Goal: Task Accomplishment & Management: Manage account settings

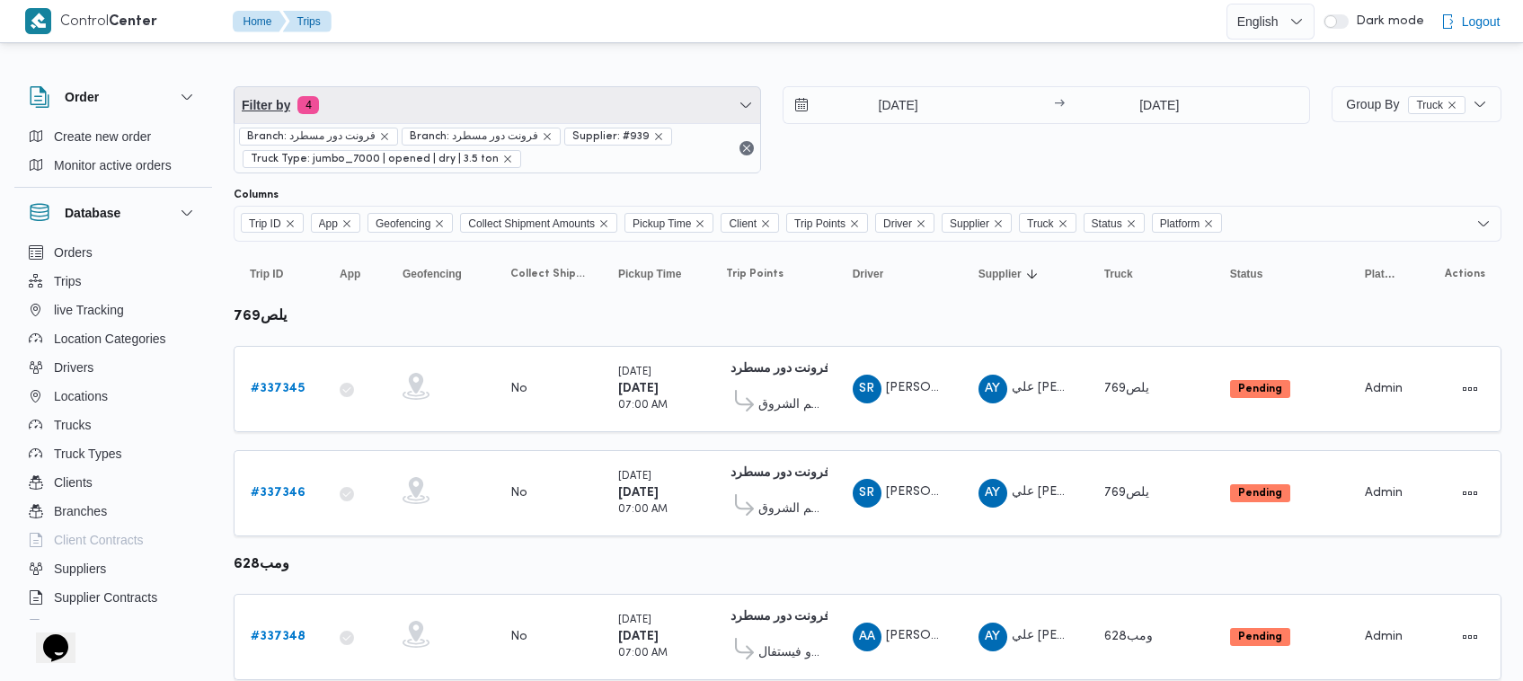
drag, startPoint x: 410, startPoint y: 104, endPoint x: 411, endPoint y: 118, distance: 13.5
click at [411, 104] on span "Filter by 4" at bounding box center [498, 105] width 526 height 36
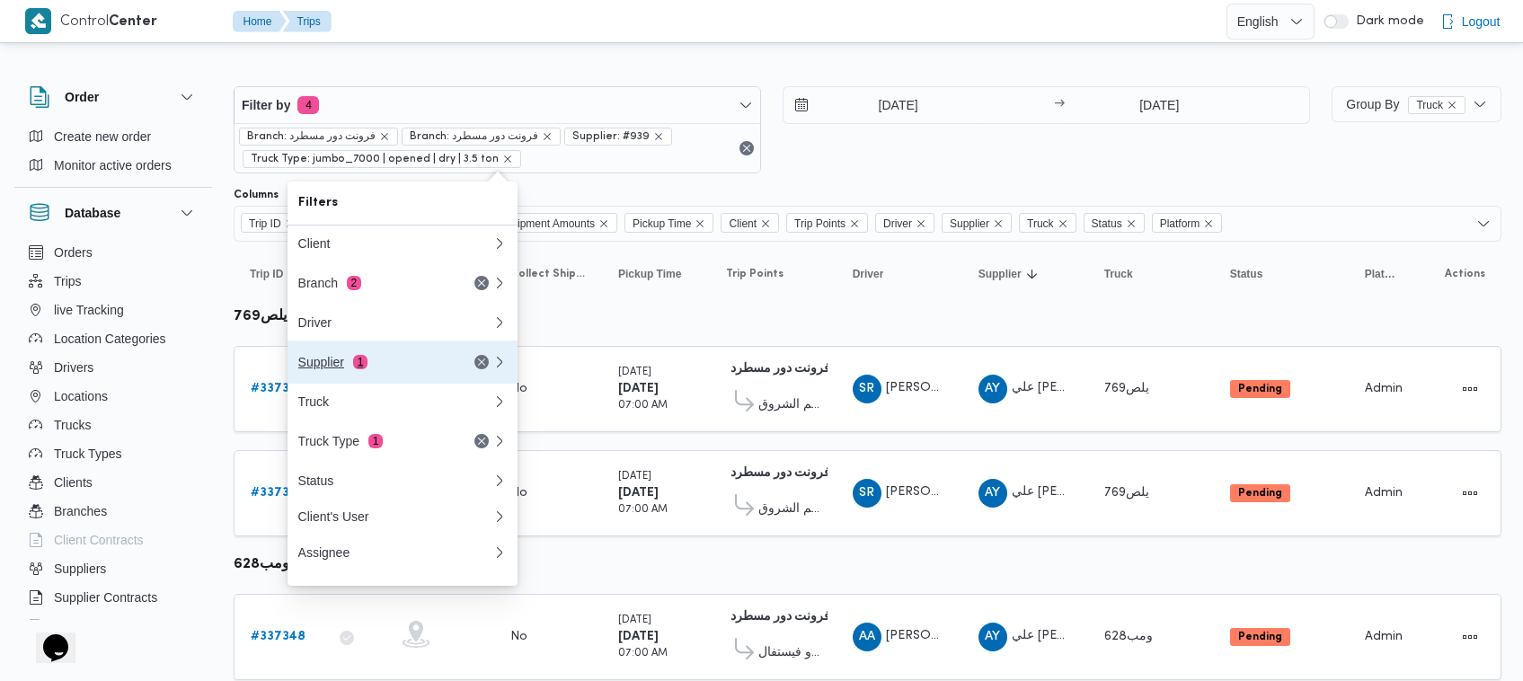
click at [405, 367] on div "Supplier 1" at bounding box center [373, 362] width 151 height 14
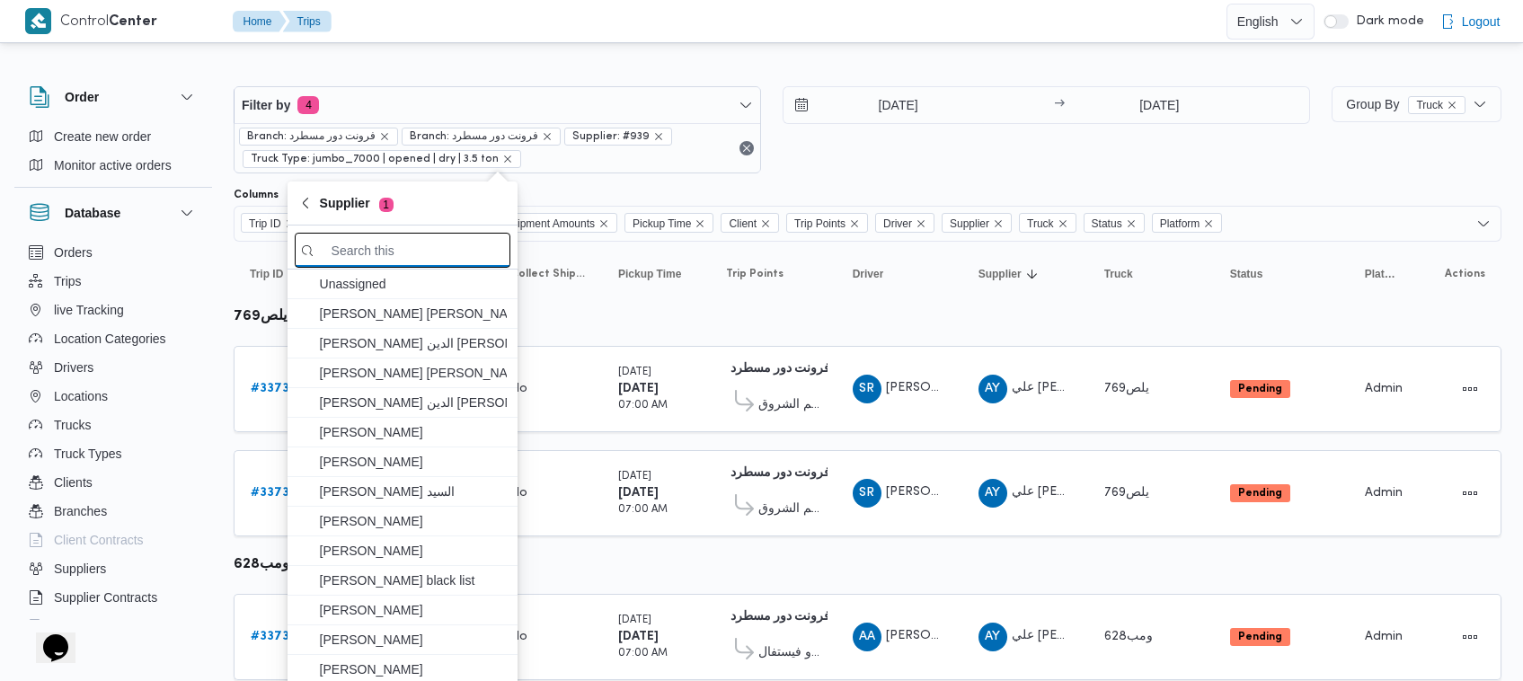
paste input "الهامي [PERSON_NAME]"
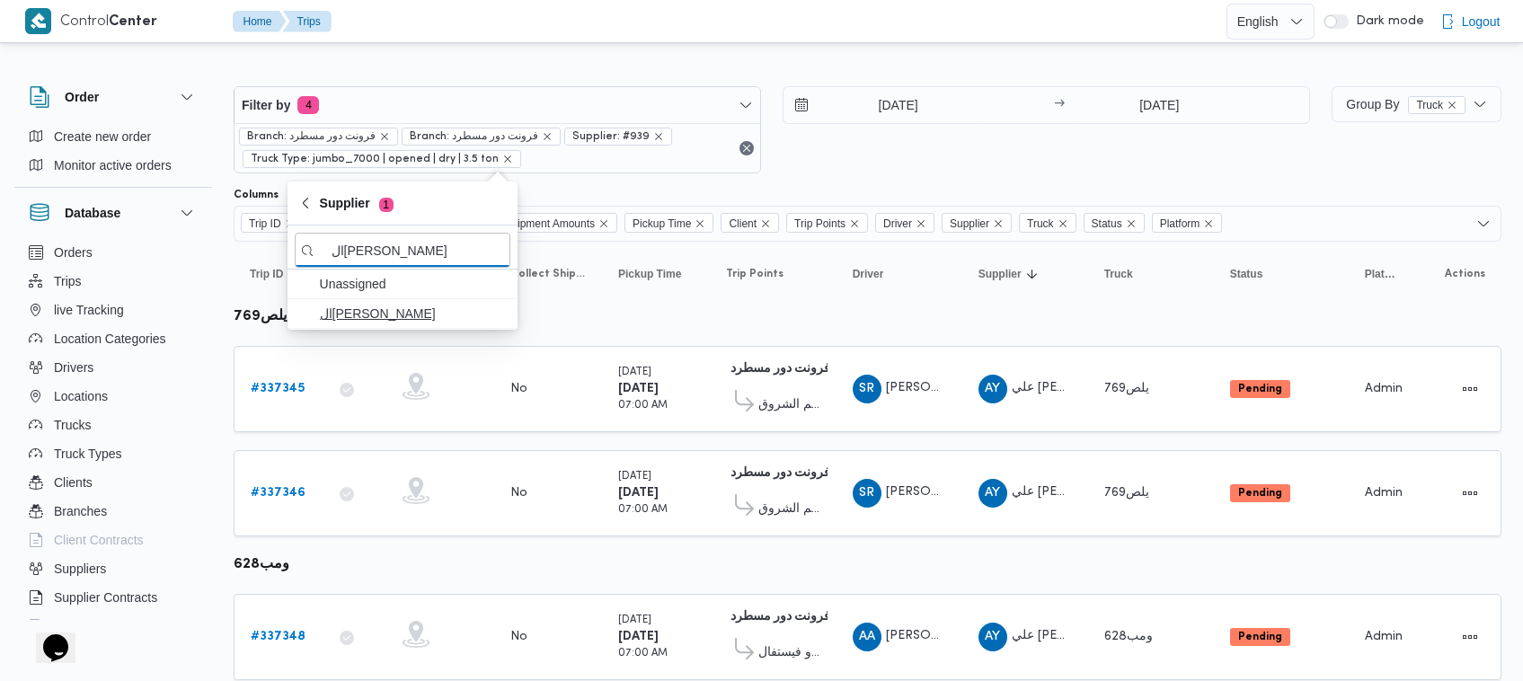
type input "الهامي [PERSON_NAME]"
click at [391, 314] on span "ال[PERSON_NAME]" at bounding box center [413, 314] width 187 height 22
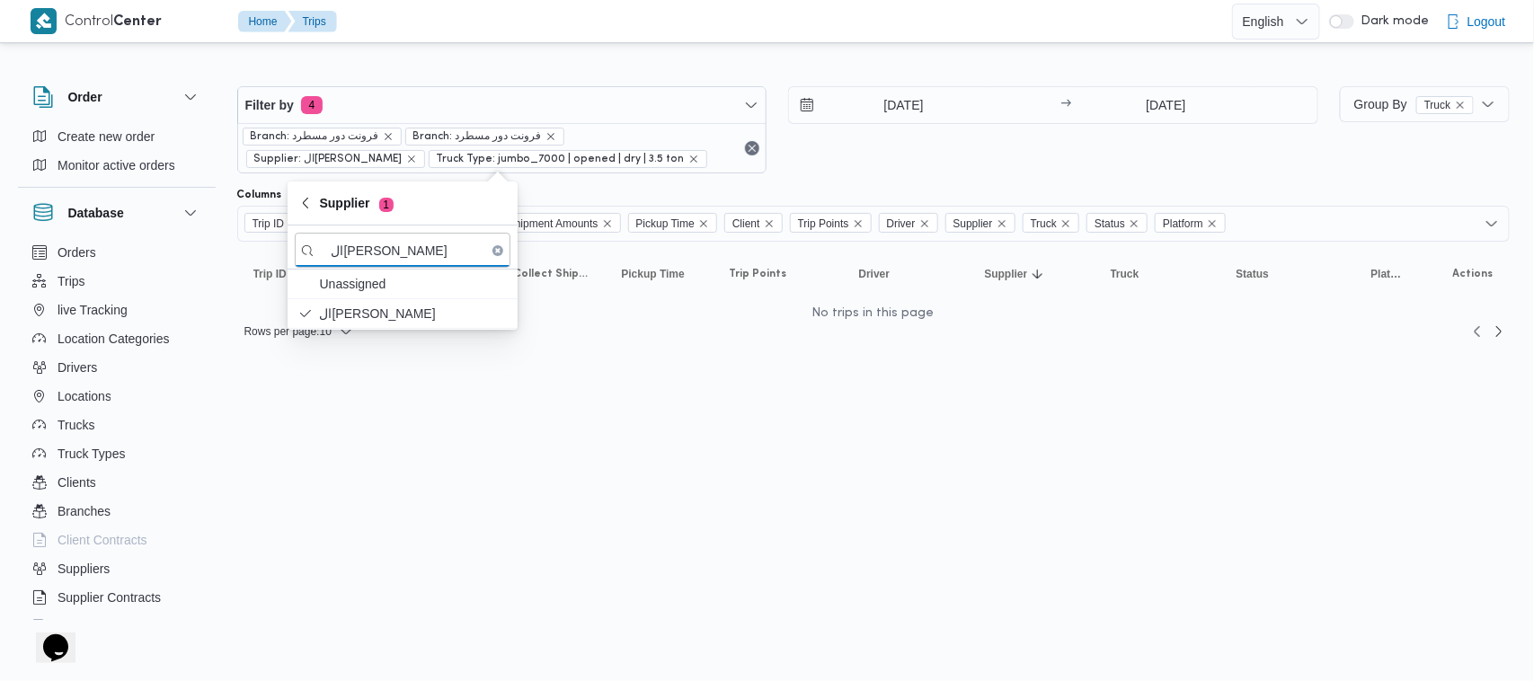
click at [944, 151] on div "17/9/2025 → 18/9/2025" at bounding box center [1053, 129] width 530 height 87
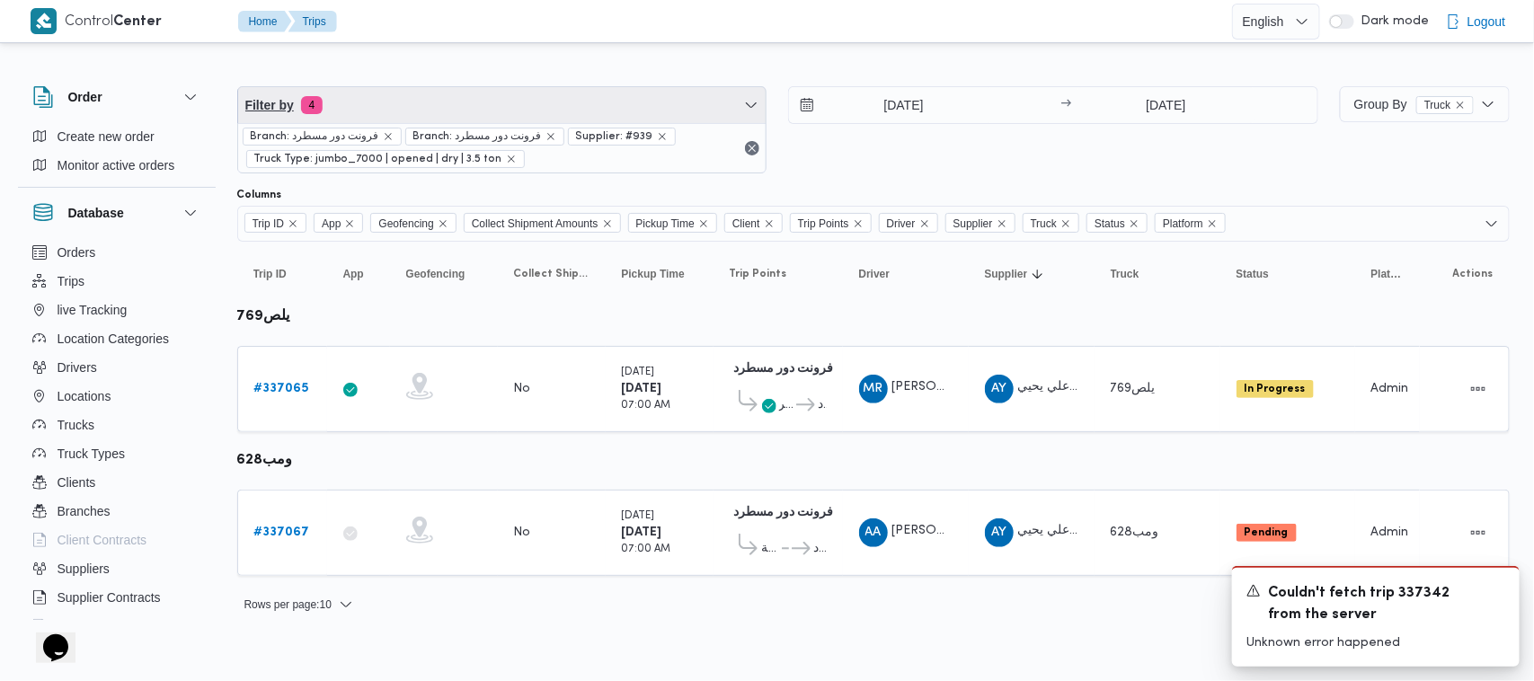
click at [432, 109] on span "Filter by 4" at bounding box center [502, 105] width 528 height 36
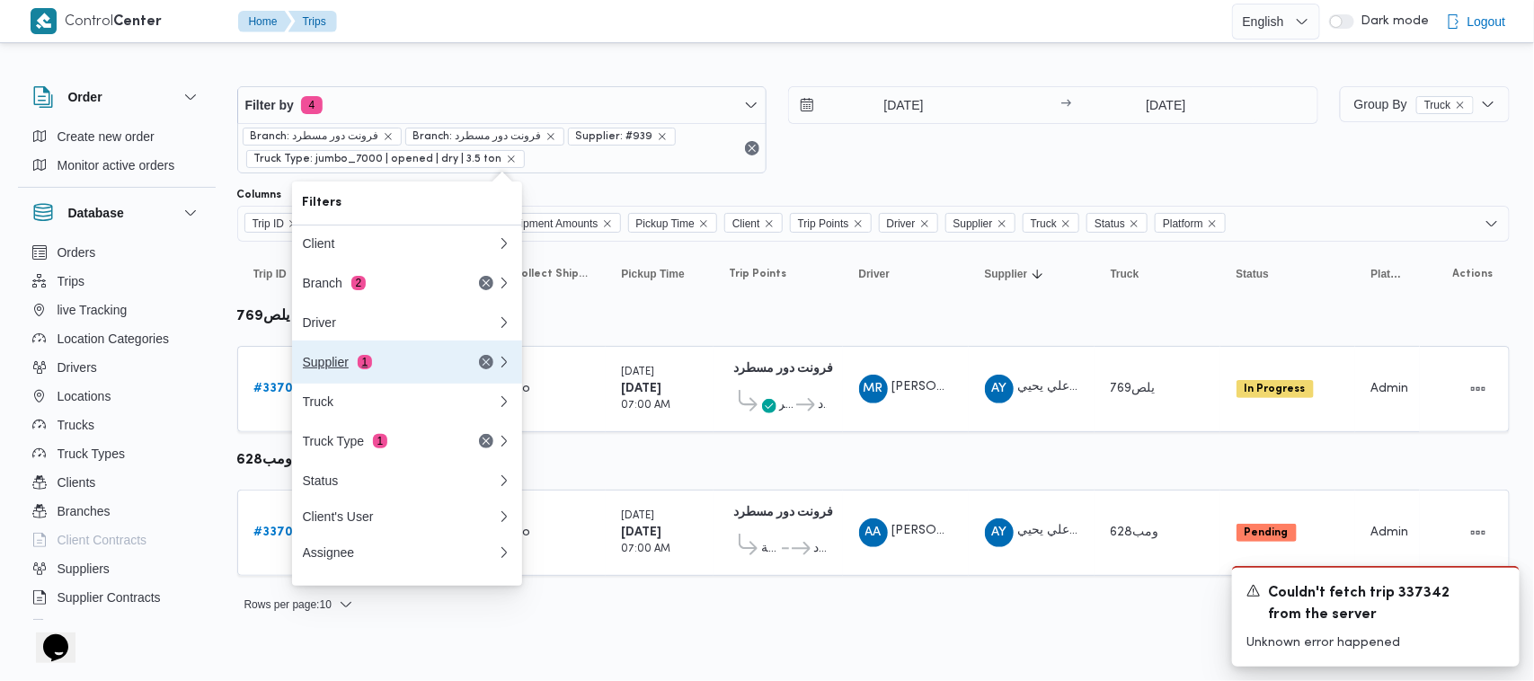
click at [429, 367] on div "Supplier 1" at bounding box center [378, 362] width 151 height 14
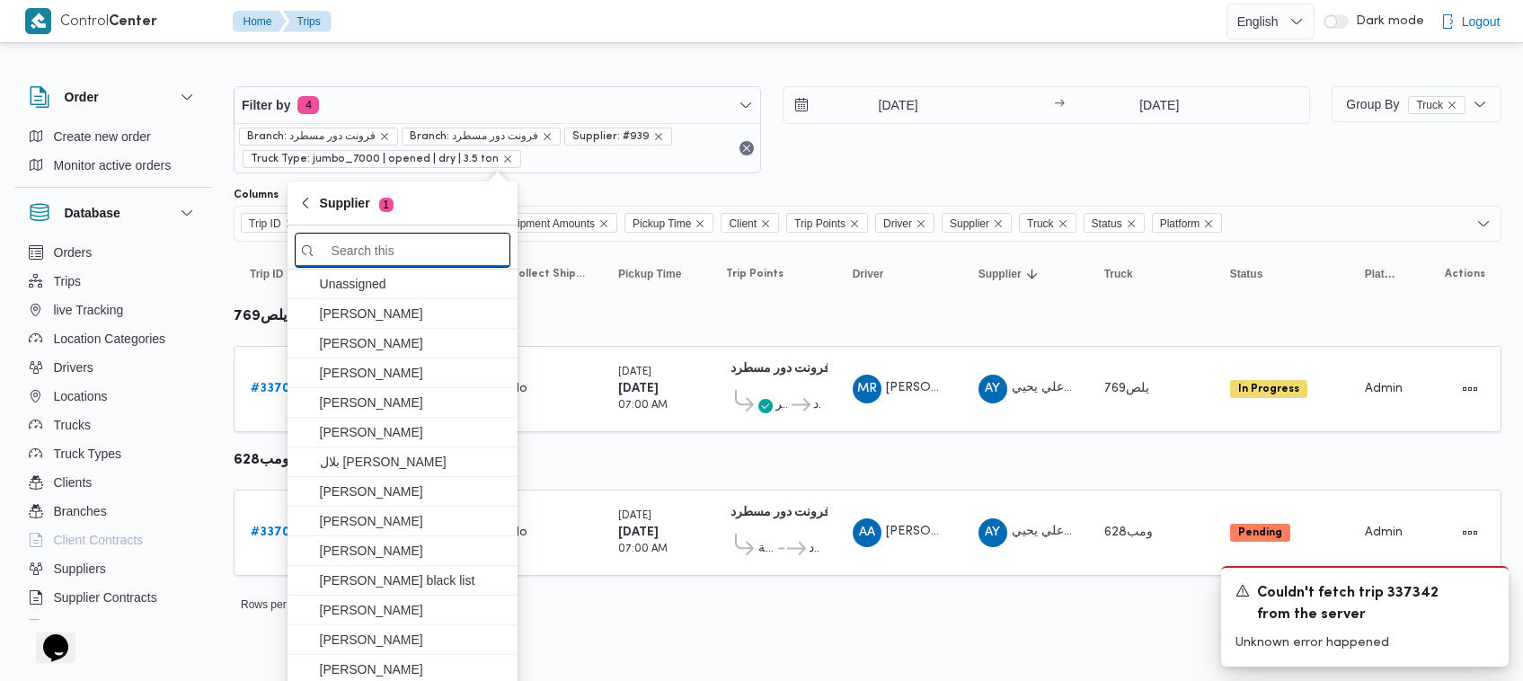
paste input "ال[PERSON_NAME]"
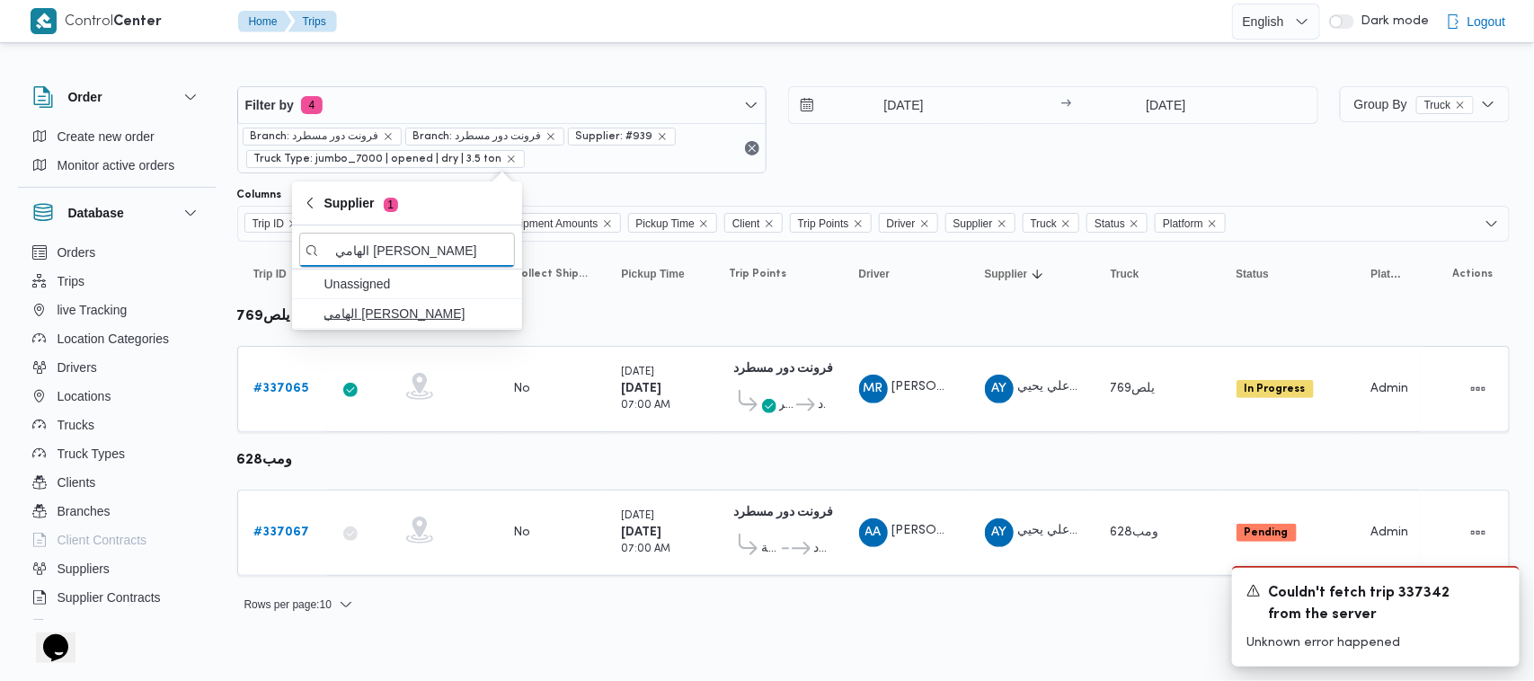
type input "ال[PERSON_NAME]"
click at [402, 315] on span "ال[PERSON_NAME]" at bounding box center [417, 314] width 187 height 22
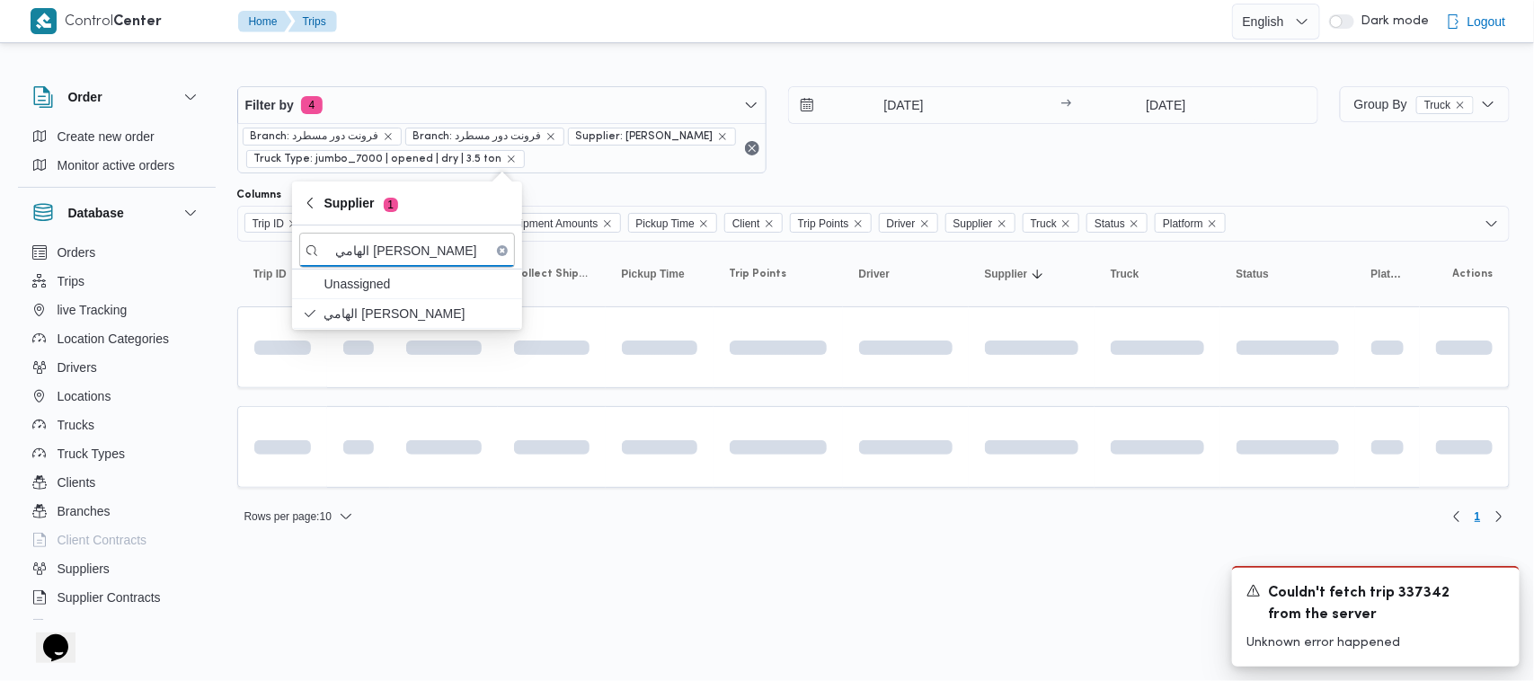
click at [909, 157] on div "15/9/2025 → 15/9/2025" at bounding box center [1053, 129] width 530 height 87
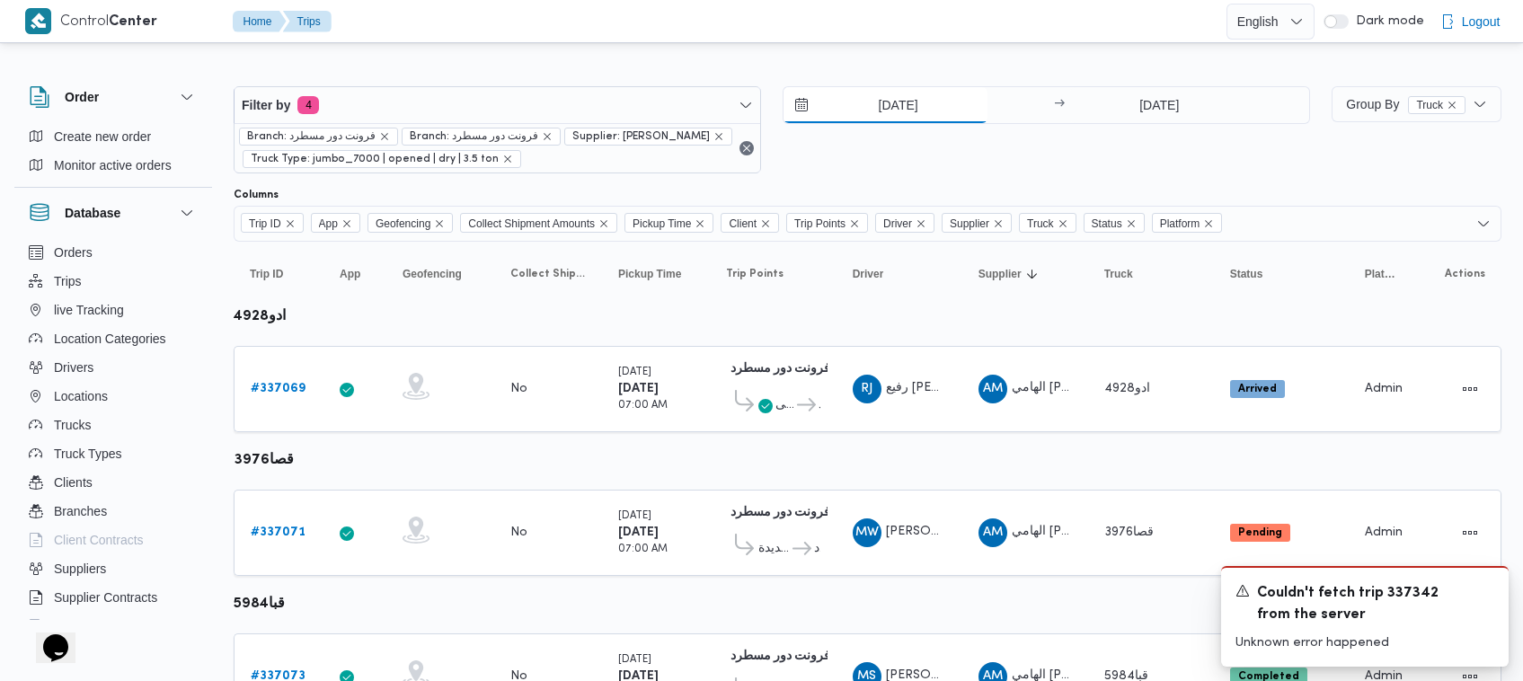
click at [881, 102] on input "15/9/2025" at bounding box center [886, 105] width 204 height 36
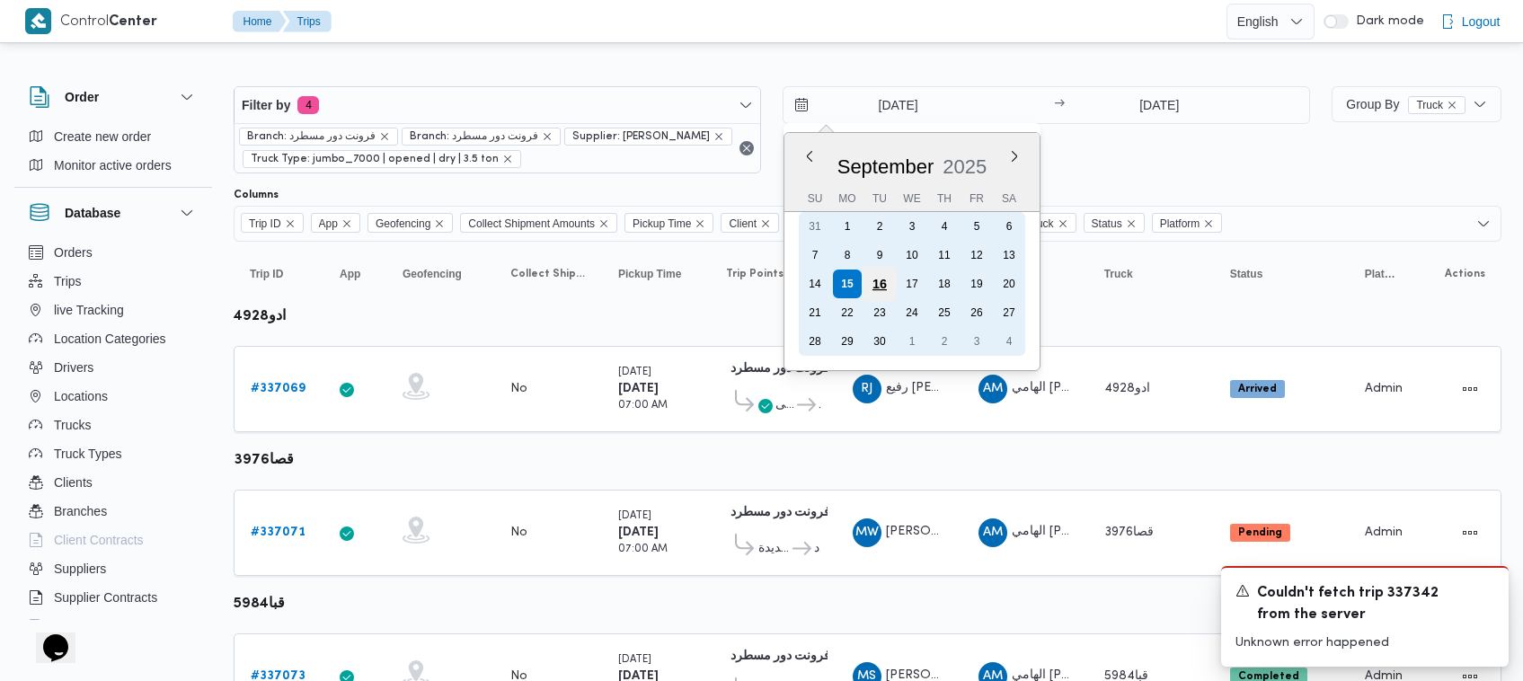
click at [890, 284] on div "16" at bounding box center [880, 284] width 34 height 34
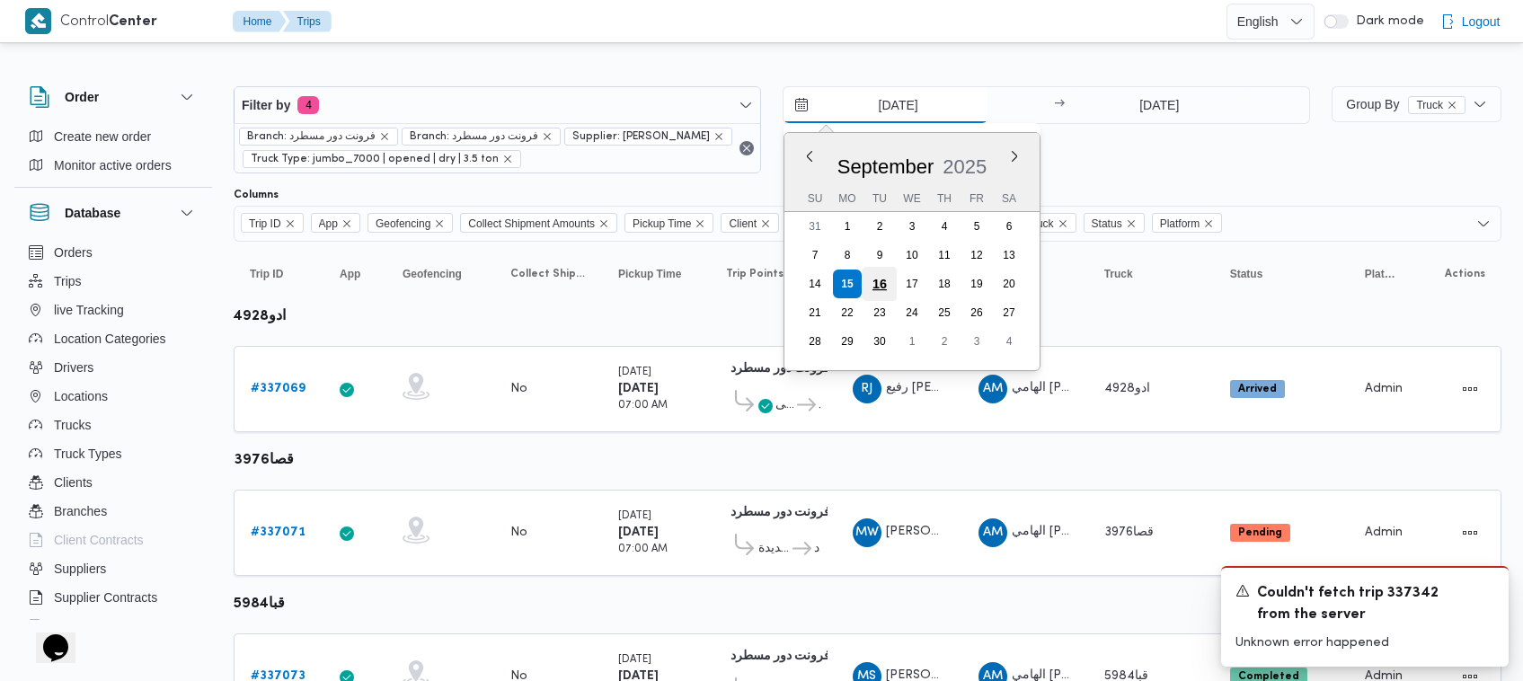
type input "16/9/2025"
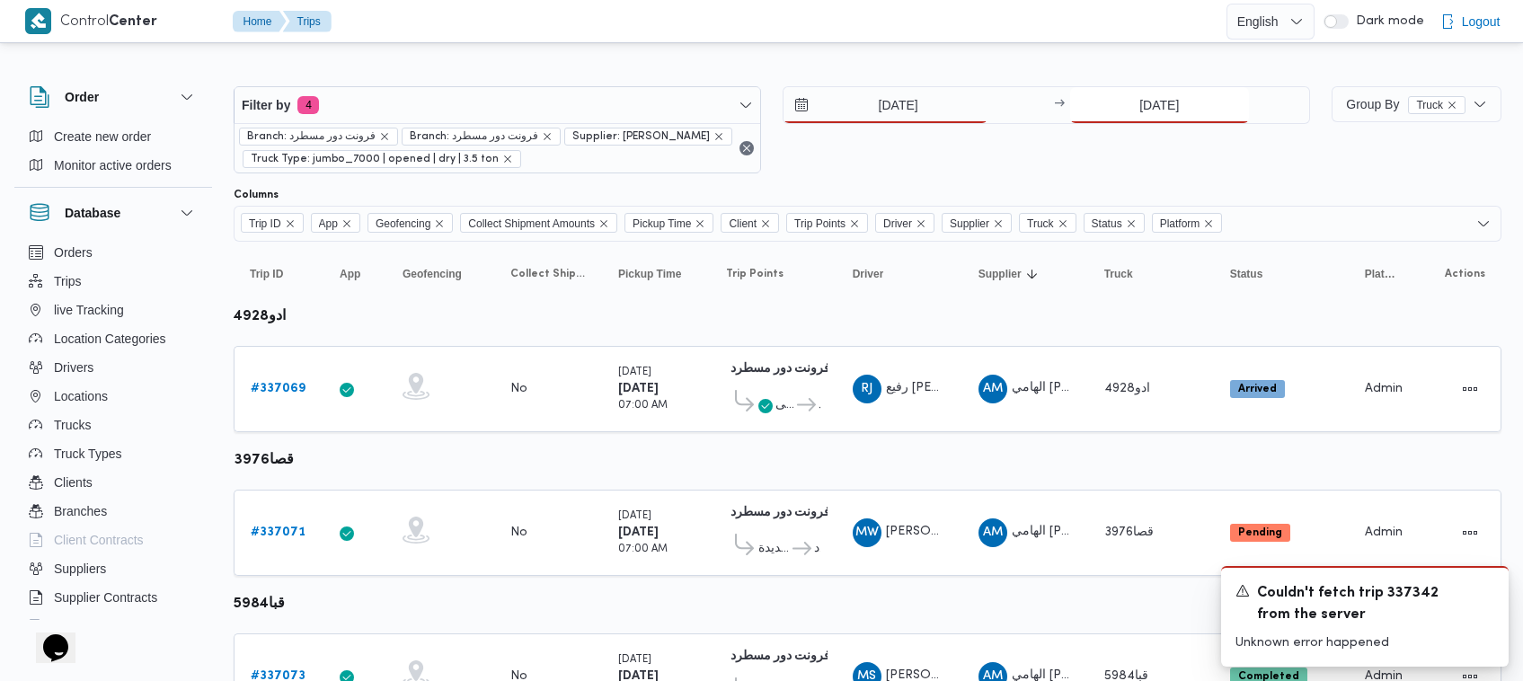
click at [1134, 97] on input "15/9/2025" at bounding box center [1159, 105] width 179 height 36
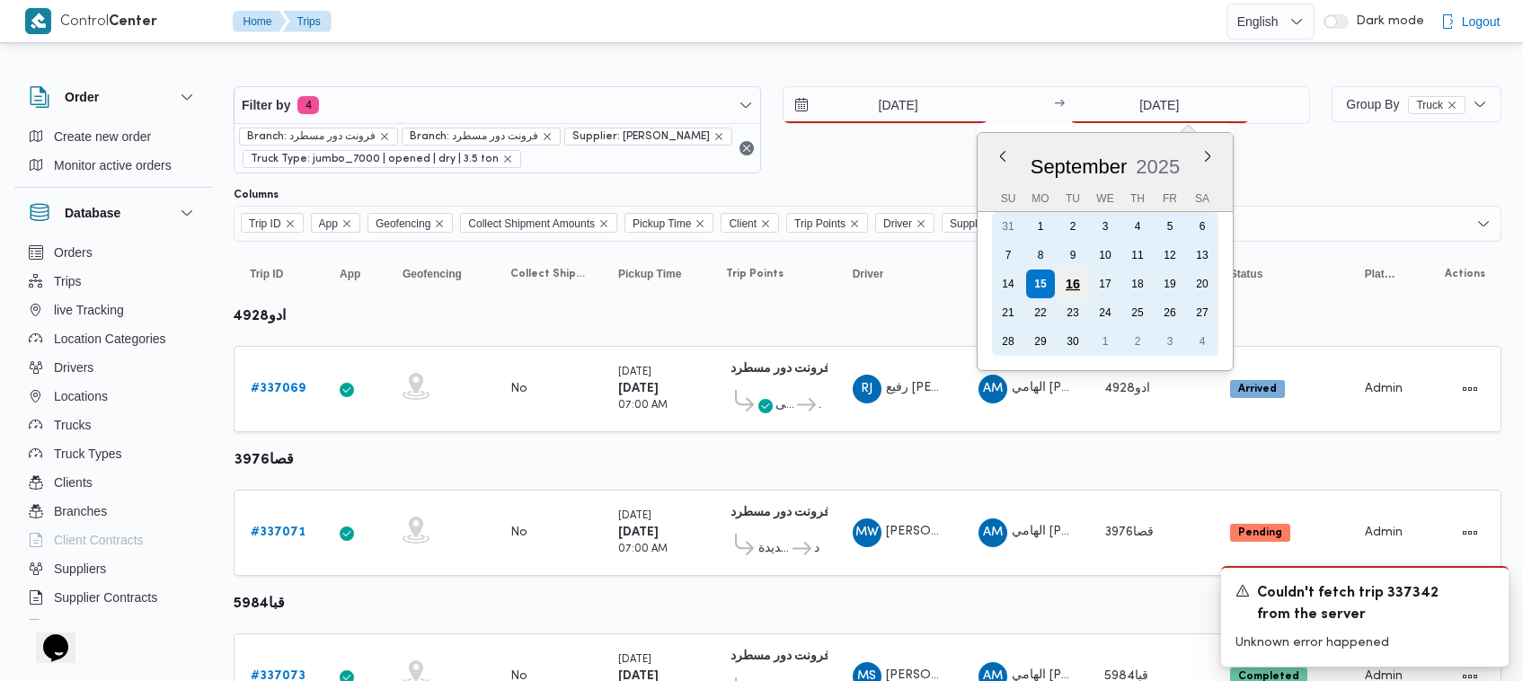
click at [1076, 285] on div "16" at bounding box center [1073, 284] width 34 height 34
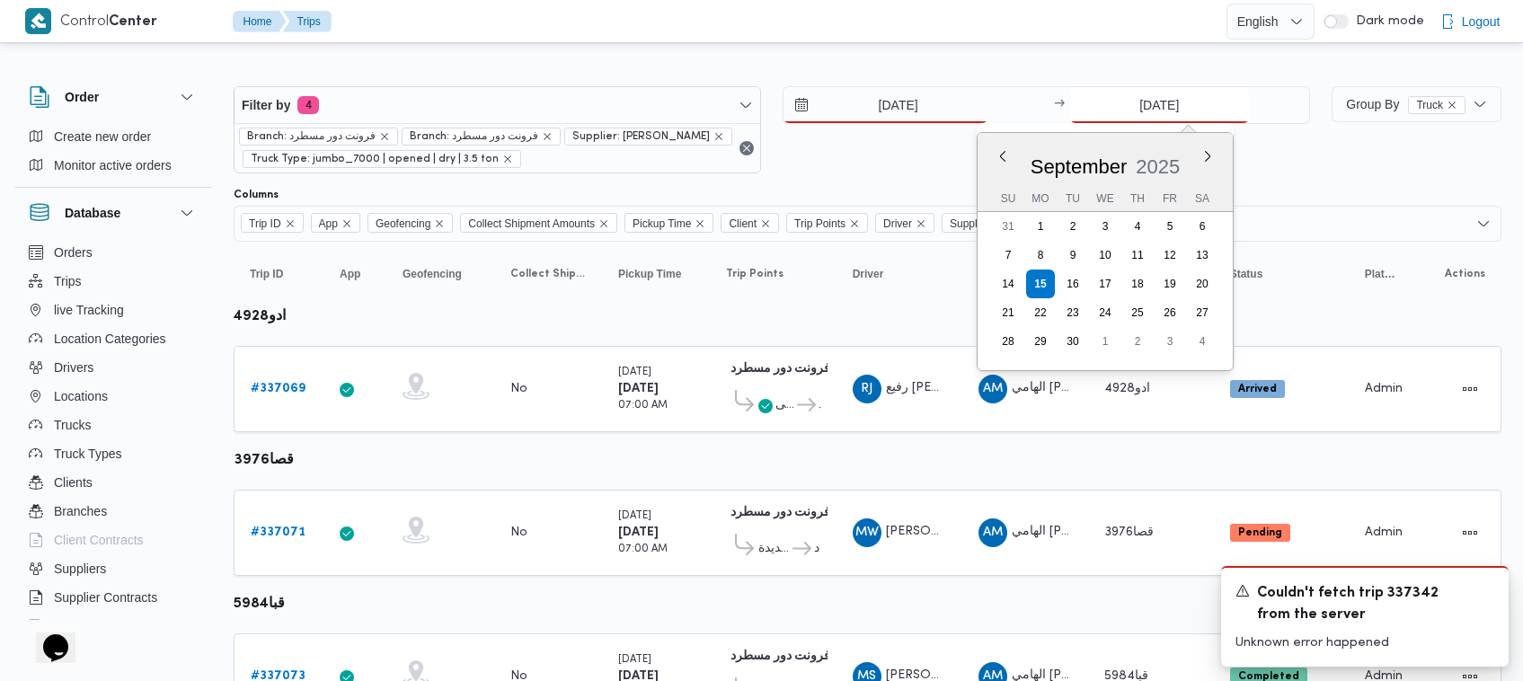
type input "16/9/2025"
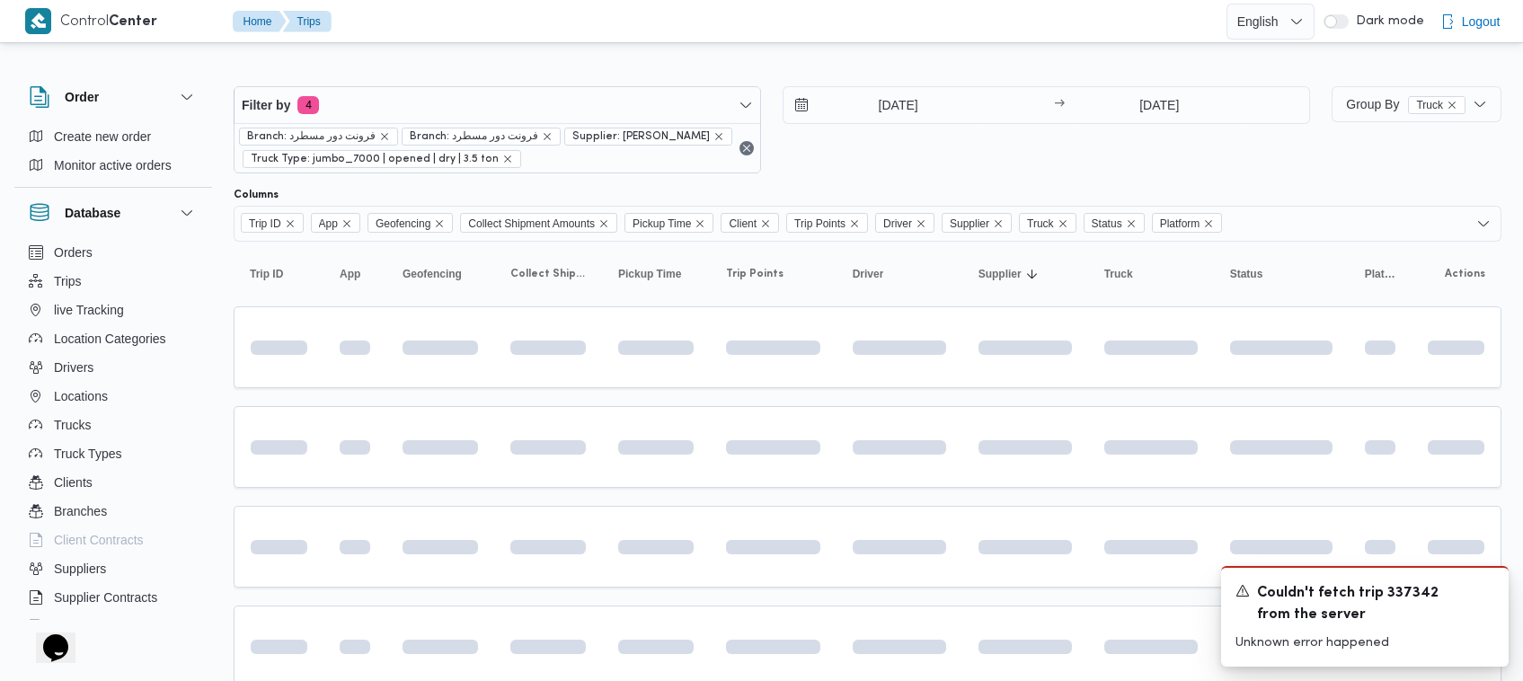
click at [1026, 141] on div "16/9/2025 → 16/9/2025" at bounding box center [1046, 129] width 527 height 87
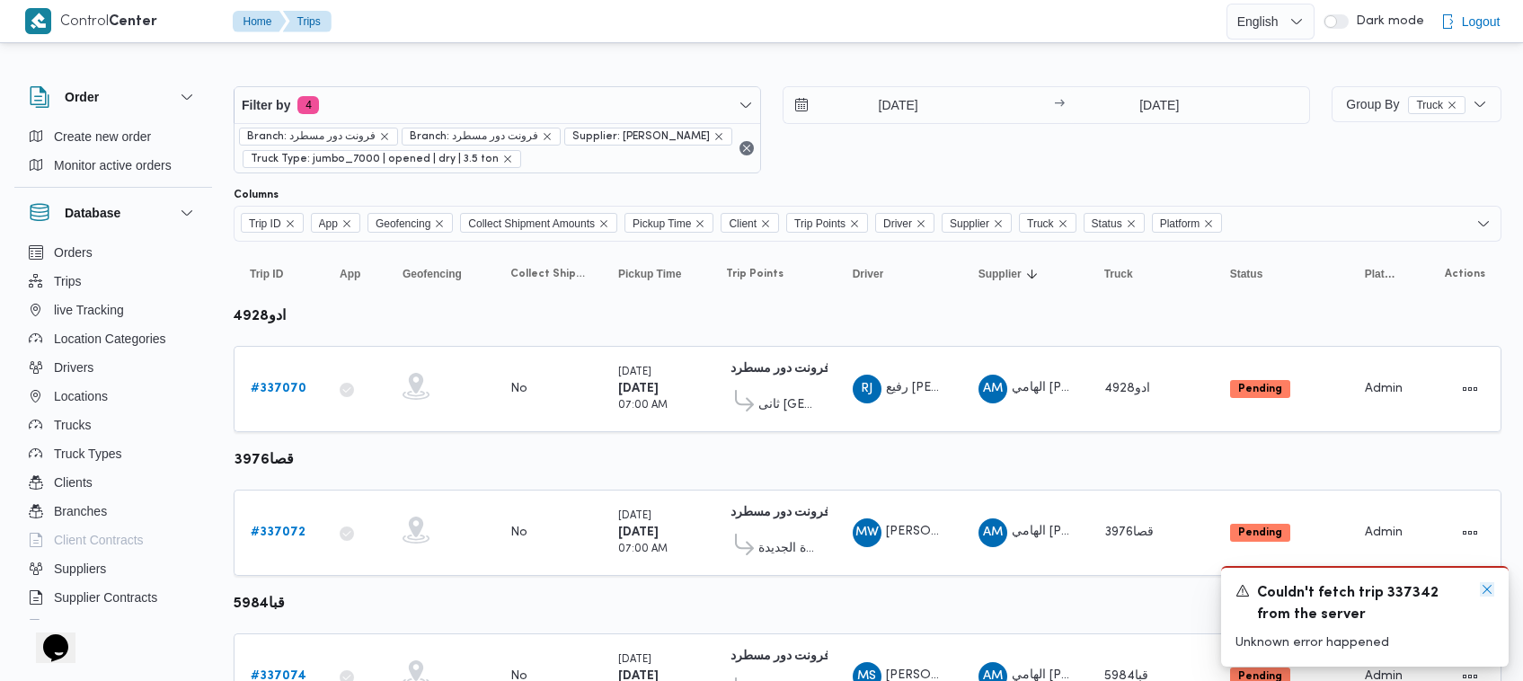
click at [1489, 593] on icon "Dismiss toast" at bounding box center [1487, 589] width 9 height 9
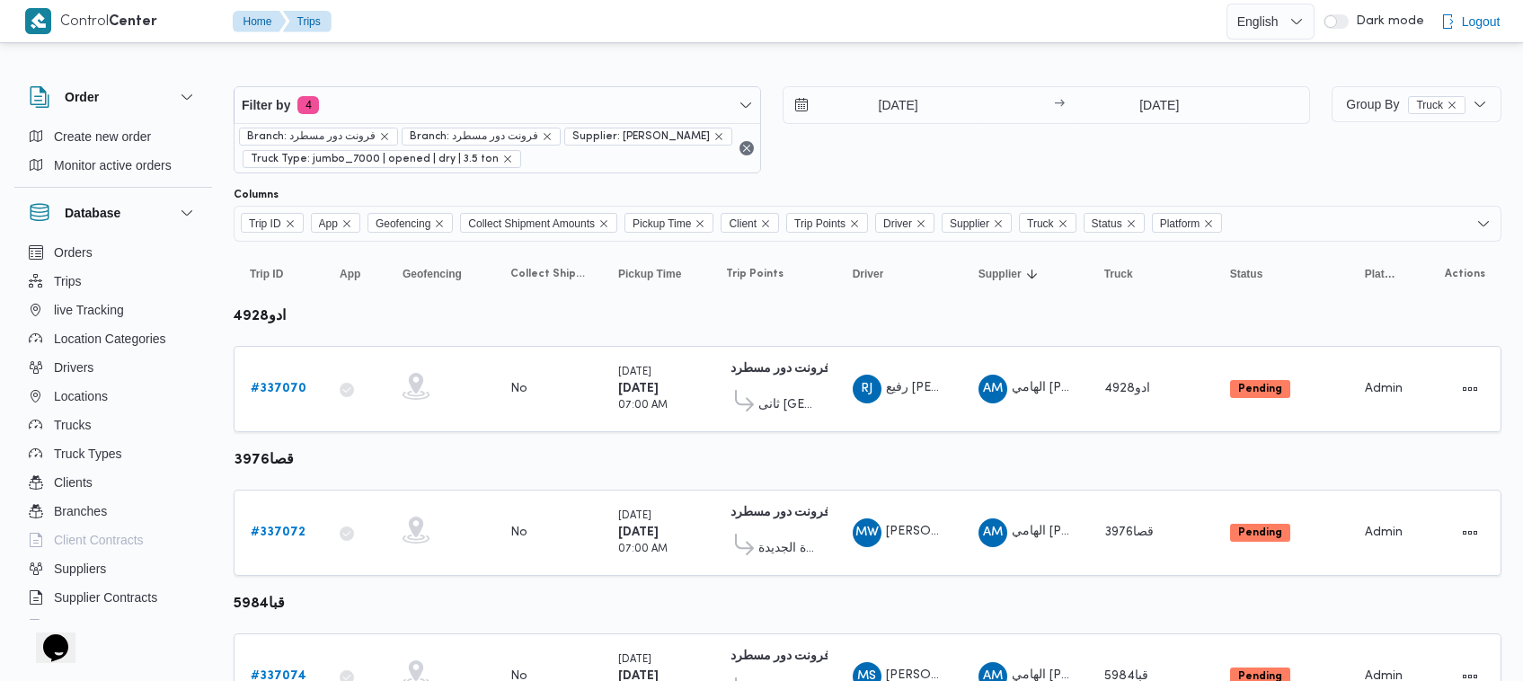
click at [940, 157] on div "16/9/2025 → 16/9/2025" at bounding box center [1046, 129] width 527 height 87
click at [271, 394] on b "# 337070" at bounding box center [279, 389] width 56 height 12
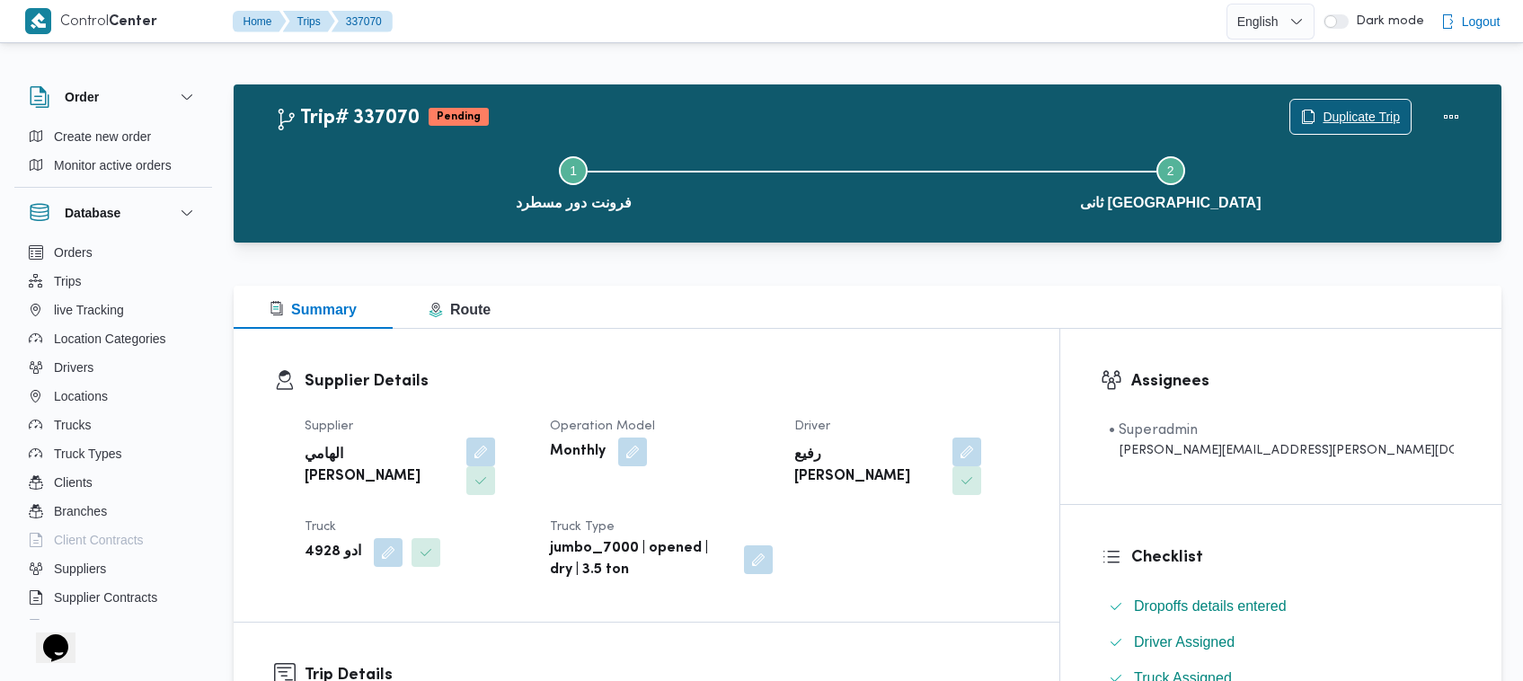
click at [1340, 104] on span "Duplicate Trip" at bounding box center [1350, 117] width 120 height 34
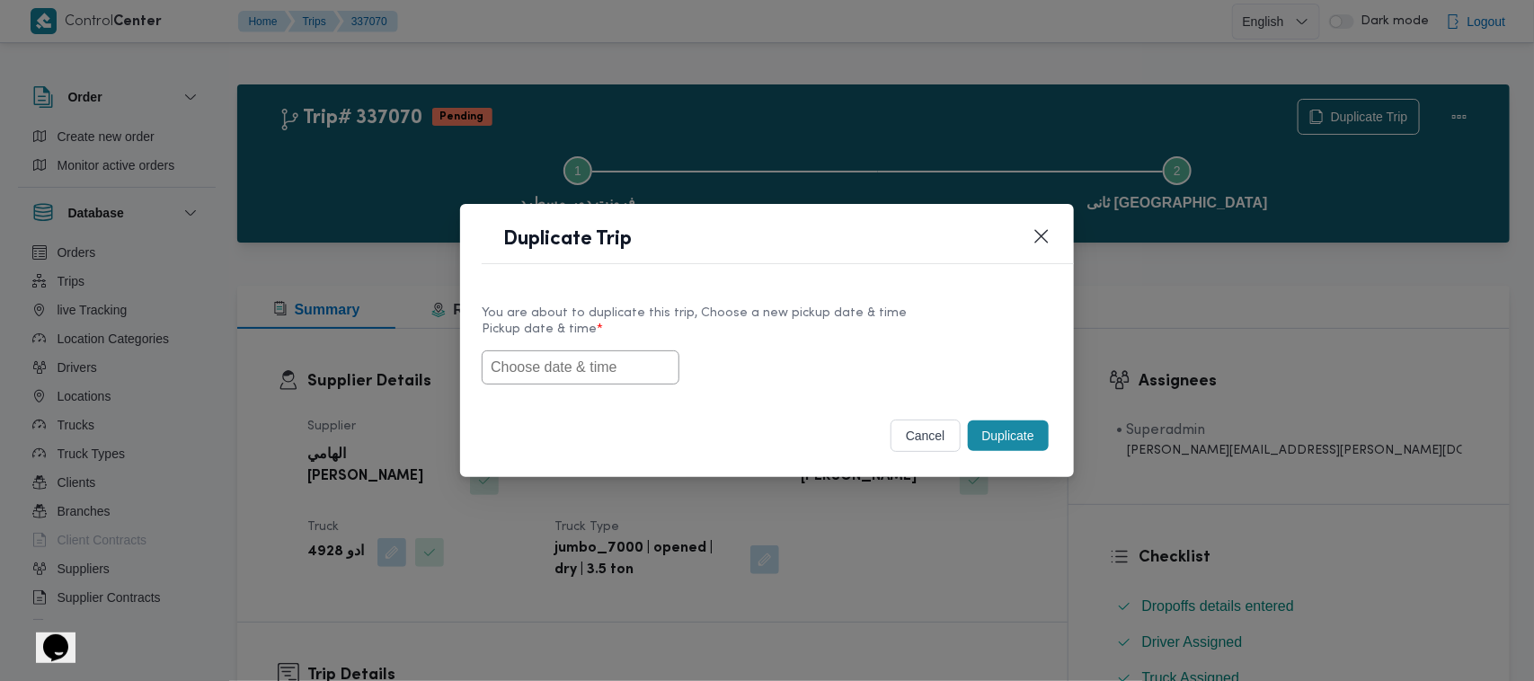
click at [1332, 101] on div "Duplicate Trip You are about to duplicate this trip, Choose a new pickup date &…" at bounding box center [767, 340] width 1534 height 681
click at [600, 371] on input "text" at bounding box center [581, 367] width 198 height 34
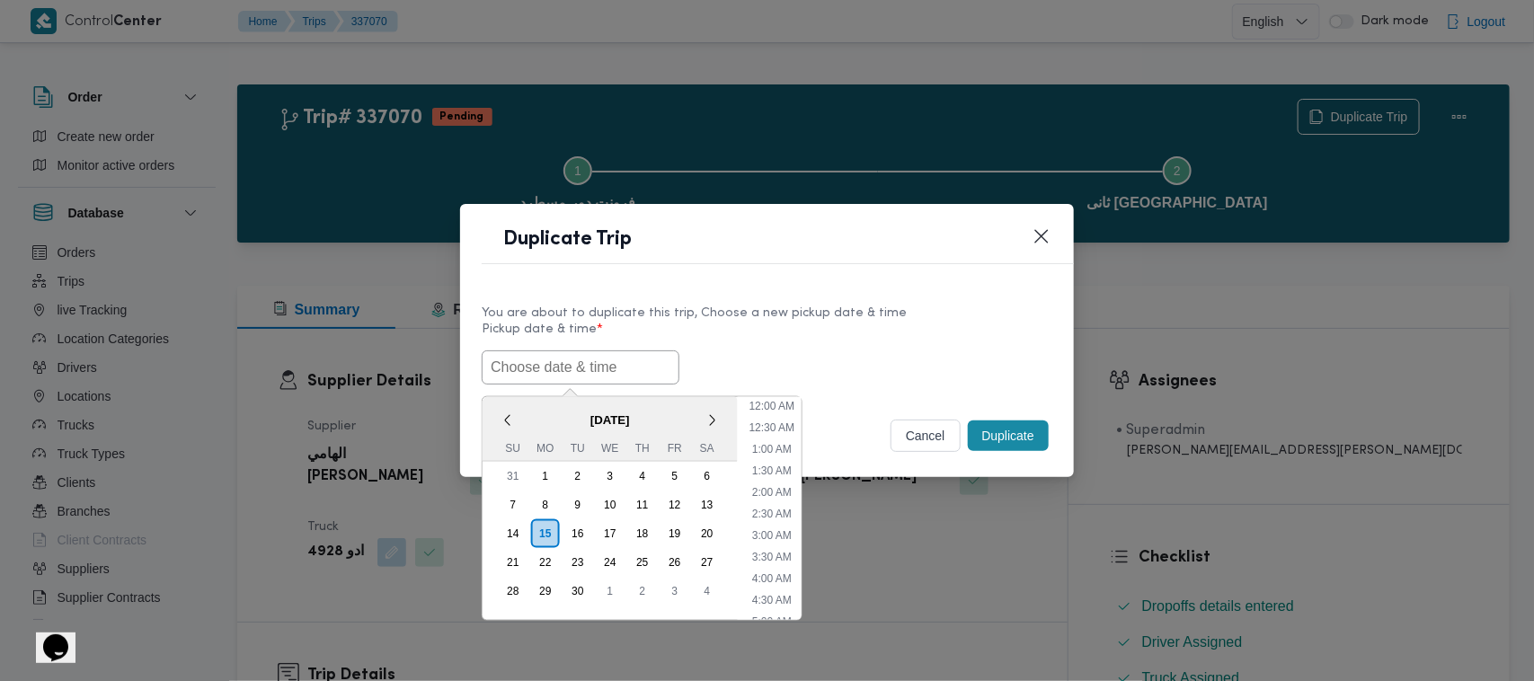
paste input "17/09/2025 7:00AM"
type input "17/09/2025 7:00AM"
click at [800, 356] on div "17/09/2025 7:00AM < September 2025 > Su Mo Tu We Th Fr Sa 31 1 2 3 4 5 6 7 8 9 …" at bounding box center [767, 367] width 571 height 34
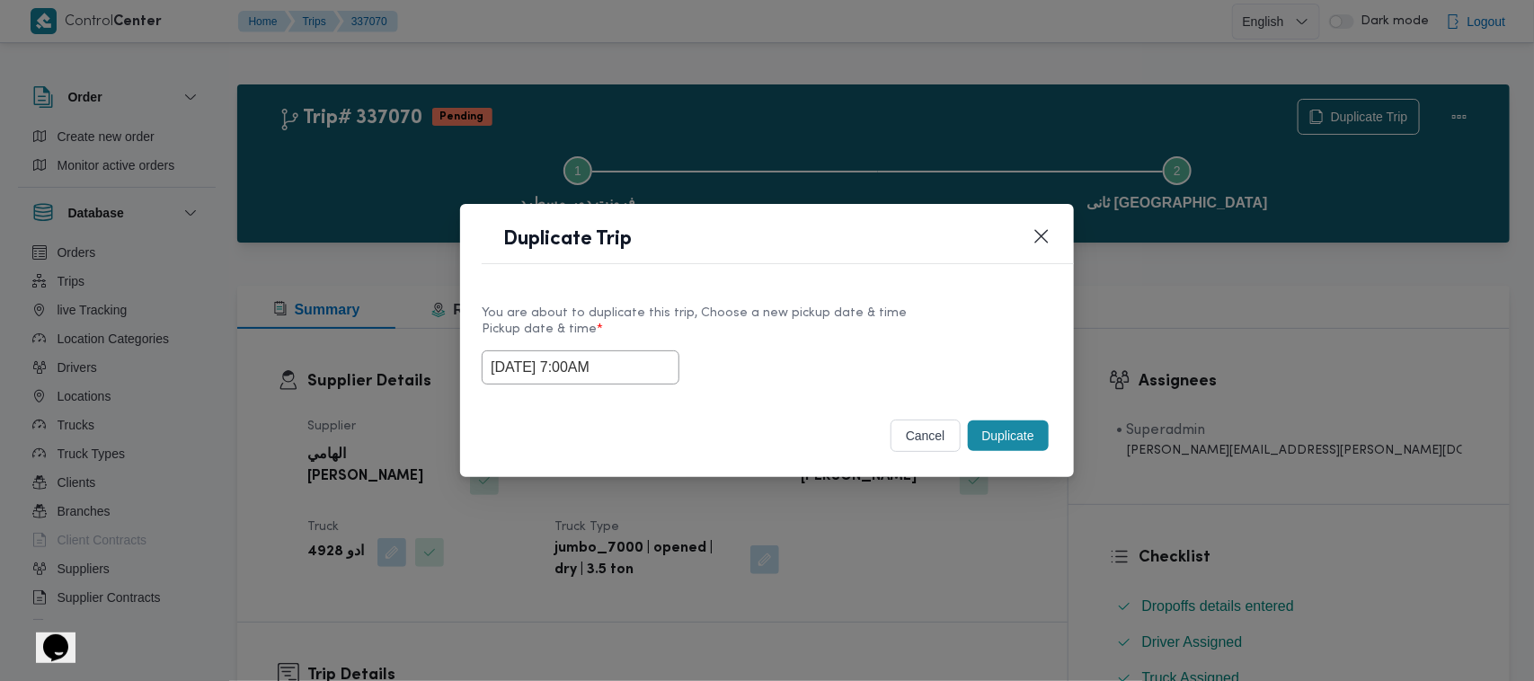
click at [1008, 442] on button "Duplicate" at bounding box center [1008, 436] width 81 height 31
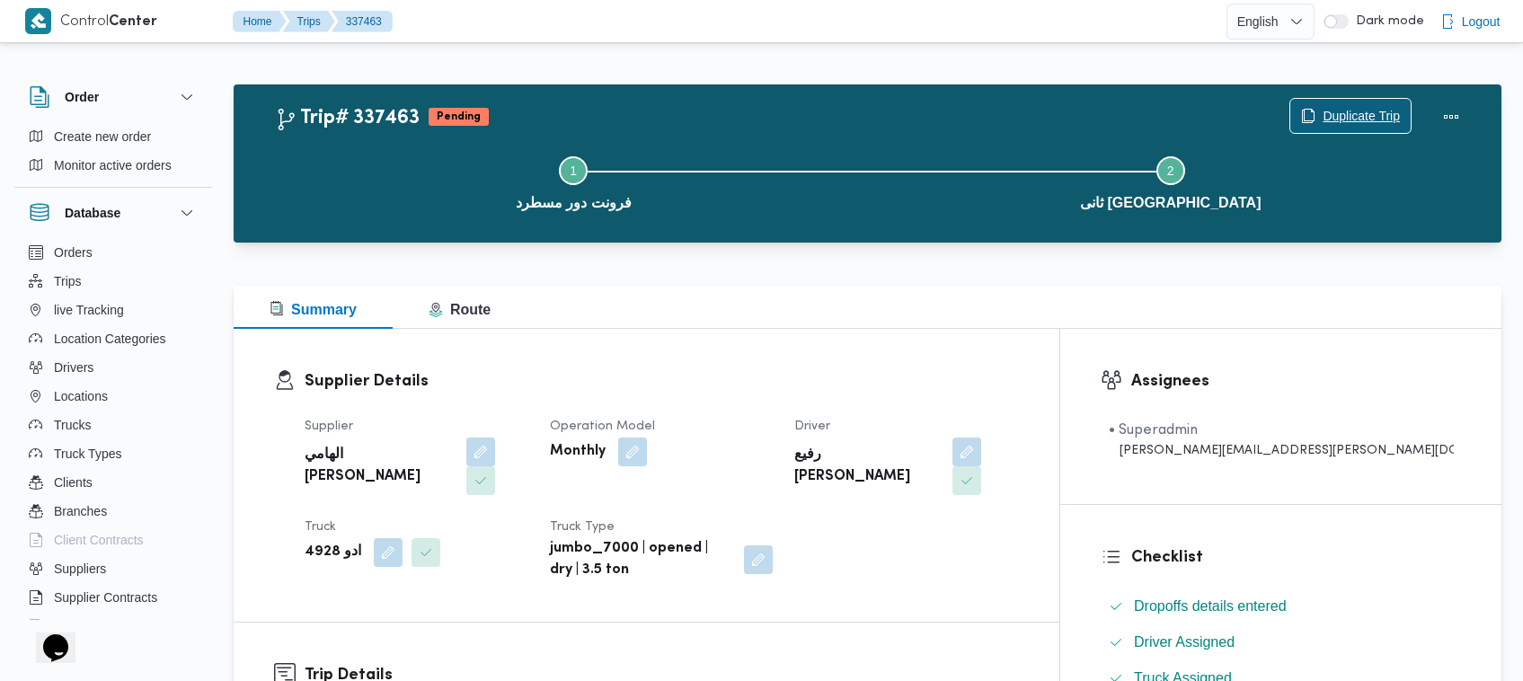
click at [1323, 106] on span "Duplicate Trip" at bounding box center [1361, 116] width 77 height 22
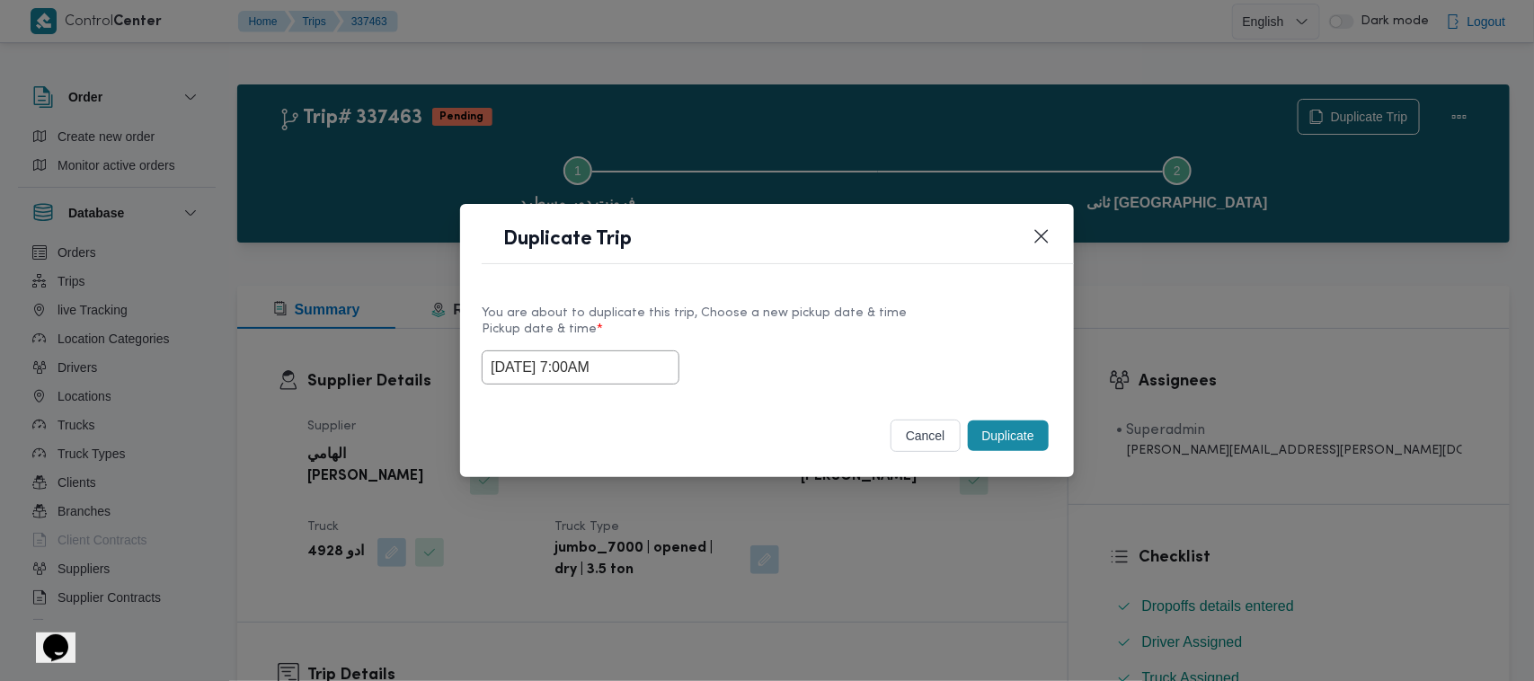
click at [649, 356] on input "17/09/2025 7:00AM" at bounding box center [581, 367] width 198 height 34
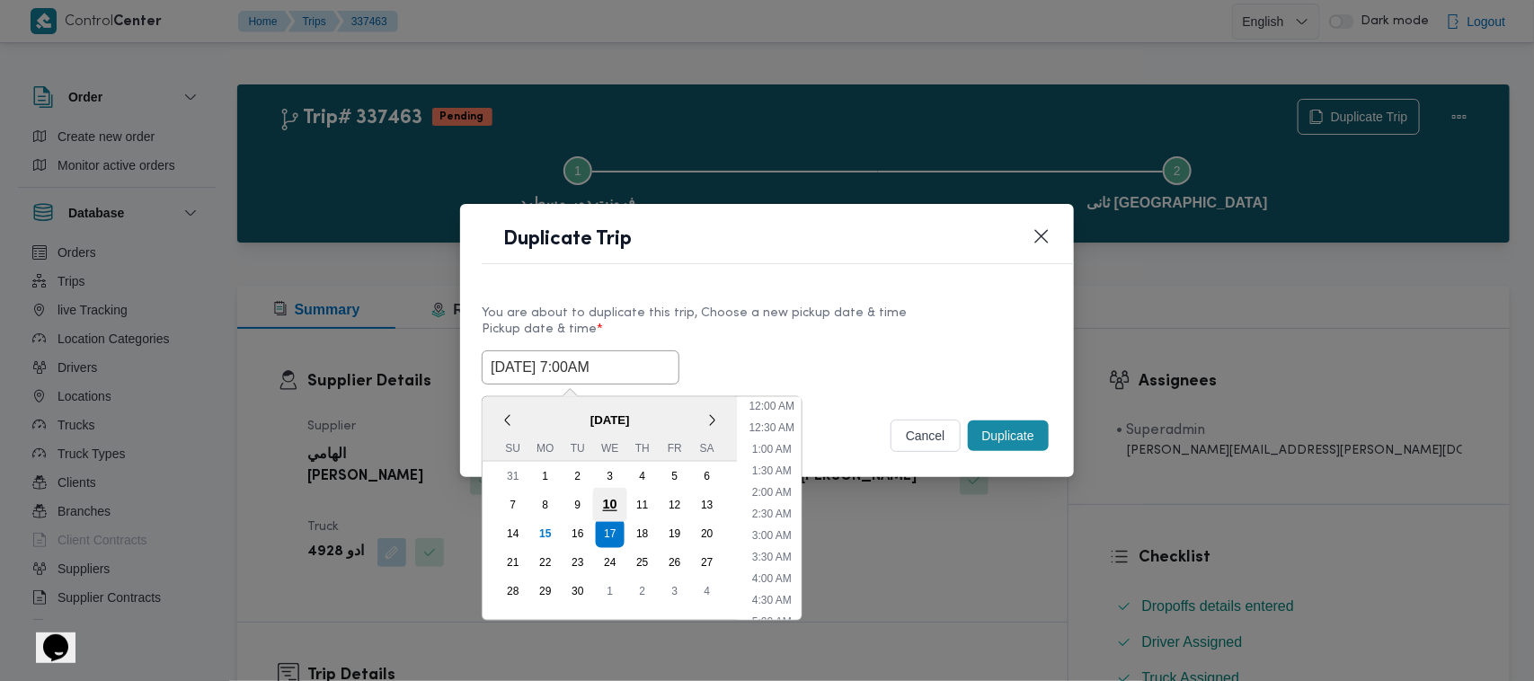
scroll to position [200, 0]
click at [645, 535] on div "18" at bounding box center [642, 534] width 34 height 34
type input "18/09/2025 7:00AM"
click at [836, 323] on label "Pickup date & time *" at bounding box center [767, 337] width 571 height 28
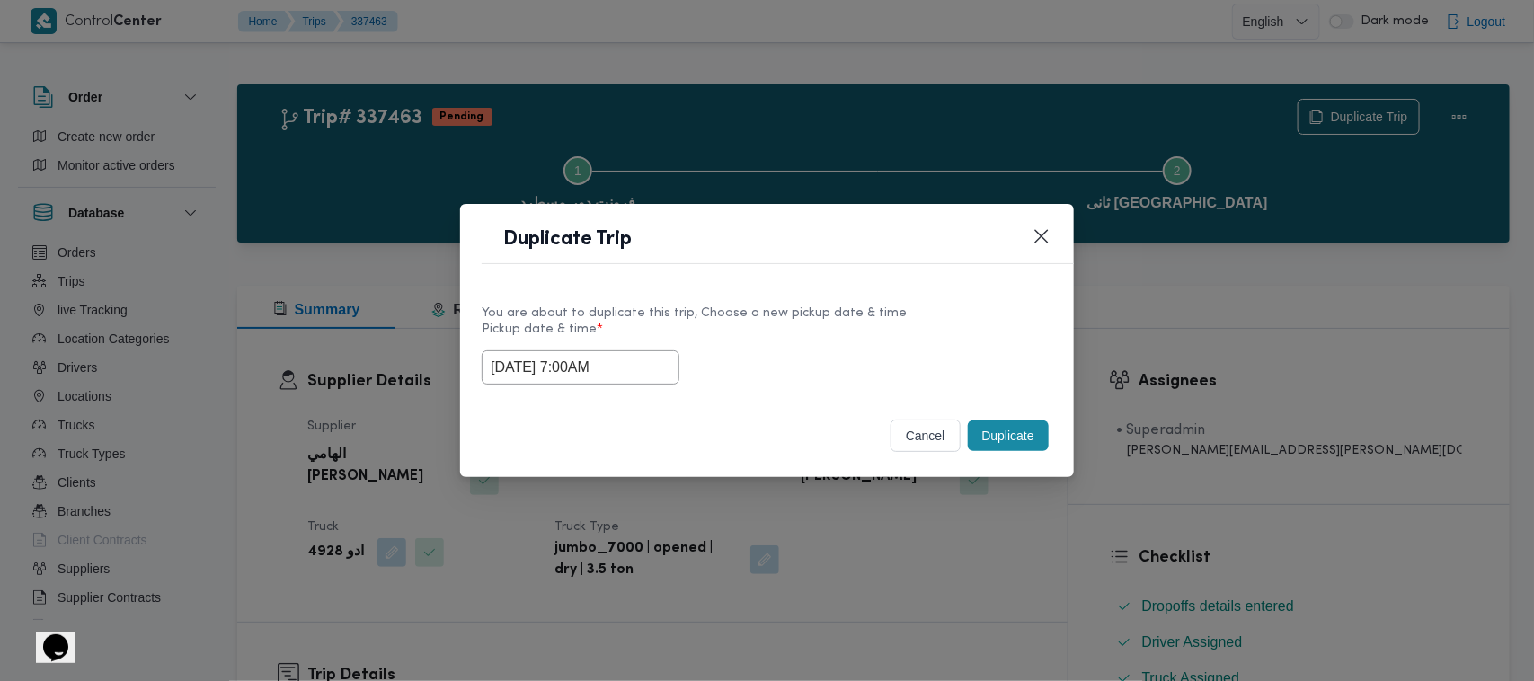
click at [1012, 438] on button "Duplicate" at bounding box center [1008, 436] width 81 height 31
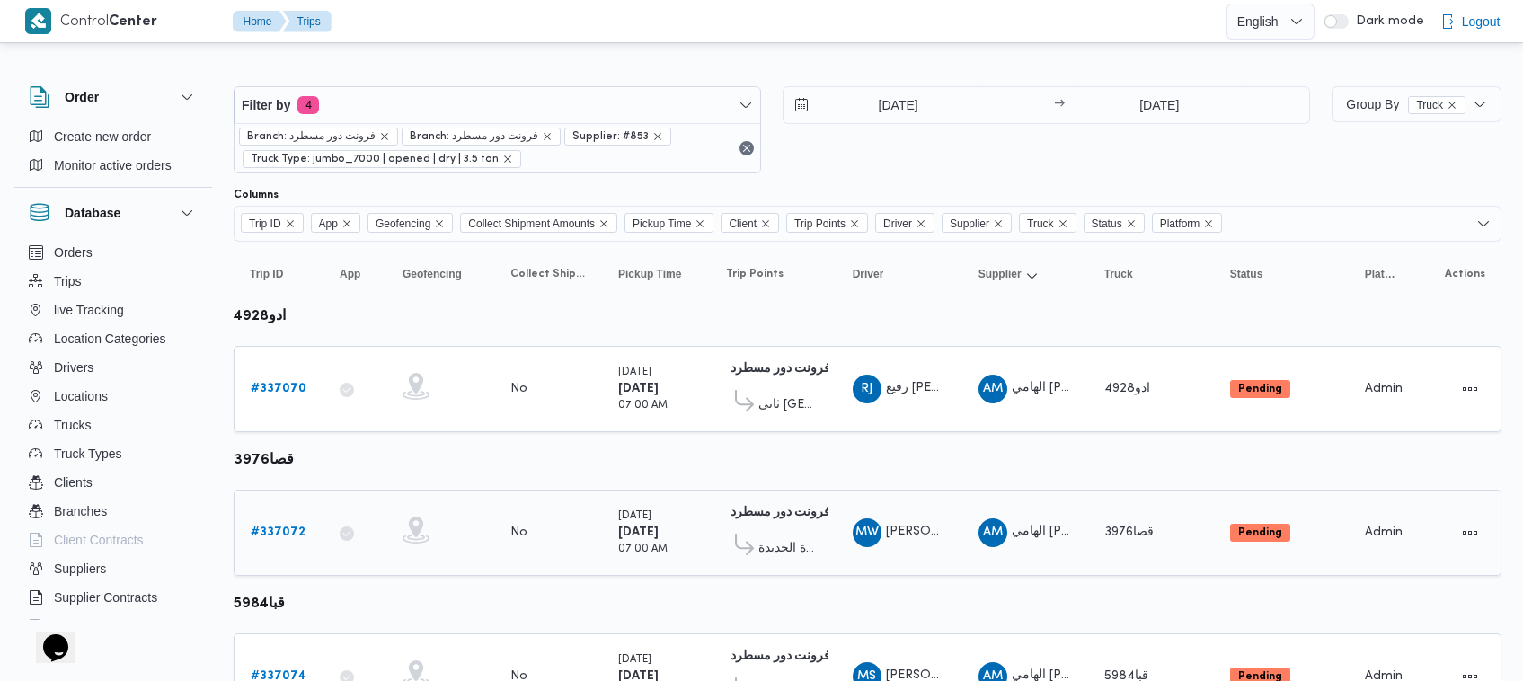
click at [288, 509] on td "Trip ID # 337072" at bounding box center [279, 533] width 90 height 86
click at [288, 527] on b "# 337072" at bounding box center [278, 533] width 55 height 12
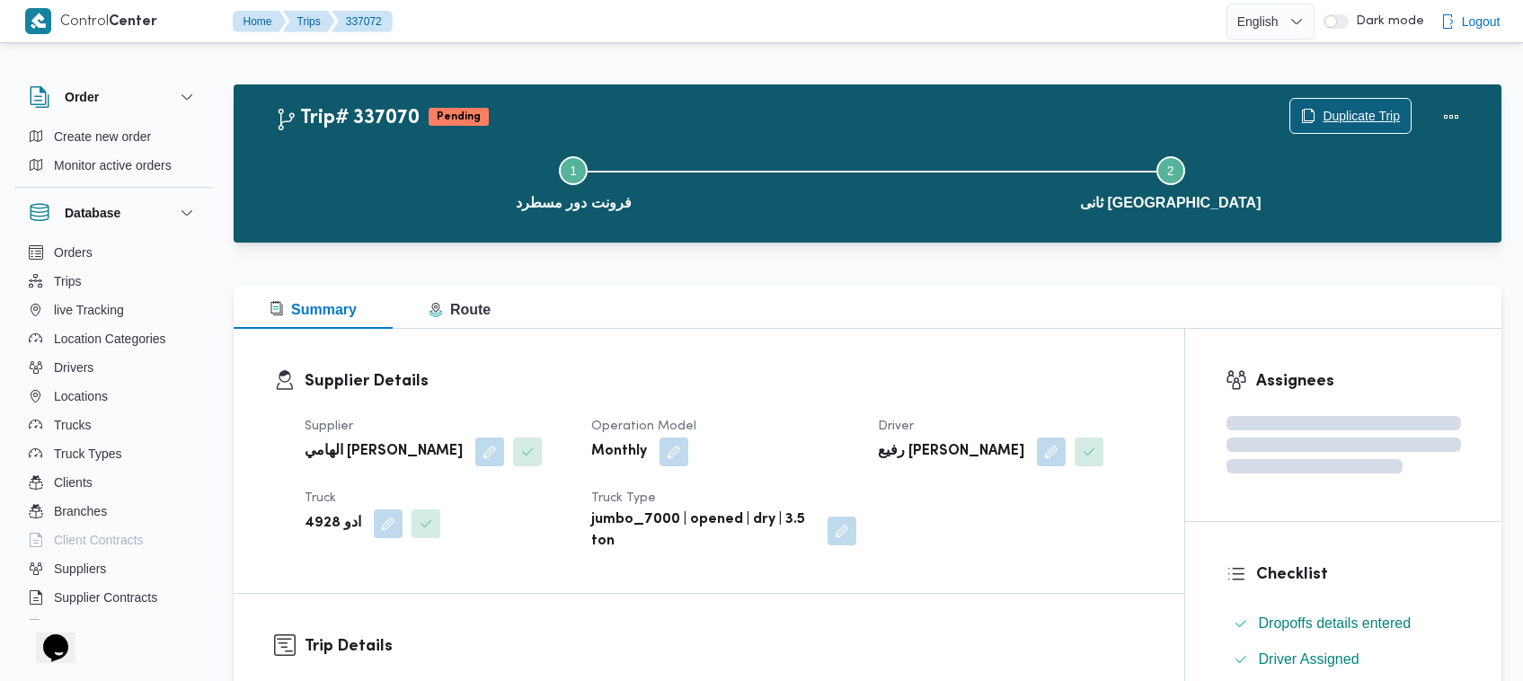
click at [1334, 104] on span "Duplicate Trip" at bounding box center [1350, 116] width 120 height 34
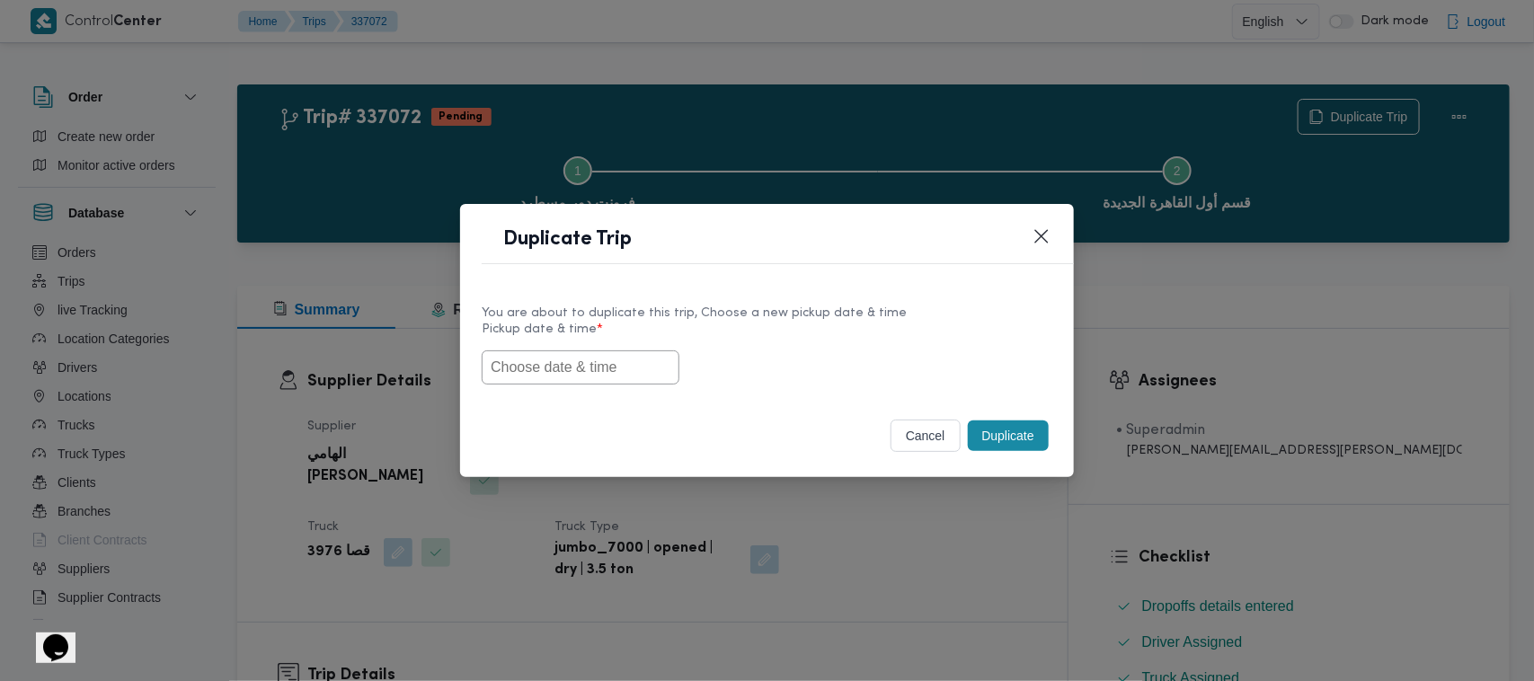
click at [632, 355] on input "text" at bounding box center [581, 367] width 198 height 34
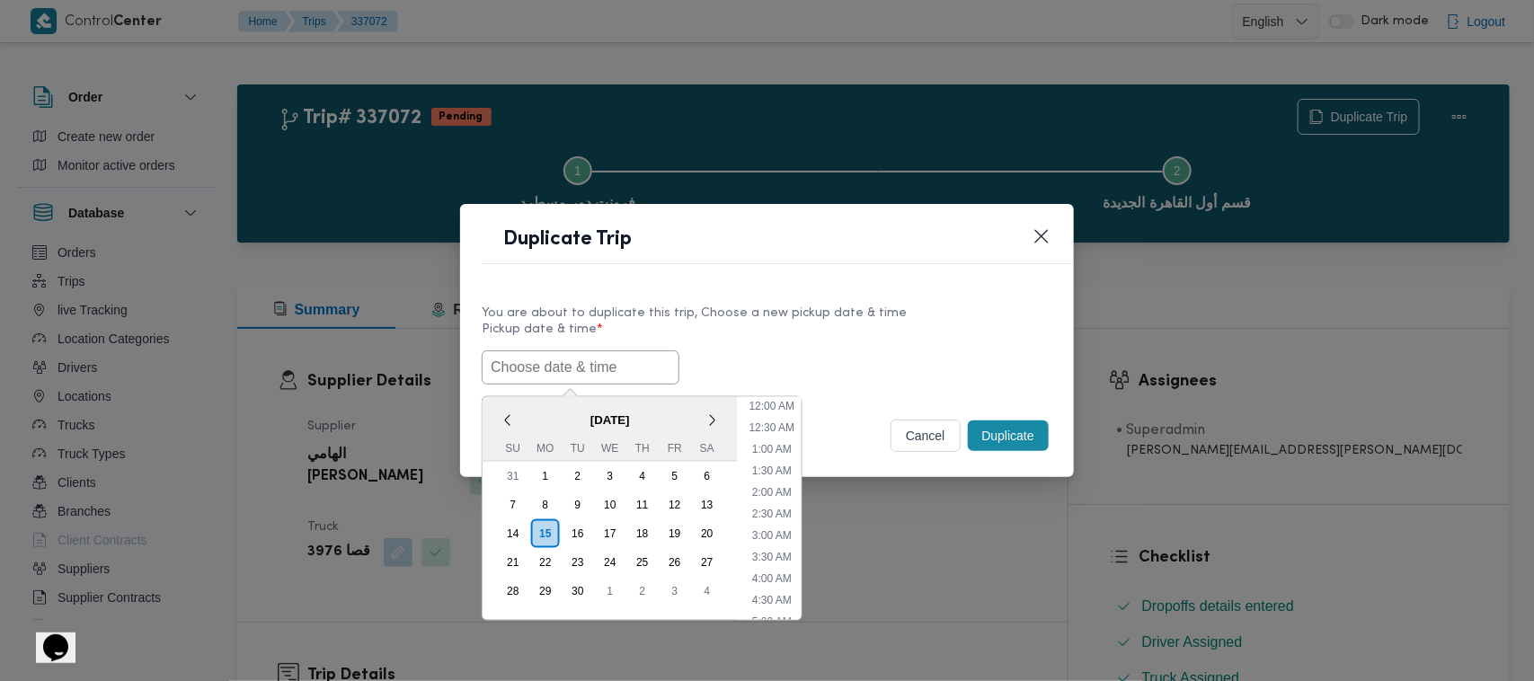
scroll to position [395, 0]
paste input "17/09/2025 7:00AM"
type input "17/09/2025 7:00AM"
click at [748, 373] on div "17/09/2025 7:00AM < September 2025 > Su Mo Tu We Th Fr Sa 31 1 2 3 4 5 6 7 8 9 …" at bounding box center [767, 367] width 571 height 34
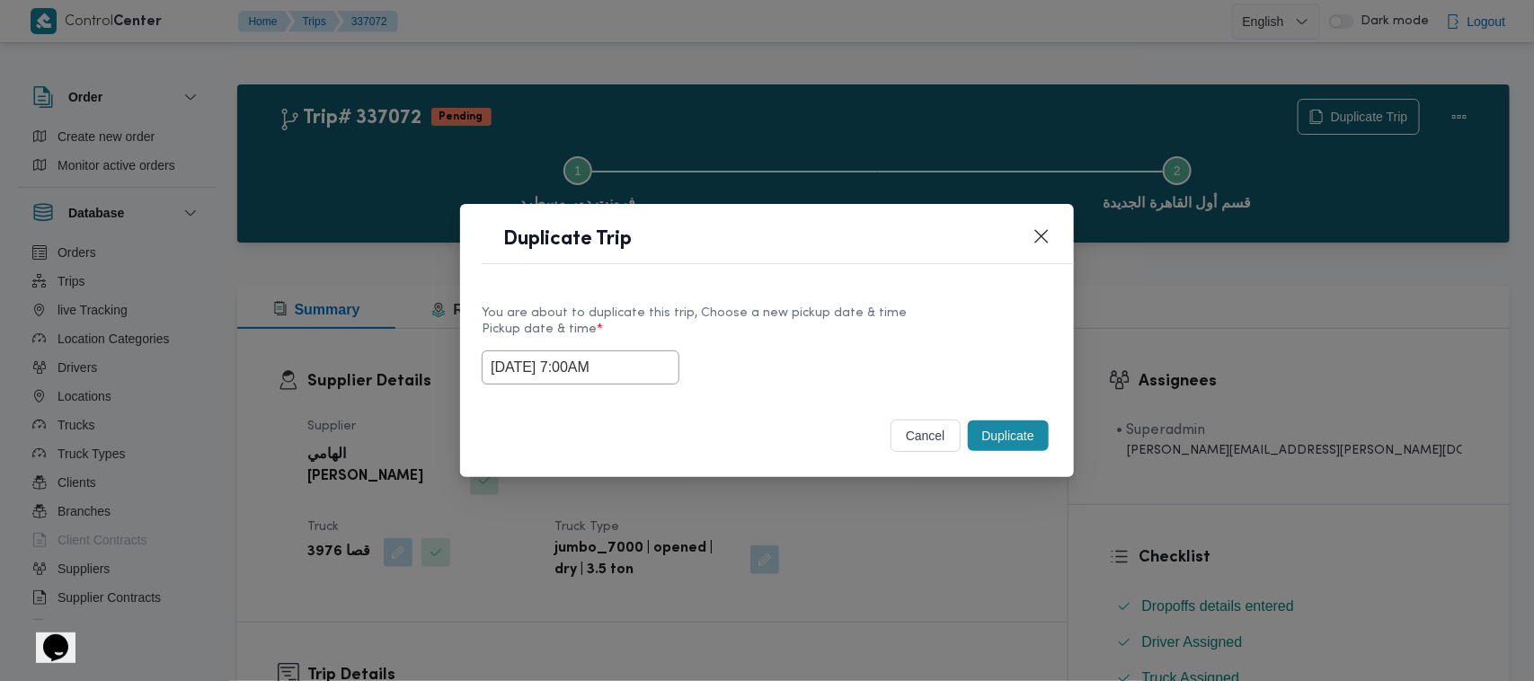
click at [1022, 437] on button "Duplicate" at bounding box center [1008, 436] width 81 height 31
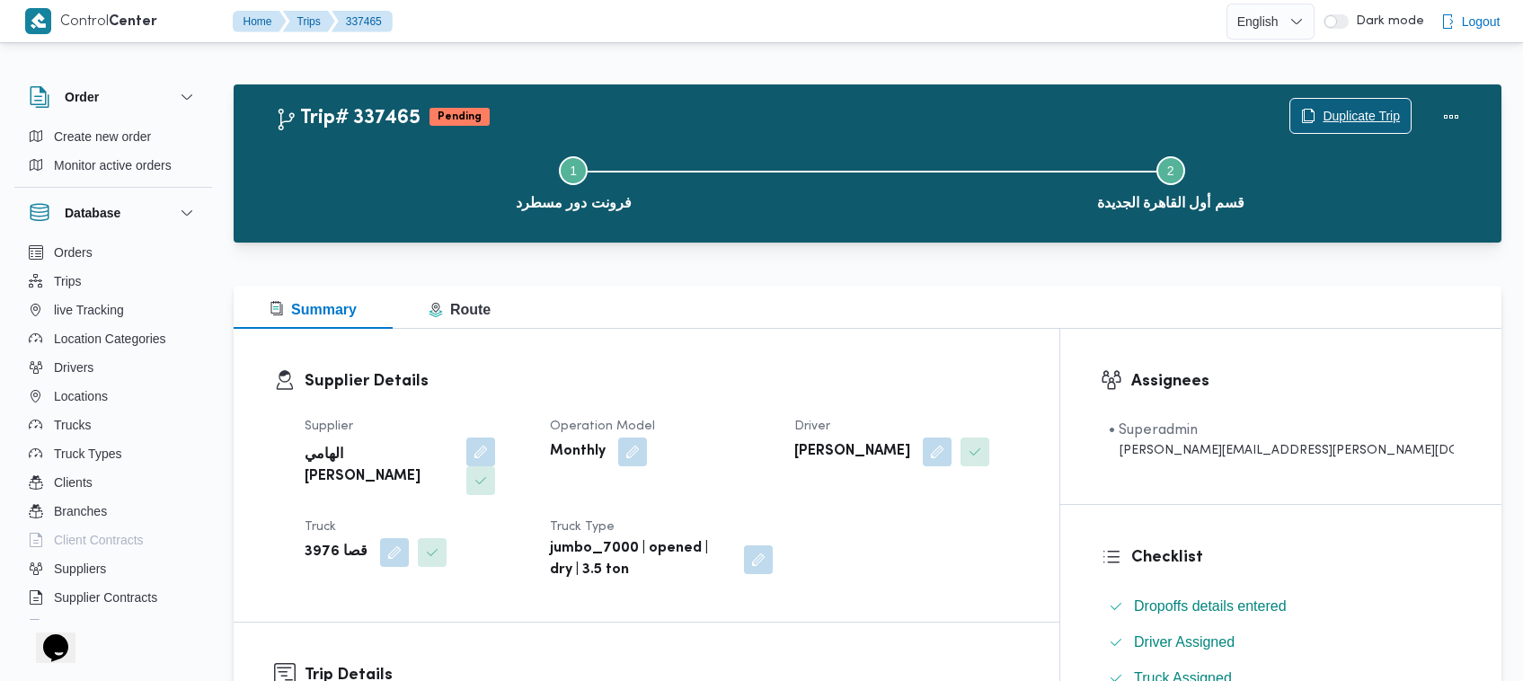
click at [1325, 103] on span "Duplicate Trip" at bounding box center [1350, 116] width 120 height 34
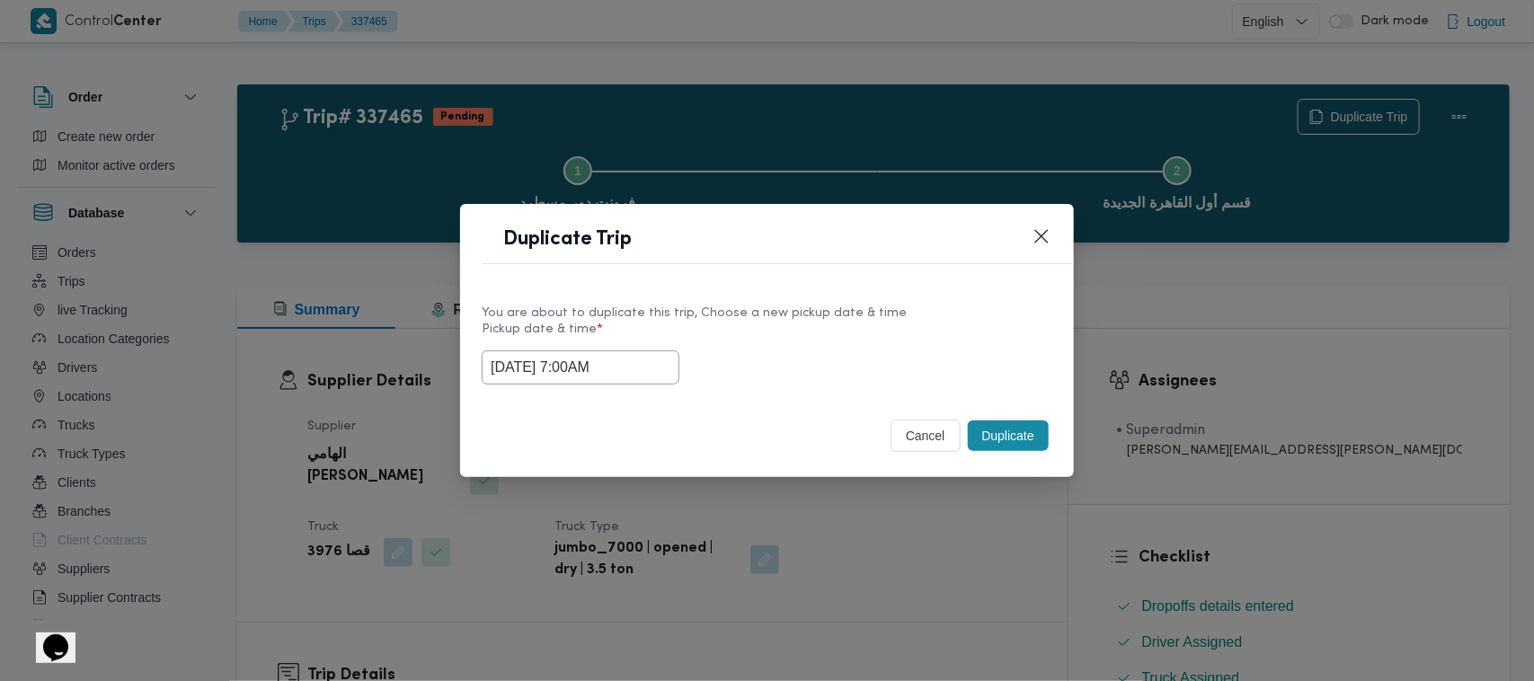
click at [643, 357] on input "17/09/2025 7:00AM" at bounding box center [581, 367] width 198 height 34
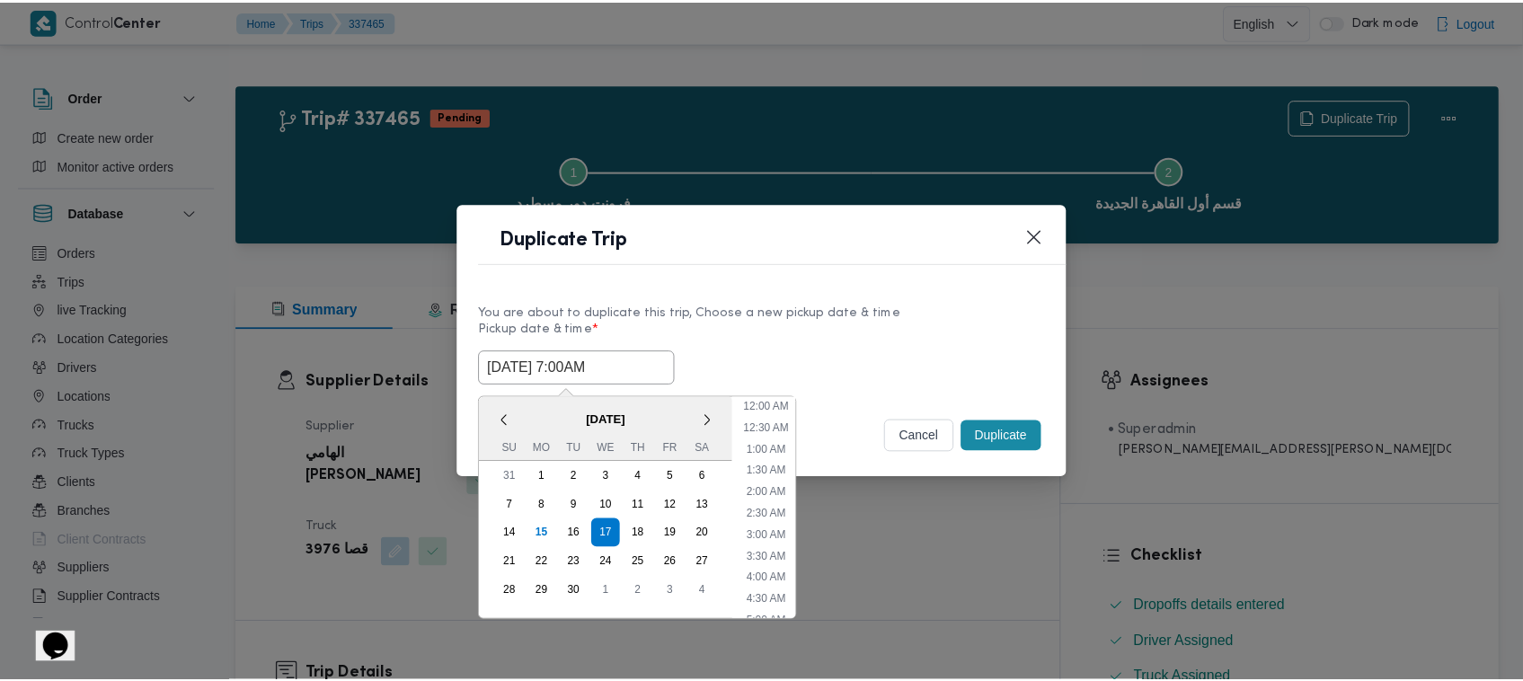
scroll to position [200, 0]
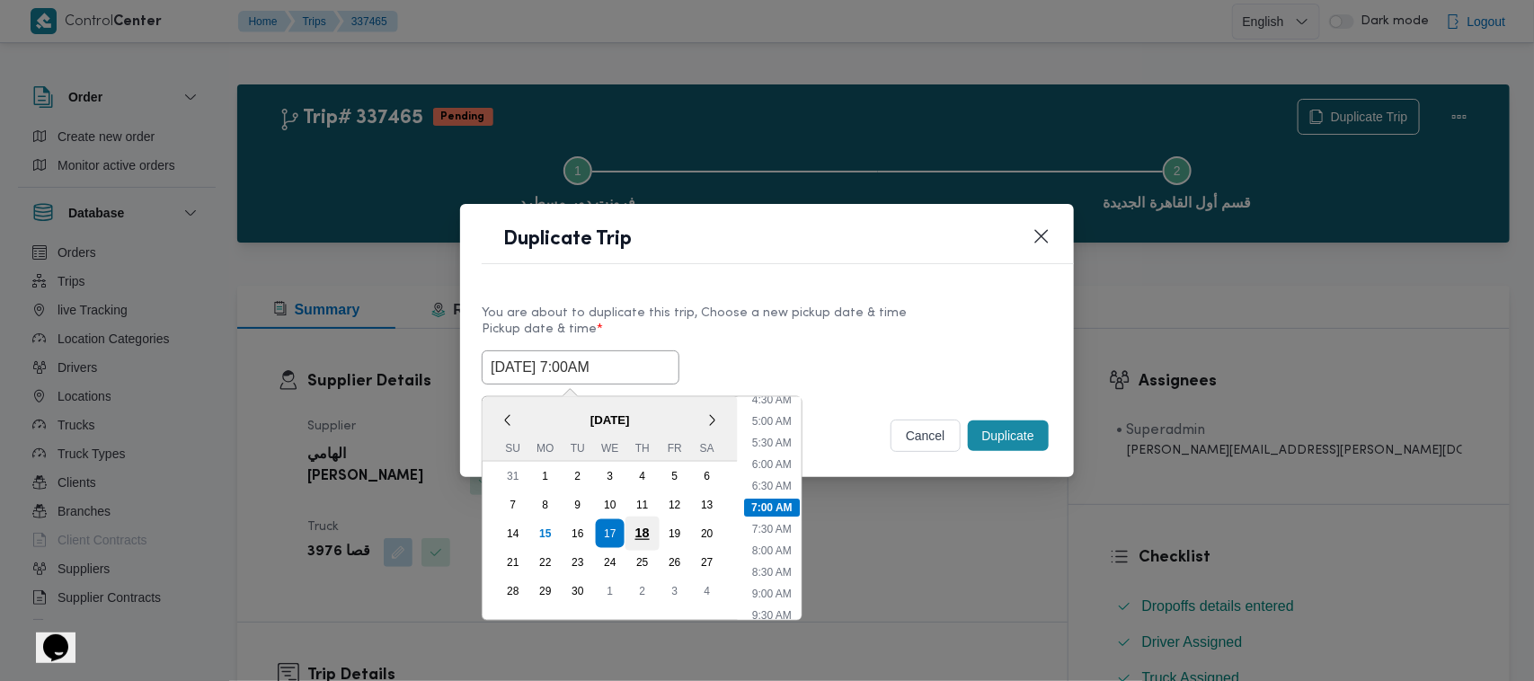
click at [635, 526] on div "18" at bounding box center [642, 534] width 34 height 34
type input "18/09/2025 7:00AM"
drag, startPoint x: 838, startPoint y: 315, endPoint x: 950, endPoint y: 396, distance: 137.7
click at [840, 315] on div "You are about to duplicate this trip, Choose a new pickup date & time" at bounding box center [767, 313] width 571 height 19
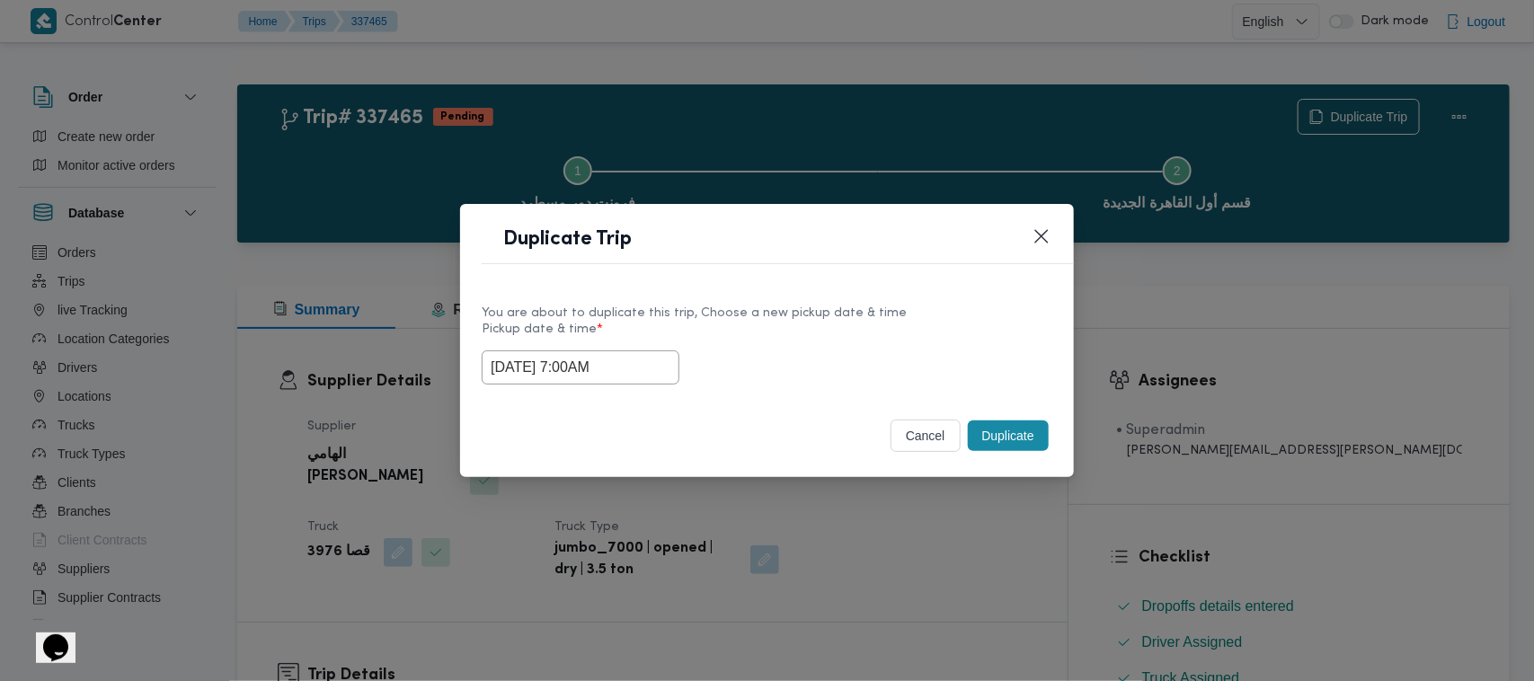
click at [999, 436] on button "Duplicate" at bounding box center [1008, 436] width 81 height 31
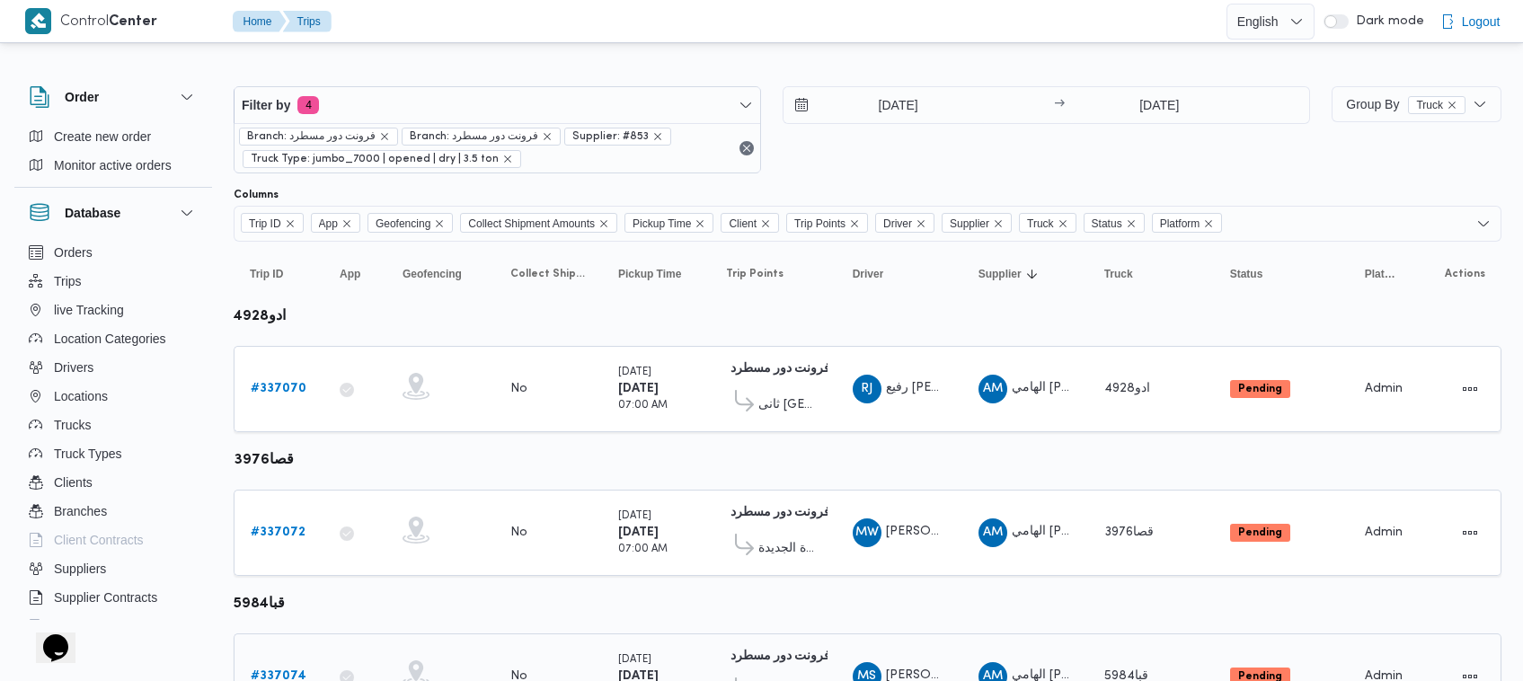
click at [286, 670] on b "# 337074" at bounding box center [279, 676] width 56 height 12
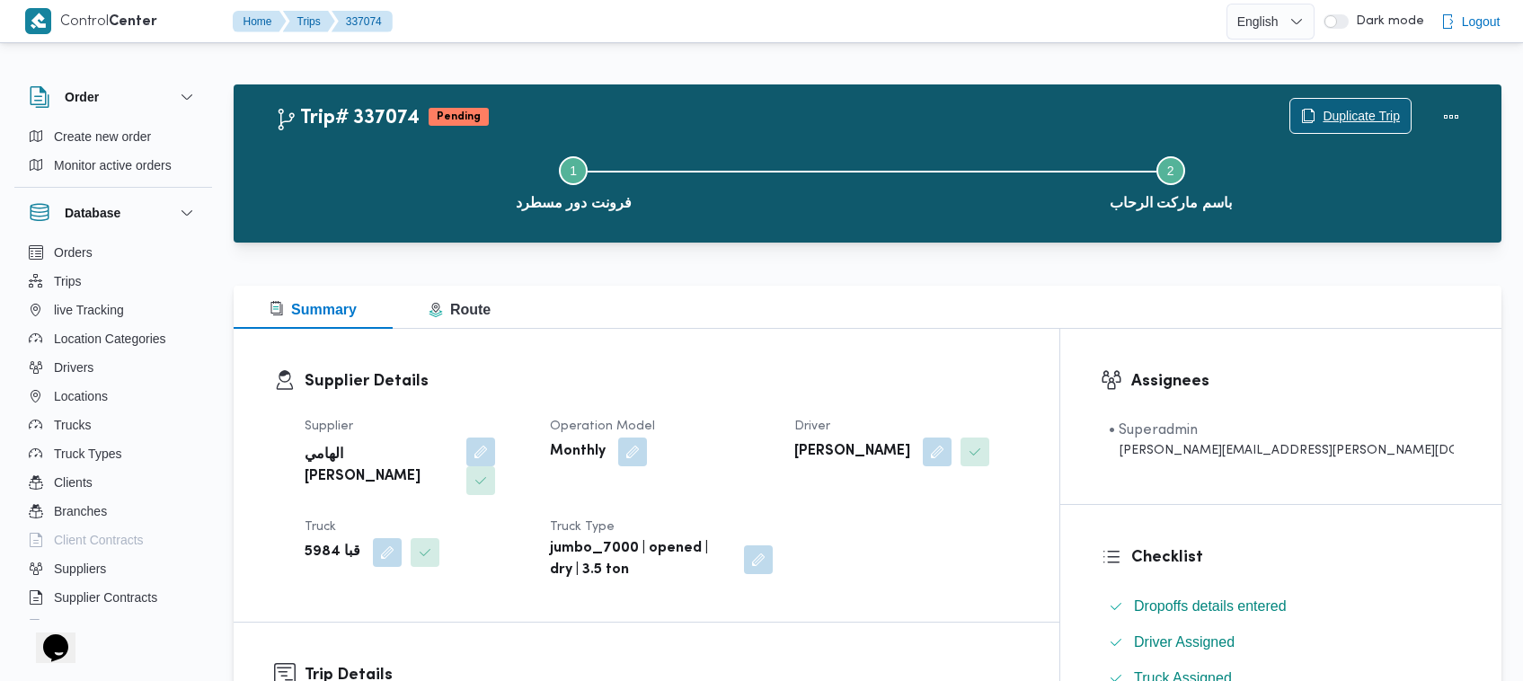
click at [1341, 101] on span "Duplicate Trip" at bounding box center [1350, 116] width 120 height 34
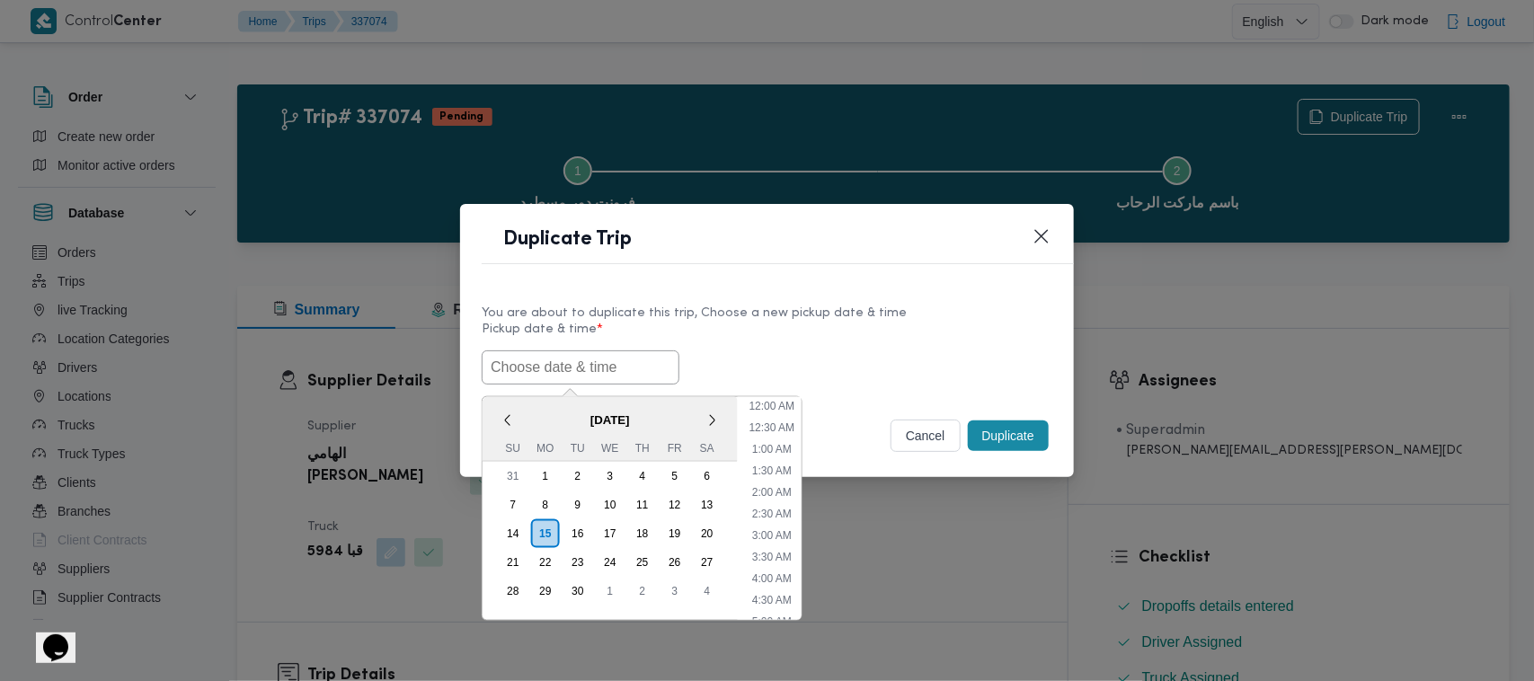
click at [569, 361] on input "text" at bounding box center [581, 367] width 198 height 34
paste input "17/09/2025 7:00AM"
type input "17/09/2025 7:00AM"
click at [836, 367] on div "17/09/2025 7:00AM < September 2025 > Su Mo Tu We Th Fr Sa 31 1 2 3 4 5 6 7 8 9 …" at bounding box center [767, 367] width 571 height 34
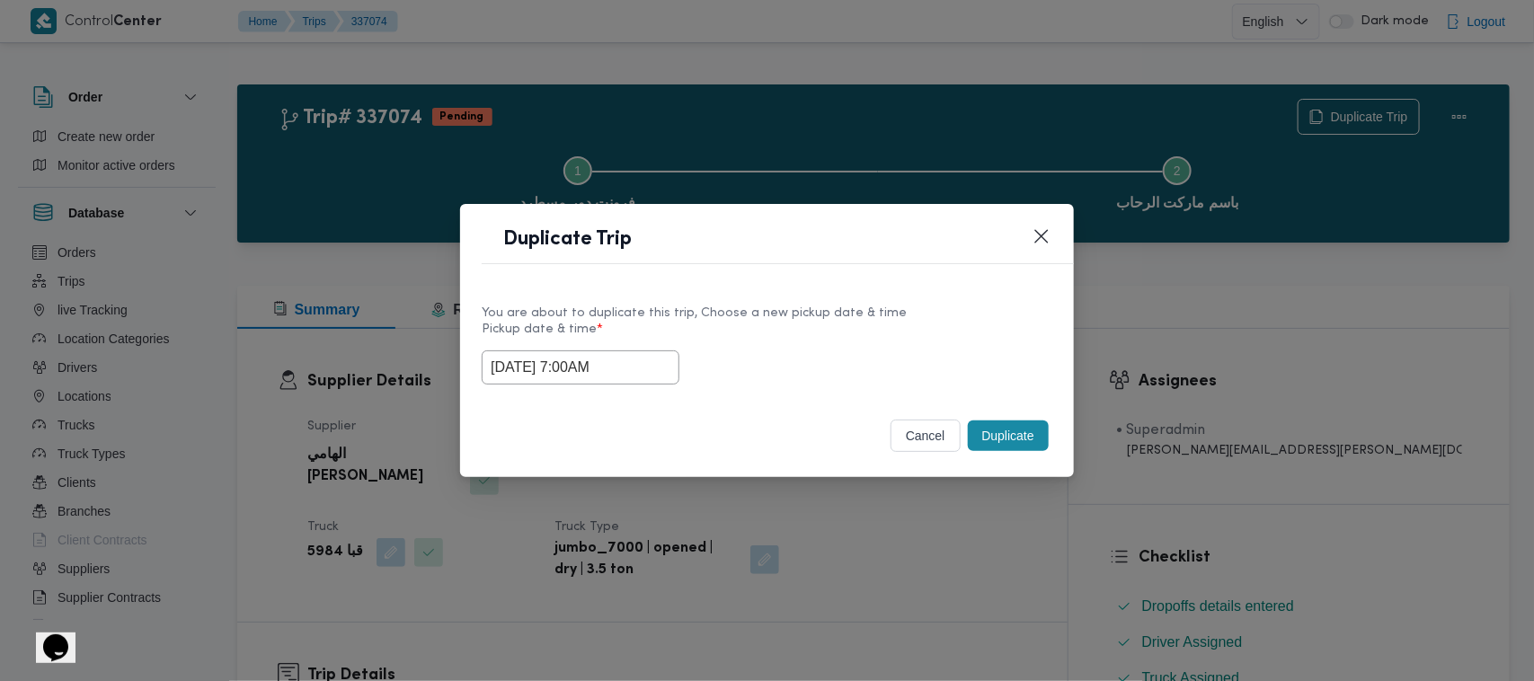
click at [1036, 440] on button "Duplicate" at bounding box center [1008, 436] width 81 height 31
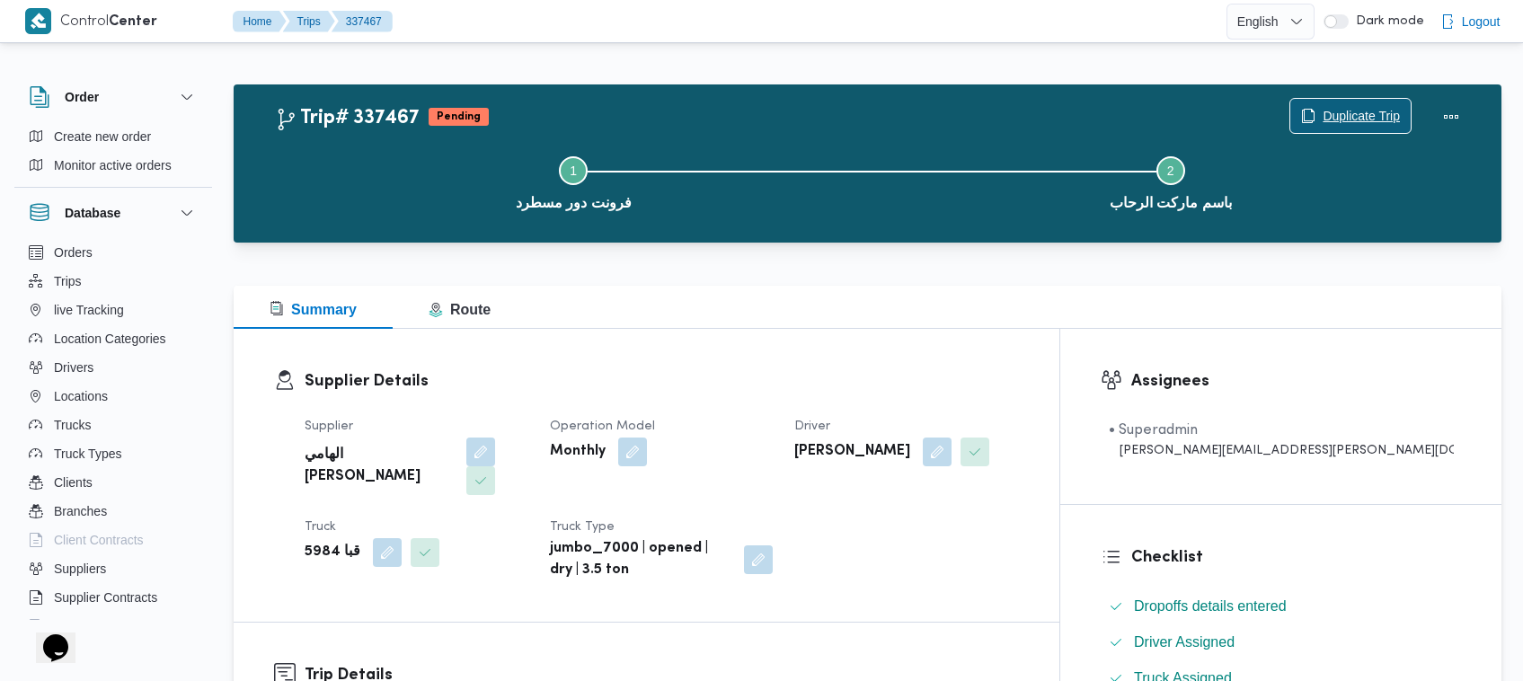
click at [1340, 103] on span "Duplicate Trip" at bounding box center [1350, 116] width 120 height 34
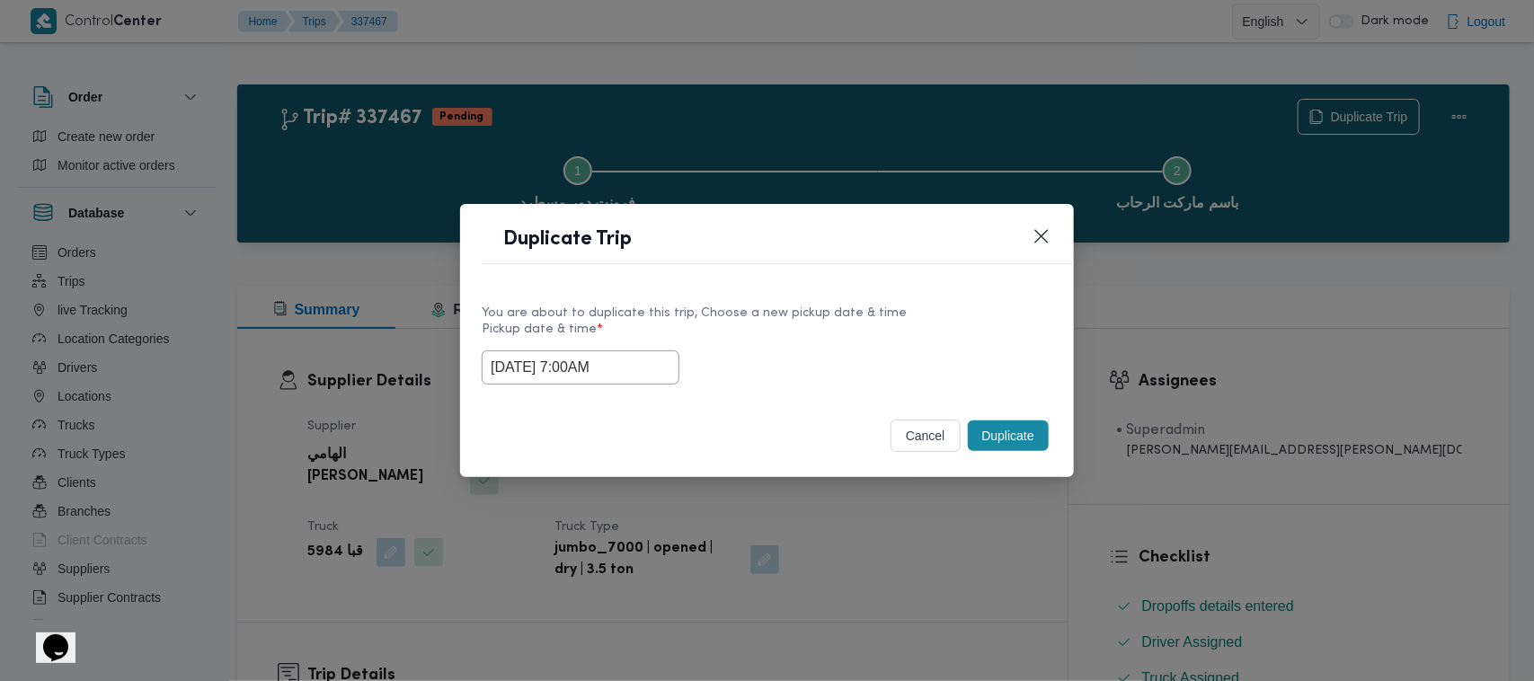
click at [654, 360] on input "17/09/2025 7:00AM" at bounding box center [581, 367] width 198 height 34
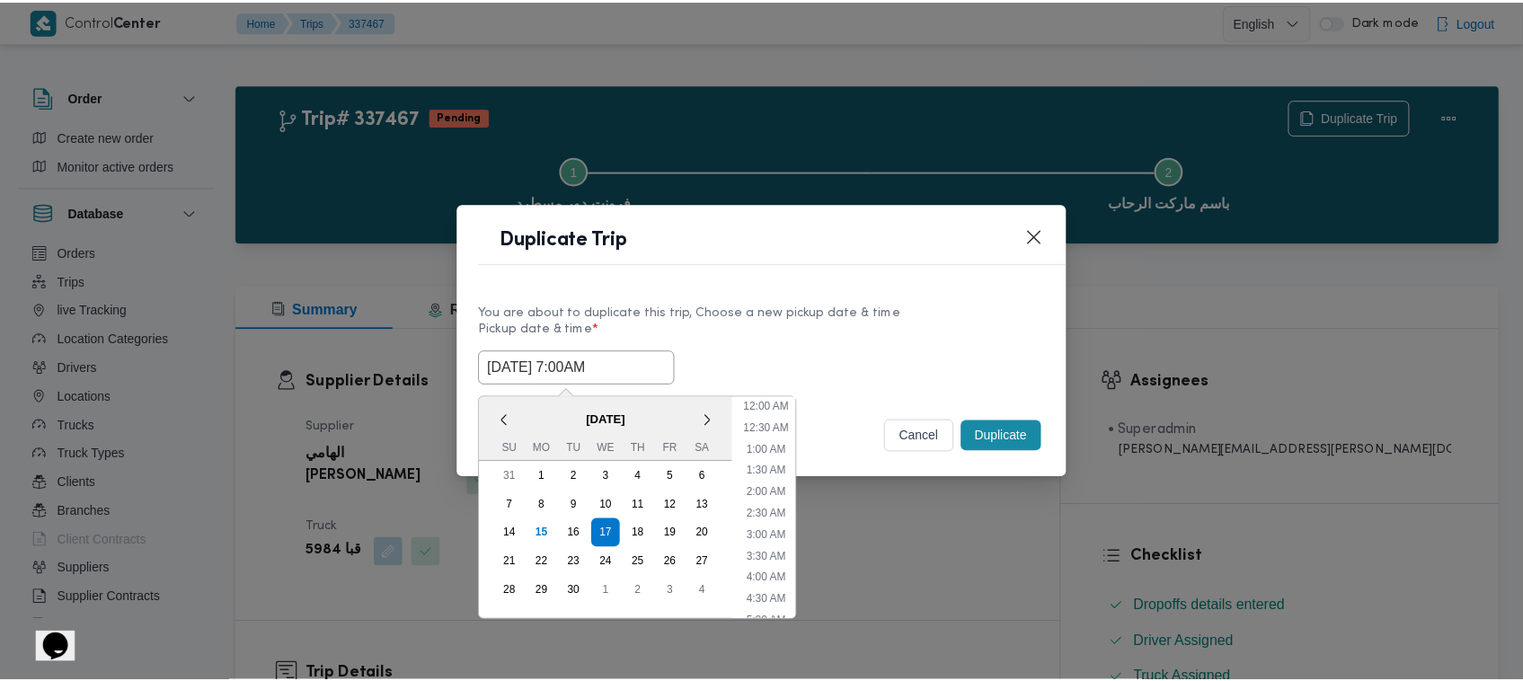
scroll to position [200, 0]
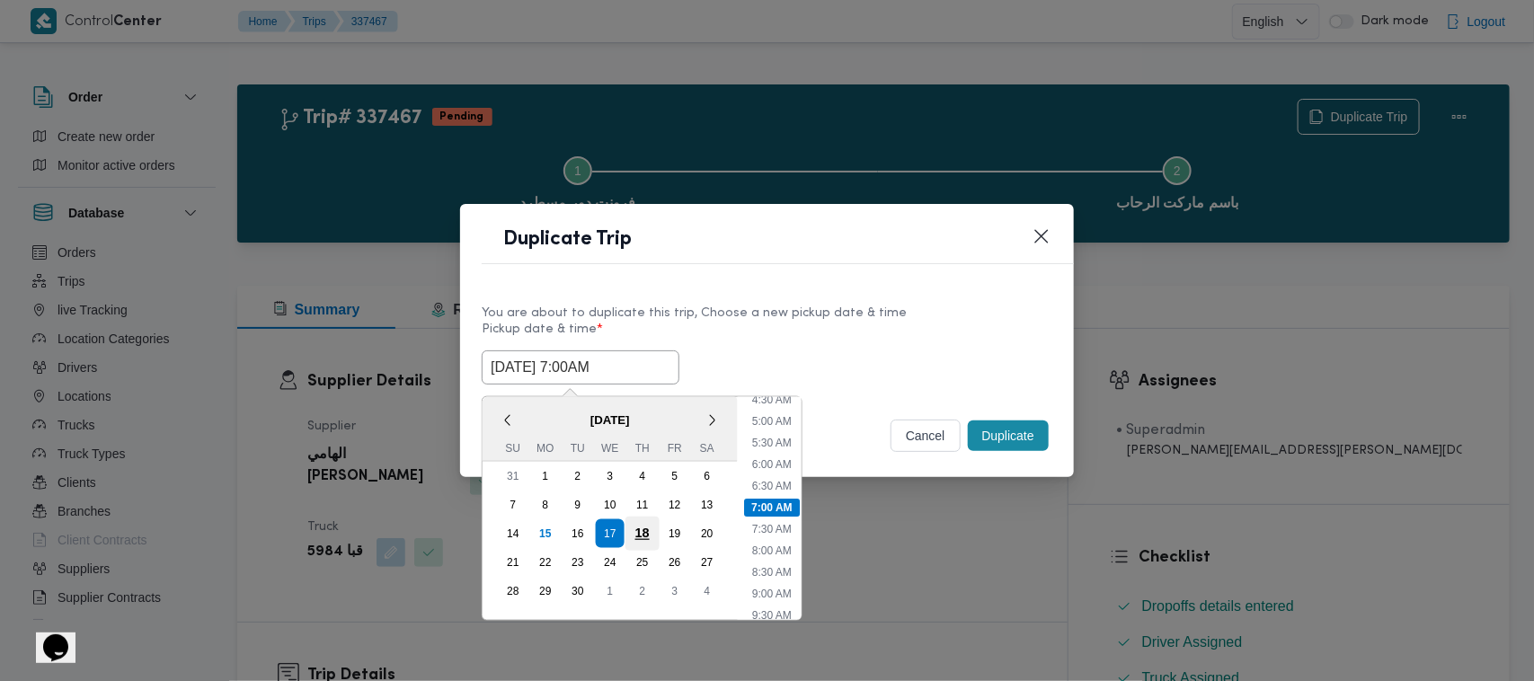
click at [638, 523] on div "18" at bounding box center [642, 534] width 34 height 34
type input "18/09/2025 7:00AM"
click at [811, 360] on div "18/09/2025 7:00AM < September 2025 > Su Mo Tu We Th Fr Sa 31 1 2 3 4 5 6 7 8 9 …" at bounding box center [767, 367] width 571 height 34
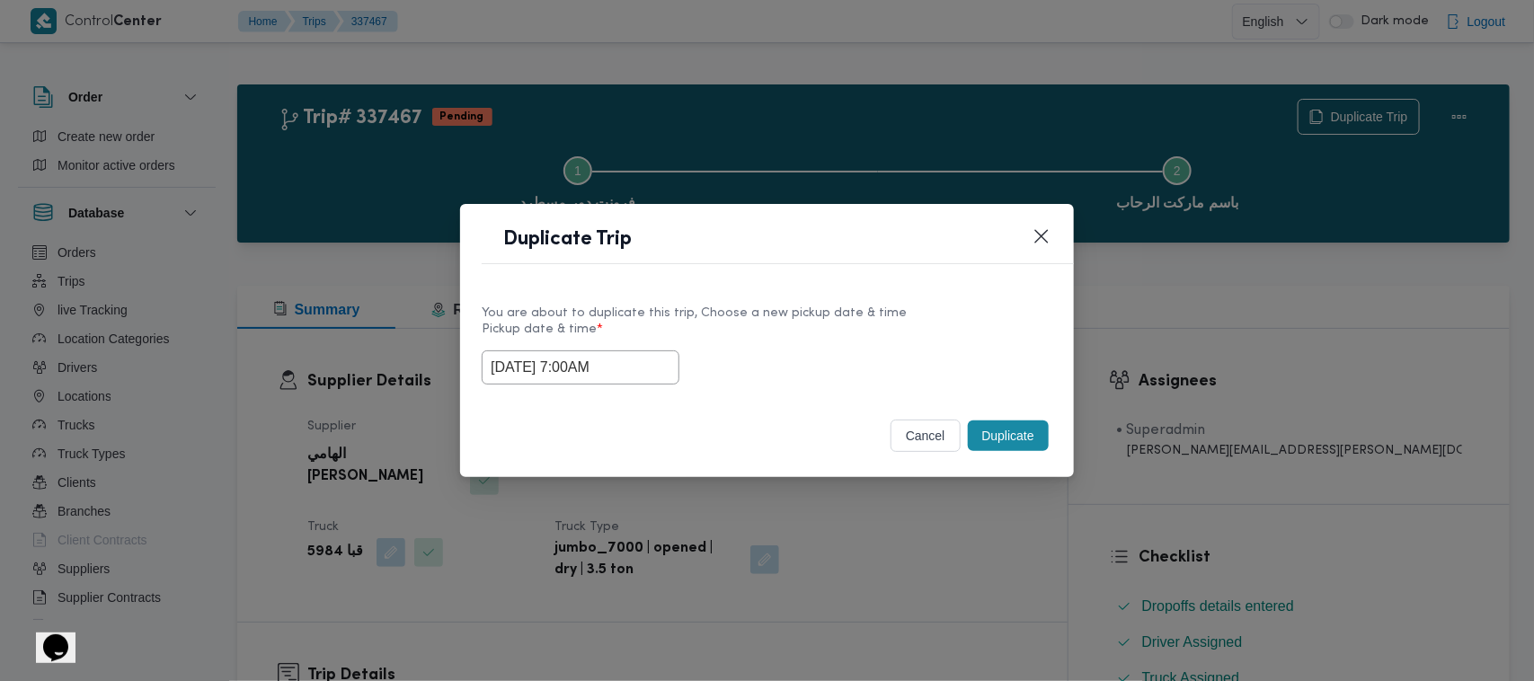
click at [1017, 432] on button "Duplicate" at bounding box center [1008, 436] width 81 height 31
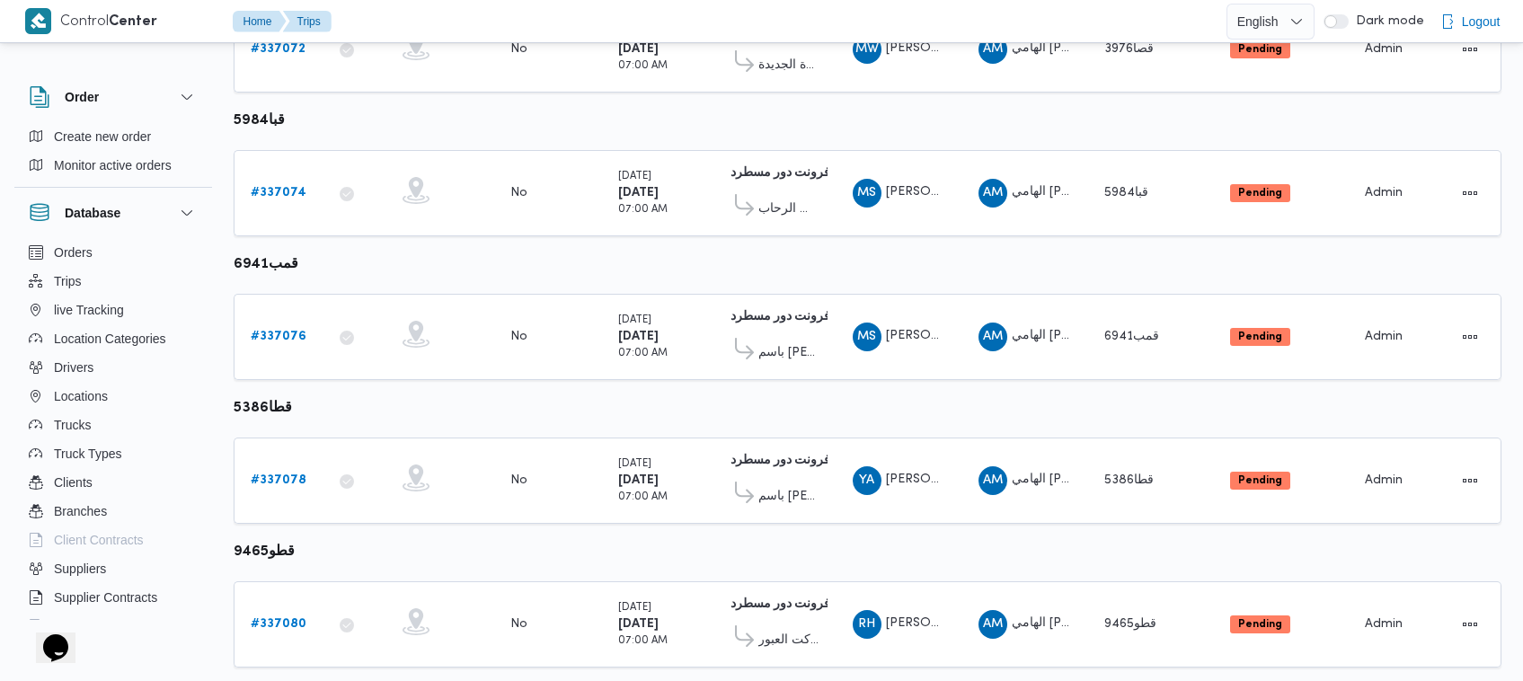
scroll to position [487, 0]
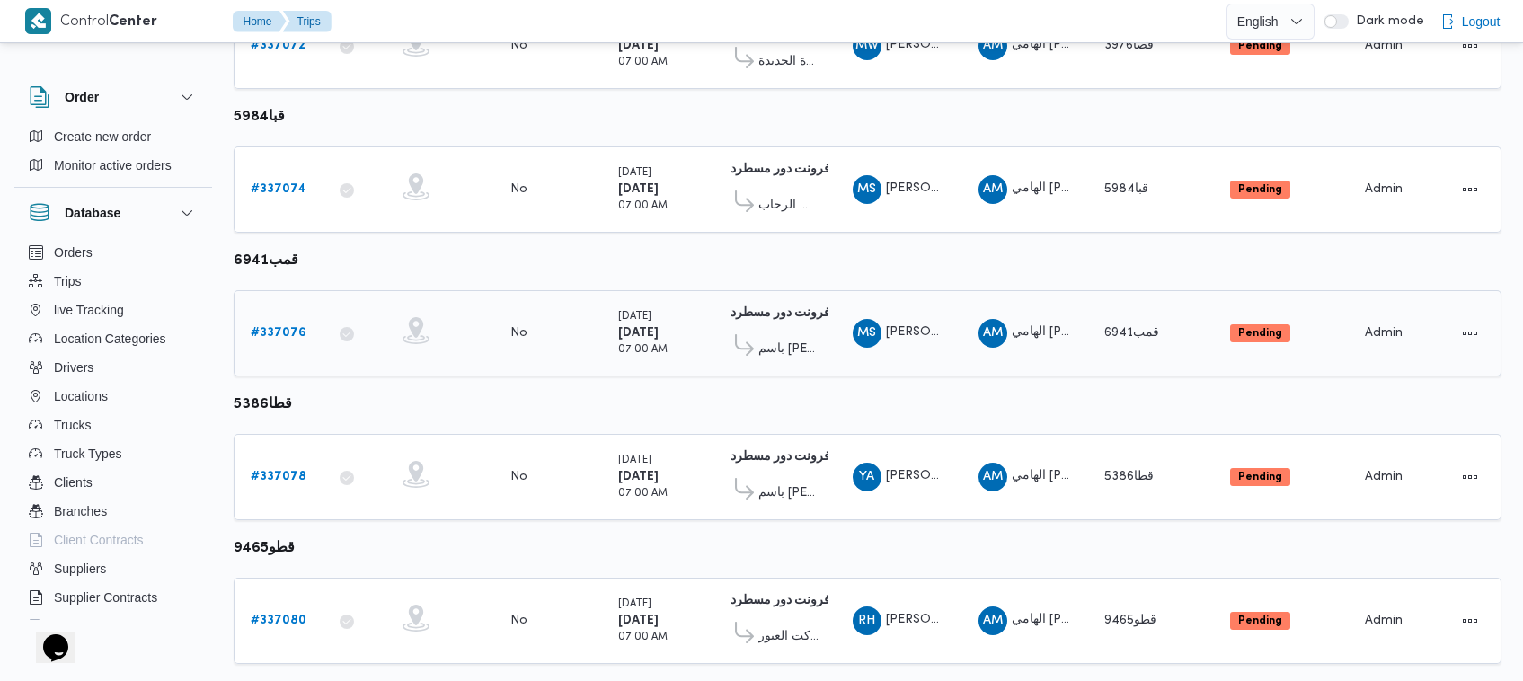
click at [263, 327] on b "# 337076" at bounding box center [279, 333] width 56 height 12
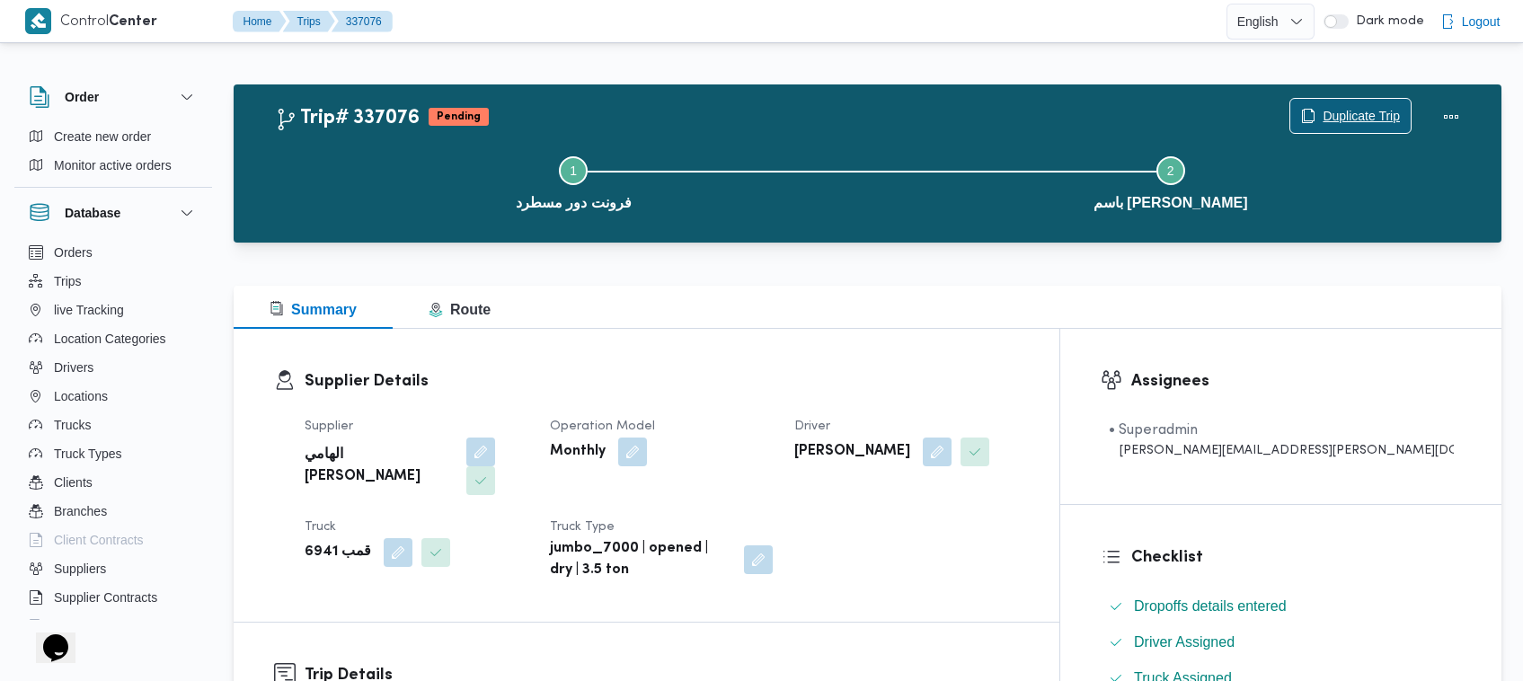
click at [1361, 115] on span "Duplicate Trip" at bounding box center [1361, 116] width 77 height 22
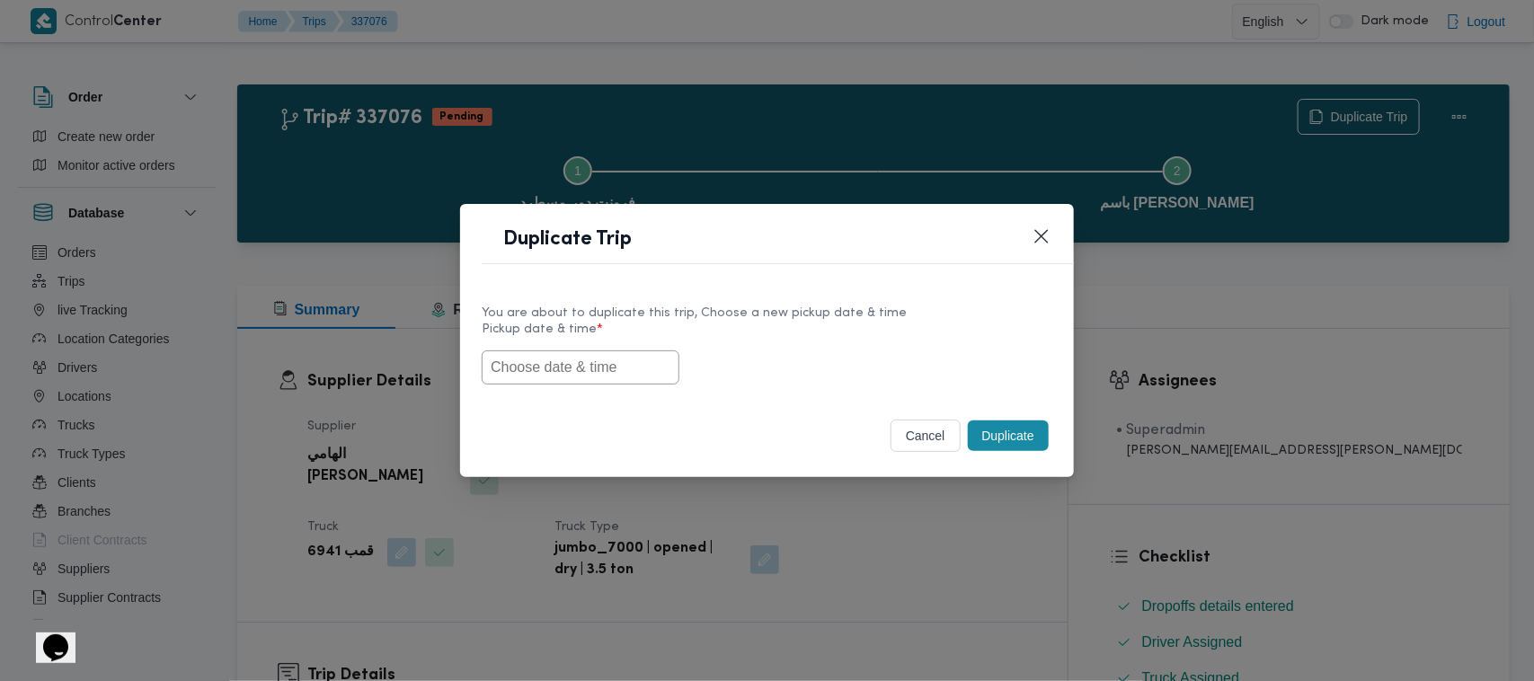
click at [627, 365] on input "text" at bounding box center [581, 367] width 198 height 34
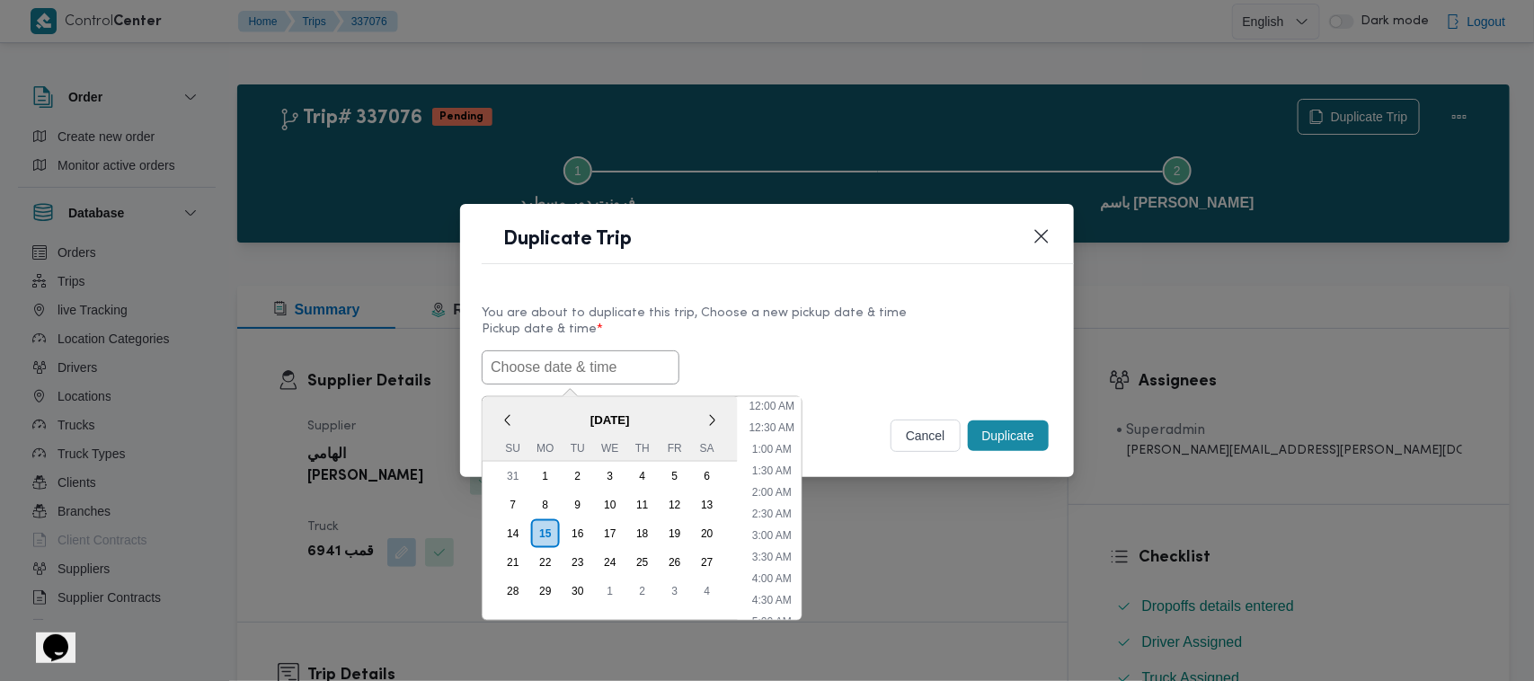
scroll to position [395, 0]
paste input "17/09/2025 7:00AM"
type input "17/09/2025 7:00AM"
click at [888, 361] on div "17/09/2025 7:00AM < September 2025 > Su Mo Tu We Th Fr Sa 31 1 2 3 4 5 6 7 8 9 …" at bounding box center [767, 367] width 571 height 34
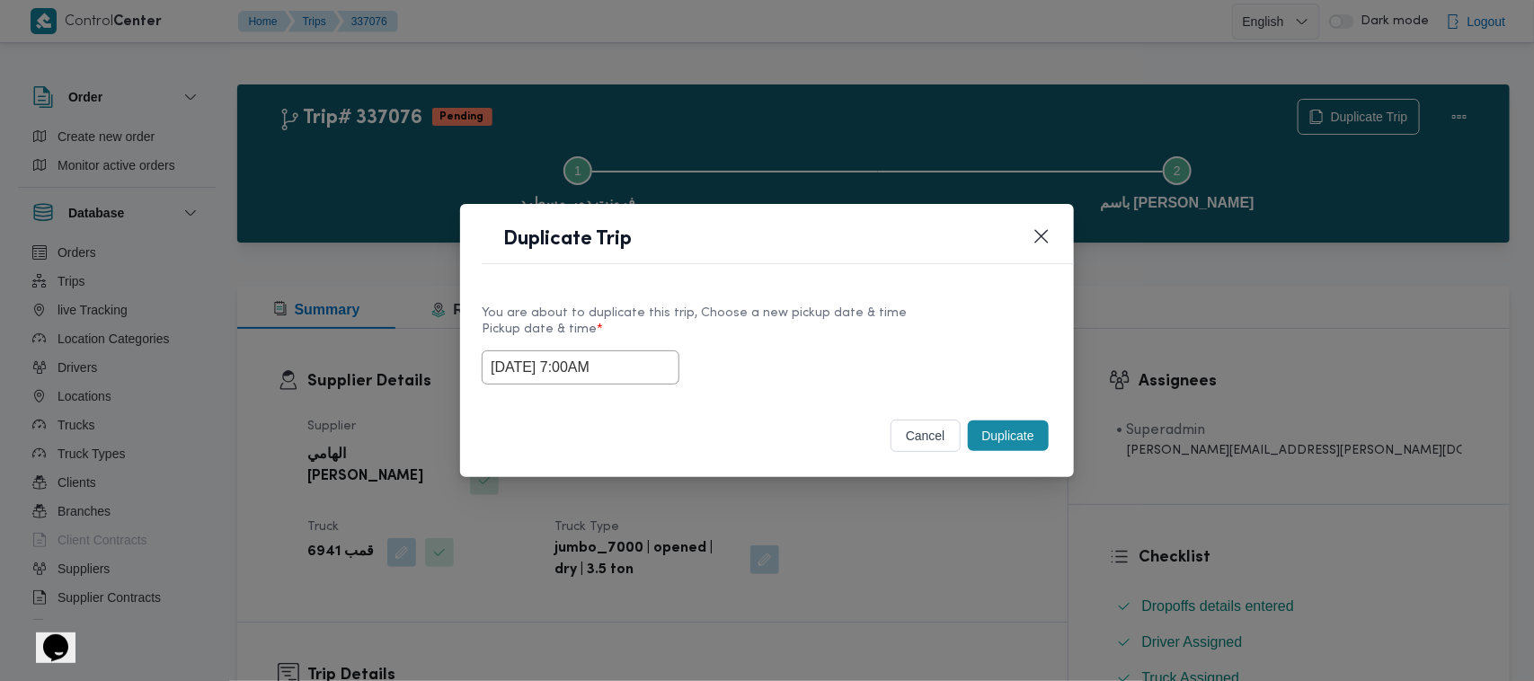
click at [982, 441] on button "Duplicate" at bounding box center [1008, 436] width 81 height 31
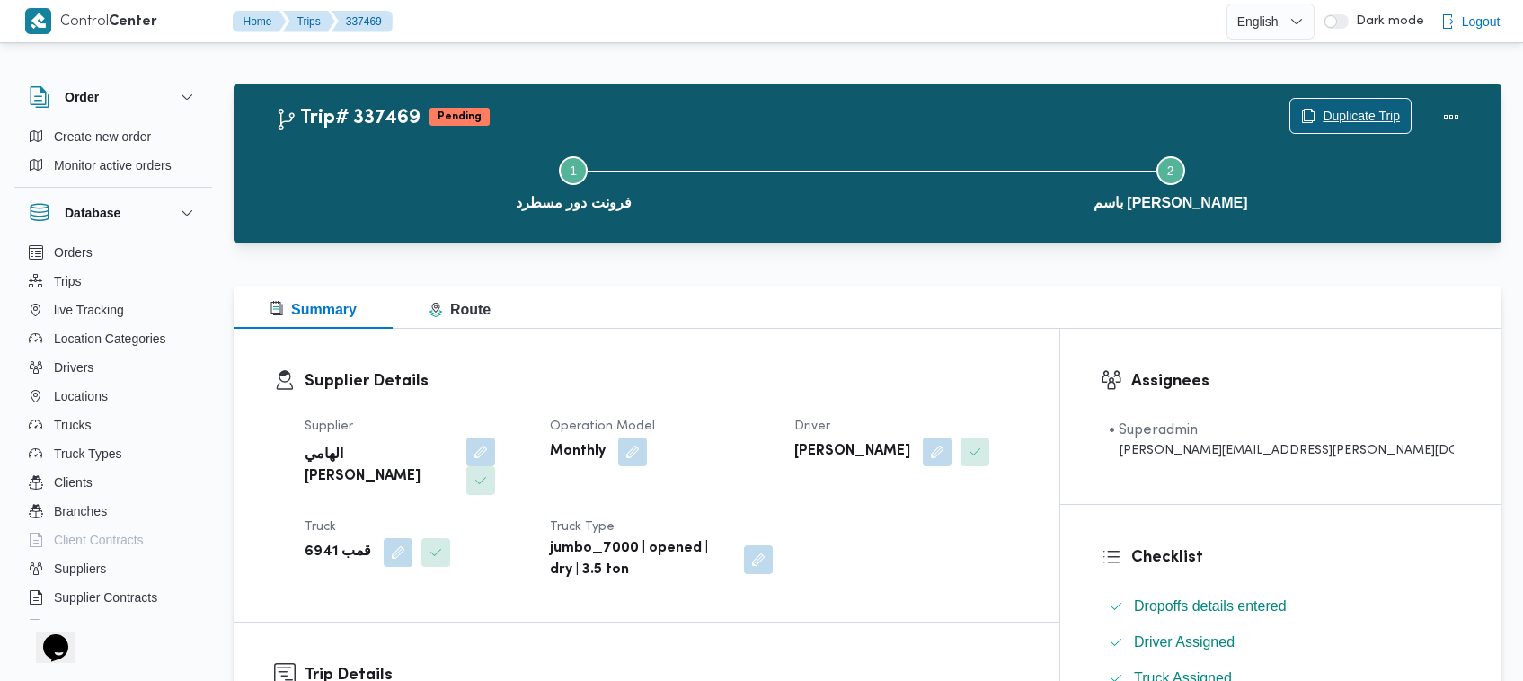
click at [1321, 100] on span "Duplicate Trip" at bounding box center [1350, 116] width 120 height 34
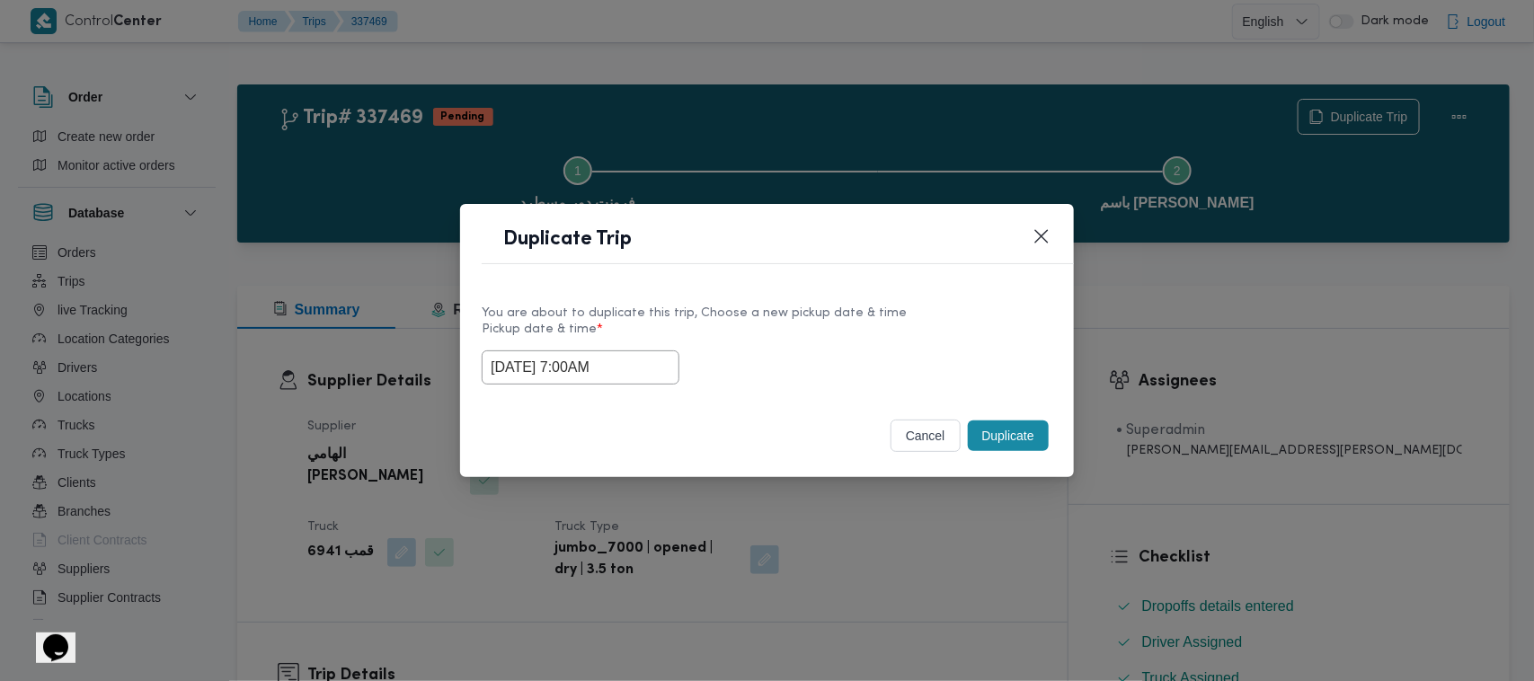
click at [661, 350] on input "17/09/2025 7:00AM" at bounding box center [581, 367] width 198 height 34
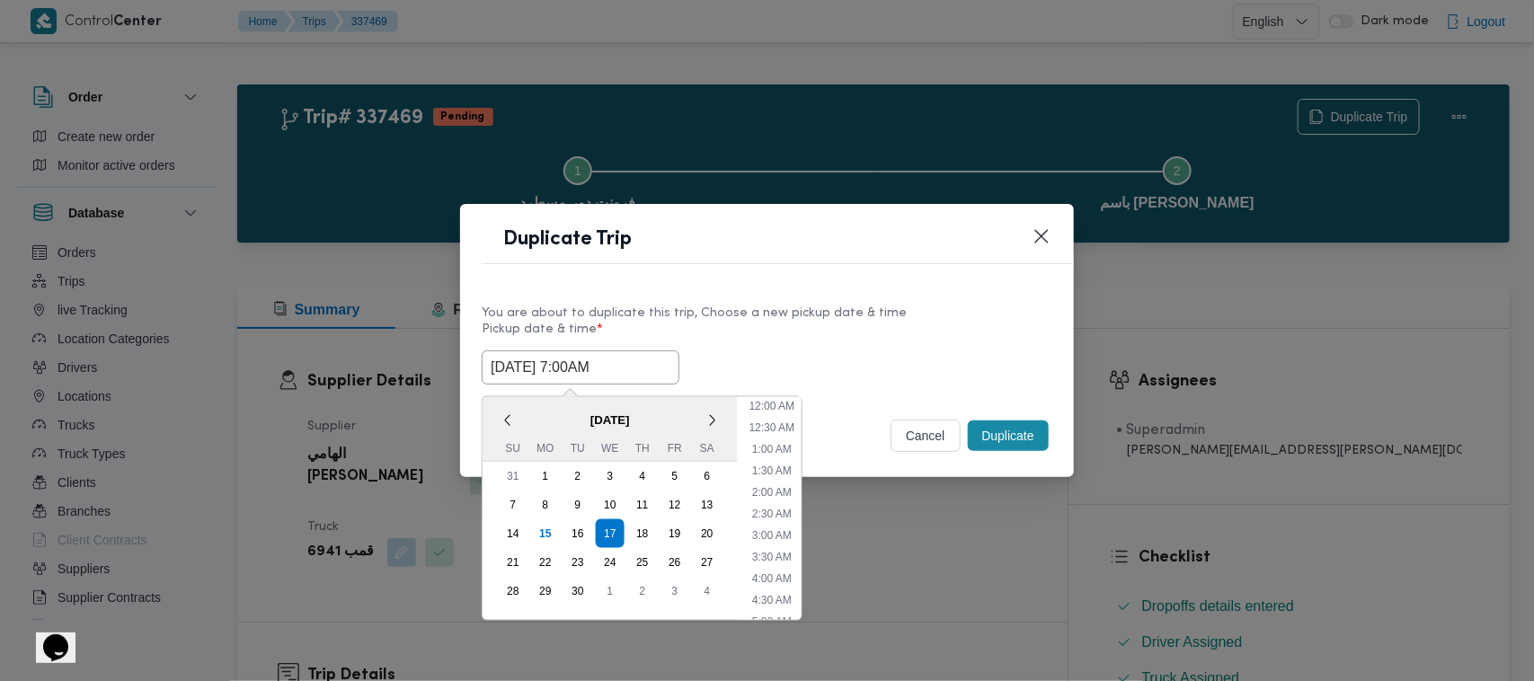
scroll to position [200, 0]
click at [633, 527] on div "18" at bounding box center [642, 534] width 34 height 34
type input "18/09/2025 7:00AM"
click at [901, 294] on div "You are about to duplicate this trip, Choose a new pickup date & time Pickup da…" at bounding box center [767, 343] width 614 height 115
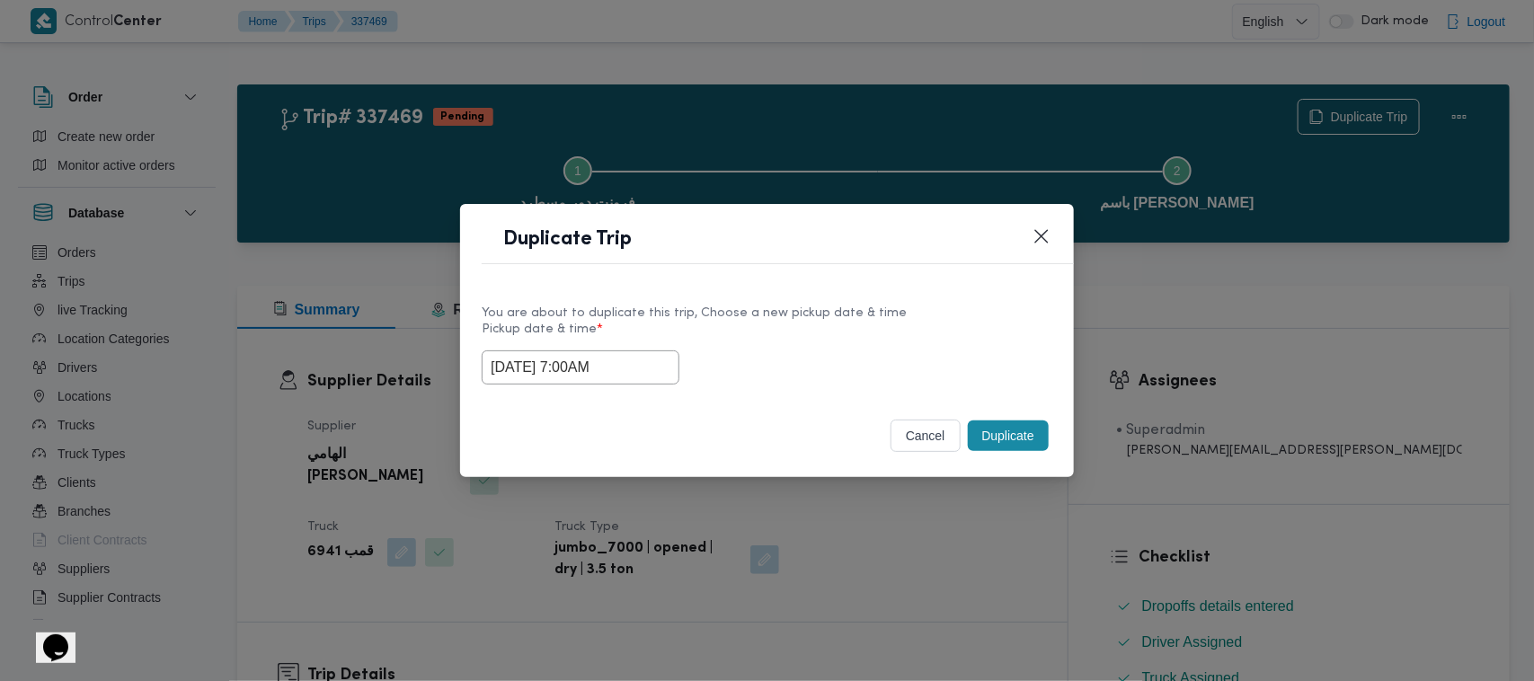
click at [1015, 441] on button "Duplicate" at bounding box center [1008, 436] width 81 height 31
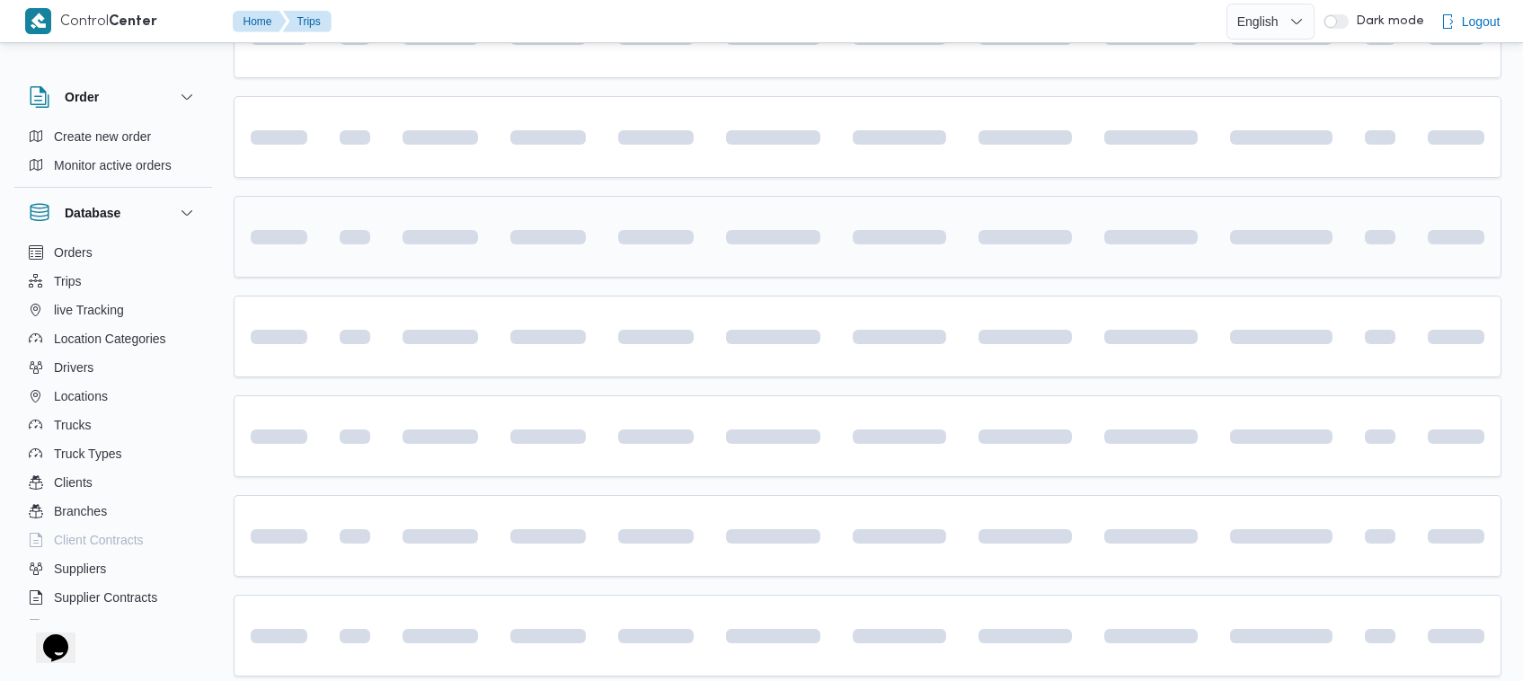
scroll to position [631, 0]
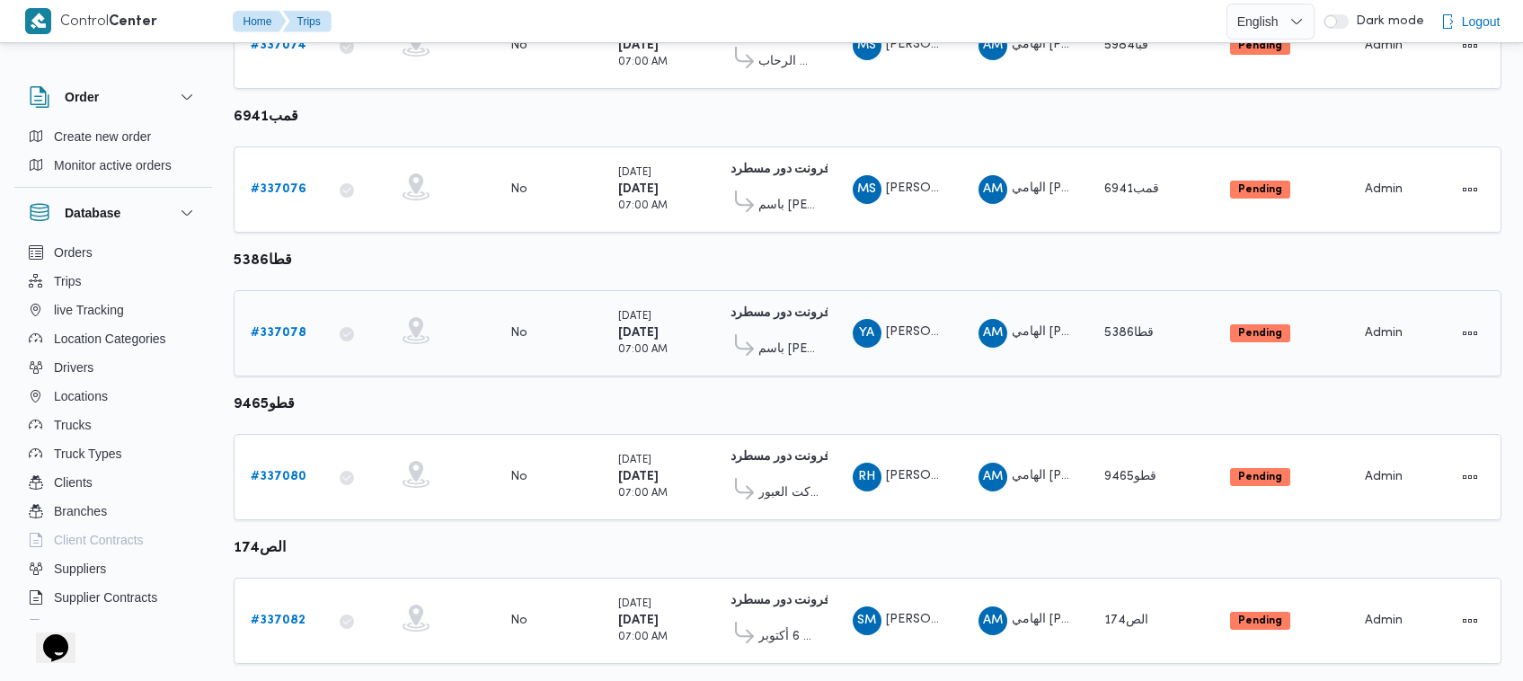
click at [290, 328] on b "# 337078" at bounding box center [279, 333] width 56 height 12
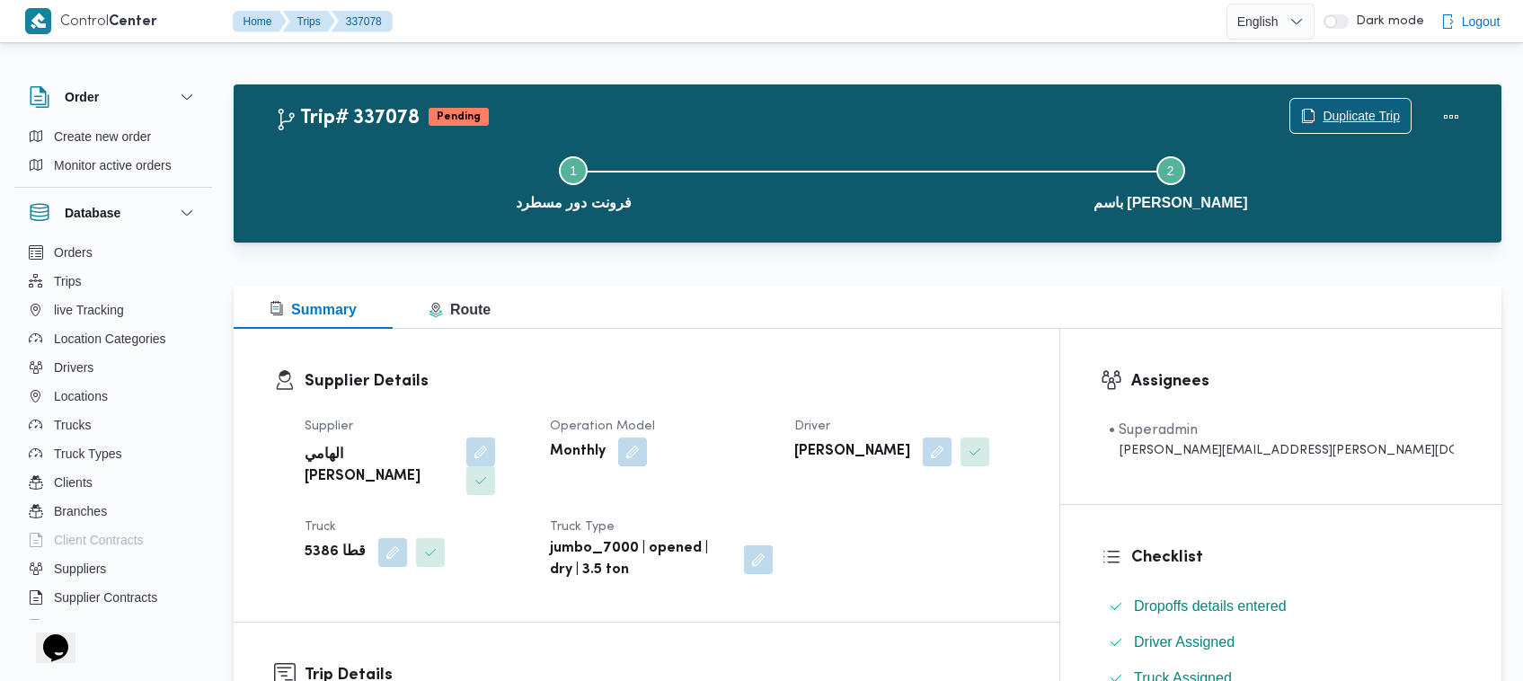
click at [1355, 109] on span "Duplicate Trip" at bounding box center [1361, 116] width 77 height 22
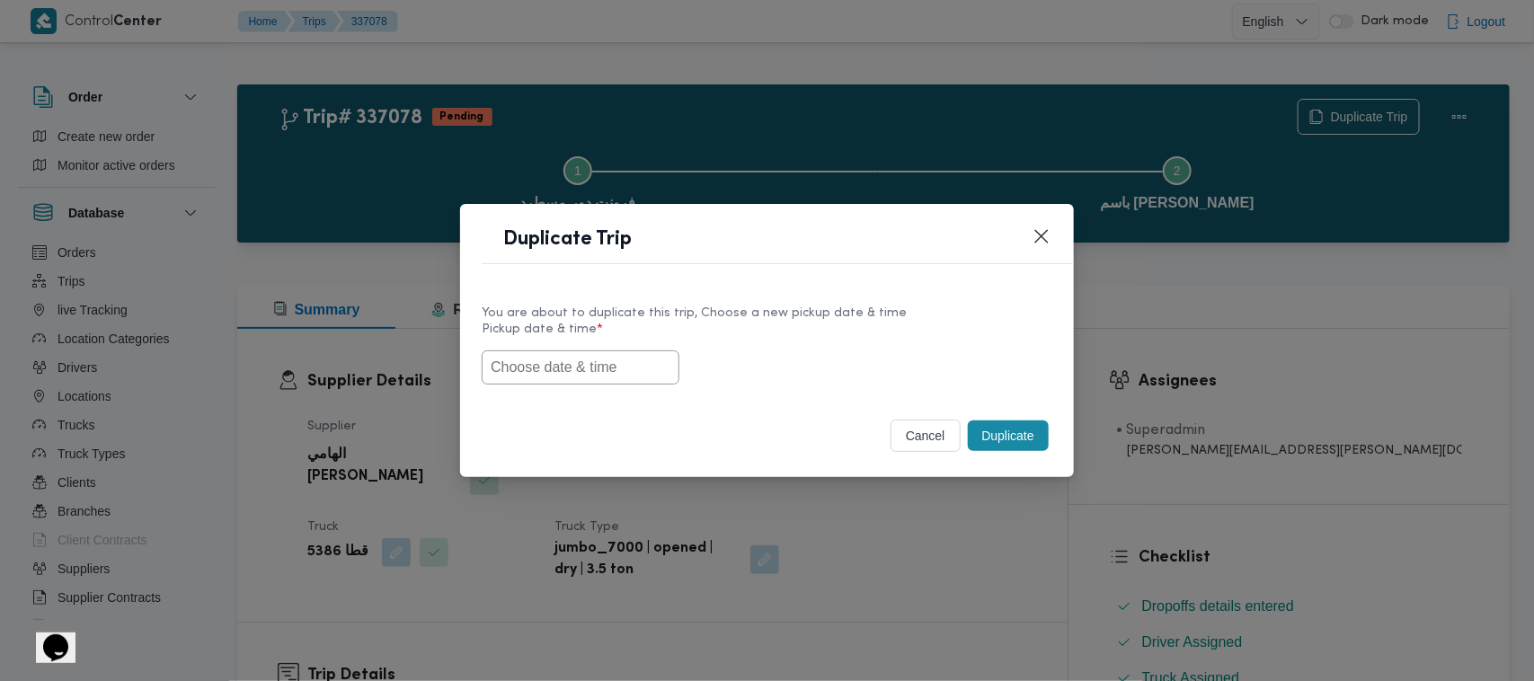
click at [645, 332] on label "Pickup date & time *" at bounding box center [767, 337] width 571 height 28
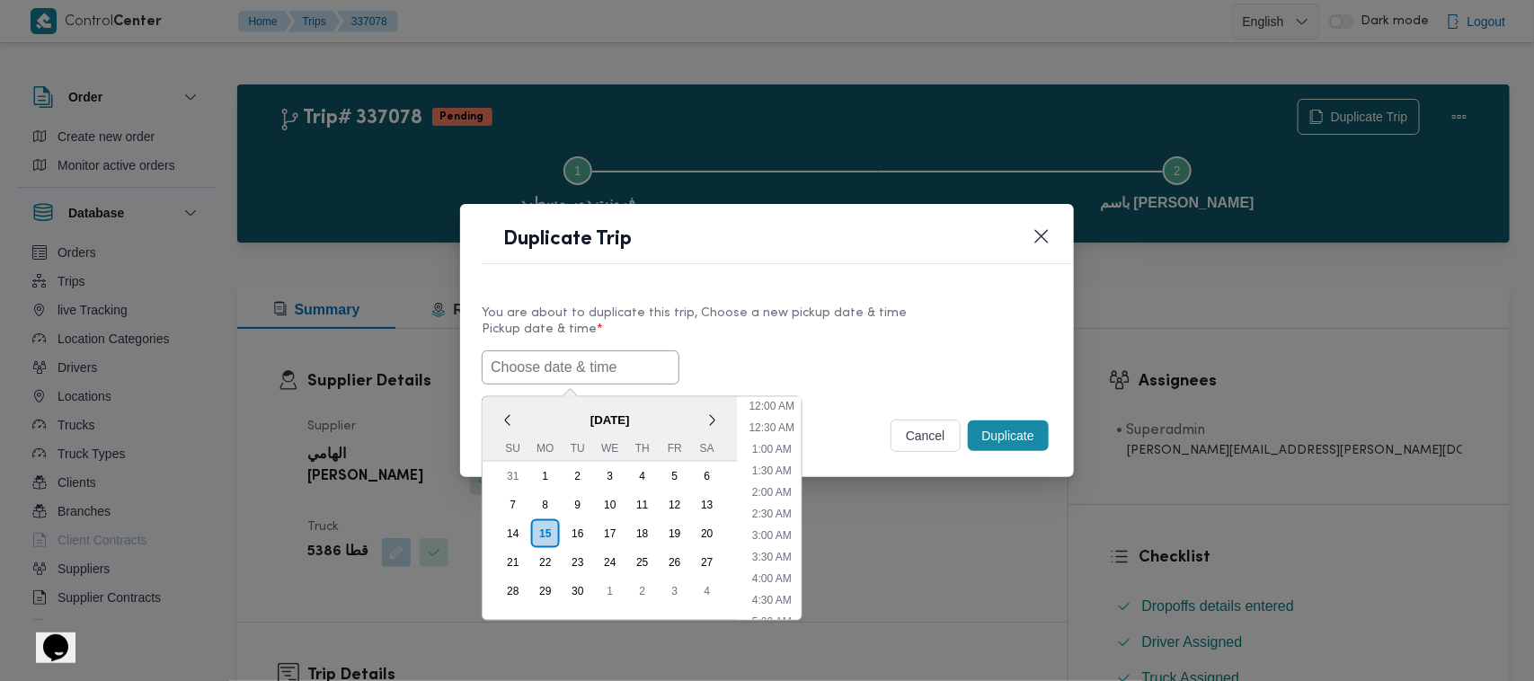
click at [622, 353] on input "text" at bounding box center [581, 367] width 198 height 34
paste input "17/09/2025 7:00AM"
type input "17/09/2025 7:00AM"
click at [762, 371] on div "17/09/2025 7:00AM < September 2025 > Su Mo Tu We Th Fr Sa 31 1 2 3 4 5 6 7 8 9 …" at bounding box center [767, 367] width 571 height 34
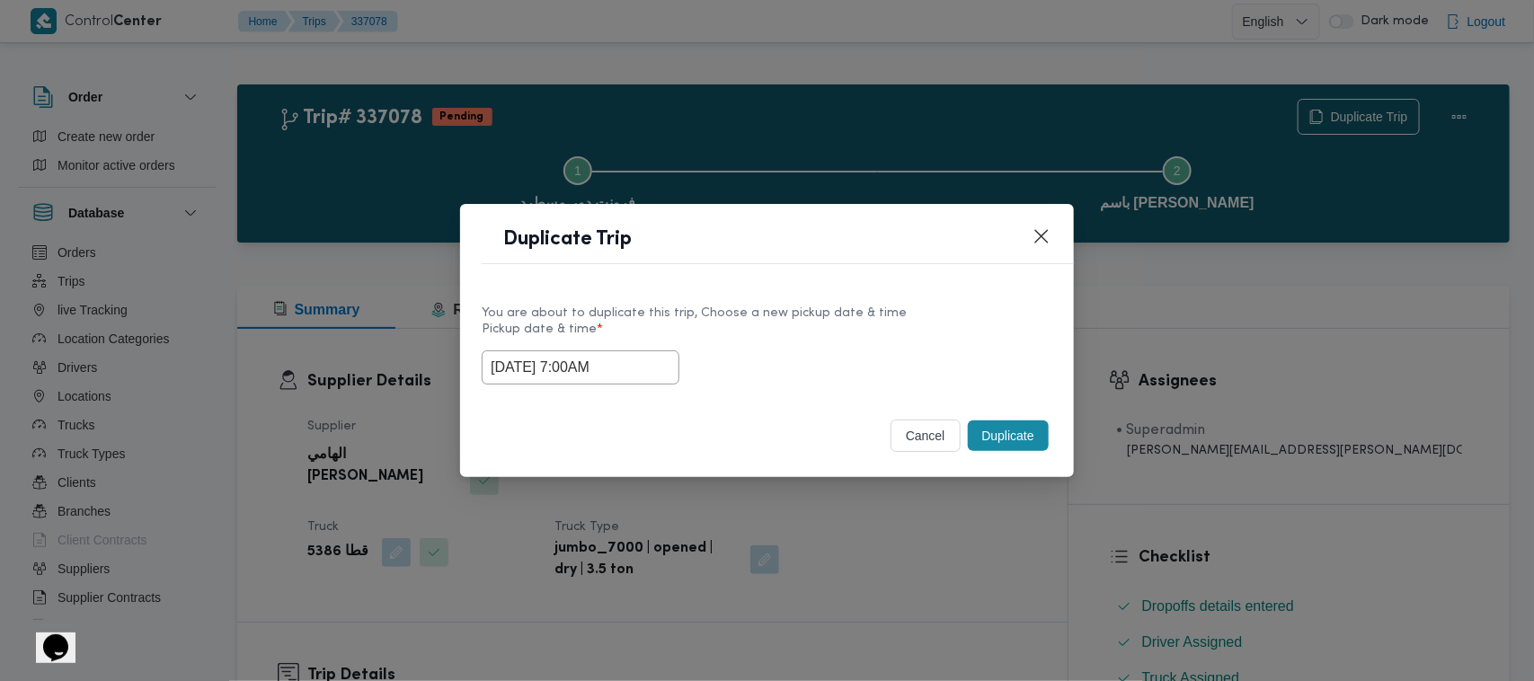
click at [1031, 450] on button "Duplicate" at bounding box center [1008, 436] width 81 height 31
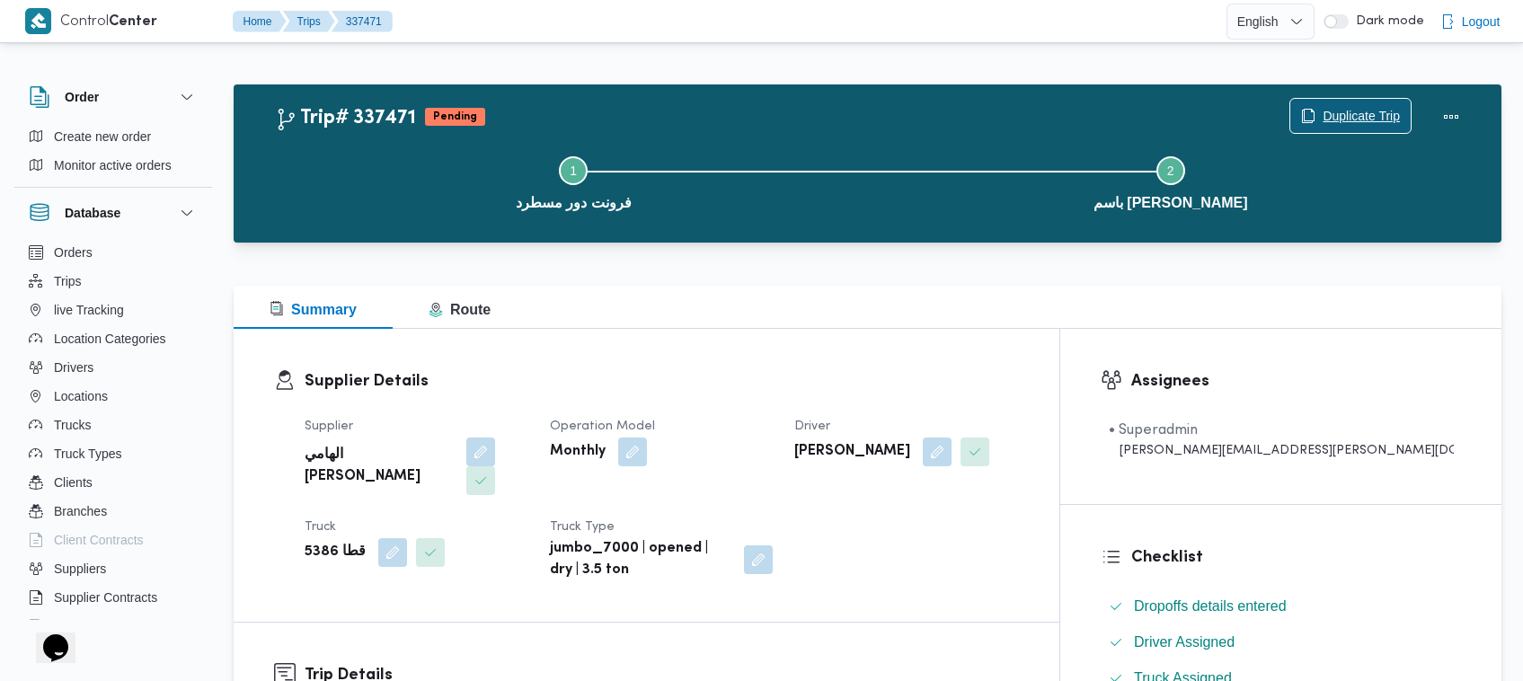
click at [1373, 110] on span "Duplicate Trip" at bounding box center [1361, 116] width 77 height 22
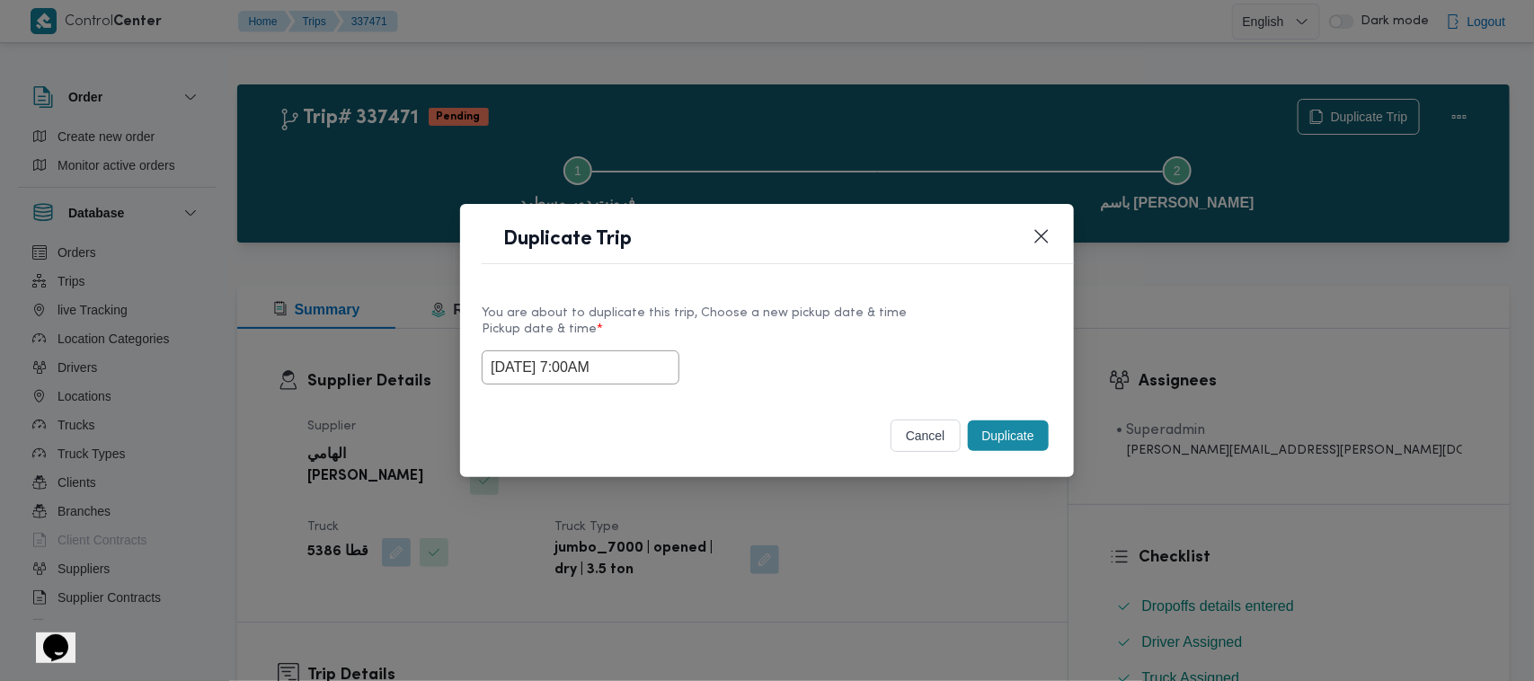
click at [665, 375] on input "17/09/2025 7:00AM" at bounding box center [581, 367] width 198 height 34
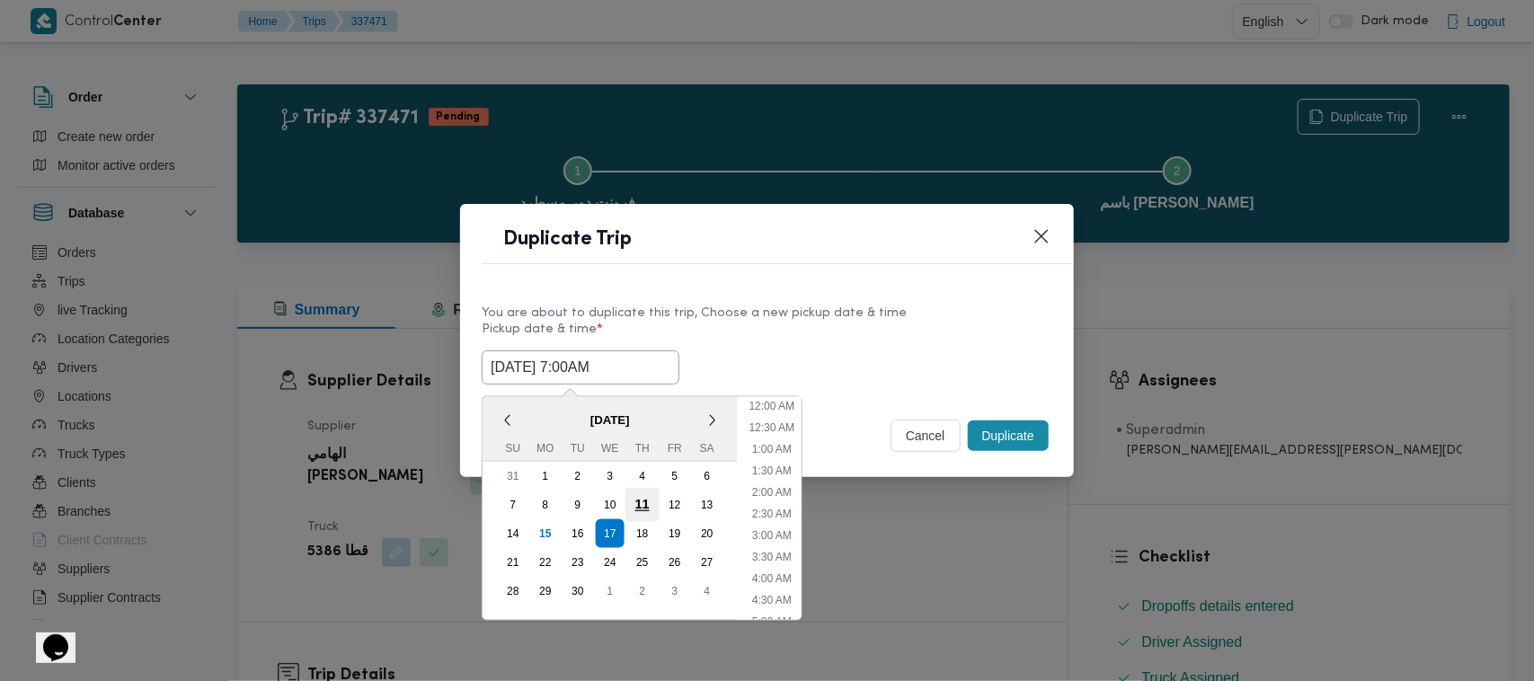
scroll to position [200, 0]
click at [640, 536] on div "18" at bounding box center [642, 534] width 34 height 34
type input "18/09/2025 7:00AM"
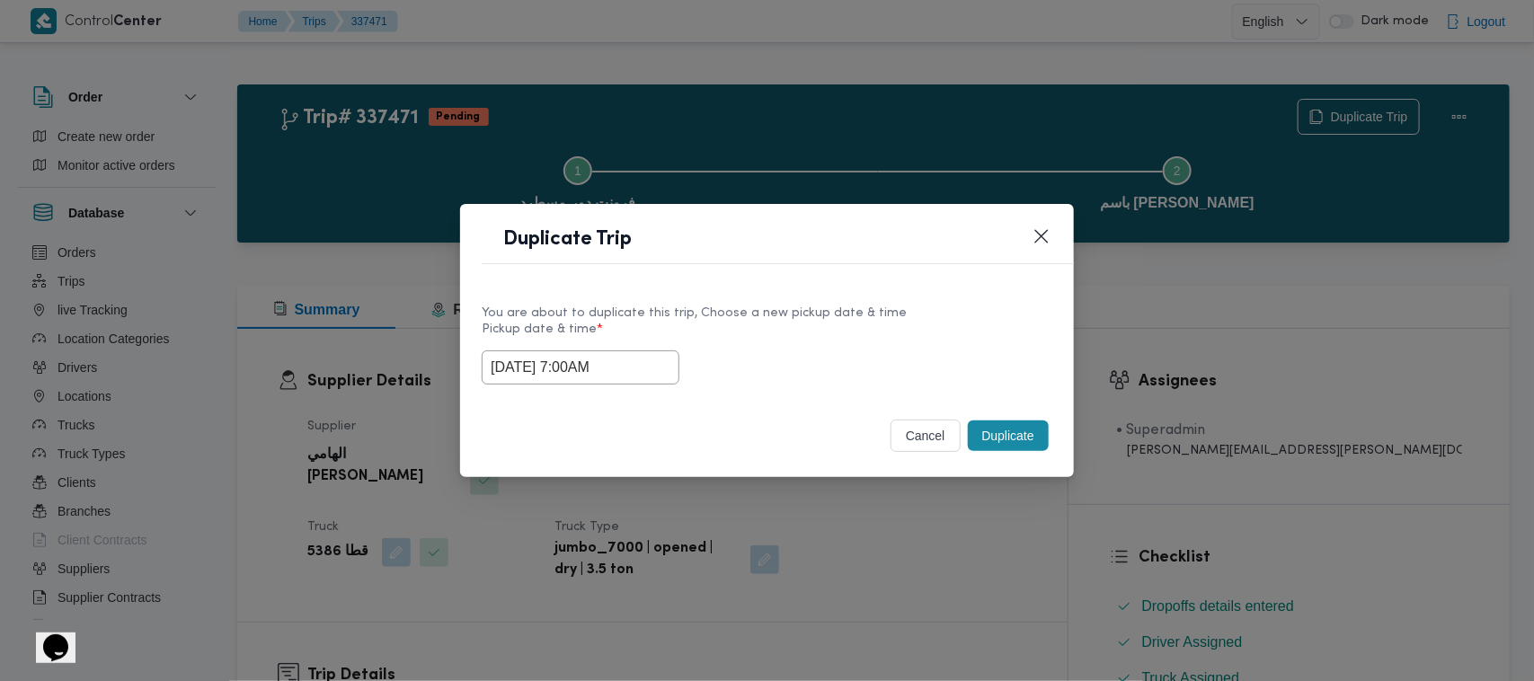
click at [845, 323] on label "Pickup date & time *" at bounding box center [767, 337] width 571 height 28
click at [998, 440] on button "Duplicate" at bounding box center [1008, 436] width 81 height 31
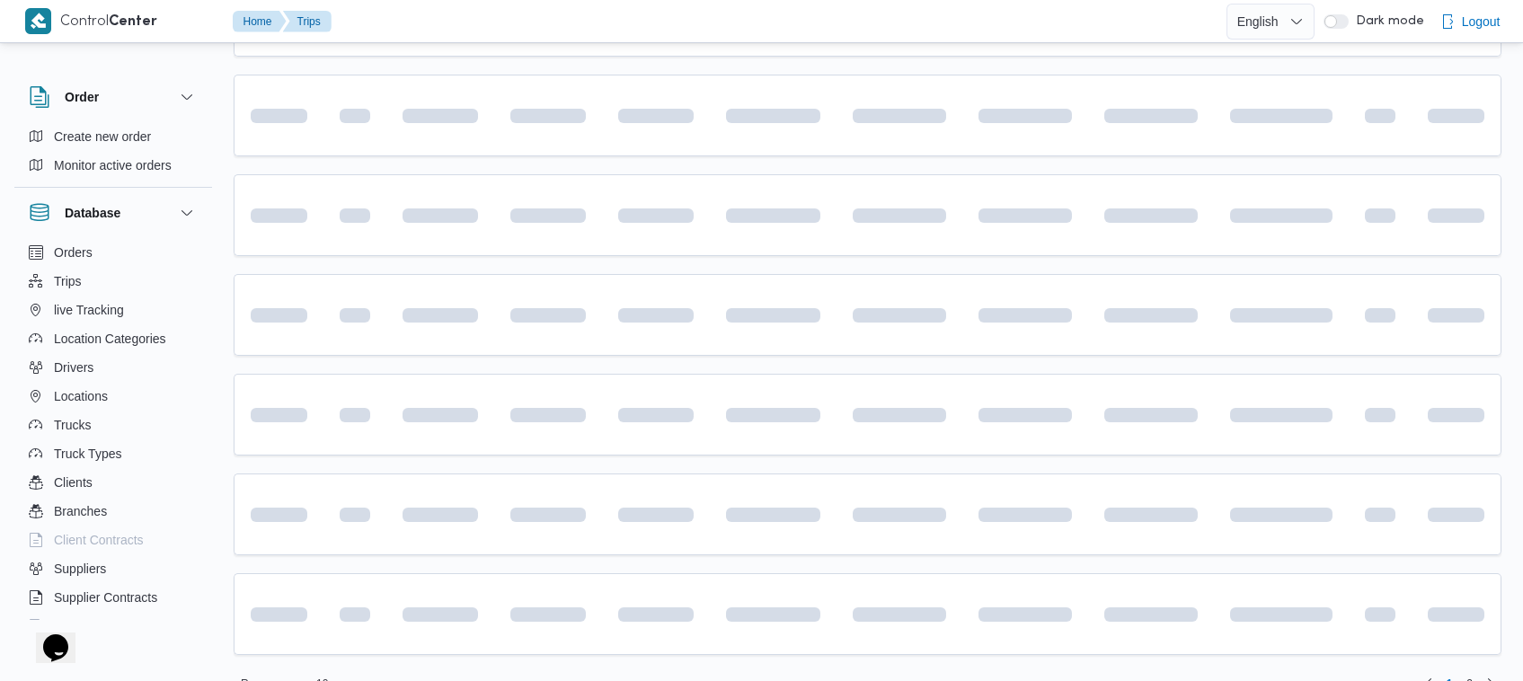
scroll to position [795, 0]
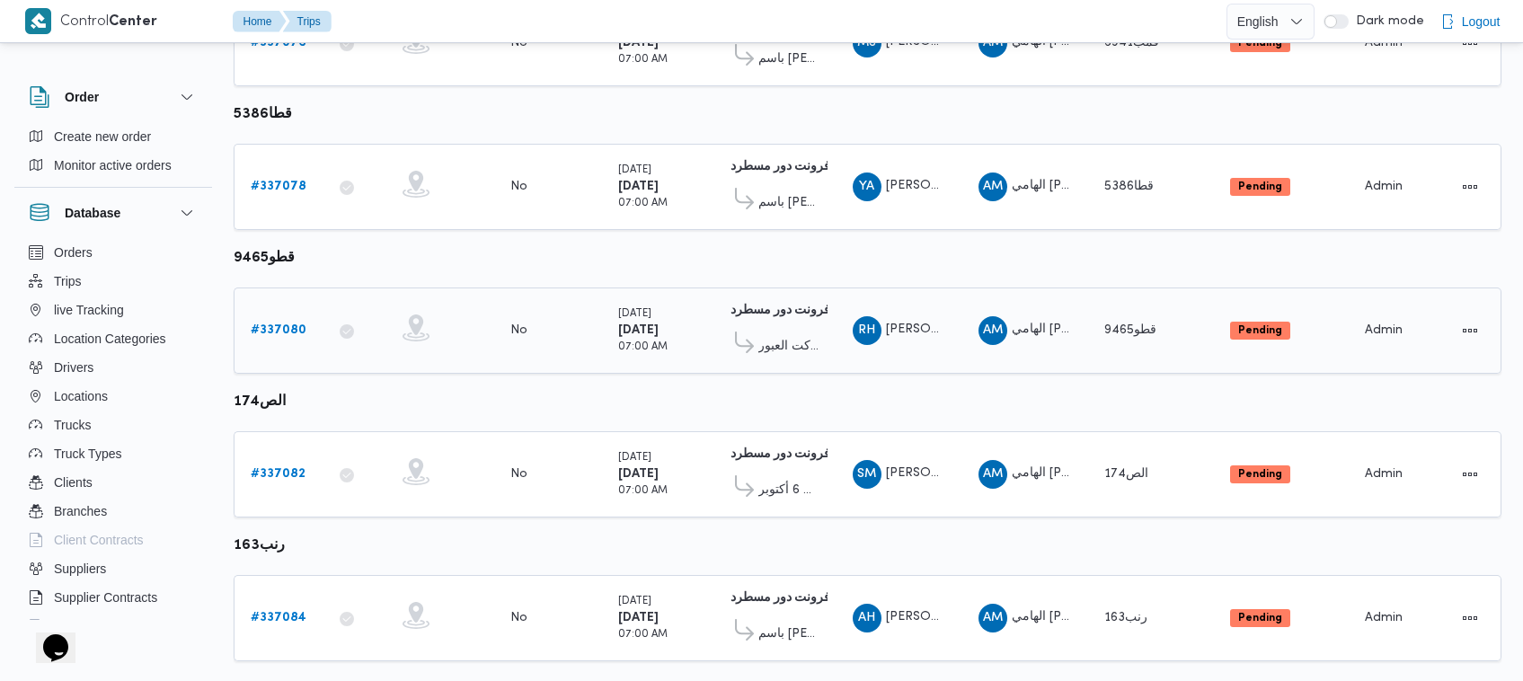
click at [266, 324] on b "# 337080" at bounding box center [279, 330] width 56 height 12
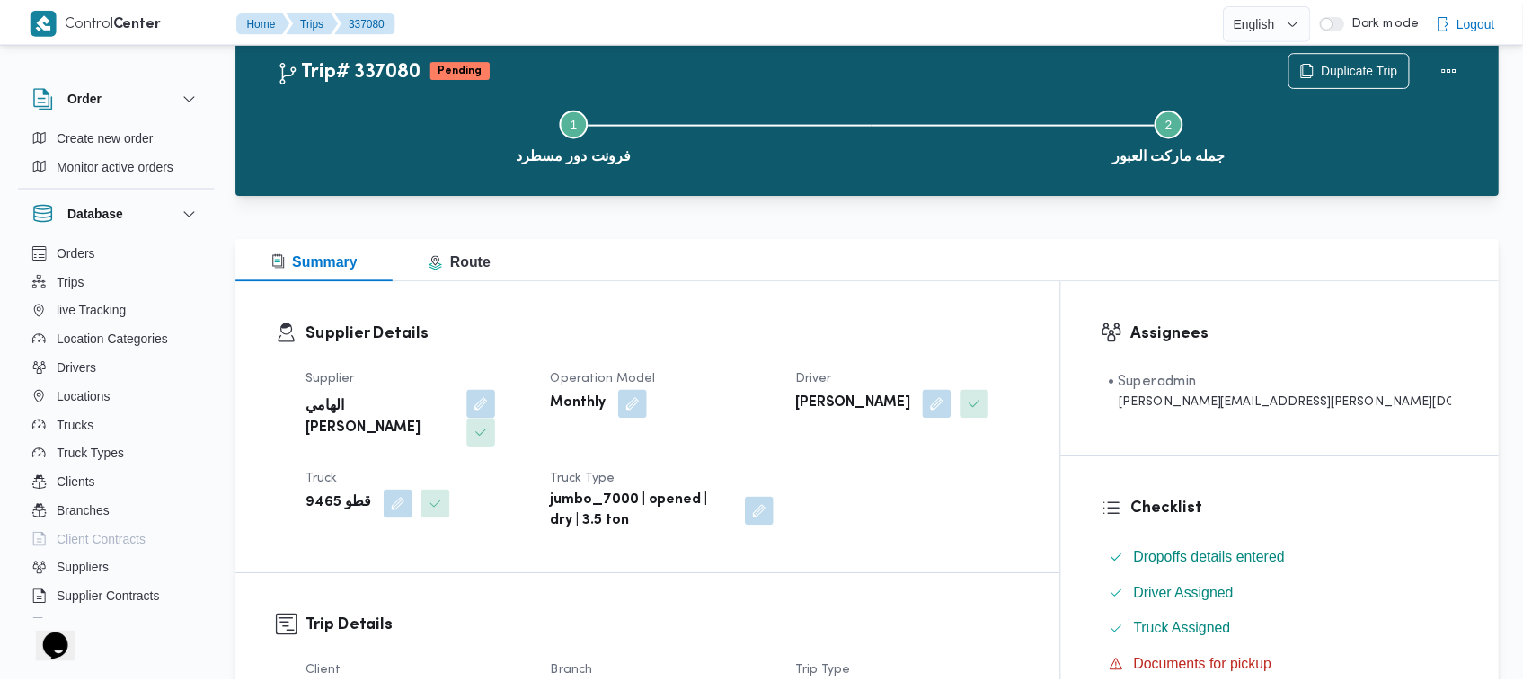
scroll to position [777, 0]
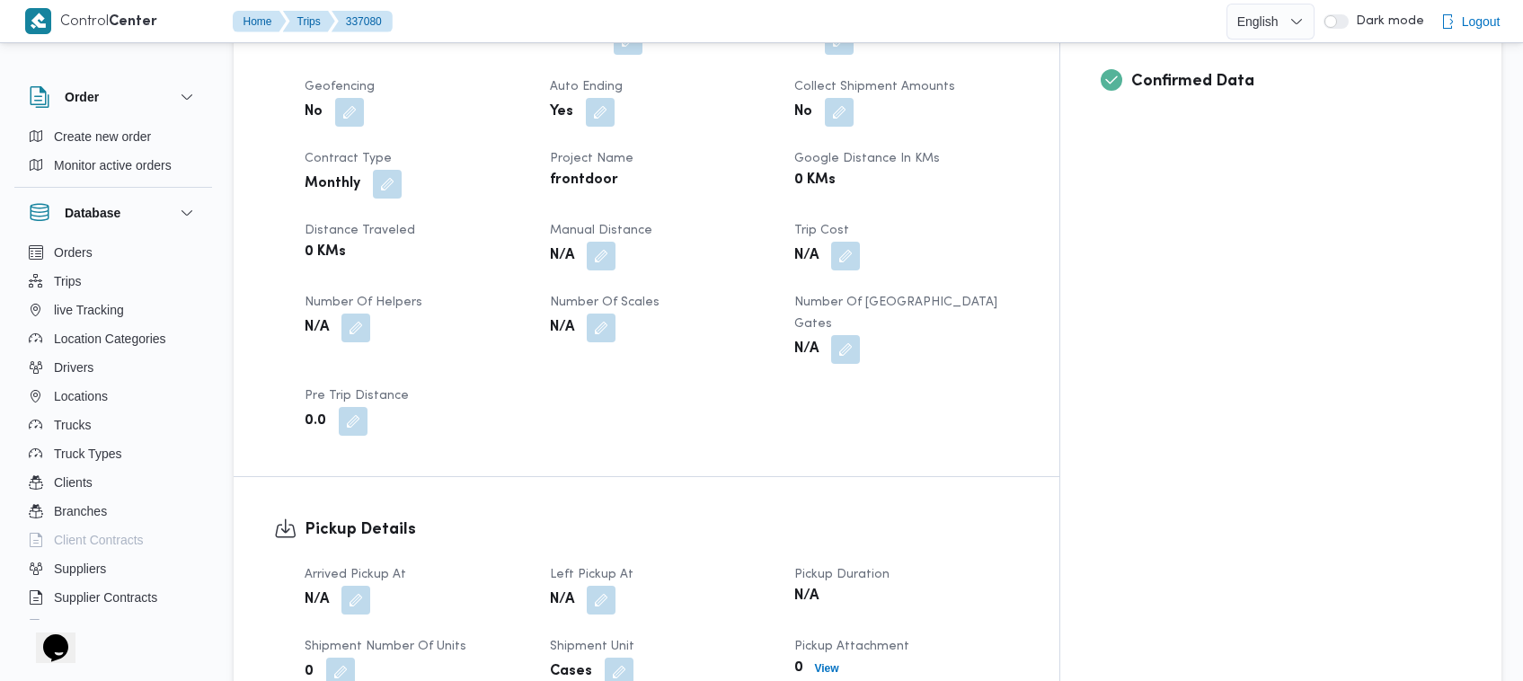
click at [1366, 100] on dl "Confirmed Data" at bounding box center [1296, 92] width 330 height 47
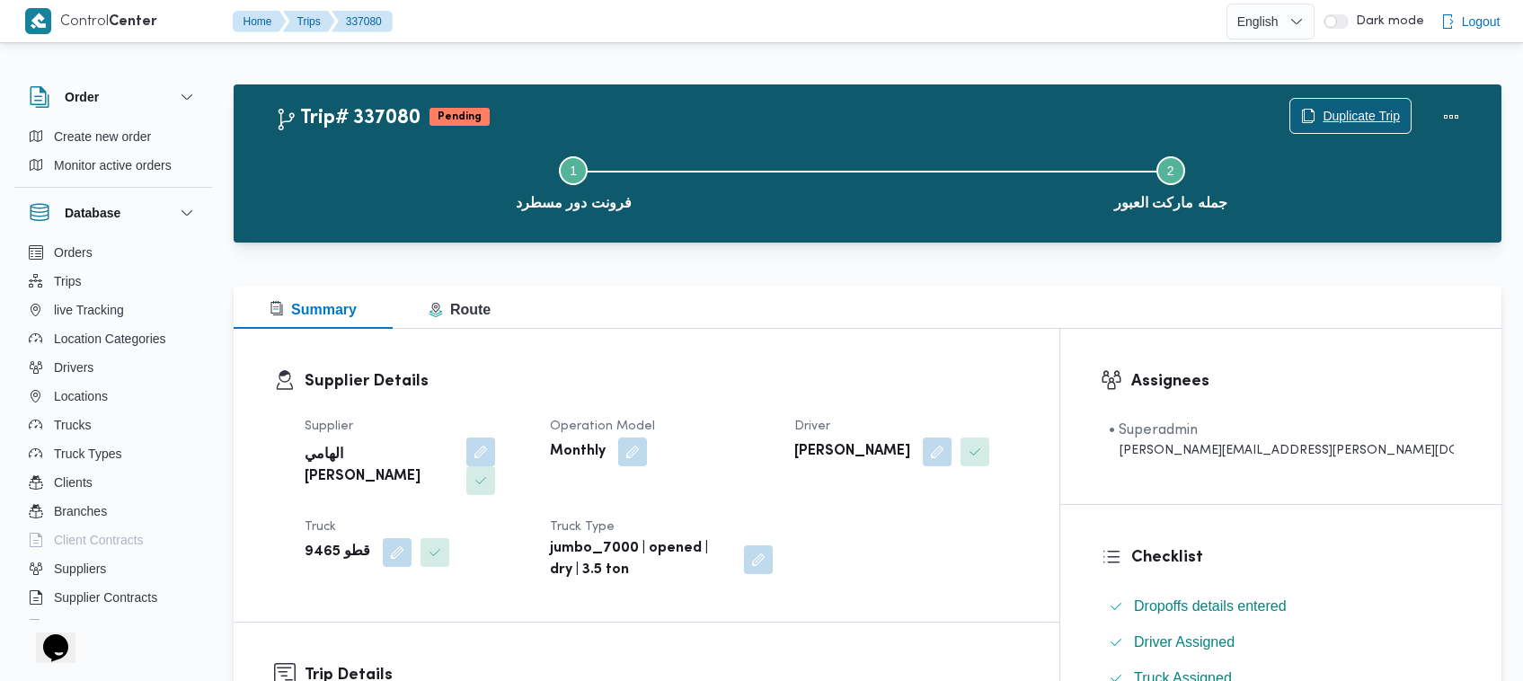
click at [1367, 113] on span "Duplicate Trip" at bounding box center [1361, 116] width 77 height 22
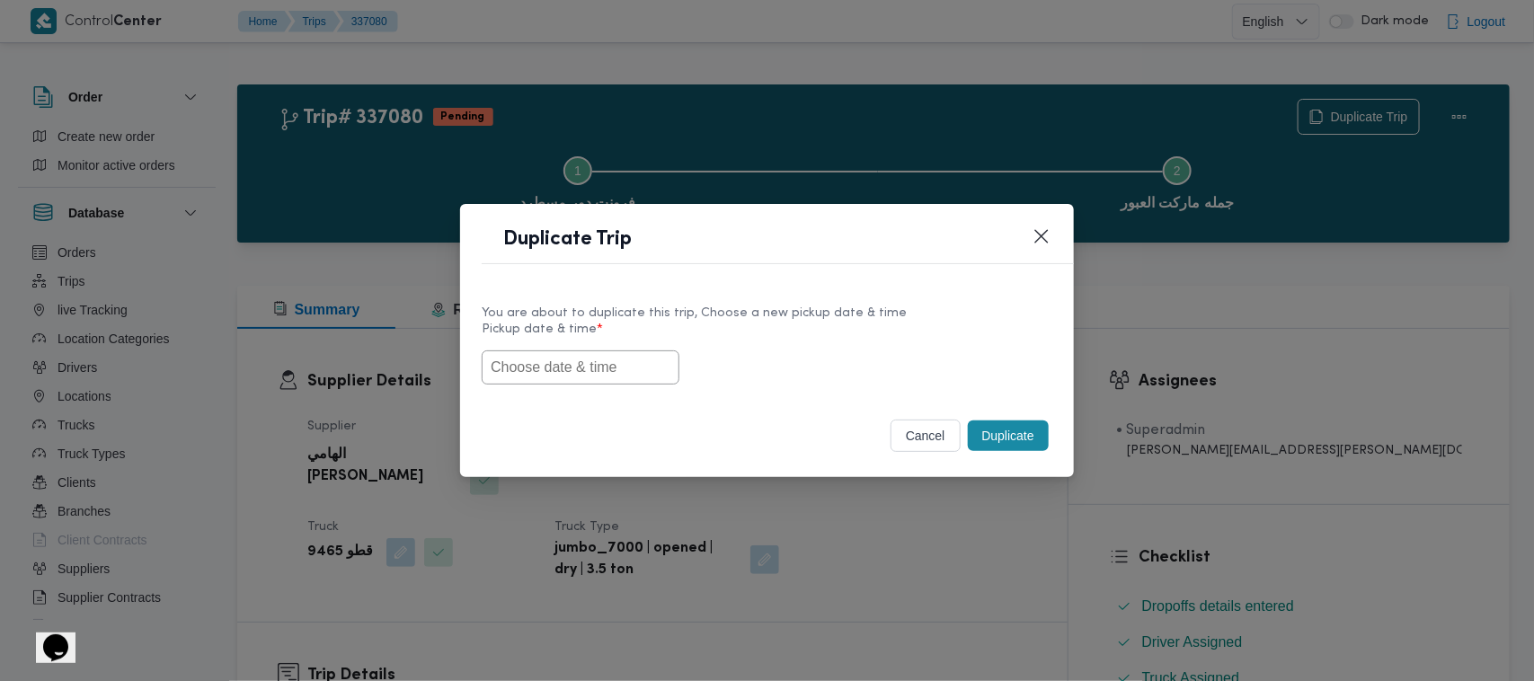
click at [526, 384] on div at bounding box center [767, 367] width 571 height 34
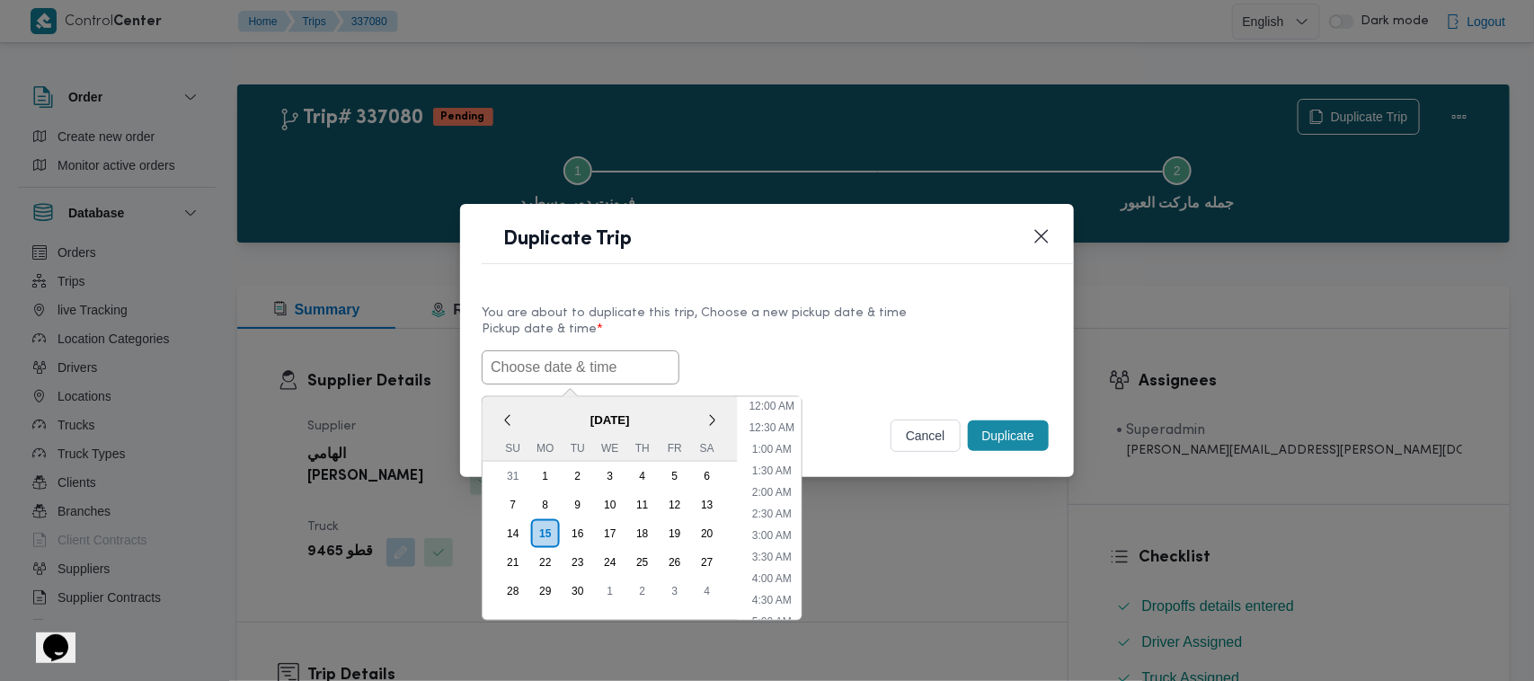
scroll to position [395, 0]
paste input "17/09/2025 7:00AM"
type input "17/09/2025 7:00AM"
click at [863, 329] on label "Pickup date & time *" at bounding box center [767, 337] width 571 height 28
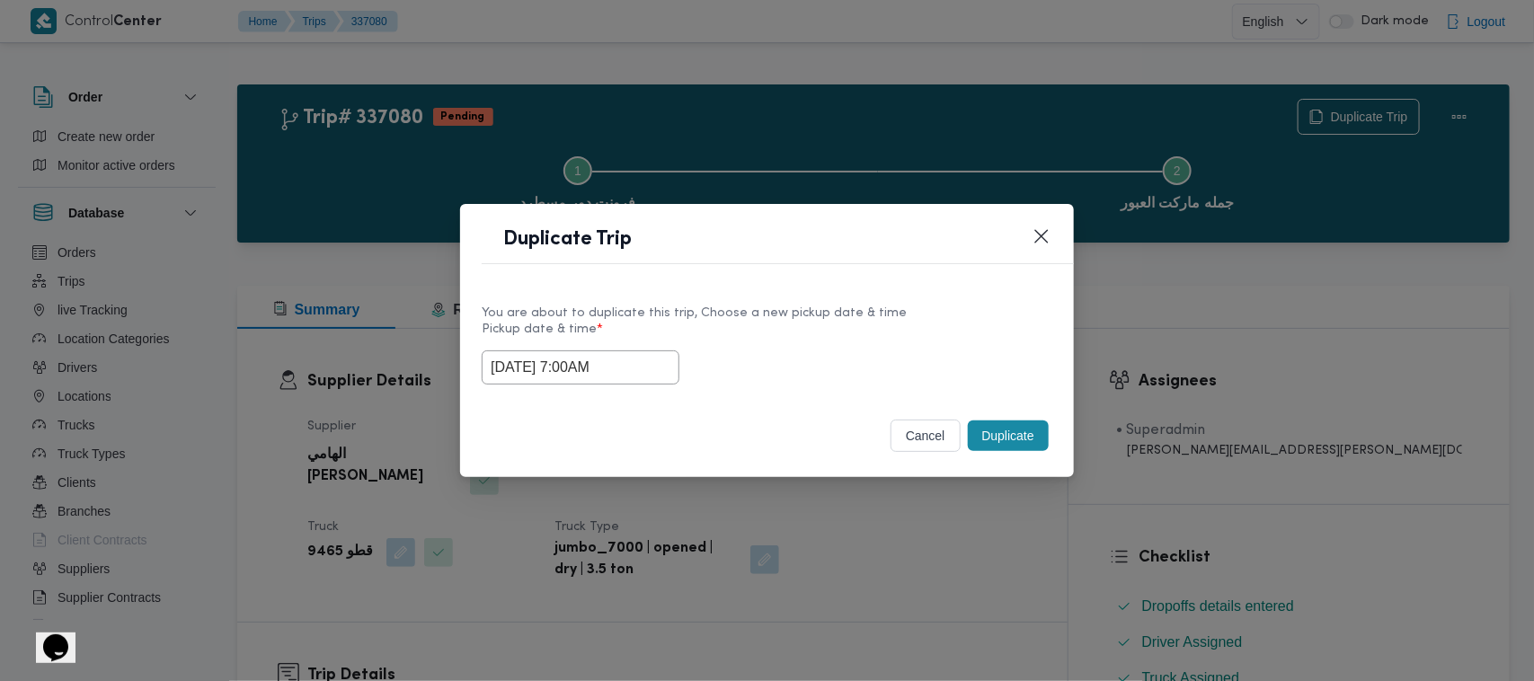
click at [1006, 425] on button "Duplicate" at bounding box center [1008, 436] width 81 height 31
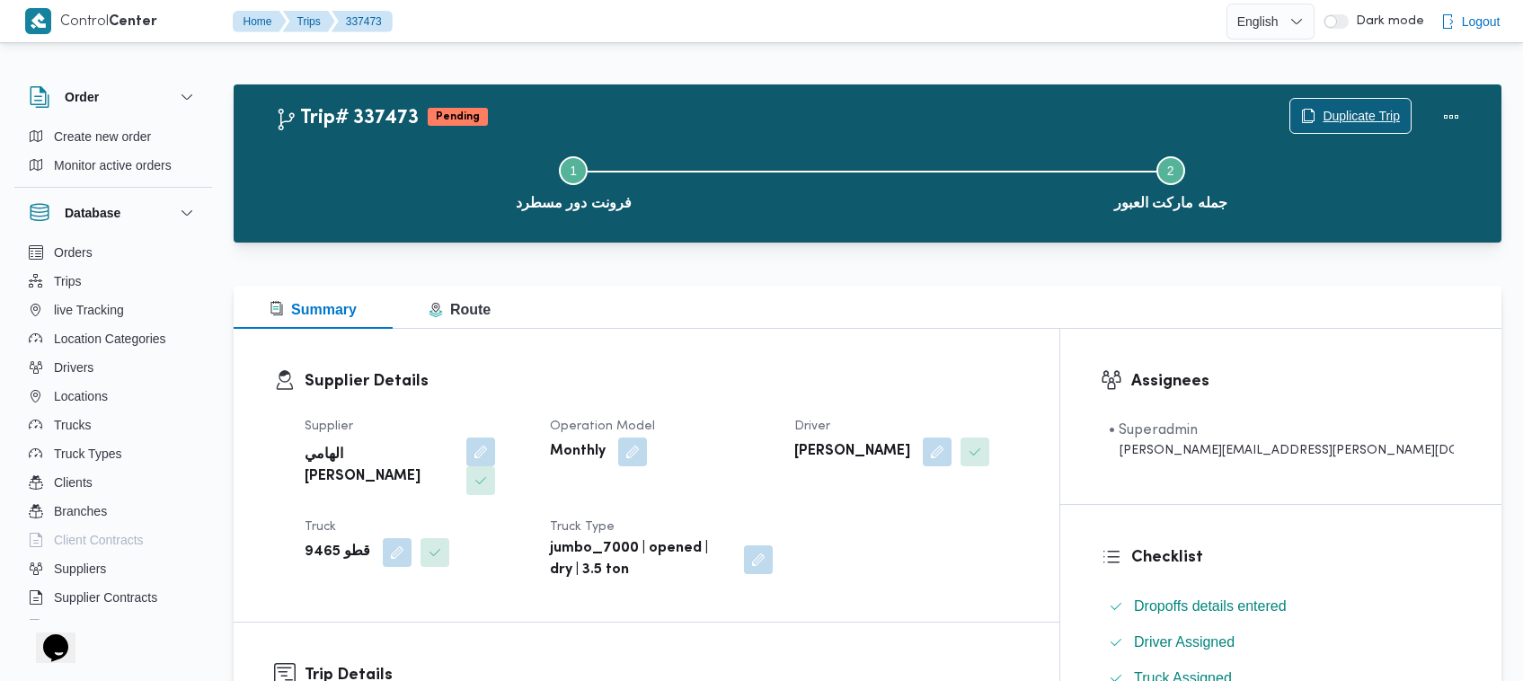
click at [1328, 115] on span "Duplicate Trip" at bounding box center [1361, 116] width 77 height 22
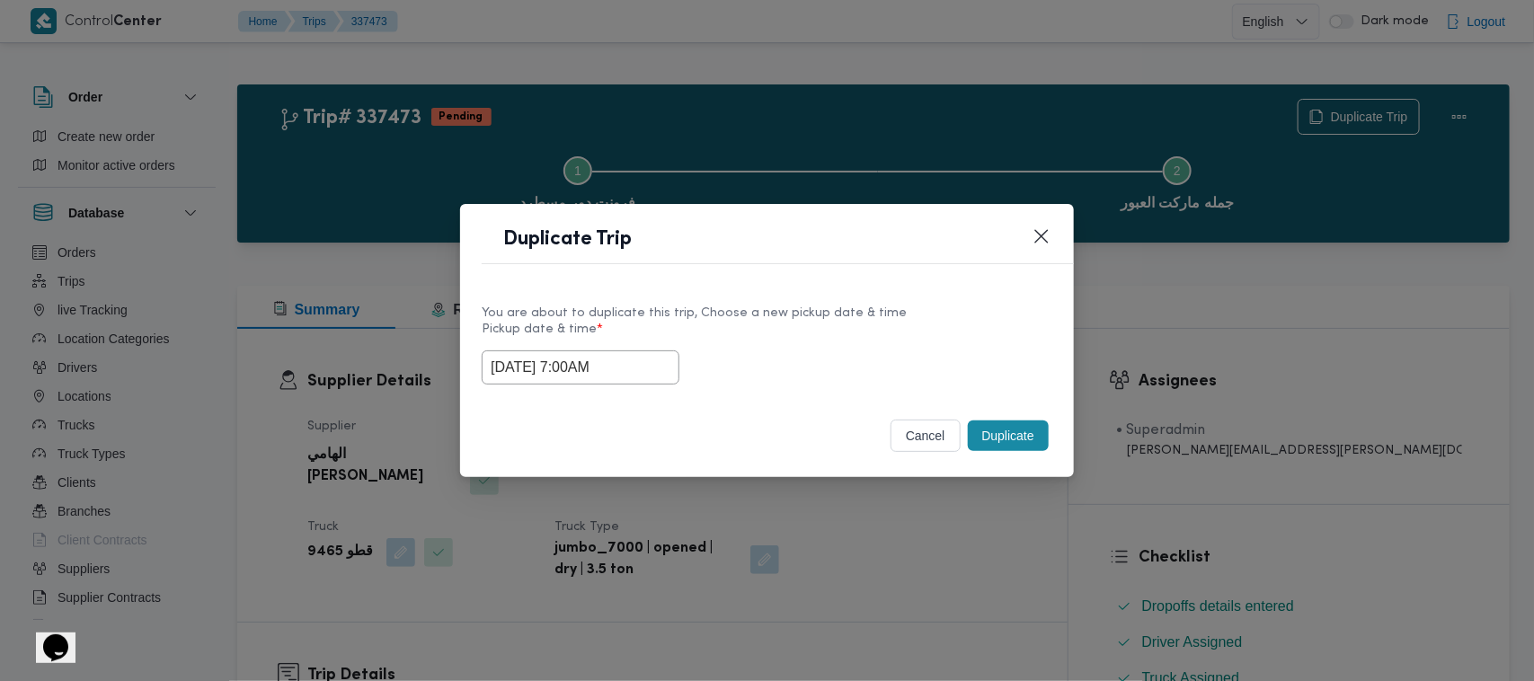
click at [642, 352] on input "17/09/2025 7:00AM" at bounding box center [581, 367] width 198 height 34
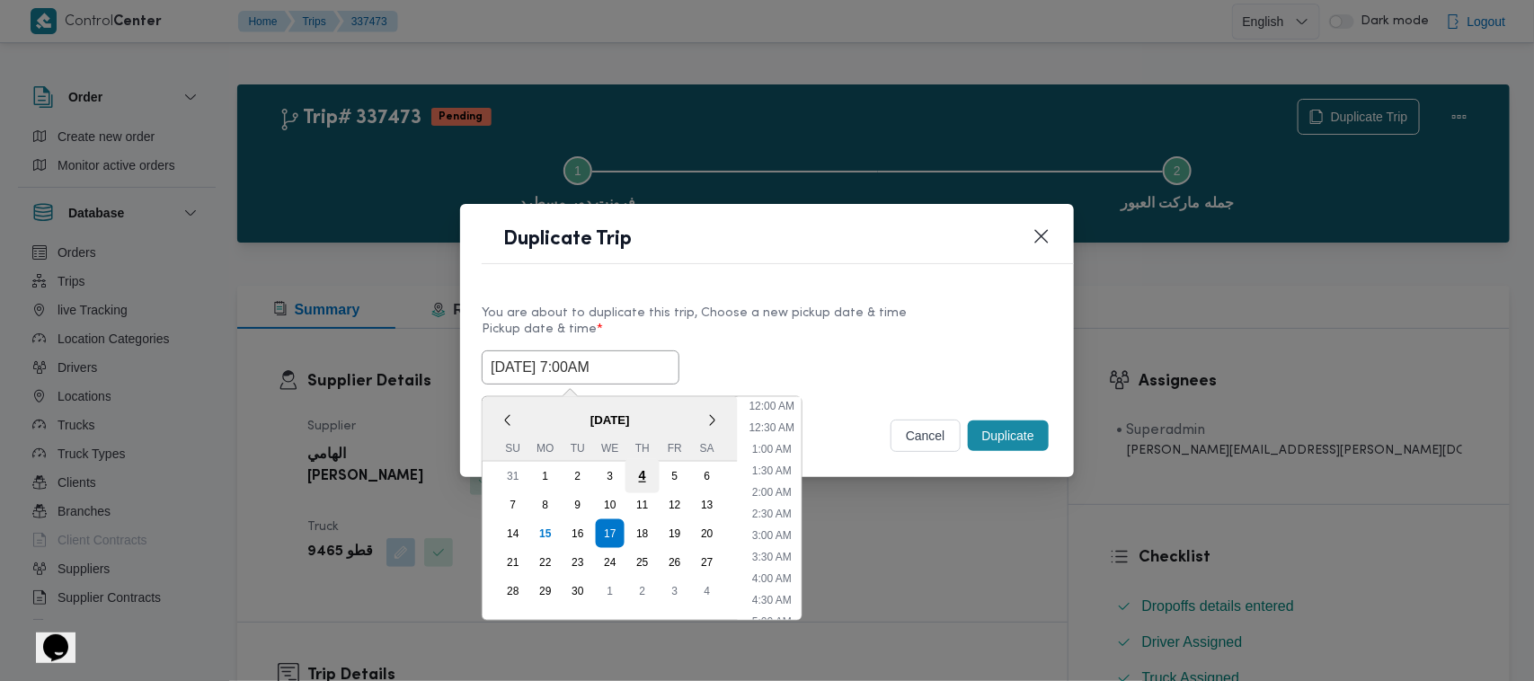
scroll to position [200, 0]
click at [638, 527] on div "18" at bounding box center [642, 534] width 34 height 34
type input "18/09/2025 7:00AM"
click at [863, 323] on label "Pickup date & time *" at bounding box center [767, 337] width 571 height 28
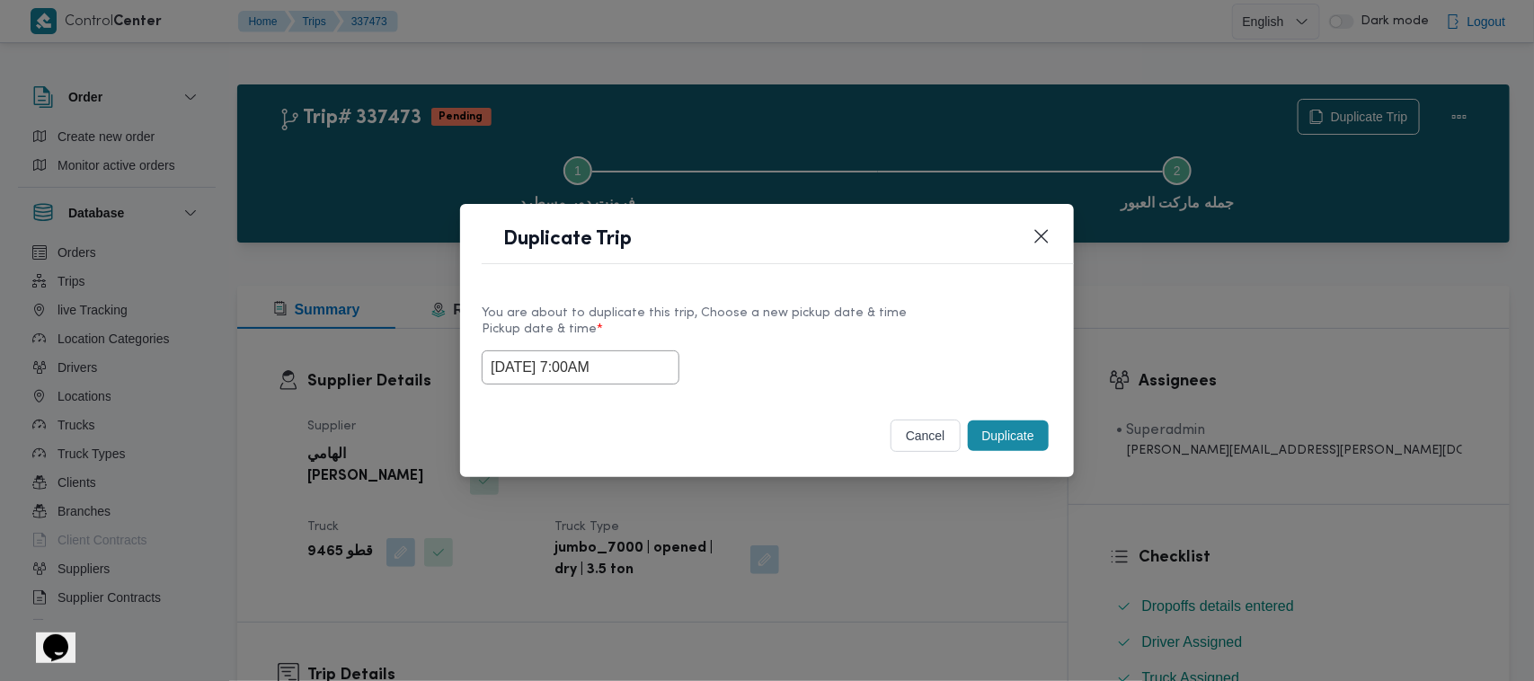
click at [1016, 441] on button "Duplicate" at bounding box center [1008, 436] width 81 height 31
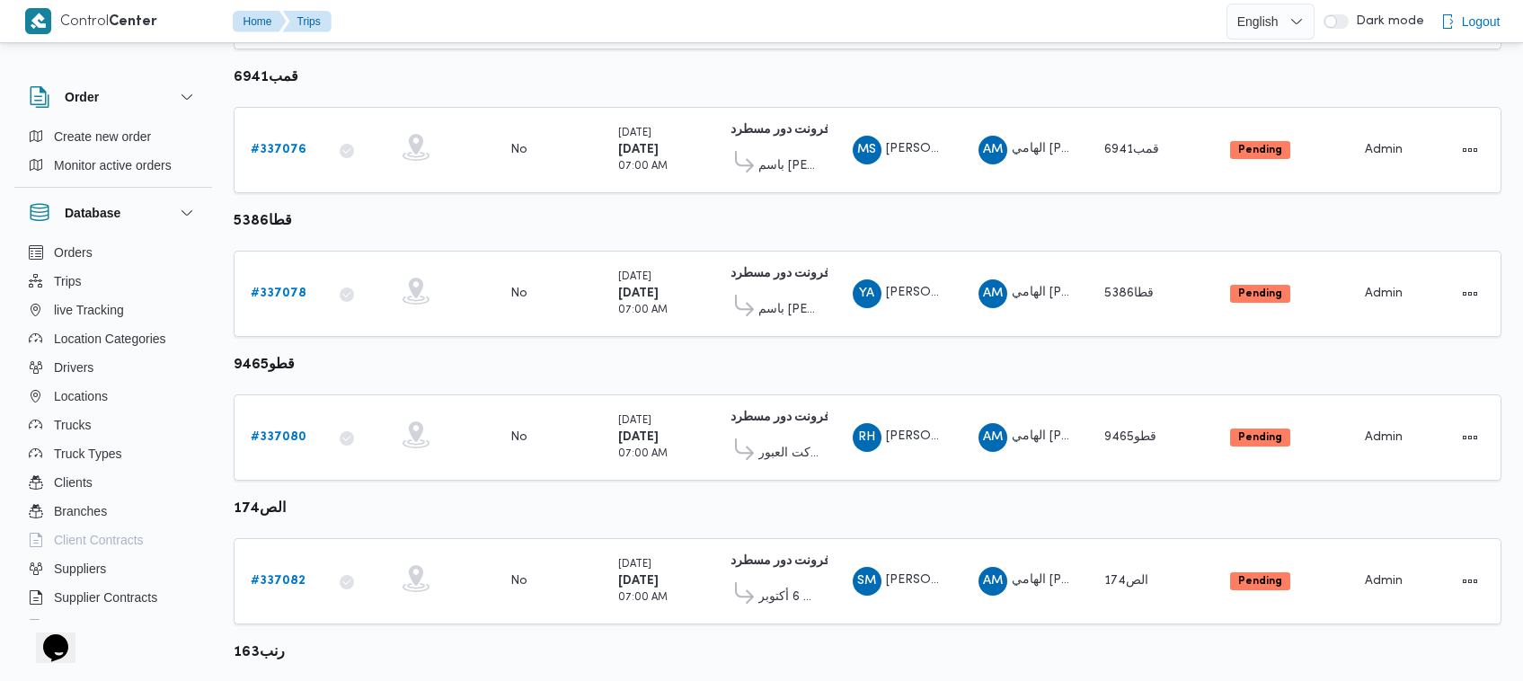
scroll to position [837, 0]
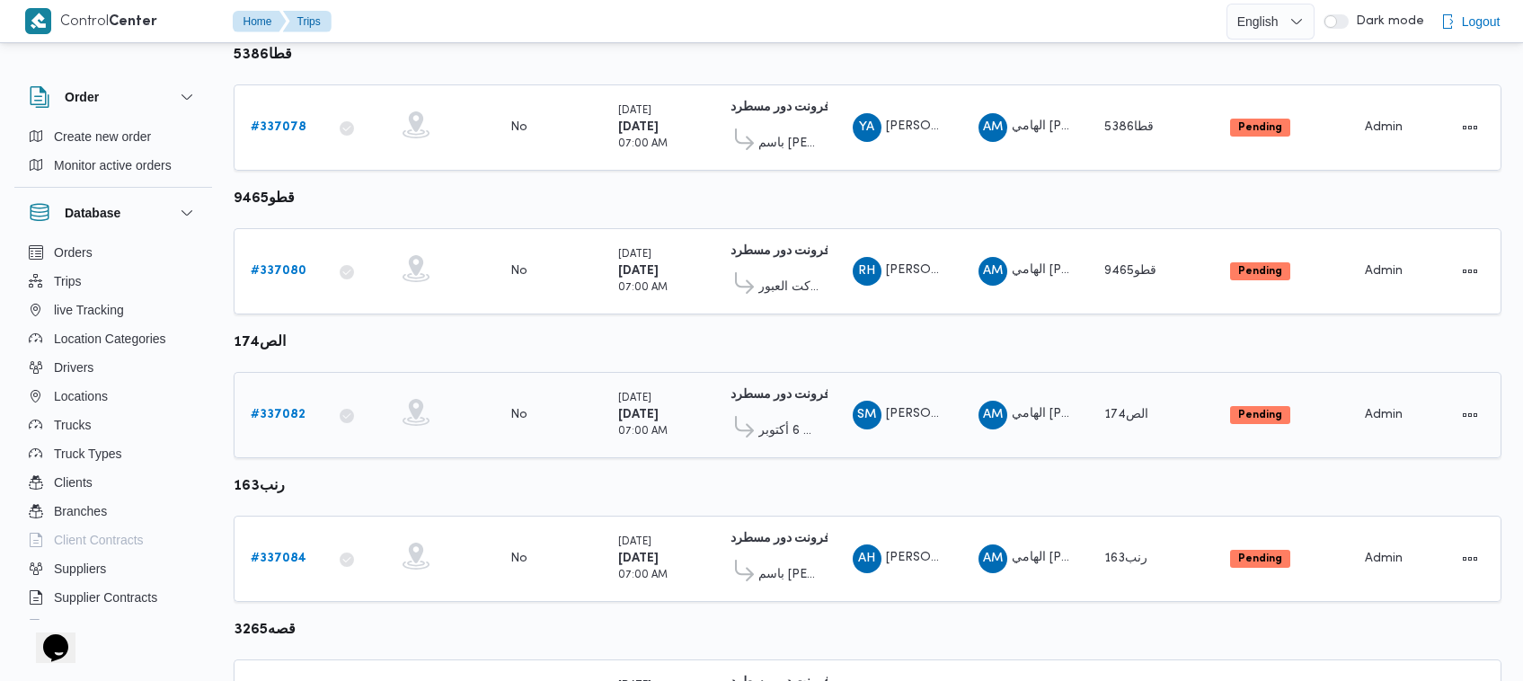
click at [294, 410] on b "# 337082" at bounding box center [278, 415] width 55 height 12
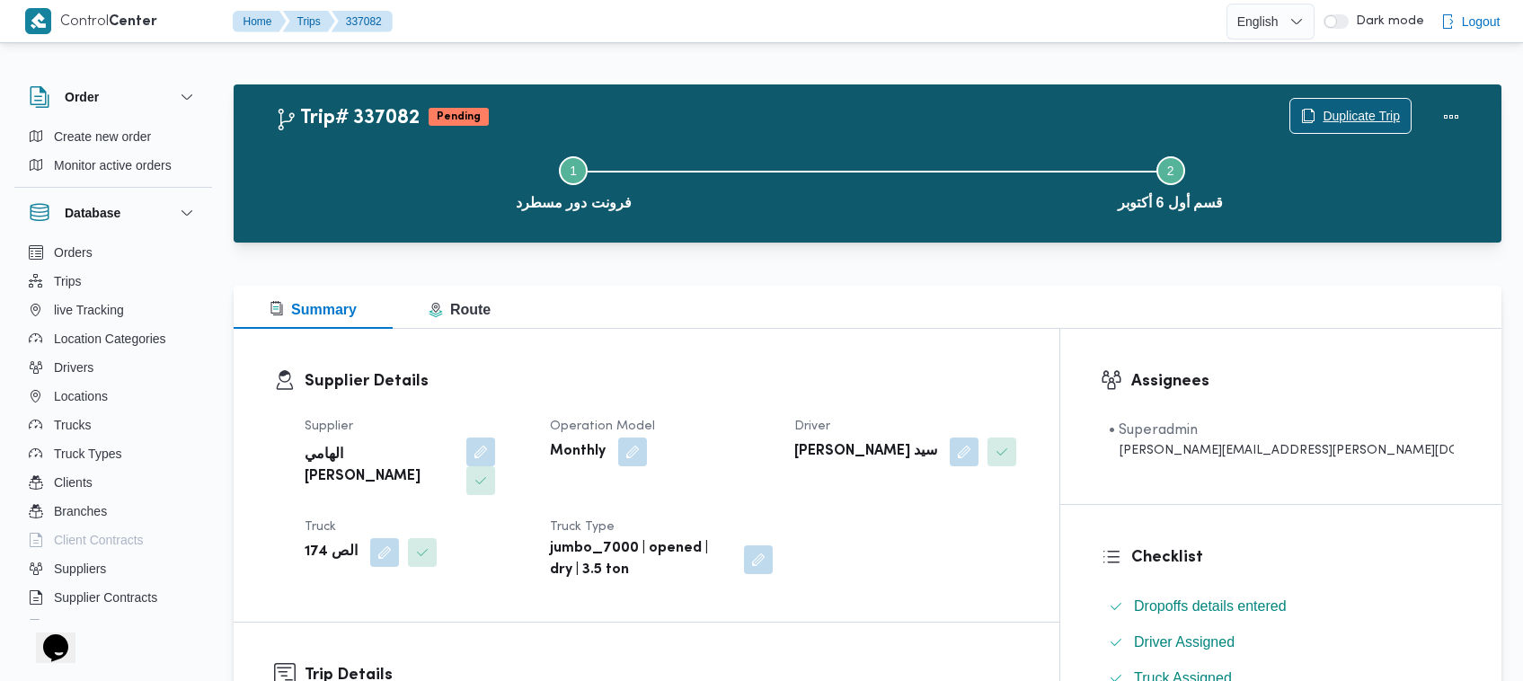
click at [1358, 111] on span "Duplicate Trip" at bounding box center [1361, 116] width 77 height 22
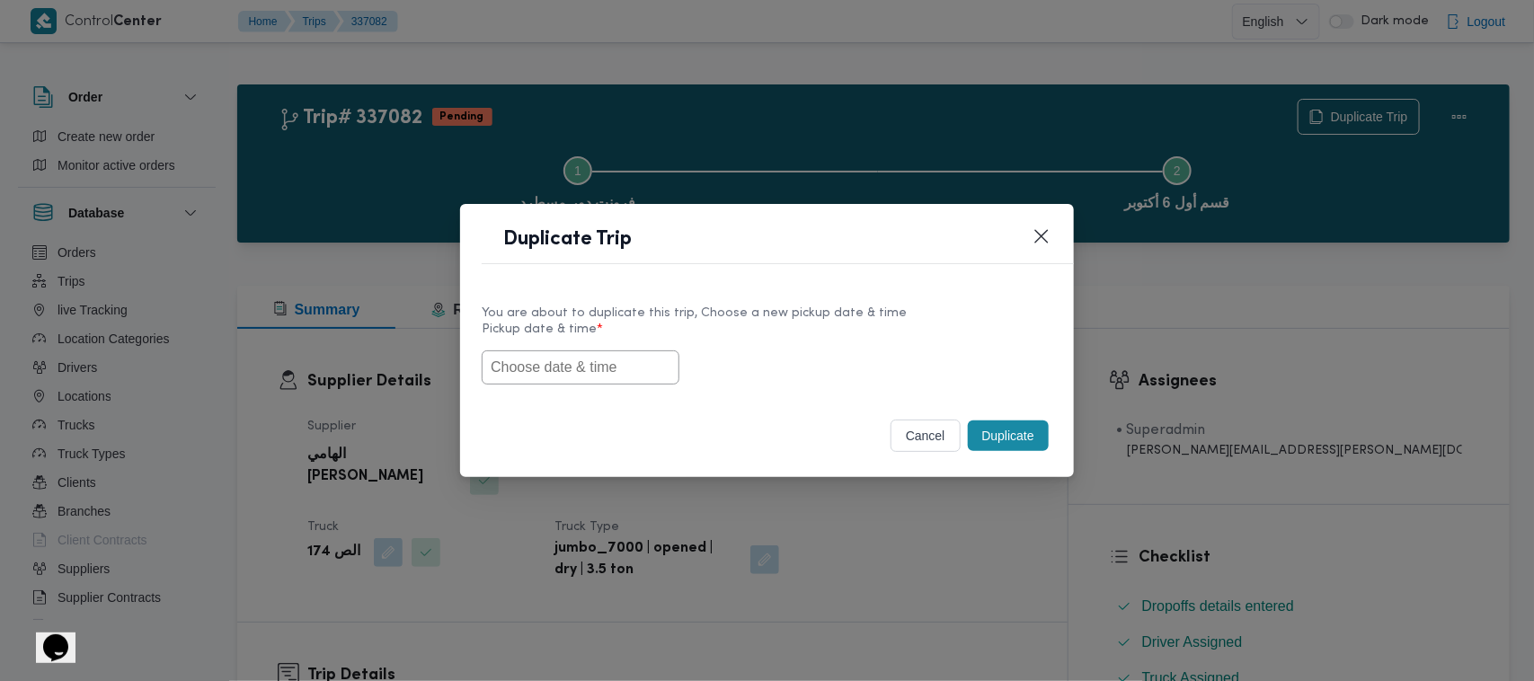
drag, startPoint x: 562, startPoint y: 368, endPoint x: 580, endPoint y: 374, distance: 19.6
click at [564, 369] on input "text" at bounding box center [581, 367] width 198 height 34
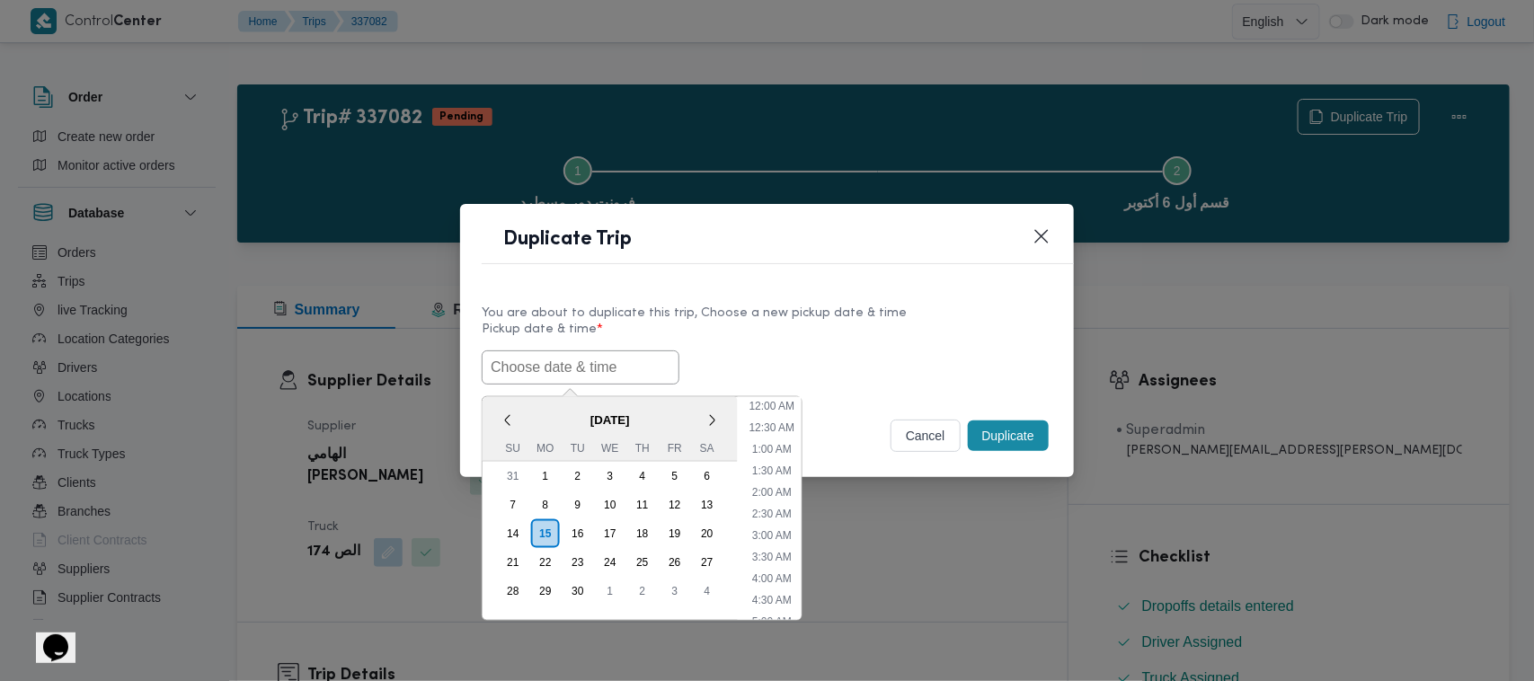
paste input "17/09/2025 7:00AM"
type input "17/09/2025 7:00AM"
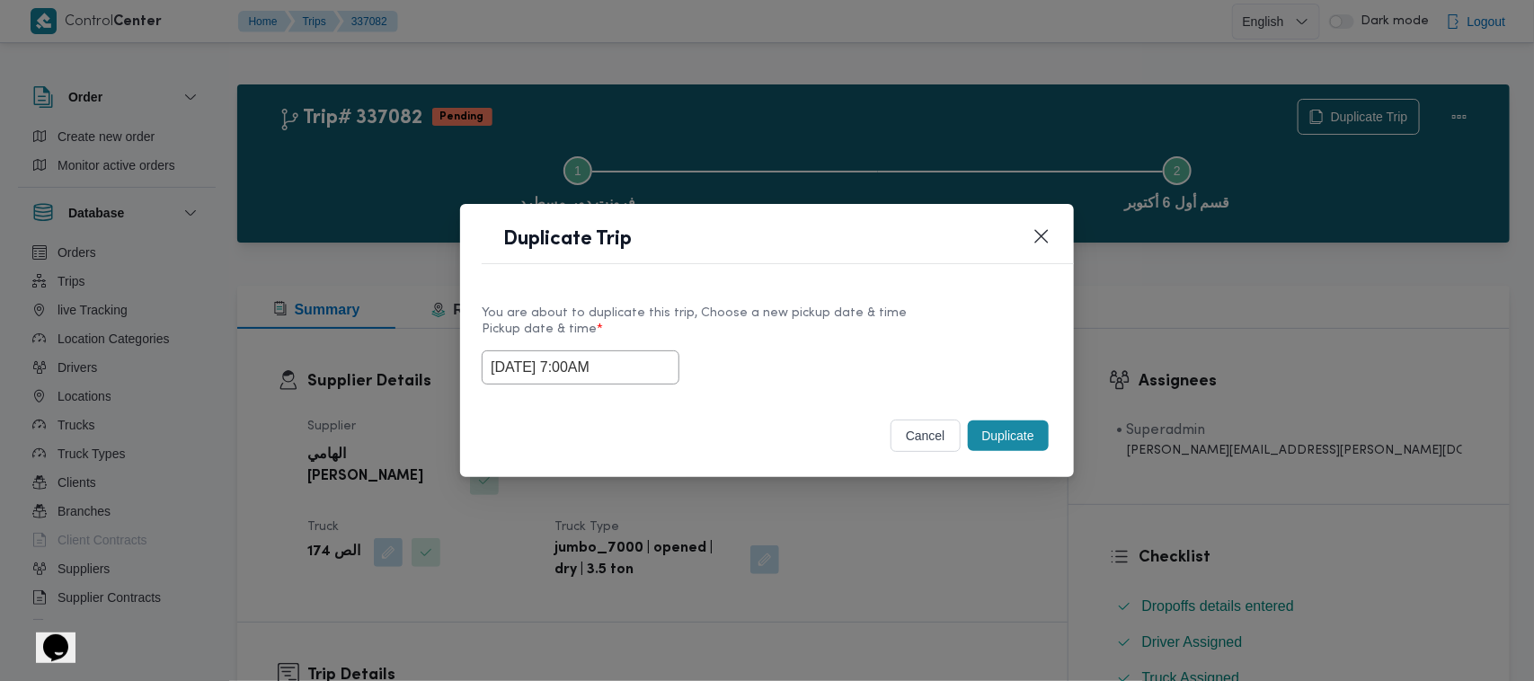
drag, startPoint x: 940, startPoint y: 338, endPoint x: 1002, endPoint y: 386, distance: 78.7
click at [945, 338] on label "Pickup date & time *" at bounding box center [767, 337] width 571 height 28
click at [1025, 431] on button "Duplicate" at bounding box center [1008, 436] width 81 height 31
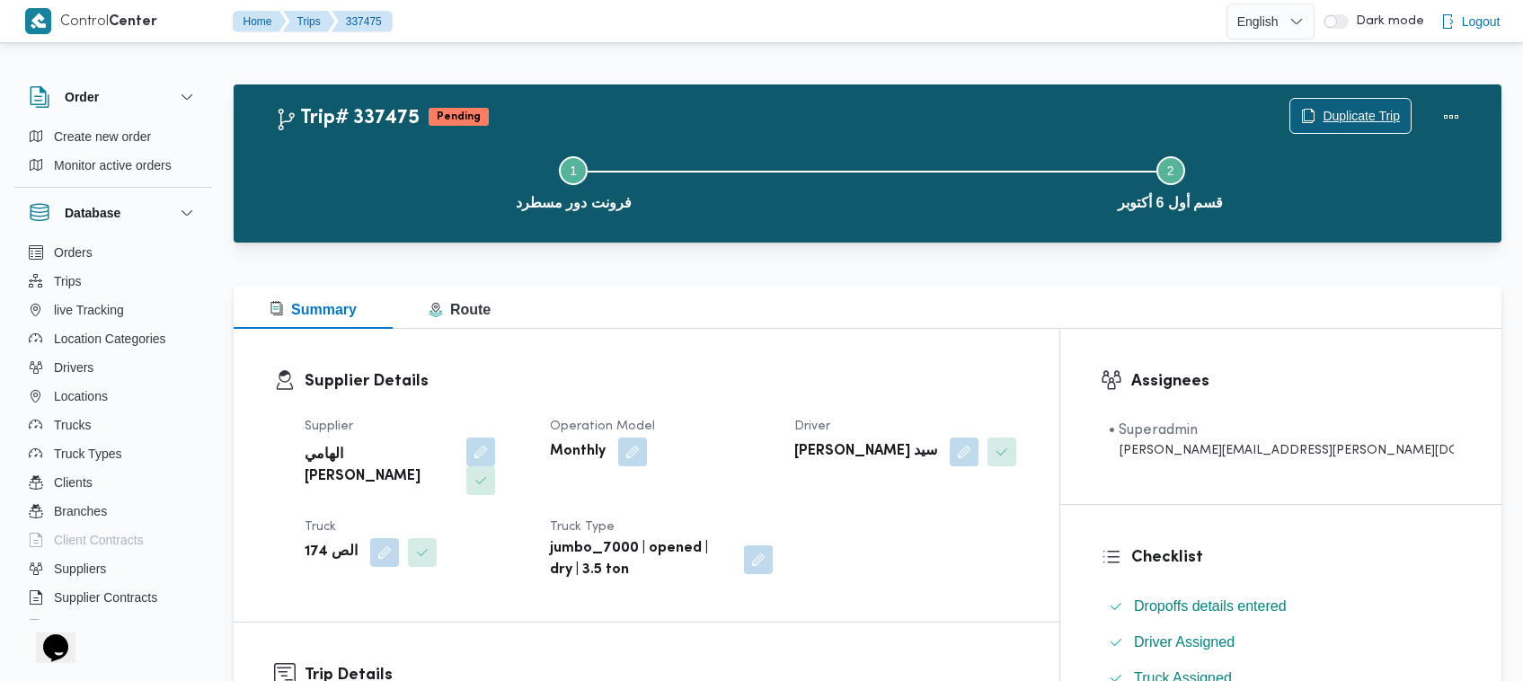
click at [1353, 109] on span "Duplicate Trip" at bounding box center [1361, 116] width 77 height 22
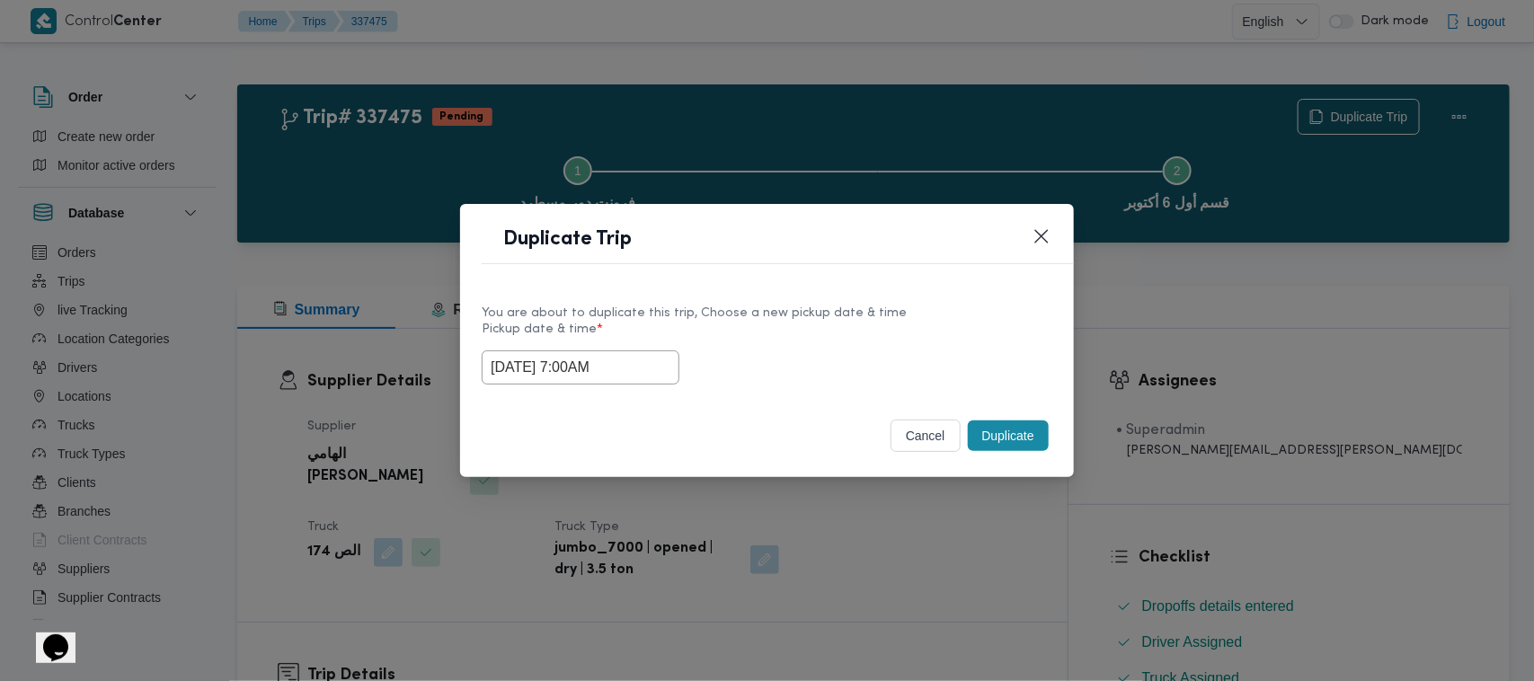
click at [641, 355] on input "17/09/2025 7:00AM" at bounding box center [581, 367] width 198 height 34
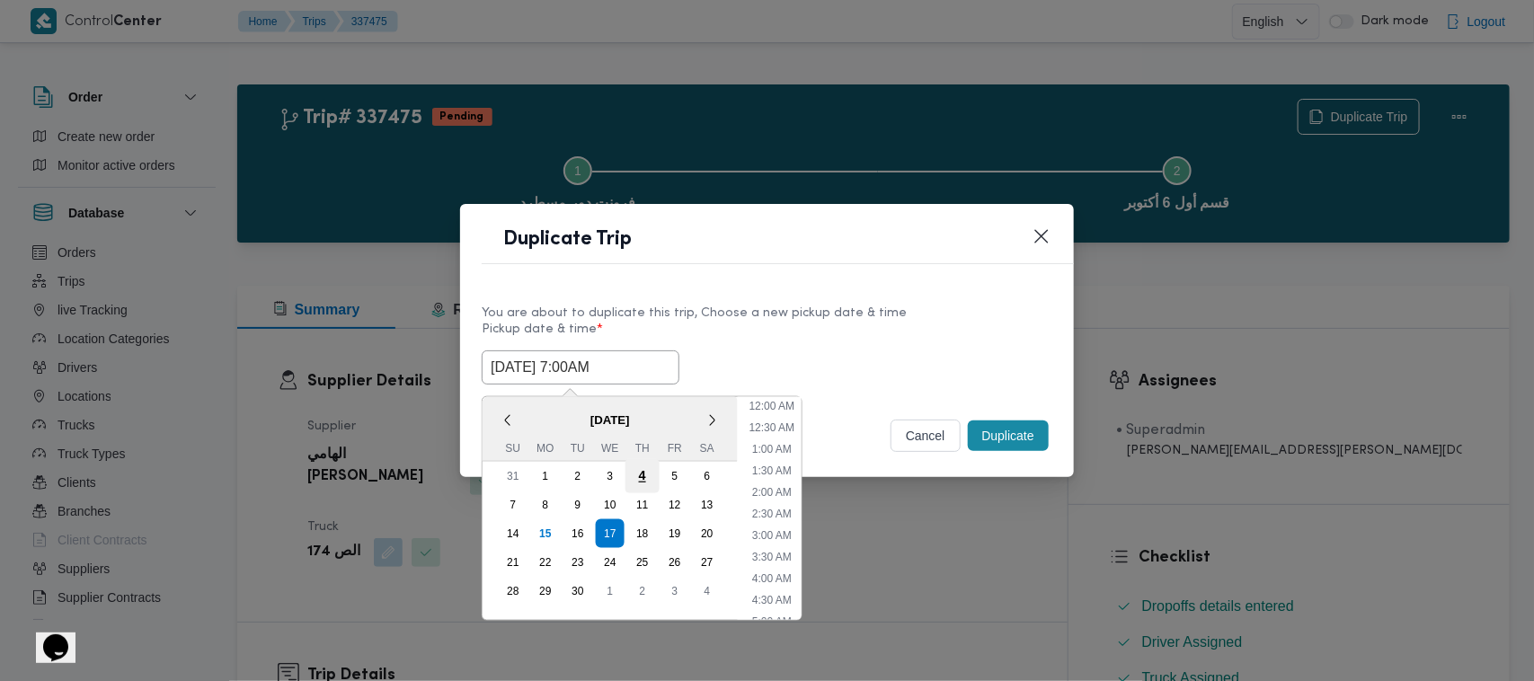
scroll to position [200, 0]
click at [633, 527] on div "18" at bounding box center [642, 534] width 34 height 34
type input "18/09/2025 7:00AM"
click at [837, 339] on label "Pickup date & time *" at bounding box center [767, 337] width 571 height 28
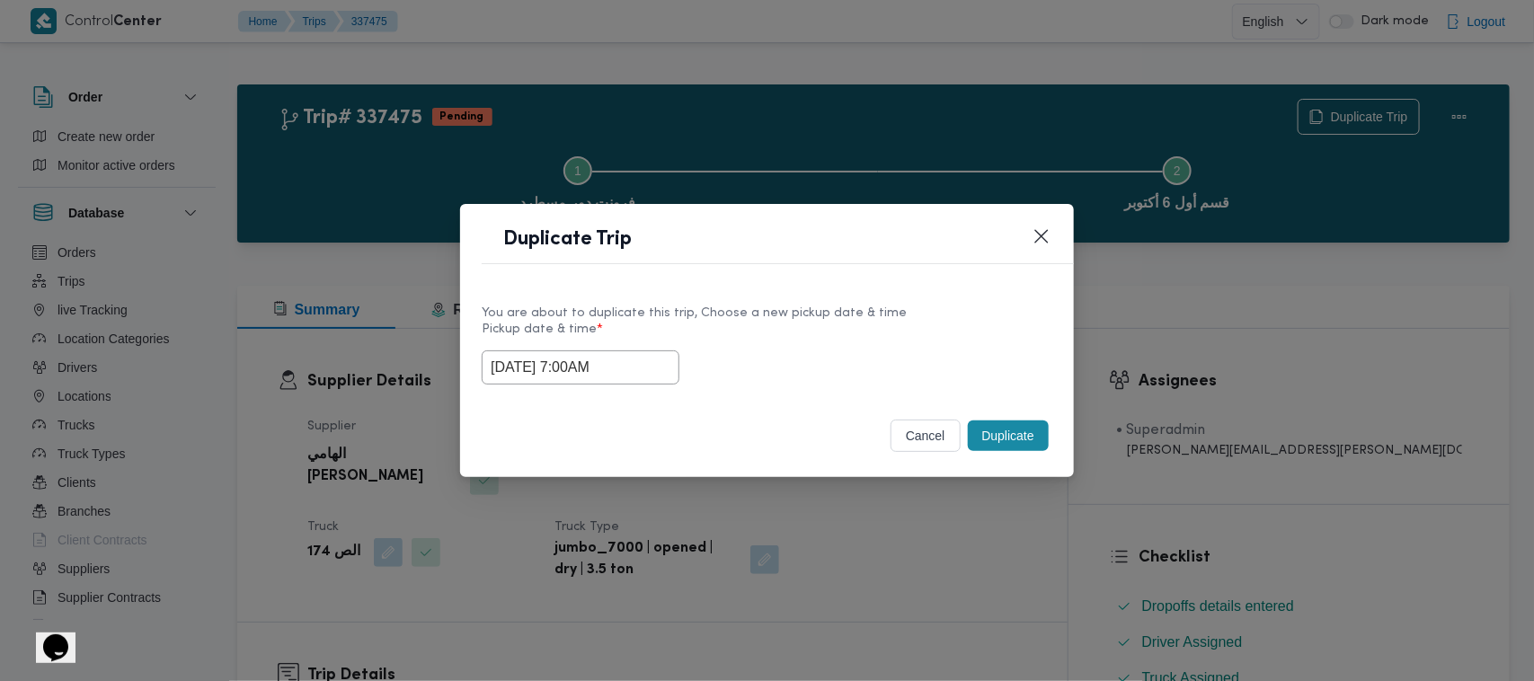
click at [1021, 428] on button "Duplicate" at bounding box center [1008, 436] width 81 height 31
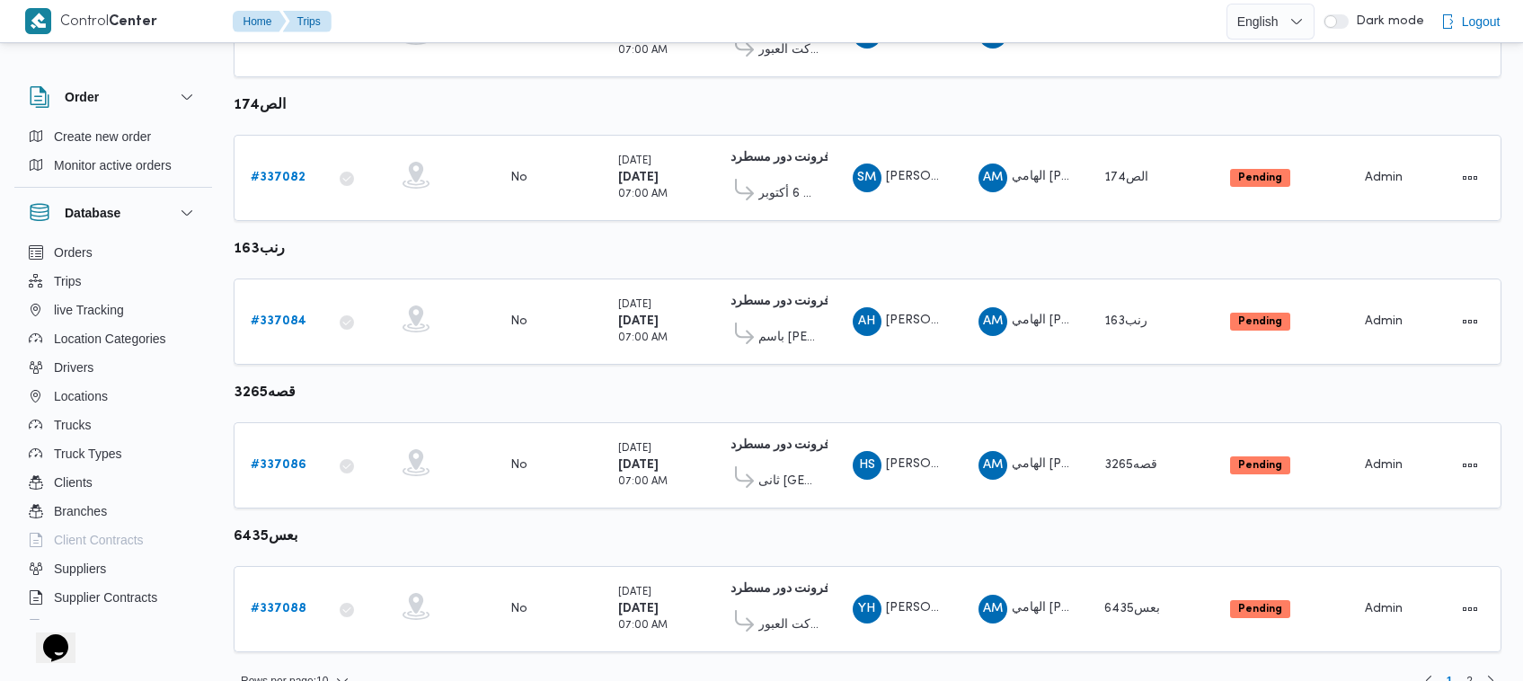
scroll to position [1092, 0]
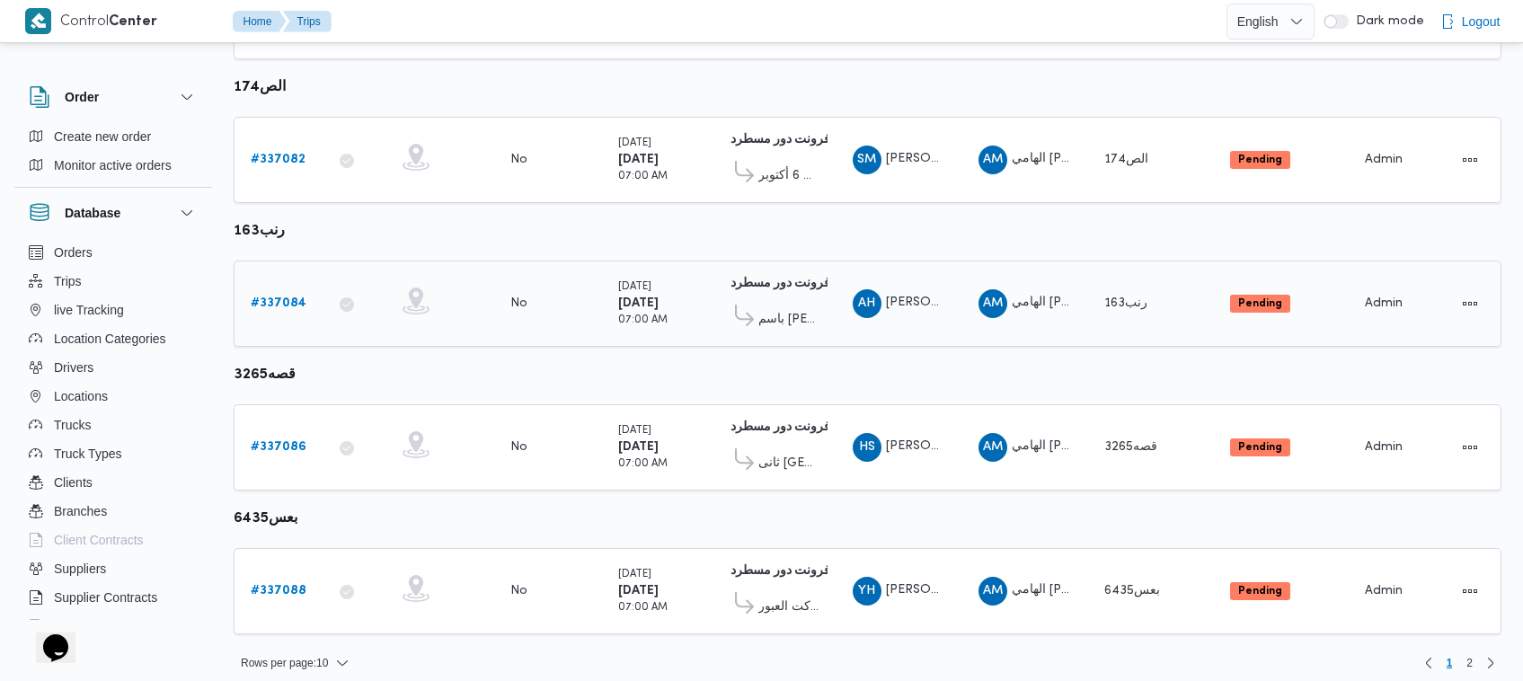
click at [275, 297] on b "# 337084" at bounding box center [279, 303] width 56 height 12
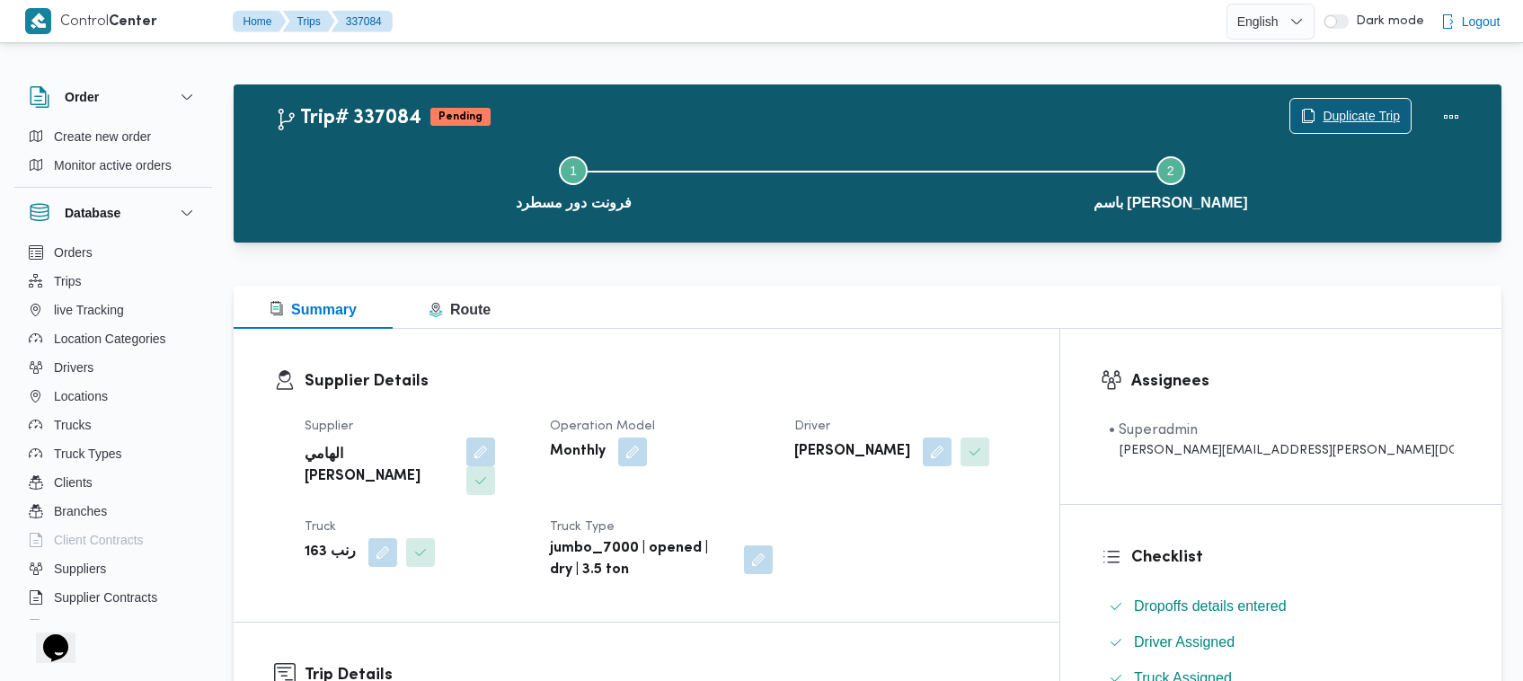
click at [1330, 111] on span "Duplicate Trip" at bounding box center [1361, 116] width 77 height 22
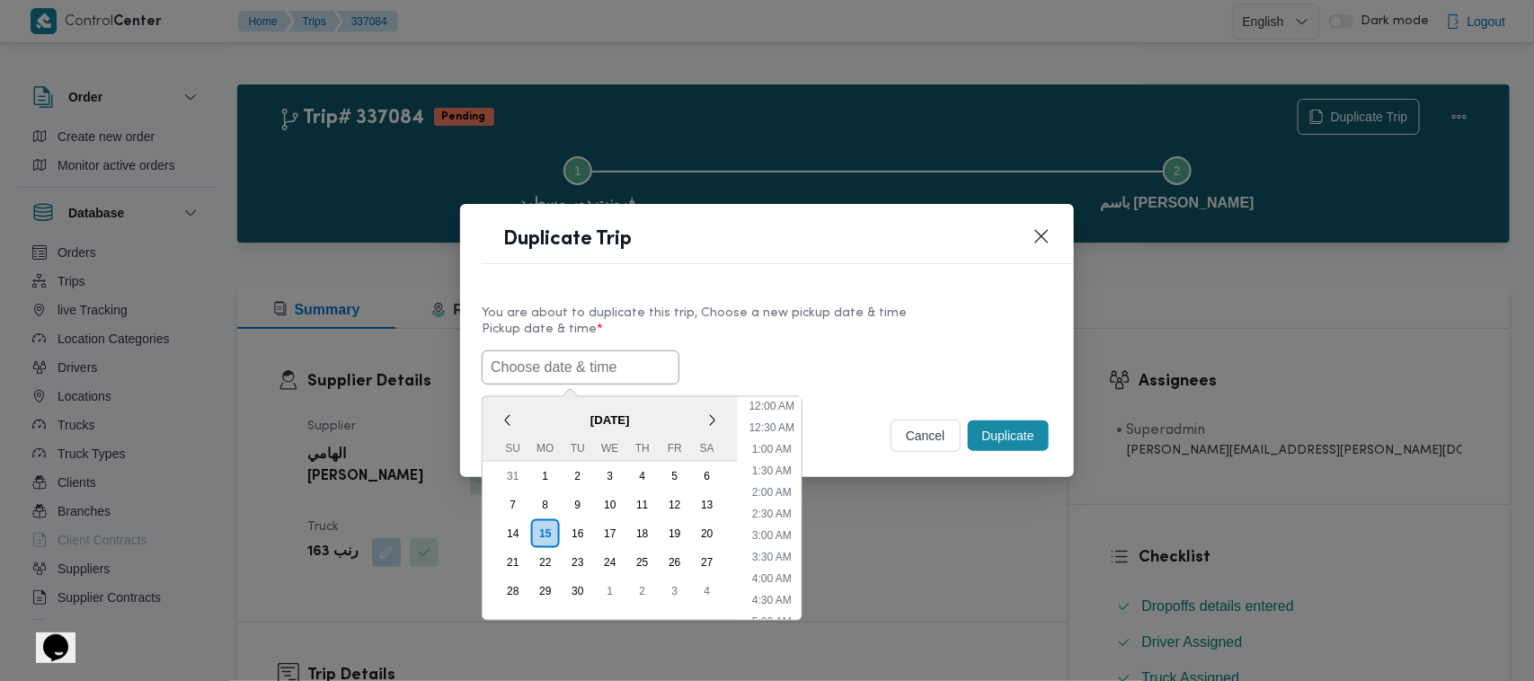
drag, startPoint x: 593, startPoint y: 361, endPoint x: 605, endPoint y: 362, distance: 11.7
click at [593, 361] on input "text" at bounding box center [581, 367] width 198 height 34
paste input "17/09/2025 7:00AM"
type input "17/09/2025 7:00AM"
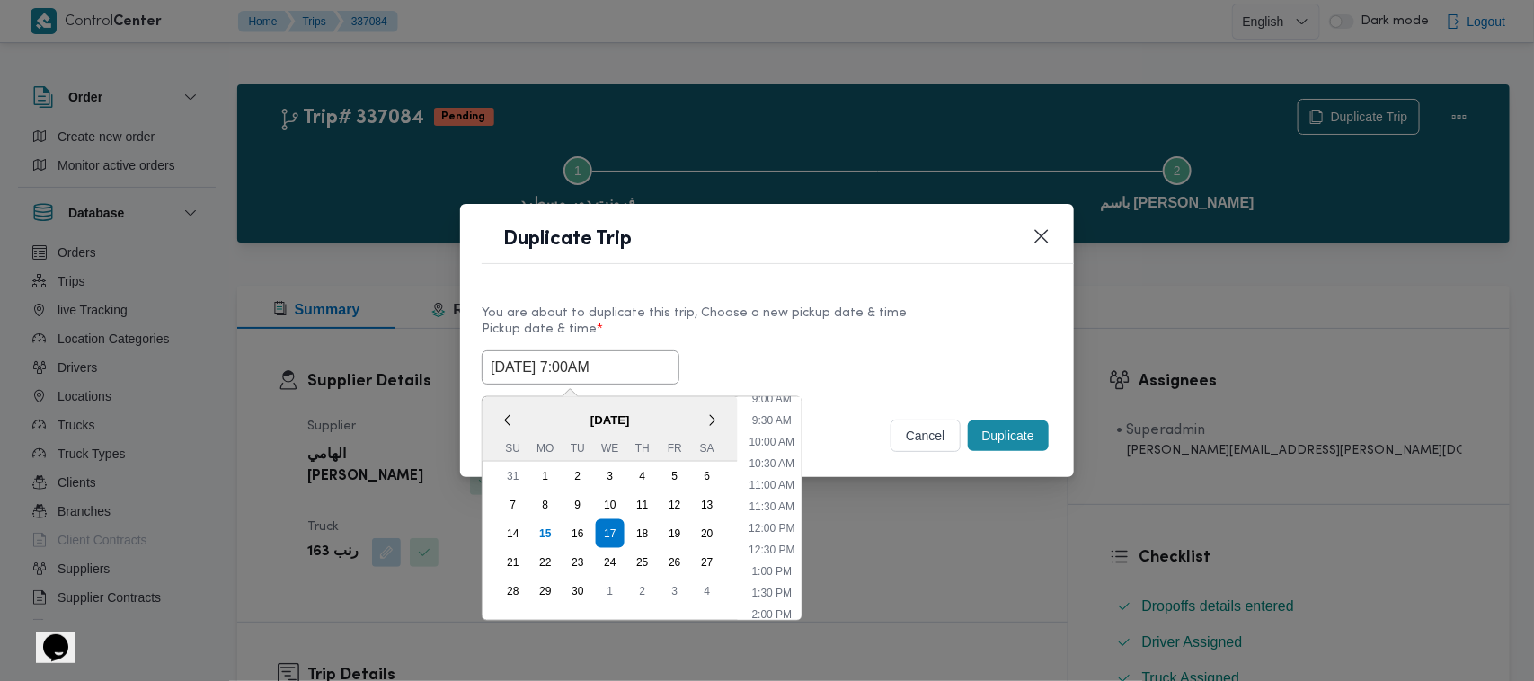
click at [807, 373] on div "17/09/2025 7:00AM < September 2025 > Su Mo Tu We Th Fr Sa 31 1 2 3 4 5 6 7 8 9 …" at bounding box center [767, 367] width 571 height 34
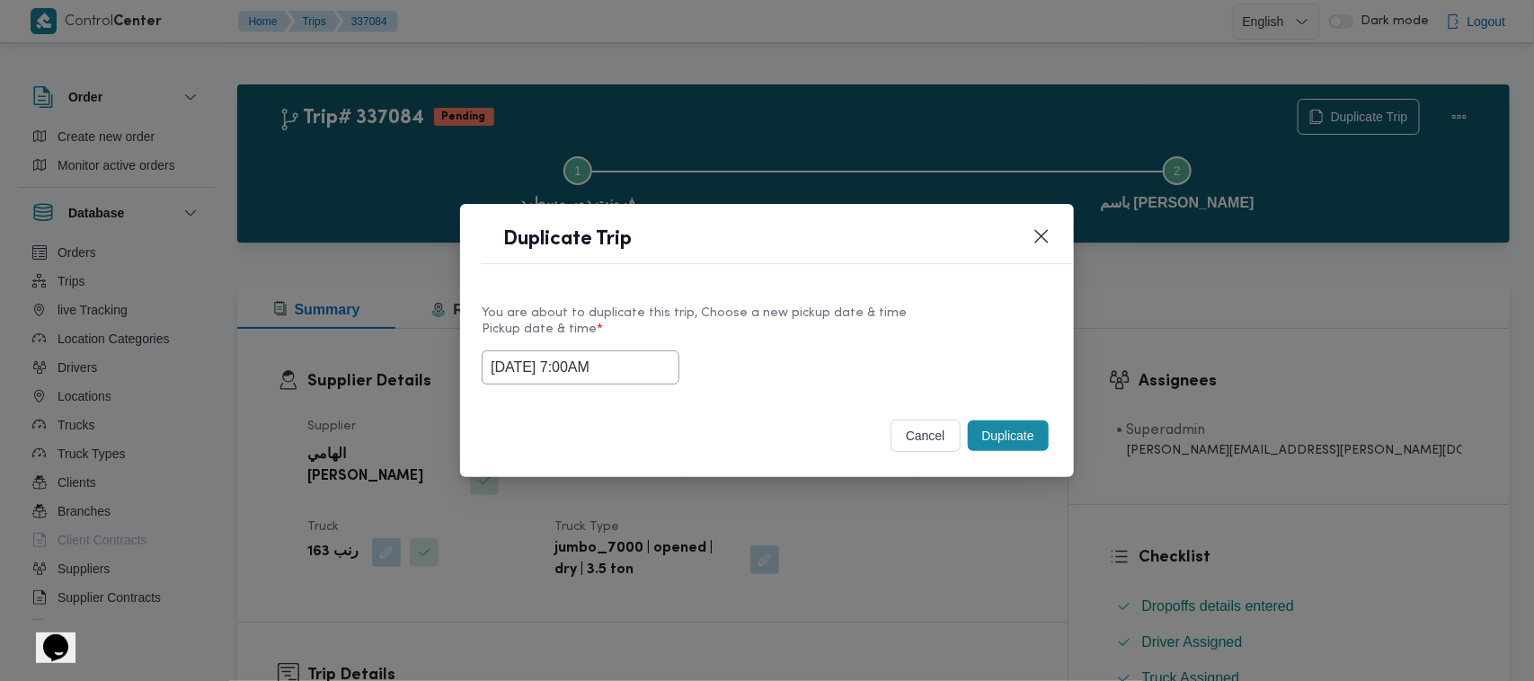
click at [1007, 438] on button "Duplicate" at bounding box center [1008, 436] width 81 height 31
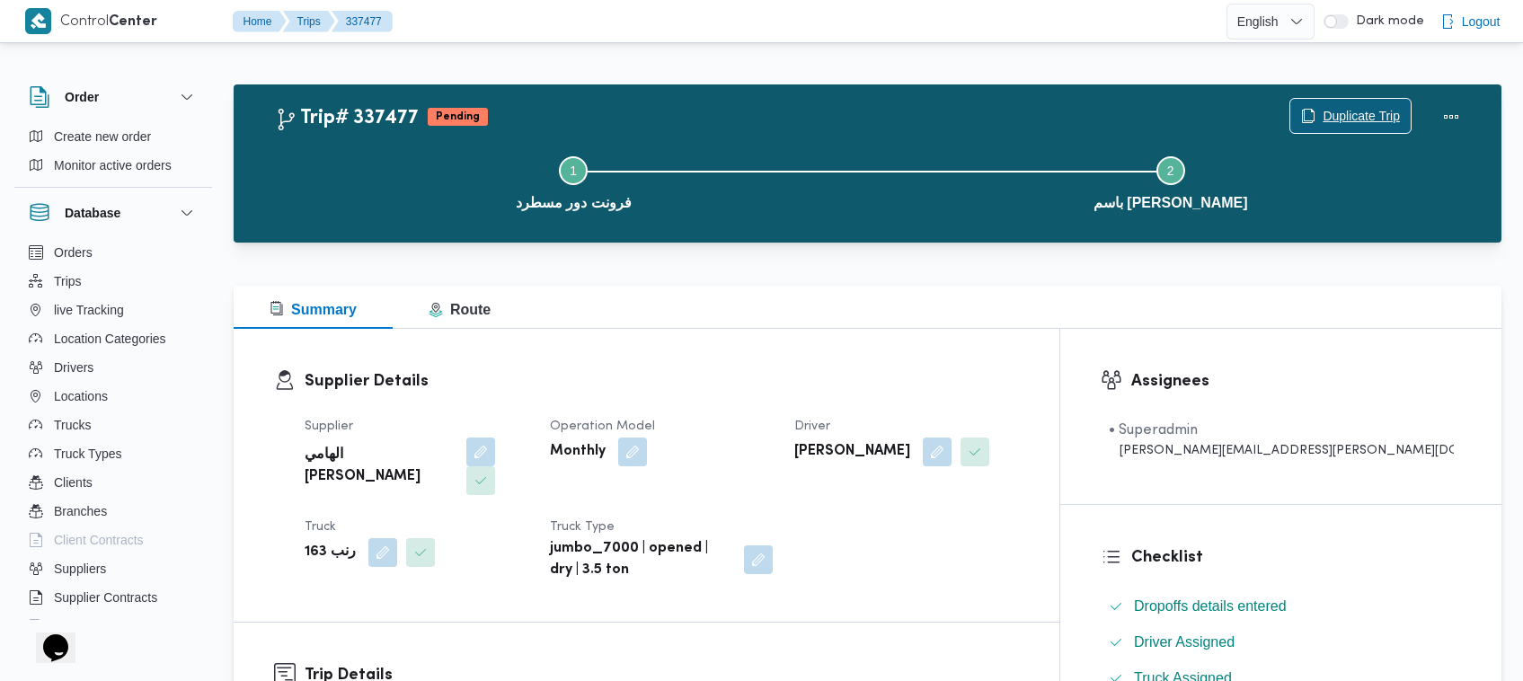
click at [1345, 113] on span "Duplicate Trip" at bounding box center [1361, 116] width 77 height 22
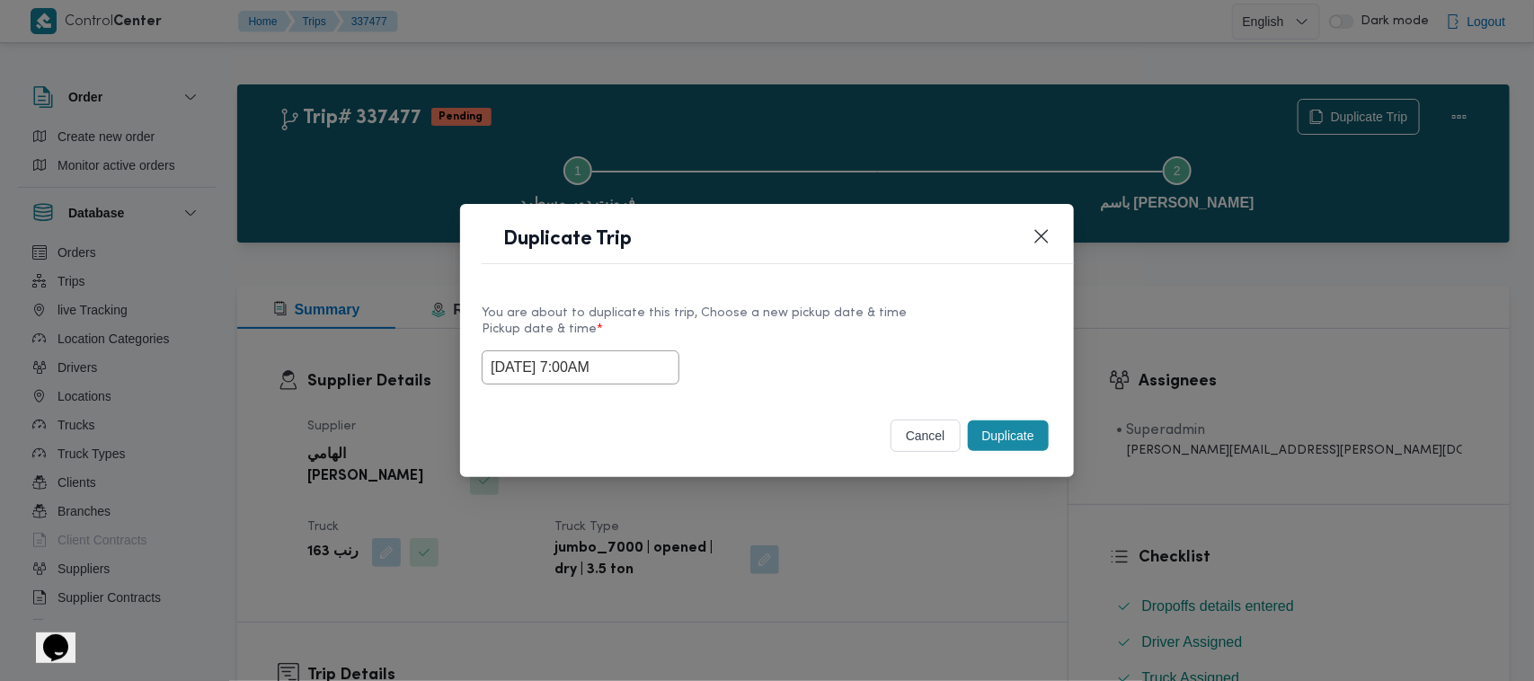
click at [636, 367] on input "17/09/2025 7:00AM" at bounding box center [581, 367] width 198 height 34
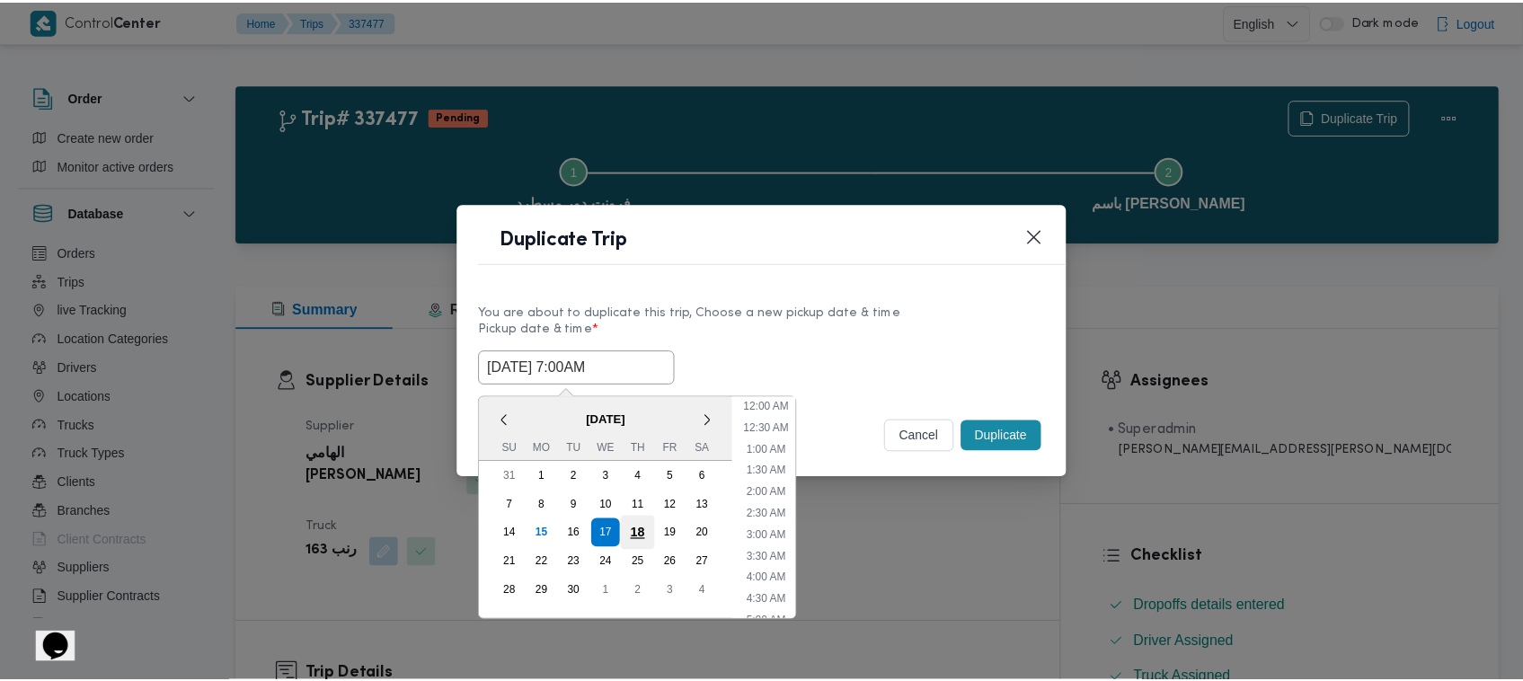
scroll to position [200, 0]
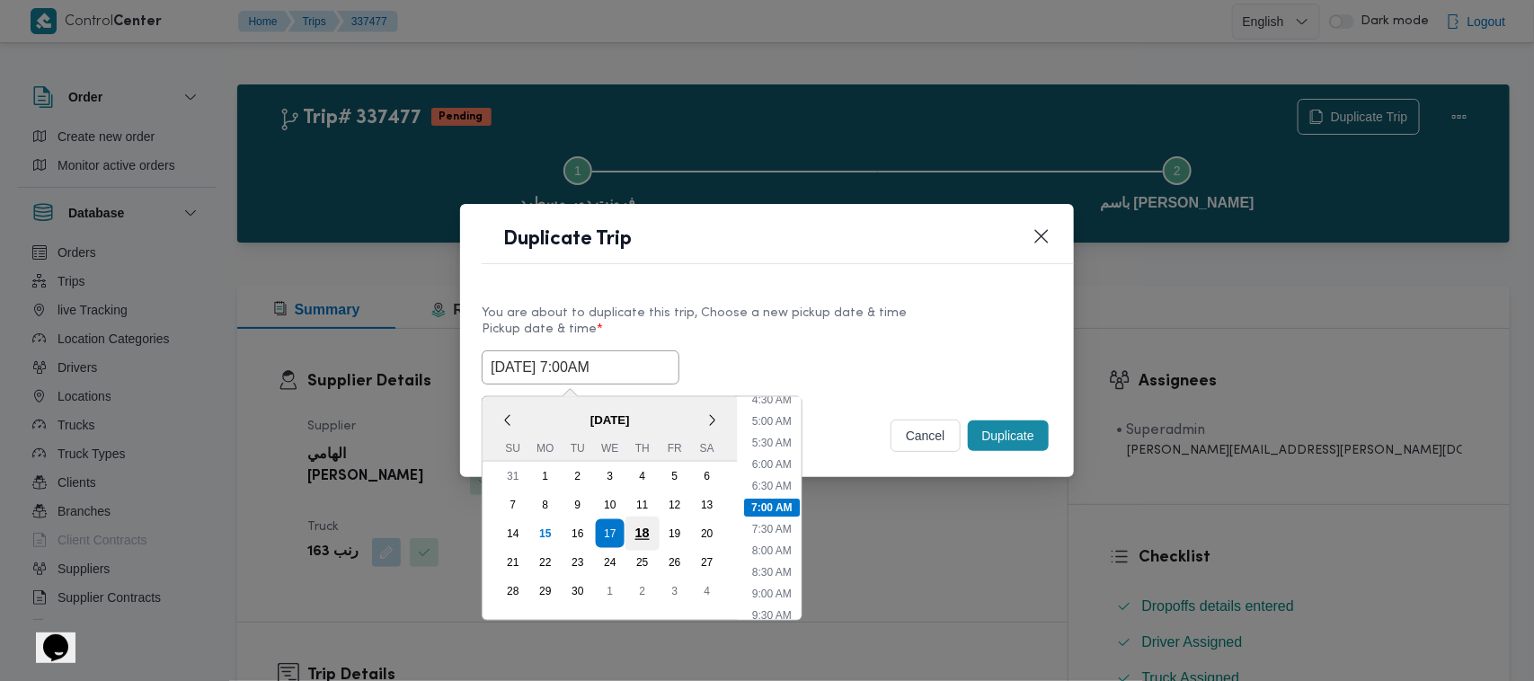
click at [645, 532] on div "18" at bounding box center [642, 534] width 34 height 34
type input "18/09/2025 7:00AM"
drag, startPoint x: 828, startPoint y: 322, endPoint x: 915, endPoint y: 358, distance: 93.4
click at [829, 323] on label "Pickup date & time *" at bounding box center [767, 337] width 571 height 28
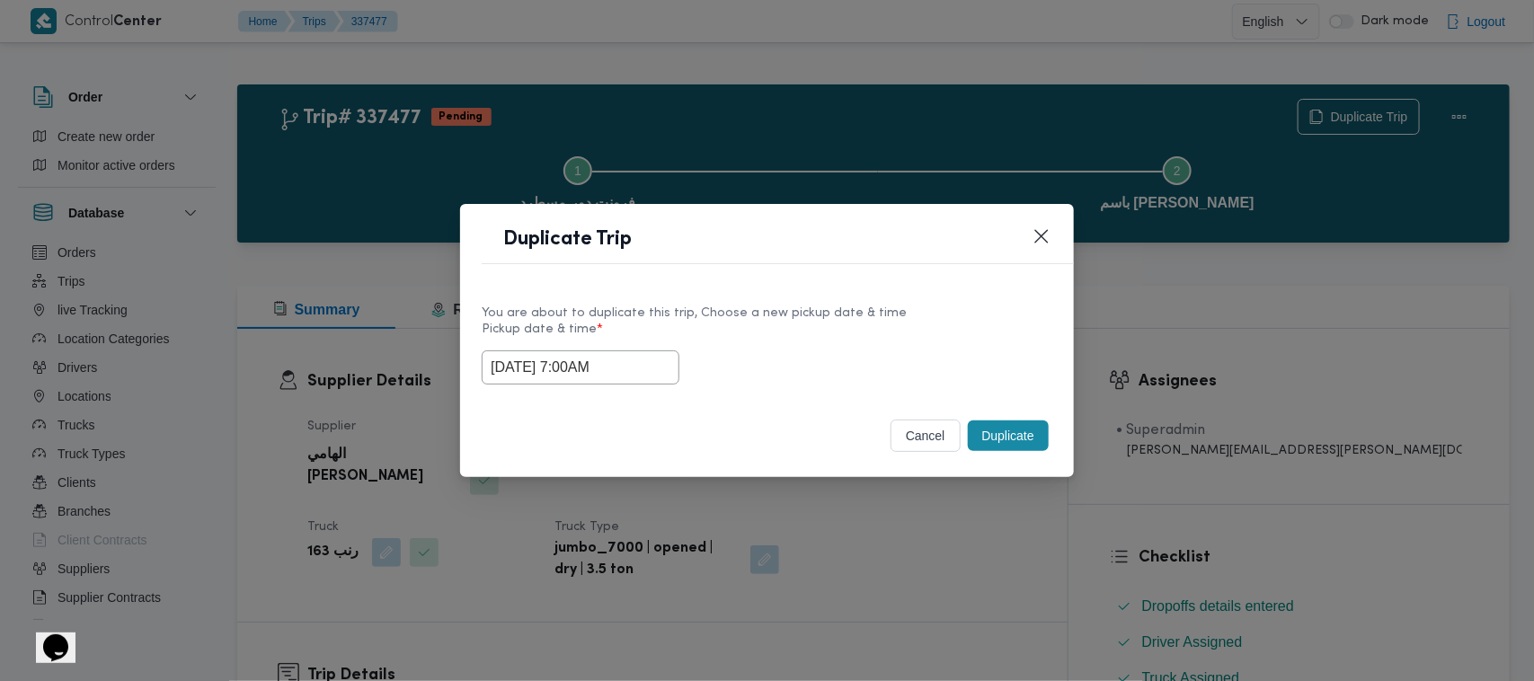
click at [987, 425] on button "Duplicate" at bounding box center [1008, 436] width 81 height 31
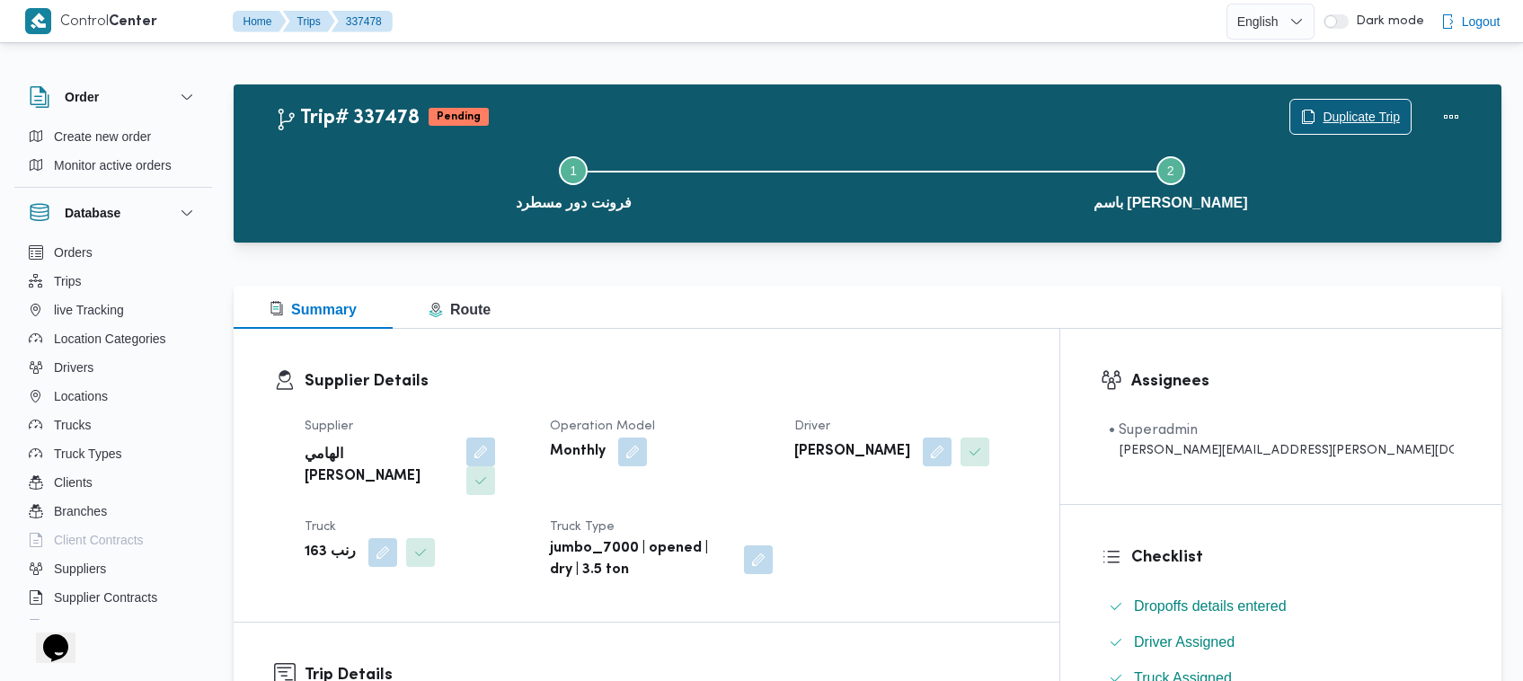
scroll to position [596, 0]
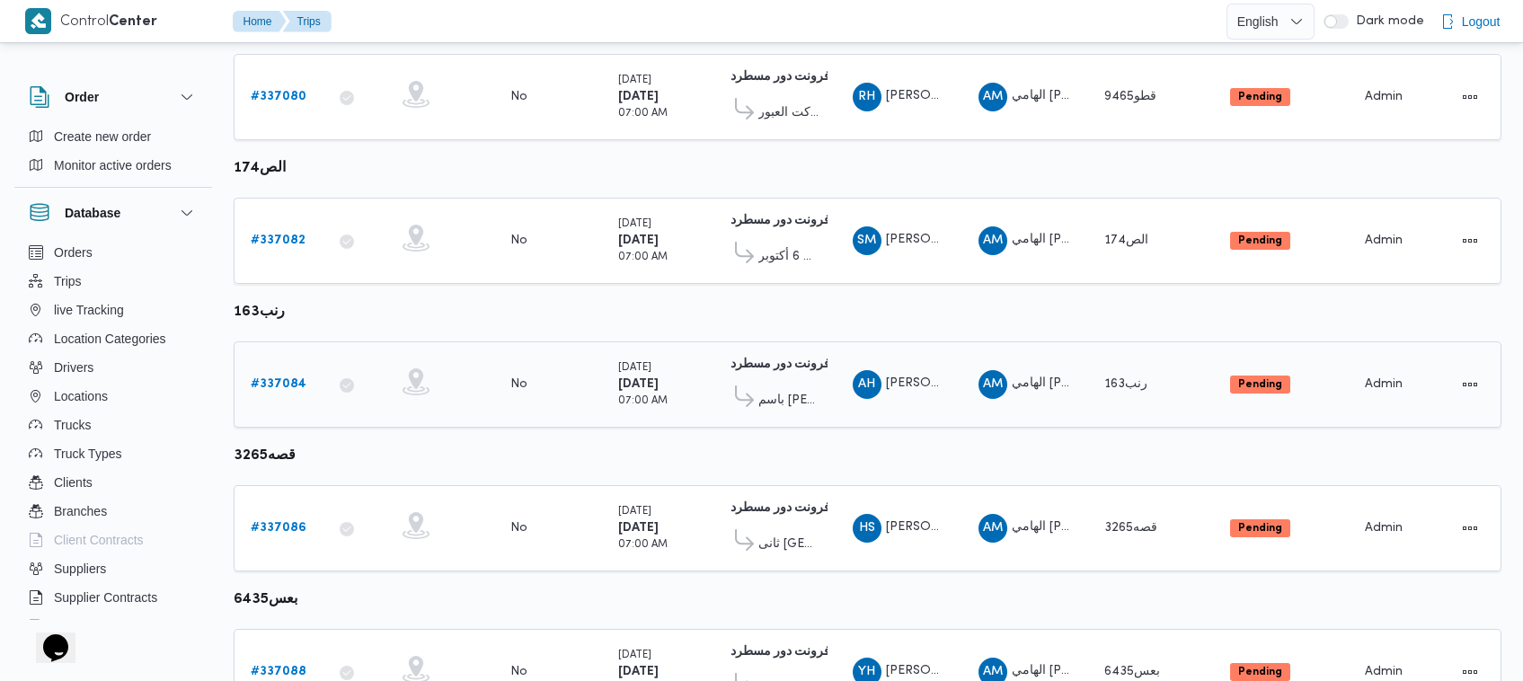
scroll to position [1092, 0]
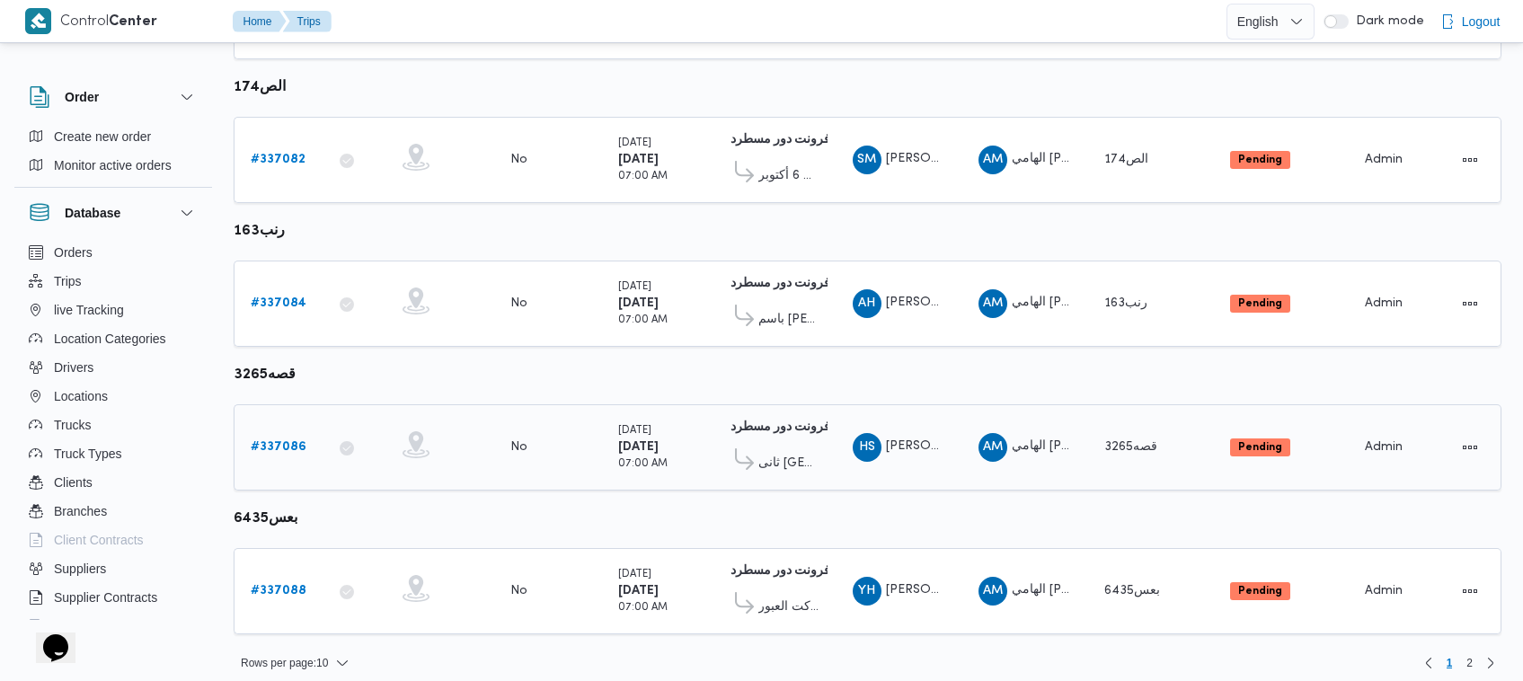
click at [283, 441] on b "# 337086" at bounding box center [279, 447] width 56 height 12
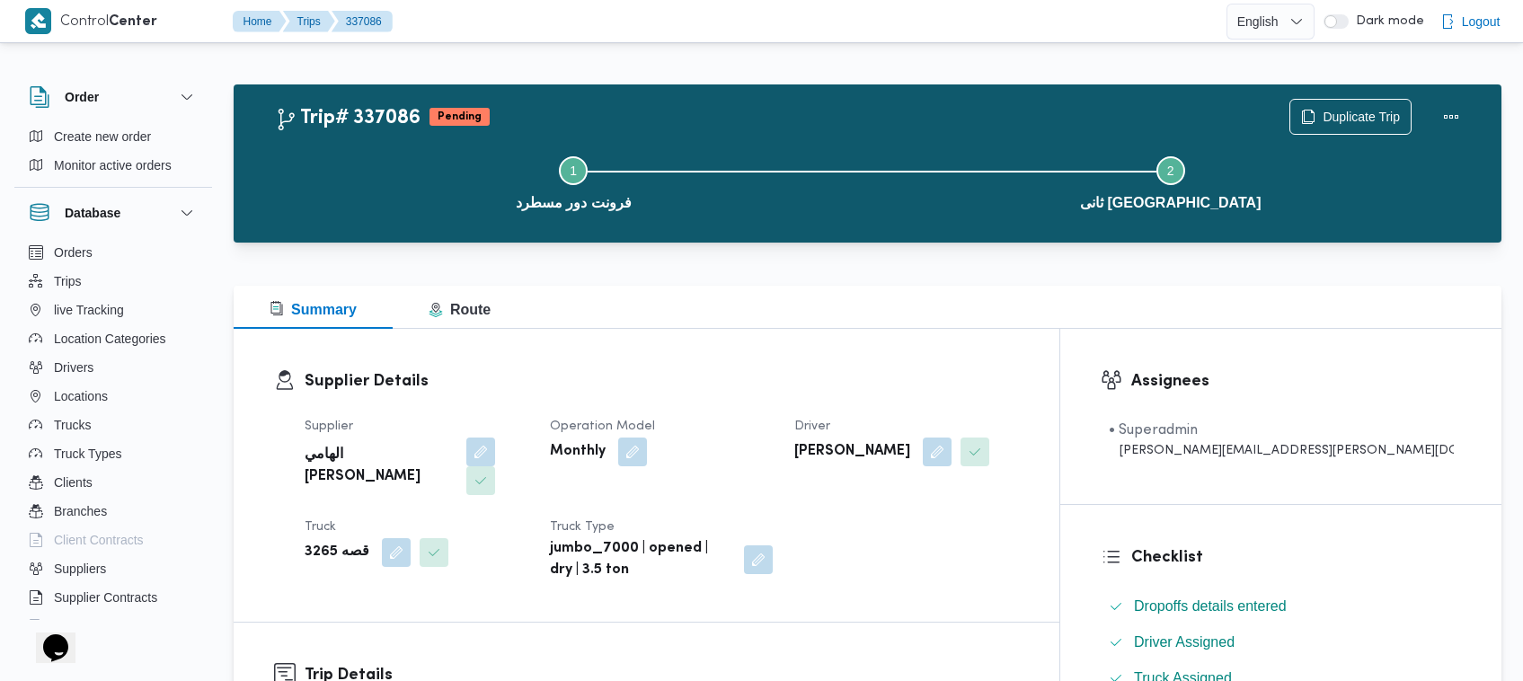
click at [1366, 96] on div "Duplicate Trip" at bounding box center [1379, 117] width 201 height 58
click at [1366, 104] on span "Duplicate Trip" at bounding box center [1350, 116] width 120 height 34
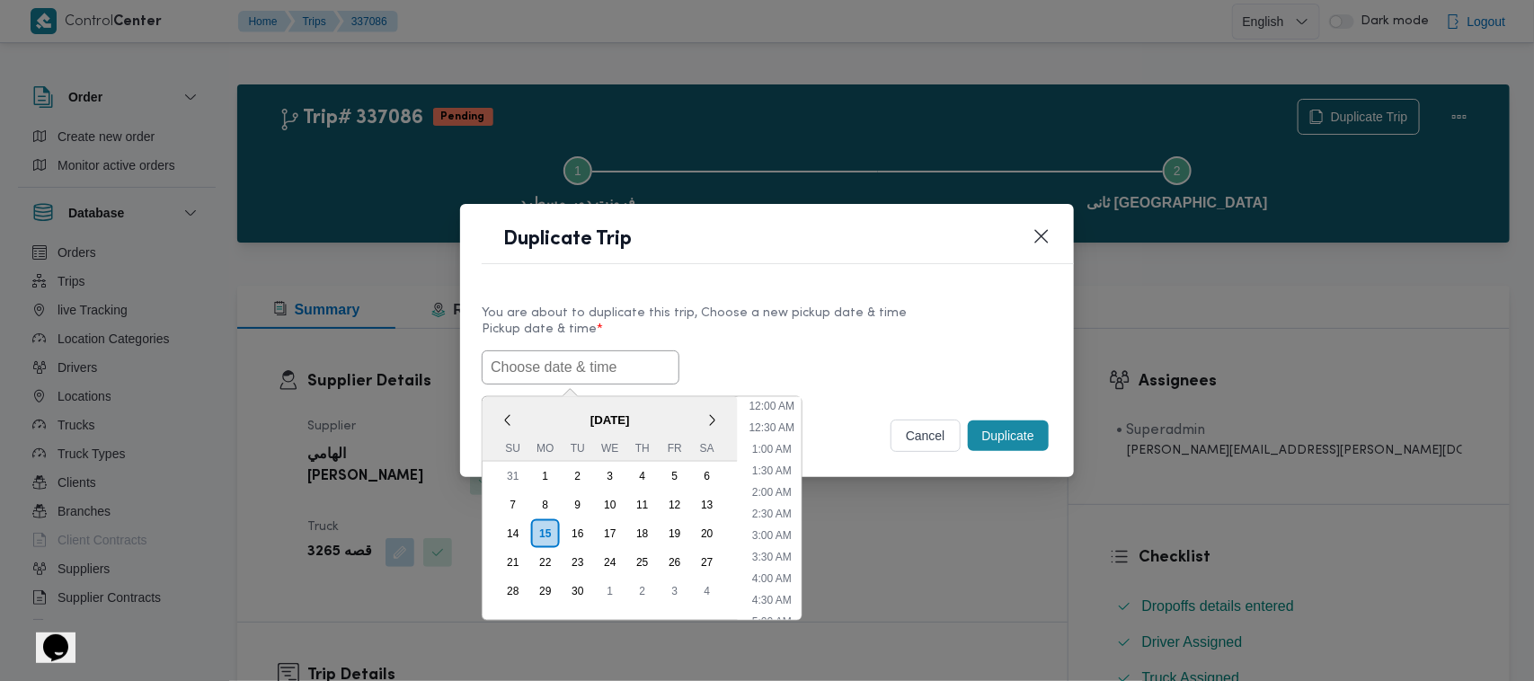
click at [589, 355] on input "text" at bounding box center [581, 367] width 198 height 34
paste input "17/09/2025 7:00AM"
type input "17/09/2025 7:00AM"
click at [842, 330] on label "Pickup date & time *" at bounding box center [767, 337] width 571 height 28
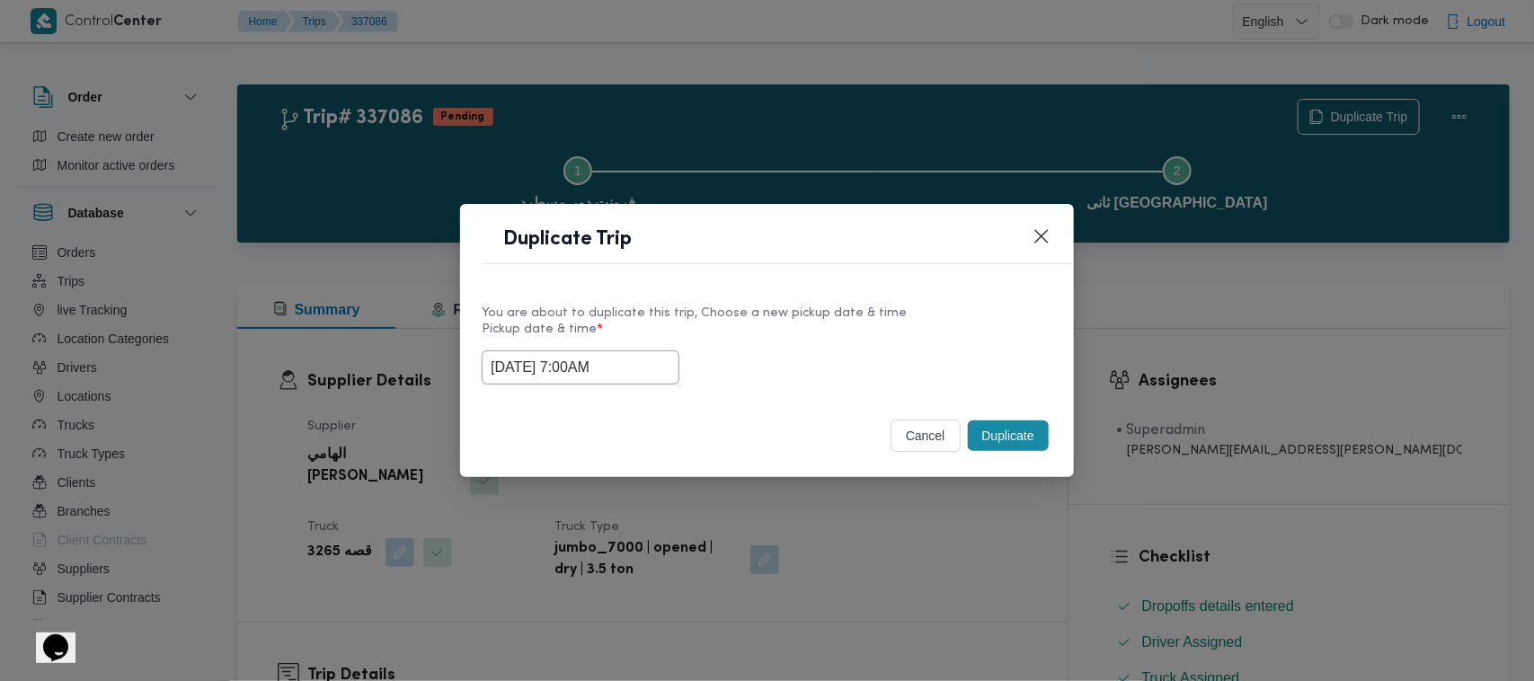
click at [995, 447] on button "Duplicate" at bounding box center [1008, 436] width 81 height 31
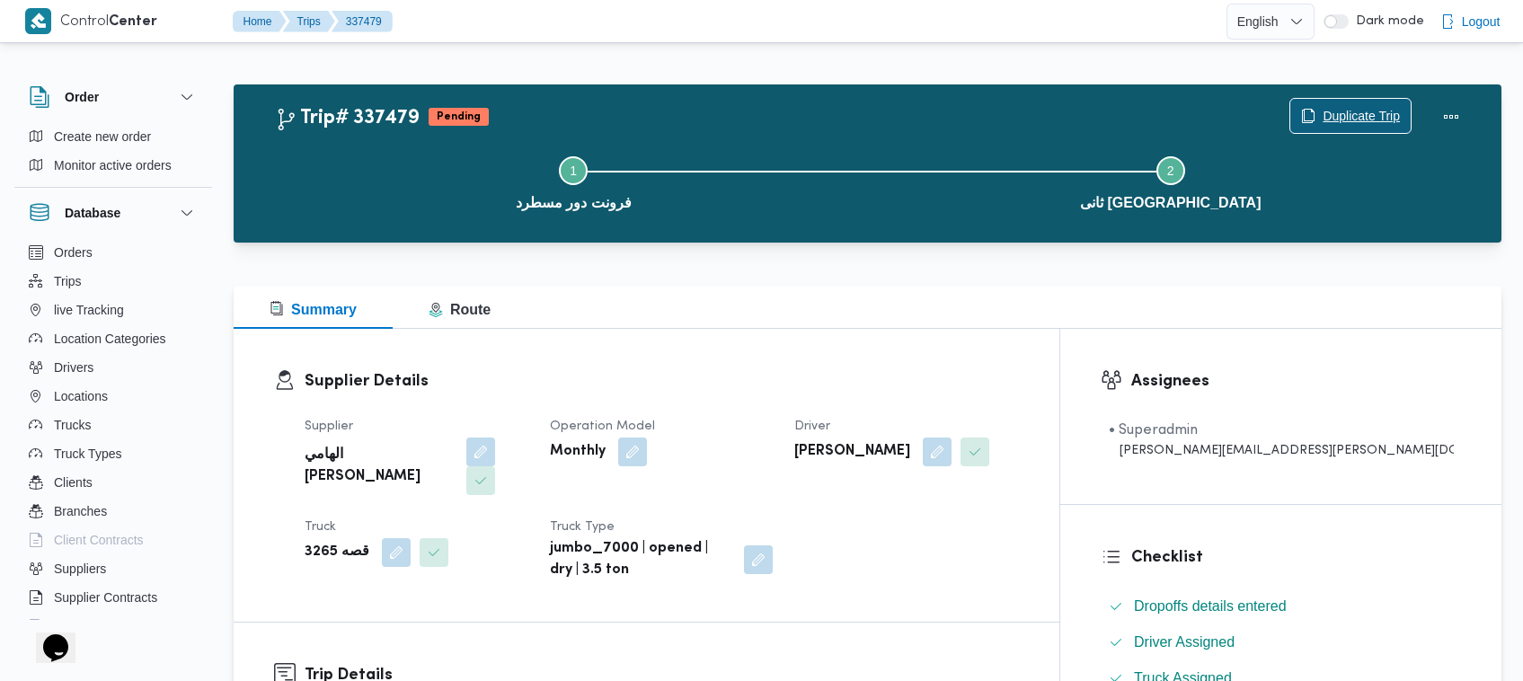
click at [1341, 105] on span "Duplicate Trip" at bounding box center [1361, 116] width 77 height 22
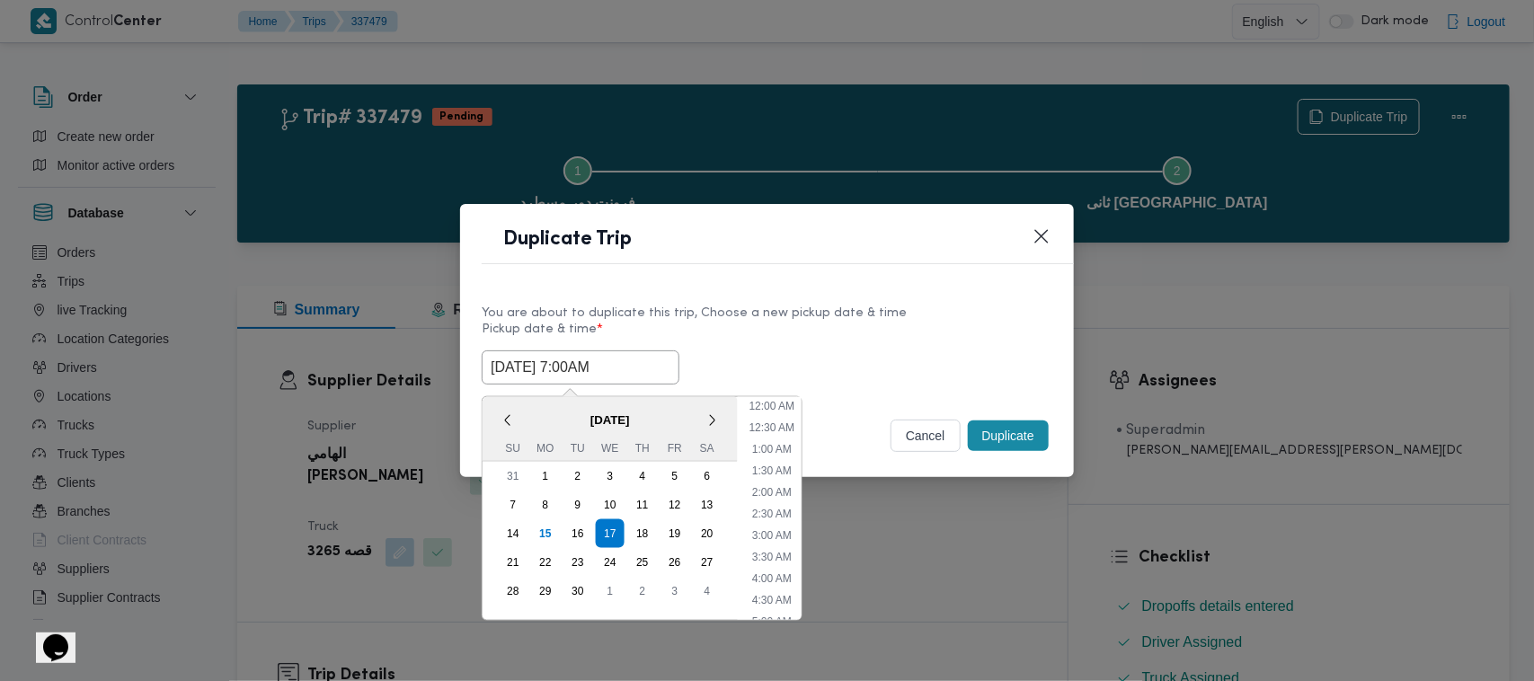
click at [652, 359] on input "17/09/2025 7:00AM" at bounding box center [581, 367] width 198 height 34
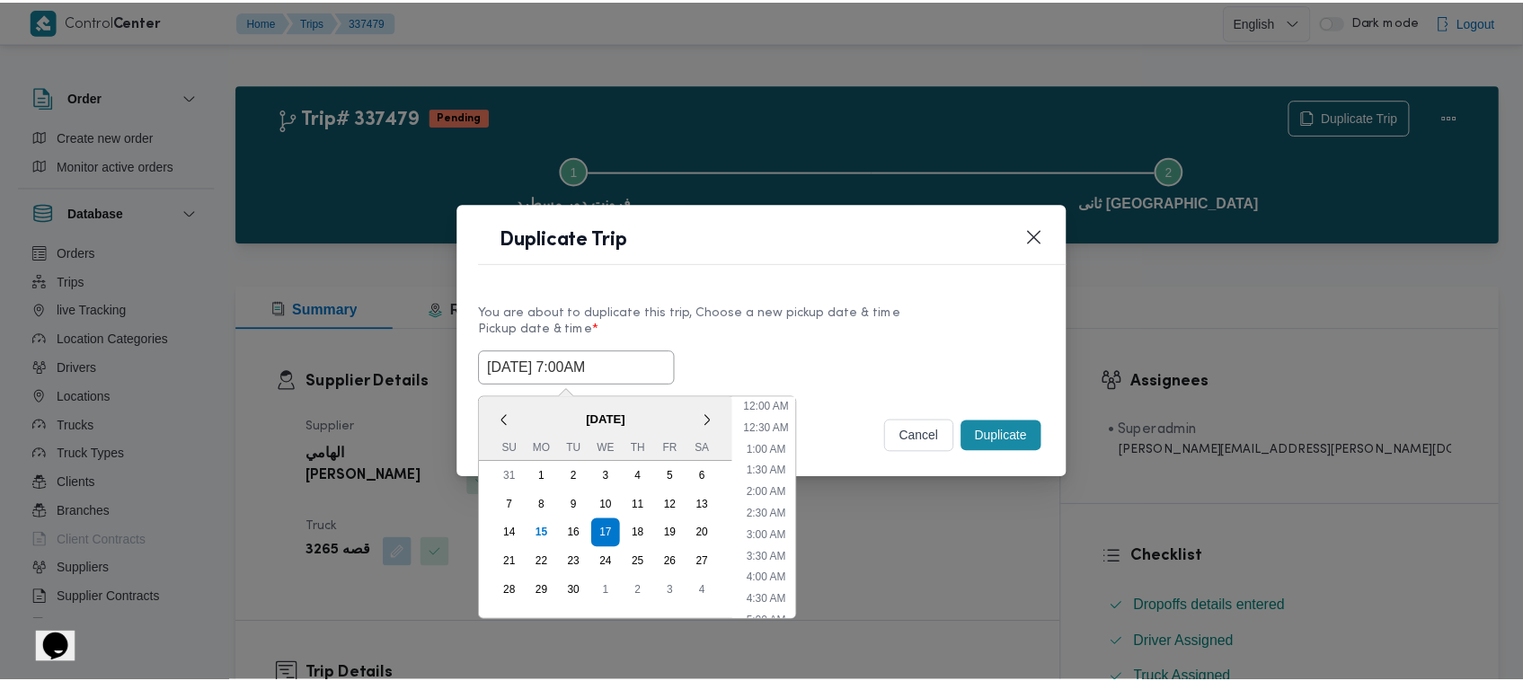
scroll to position [200, 0]
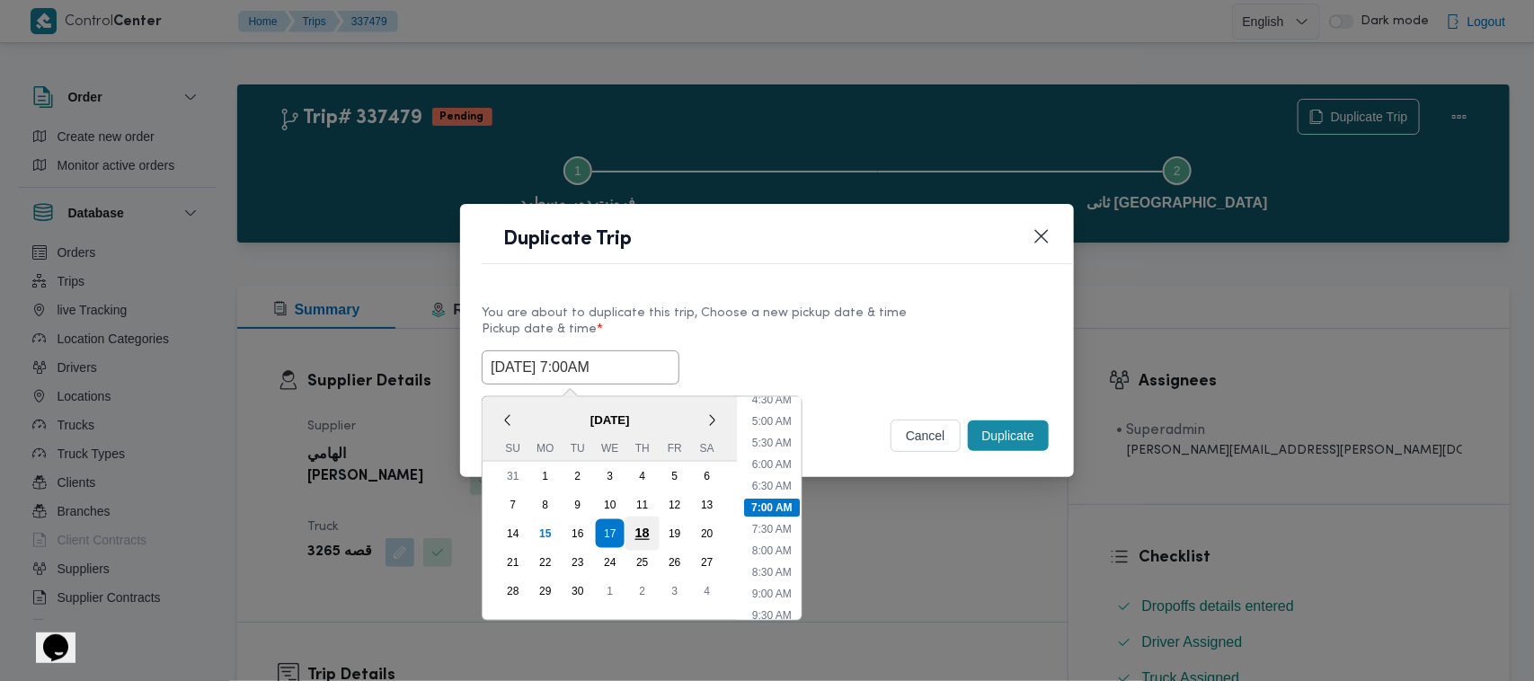
click at [645, 526] on div "18" at bounding box center [642, 534] width 34 height 34
type input "18/09/2025 7:00AM"
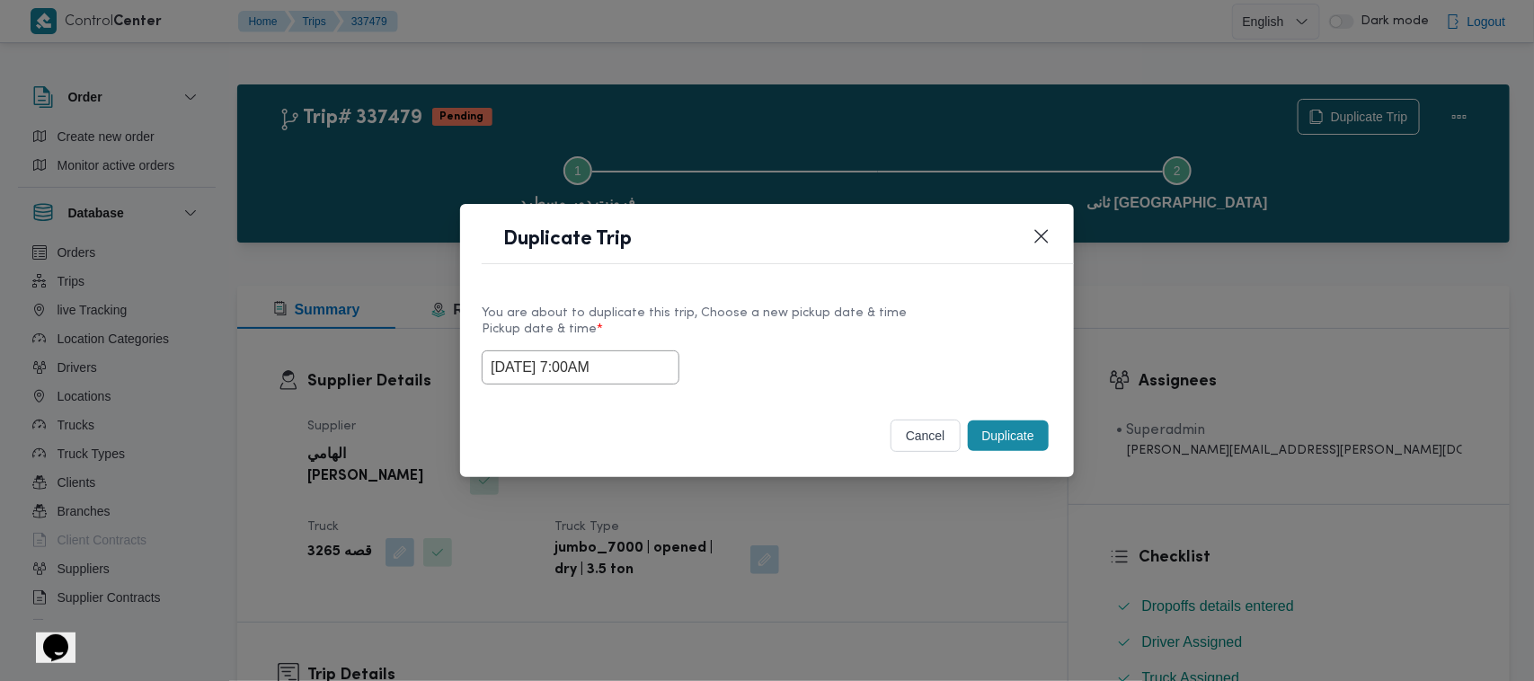
click at [845, 272] on div "Duplicate Trip" at bounding box center [767, 245] width 614 height 82
click at [1003, 440] on button "Duplicate" at bounding box center [1008, 436] width 81 height 31
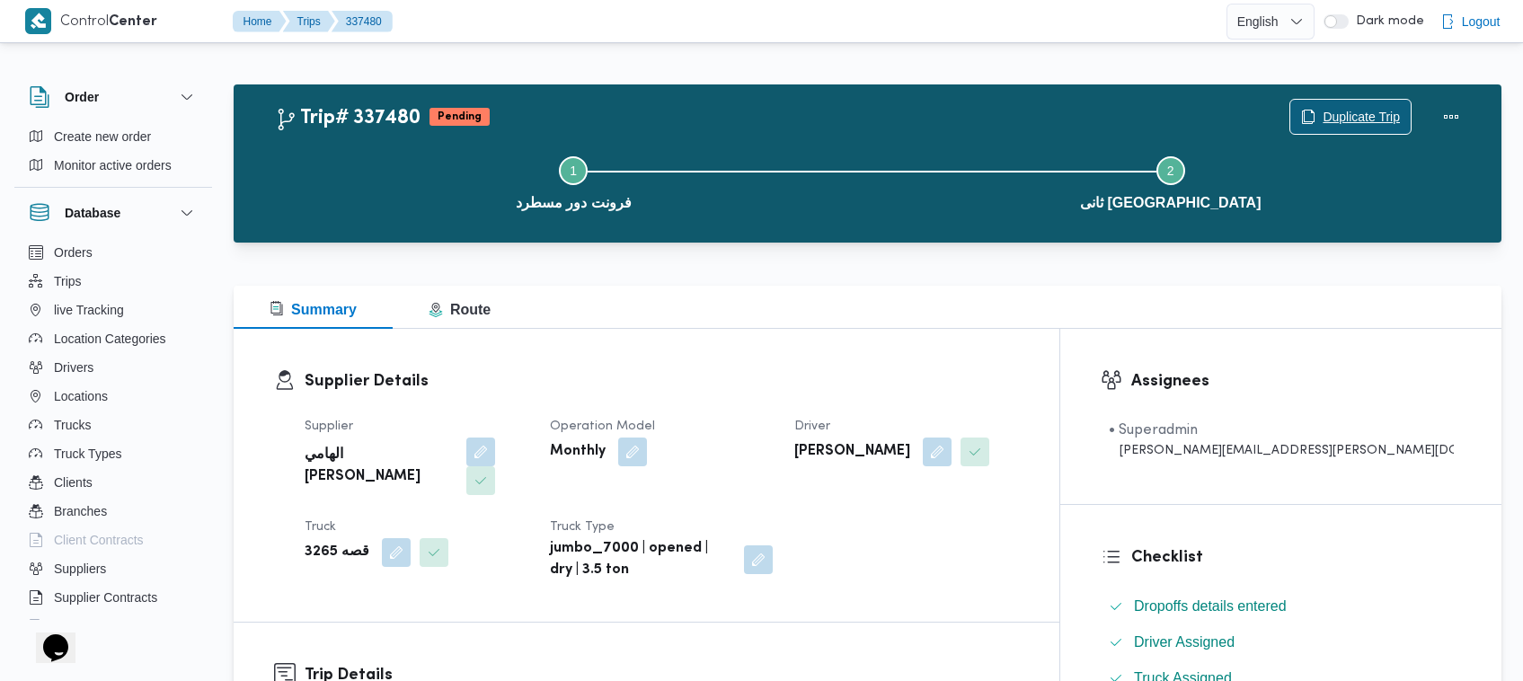
scroll to position [45, 0]
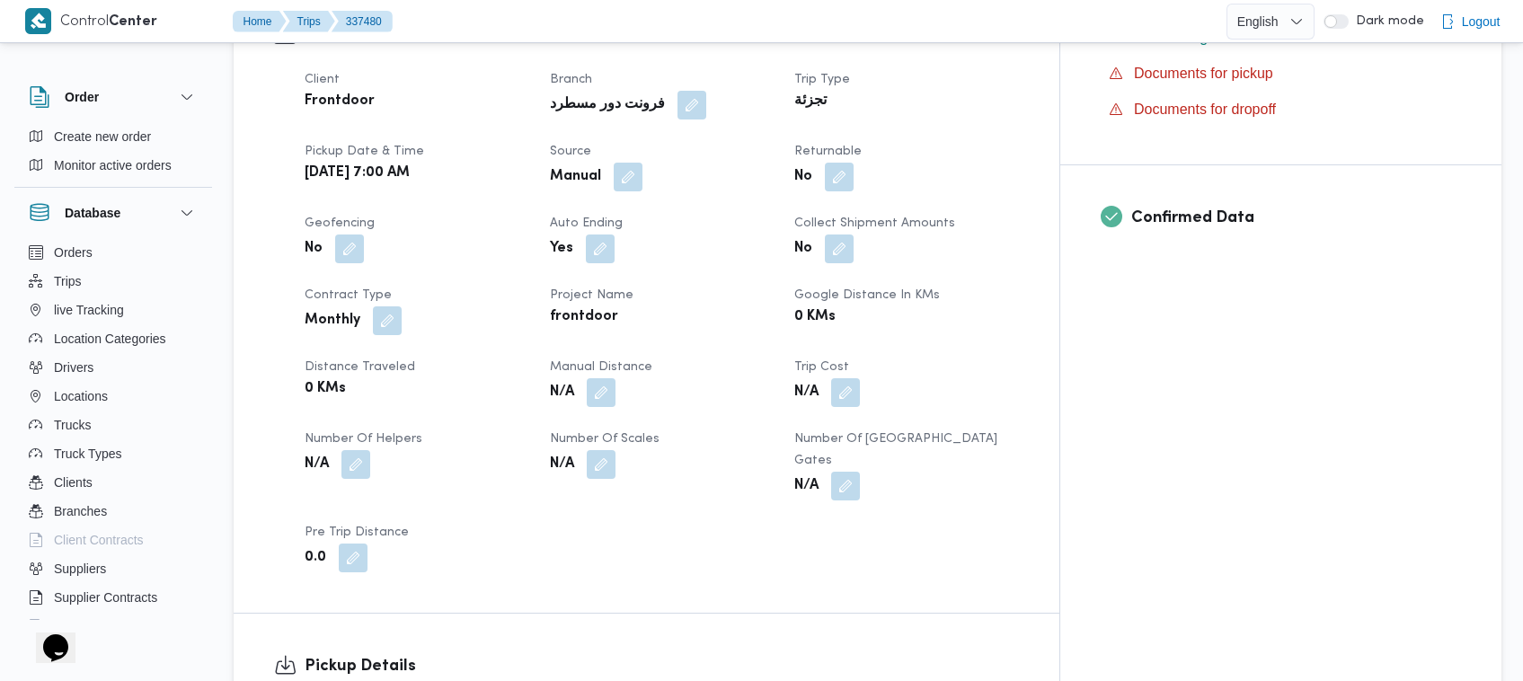
scroll to position [0, 0]
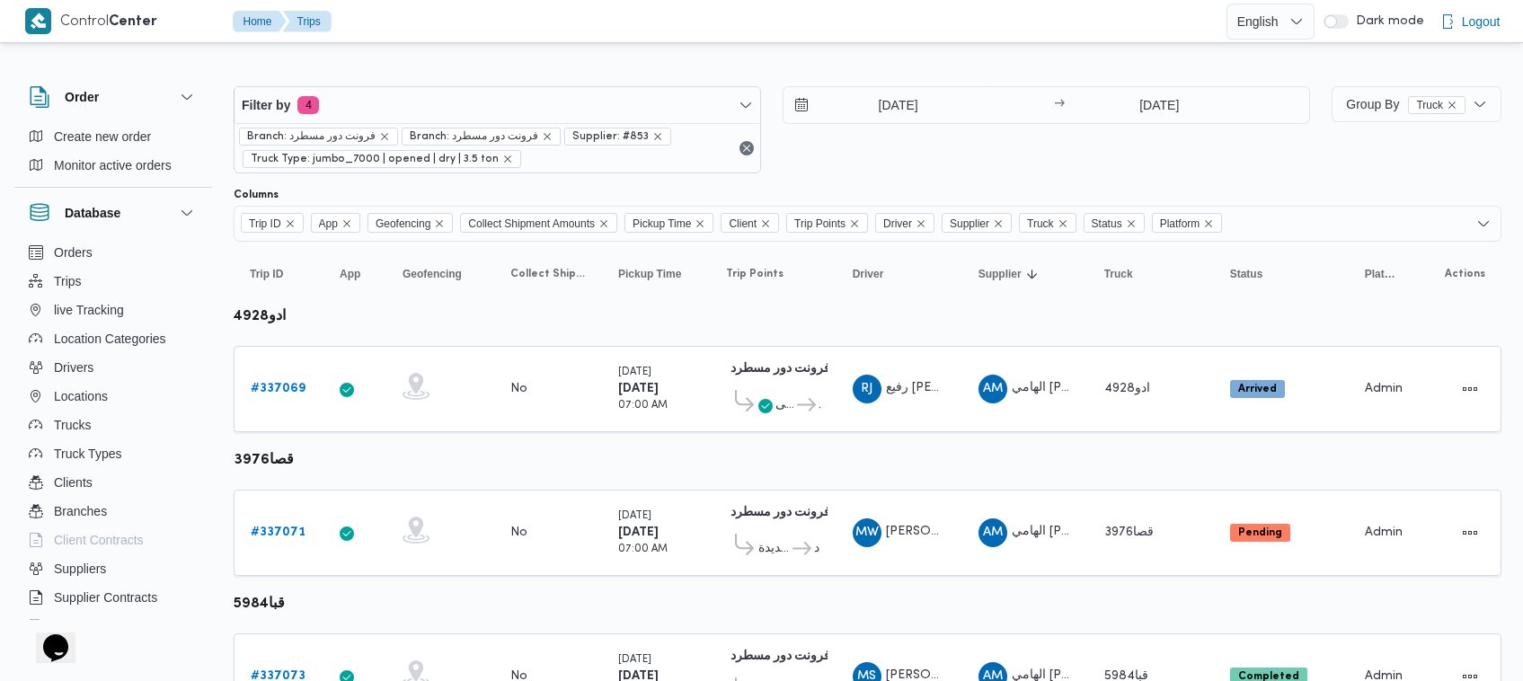
scroll to position [1092, 0]
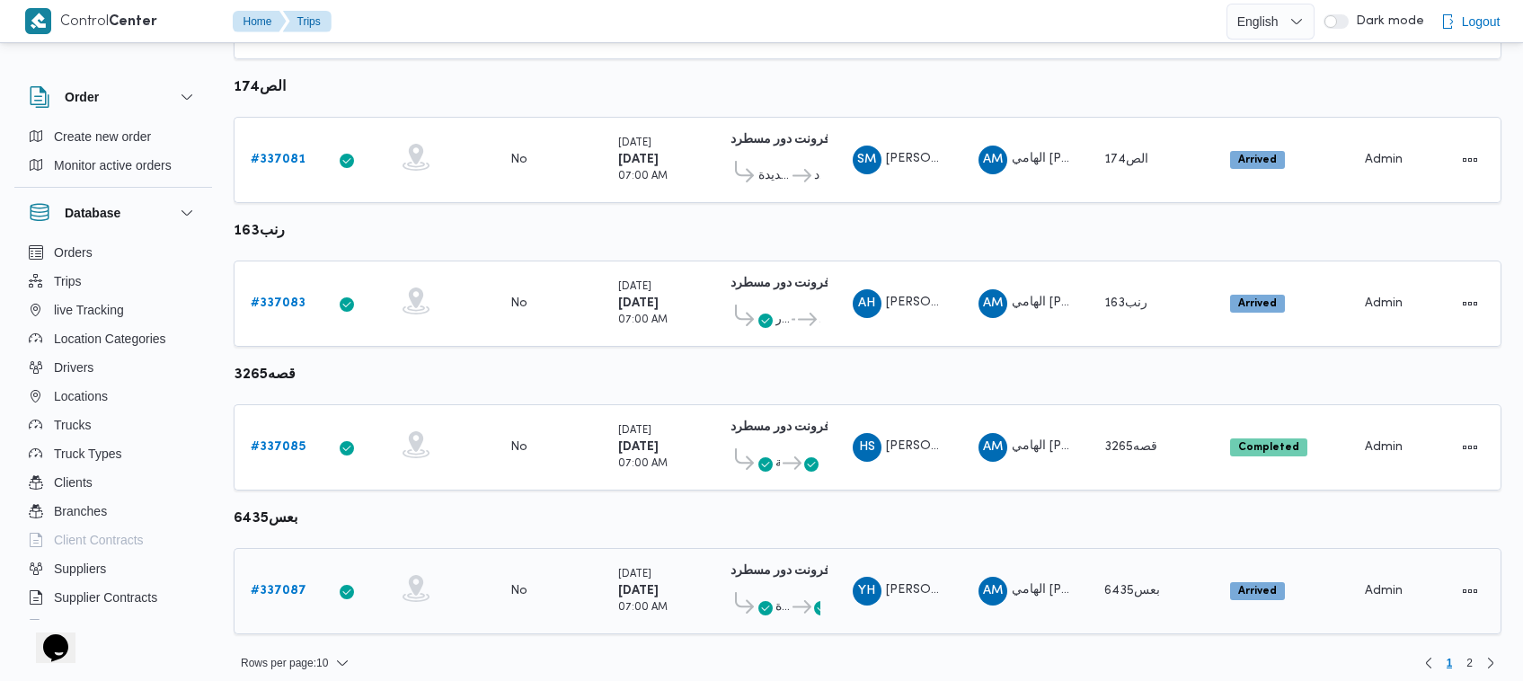
click at [261, 585] on b "# 337087" at bounding box center [279, 591] width 56 height 12
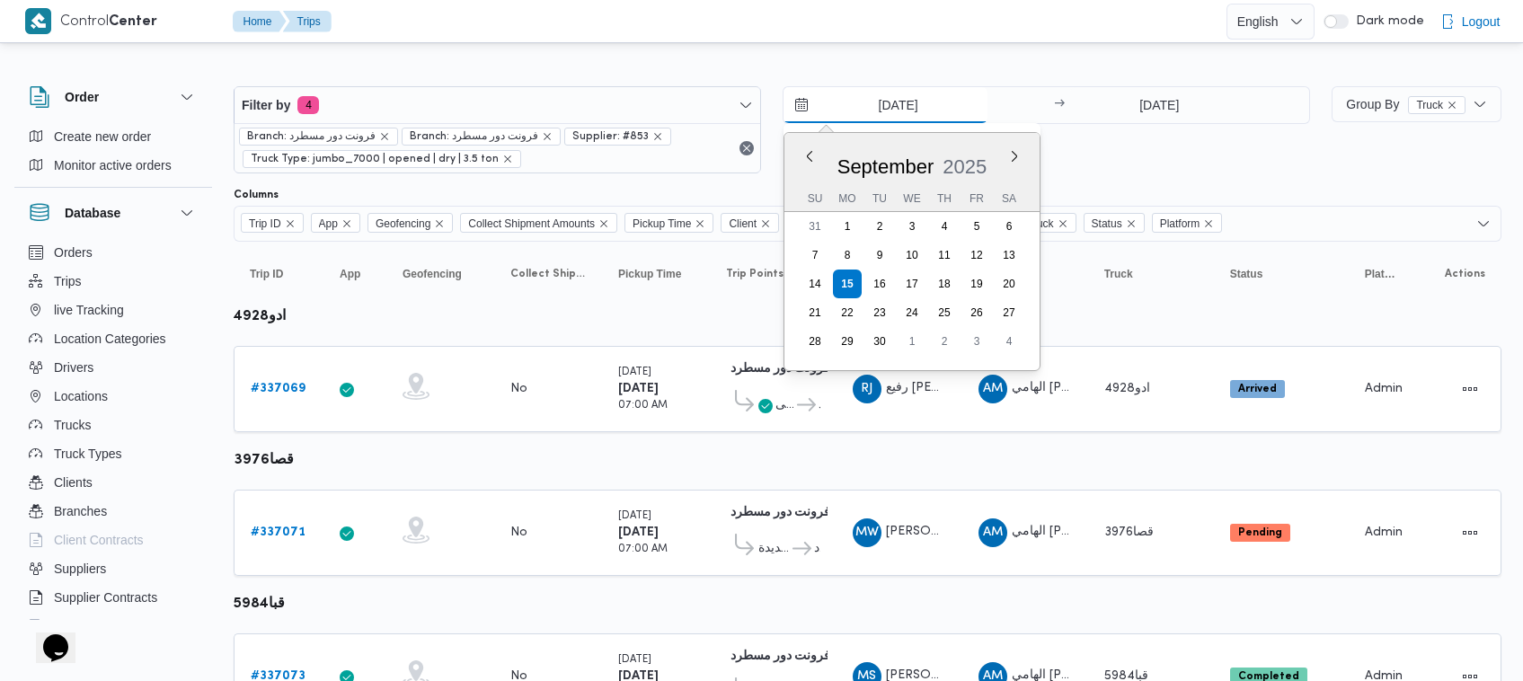
click at [909, 95] on input "15/9/2025" at bounding box center [886, 105] width 204 height 36
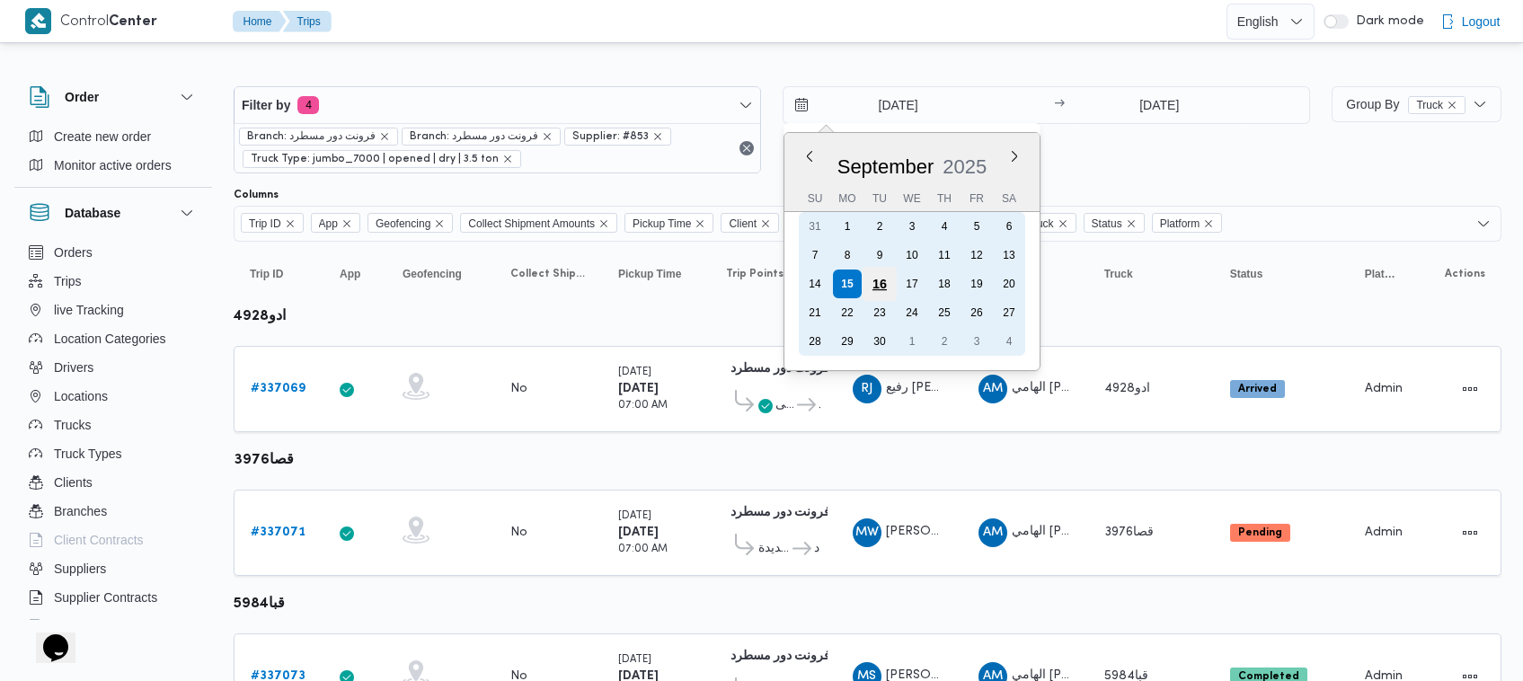
click at [883, 286] on div "16" at bounding box center [880, 284] width 34 height 34
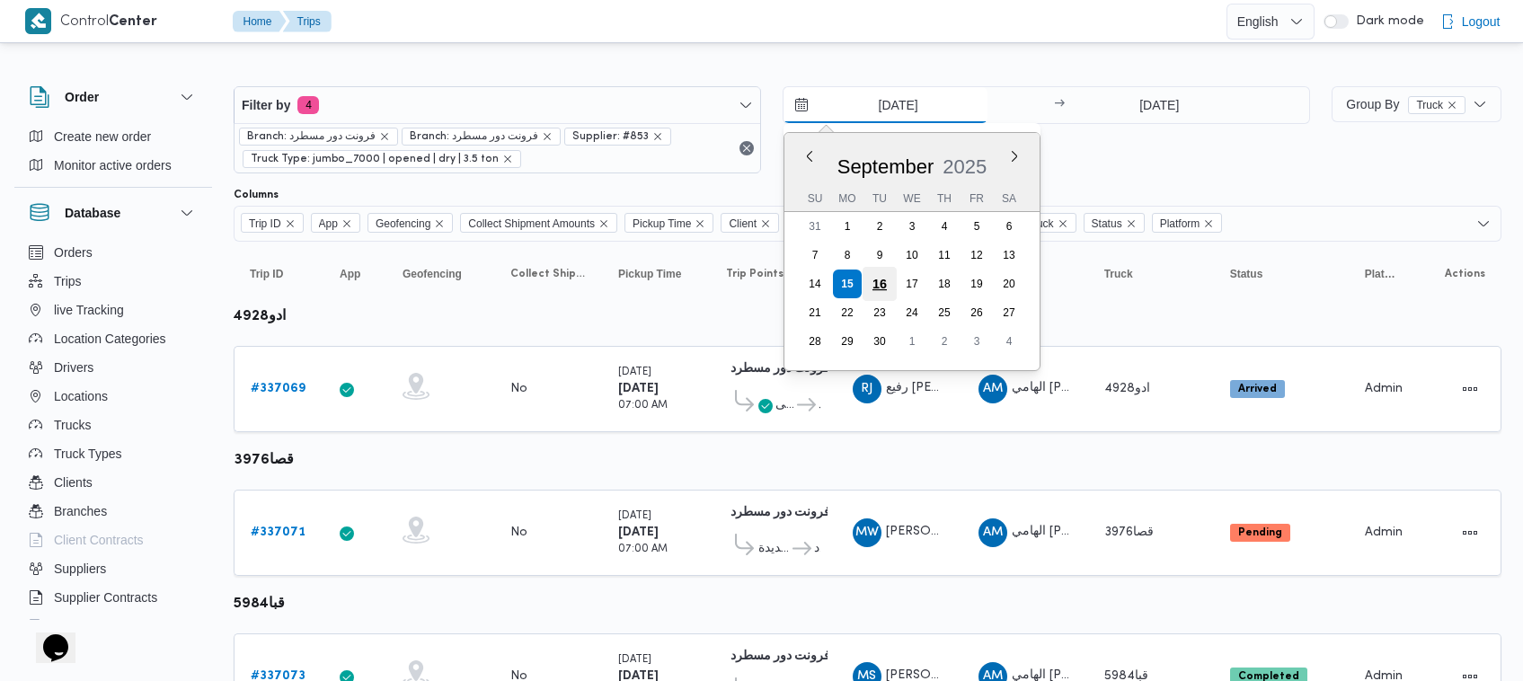
type input "16/9/2025"
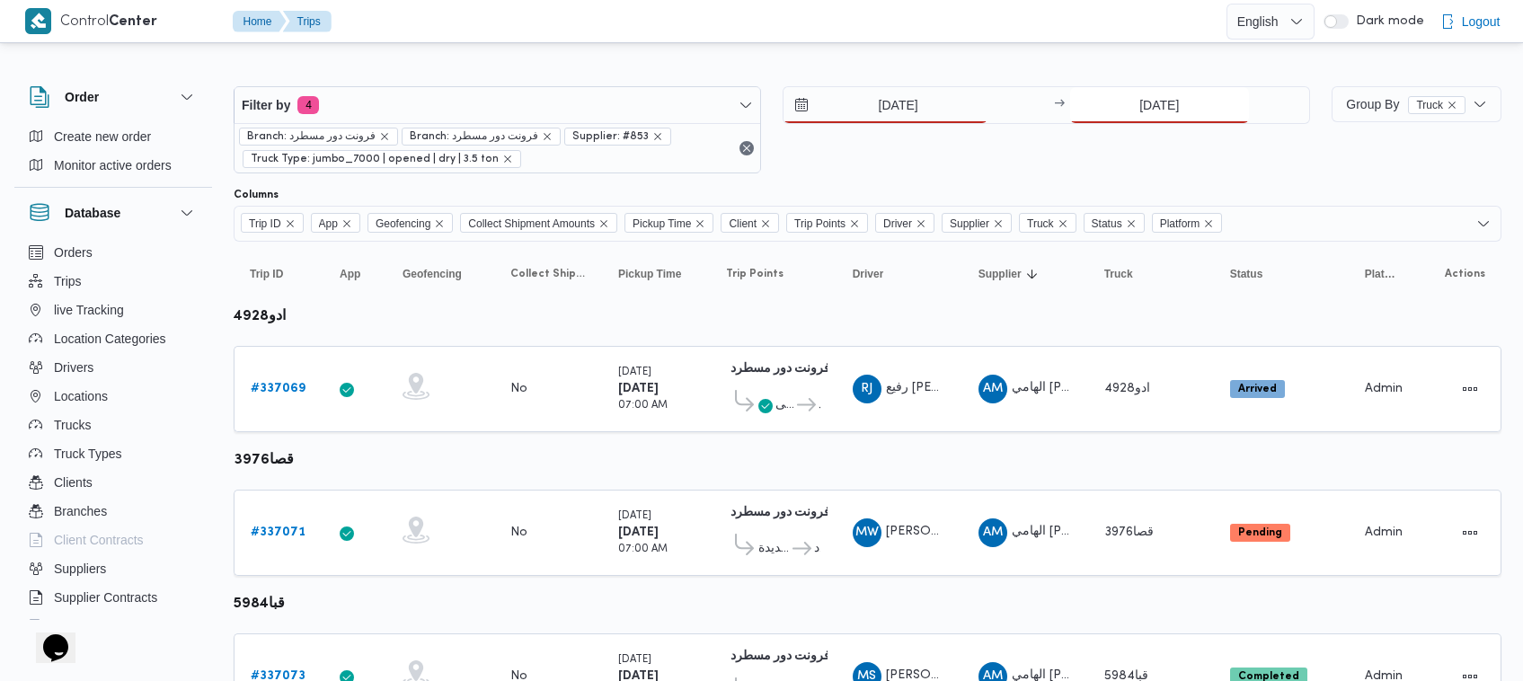
click at [1124, 109] on input "15/9/2025" at bounding box center [1159, 105] width 179 height 36
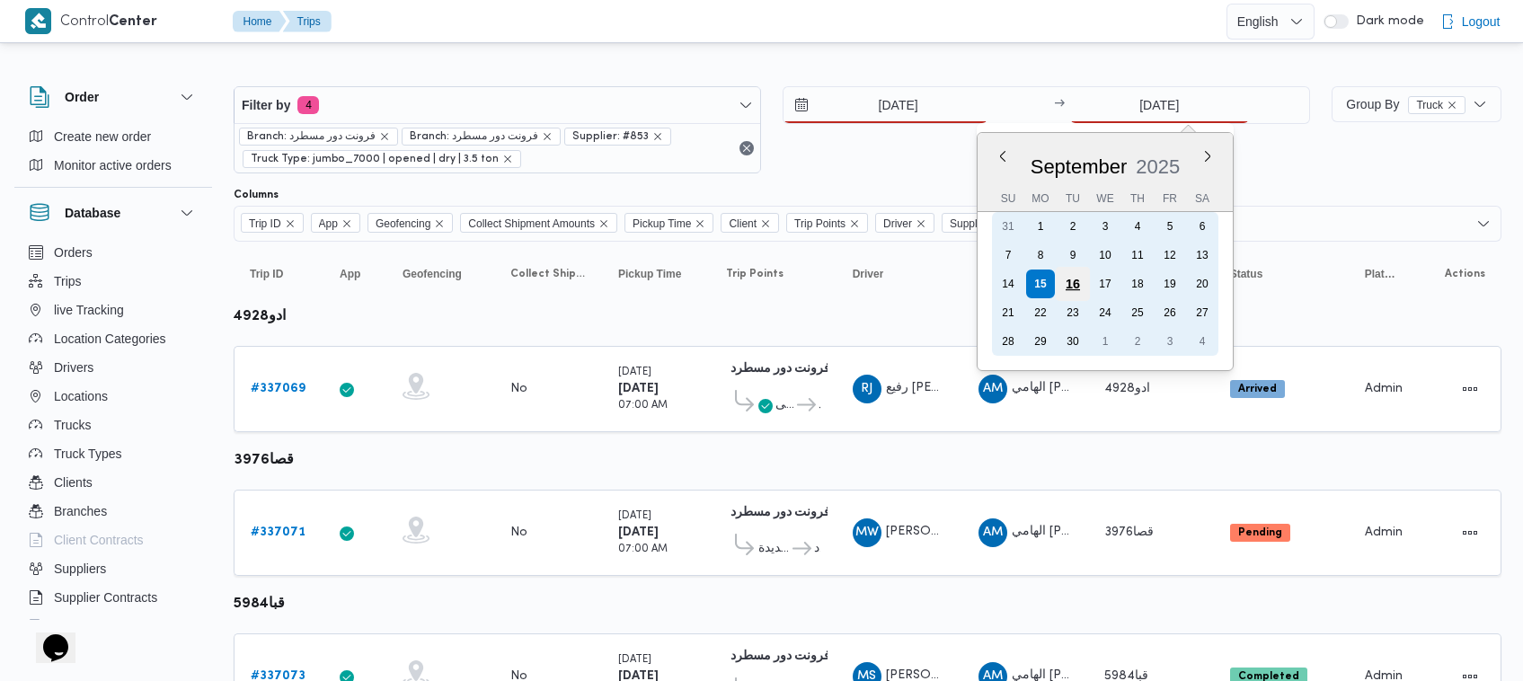
click at [1079, 279] on div "16" at bounding box center [1073, 284] width 34 height 34
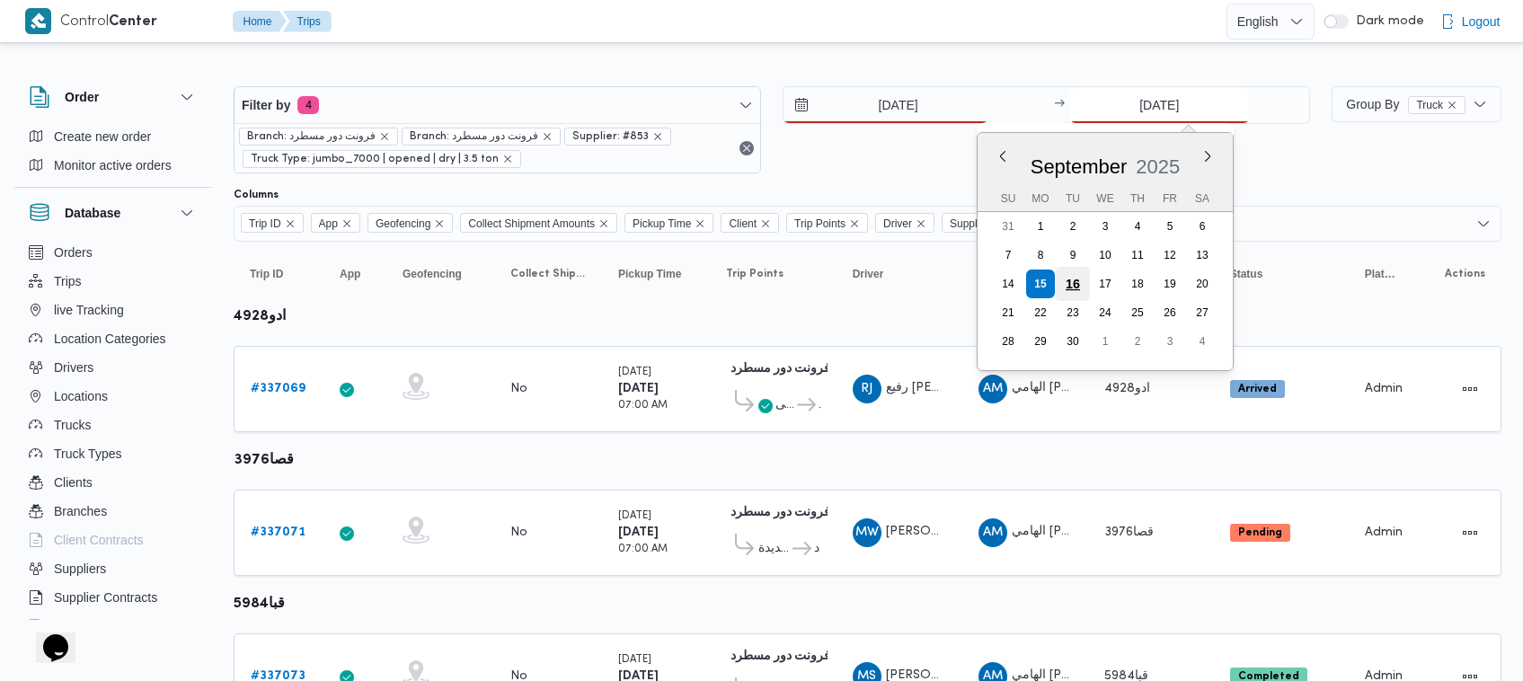
type input "16/9/2025"
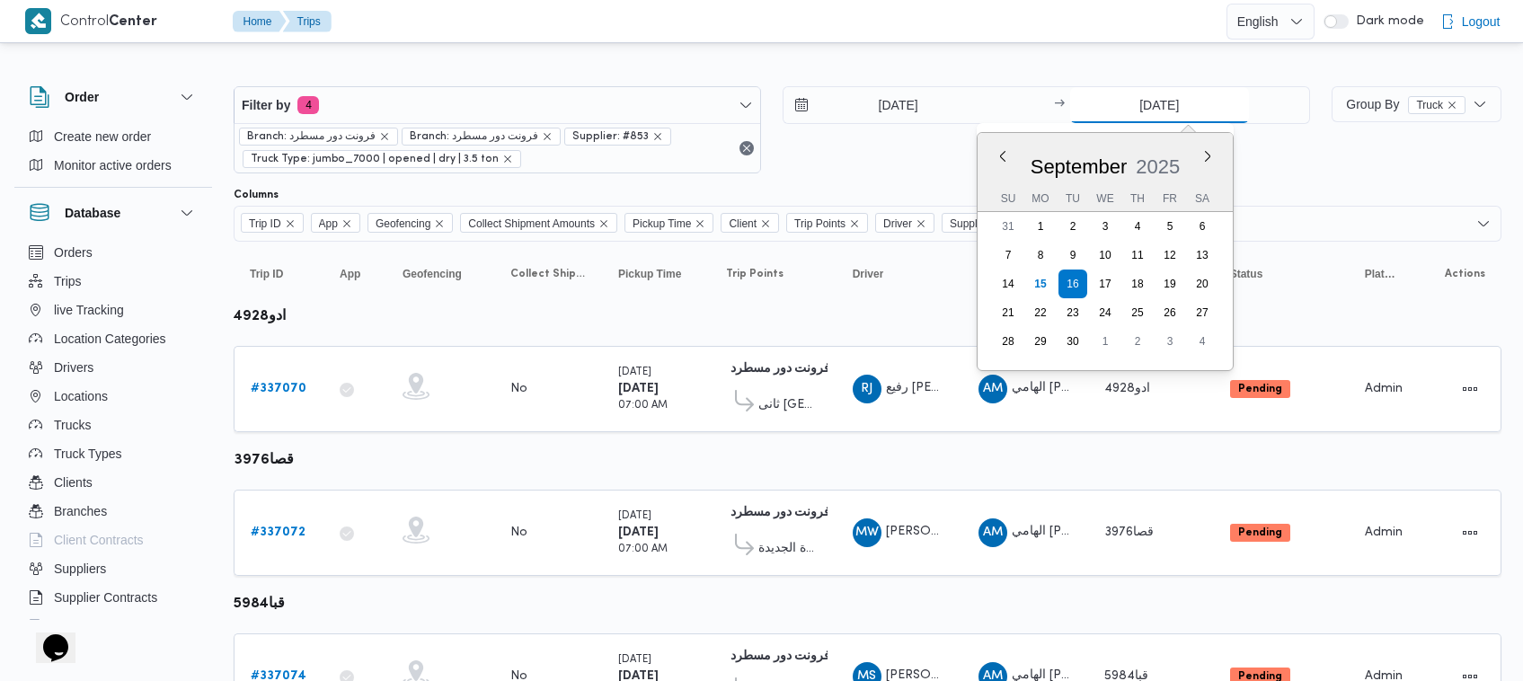
scroll to position [1092, 0]
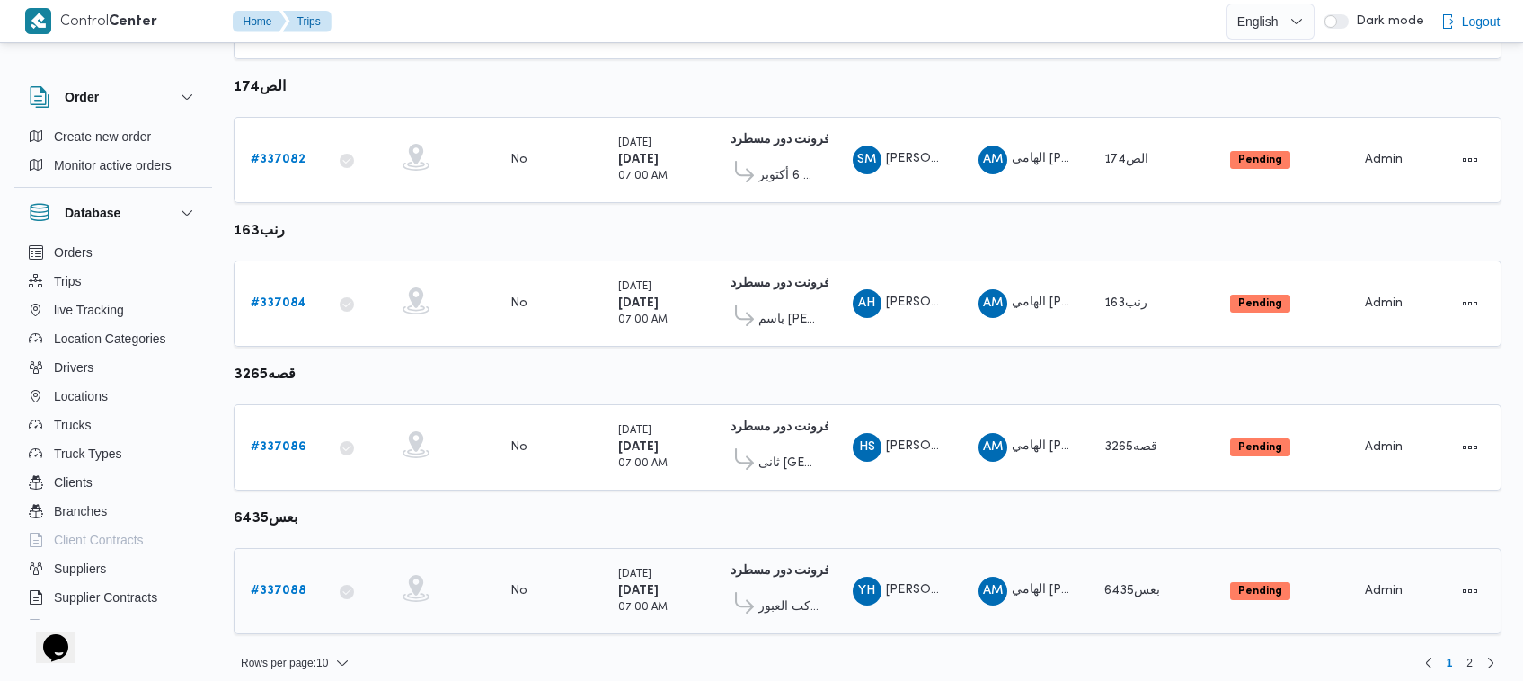
click at [316, 593] on td "Trip ID # 337088" at bounding box center [279, 591] width 90 height 86
click at [279, 585] on b "# 337088" at bounding box center [279, 591] width 56 height 12
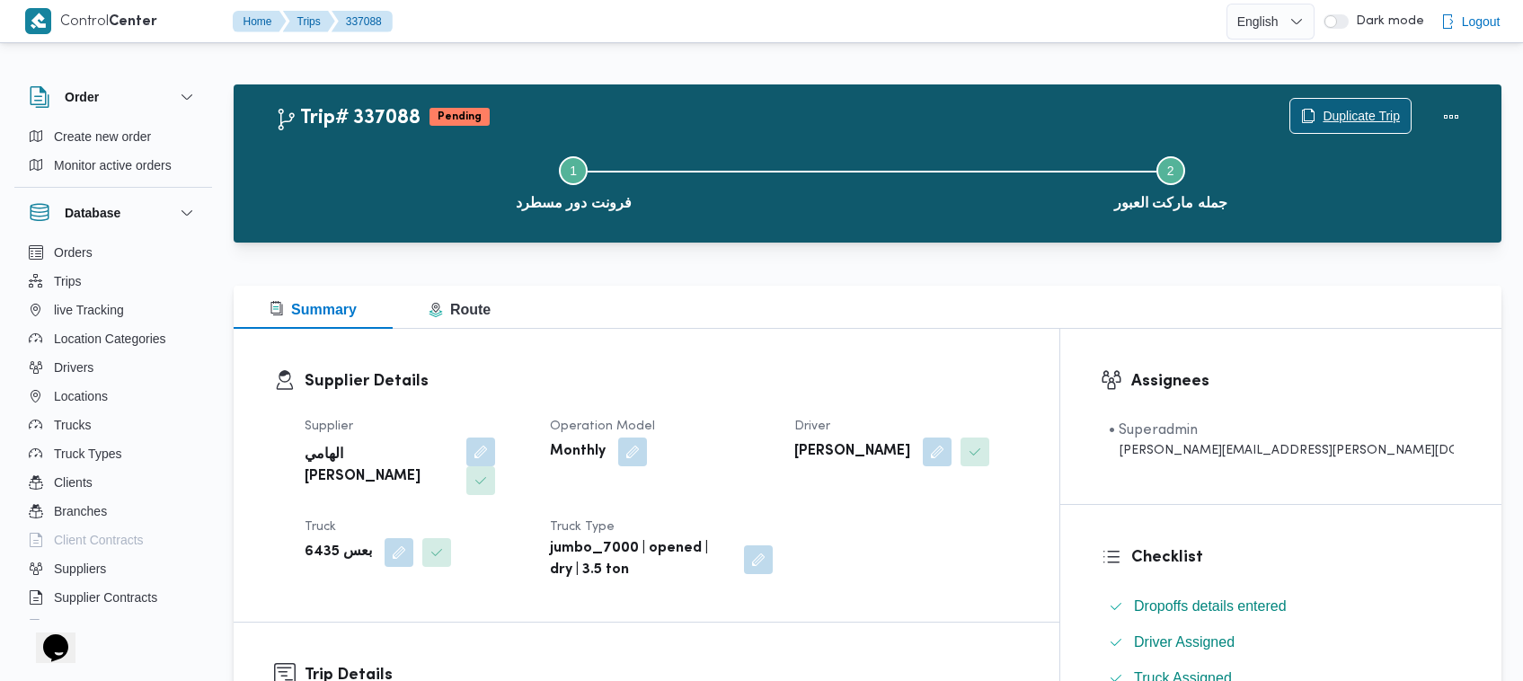
click at [1382, 106] on span "Duplicate Trip" at bounding box center [1361, 116] width 77 height 22
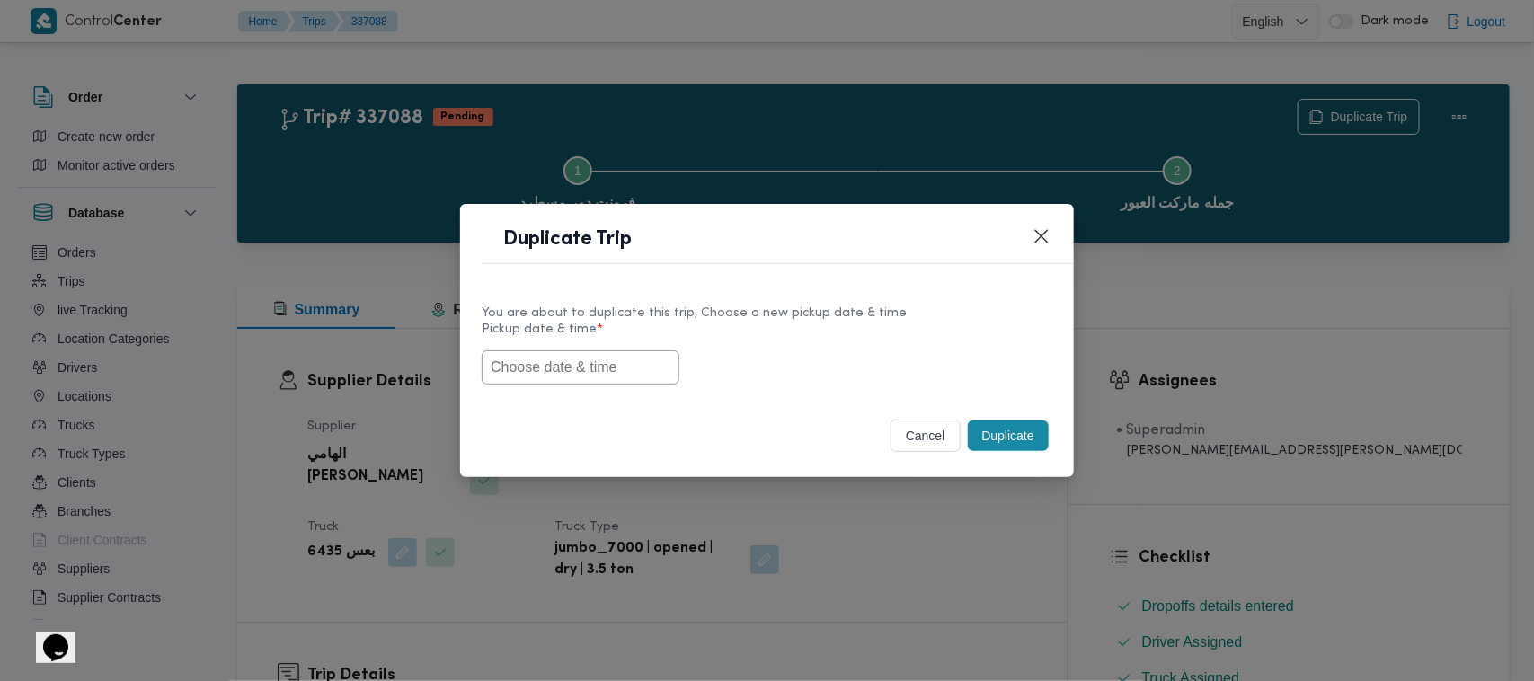
click at [576, 382] on input "text" at bounding box center [581, 367] width 198 height 34
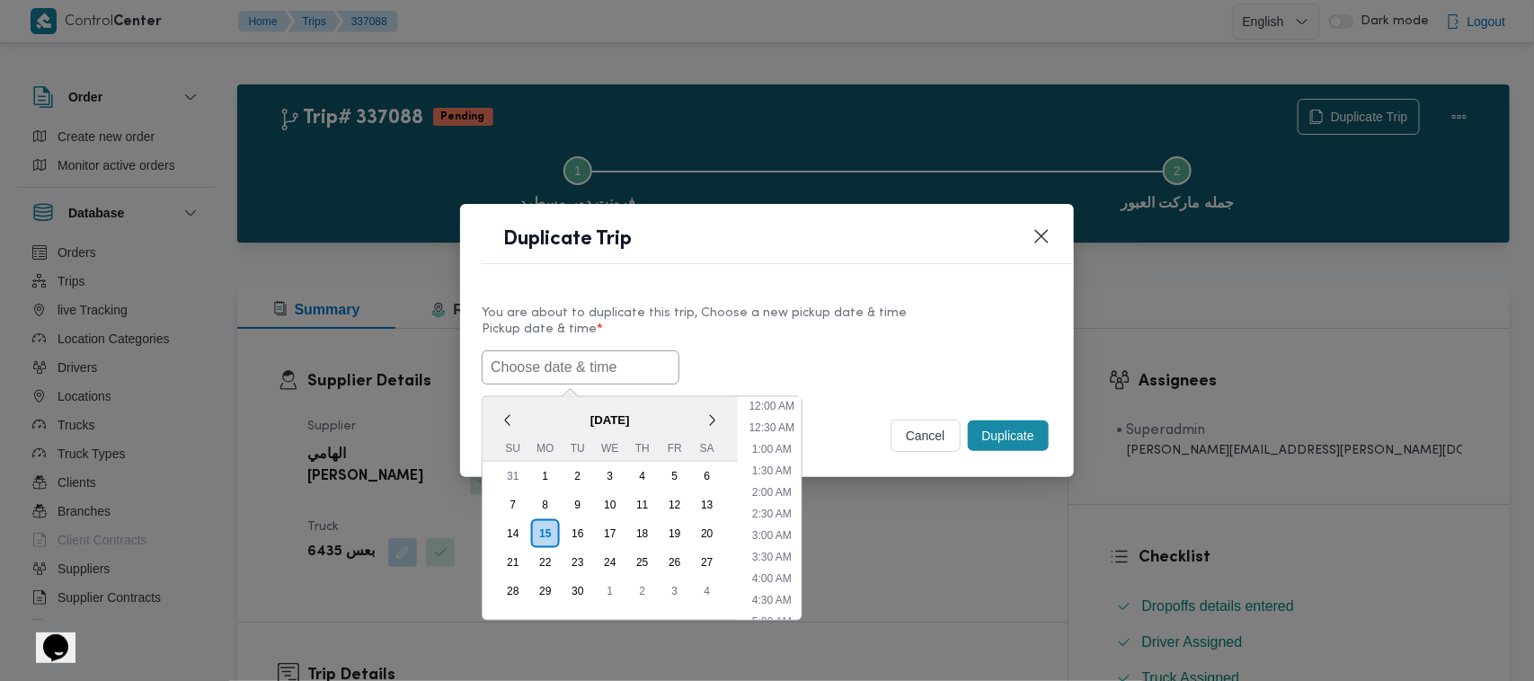
scroll to position [395, 0]
paste input "17/09/2025 7:00AM"
type input "17/09/2025 7:00AM"
click at [917, 312] on div "You are about to duplicate this trip, Choose a new pickup date & time" at bounding box center [767, 313] width 571 height 19
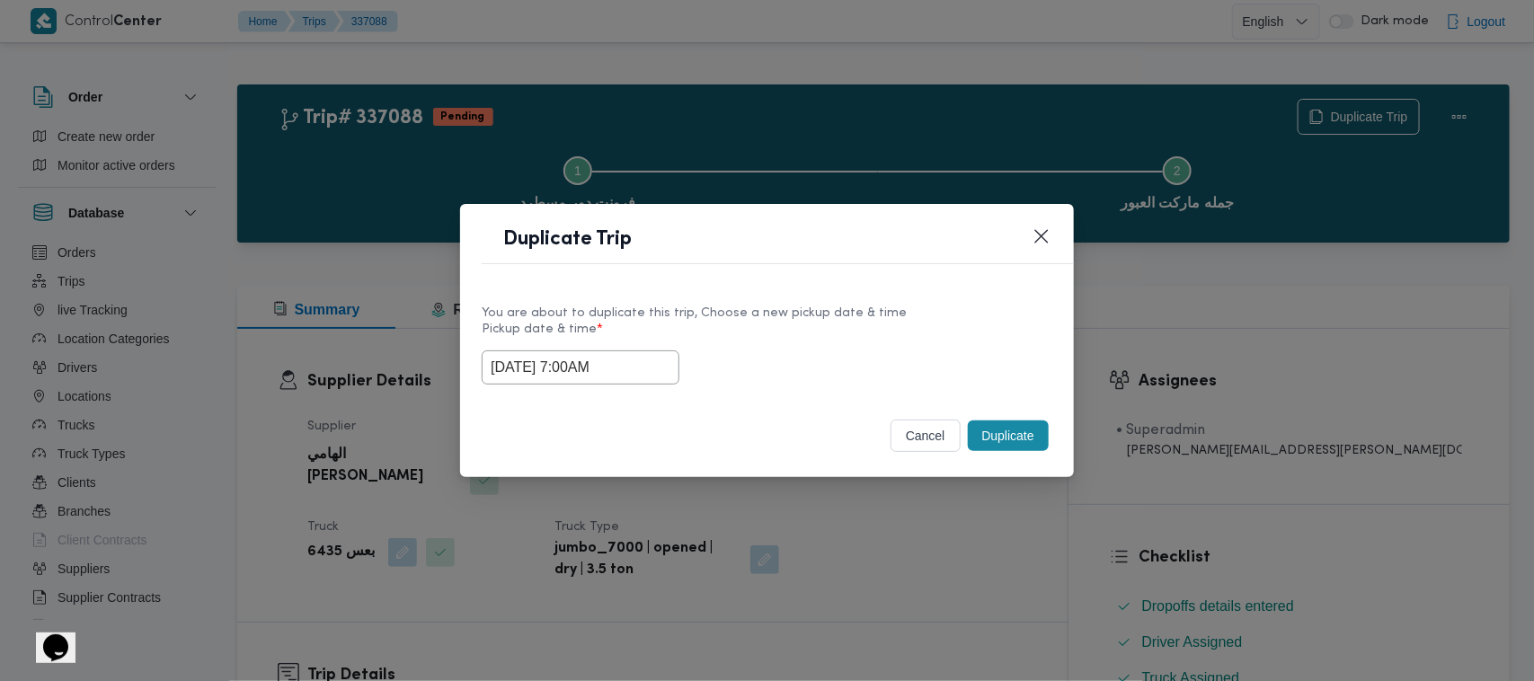
click at [1008, 437] on button "Duplicate" at bounding box center [1008, 436] width 81 height 31
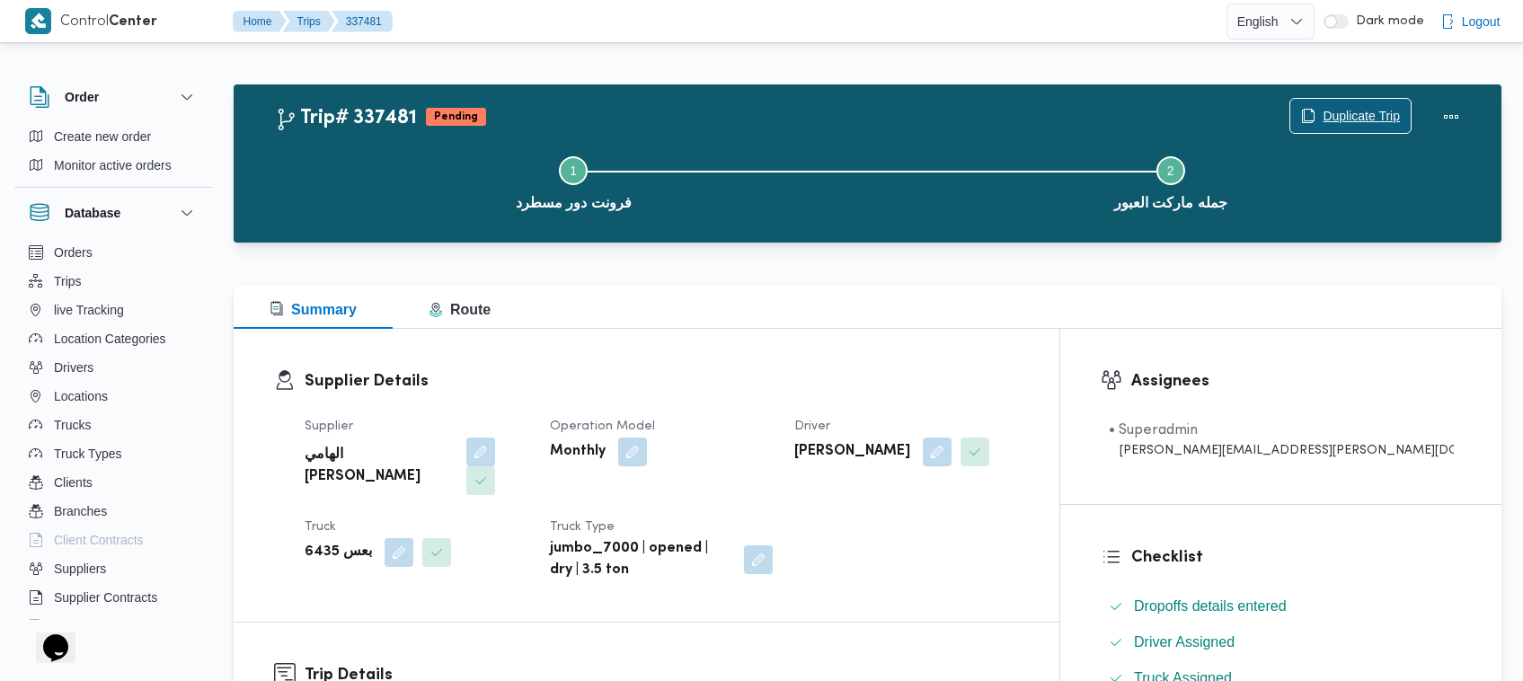
click at [1355, 111] on span "Duplicate Trip" at bounding box center [1361, 116] width 77 height 22
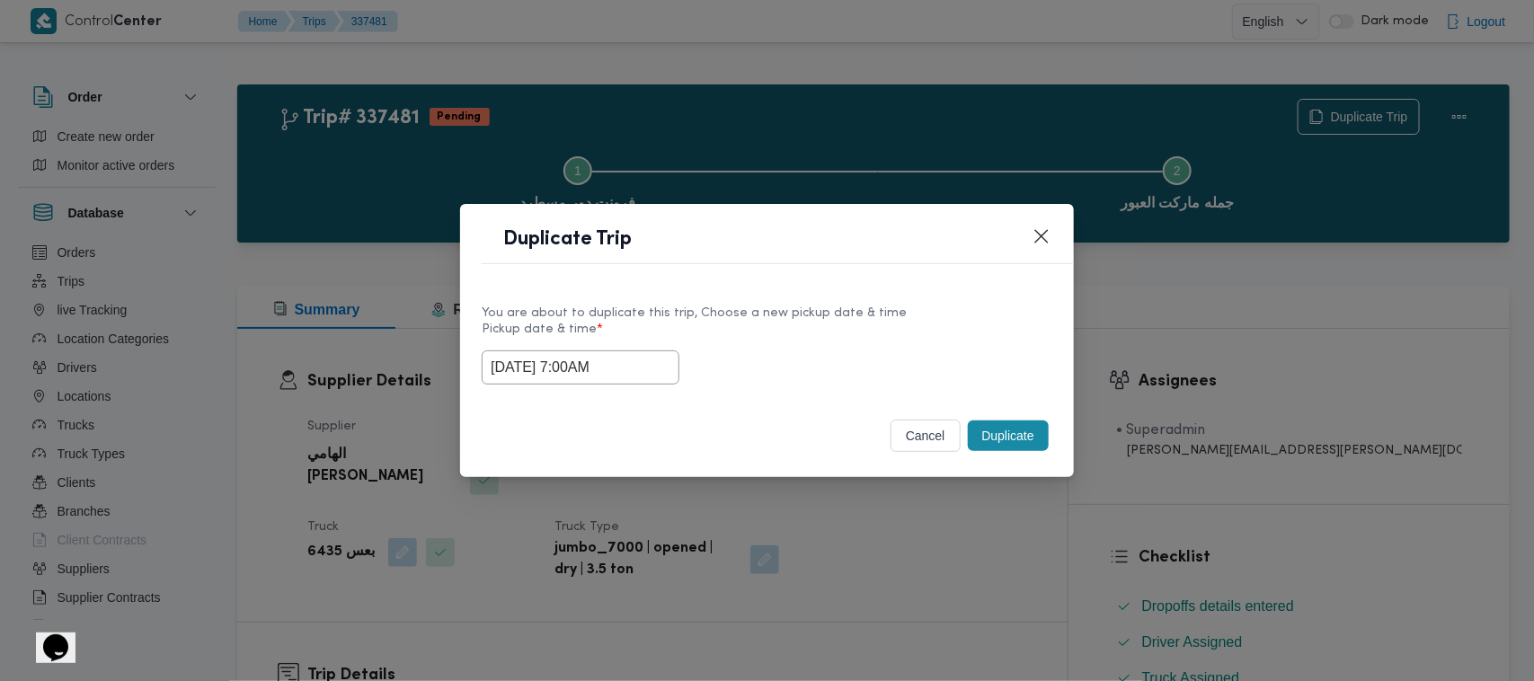
click at [654, 357] on input "17/09/2025 7:00AM" at bounding box center [581, 367] width 198 height 34
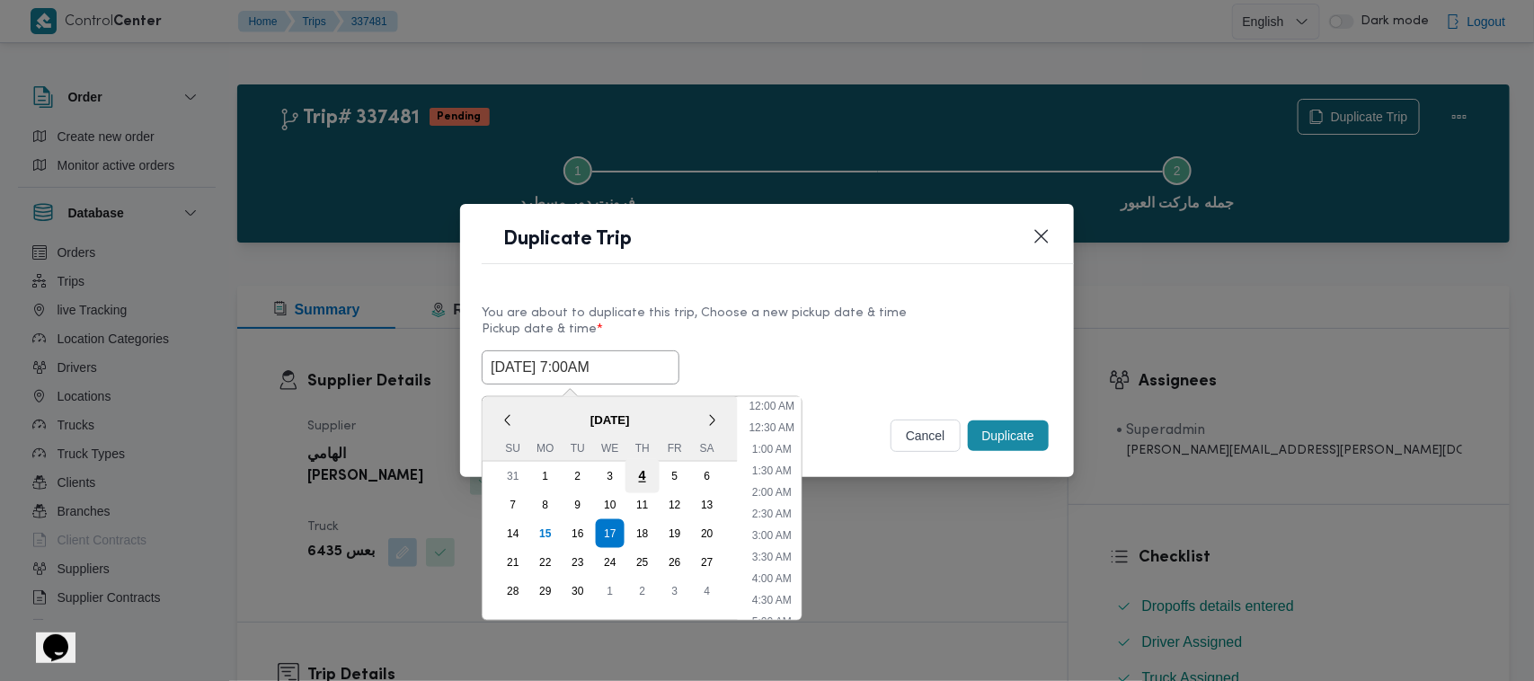
scroll to position [200, 0]
click at [641, 526] on div "18" at bounding box center [642, 534] width 34 height 34
type input "18/09/2025 7:00AM"
click at [904, 331] on label "Pickup date & time *" at bounding box center [767, 337] width 571 height 28
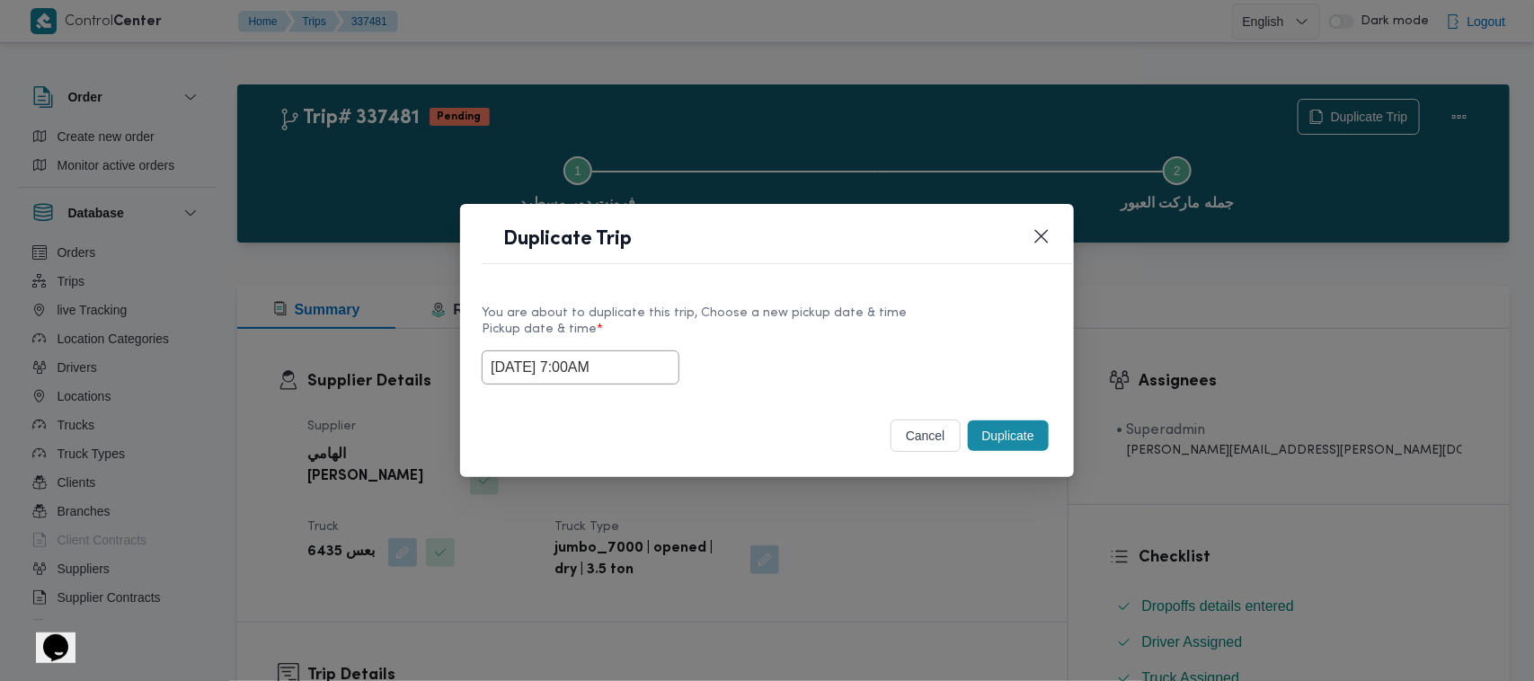
click at [1020, 445] on button "Duplicate" at bounding box center [1008, 436] width 81 height 31
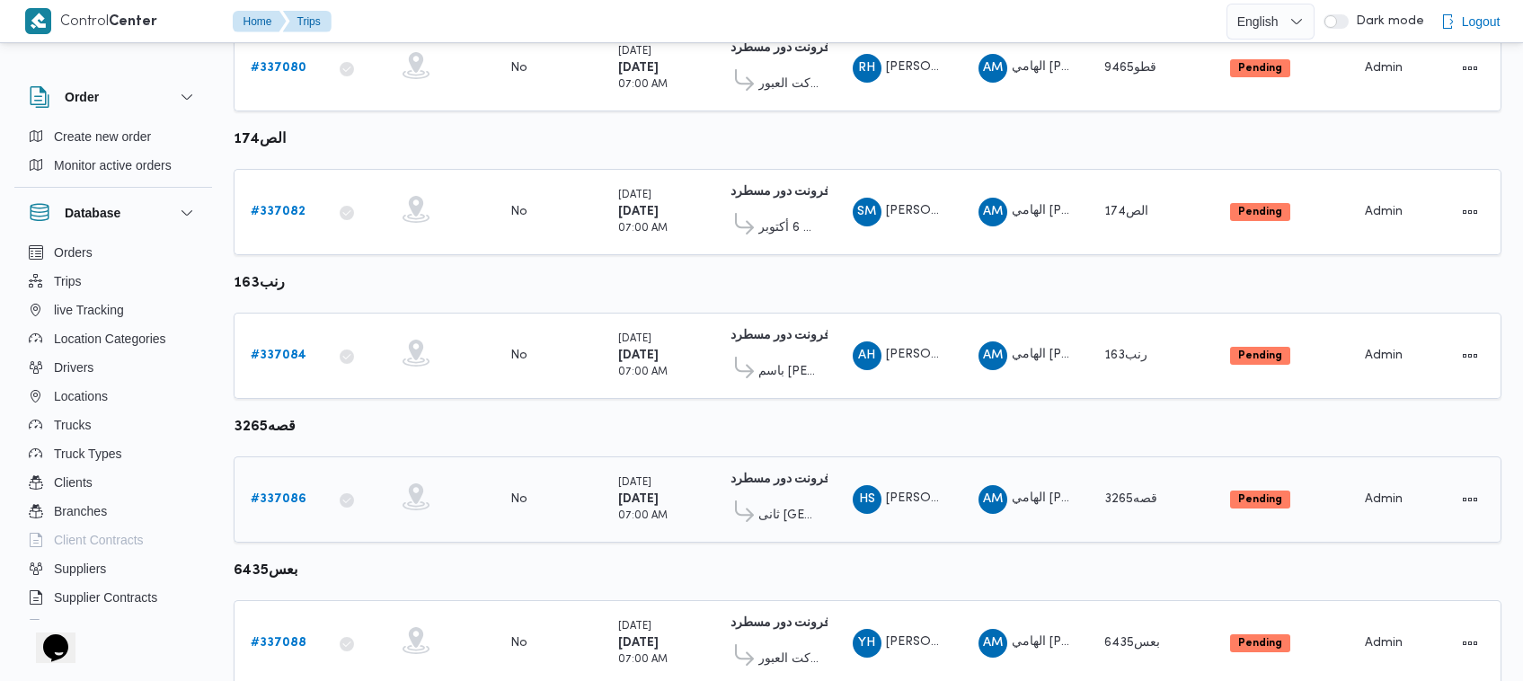
scroll to position [1092, 0]
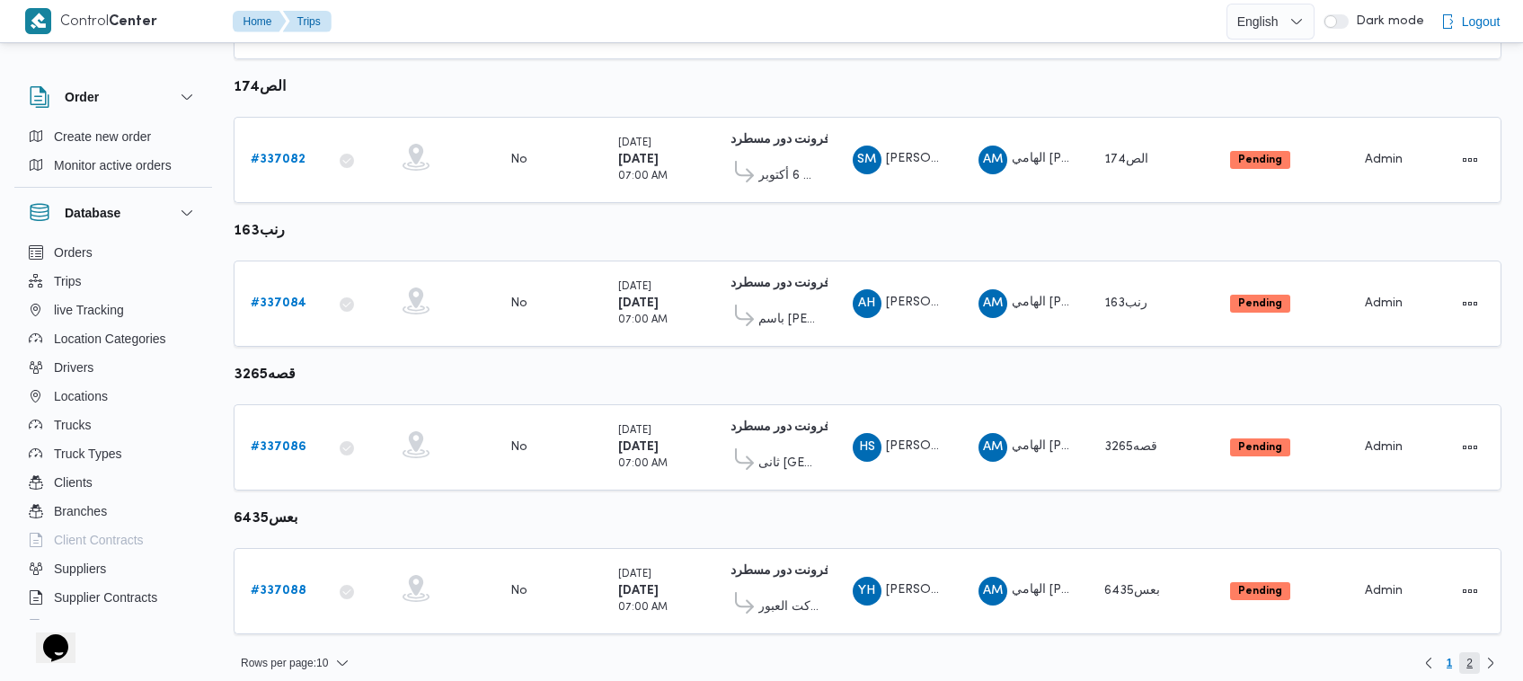
click at [1466, 652] on span "2" at bounding box center [1469, 663] width 6 height 22
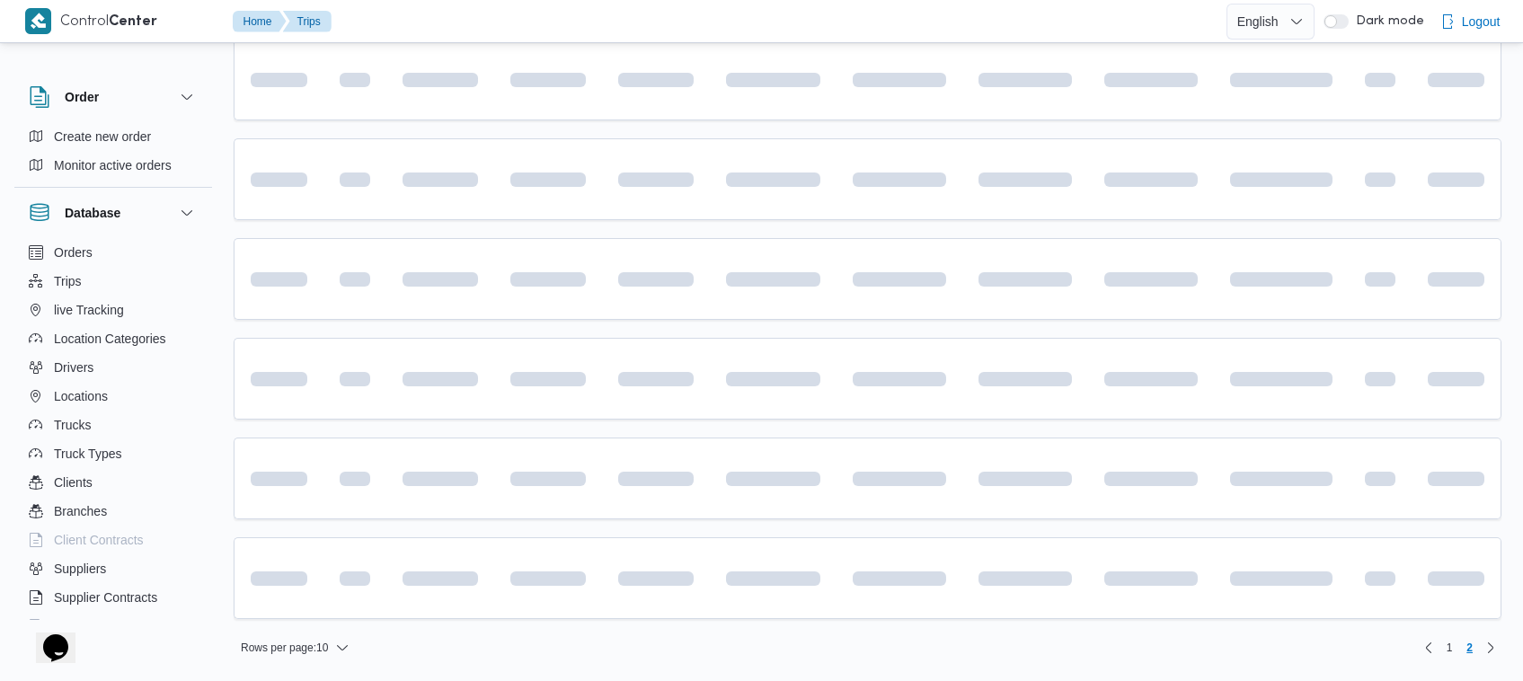
scroll to position [96, 0]
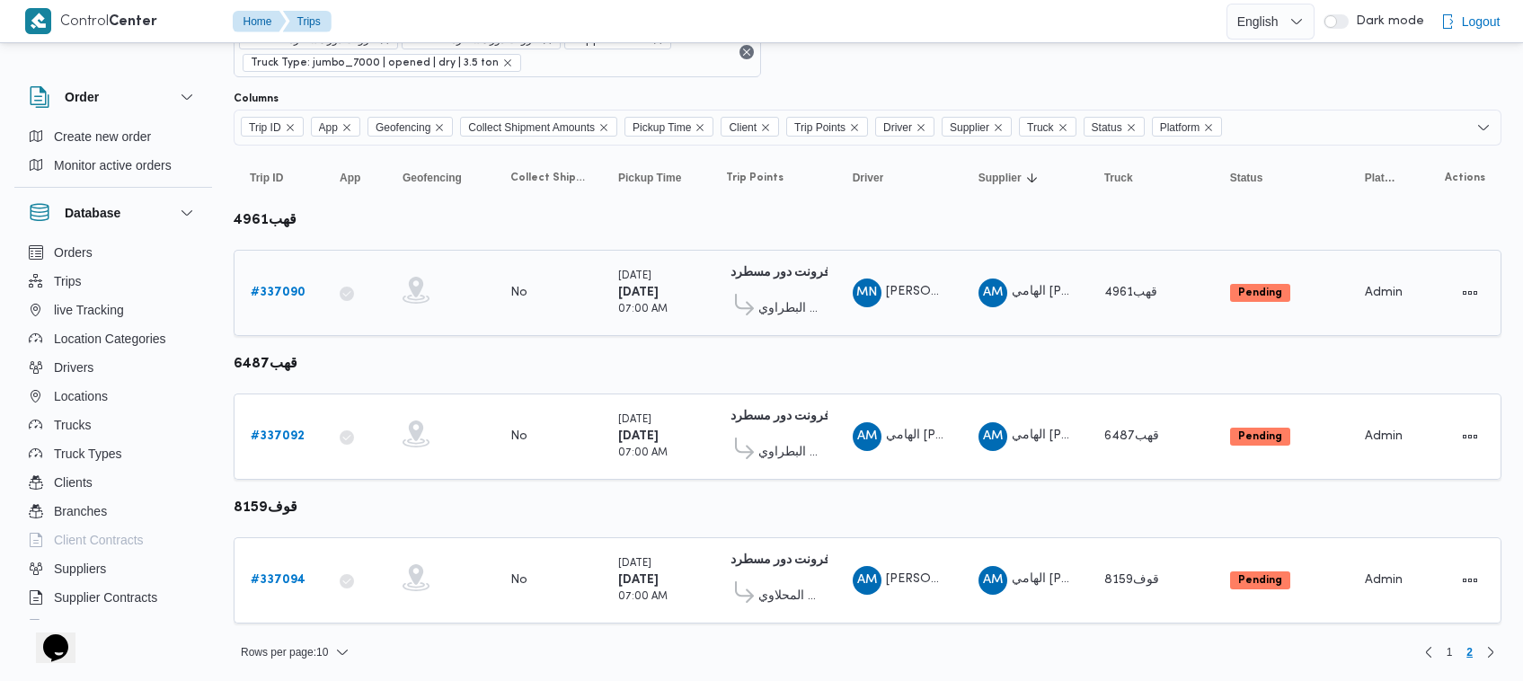
click at [276, 279] on div "# 337090" at bounding box center [278, 293] width 71 height 36
click at [276, 287] on b "# 337090" at bounding box center [278, 293] width 55 height 12
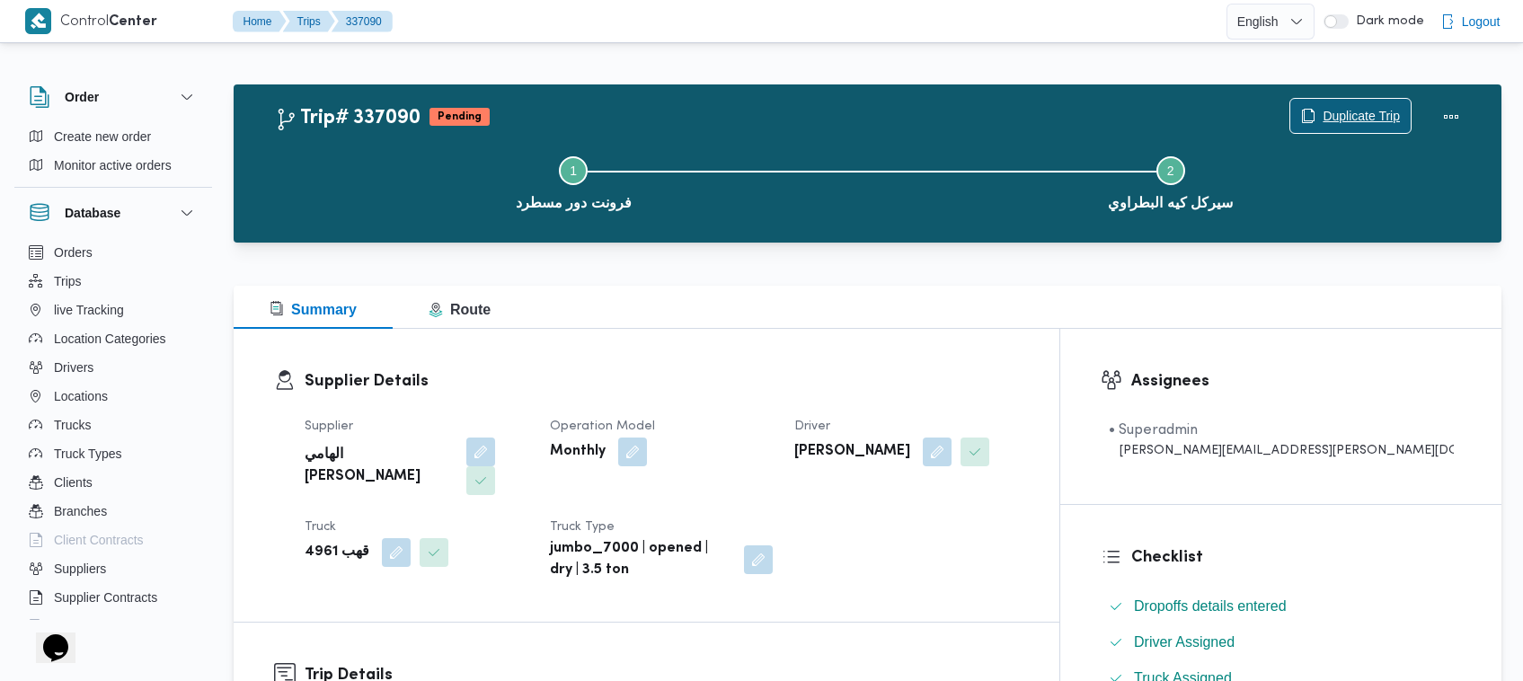
click at [1303, 108] on span "Duplicate Trip" at bounding box center [1350, 116] width 120 height 34
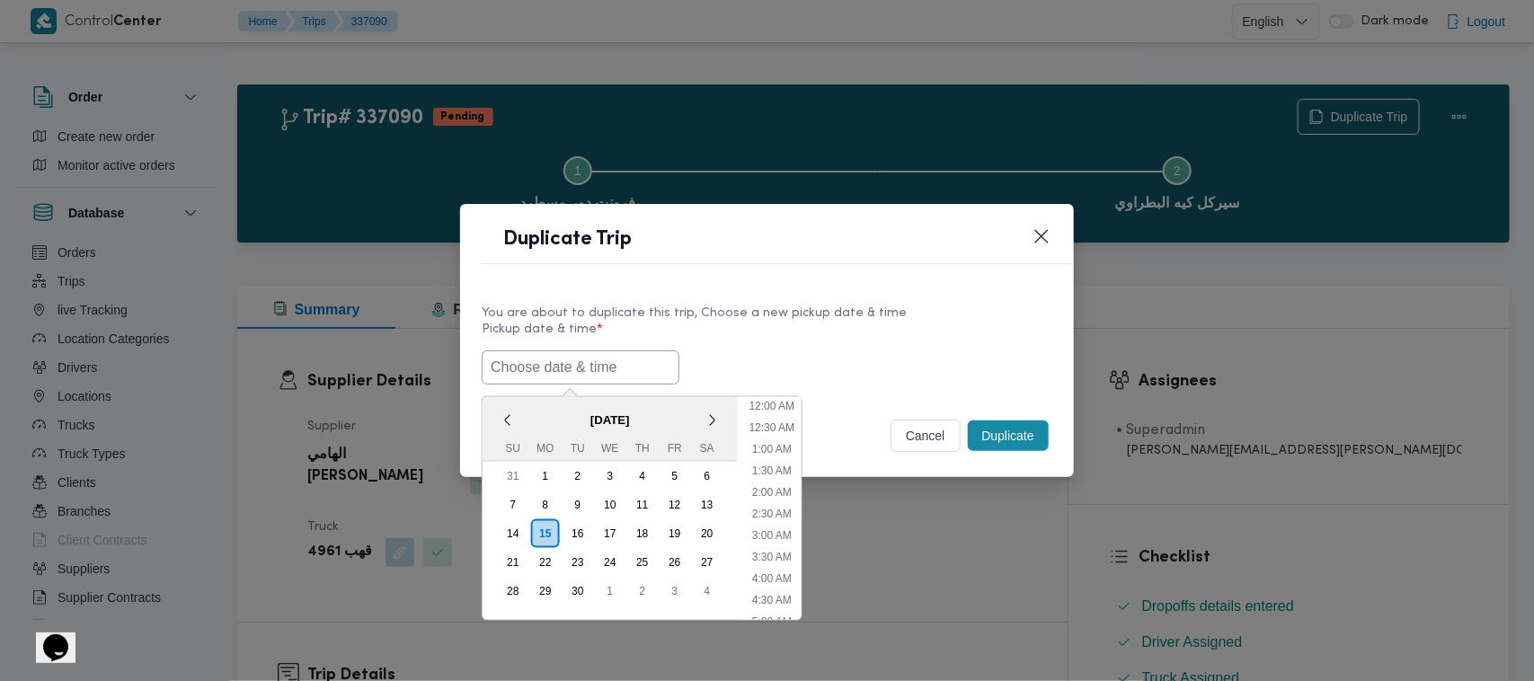
click at [616, 360] on input "text" at bounding box center [581, 367] width 198 height 34
paste input "17/09/2025 7:00AM"
type input "17/09/2025 7:00AM"
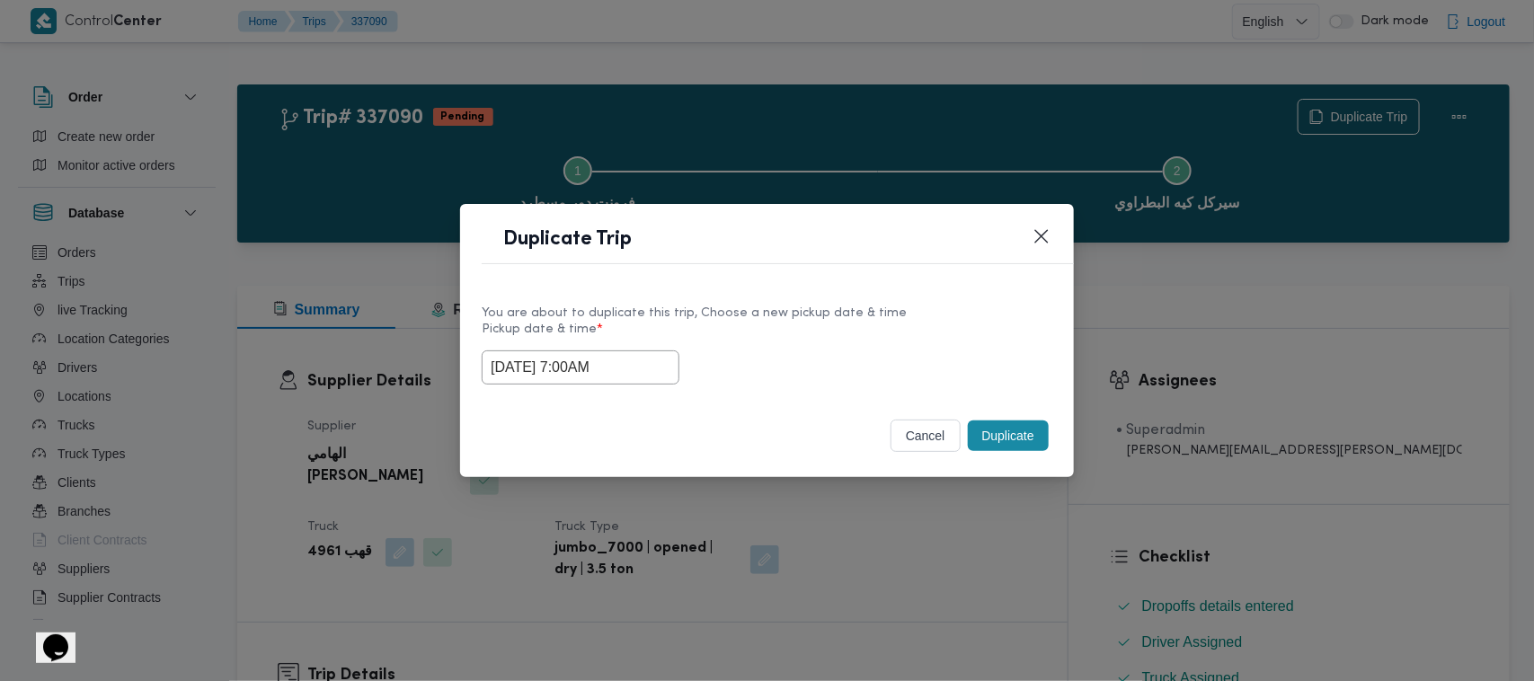
click at [928, 374] on div "17/09/2025 7:00AM" at bounding box center [767, 367] width 571 height 34
click at [1021, 433] on button "Duplicate" at bounding box center [1008, 436] width 81 height 31
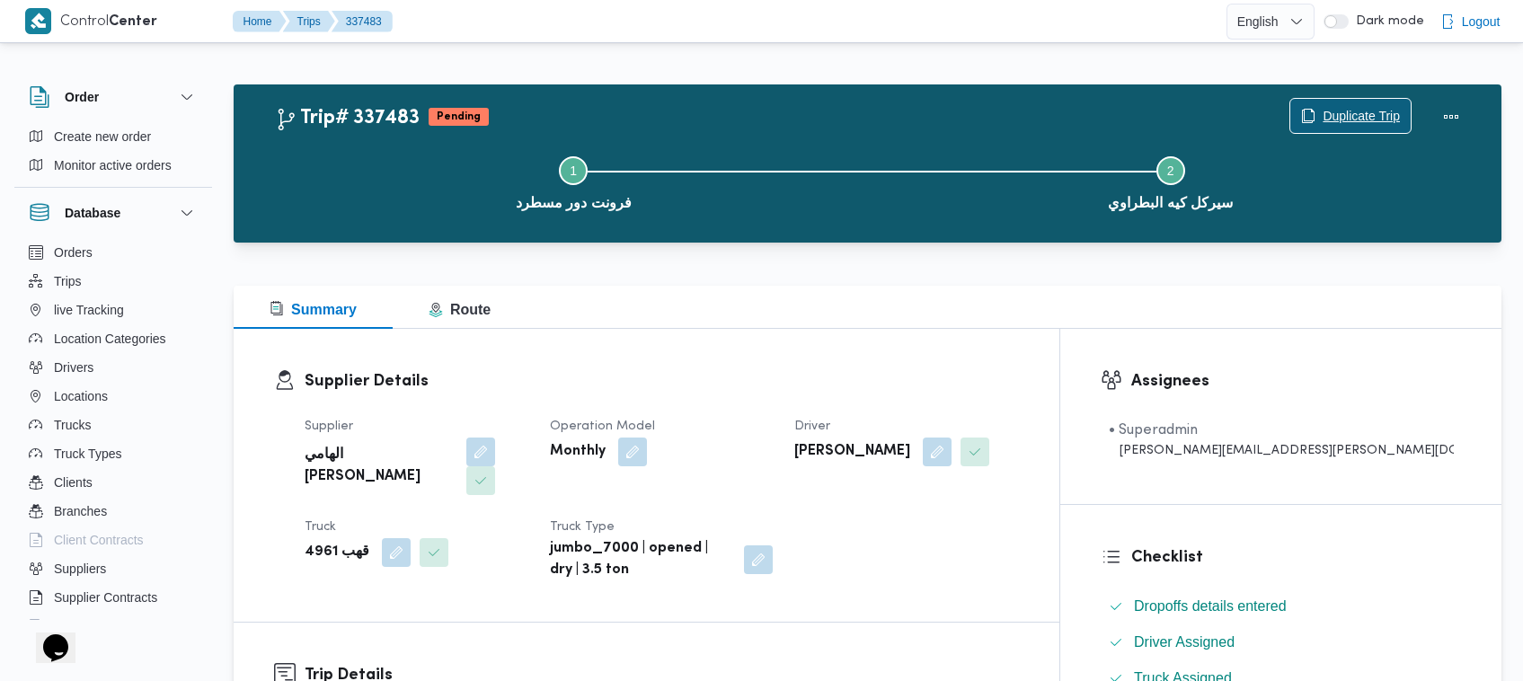
click at [1377, 109] on span "Duplicate Trip" at bounding box center [1361, 116] width 77 height 22
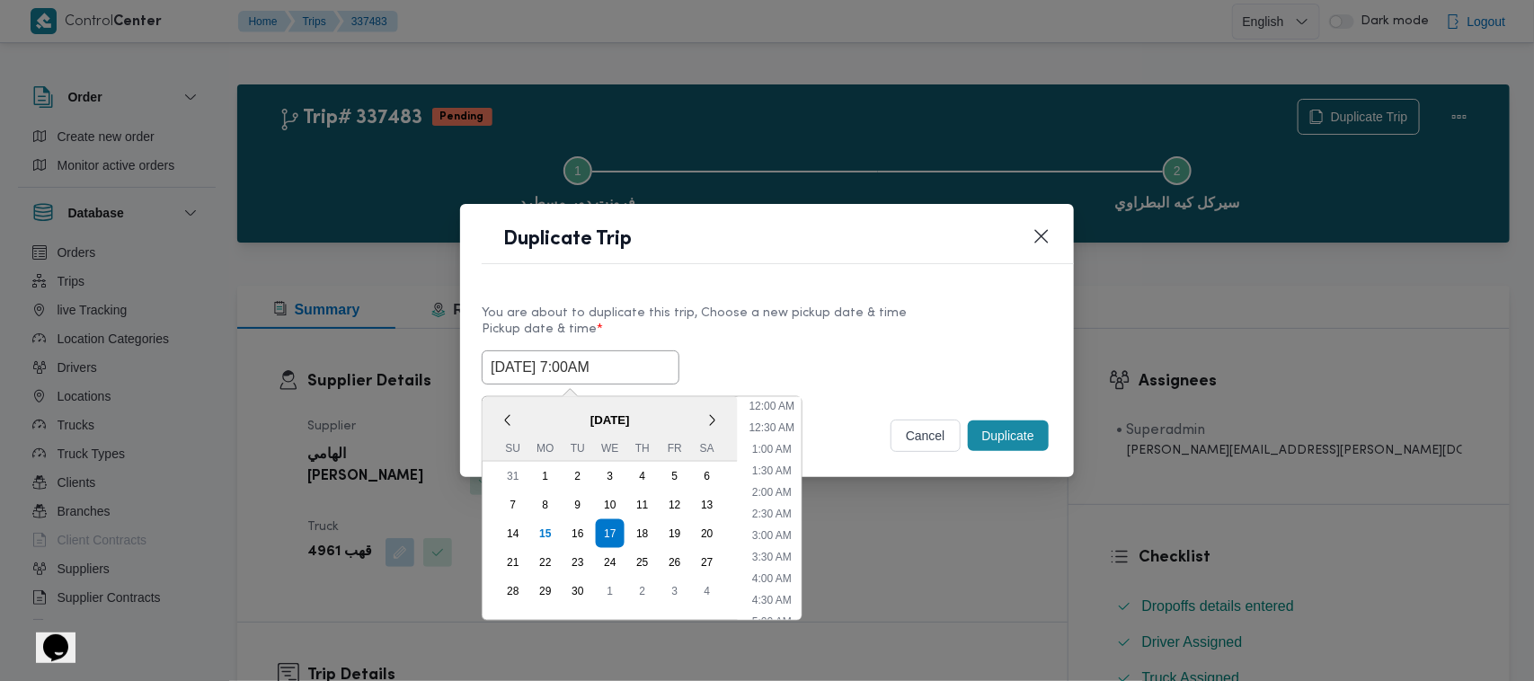
click at [641, 370] on input "17/09/2025 7:00AM" at bounding box center [581, 367] width 198 height 34
click at [633, 532] on div "18" at bounding box center [642, 534] width 34 height 34
type input "18/09/2025 7:00AM"
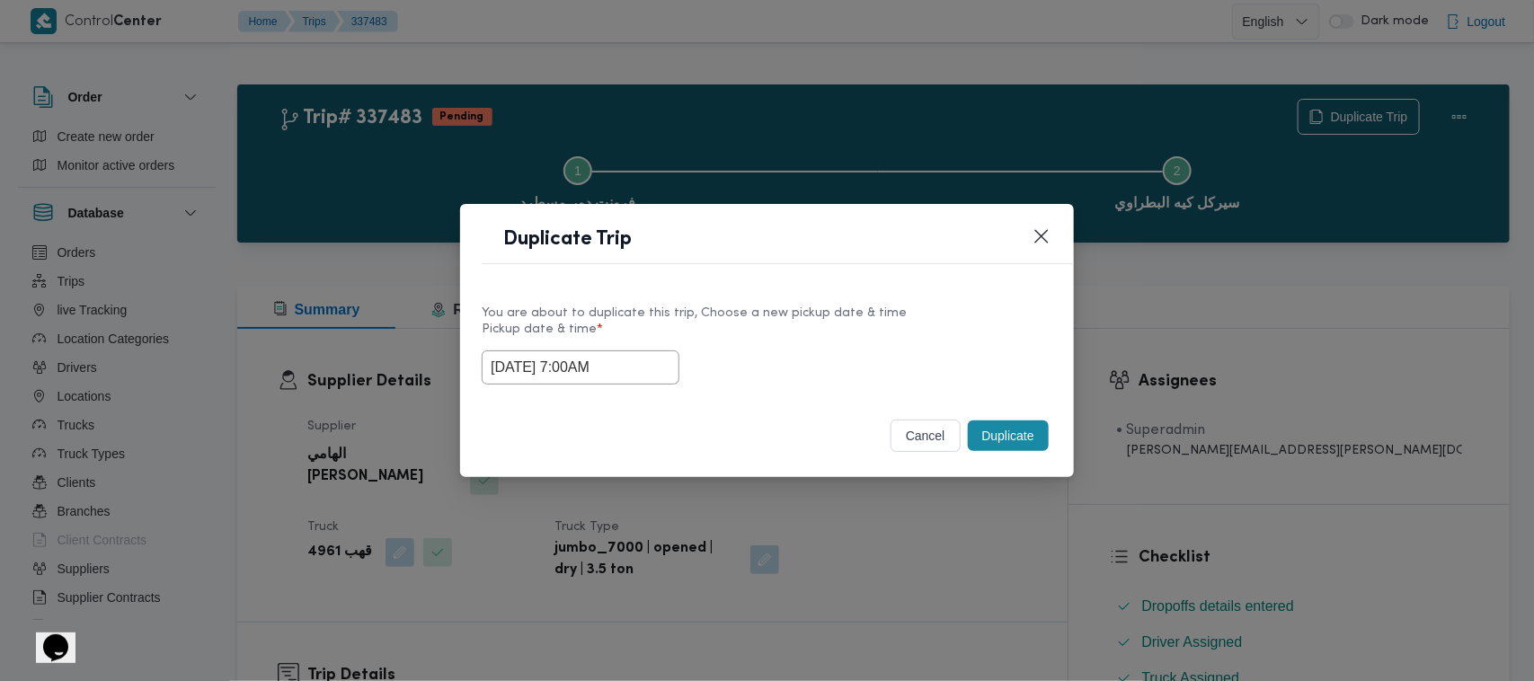
drag, startPoint x: 930, startPoint y: 355, endPoint x: 945, endPoint y: 358, distance: 15.5
click at [931, 353] on div "18/09/2025 7:00AM" at bounding box center [767, 367] width 571 height 34
click at [1000, 447] on button "Duplicate" at bounding box center [1008, 436] width 81 height 31
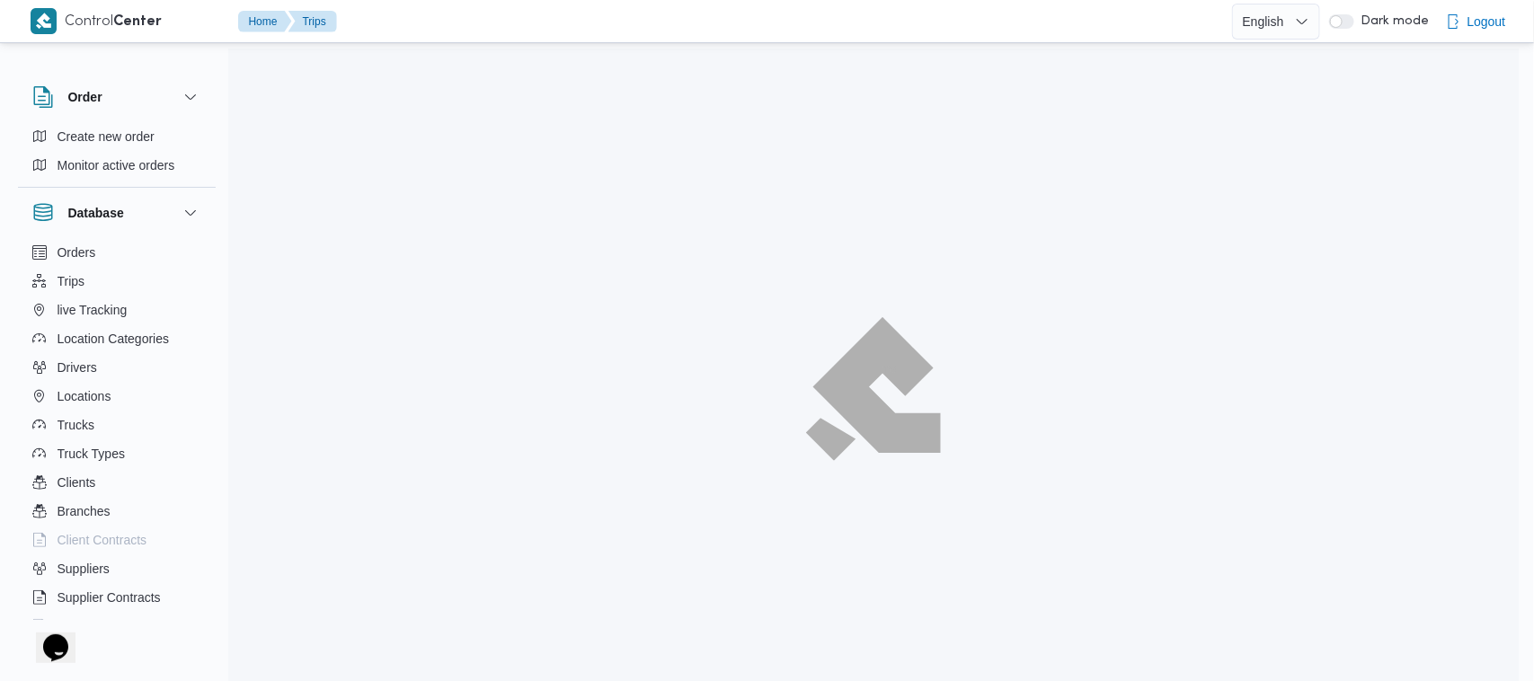
scroll to position [48, 0]
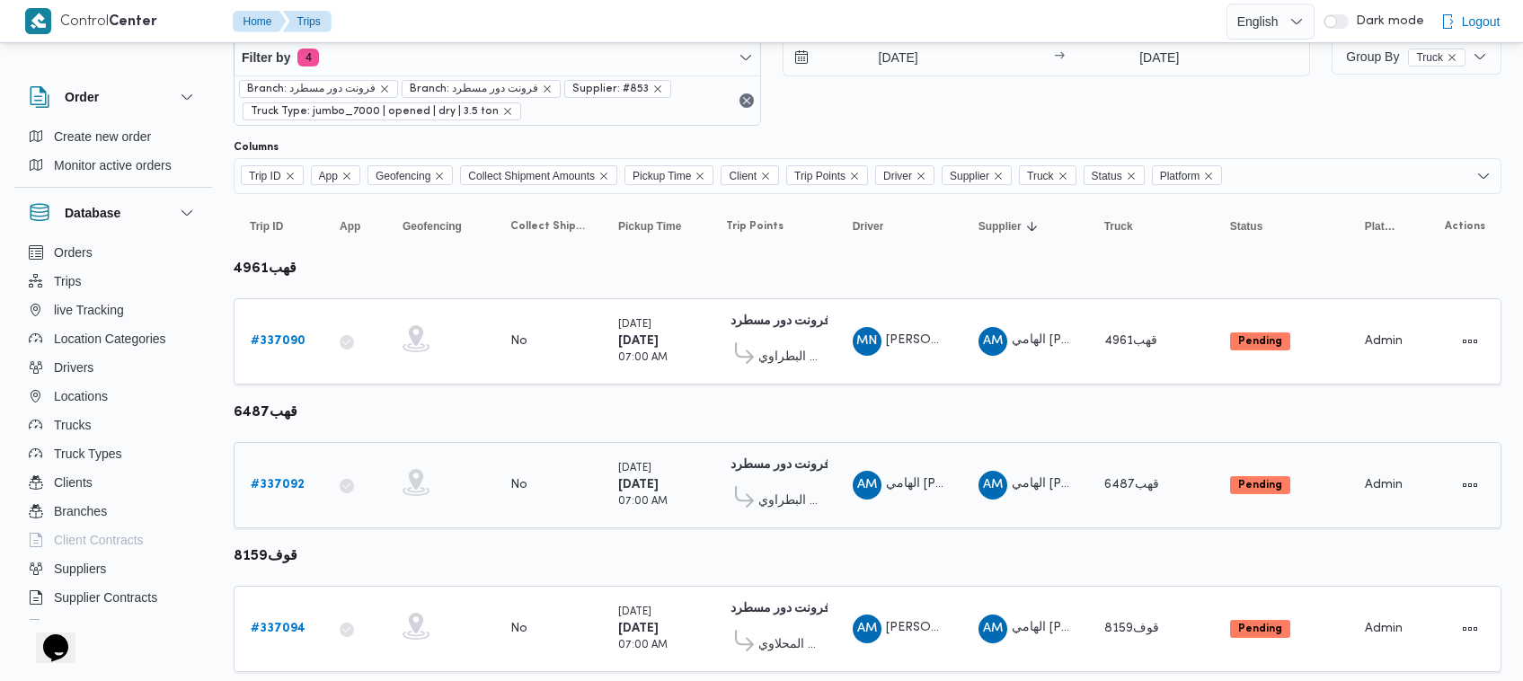
click at [268, 487] on b "# 337092" at bounding box center [278, 485] width 54 height 12
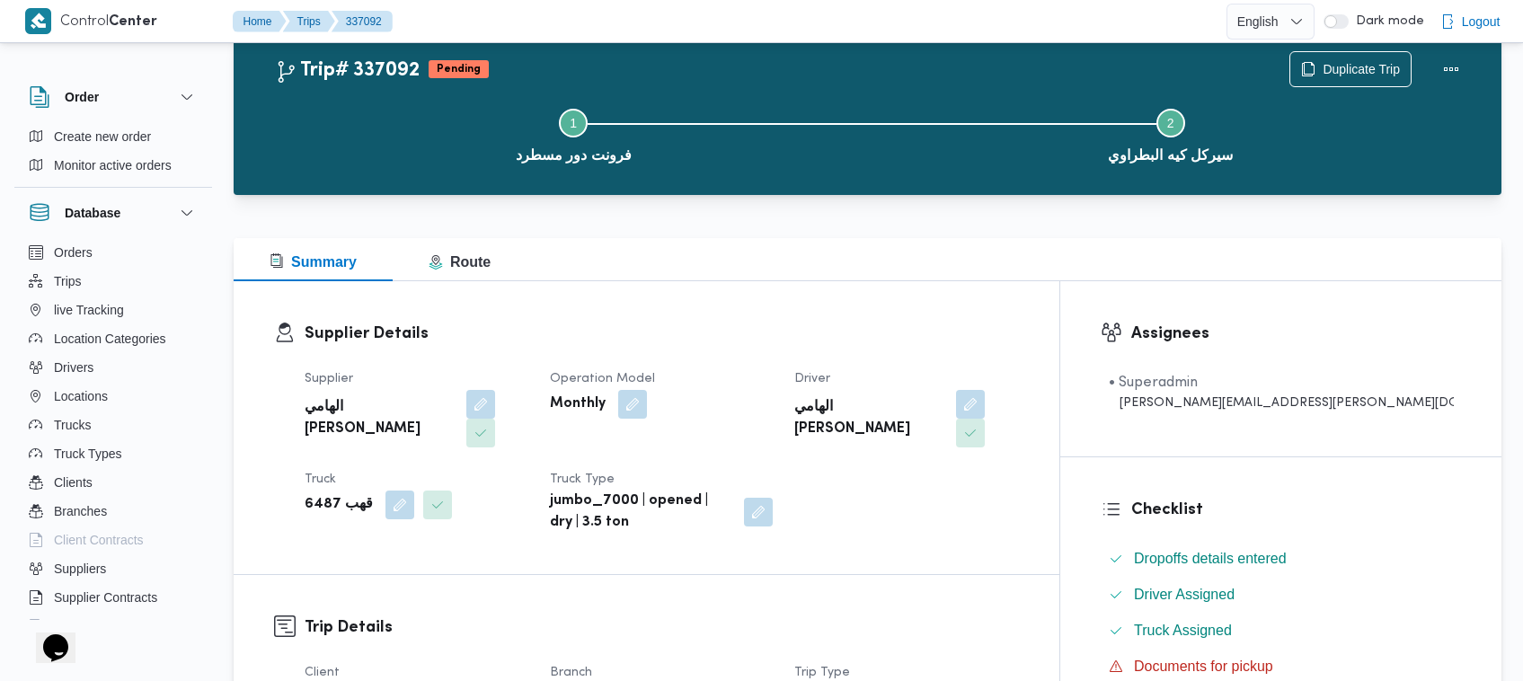
click at [1341, 78] on div "Step 1 is incomplete 1 فرونت دور مسطرد Step 2 is incomplete 2 سيركل كيه البطراوي" at bounding box center [872, 133] width 1216 height 115
click at [1341, 73] on span "Duplicate Trip" at bounding box center [1361, 69] width 77 height 22
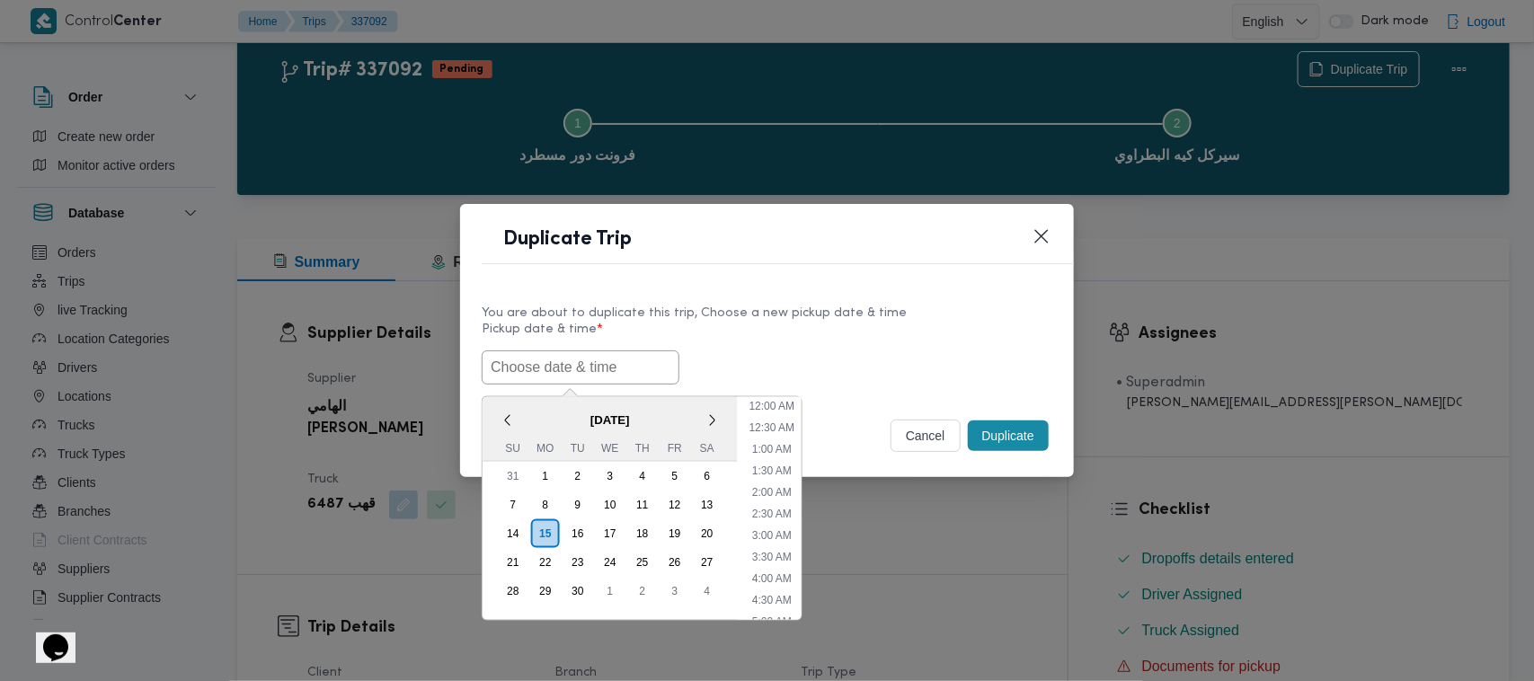
click at [591, 383] on input "text" at bounding box center [581, 367] width 198 height 34
paste input "17/09/2025 7:00AM"
type input "17/09/2025 7:00AM"
click at [892, 350] on div "17/09/2025 7:00AM < September 2025 > Su Mo Tu We Th Fr Sa 31 1 2 3 4 5 6 7 8 9 …" at bounding box center [767, 367] width 571 height 34
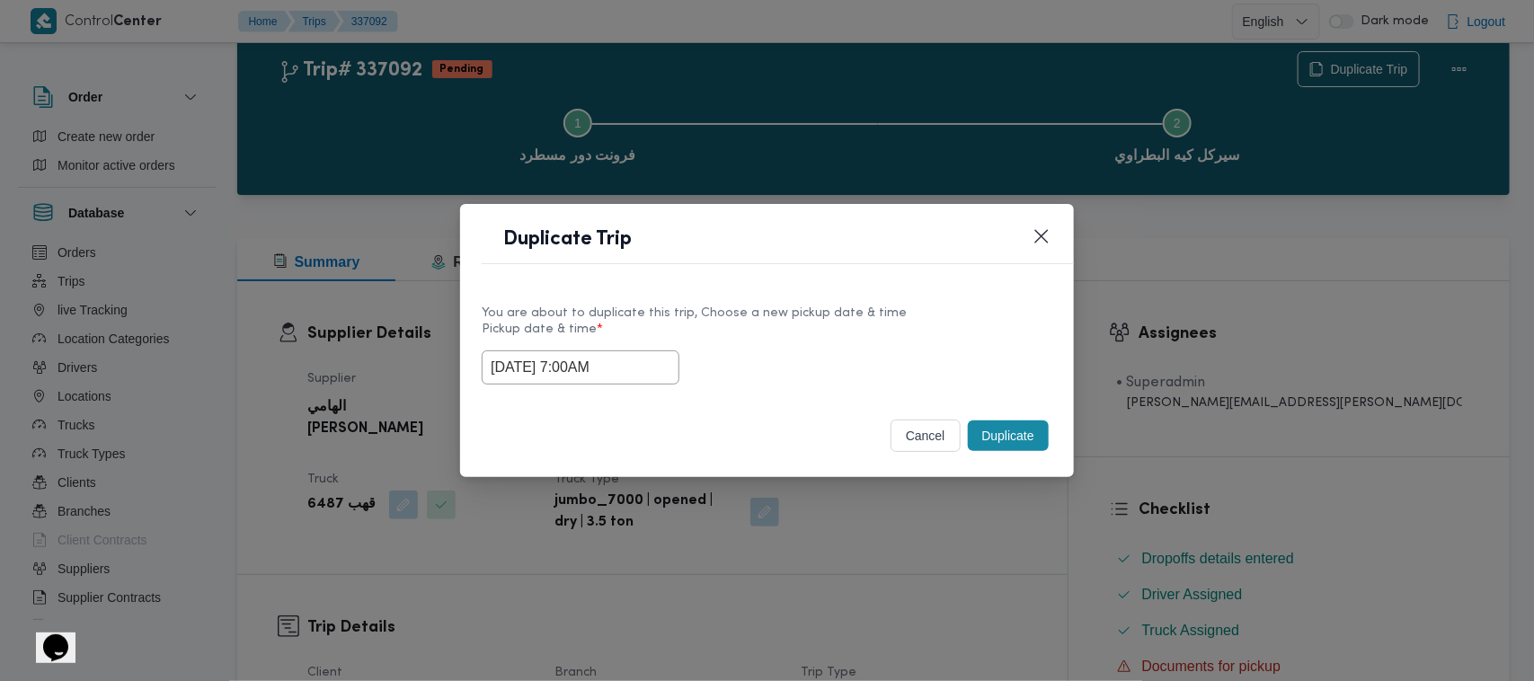
click at [997, 429] on button "Duplicate" at bounding box center [1008, 436] width 81 height 31
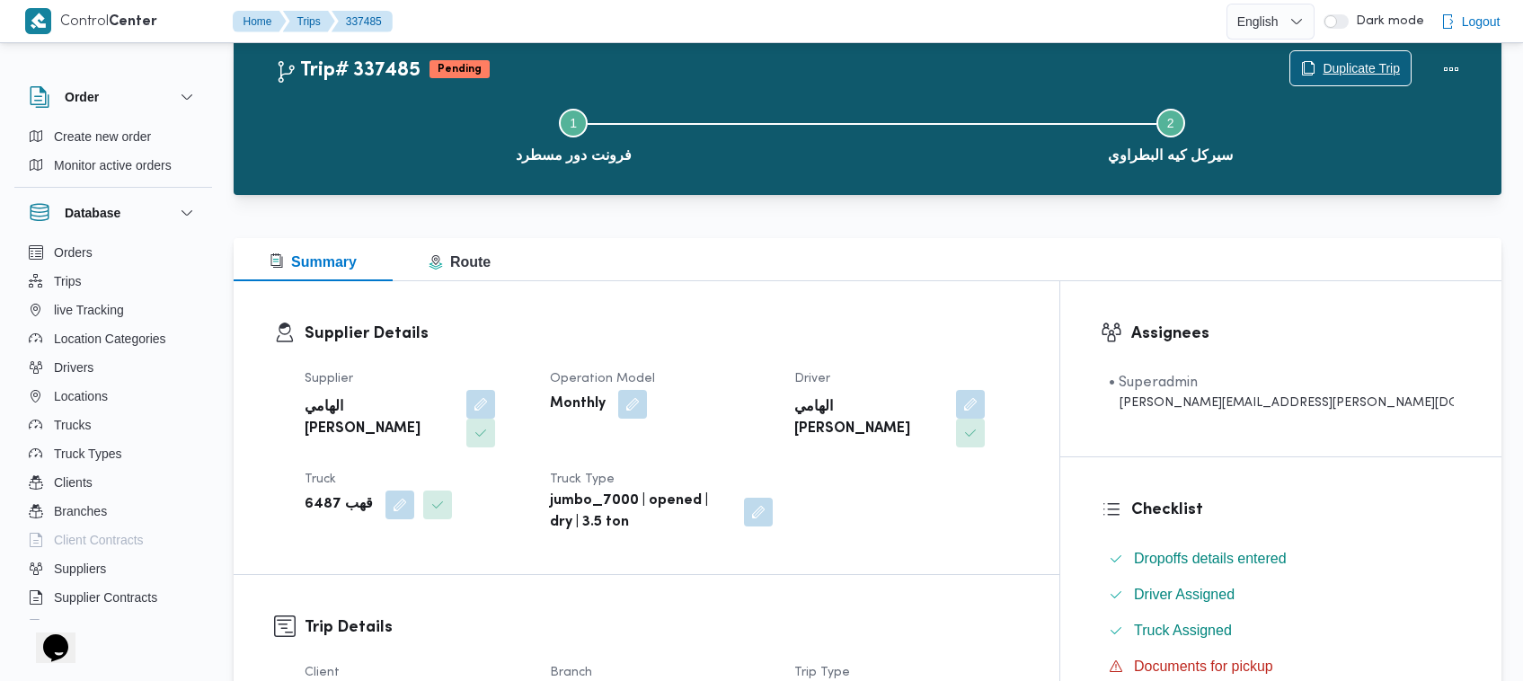
click at [1390, 68] on span "Duplicate Trip" at bounding box center [1361, 69] width 77 height 22
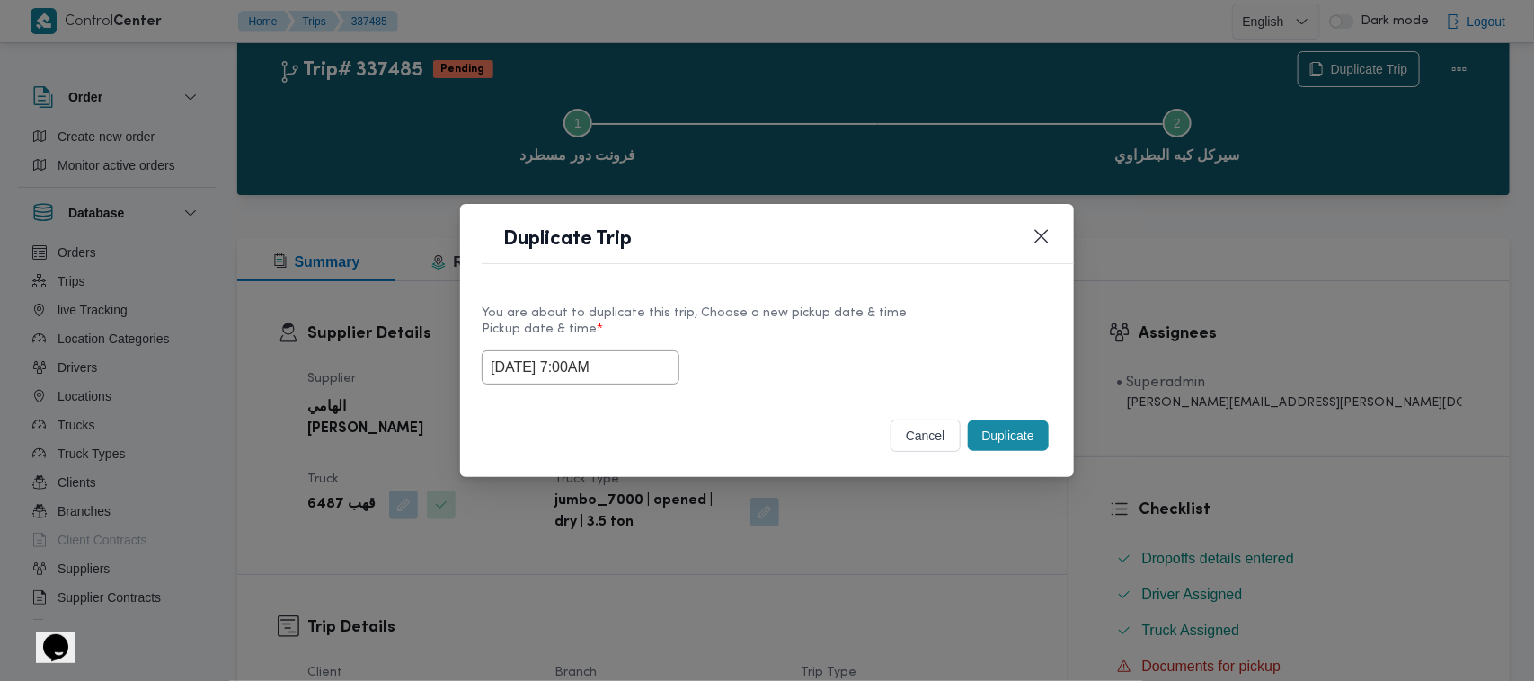
click at [657, 378] on input "17/09/2025 7:00AM" at bounding box center [581, 367] width 198 height 34
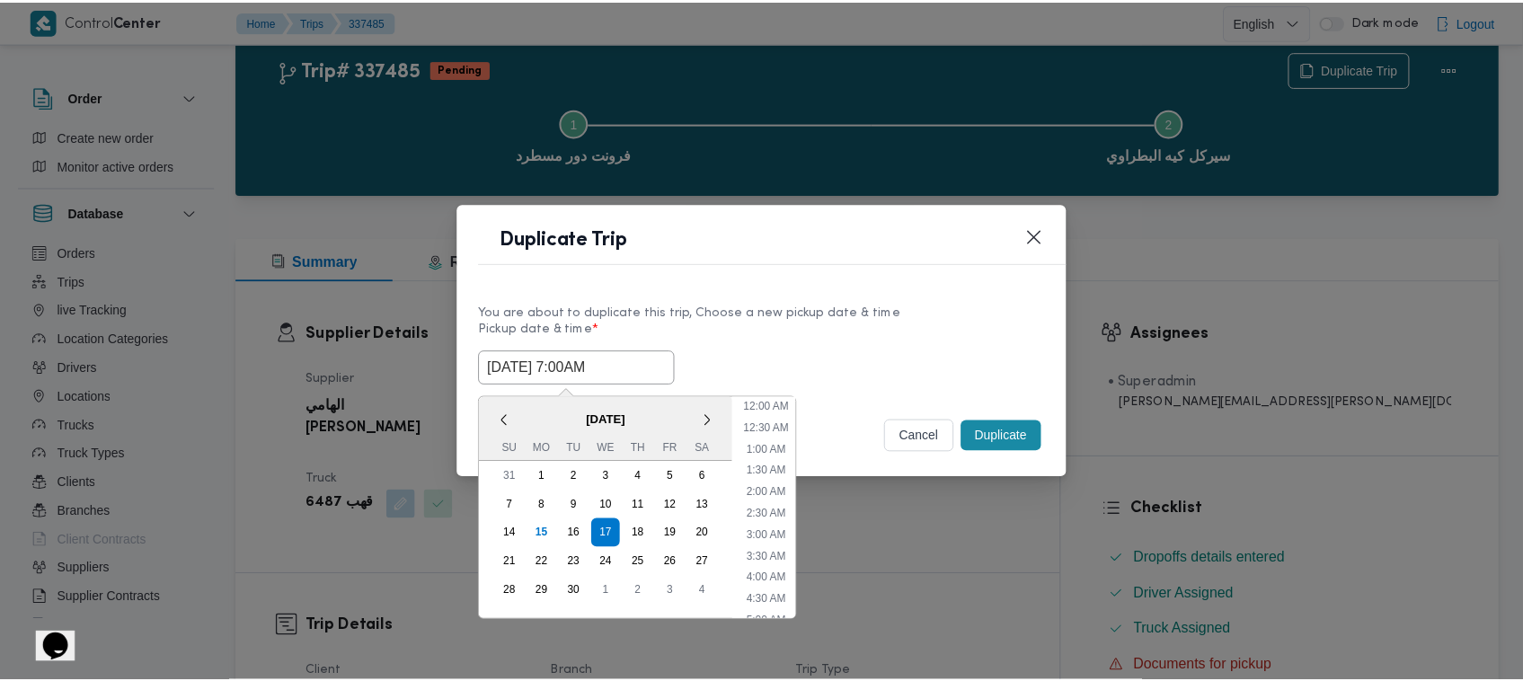
scroll to position [200, 0]
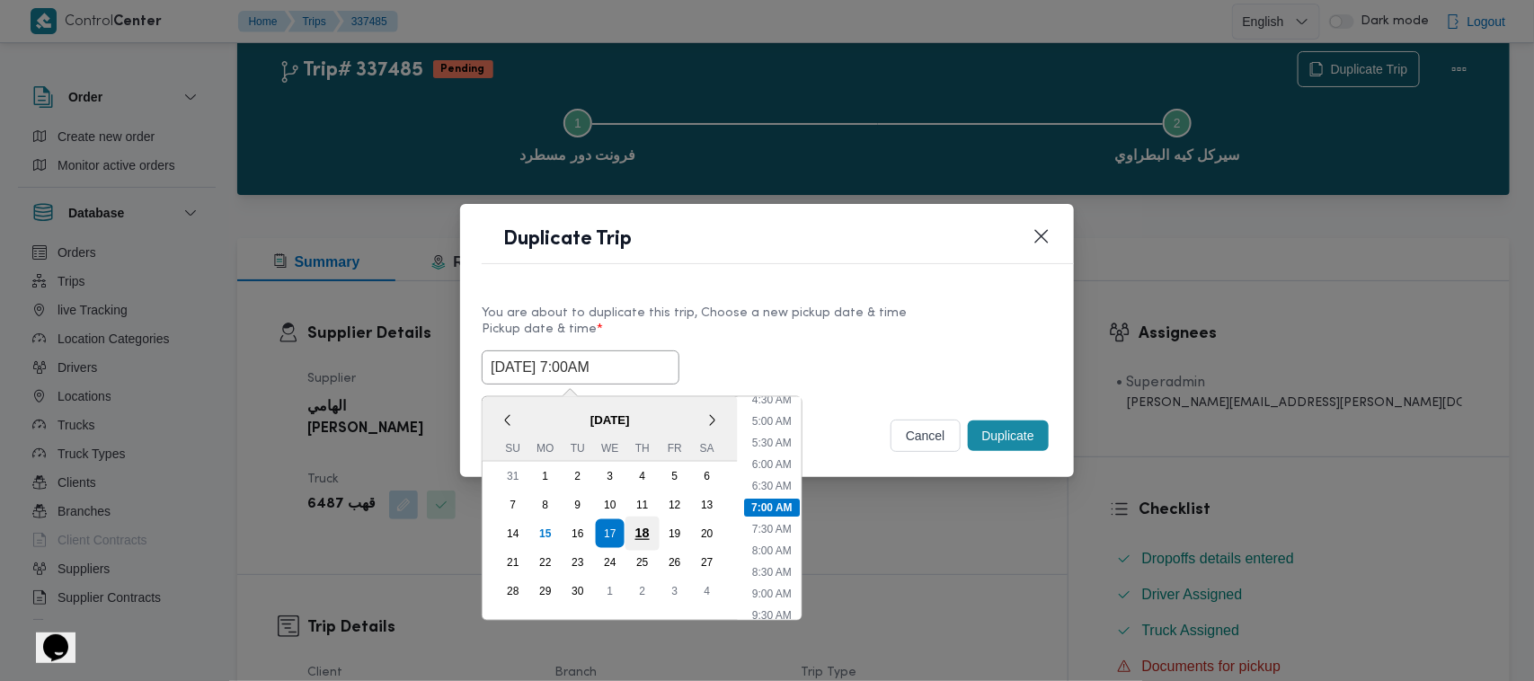
click at [644, 523] on div "18" at bounding box center [642, 534] width 34 height 34
type input "18/09/2025 7:00AM"
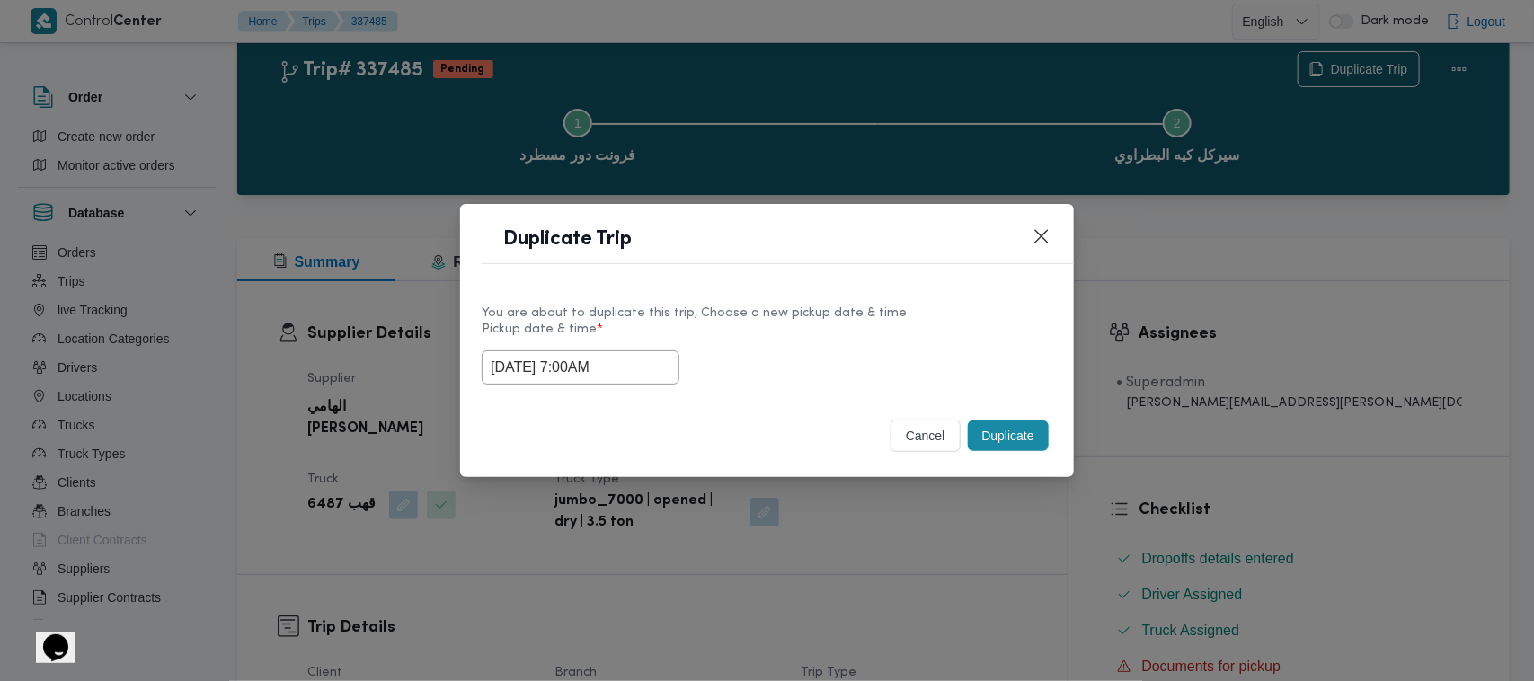
click at [828, 331] on label "Pickup date & time *" at bounding box center [767, 337] width 571 height 28
click at [996, 431] on button "Duplicate" at bounding box center [1008, 436] width 81 height 31
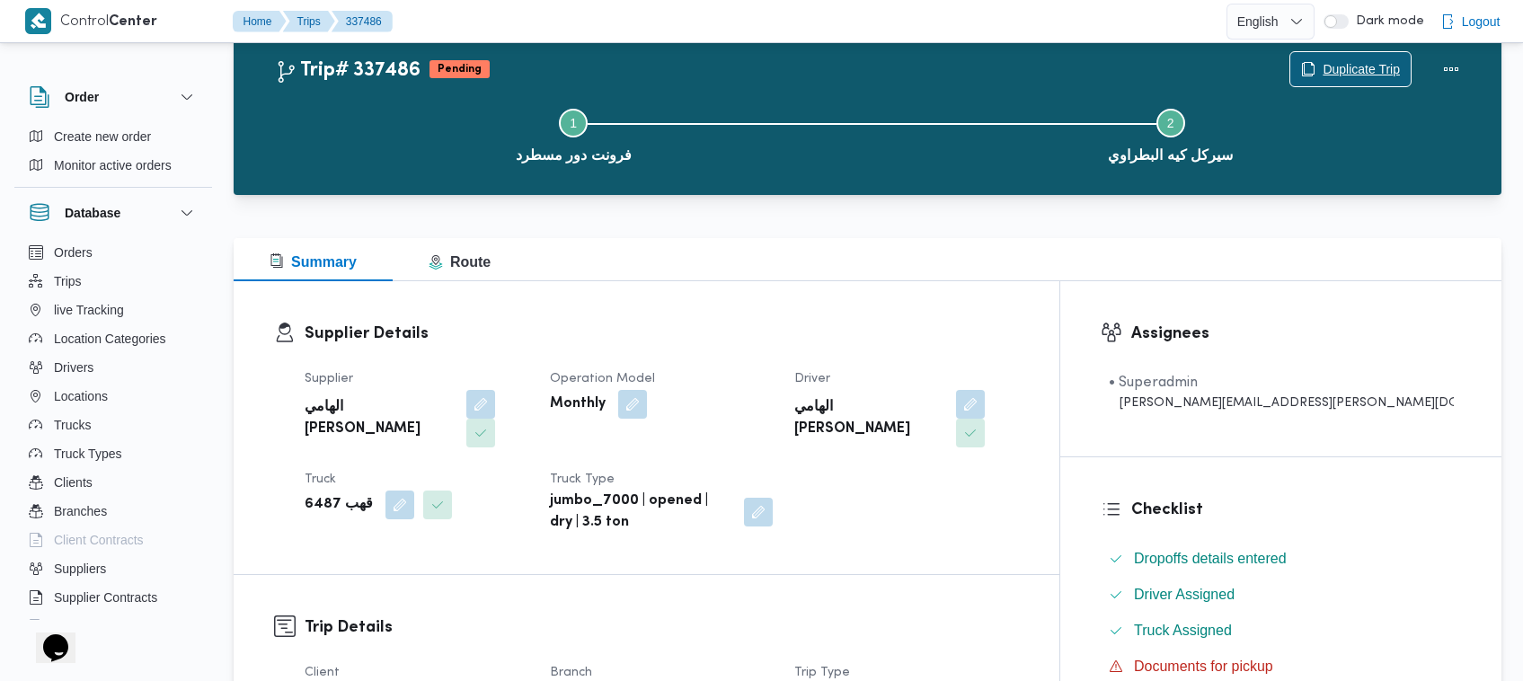
scroll to position [644, 0]
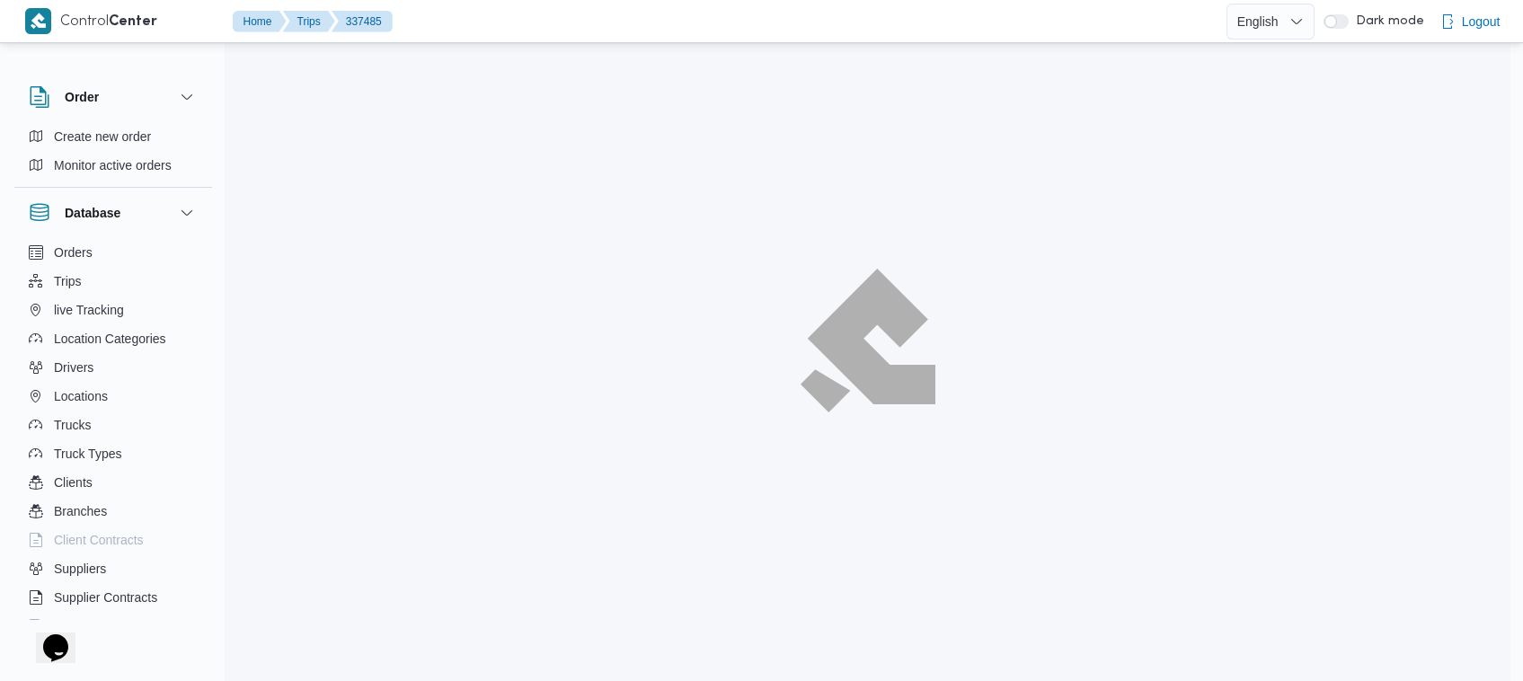
scroll to position [48, 0]
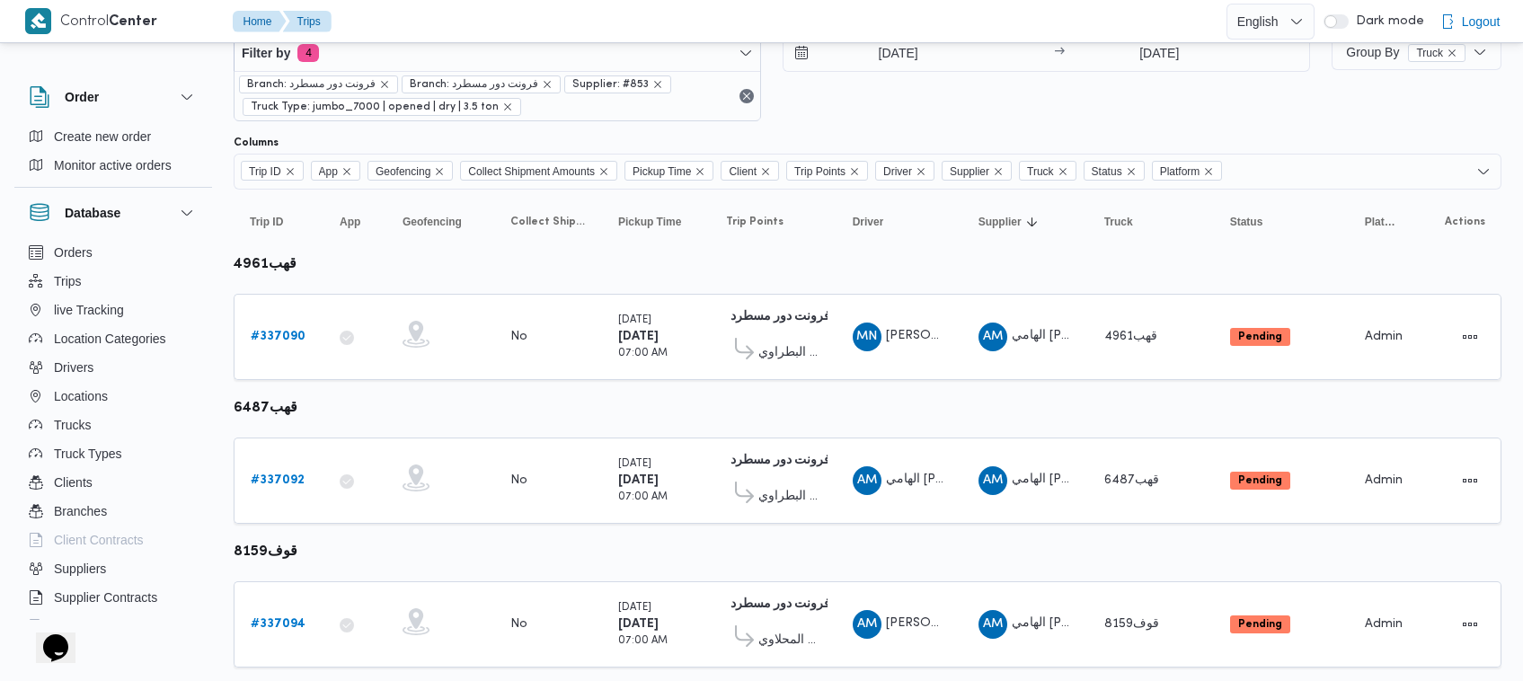
scroll to position [96, 0]
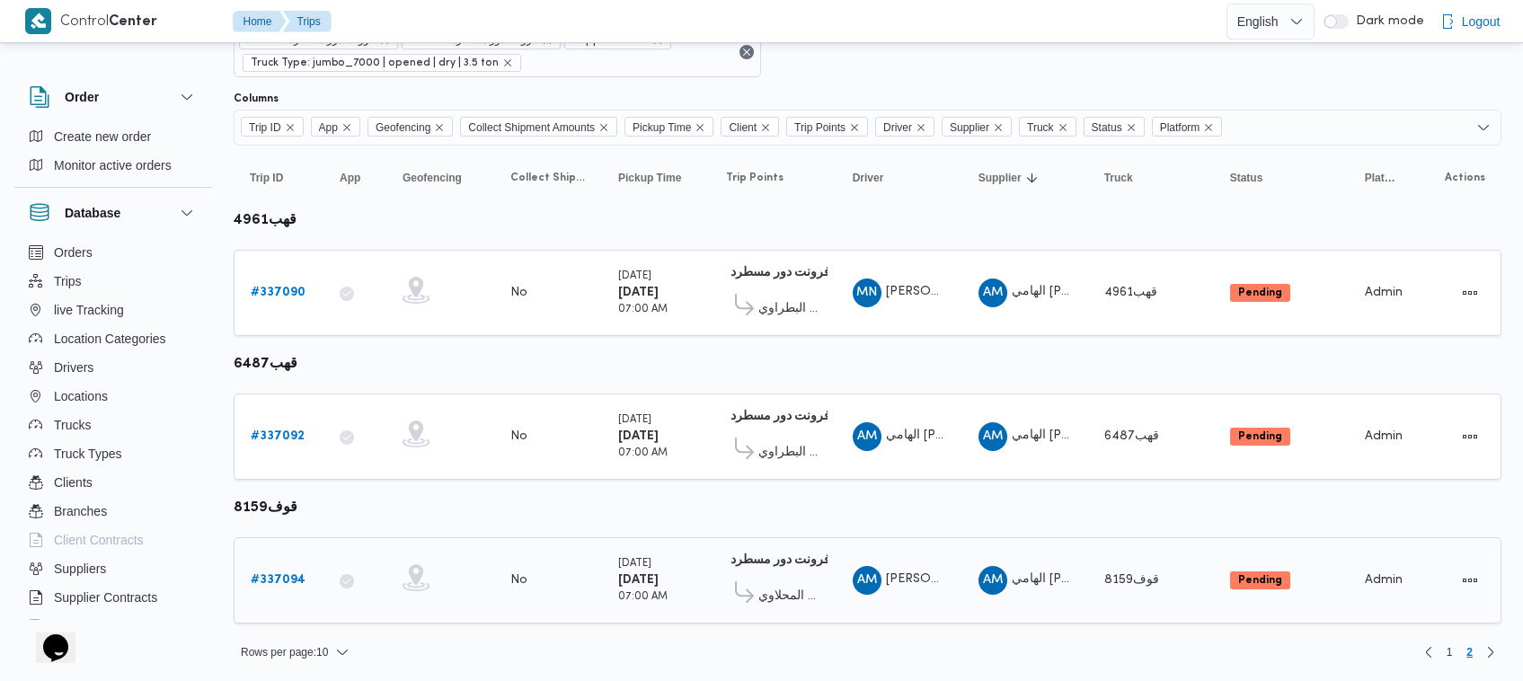
click at [288, 596] on td "Trip ID # 337094" at bounding box center [279, 580] width 90 height 86
click at [275, 574] on b "# 337094" at bounding box center [278, 580] width 55 height 12
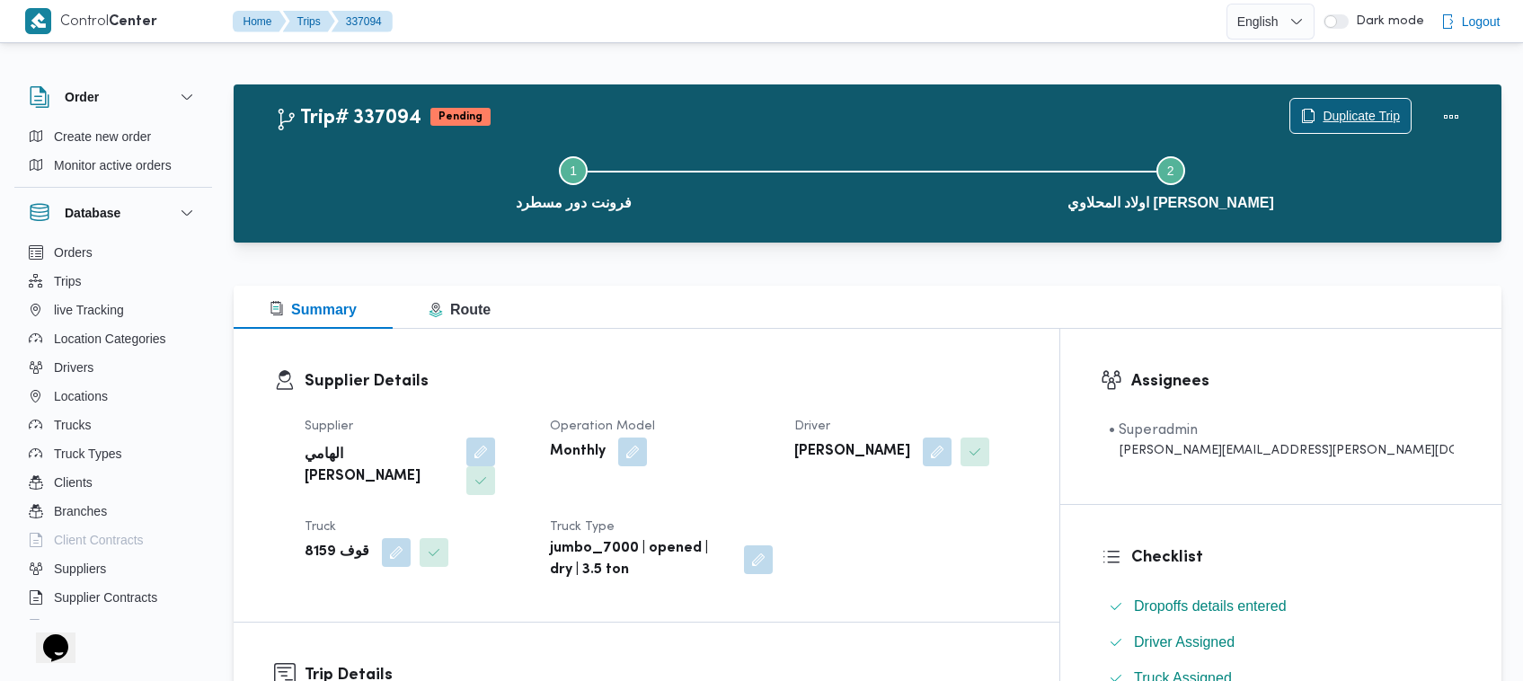
click at [1339, 114] on span "Duplicate Trip" at bounding box center [1361, 116] width 77 height 22
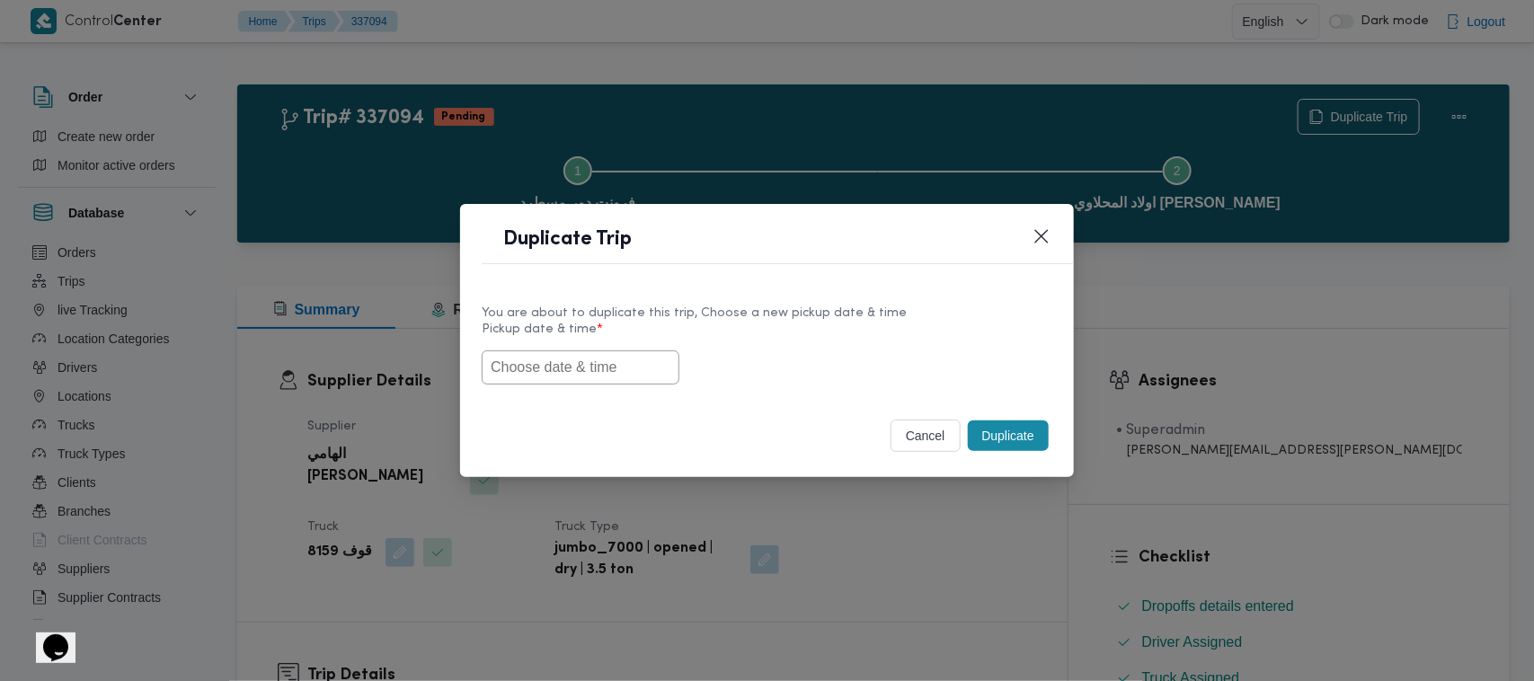
click at [596, 355] on input "text" at bounding box center [581, 367] width 198 height 34
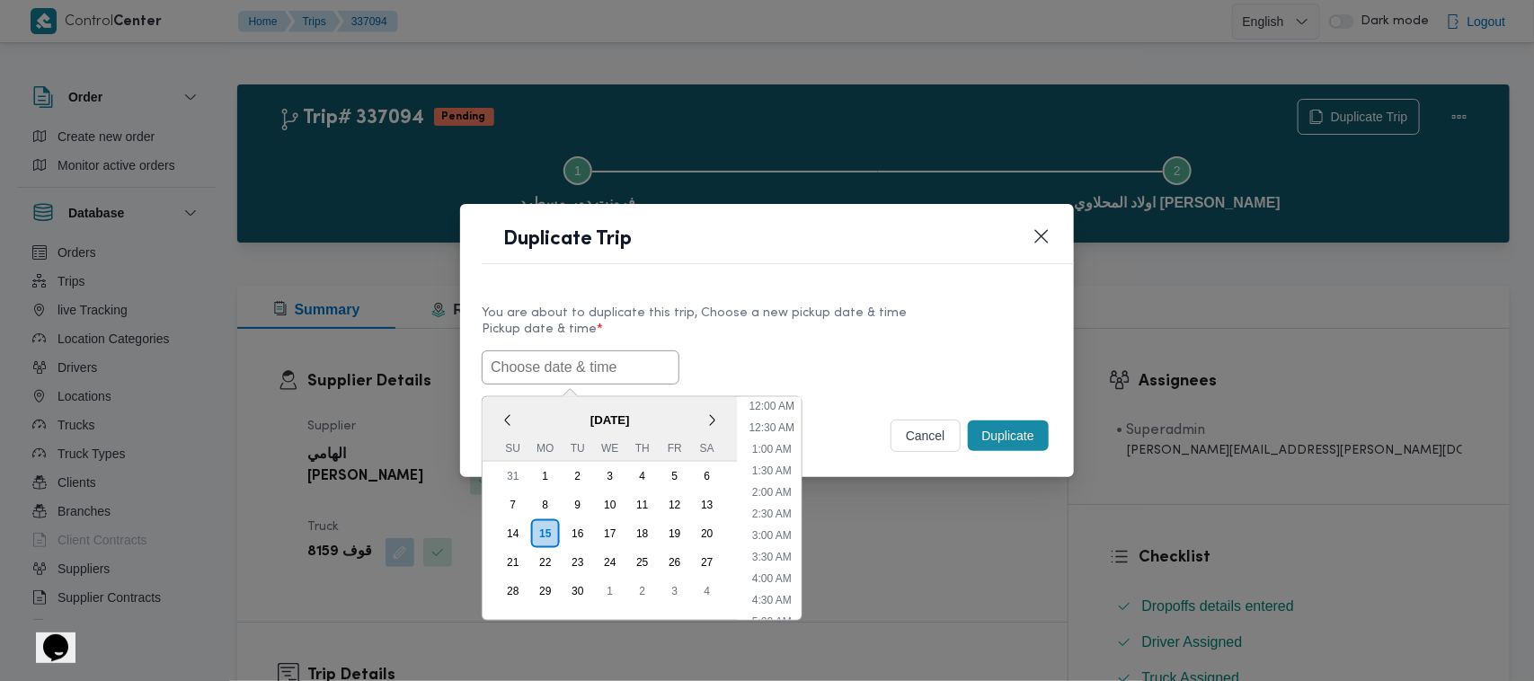
paste input "17/09/2025 7:00AM"
type input "17/09/2025 7:00AM"
click at [832, 350] on div "17/09/2025 7:00AM < September 2025 > Su Mo Tu We Th Fr Sa 31 1 2 3 4 5 6 7 8 9 …" at bounding box center [767, 367] width 571 height 34
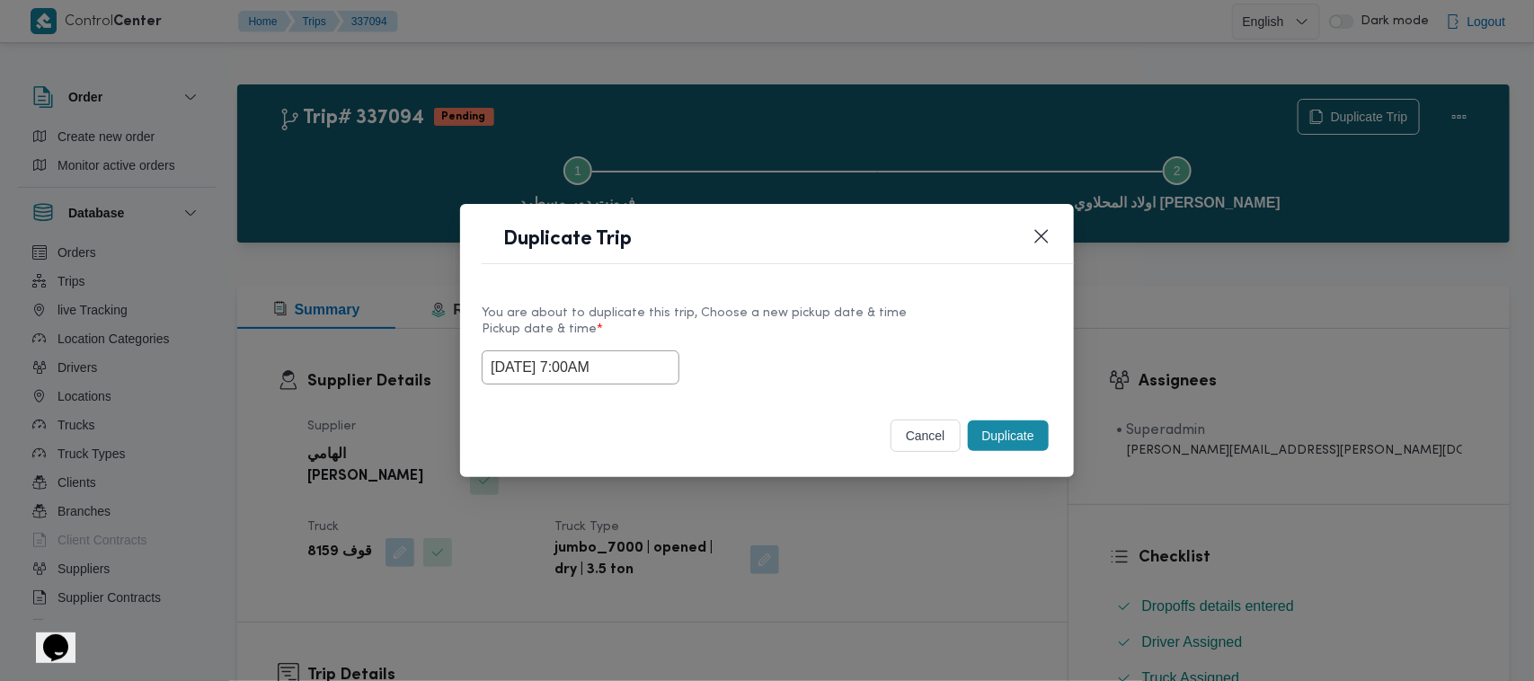
click at [1014, 431] on button "Duplicate" at bounding box center [1008, 436] width 81 height 31
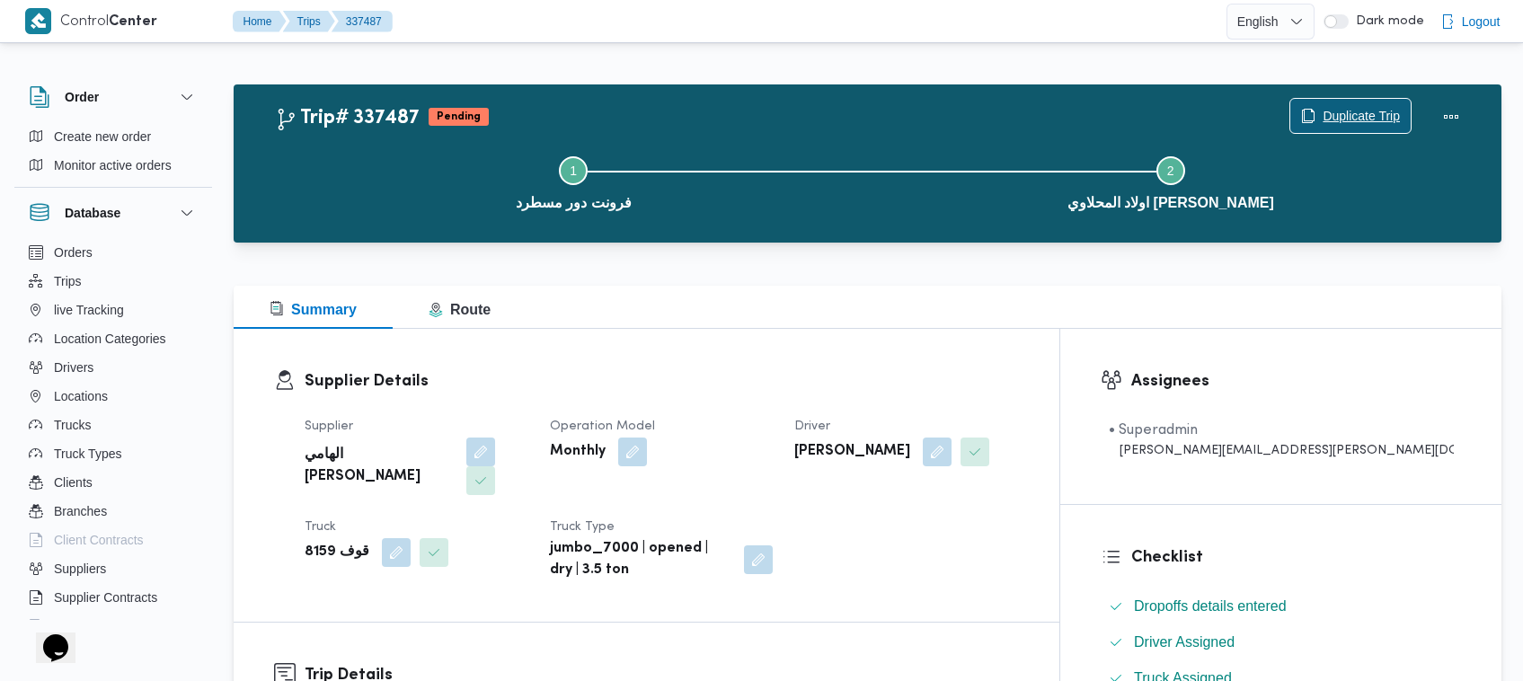
click at [1341, 119] on span "Duplicate Trip" at bounding box center [1361, 116] width 77 height 22
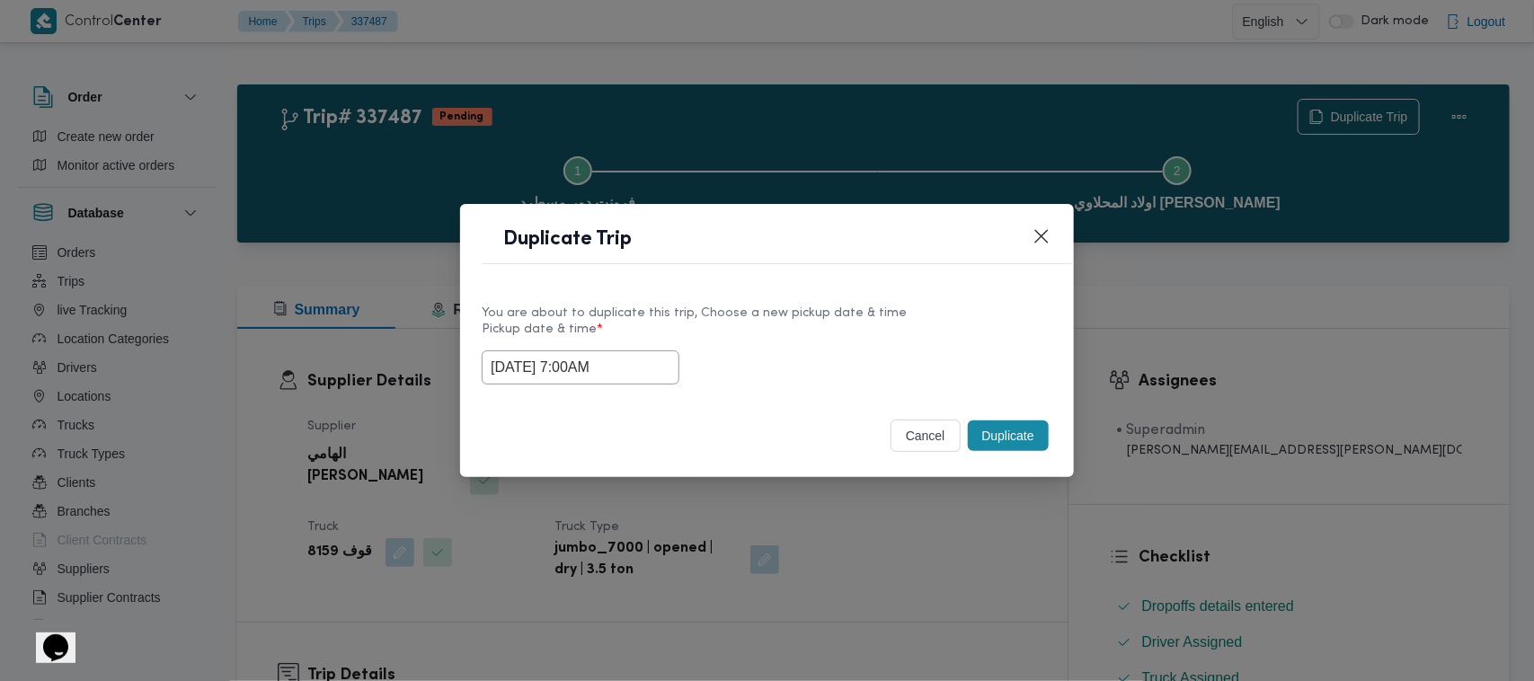
click at [639, 369] on input "17/09/2025 7:00AM" at bounding box center [581, 367] width 198 height 34
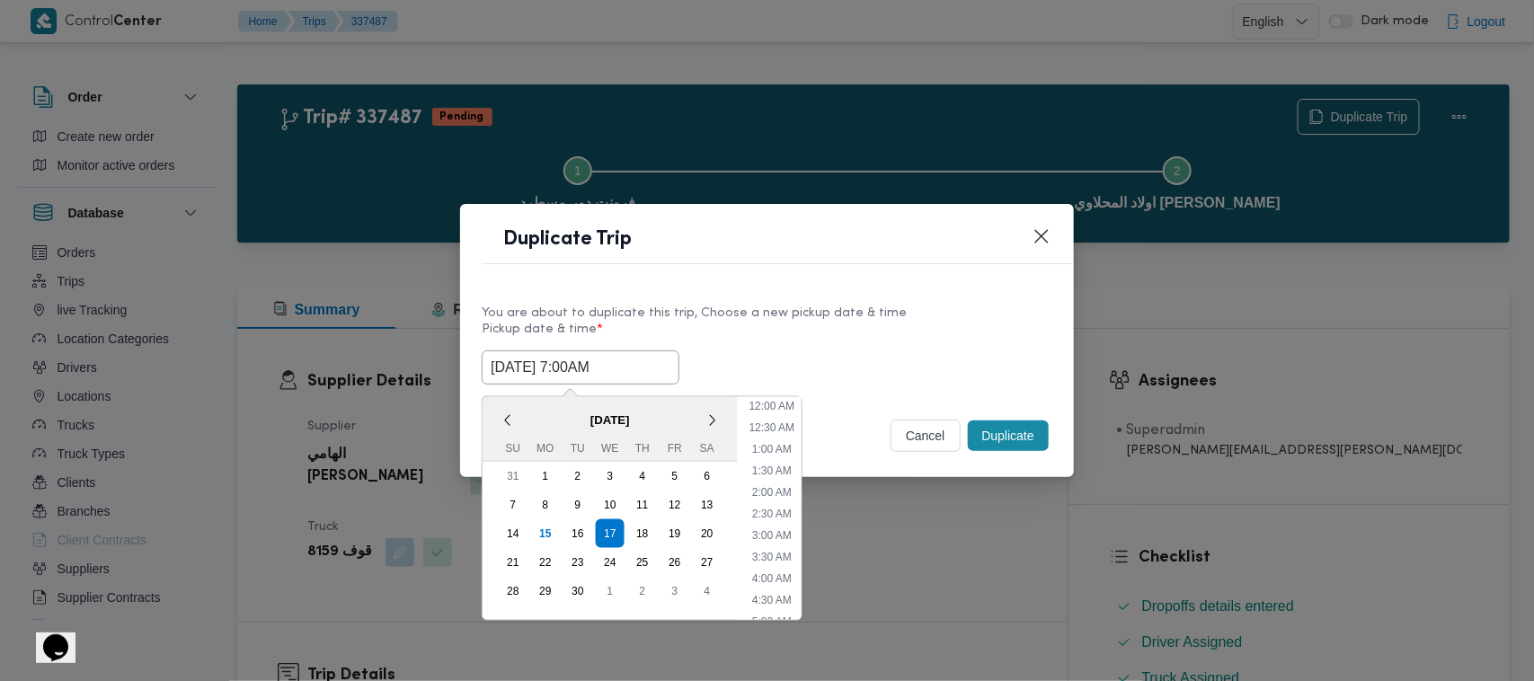
scroll to position [200, 0]
click at [643, 519] on div "18" at bounding box center [642, 534] width 34 height 34
type input "18/09/2025 7:00AM"
click at [811, 319] on div "You are about to duplicate this trip, Choose a new pickup date & time" at bounding box center [767, 313] width 571 height 19
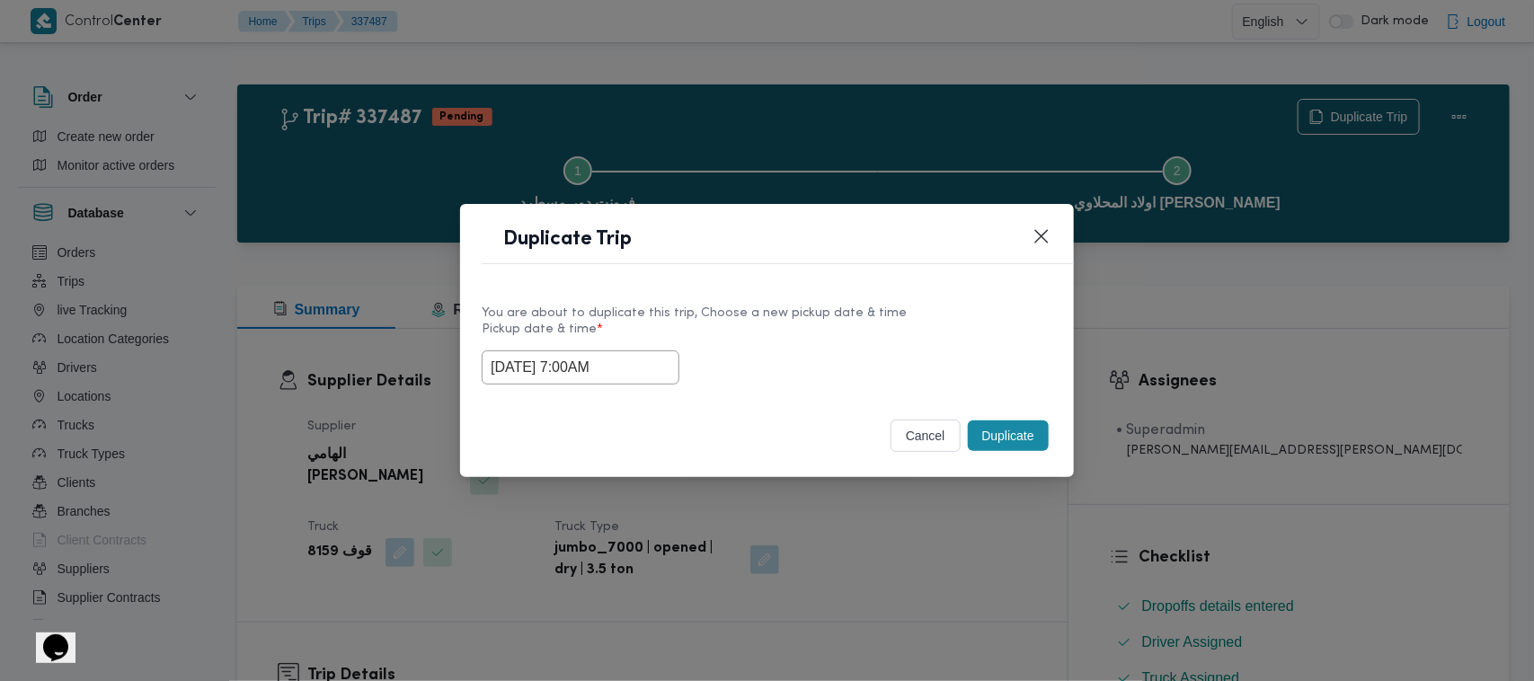
click at [1025, 432] on button "Duplicate" at bounding box center [1008, 436] width 81 height 31
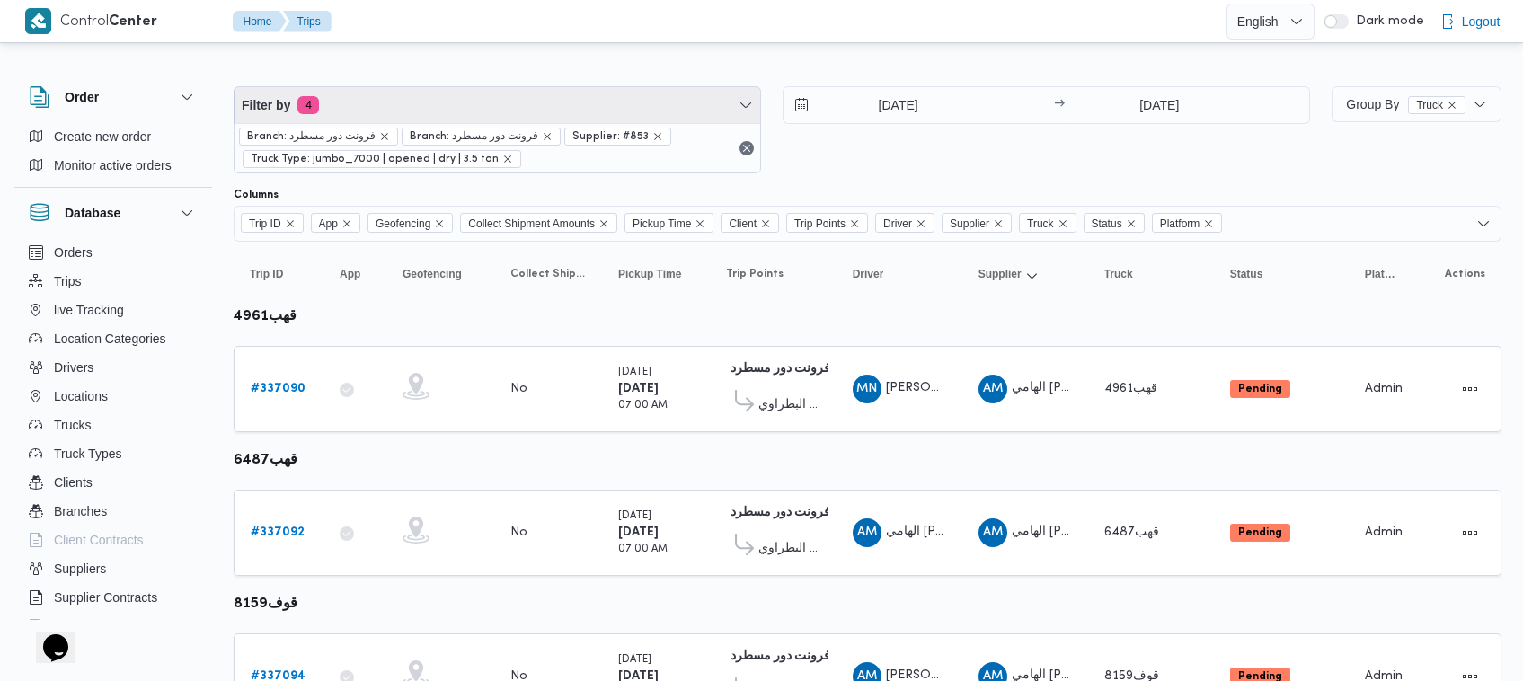
click at [553, 109] on span "Filter by 4" at bounding box center [498, 105] width 526 height 36
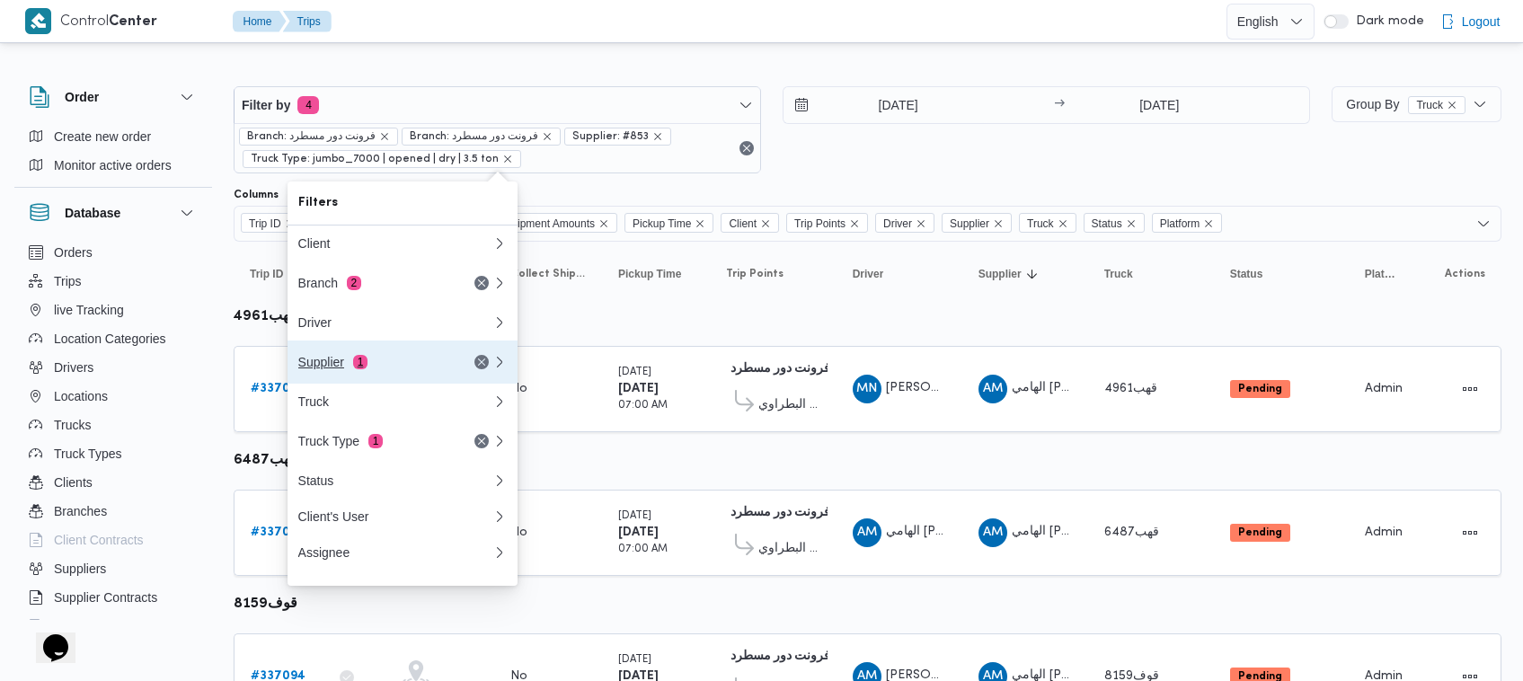
click at [392, 377] on div "Supplier 1" at bounding box center [396, 362] width 216 height 43
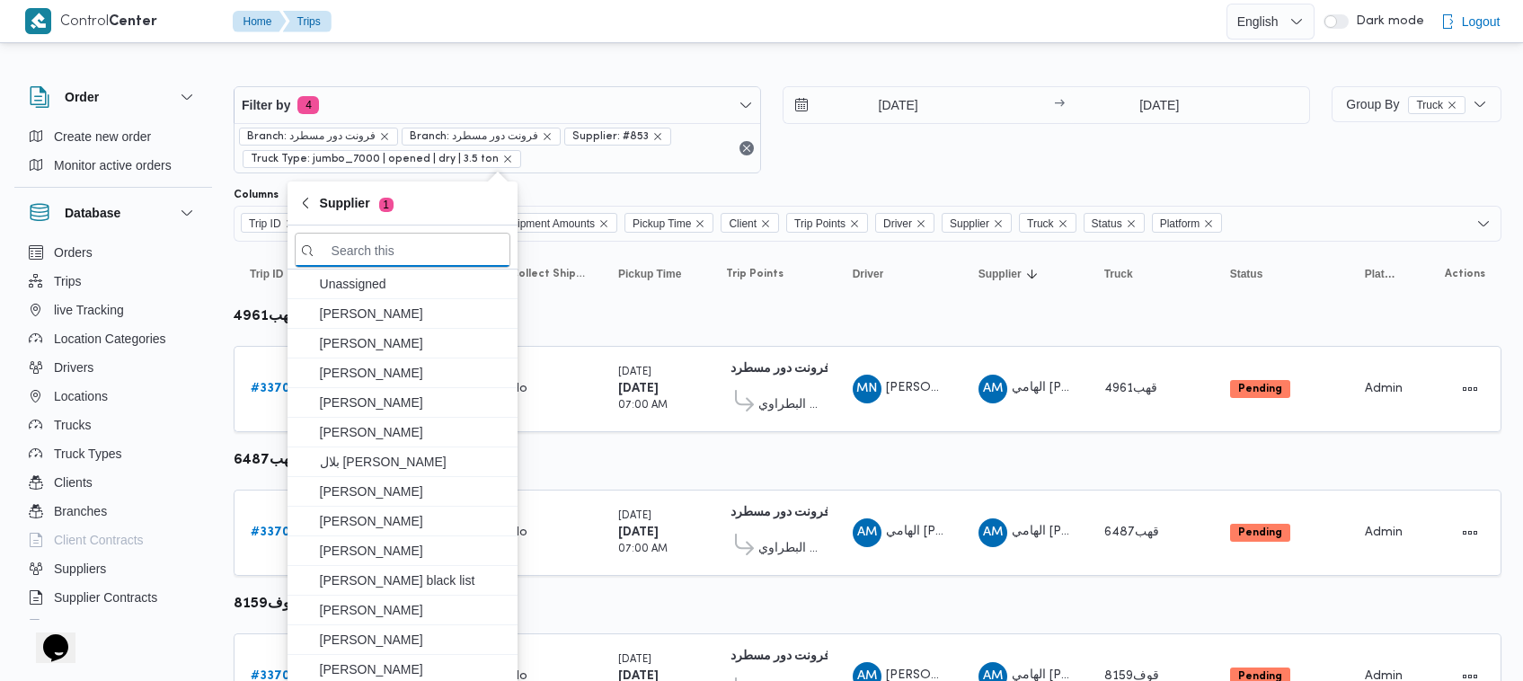
paste input "[PERSON_NAME] [PERSON_NAME] [PERSON_NAME]"
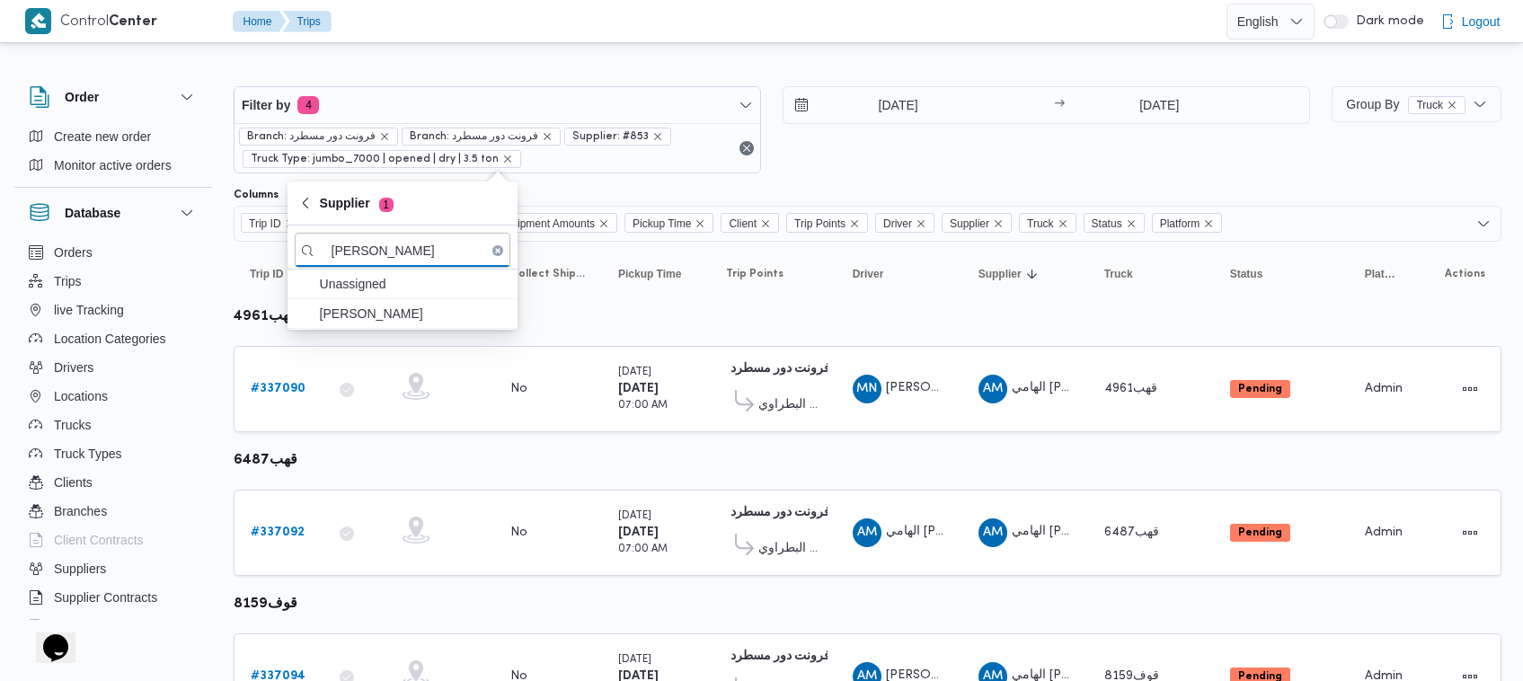
type input "[PERSON_NAME] [PERSON_NAME] [PERSON_NAME]"
click at [432, 313] on span "[PERSON_NAME] [PERSON_NAME] [PERSON_NAME]" at bounding box center [413, 314] width 187 height 22
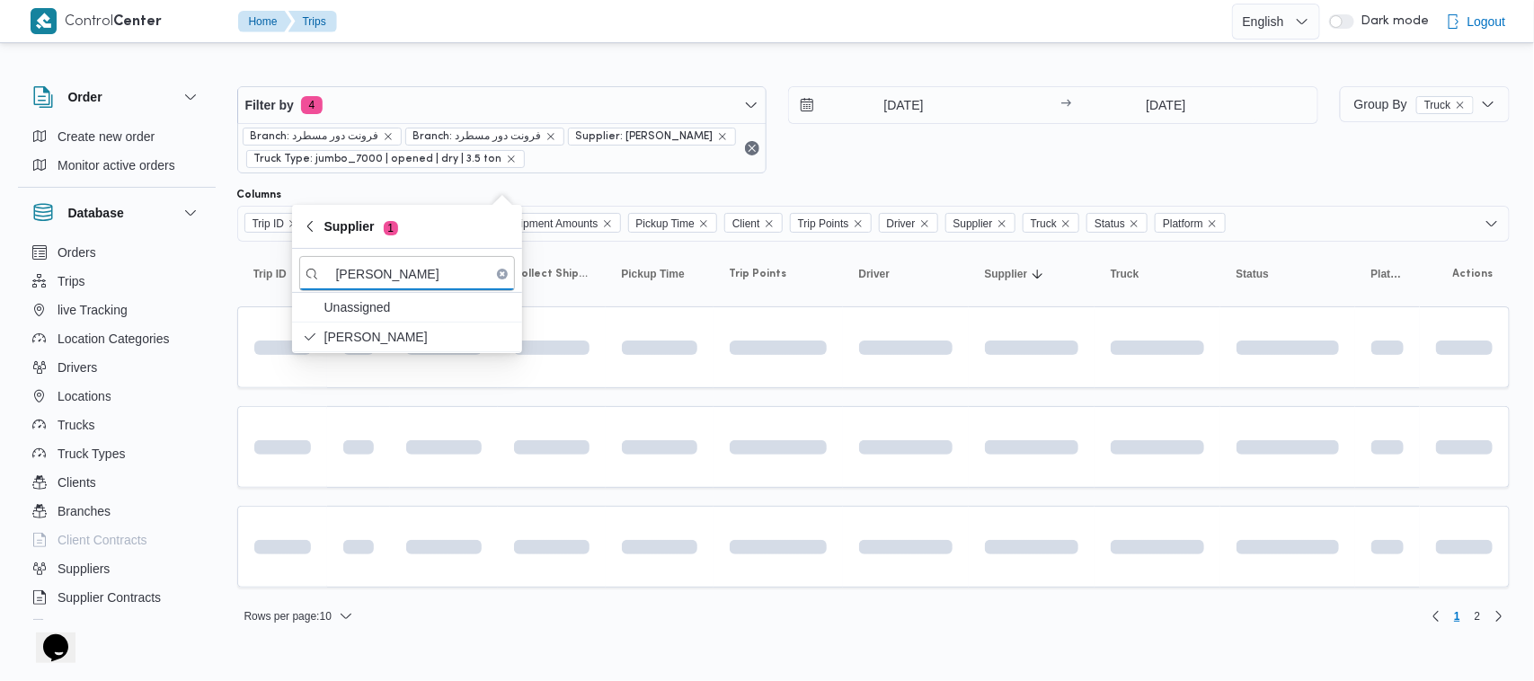
click at [926, 173] on div "16/9/2025 → 16/9/2025" at bounding box center [1053, 129] width 530 height 87
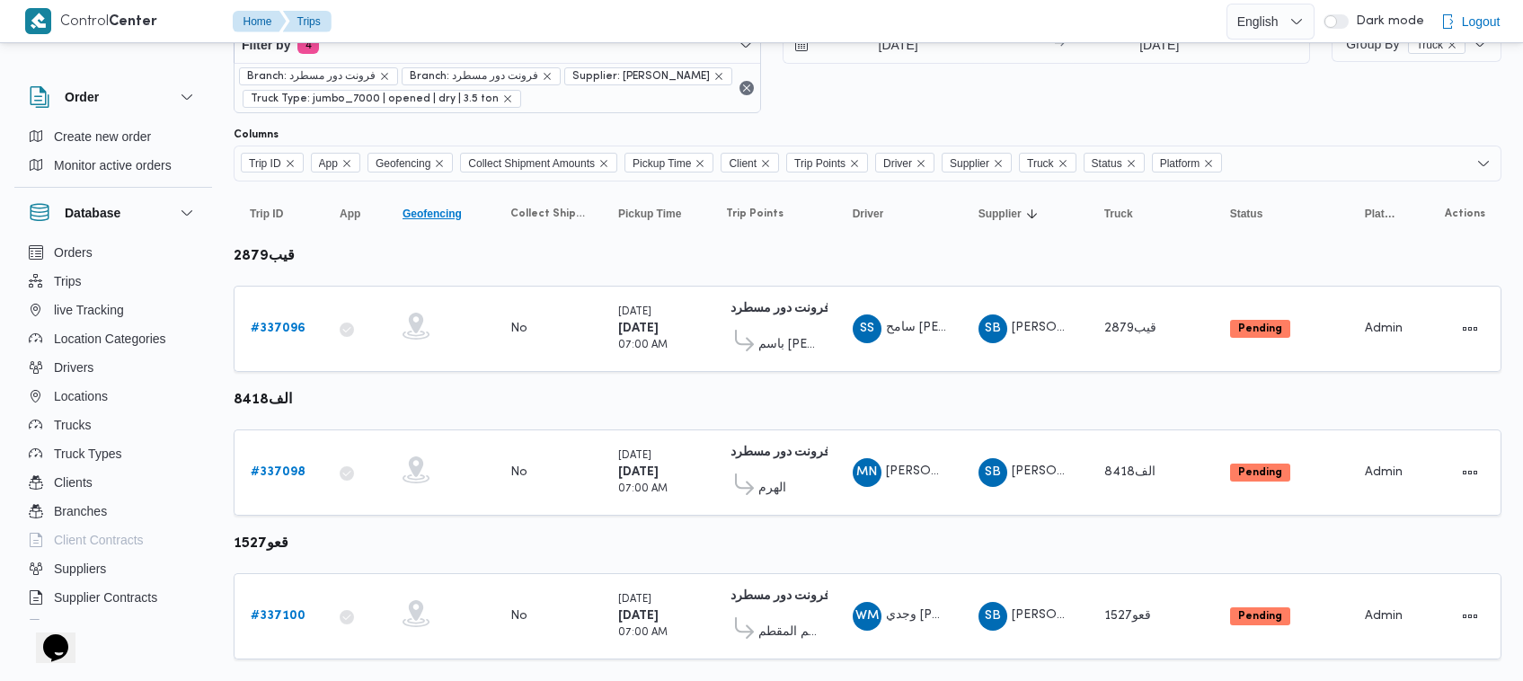
scroll to position [119, 0]
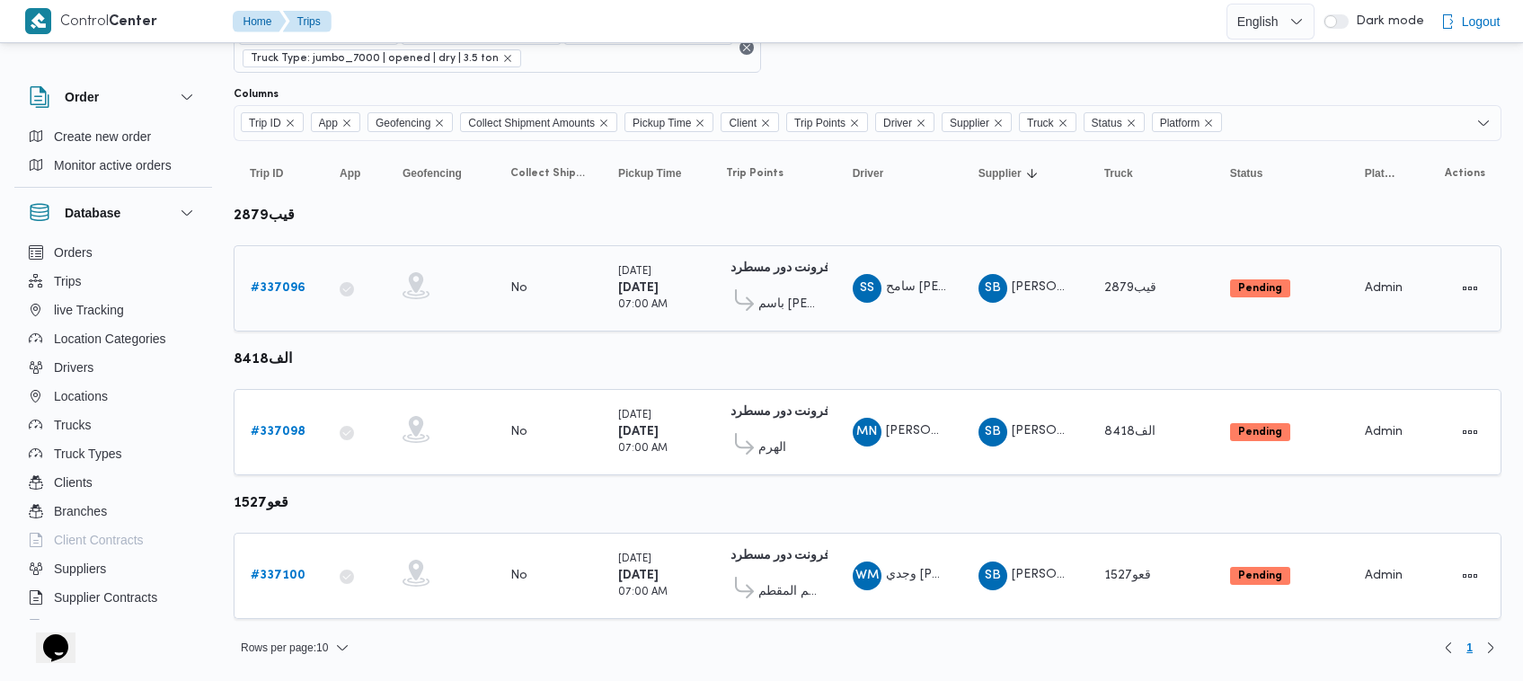
click at [284, 283] on link "# 337096" at bounding box center [278, 289] width 55 height 22
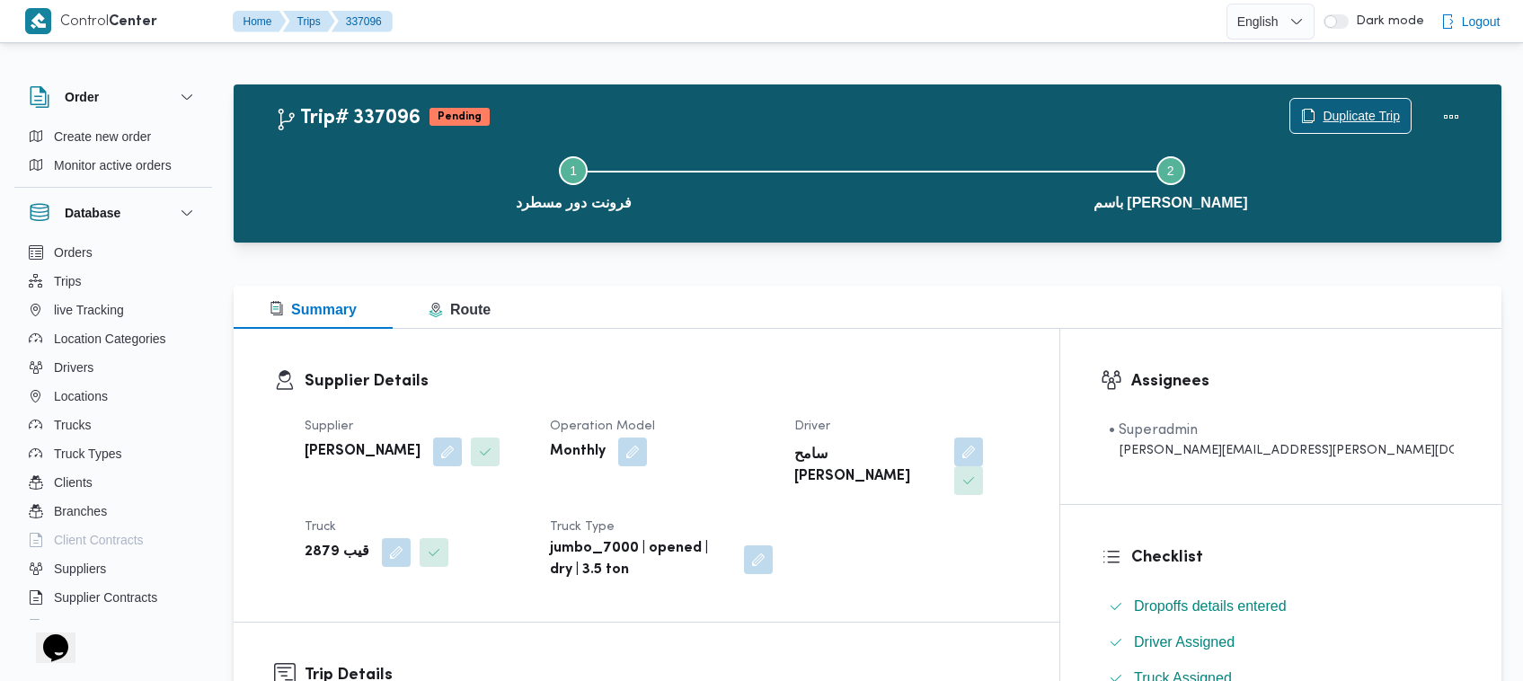
click at [1349, 99] on button "Duplicate Trip" at bounding box center [1350, 116] width 122 height 36
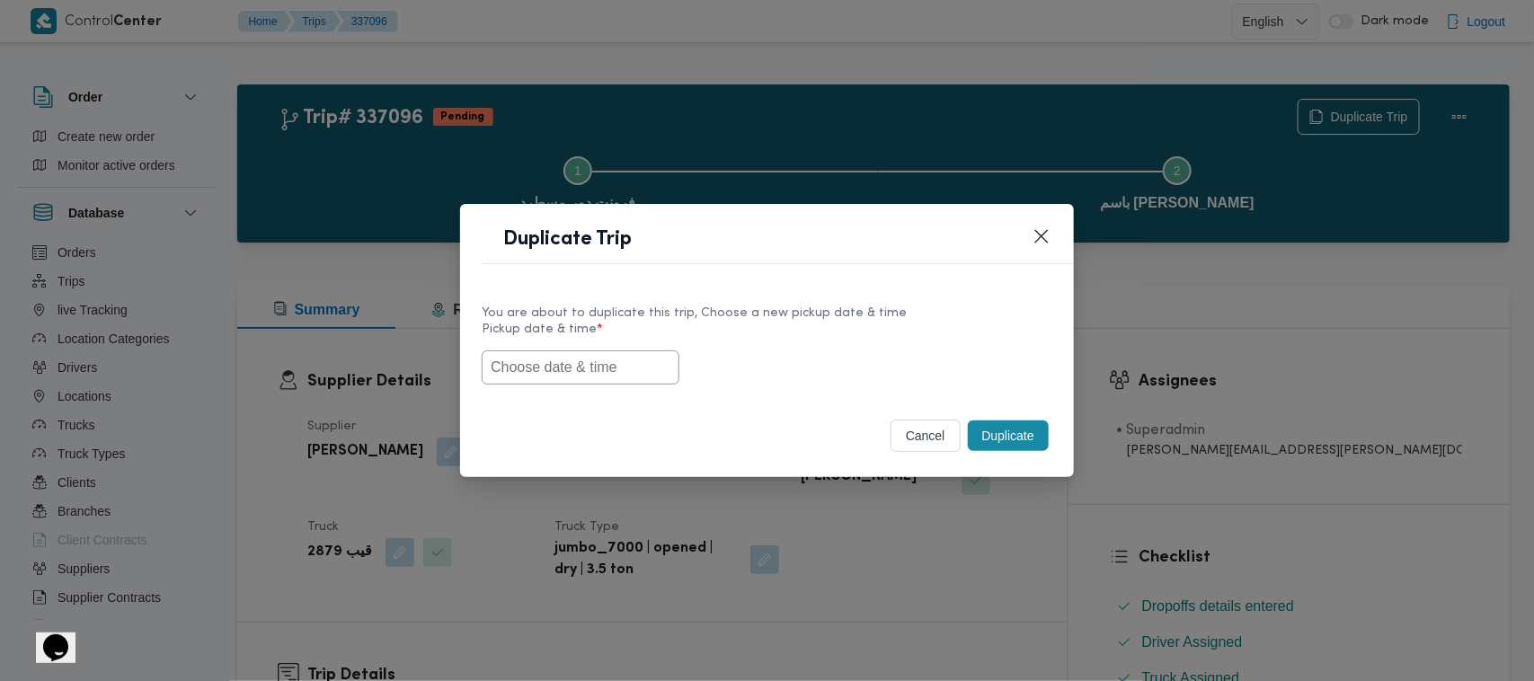
drag, startPoint x: 688, startPoint y: 378, endPoint x: 587, endPoint y: 359, distance: 103.3
click at [687, 378] on div at bounding box center [767, 367] width 571 height 34
click at [587, 359] on input "text" at bounding box center [581, 367] width 198 height 34
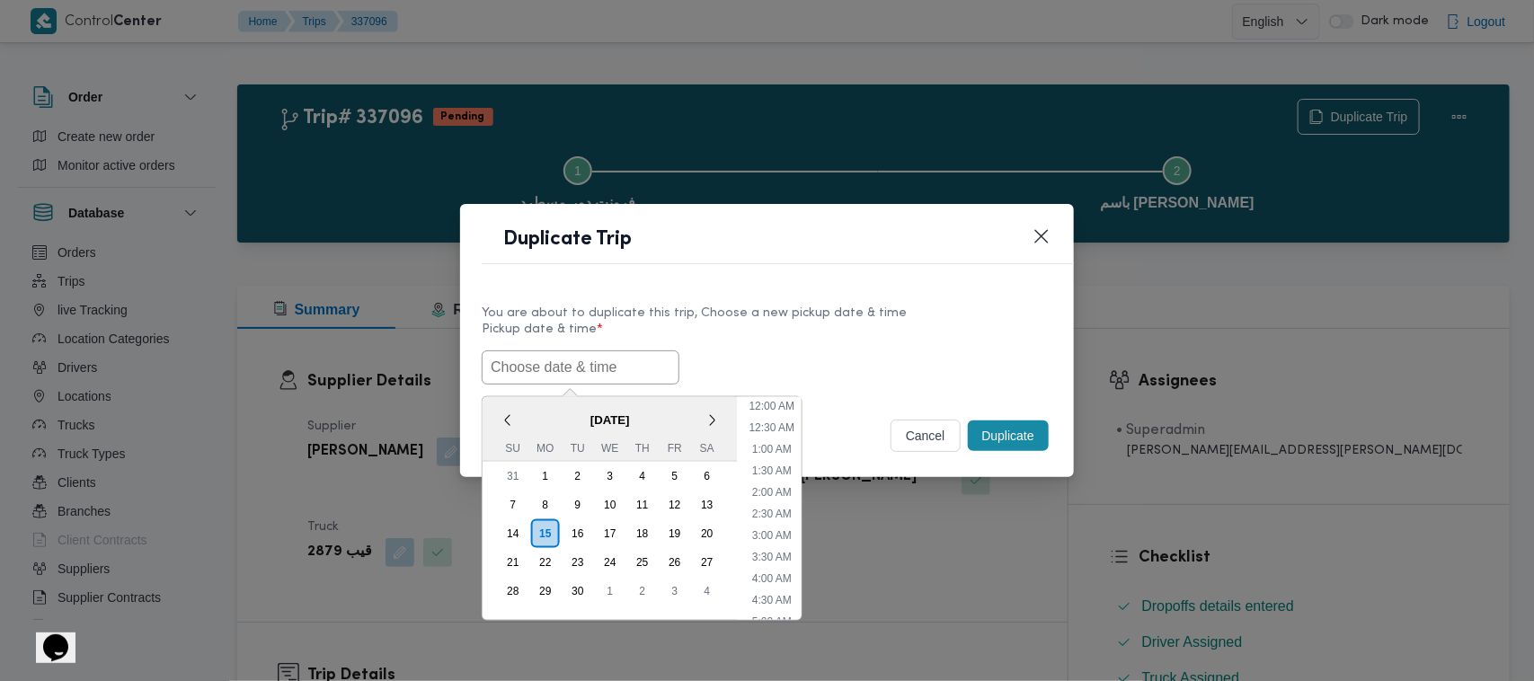
paste input "17/09/2025 7:00AM"
type input "17/09/2025 7:00AM"
click at [850, 360] on div "17/09/2025 7:00AM < September 2025 > Su Mo Tu We Th Fr Sa 31 1 2 3 4 5 6 7 8 9 …" at bounding box center [767, 367] width 571 height 34
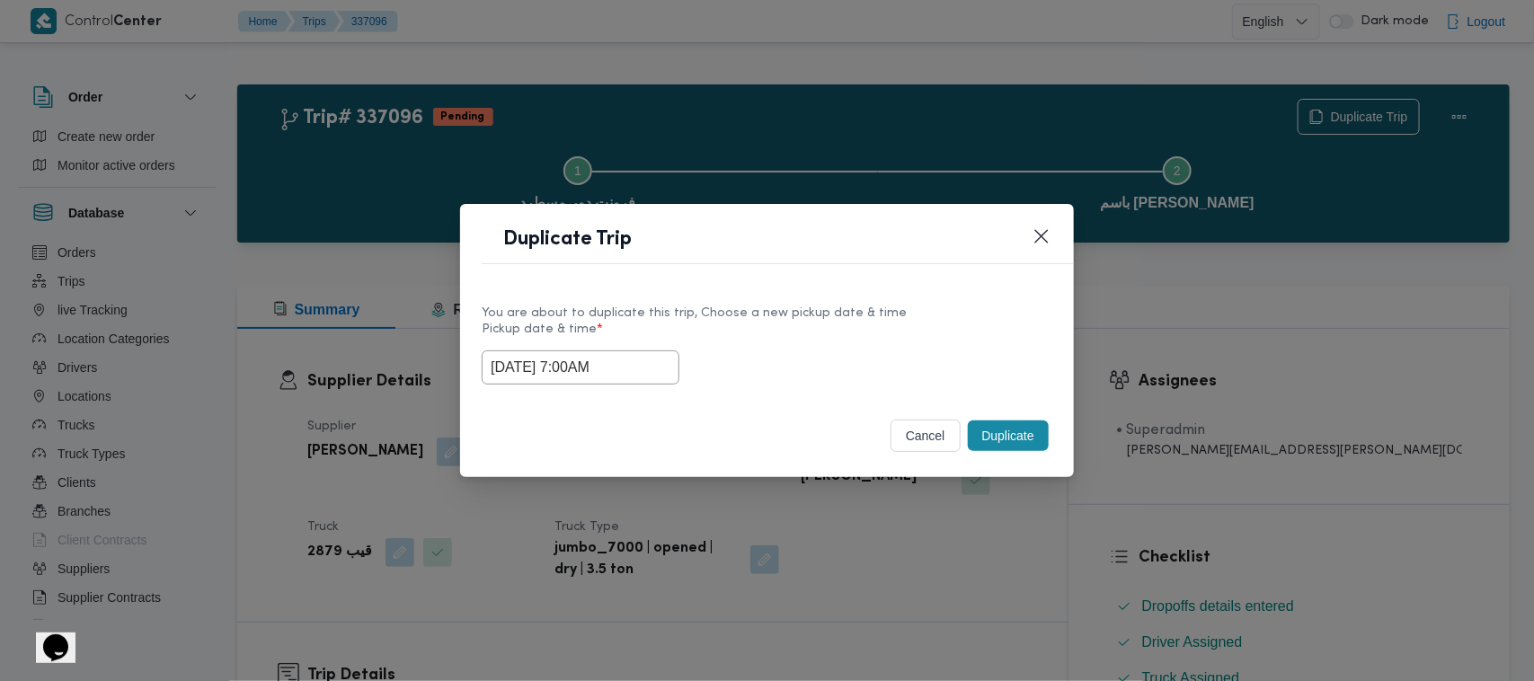
click at [1034, 436] on button "Duplicate" at bounding box center [1008, 436] width 81 height 31
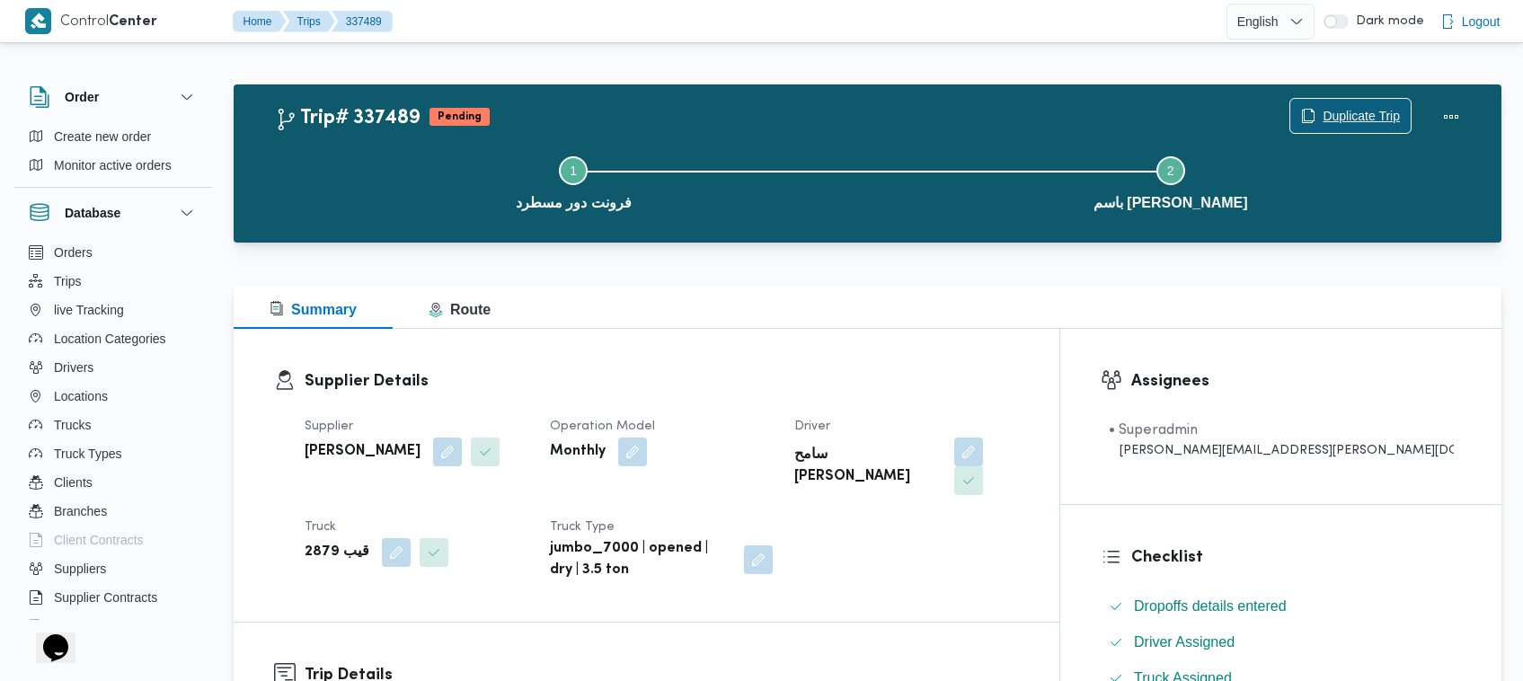
click at [1340, 100] on span "Duplicate Trip" at bounding box center [1350, 116] width 120 height 34
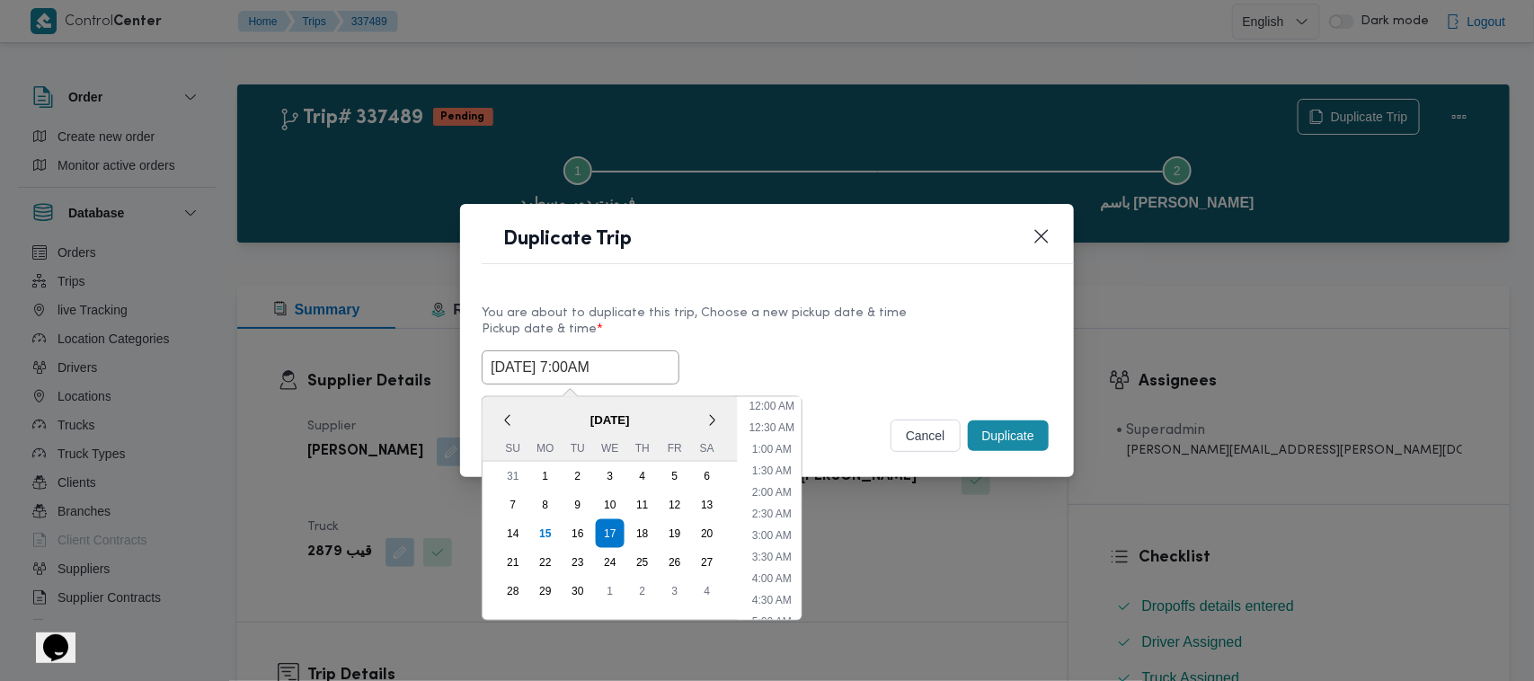
click at [635, 374] on input "17/09/2025 7:00AM" at bounding box center [581, 367] width 198 height 34
click at [635, 536] on div "18" at bounding box center [642, 534] width 34 height 34
type input "18/09/2025 7:00AM"
click at [789, 331] on label "Pickup date & time *" at bounding box center [767, 337] width 571 height 28
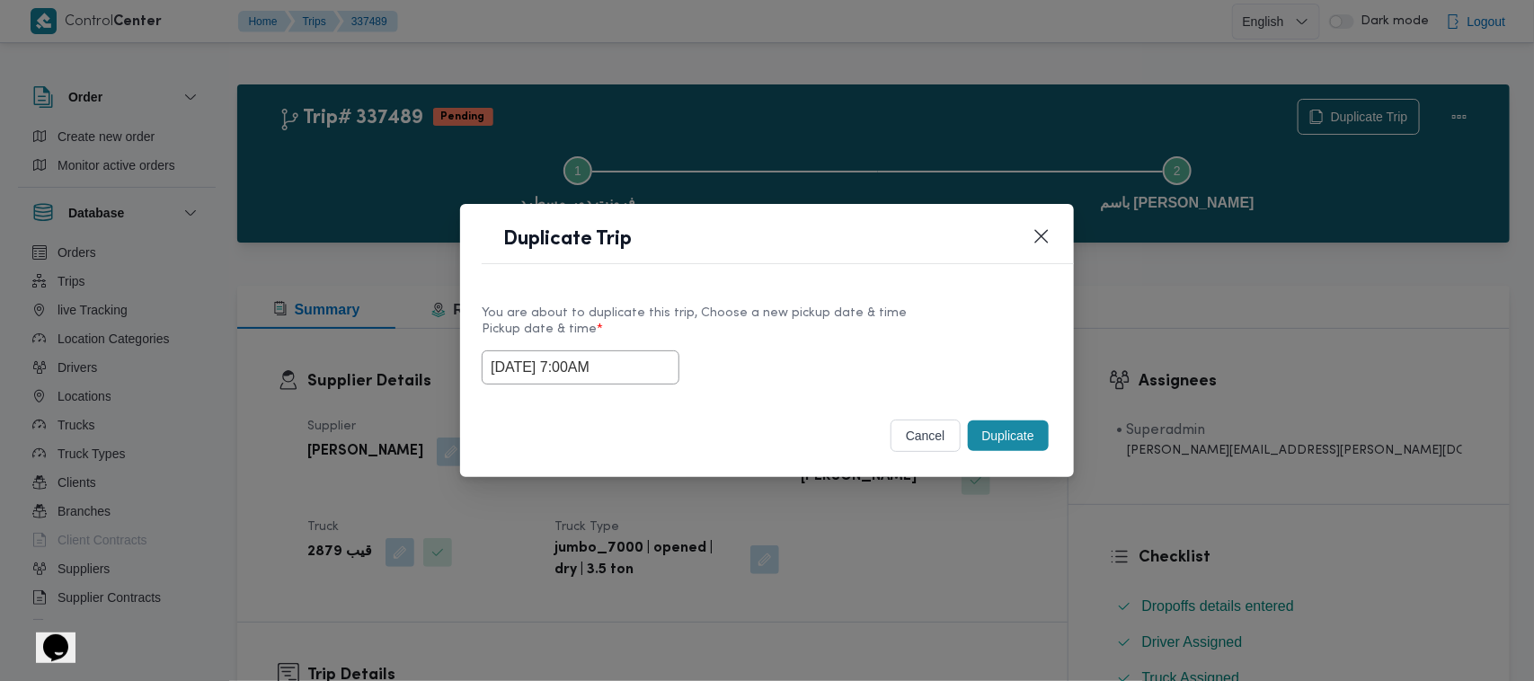
click at [1014, 446] on button "Duplicate" at bounding box center [1008, 436] width 81 height 31
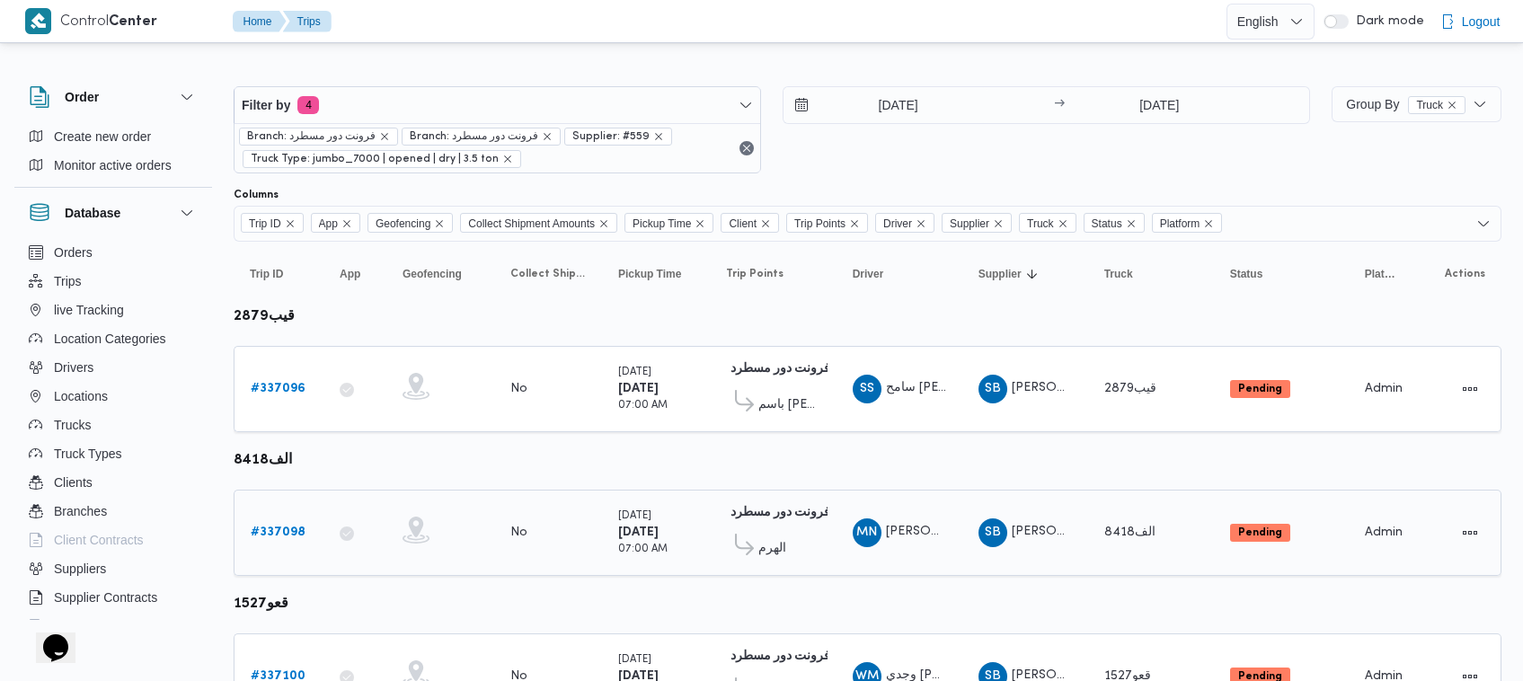
click at [289, 527] on b "# 337098" at bounding box center [278, 533] width 55 height 12
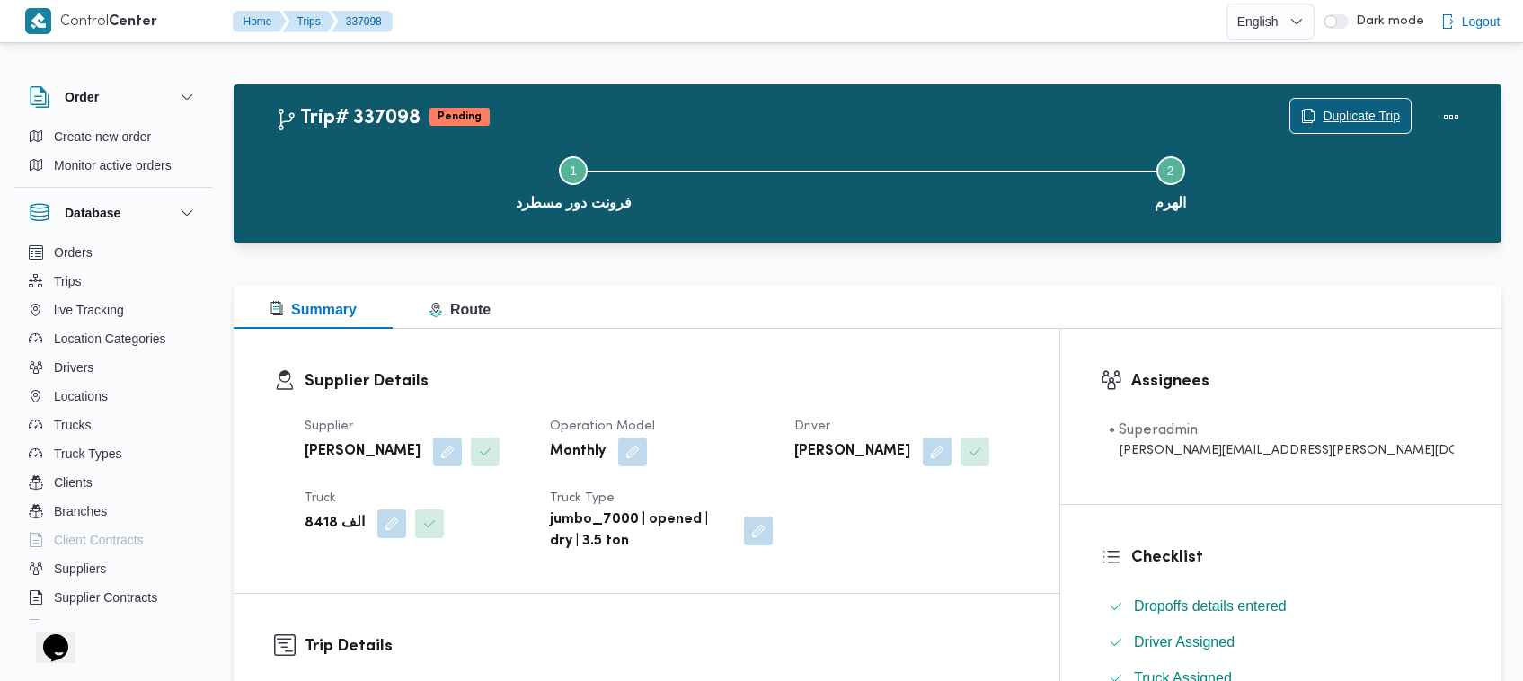
click at [1344, 99] on button "Duplicate Trip" at bounding box center [1350, 116] width 122 height 36
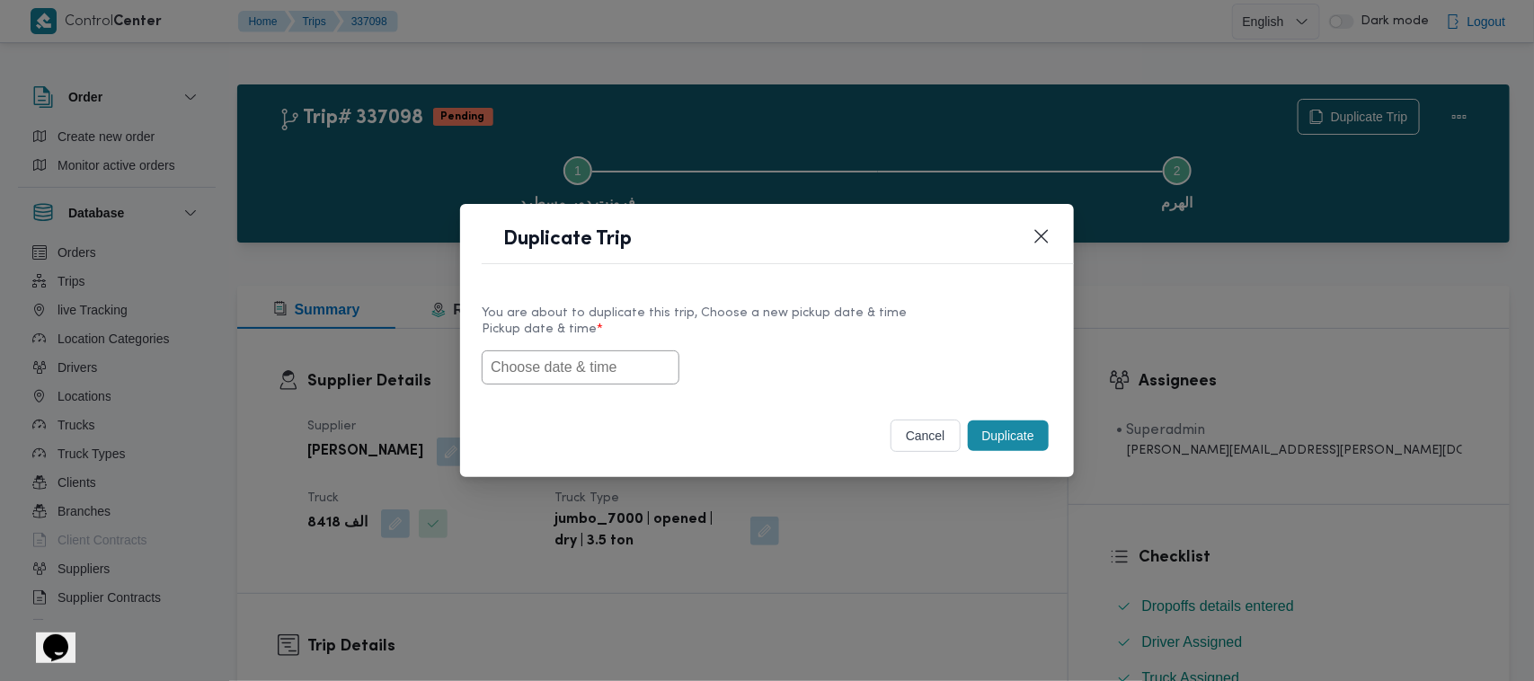
click at [586, 357] on input "text" at bounding box center [581, 367] width 198 height 34
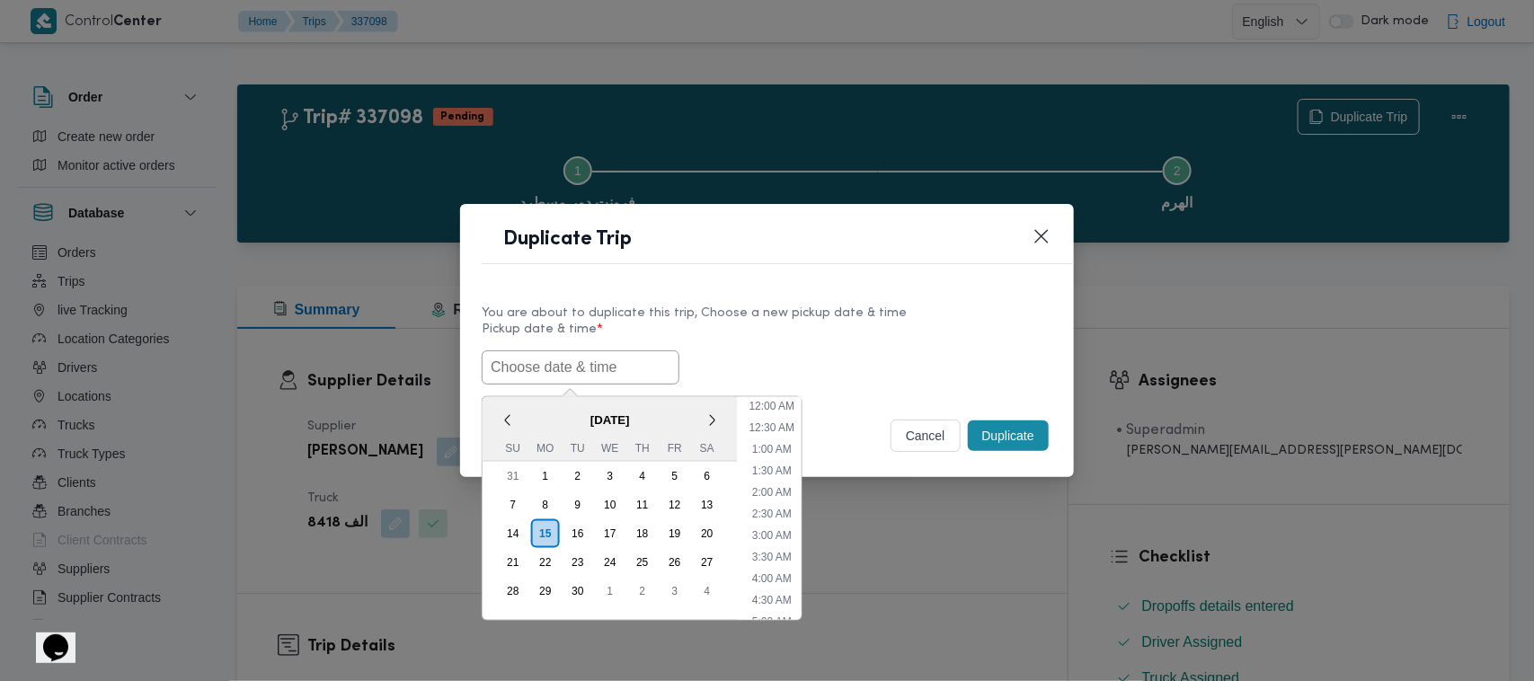
paste input "17/09/2025 7:00AM"
type input "17/09/2025 7:00AM"
drag, startPoint x: 881, startPoint y: 368, endPoint x: 928, endPoint y: 377, distance: 47.6
click at [881, 368] on div "17/09/2025 7:00AM < September 2025 > Su Mo Tu We Th Fr Sa 31 1 2 3 4 5 6 7 8 9 …" at bounding box center [767, 367] width 571 height 34
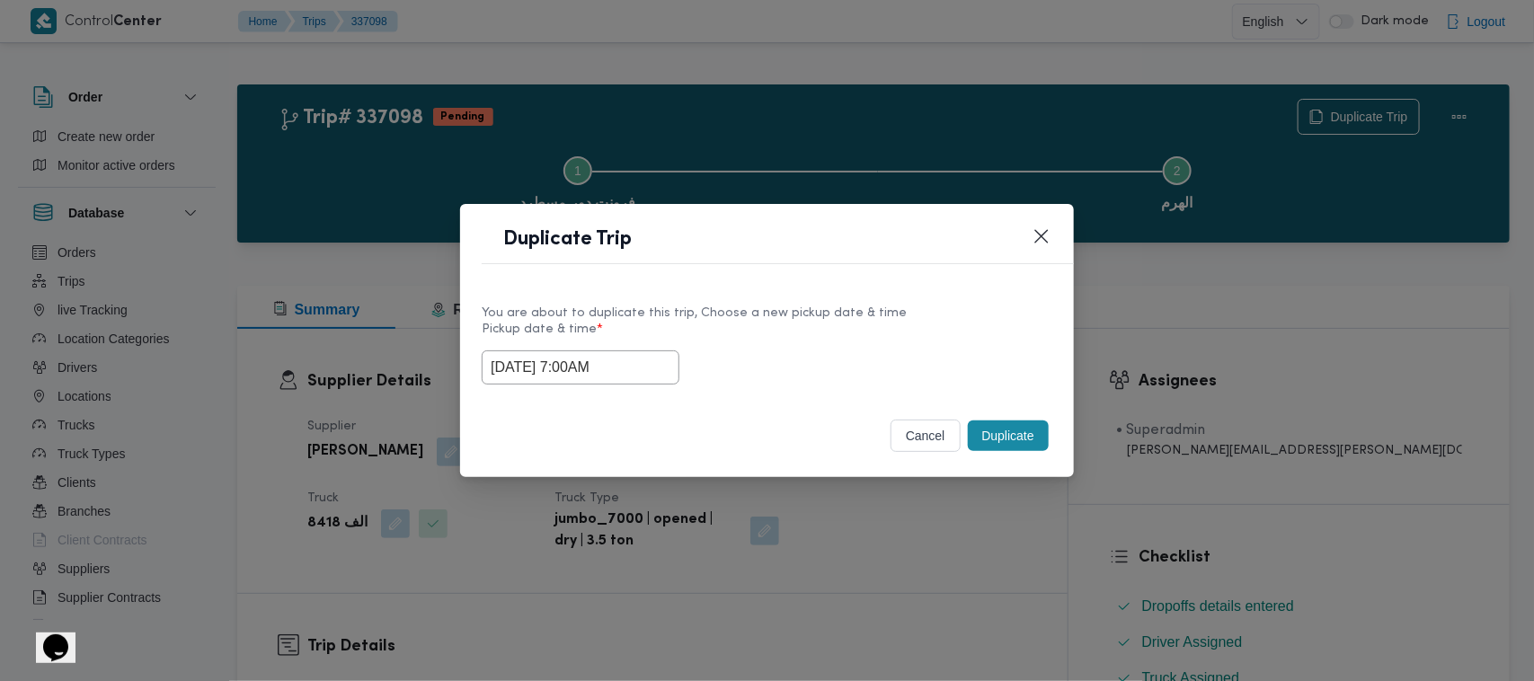
click at [1058, 438] on div "cancel Duplicate" at bounding box center [767, 439] width 614 height 75
click at [1039, 434] on button "Duplicate" at bounding box center [1008, 436] width 81 height 31
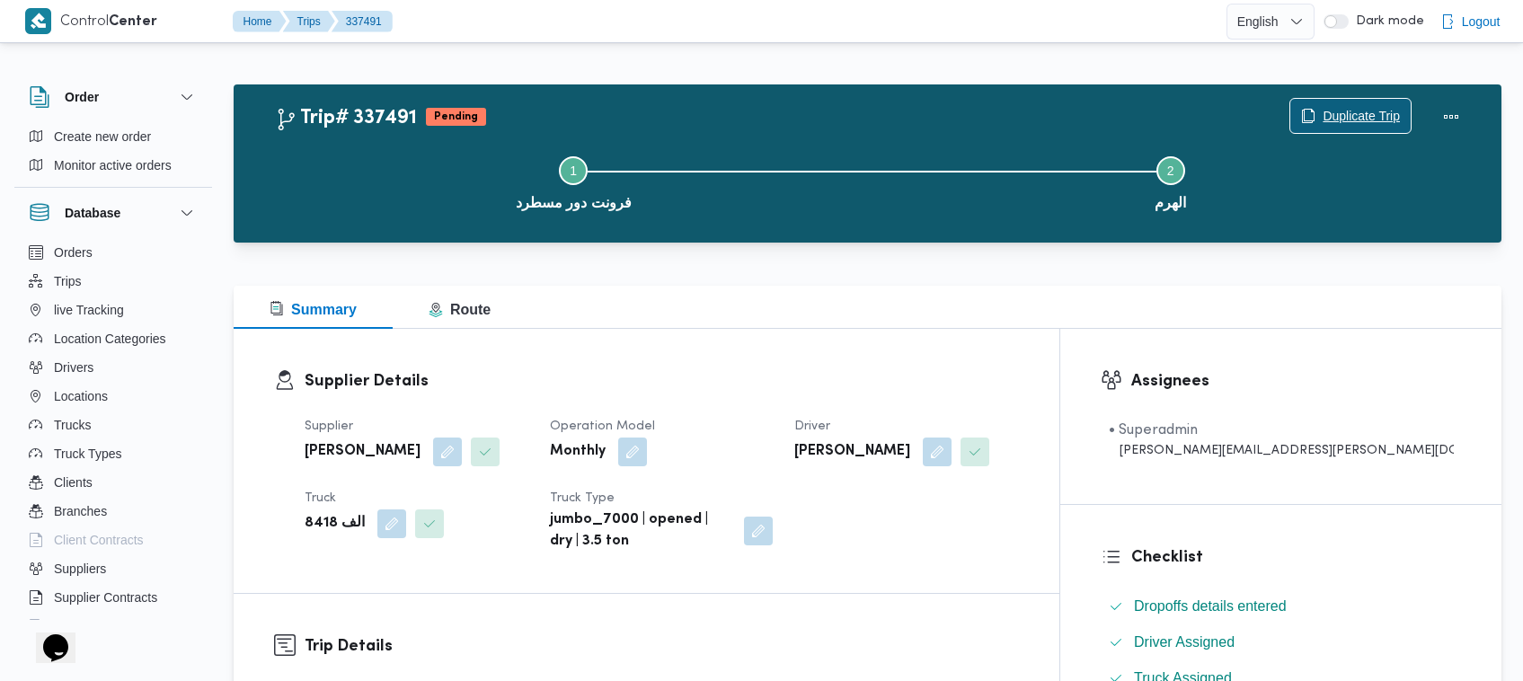
click at [1335, 118] on span "Duplicate Trip" at bounding box center [1361, 116] width 77 height 22
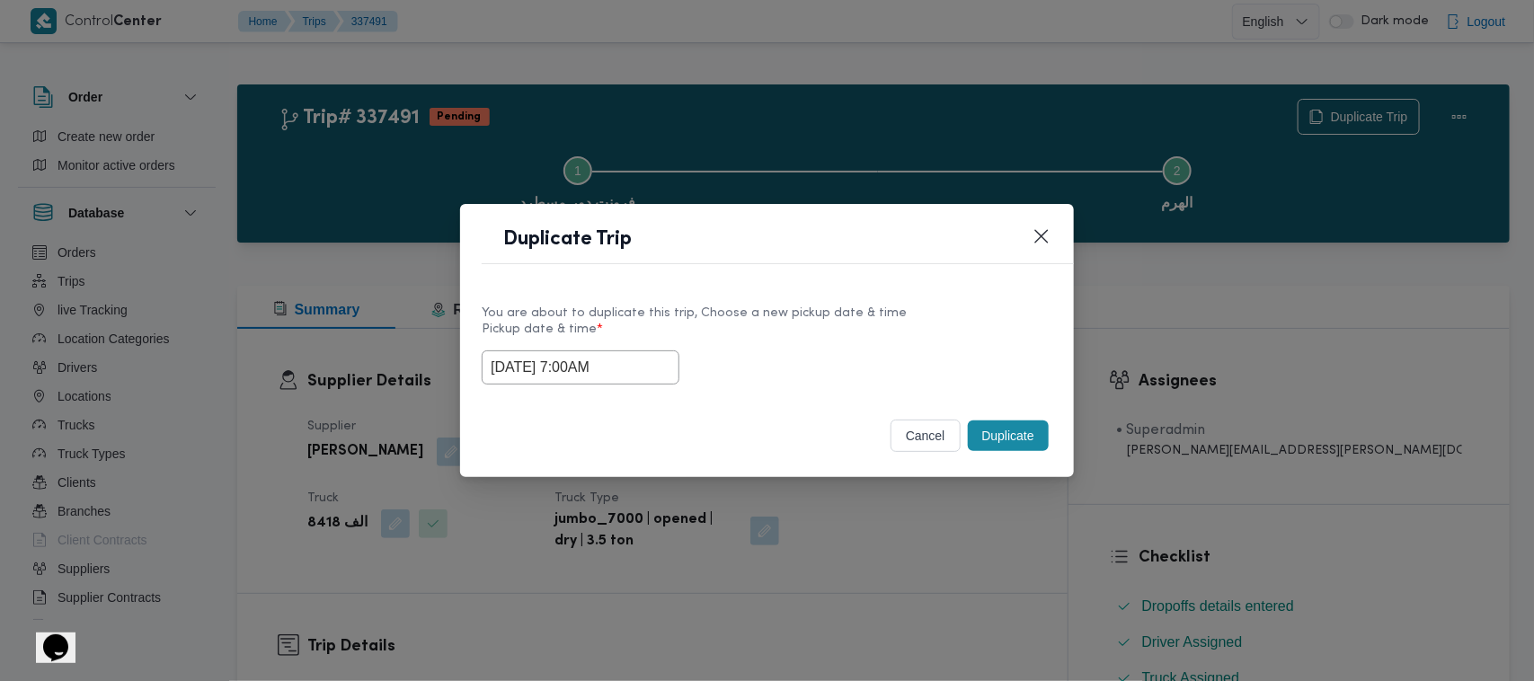
click at [634, 370] on input "17/09/2025 7:00AM" at bounding box center [581, 367] width 198 height 34
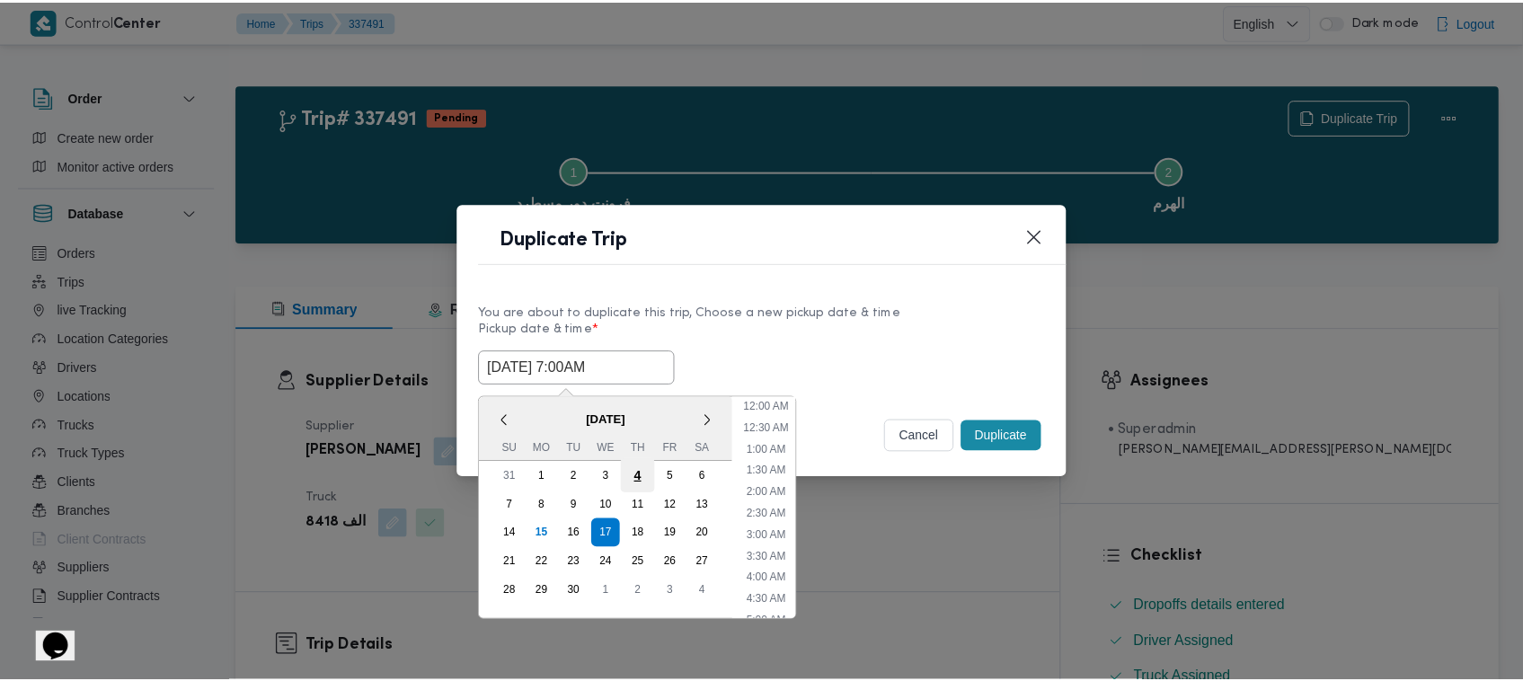
scroll to position [200, 0]
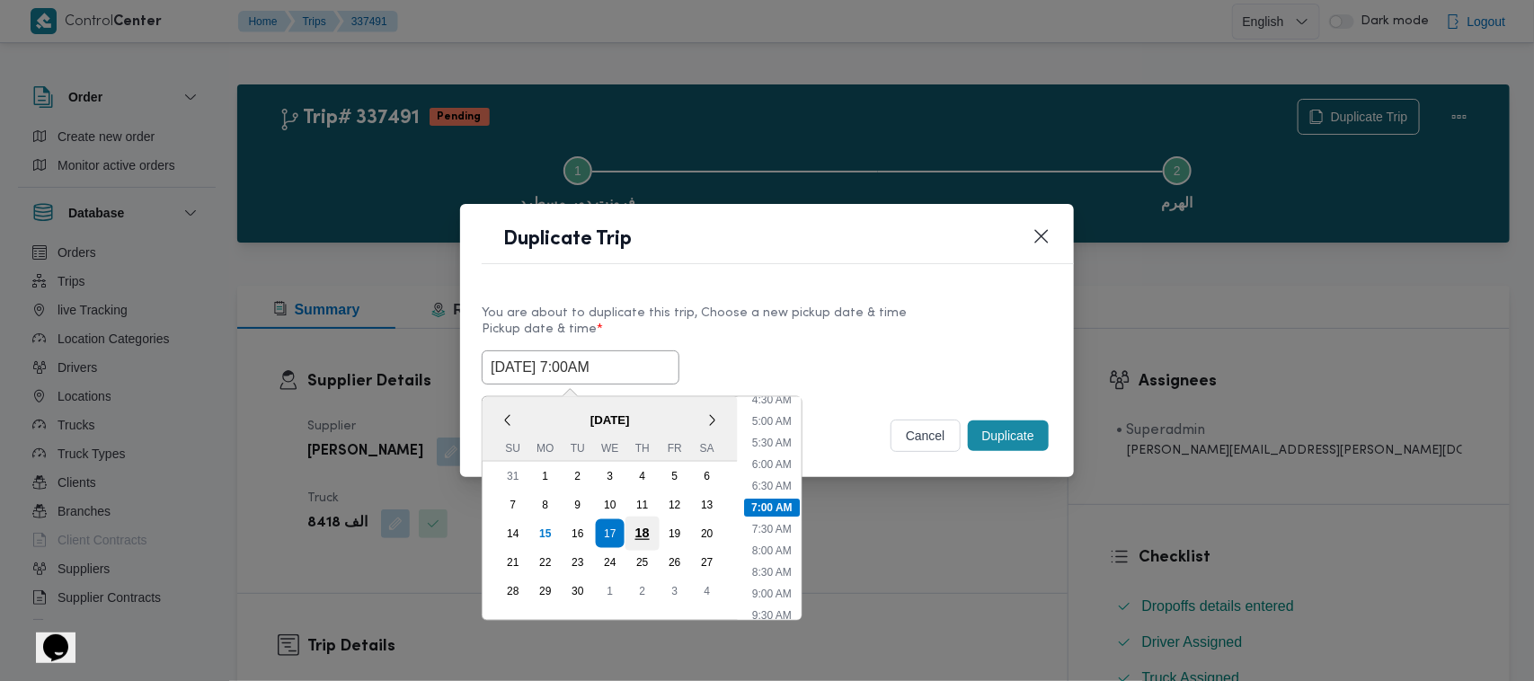
click at [644, 521] on div "18" at bounding box center [642, 534] width 34 height 34
type input "18/09/2025 7:00AM"
click at [762, 344] on label "Pickup date & time *" at bounding box center [767, 337] width 571 height 28
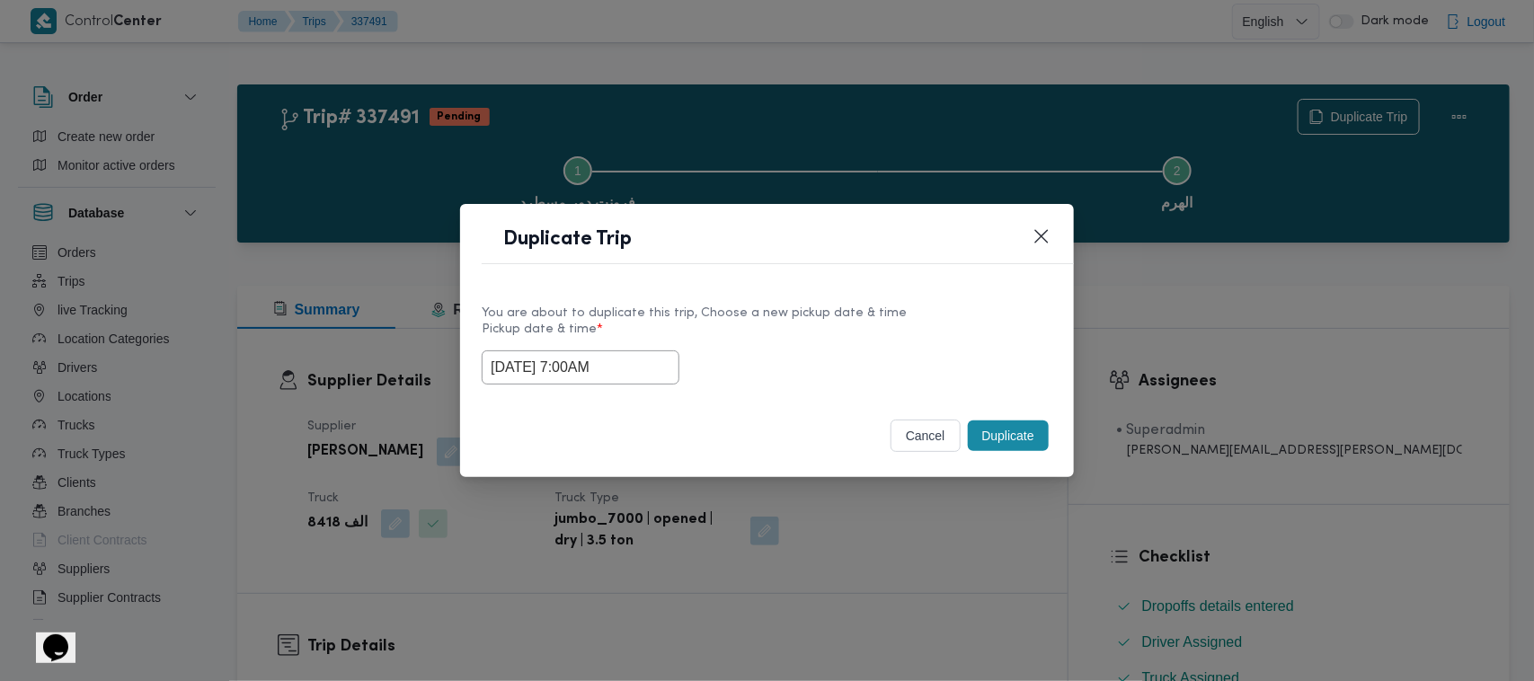
click at [981, 437] on button "Duplicate" at bounding box center [1008, 436] width 81 height 31
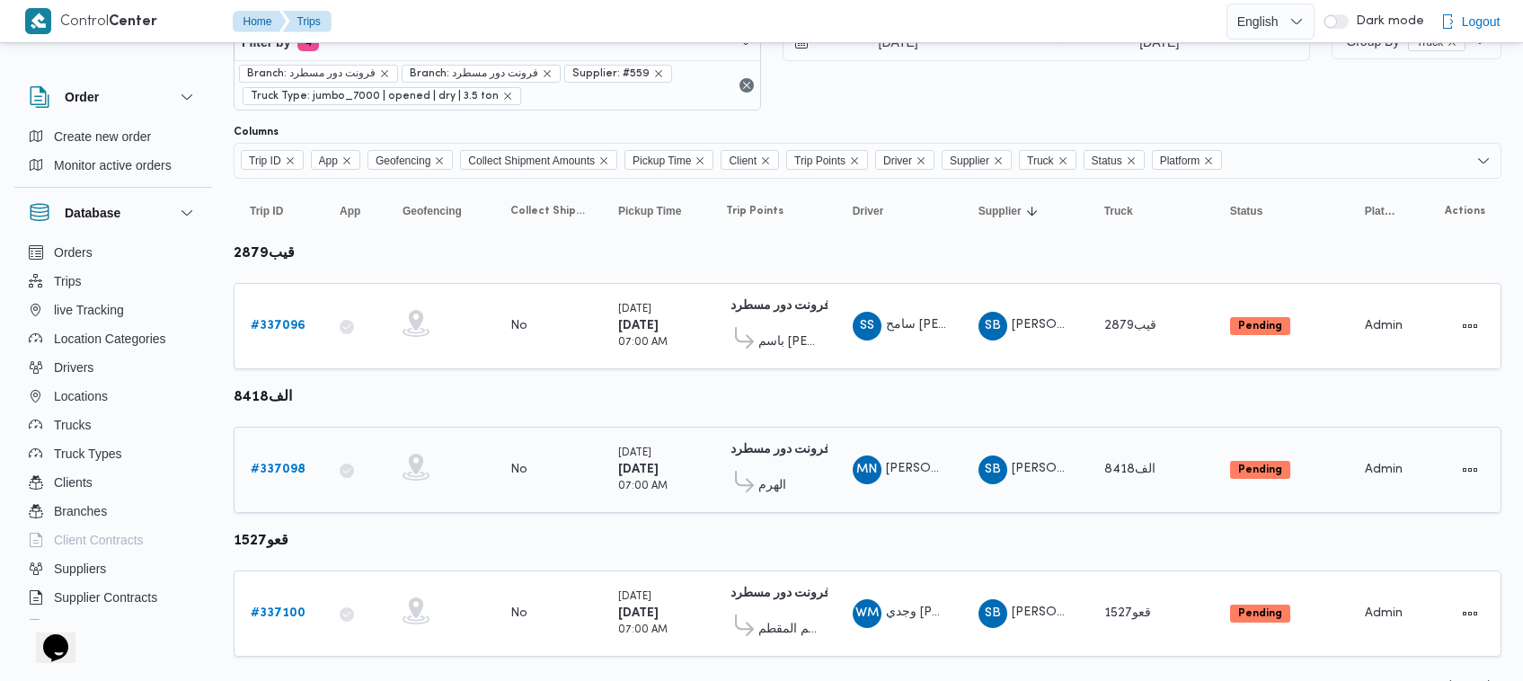
scroll to position [96, 0]
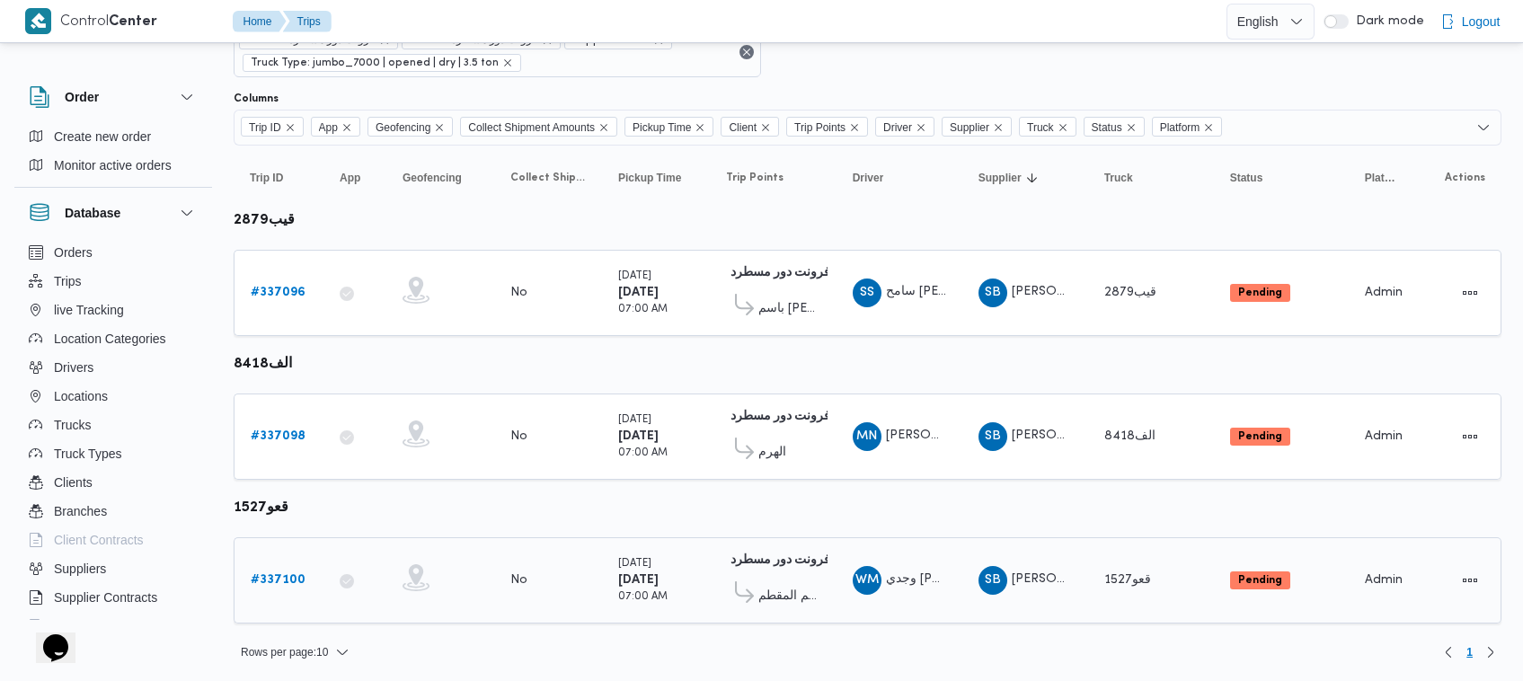
click at [288, 570] on link "# 337100" at bounding box center [278, 581] width 55 height 22
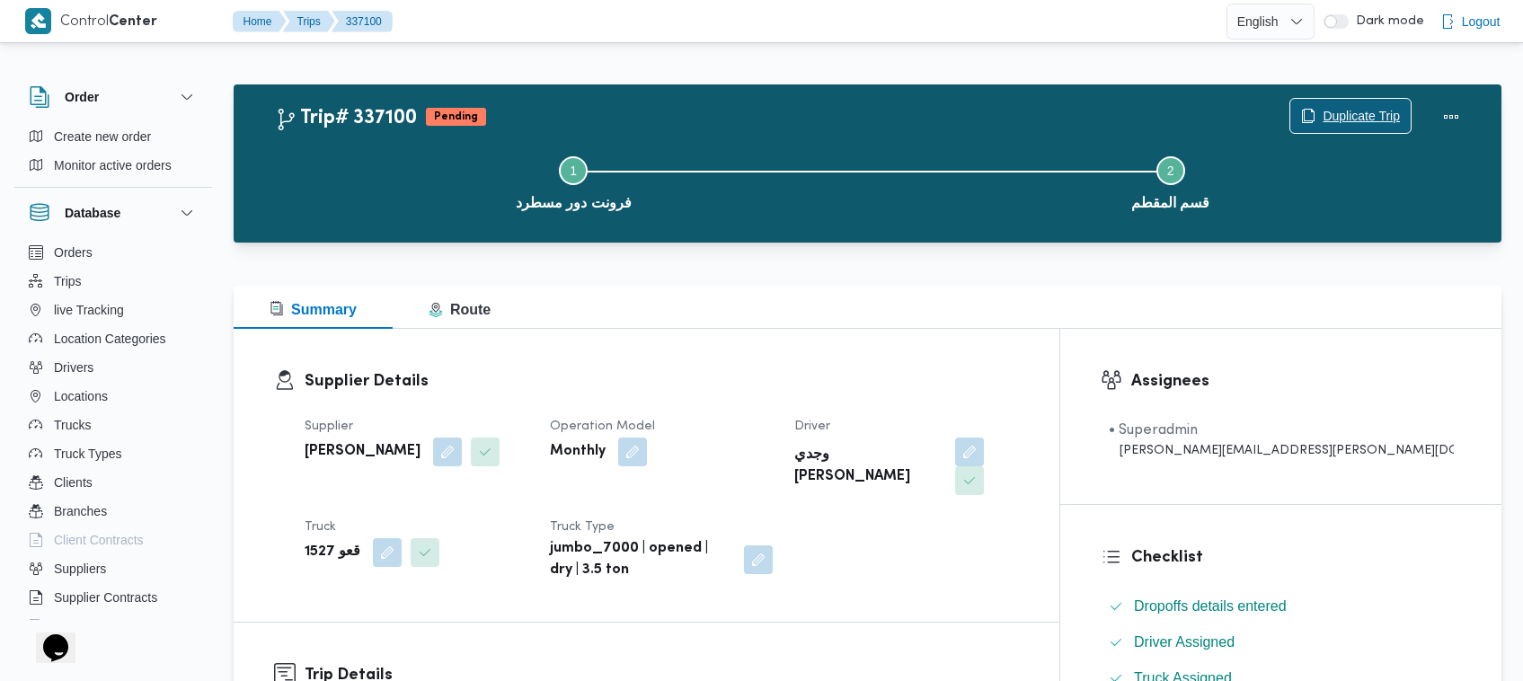
click at [1339, 105] on span "Duplicate Trip" at bounding box center [1350, 116] width 120 height 34
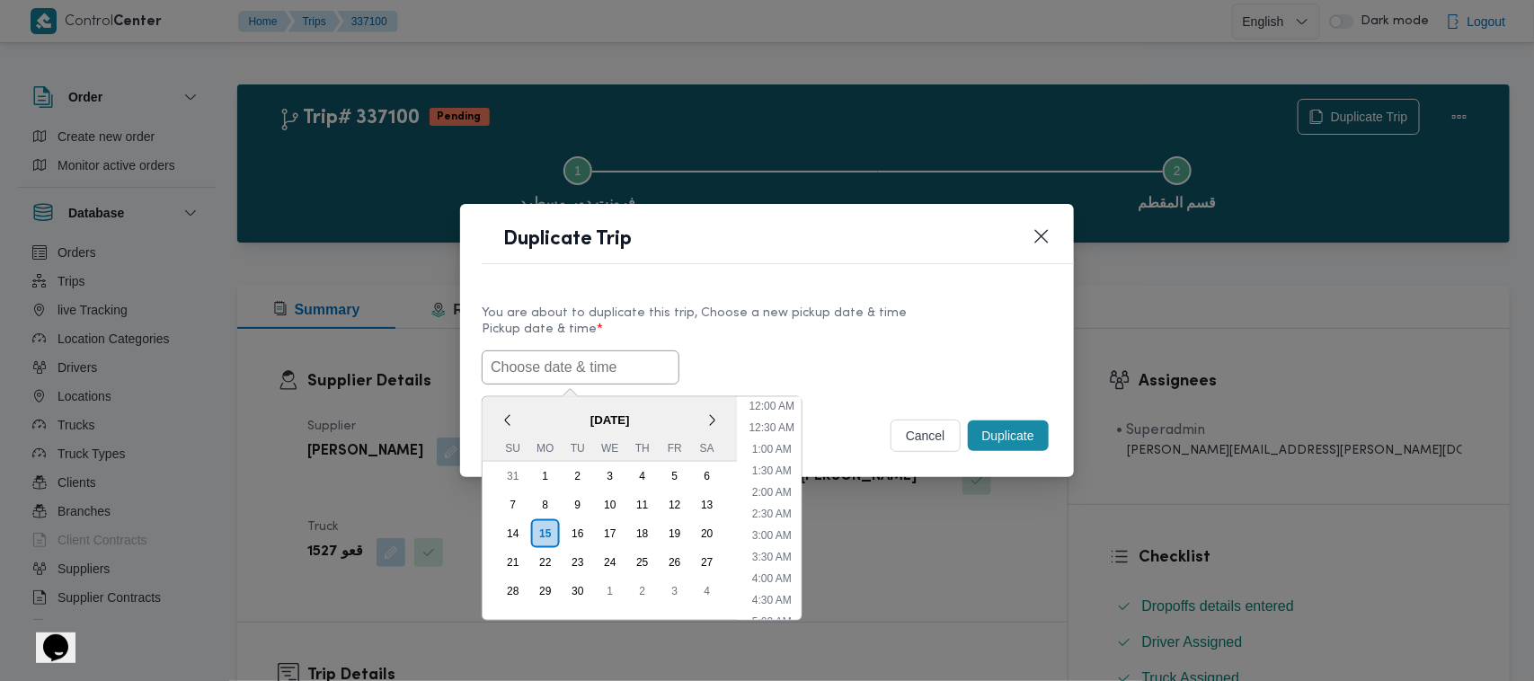
drag, startPoint x: 559, startPoint y: 376, endPoint x: 589, endPoint y: 373, distance: 29.8
click at [559, 376] on input "text" at bounding box center [581, 367] width 198 height 34
paste input "17/09/2025 7:00AM"
type input "17/09/2025 7:00AM"
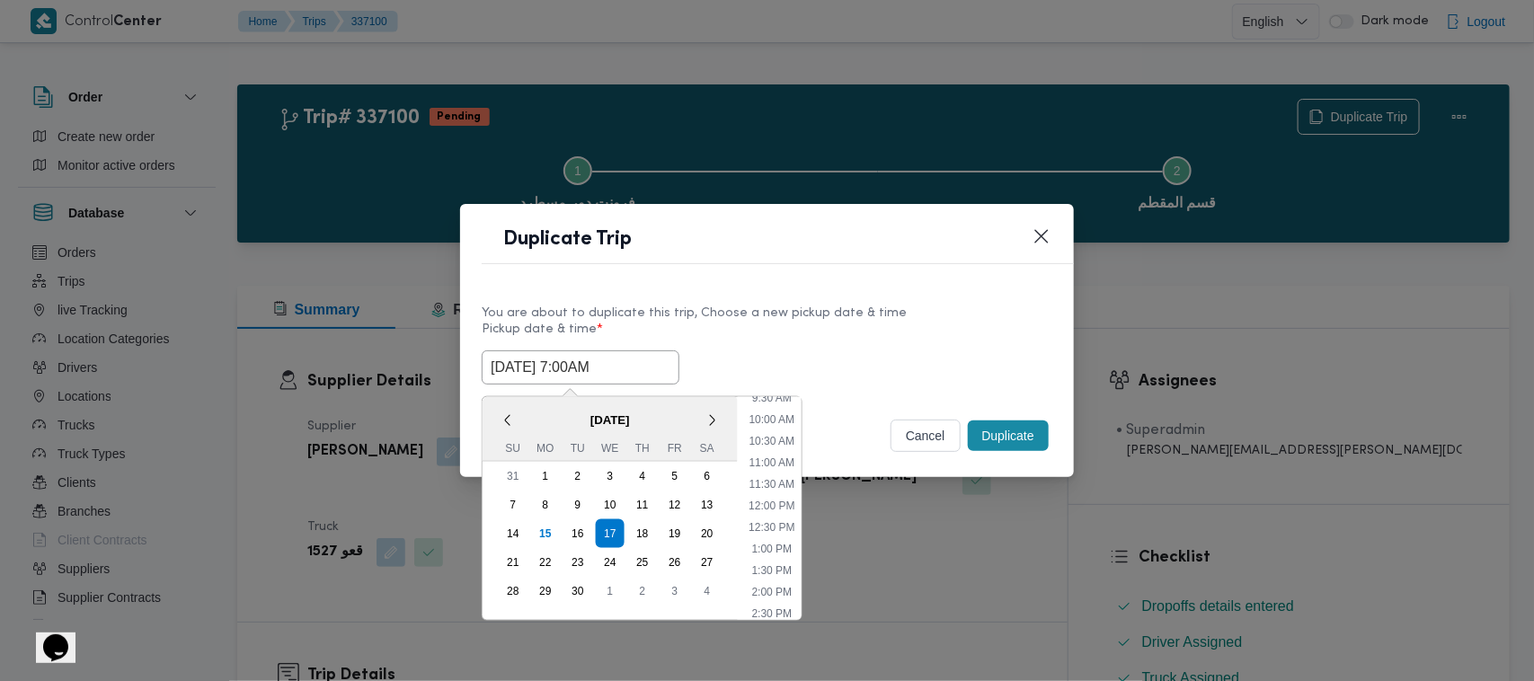
click at [847, 350] on div "17/09/2025 7:00AM < September 2025 > Su Mo Tu We Th Fr Sa 31 1 2 3 4 5 6 7 8 9 …" at bounding box center [767, 367] width 571 height 34
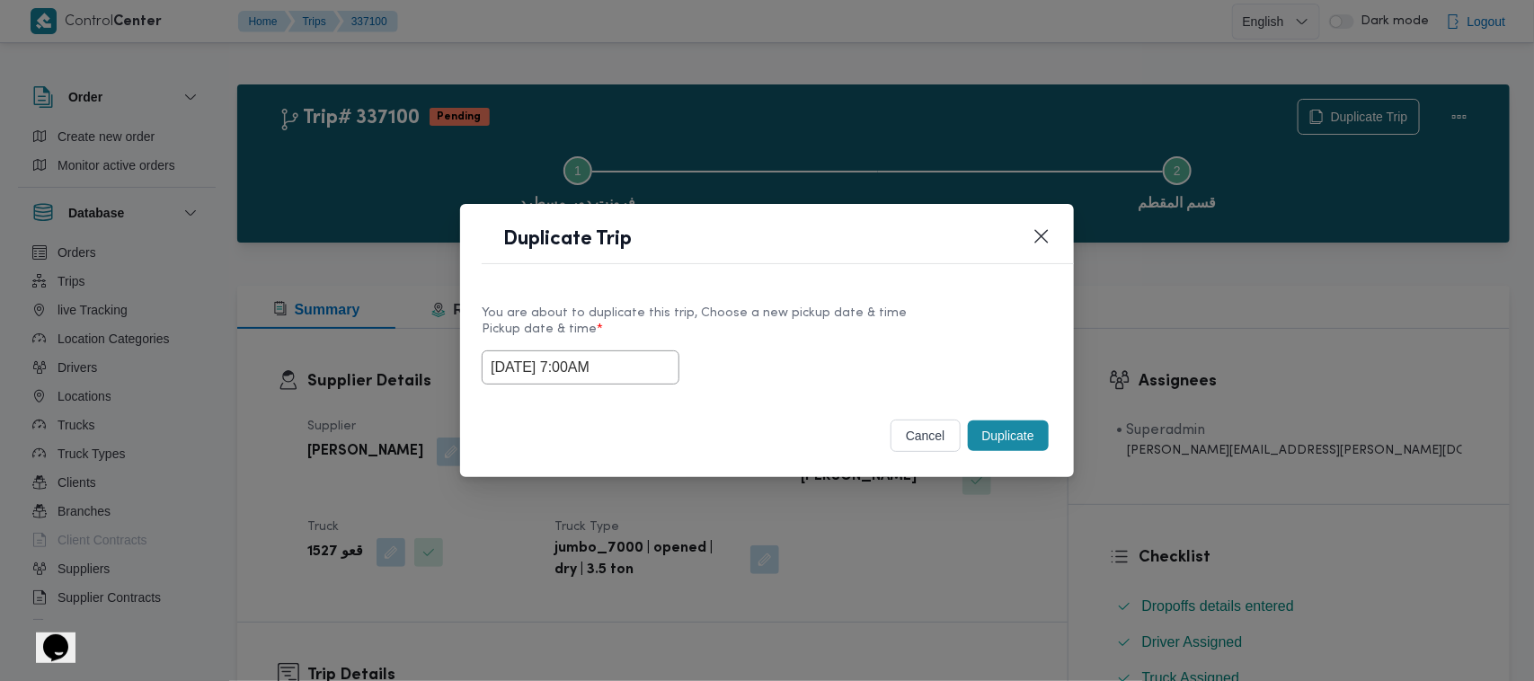
click at [1005, 429] on button "Duplicate" at bounding box center [1008, 436] width 81 height 31
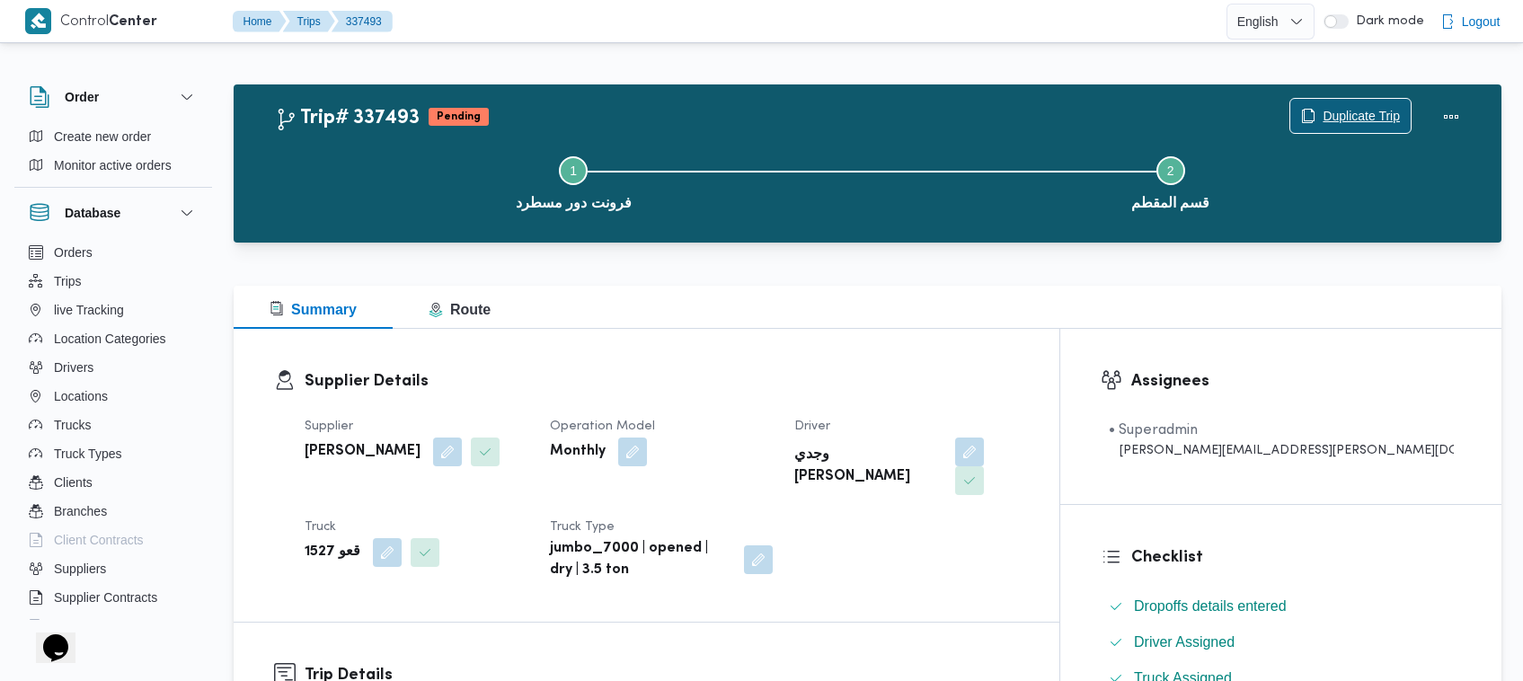
click at [1323, 106] on span "Duplicate Trip" at bounding box center [1361, 116] width 77 height 22
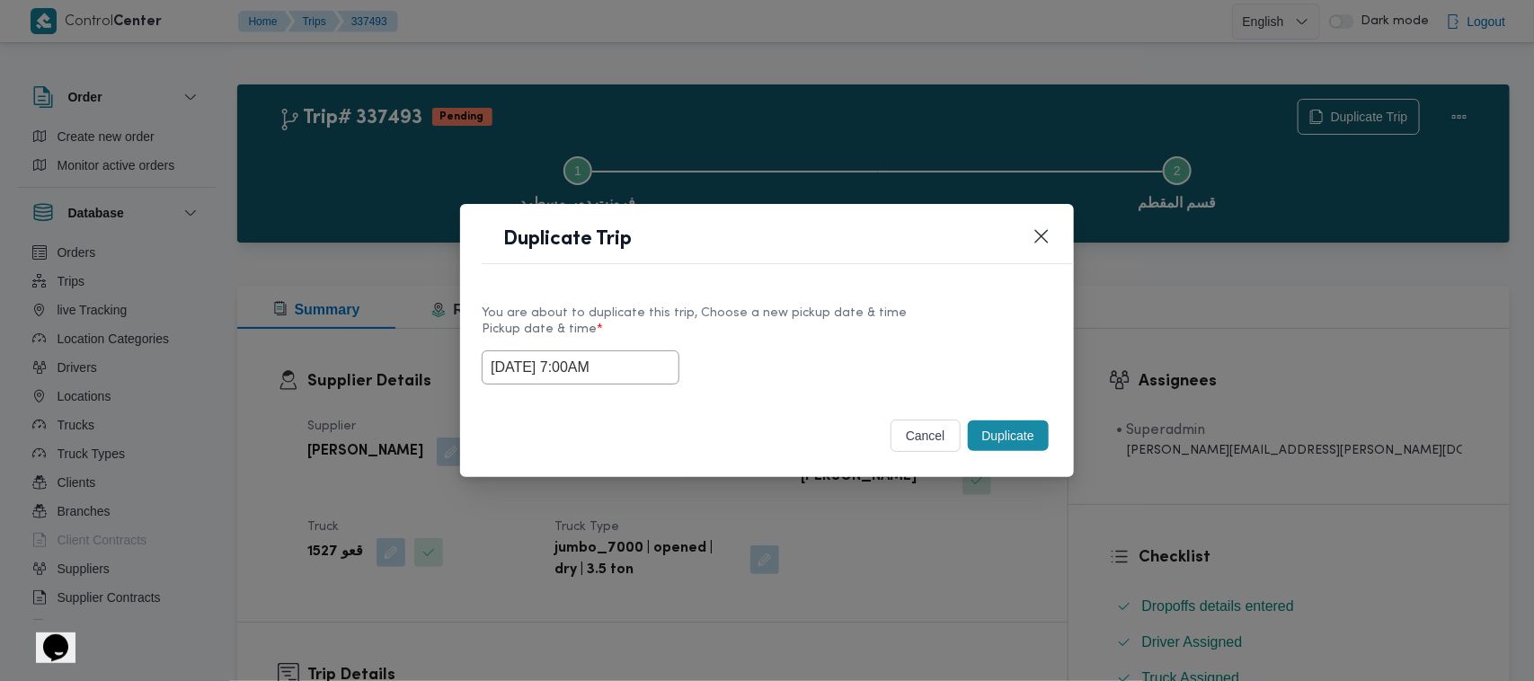
click at [663, 362] on input "17/09/2025 7:00AM" at bounding box center [581, 367] width 198 height 34
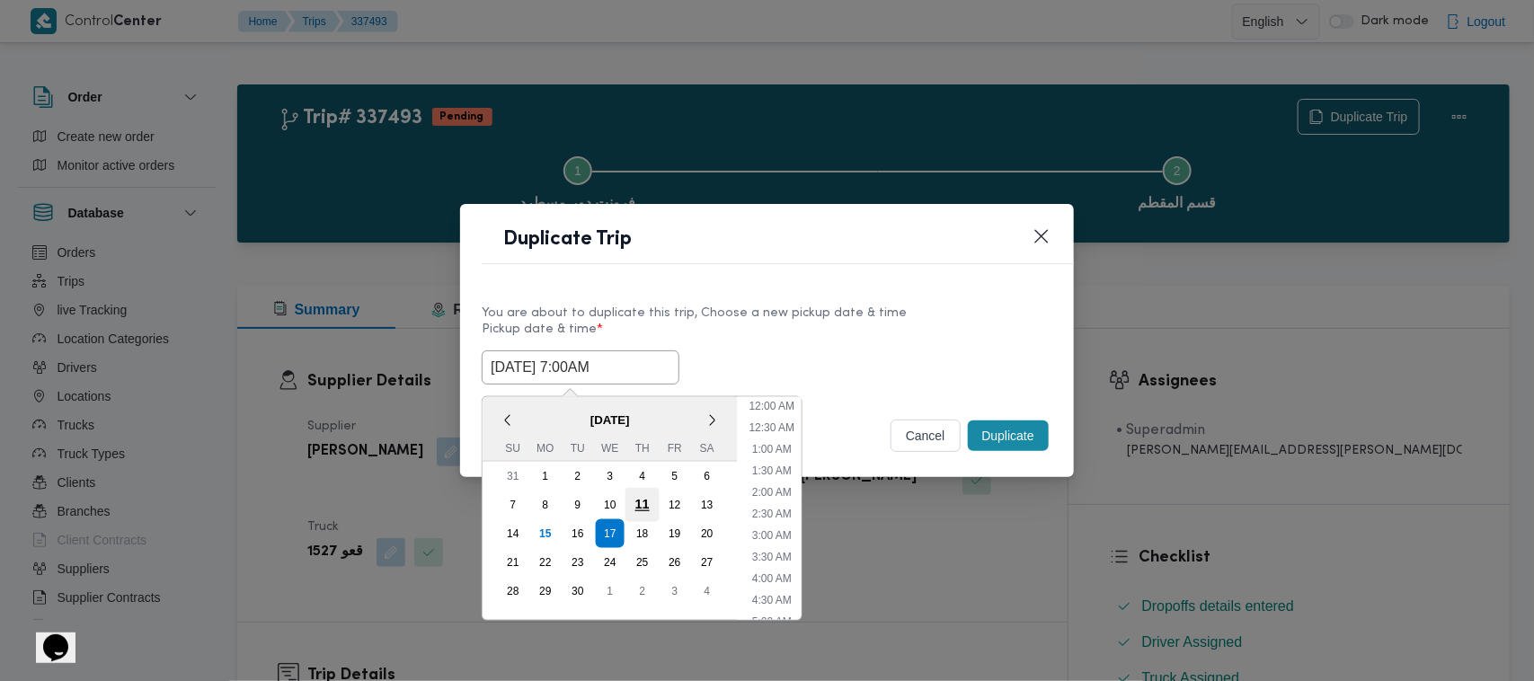
scroll to position [200, 0]
click at [639, 530] on div "18" at bounding box center [642, 534] width 34 height 34
type input "18/09/2025 7:00AM"
click at [870, 294] on div "You are about to duplicate this trip, Choose a new pickup date & time Pickup da…" at bounding box center [767, 343] width 614 height 115
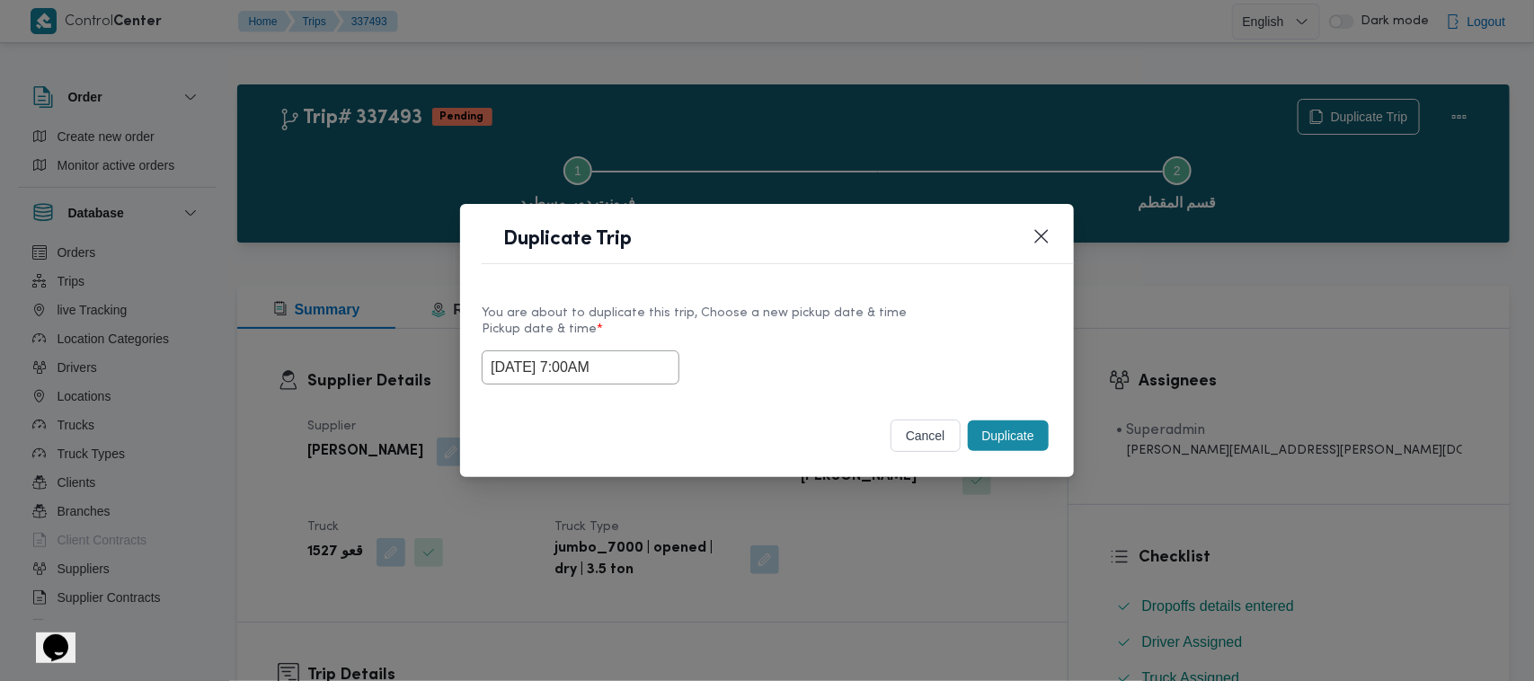
click at [1015, 431] on button "Duplicate" at bounding box center [1008, 436] width 81 height 31
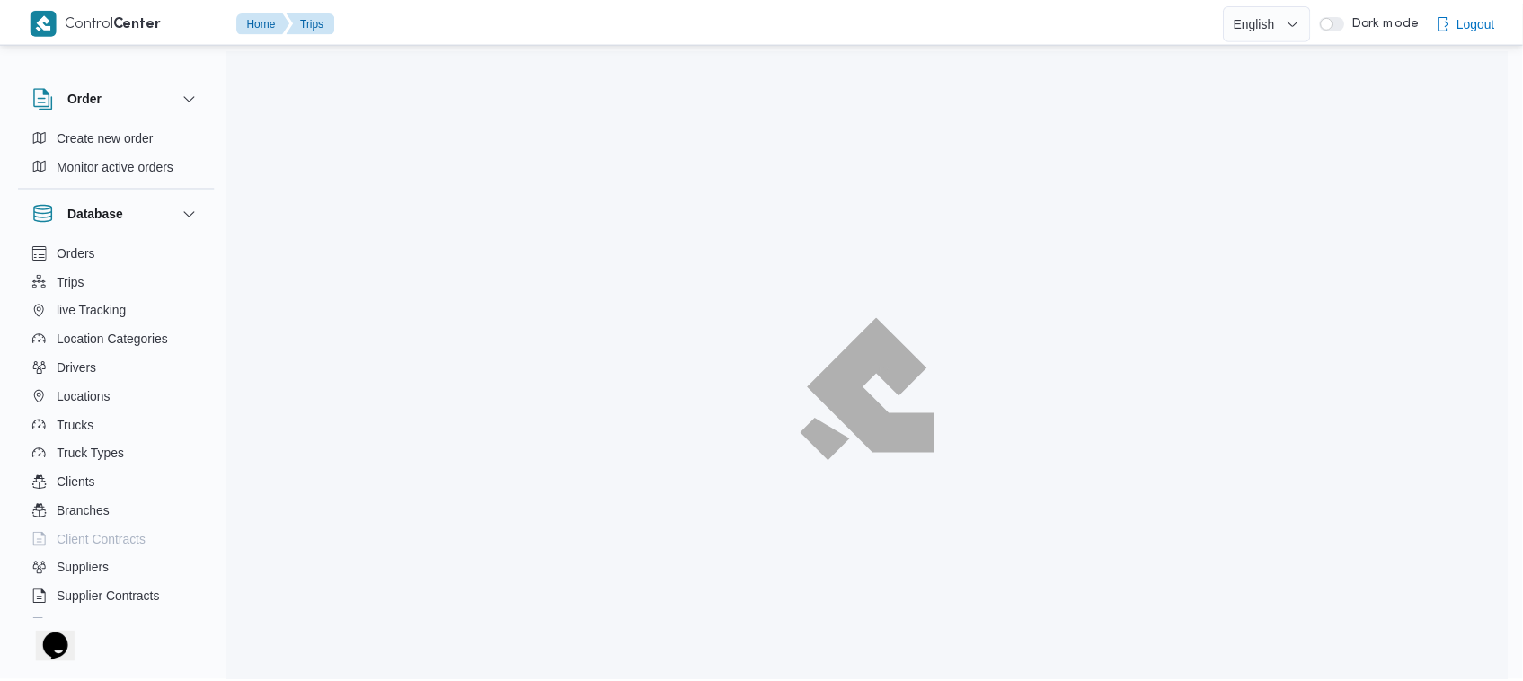
scroll to position [48, 0]
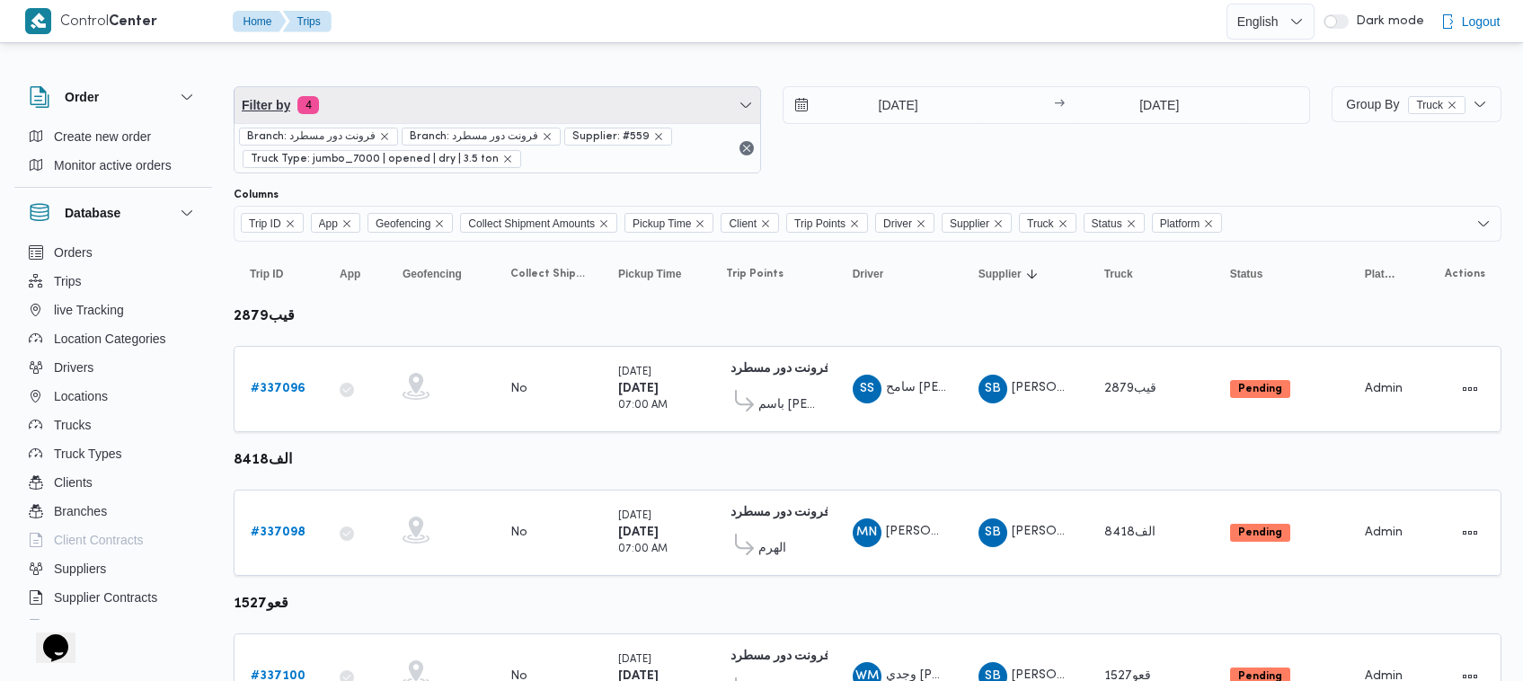
click at [402, 106] on span "Filter by 4" at bounding box center [498, 105] width 526 height 36
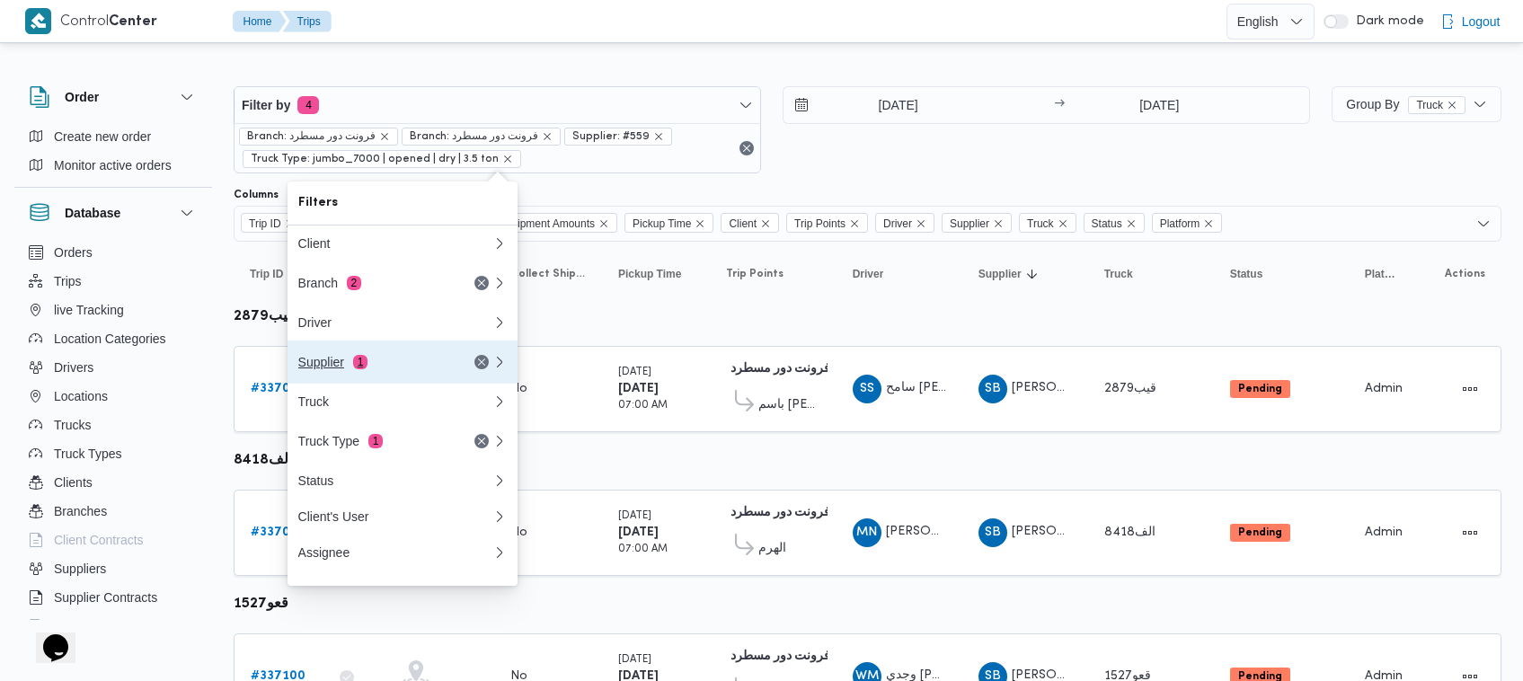
click at [341, 380] on button "Supplier 1" at bounding box center [403, 362] width 230 height 43
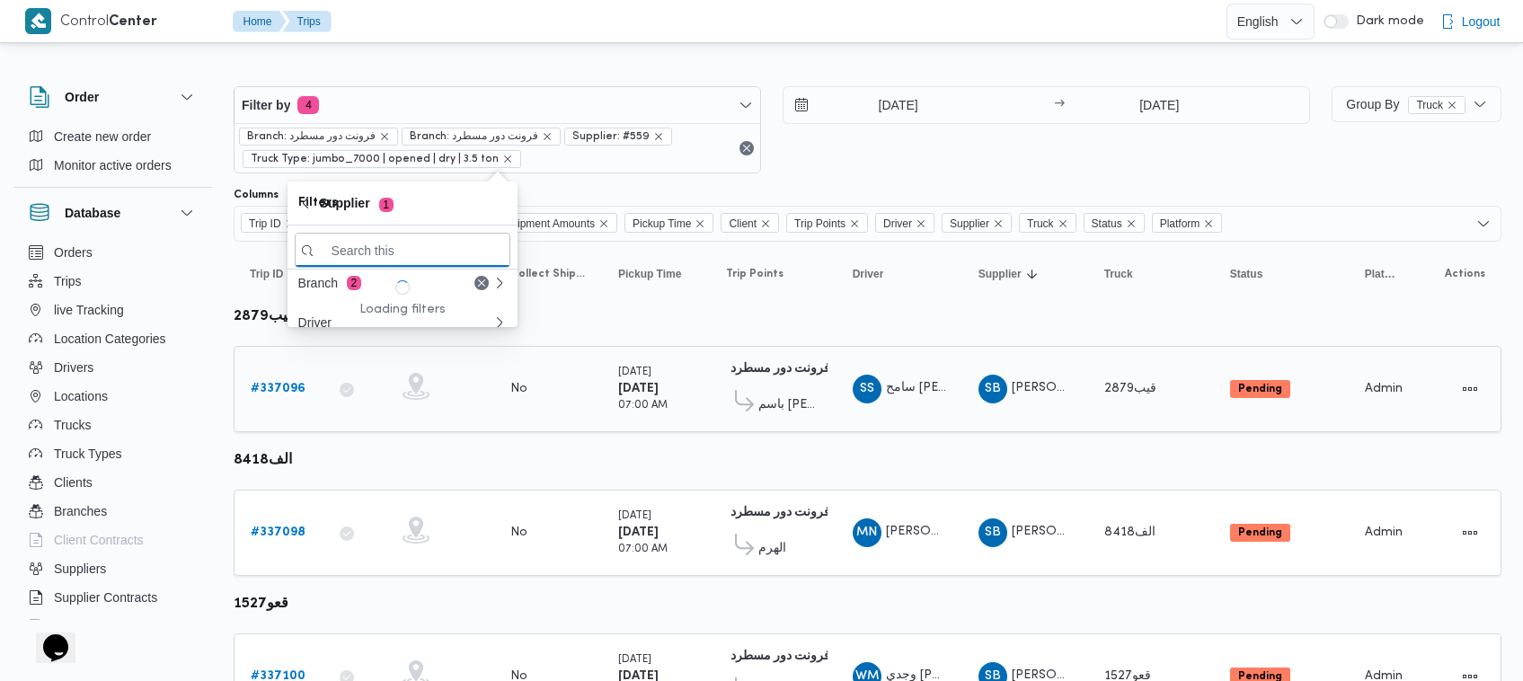
paste input "[PERSON_NAME][DATE] [PERSON_NAME]"
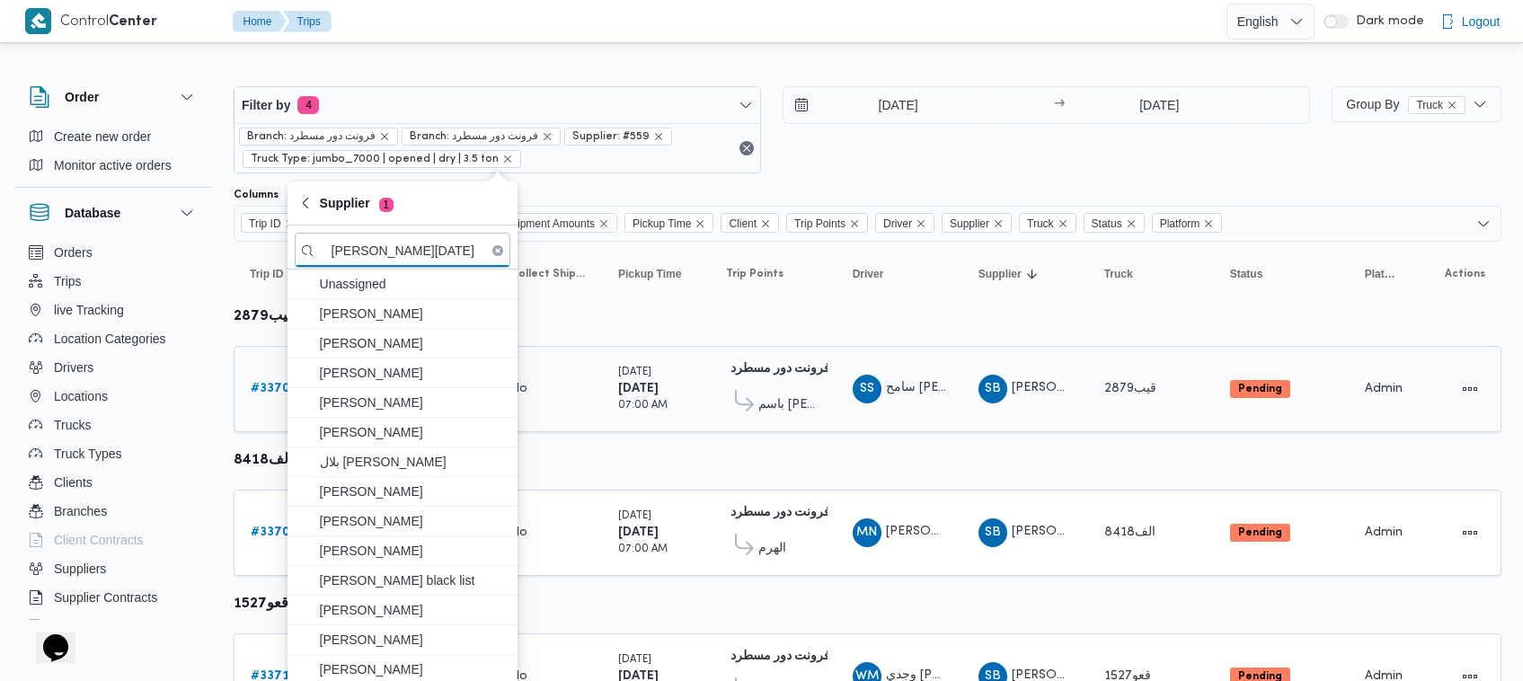
scroll to position [0, 21]
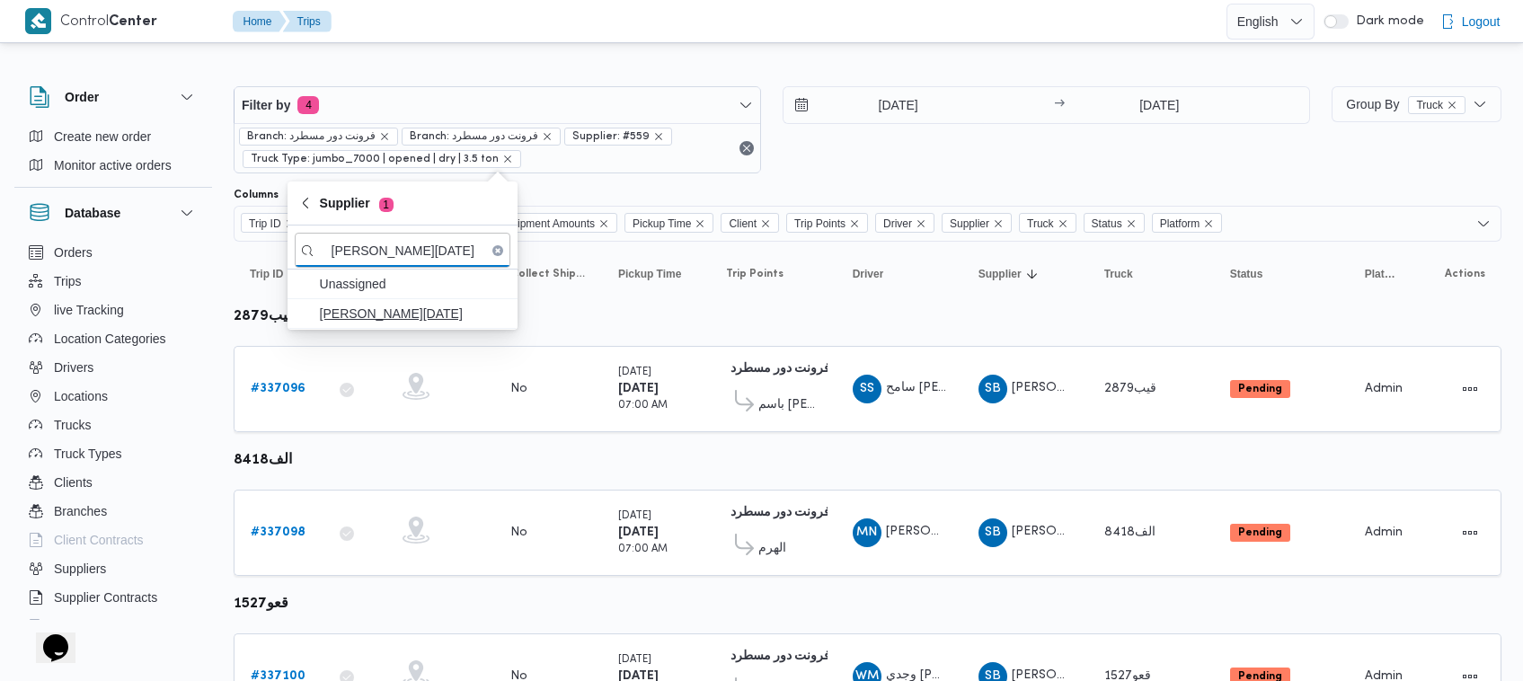
type input "[PERSON_NAME][DATE] [PERSON_NAME]"
click at [423, 303] on span "[PERSON_NAME][DATE] [PERSON_NAME]" at bounding box center [413, 314] width 187 height 22
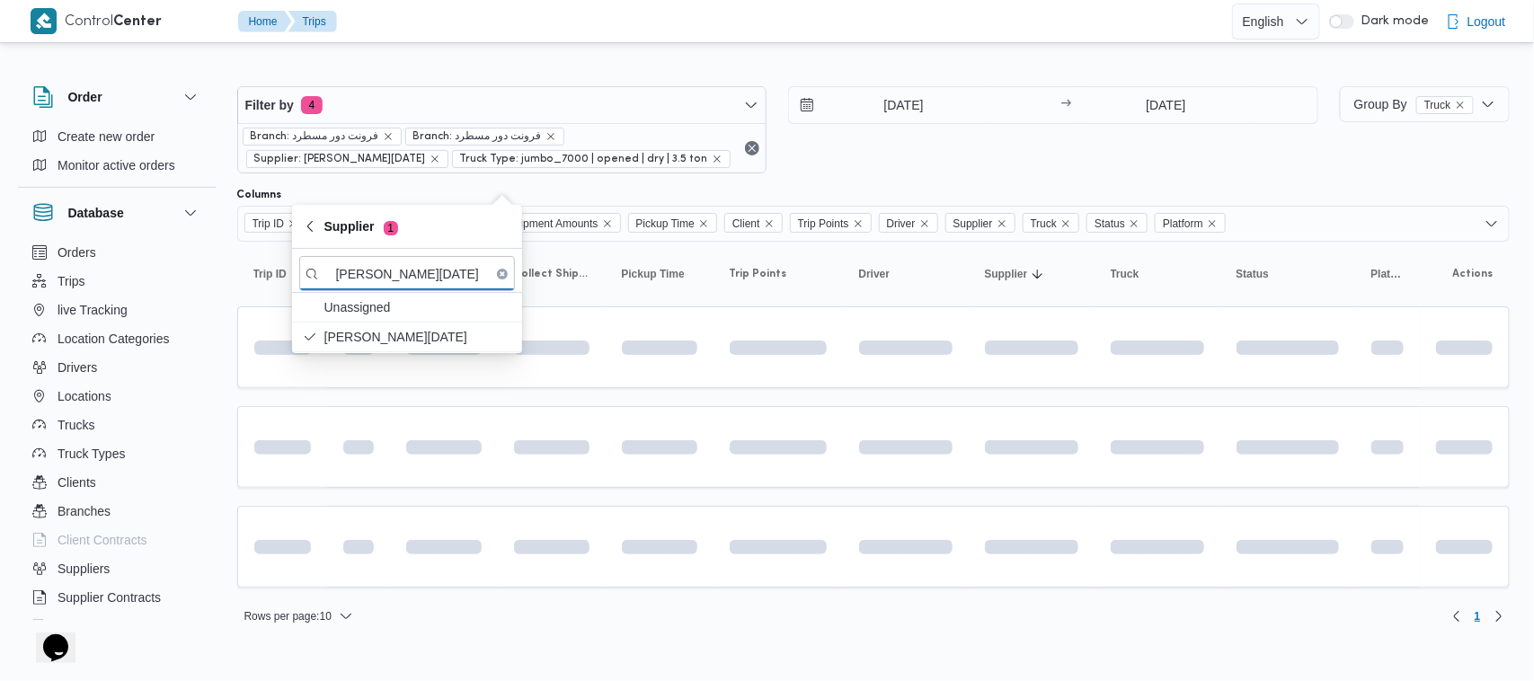
click at [1056, 146] on div "16/9/2025 → 16/9/2025" at bounding box center [1053, 129] width 530 height 87
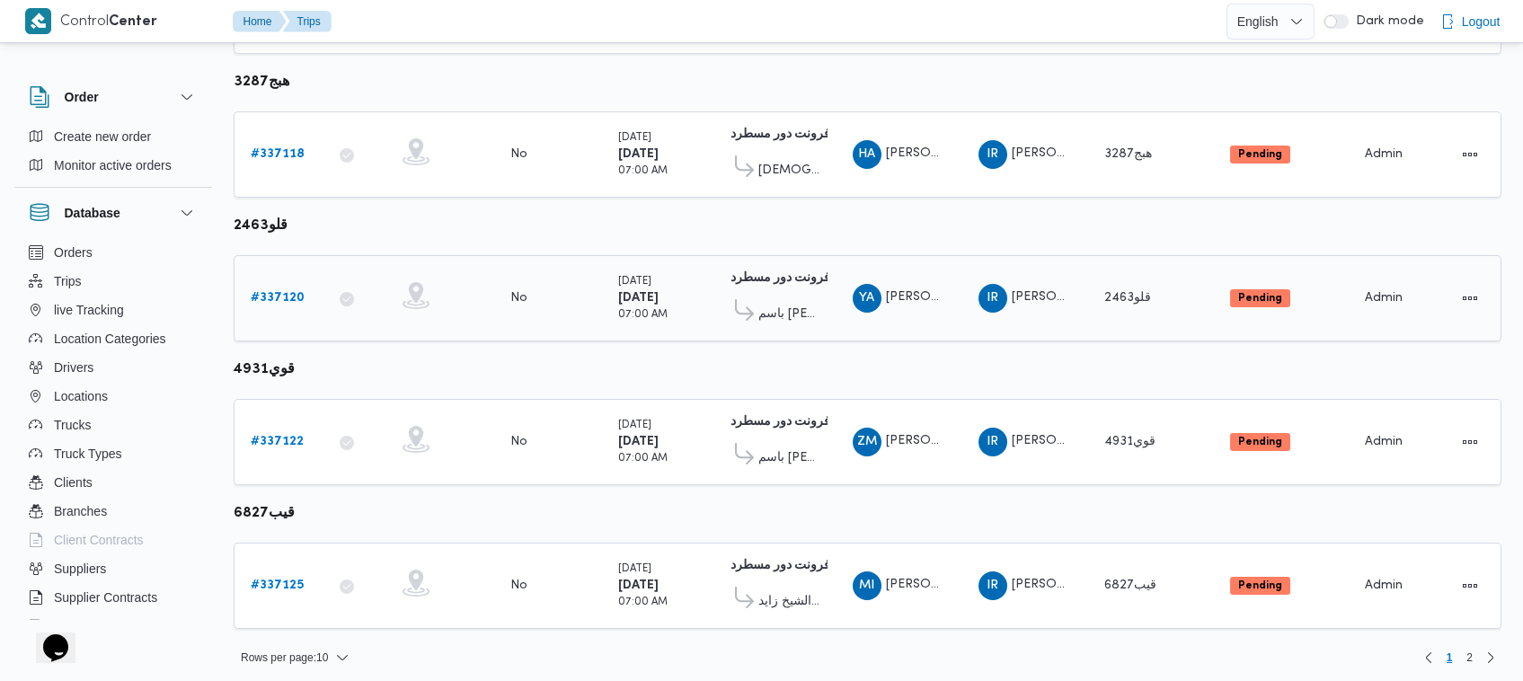
scroll to position [1114, 0]
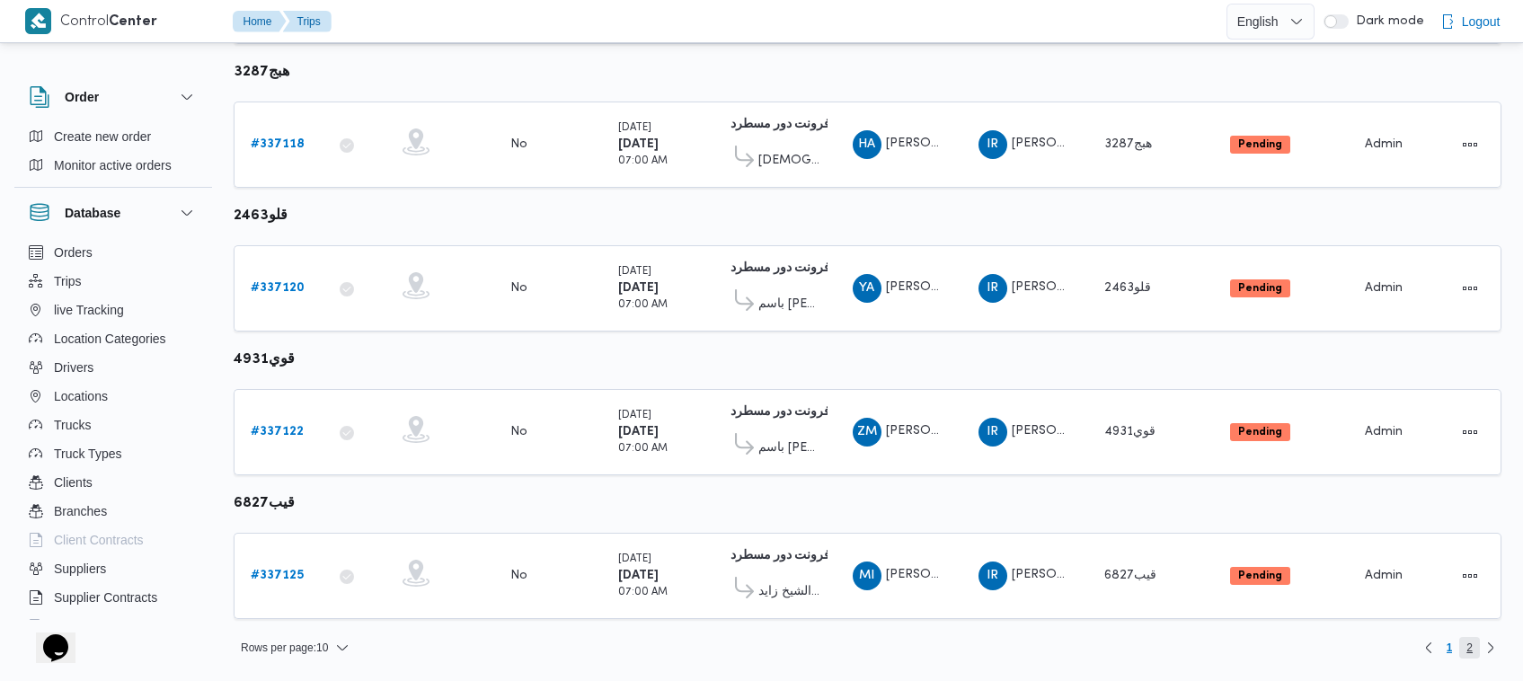
click at [1461, 652] on span "2" at bounding box center [1469, 648] width 21 height 22
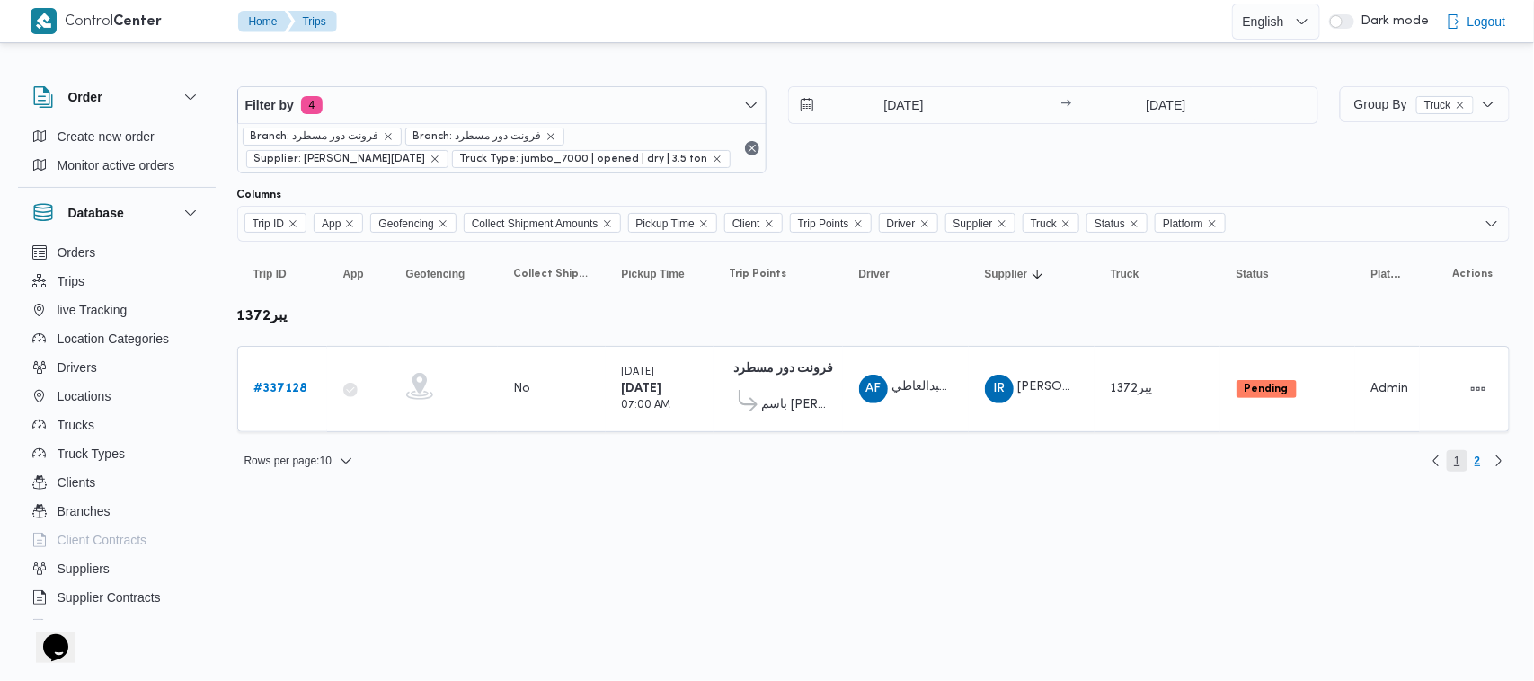
click at [1453, 472] on span "1" at bounding box center [1457, 461] width 21 height 22
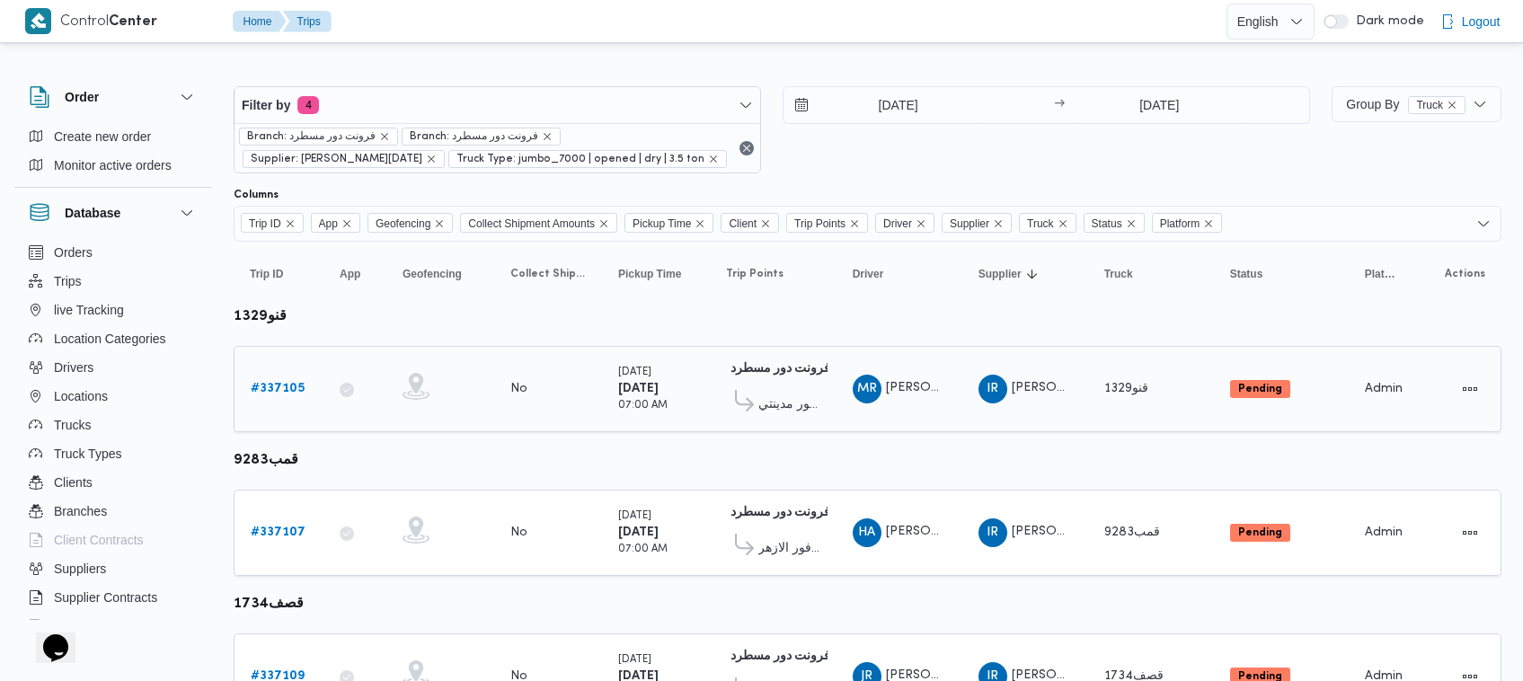
click at [285, 400] on div "# 337105" at bounding box center [278, 389] width 71 height 36
click at [285, 401] on div "# 337105" at bounding box center [278, 389] width 71 height 36
click at [288, 394] on b "# 337105" at bounding box center [278, 389] width 54 height 12
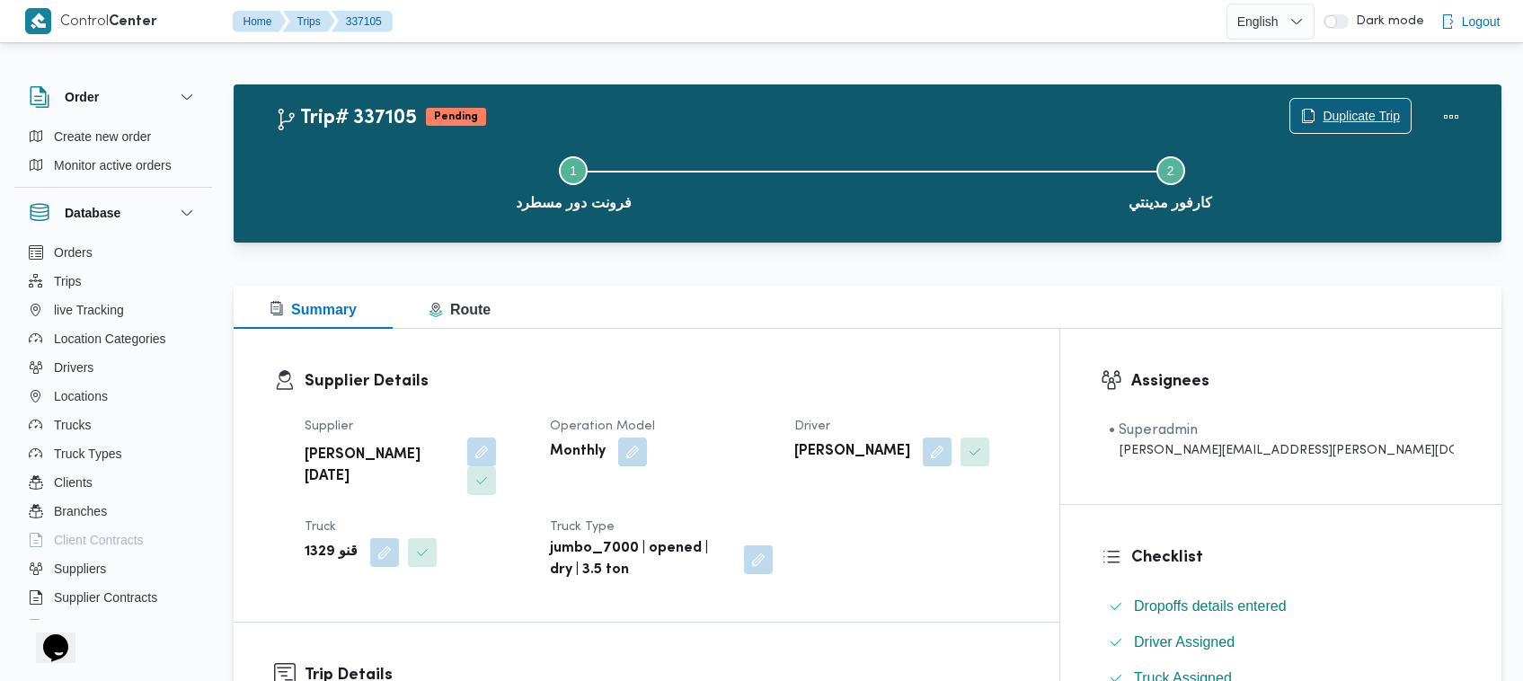
click at [1363, 103] on span "Duplicate Trip" at bounding box center [1350, 116] width 120 height 34
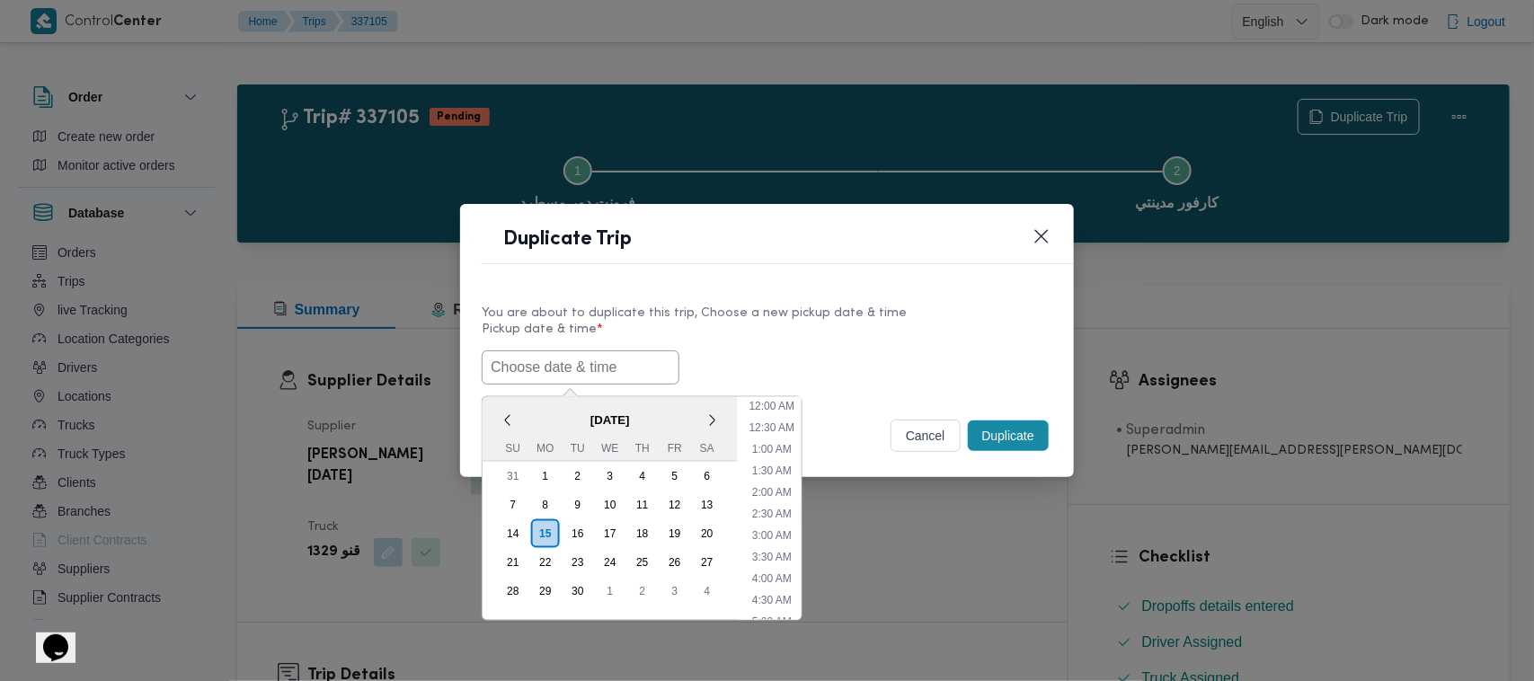
drag, startPoint x: 558, startPoint y: 378, endPoint x: 661, endPoint y: 378, distance: 103.3
click at [557, 380] on input "text" at bounding box center [581, 367] width 198 height 34
paste input "17/09/2025 7:00AM"
type input "17/09/2025 7:00AM"
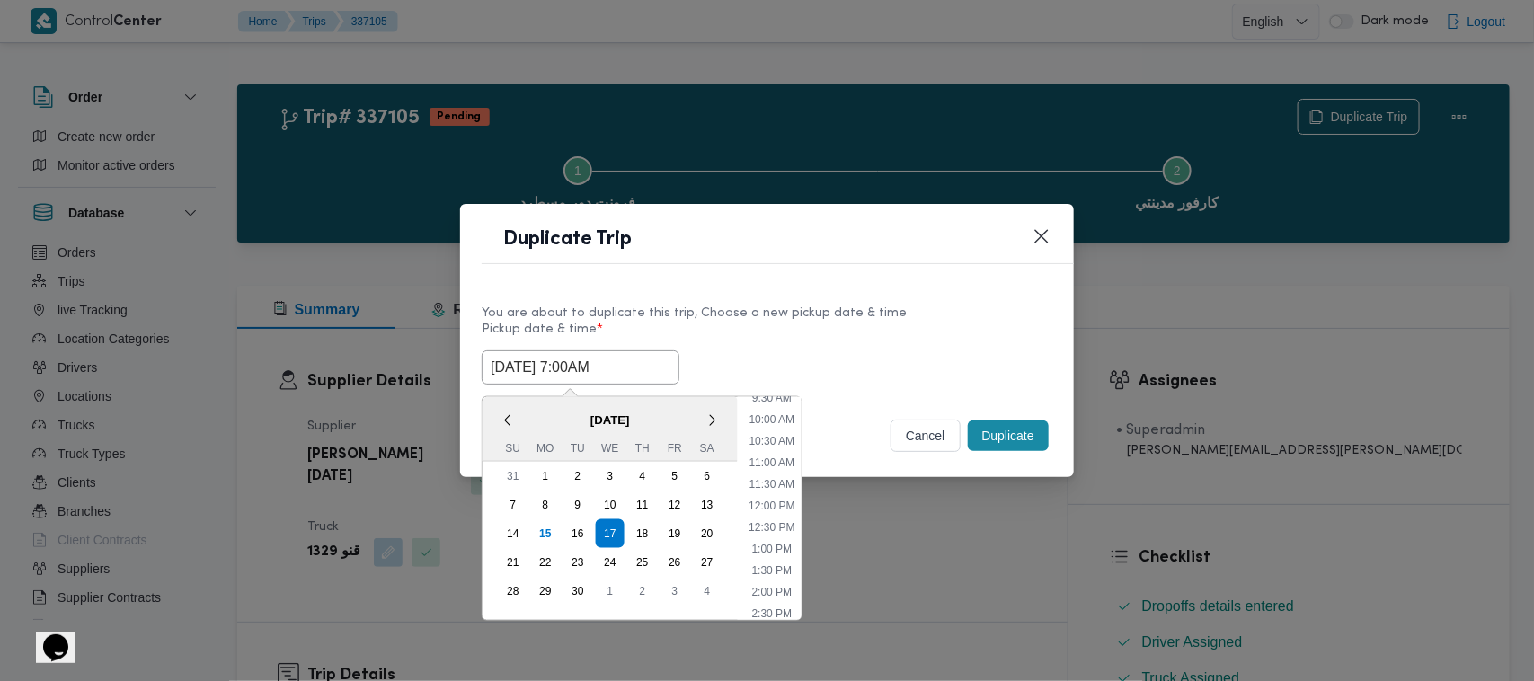
click at [757, 358] on div "17/09/2025 7:00AM < September 2025 > Su Mo Tu We Th Fr Sa 31 1 2 3 4 5 6 7 8 9 …" at bounding box center [767, 367] width 571 height 34
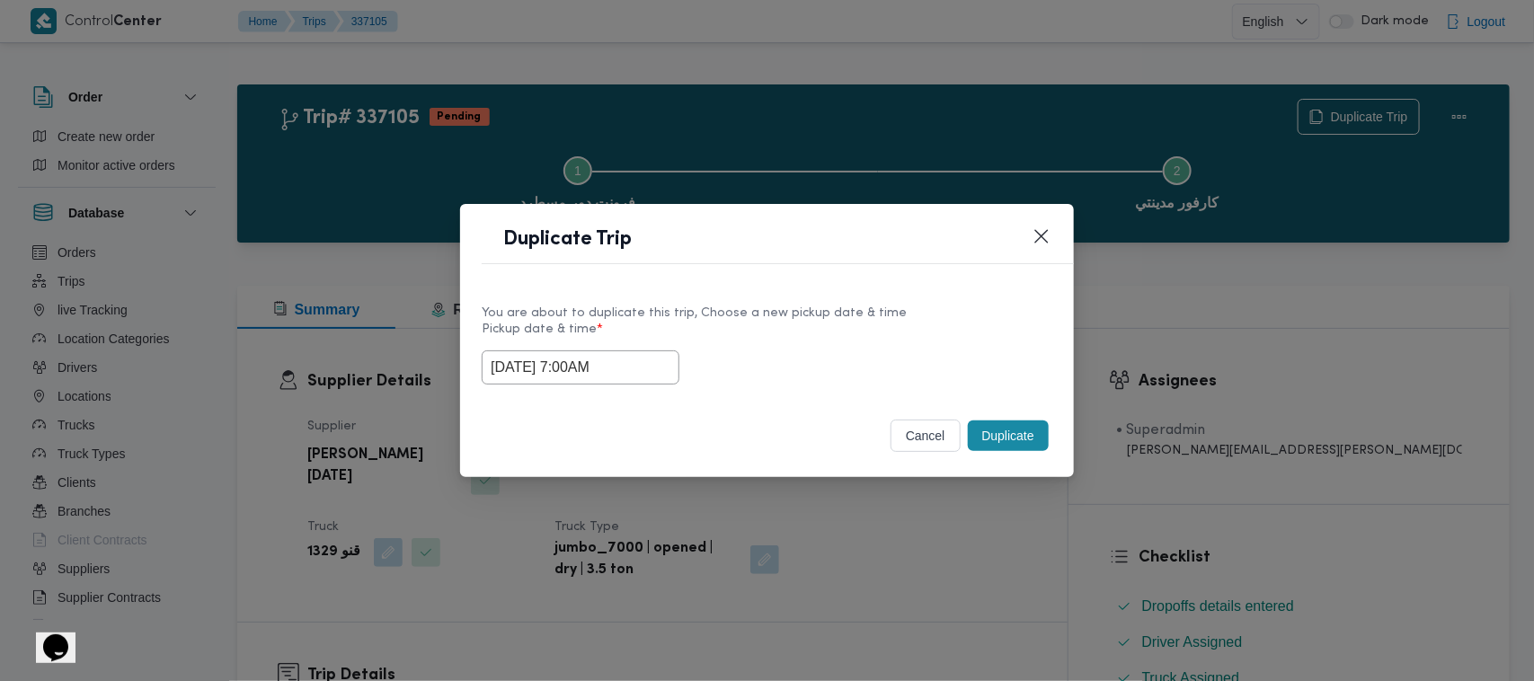
click at [973, 429] on button "Duplicate" at bounding box center [1008, 436] width 81 height 31
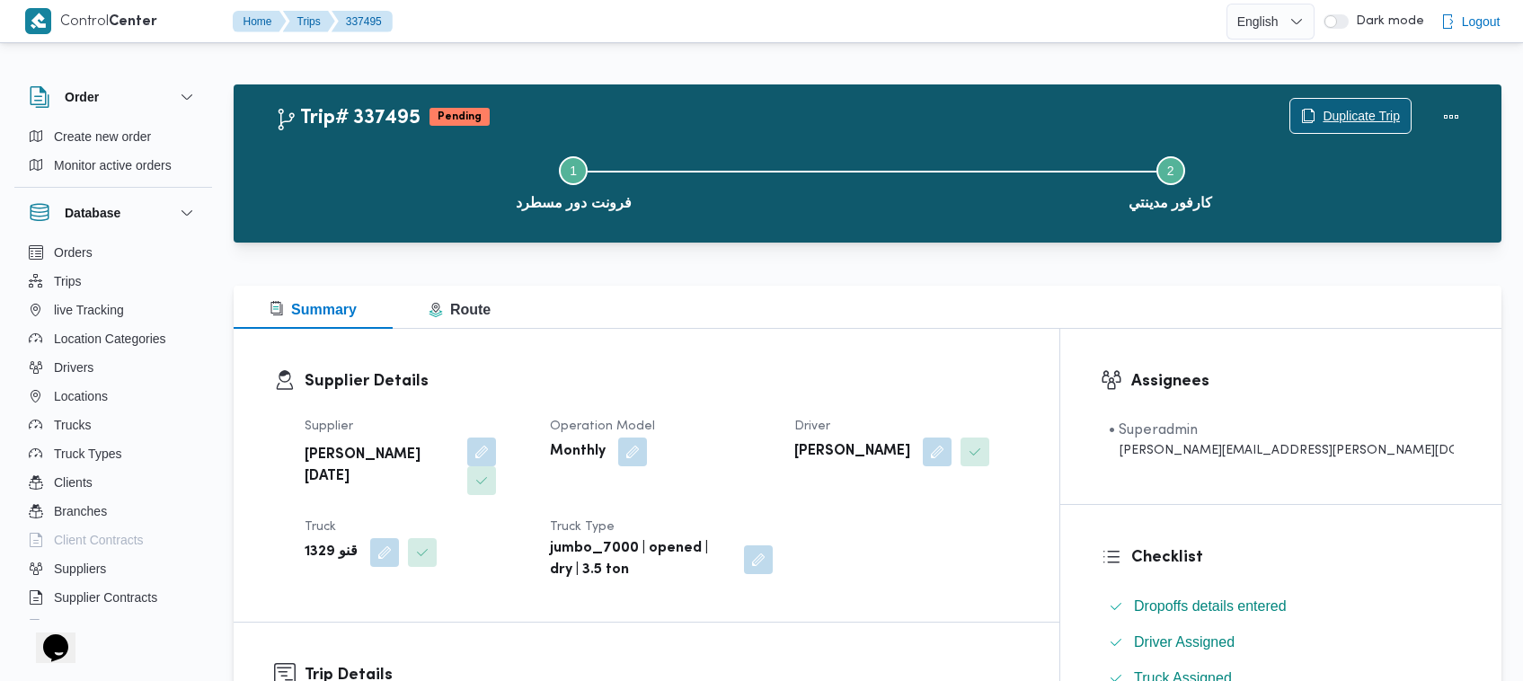
click at [1314, 110] on span "Duplicate Trip" at bounding box center [1350, 116] width 120 height 34
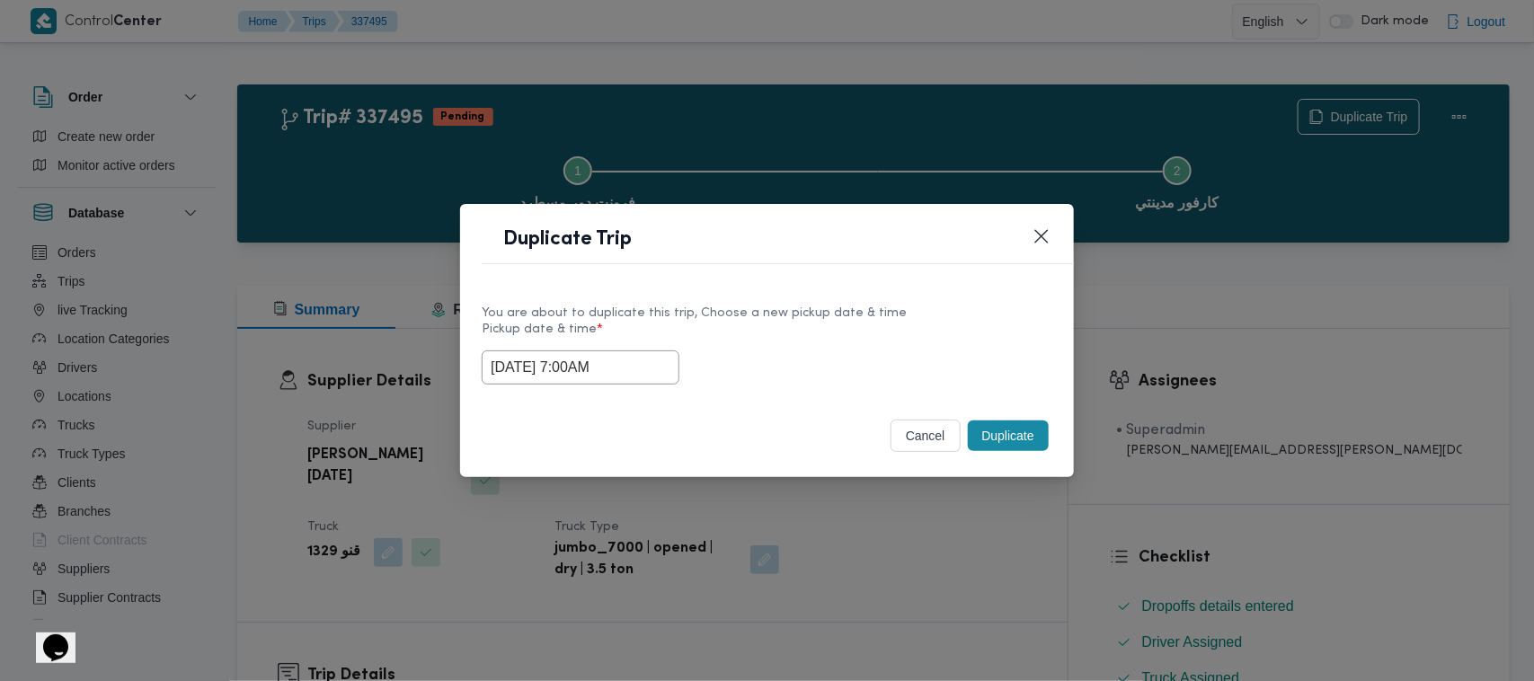
click at [645, 364] on input "17/09/2025 7:00AM" at bounding box center [581, 367] width 198 height 34
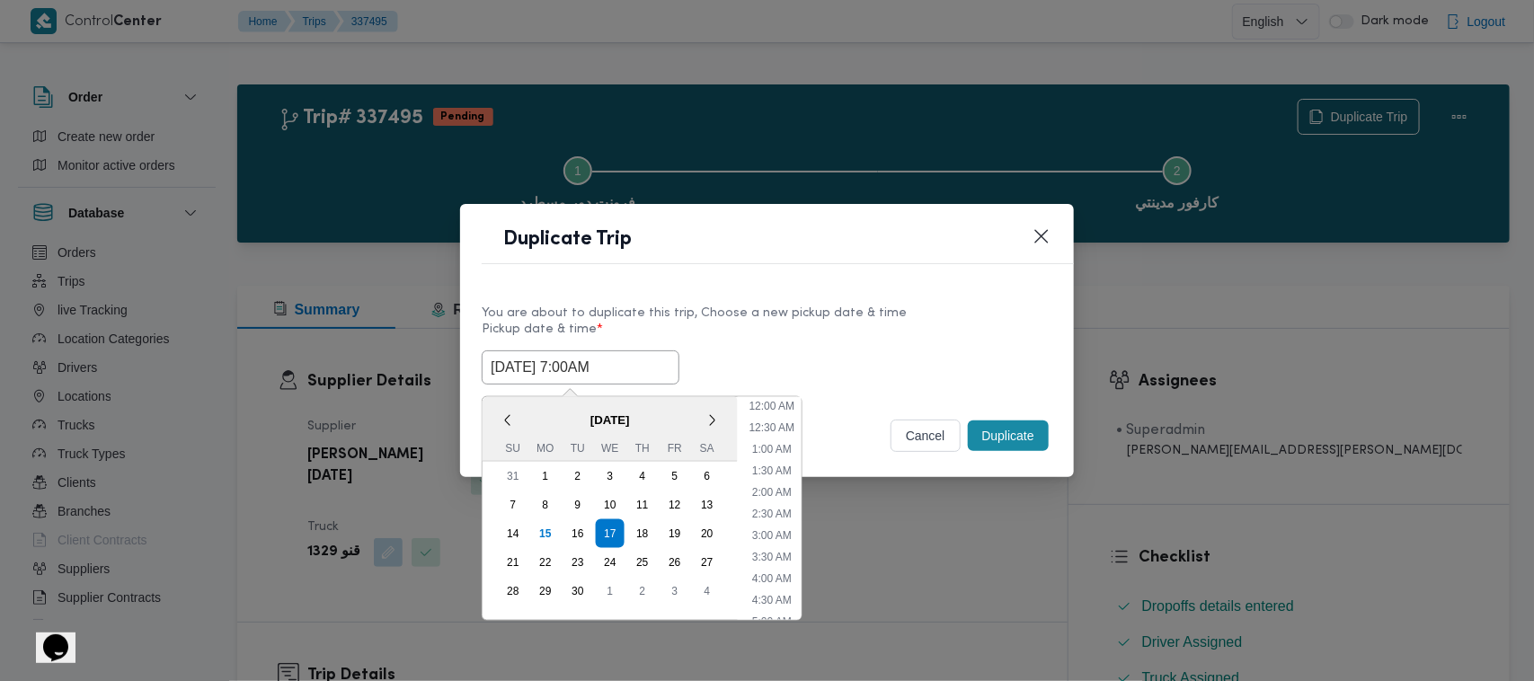
scroll to position [200, 0]
drag, startPoint x: 643, startPoint y: 527, endPoint x: 650, endPoint y: 515, distance: 14.1
click at [643, 528] on div "18" at bounding box center [642, 534] width 34 height 34
type input "18/09/2025 7:00AM"
click at [828, 346] on label "Pickup date & time *" at bounding box center [767, 337] width 571 height 28
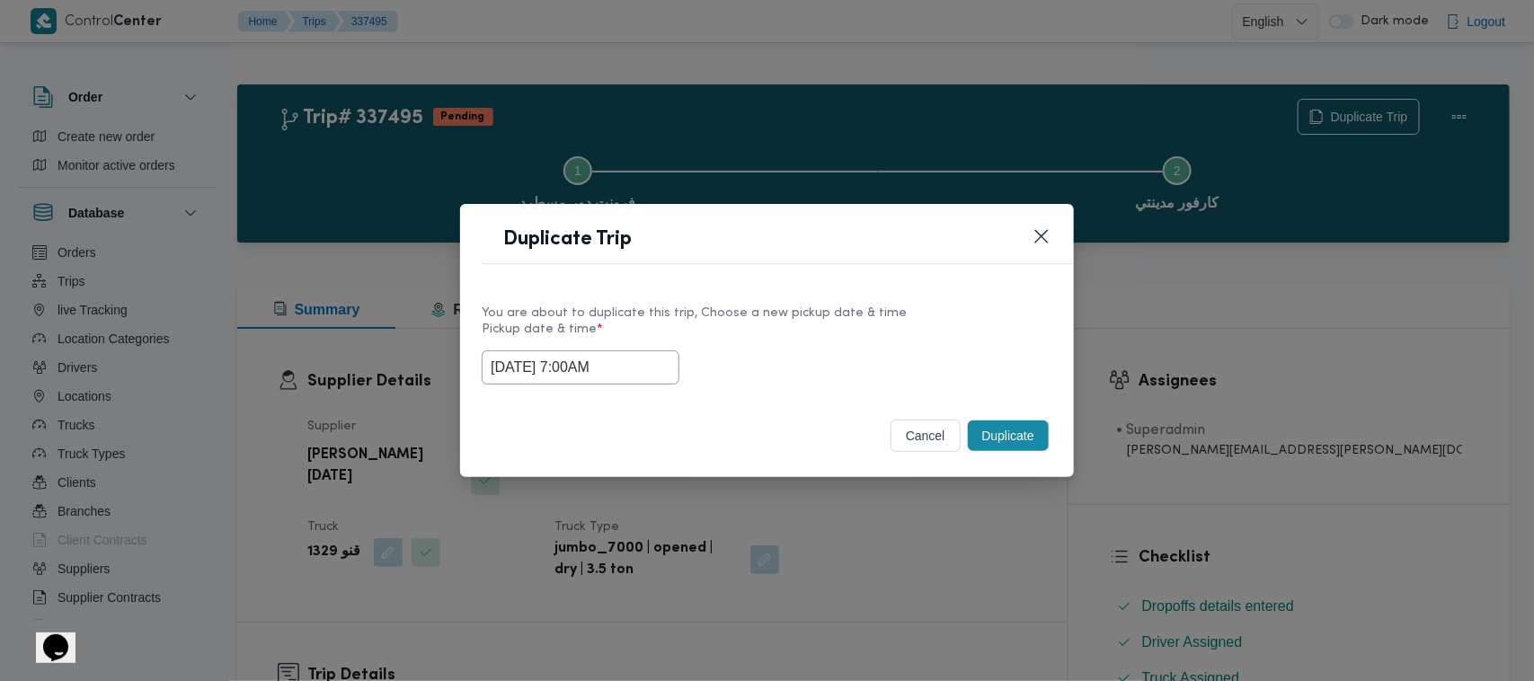
click at [1007, 431] on button "Duplicate" at bounding box center [1008, 436] width 81 height 31
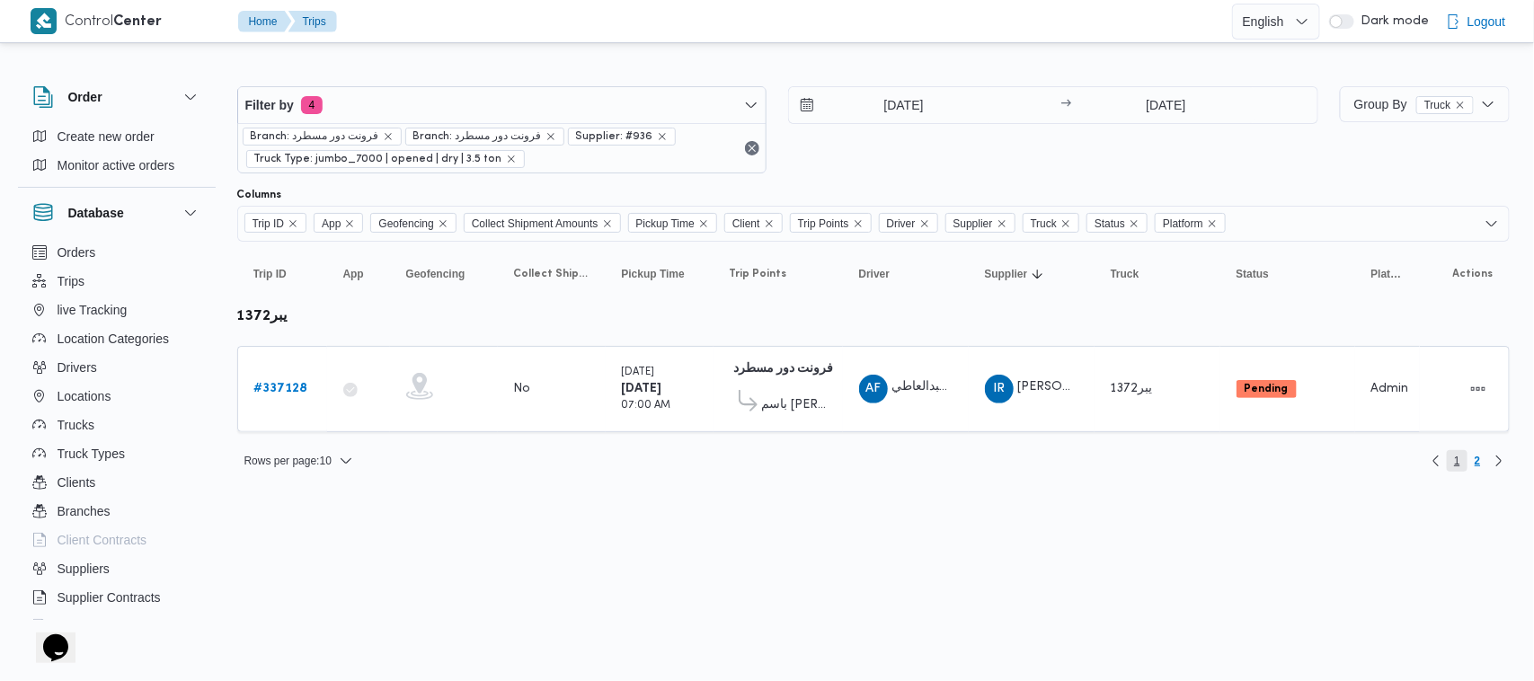
click at [1453, 461] on span "1" at bounding box center [1457, 461] width 21 height 22
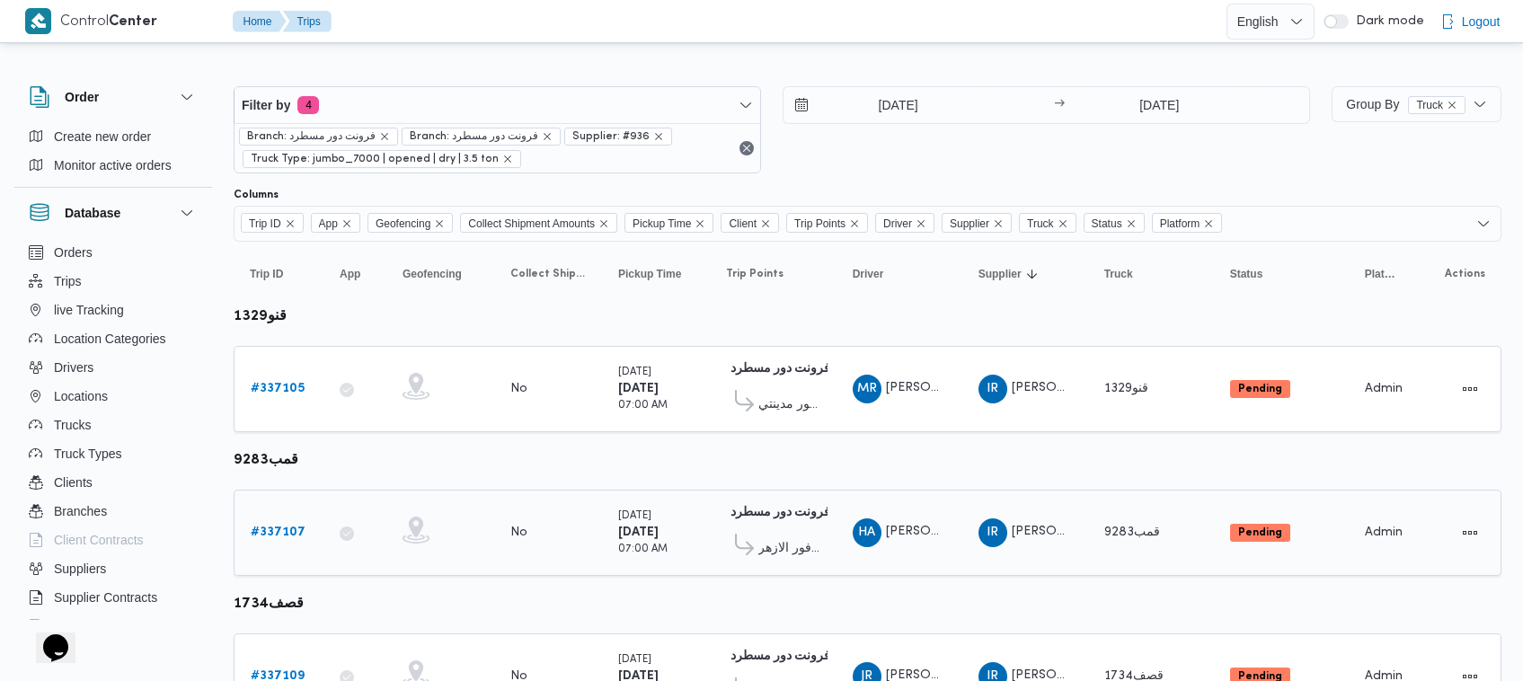
click at [292, 527] on b "# 337107" at bounding box center [278, 533] width 55 height 12
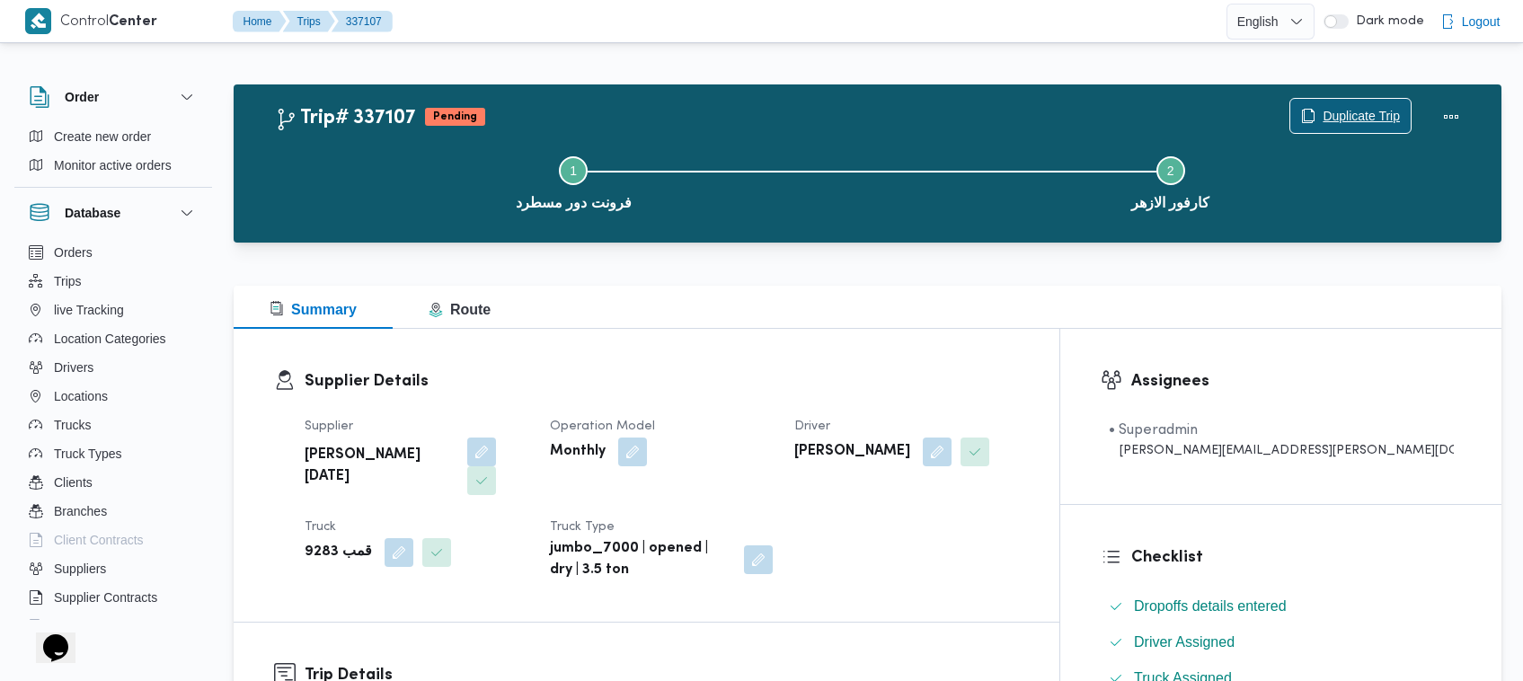
click at [1377, 118] on span "Duplicate Trip" at bounding box center [1361, 116] width 77 height 22
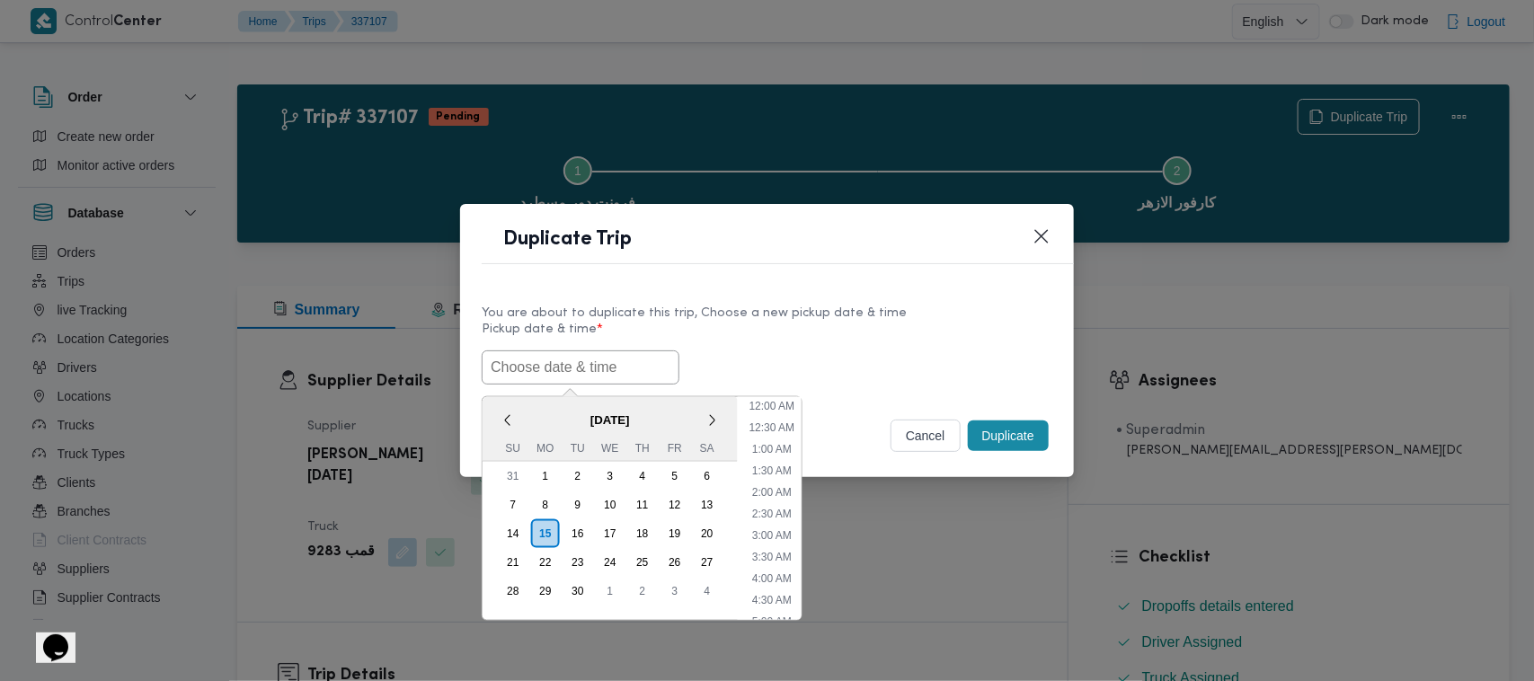
click at [599, 366] on input "text" at bounding box center [581, 367] width 198 height 34
paste input "17/09/2025 7:00AM"
type input "17/09/2025 7:00AM"
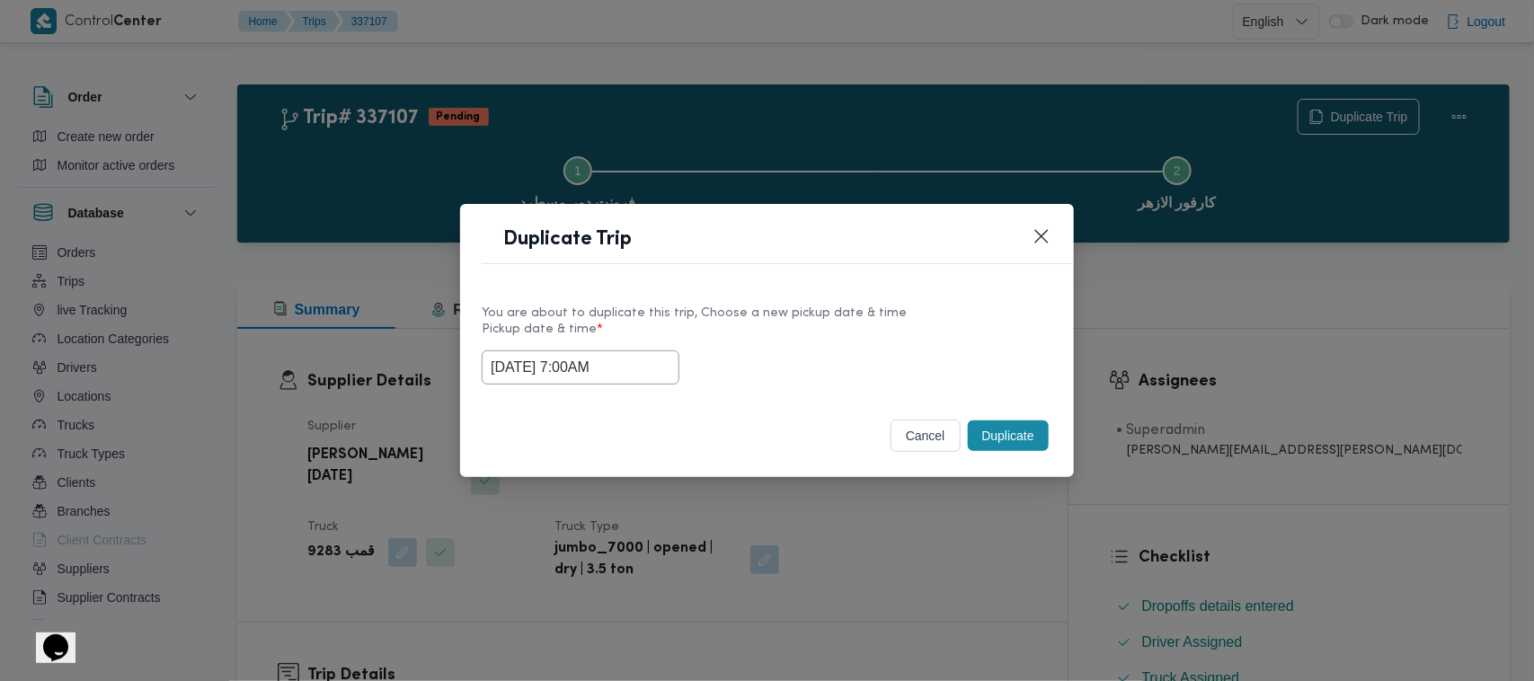
click at [806, 329] on label "Pickup date & time *" at bounding box center [767, 337] width 571 height 28
click at [988, 438] on button "Duplicate" at bounding box center [1008, 436] width 81 height 31
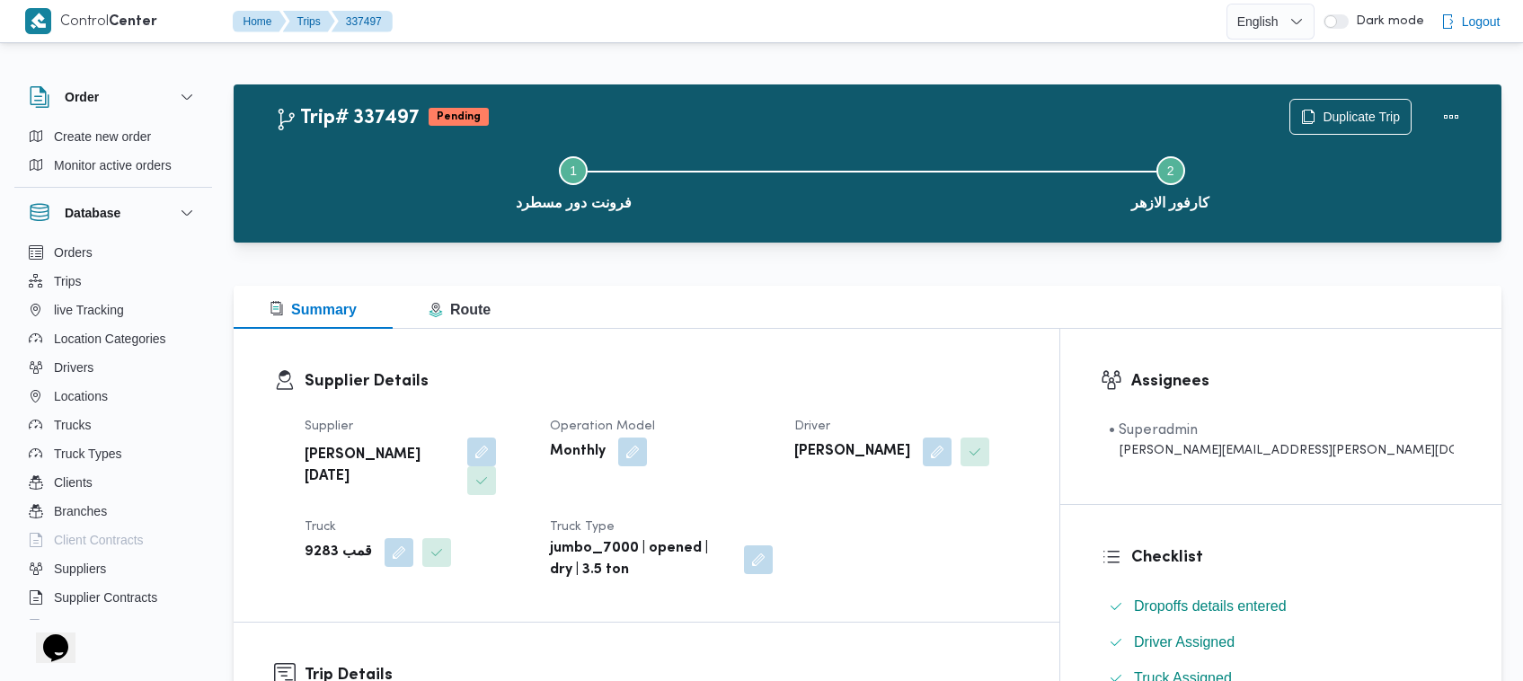
click at [1346, 124] on div "Step 1 is incomplete 1 فرونت دور مسطرد Step 2 is incomplete 2 كارفور الازهر" at bounding box center [872, 181] width 1216 height 115
click at [1341, 115] on span "Duplicate Trip" at bounding box center [1361, 116] width 77 height 22
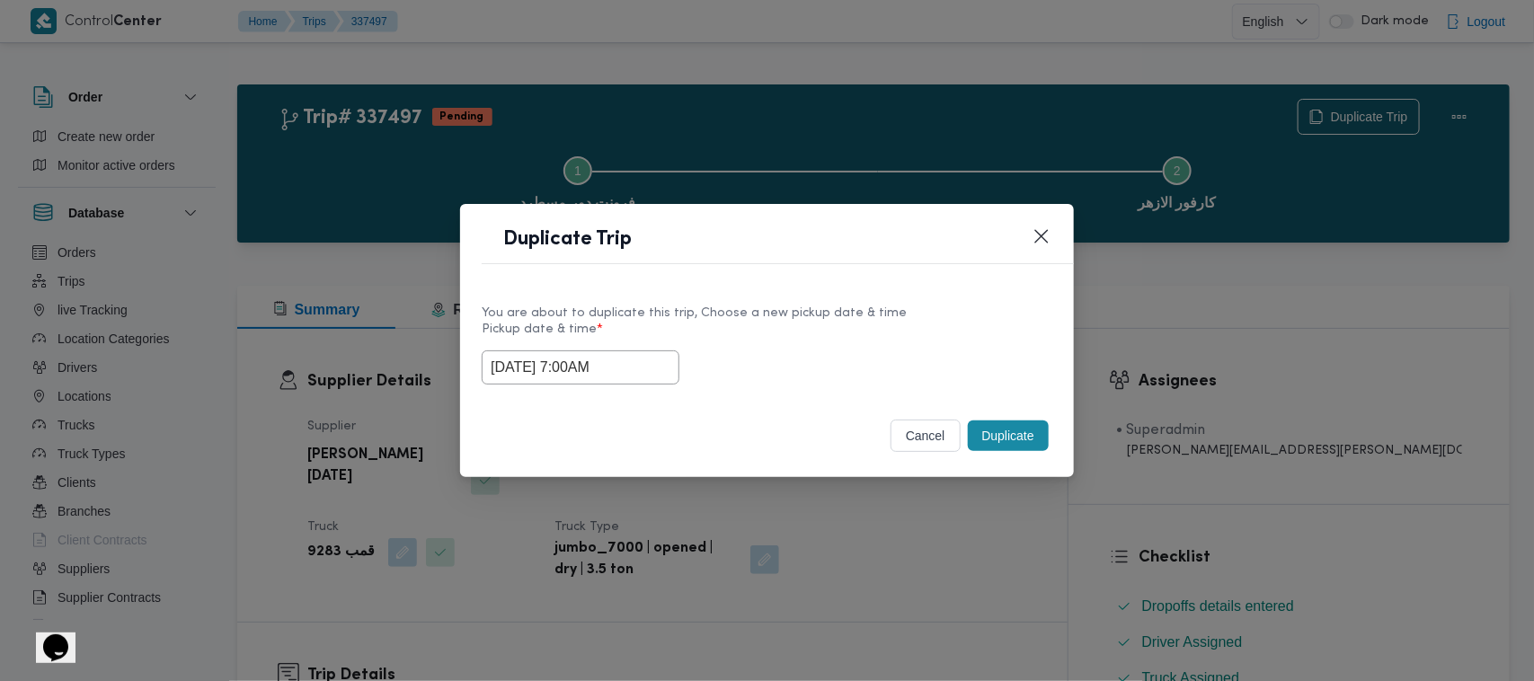
click at [635, 362] on input "17/09/2025 7:00AM" at bounding box center [581, 367] width 198 height 34
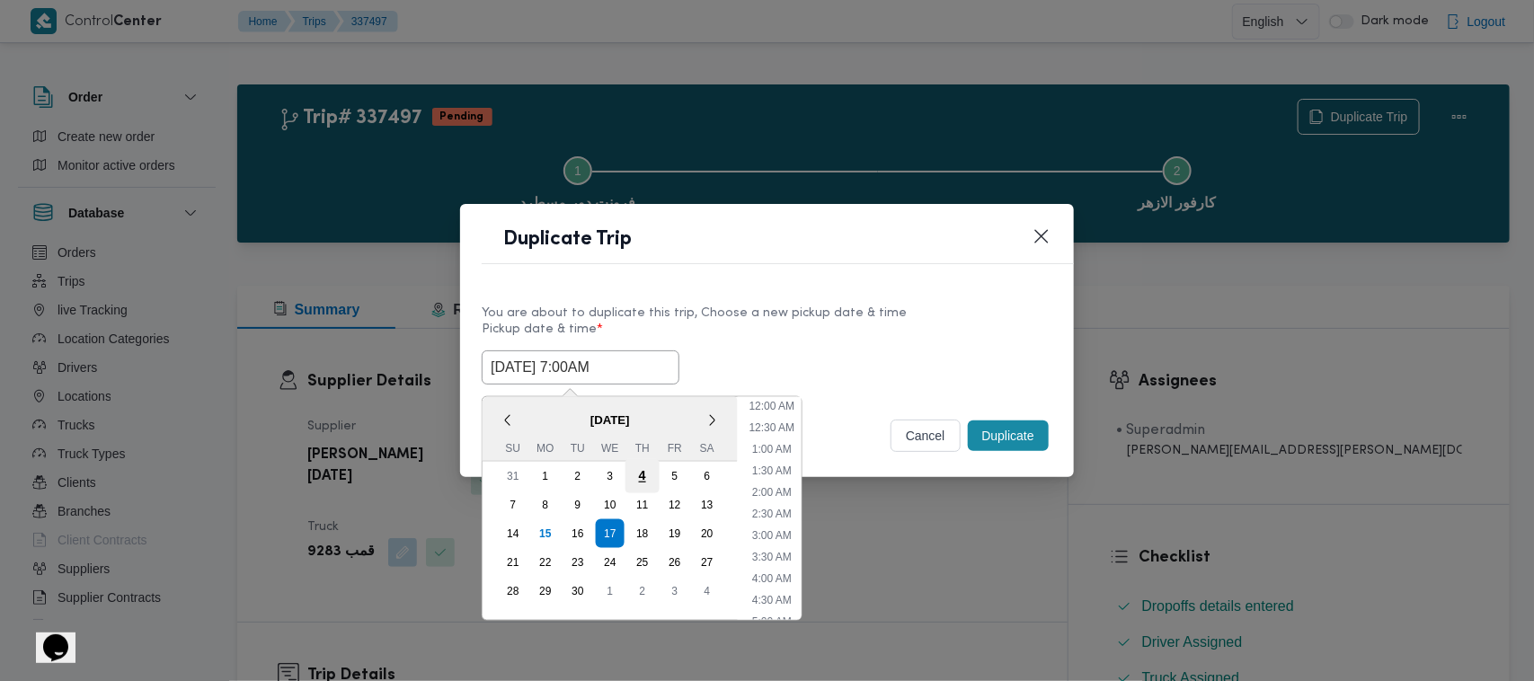
scroll to position [200, 0]
click at [640, 524] on div "18" at bounding box center [642, 534] width 34 height 34
type input "18/09/2025 7:00AM"
click at [854, 330] on label "Pickup date & time *" at bounding box center [767, 337] width 571 height 28
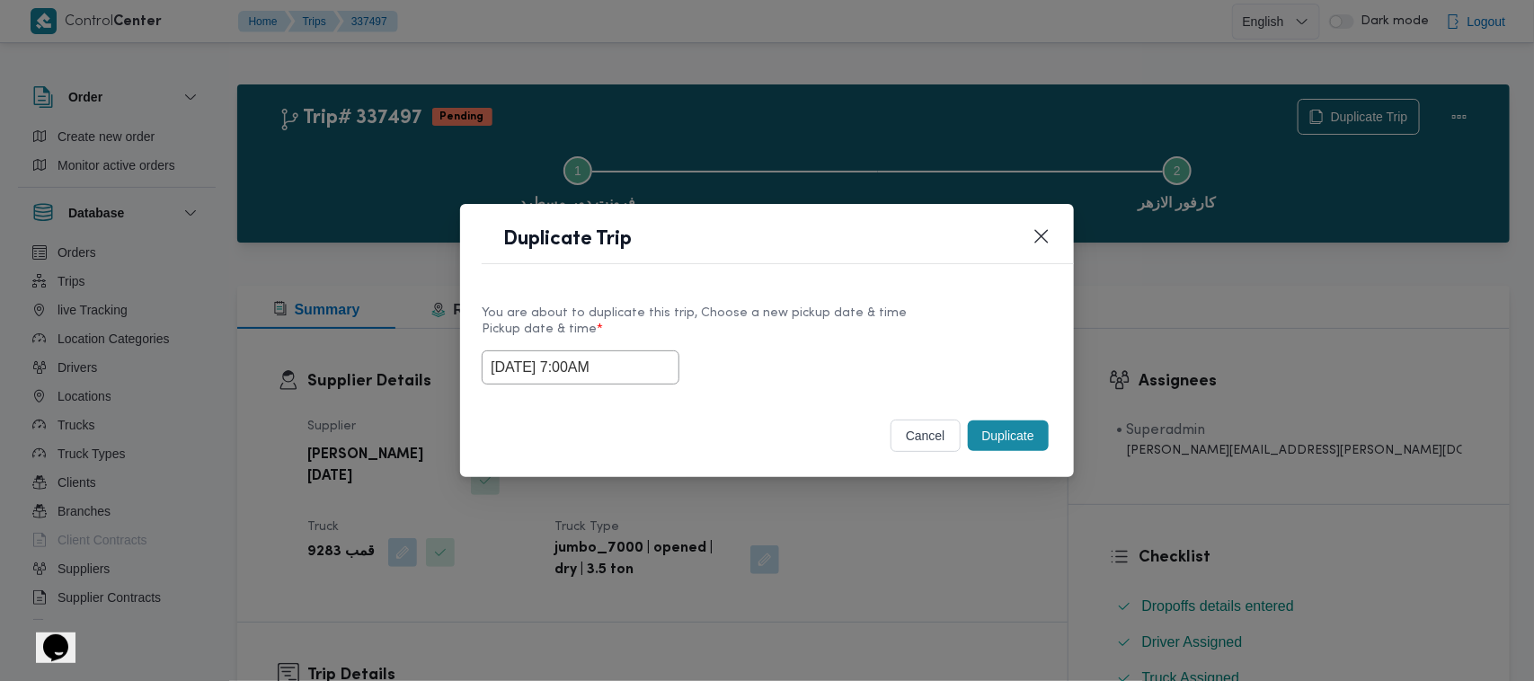
click at [996, 441] on button "Duplicate" at bounding box center [1008, 436] width 81 height 31
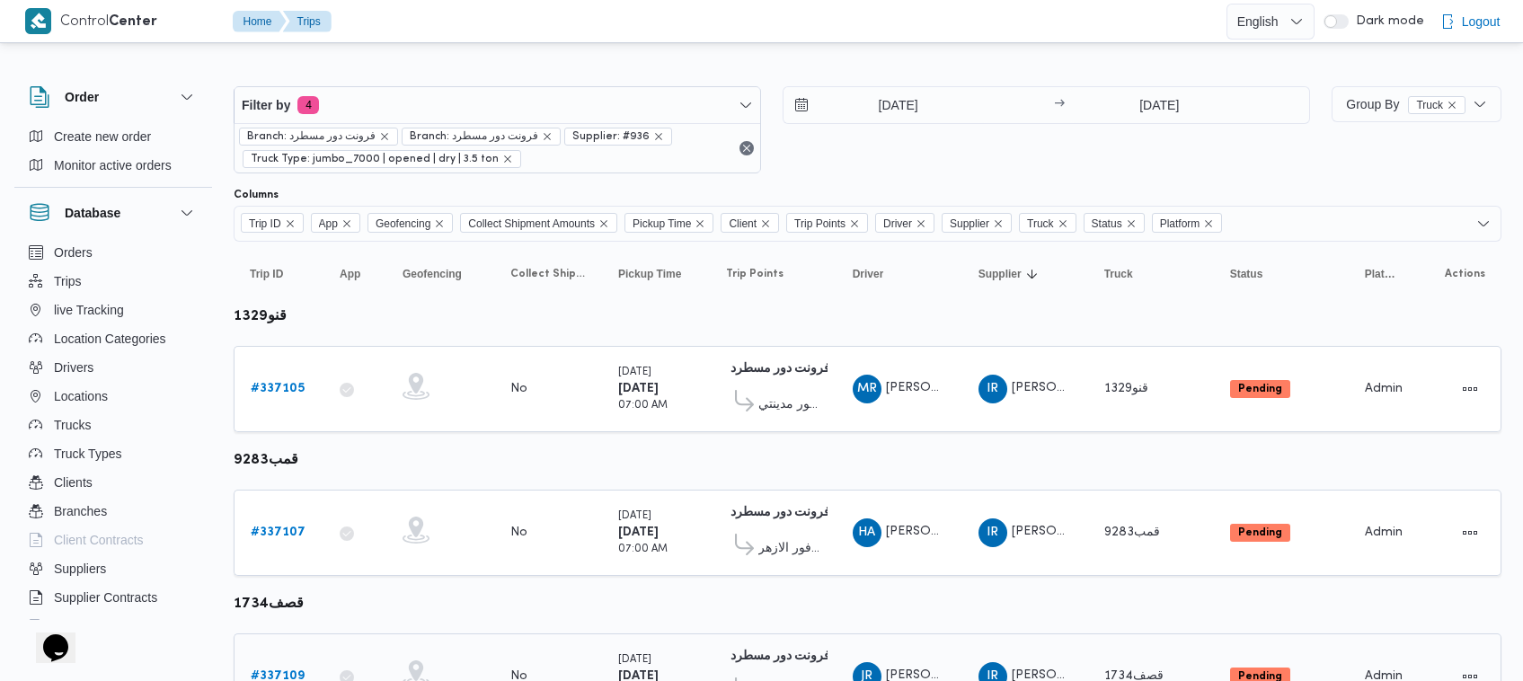
click at [288, 661] on div "# 337109" at bounding box center [278, 677] width 71 height 36
click at [288, 670] on b "# 337109" at bounding box center [278, 676] width 54 height 12
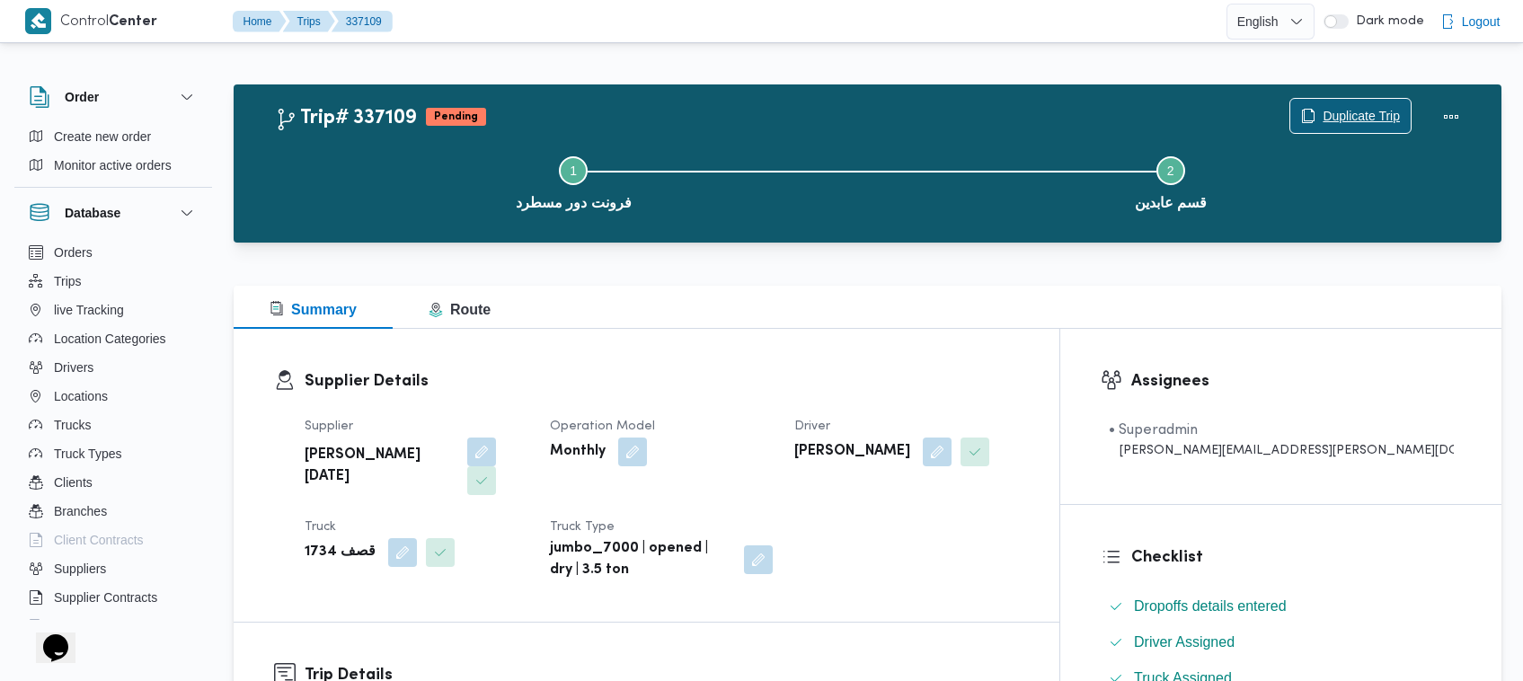
click at [1386, 112] on span "Duplicate Trip" at bounding box center [1361, 116] width 77 height 22
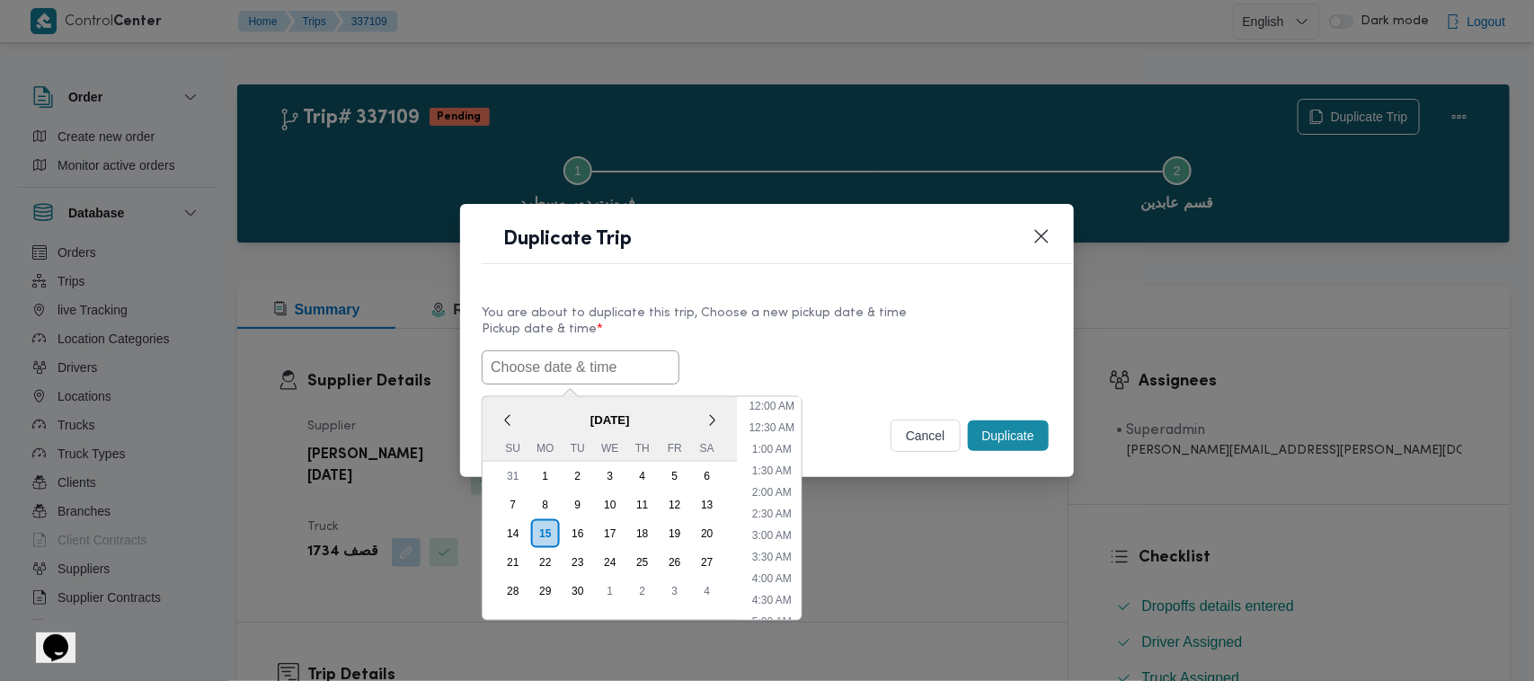
drag, startPoint x: 624, startPoint y: 359, endPoint x: 635, endPoint y: 361, distance: 10.9
click at [624, 359] on input "text" at bounding box center [581, 367] width 198 height 34
paste input "17/09/2025 7:00AM"
type input "17/09/2025 7:00AM"
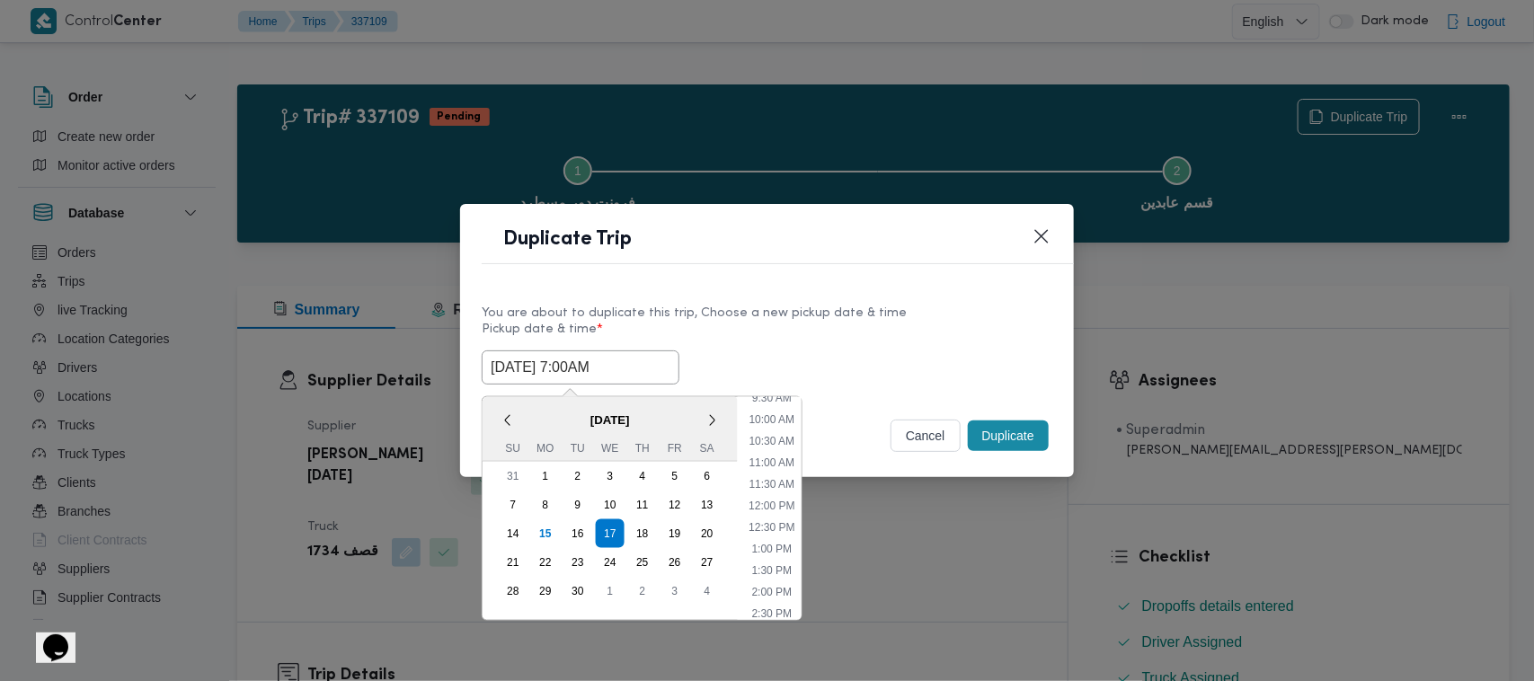
click at [886, 344] on label "Pickup date & time *" at bounding box center [767, 337] width 571 height 28
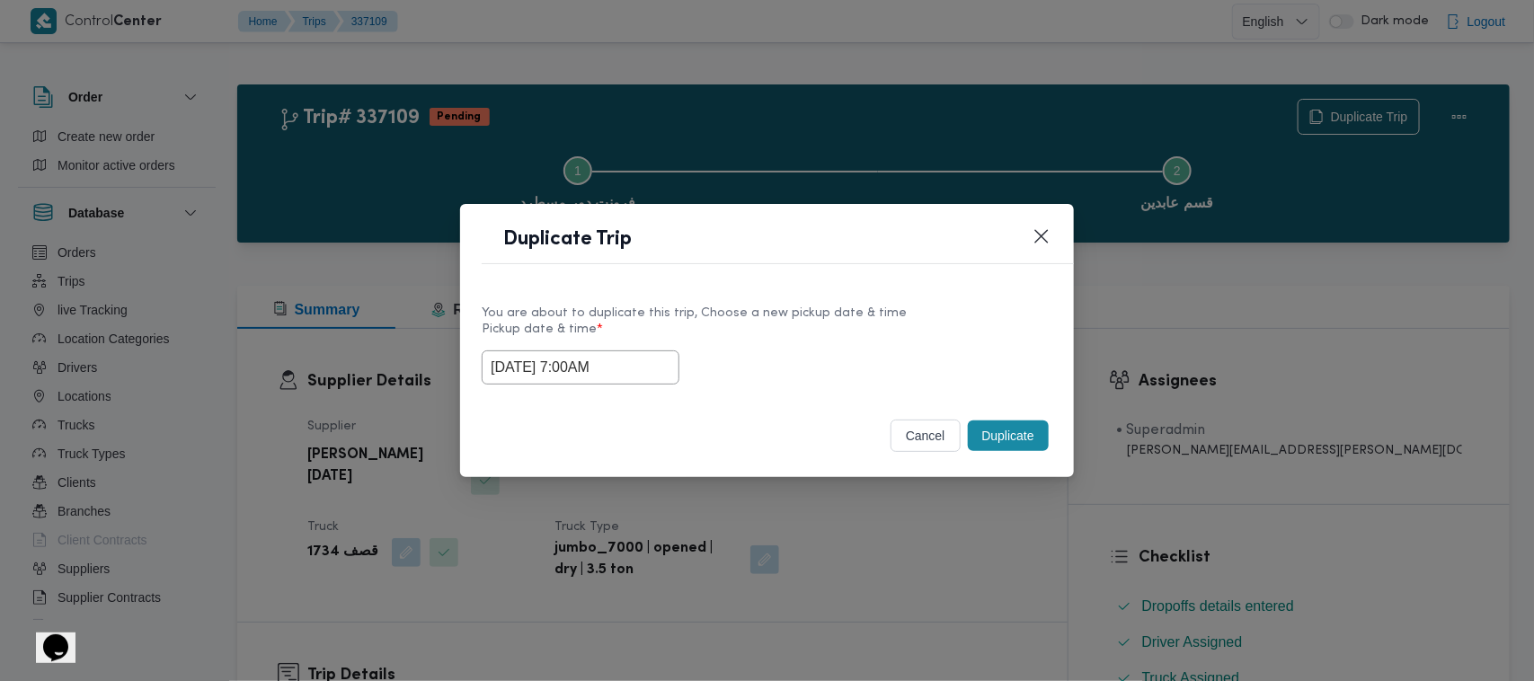
click at [1021, 431] on button "Duplicate" at bounding box center [1008, 436] width 81 height 31
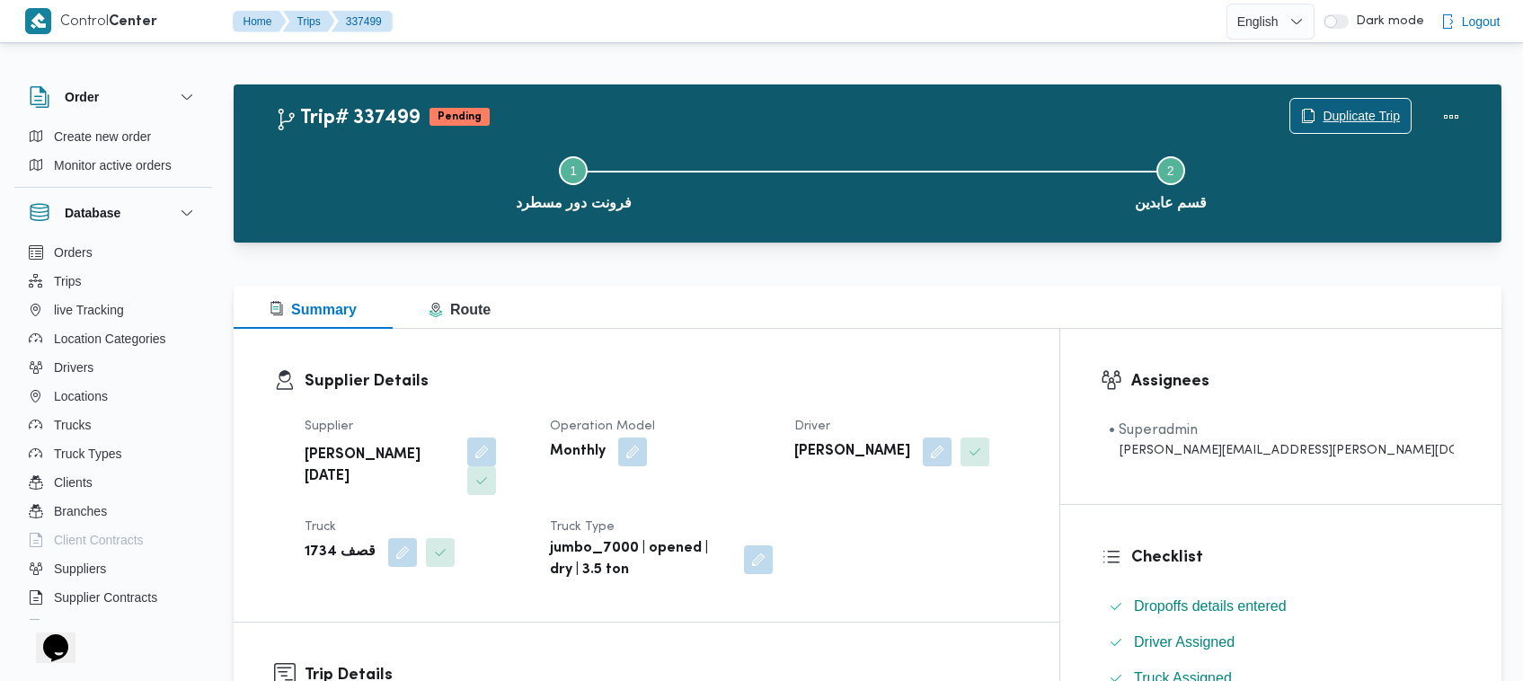
click at [1336, 113] on span "Duplicate Trip" at bounding box center [1361, 116] width 77 height 22
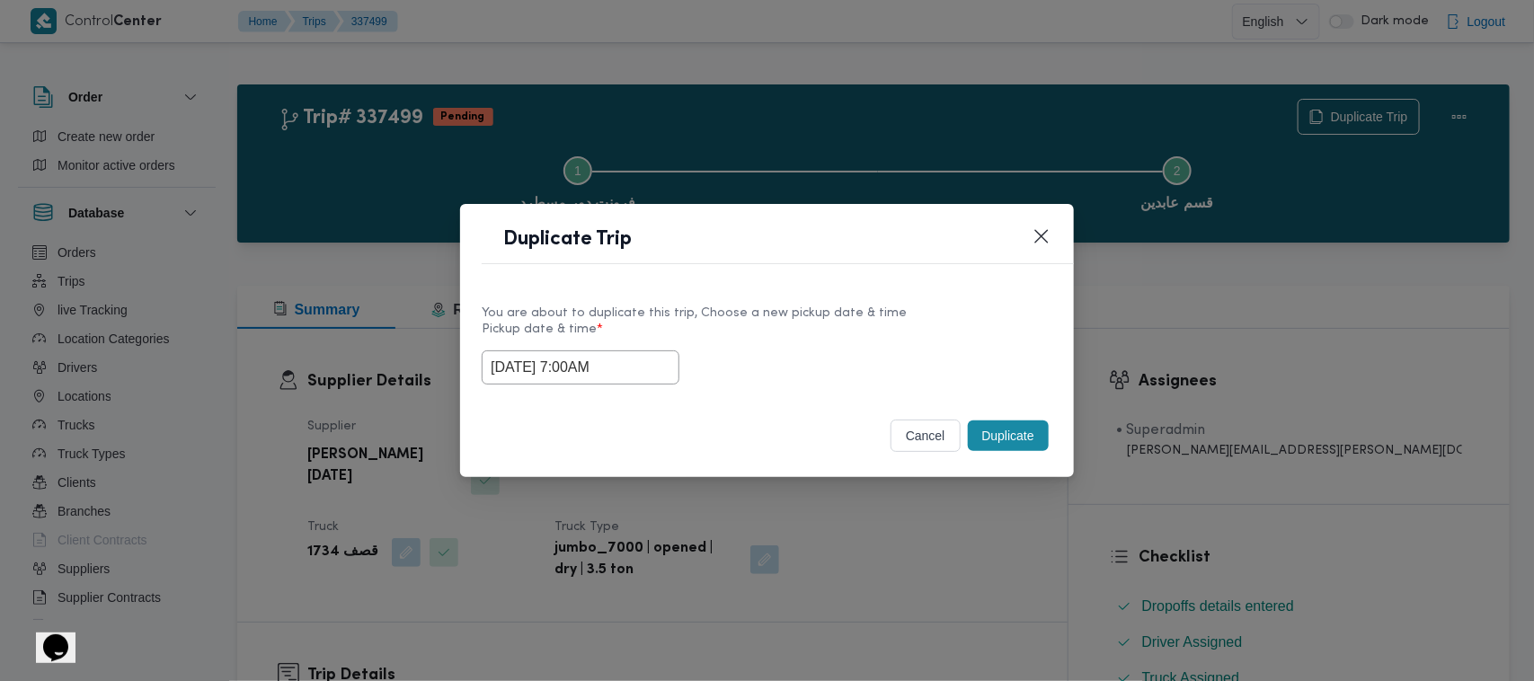
click at [670, 366] on div "17/09/2025 7:00AM" at bounding box center [767, 367] width 571 height 34
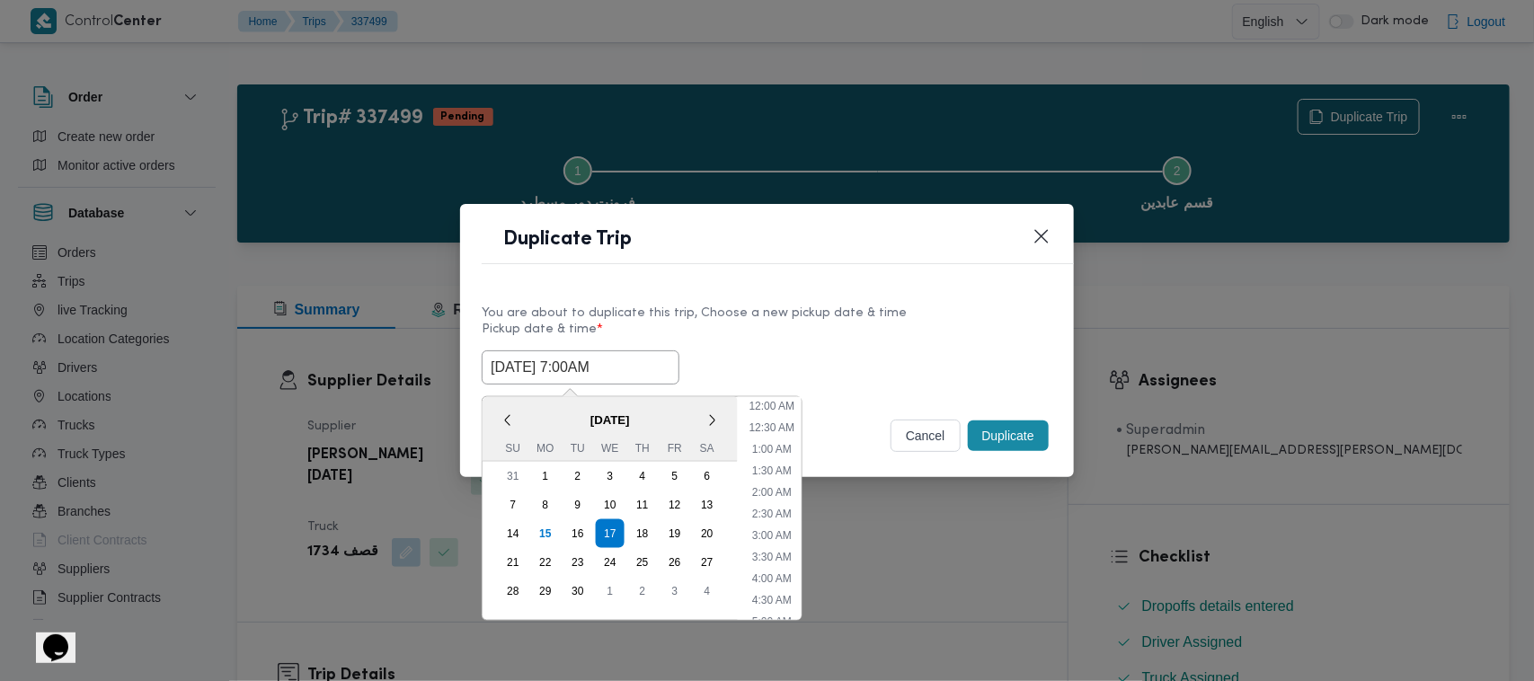
click at [653, 359] on input "17/09/2025 7:00AM" at bounding box center [581, 367] width 198 height 34
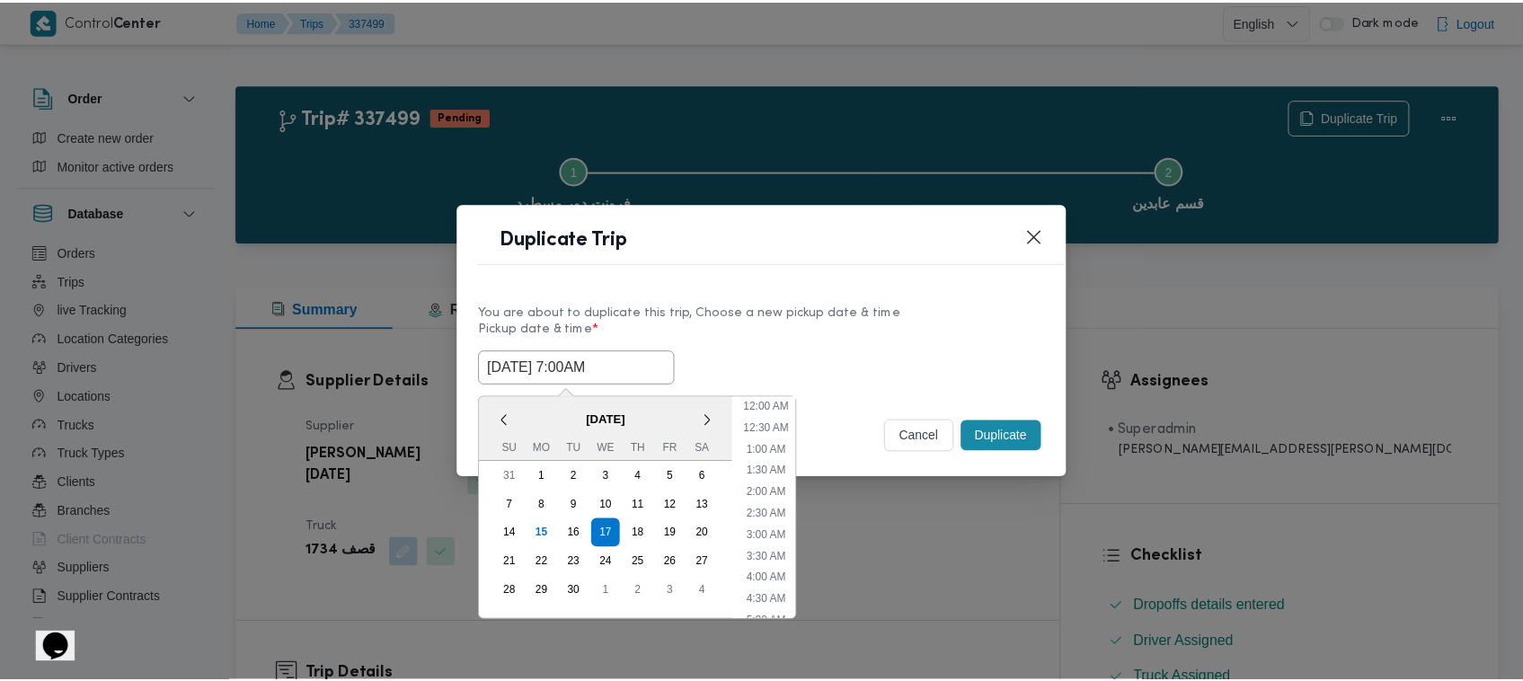
scroll to position [200, 0]
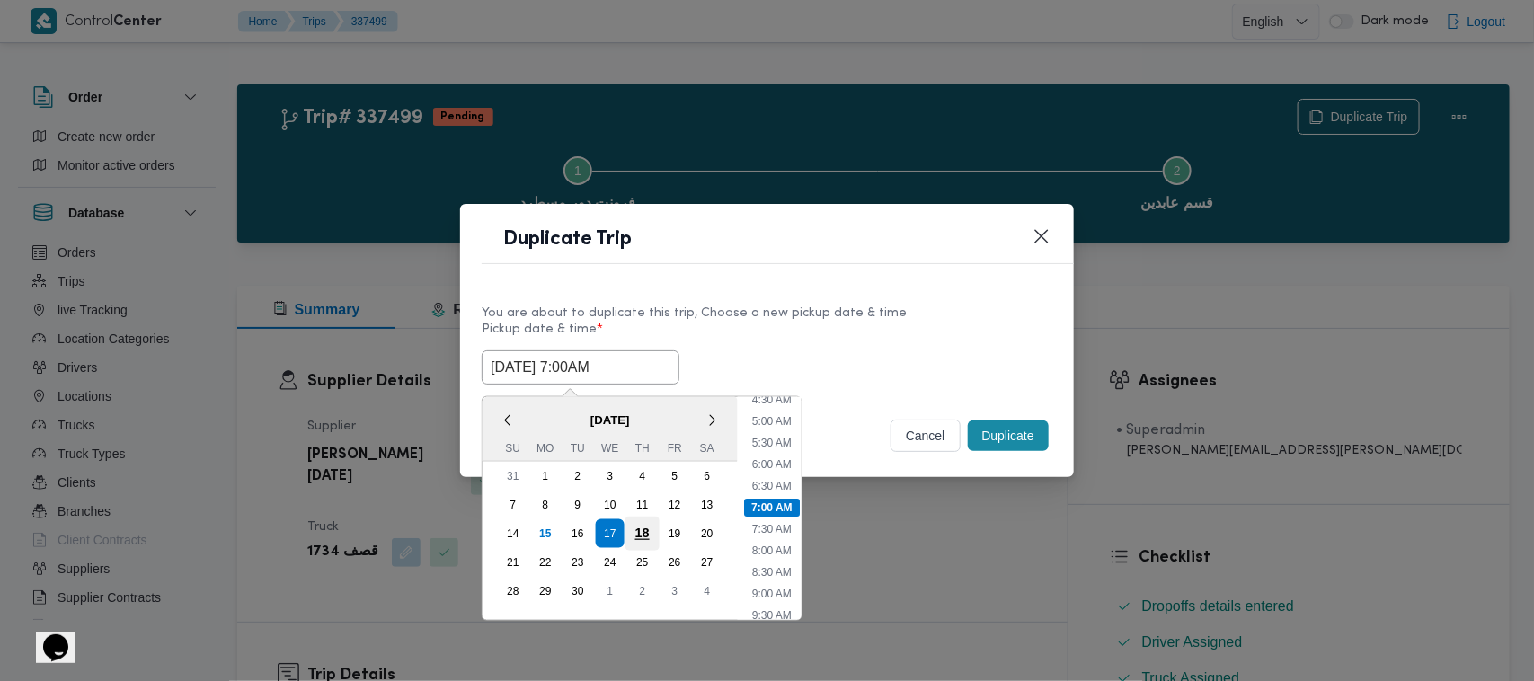
click at [649, 522] on div "18" at bounding box center [642, 534] width 34 height 34
type input "18/09/2025 7:00AM"
click at [837, 293] on div "You are about to duplicate this trip, Choose a new pickup date & time Pickup da…" at bounding box center [767, 343] width 614 height 115
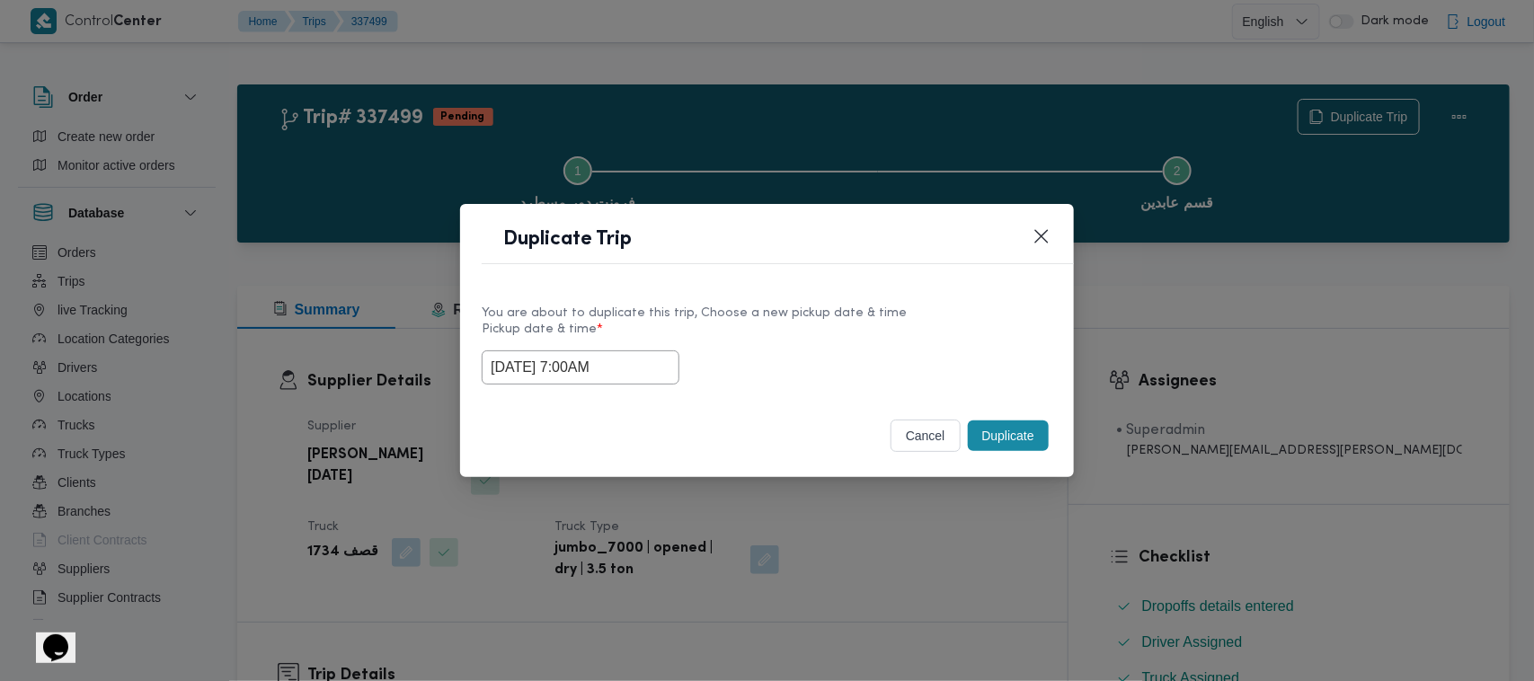
click at [1008, 446] on button "Duplicate" at bounding box center [1008, 436] width 81 height 31
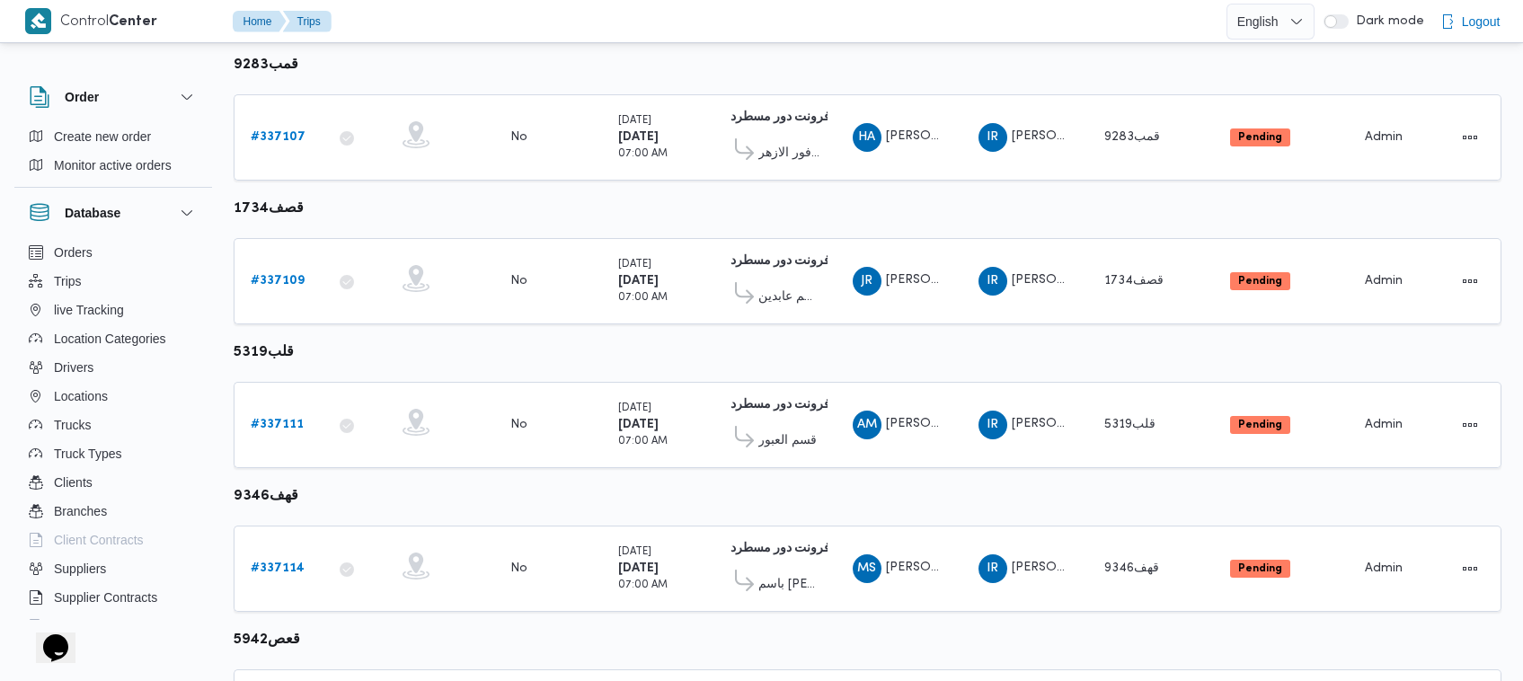
scroll to position [425, 0]
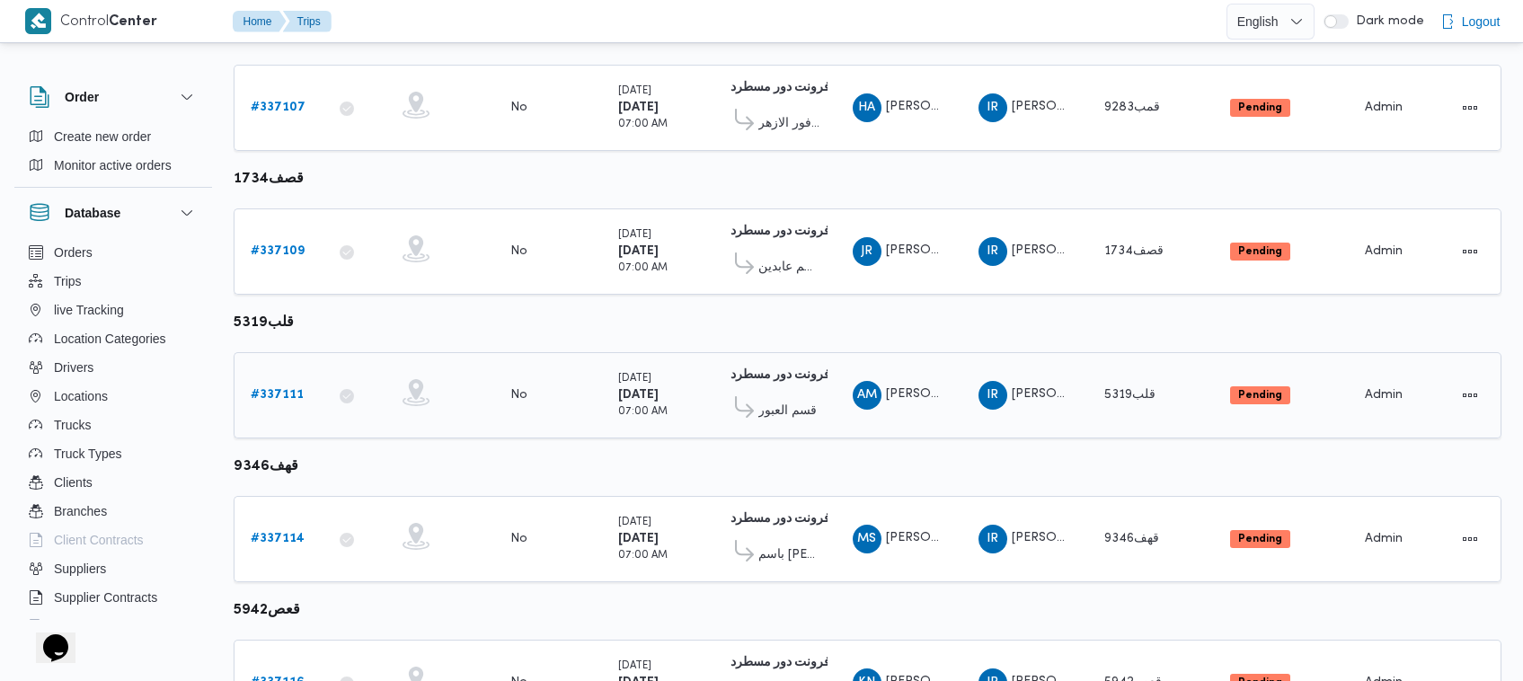
click at [270, 389] on b "# 337111" at bounding box center [277, 395] width 53 height 12
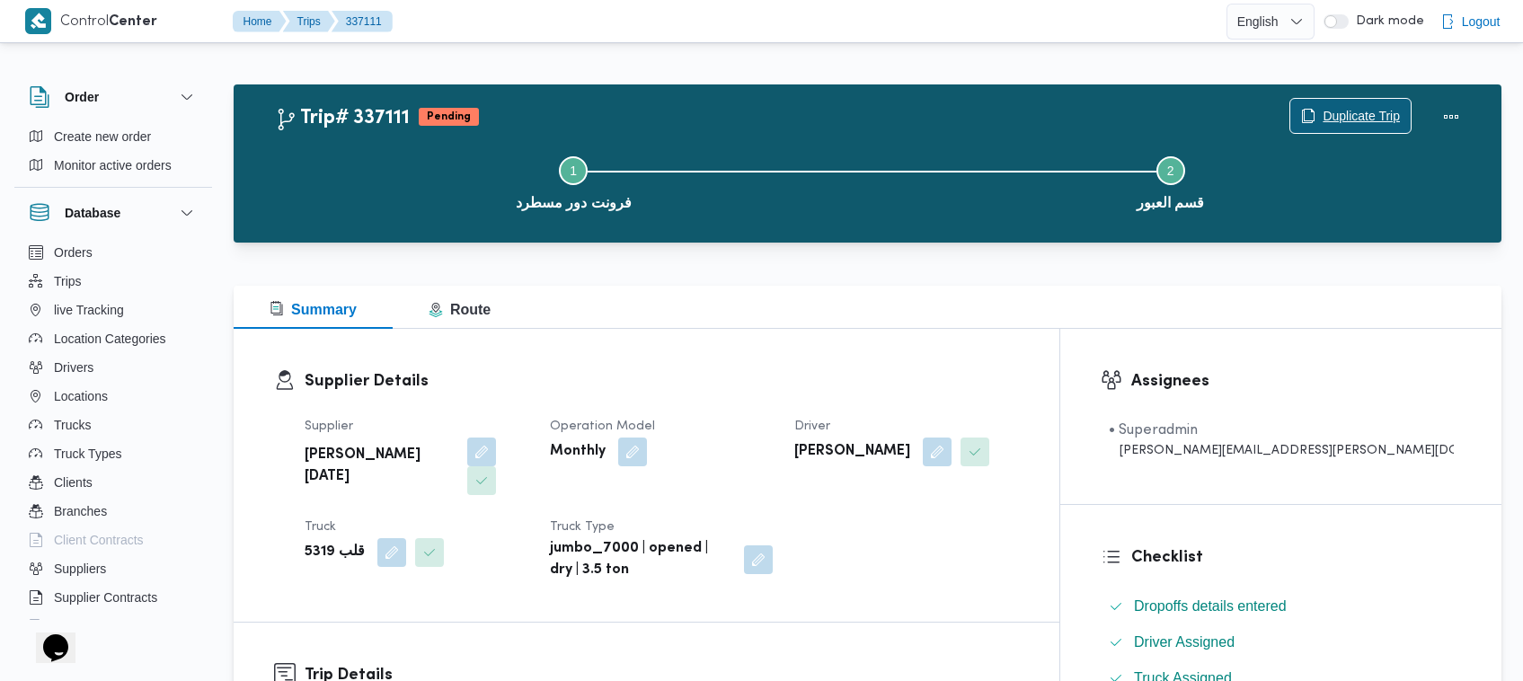
click at [1358, 111] on span "Duplicate Trip" at bounding box center [1361, 116] width 77 height 22
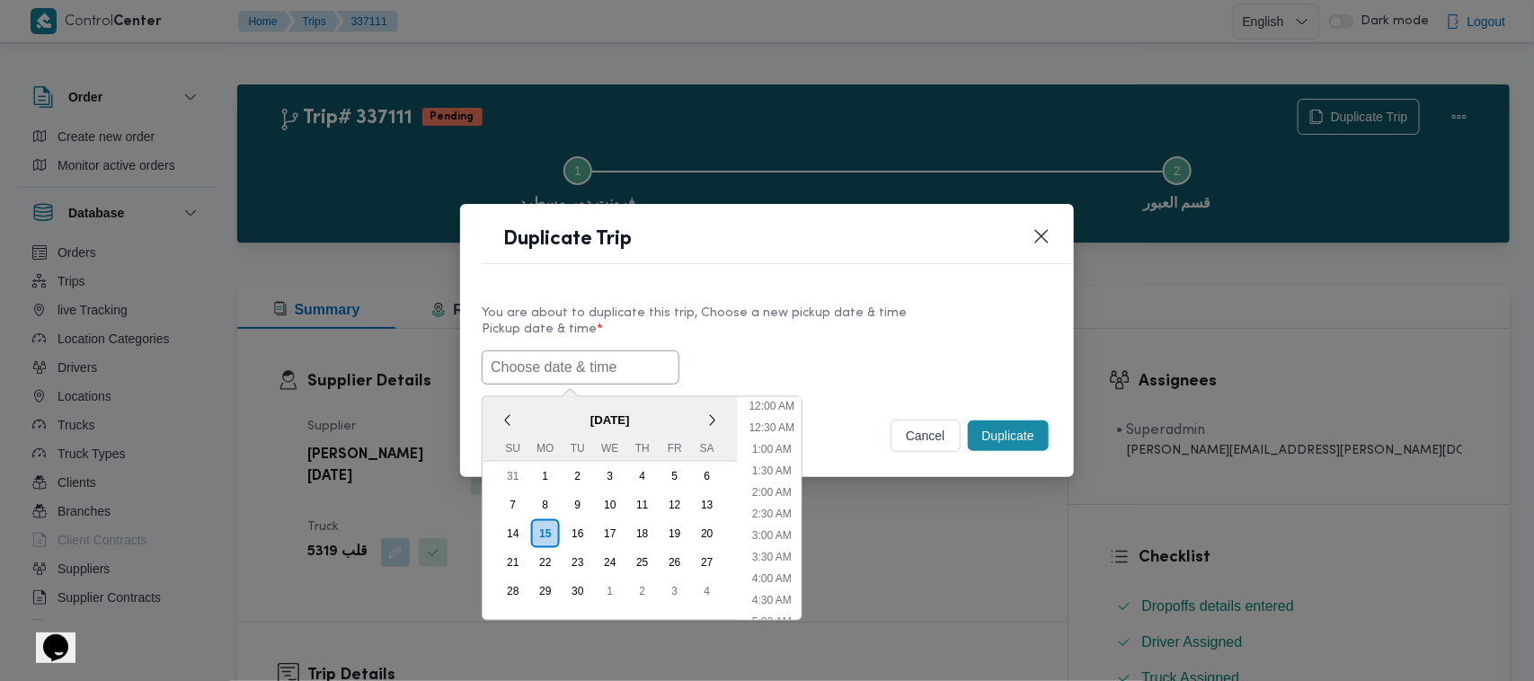
click at [553, 368] on input "text" at bounding box center [581, 367] width 198 height 34
paste input "17/09/2025 7:00AM"
type input "17/09/2025 7:00AM"
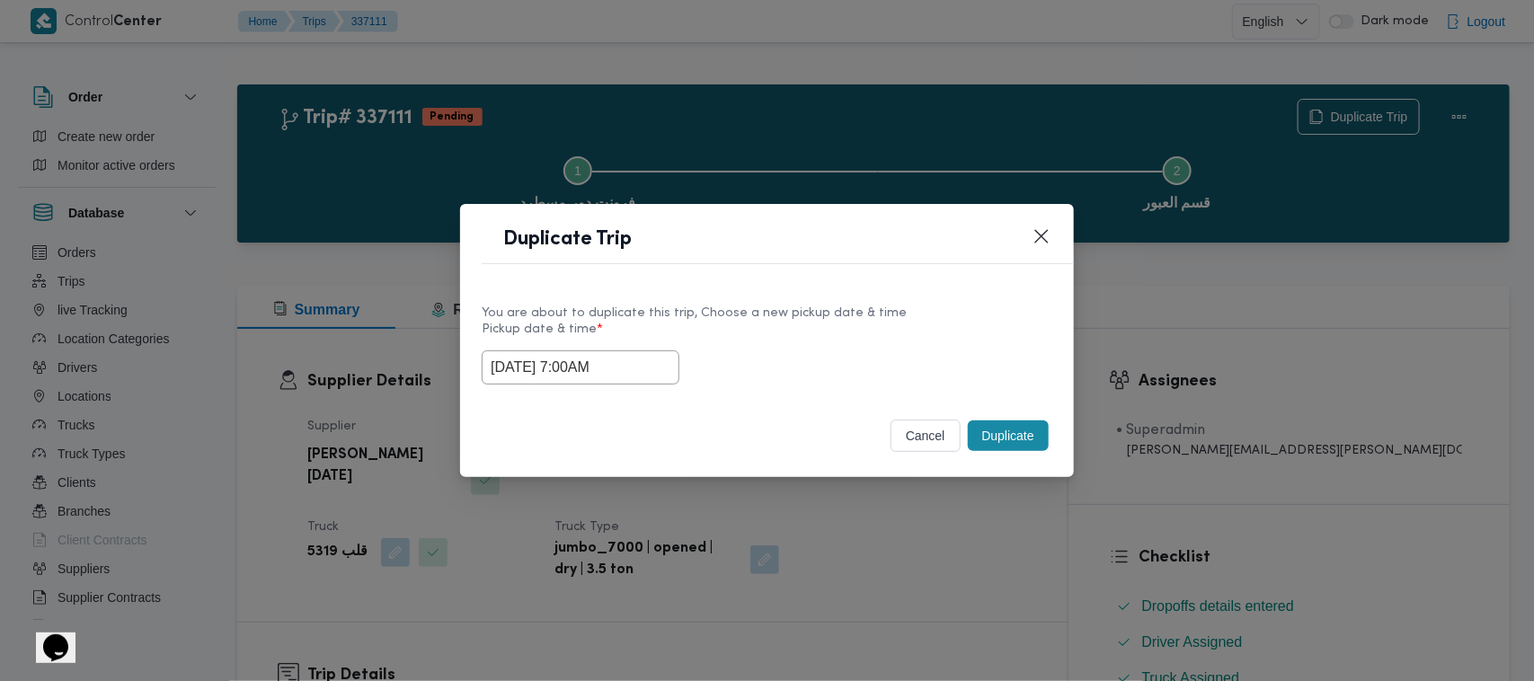
click at [864, 368] on div "17/09/2025 7:00AM" at bounding box center [767, 367] width 571 height 34
click at [1015, 436] on button "Duplicate" at bounding box center [1008, 436] width 81 height 31
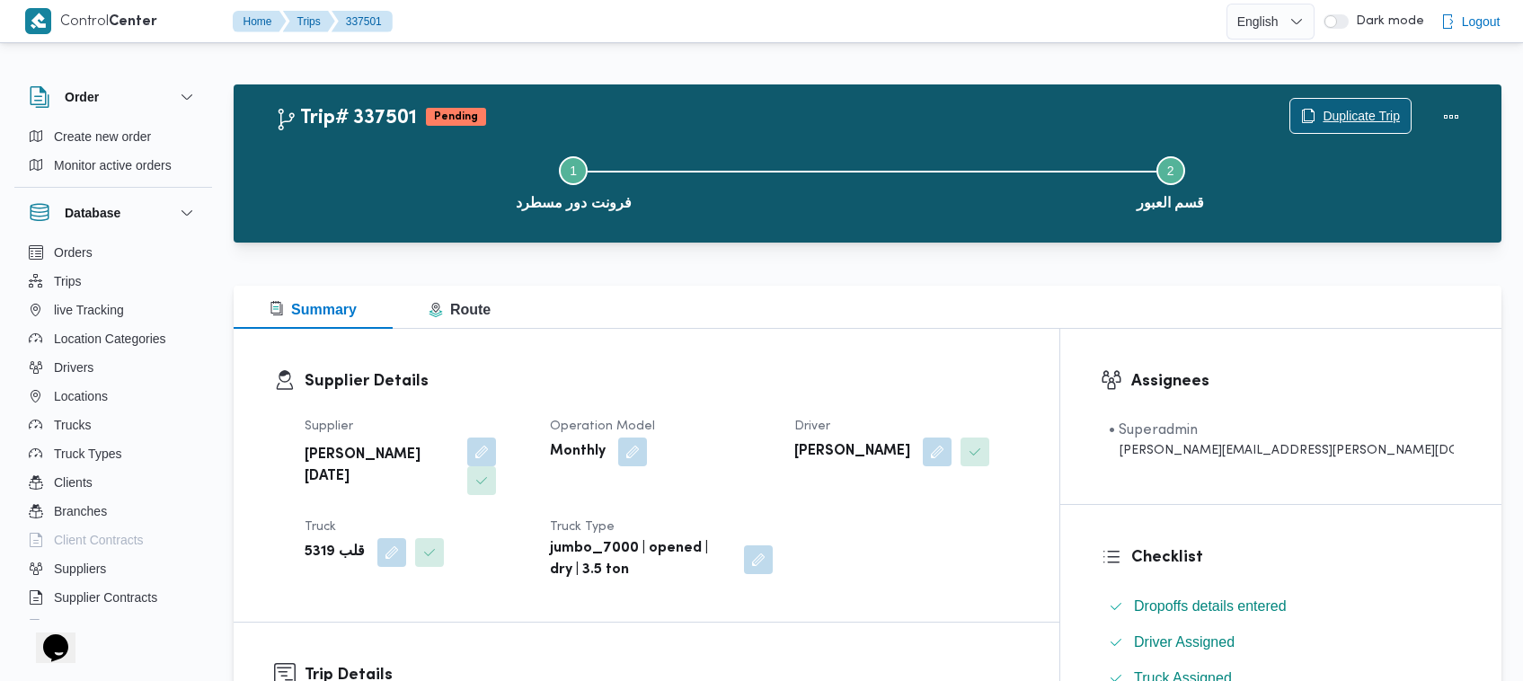
click at [1362, 117] on span "Duplicate Trip" at bounding box center [1361, 116] width 77 height 22
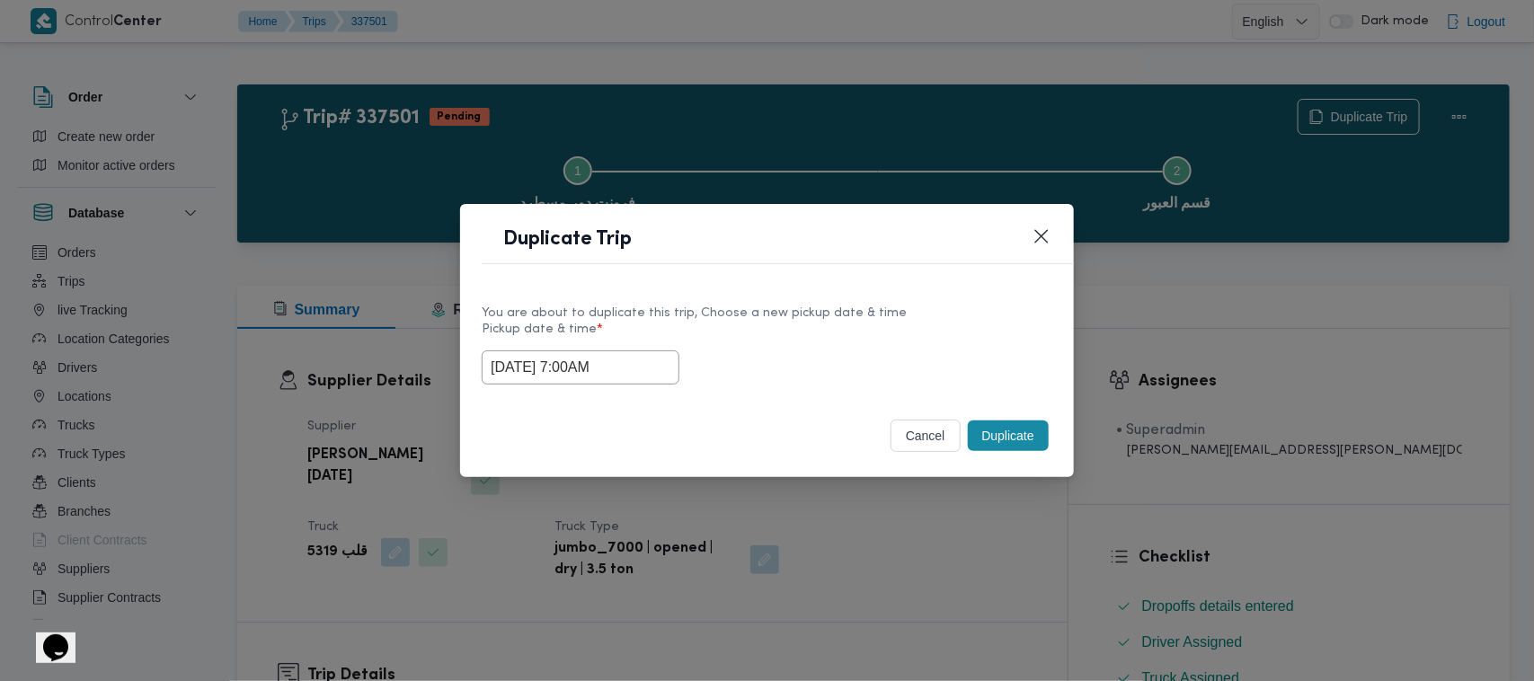
click at [650, 352] on input "17/09/2025 7:00AM" at bounding box center [581, 367] width 198 height 34
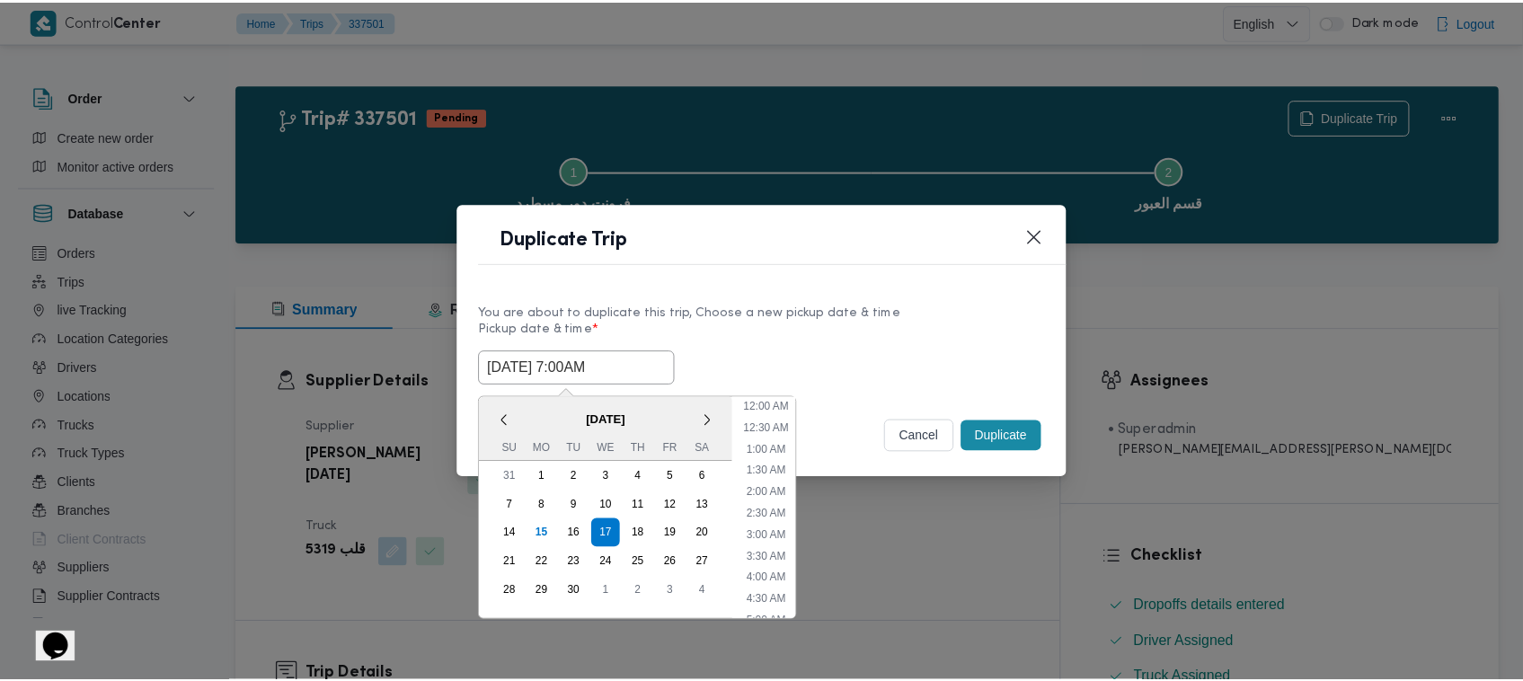
scroll to position [200, 0]
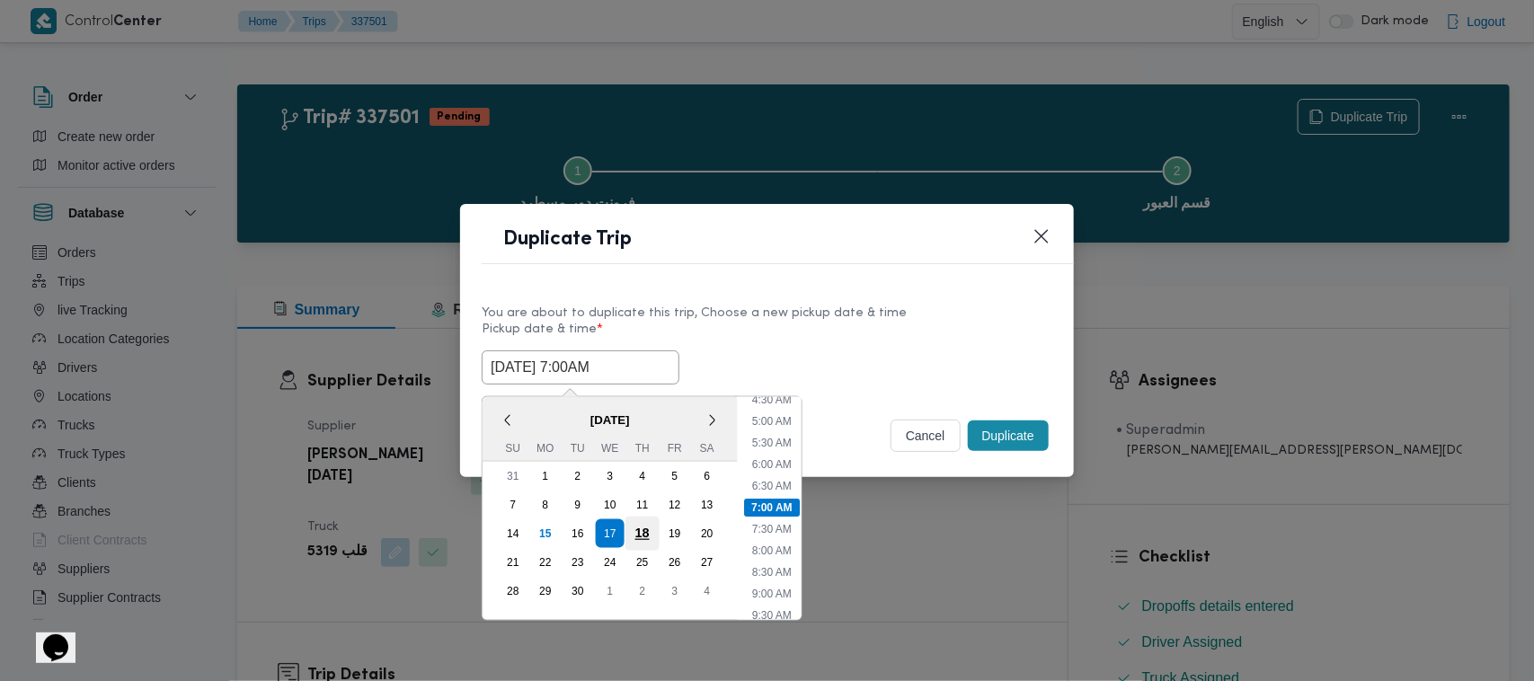
click at [629, 539] on div "18" at bounding box center [642, 534] width 34 height 34
type input "18/09/2025 7:00AM"
click at [828, 293] on div "You are about to duplicate this trip, Choose a new pickup date & time Pickup da…" at bounding box center [767, 343] width 614 height 115
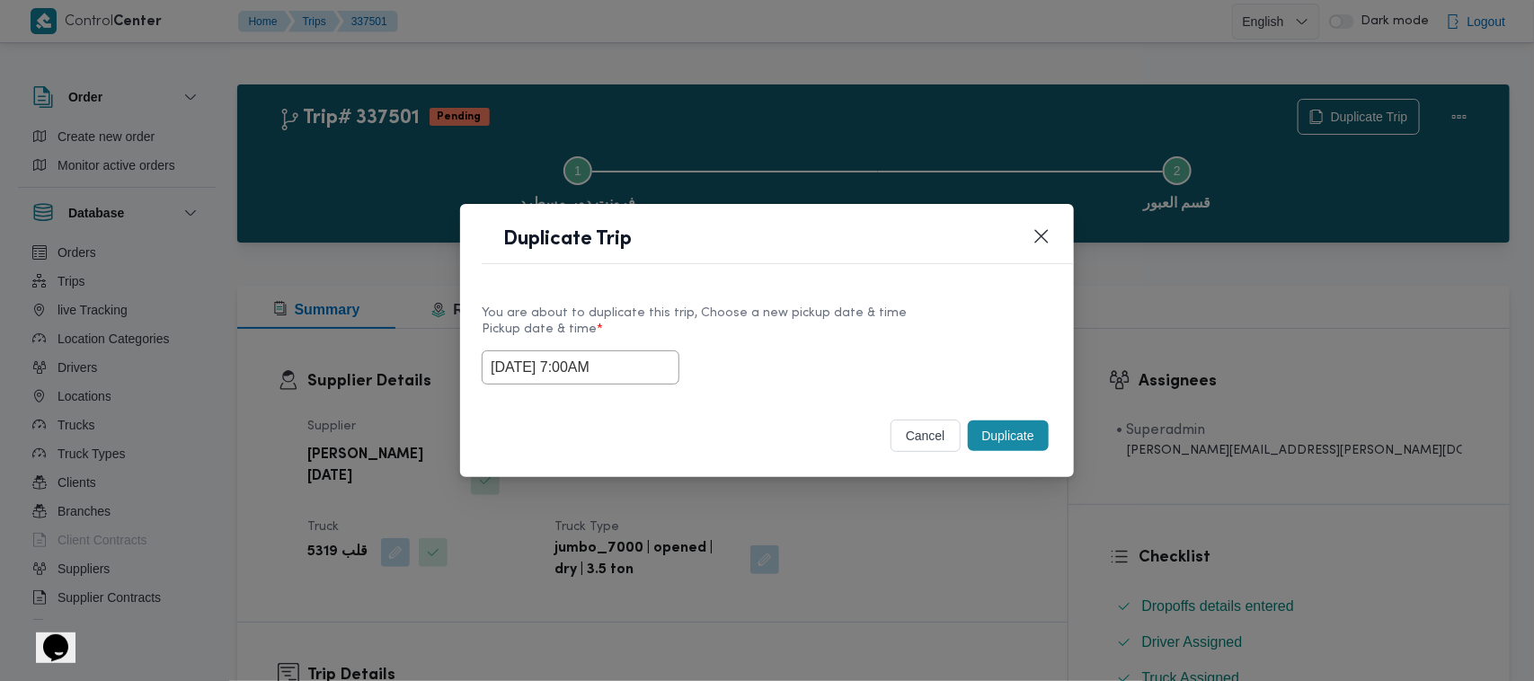
click at [1014, 428] on button "Duplicate" at bounding box center [1008, 436] width 81 height 31
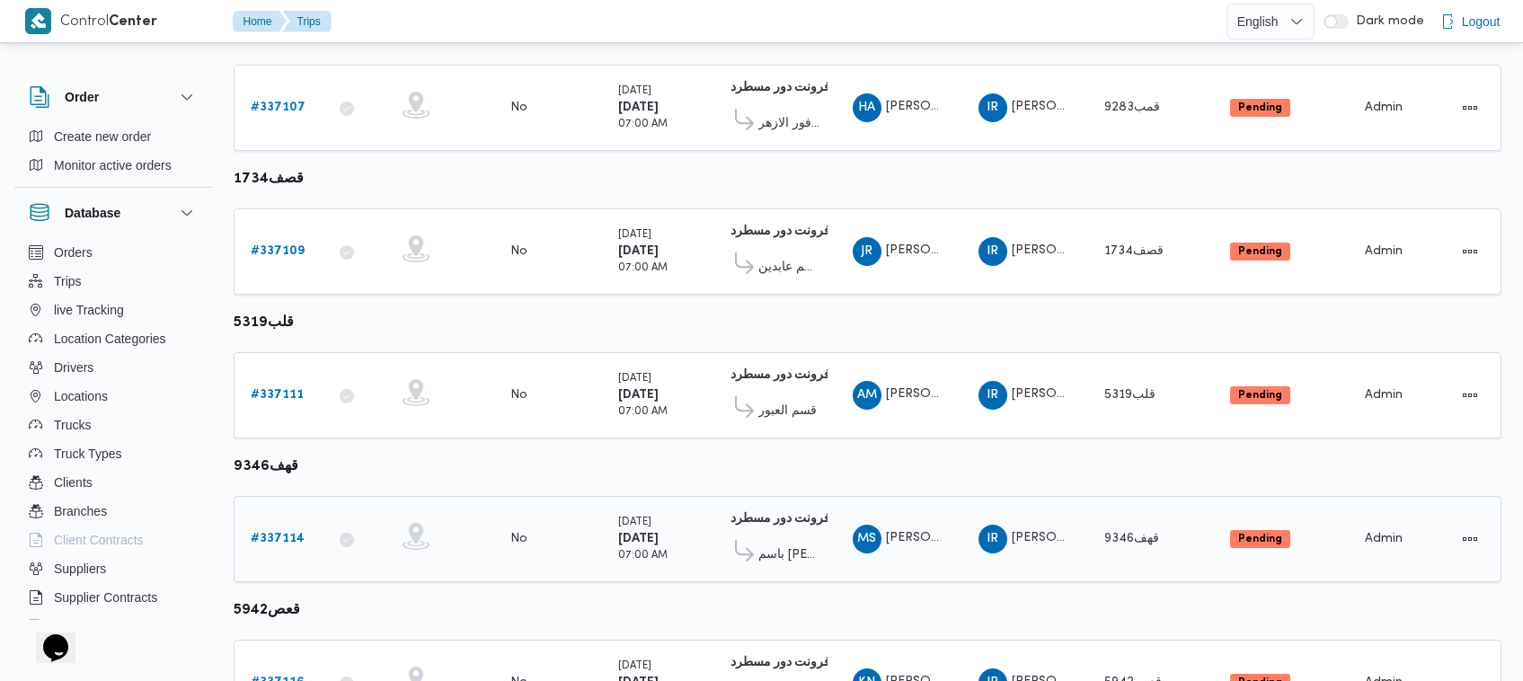
scroll to position [504, 0]
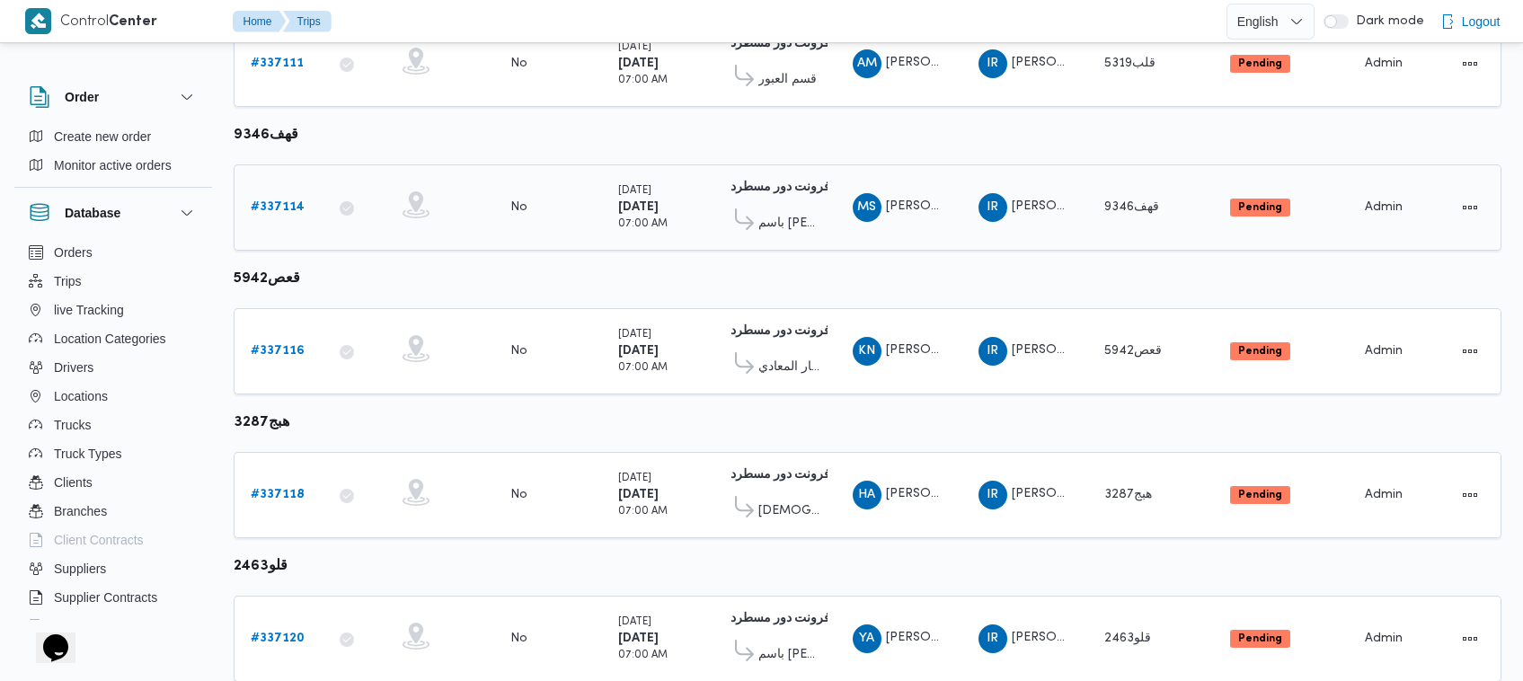
click at [290, 201] on b "# 337114" at bounding box center [278, 207] width 54 height 12
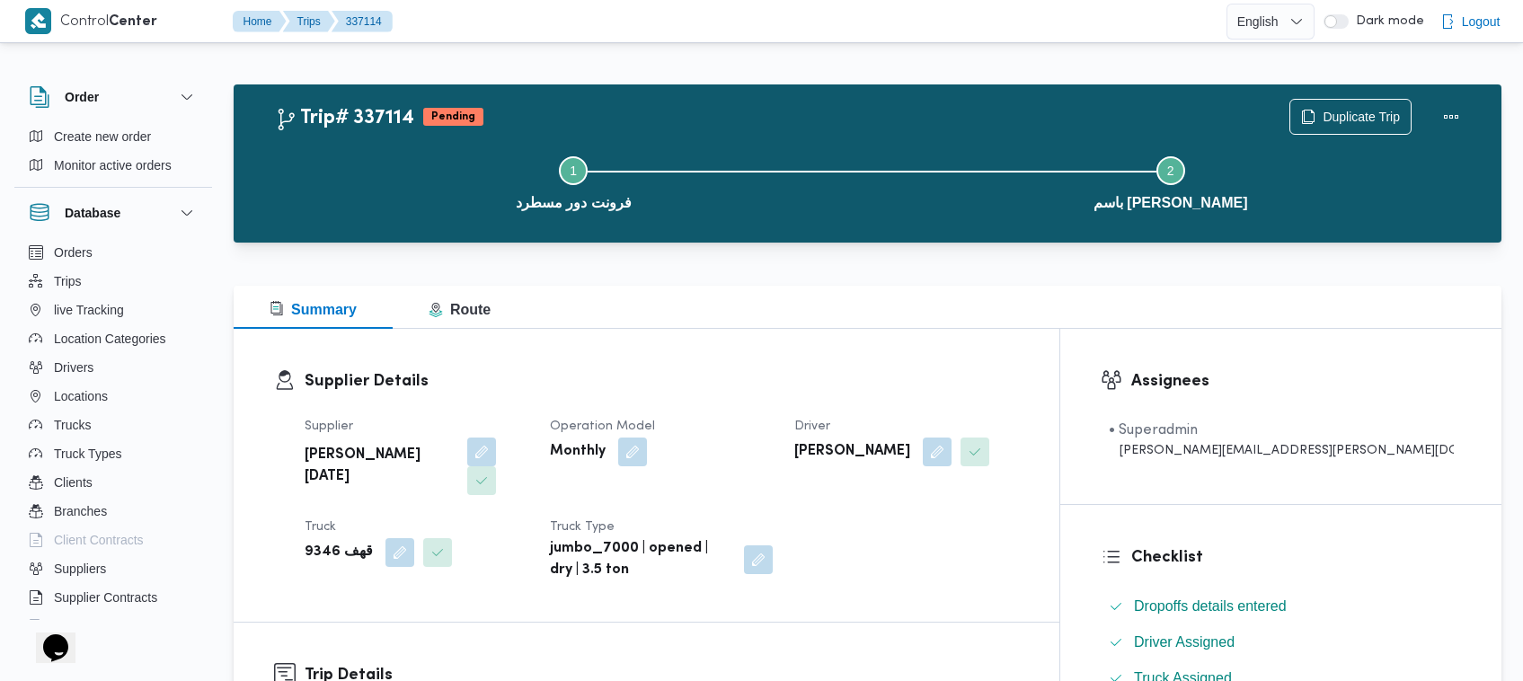
click at [1415, 109] on div "Duplicate Trip" at bounding box center [1379, 117] width 201 height 58
click at [1348, 113] on span "Duplicate Trip" at bounding box center [1361, 116] width 77 height 22
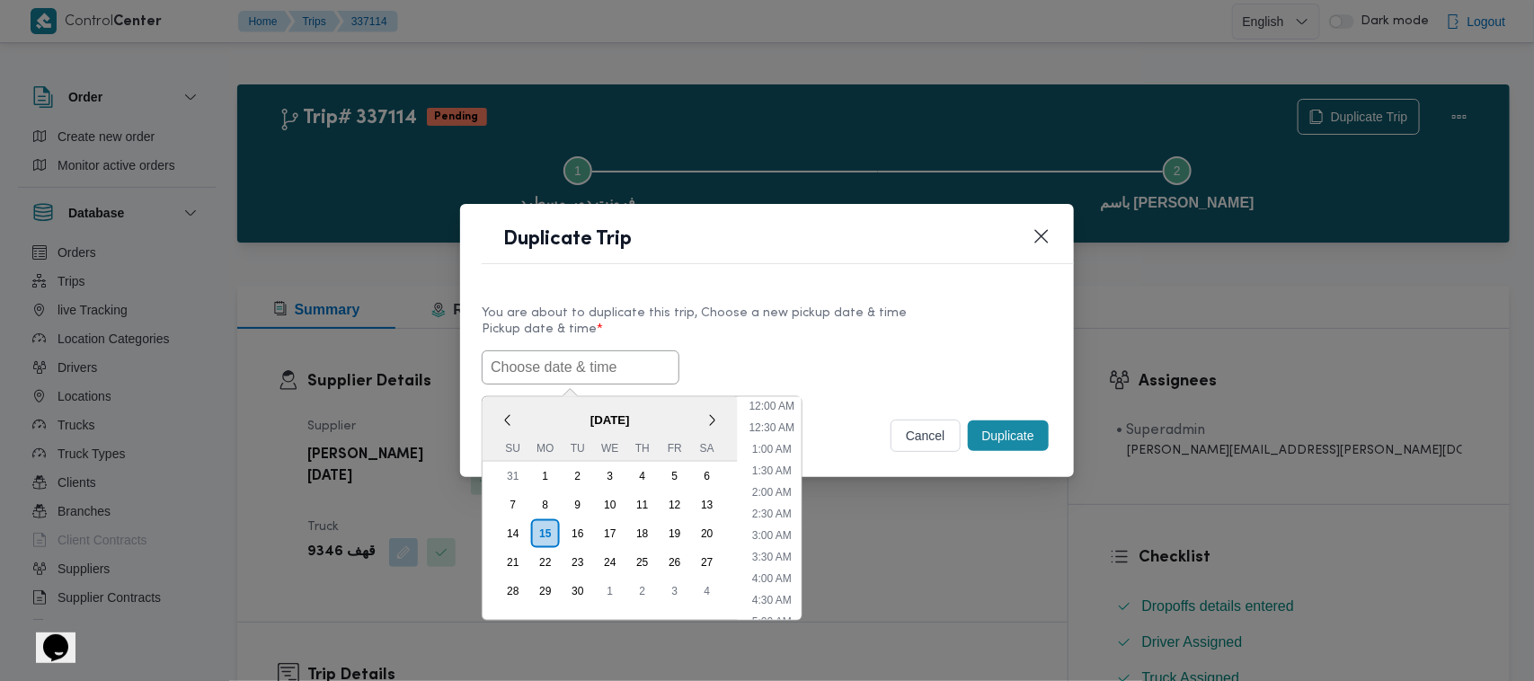
click at [595, 355] on input "text" at bounding box center [581, 367] width 198 height 34
paste input "17/09/2025 7:00AM"
type input "17/09/2025 7:00AM"
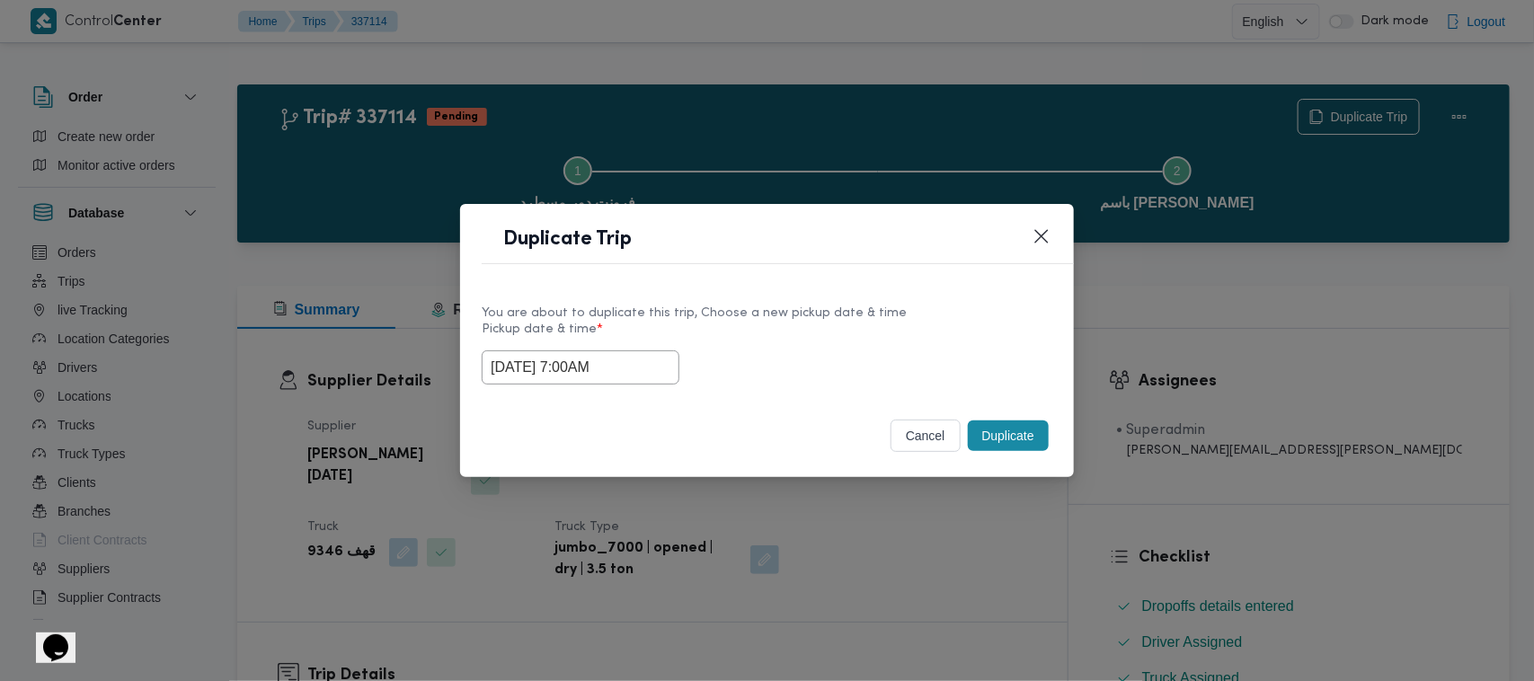
click at [771, 357] on div "17/09/2025 7:00AM" at bounding box center [767, 367] width 571 height 34
click at [1023, 432] on button "Duplicate" at bounding box center [1008, 436] width 81 height 31
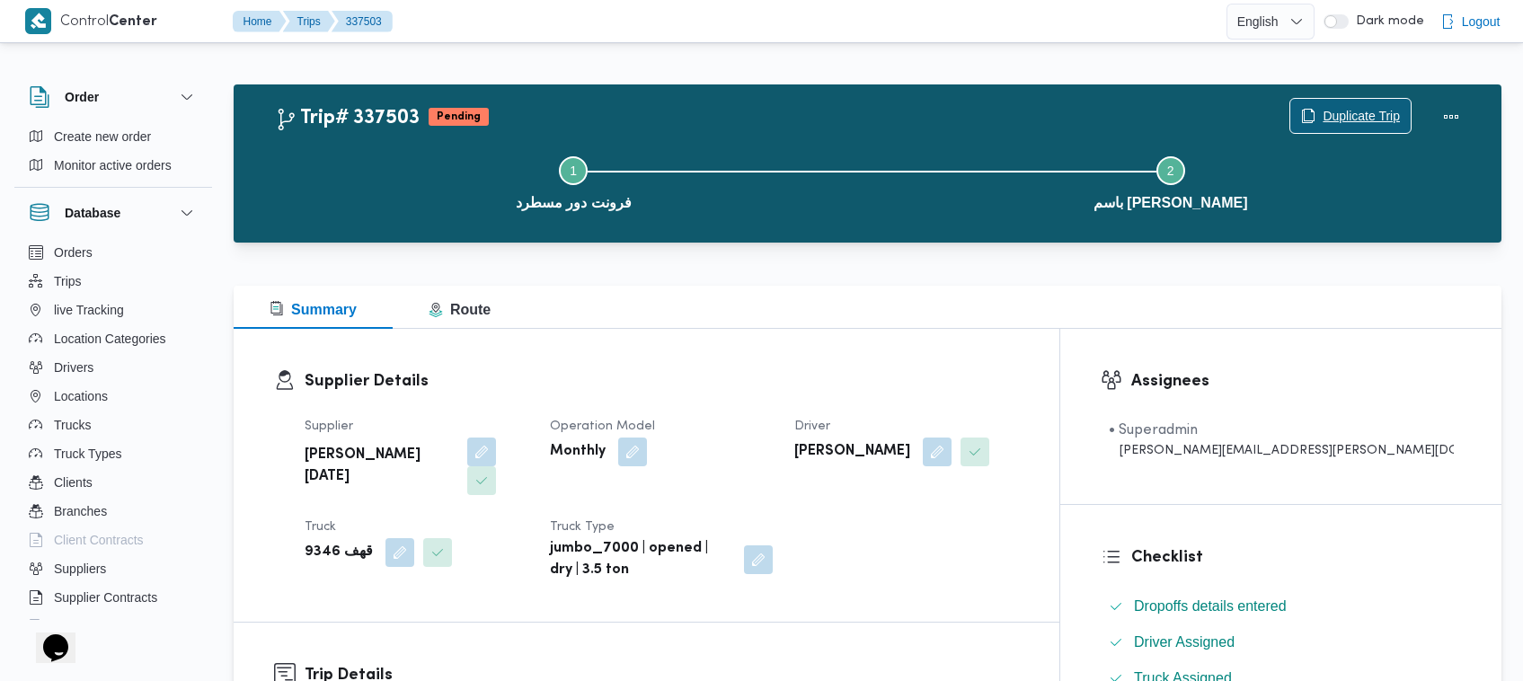
click at [1328, 120] on span "Duplicate Trip" at bounding box center [1361, 116] width 77 height 22
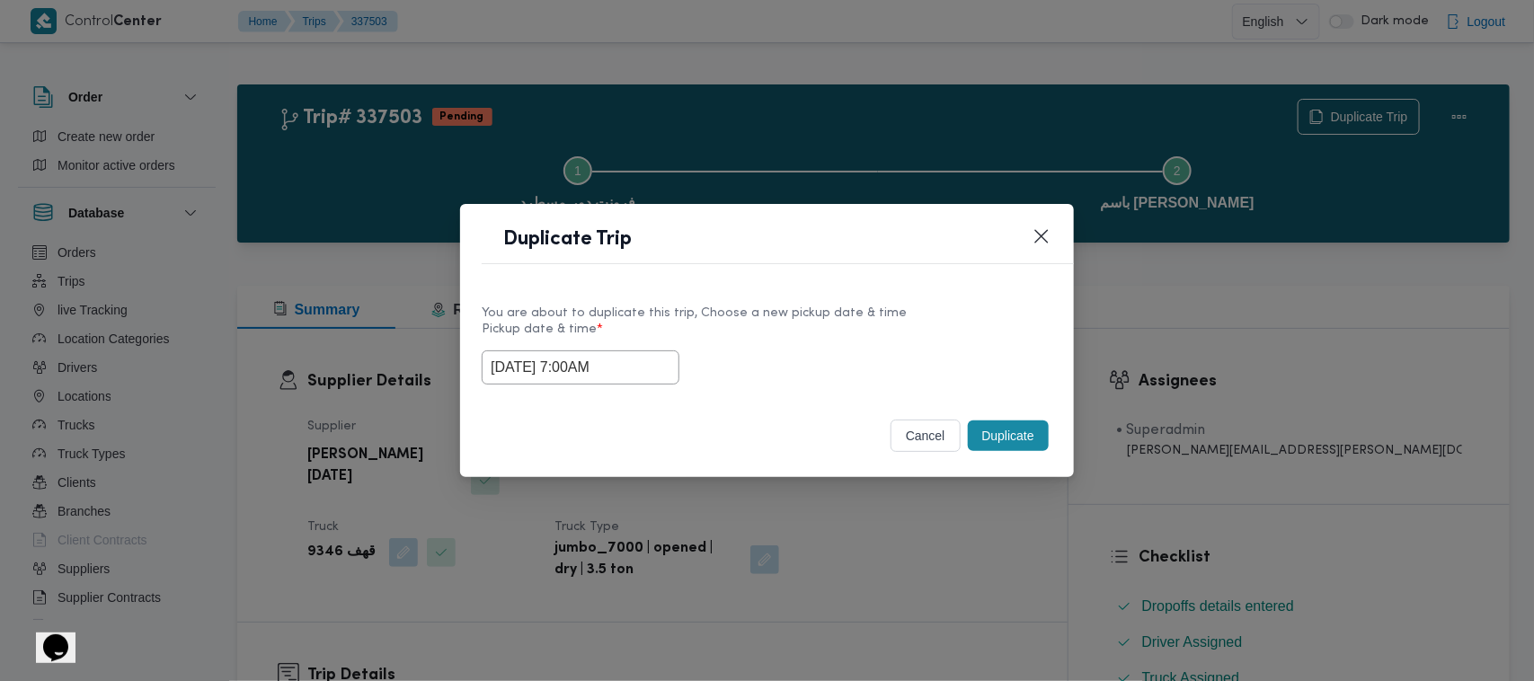
click at [649, 356] on input "17/09/2025 7:00AM" at bounding box center [581, 367] width 198 height 34
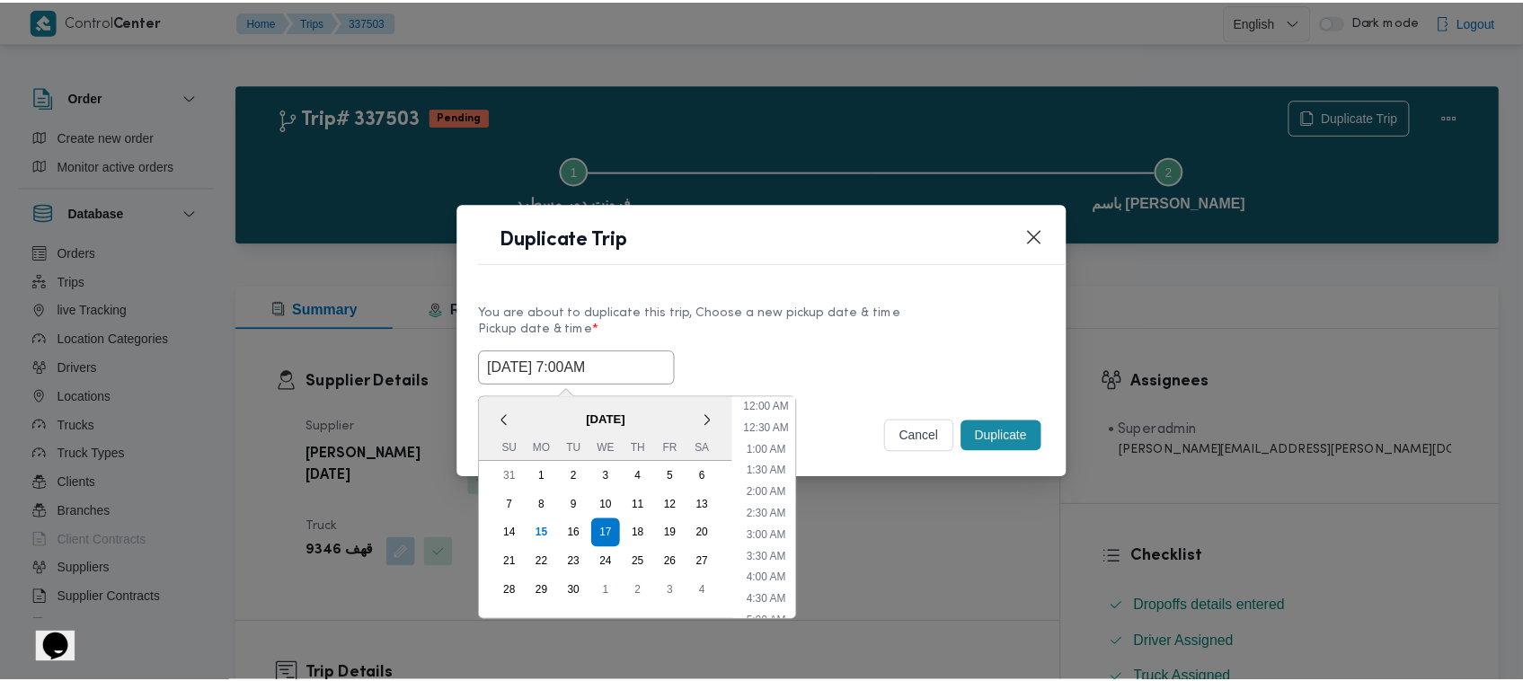
scroll to position [200, 0]
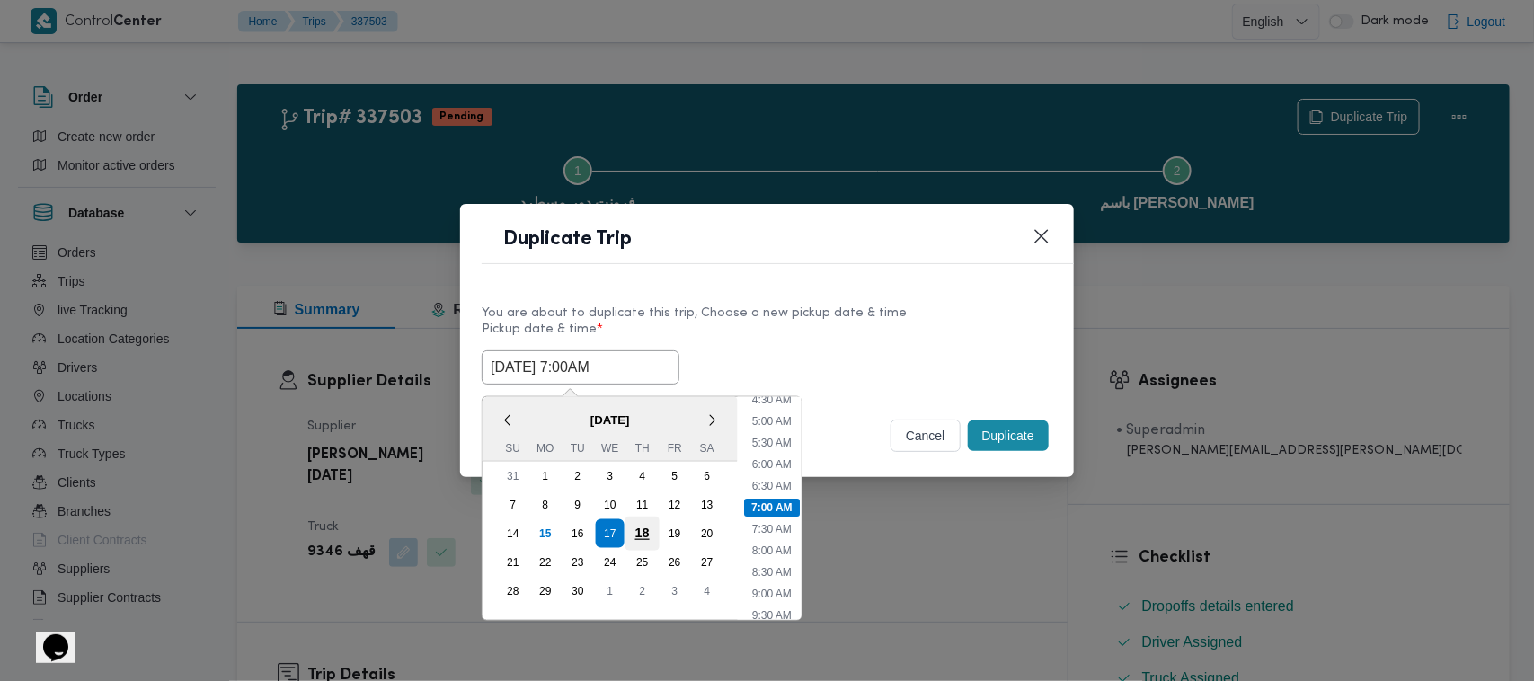
click at [641, 535] on div "18" at bounding box center [642, 534] width 34 height 34
type input "18/09/2025 7:00AM"
click at [824, 277] on div "Duplicate Trip" at bounding box center [767, 245] width 614 height 82
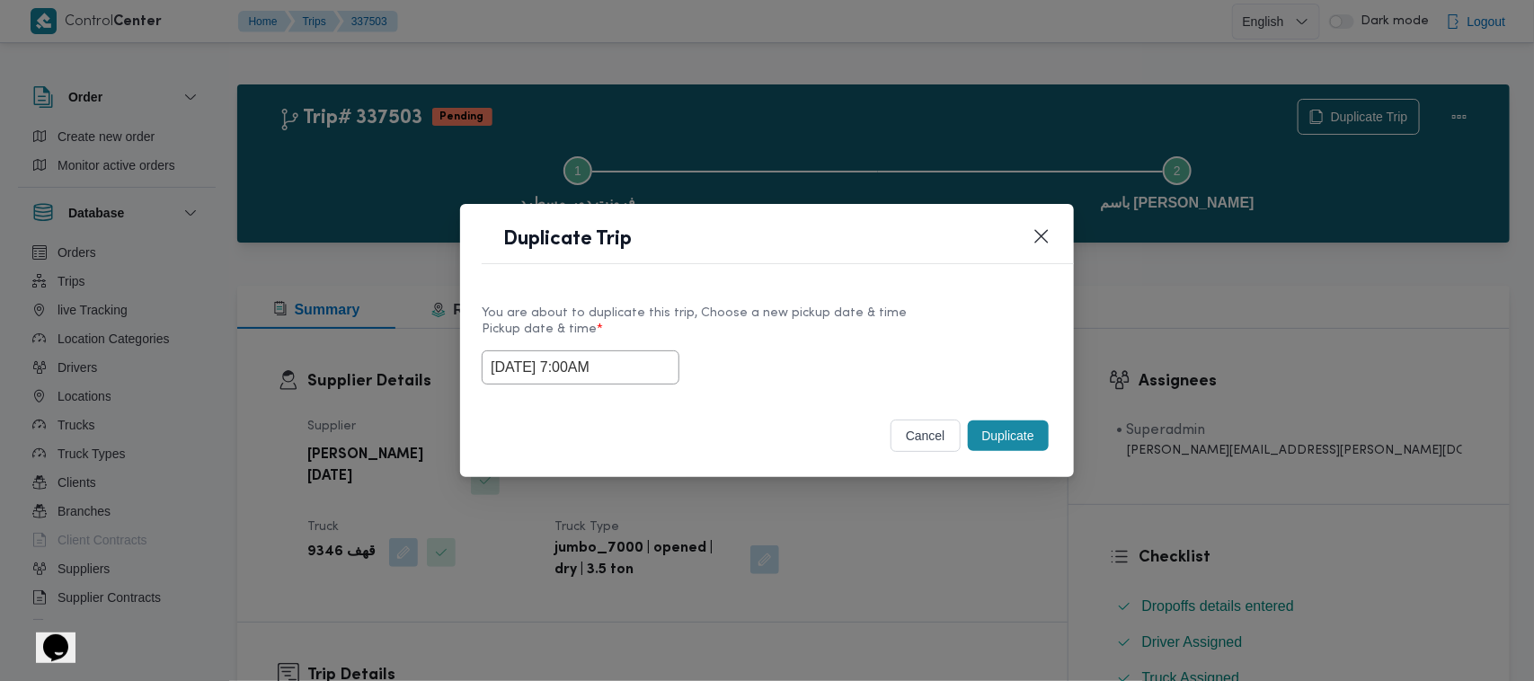
click at [1043, 443] on button "Duplicate" at bounding box center [1008, 436] width 81 height 31
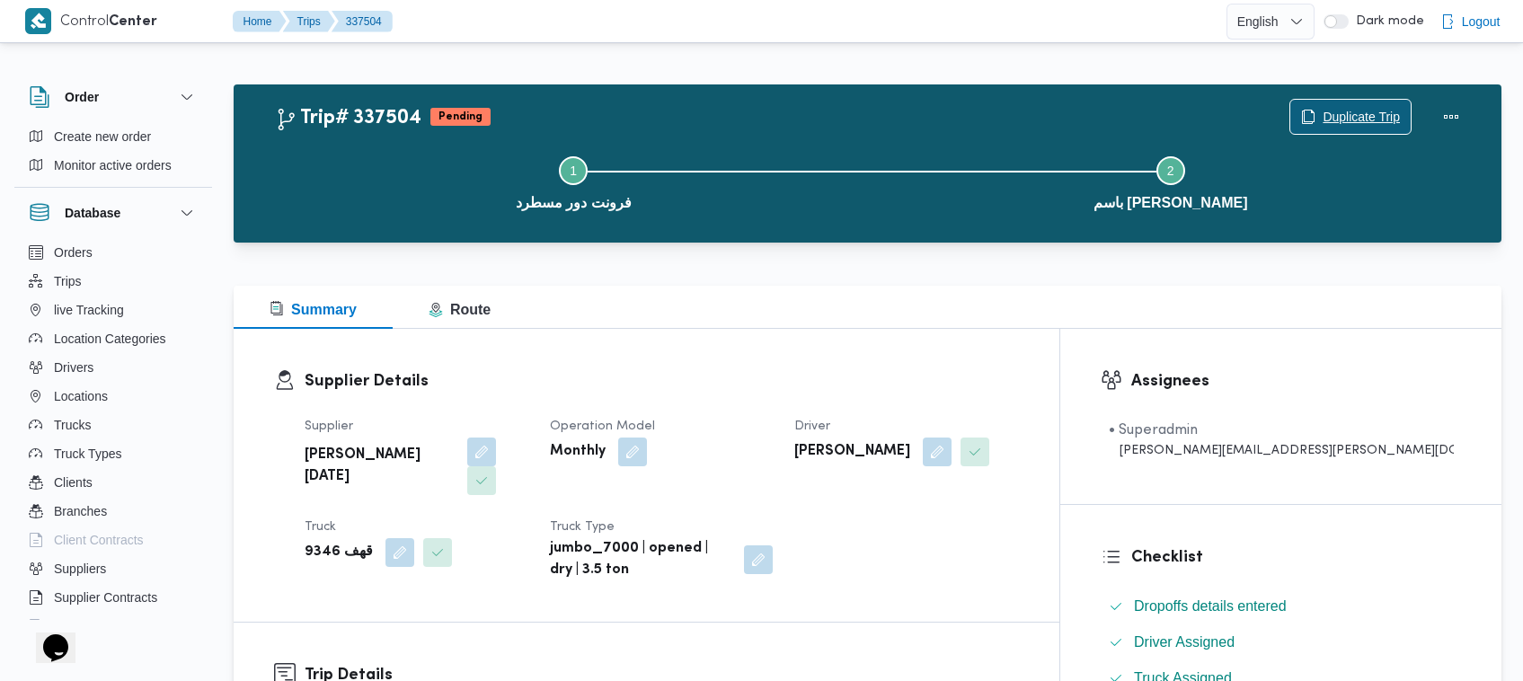
scroll to position [596, 0]
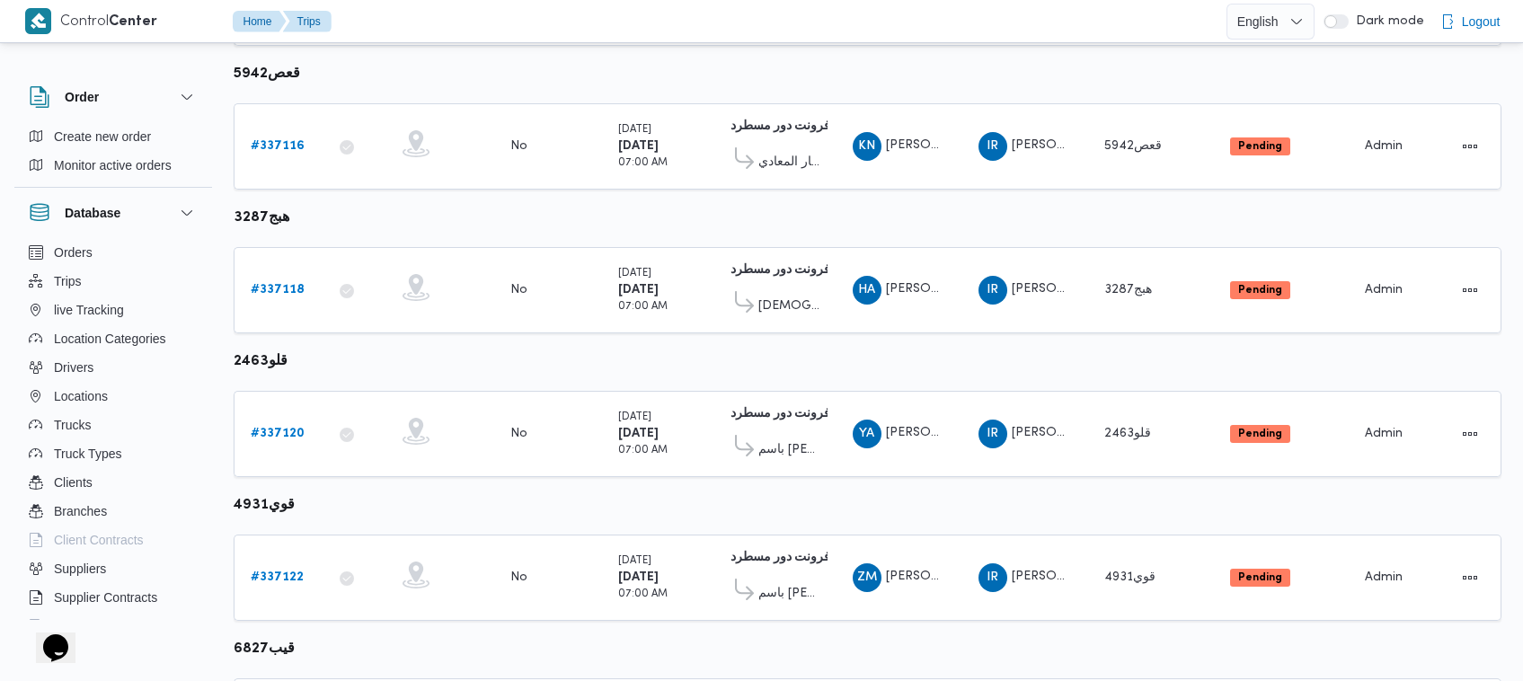
scroll to position [958, 0]
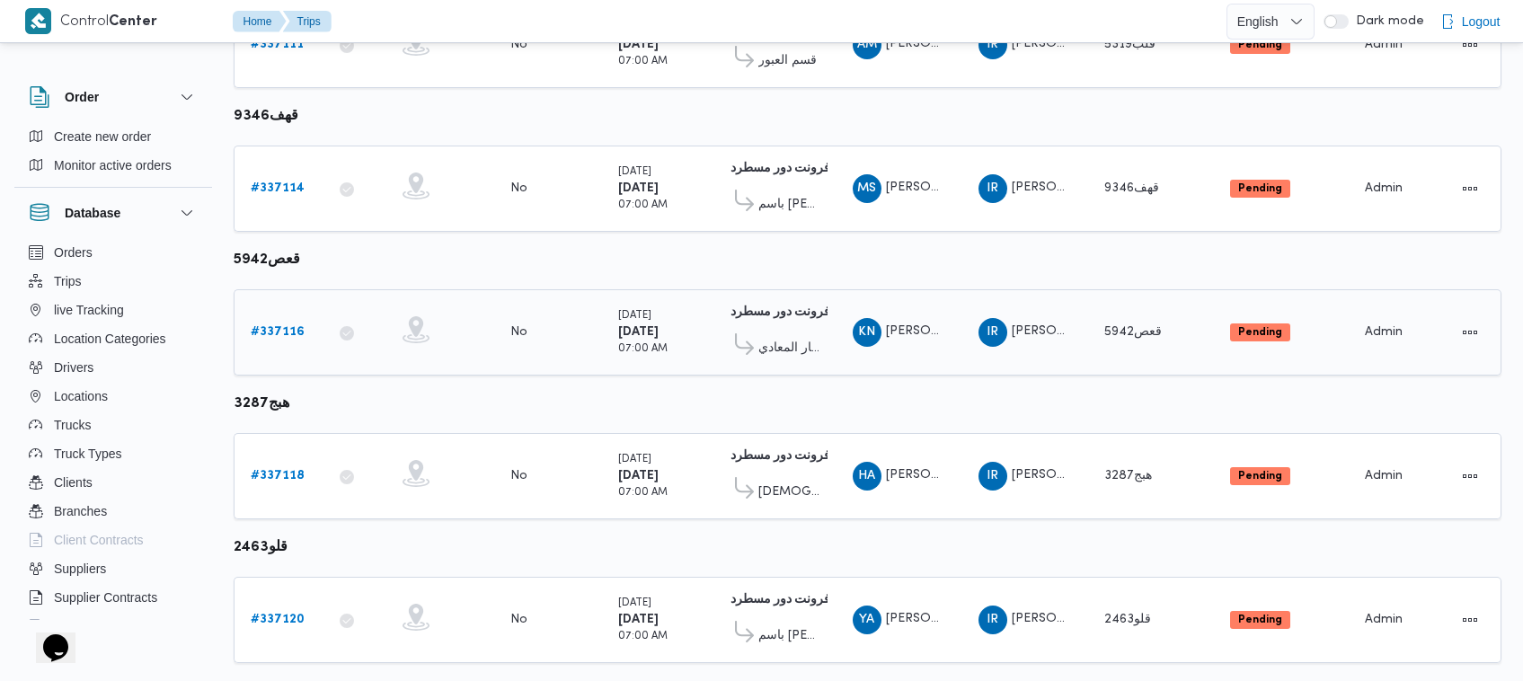
click at [283, 326] on b "# 337116" at bounding box center [278, 332] width 54 height 12
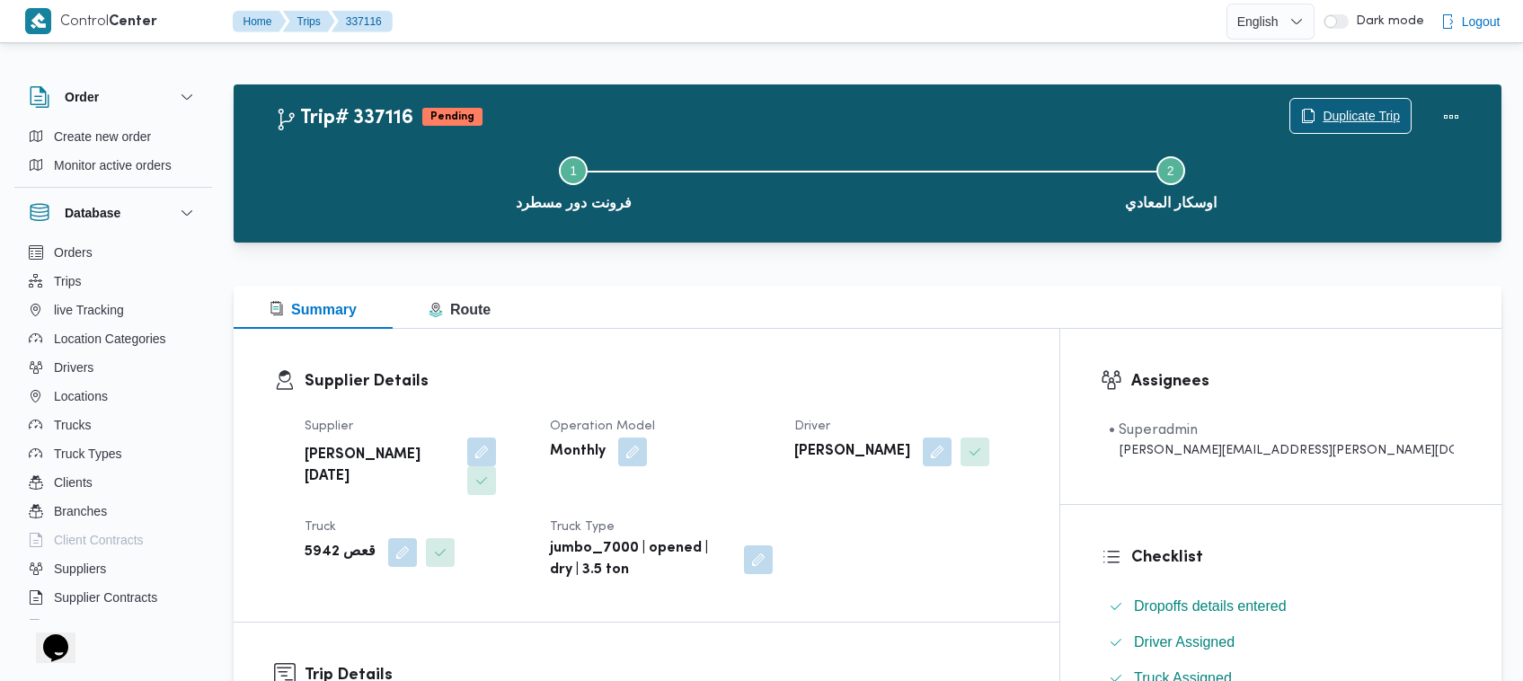
click at [1368, 105] on span "Duplicate Trip" at bounding box center [1350, 116] width 120 height 34
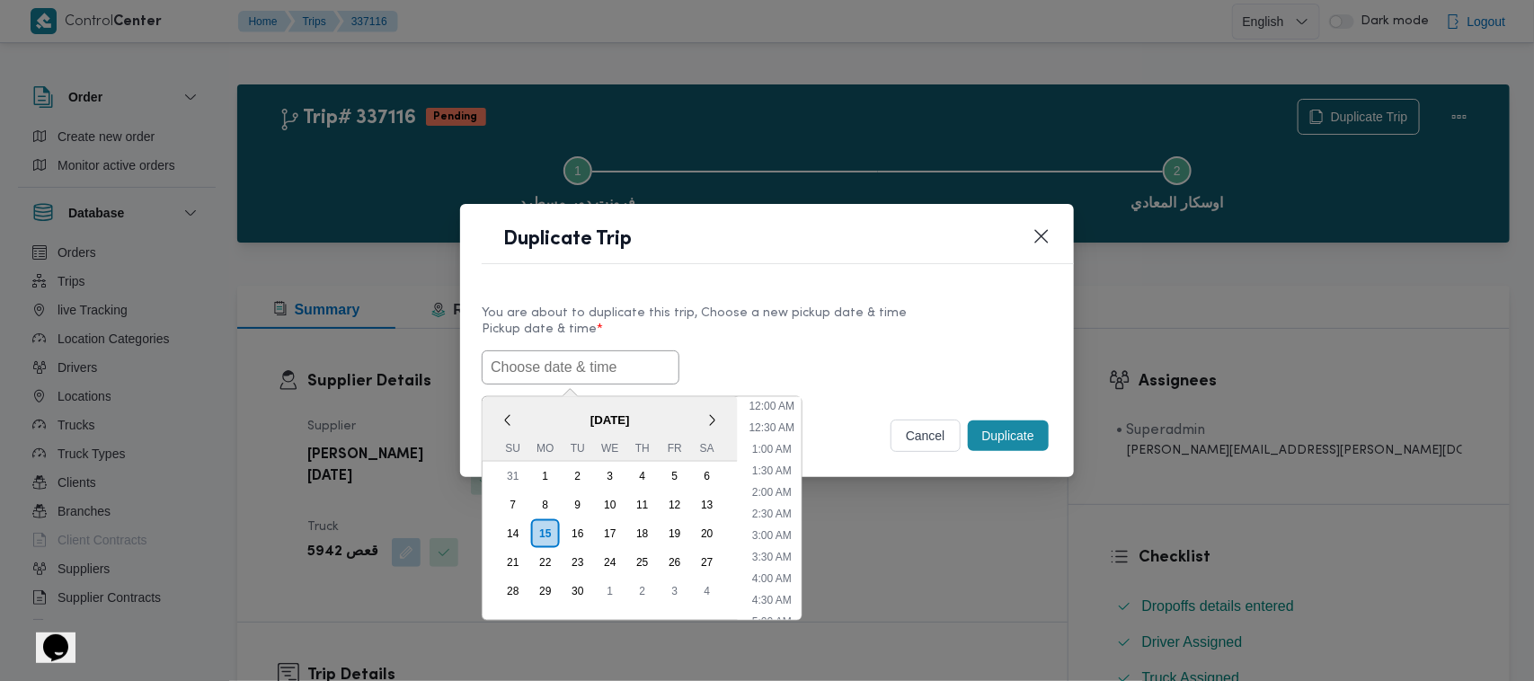
click at [505, 365] on input "text" at bounding box center [581, 367] width 198 height 34
paste input "17/09/2025 7:00AM"
type input "17/09/2025 7:00AM"
click at [996, 346] on label "Pickup date & time *" at bounding box center [767, 337] width 571 height 28
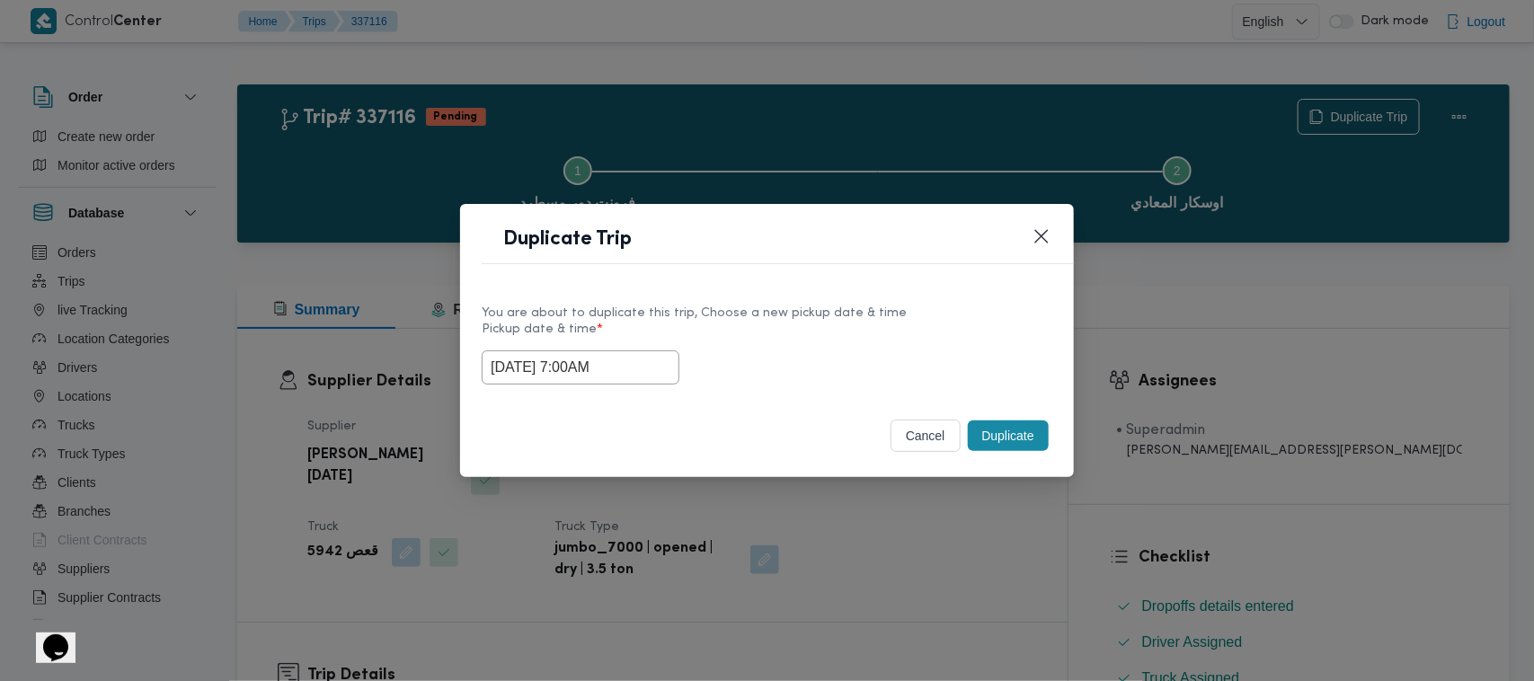
click at [1029, 446] on button "Duplicate" at bounding box center [1008, 436] width 81 height 31
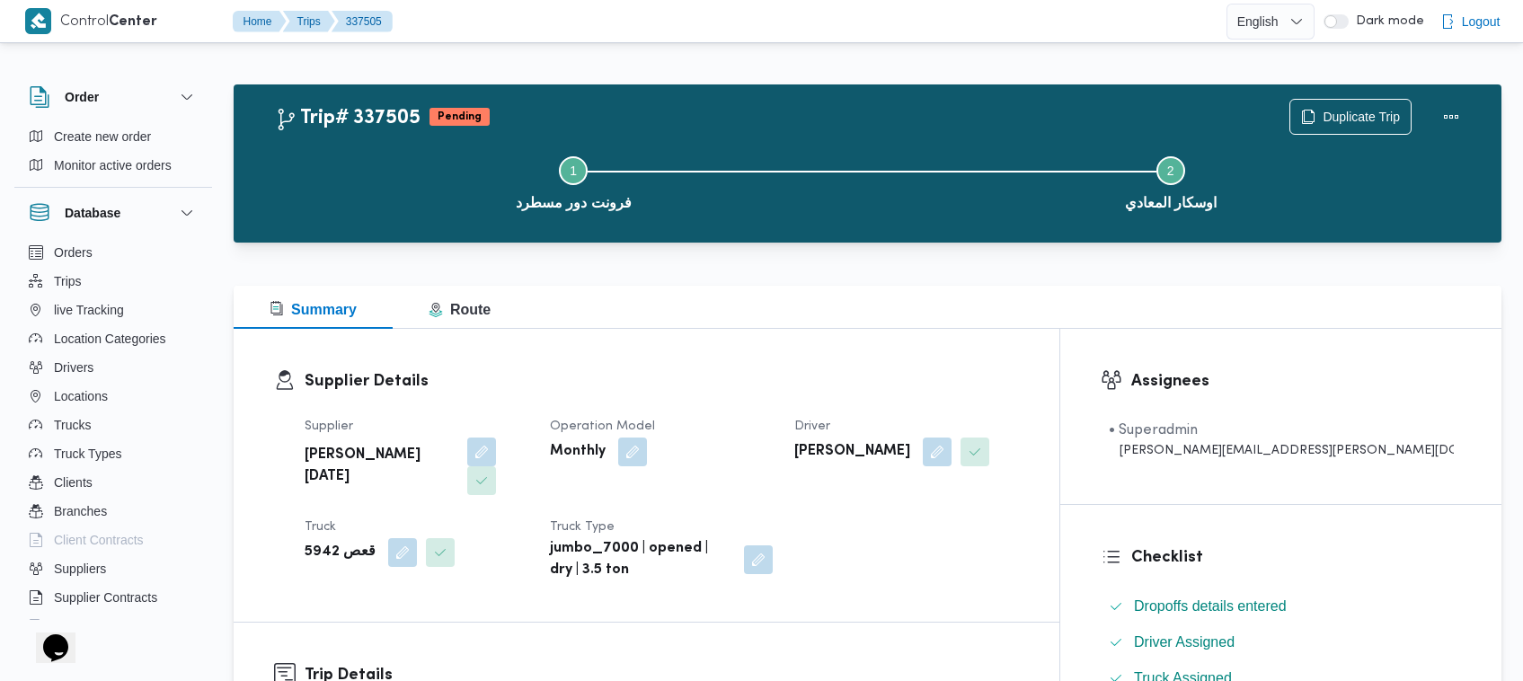
click at [1348, 94] on div "Duplicate Trip" at bounding box center [1379, 117] width 201 height 58
click at [1350, 103] on span "Duplicate Trip" at bounding box center [1350, 116] width 120 height 34
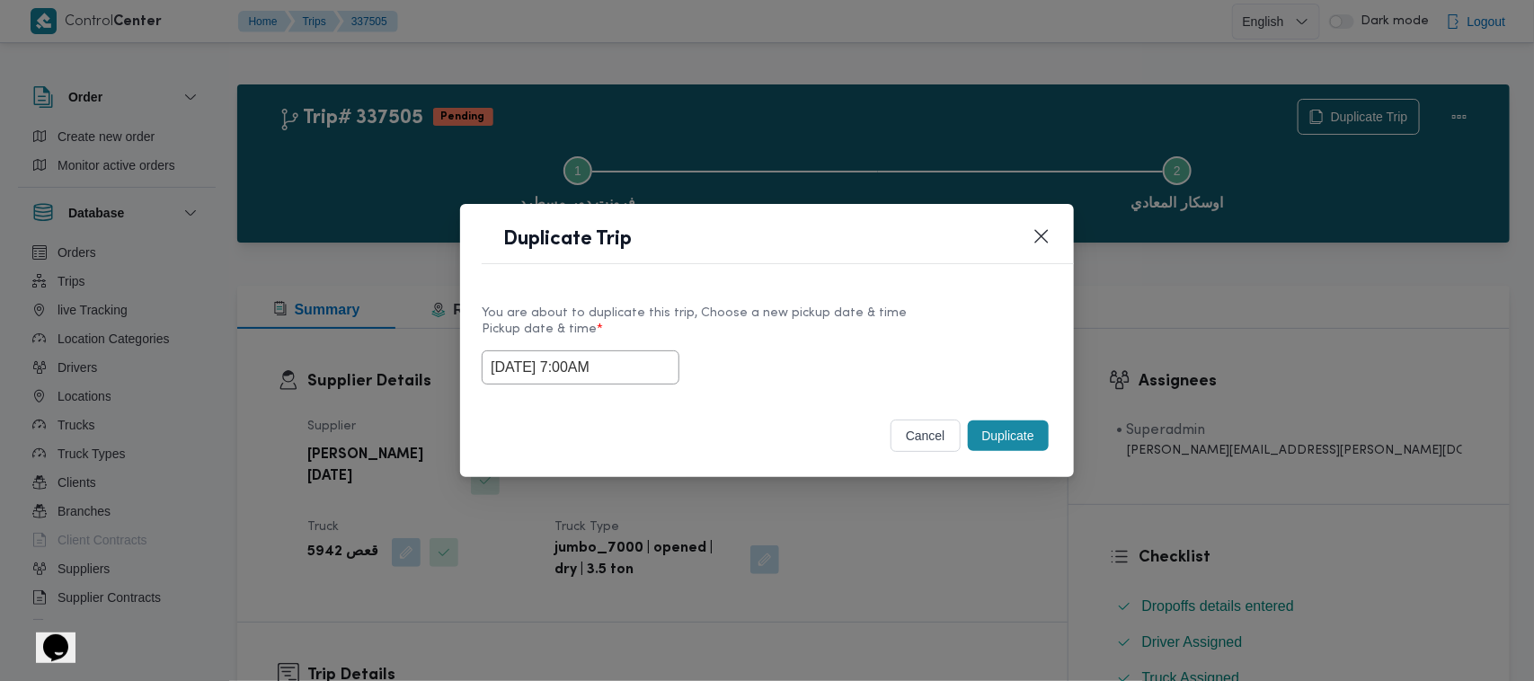
click at [657, 356] on input "17/09/2025 7:00AM" at bounding box center [581, 367] width 198 height 34
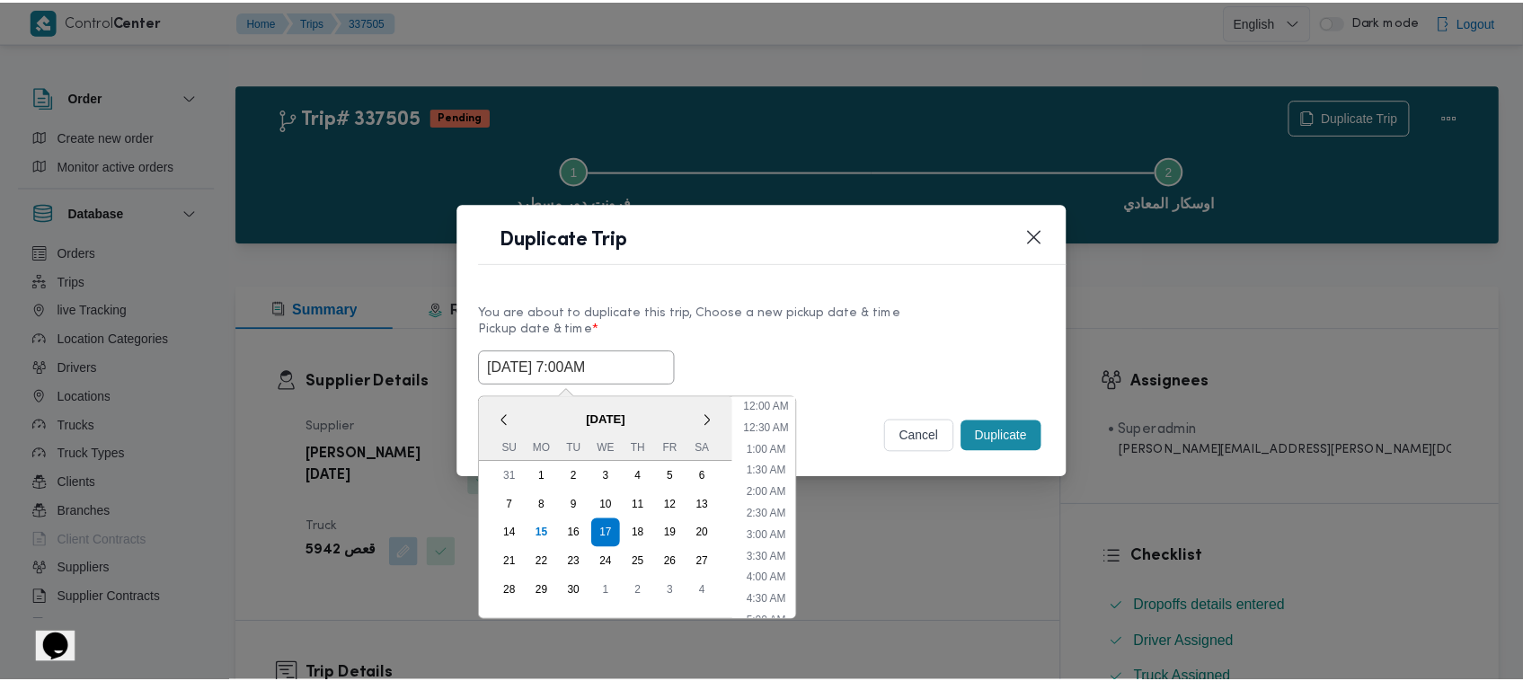
scroll to position [200, 0]
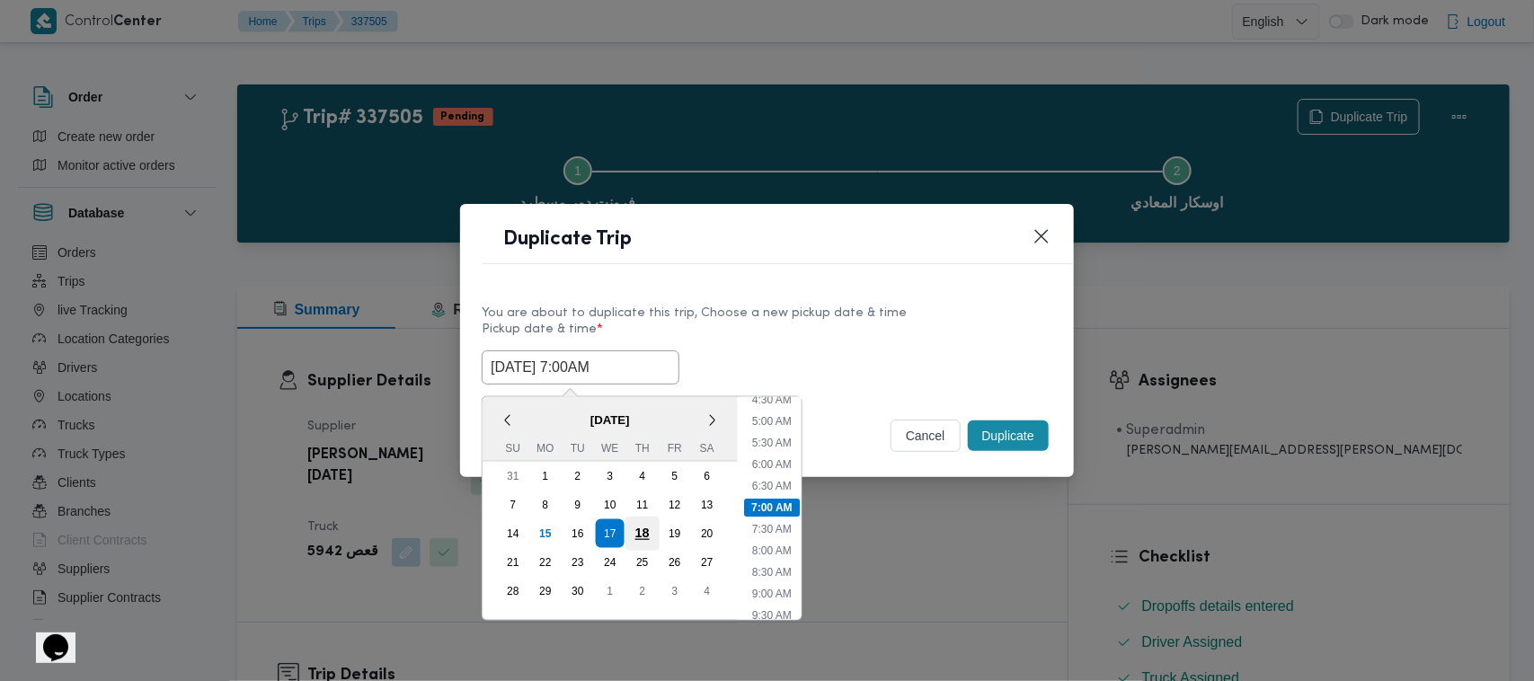
click at [641, 527] on div "18" at bounding box center [642, 534] width 34 height 34
type input "18/09/2025 7:00AM"
click at [860, 304] on div "You are about to duplicate this trip, Choose a new pickup date & time" at bounding box center [767, 313] width 571 height 19
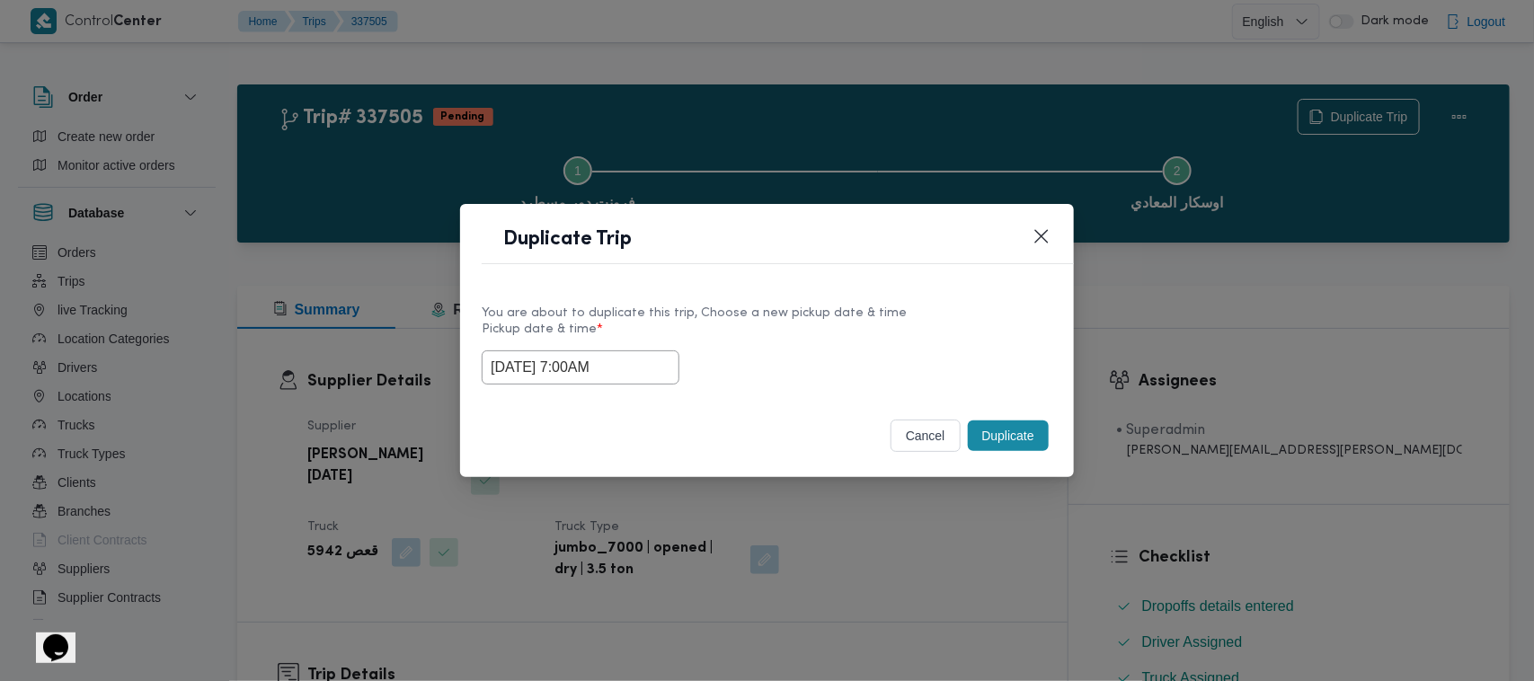
click at [1011, 438] on button "Duplicate" at bounding box center [1008, 436] width 81 height 31
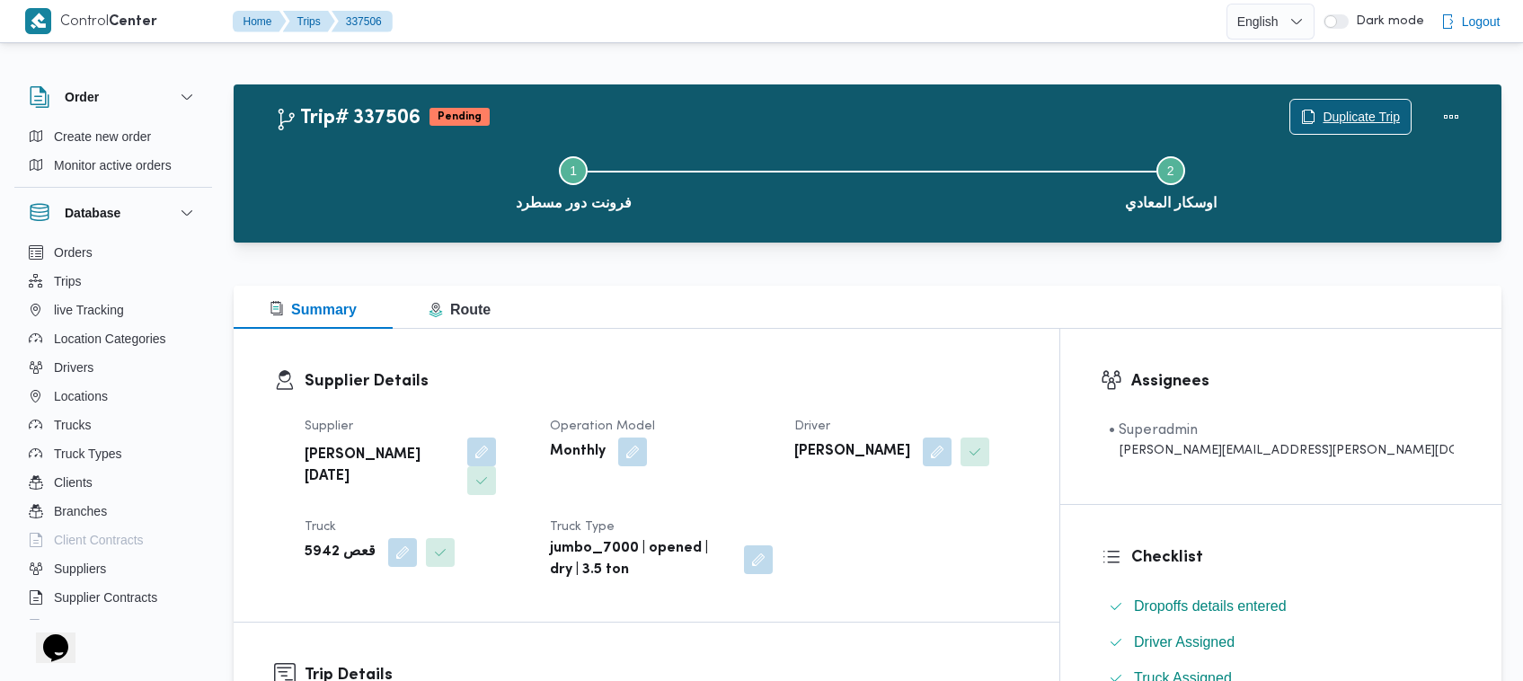
scroll to position [596, 0]
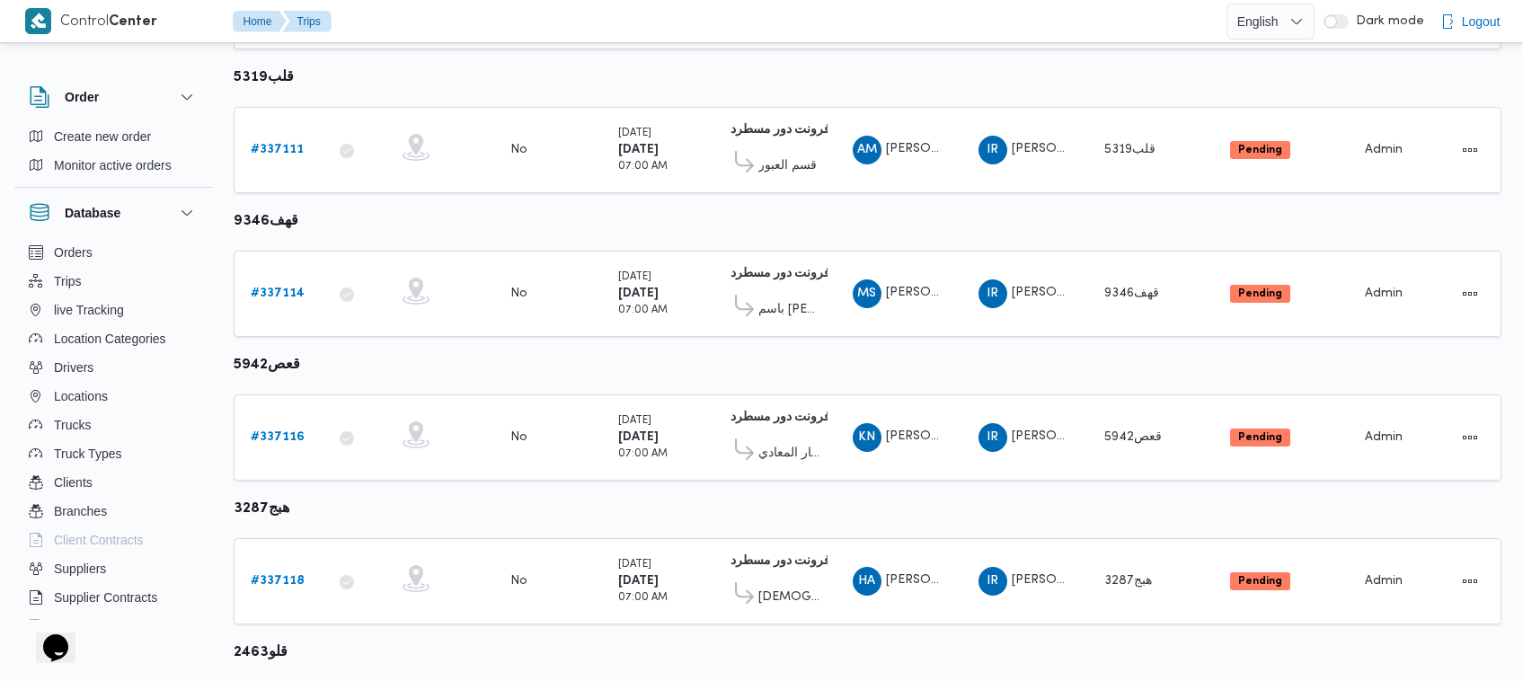
scroll to position [837, 0]
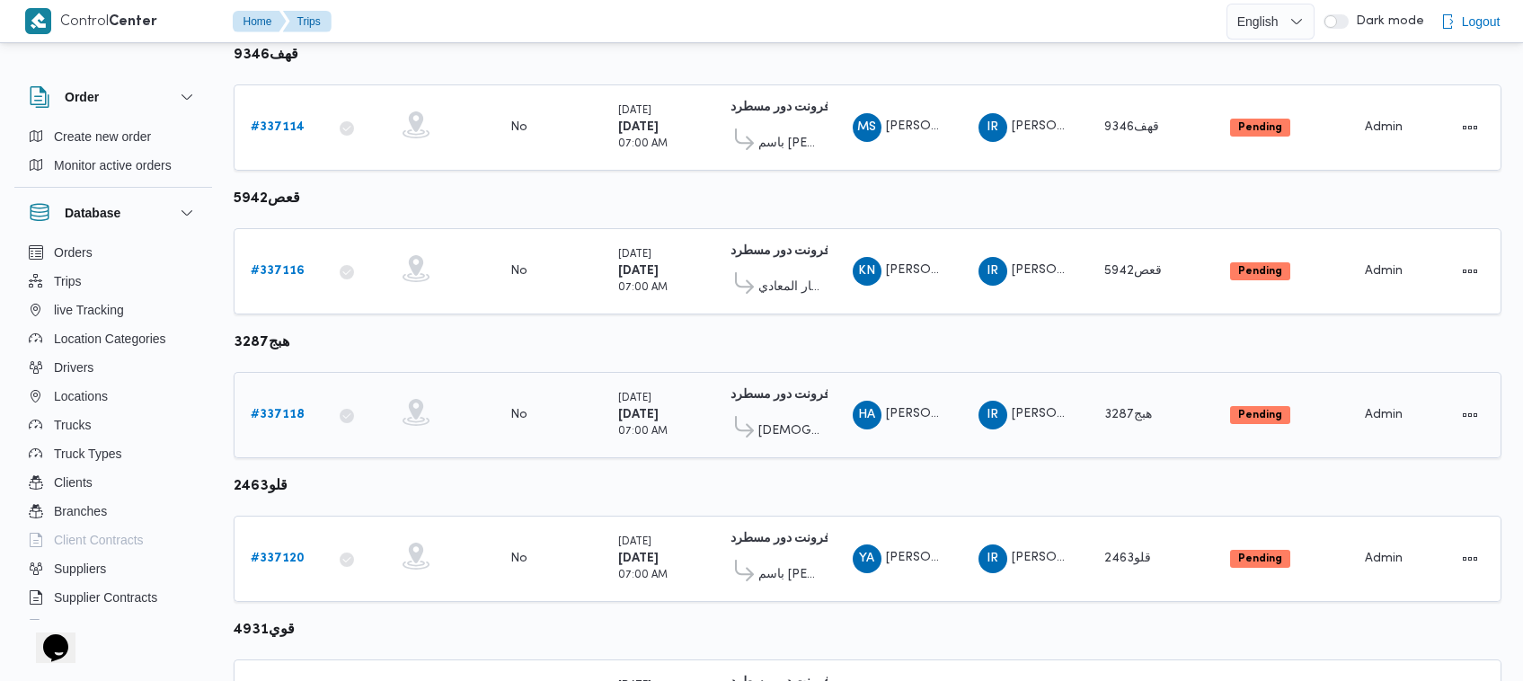
click at [288, 372] on td "Trip ID # 337118" at bounding box center [279, 415] width 90 height 86
click at [288, 388] on td "Trip ID # 337118" at bounding box center [279, 415] width 90 height 86
click at [288, 409] on b "# 337118" at bounding box center [278, 415] width 54 height 12
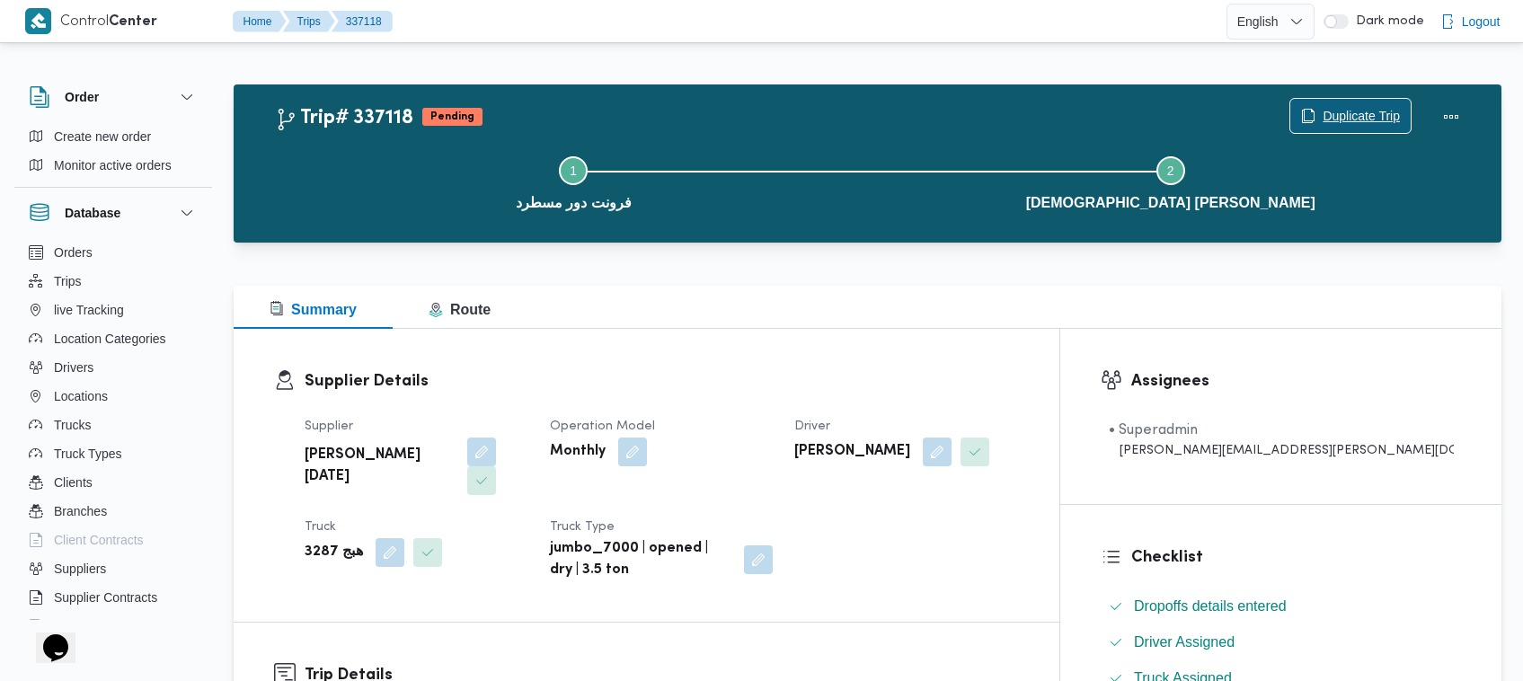
click at [1334, 114] on span "Duplicate Trip" at bounding box center [1361, 116] width 77 height 22
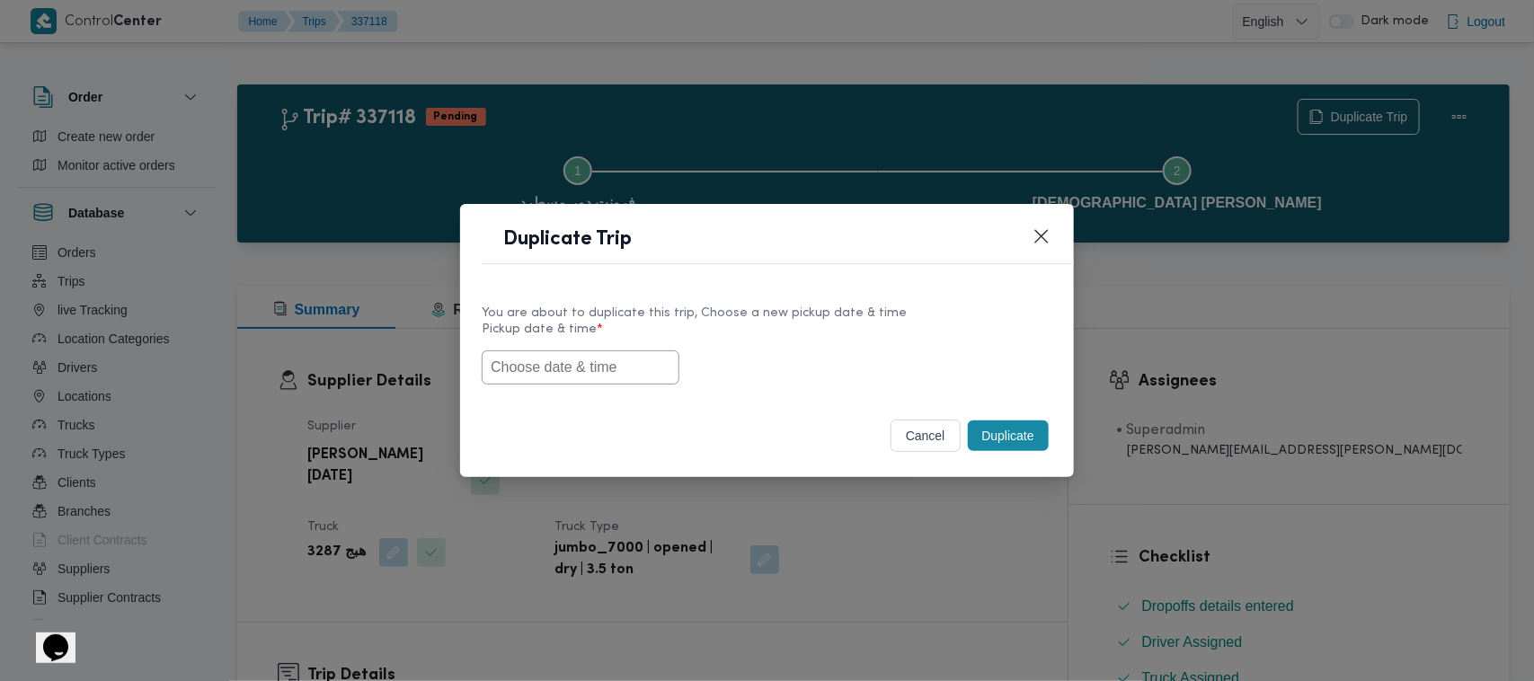
click at [596, 384] on div at bounding box center [767, 367] width 571 height 34
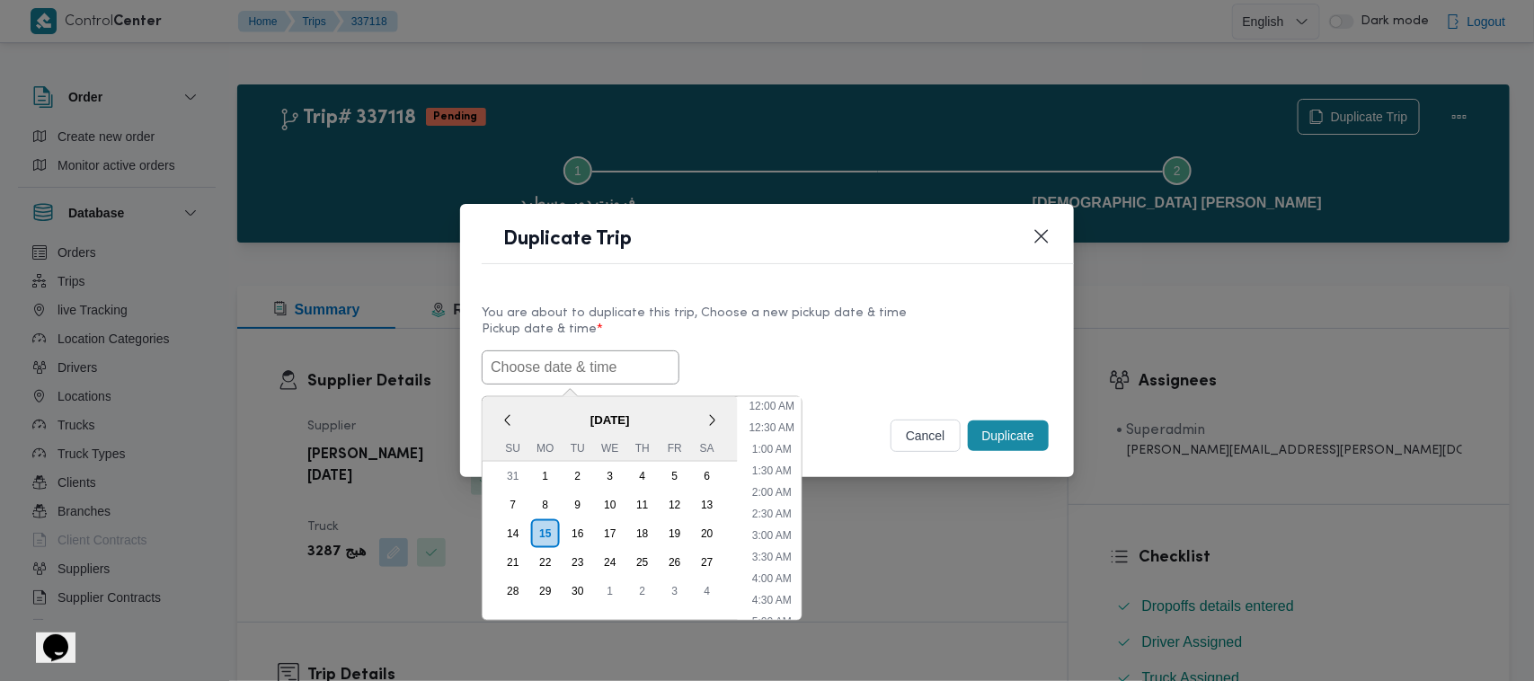
scroll to position [418, 0]
paste input "17/09/2025 7:00AM"
type input "17/09/2025 7:00AM"
click at [854, 317] on div "You are about to duplicate this trip, Choose a new pickup date & time" at bounding box center [767, 313] width 571 height 19
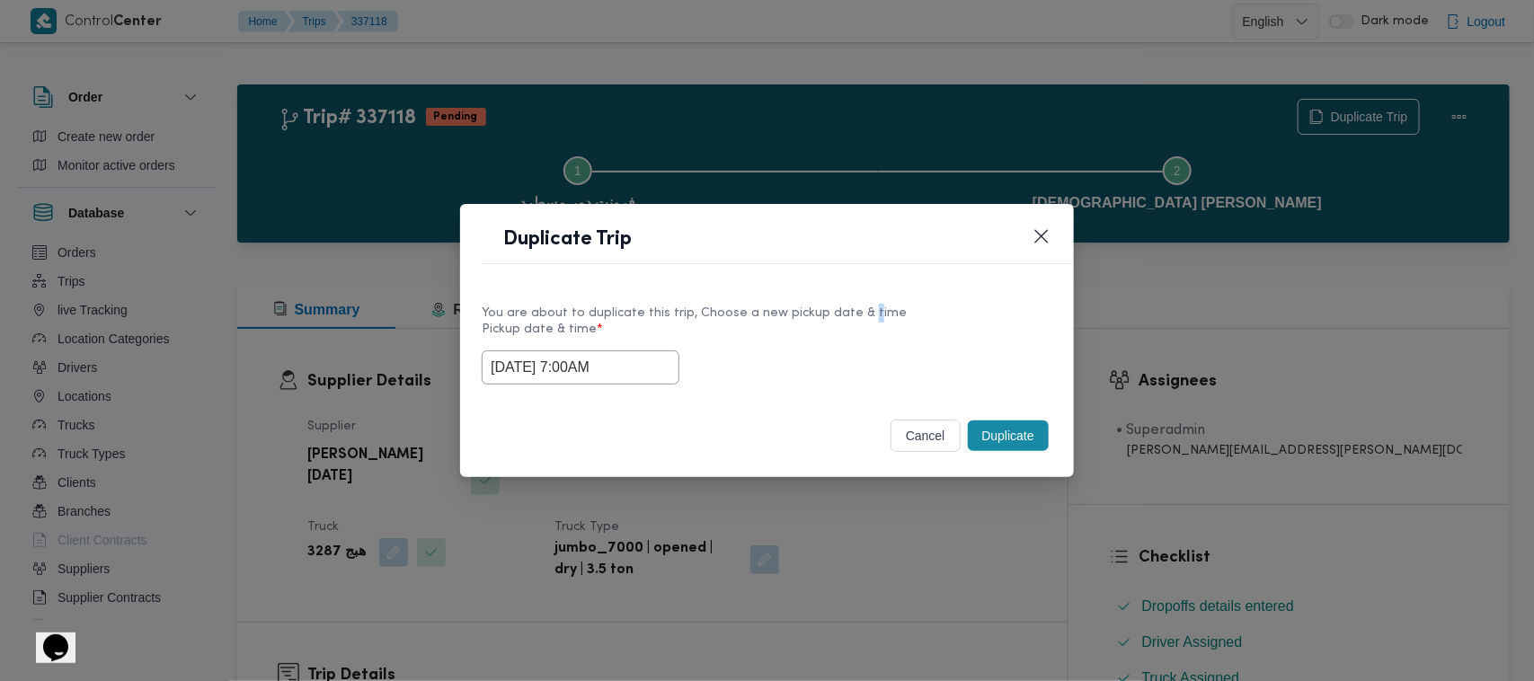
click at [1012, 442] on button "Duplicate" at bounding box center [1008, 436] width 81 height 31
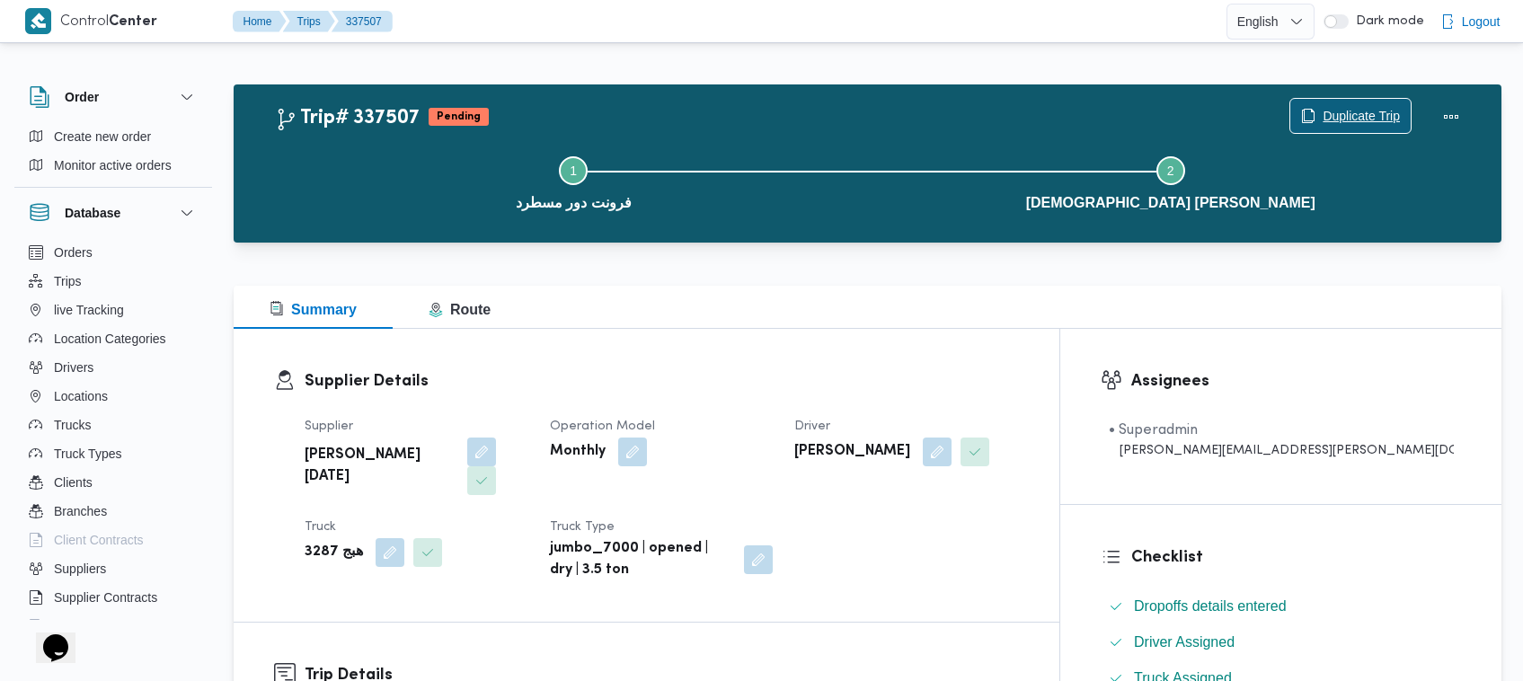
click at [1323, 109] on span "Duplicate Trip" at bounding box center [1361, 116] width 77 height 22
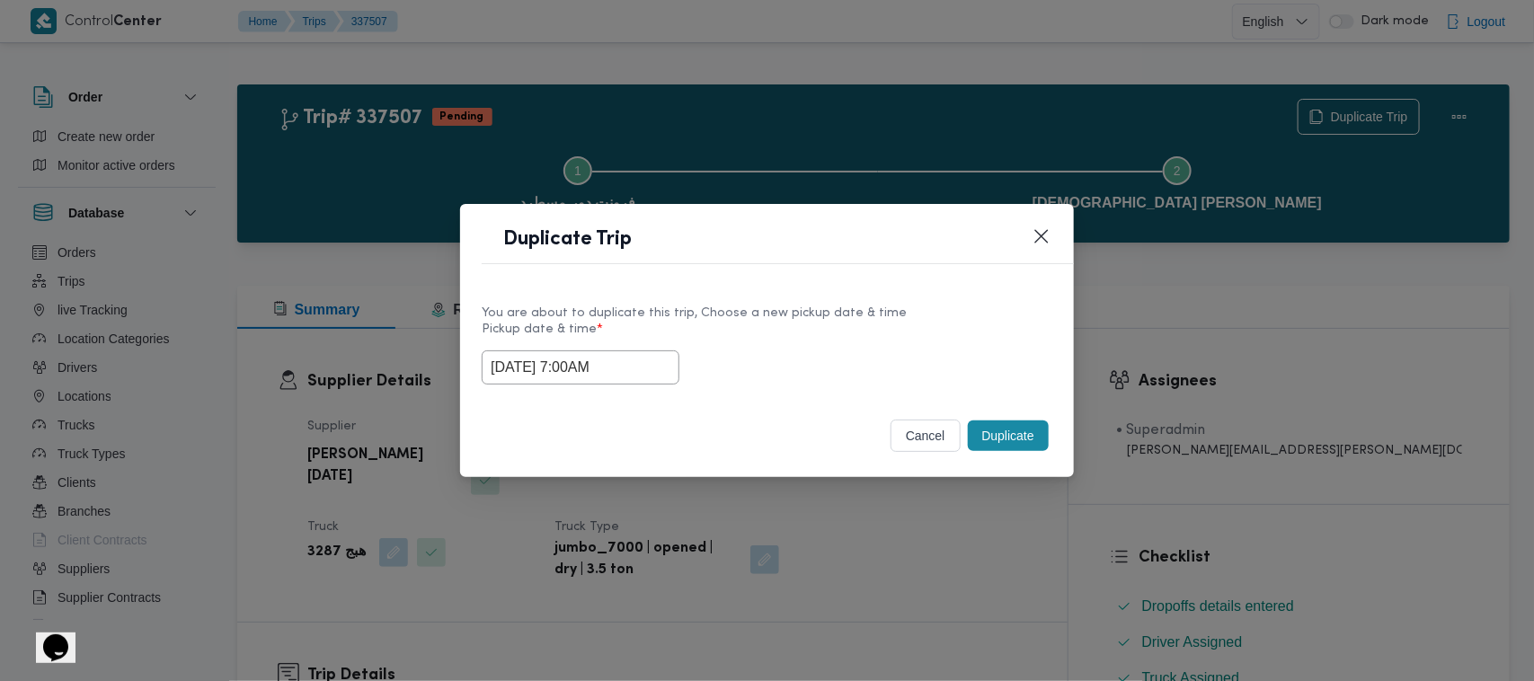
click at [639, 353] on input "17/09/2025 7:00AM" at bounding box center [581, 367] width 198 height 34
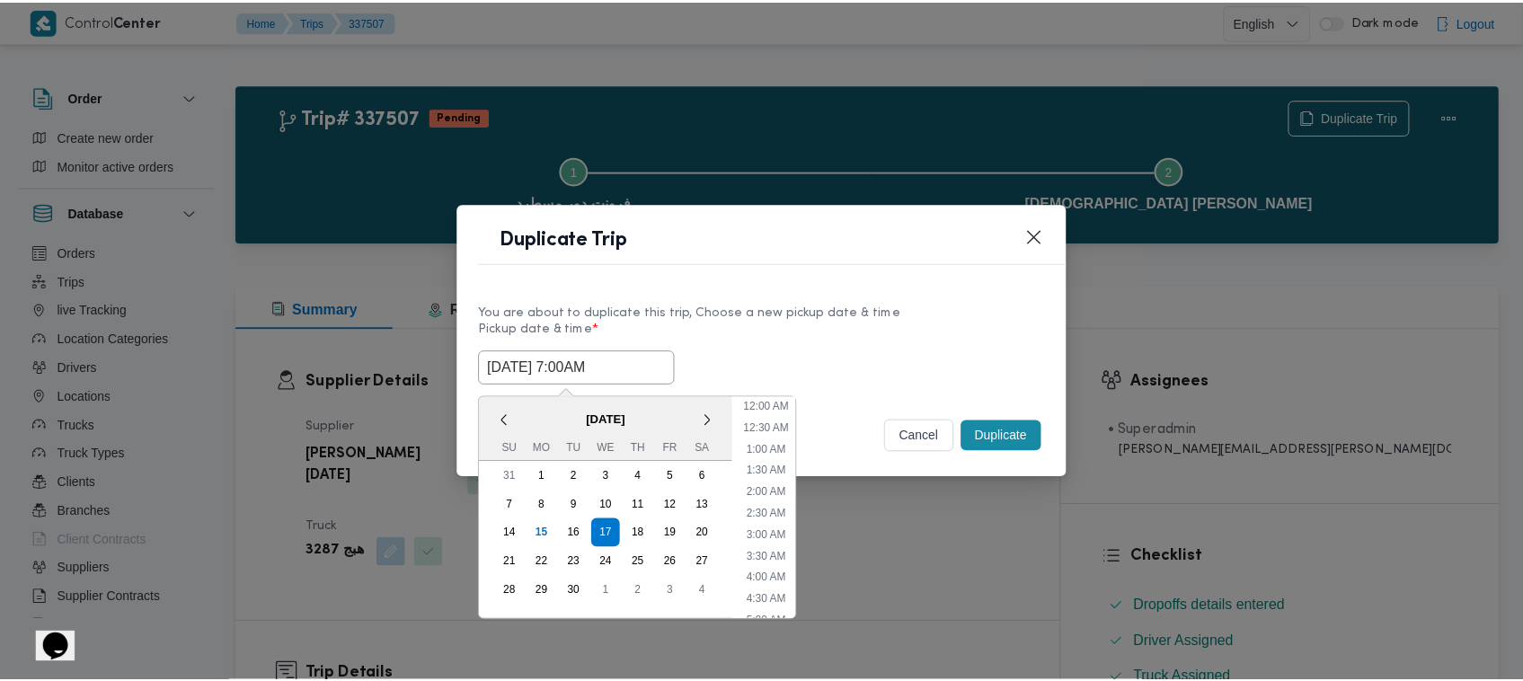
scroll to position [200, 0]
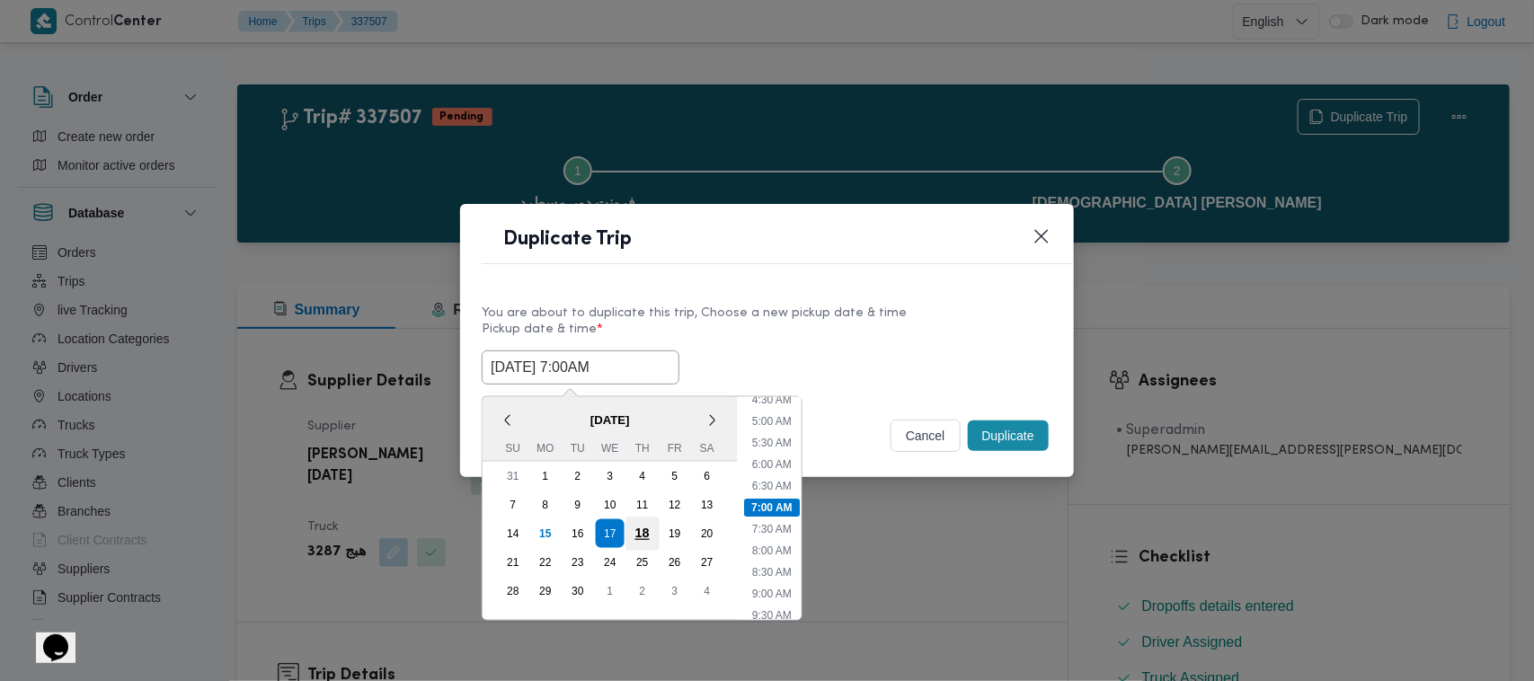
click at [636, 527] on div "18" at bounding box center [642, 534] width 34 height 34
type input "18/09/2025 7:00AM"
click at [780, 314] on div "You are about to duplicate this trip, Choose a new pickup date & time" at bounding box center [767, 313] width 571 height 19
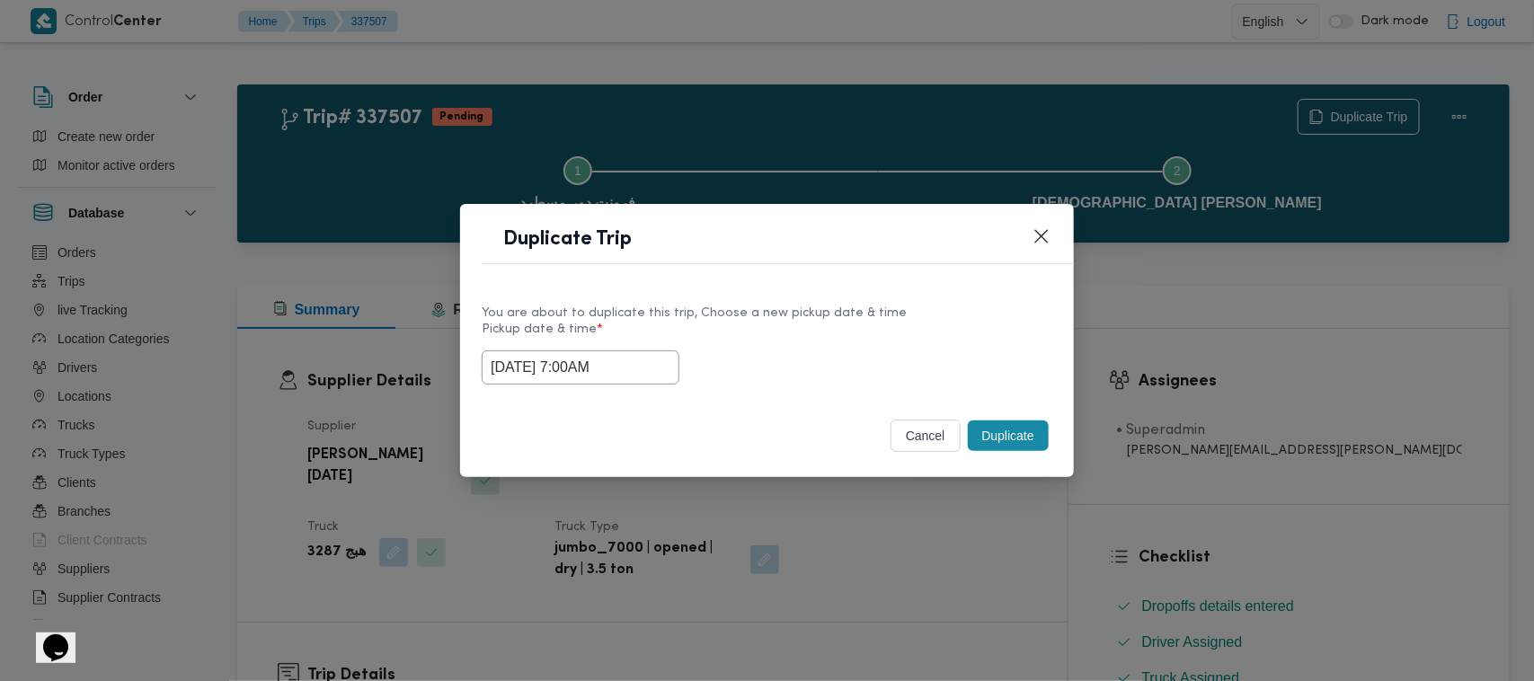
click at [997, 446] on button "Duplicate" at bounding box center [1008, 436] width 81 height 31
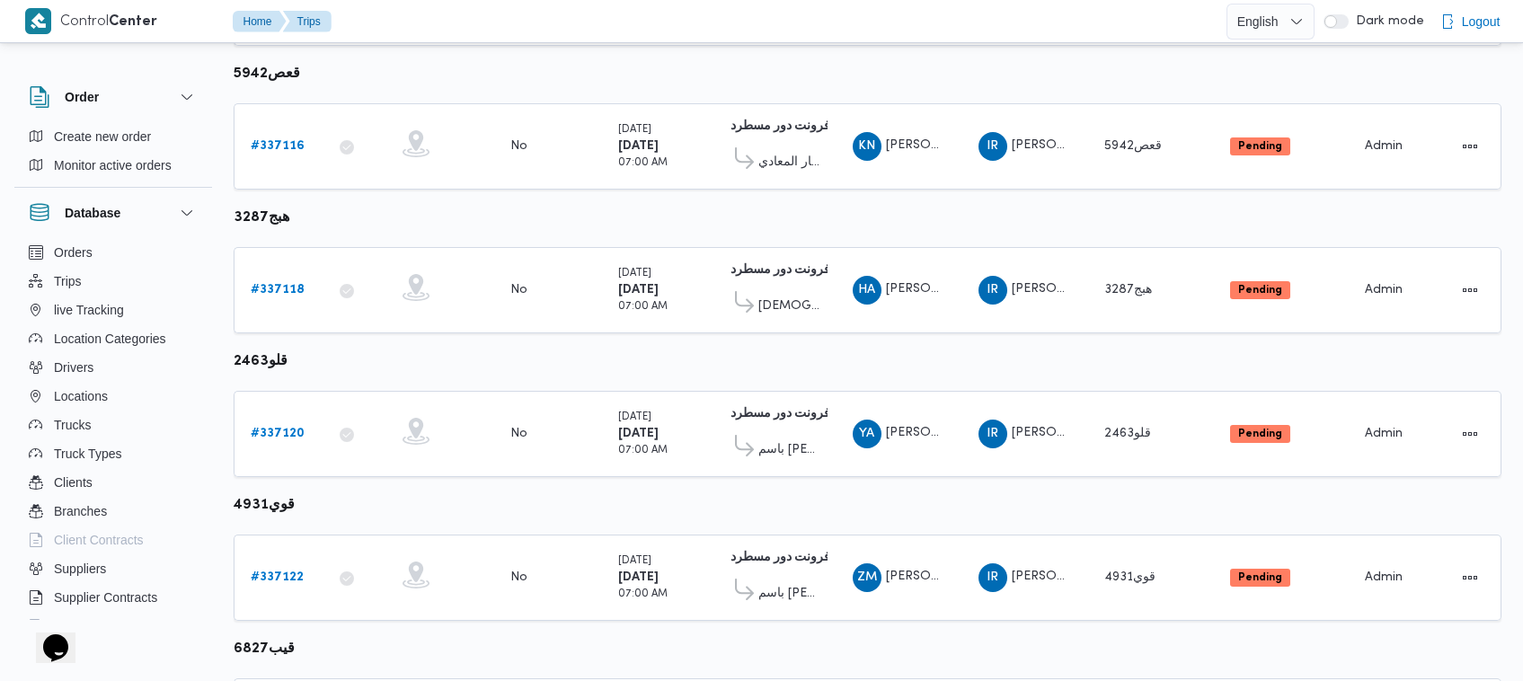
scroll to position [1092, 0]
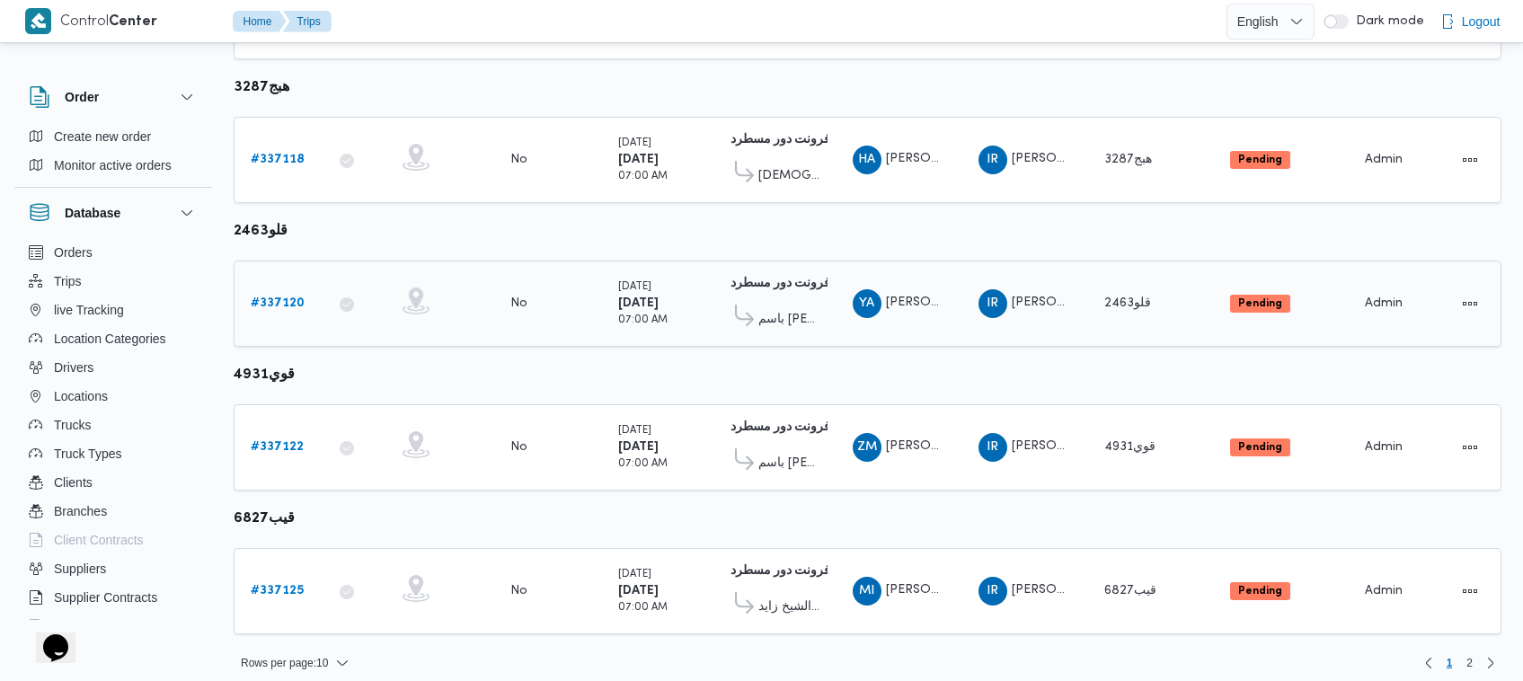
click at [270, 297] on b "# 337120" at bounding box center [278, 303] width 54 height 12
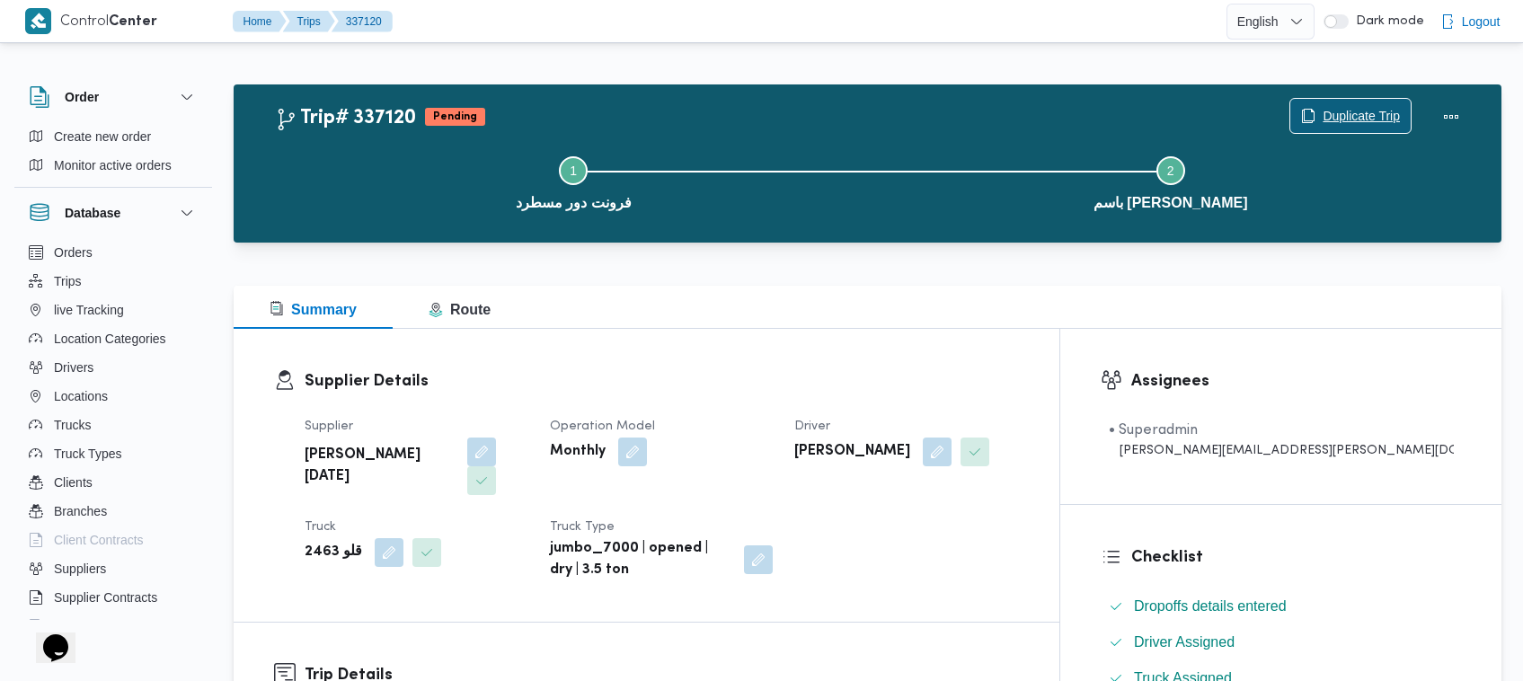
click at [1355, 124] on span "Duplicate Trip" at bounding box center [1361, 116] width 77 height 22
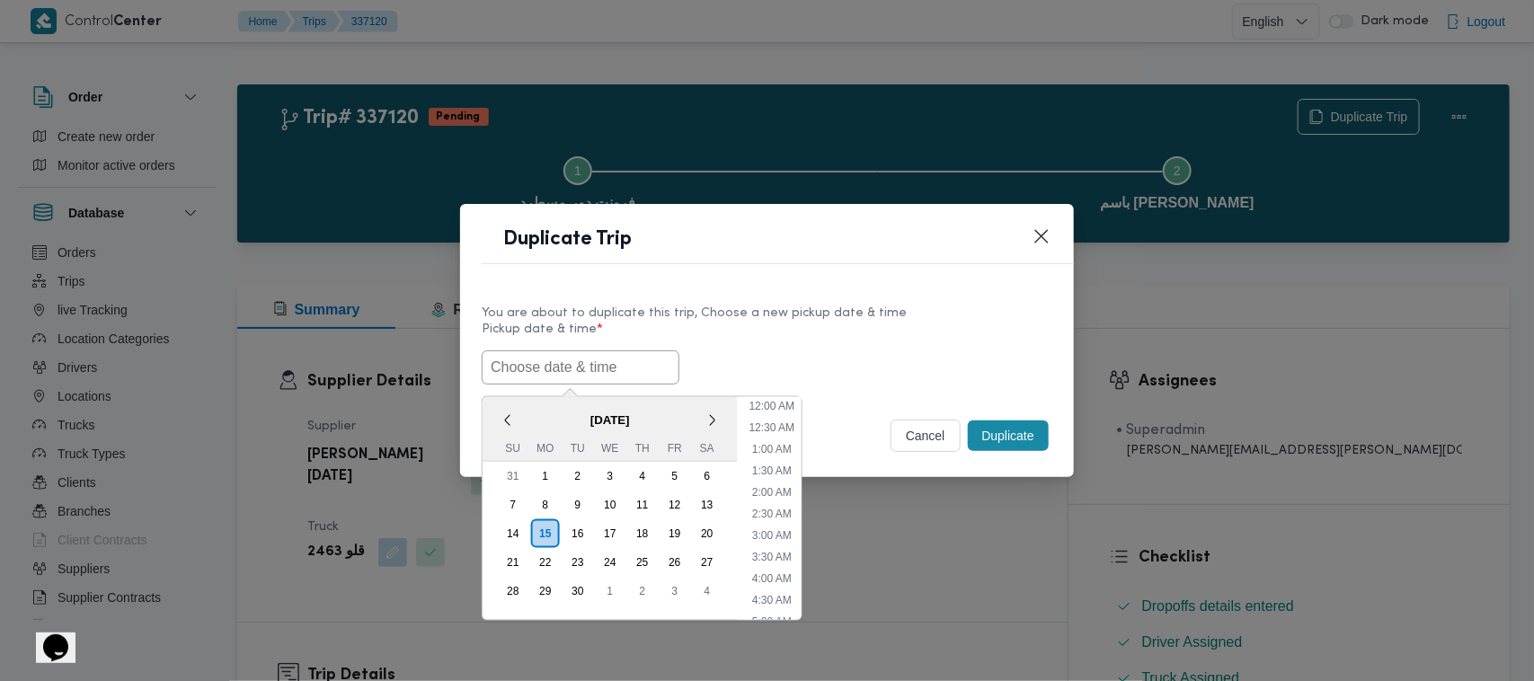
click at [618, 365] on input "text" at bounding box center [581, 367] width 198 height 34
paste input "17/09/2025 7:00AM"
type input "17/09/2025 7:00AM"
drag, startPoint x: 779, startPoint y: 347, endPoint x: 805, endPoint y: 356, distance: 27.6
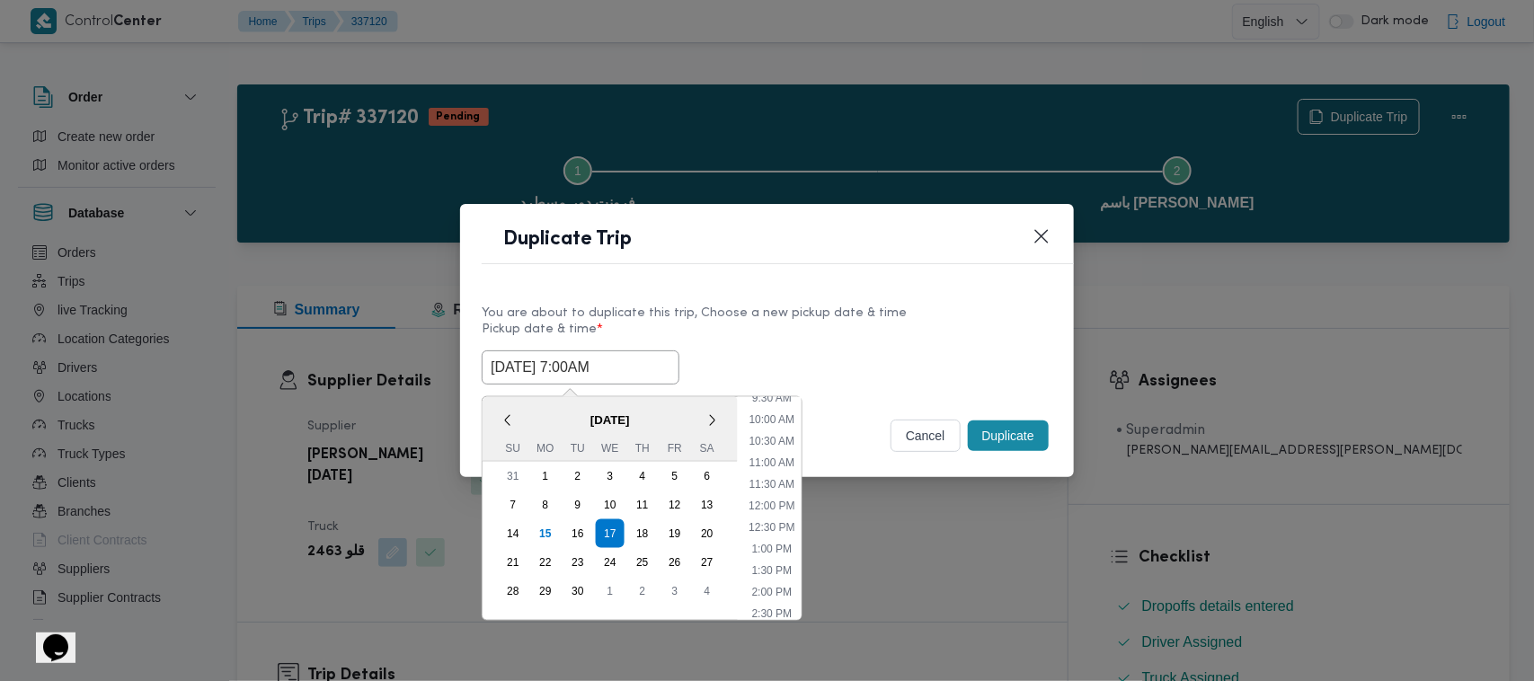
click at [779, 350] on div "17/09/2025 7:00AM < September 2025 > Su Mo Tu We Th Fr Sa 31 1 2 3 4 5 6 7 8 9 …" at bounding box center [767, 367] width 571 height 34
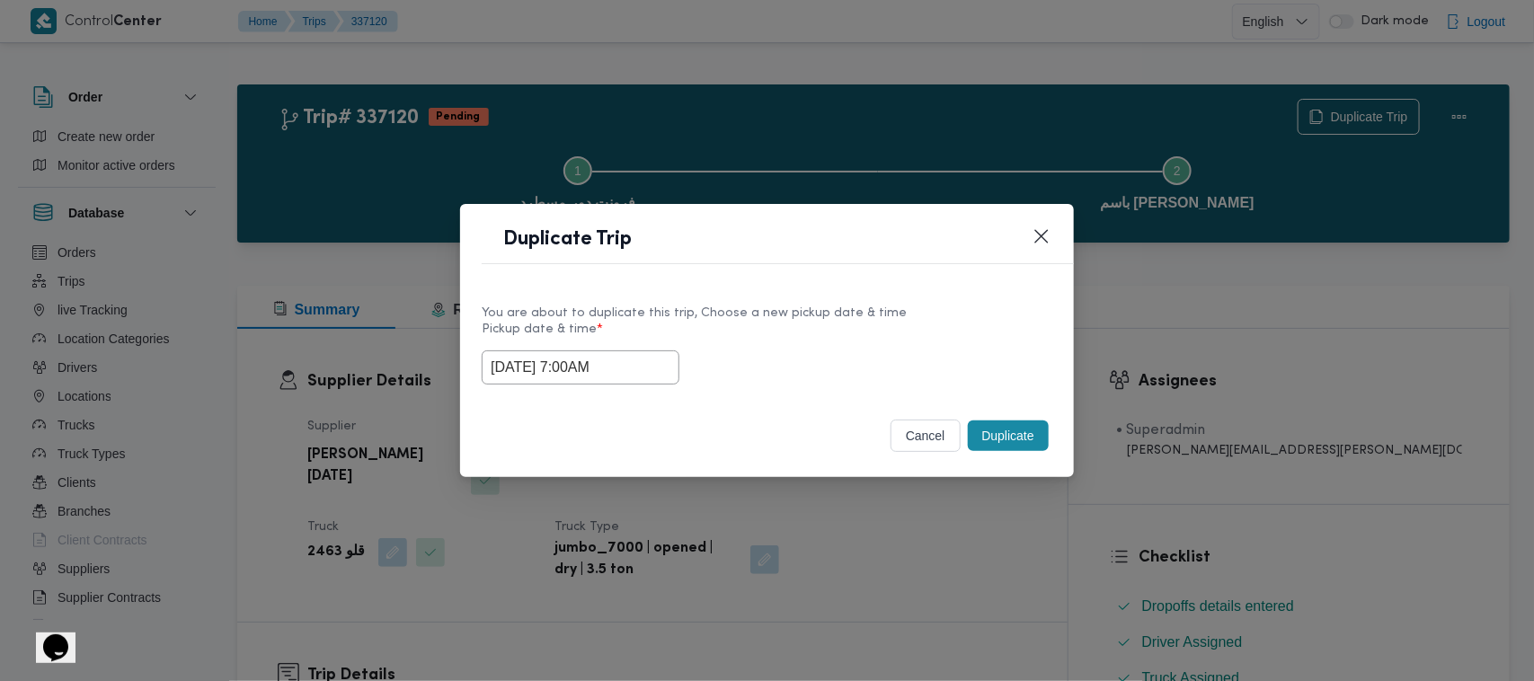
click at [1004, 429] on button "Duplicate" at bounding box center [1008, 436] width 81 height 31
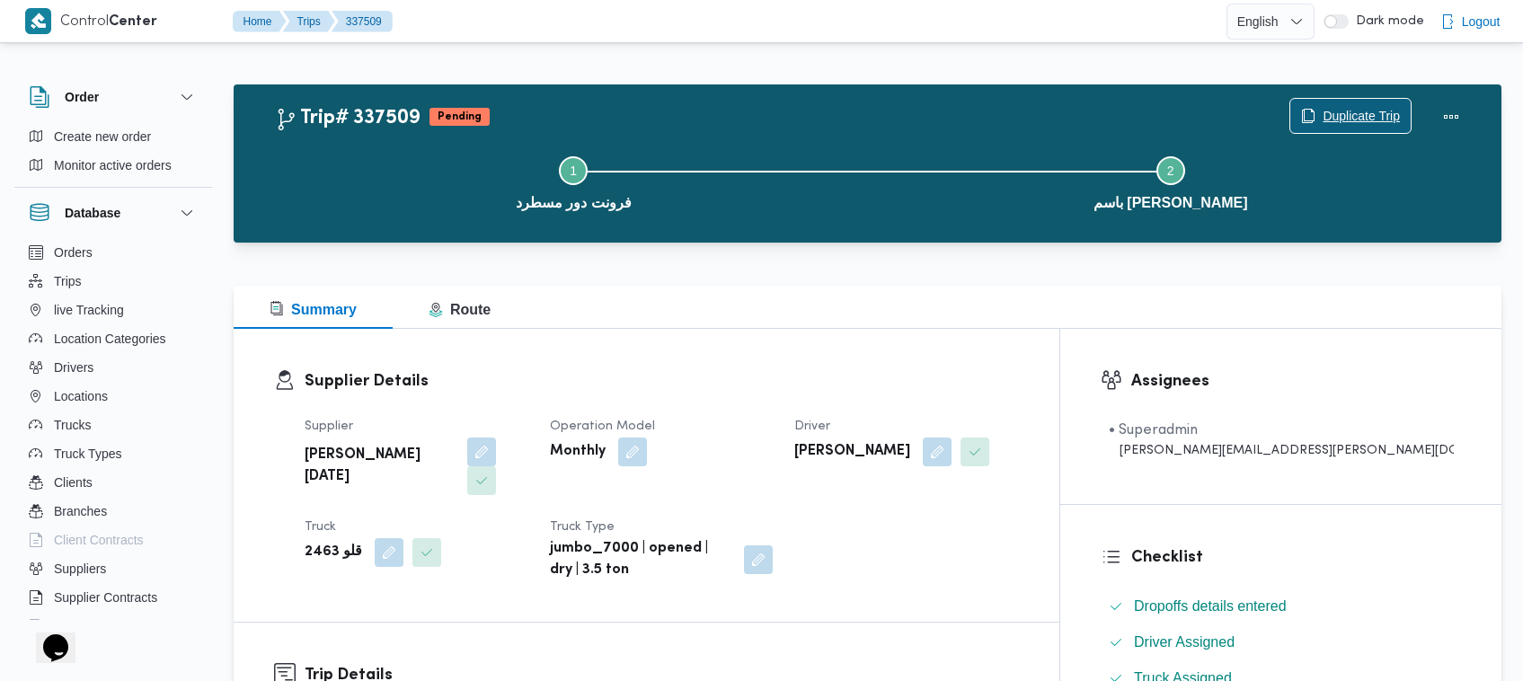
click at [1358, 111] on span "Duplicate Trip" at bounding box center [1361, 116] width 77 height 22
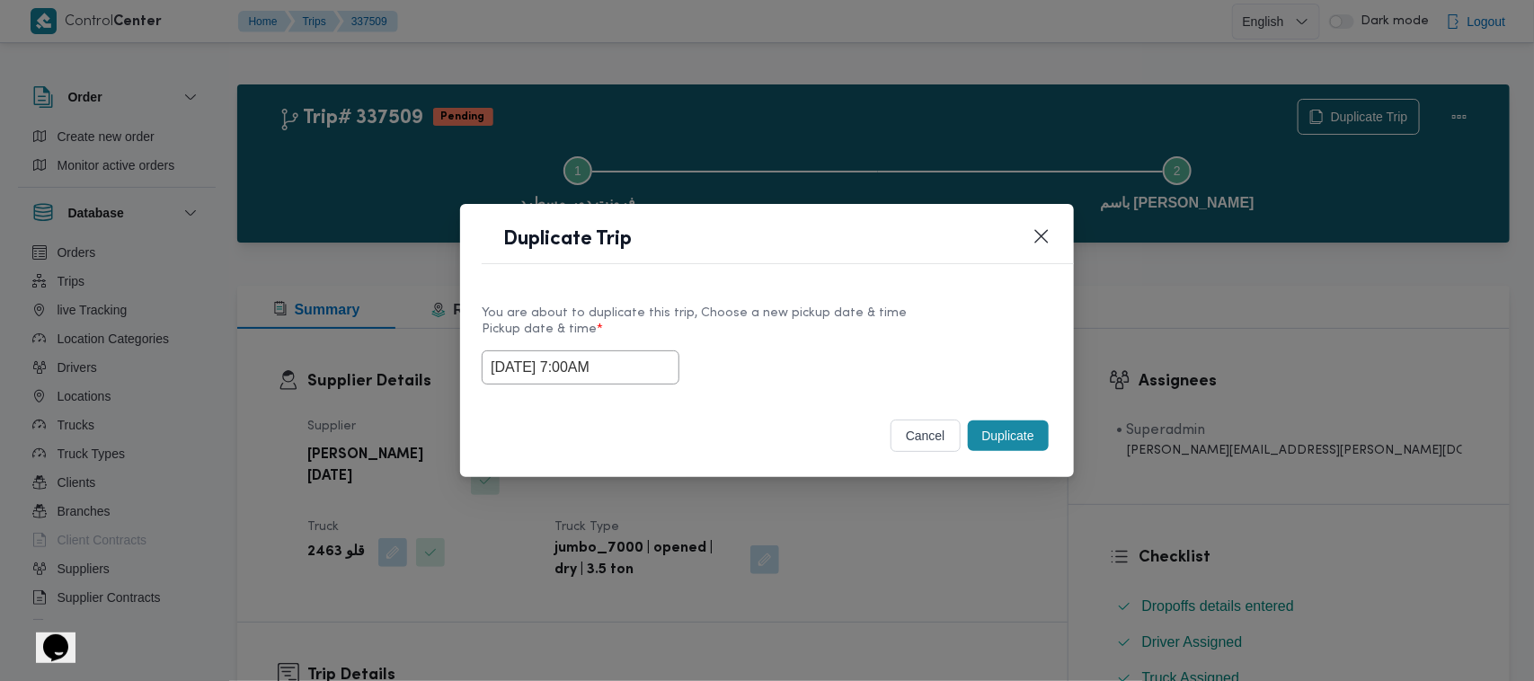
click at [636, 366] on input "17/09/2025 7:00AM" at bounding box center [581, 367] width 198 height 34
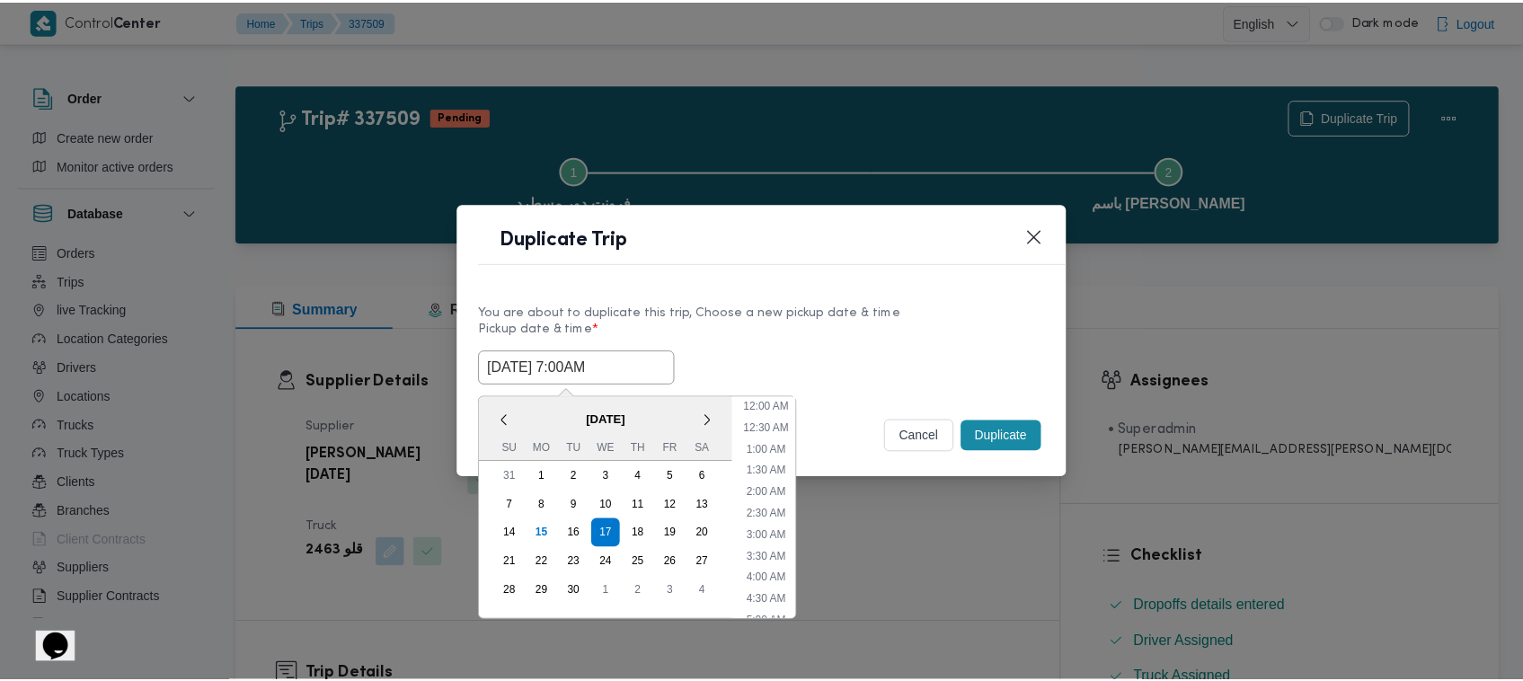
scroll to position [200, 0]
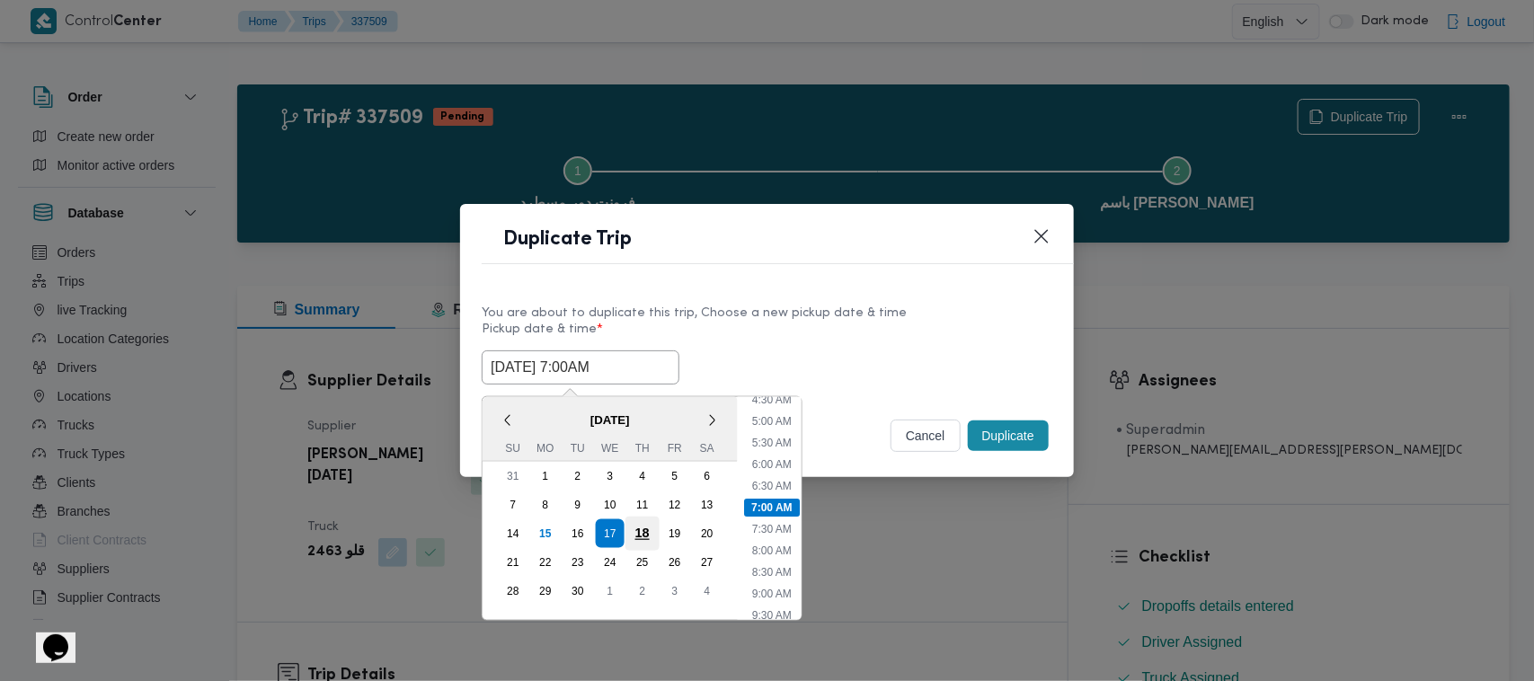
click at [641, 523] on div "18" at bounding box center [642, 534] width 34 height 34
type input "18/09/2025 7:00AM"
click at [801, 310] on div "You are about to duplicate this trip, Choose a new pickup date & time" at bounding box center [767, 313] width 571 height 19
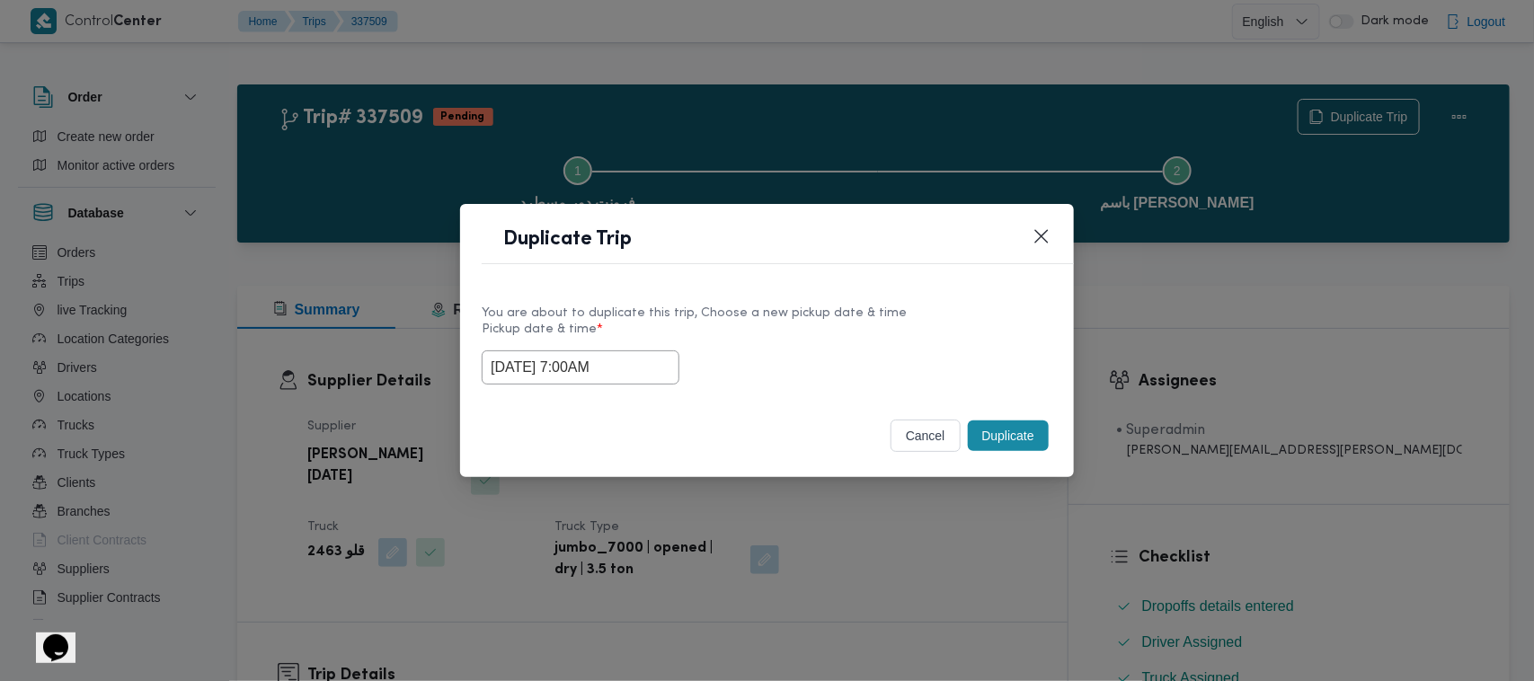
click at [1021, 449] on button "Duplicate" at bounding box center [1008, 436] width 81 height 31
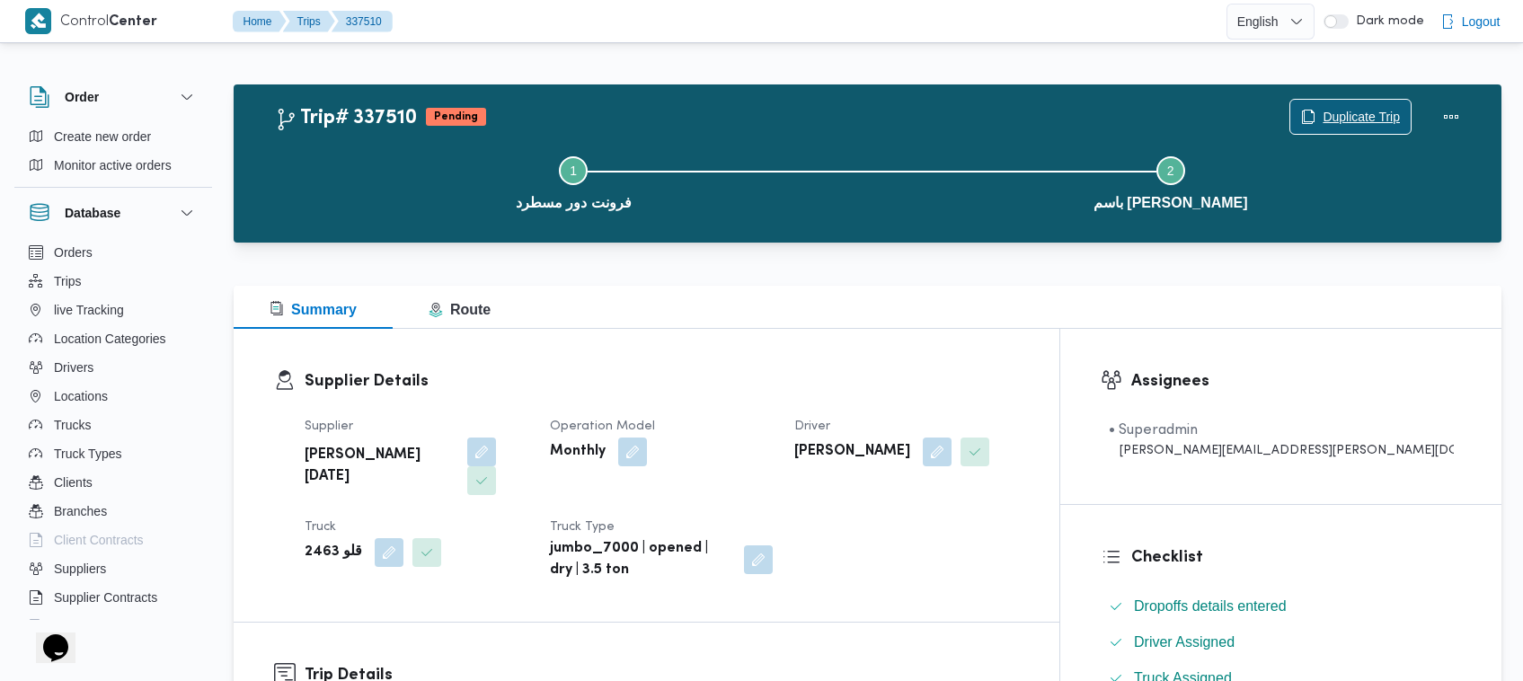
scroll to position [596, 0]
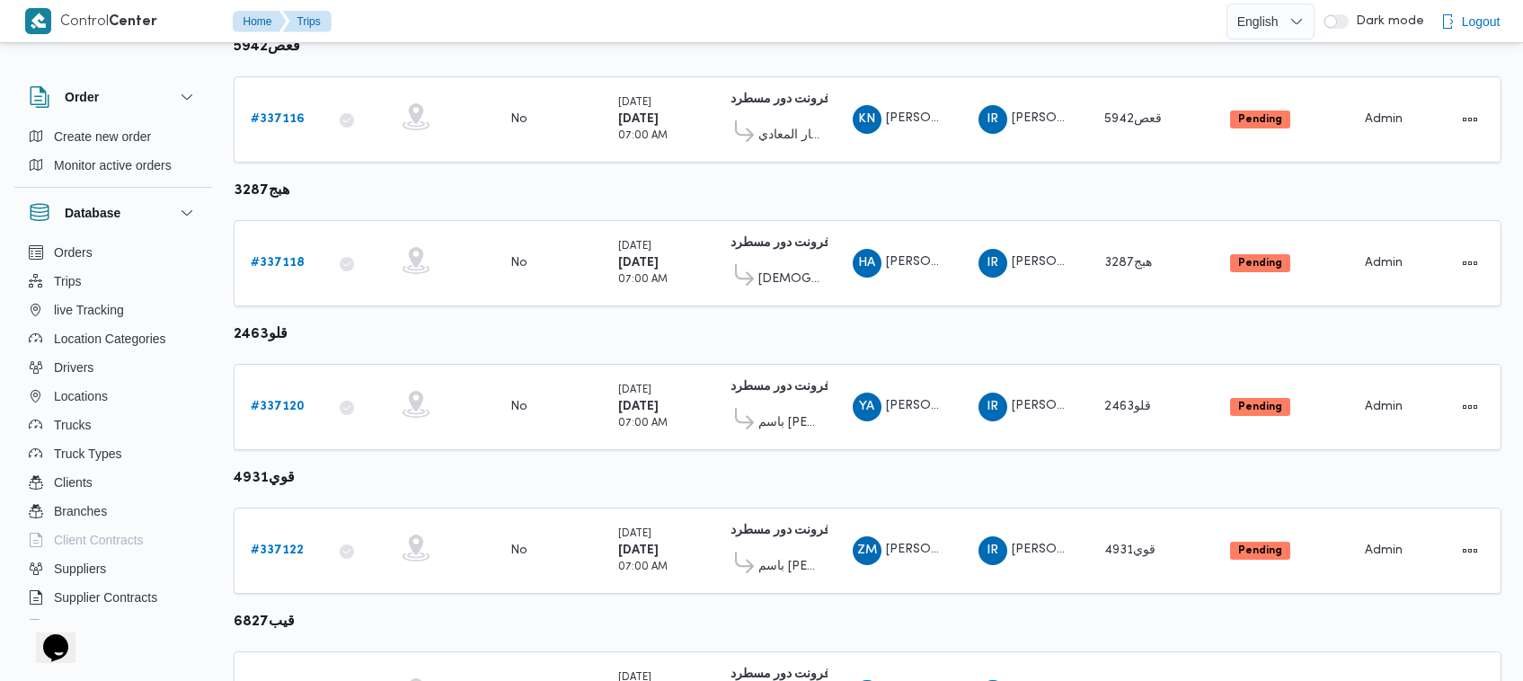
scroll to position [1092, 0]
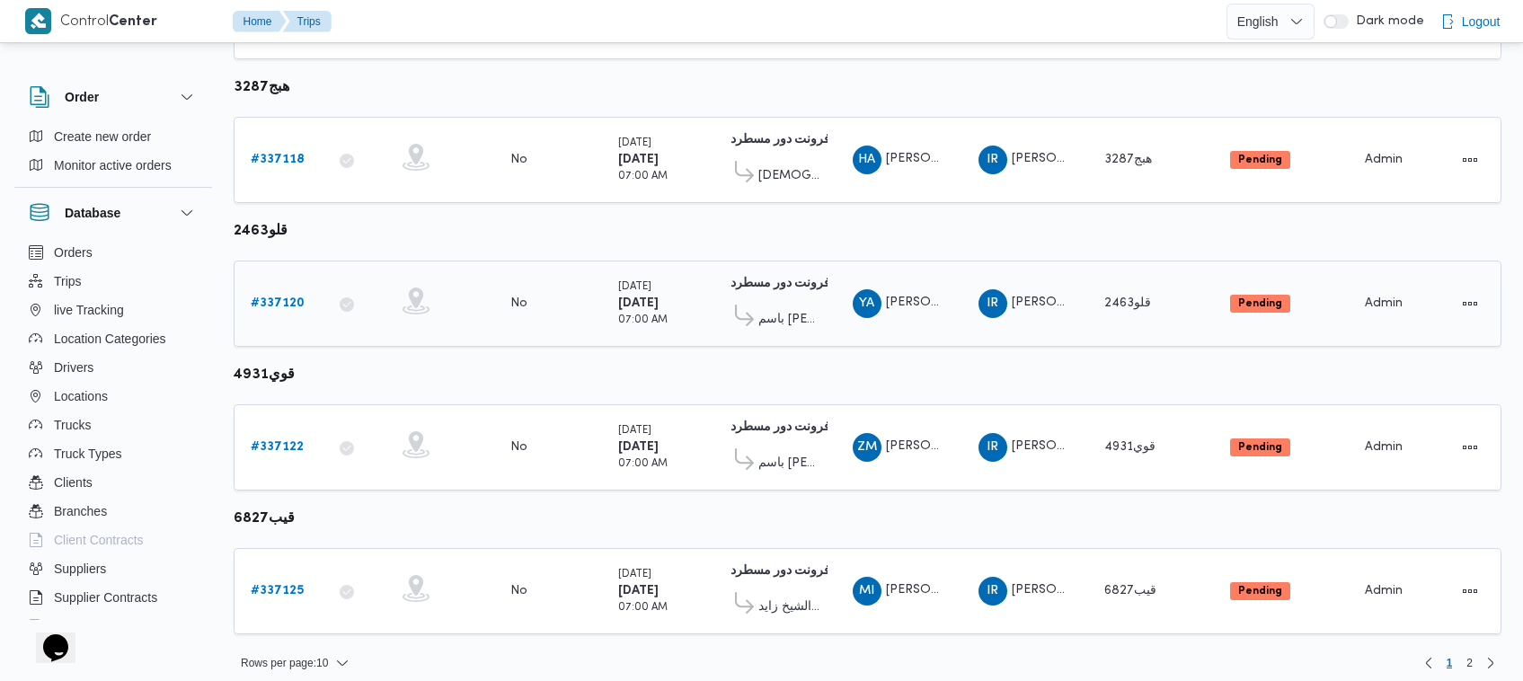
click at [280, 297] on b "# 337120" at bounding box center [278, 303] width 54 height 12
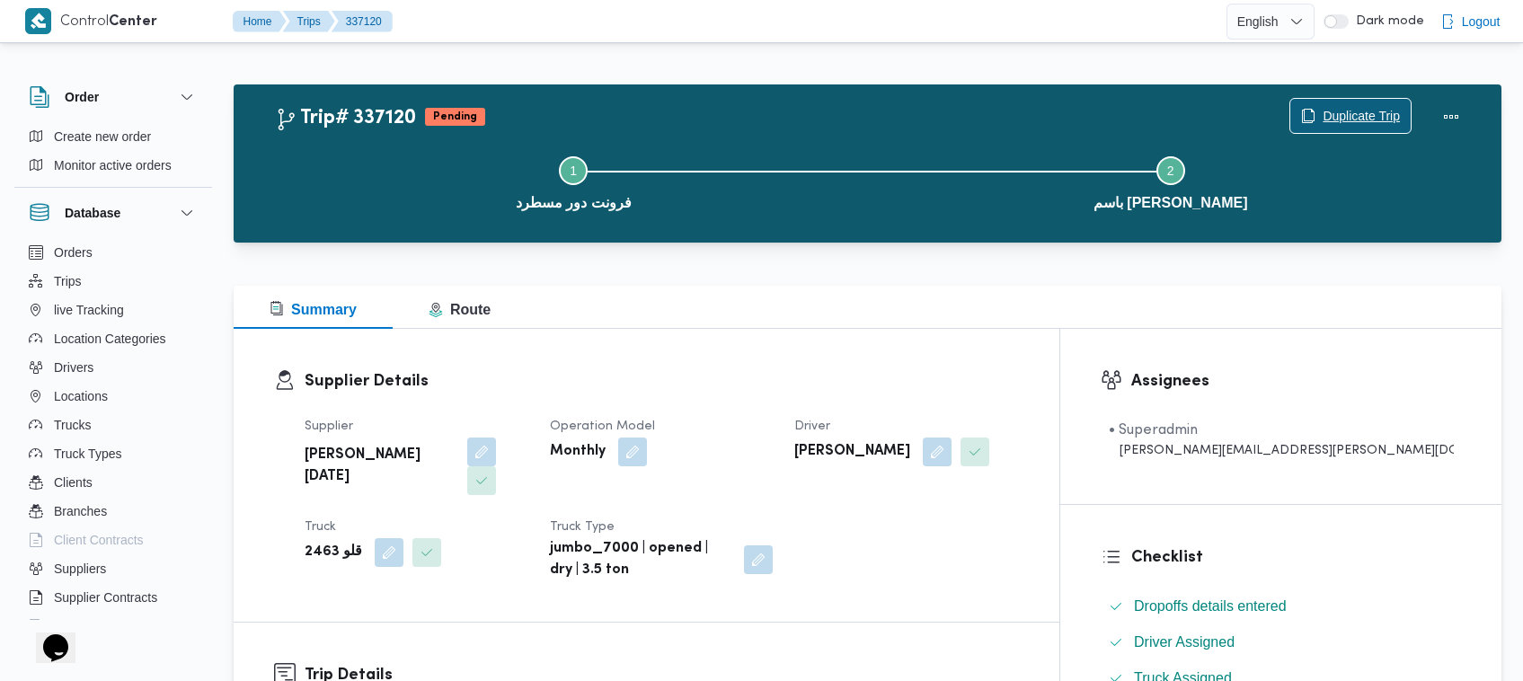
click at [1355, 111] on span "Duplicate Trip" at bounding box center [1361, 116] width 77 height 22
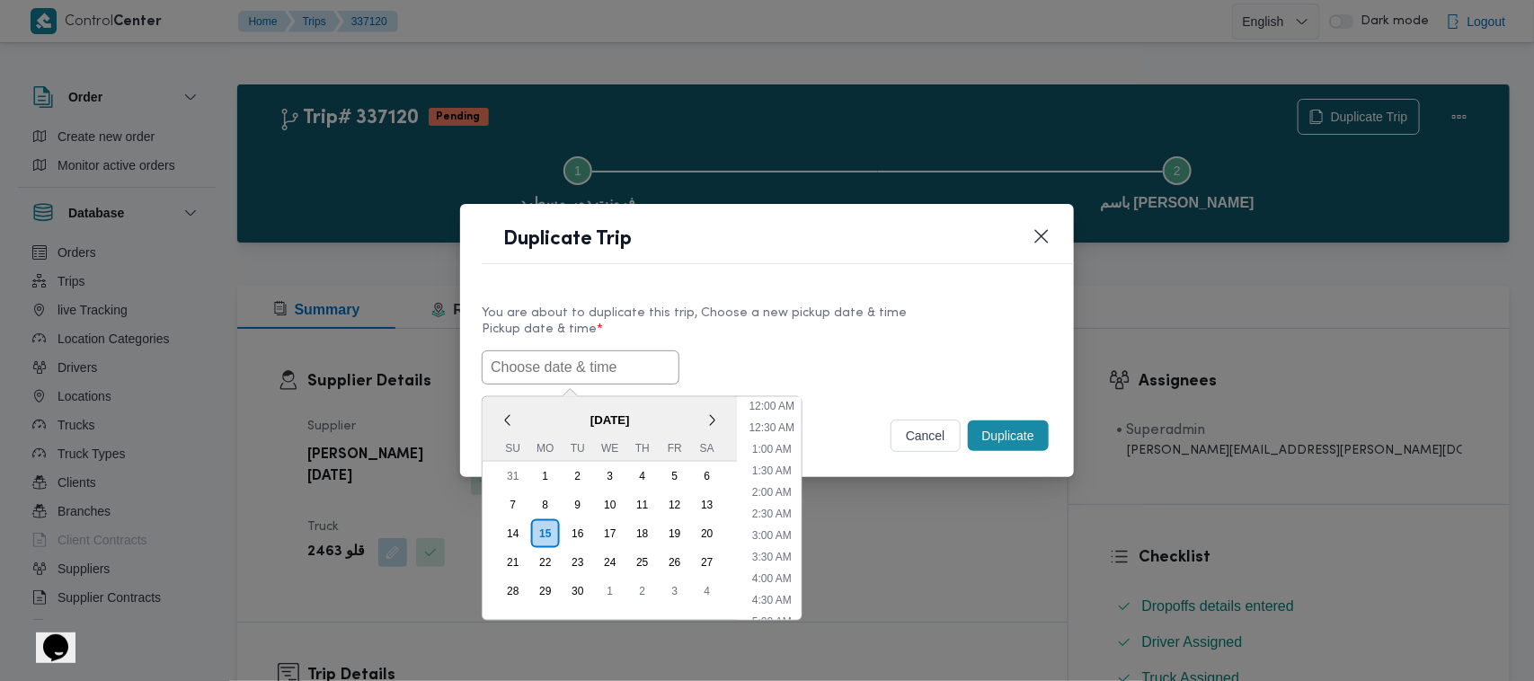
click at [622, 360] on input "text" at bounding box center [581, 367] width 198 height 34
paste input "17/09/2025 7:00AM"
type input "17/09/2025 7:00AM"
click at [828, 343] on label "Pickup date & time *" at bounding box center [767, 337] width 571 height 28
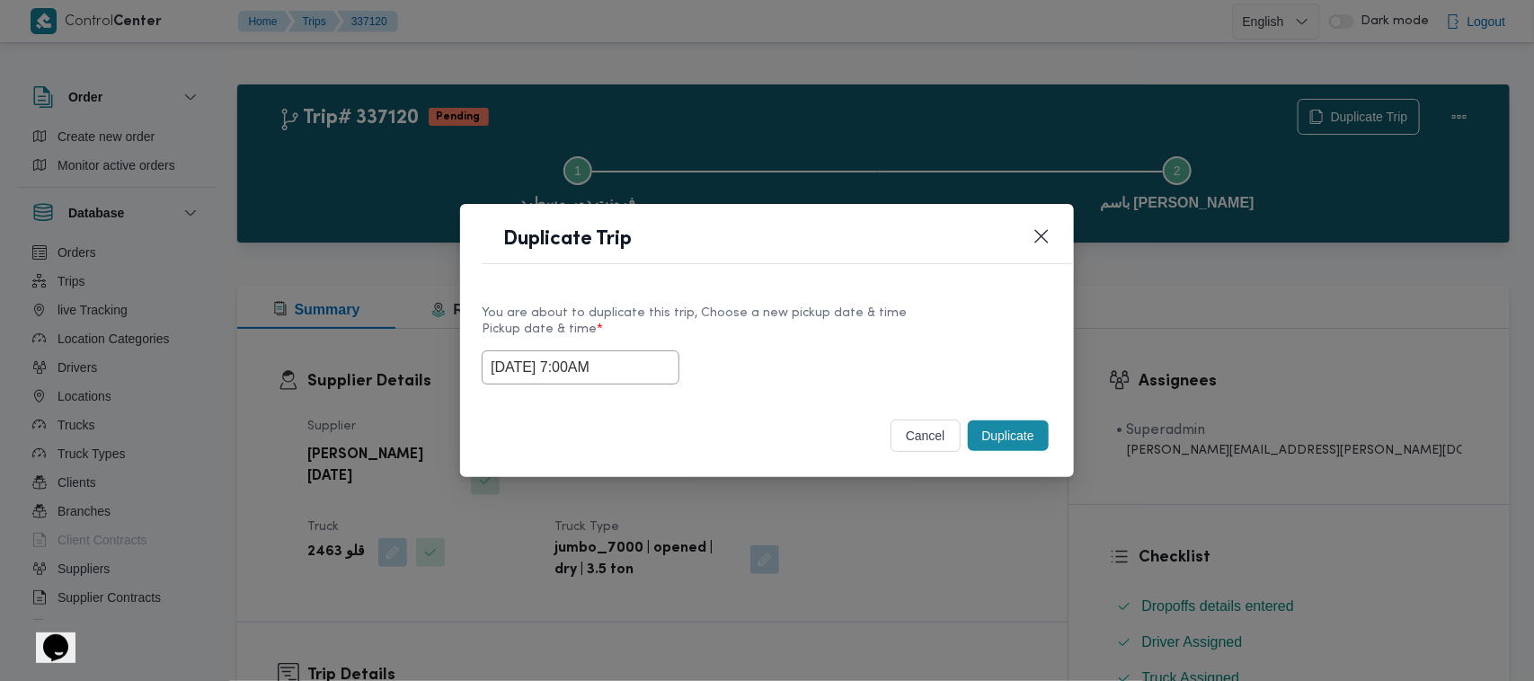
click at [1006, 440] on button "Duplicate" at bounding box center [1008, 436] width 81 height 31
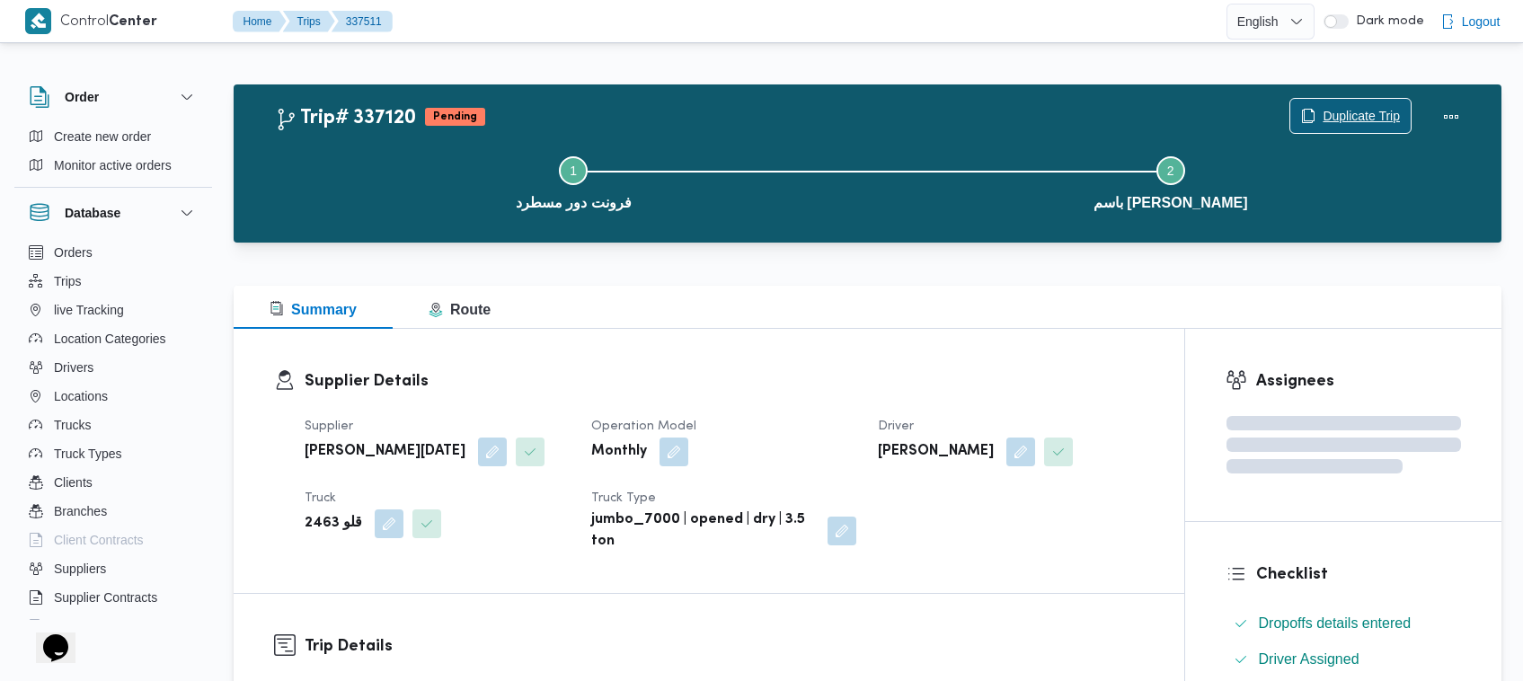
click at [1381, 109] on span "Duplicate Trip" at bounding box center [1361, 116] width 77 height 22
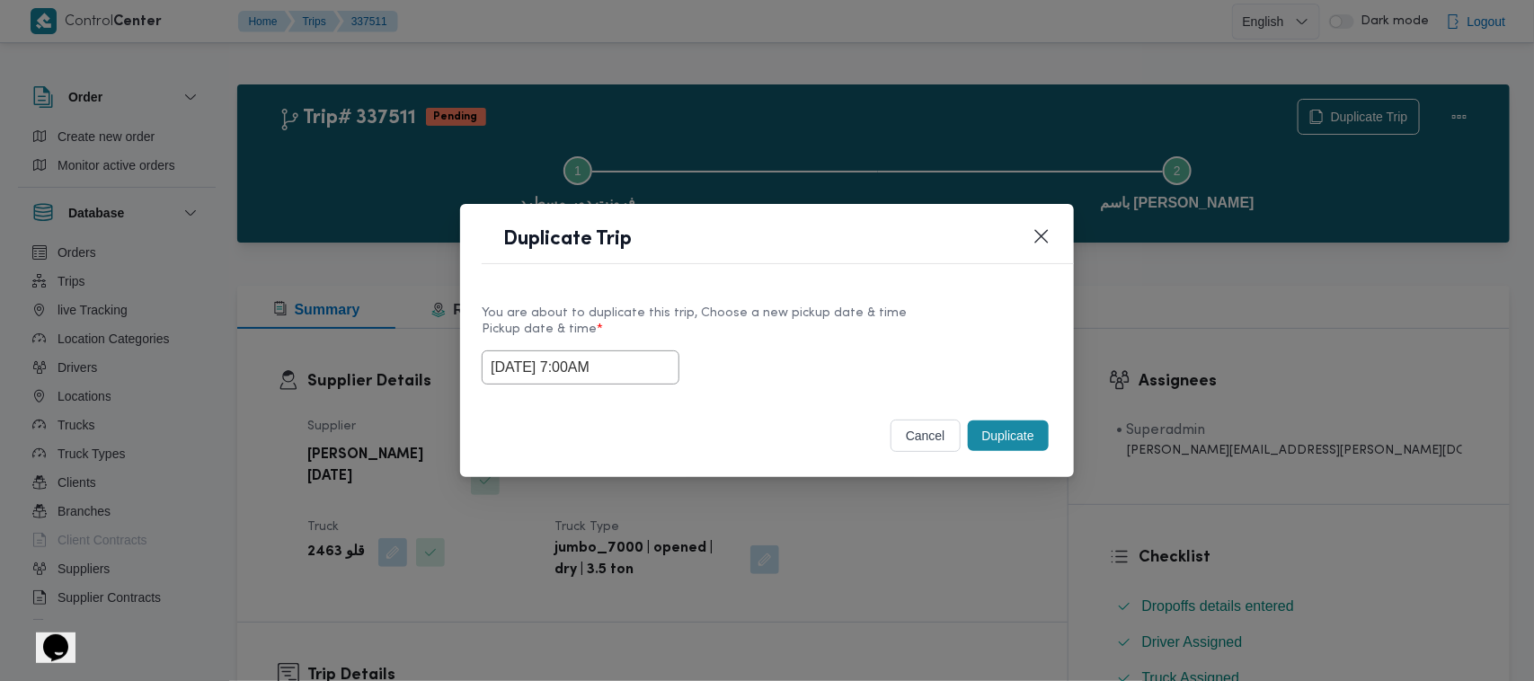
click at [630, 362] on input "17/09/2025 7:00AM" at bounding box center [581, 367] width 198 height 34
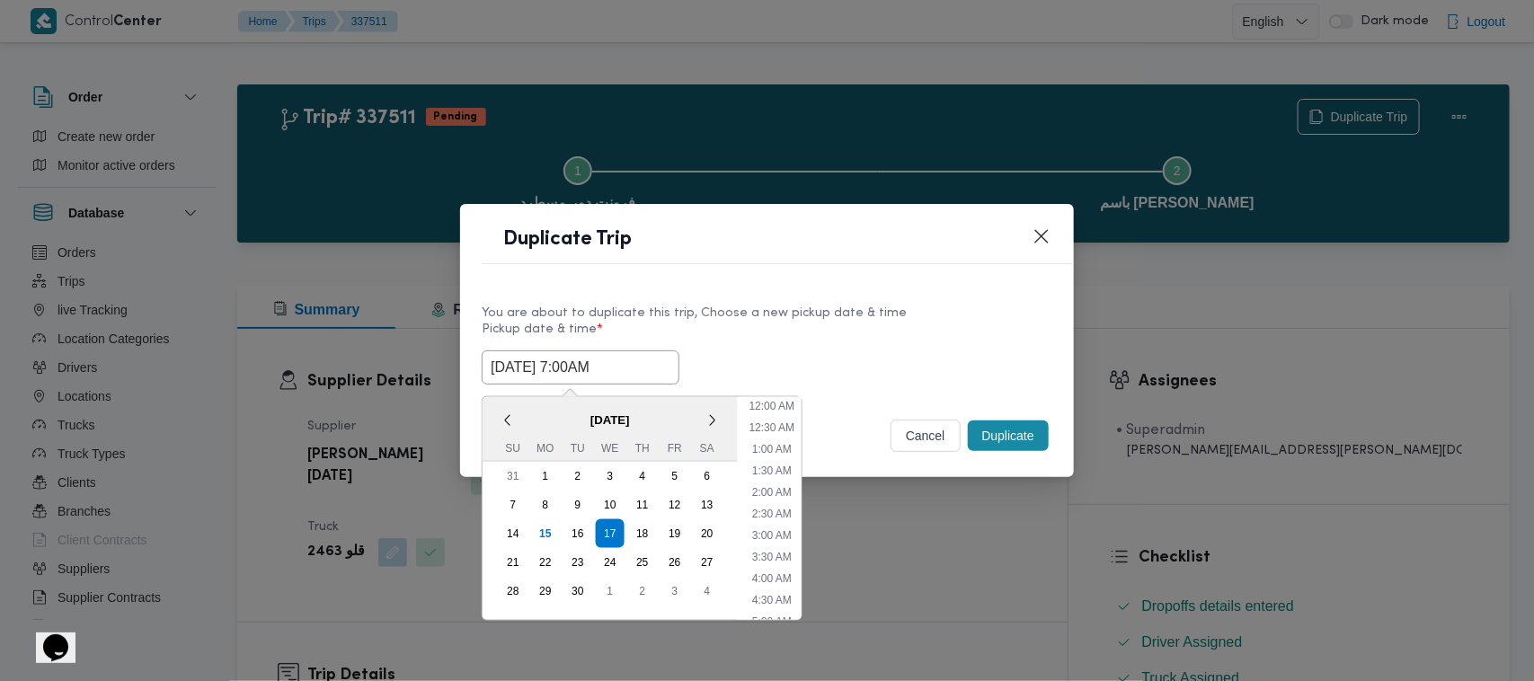
scroll to position [200, 0]
drag, startPoint x: 639, startPoint y: 527, endPoint x: 714, endPoint y: 472, distance: 93.8
click at [640, 528] on div "18" at bounding box center [642, 533] width 29 height 29
type input "18/09/2025 7:00AM"
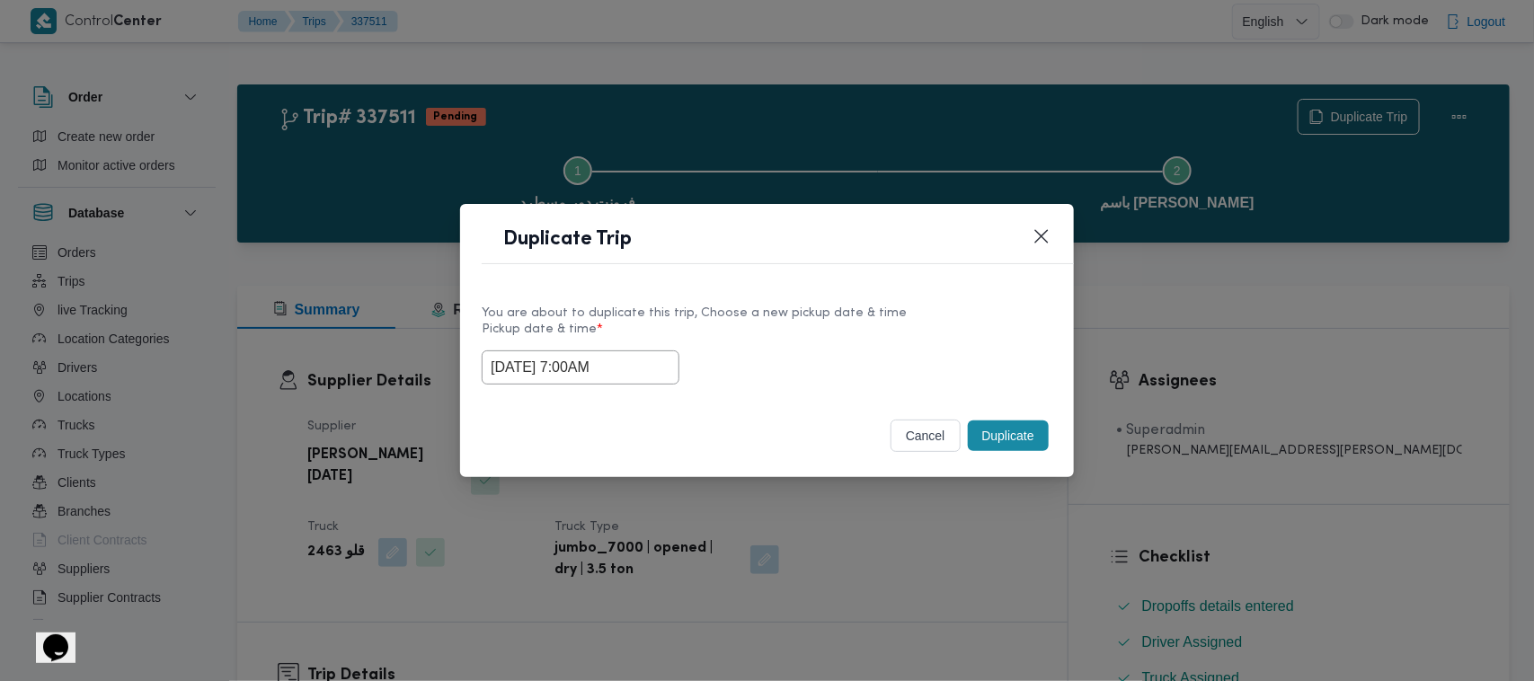
click at [819, 337] on label "Pickup date & time *" at bounding box center [767, 337] width 571 height 28
click at [997, 436] on button "Duplicate" at bounding box center [1008, 436] width 81 height 31
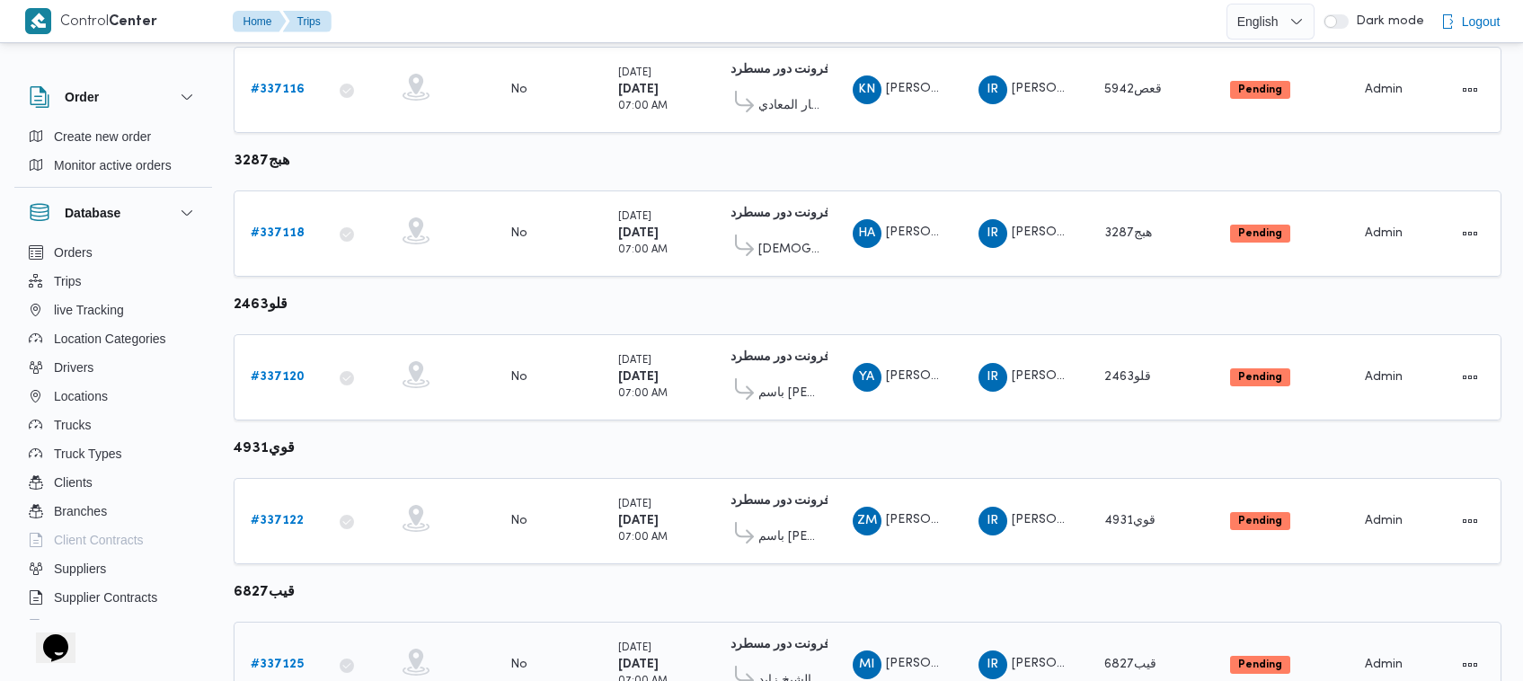
scroll to position [1092, 0]
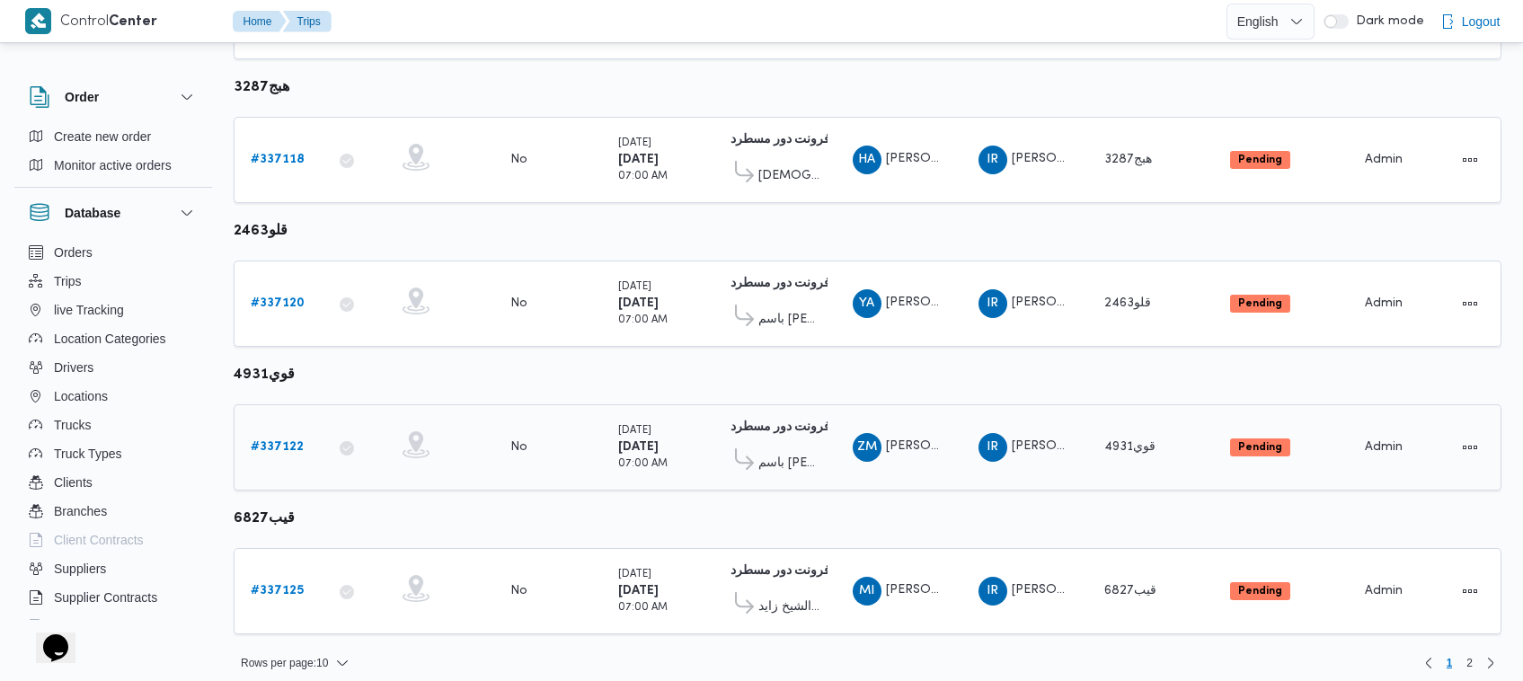
click at [261, 441] on b "# 337122" at bounding box center [277, 447] width 53 height 12
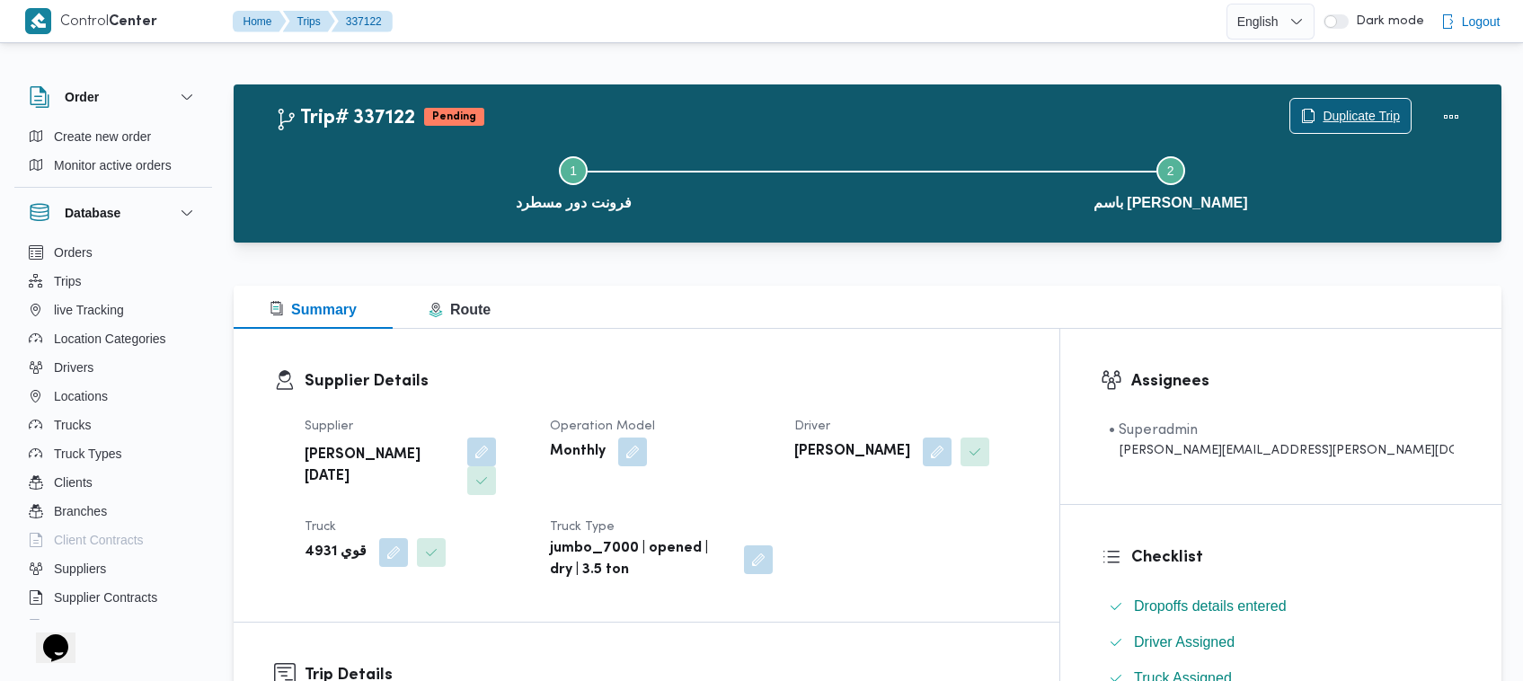
click at [1345, 111] on span "Duplicate Trip" at bounding box center [1361, 116] width 77 height 22
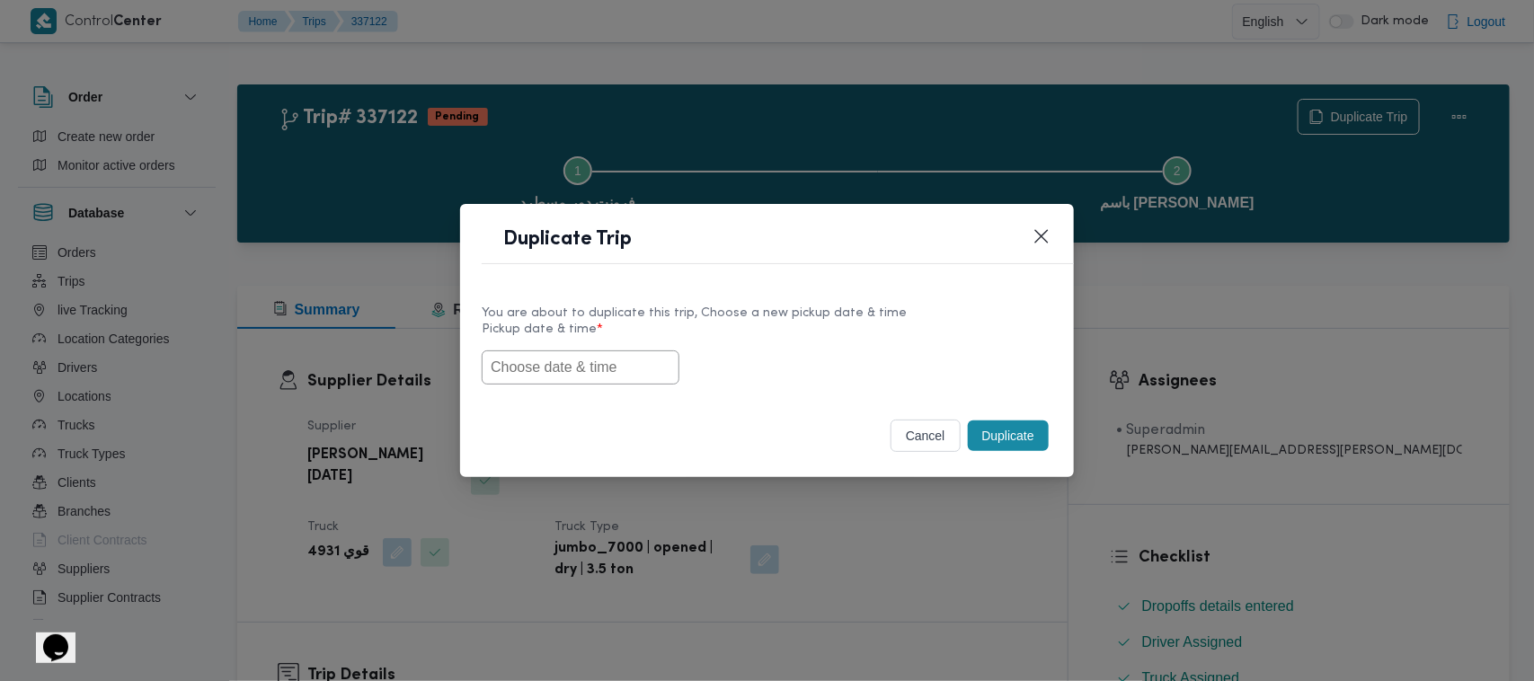
click at [618, 343] on label "Pickup date & time *" at bounding box center [767, 337] width 571 height 28
click at [618, 360] on input "text" at bounding box center [581, 367] width 198 height 34
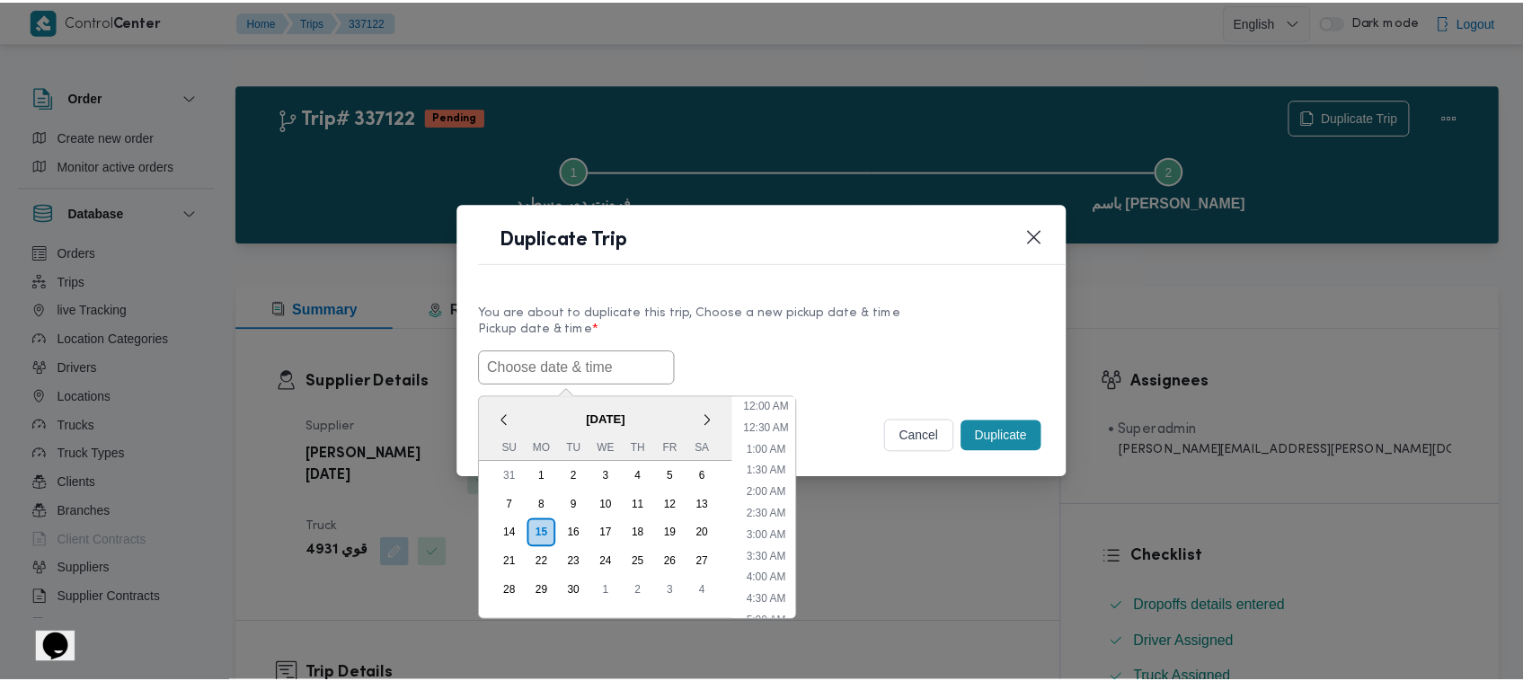
scroll to position [418, 0]
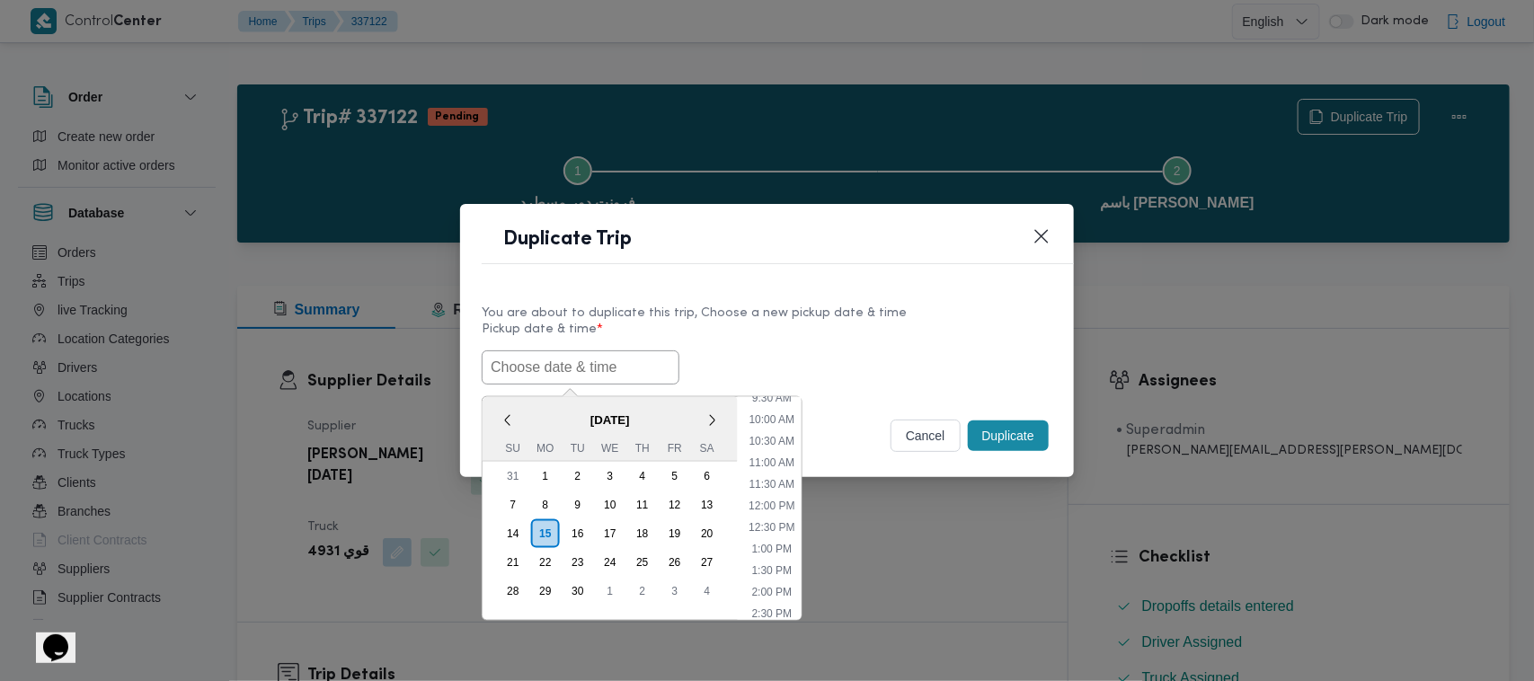
paste input "17/09/2025 7:00AM"
type input "17/09/2025 7:00AM"
click at [890, 350] on div "17/09/2025 7:00AM < September 2025 > Su Mo Tu We Th Fr Sa 31 1 2 3 4 5 6 7 8 9 …" at bounding box center [767, 367] width 571 height 34
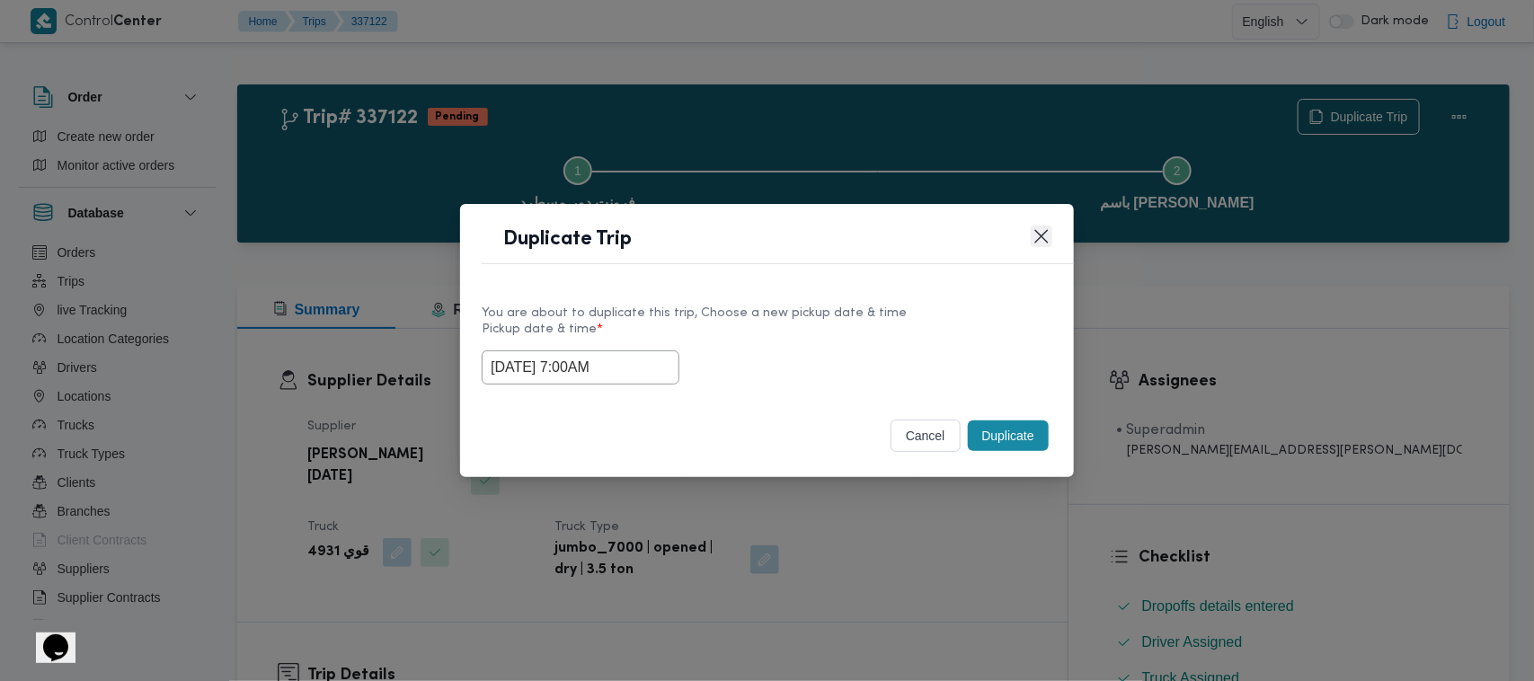
click at [1047, 240] on button "Closes this modal window" at bounding box center [1042, 237] width 22 height 22
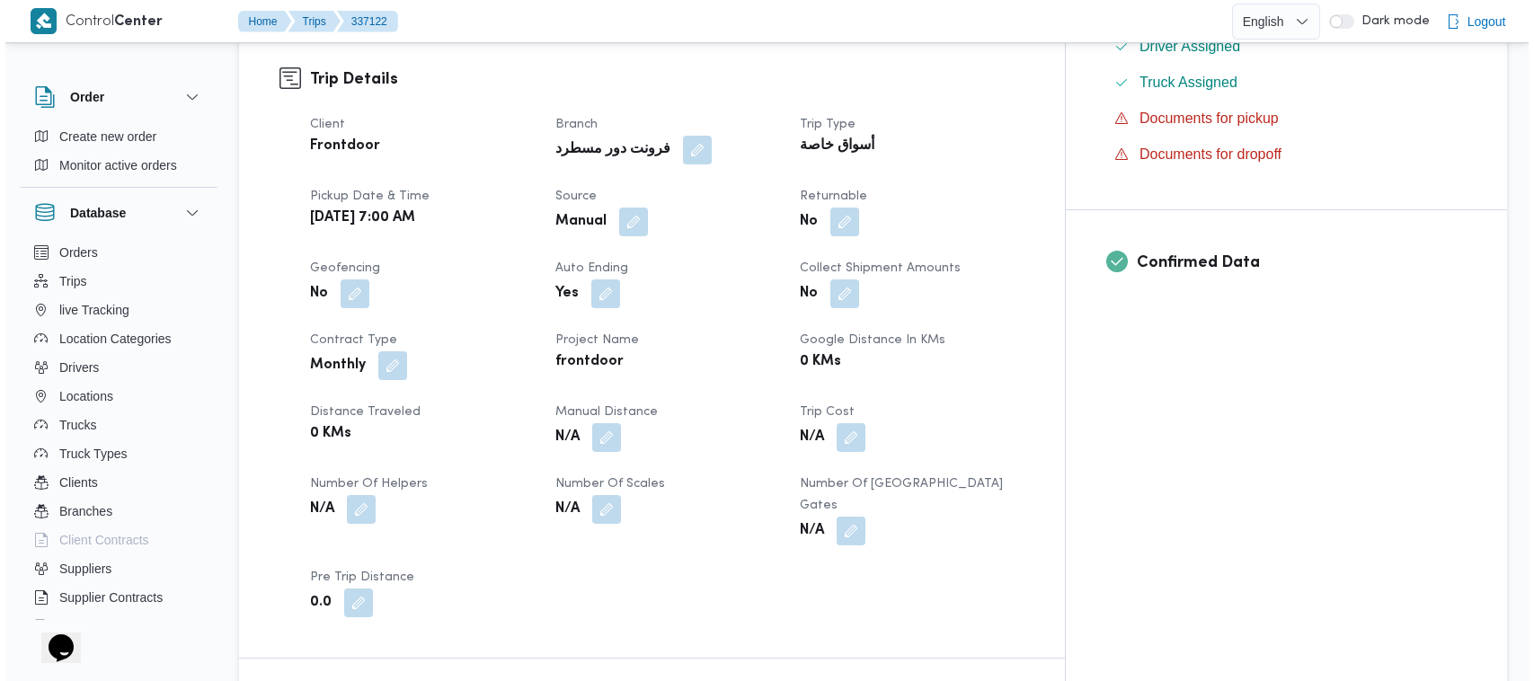
scroll to position [0, 0]
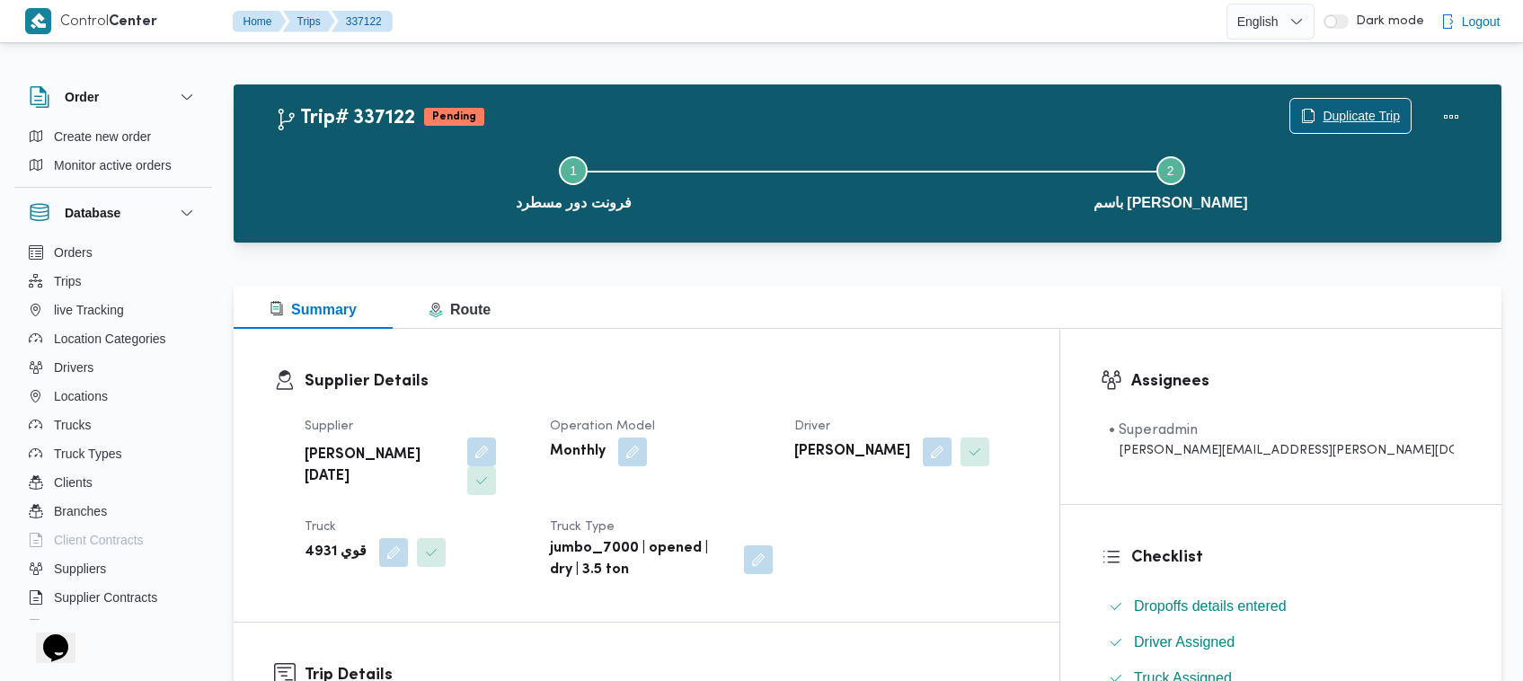
click at [1379, 106] on span "Duplicate Trip" at bounding box center [1361, 116] width 77 height 22
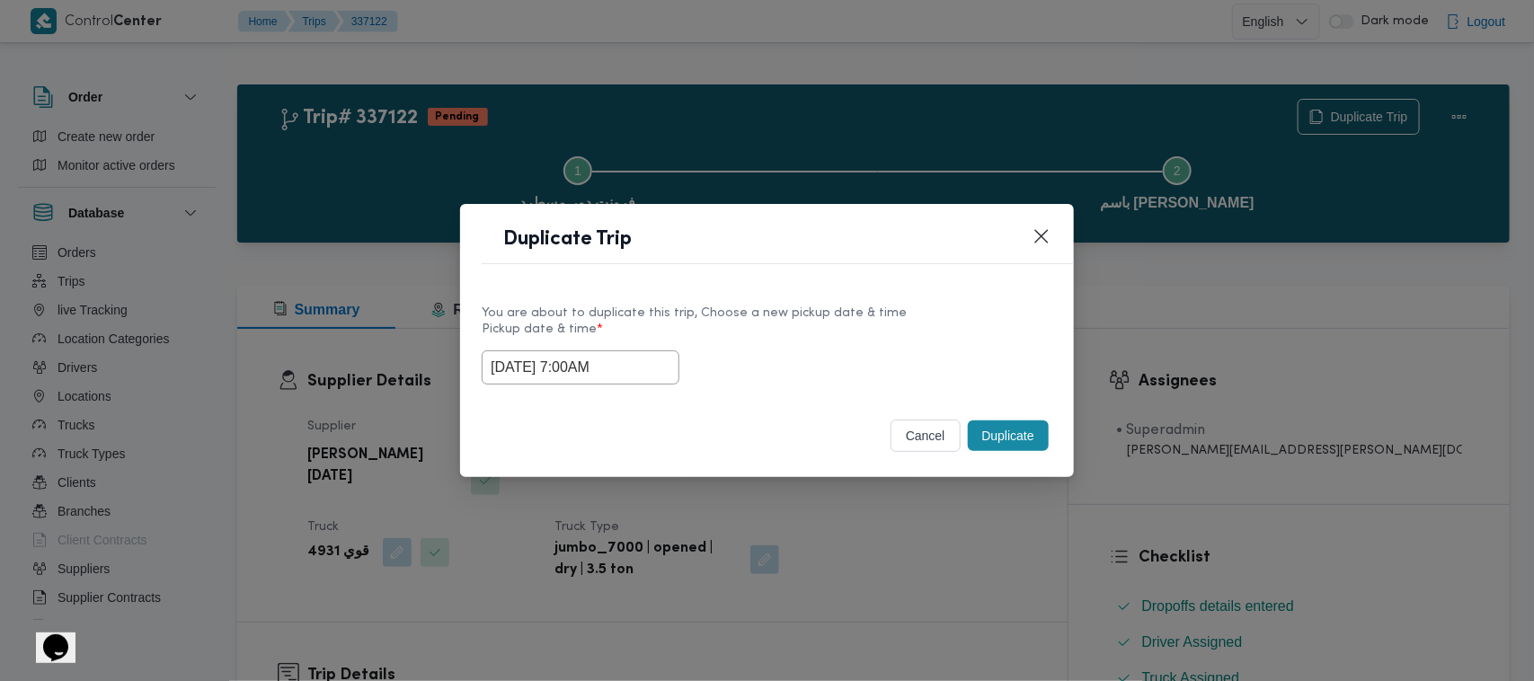
click at [611, 357] on input "17/09/2025 7:00AM" at bounding box center [581, 367] width 198 height 34
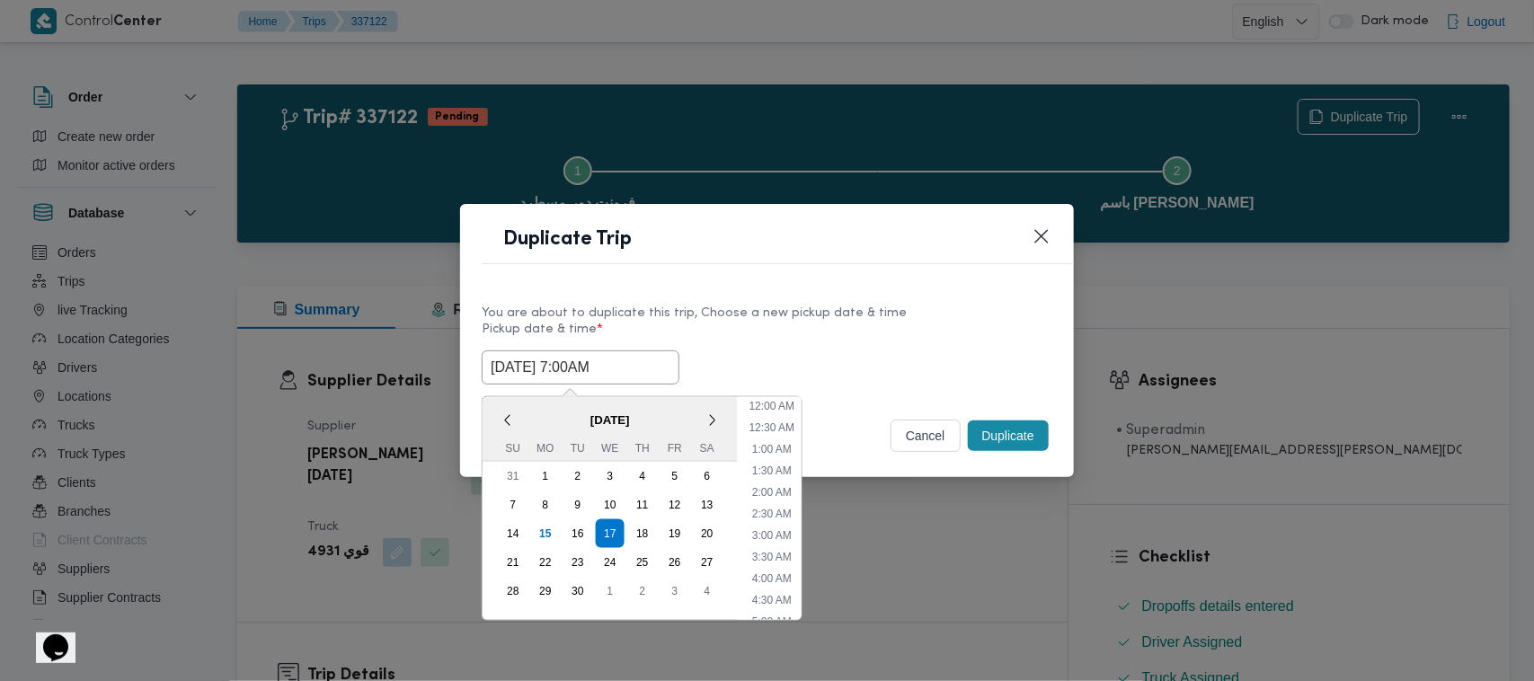
scroll to position [200, 0]
paste input "17/09/2025 7:00AM"
type input "17/09/2025 7:00AM"
click at [892, 351] on div "17/09/2025 7:00AM < September 2025 > Su Mo Tu We Th Fr Sa 31 1 2 3 4 5 6 7 8 9 …" at bounding box center [767, 367] width 571 height 34
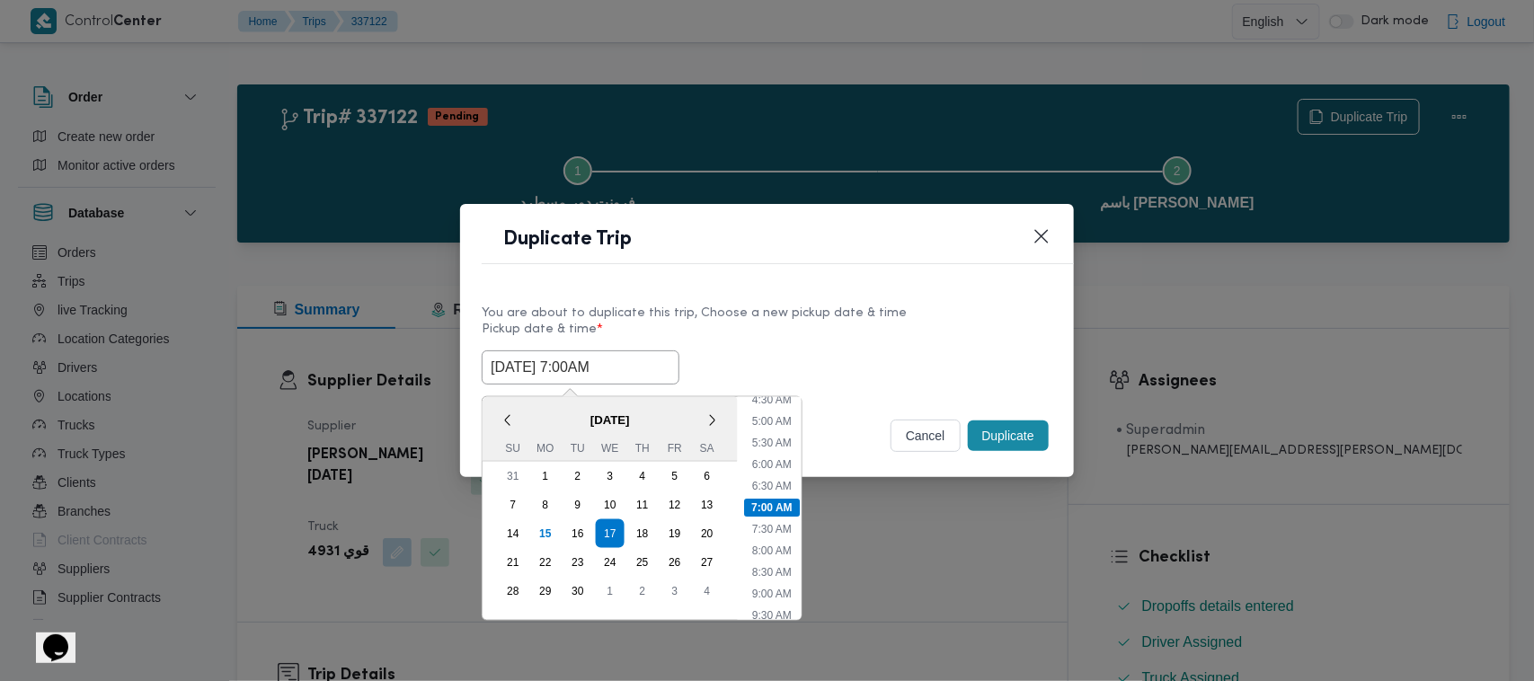
scroll to position [0, 0]
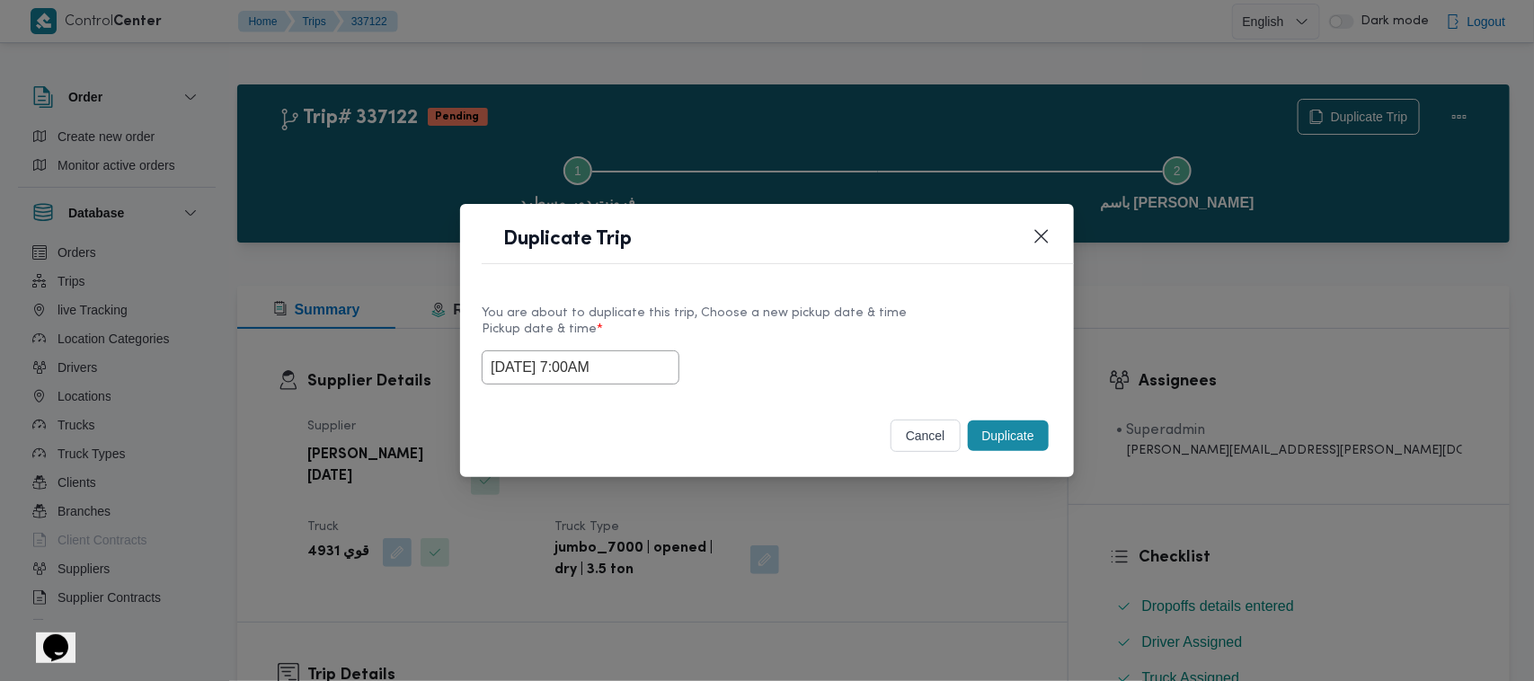
click at [1020, 440] on button "Duplicate" at bounding box center [1008, 436] width 81 height 31
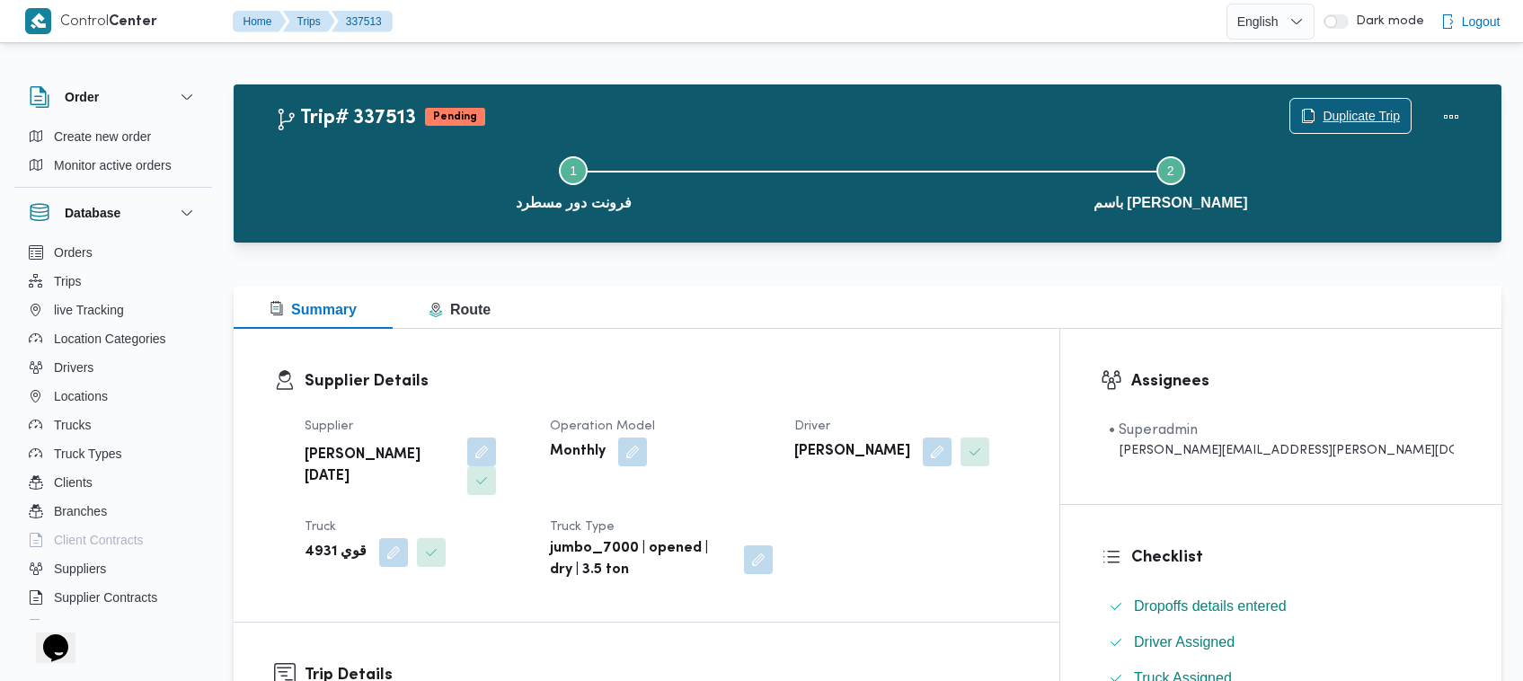
click at [1343, 102] on span "Duplicate Trip" at bounding box center [1350, 116] width 120 height 34
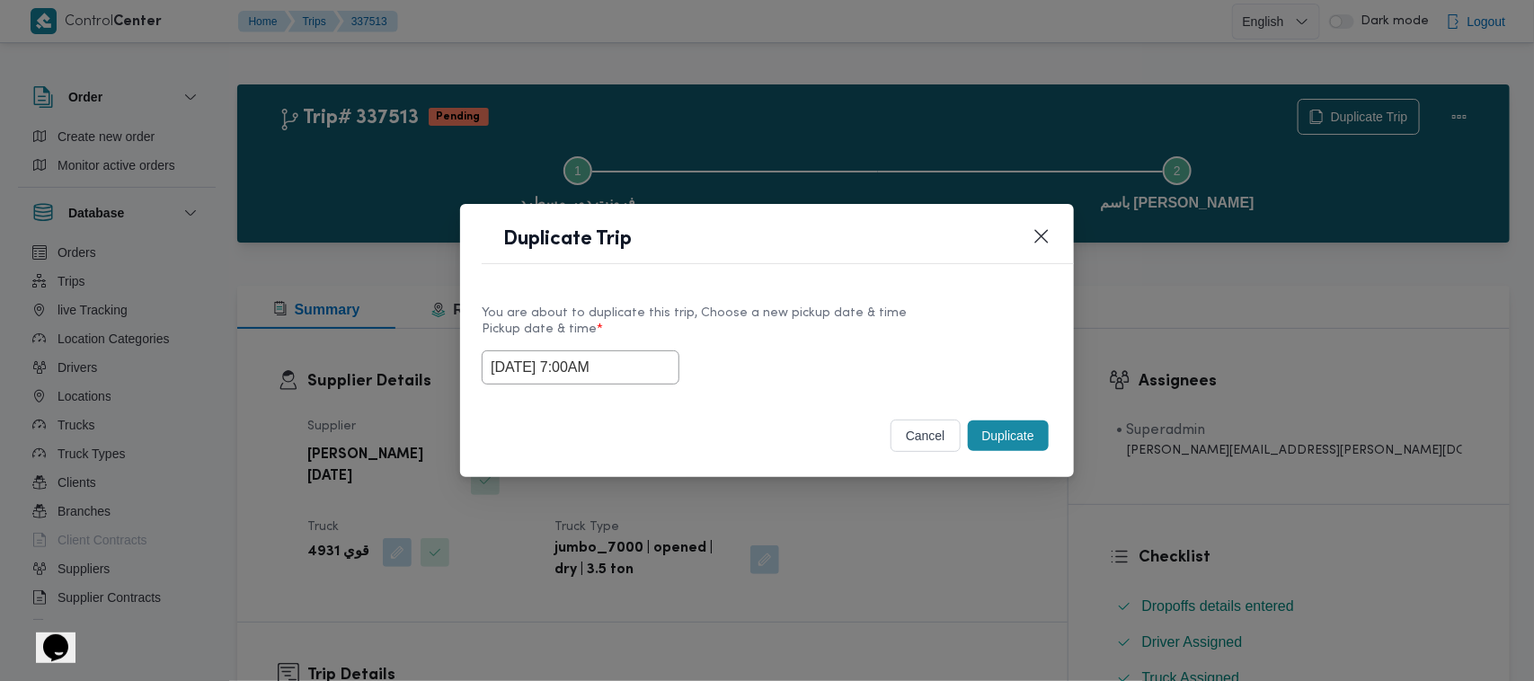
click at [660, 360] on input "17/09/2025 7:00AM" at bounding box center [581, 367] width 198 height 34
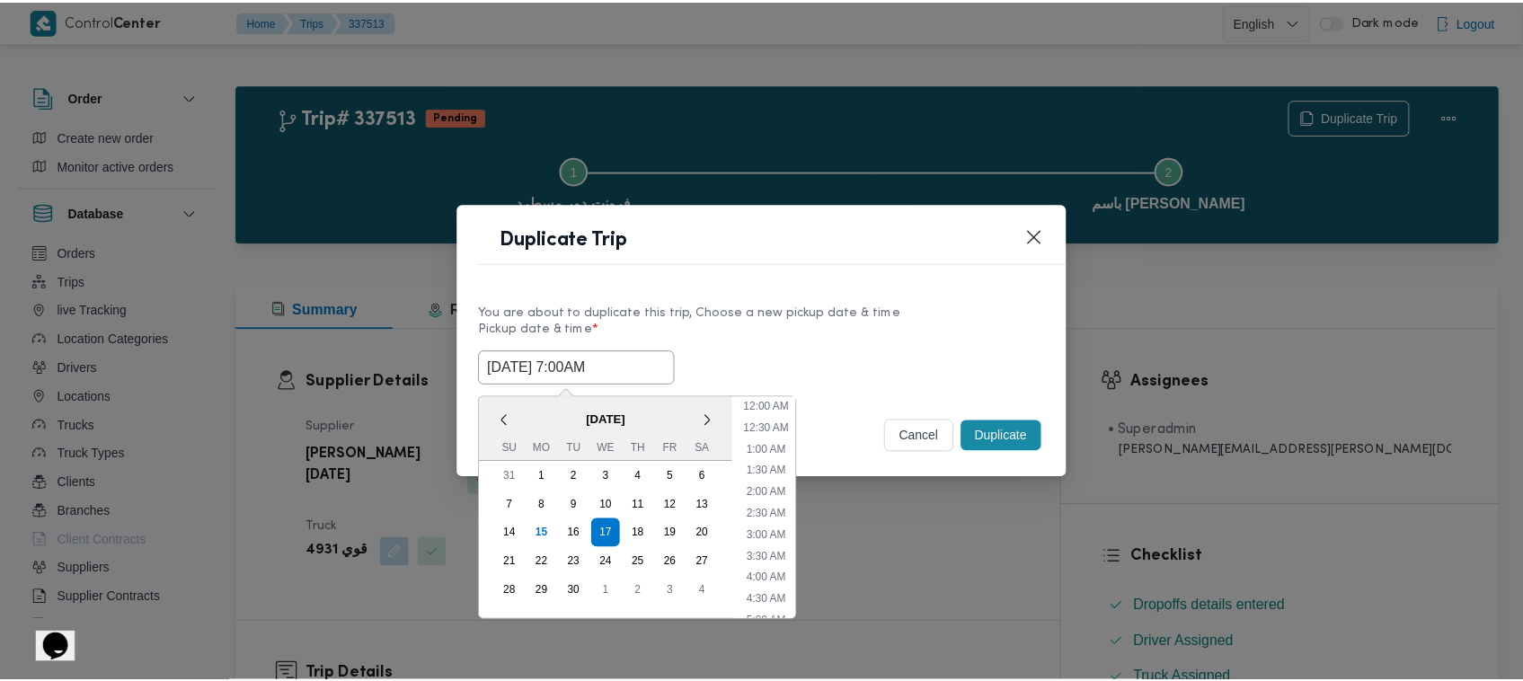
scroll to position [200, 0]
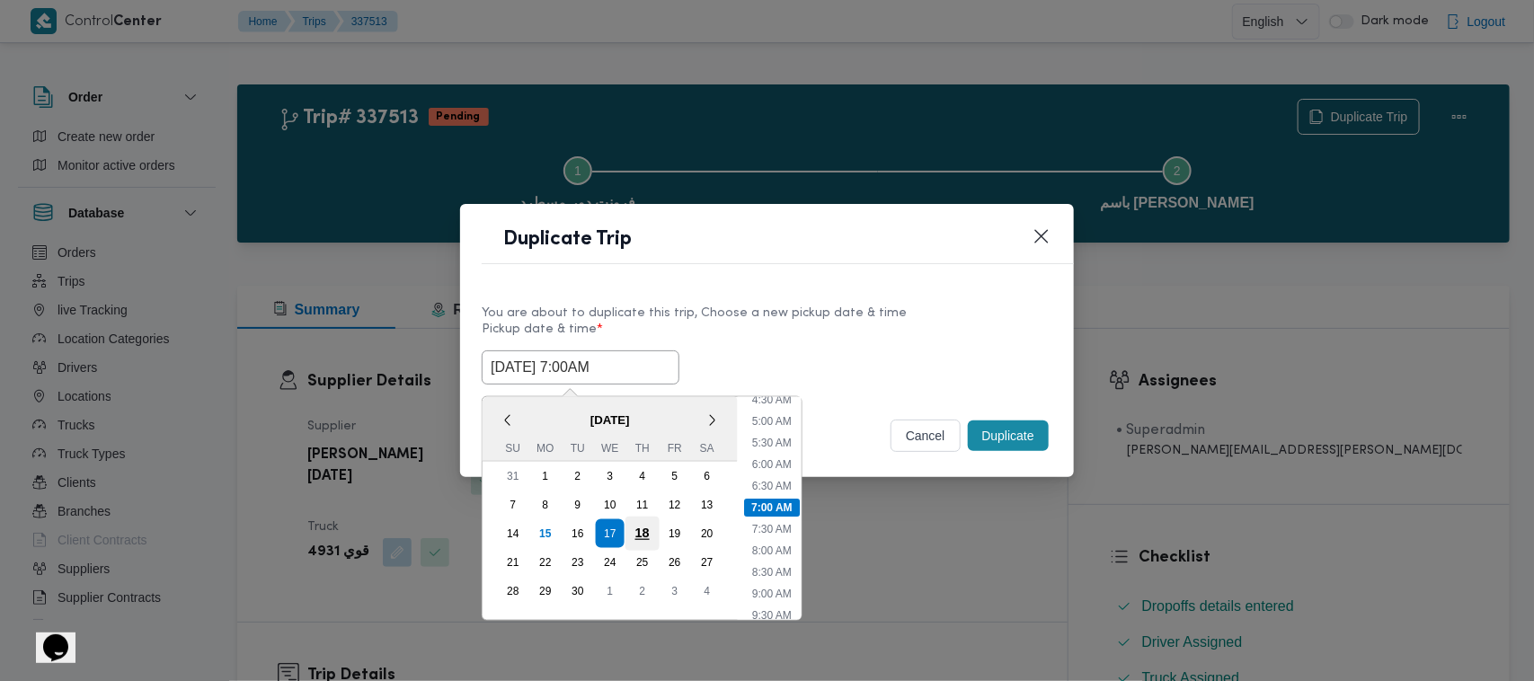
click at [647, 518] on div "18" at bounding box center [642, 534] width 34 height 34
type input "18/09/2025 7:00AM"
click at [863, 304] on div "You are about to duplicate this trip, Choose a new pickup date & time" at bounding box center [767, 313] width 571 height 19
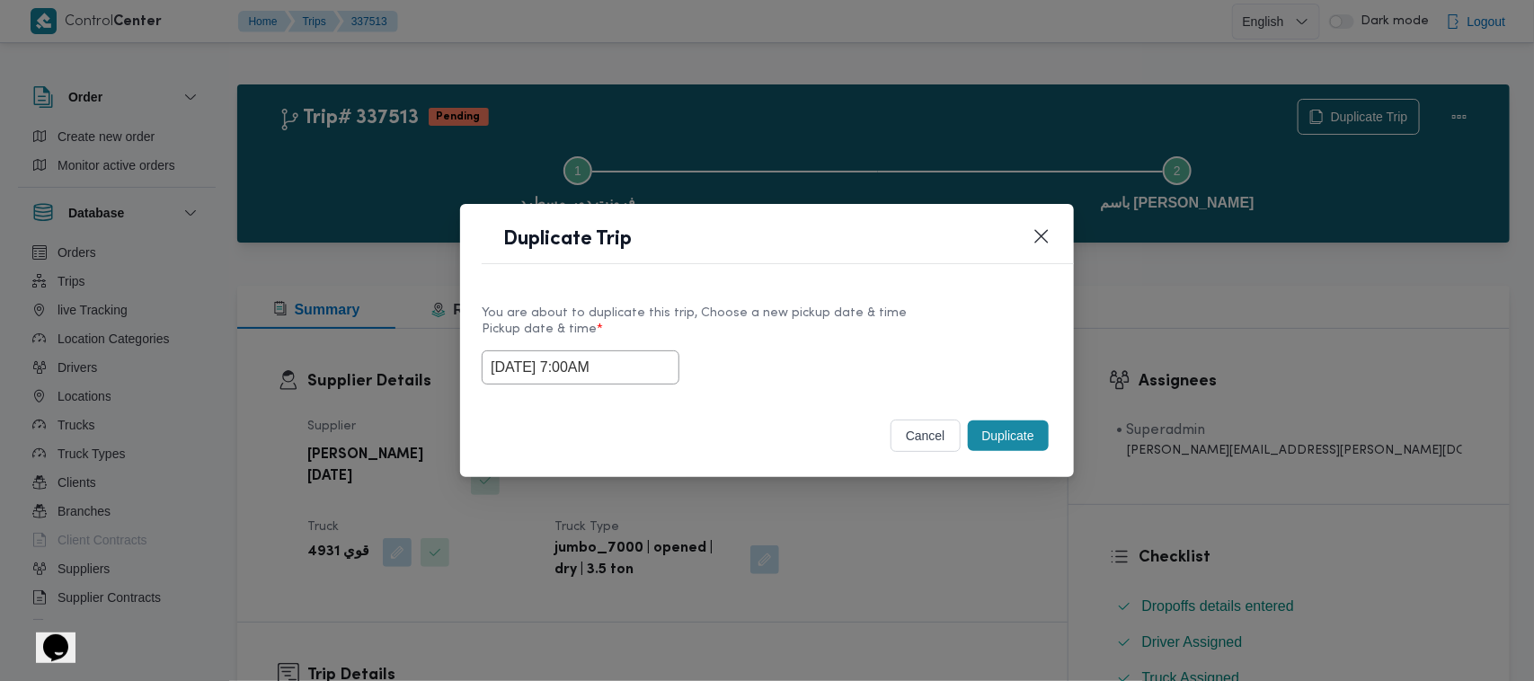
click at [1009, 437] on button "Duplicate" at bounding box center [1008, 436] width 81 height 31
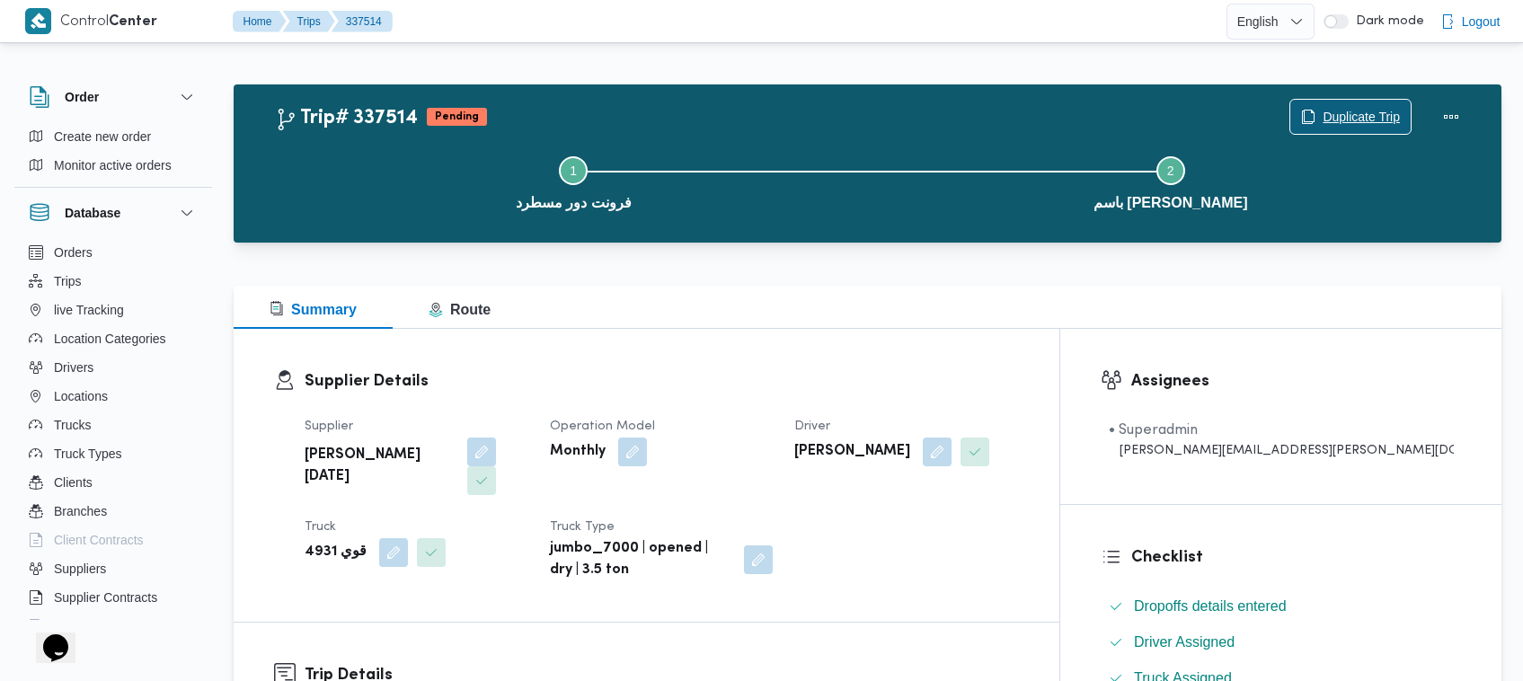
scroll to position [596, 0]
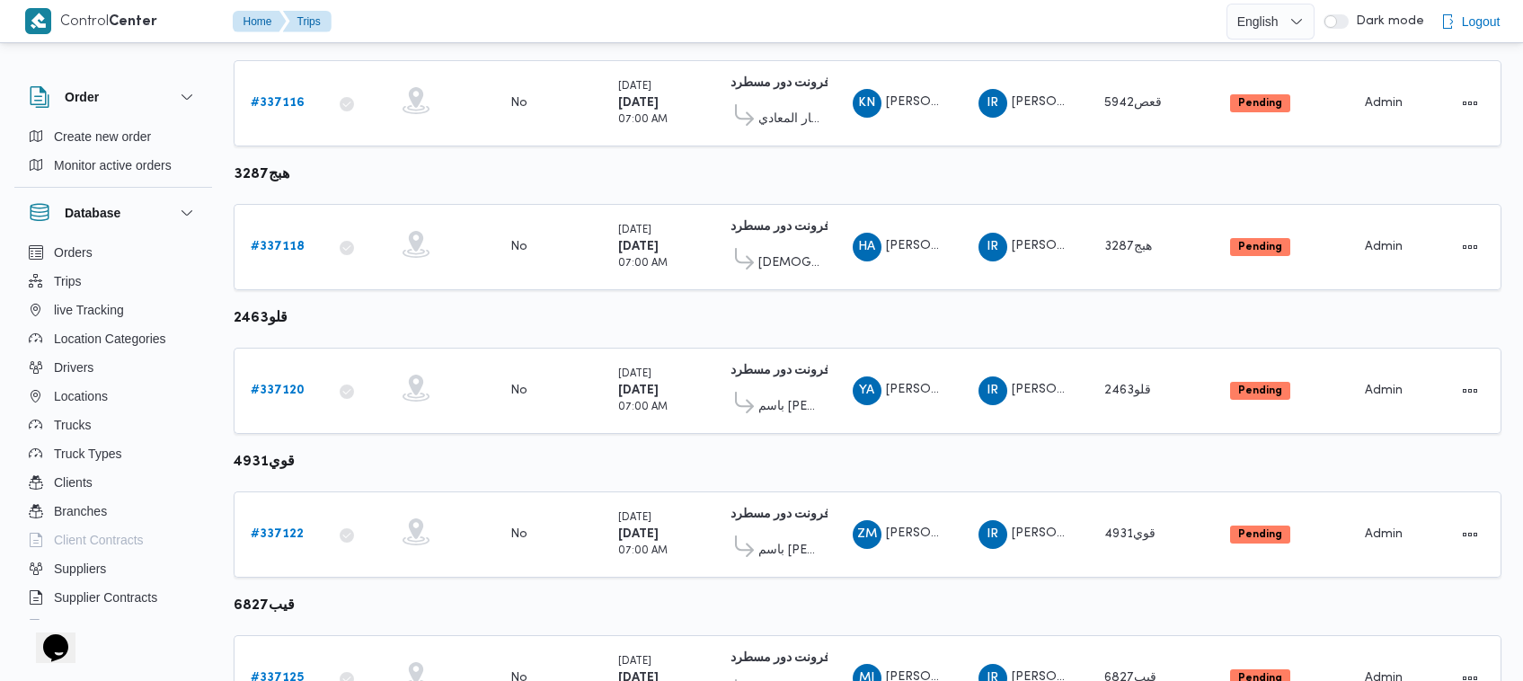
scroll to position [1092, 0]
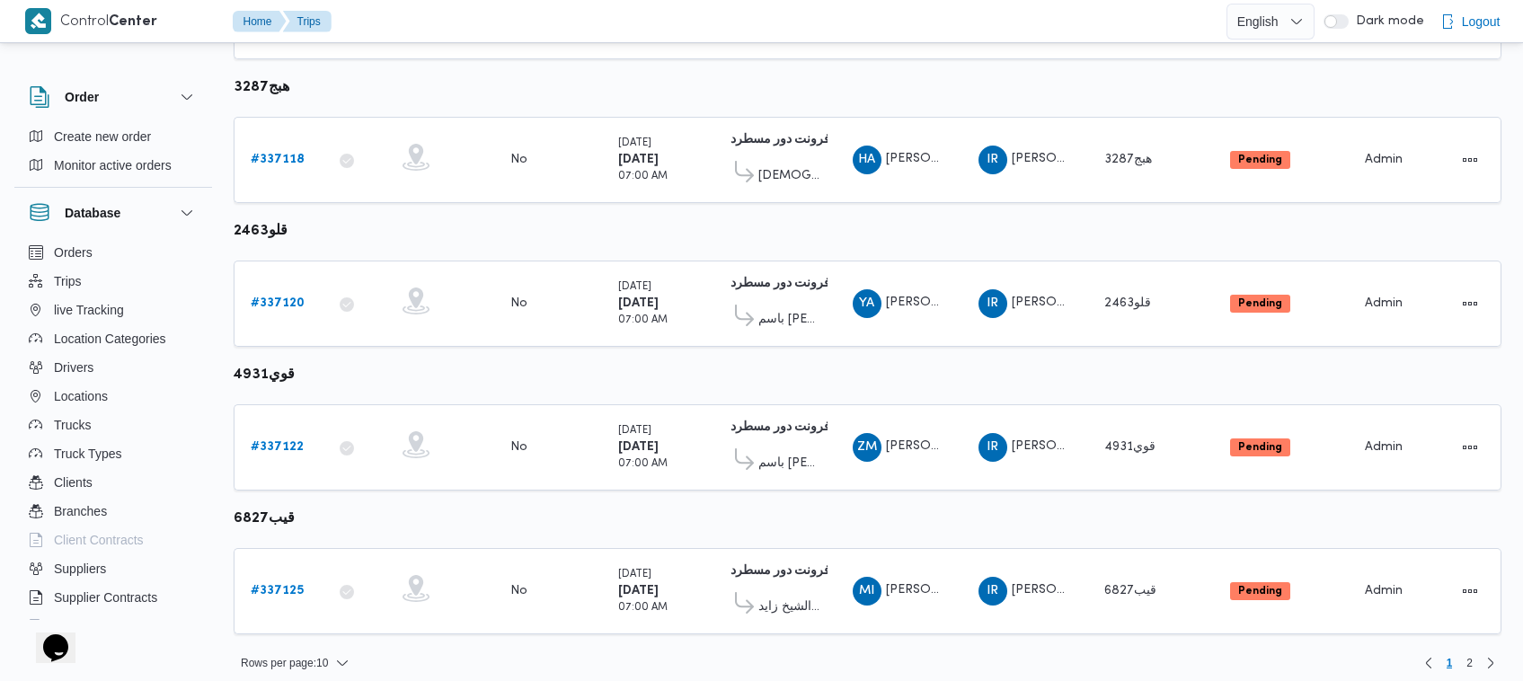
click at [238, 512] on b "قيب6827" at bounding box center [264, 518] width 61 height 13
copy b "قيب6827"
click at [945, 584] on span "[PERSON_NAME] [PERSON_NAME]" at bounding box center [937, 590] width 102 height 12
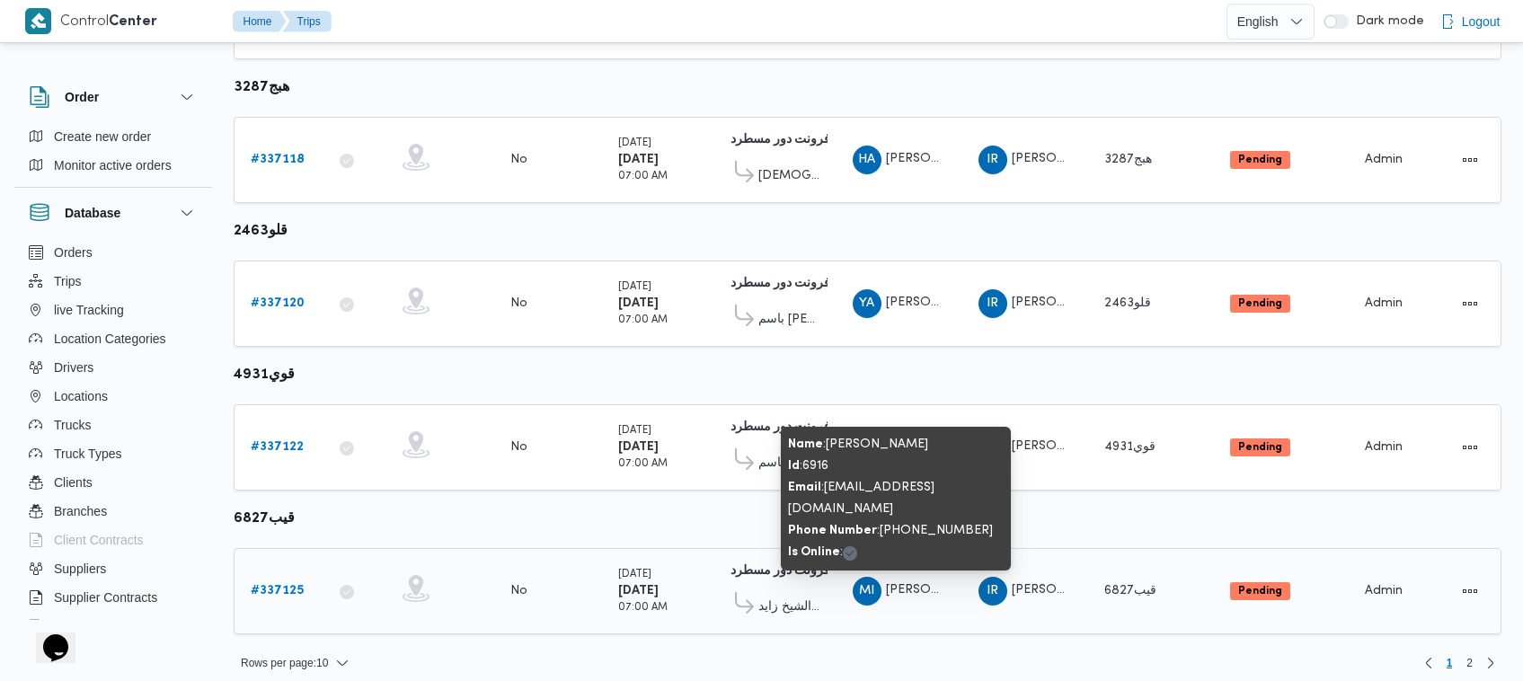
click at [945, 584] on span "[PERSON_NAME] [PERSON_NAME]" at bounding box center [937, 590] width 102 height 12
click at [903, 584] on span "[PERSON_NAME] [PERSON_NAME]" at bounding box center [937, 590] width 102 height 12
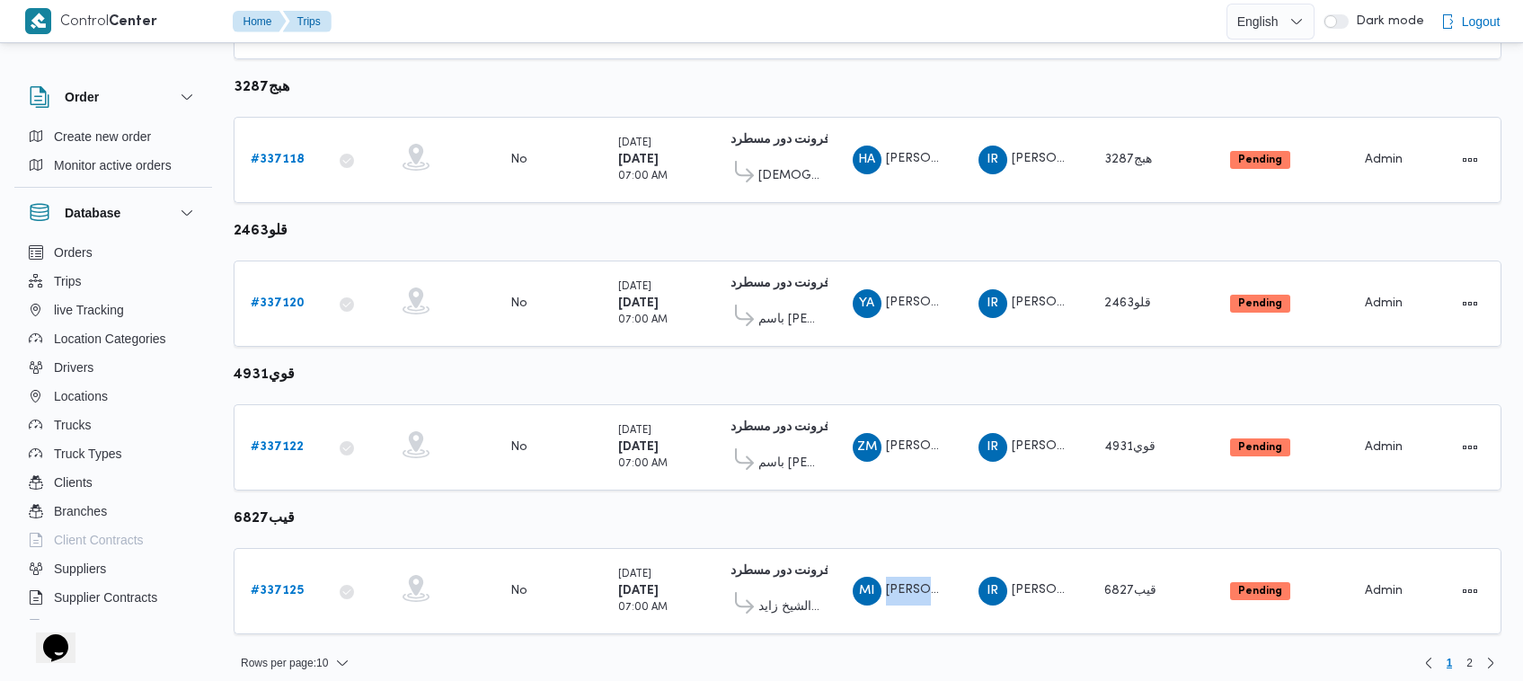
copy tr "محمود ابراهيم سعيد ابراهيم Supplier"
click at [1128, 585] on span "قيب6827" at bounding box center [1130, 591] width 52 height 12
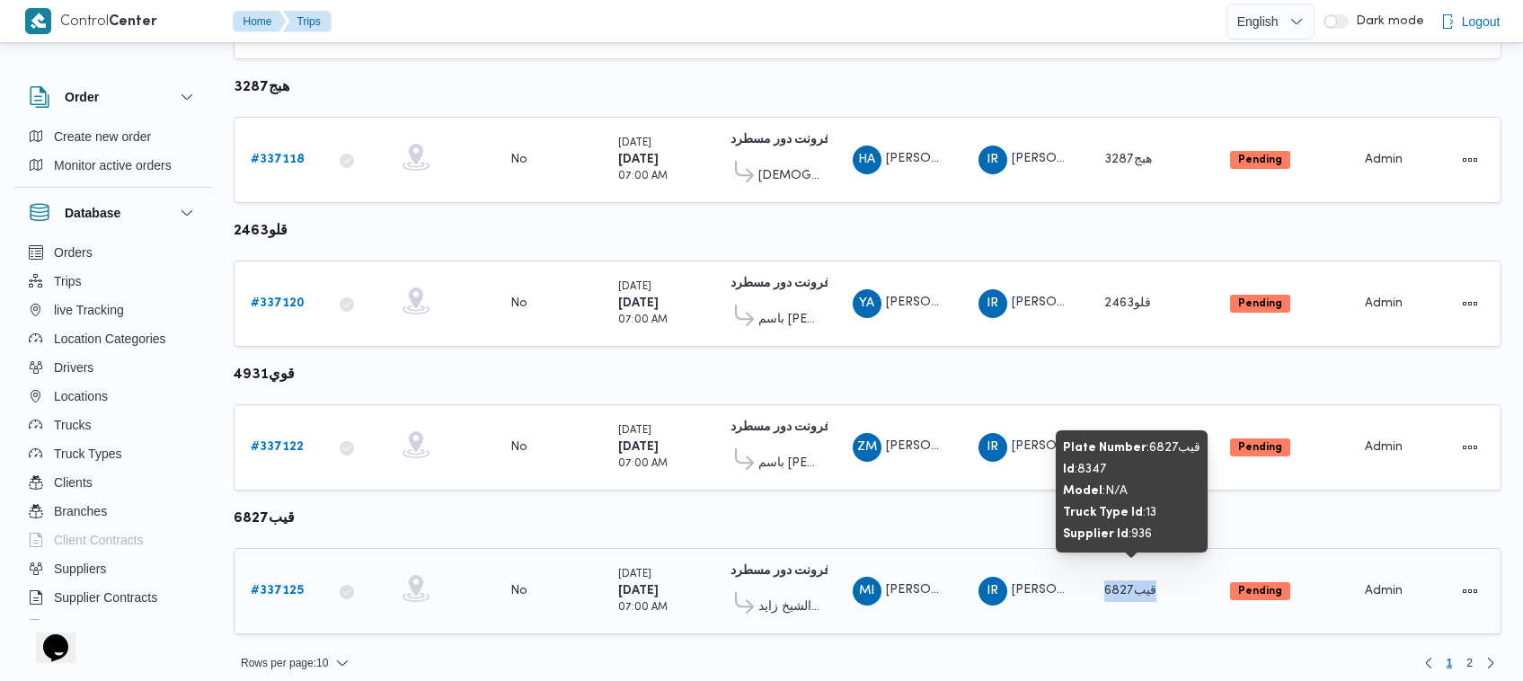
click at [1128, 585] on span "قيب6827" at bounding box center [1130, 591] width 52 height 12
copy span "قيب6827"
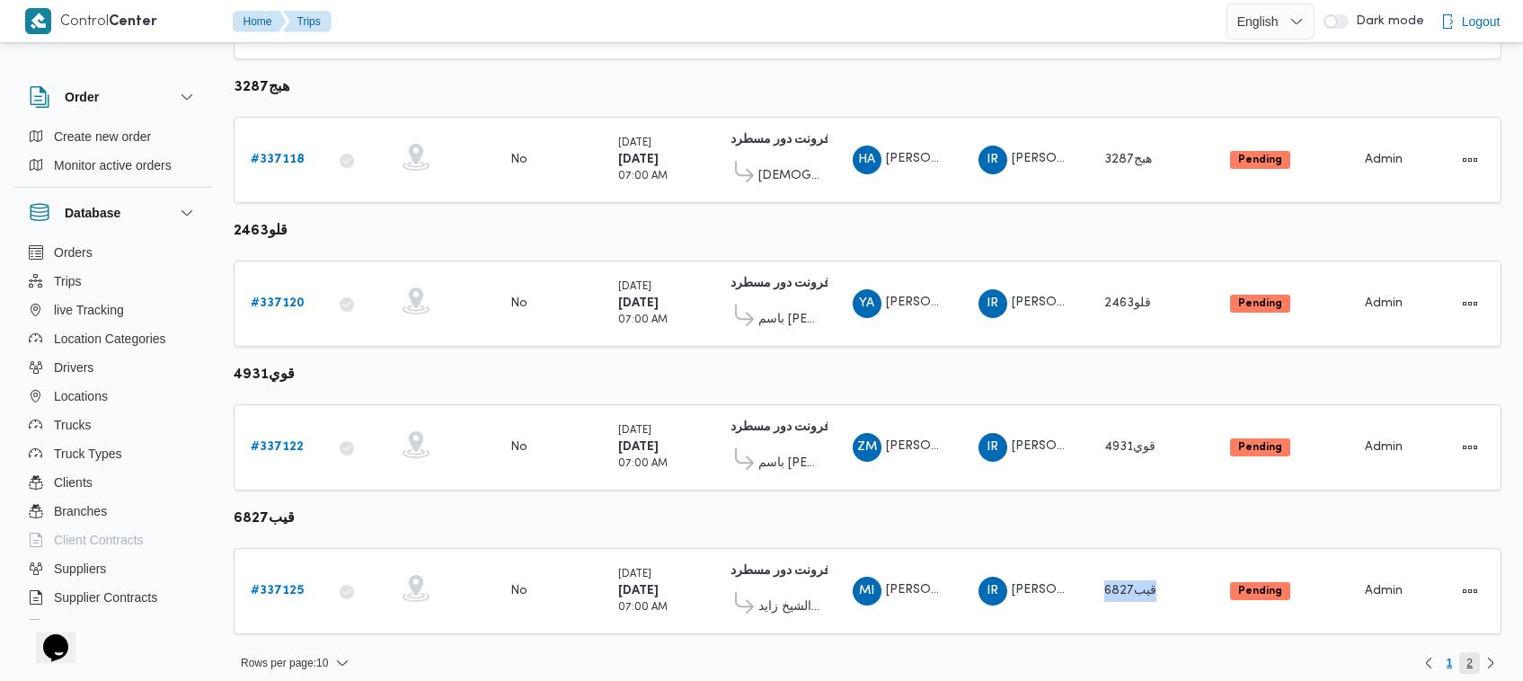
click at [1467, 652] on span "2" at bounding box center [1469, 663] width 6 height 22
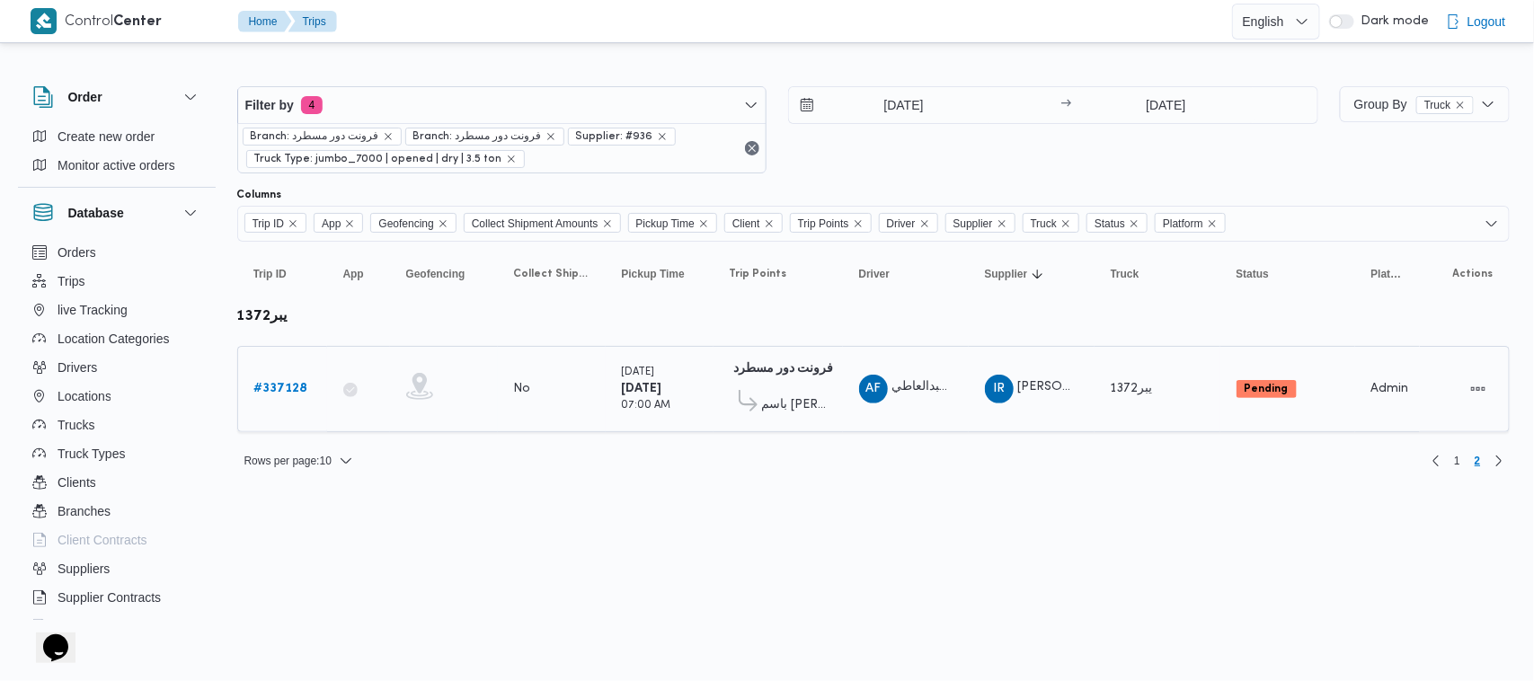
click at [293, 376] on div "# 337128" at bounding box center [282, 389] width 71 height 36
click at [293, 380] on link "# 337128" at bounding box center [281, 389] width 54 height 22
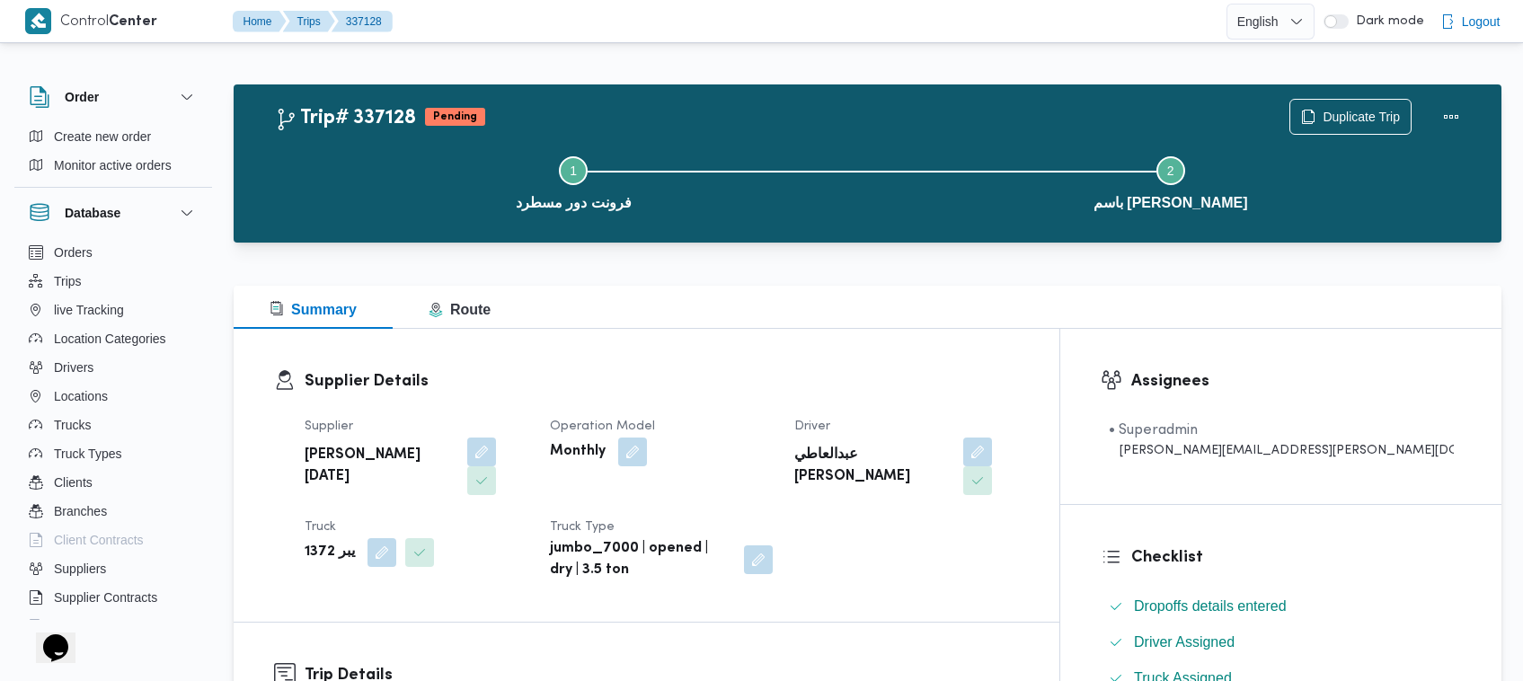
click at [1375, 124] on div "Step 1 is incomplete 1 فرونت دور مسطرد Step 2 is incomplete 2 باسم ماركت هيليوب…" at bounding box center [872, 181] width 1216 height 115
click at [1370, 118] on span "Duplicate Trip" at bounding box center [1361, 116] width 77 height 22
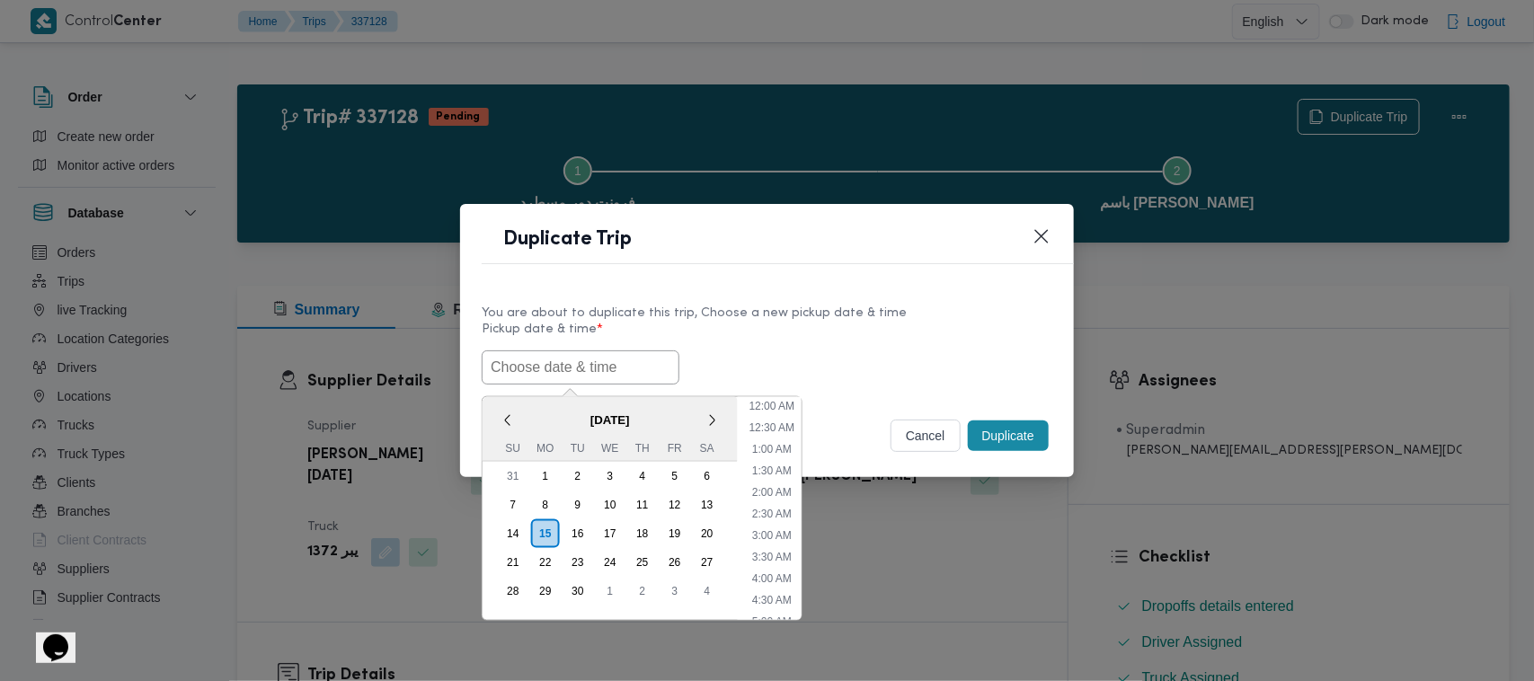
drag, startPoint x: 555, startPoint y: 373, endPoint x: 580, endPoint y: 374, distance: 24.3
click at [555, 373] on input "text" at bounding box center [581, 367] width 198 height 34
paste input "17/09/2025 7:00AM"
type input "17/09/2025 7:00AM"
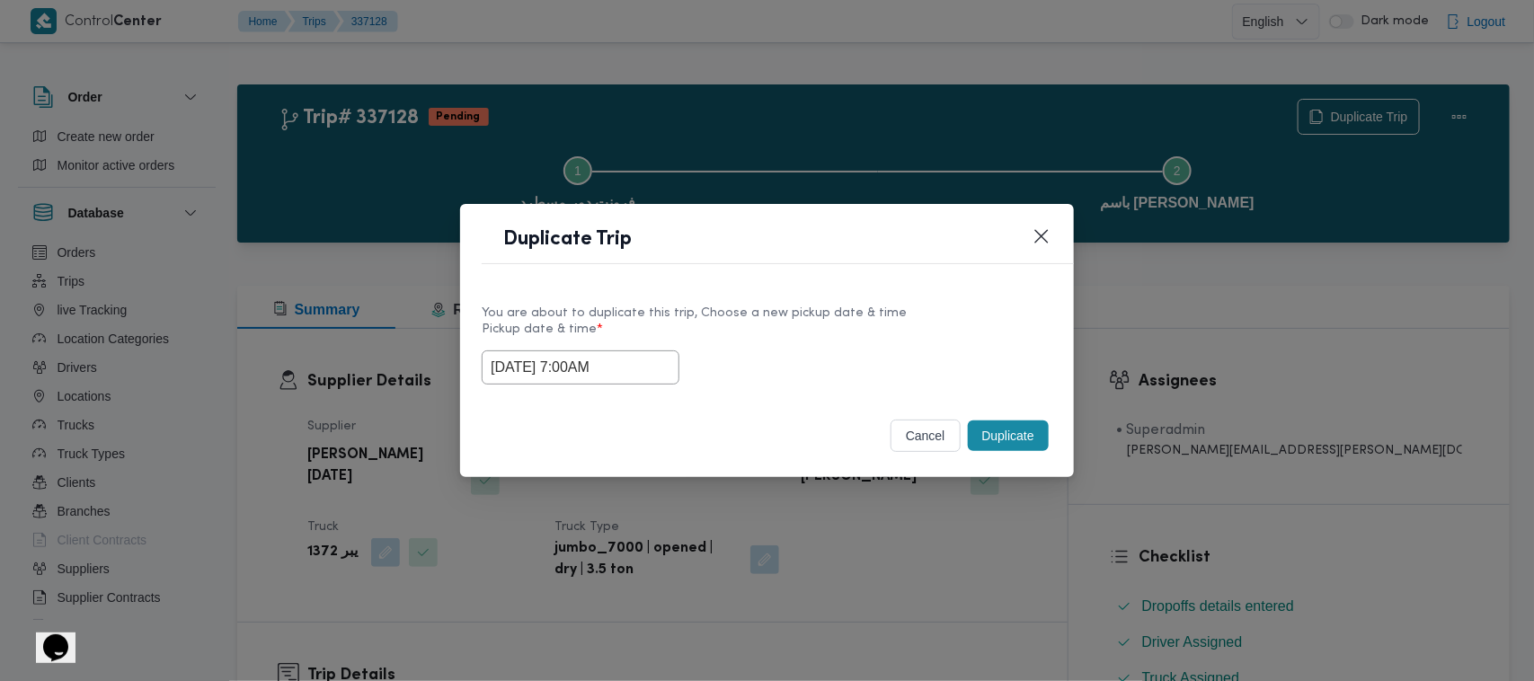
click at [872, 352] on div "17/09/2025 7:00AM" at bounding box center [767, 367] width 571 height 34
click at [1020, 437] on button "Duplicate" at bounding box center [1008, 436] width 81 height 31
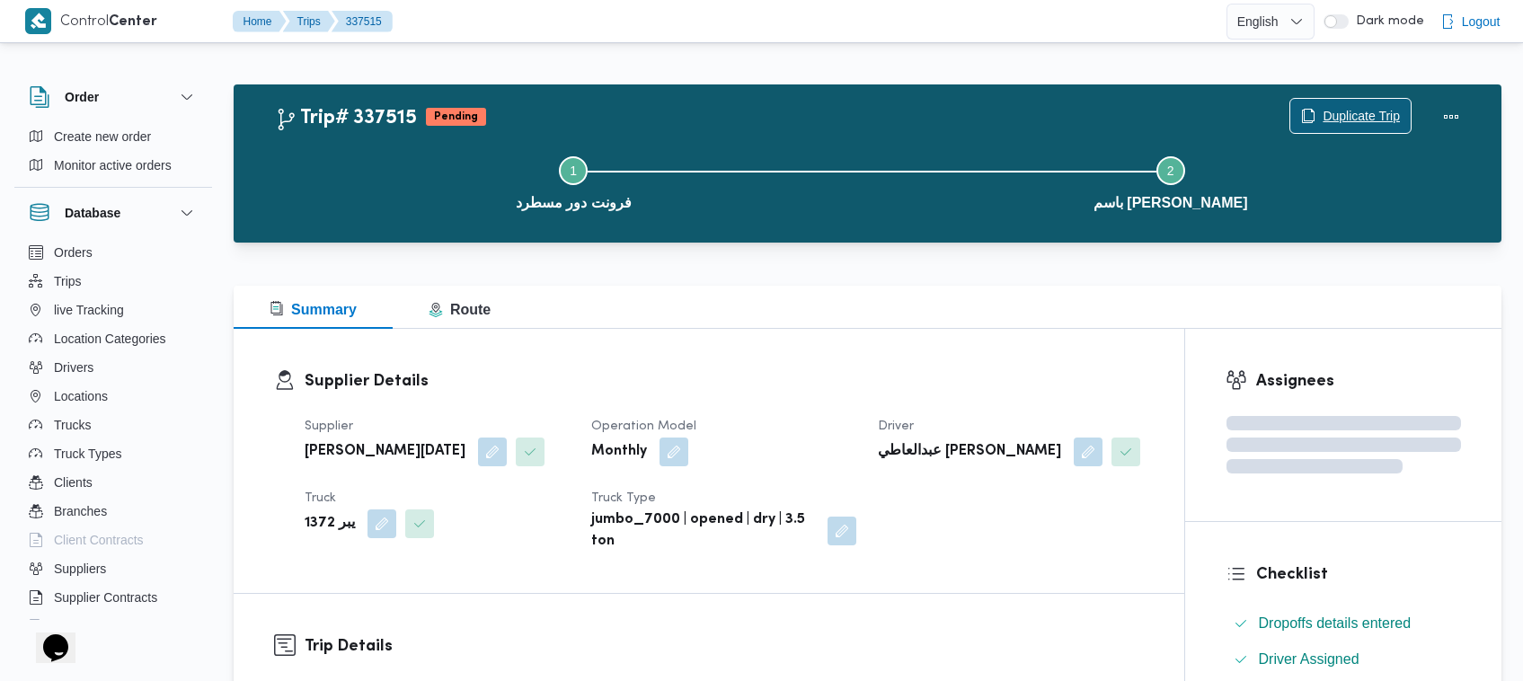
click at [1368, 120] on span "Duplicate Trip" at bounding box center [1361, 116] width 77 height 22
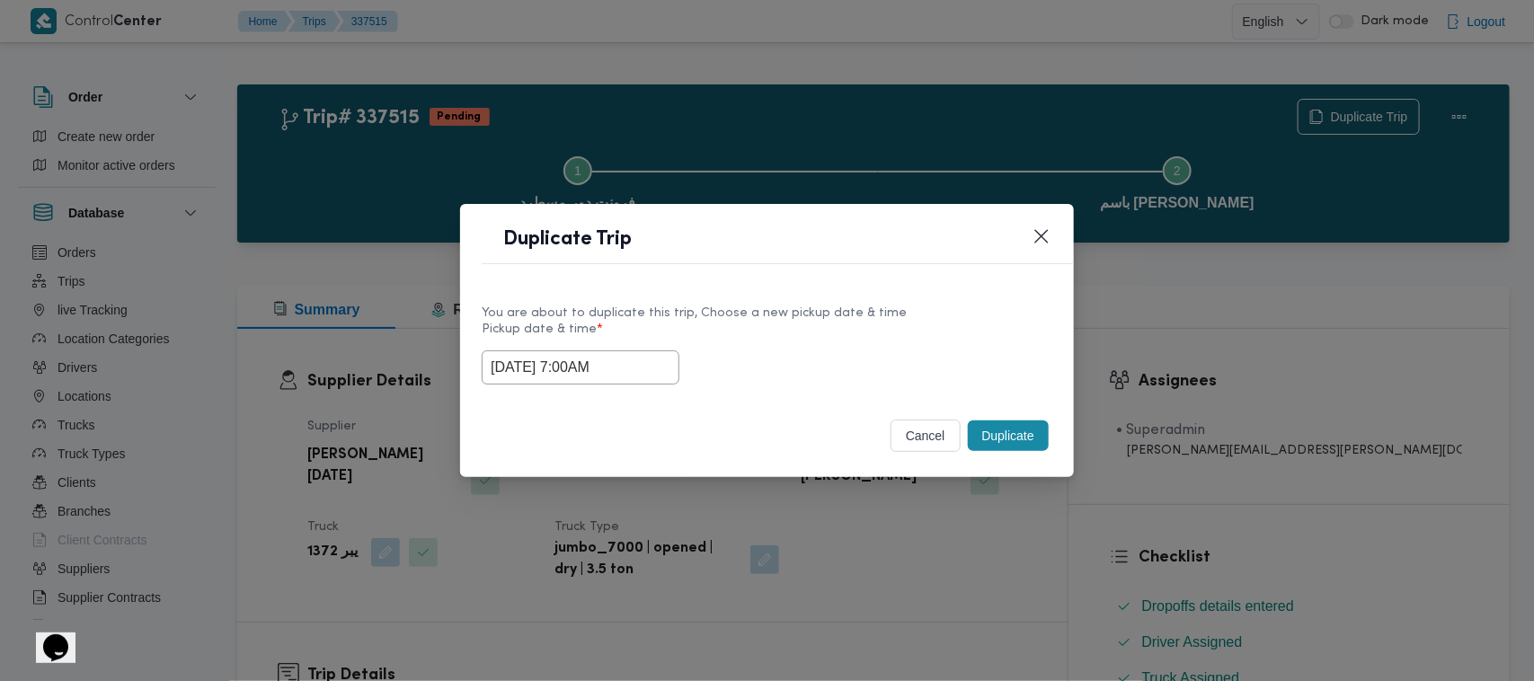
click at [658, 366] on input "17/09/2025 7:00AM" at bounding box center [581, 367] width 198 height 34
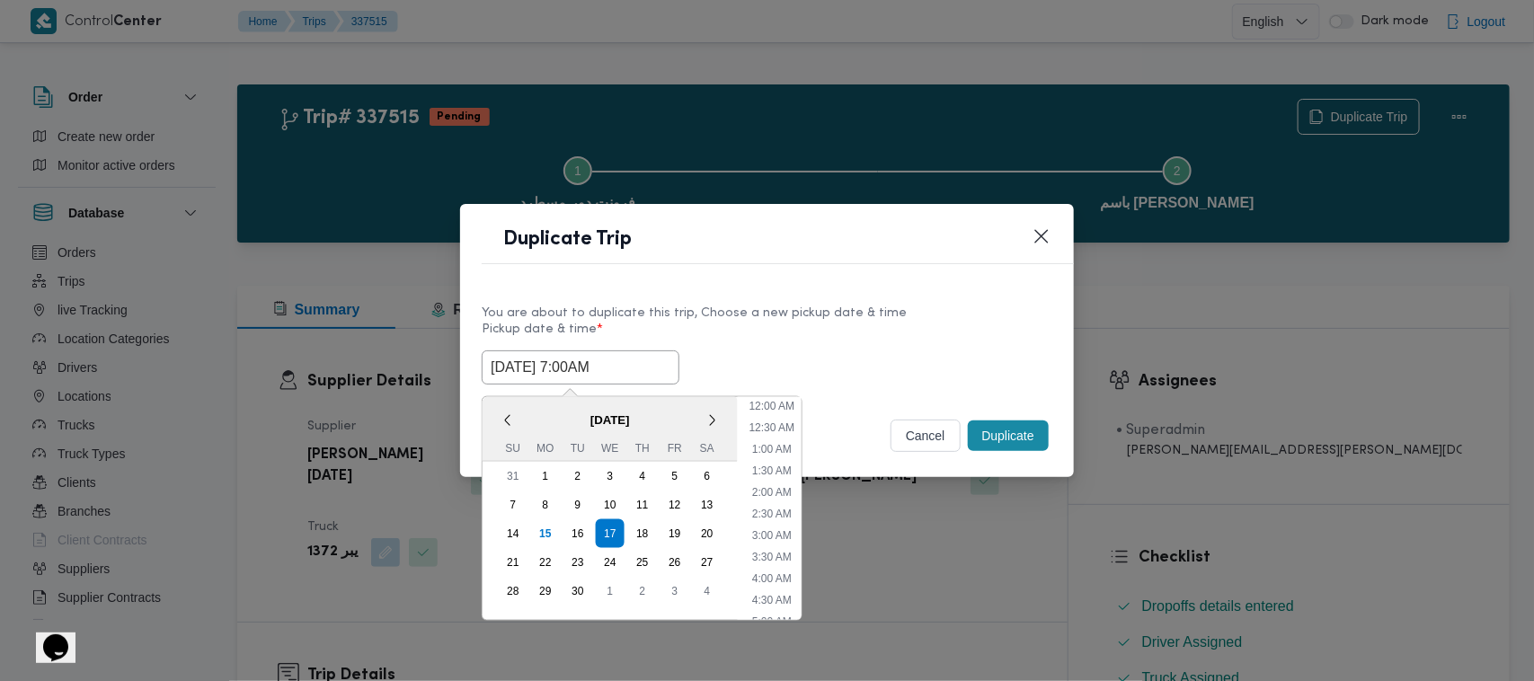
scroll to position [200, 0]
click at [645, 526] on div "18" at bounding box center [642, 534] width 34 height 34
type input "18/09/2025 7:00AM"
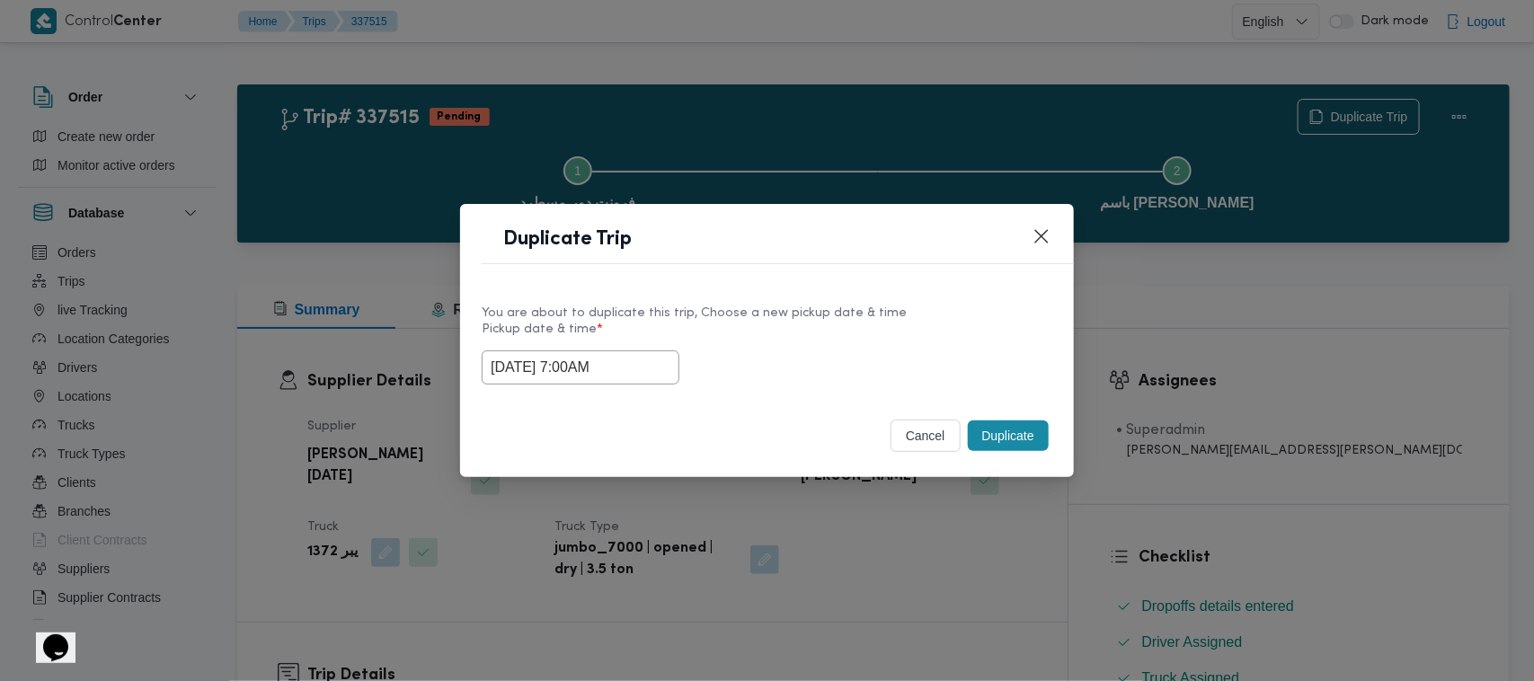
click at [854, 311] on div "You are about to duplicate this trip, Choose a new pickup date & time" at bounding box center [767, 313] width 571 height 19
click at [1009, 428] on button "Duplicate" at bounding box center [1008, 436] width 81 height 31
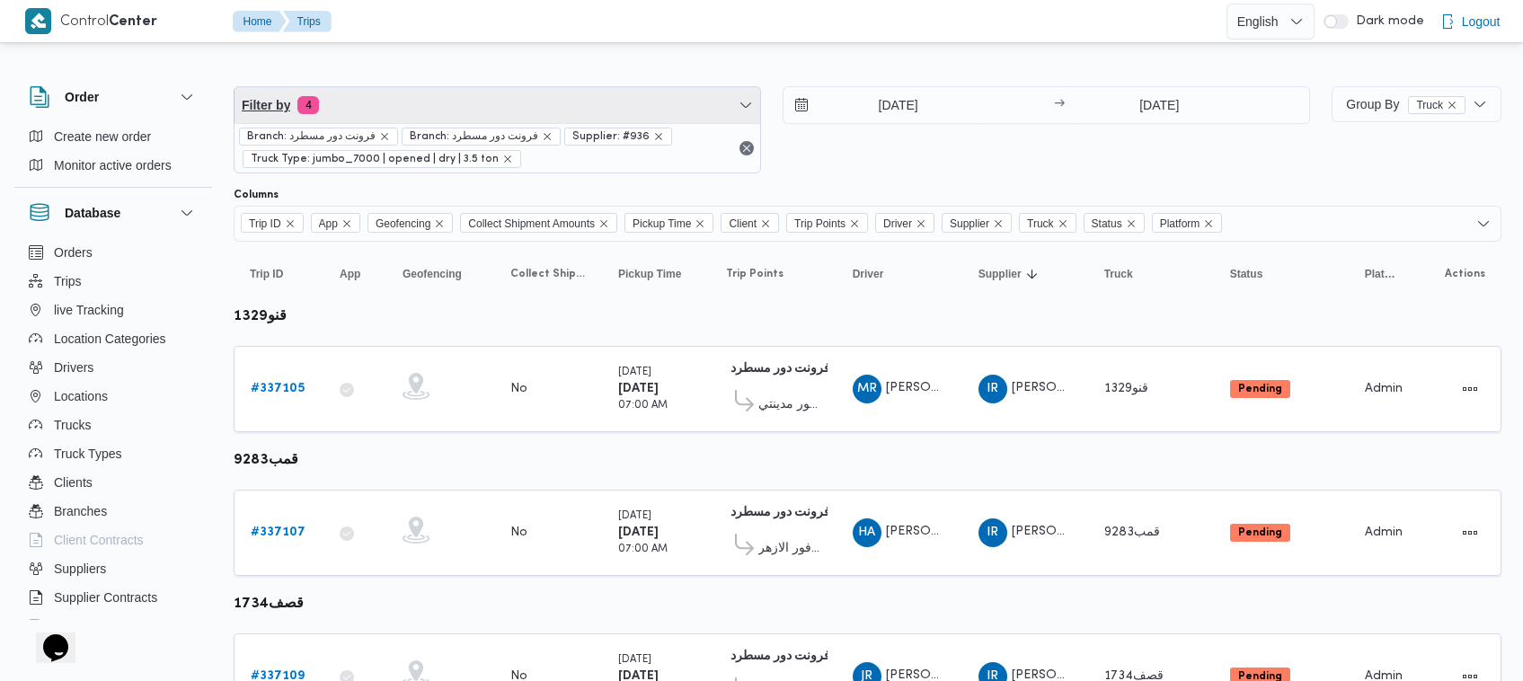
click at [533, 111] on span "Filter by 4" at bounding box center [498, 105] width 526 height 36
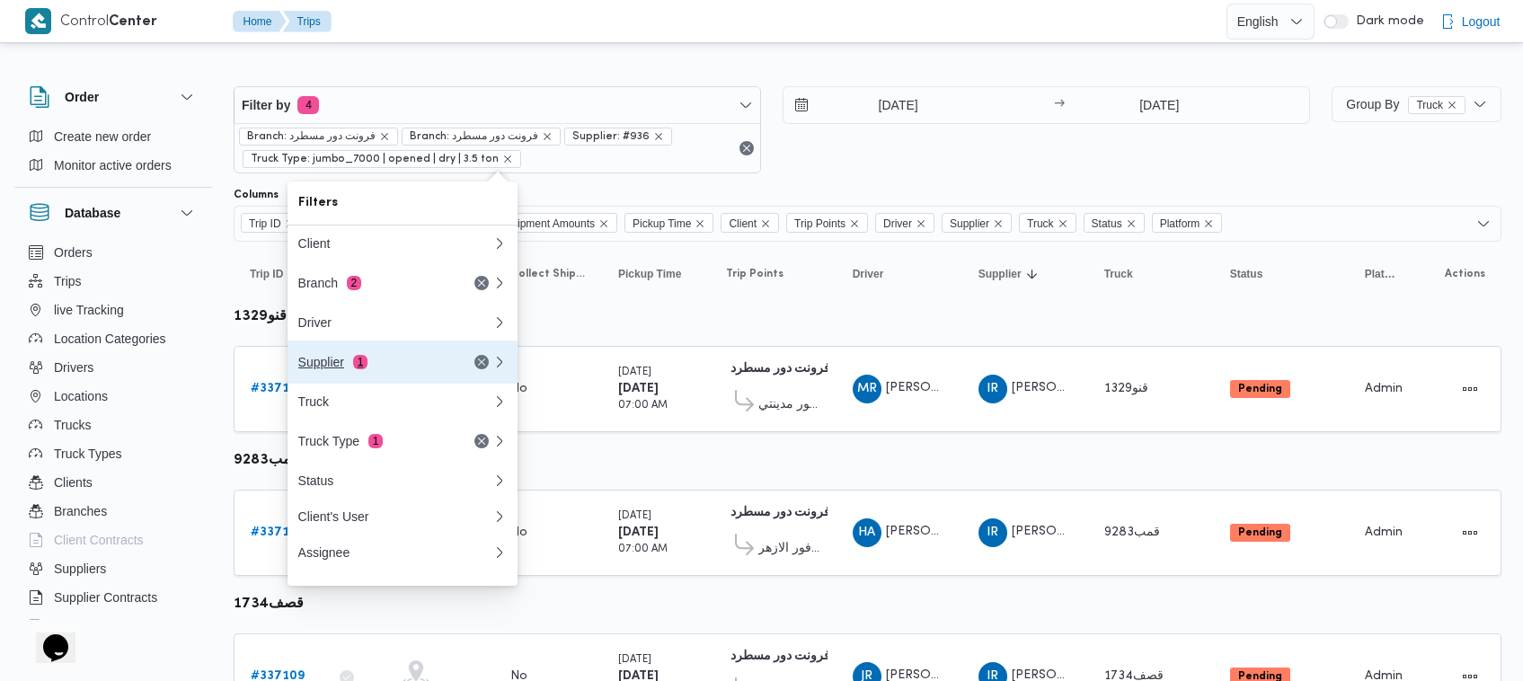
click at [429, 352] on button "Supplier 1" at bounding box center [403, 362] width 230 height 43
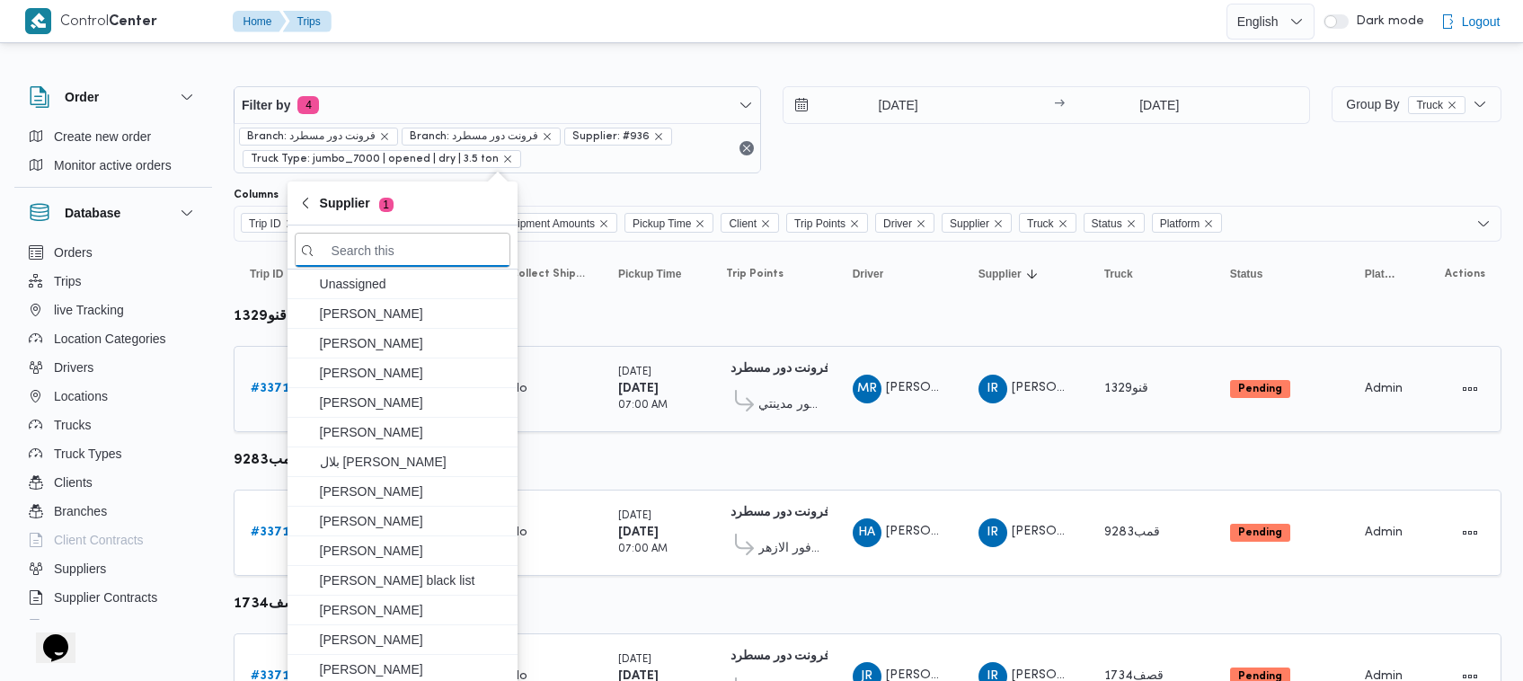
paste input "[PERSON_NAME]"
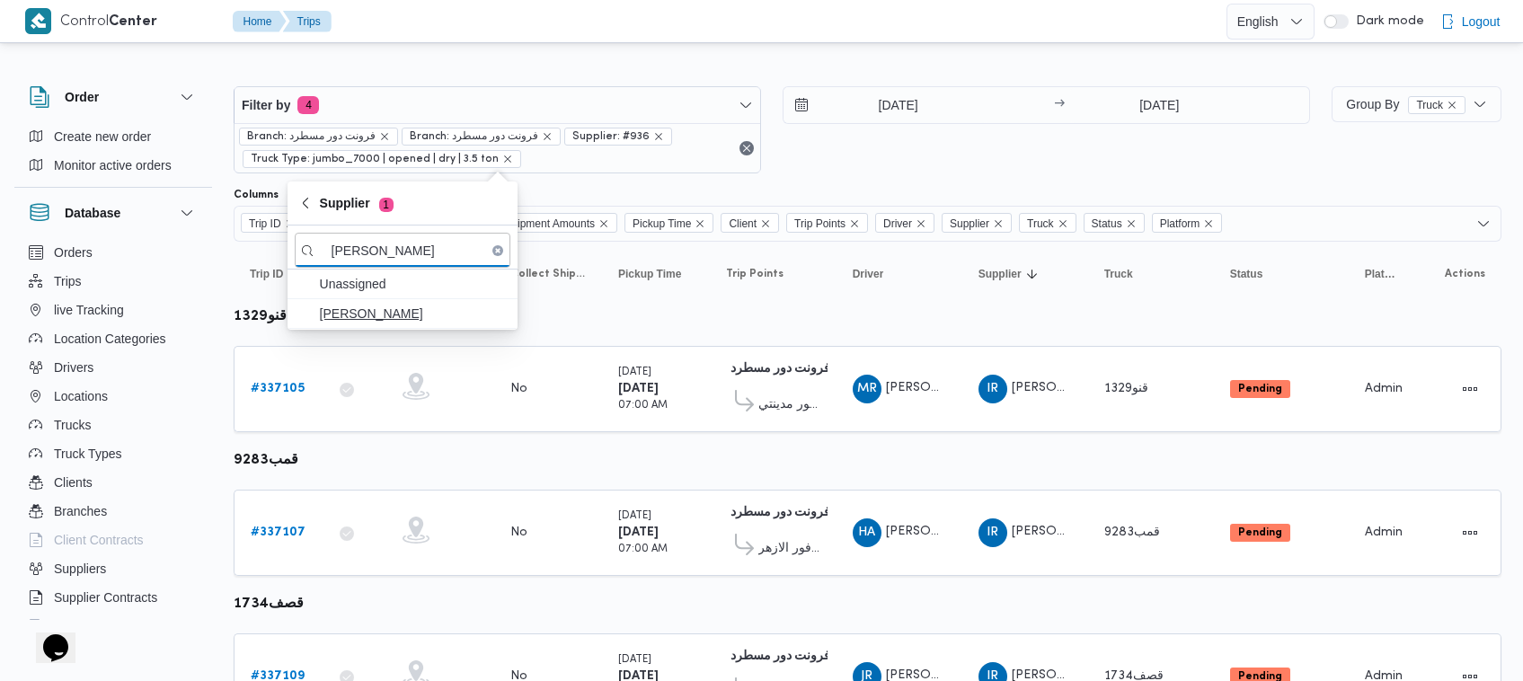
type input "[PERSON_NAME]"
drag, startPoint x: 403, startPoint y: 320, endPoint x: 594, endPoint y: 517, distance: 274.5
click at [404, 319] on span "[PERSON_NAME]" at bounding box center [413, 314] width 187 height 22
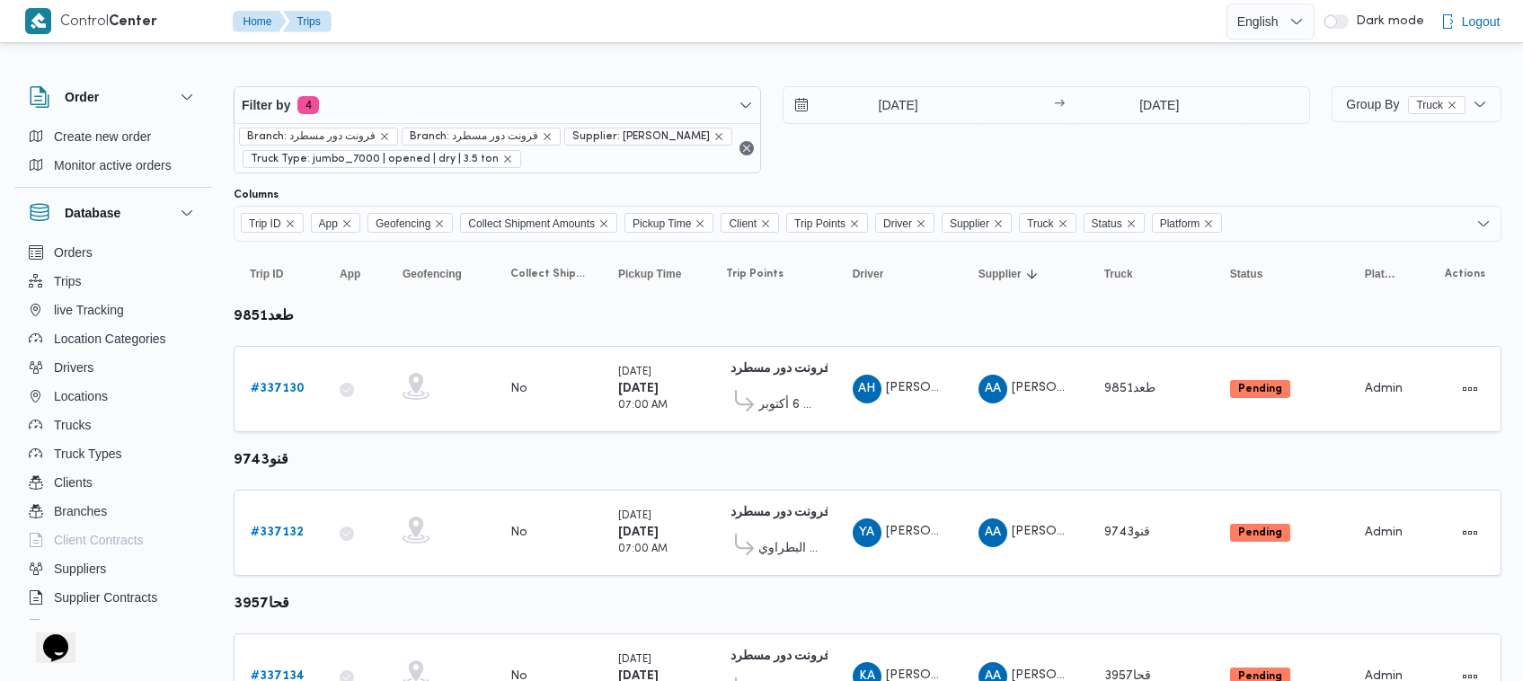
click at [903, 160] on div "16/9/2025 → 16/9/2025" at bounding box center [1046, 129] width 527 height 87
click at [294, 389] on b "# 337130" at bounding box center [278, 389] width 54 height 12
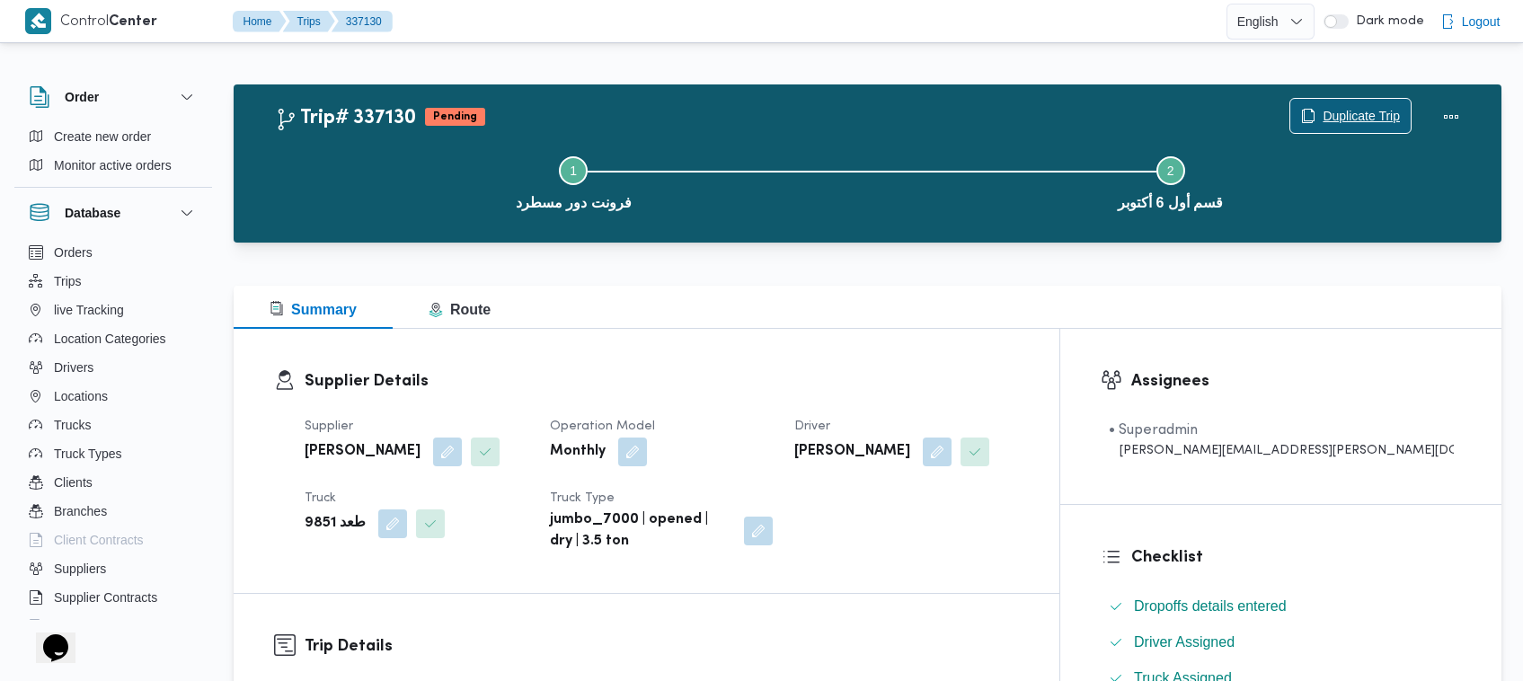
click at [1376, 113] on span "Duplicate Trip" at bounding box center [1361, 116] width 77 height 22
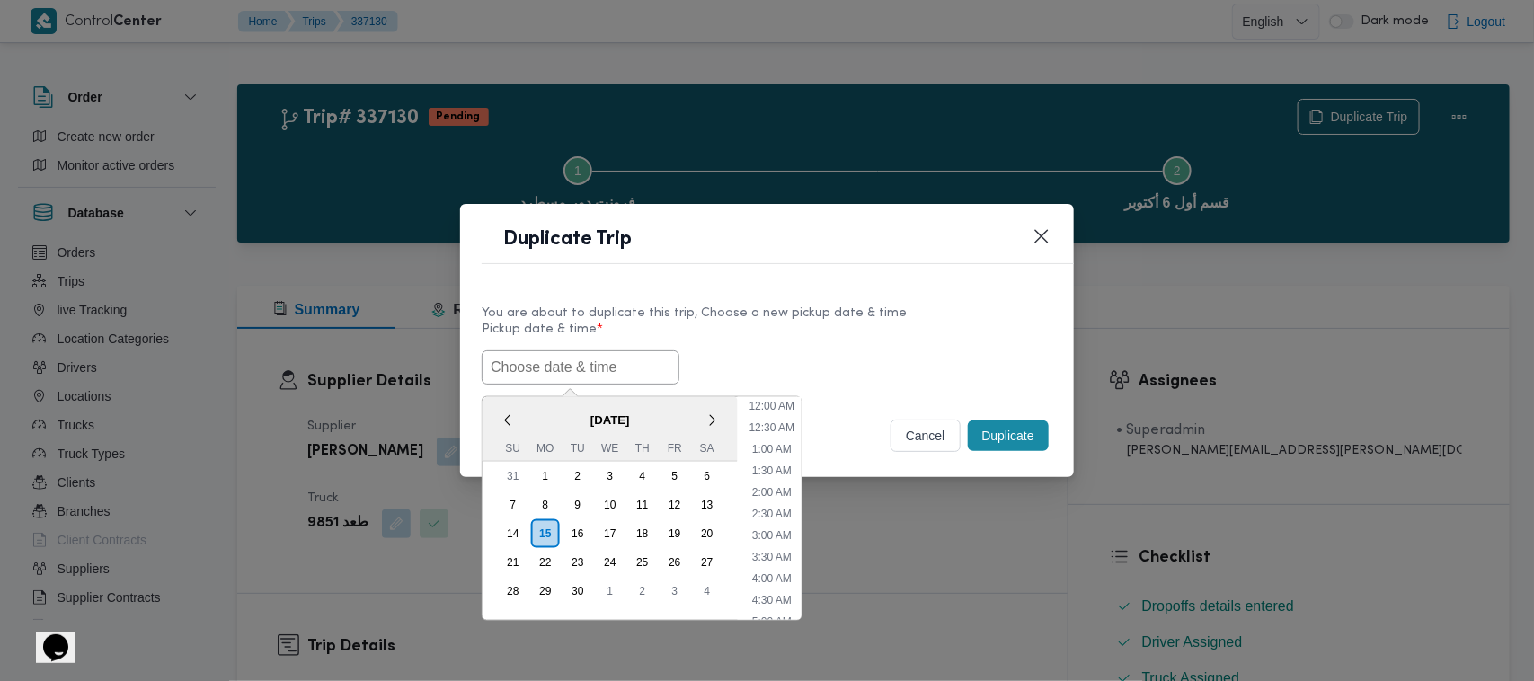
click at [629, 350] on input "text" at bounding box center [581, 367] width 198 height 34
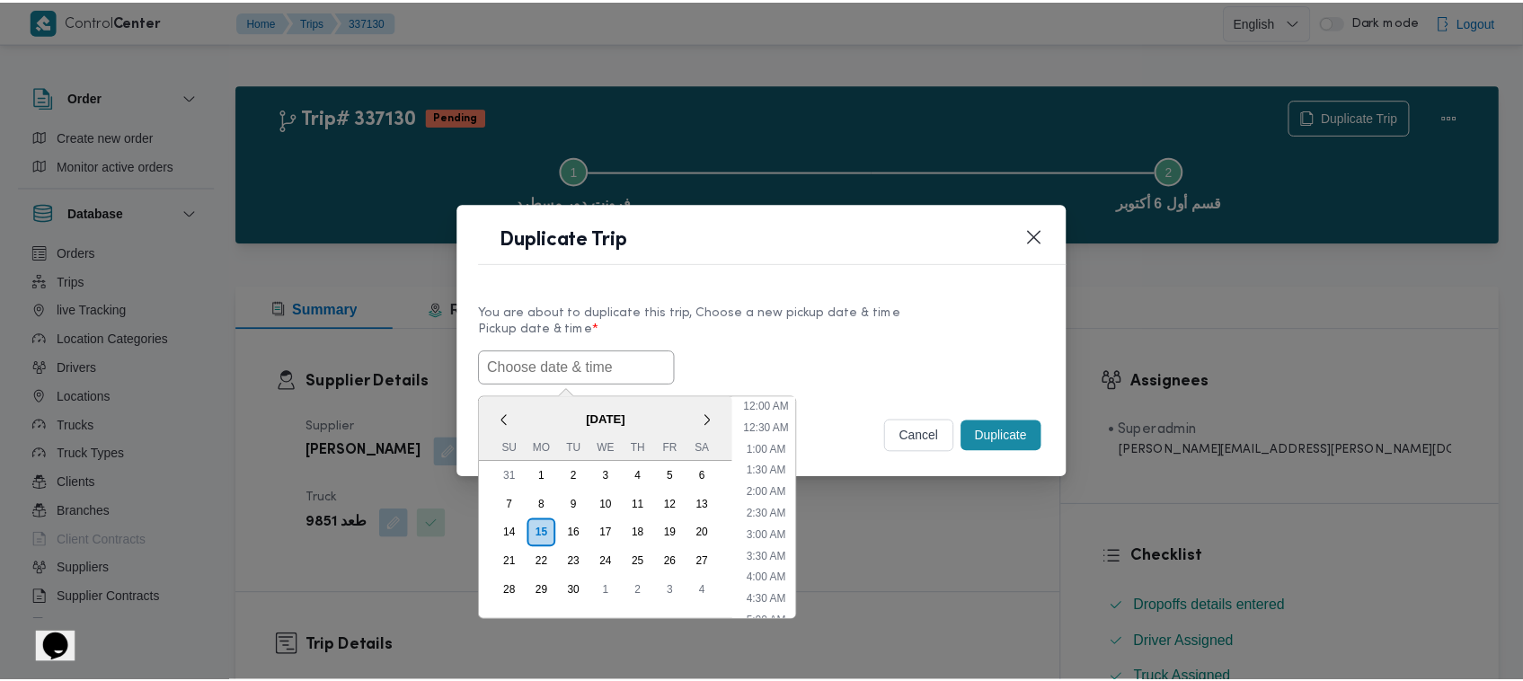
scroll to position [438, 0]
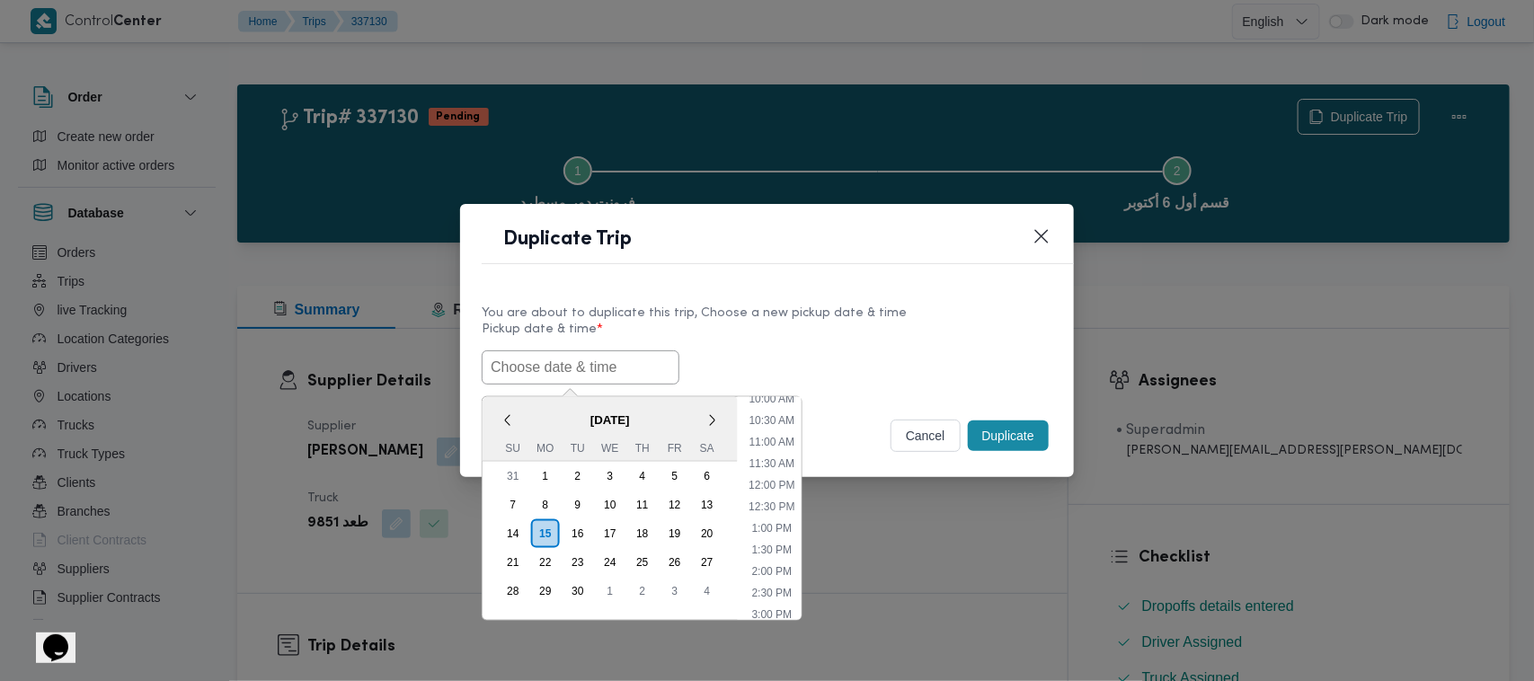
paste input "17/09/2025 7:00AM"
type input "17/09/2025 7:00AM"
click at [822, 346] on label "Pickup date & time *" at bounding box center [767, 337] width 571 height 28
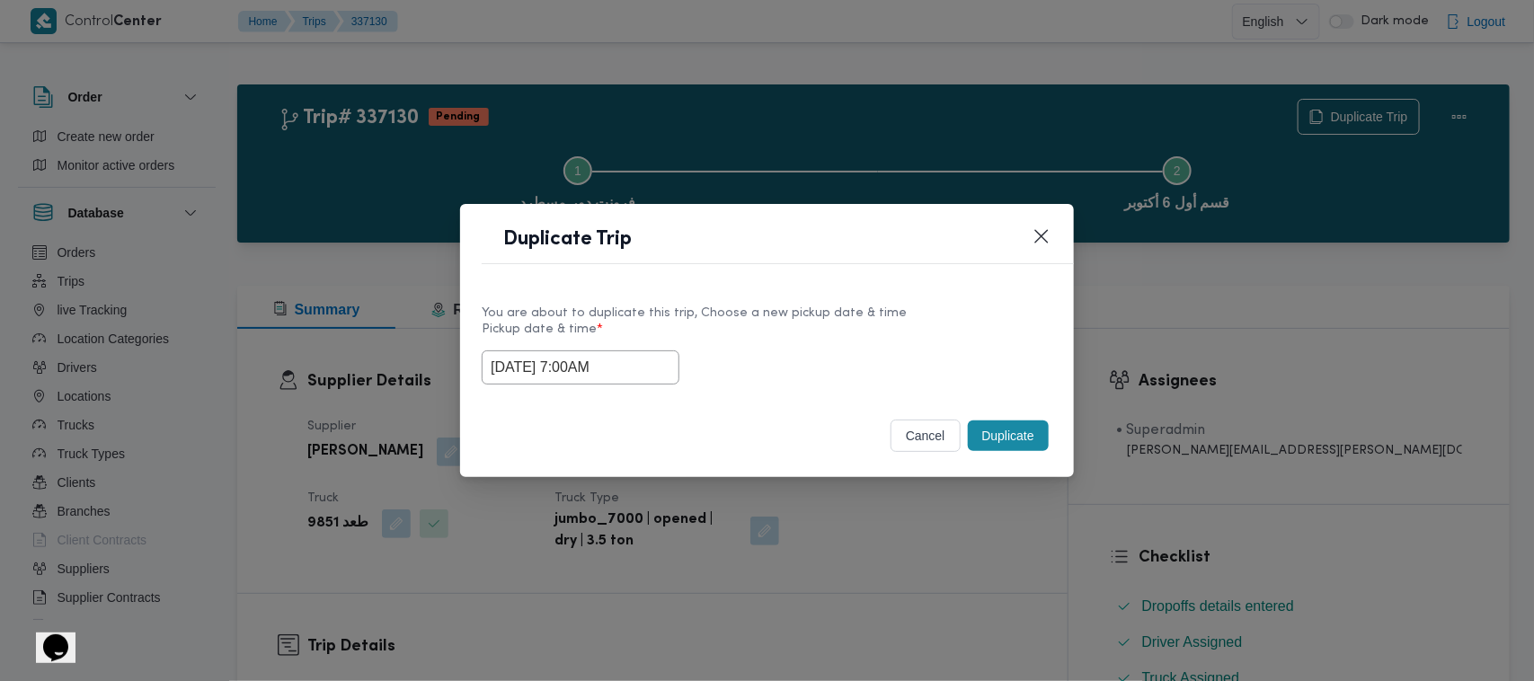
click at [996, 433] on button "Duplicate" at bounding box center [1008, 436] width 81 height 31
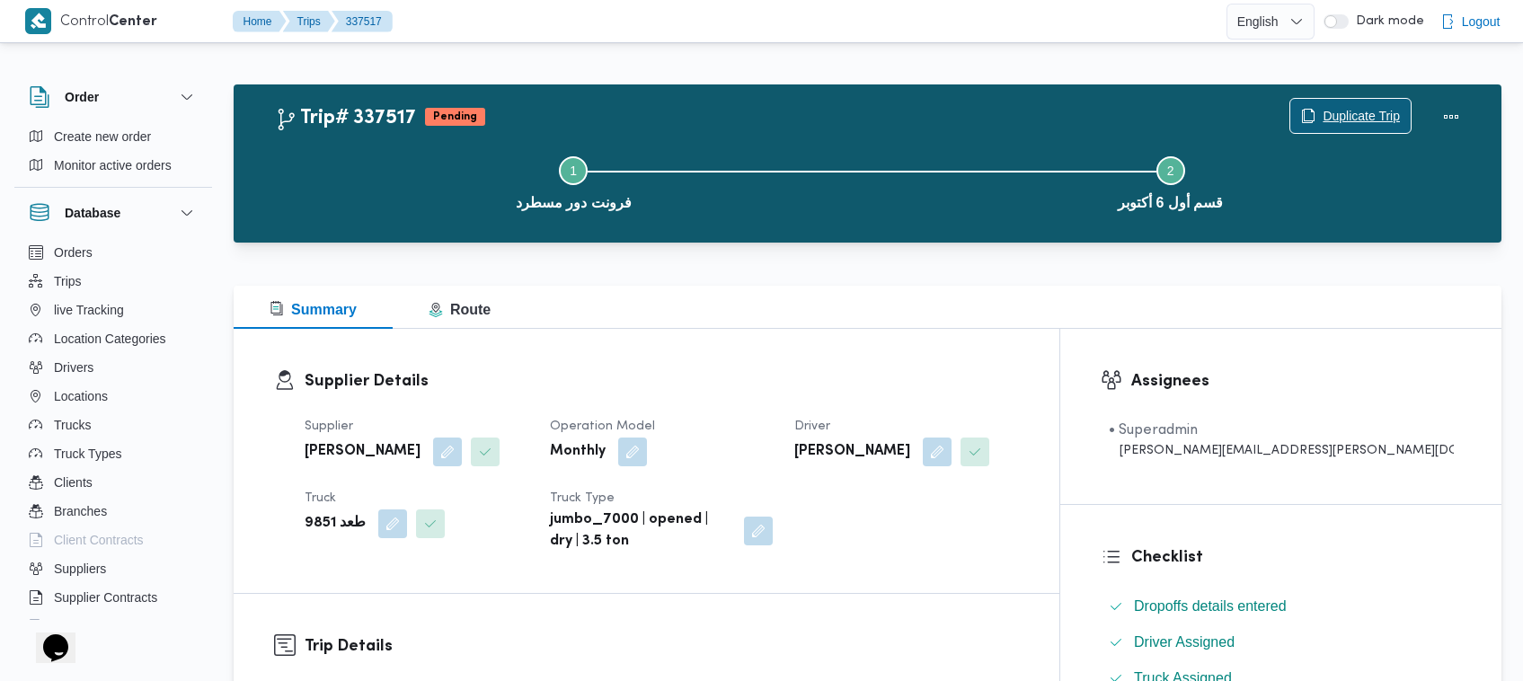
click at [1364, 126] on span "Duplicate Trip" at bounding box center [1361, 116] width 77 height 22
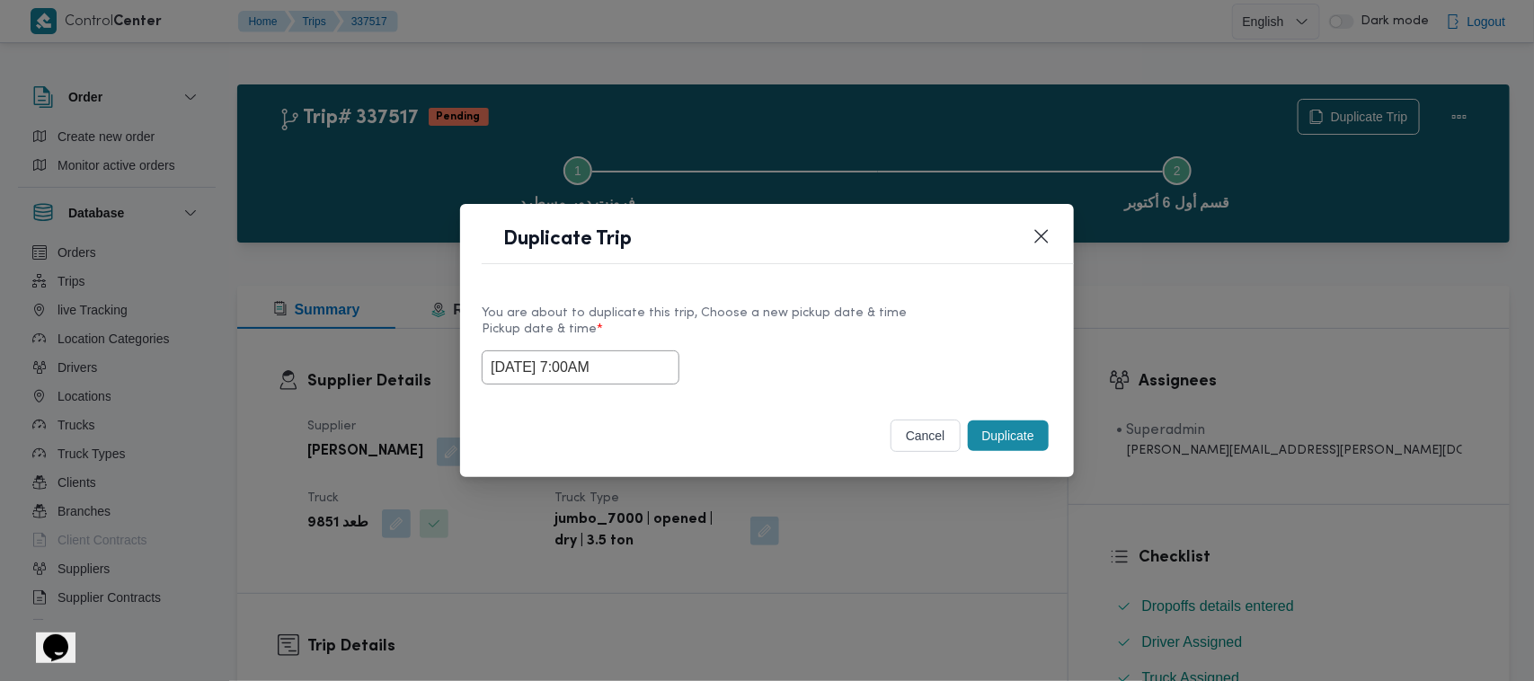
click at [641, 370] on input "17/09/2025 7:00AM" at bounding box center [581, 367] width 198 height 34
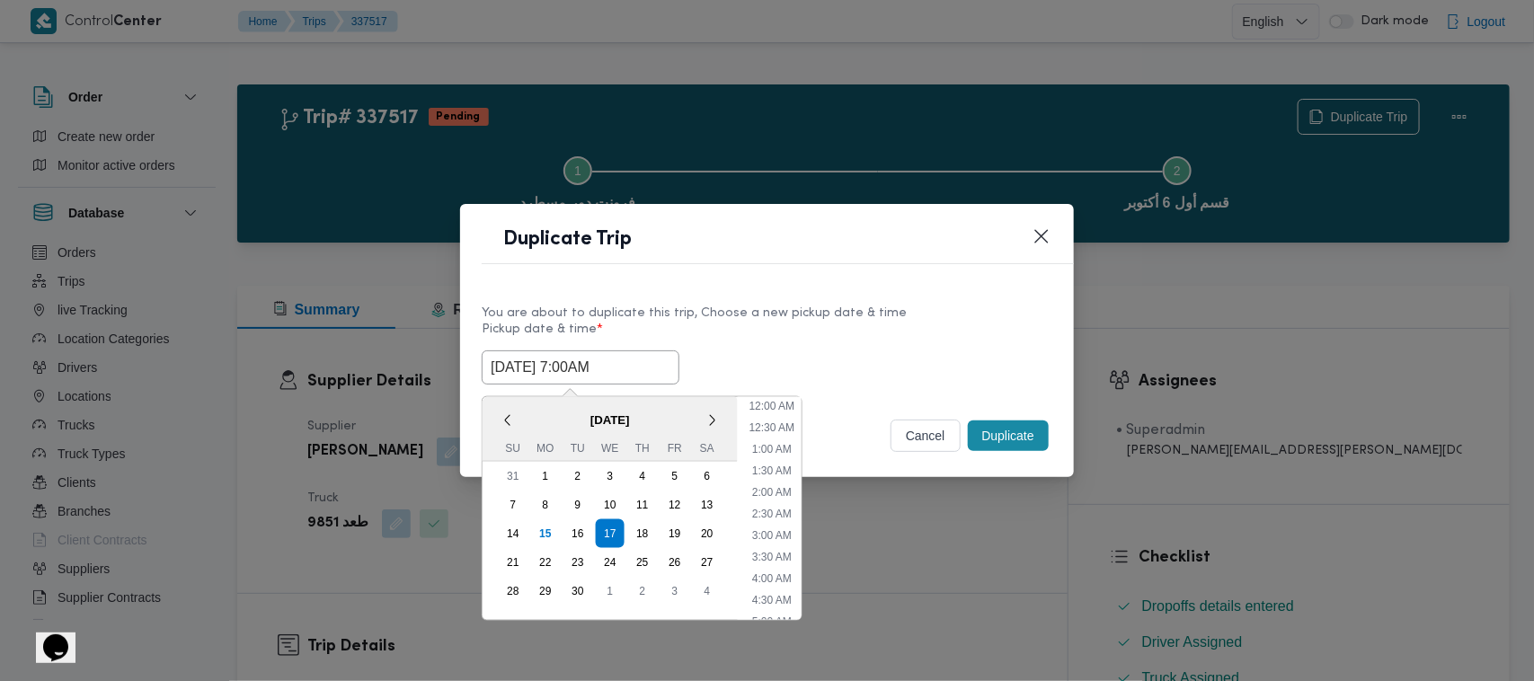
scroll to position [200, 0]
click at [643, 532] on div "18" at bounding box center [642, 534] width 34 height 34
type input "18/09/2025 7:00AM"
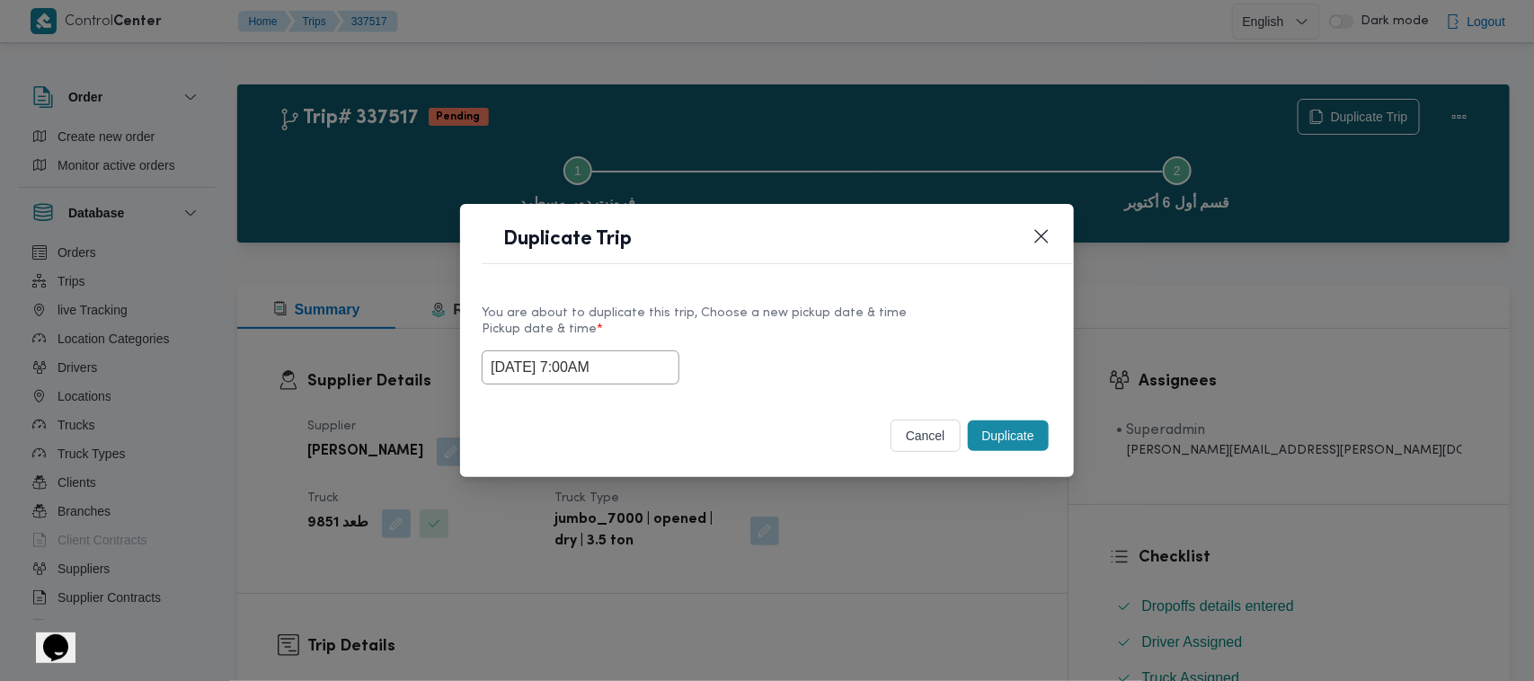
drag, startPoint x: 828, startPoint y: 295, endPoint x: 872, endPoint y: 334, distance: 59.2
click at [828, 294] on div "You are about to duplicate this trip, Choose a new pickup date & time Pickup da…" at bounding box center [767, 343] width 614 height 115
click at [980, 443] on button "Duplicate" at bounding box center [1008, 436] width 81 height 31
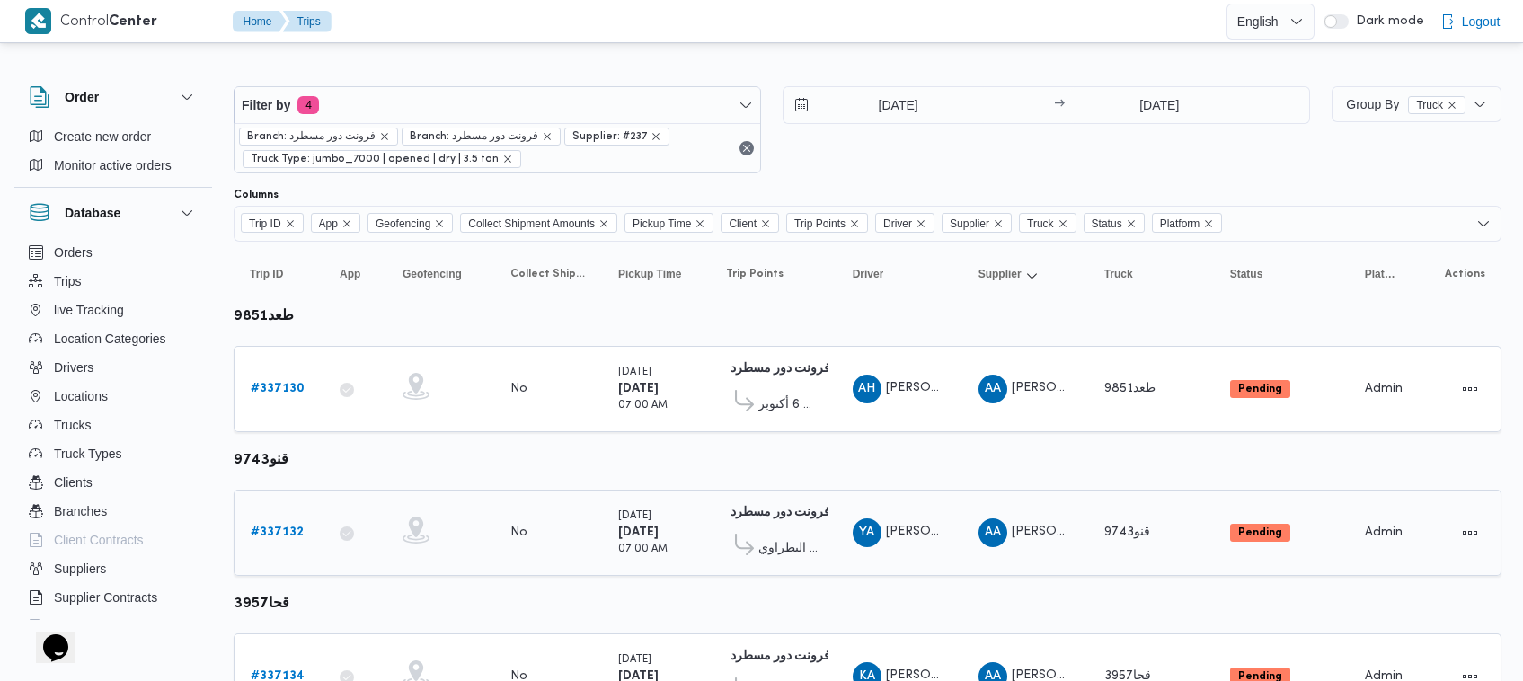
click at [289, 518] on div "# 337132" at bounding box center [278, 533] width 71 height 36
click at [288, 528] on b "# 337132" at bounding box center [277, 533] width 53 height 12
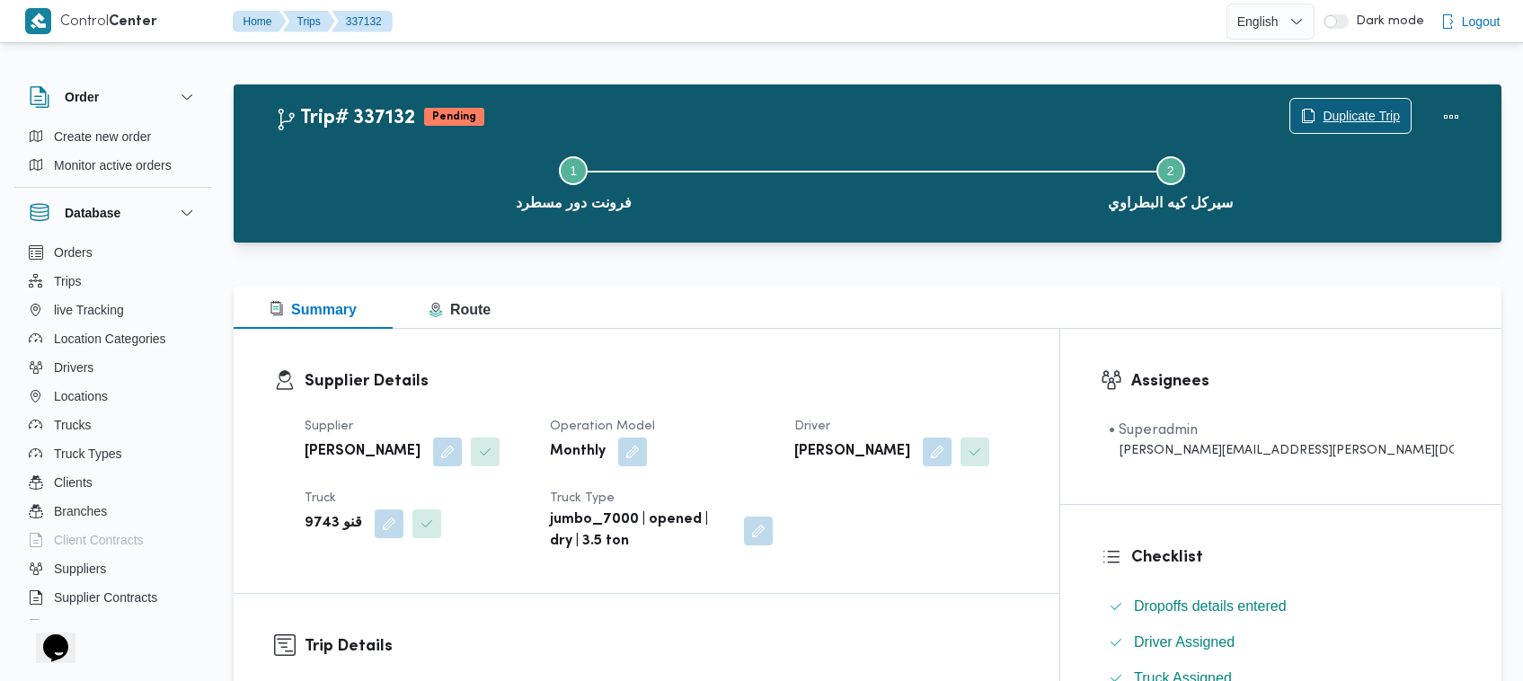
click at [1368, 112] on span "Duplicate Trip" at bounding box center [1361, 116] width 77 height 22
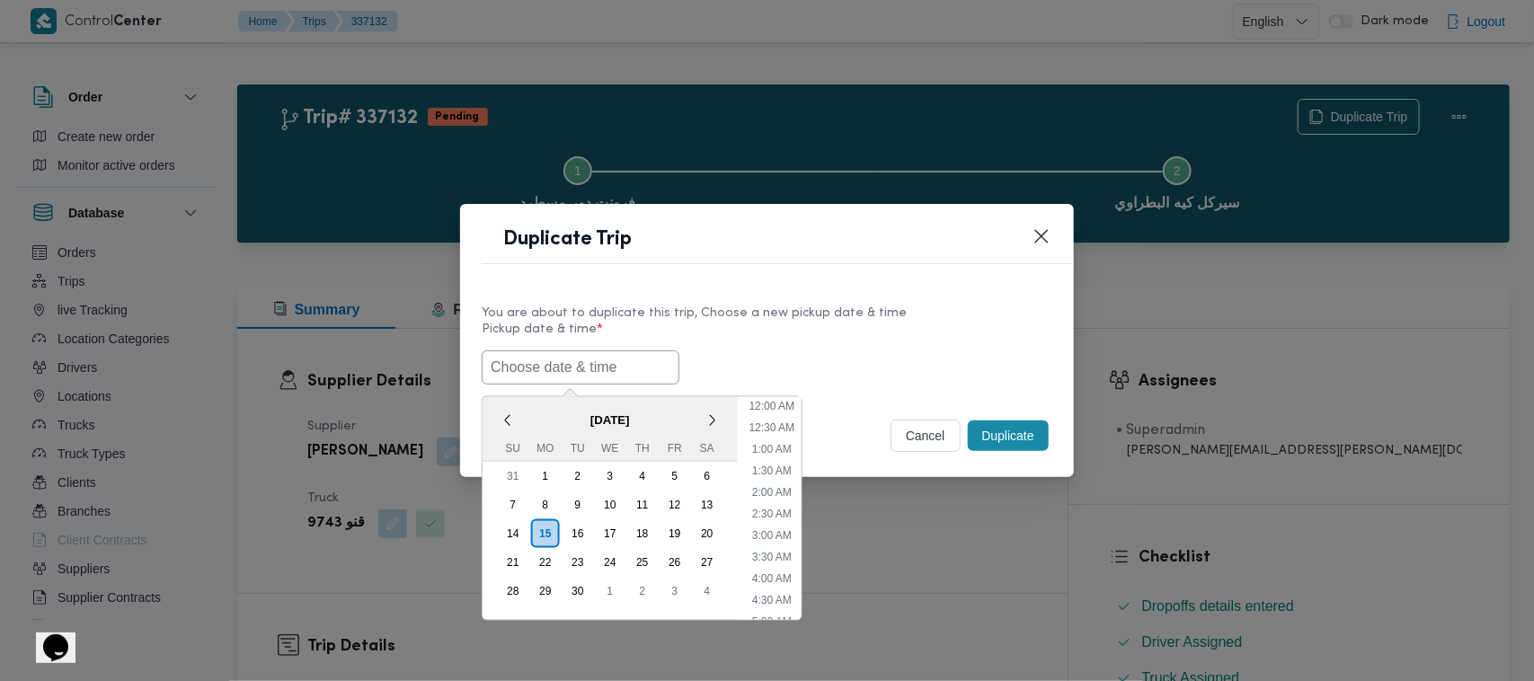
click at [631, 355] on input "text" at bounding box center [581, 367] width 198 height 34
paste input "17/09/2025 7:00AM"
type input "17/09/2025 7:00AM"
click at [761, 360] on div "17/09/2025 7:00AM < September 2025 > Su Mo Tu We Th Fr Sa 31 1 2 3 4 5 6 7 8 9 …" at bounding box center [767, 367] width 571 height 34
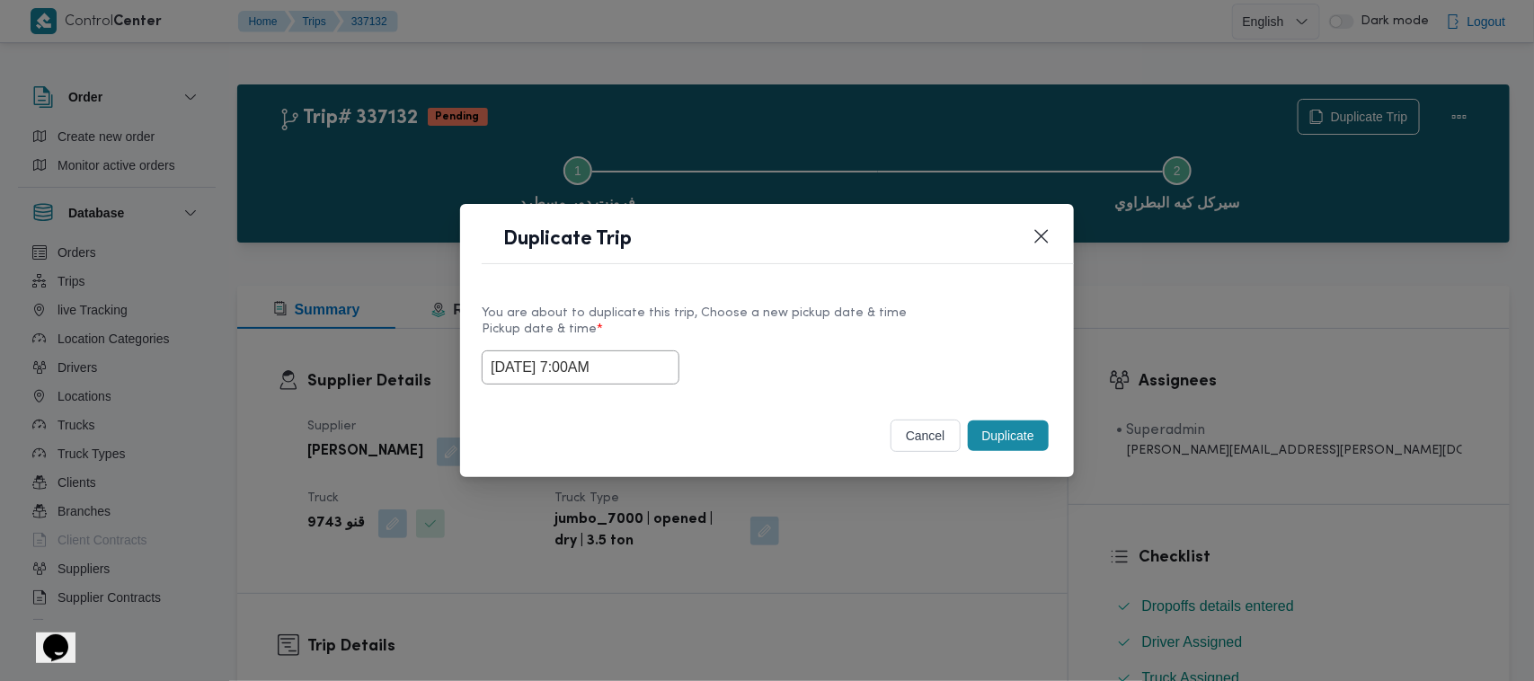
click at [1017, 429] on button "Duplicate" at bounding box center [1008, 436] width 81 height 31
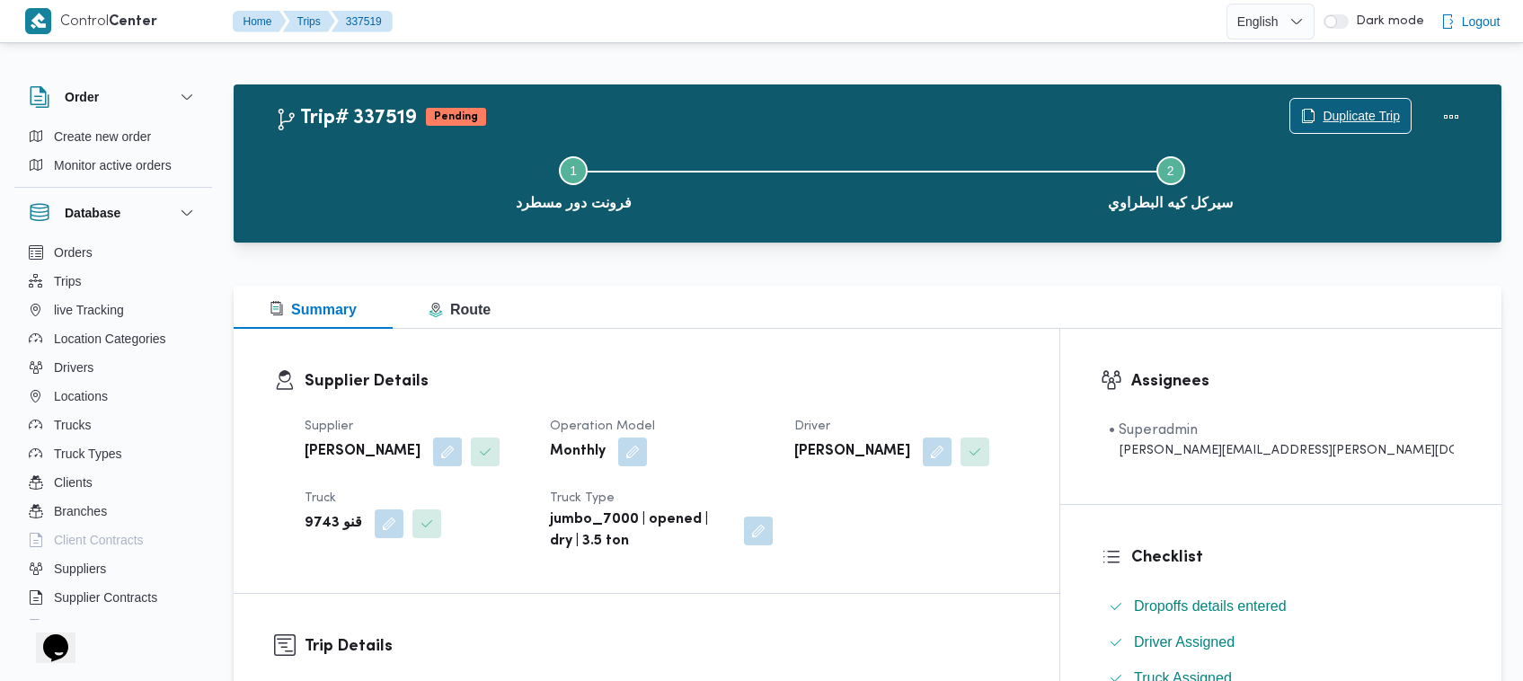
click at [1375, 99] on div "Duplicate Trip" at bounding box center [1350, 117] width 122 height 36
click at [1376, 110] on span "Duplicate Trip" at bounding box center [1361, 116] width 77 height 22
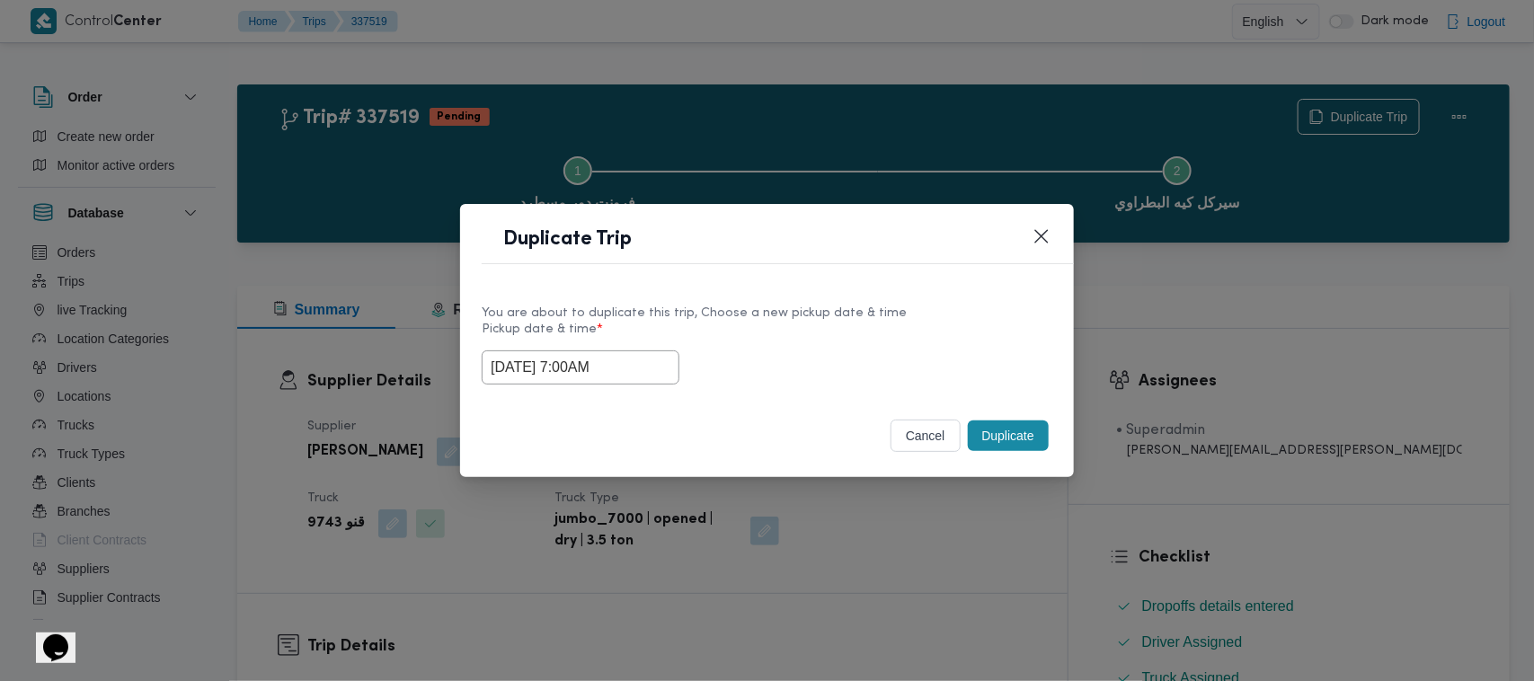
click at [645, 367] on input "17/09/2025 7:00AM" at bounding box center [581, 367] width 198 height 34
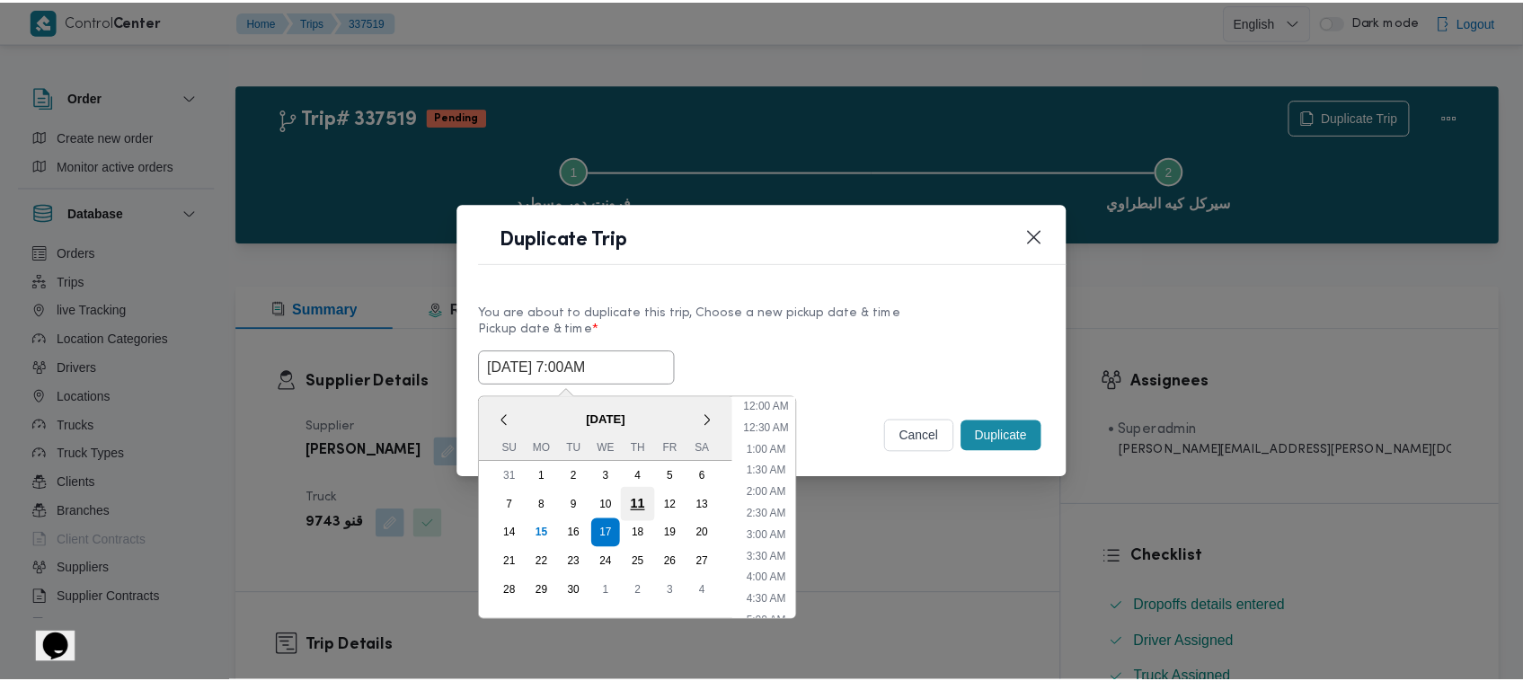
scroll to position [200, 0]
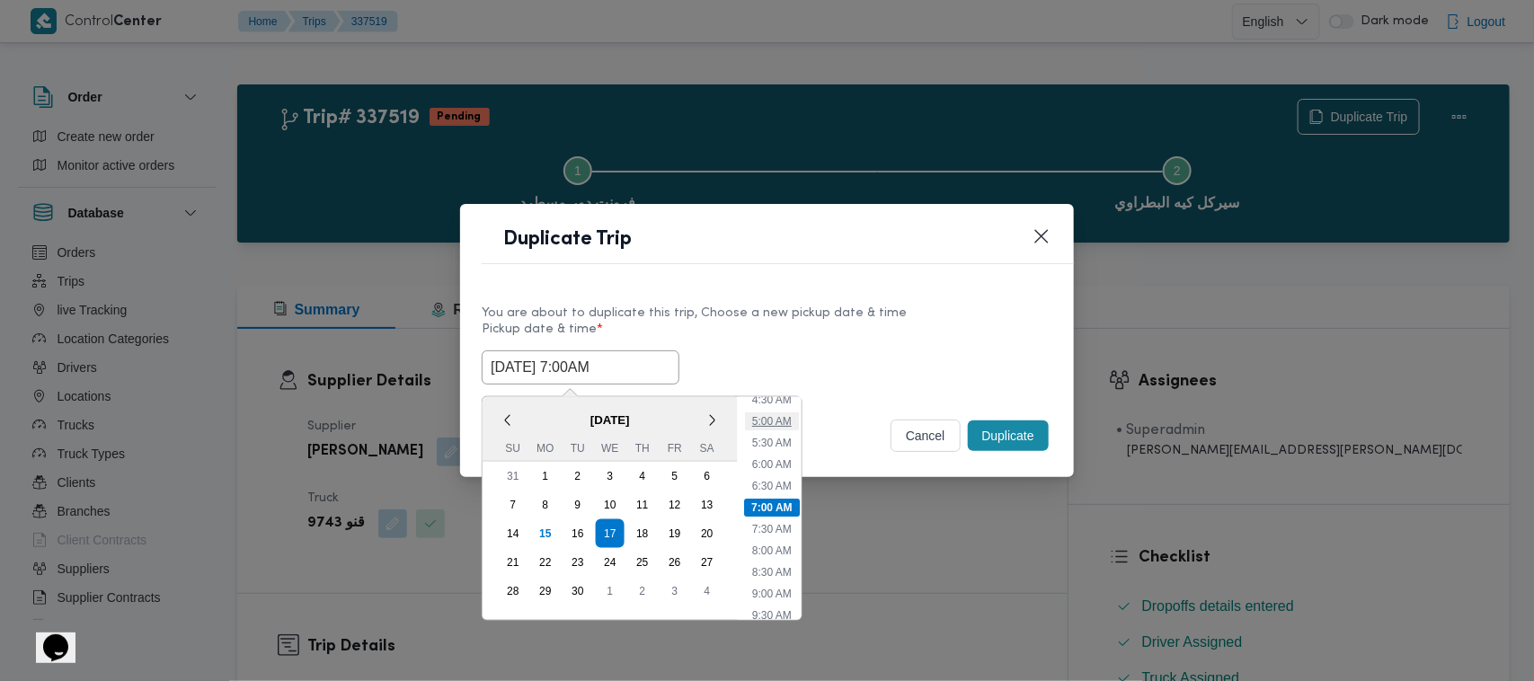
drag, startPoint x: 633, startPoint y: 517, endPoint x: 766, endPoint y: 409, distance: 170.5
click at [633, 519] on div "18" at bounding box center [642, 533] width 29 height 29
type input "18/09/2025 7:00AM"
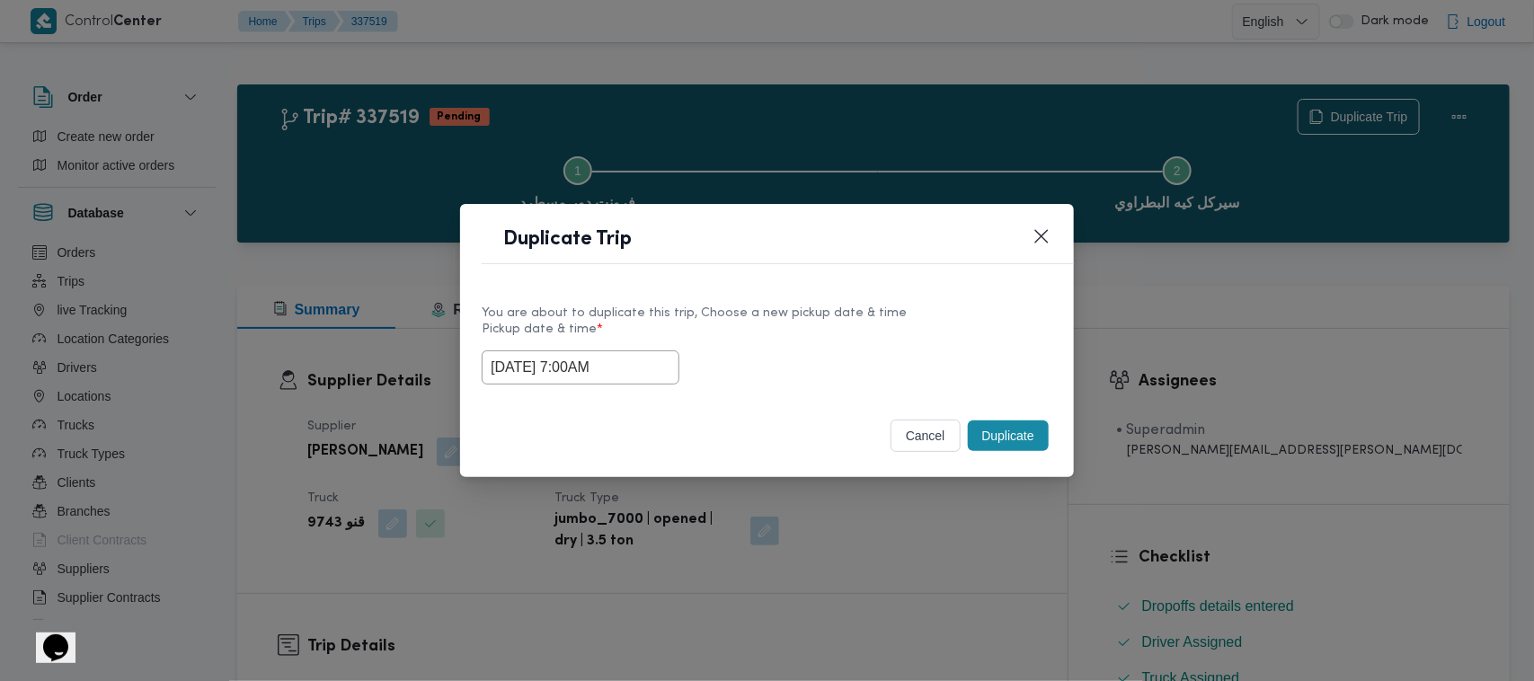
click at [838, 289] on div "You are about to duplicate this trip, Choose a new pickup date & time Pickup da…" at bounding box center [767, 343] width 614 height 115
click at [1009, 436] on button "Duplicate" at bounding box center [1008, 436] width 81 height 31
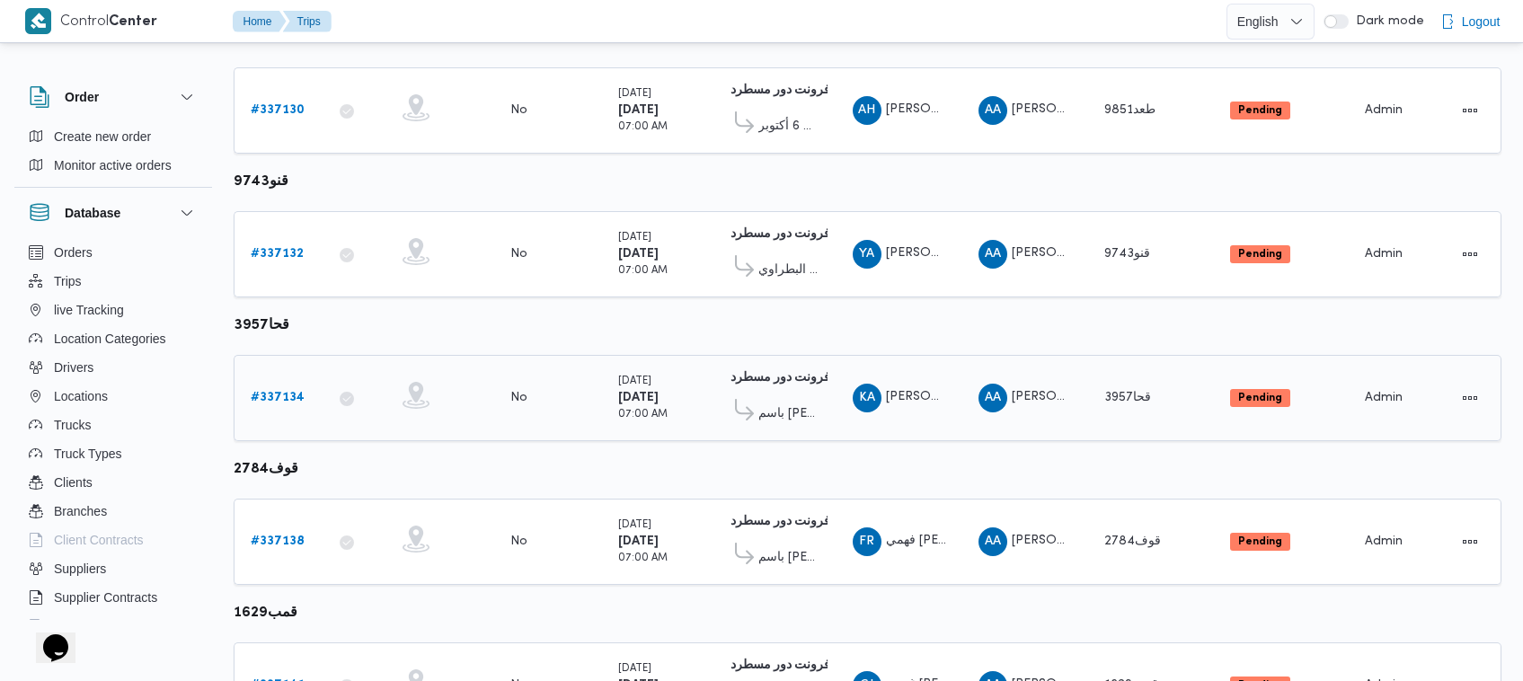
scroll to position [380, 0]
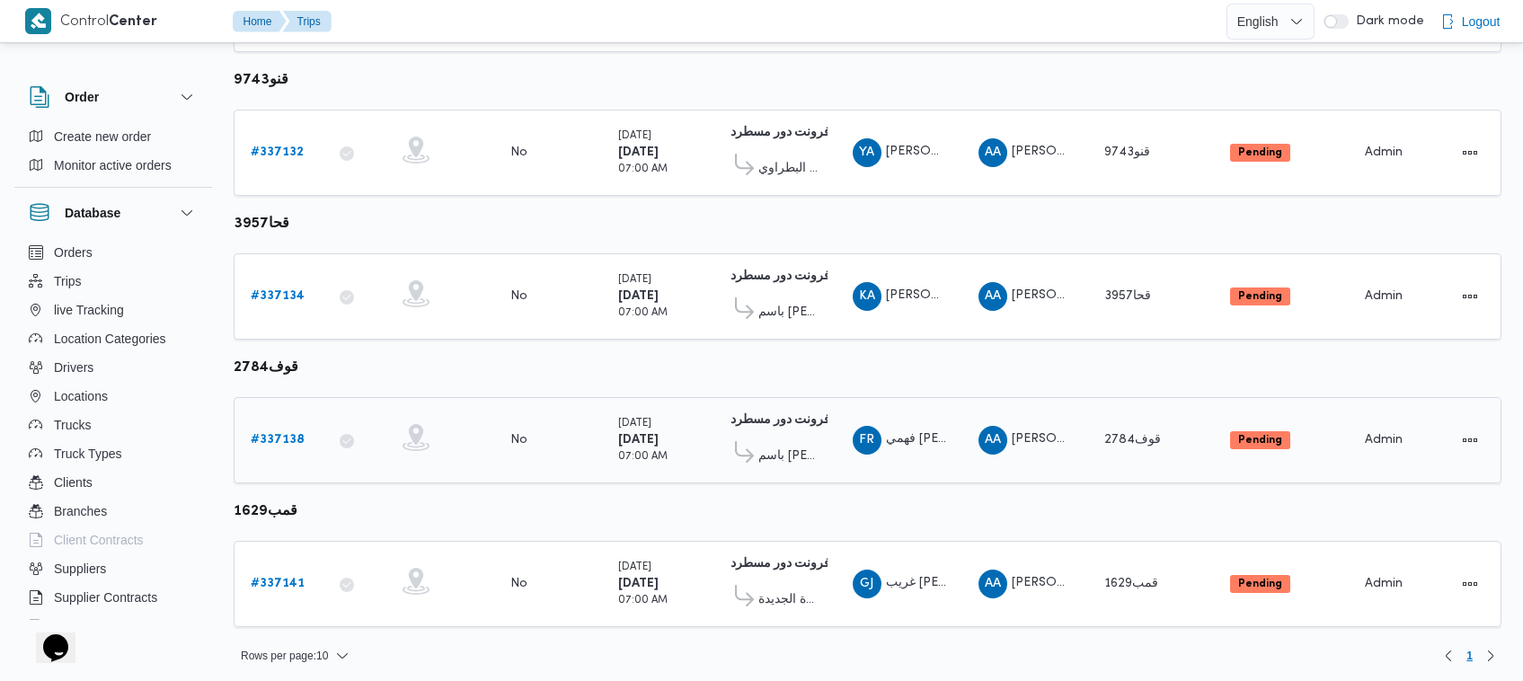
click at [285, 434] on b "# 337138" at bounding box center [278, 440] width 54 height 12
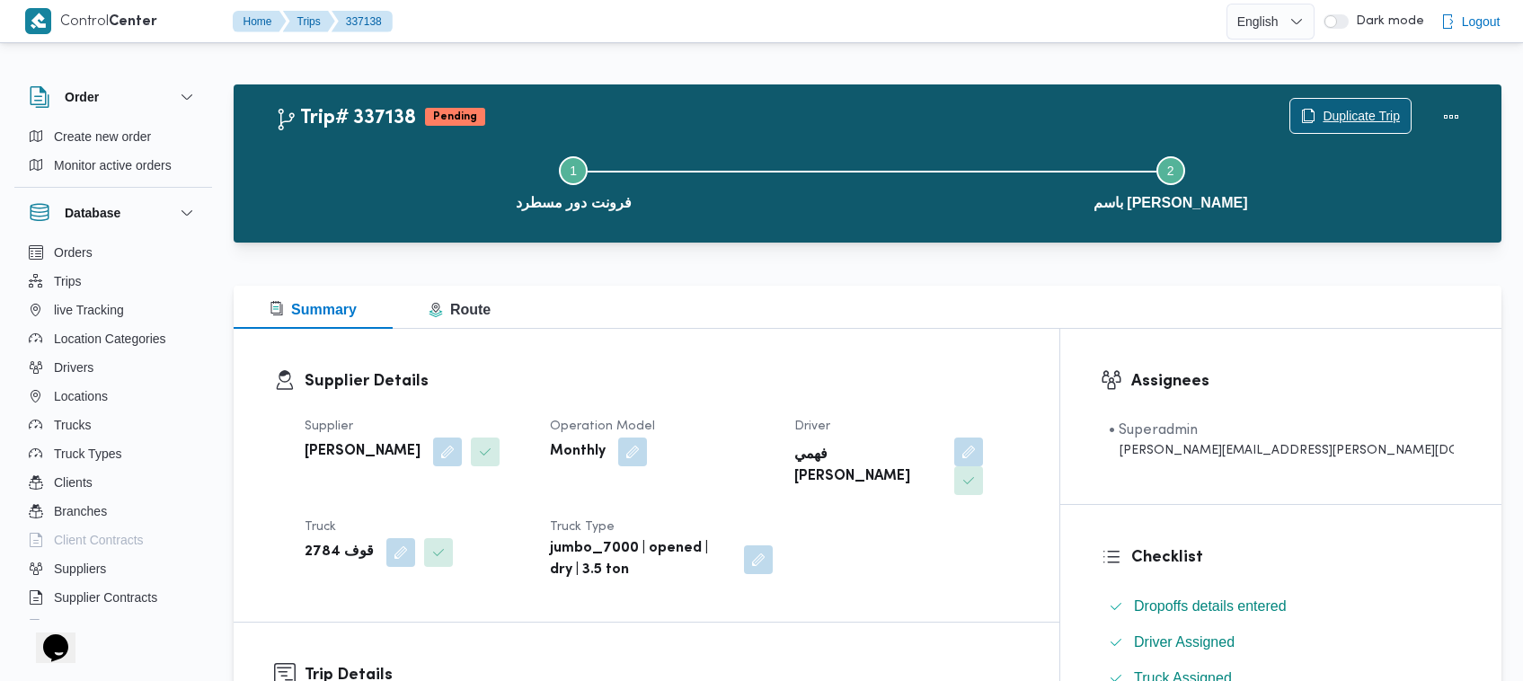
click at [1328, 113] on span "Duplicate Trip" at bounding box center [1361, 116] width 77 height 22
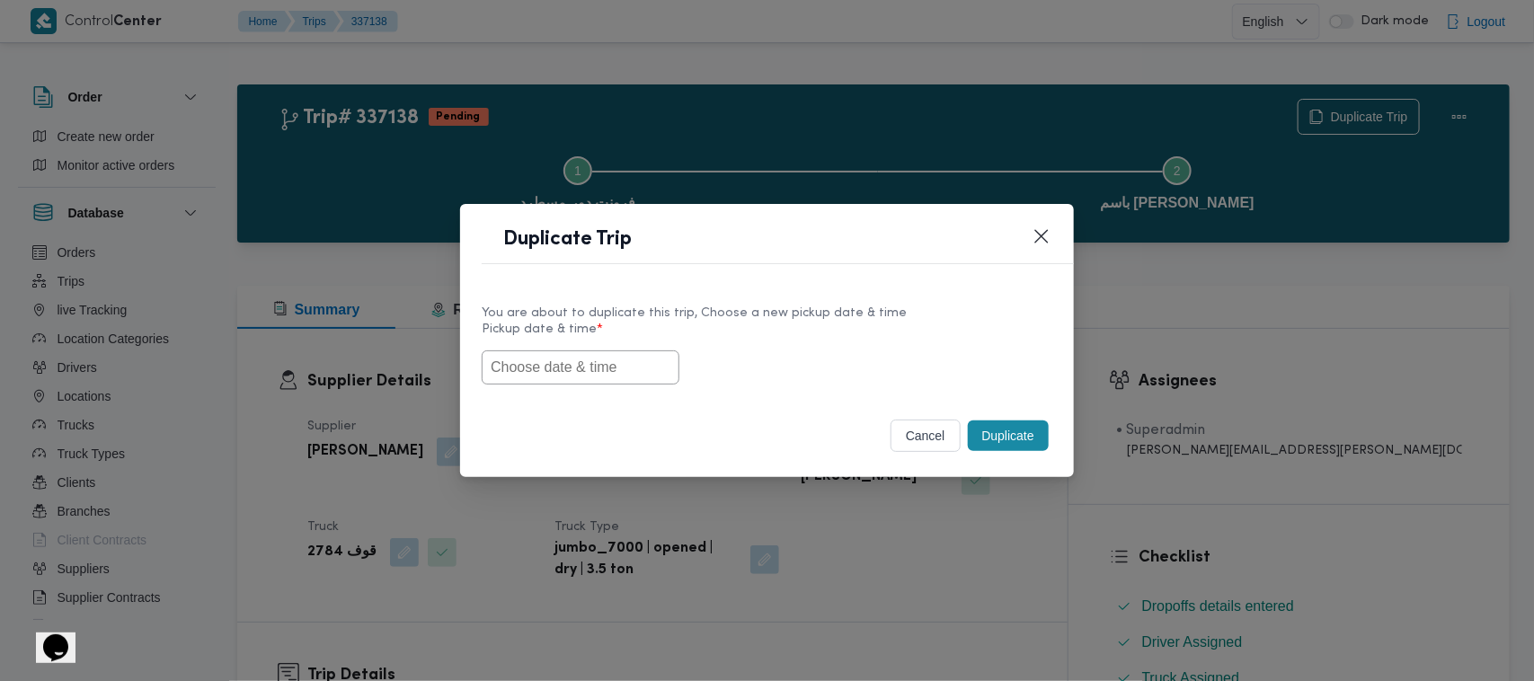
click at [582, 360] on input "text" at bounding box center [581, 367] width 198 height 34
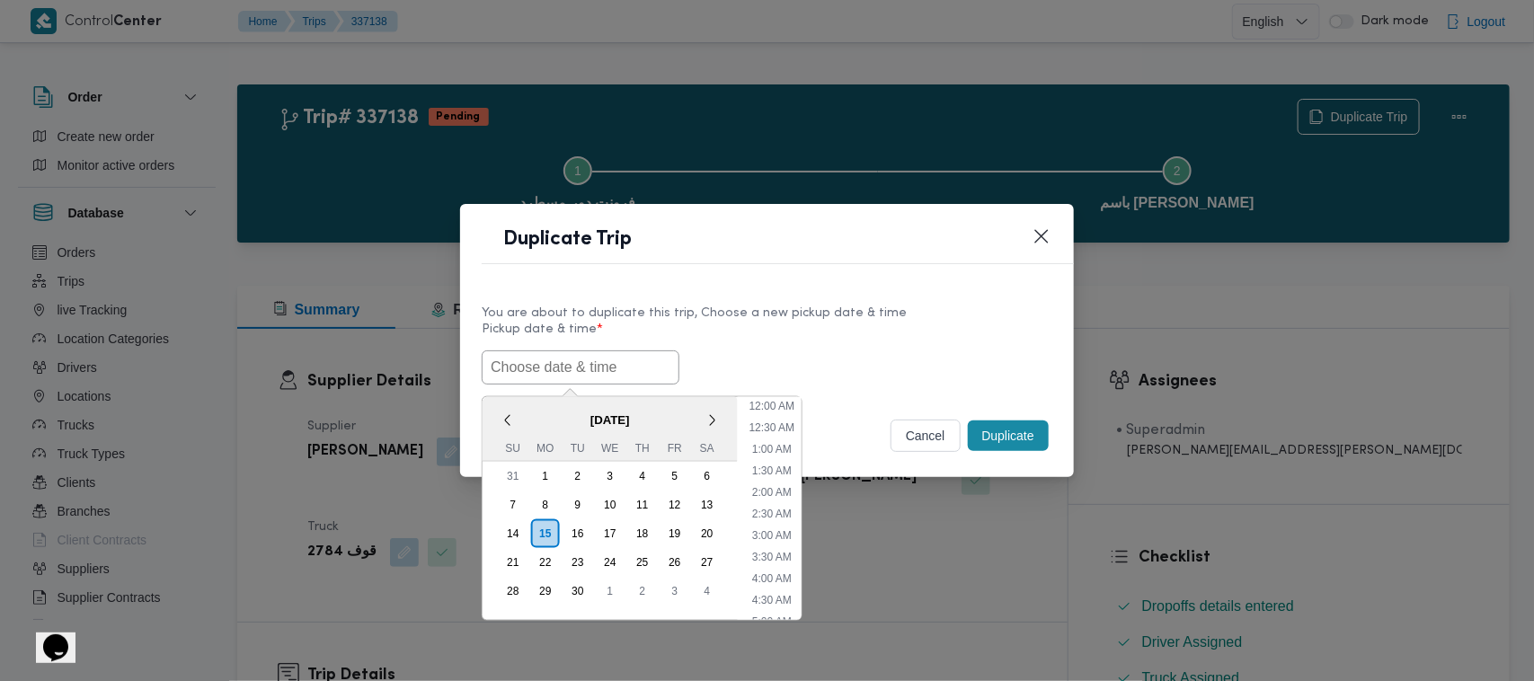
scroll to position [438, 0]
paste input "17/09/2025 7:00AM"
type input "17/09/2025 7:00AM"
drag, startPoint x: 769, startPoint y: 347, endPoint x: 783, endPoint y: 350, distance: 13.9
click at [770, 350] on div "17/09/2025 7:00AM < September 2025 > Su Mo Tu We Th Fr Sa 31 1 2 3 4 5 6 7 8 9 …" at bounding box center [767, 367] width 571 height 34
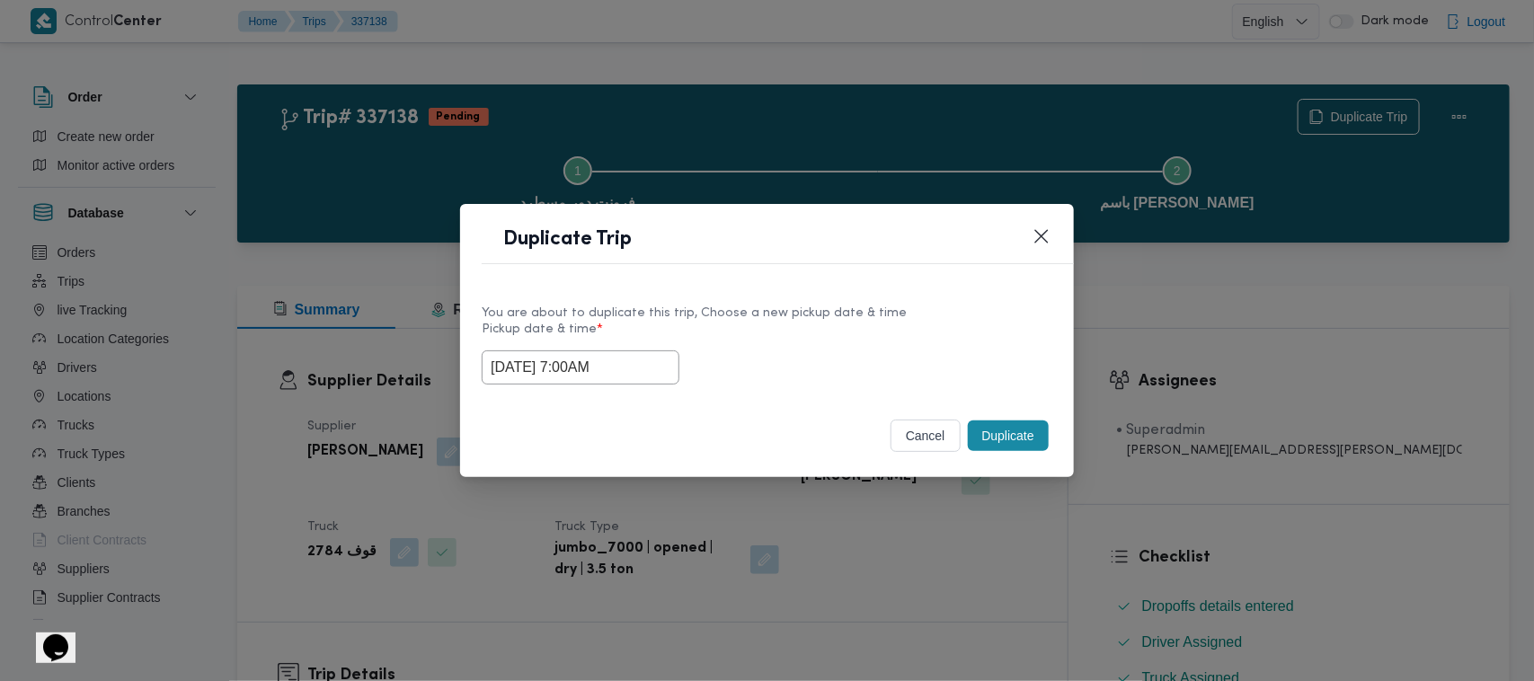
click at [995, 443] on button "Duplicate" at bounding box center [1008, 436] width 81 height 31
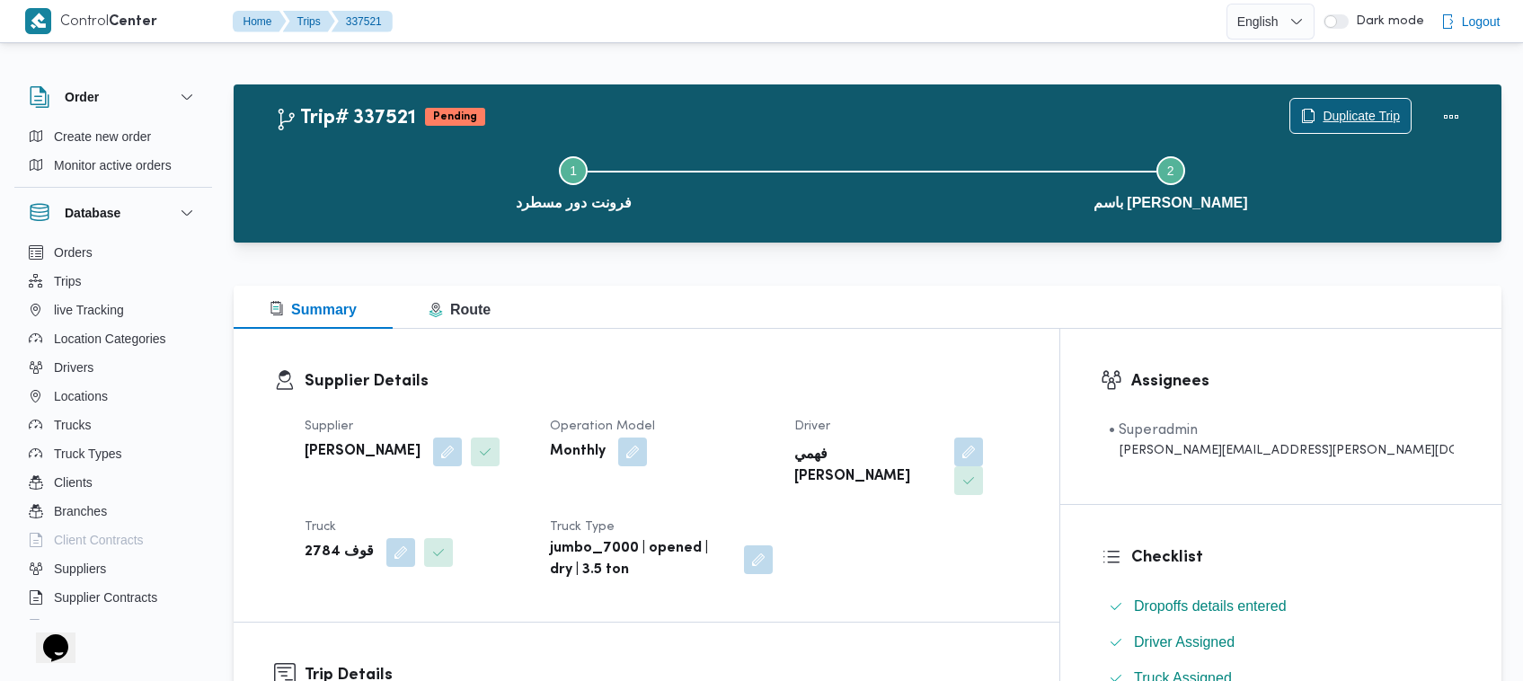
click at [1344, 104] on span "Duplicate Trip" at bounding box center [1350, 116] width 120 height 34
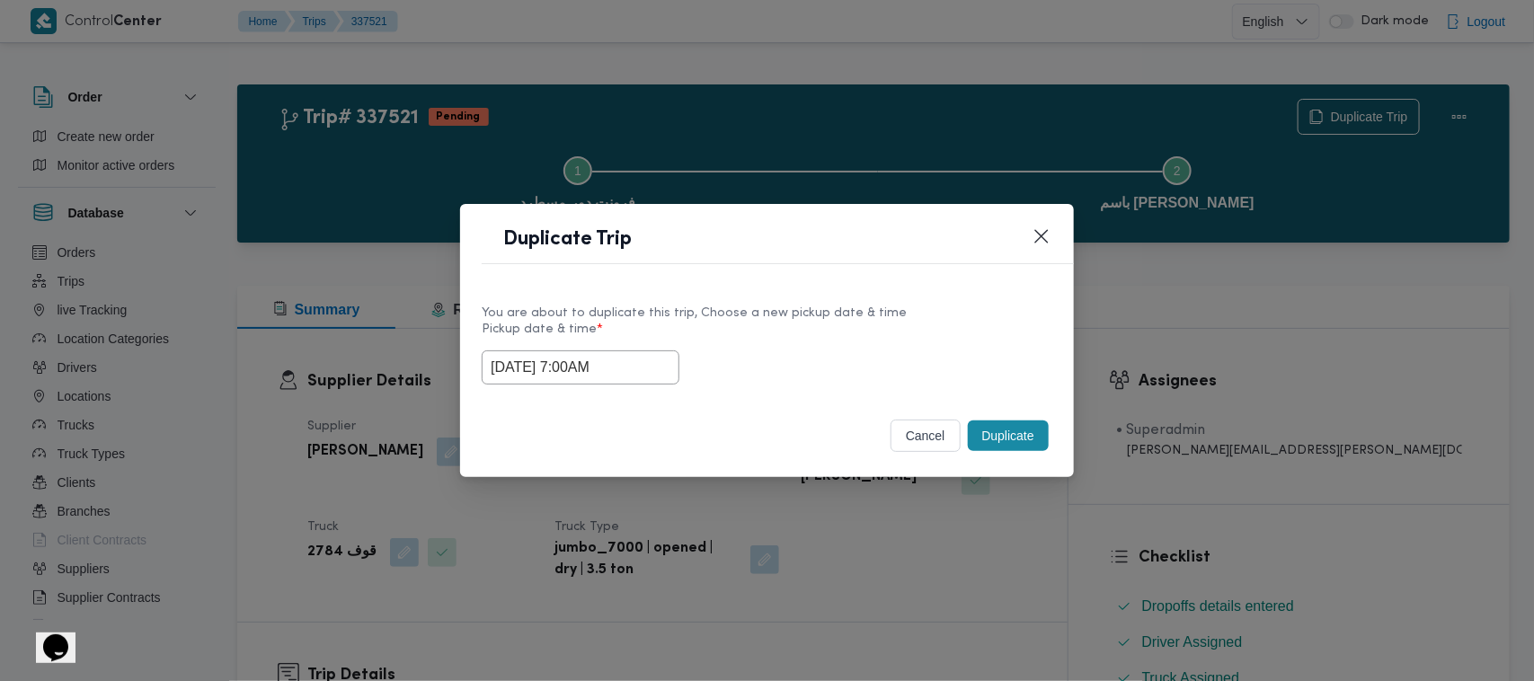
click at [666, 366] on div "17/09/2025 7:00AM" at bounding box center [767, 367] width 571 height 34
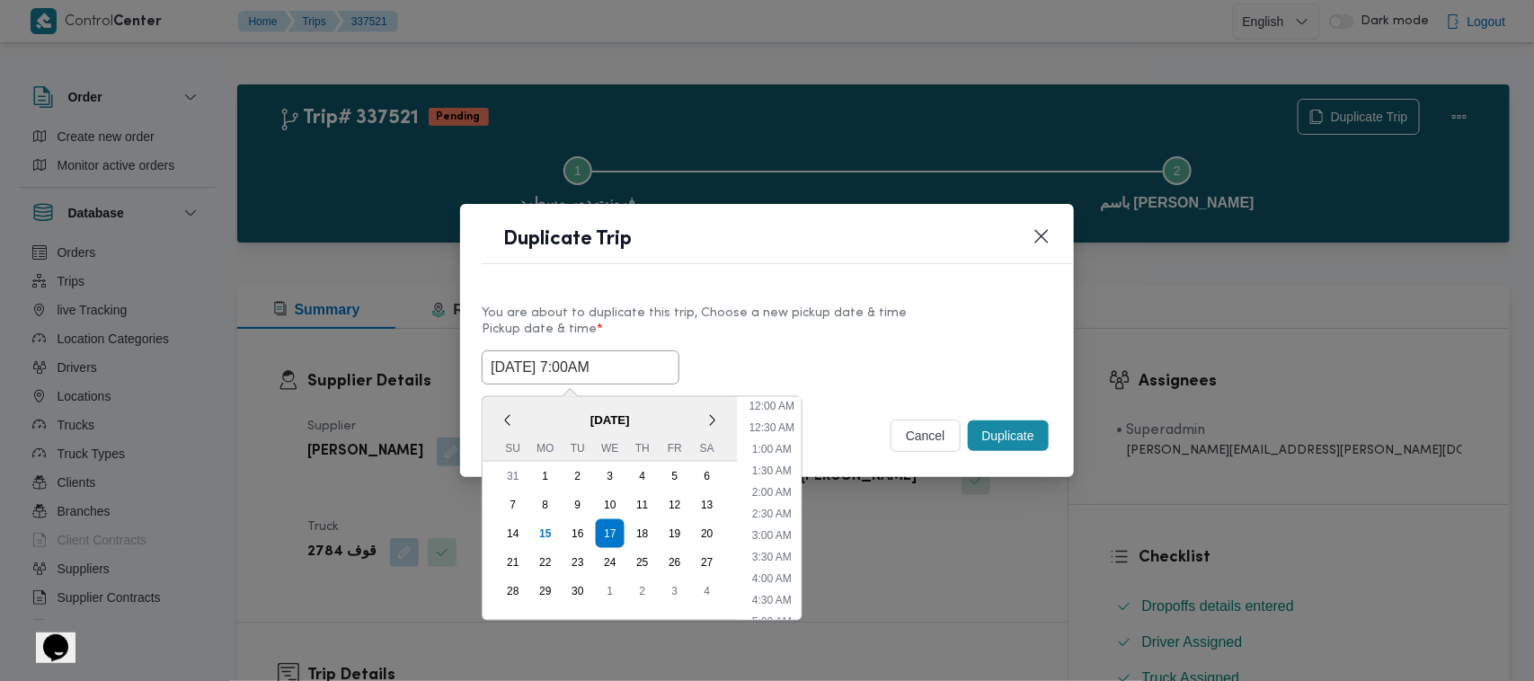
click at [663, 366] on input "17/09/2025 7:00AM" at bounding box center [581, 367] width 198 height 34
click at [642, 528] on div "18" at bounding box center [642, 534] width 34 height 34
type input "18/09/2025 7:00AM"
click at [827, 286] on div "You are about to duplicate this trip, Choose a new pickup date & time Pickup da…" at bounding box center [767, 343] width 614 height 115
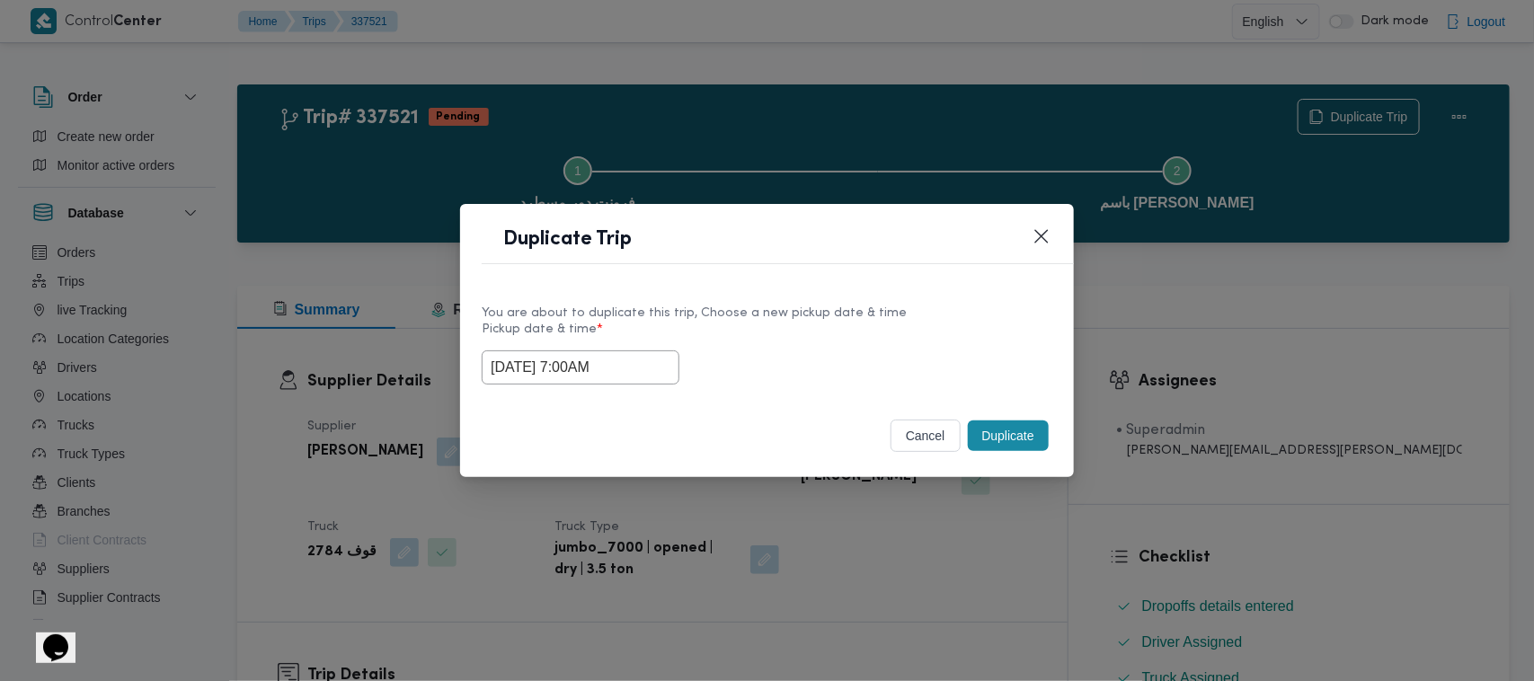
click at [1015, 438] on button "Duplicate" at bounding box center [1008, 436] width 81 height 31
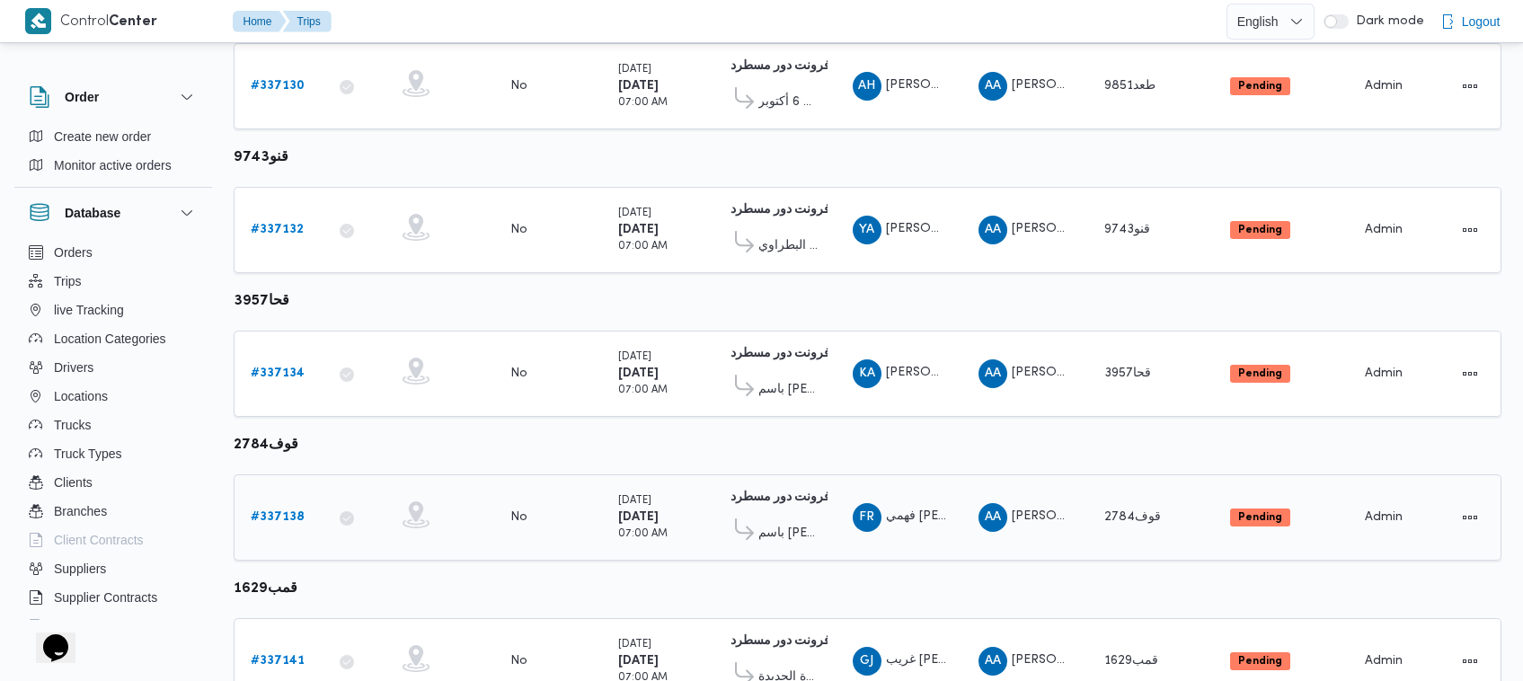
scroll to position [380, 0]
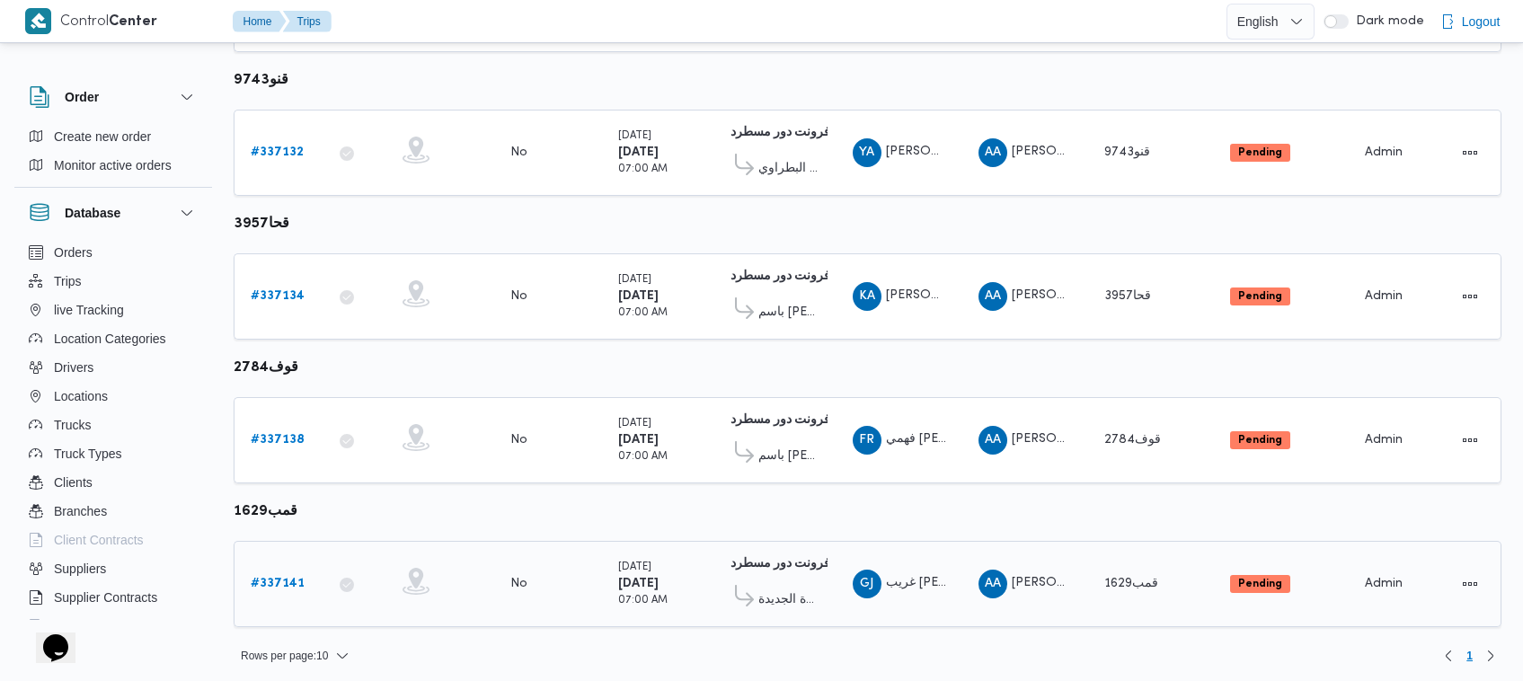
click at [307, 569] on div "# 337141" at bounding box center [278, 584] width 71 height 36
click at [297, 578] on b "# 337141" at bounding box center [278, 584] width 54 height 12
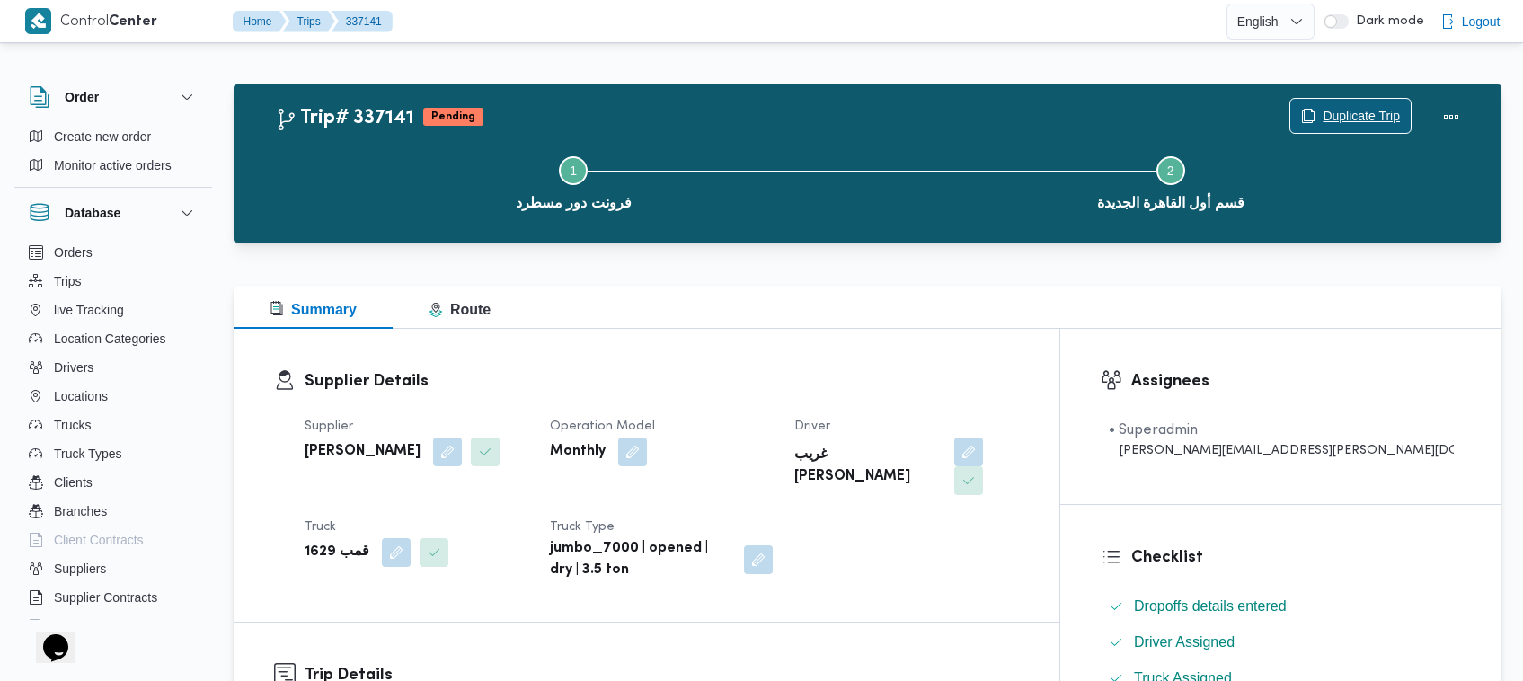
click at [1326, 122] on span "Duplicate Trip" at bounding box center [1361, 116] width 77 height 22
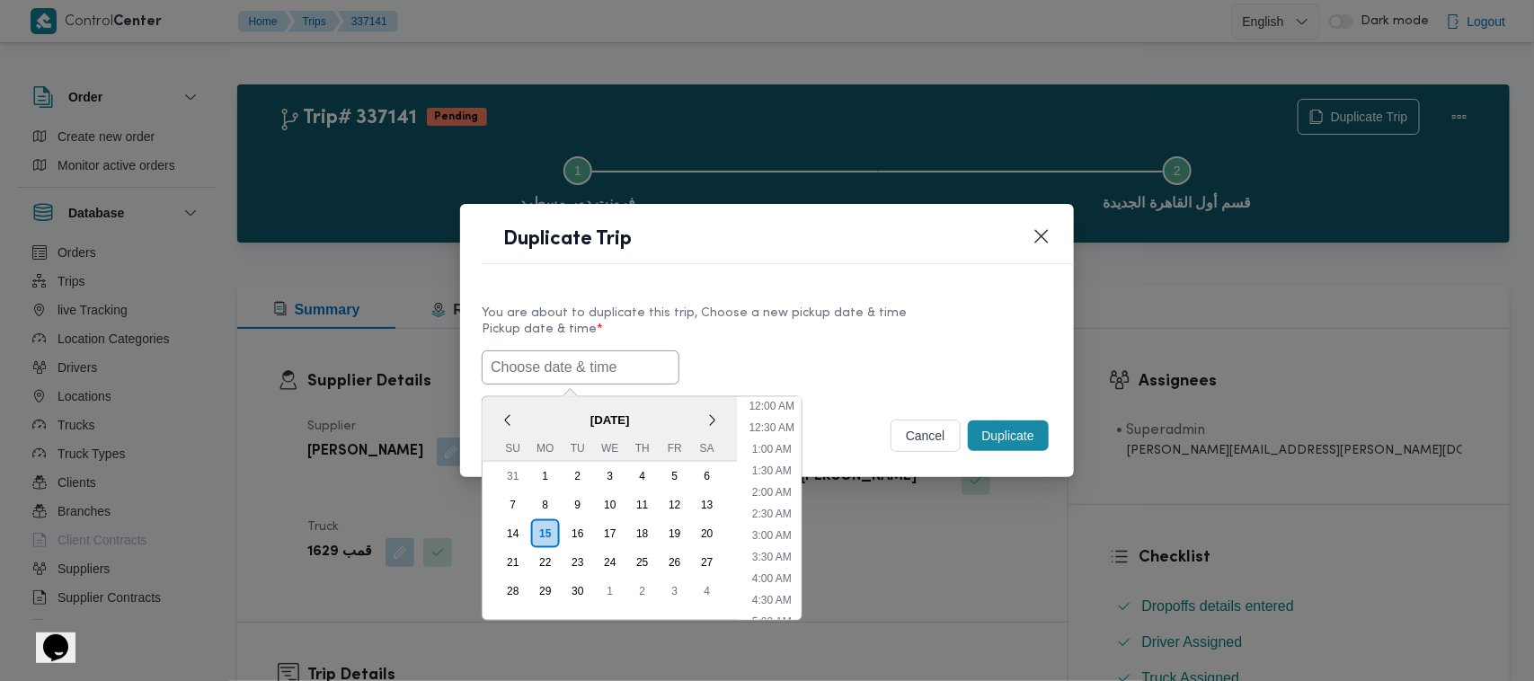
click at [568, 376] on input "text" at bounding box center [581, 367] width 198 height 34
paste input "17/09/2025 7:00AM"
type input "17/09/2025 7:00AM"
drag, startPoint x: 870, startPoint y: 366, endPoint x: 904, endPoint y: 376, distance: 35.5
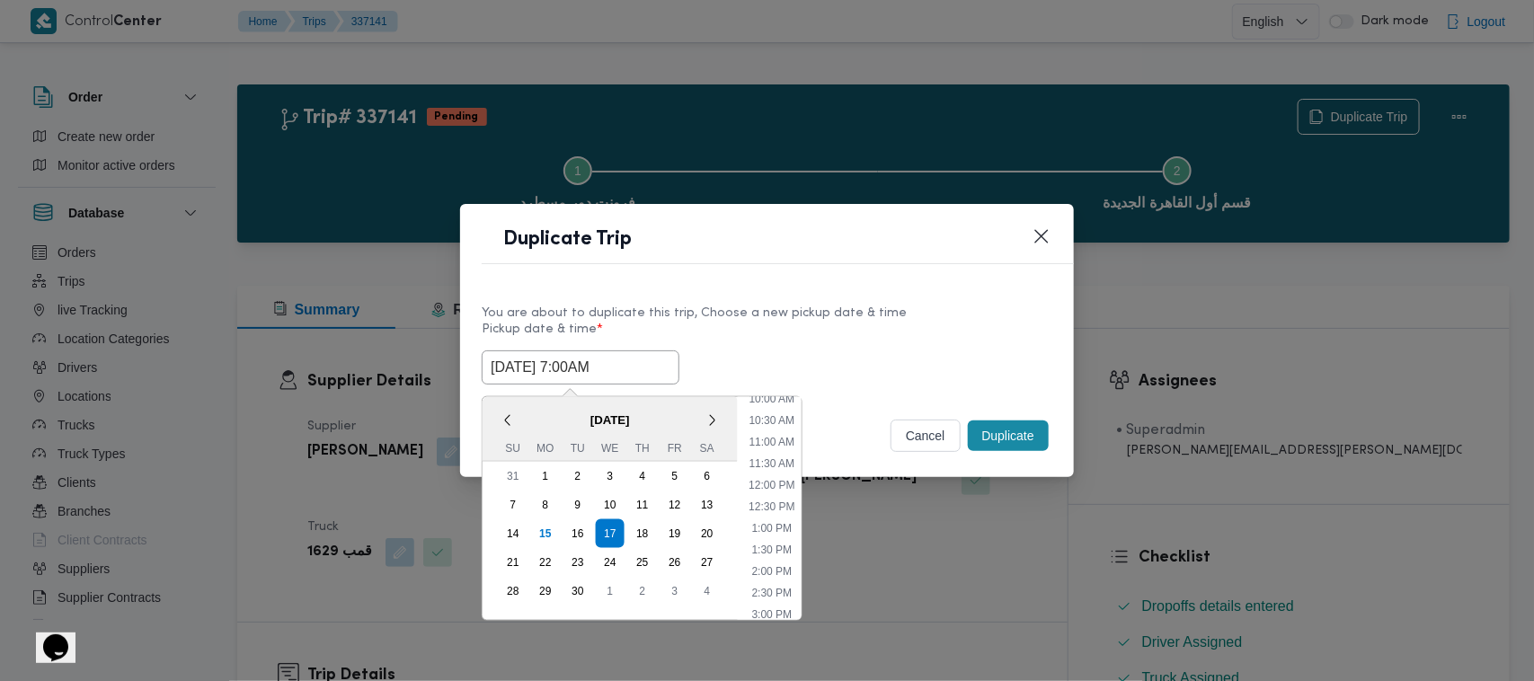
click at [870, 366] on div "17/09/2025 7:00AM < September 2025 > Su Mo Tu We Th Fr Sa 31 1 2 3 4 5 6 7 8 9 …" at bounding box center [767, 367] width 571 height 34
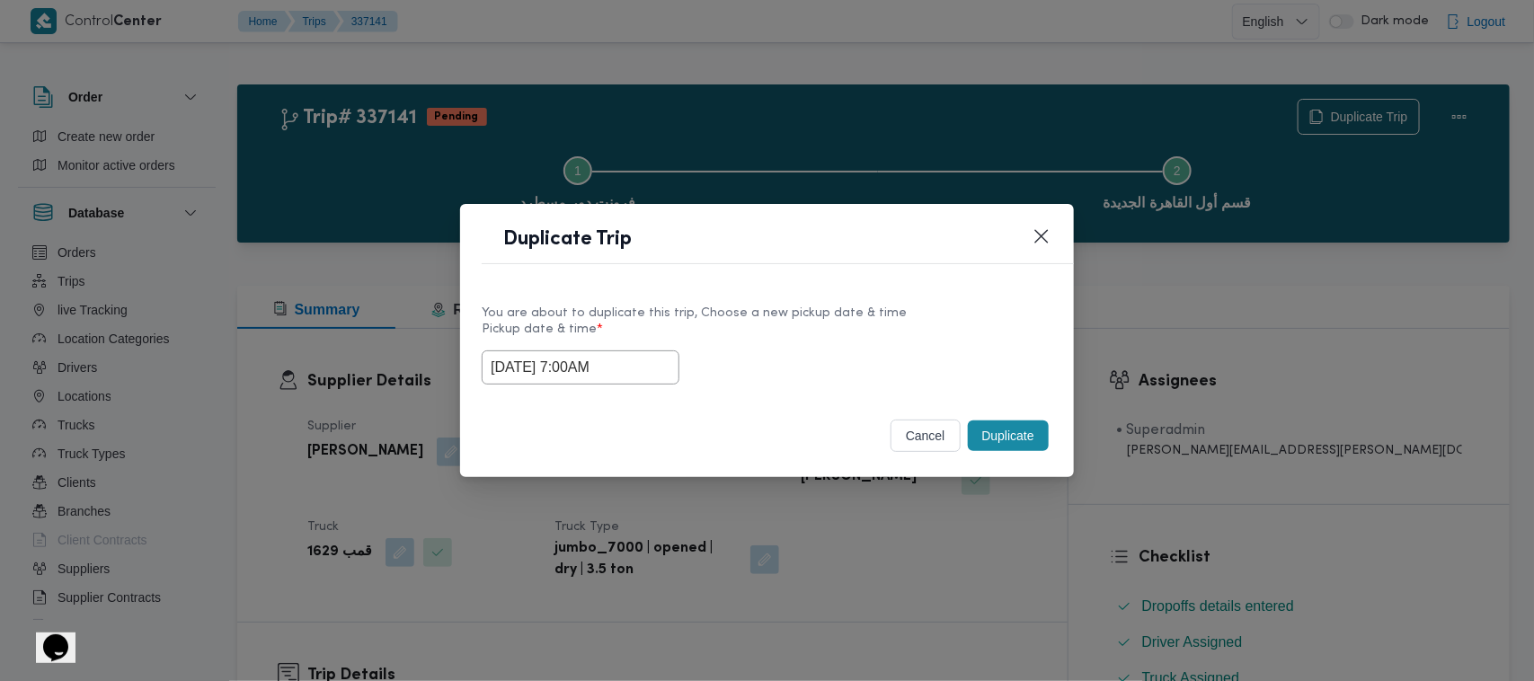
click at [1008, 436] on button "Duplicate" at bounding box center [1008, 436] width 81 height 31
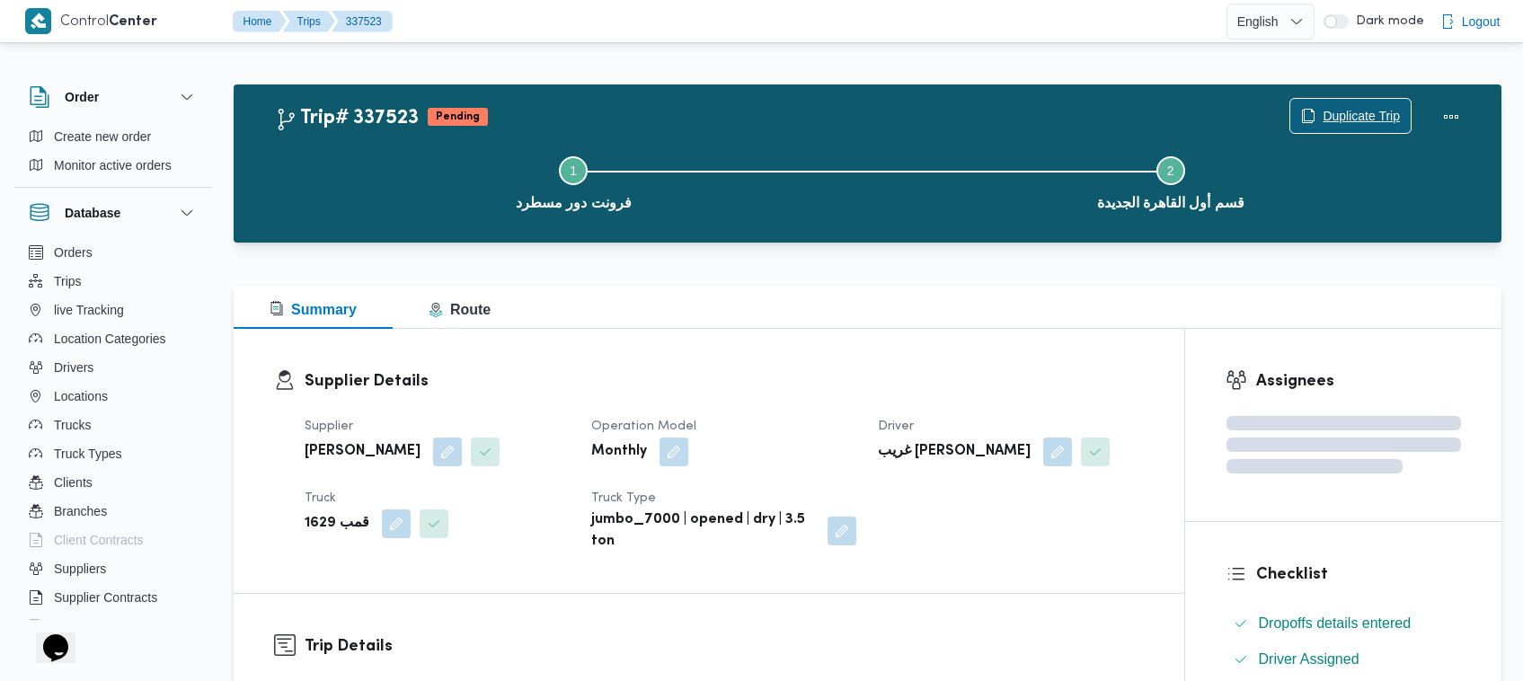
click at [1341, 104] on span "Duplicate Trip" at bounding box center [1350, 116] width 120 height 34
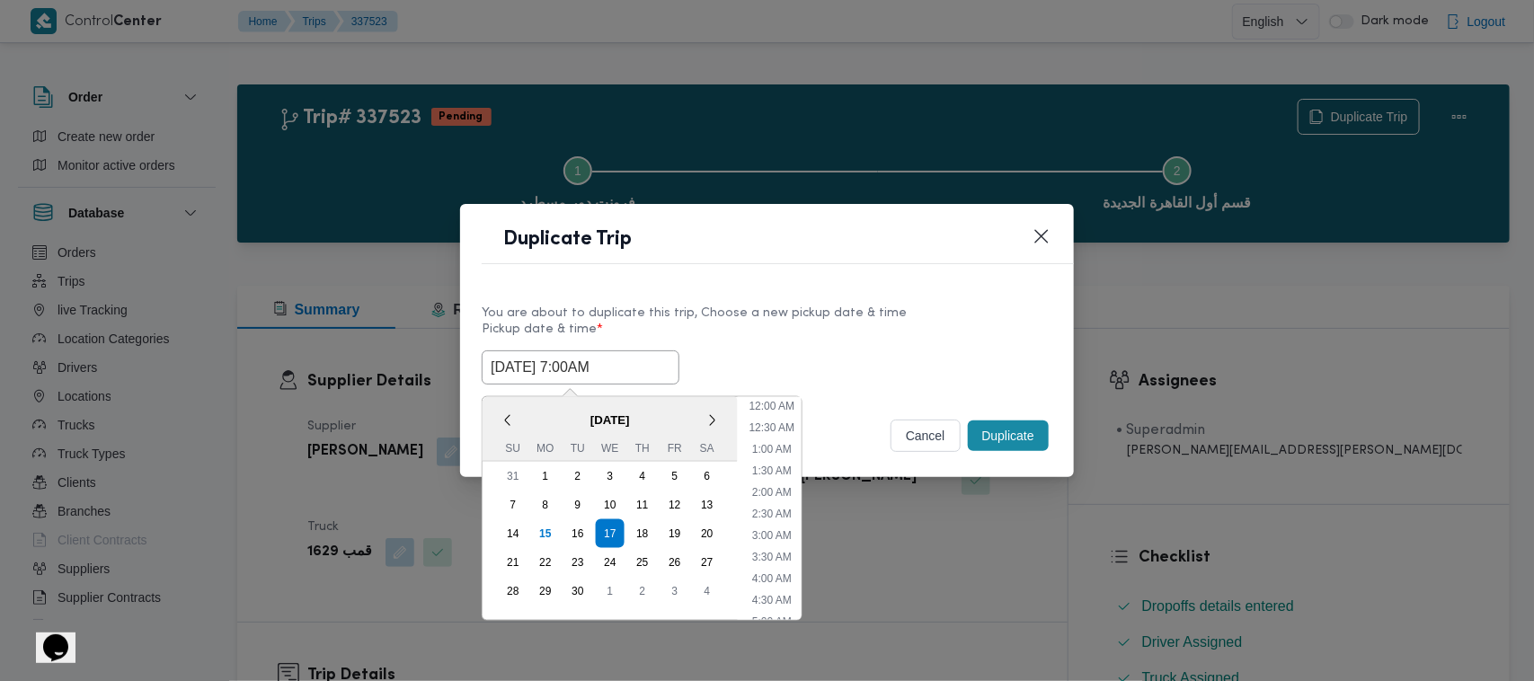
click at [660, 364] on input "17/09/2025 7:00AM" at bounding box center [581, 367] width 198 height 34
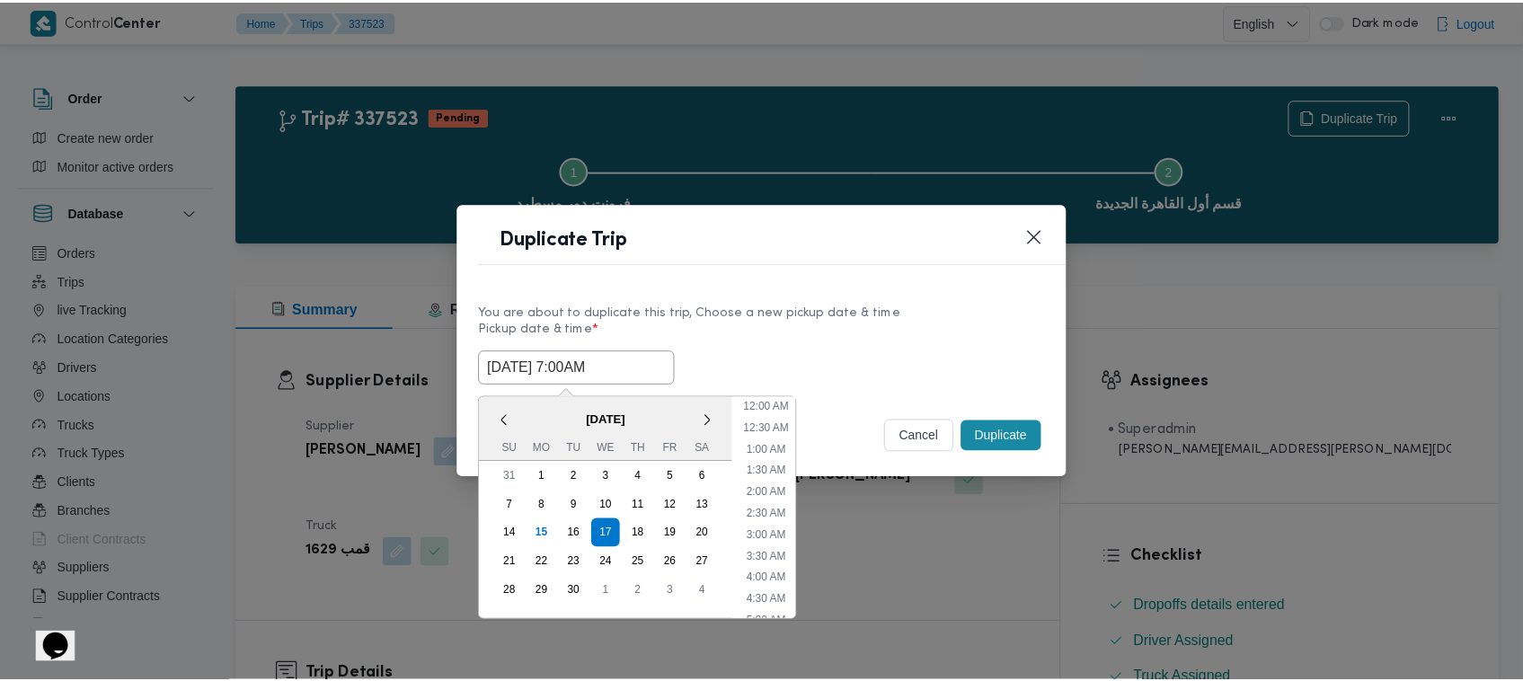
scroll to position [200, 0]
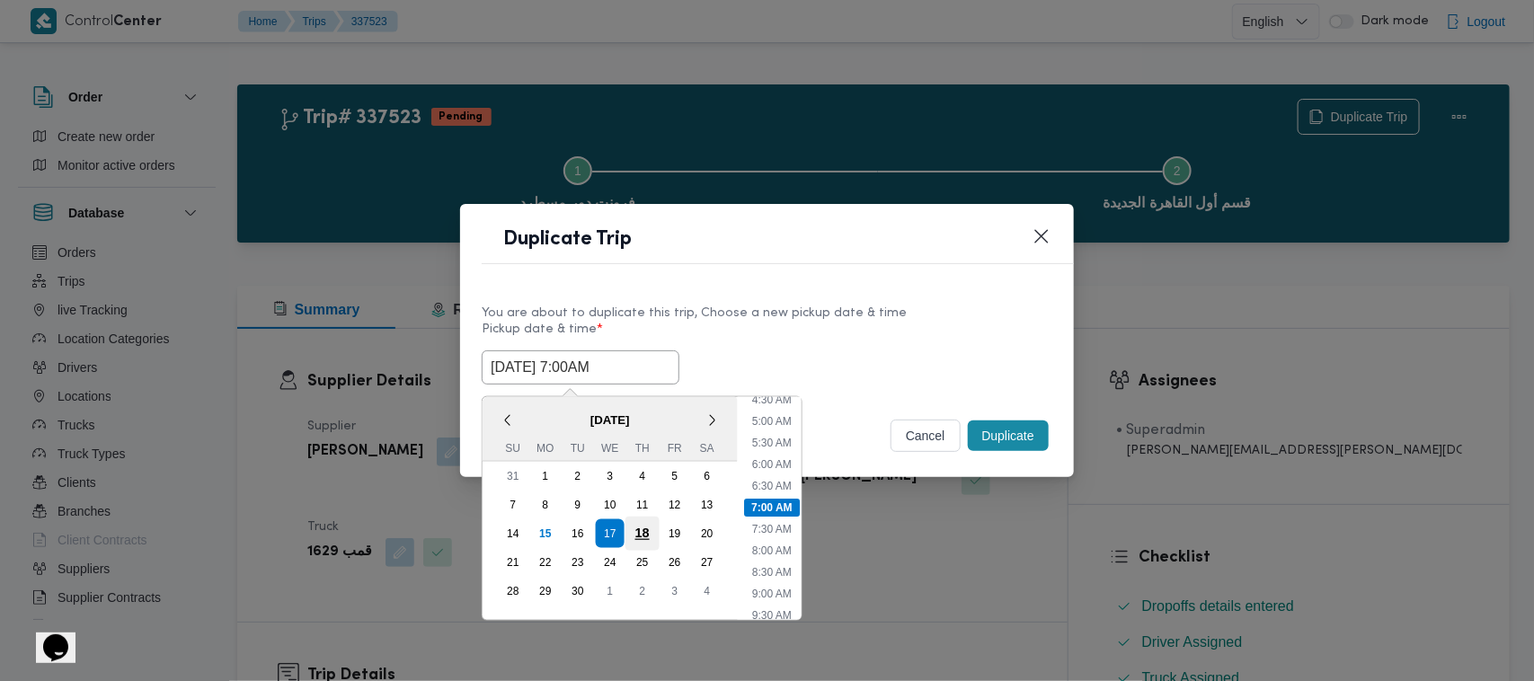
click at [641, 527] on div "18" at bounding box center [642, 534] width 34 height 34
type input "18/09/2025 7:00AM"
click at [842, 310] on div "You are about to duplicate this trip, Choose a new pickup date & time" at bounding box center [767, 313] width 571 height 19
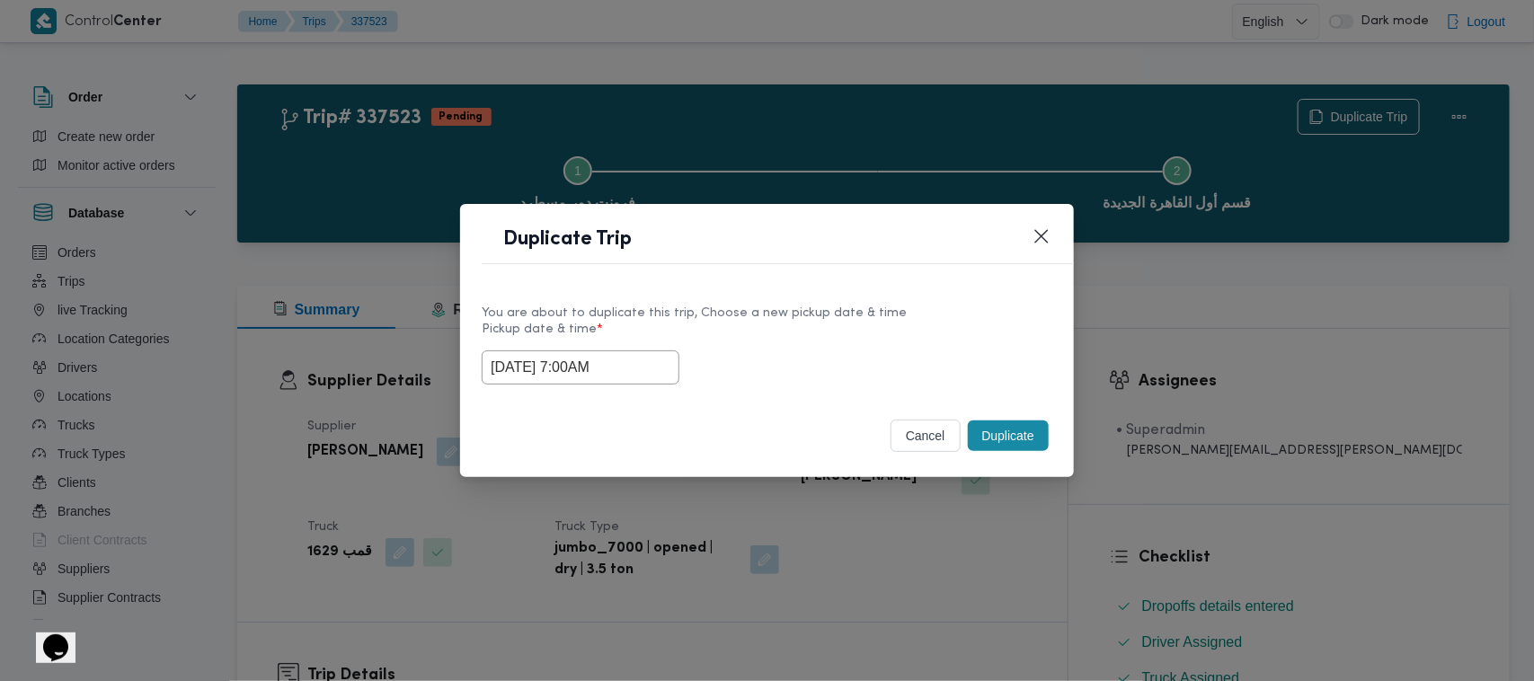
click at [1013, 440] on button "Duplicate" at bounding box center [1008, 436] width 81 height 31
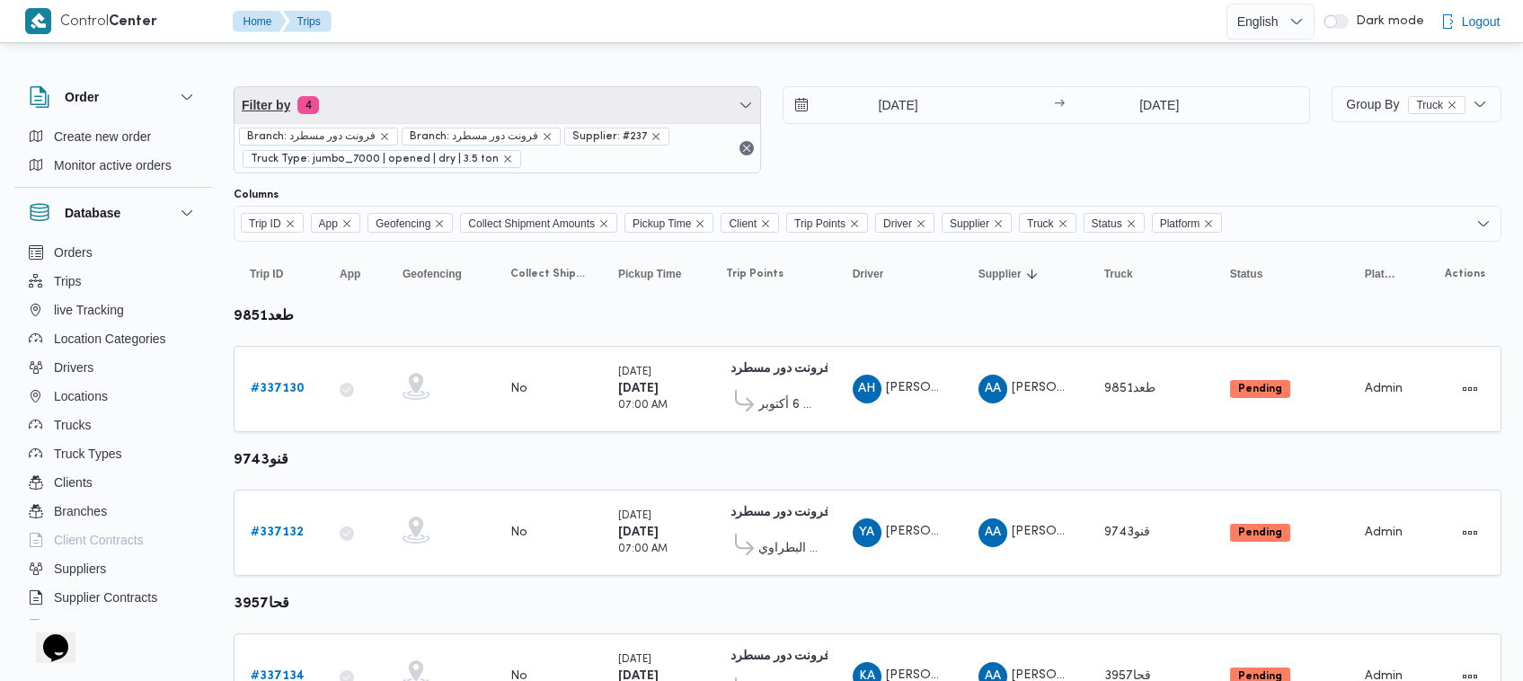
click at [615, 101] on span "Filter by 4" at bounding box center [498, 105] width 526 height 36
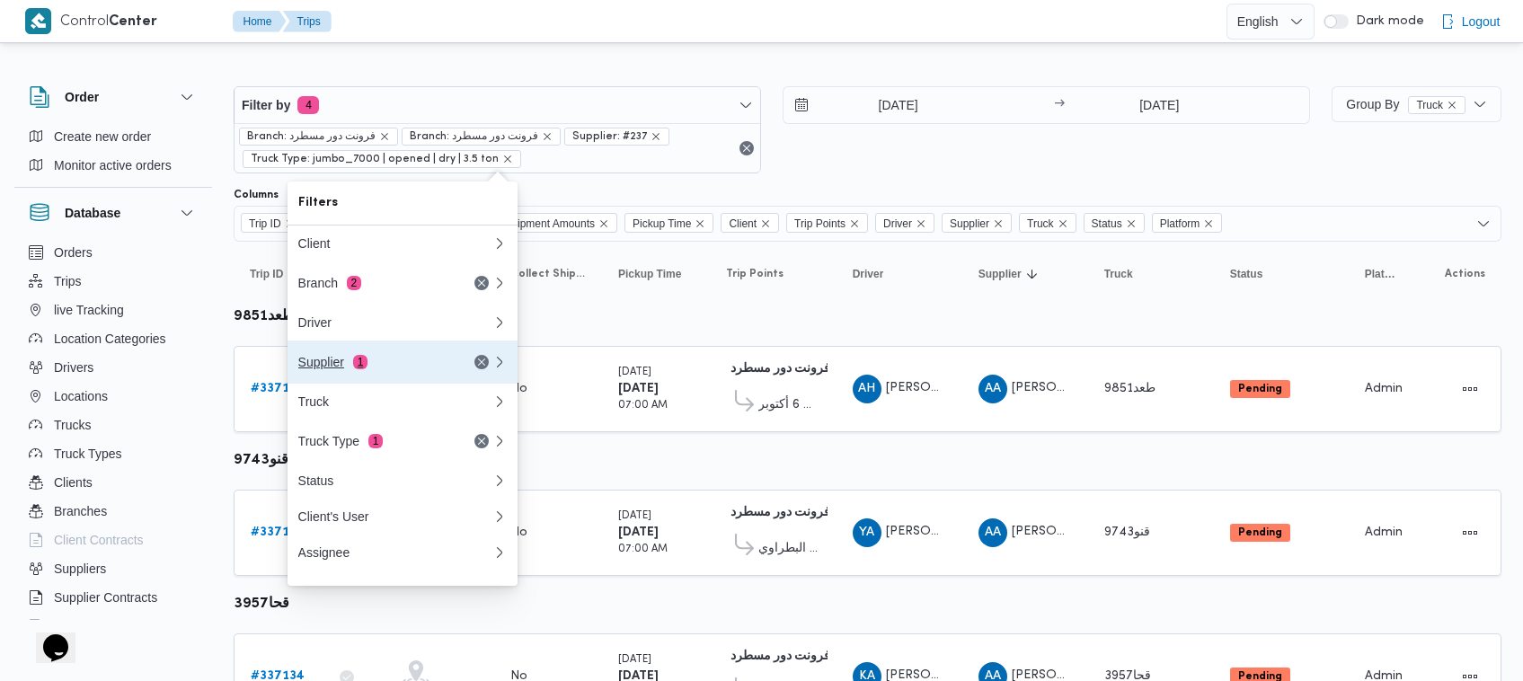
click at [451, 379] on button "Supplier 1" at bounding box center [403, 362] width 230 height 43
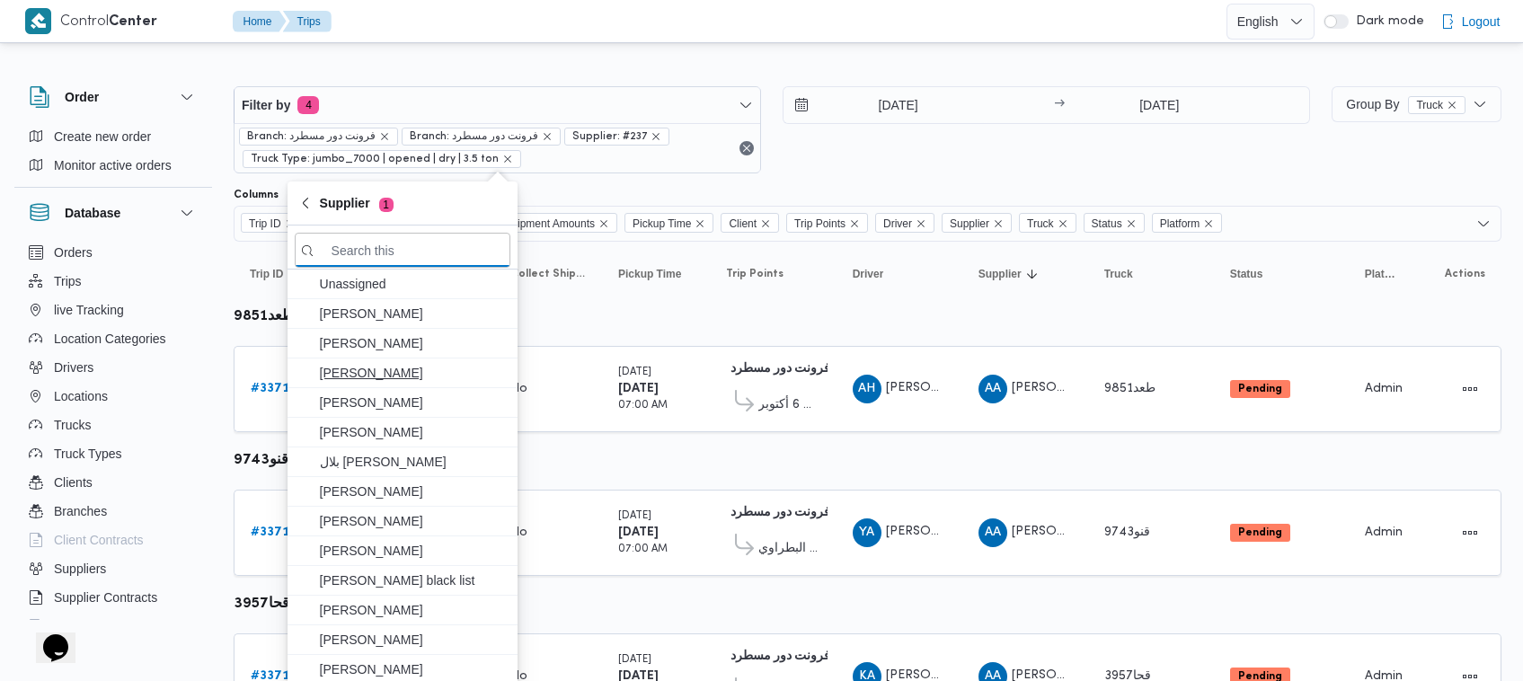
paste input "عبدالمنعم مجدي السيد عواد"
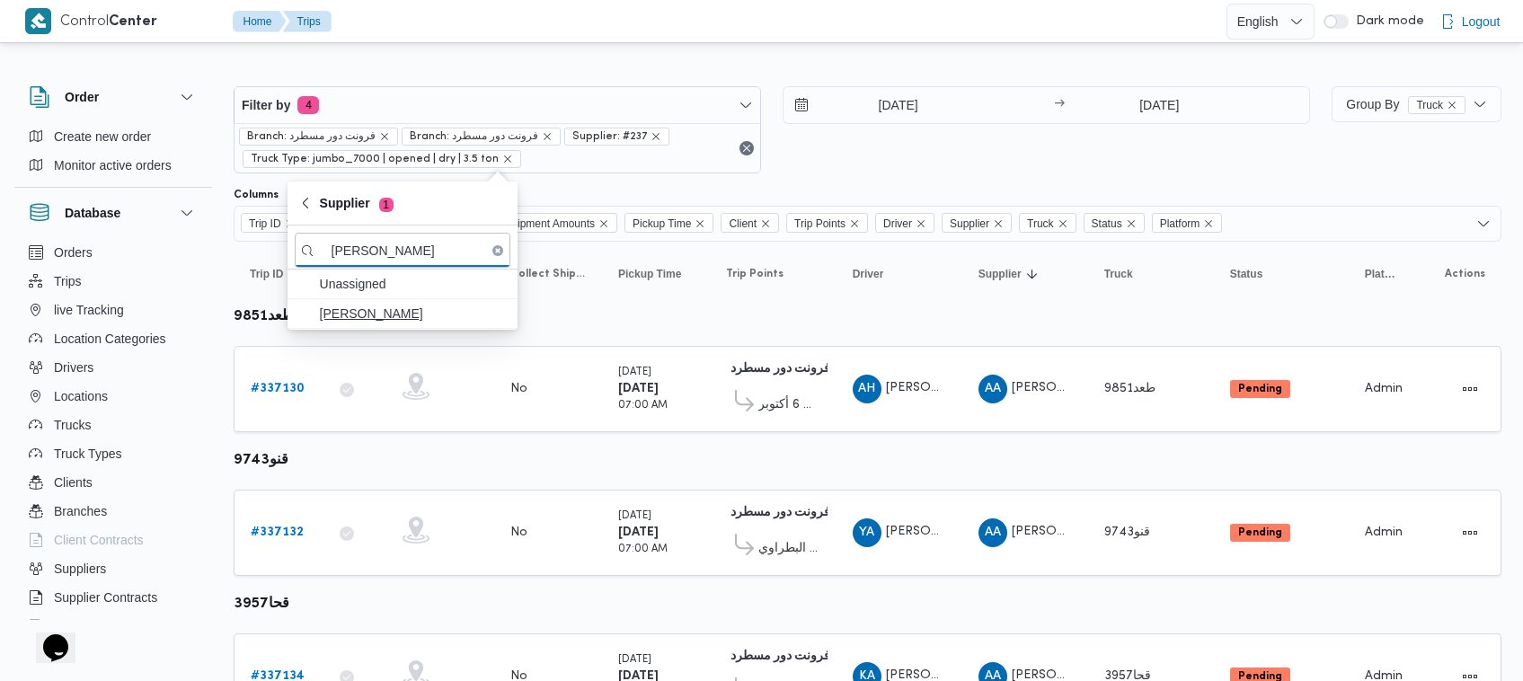
type input "عبدالمنعم مجدي السيد عواد"
click at [405, 322] on span "عبدالمنعم مجدي السيد عواد" at bounding box center [413, 314] width 187 height 22
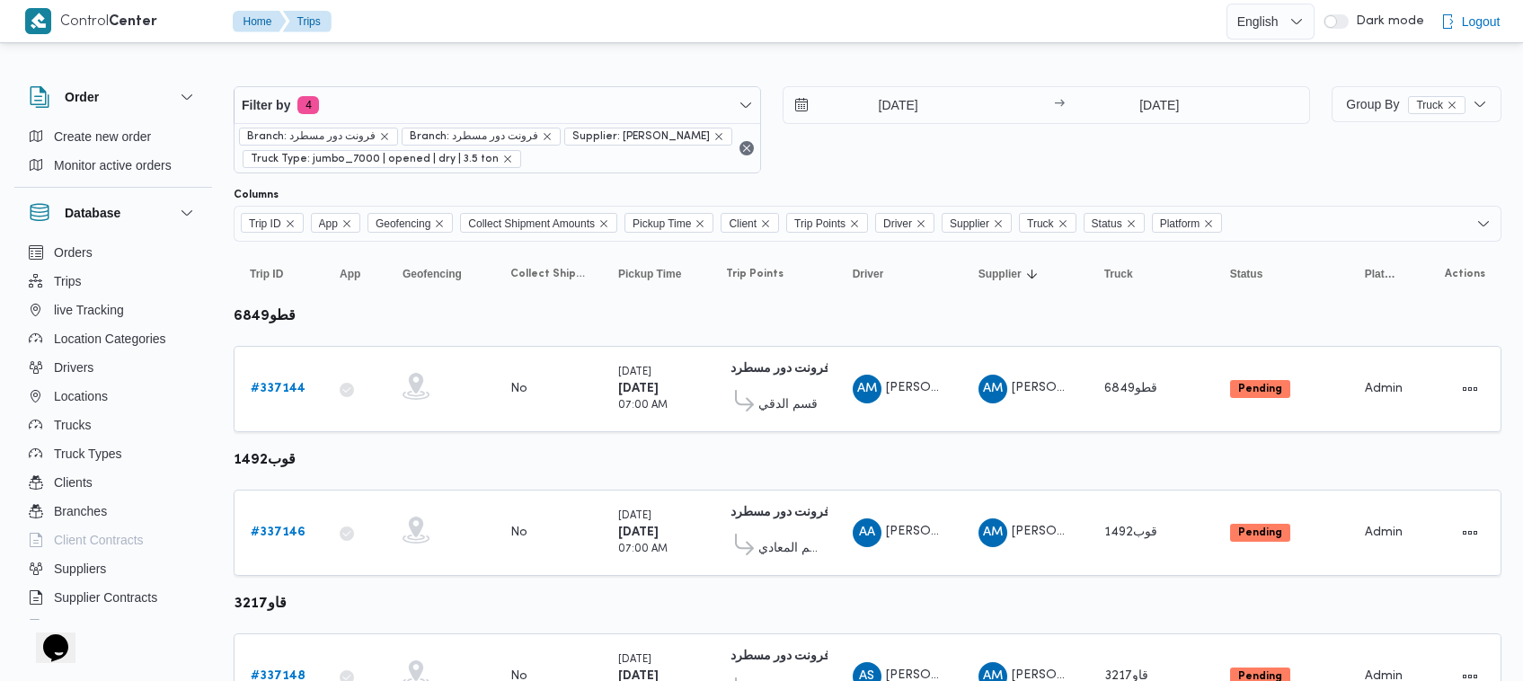
click at [928, 149] on div "16/9/2025 → 16/9/2025" at bounding box center [1046, 129] width 527 height 87
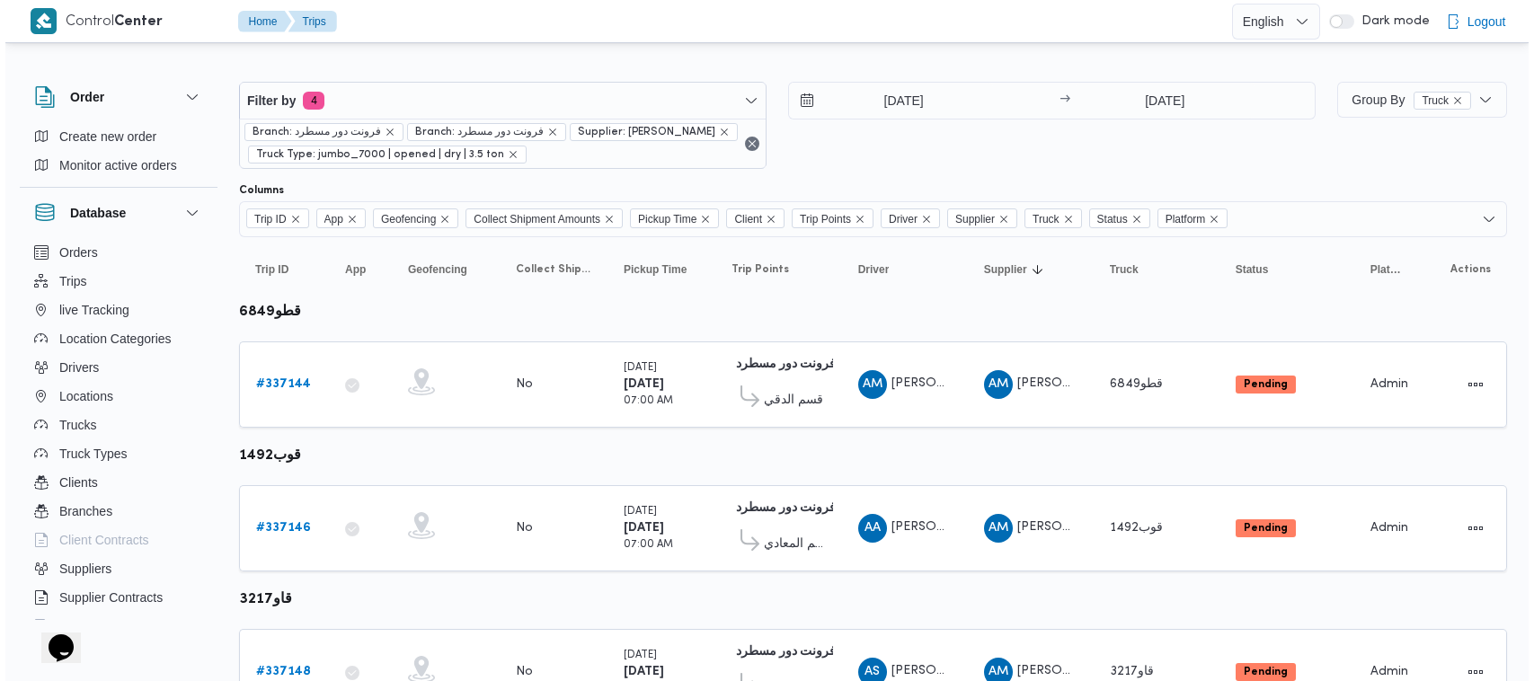
scroll to position [2, 0]
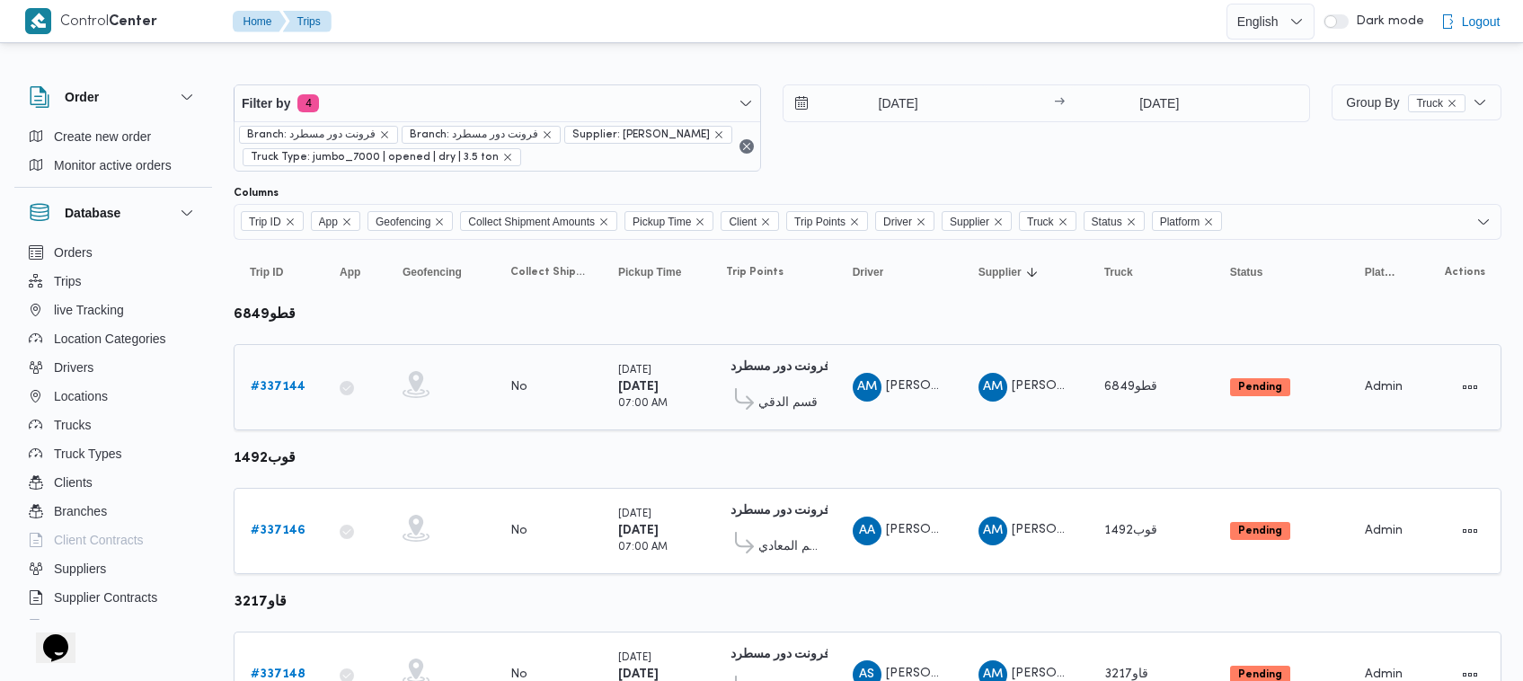
click at [286, 387] on b "# 337144" at bounding box center [278, 387] width 55 height 12
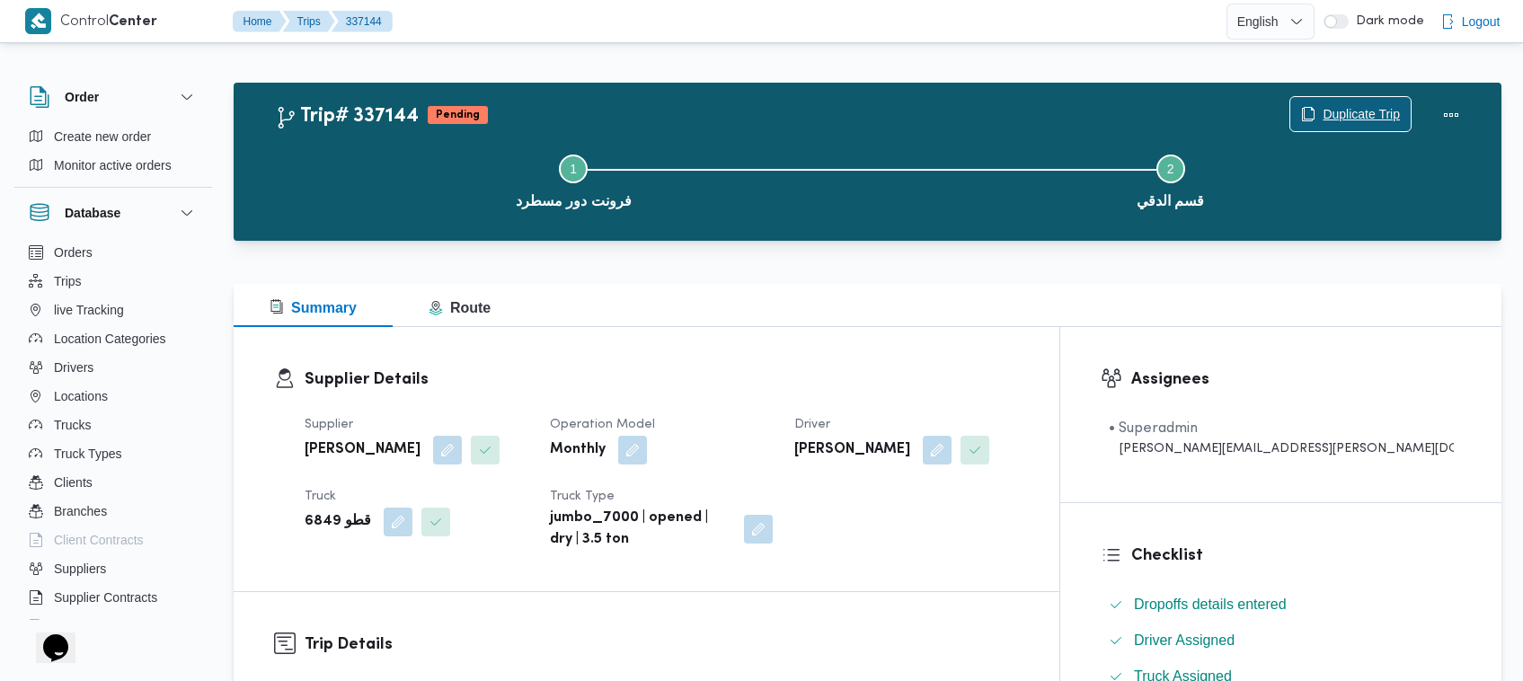
click at [1363, 113] on span "Duplicate Trip" at bounding box center [1361, 114] width 77 height 22
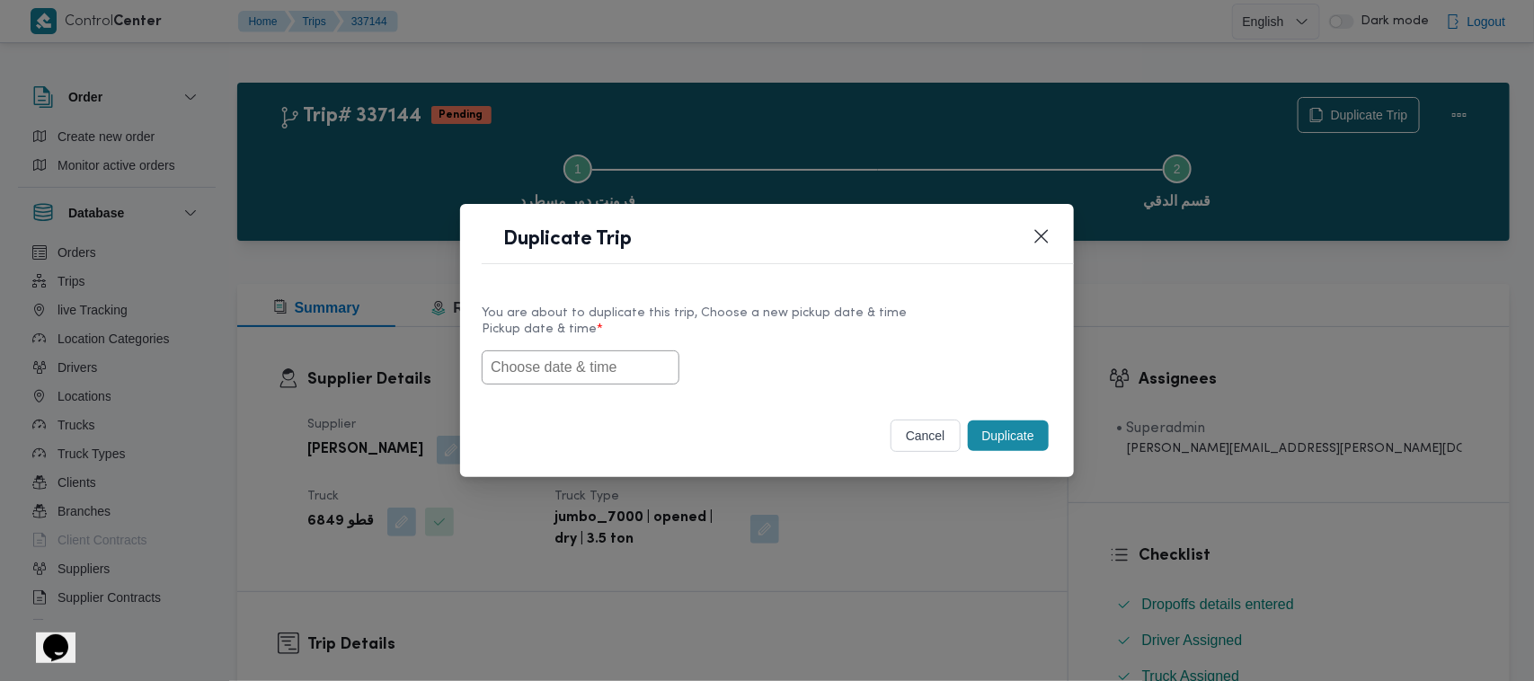
click at [568, 375] on input "text" at bounding box center [581, 367] width 198 height 34
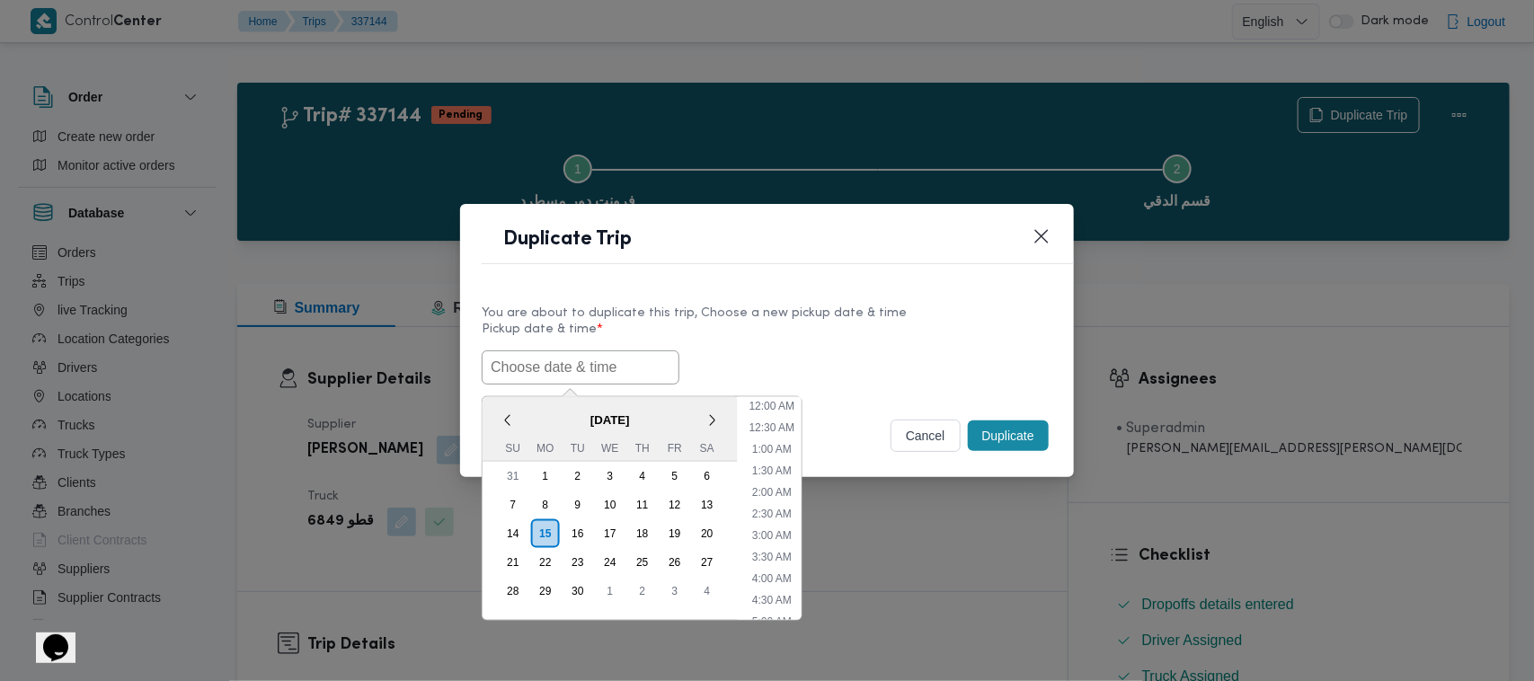
paste input "17/09/2025 7:00AM"
type input "17/09/2025 7:00AM"
click at [858, 351] on div "17/09/2025 7:00AM < September 2025 > Su Mo Tu We Th Fr Sa 31 1 2 3 4 5 6 7 8 9 …" at bounding box center [767, 367] width 571 height 34
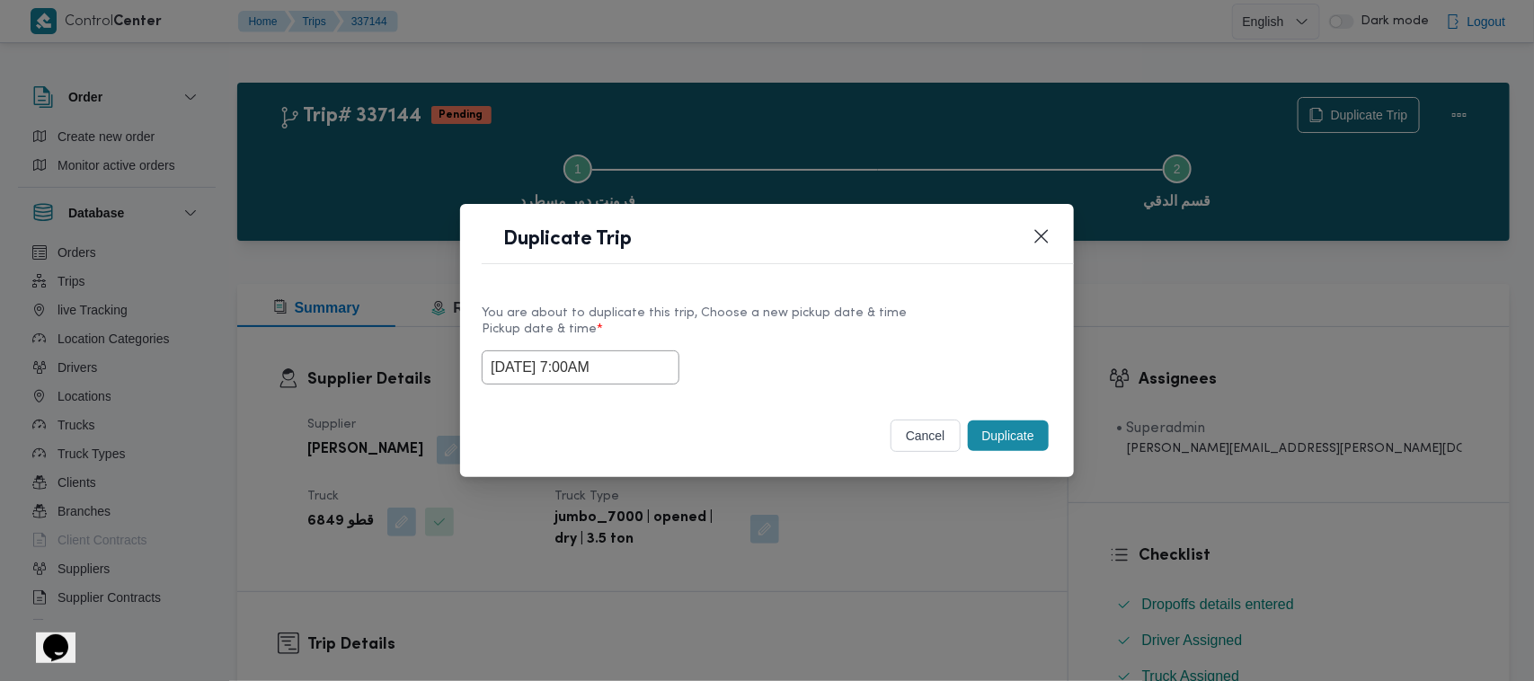
click at [1040, 431] on button "Duplicate" at bounding box center [1008, 436] width 81 height 31
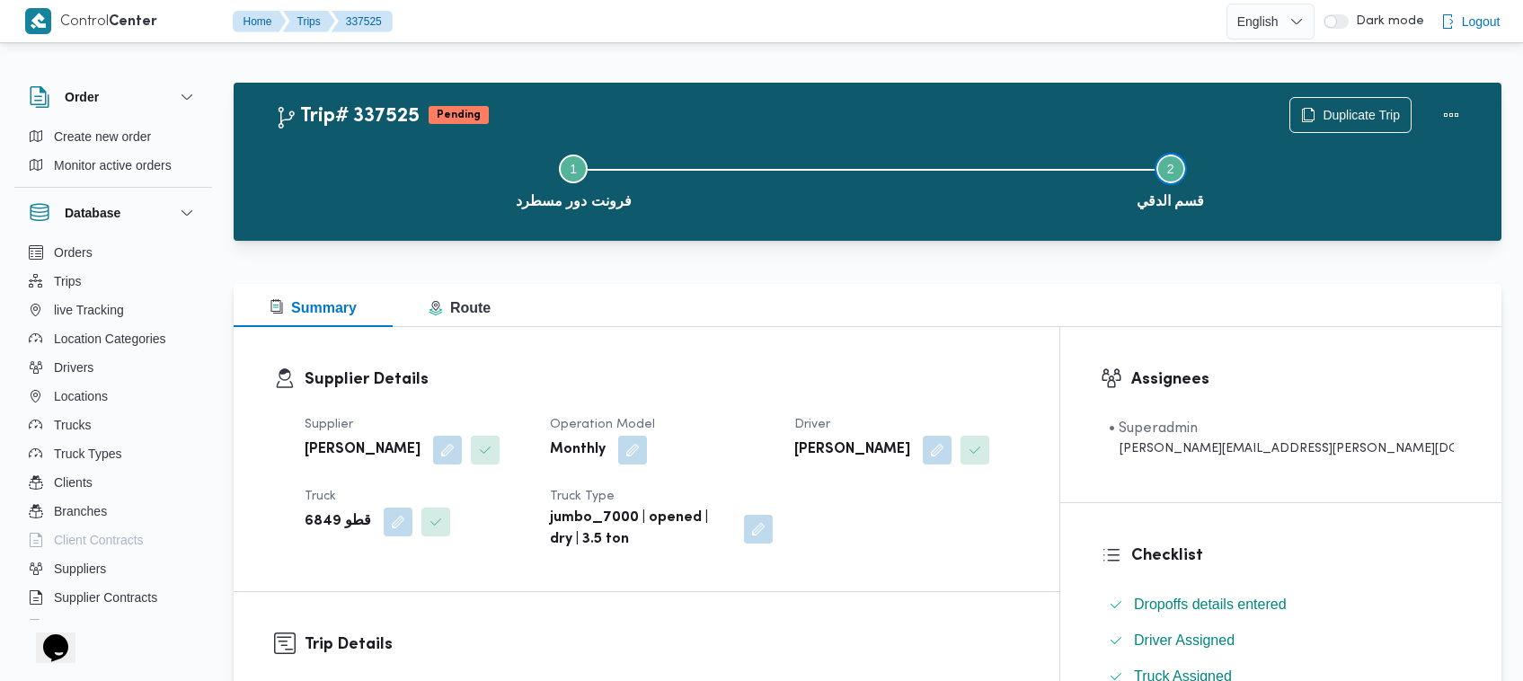
click at [1325, 133] on button "Step 2 is incomplete 2 قسم الدقي" at bounding box center [1171, 179] width 598 height 93
click at [1331, 115] on span "Duplicate Trip" at bounding box center [1361, 114] width 77 height 22
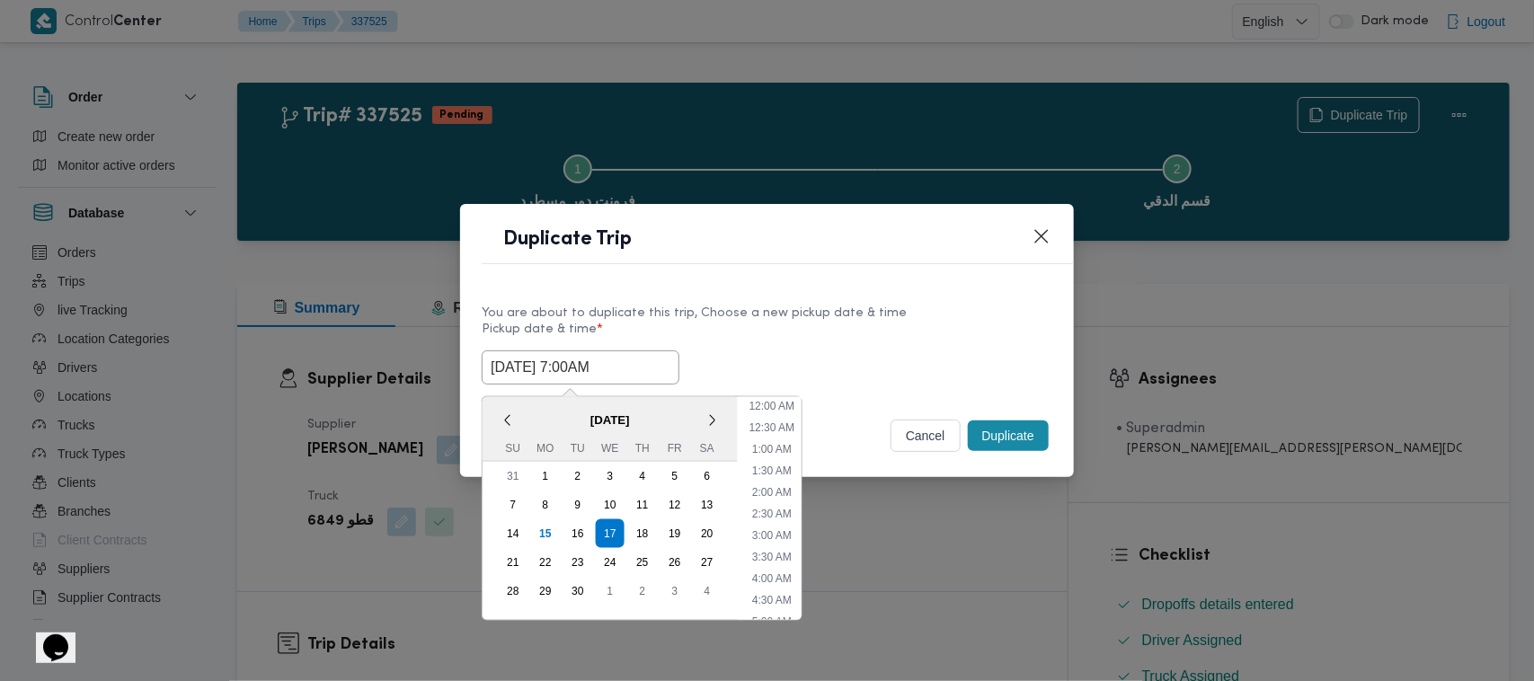
click at [657, 360] on input "17/09/2025 7:00AM" at bounding box center [581, 367] width 198 height 34
click at [645, 518] on div "18" at bounding box center [642, 534] width 34 height 34
type input "18/09/2025 7:00AM"
click at [869, 298] on div "You are about to duplicate this trip, Choose a new pickup date & time Pickup da…" at bounding box center [767, 343] width 614 height 115
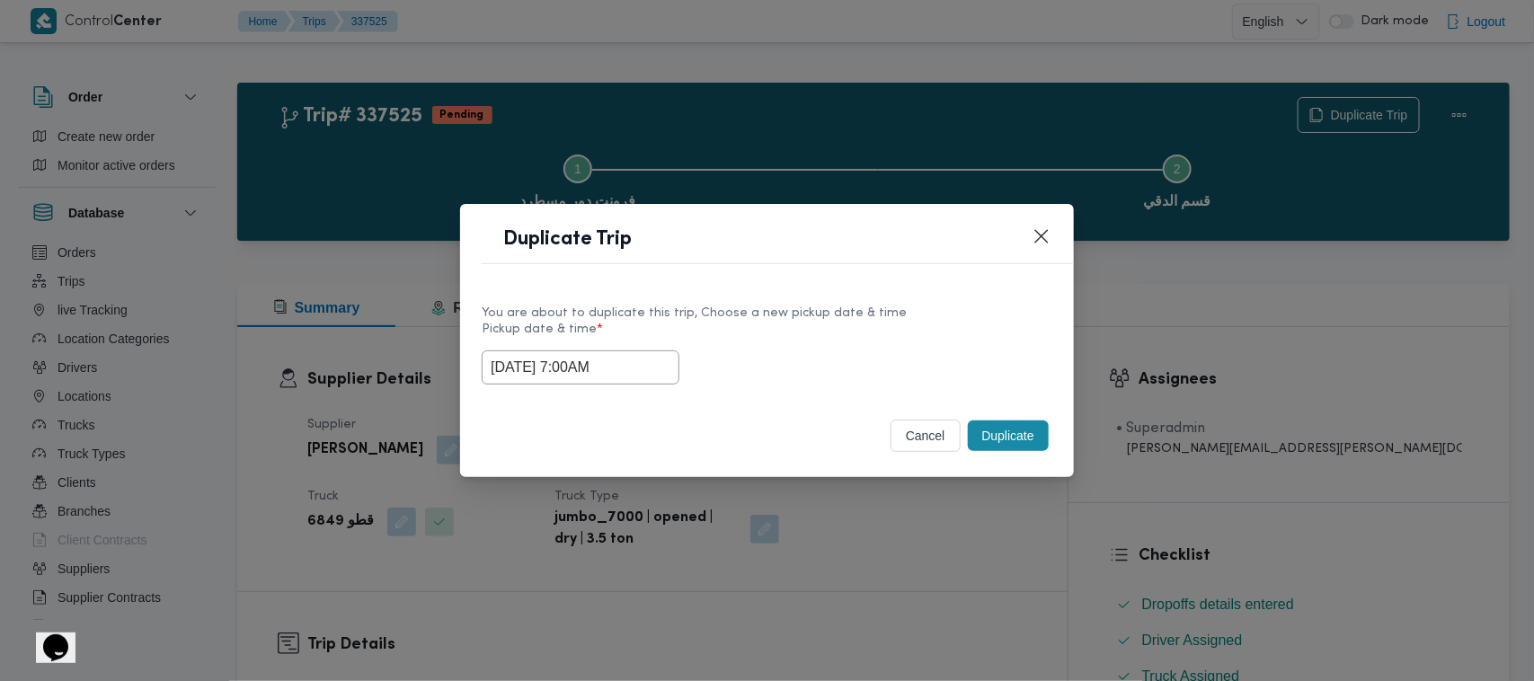
click at [1000, 451] on button "Duplicate" at bounding box center [1008, 436] width 81 height 31
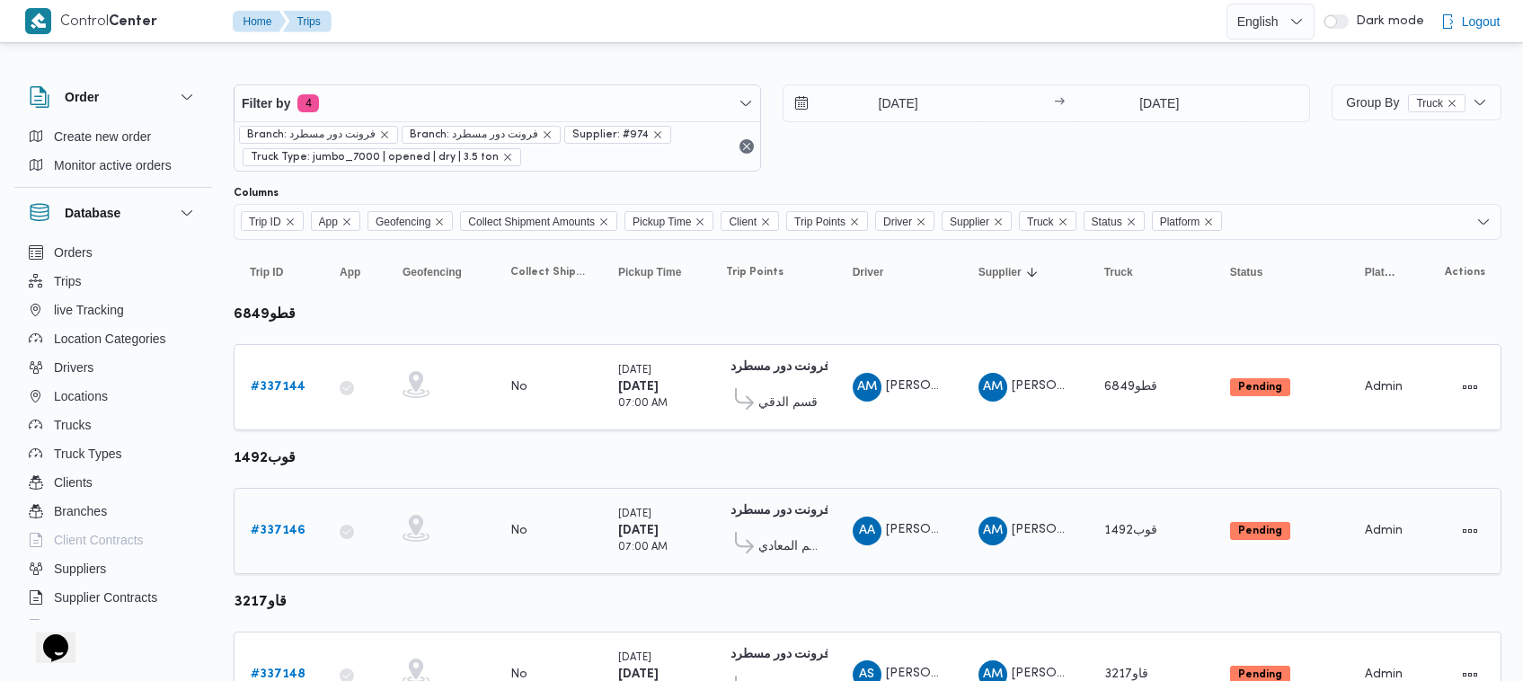
click at [272, 525] on b "# 337146" at bounding box center [278, 531] width 55 height 12
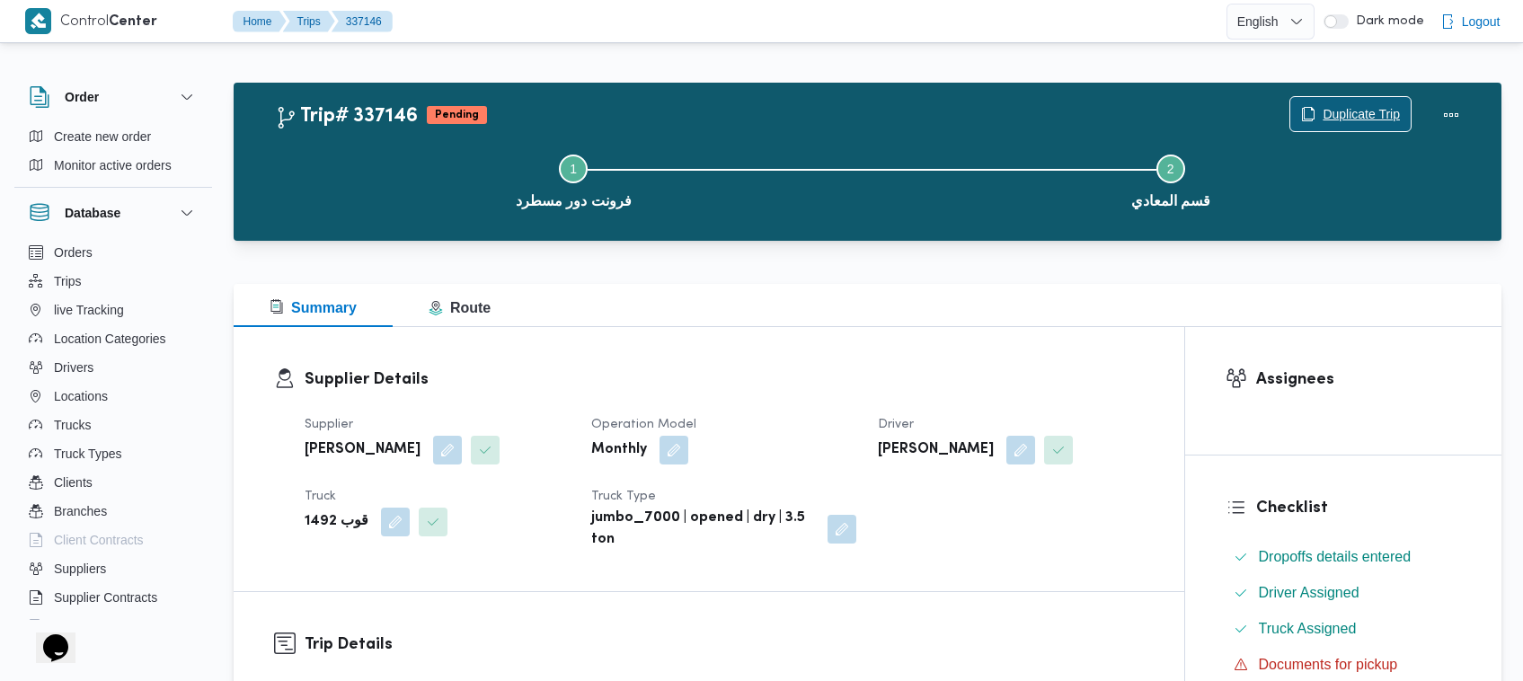
click at [1352, 106] on span "Duplicate Trip" at bounding box center [1361, 114] width 77 height 22
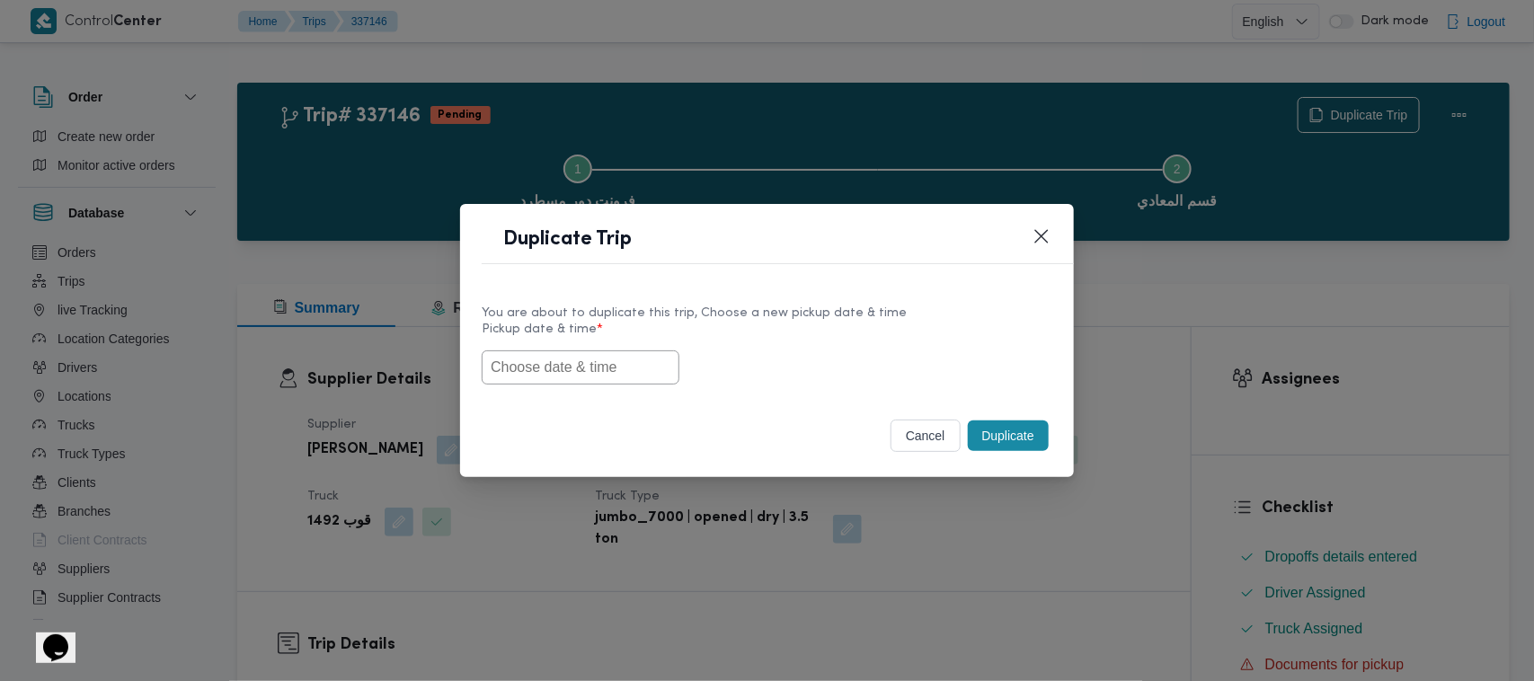
drag, startPoint x: 491, startPoint y: 361, endPoint x: 615, endPoint y: 370, distance: 124.3
click at [492, 365] on input "text" at bounding box center [581, 367] width 198 height 34
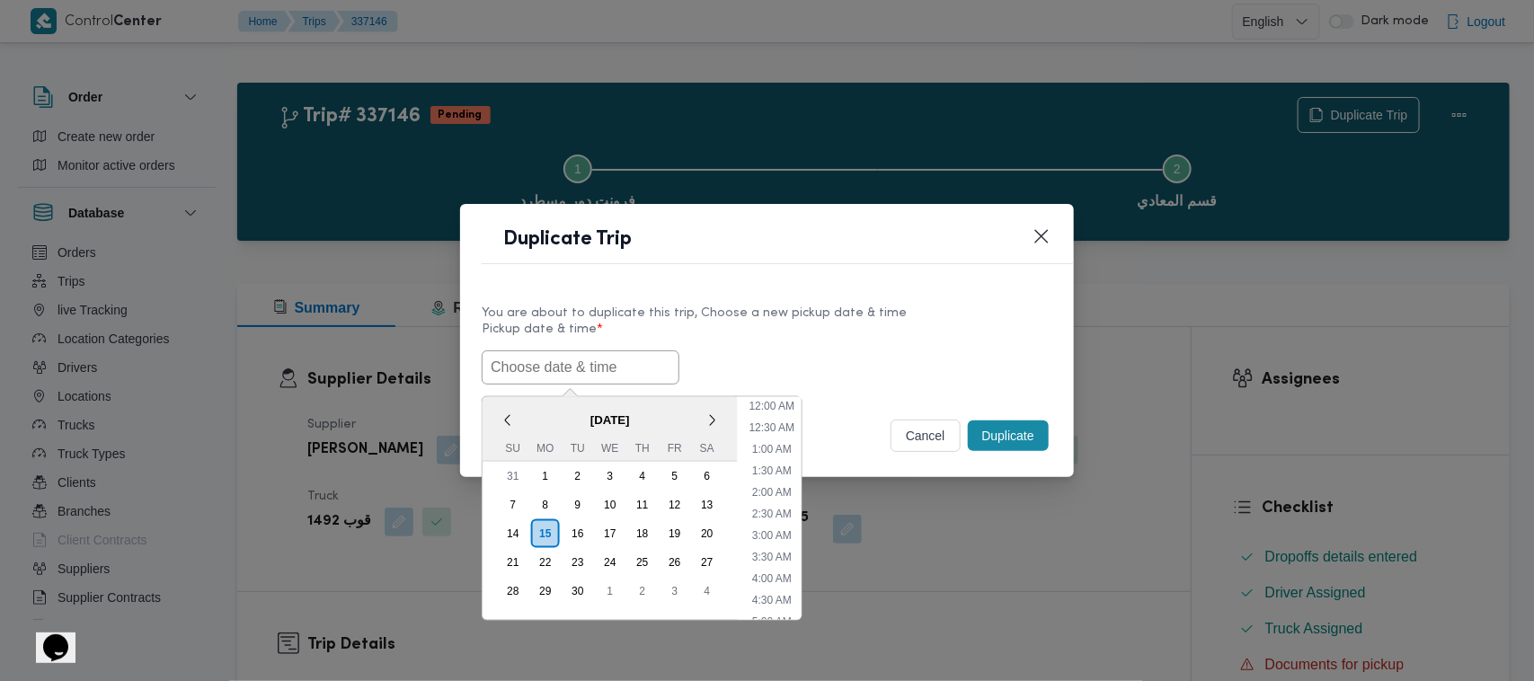
paste input "17/09/2025 7:00AM"
type input "17/09/2025 7:00AM"
click at [833, 356] on div "17/09/2025 7:00AM < September 2025 > Su Mo Tu We Th Fr Sa 31 1 2 3 4 5 6 7 8 9 …" at bounding box center [767, 367] width 571 height 34
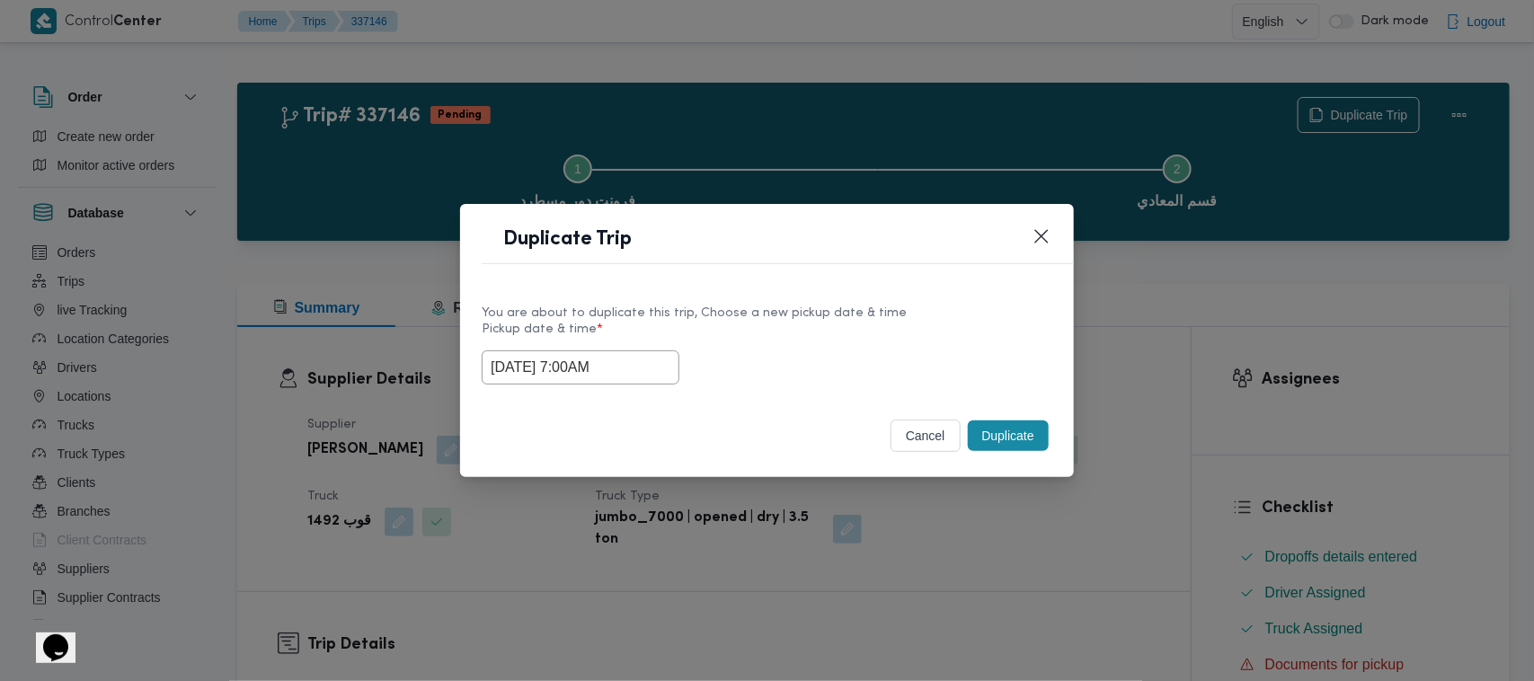
click at [1024, 441] on button "Duplicate" at bounding box center [1008, 436] width 81 height 31
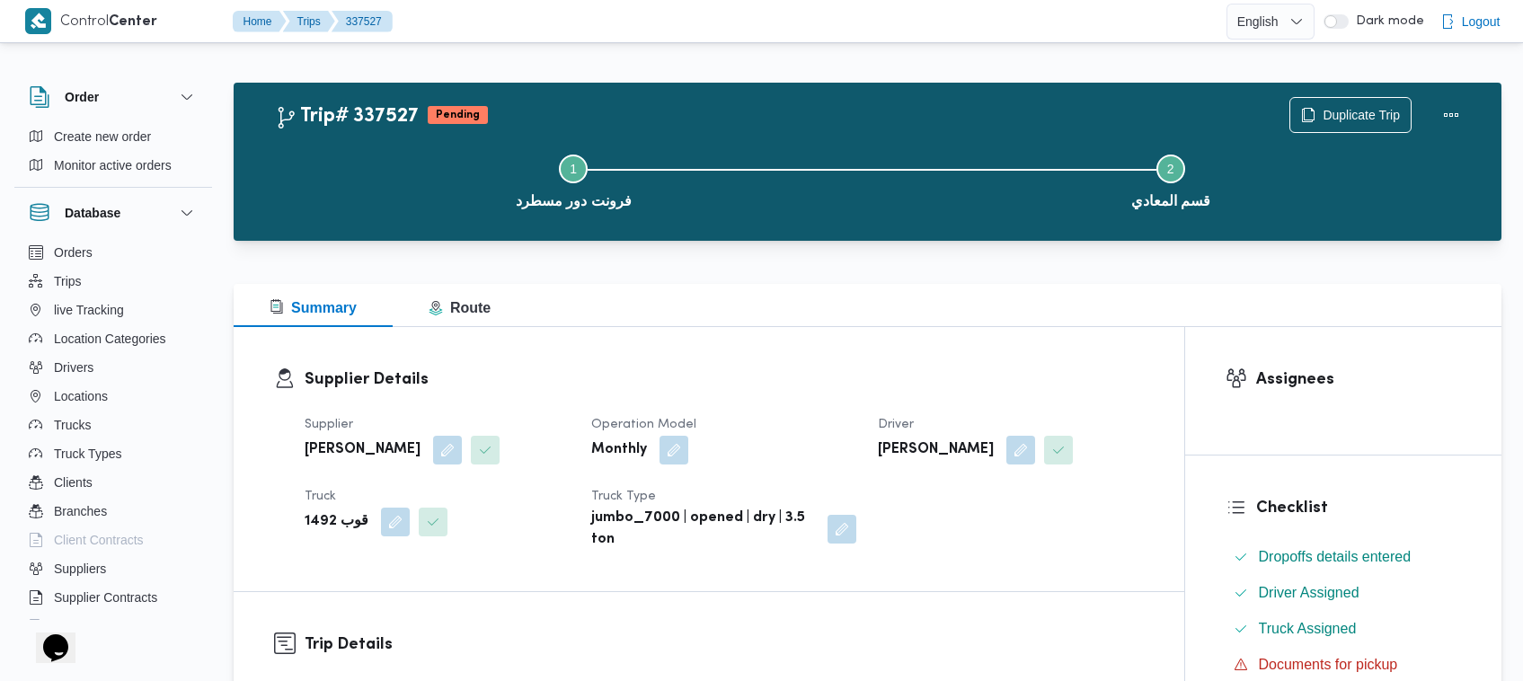
click at [1349, 122] on div "Step 1 is incomplete 1 فرونت دور مسطرد Step 2 is incomplete 2 قسم المعادي" at bounding box center [872, 179] width 1216 height 115
click at [1341, 112] on span "Duplicate Trip" at bounding box center [1361, 114] width 77 height 22
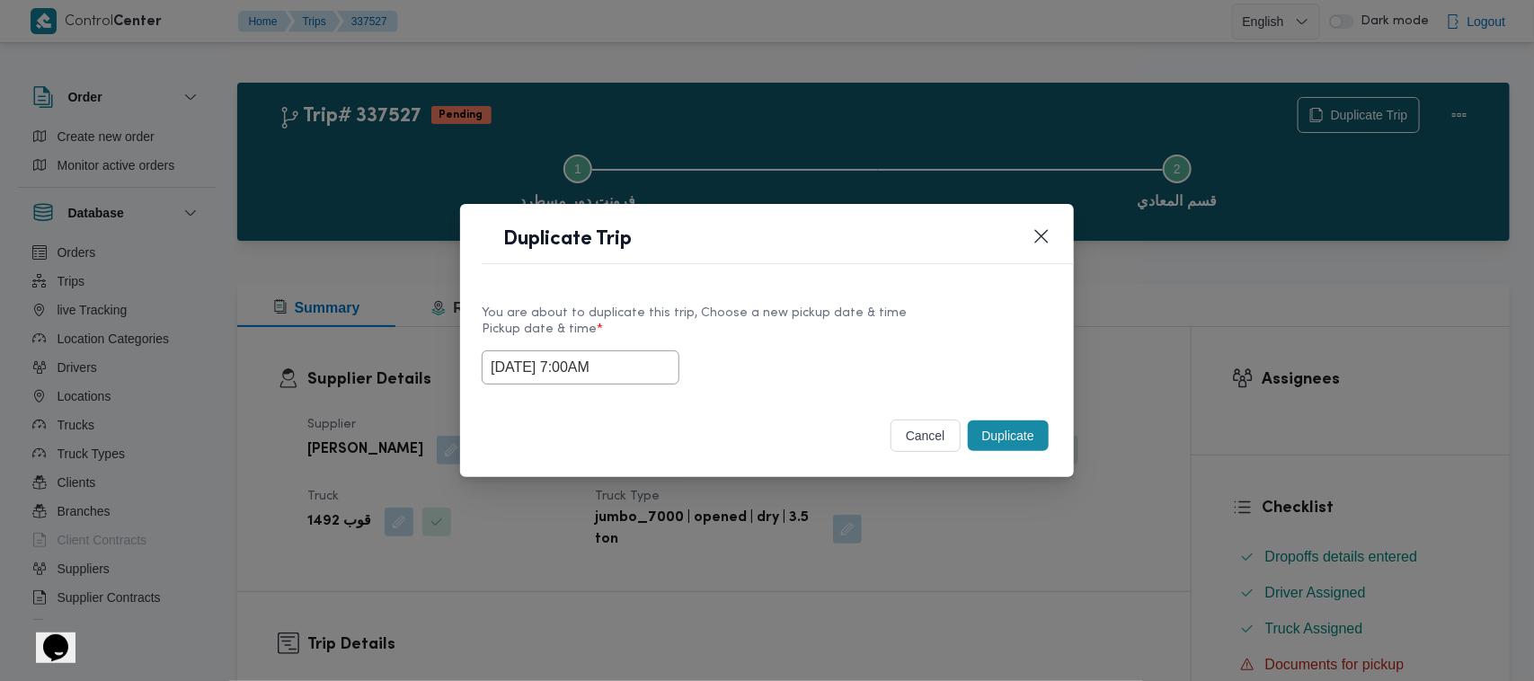
click at [656, 373] on input "17/09/2025 7:00AM" at bounding box center [581, 367] width 198 height 34
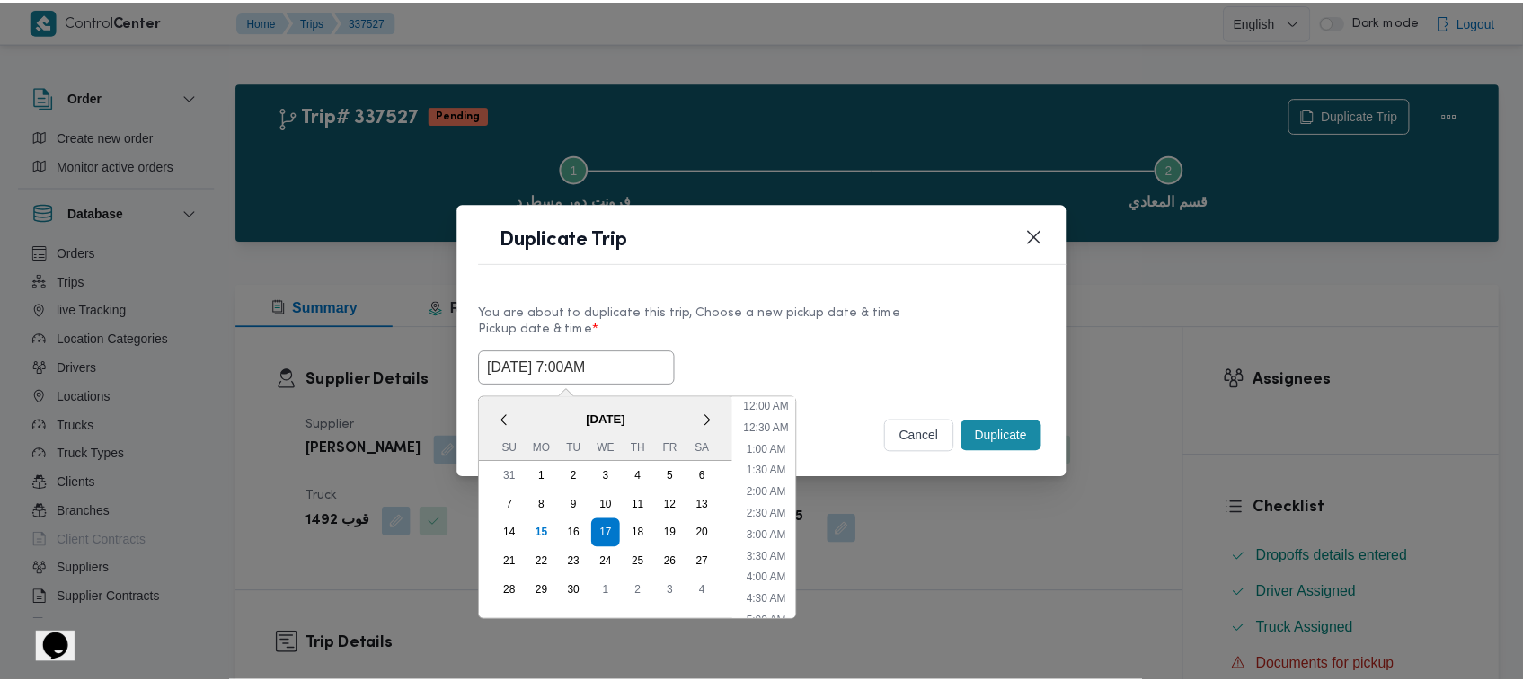
scroll to position [200, 0]
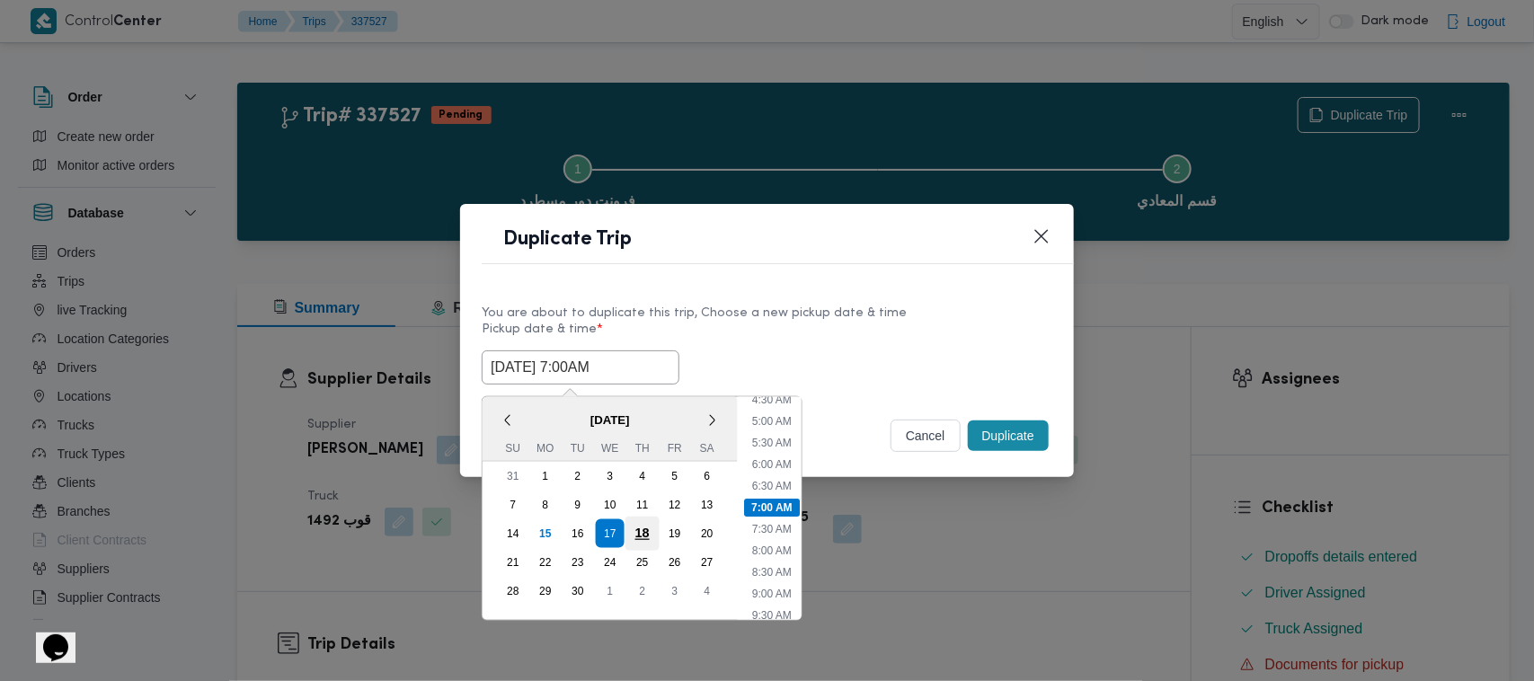
click at [638, 530] on div "18" at bounding box center [642, 534] width 34 height 34
type input "18/09/2025 7:00AM"
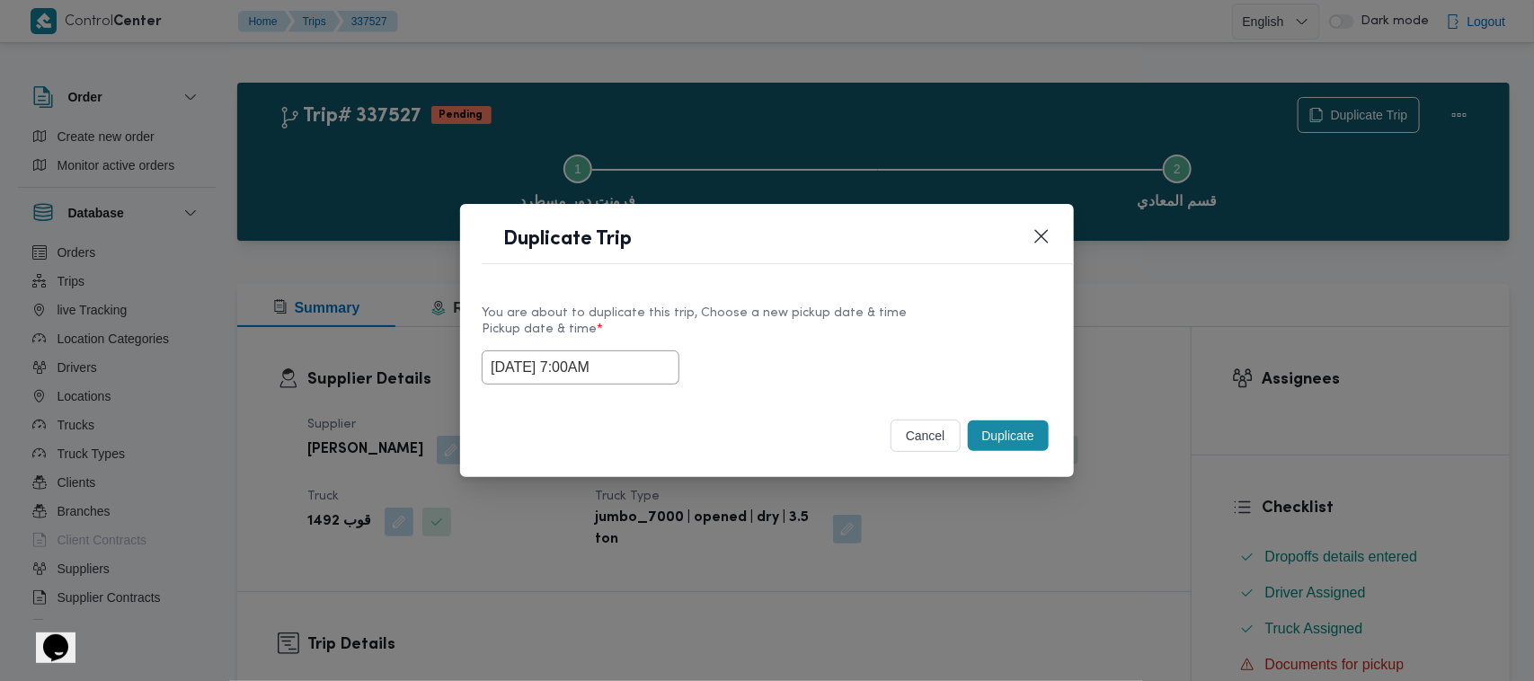
click at [850, 297] on div "You are about to duplicate this trip, Choose a new pickup date & time Pickup da…" at bounding box center [767, 343] width 614 height 115
click at [1029, 446] on button "Duplicate" at bounding box center [1008, 436] width 81 height 31
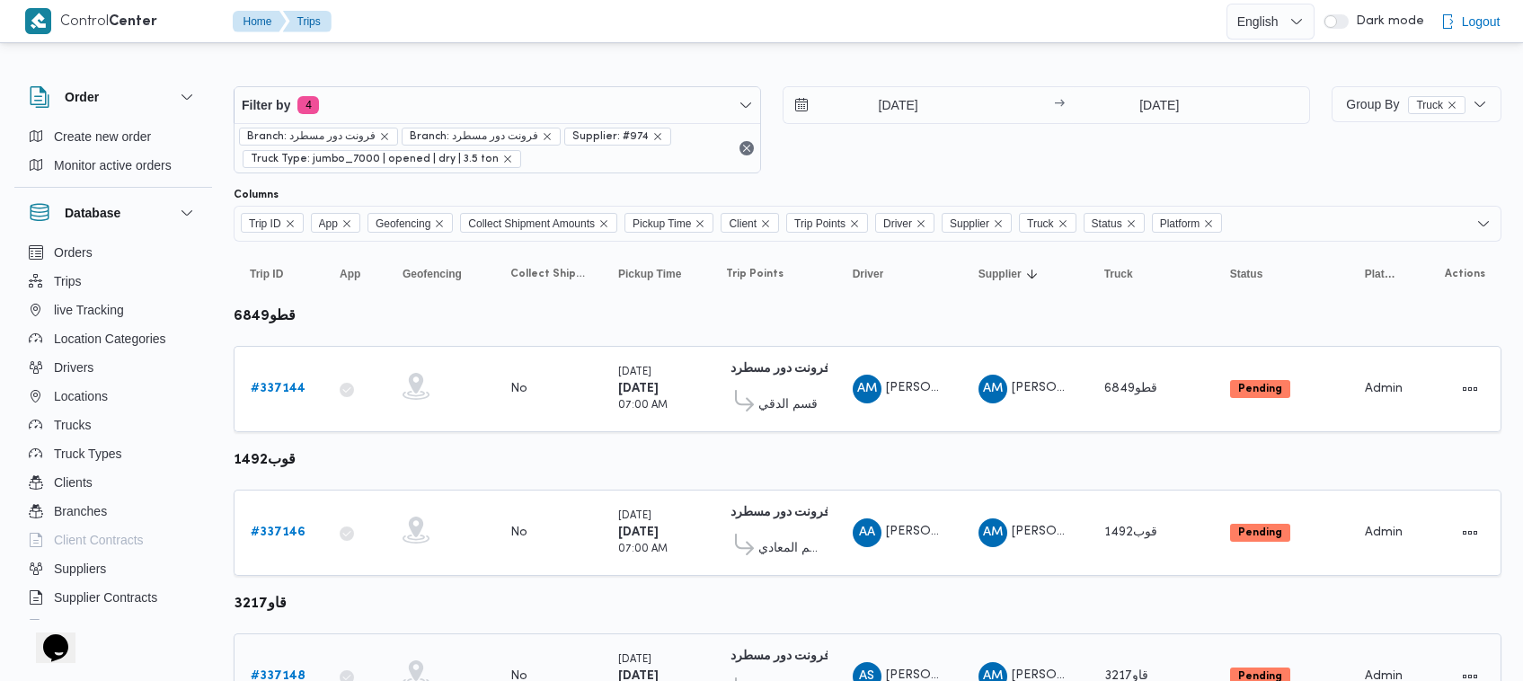
click at [297, 671] on b "# 337148" at bounding box center [278, 676] width 55 height 12
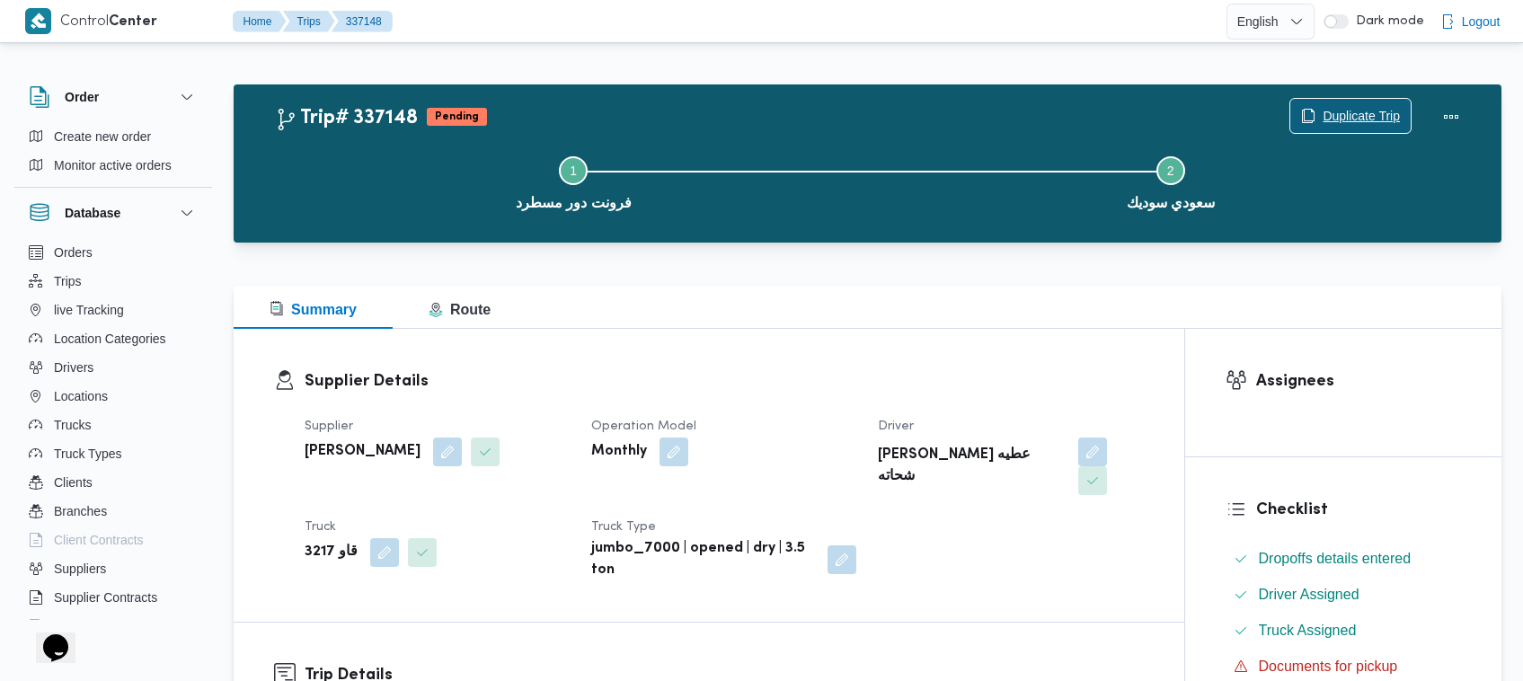
click at [1345, 103] on span "Duplicate Trip" at bounding box center [1350, 116] width 120 height 34
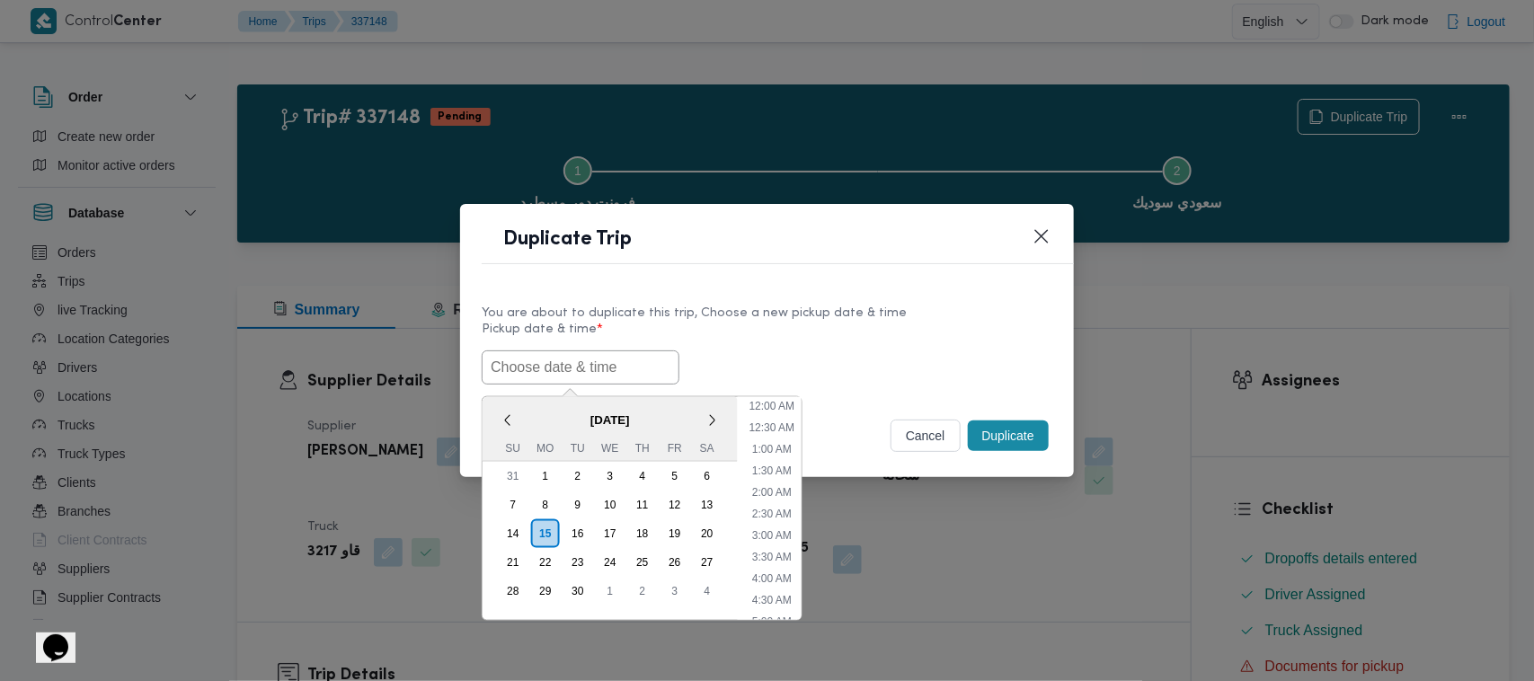
click at [629, 377] on input "text" at bounding box center [581, 367] width 198 height 34
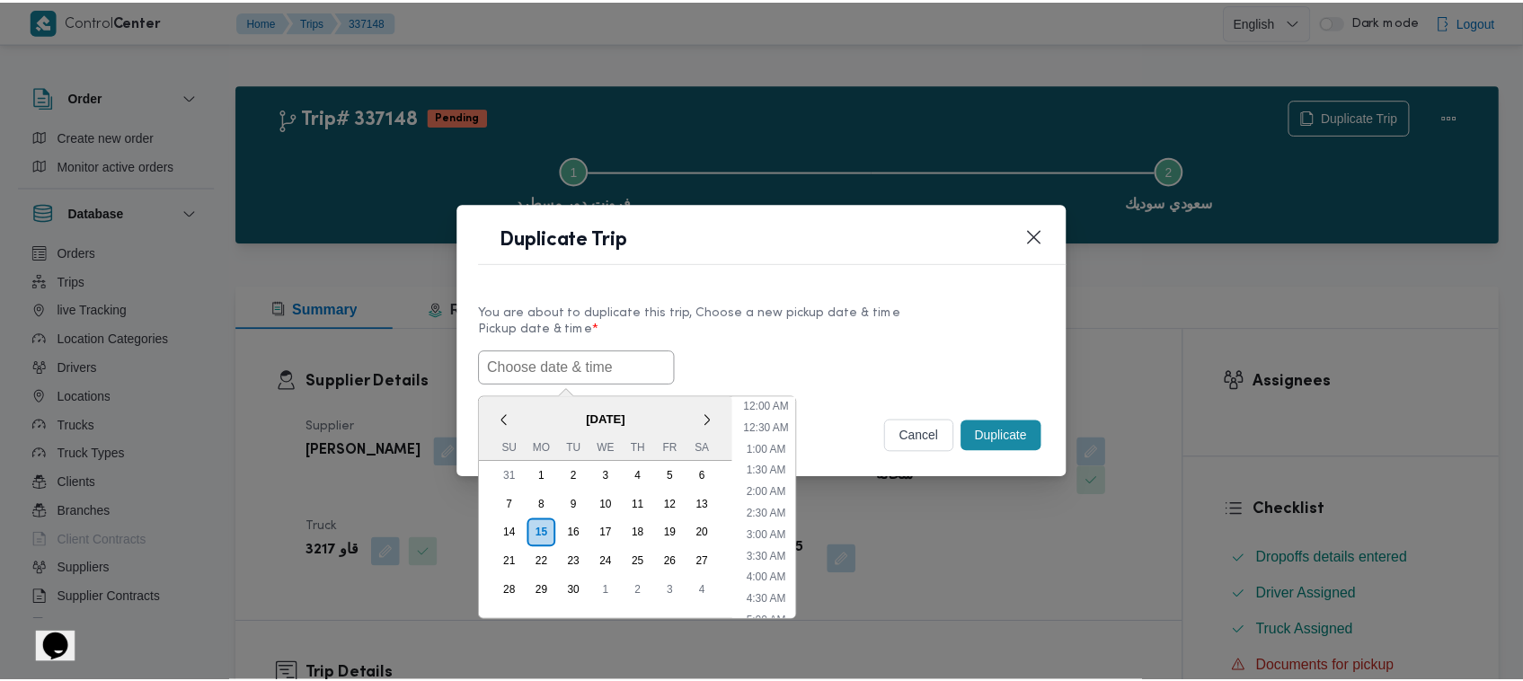
scroll to position [438, 0]
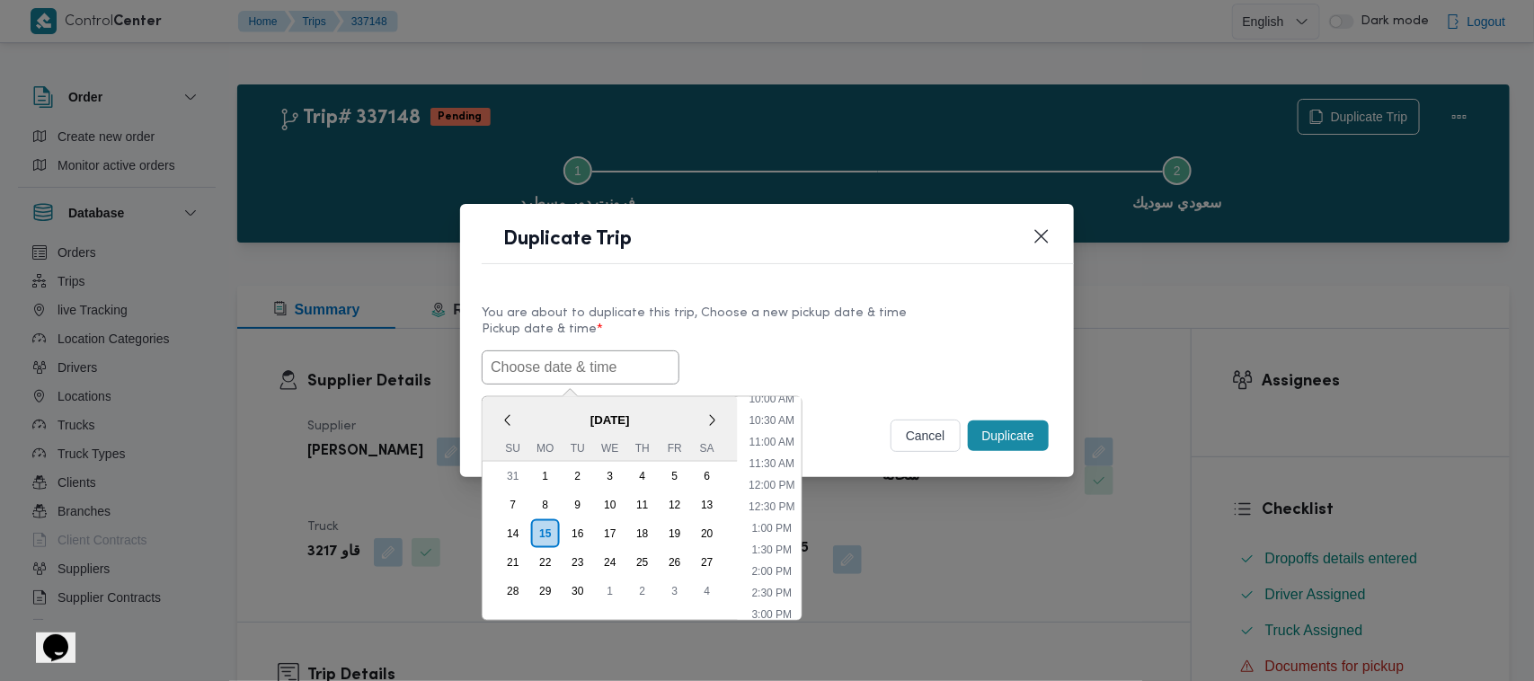
paste input "17/09/2025 7:00AM"
type input "17/09/2025 7:00AM"
click at [810, 361] on div "17/09/2025 7:00AM < September 2025 > Su Mo Tu We Th Fr Sa 31 1 2 3 4 5 6 7 8 9 …" at bounding box center [767, 367] width 571 height 34
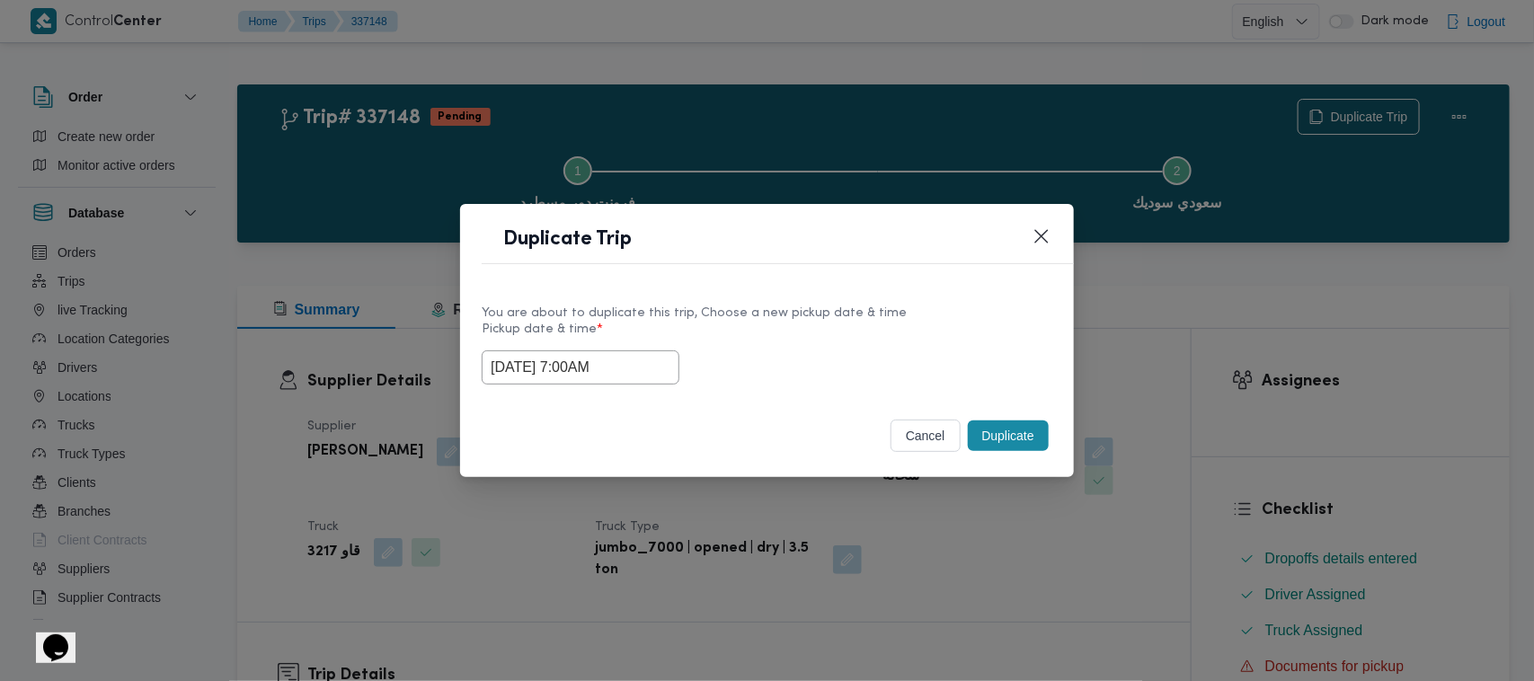
click at [1012, 447] on button "Duplicate" at bounding box center [1008, 436] width 81 height 31
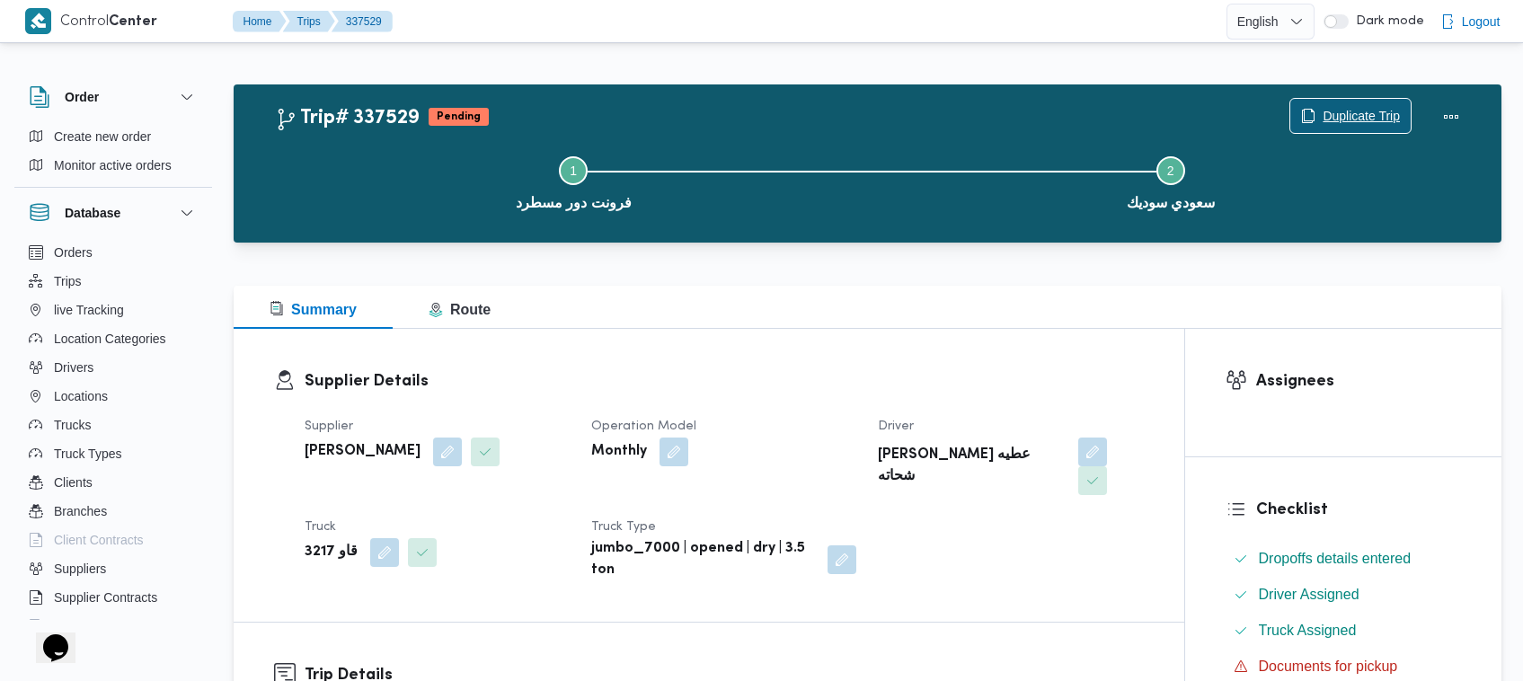
click at [1341, 115] on span "Duplicate Trip" at bounding box center [1361, 116] width 77 height 22
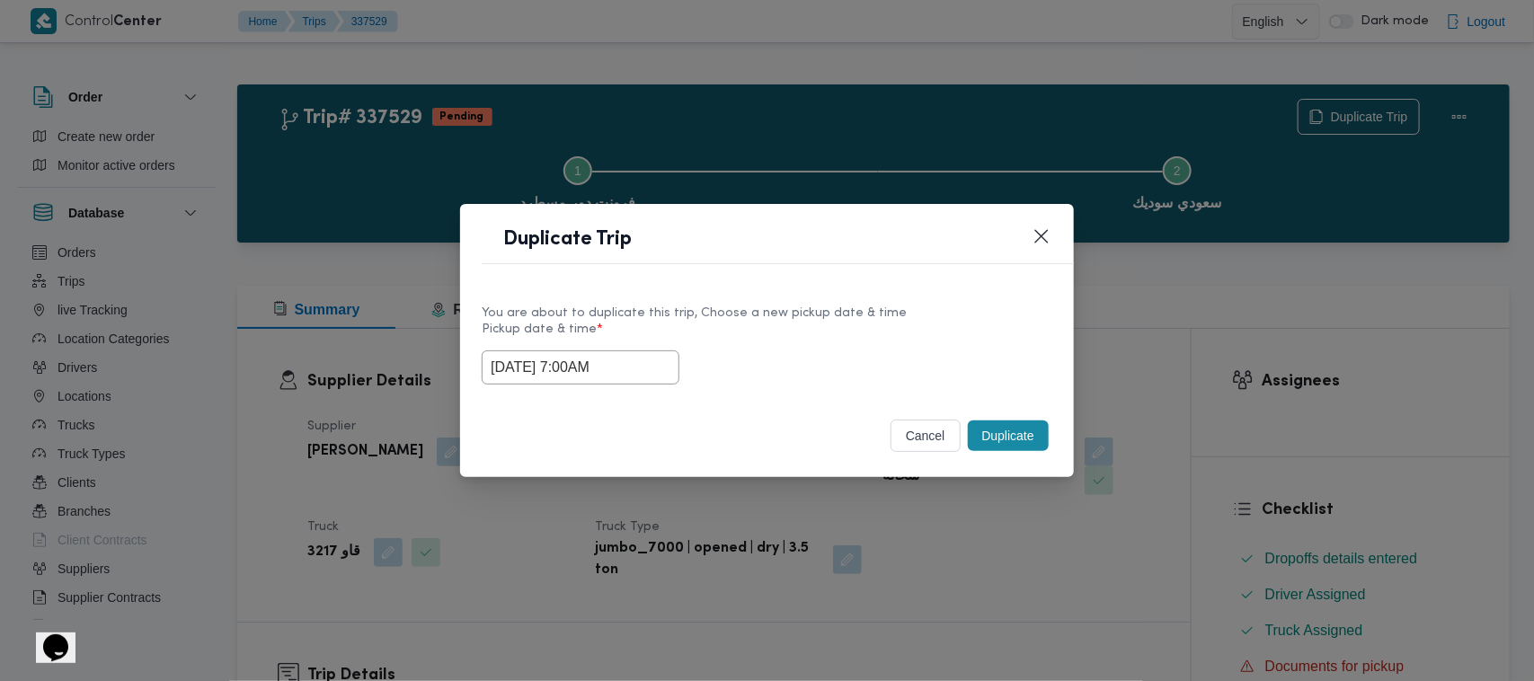
click at [648, 364] on input "17/09/2025 7:00AM" at bounding box center [581, 367] width 198 height 34
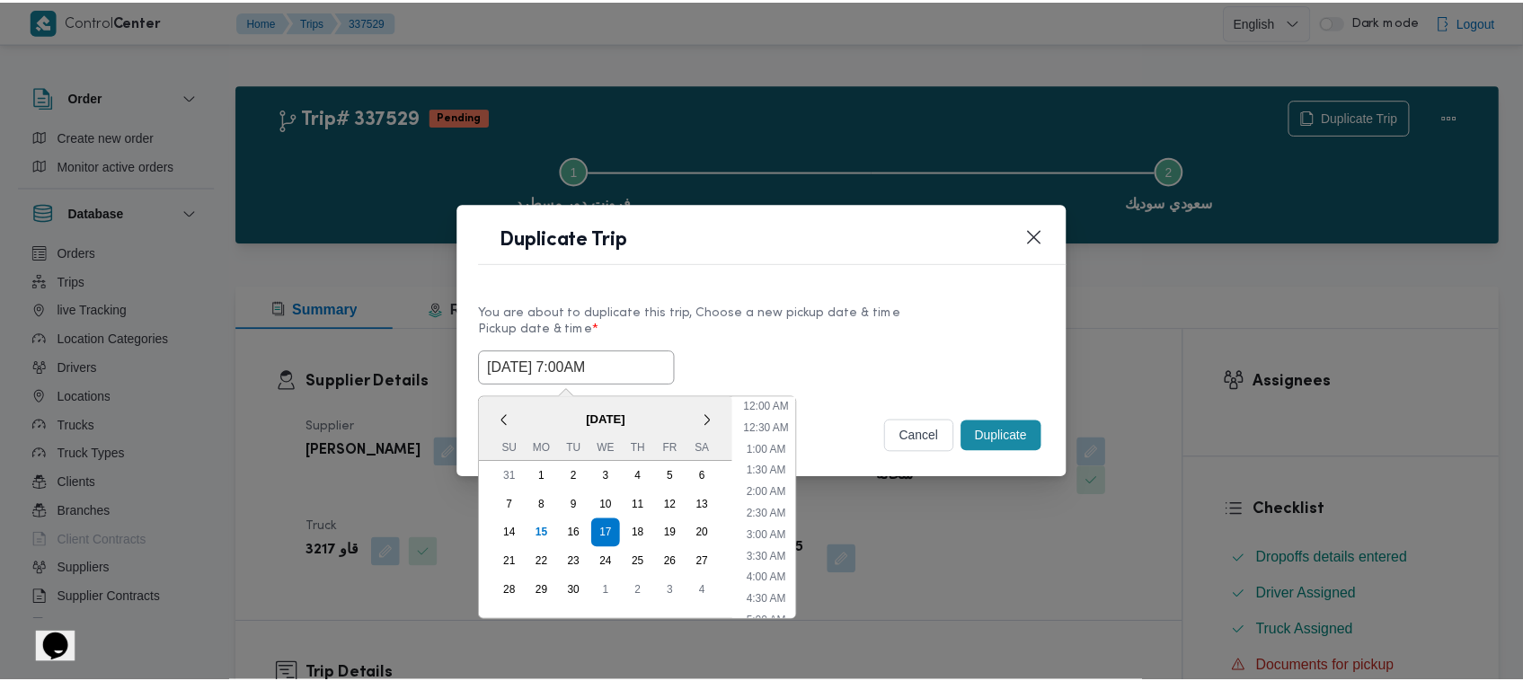
scroll to position [200, 0]
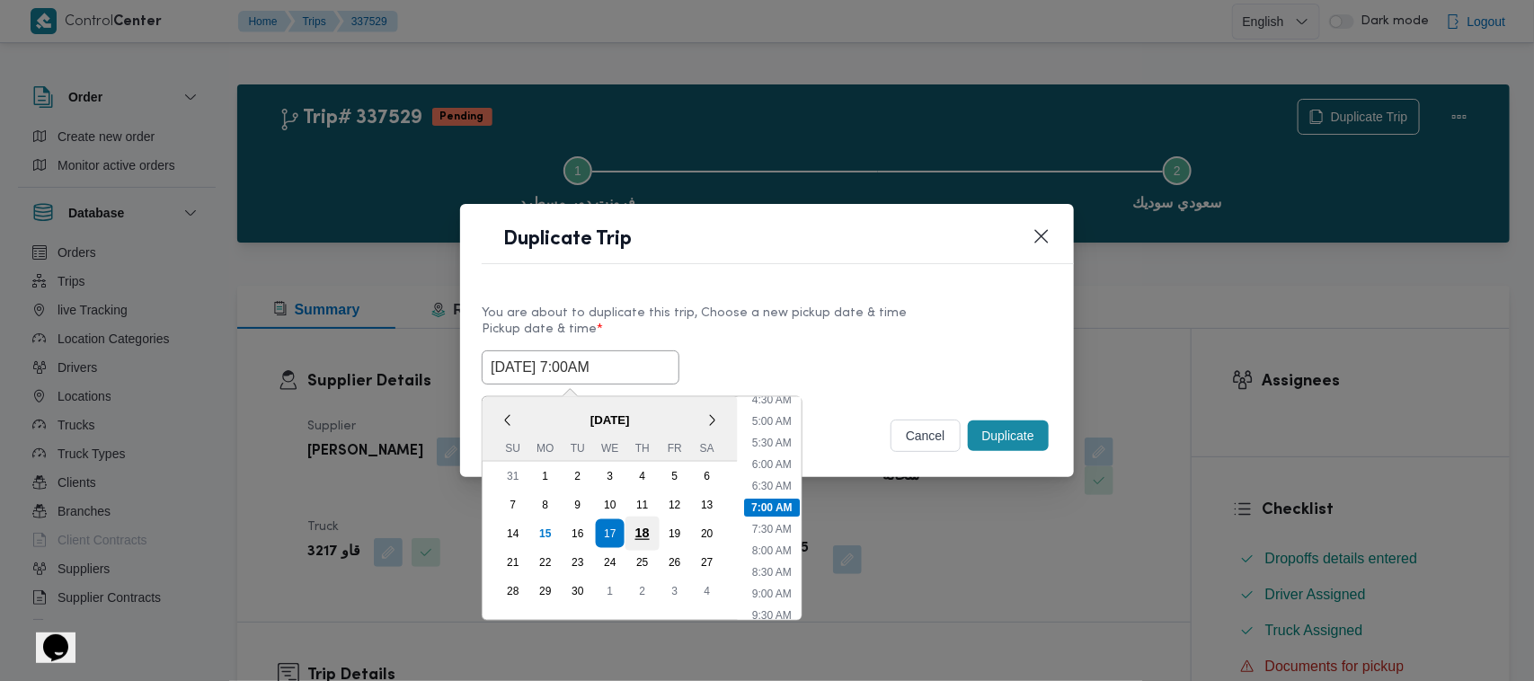
click at [641, 528] on div "18" at bounding box center [642, 534] width 34 height 34
type input "18/09/2025 7:00AM"
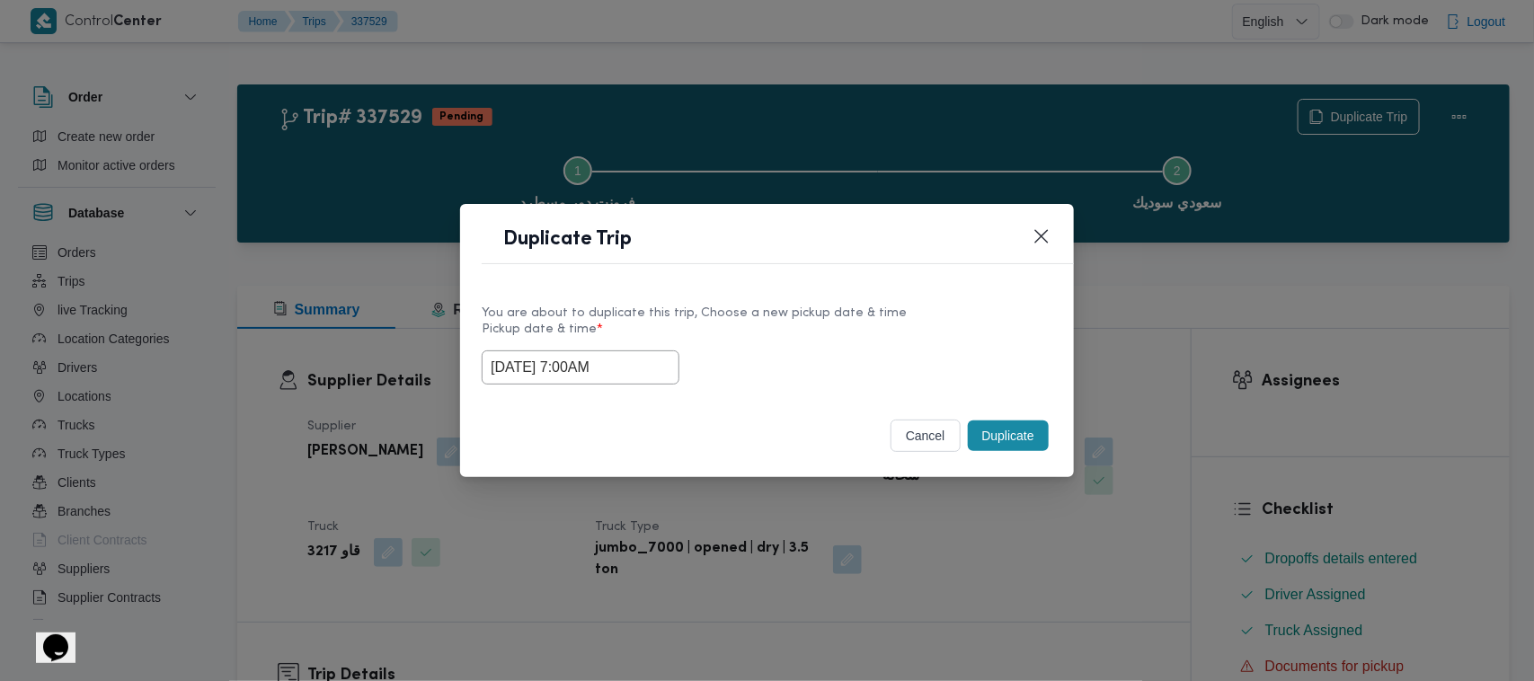
click at [788, 332] on label "Pickup date & time *" at bounding box center [767, 337] width 571 height 28
click at [1031, 455] on div "Duplicate" at bounding box center [1008, 436] width 88 height 38
click at [1018, 431] on button "Duplicate" at bounding box center [1008, 436] width 81 height 31
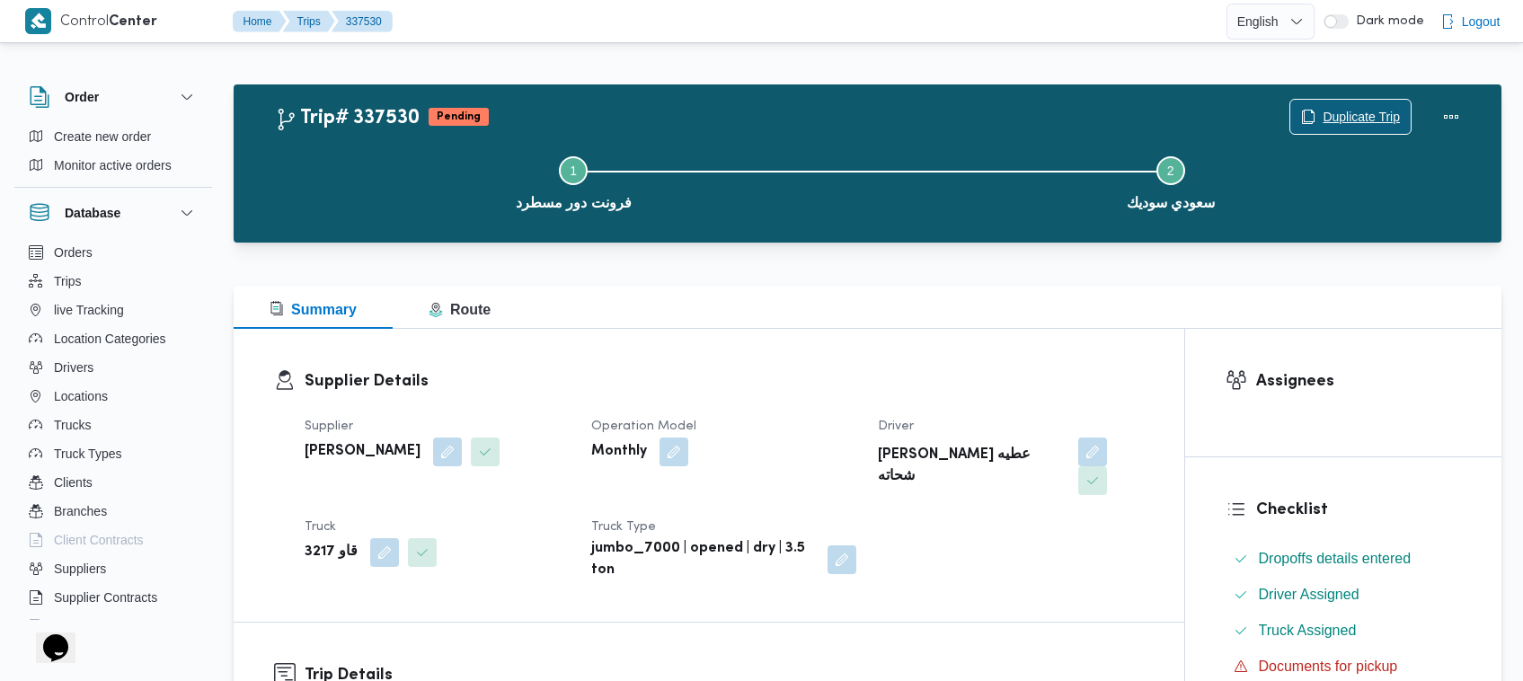
scroll to position [596, 0]
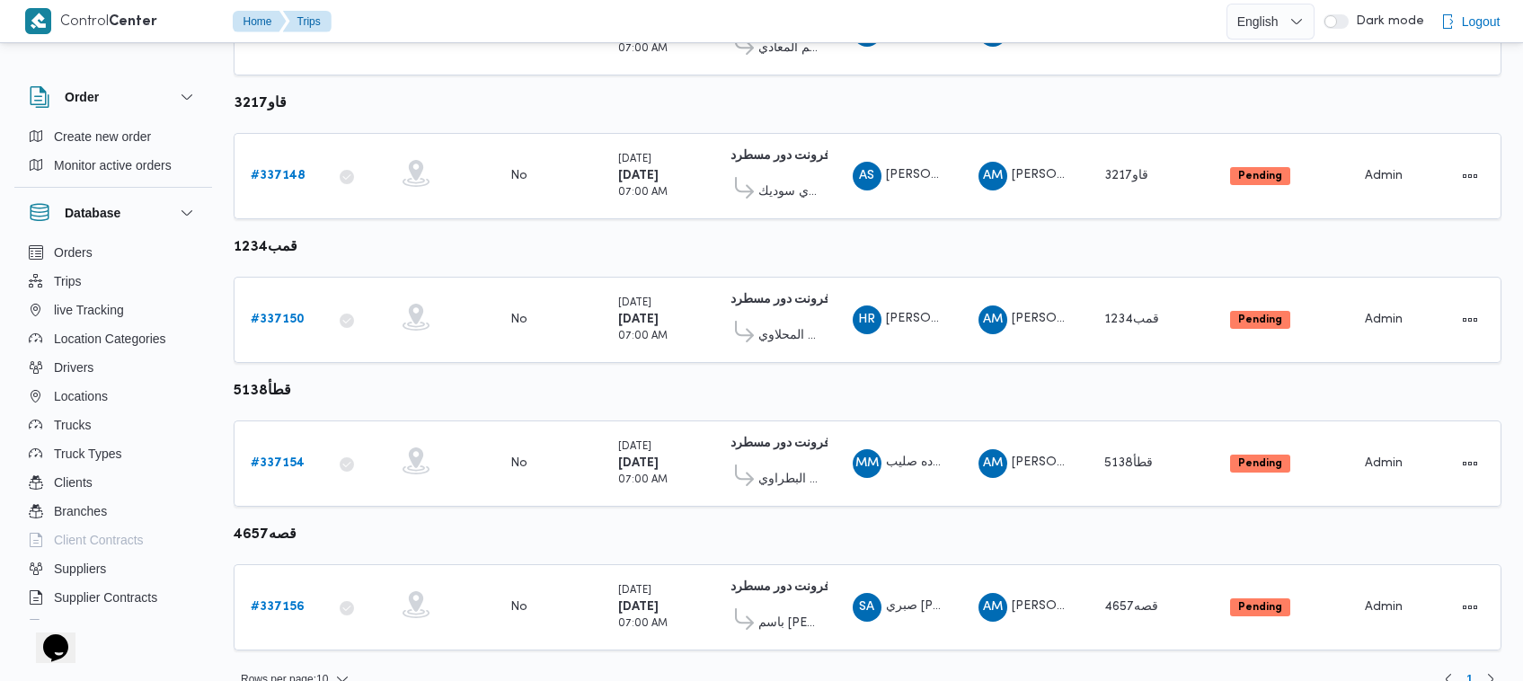
scroll to position [523, 0]
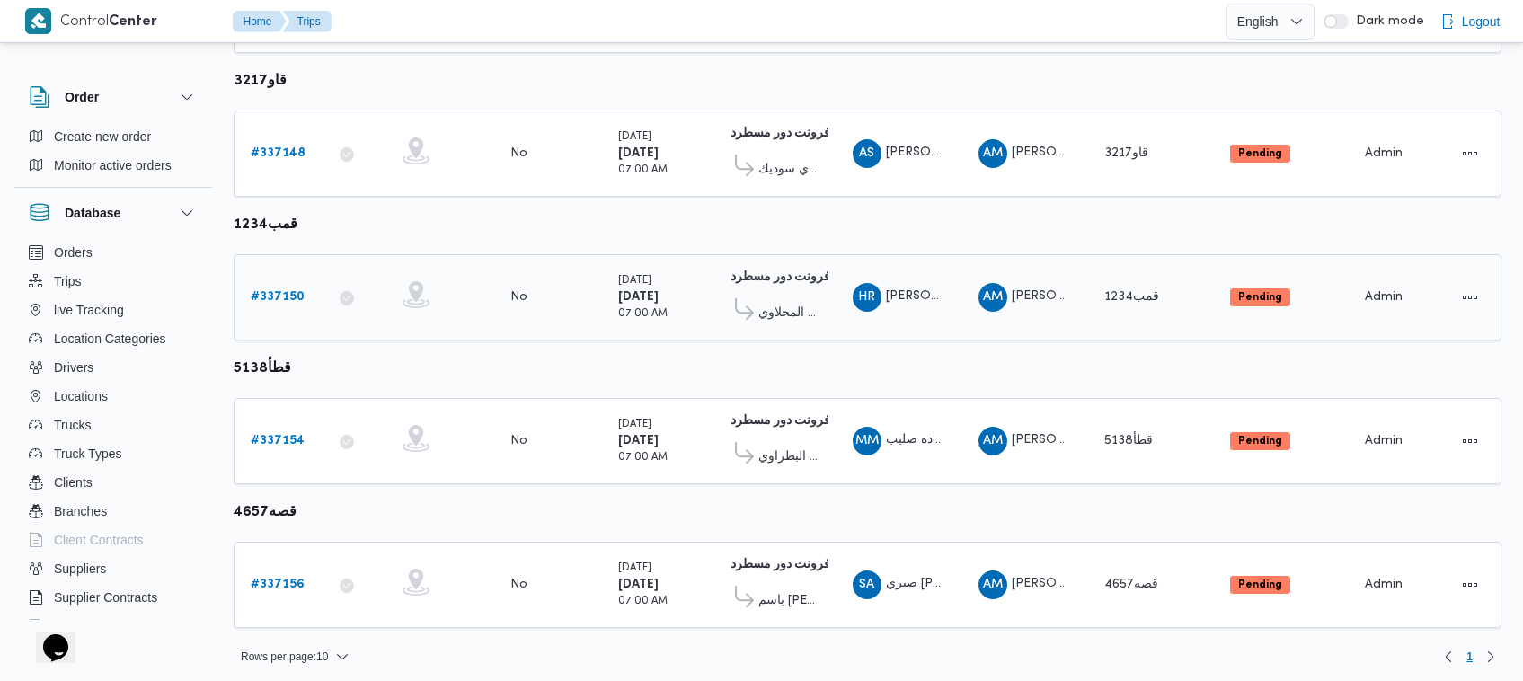
click at [272, 291] on b "# 337150" at bounding box center [278, 297] width 54 height 12
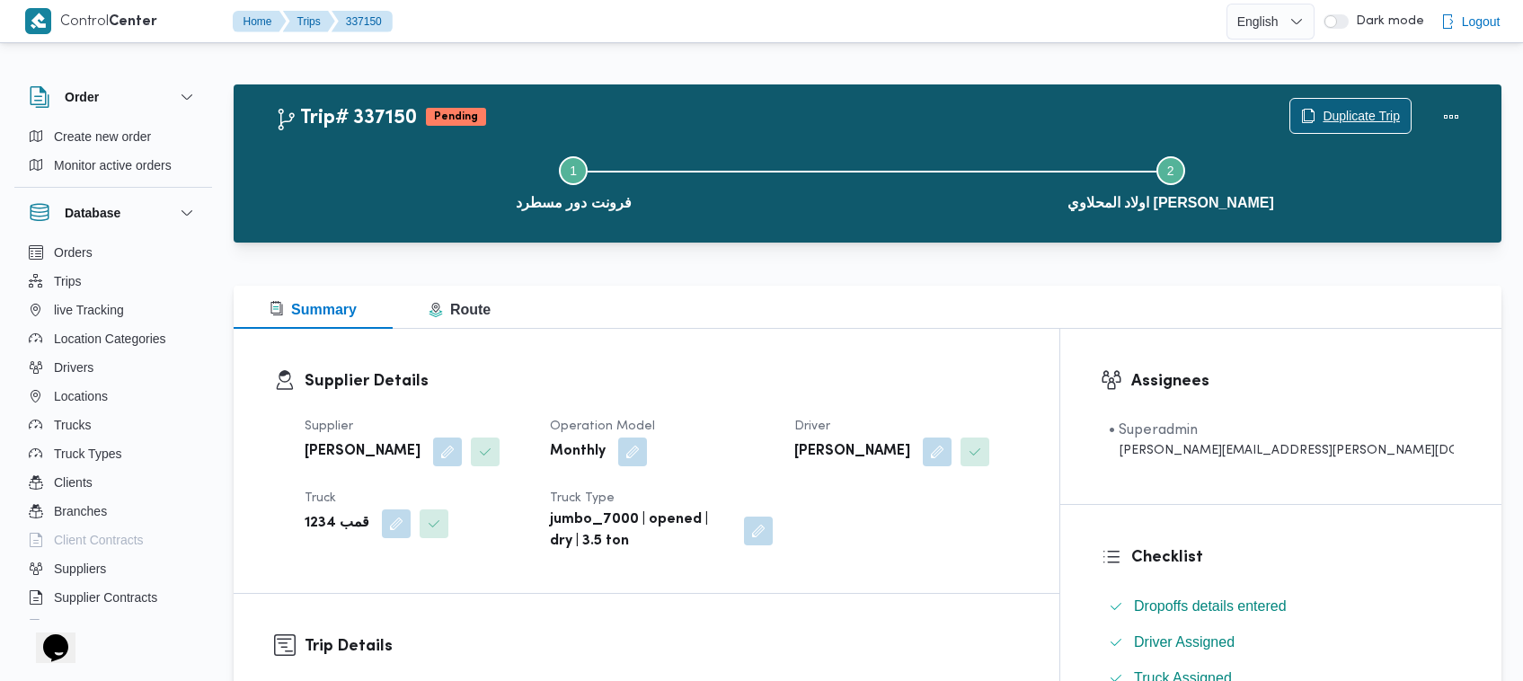
click at [1357, 117] on span "Duplicate Trip" at bounding box center [1361, 116] width 77 height 22
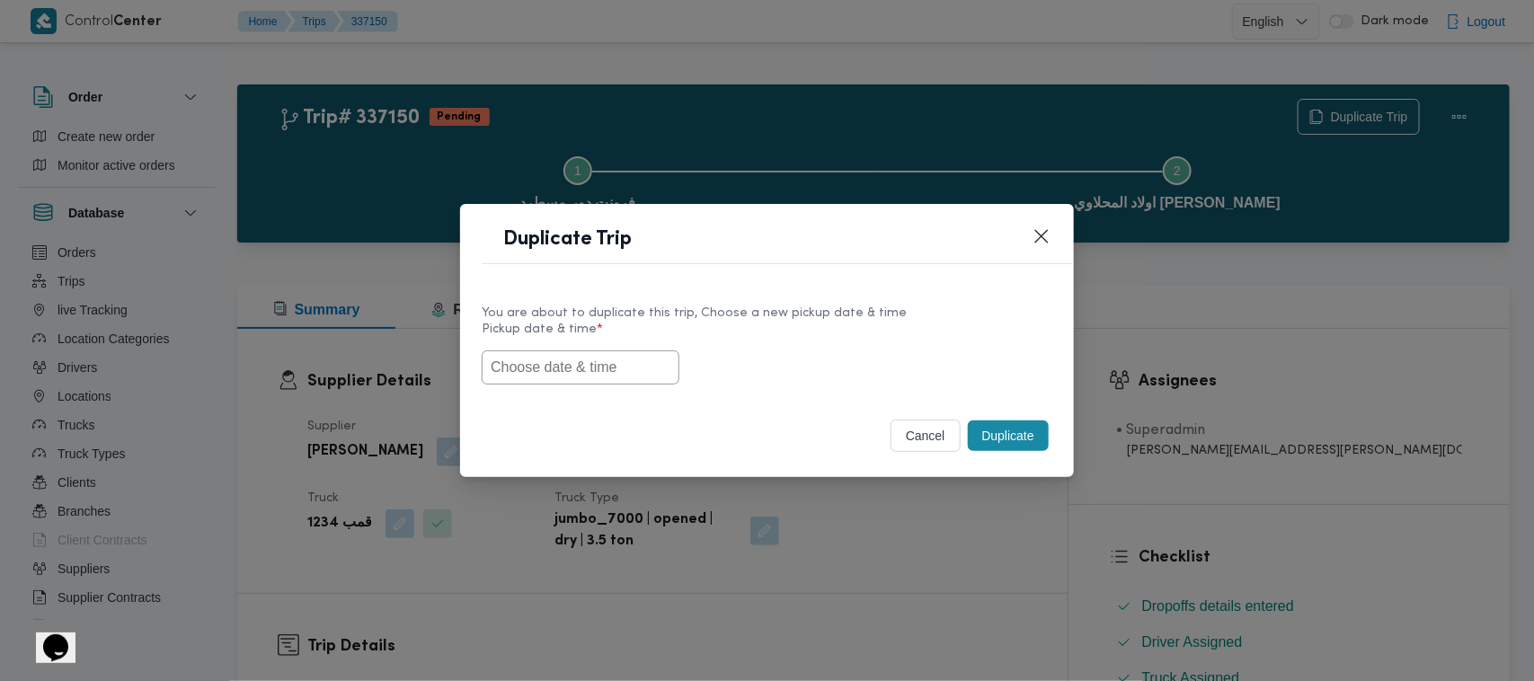
click at [600, 394] on div "You are about to duplicate this trip, Choose a new pickup date & time Pickup da…" at bounding box center [767, 343] width 614 height 115
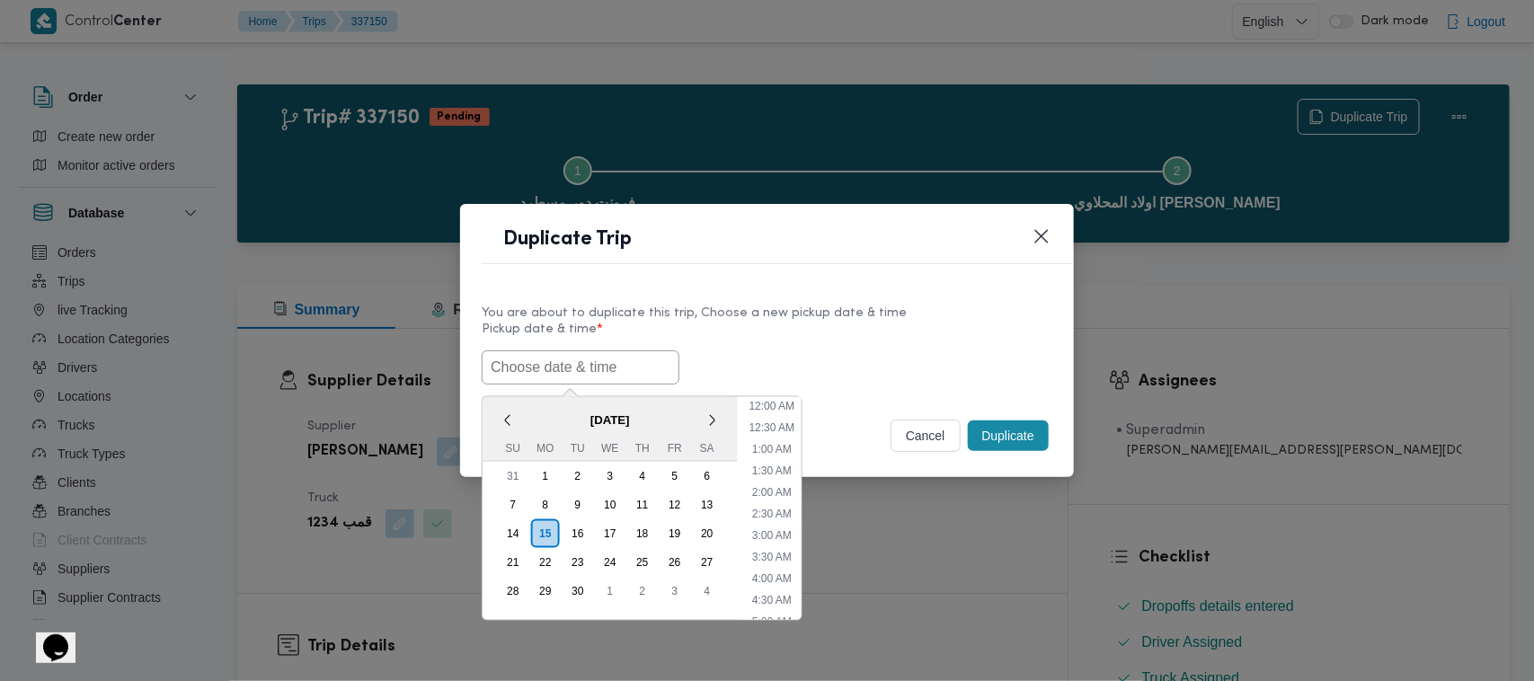
click at [589, 362] on input "text" at bounding box center [581, 367] width 198 height 34
paste input "17/09/2025 7:00AM"
type input "17/09/2025 7:00AM"
drag, startPoint x: 806, startPoint y: 340, endPoint x: 953, endPoint y: 394, distance: 156.9
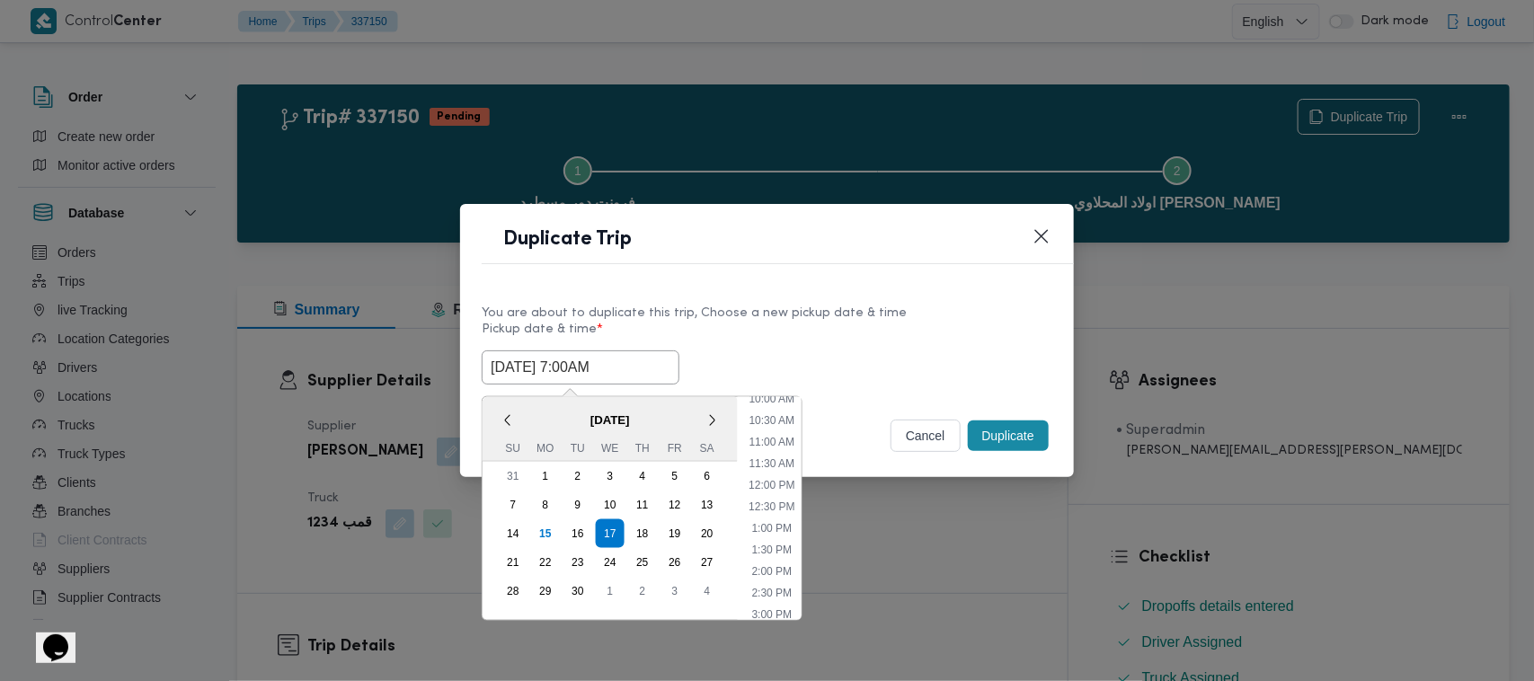
click at [811, 340] on label "Pickup date & time *" at bounding box center [767, 337] width 571 height 28
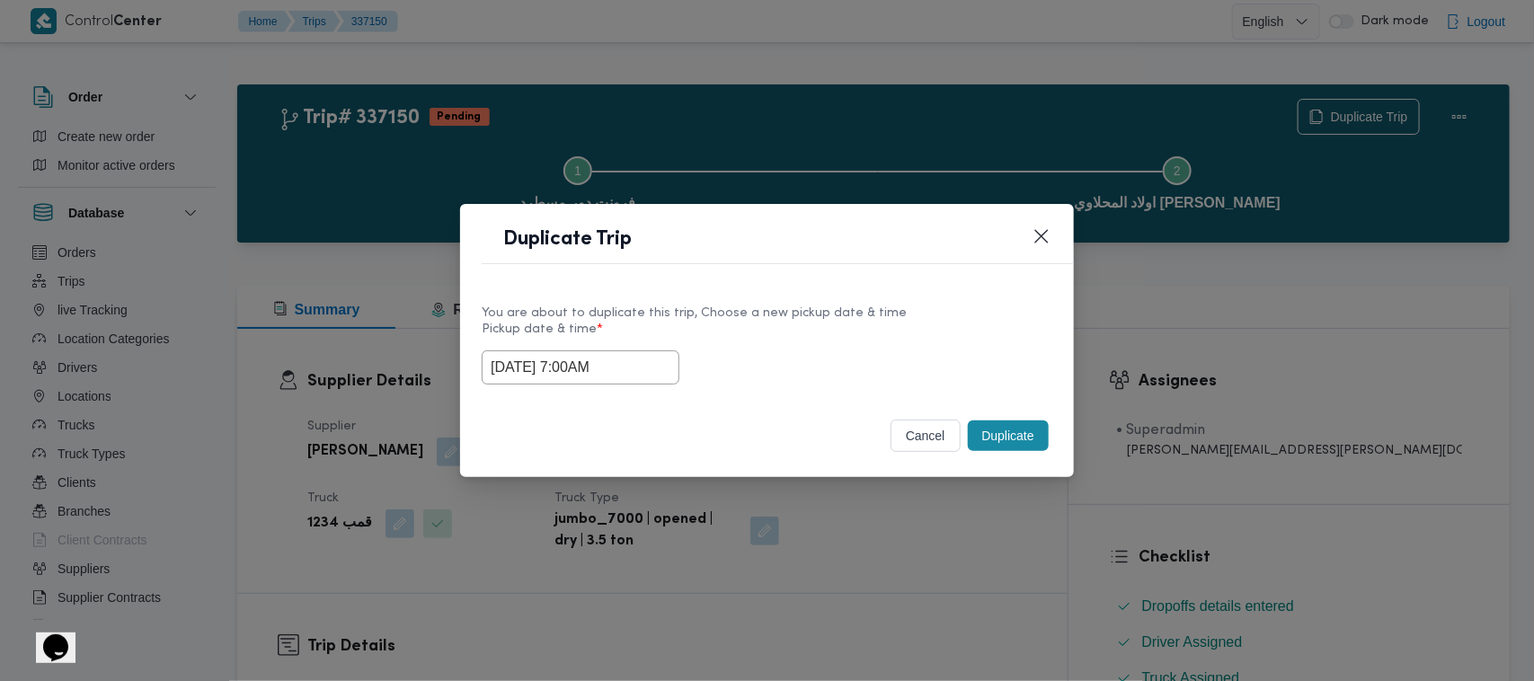
click at [1015, 438] on button "Duplicate" at bounding box center [1008, 436] width 81 height 31
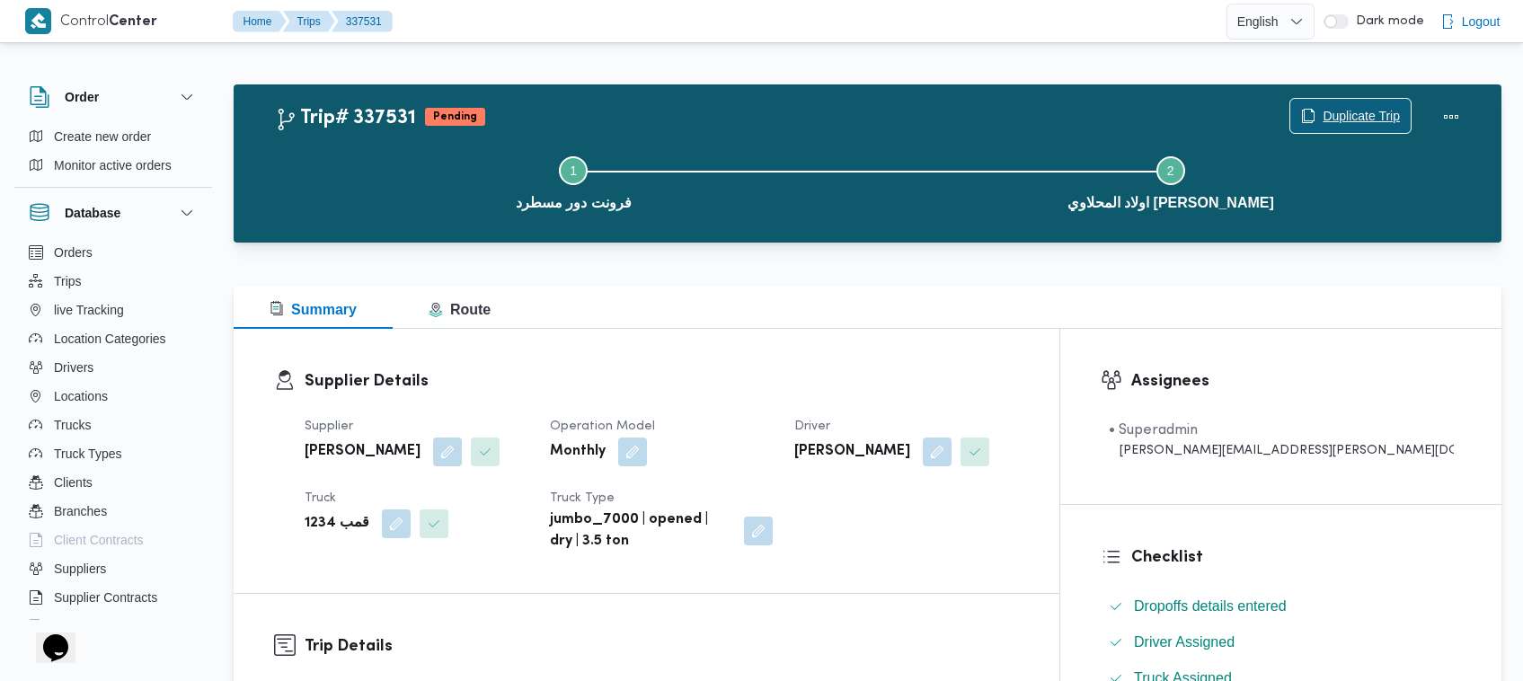
click at [1323, 105] on span "Duplicate Trip" at bounding box center [1361, 116] width 77 height 22
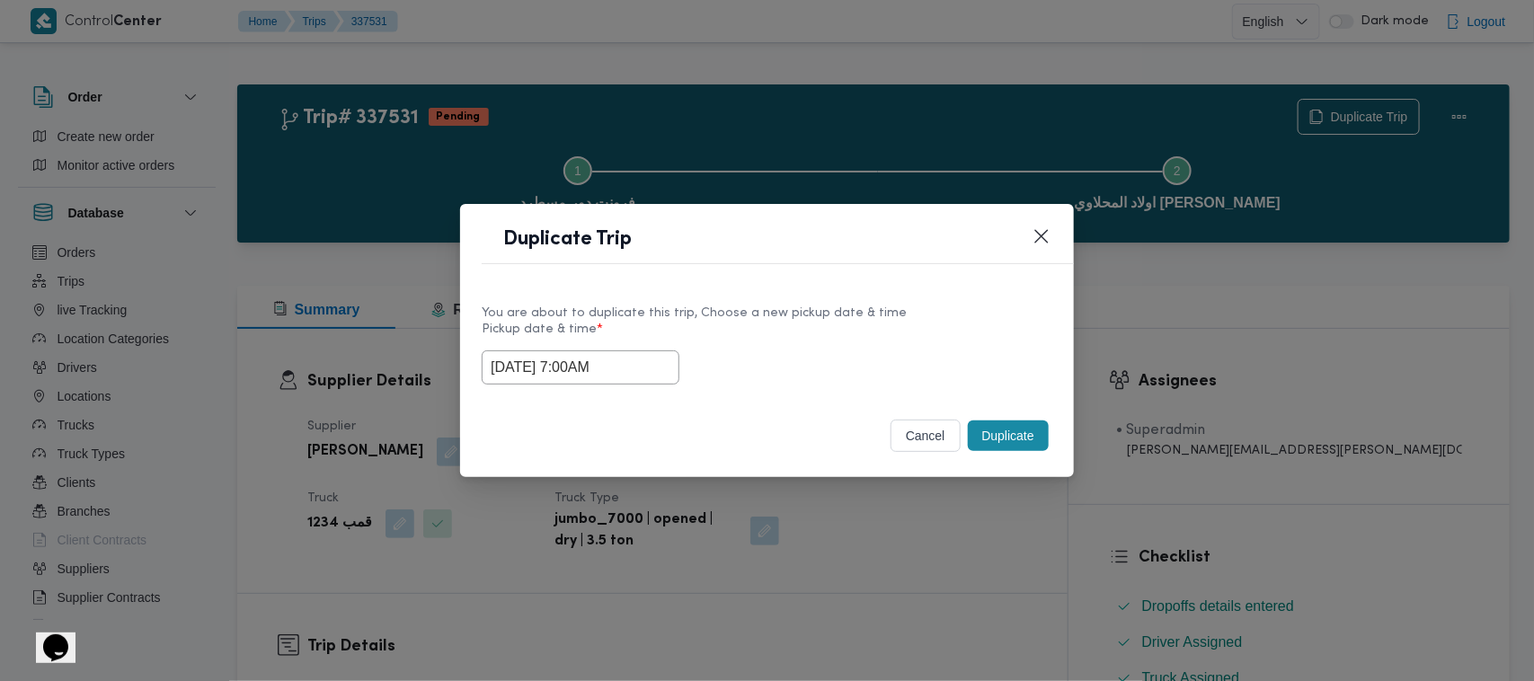
click at [648, 358] on input "17/09/2025 7:00AM" at bounding box center [581, 367] width 198 height 34
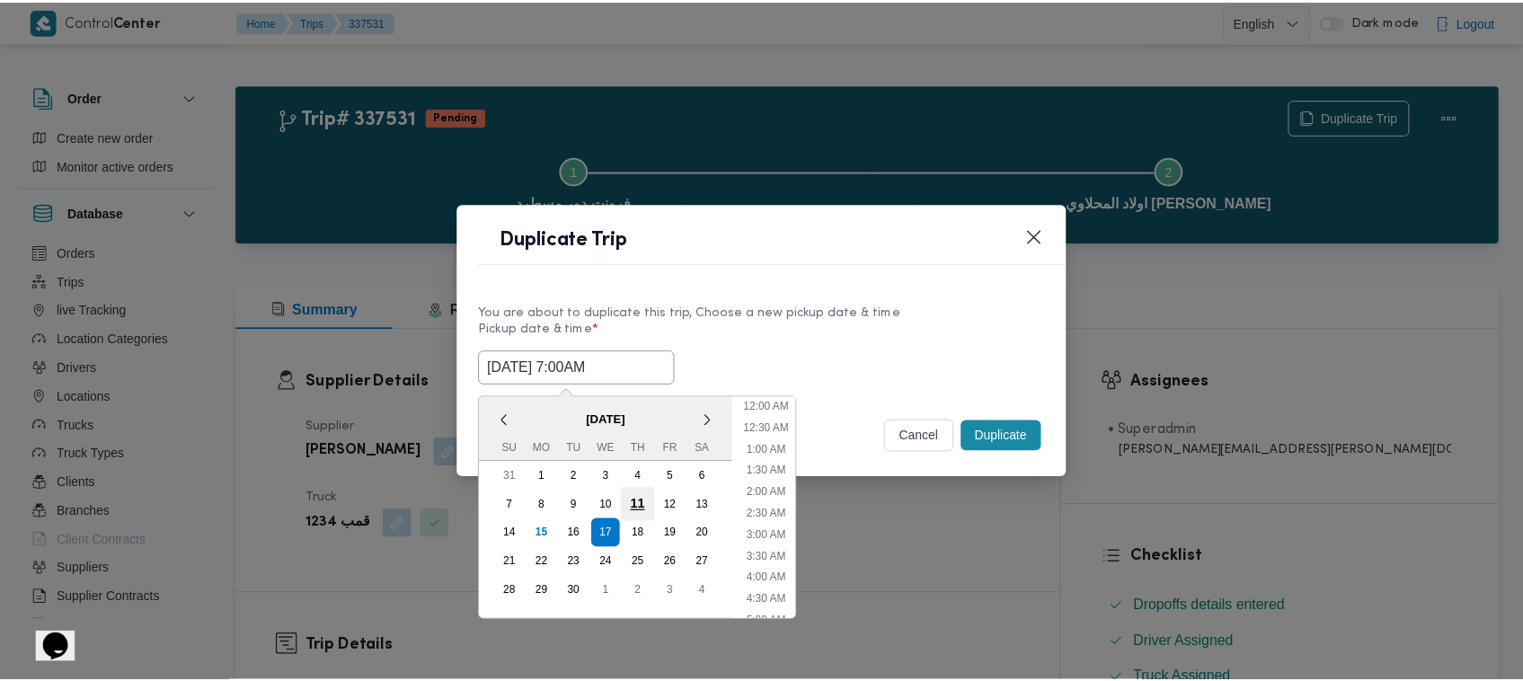
scroll to position [200, 0]
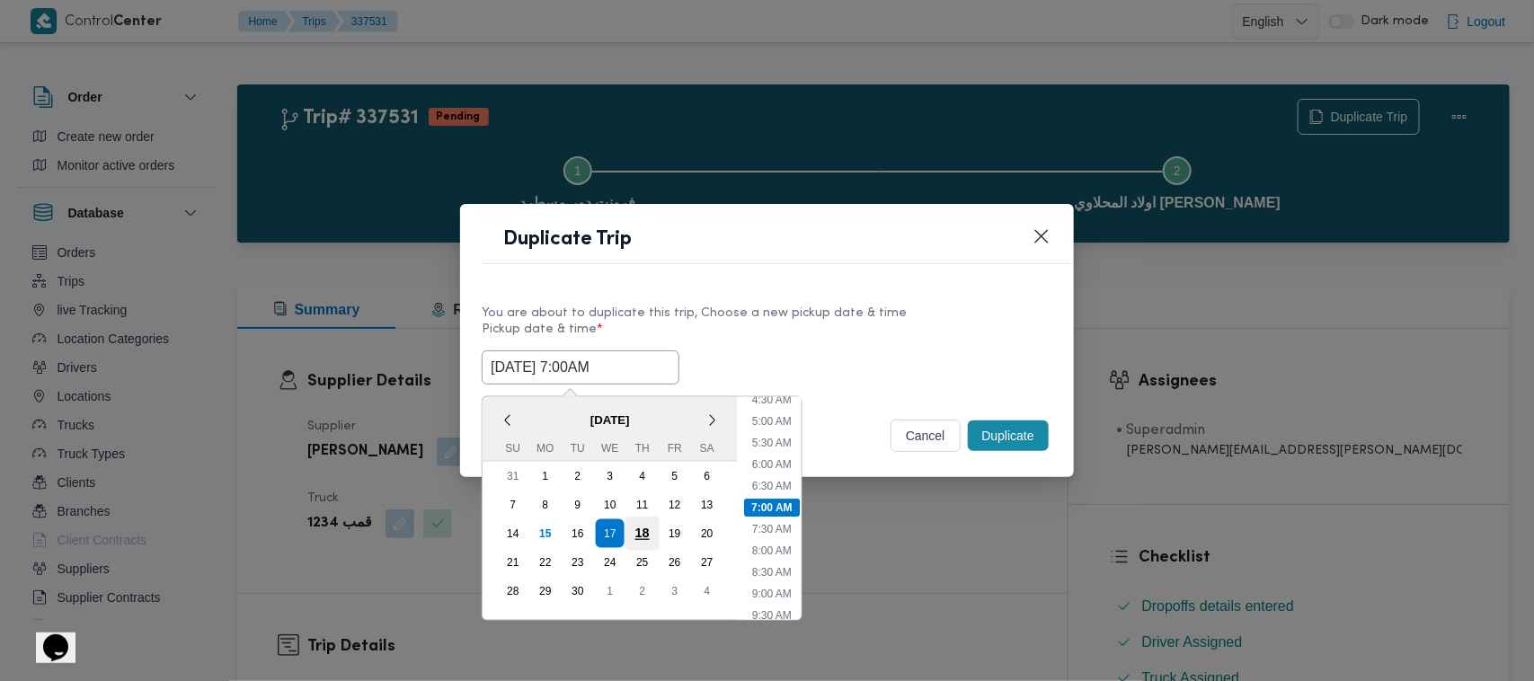
click at [638, 527] on div "18" at bounding box center [642, 534] width 34 height 34
type input "18/09/2025 7:00AM"
click at [850, 311] on div "You are about to duplicate this trip, Choose a new pickup date & time" at bounding box center [767, 313] width 571 height 19
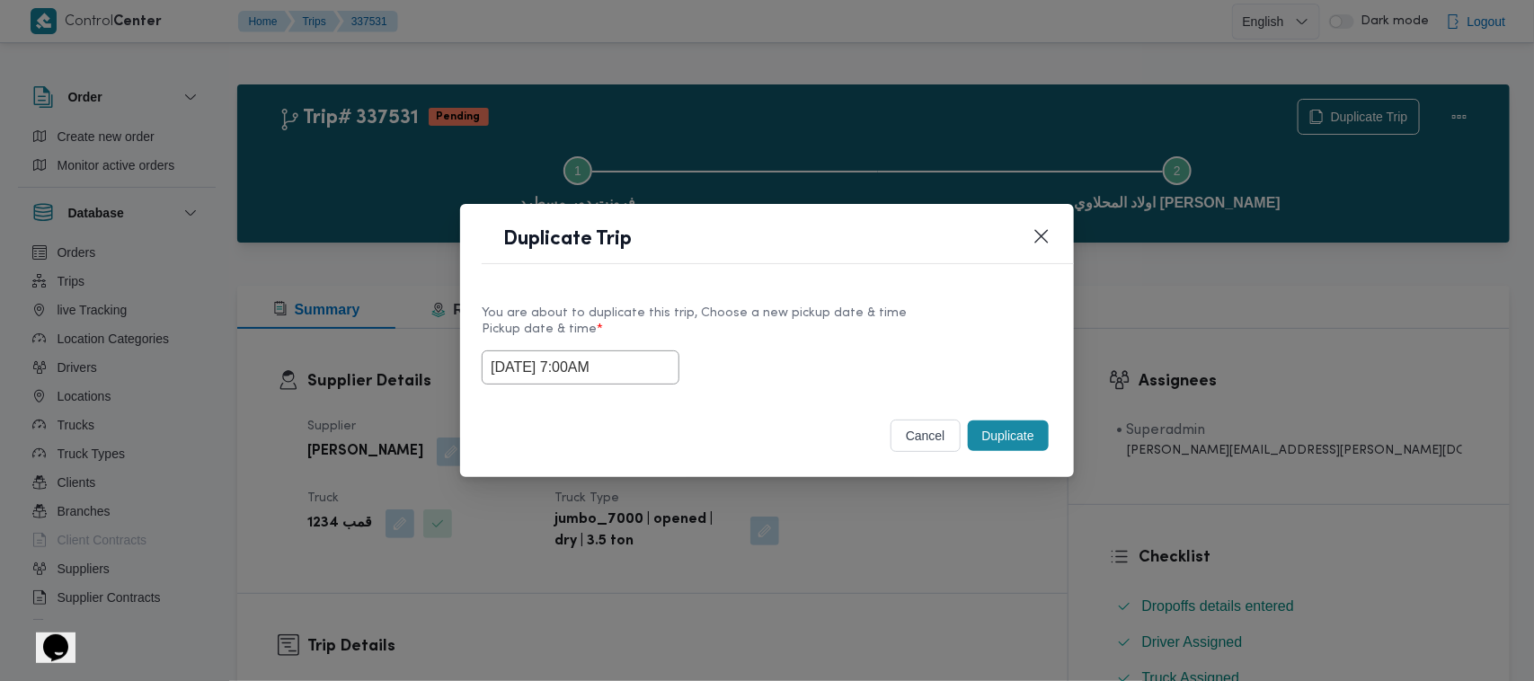
click at [1021, 456] on footer "cancel Duplicate" at bounding box center [767, 436] width 571 height 40
click at [1016, 431] on button "Duplicate" at bounding box center [1008, 436] width 81 height 31
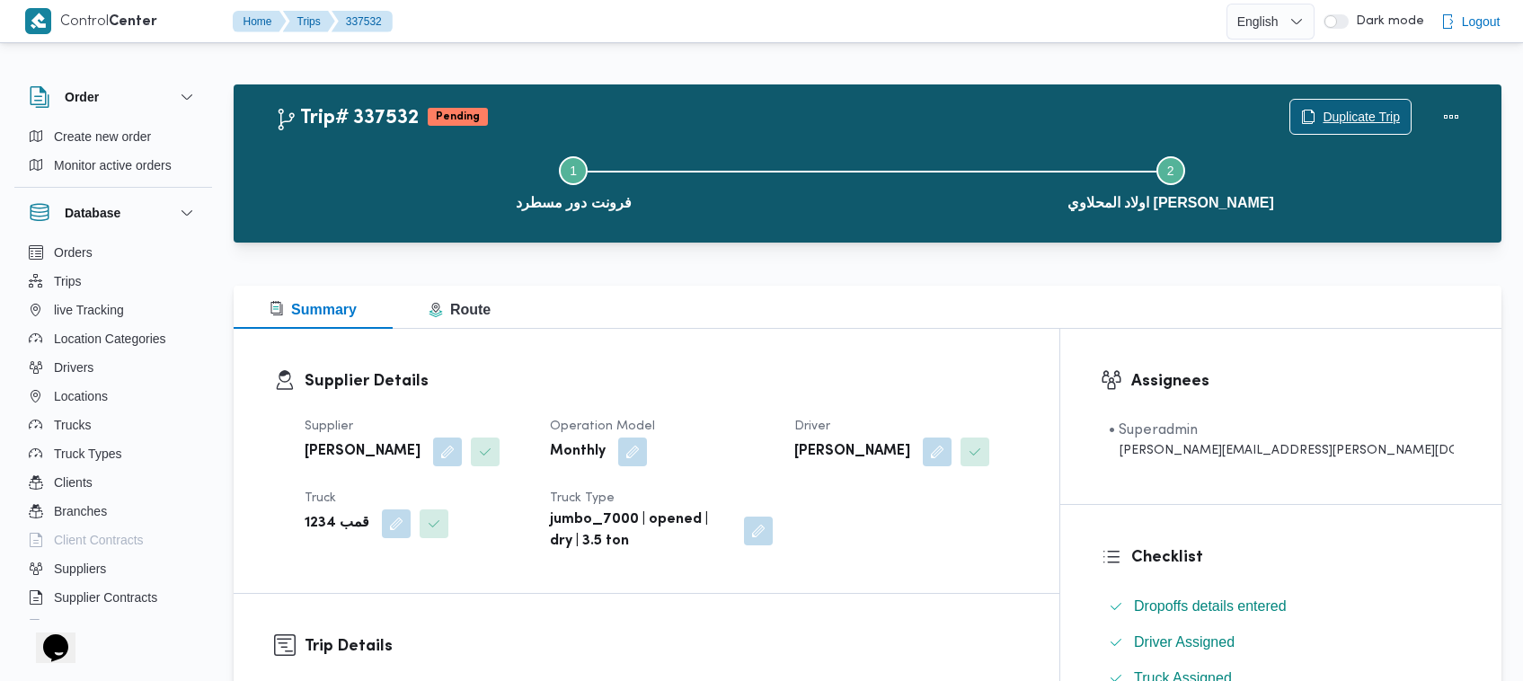
scroll to position [596, 0]
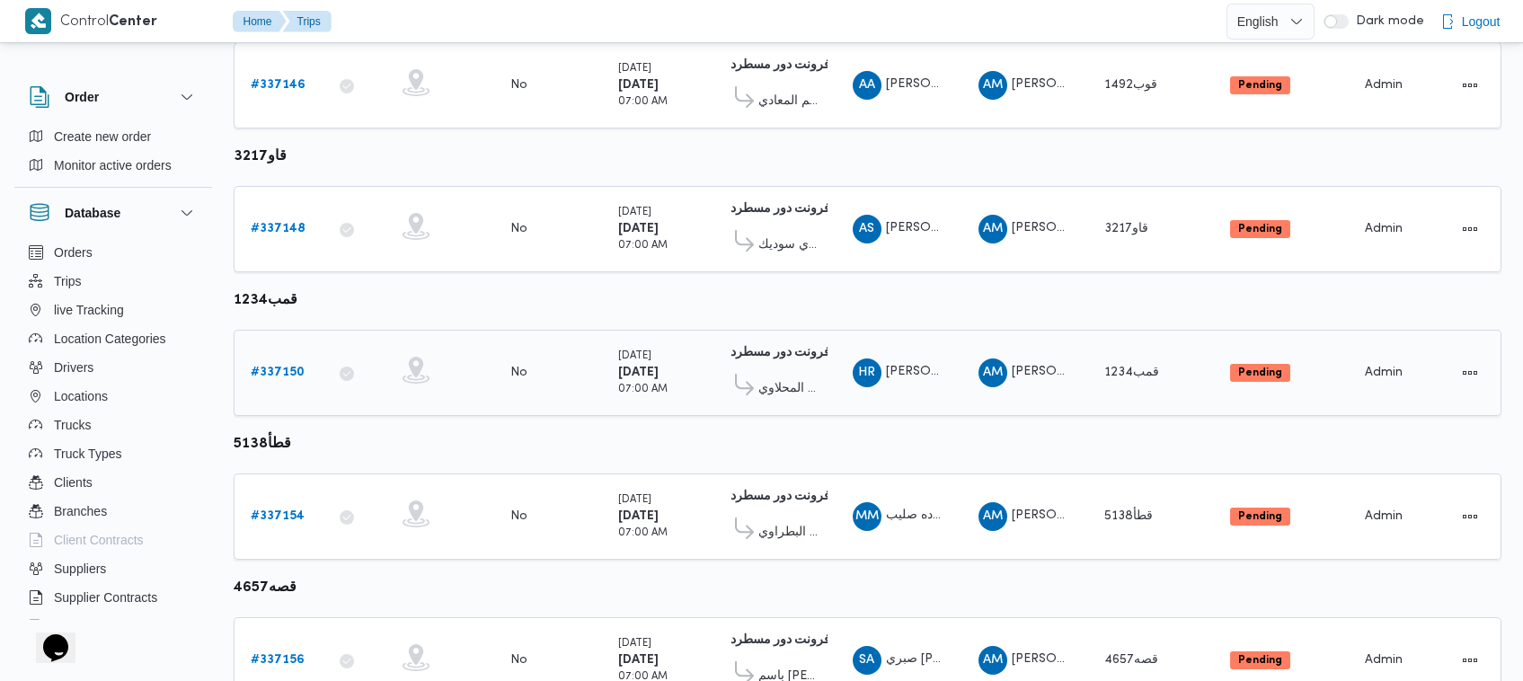
scroll to position [523, 0]
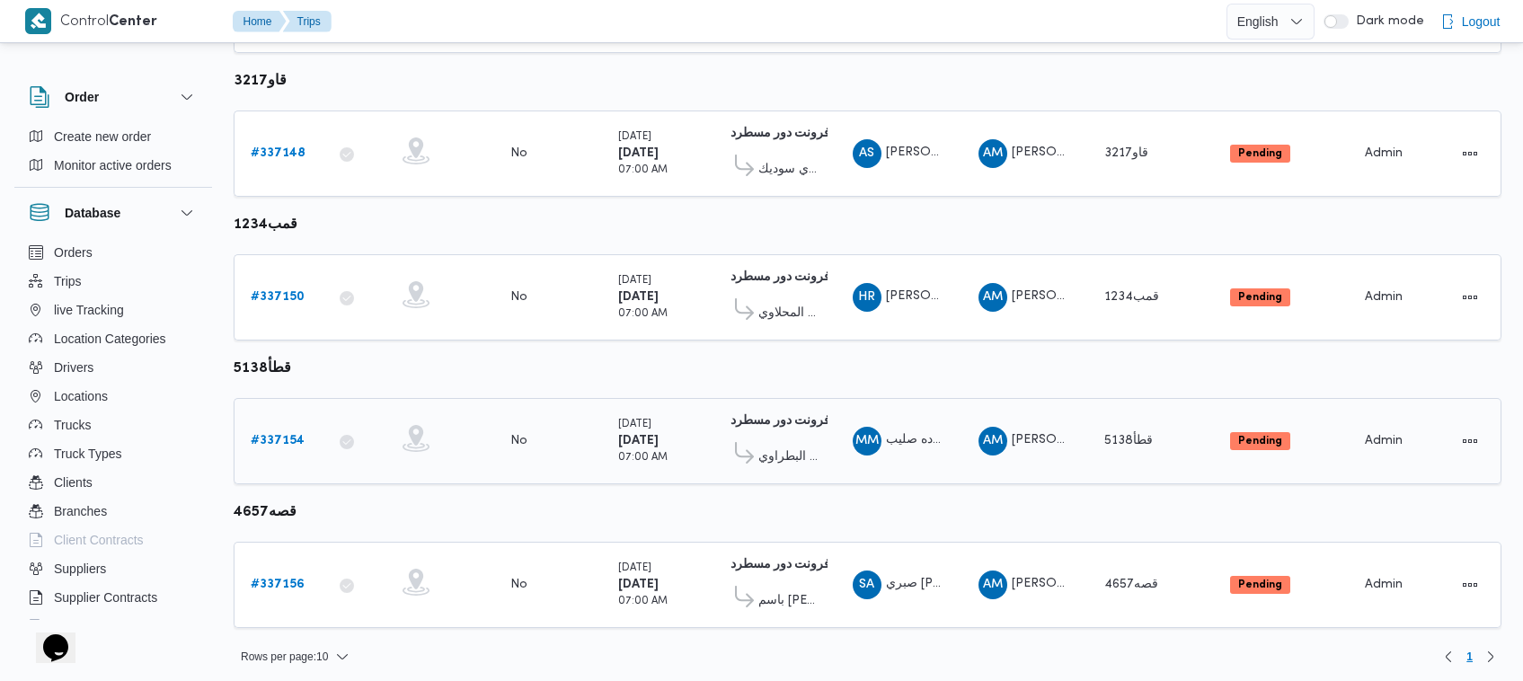
click at [270, 423] on div "# 337154" at bounding box center [278, 441] width 71 height 36
click at [274, 435] on b "# 337154" at bounding box center [278, 441] width 54 height 12
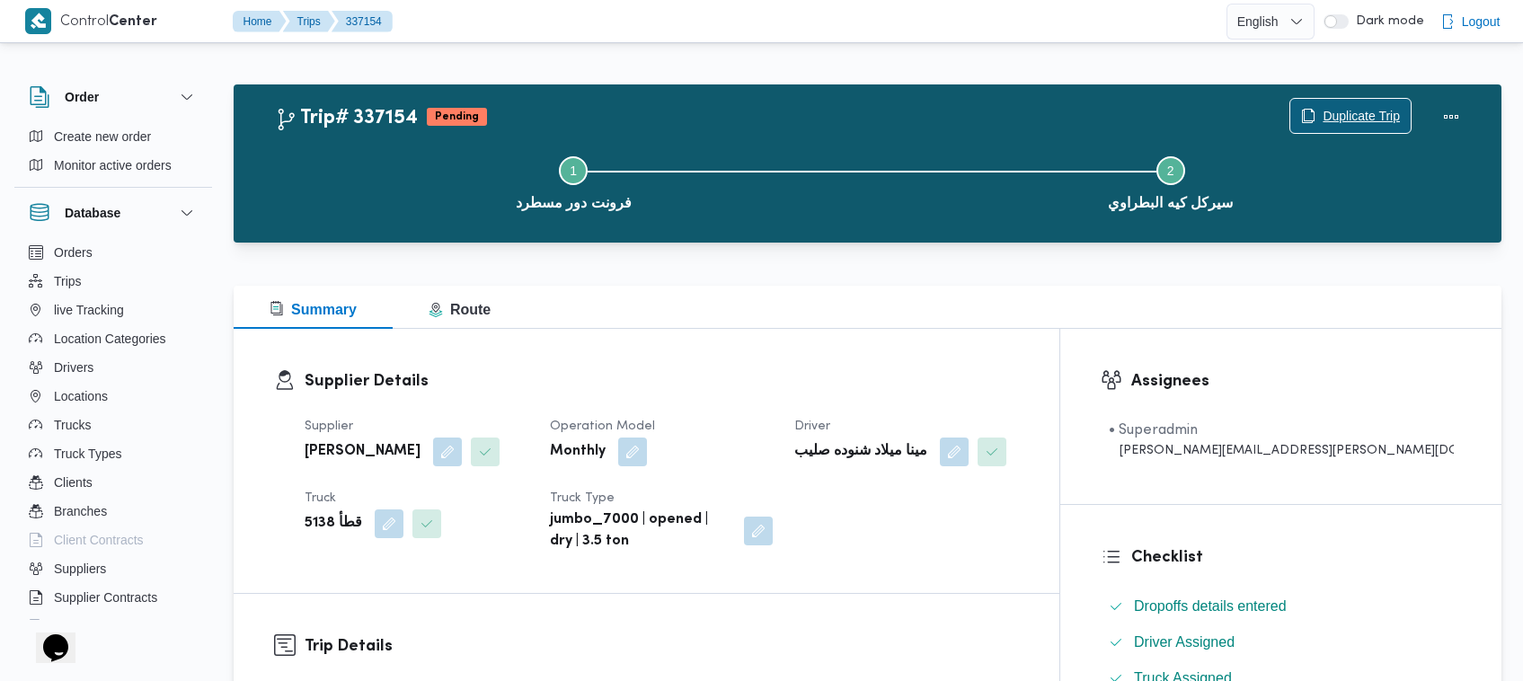
click at [1340, 110] on span "Duplicate Trip" at bounding box center [1361, 116] width 77 height 22
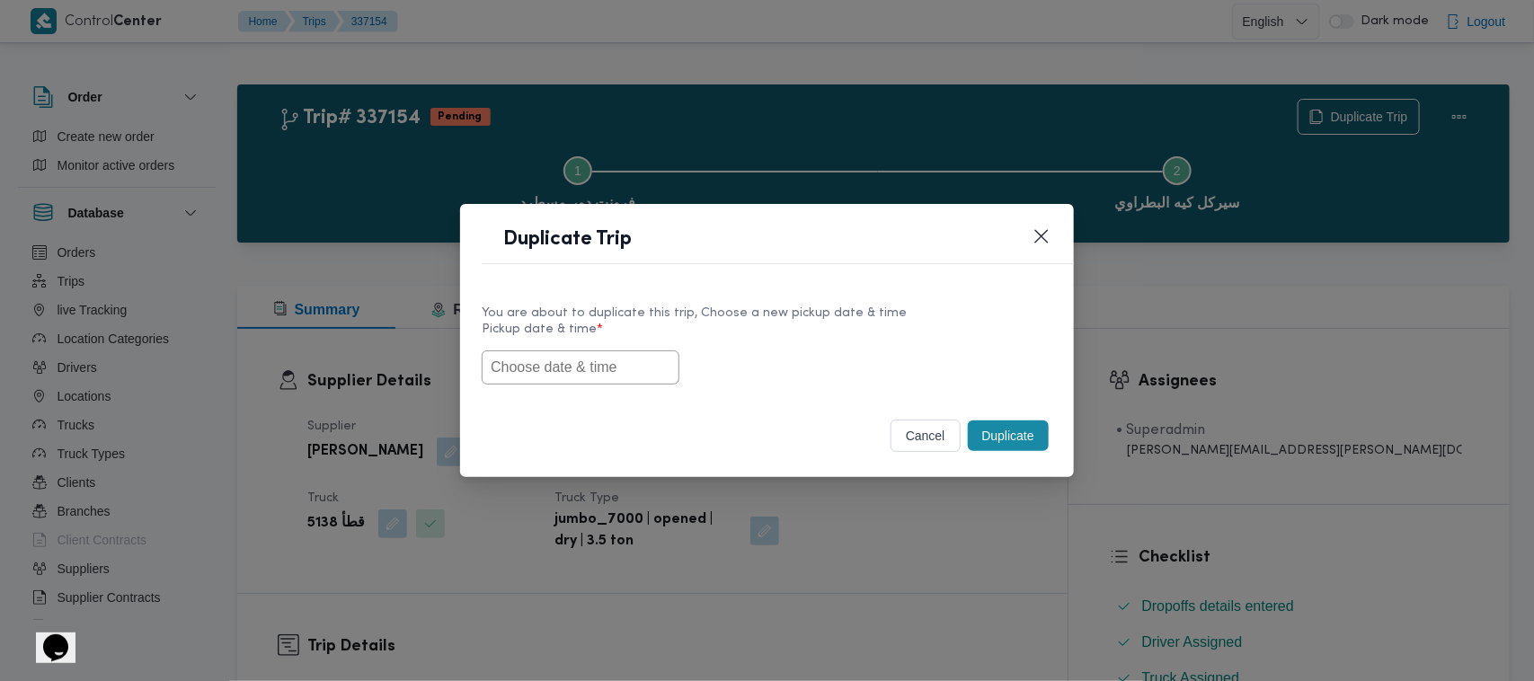
click at [608, 374] on input "text" at bounding box center [581, 367] width 198 height 34
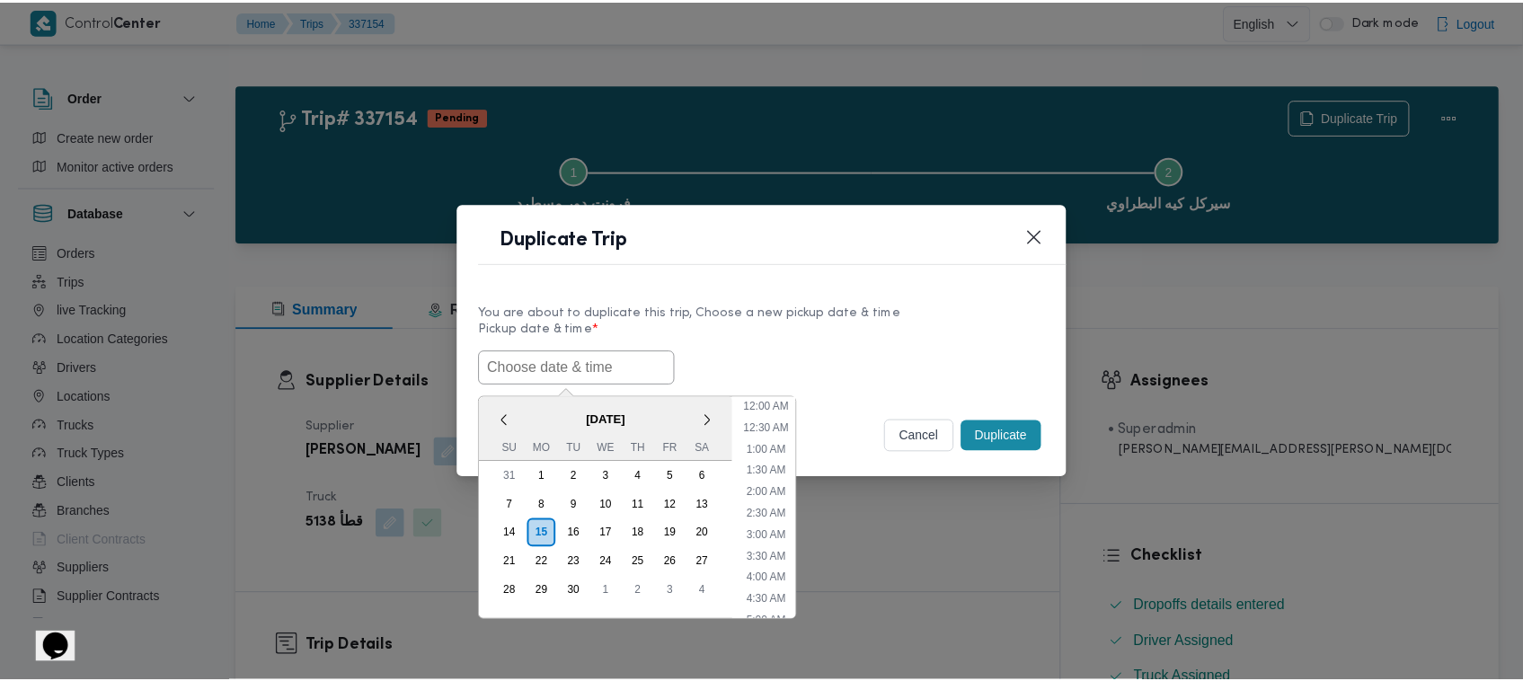
scroll to position [438, 0]
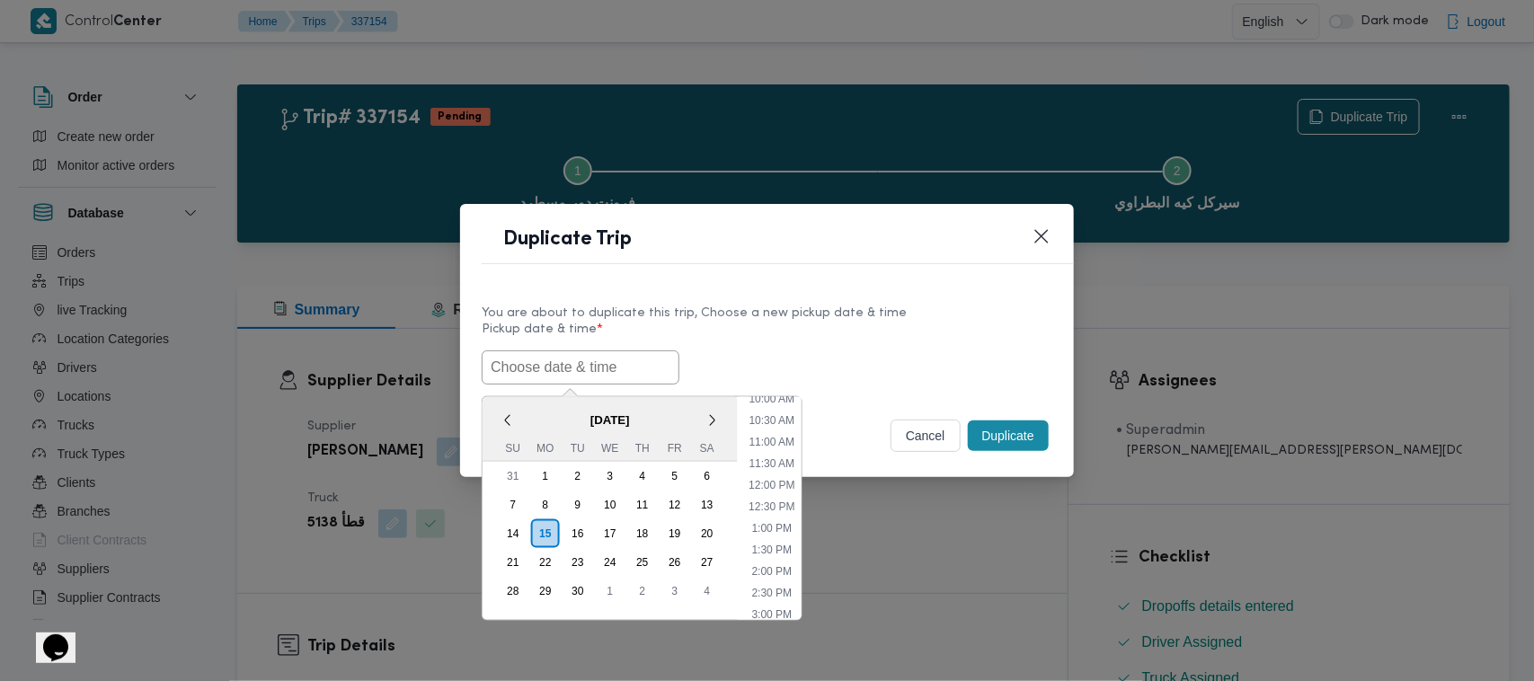
paste input "17/09/2025 7:00AM"
type input "17/09/2025 7:00AM"
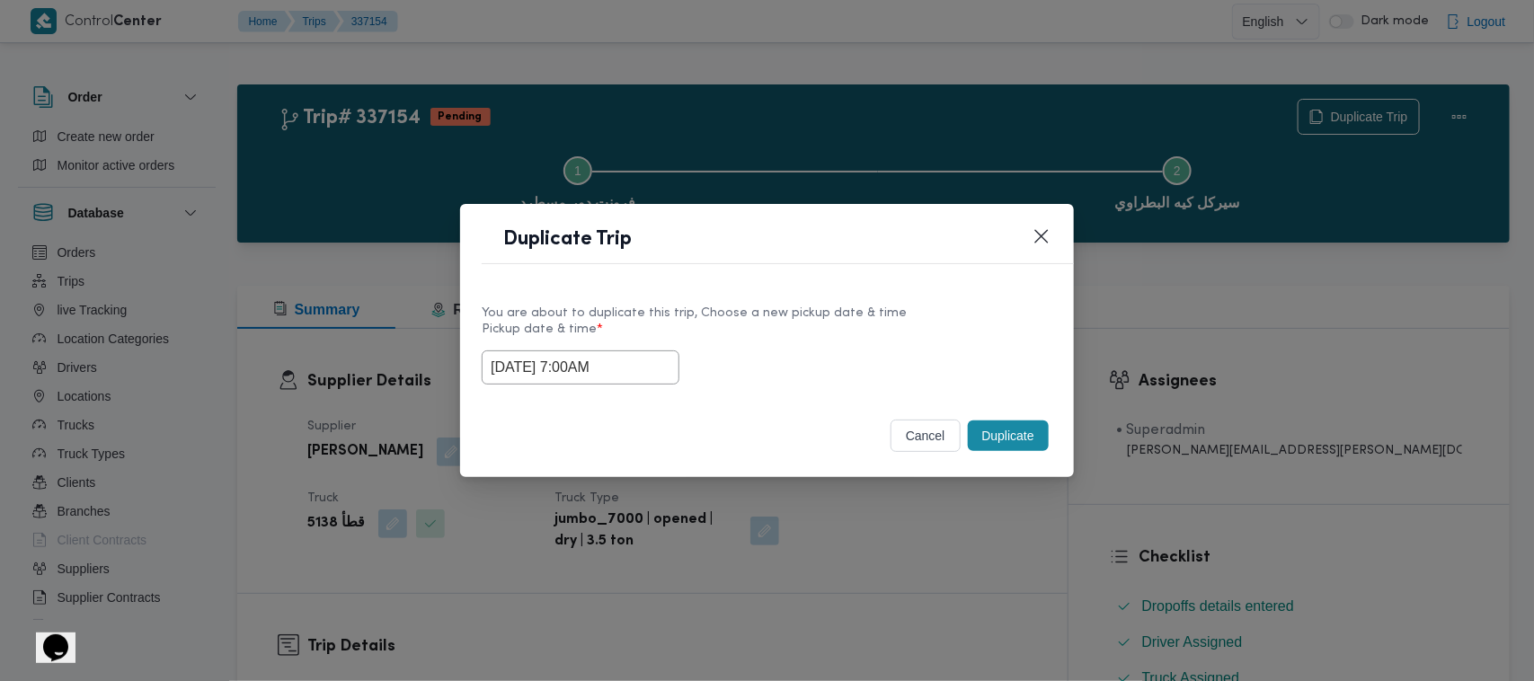
click at [855, 330] on label "Pickup date & time *" at bounding box center [767, 337] width 571 height 28
click at [1015, 432] on button "Duplicate" at bounding box center [1008, 436] width 81 height 31
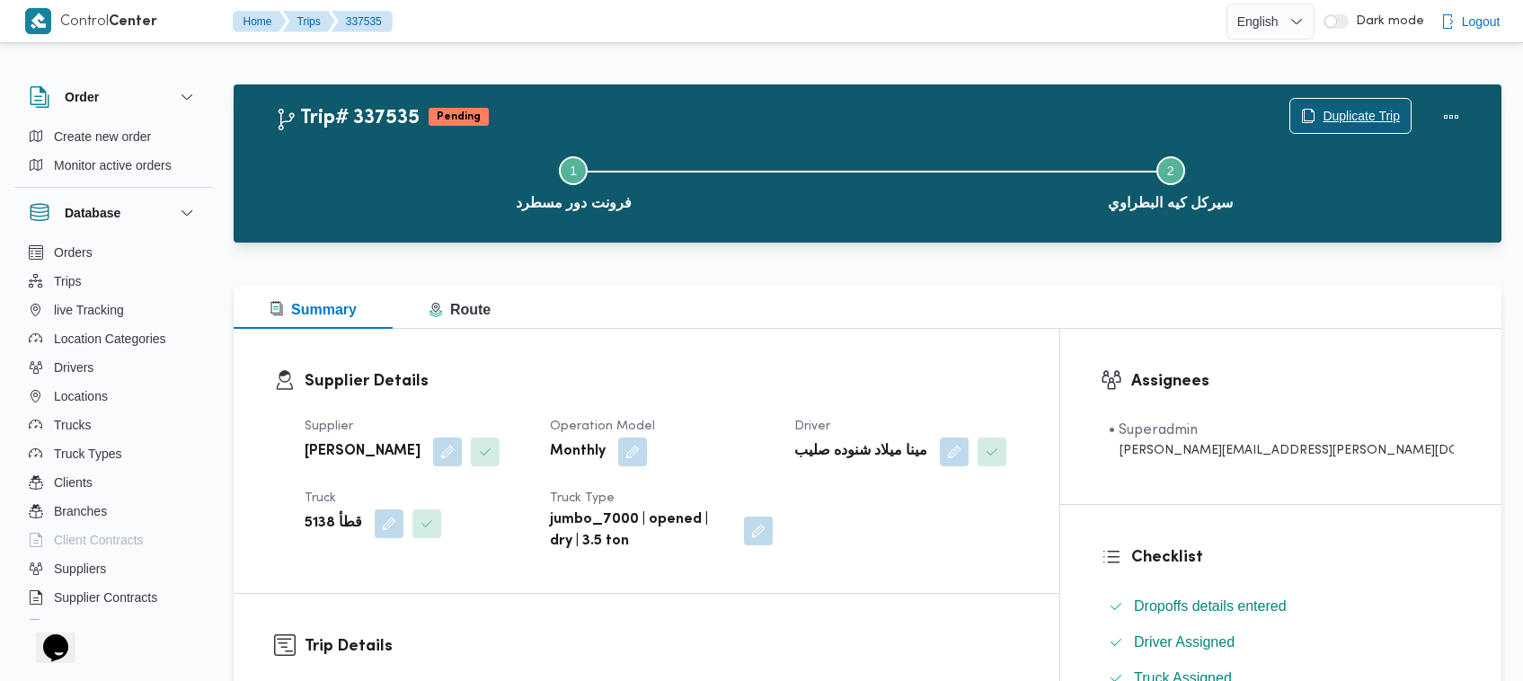
click at [1340, 108] on span "Duplicate Trip" at bounding box center [1361, 116] width 77 height 22
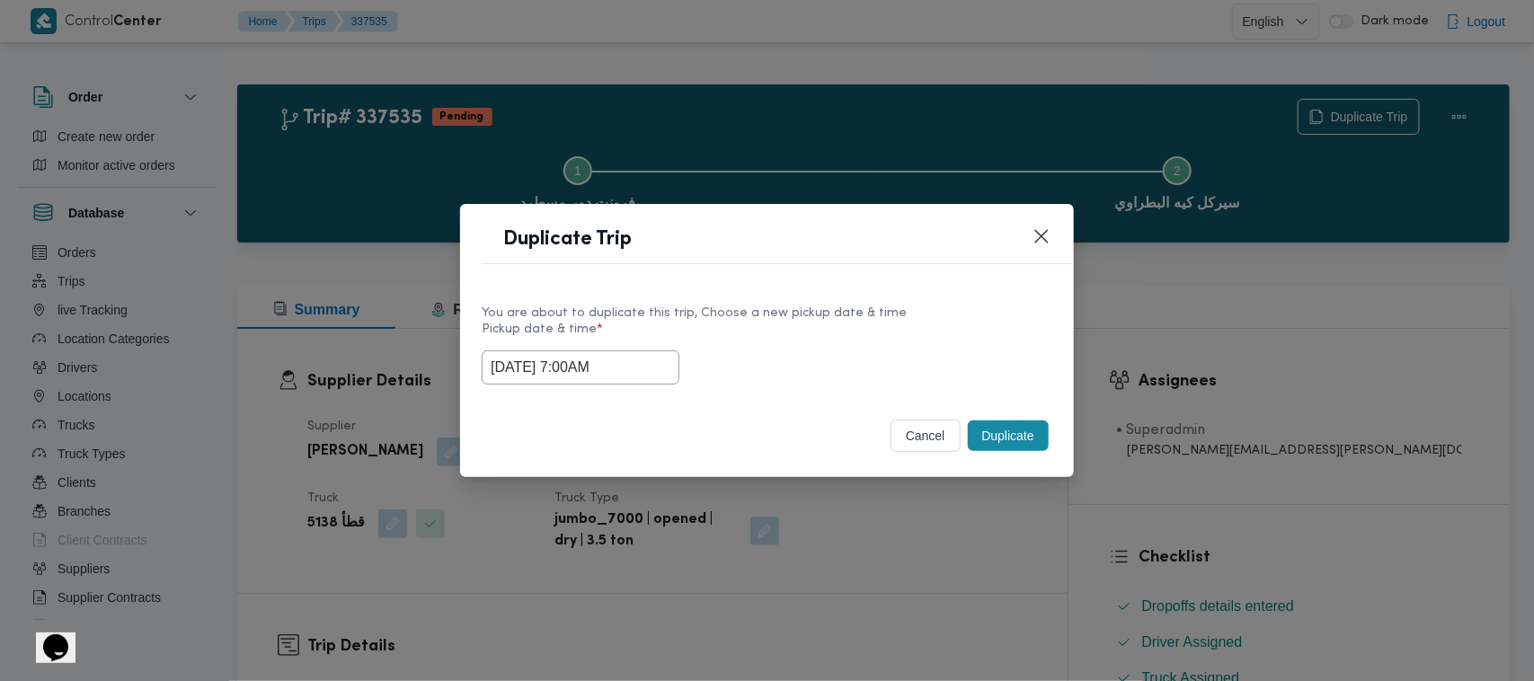
click at [651, 366] on input "17/09/2025 7:00AM" at bounding box center [581, 367] width 198 height 34
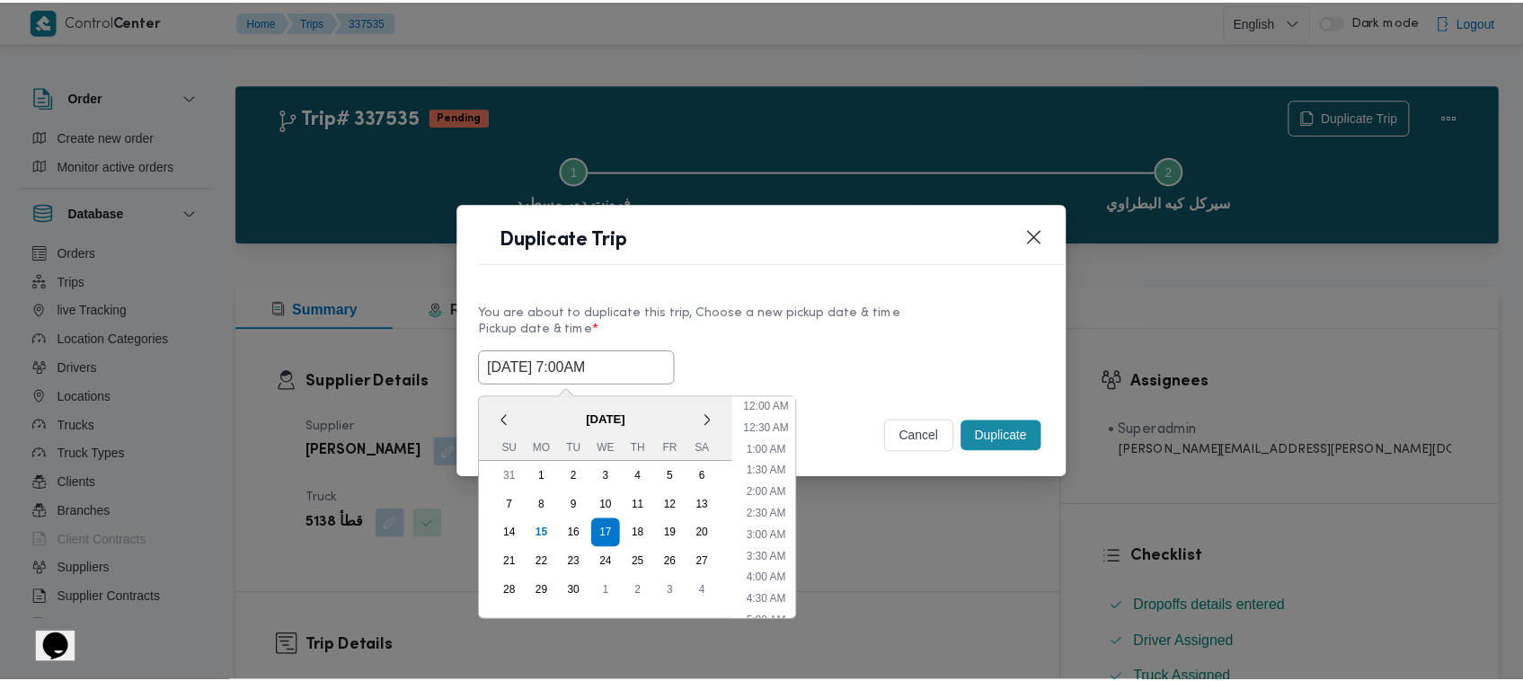
scroll to position [200, 0]
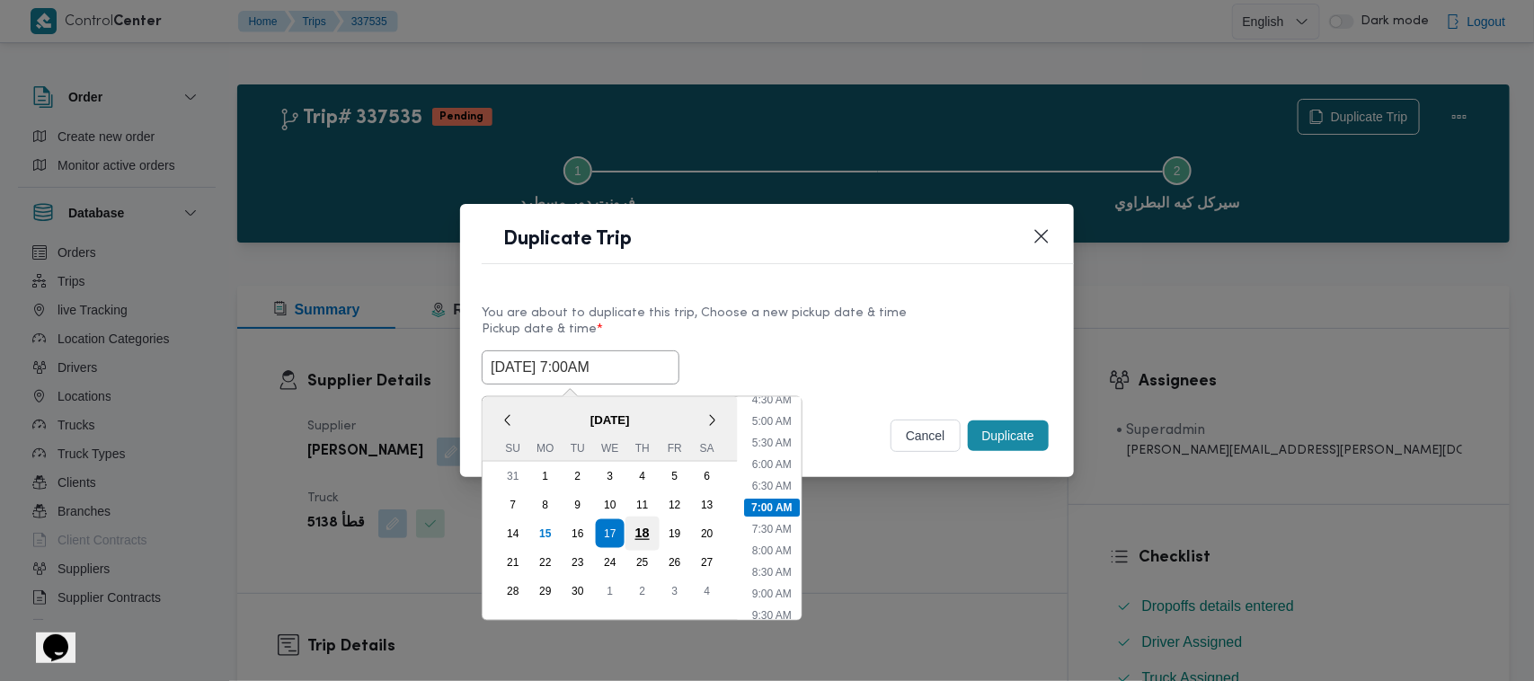
click at [642, 533] on div "18" at bounding box center [642, 534] width 34 height 34
type input "18/09/2025 7:00AM"
click at [831, 333] on label "Pickup date & time *" at bounding box center [767, 337] width 571 height 28
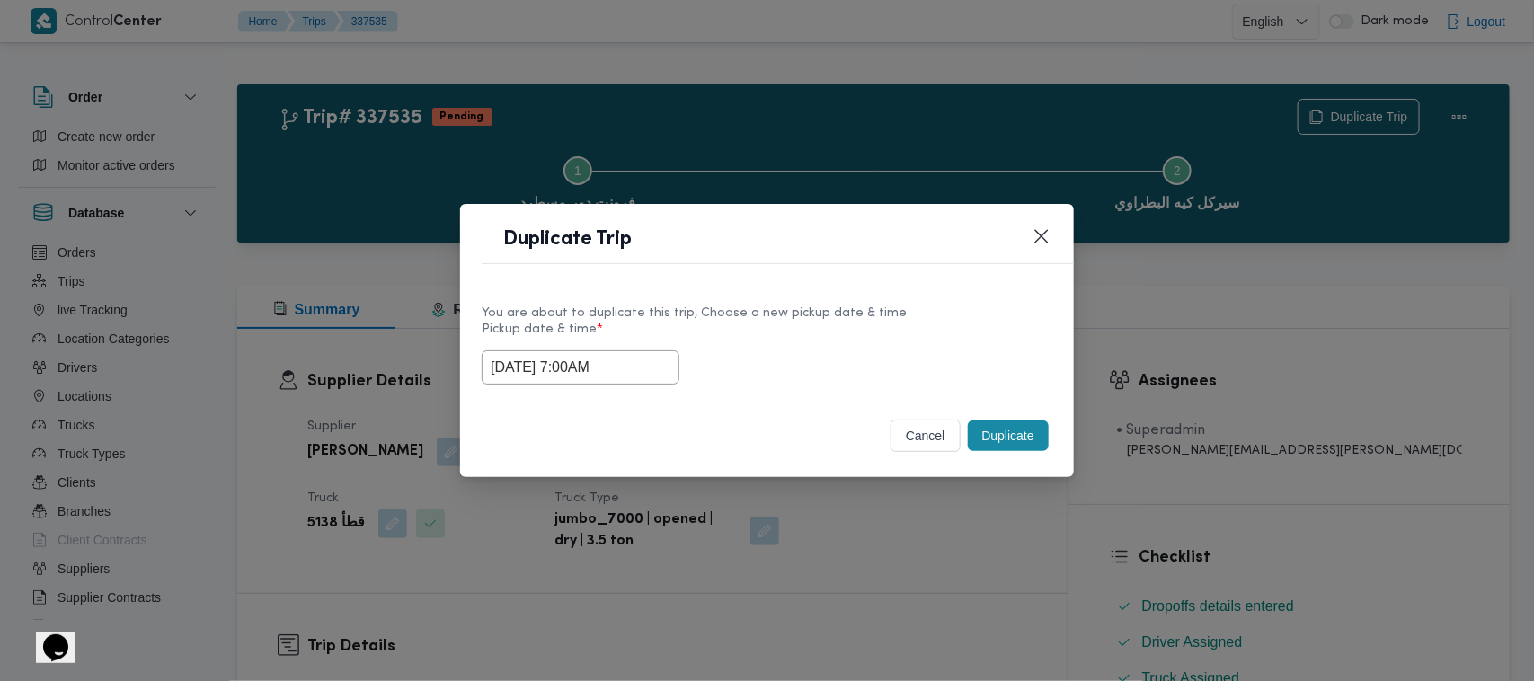
click at [1029, 445] on button "Duplicate" at bounding box center [1008, 436] width 81 height 31
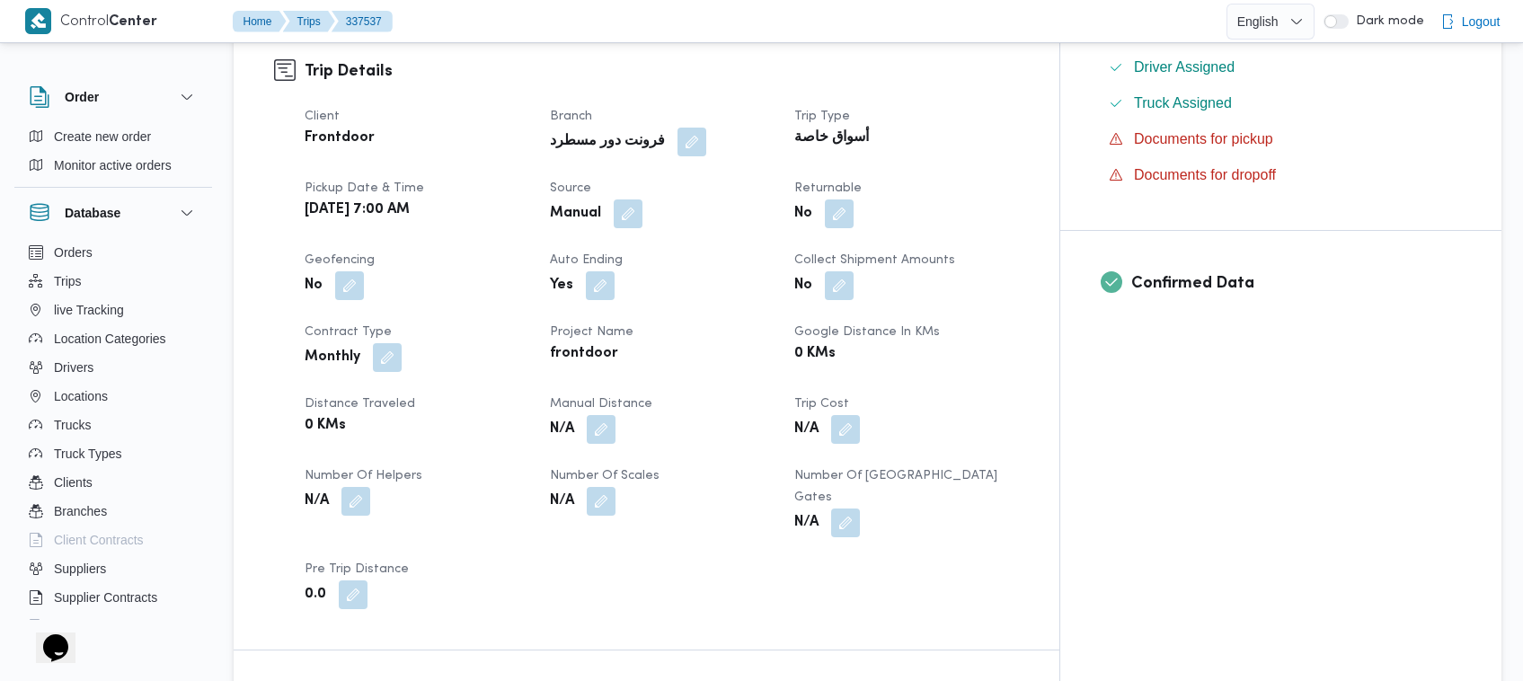
scroll to position [596, 0]
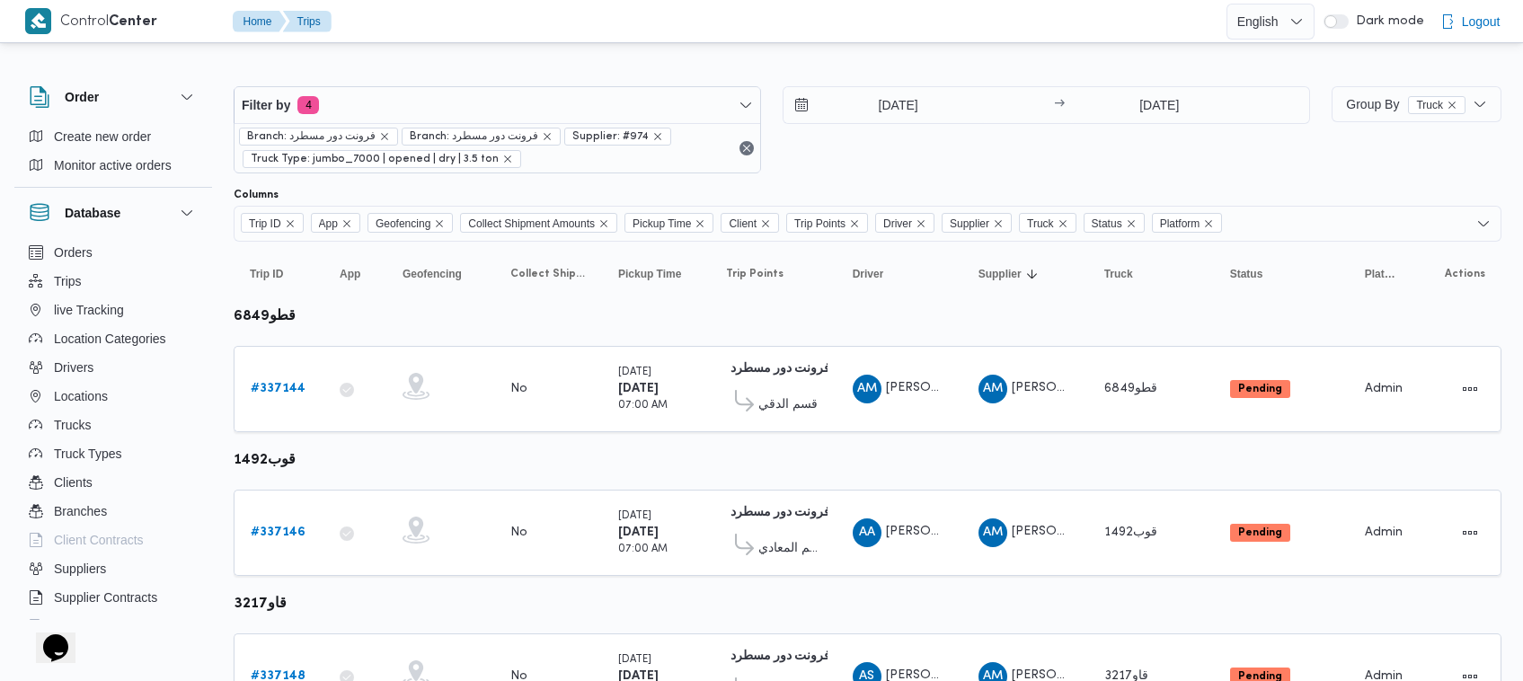
scroll to position [523, 0]
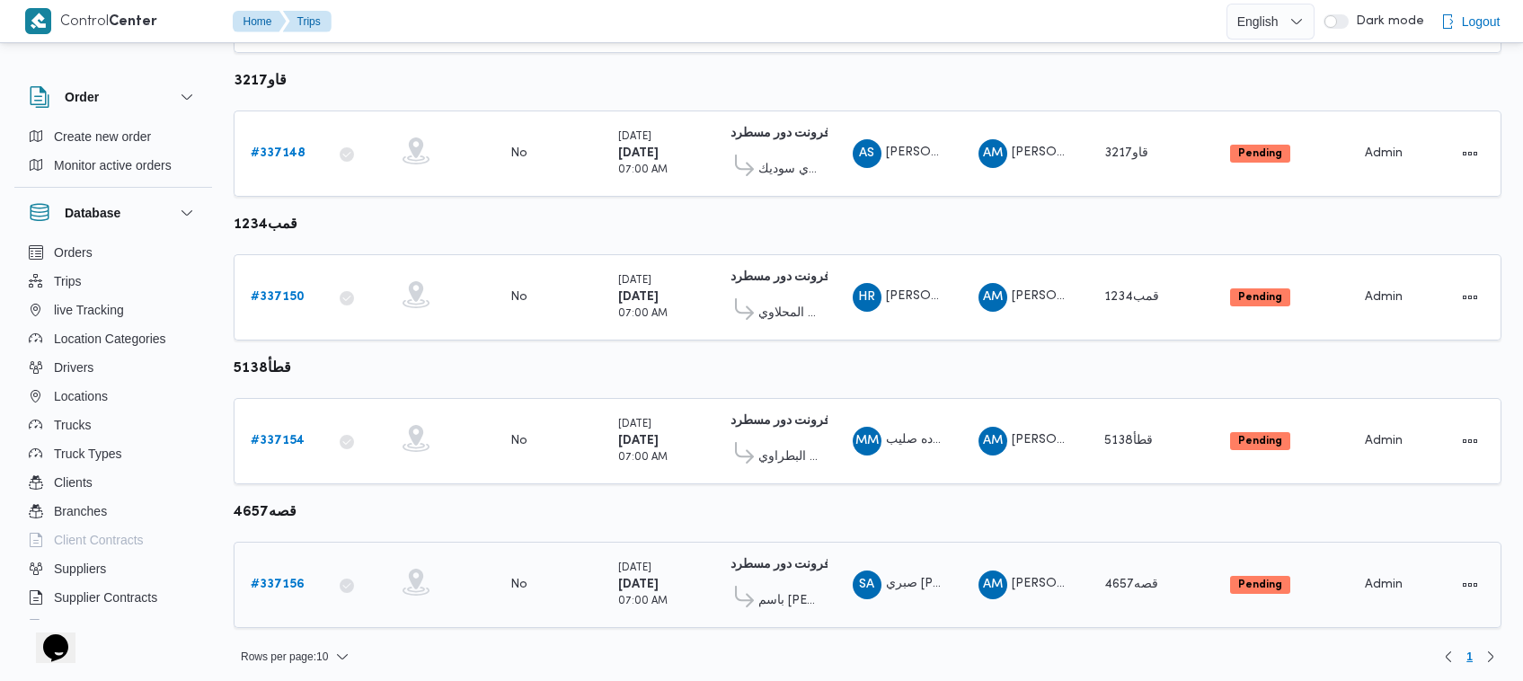
click at [298, 579] on b "# 337156" at bounding box center [278, 585] width 54 height 12
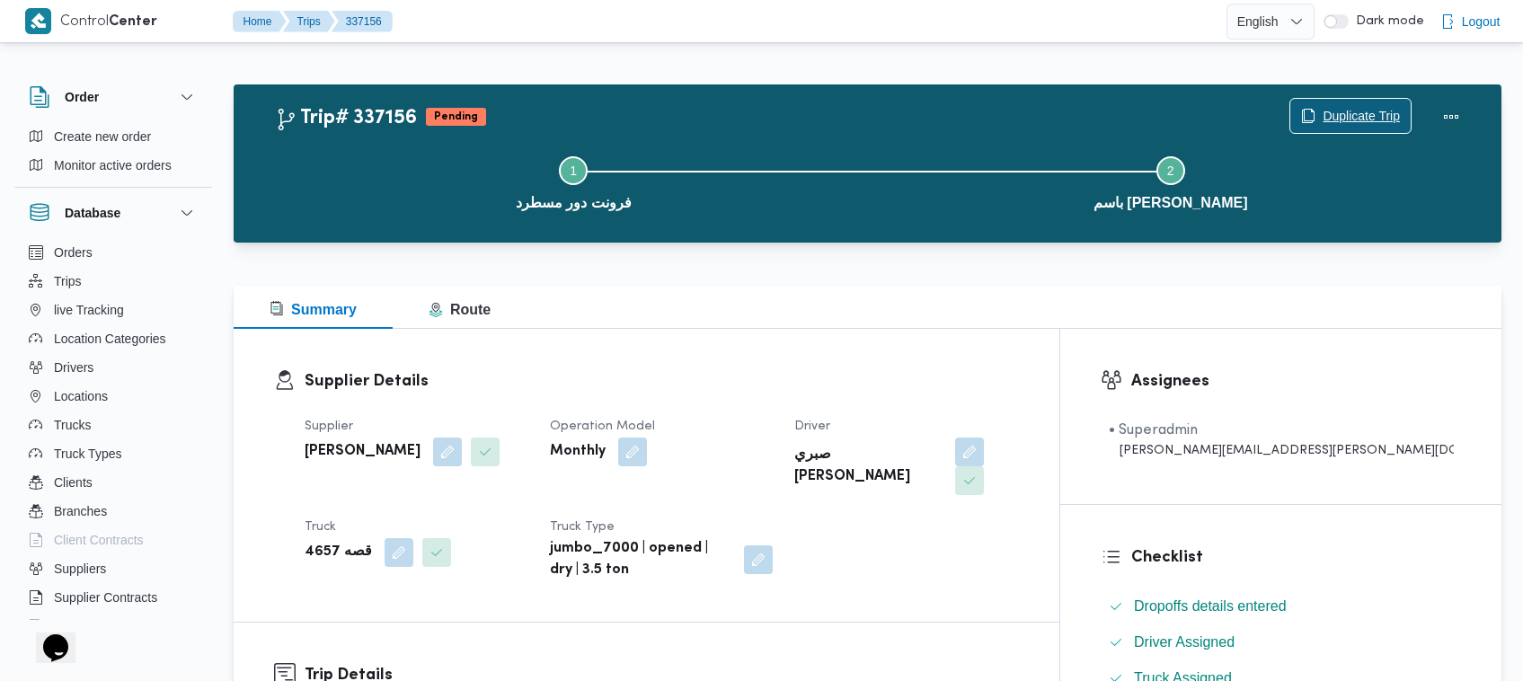
click at [1353, 111] on span "Duplicate Trip" at bounding box center [1361, 116] width 77 height 22
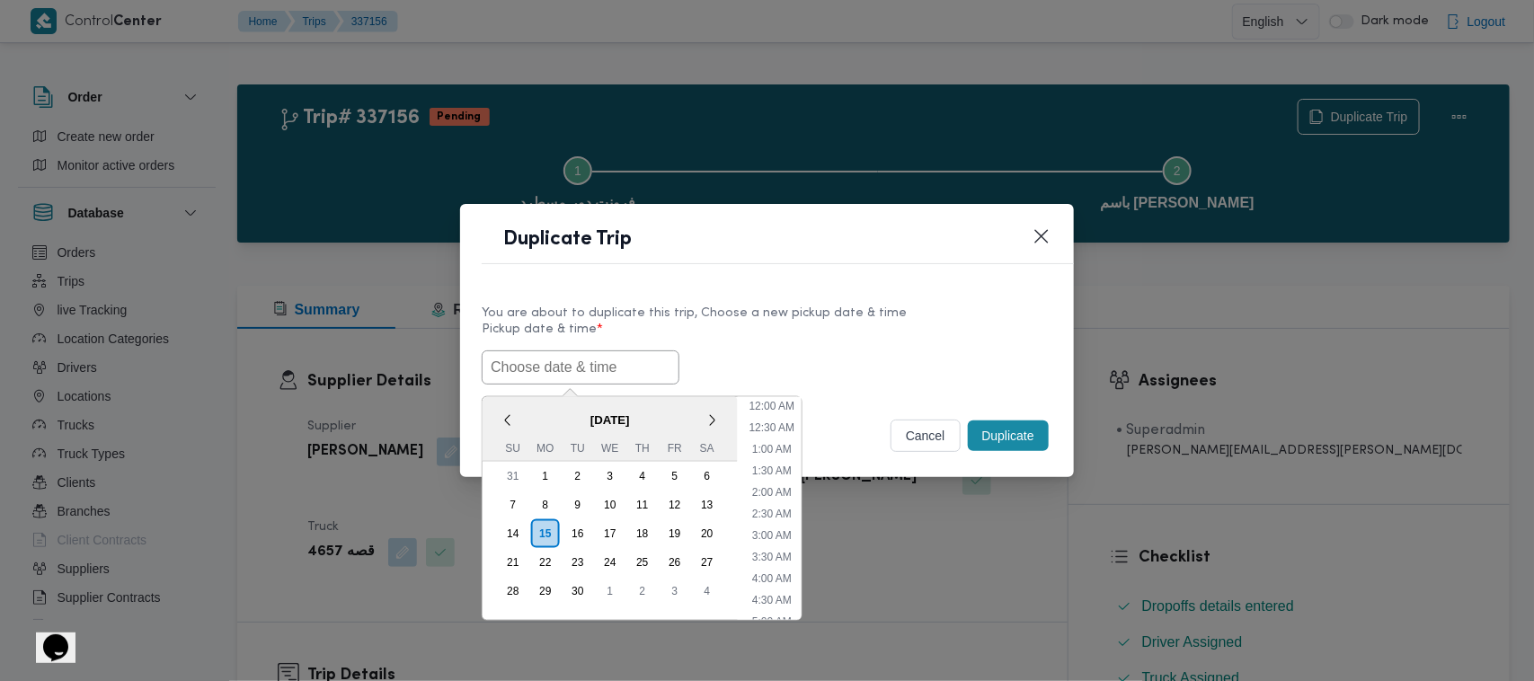
click at [602, 356] on input "text" at bounding box center [581, 367] width 198 height 34
paste input "17/09/2025 7:00AM"
type input "17/09/2025 7:00AM"
click at [777, 332] on label "Pickup date & time *" at bounding box center [767, 337] width 571 height 28
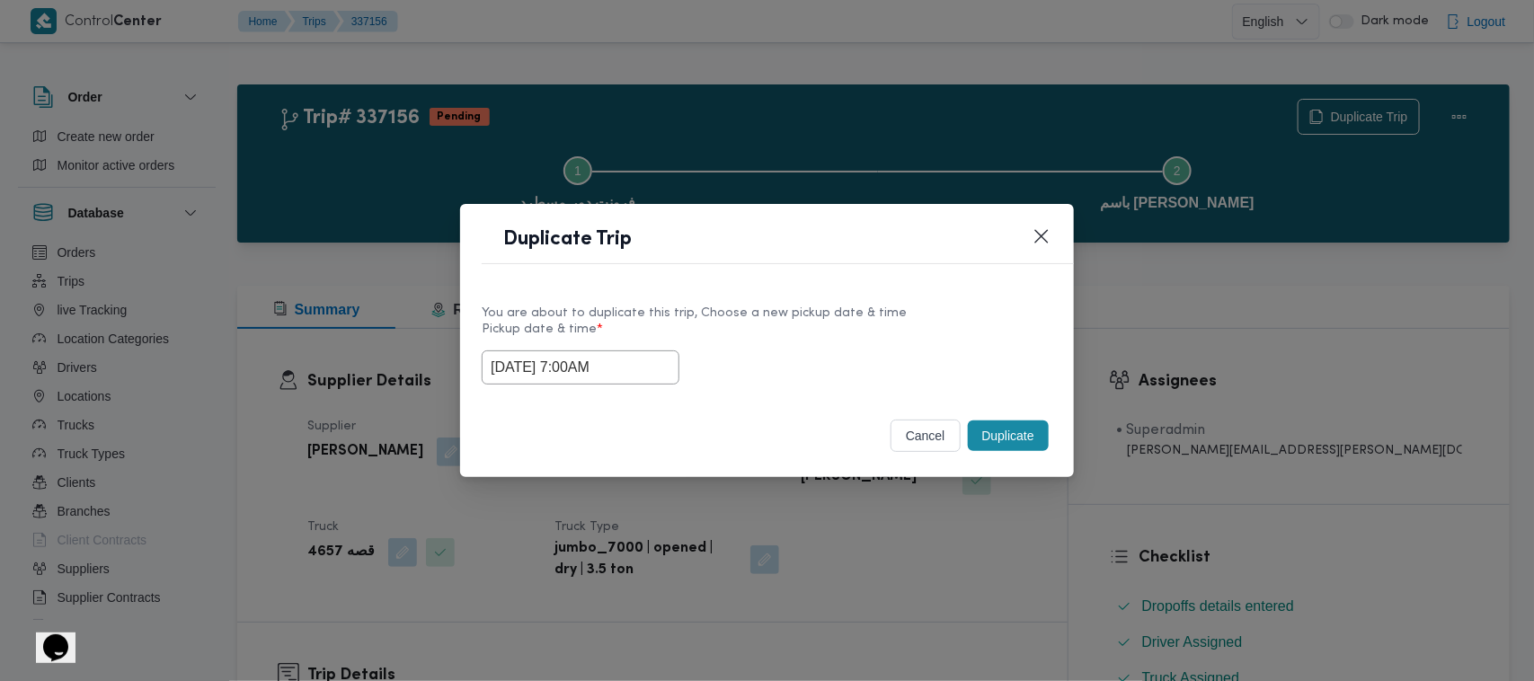
click at [1003, 423] on button "Duplicate" at bounding box center [1008, 436] width 81 height 31
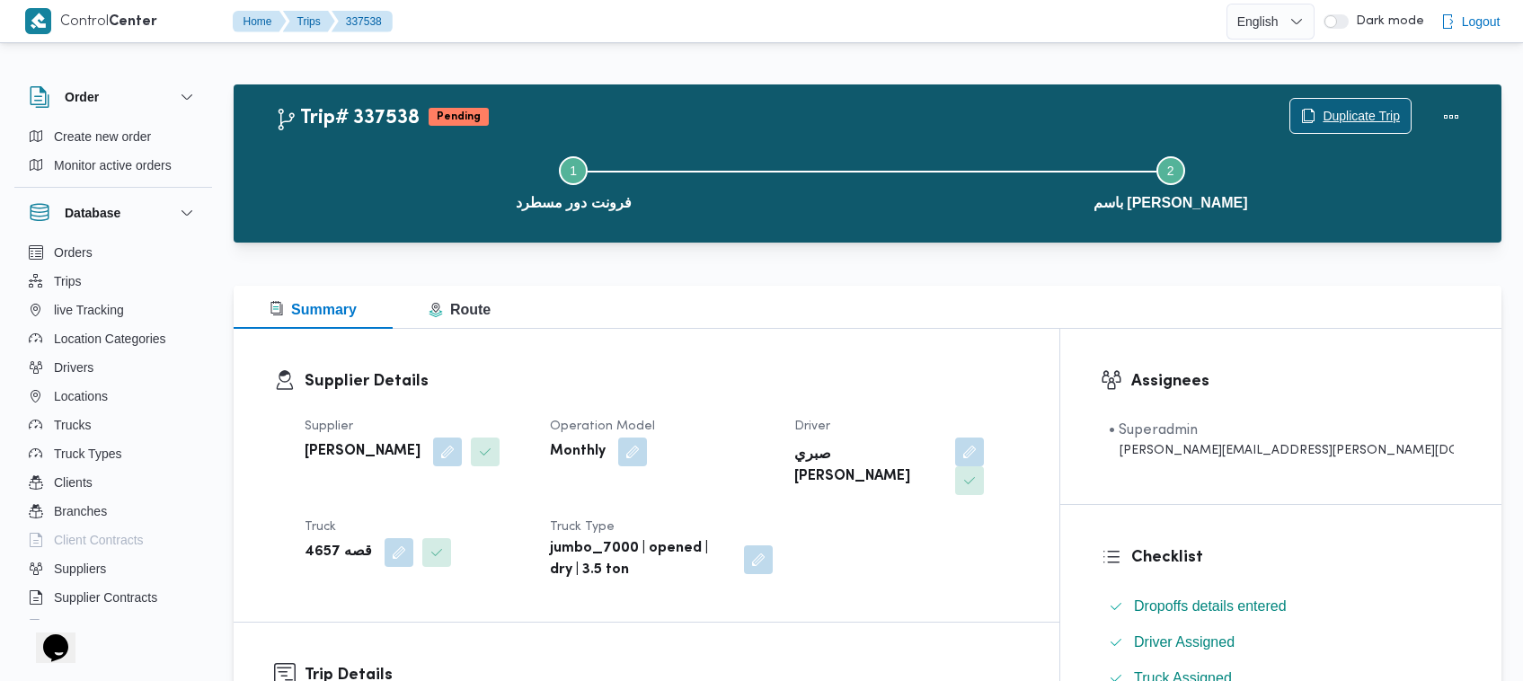
click at [1377, 105] on span "Duplicate Trip" at bounding box center [1361, 116] width 77 height 22
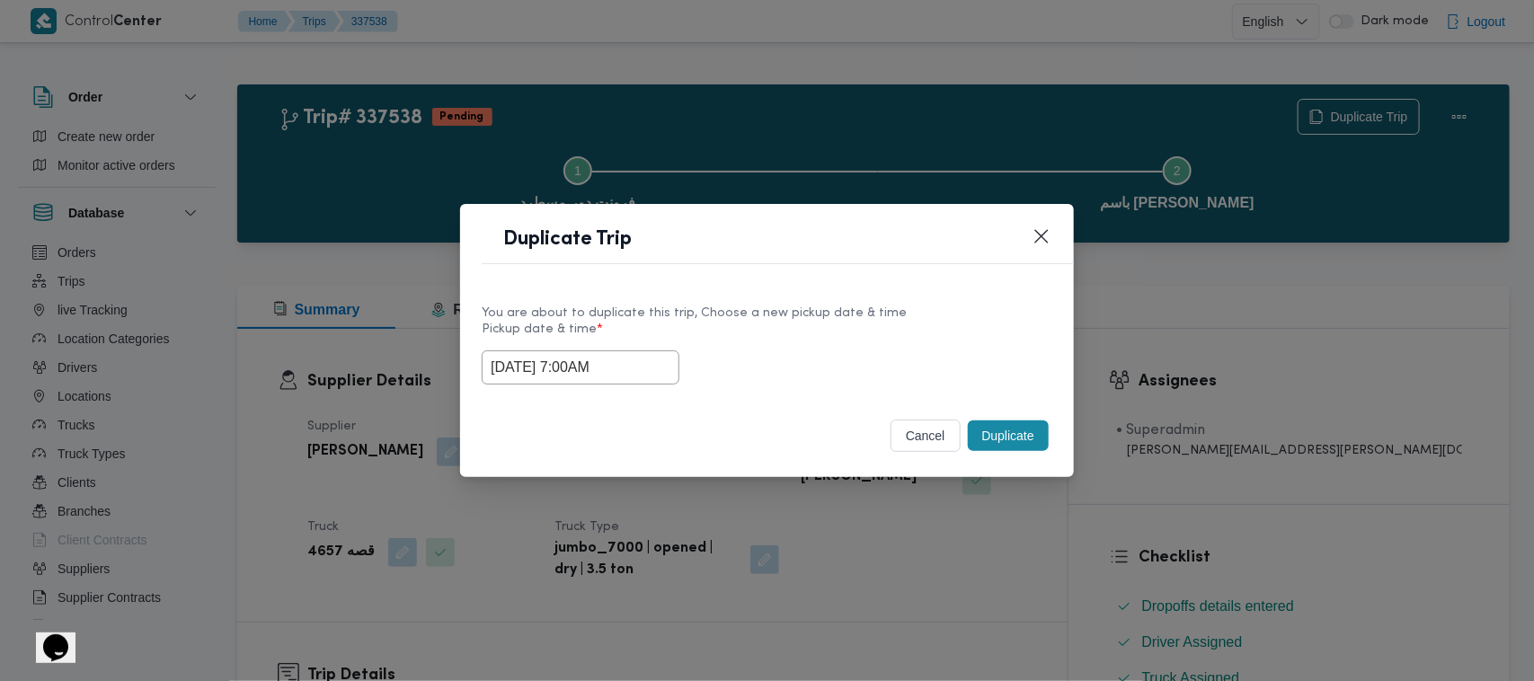
click at [648, 370] on input "17/09/2025 7:00AM" at bounding box center [581, 367] width 198 height 34
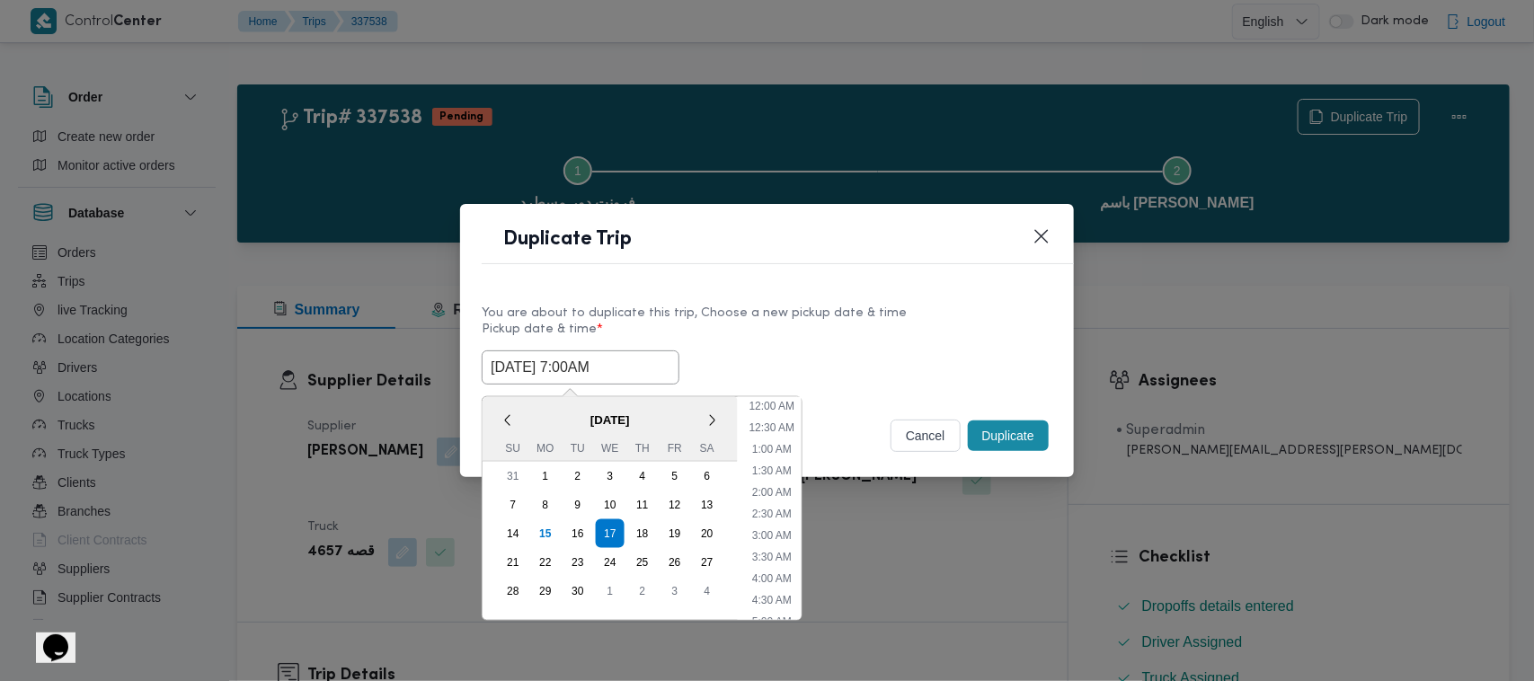
scroll to position [200, 0]
click at [647, 518] on div "18" at bounding box center [642, 534] width 34 height 34
type input "18/09/2025 7:00AM"
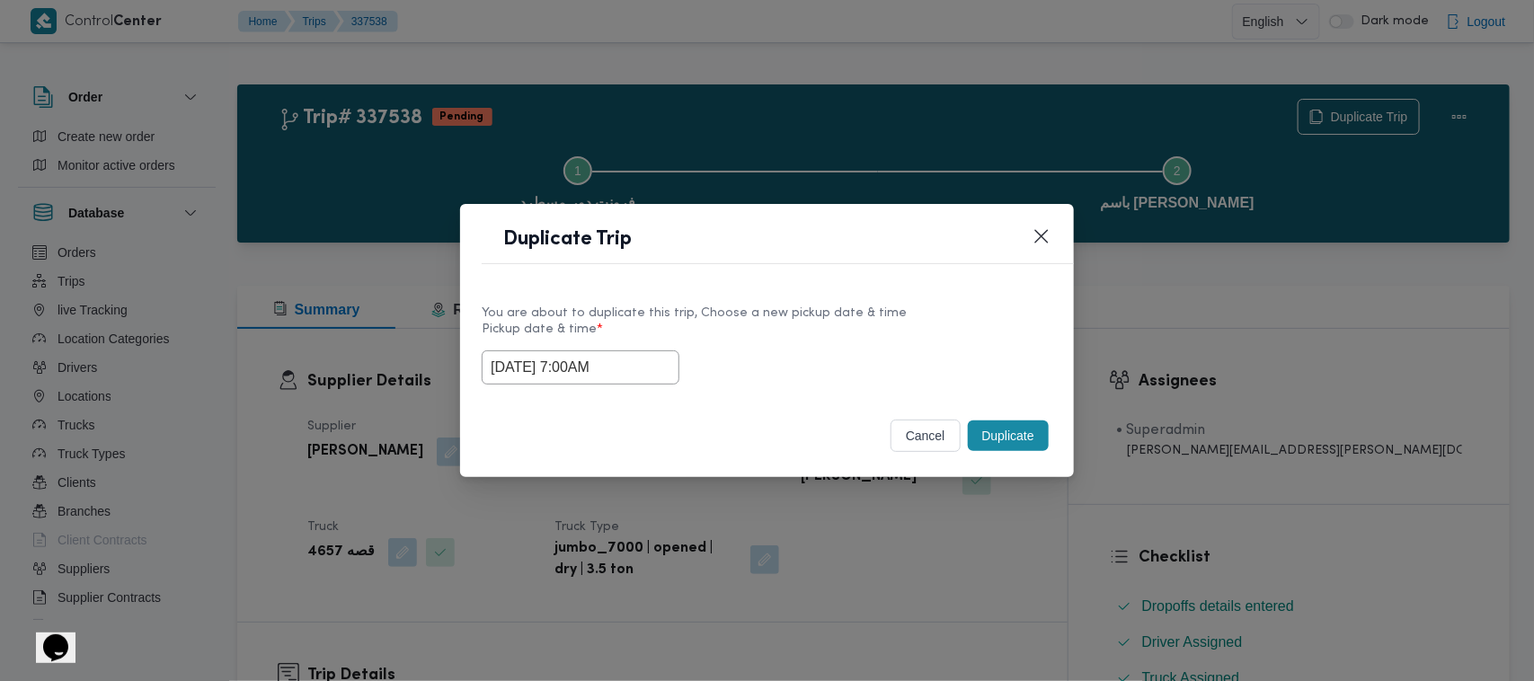
click at [854, 310] on div "You are about to duplicate this trip, Choose a new pickup date & time" at bounding box center [767, 313] width 571 height 19
click at [1005, 436] on button "Duplicate" at bounding box center [1008, 436] width 81 height 31
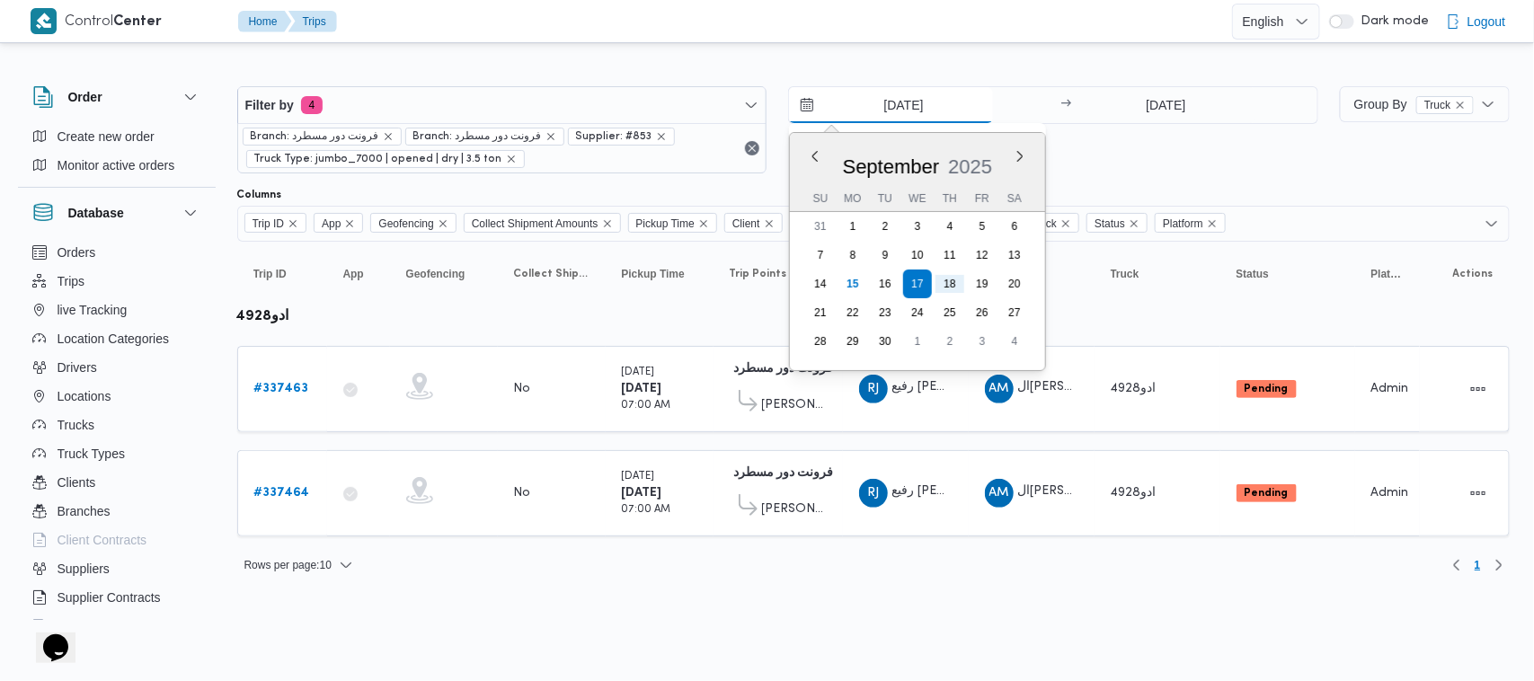
click at [891, 92] on input "17/9/2025" at bounding box center [891, 105] width 204 height 36
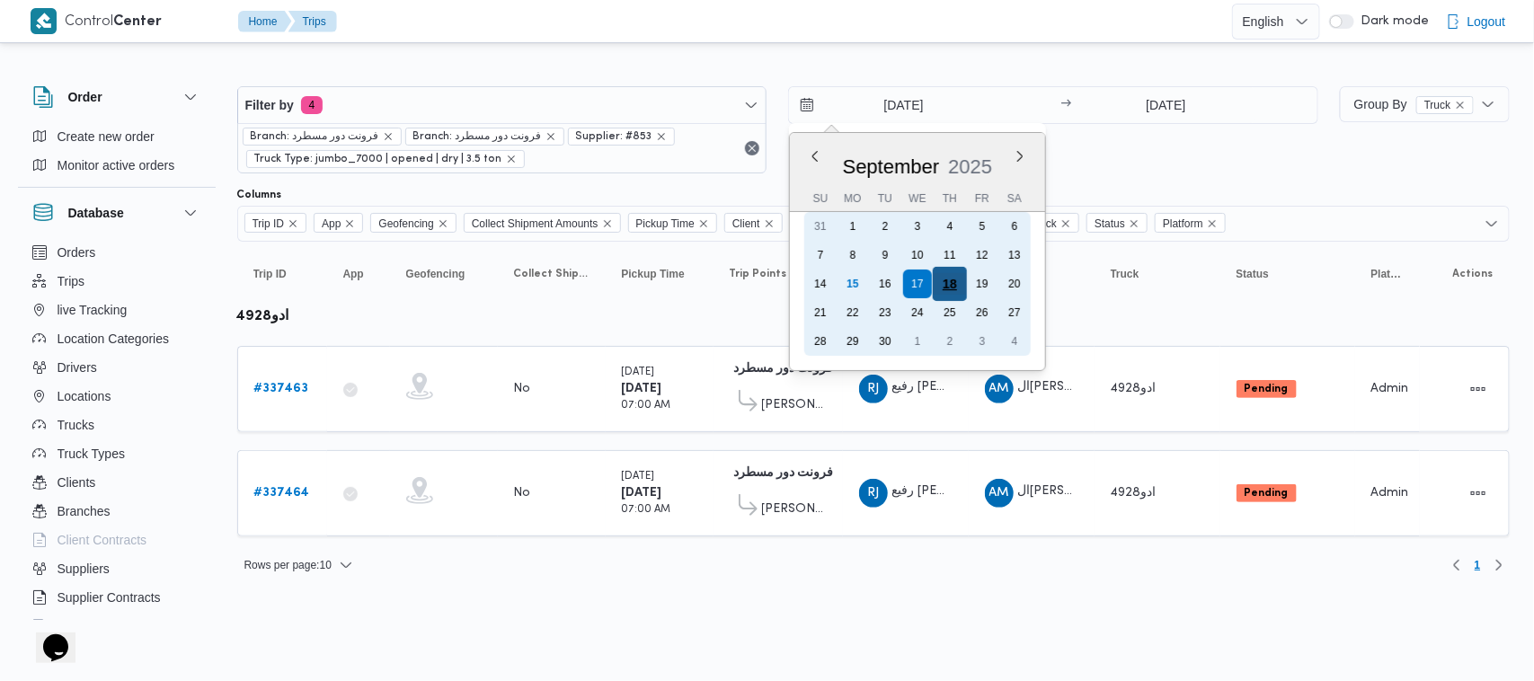
click at [943, 279] on div "18" at bounding box center [950, 284] width 34 height 34
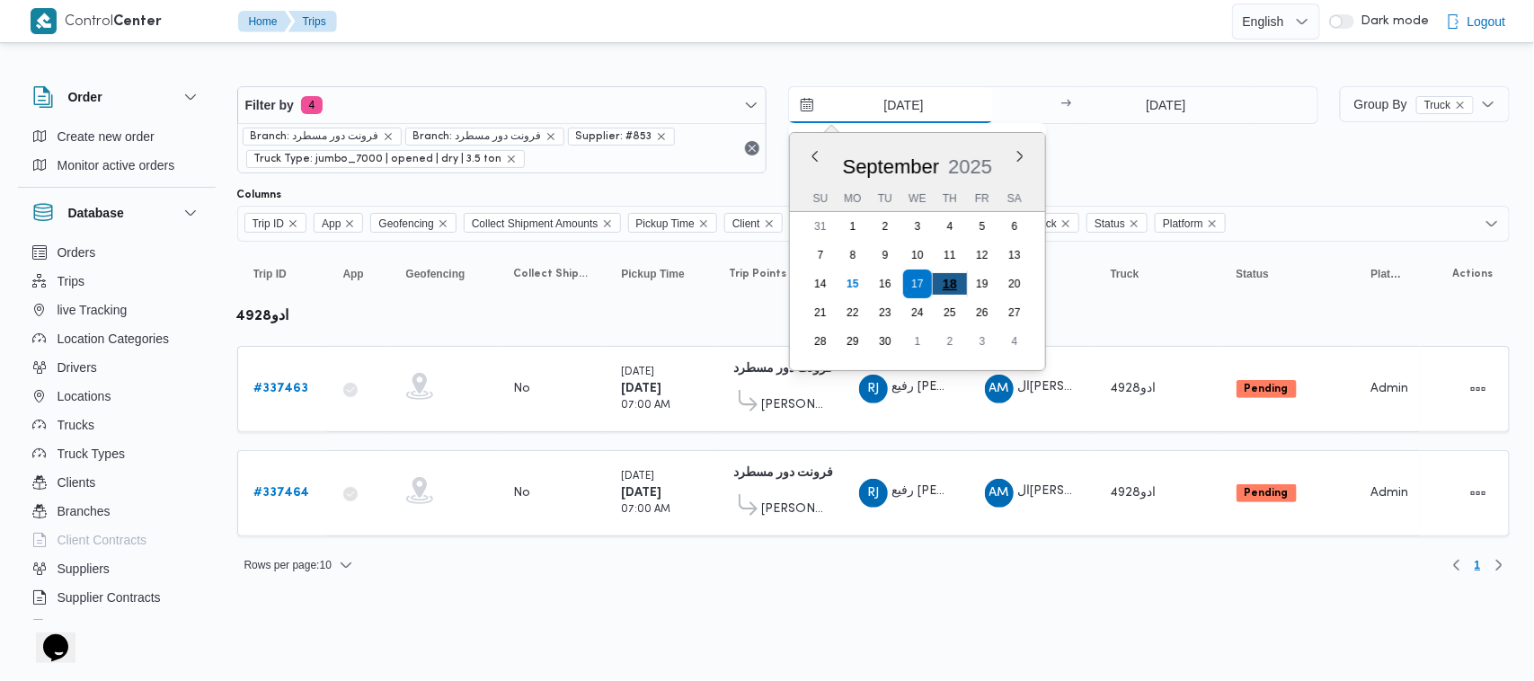
type input "[DATE]"
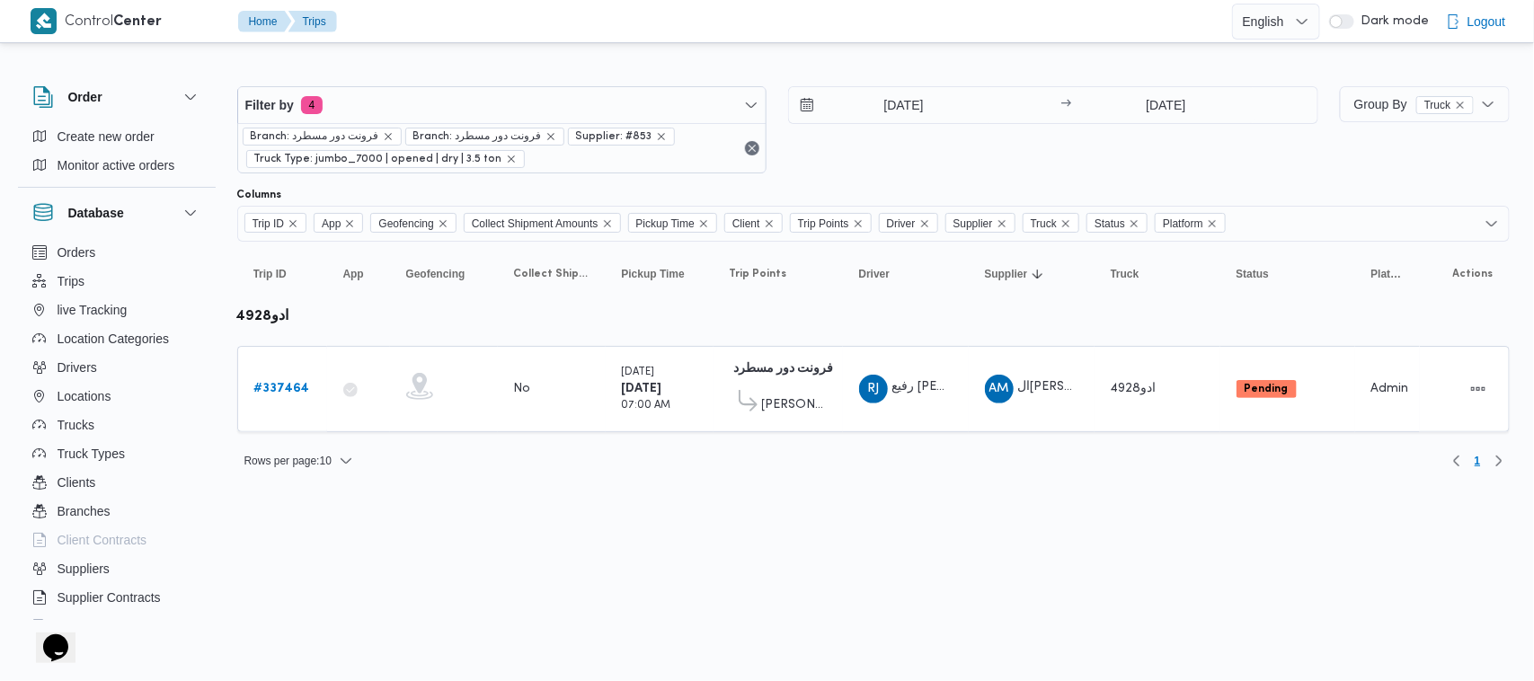
click at [952, 148] on div "18/9/2025 → 18/9/2025" at bounding box center [1053, 129] width 530 height 87
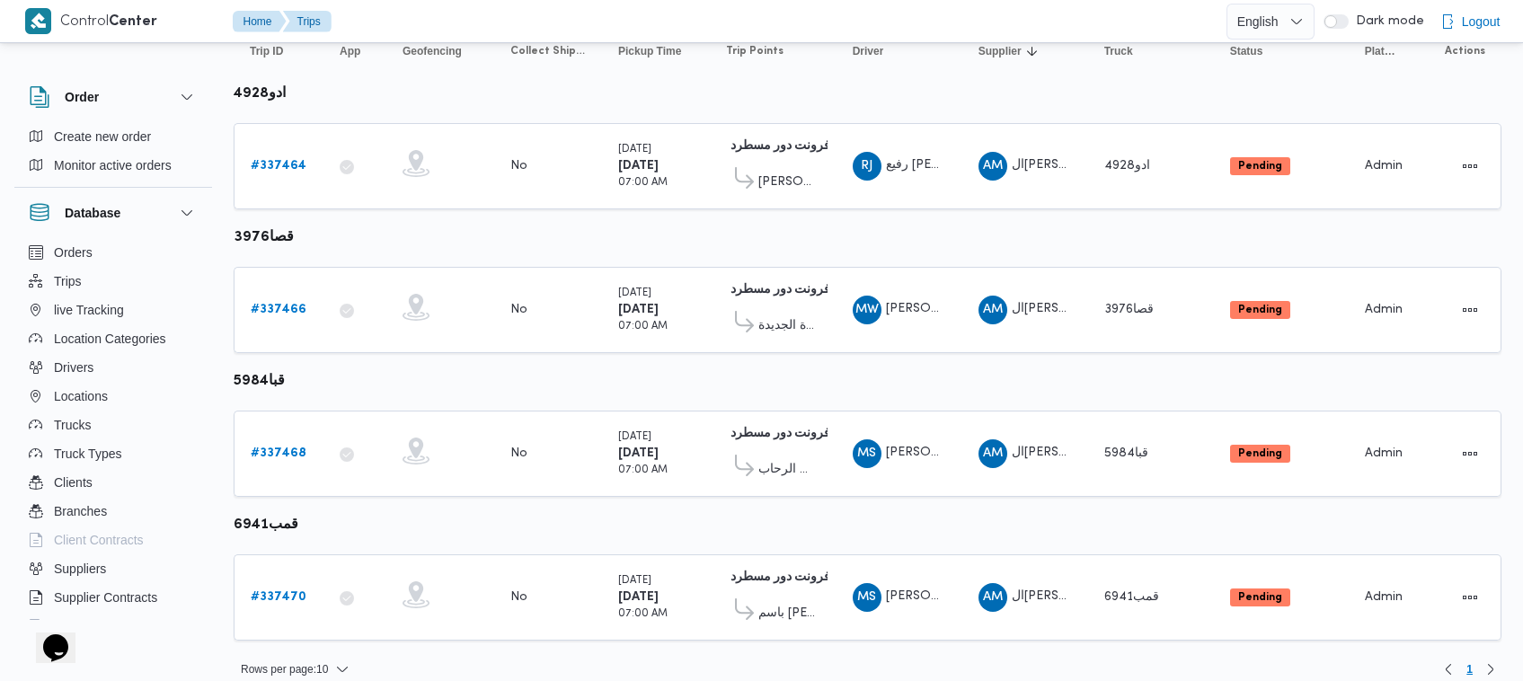
scroll to position [238, 0]
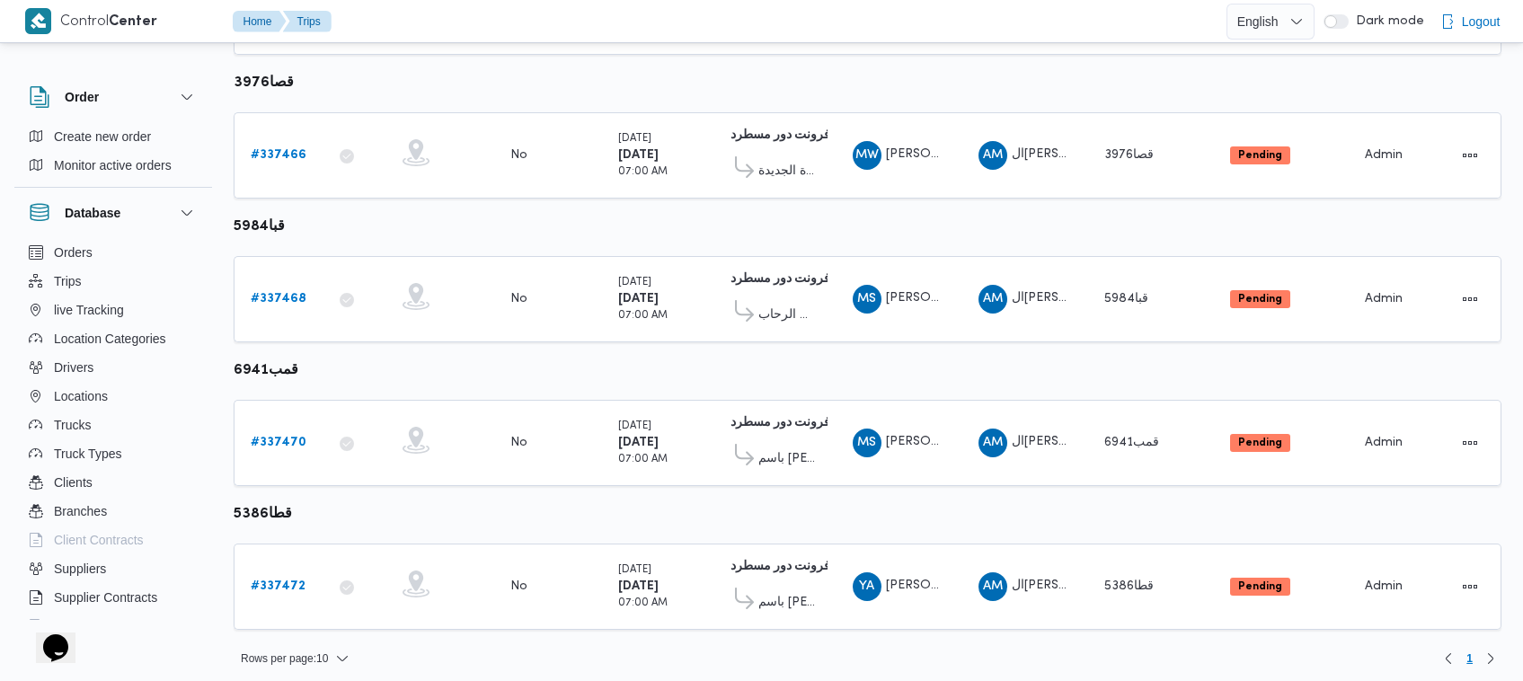
scroll to position [380, 0]
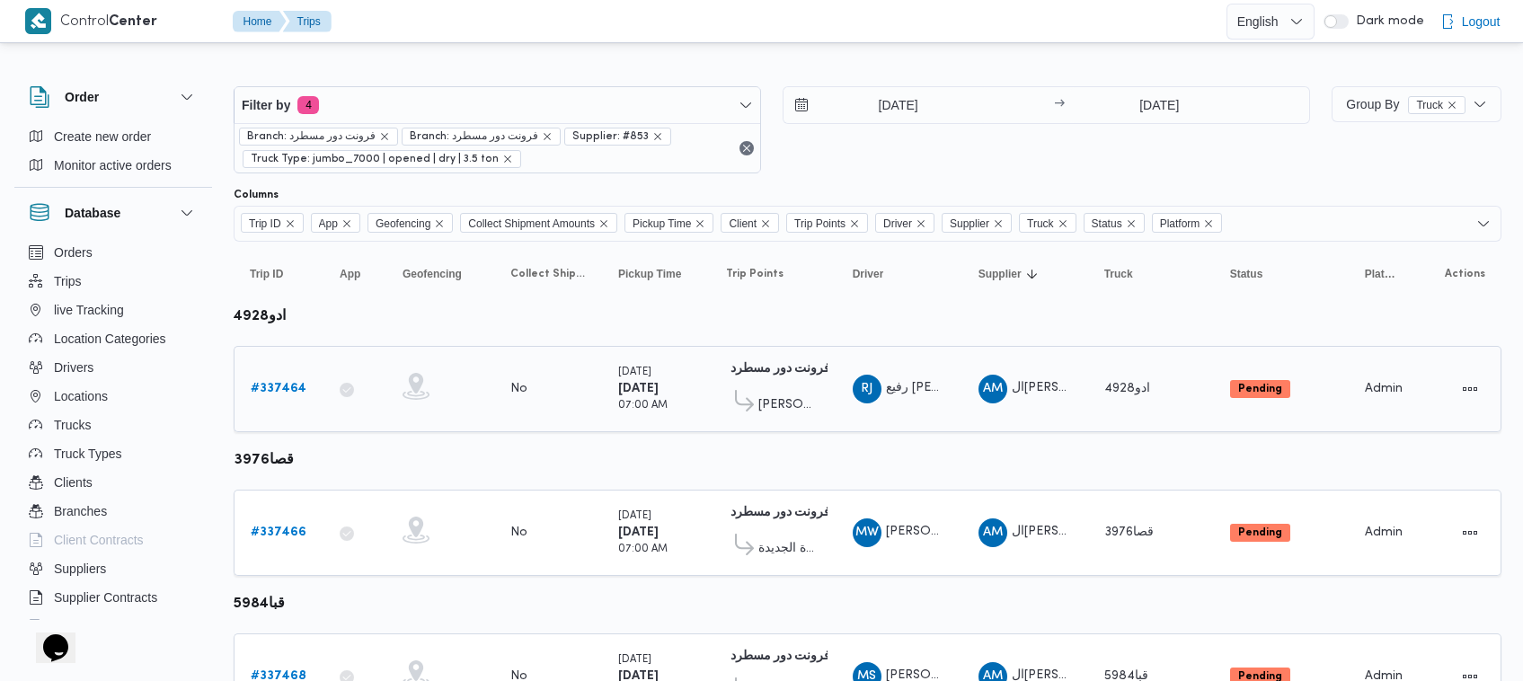
scroll to position [665, 0]
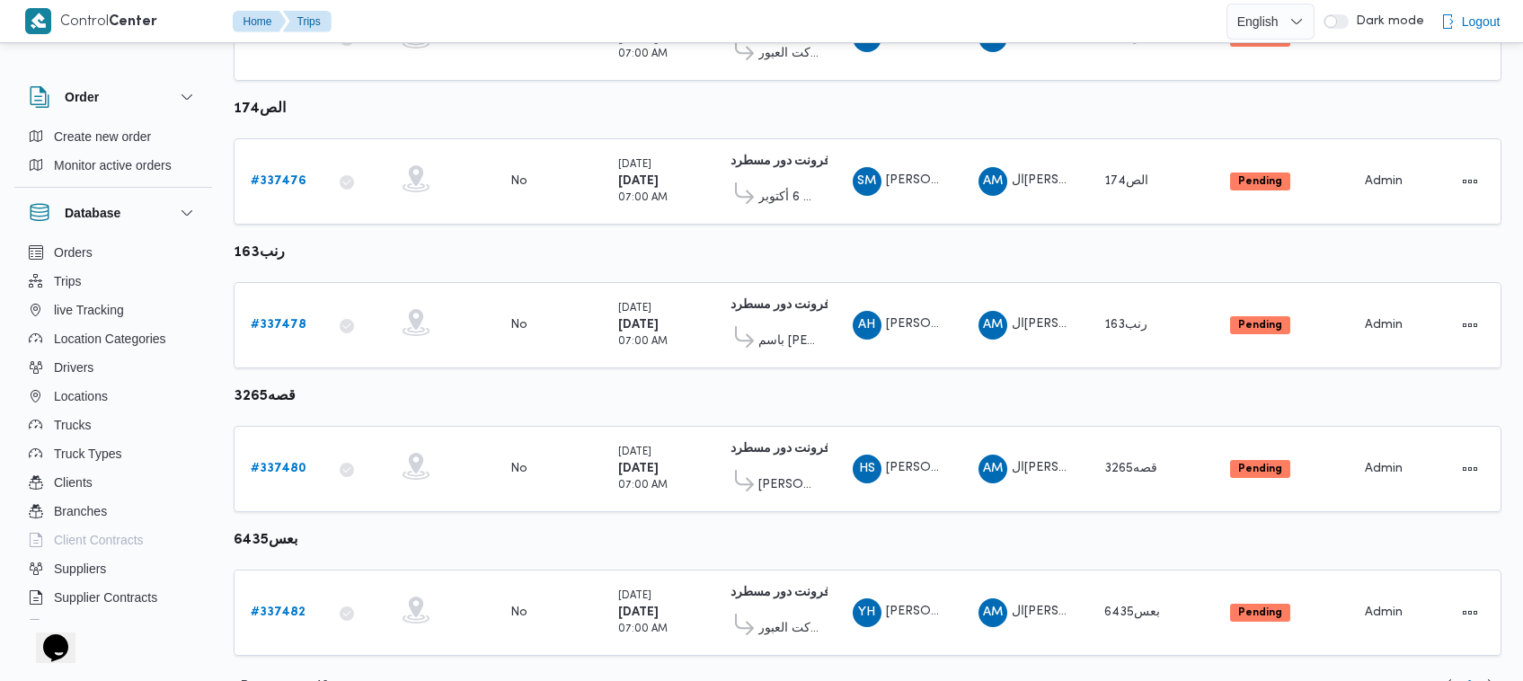
scroll to position [1092, 0]
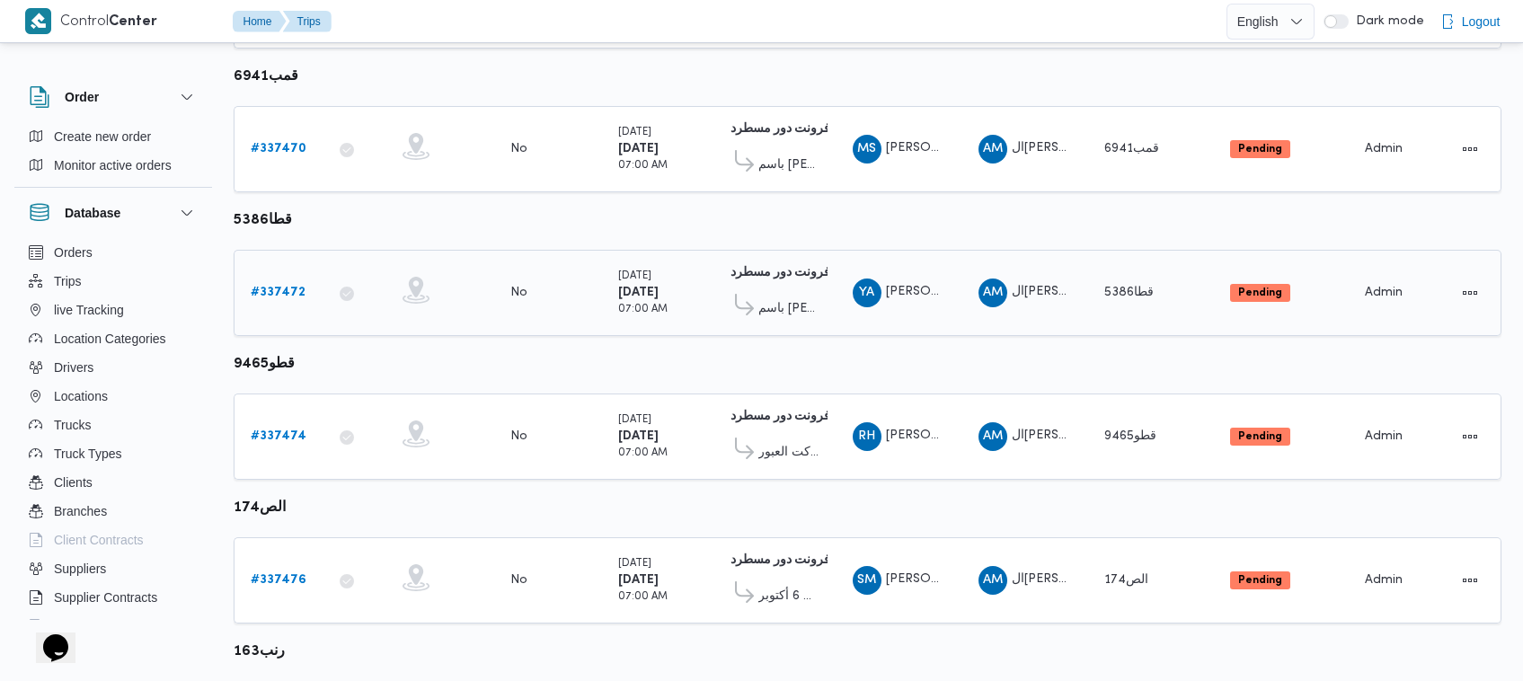
scroll to position [1092, 0]
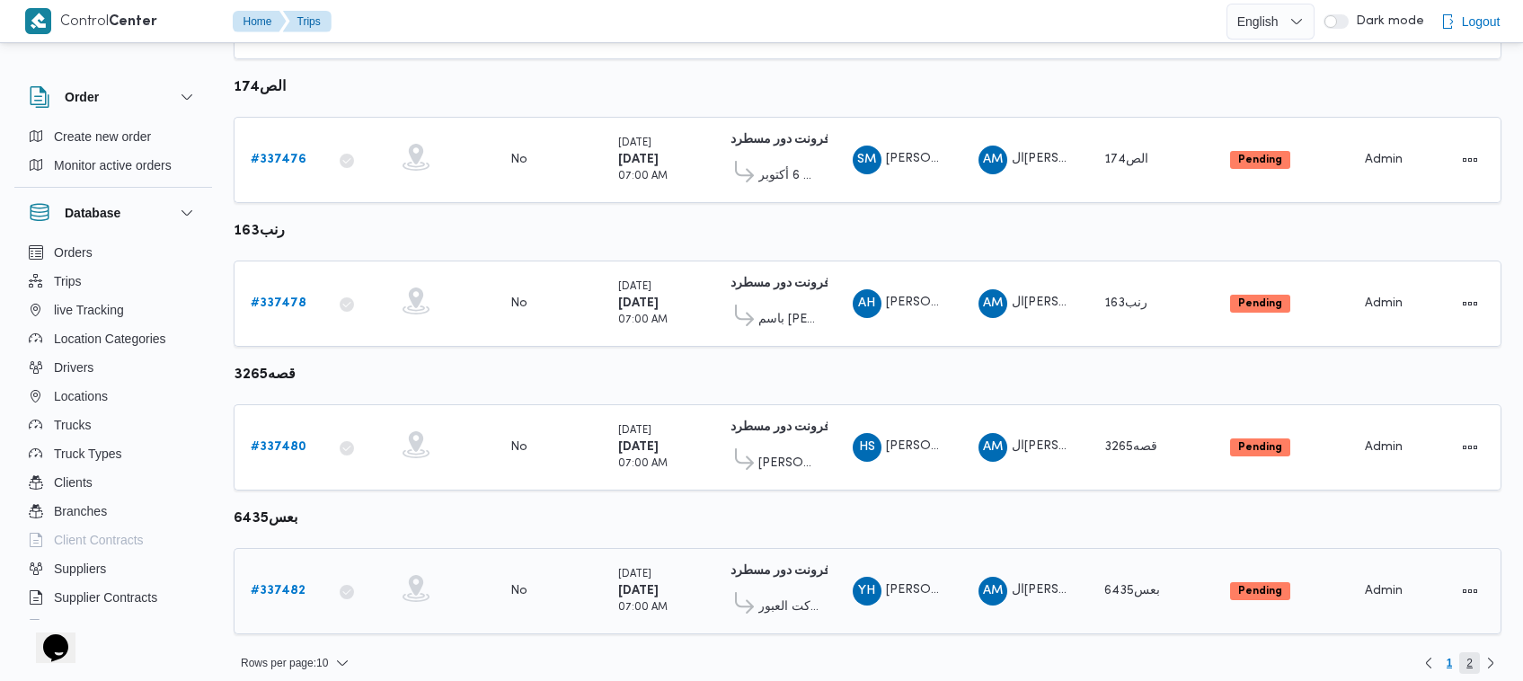
click at [1474, 652] on span "2" at bounding box center [1469, 663] width 21 height 22
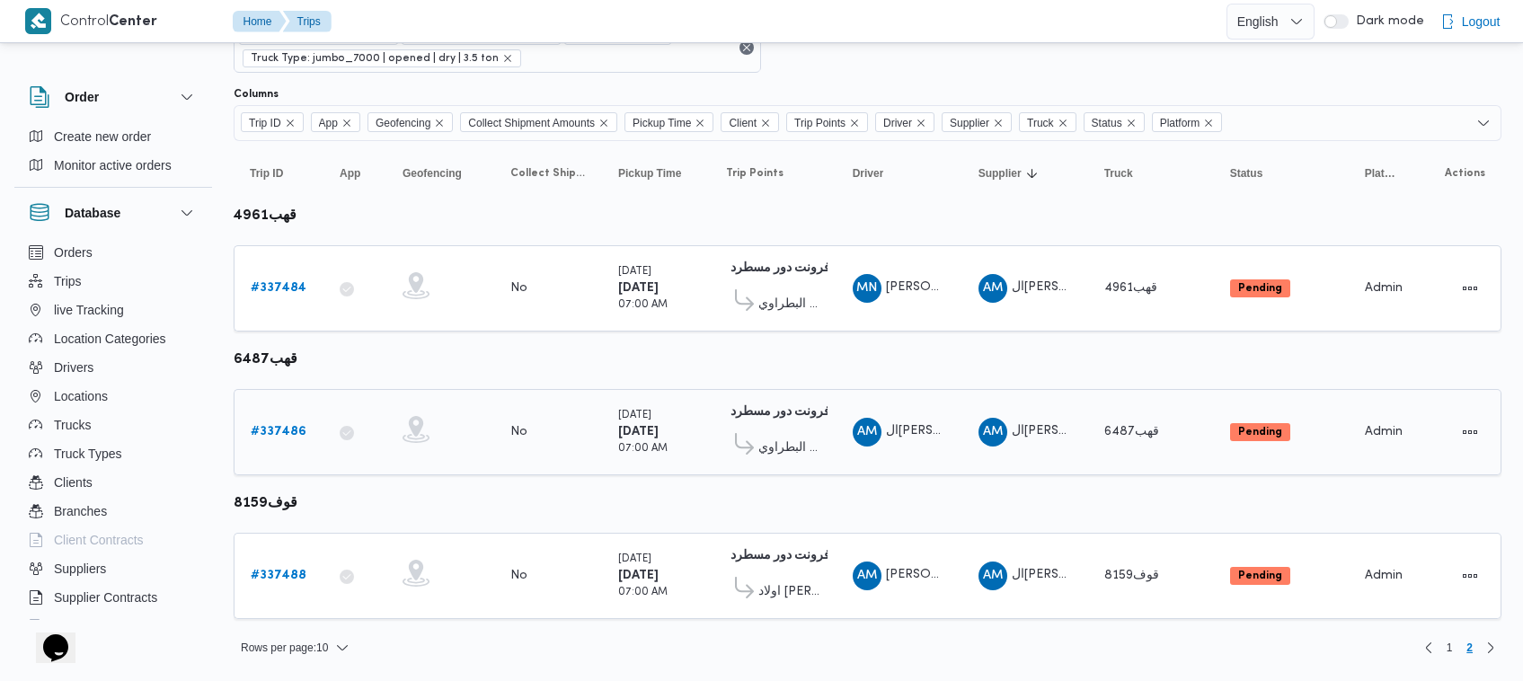
scroll to position [96, 0]
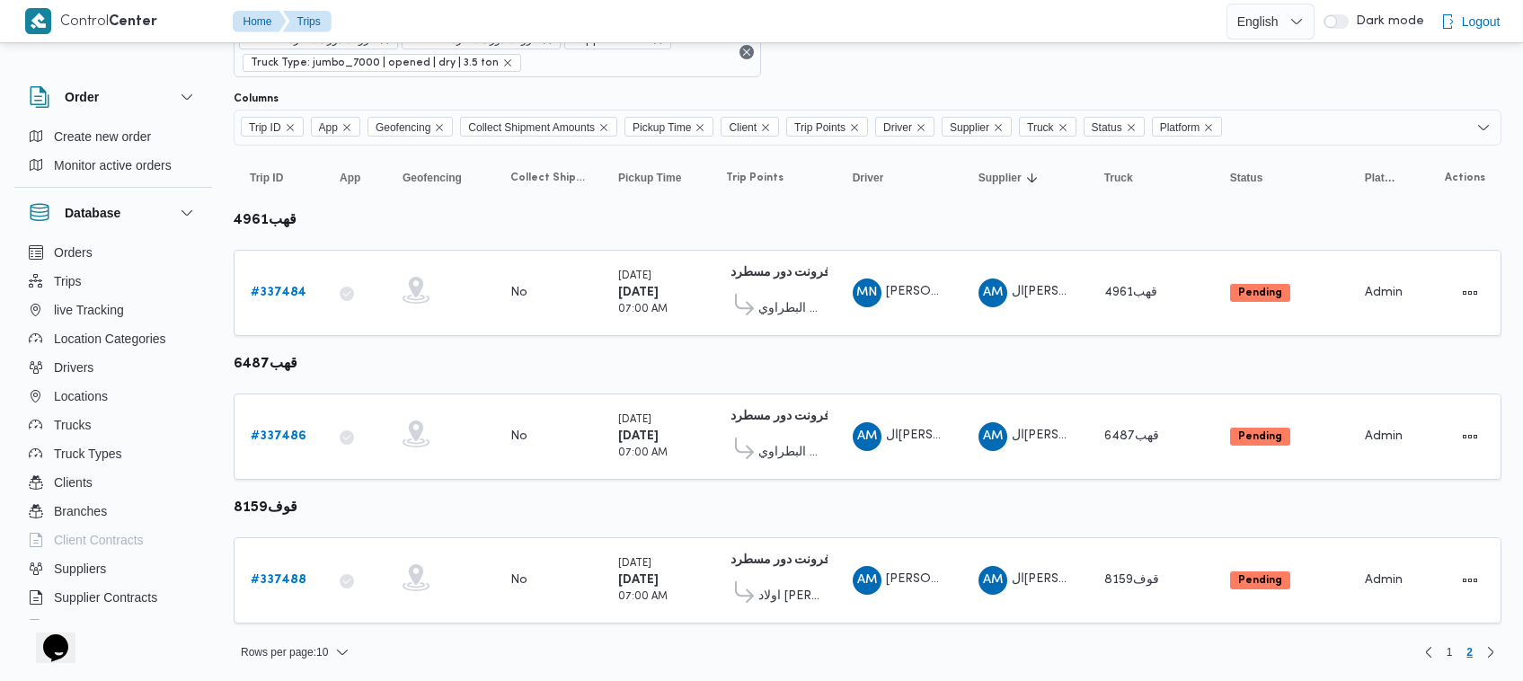
click at [976, 65] on div "18/9/2025 → 18/9/2025" at bounding box center [1046, 33] width 527 height 87
click at [922, 173] on span "Driver Click to sort in ascending order" at bounding box center [900, 178] width 108 height 29
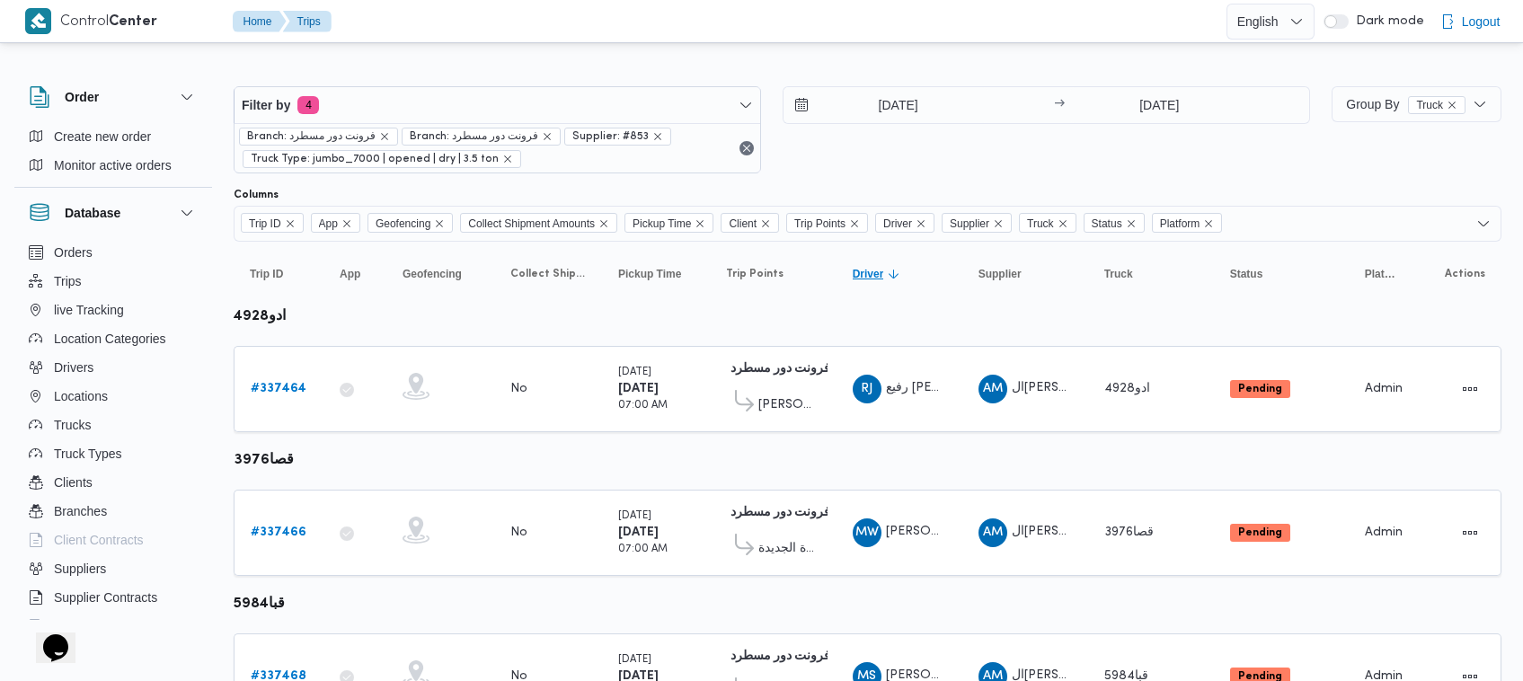
scroll to position [1092, 0]
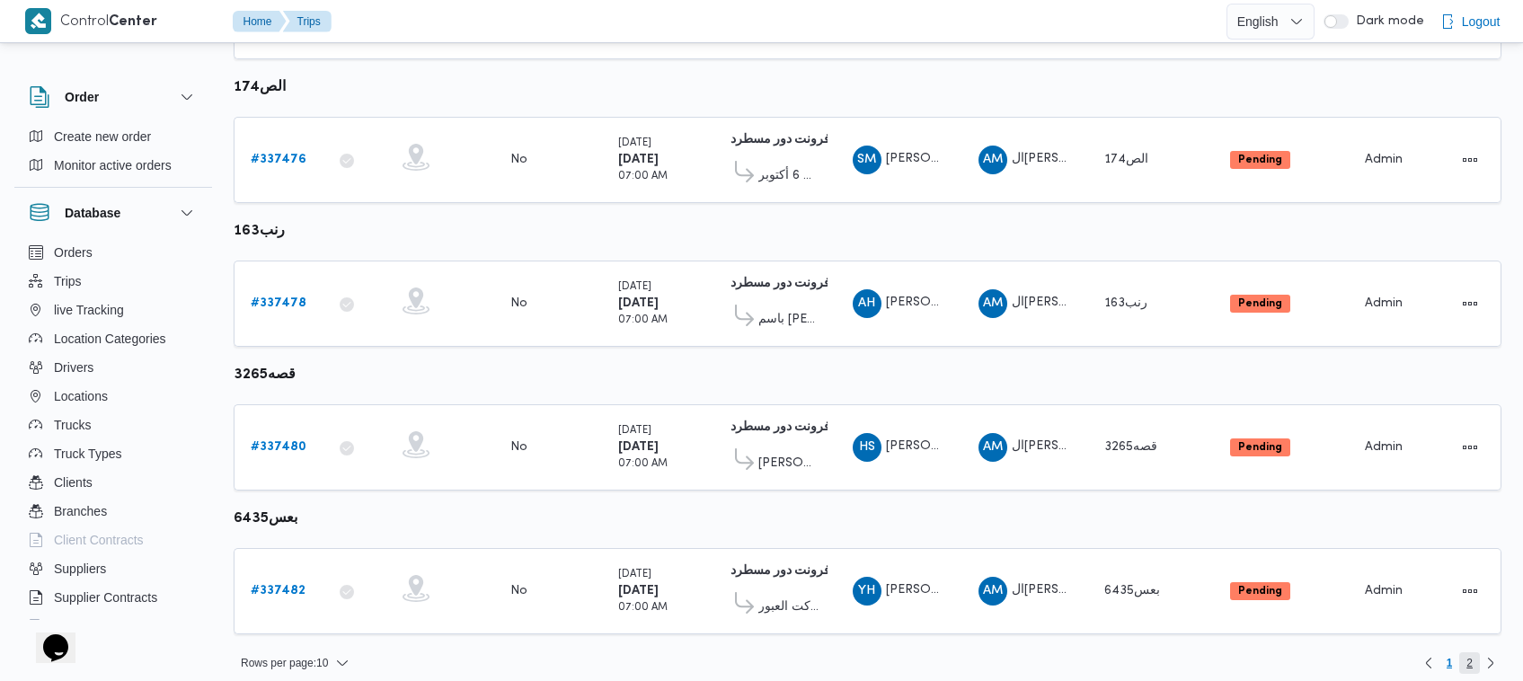
click at [1475, 652] on span "2" at bounding box center [1469, 663] width 21 height 22
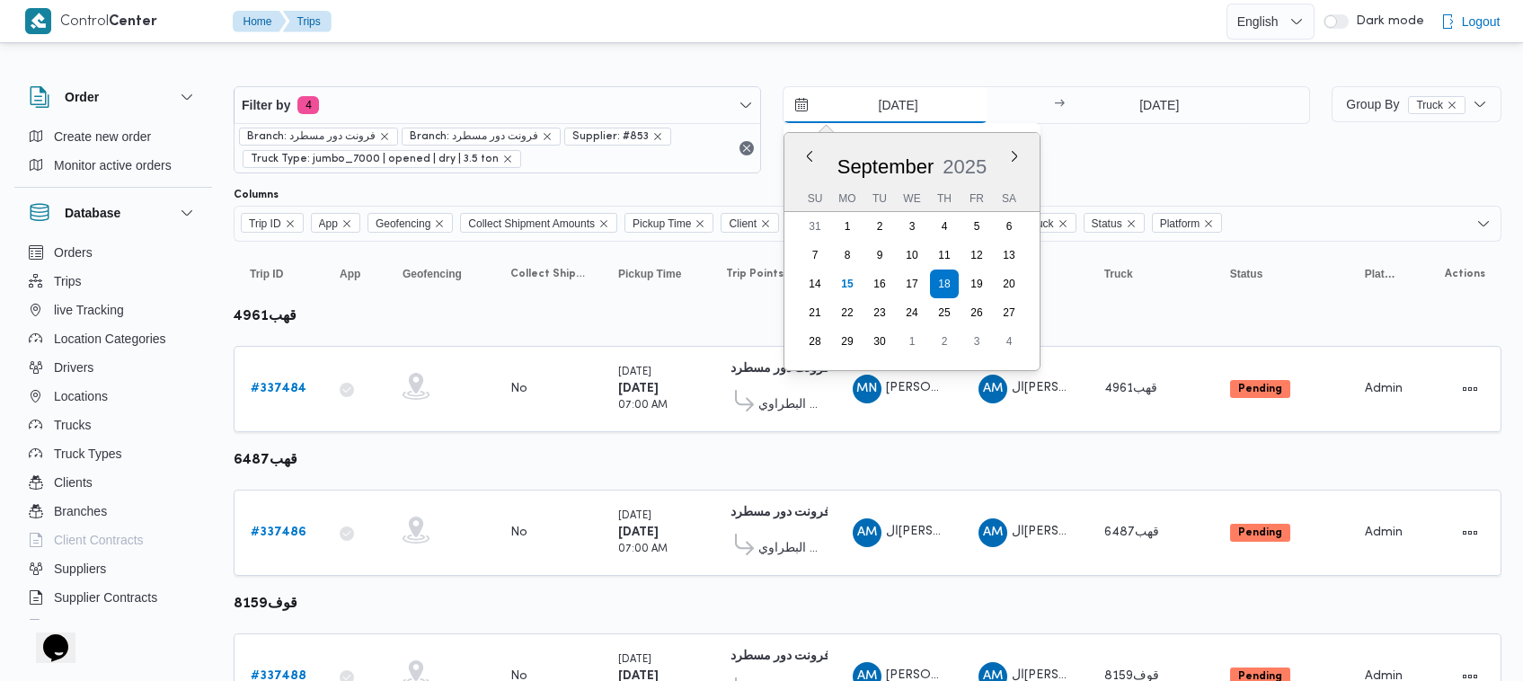
click at [865, 94] on input "[DATE]" at bounding box center [886, 105] width 204 height 36
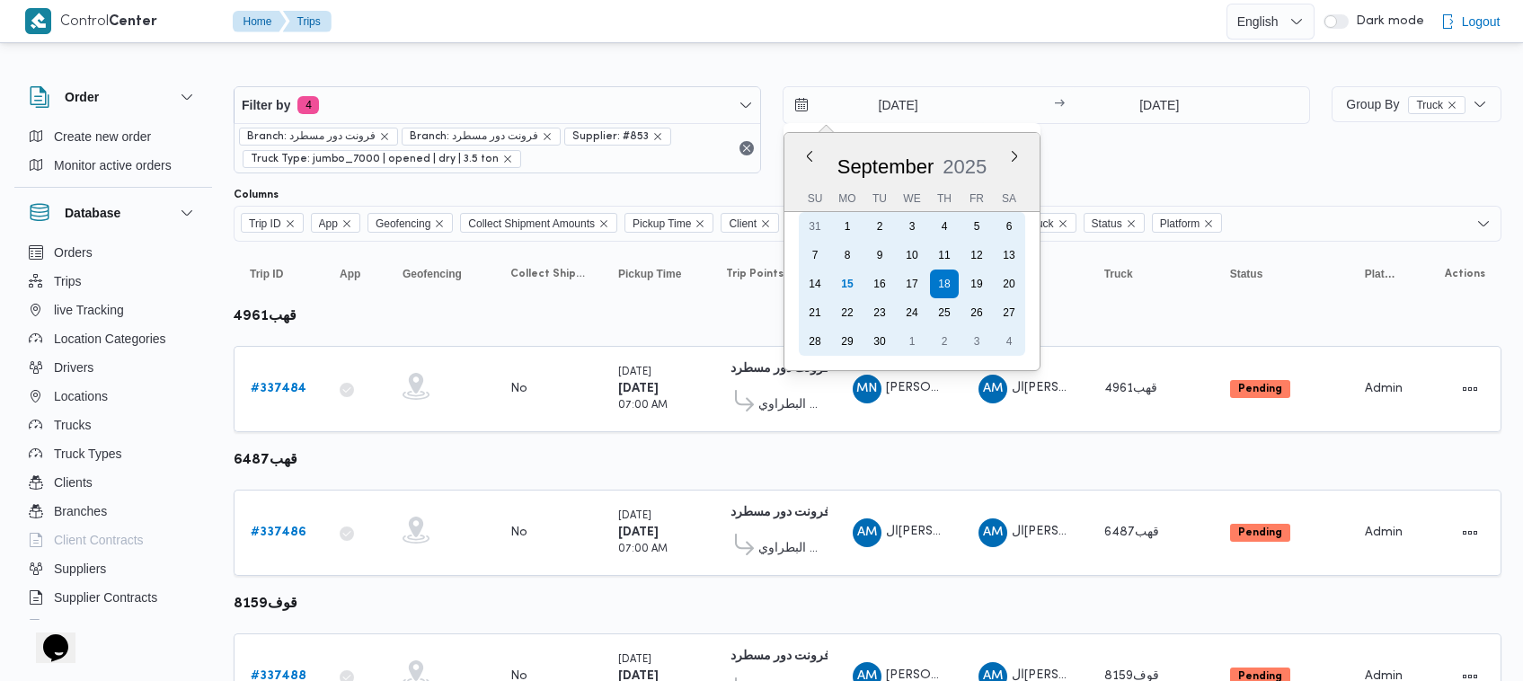
click at [926, 280] on div "17" at bounding box center [912, 284] width 29 height 29
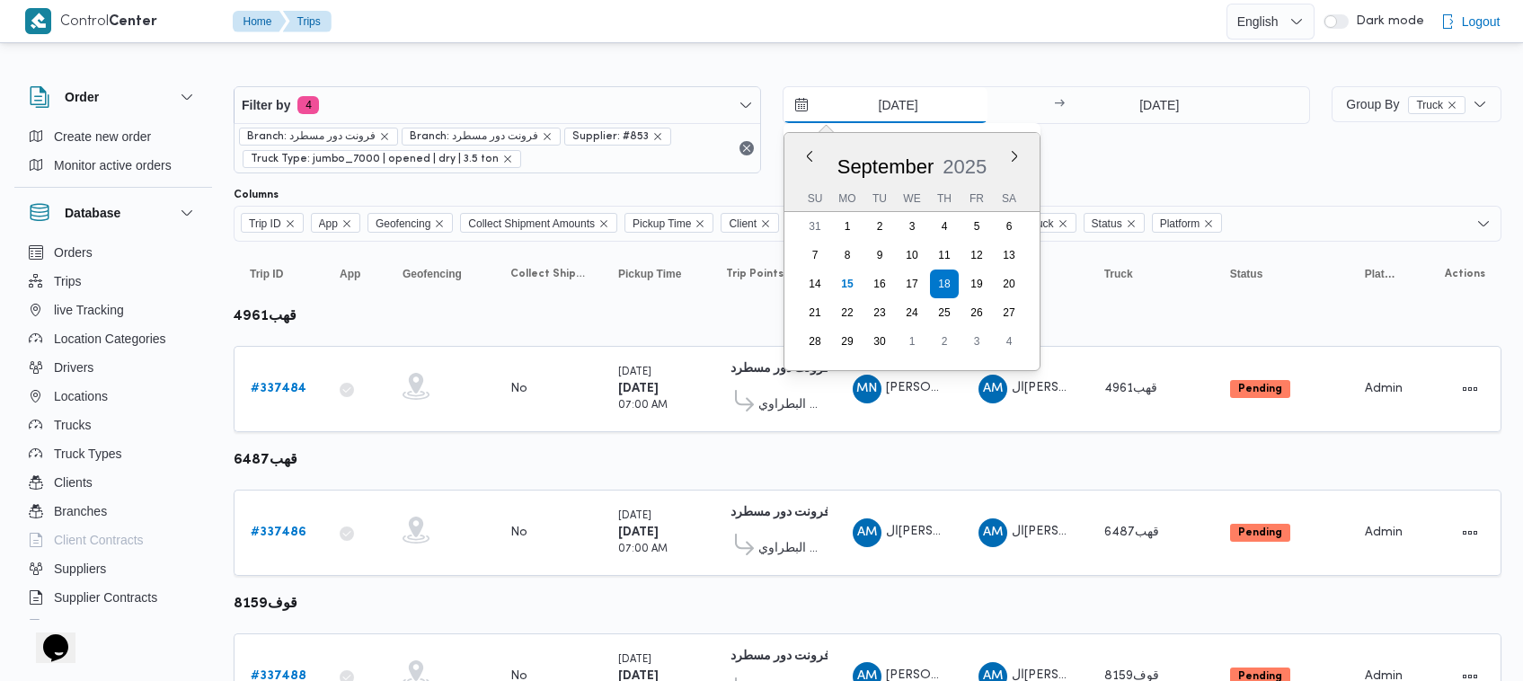
type input "17/9/2025"
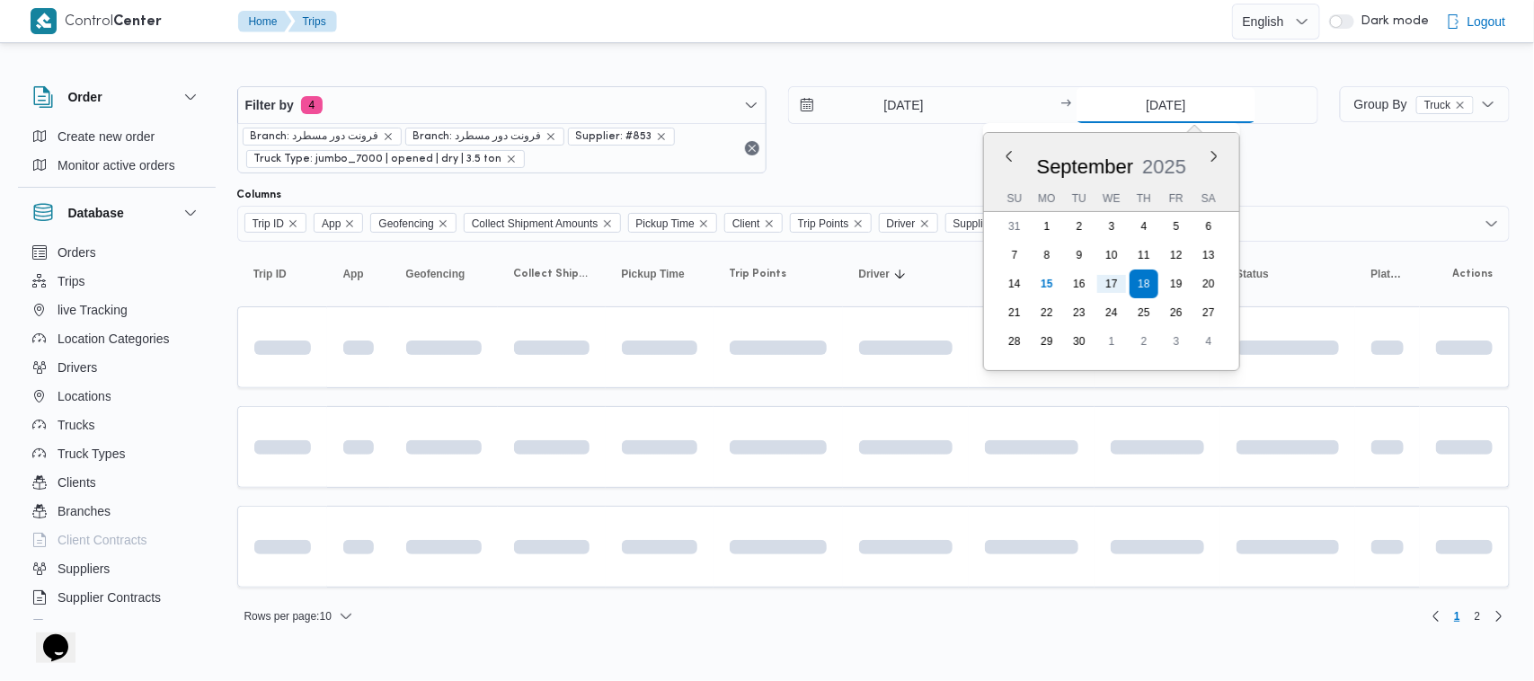
click at [1159, 108] on input "[DATE]" at bounding box center [1165, 105] width 179 height 36
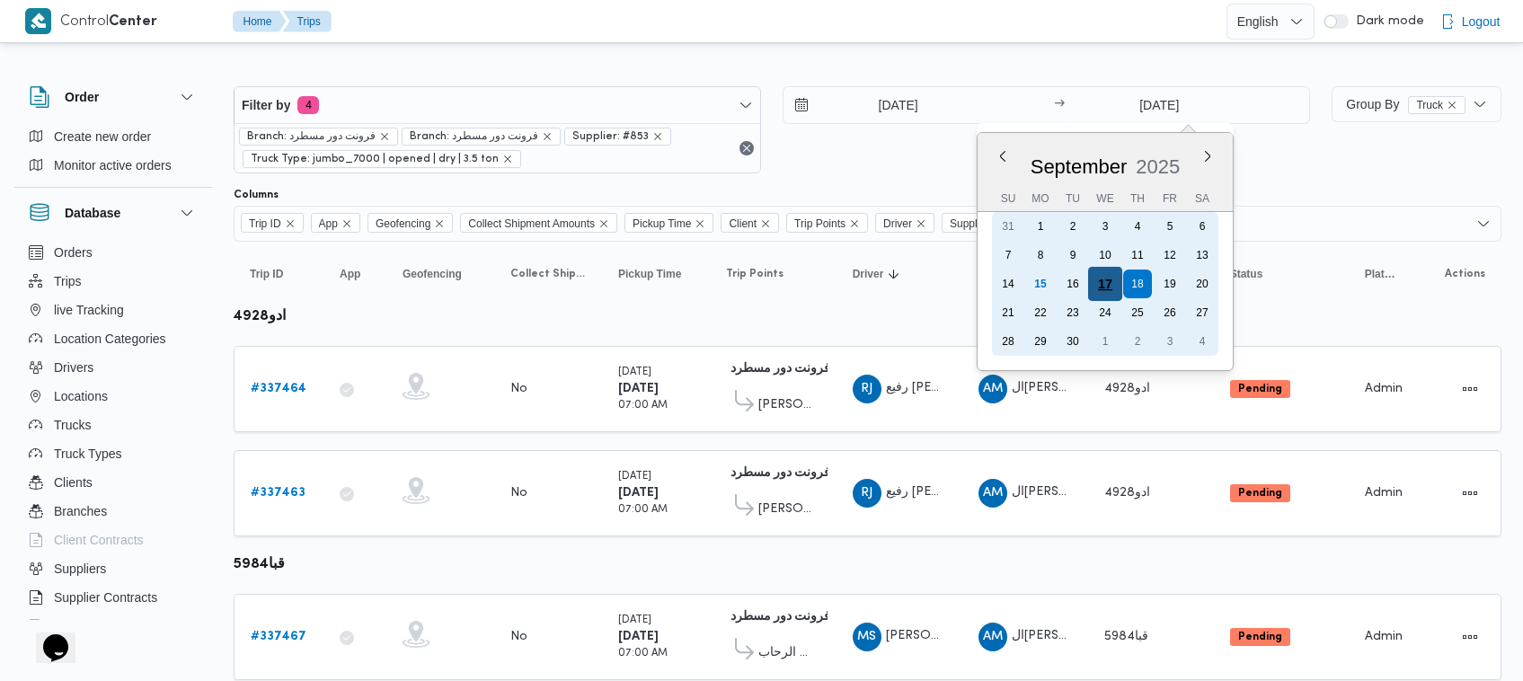
click at [1107, 280] on div "17" at bounding box center [1105, 284] width 34 height 34
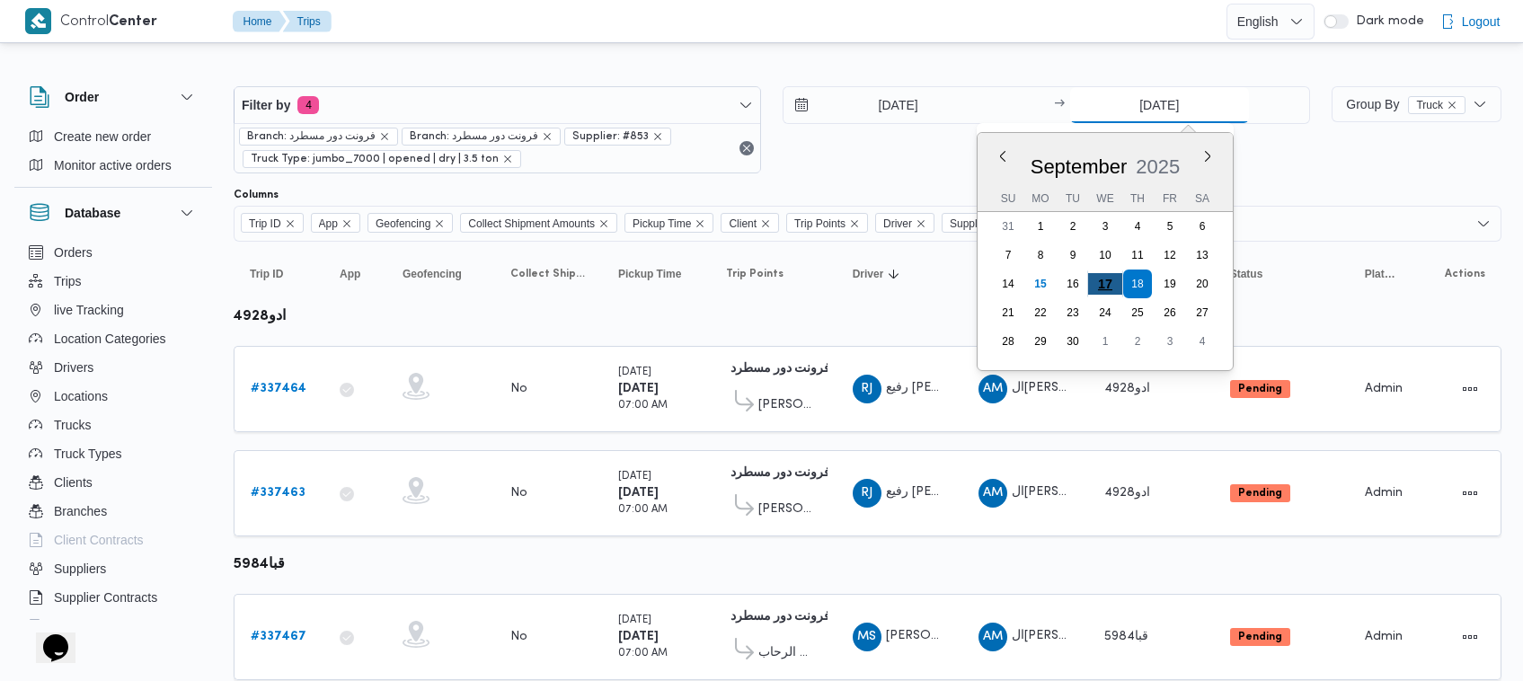
type input "[DATE]"
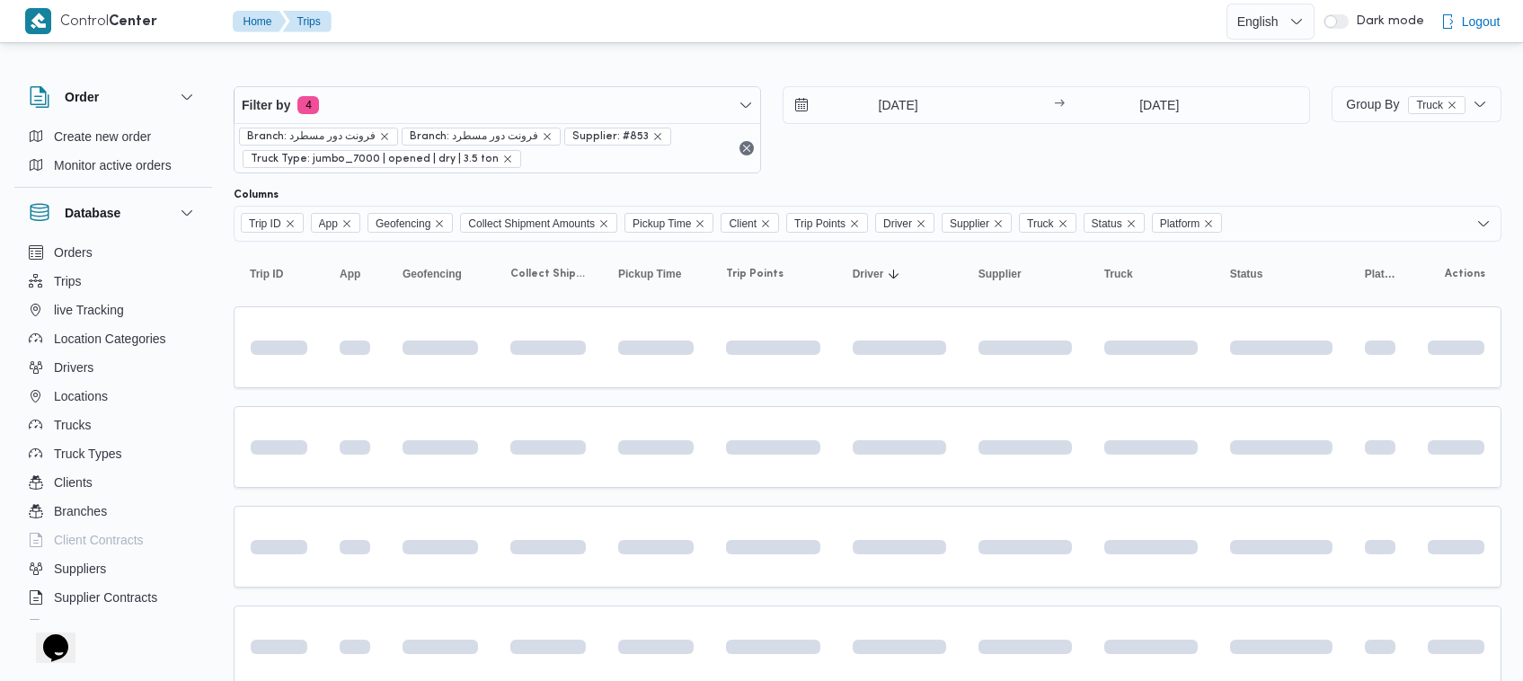
click at [1105, 182] on div "Filter by 4 Branch: فرونت دور مسطرد Branch: فرونت دور مسطرد Supplier: #853 Truc…" at bounding box center [772, 129] width 1098 height 109
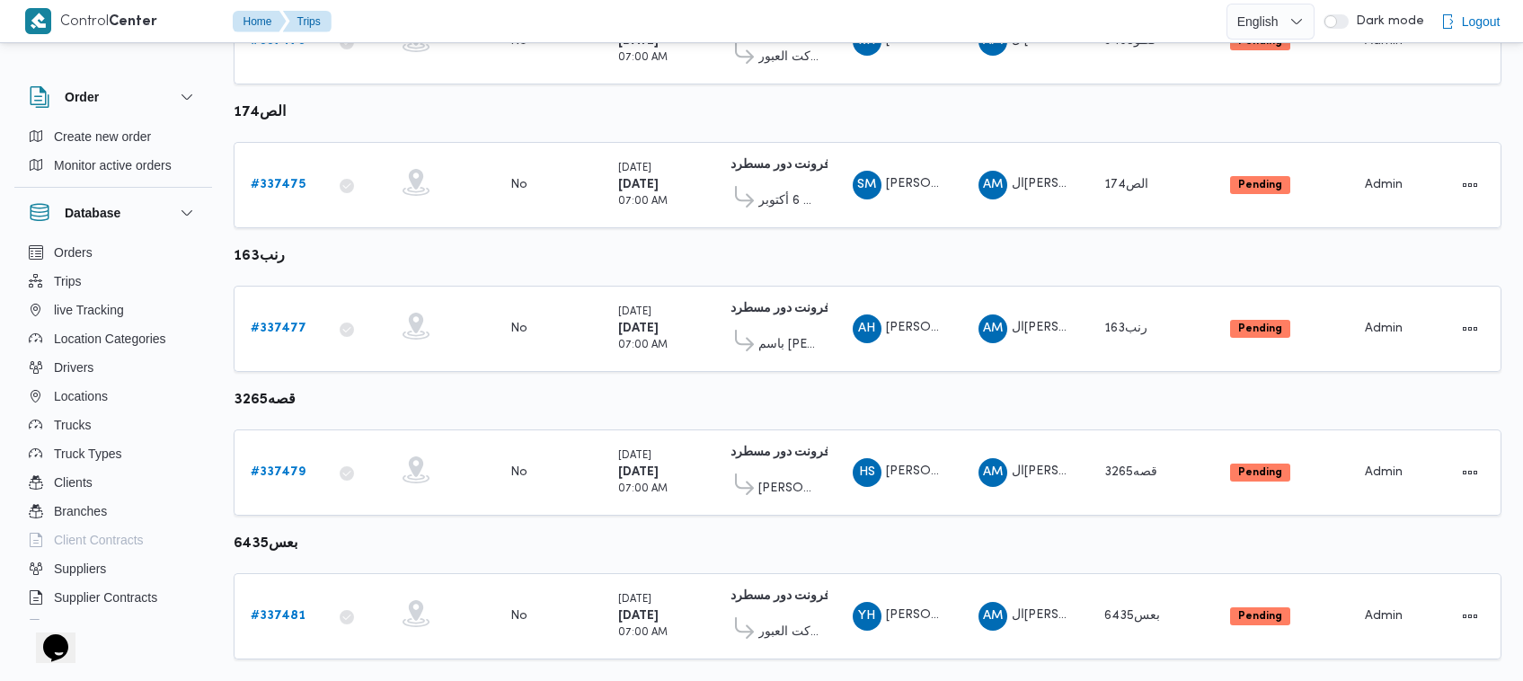
scroll to position [1092, 0]
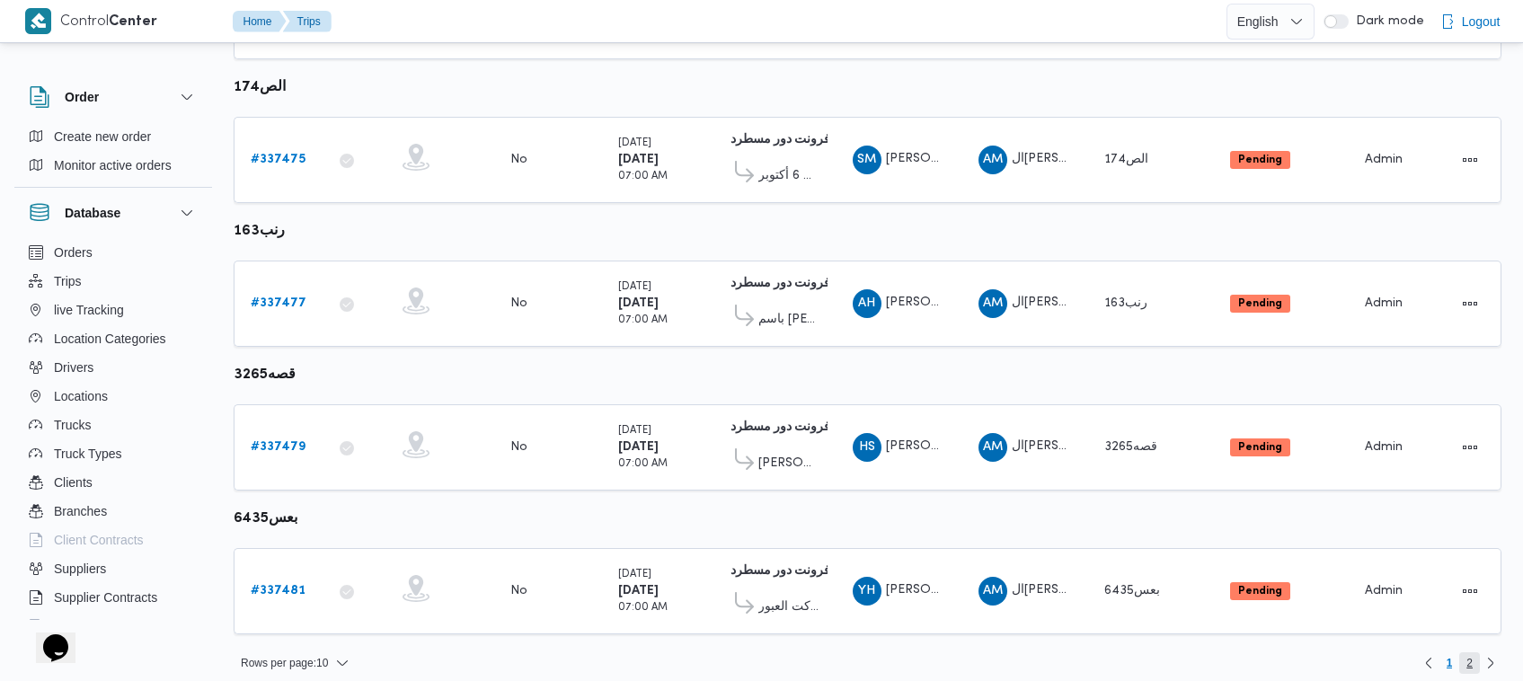
click at [1476, 652] on span "2" at bounding box center [1469, 663] width 21 height 22
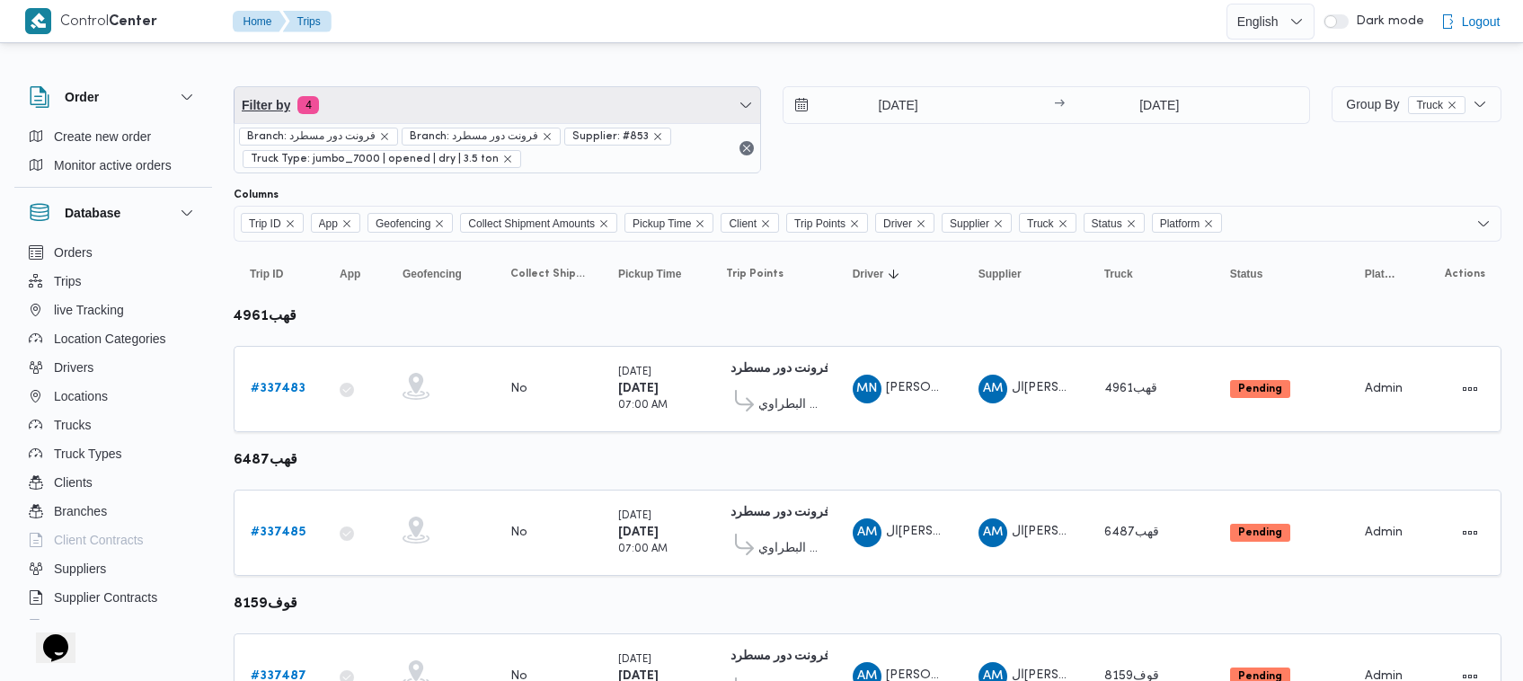
click at [396, 93] on span "Filter by 4" at bounding box center [498, 105] width 526 height 36
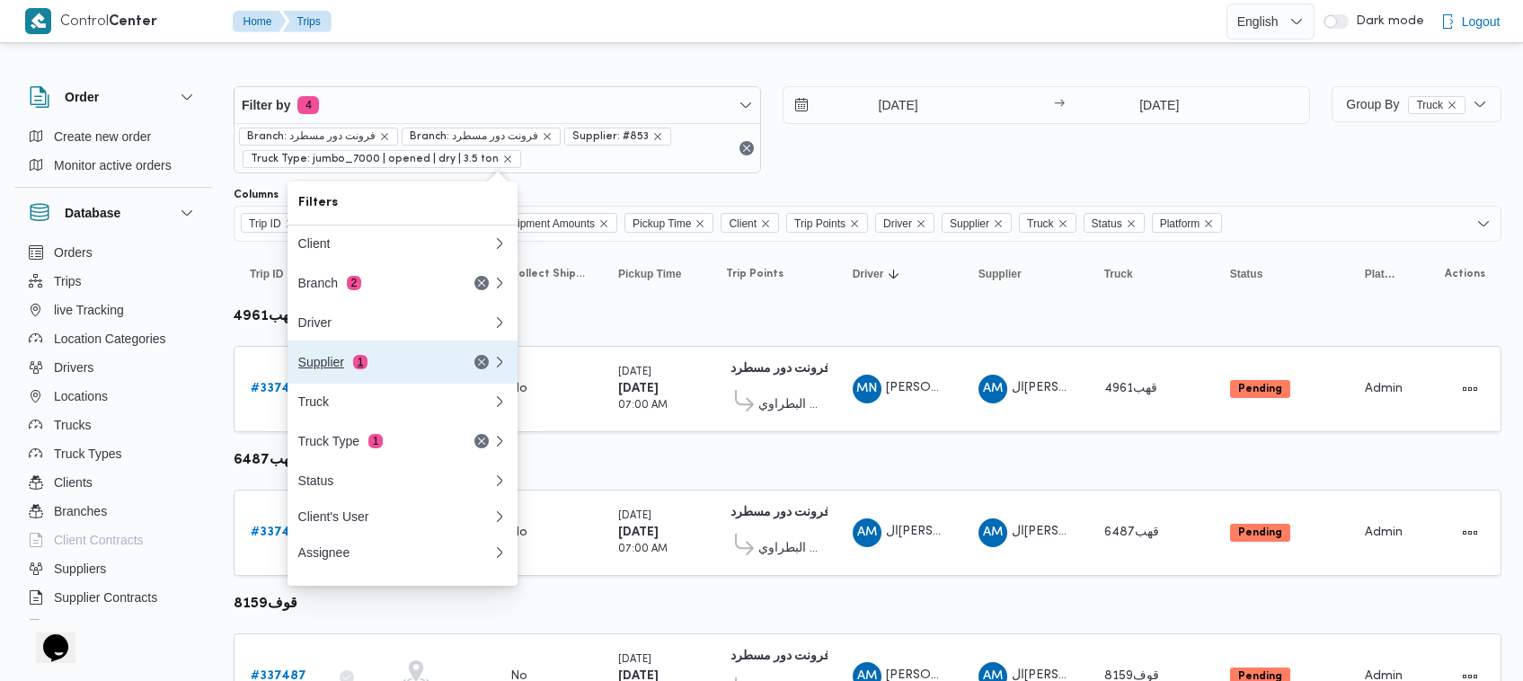
click at [380, 351] on button "Supplier 1" at bounding box center [403, 362] width 230 height 43
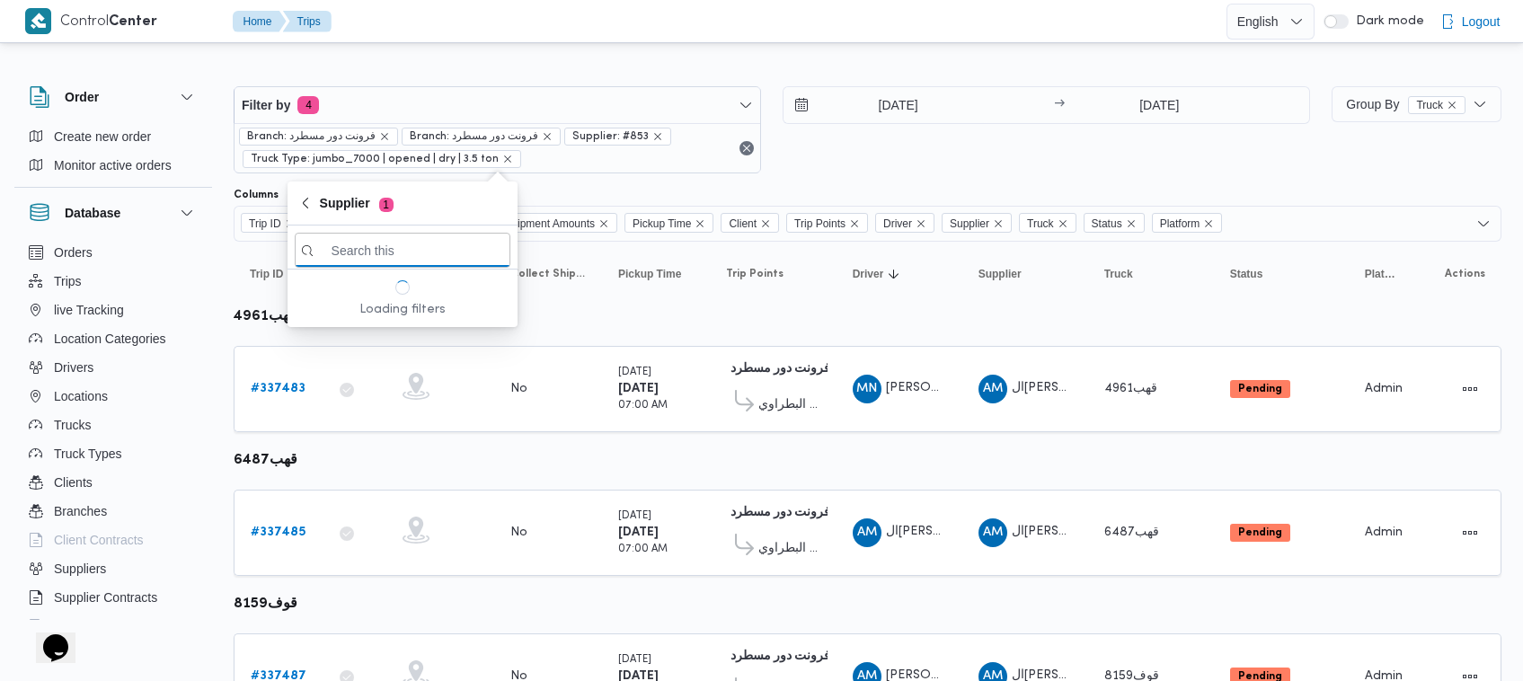
paste input "شريف بدر عبد الحميد عبد المجيد بدر"
type input "شريف بدر عبد الحميد عبد المجيد بدر"
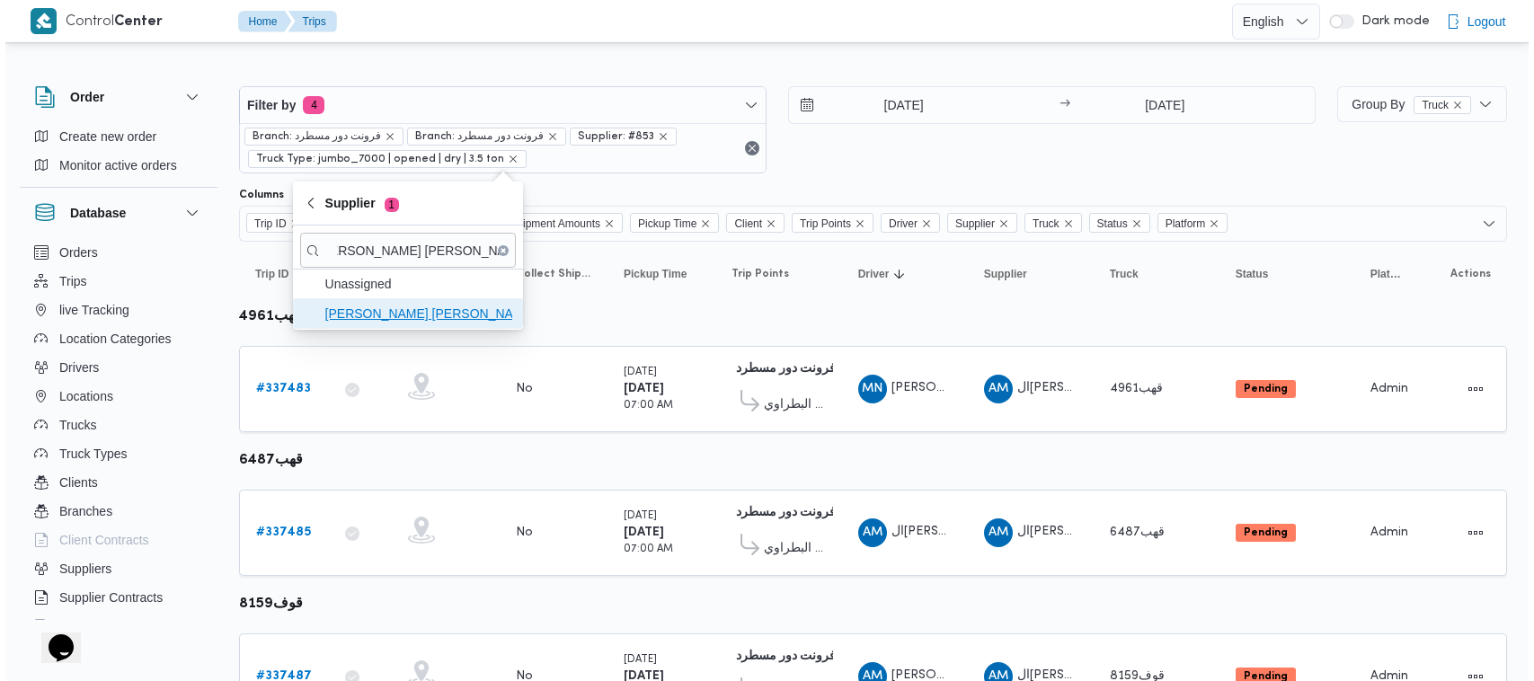
scroll to position [0, 0]
click at [359, 320] on span "شريف بدر عبد الحميد عبد المجيد بدر" at bounding box center [413, 314] width 187 height 22
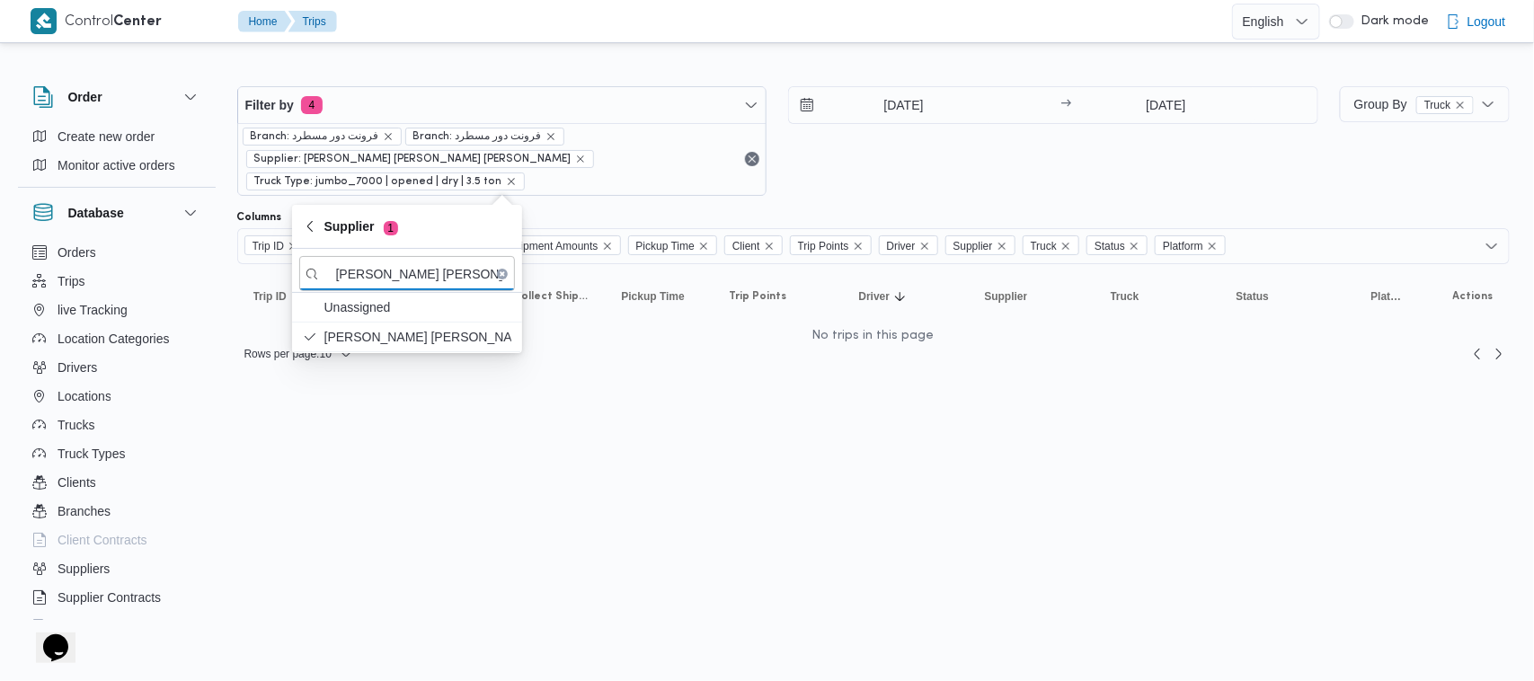
click at [1000, 159] on div "17/9/2025 → 17/9/2025" at bounding box center [1053, 141] width 530 height 110
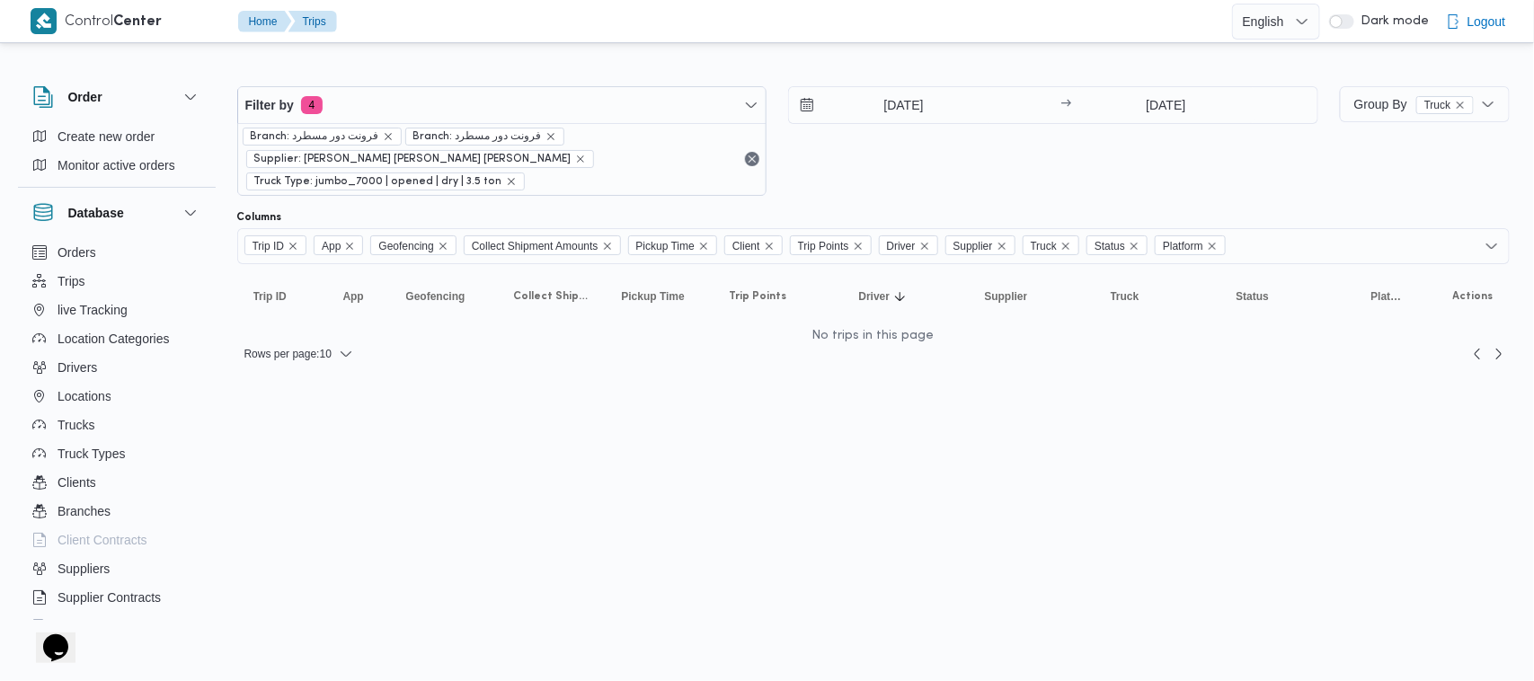
scroll to position [0, 19]
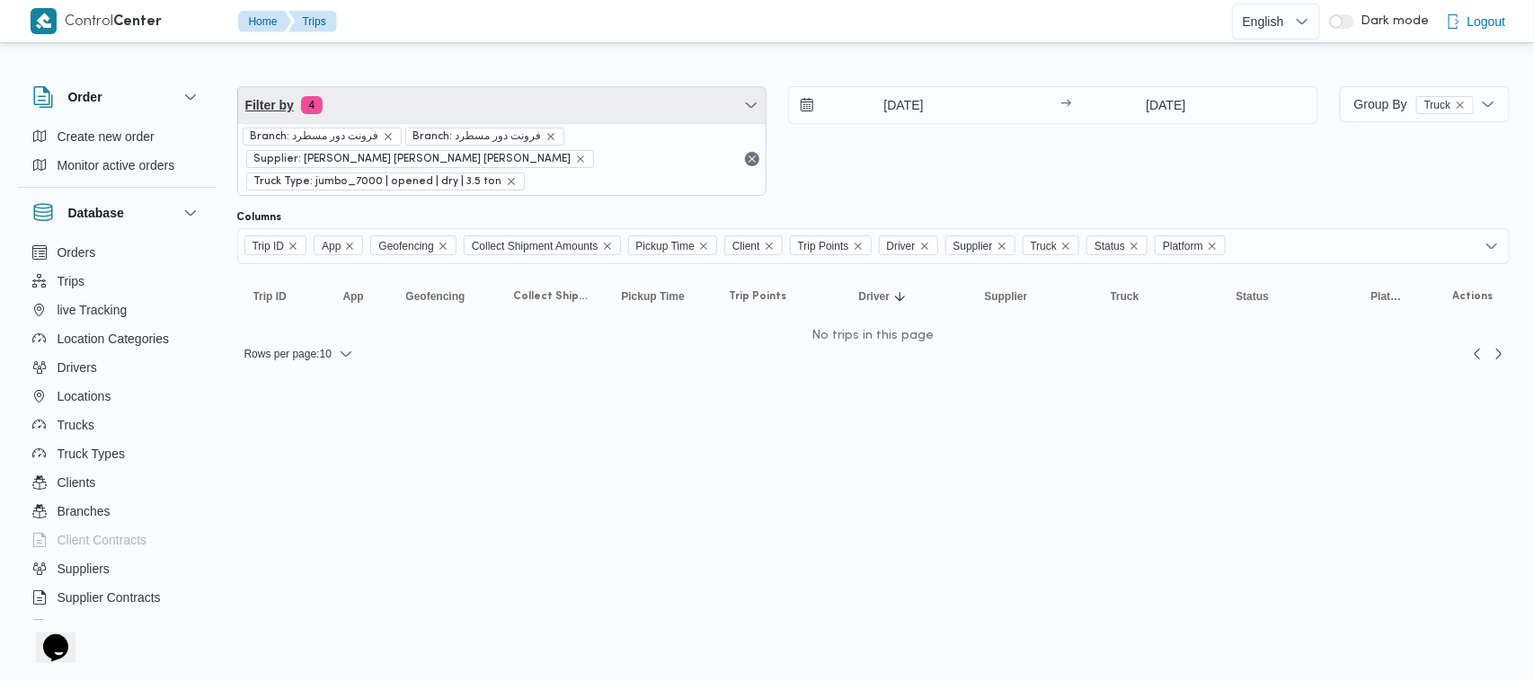
click at [393, 115] on span "Filter by 4" at bounding box center [502, 105] width 528 height 36
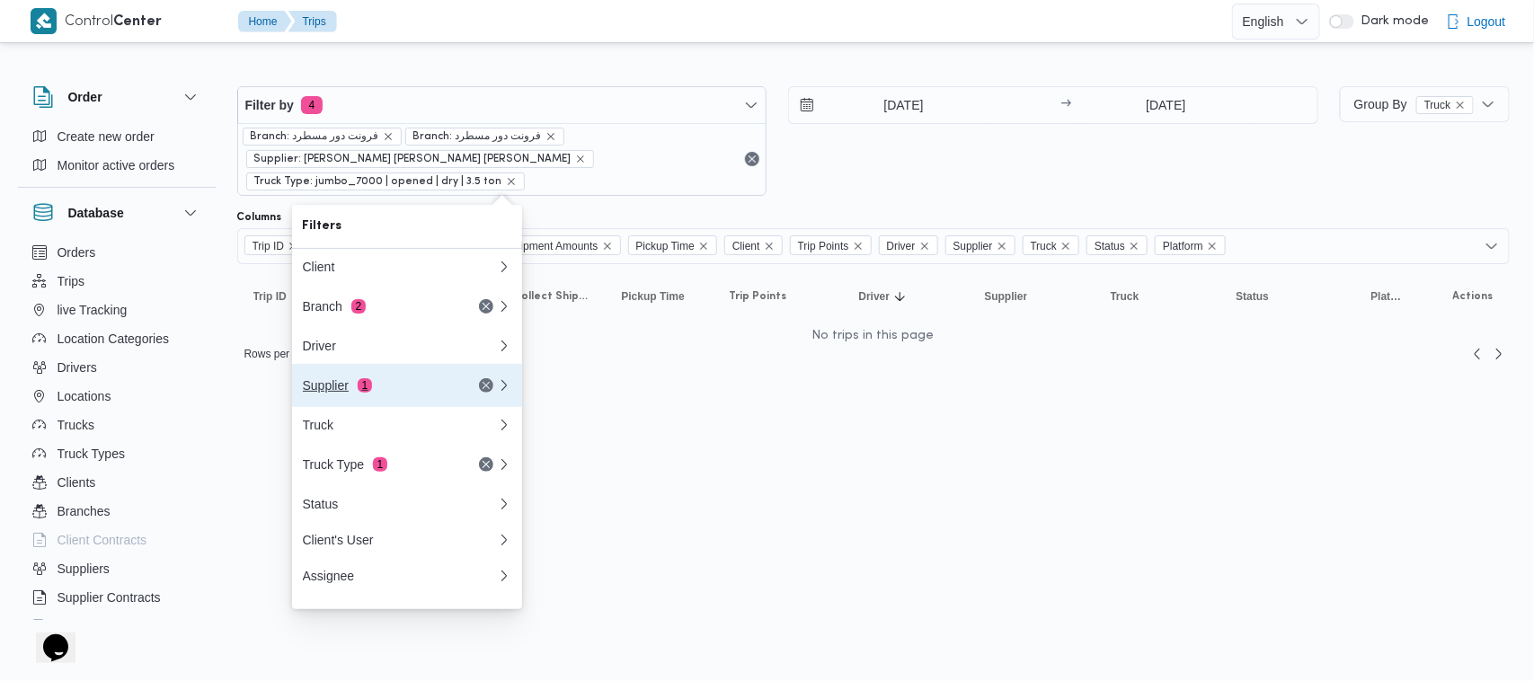
click at [411, 385] on div "Supplier 1" at bounding box center [378, 385] width 151 height 14
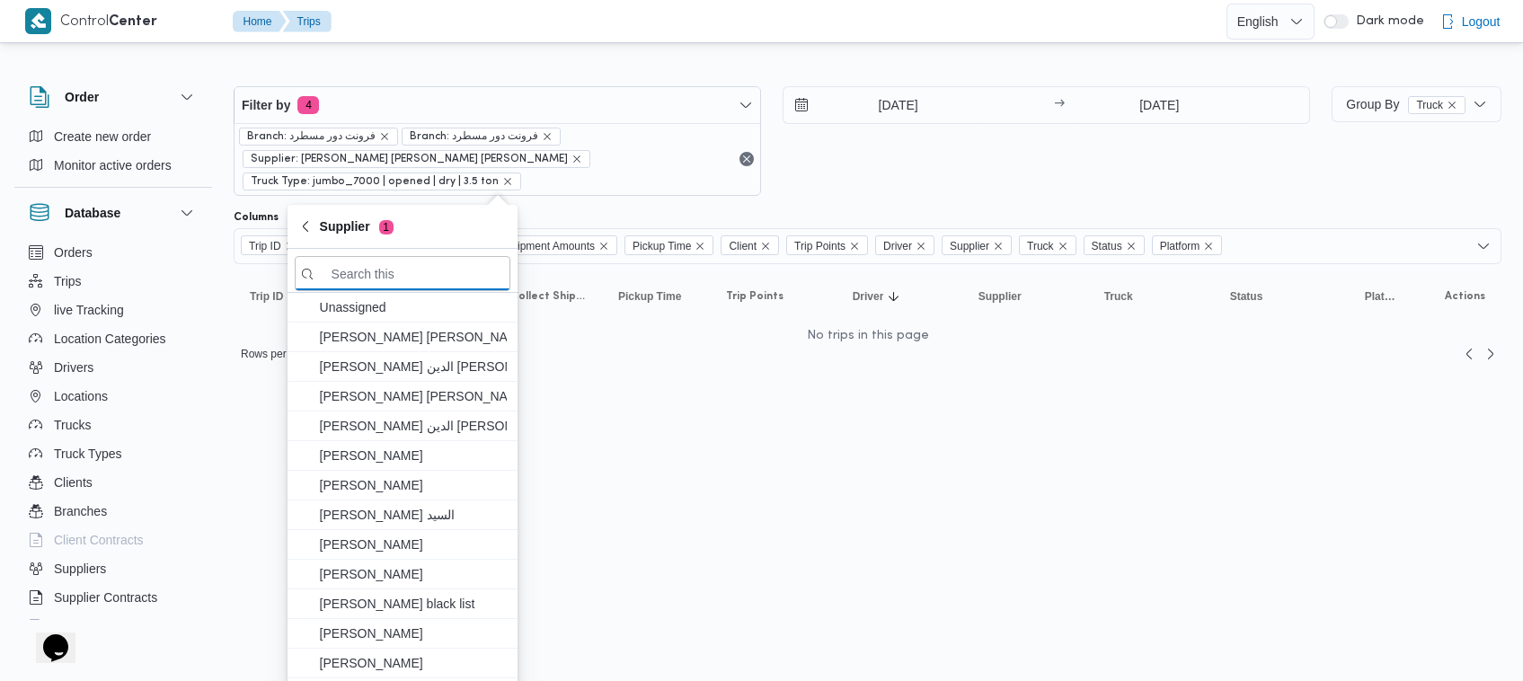
click at [801, 391] on html "Control Center Home Trips English عربي Dark mode Logout Order Create new order …" at bounding box center [761, 340] width 1523 height 681
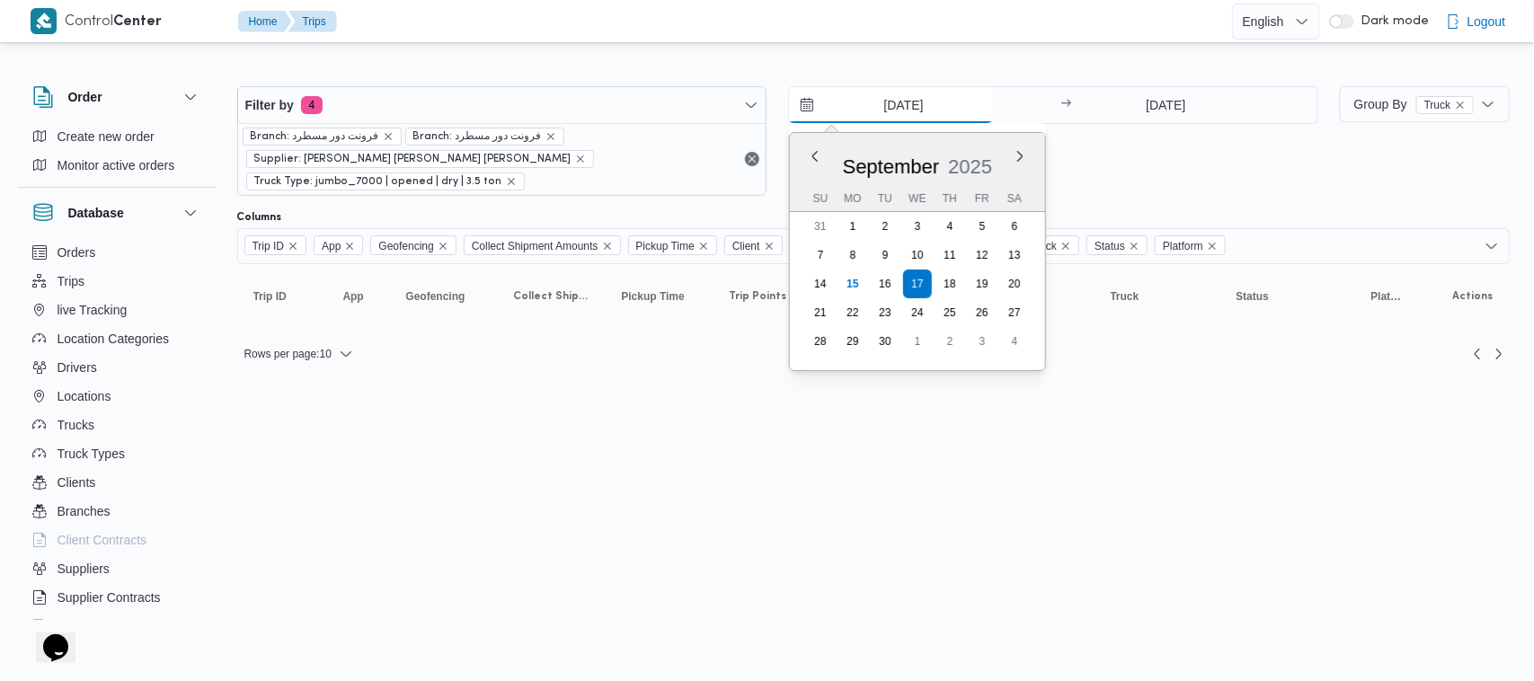
click at [890, 102] on input "[DATE]" at bounding box center [891, 105] width 204 height 36
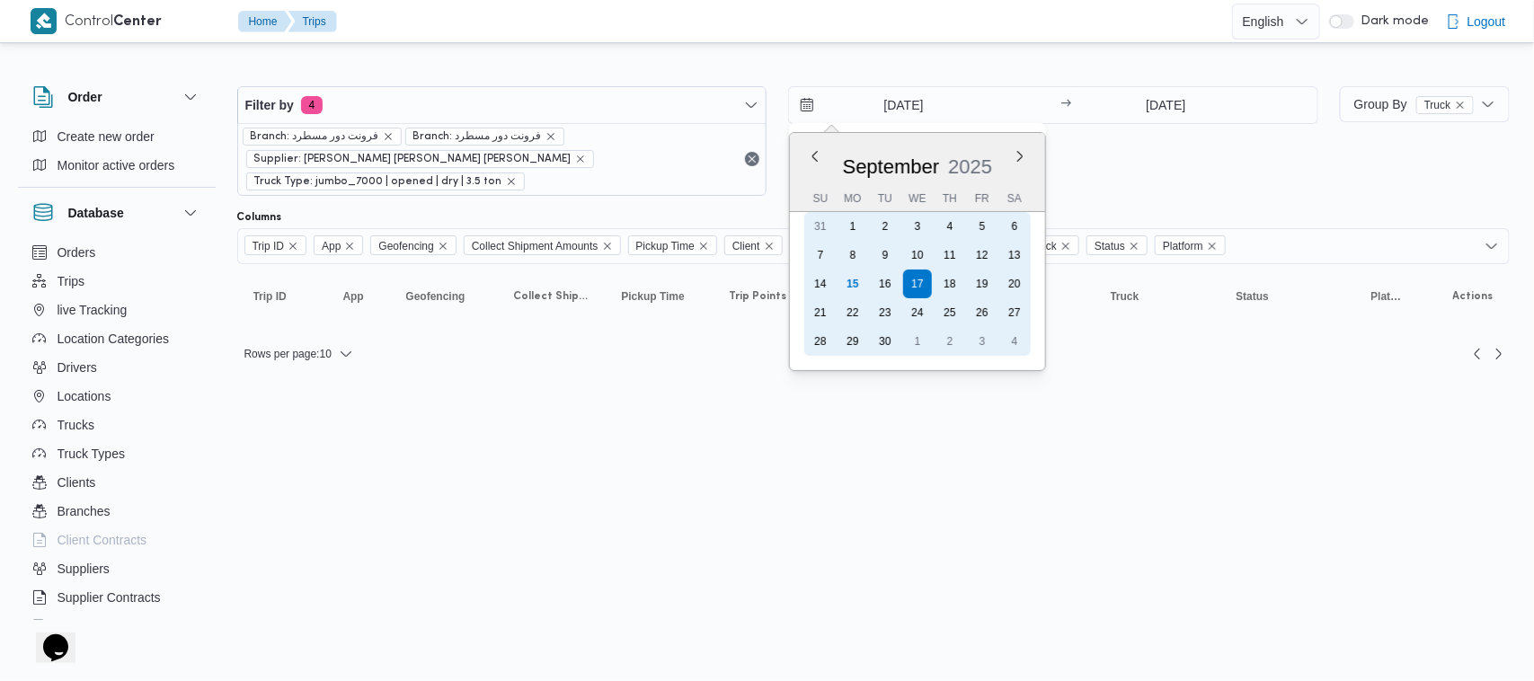
click at [945, 279] on div "18" at bounding box center [949, 284] width 29 height 29
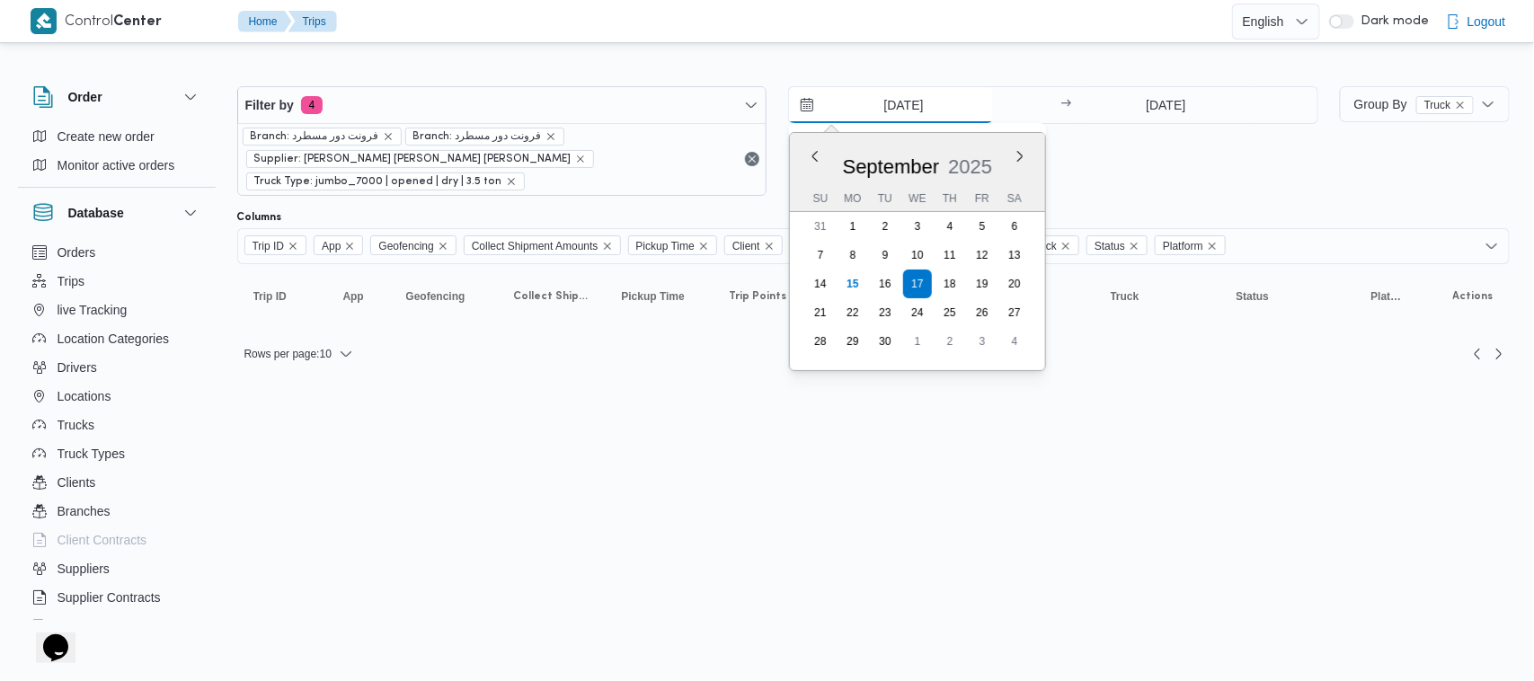
type input "[DATE]"
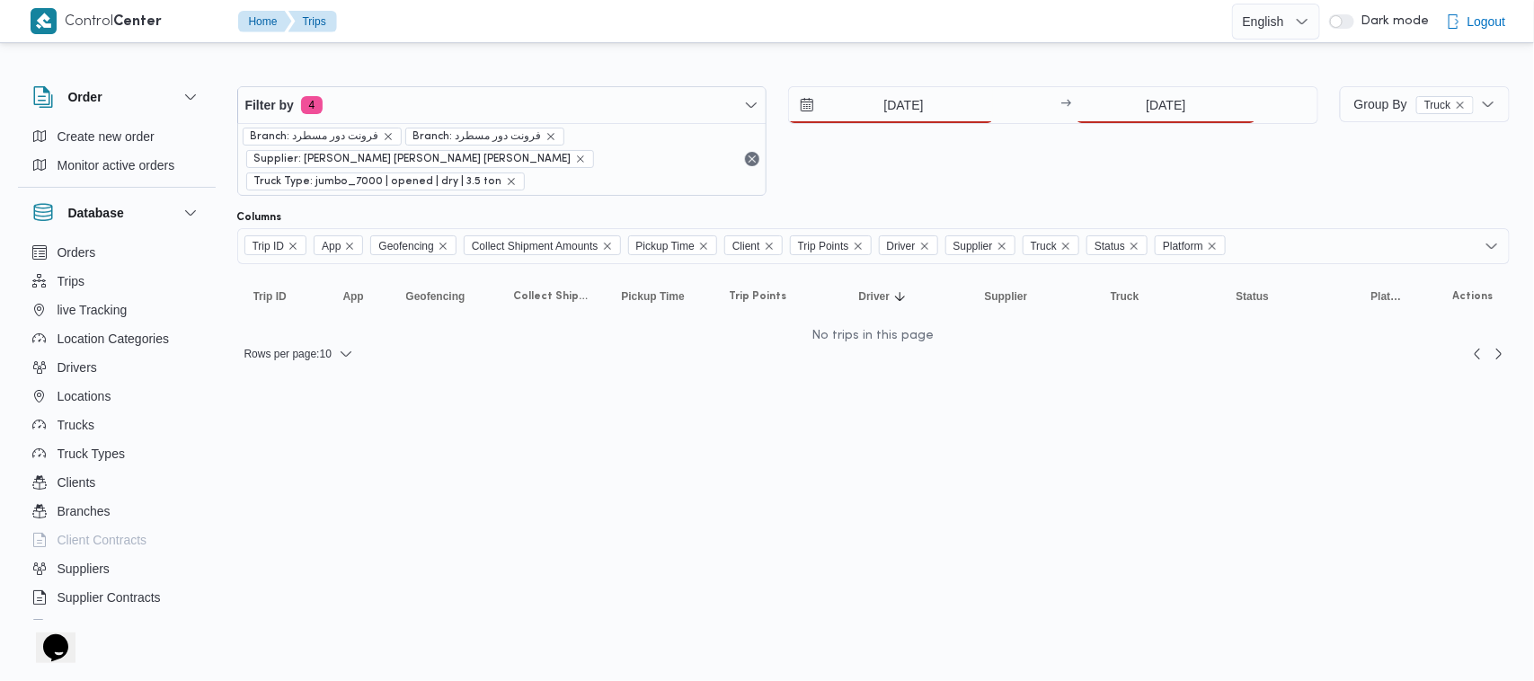
click at [1155, 124] on div "18/9/2025 → 17/9/2025" at bounding box center [1053, 141] width 530 height 110
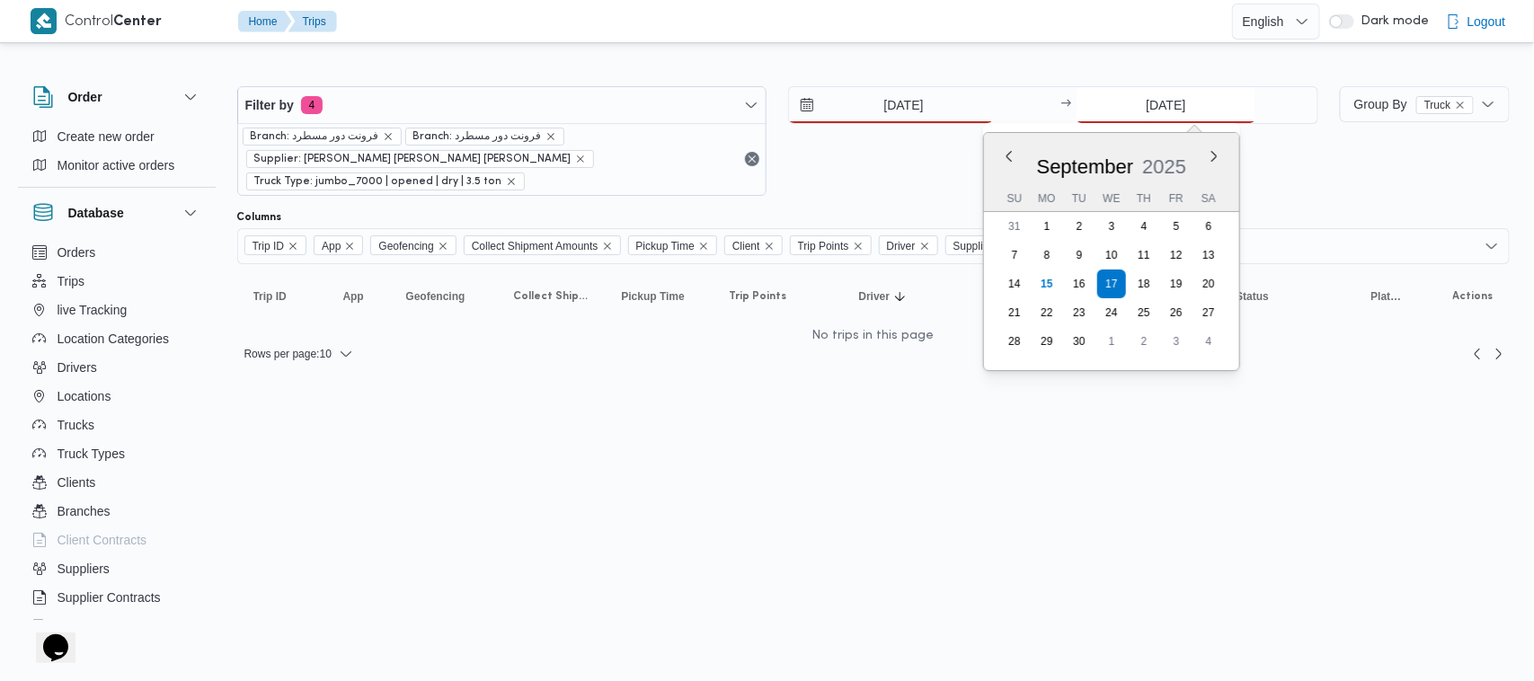
click at [1155, 120] on input "[DATE]" at bounding box center [1165, 105] width 179 height 36
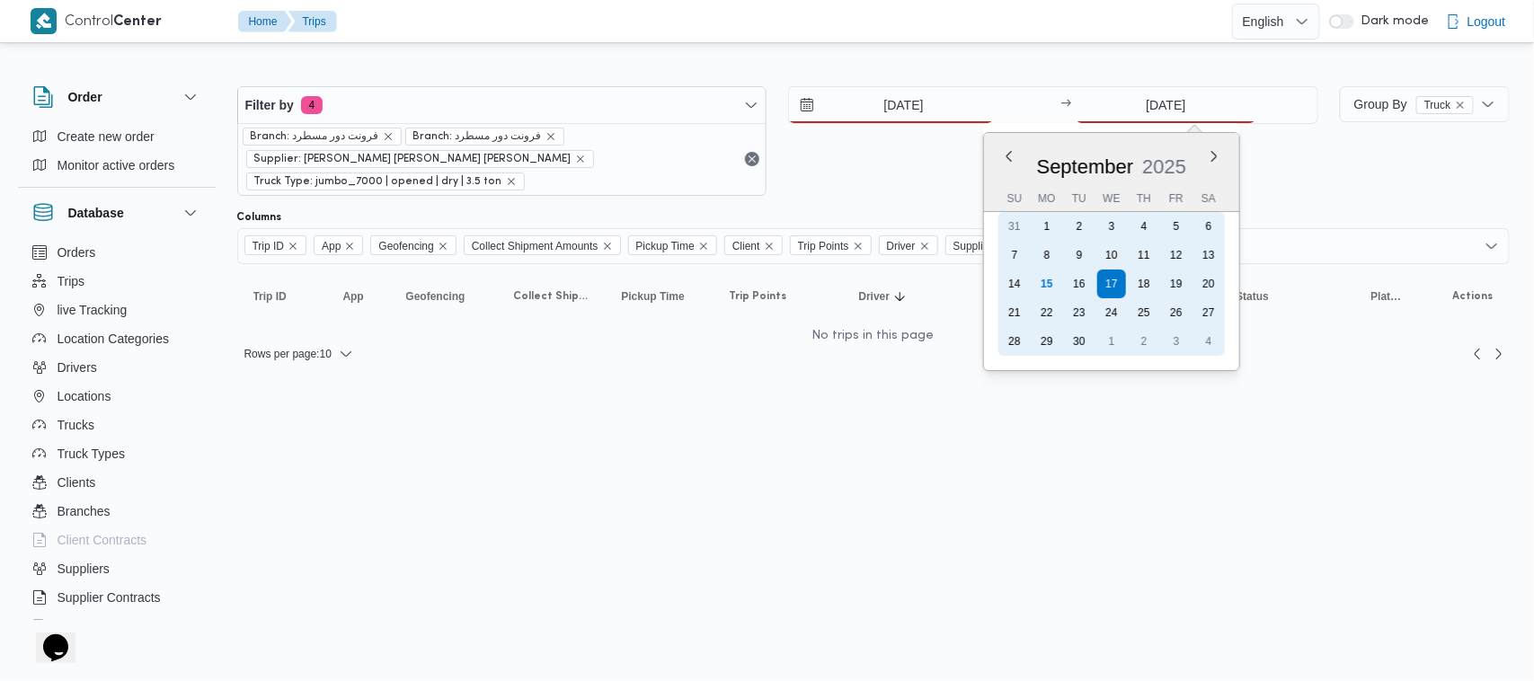
click at [1153, 274] on div "18" at bounding box center [1143, 284] width 29 height 29
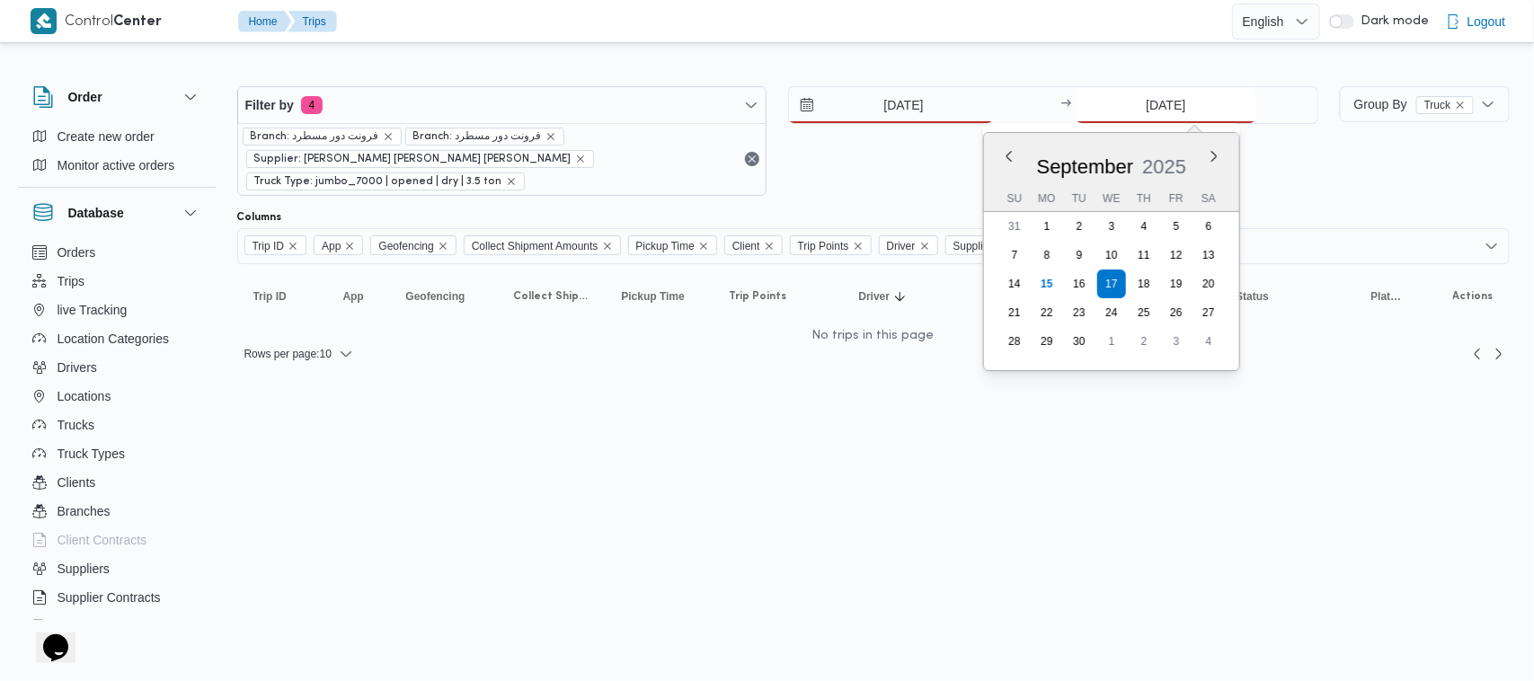
type input "[DATE]"
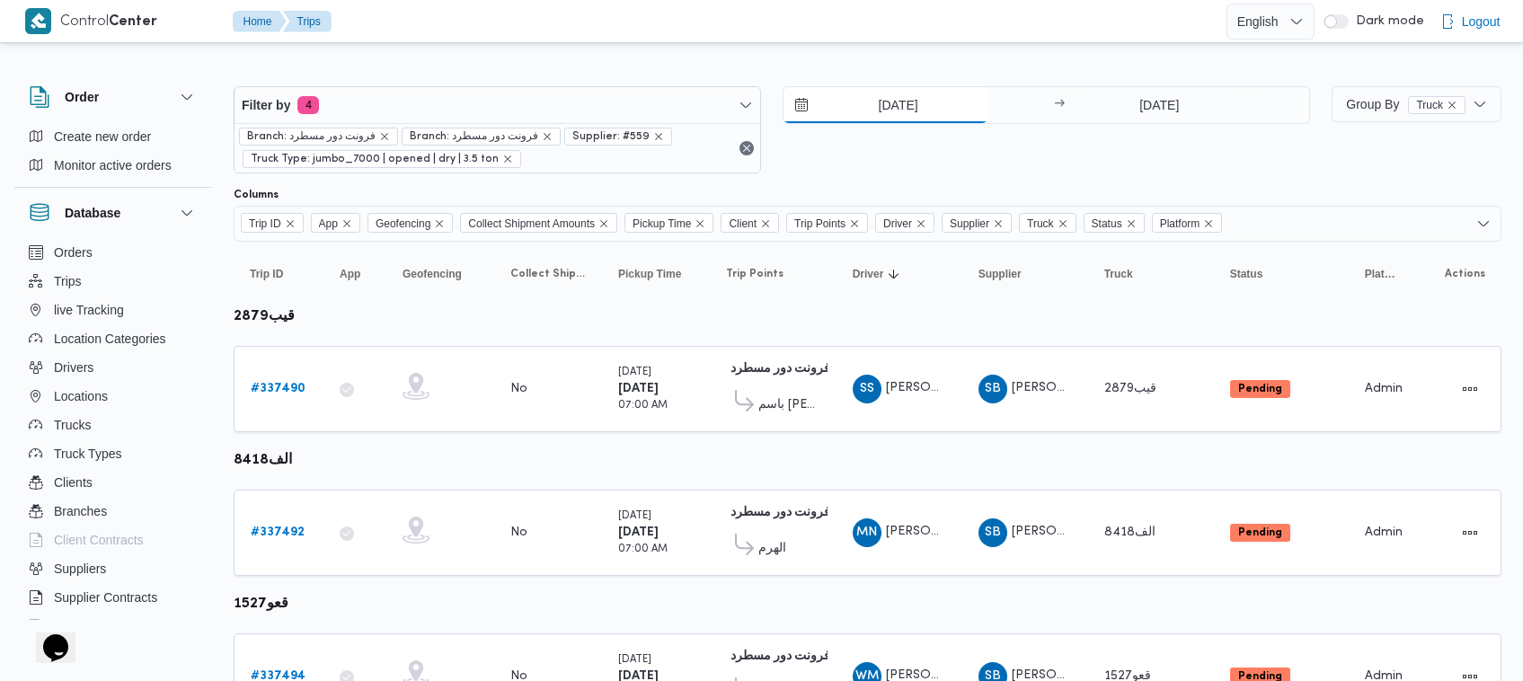
click at [896, 108] on input "[DATE]" at bounding box center [886, 105] width 204 height 36
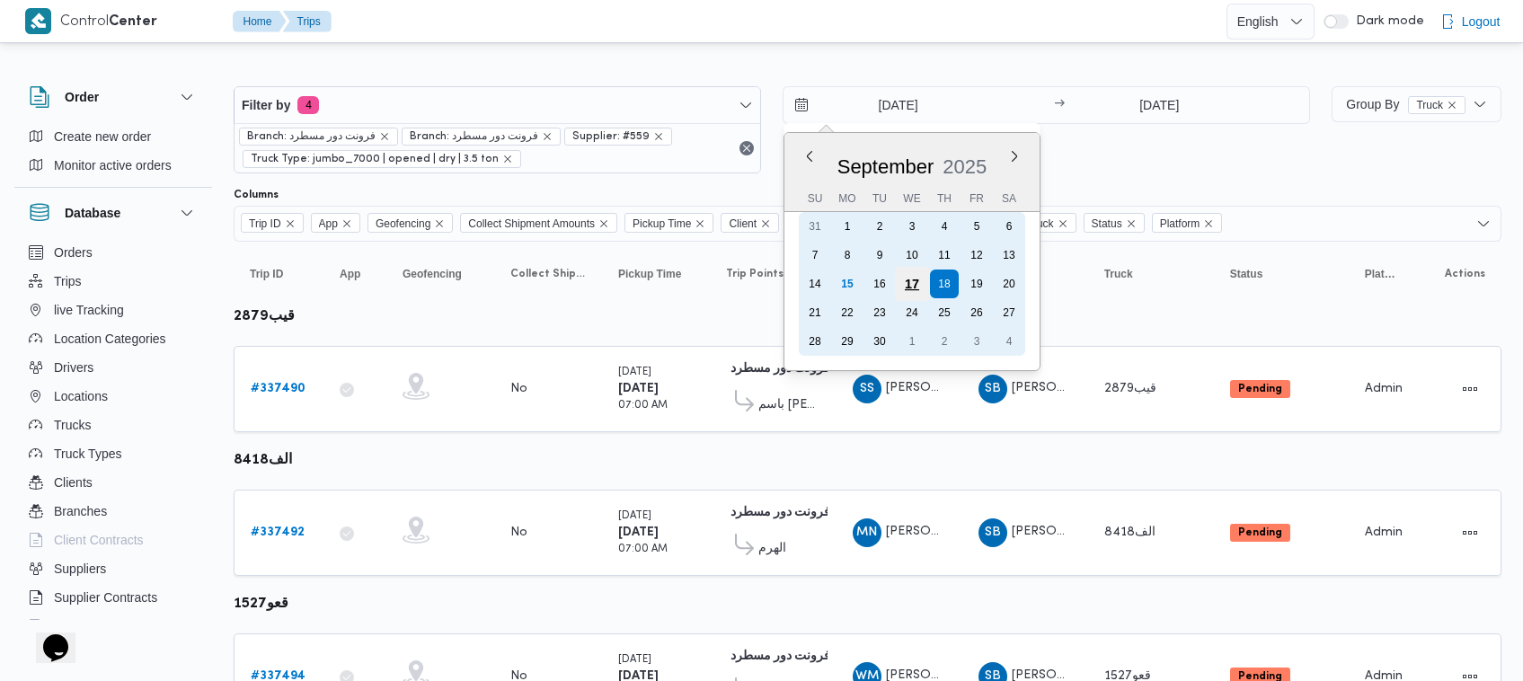
click at [917, 279] on div "17" at bounding box center [912, 284] width 34 height 34
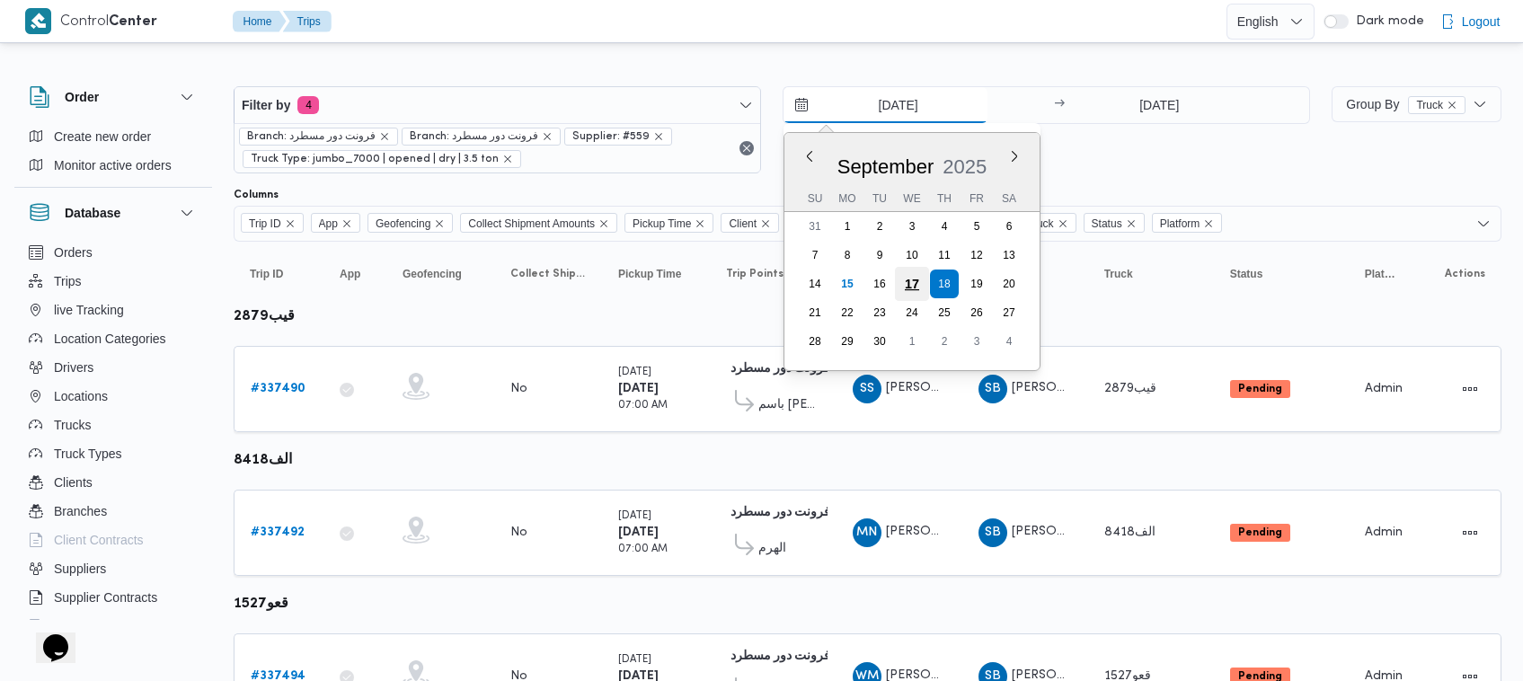
type input "[DATE]"
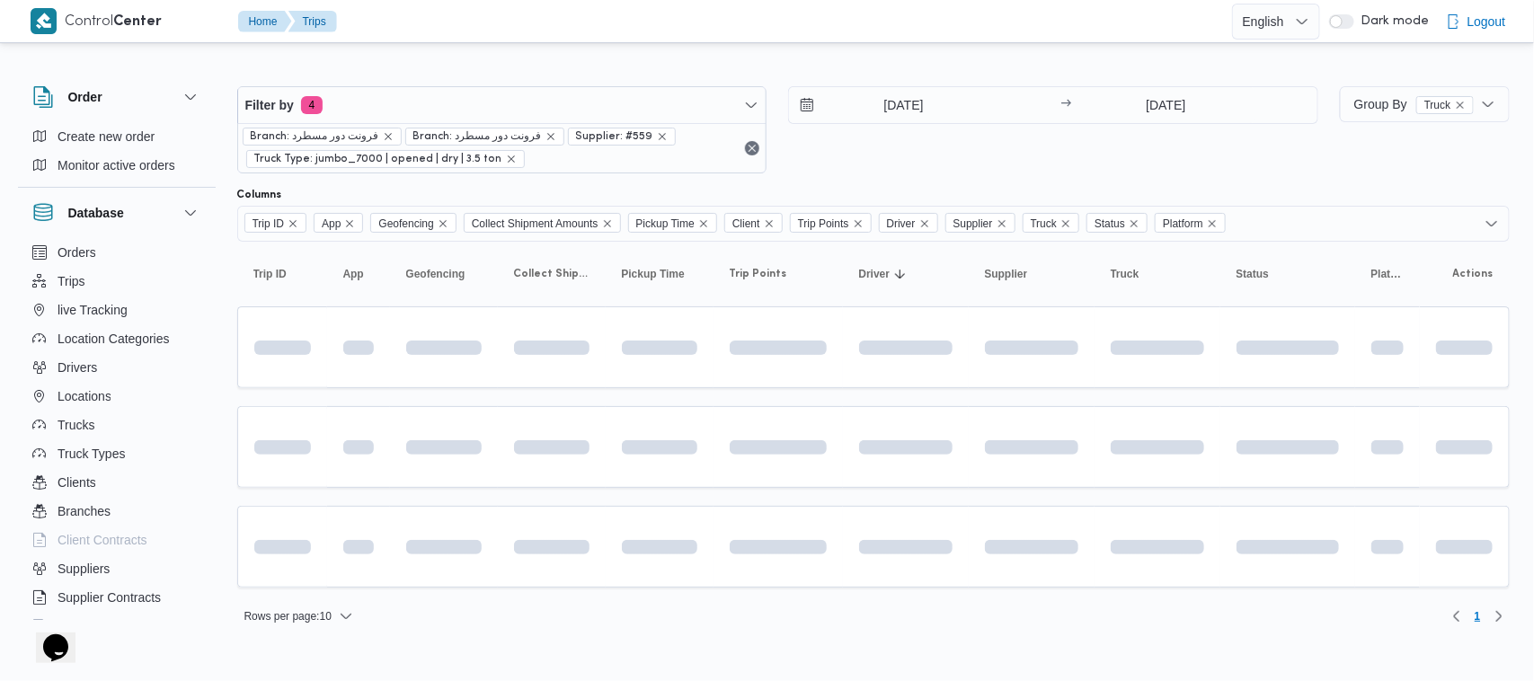
click at [1119, 123] on div "[DATE] → [DATE]" at bounding box center [1053, 105] width 530 height 38
click at [1148, 84] on div "Filter by 4 Branch: فرونت دور مسطرد Branch: فرونت دور مسطرد Supplier: #559 Truc…" at bounding box center [777, 129] width 1102 height 109
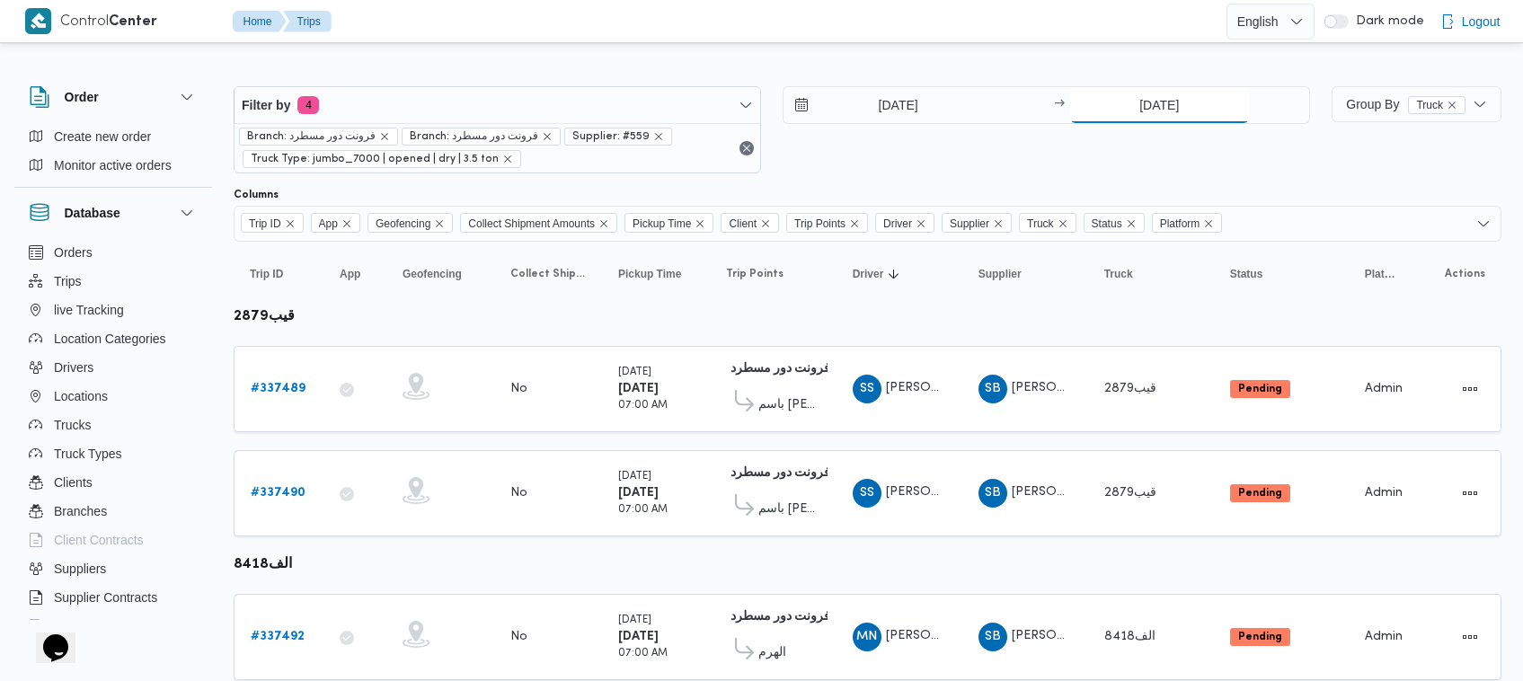
click at [1152, 102] on input "[DATE]" at bounding box center [1159, 105] width 179 height 36
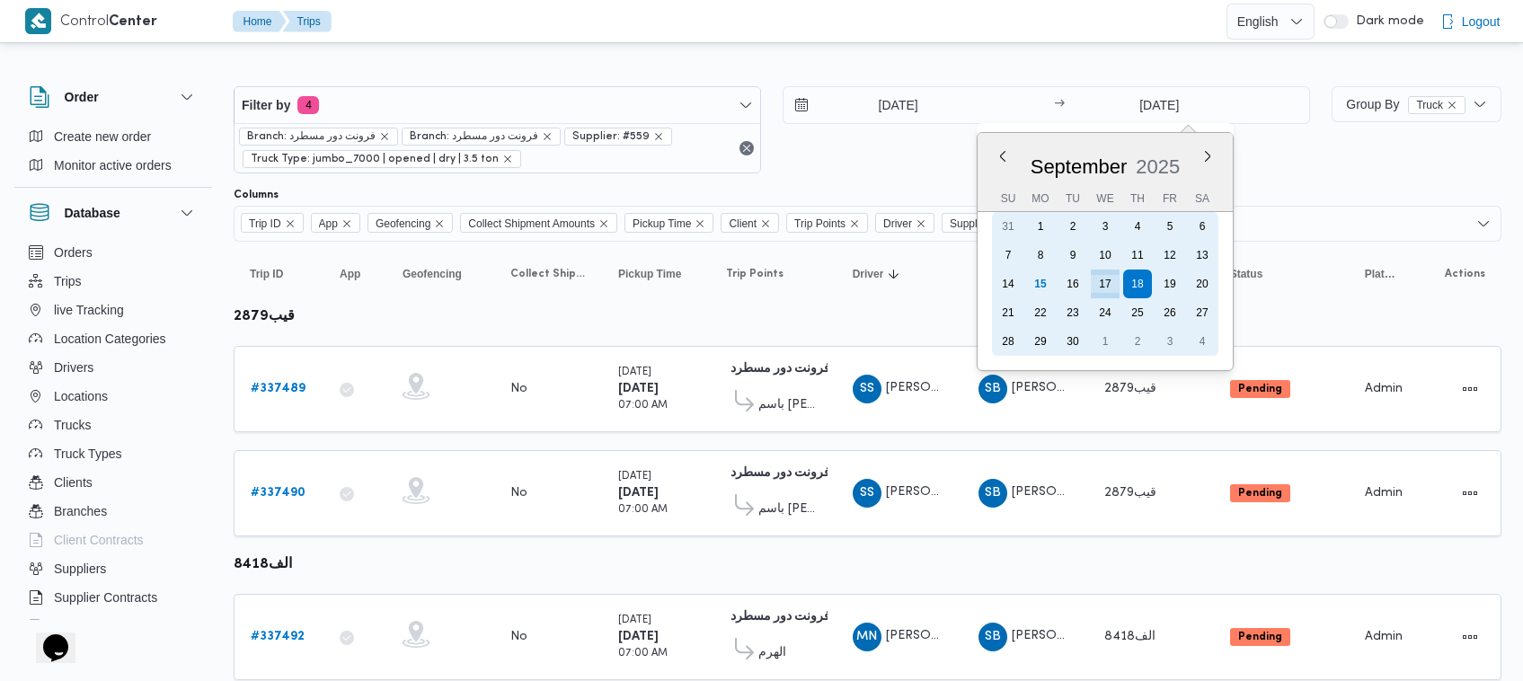
click at [1101, 275] on div "17" at bounding box center [1105, 284] width 29 height 29
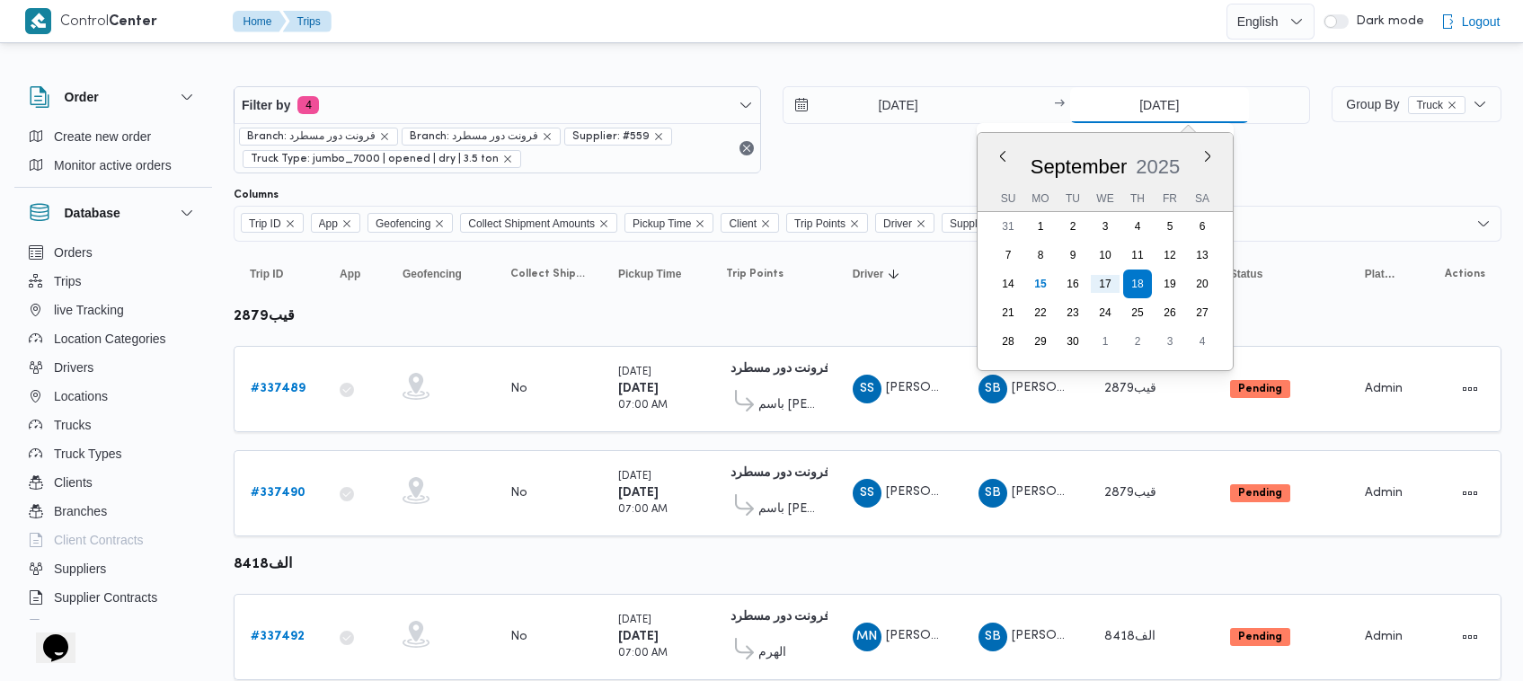
type input "[DATE]"
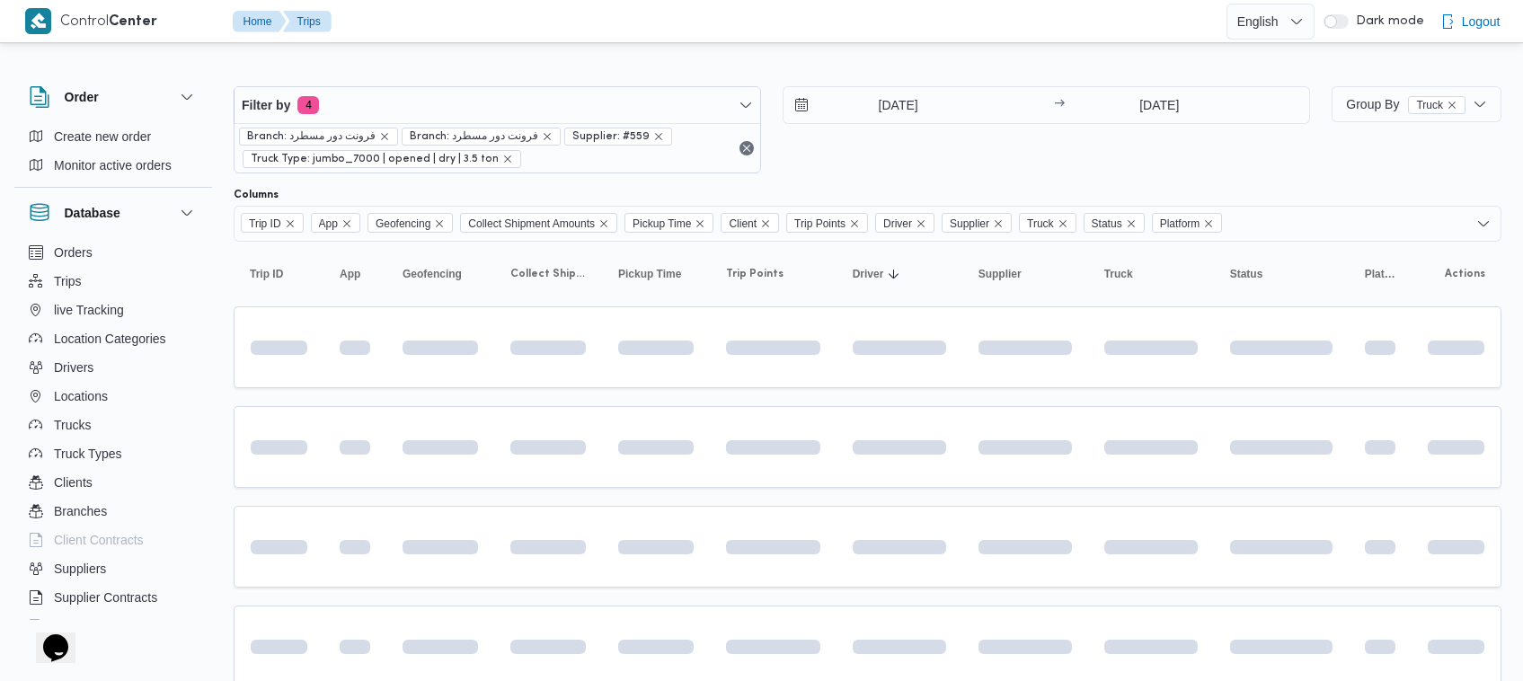
click at [1067, 181] on div "Filter by 4 Branch: فرونت دور مسطرد Branch: فرونت دور مسطرد Supplier: #559 Truc…" at bounding box center [772, 129] width 1098 height 109
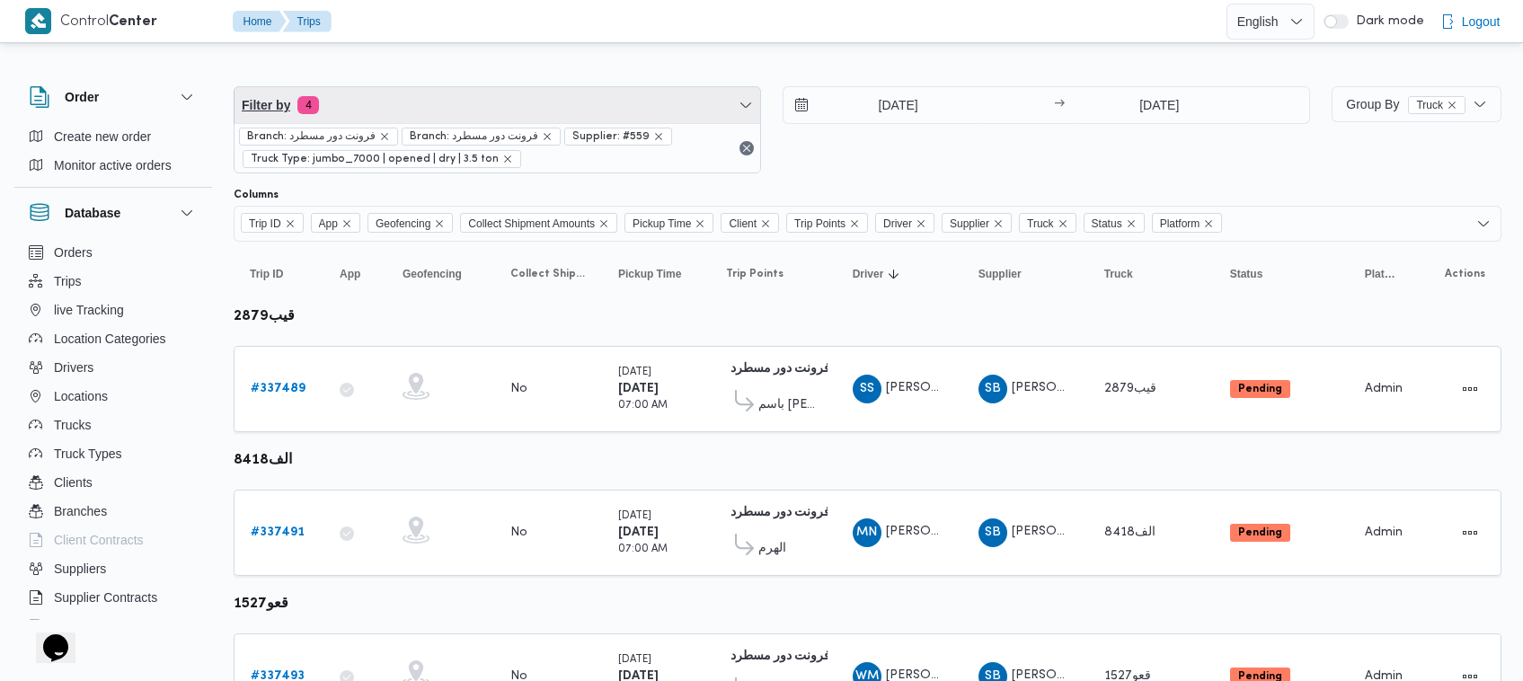
click at [452, 92] on span "Filter by 4" at bounding box center [498, 105] width 526 height 36
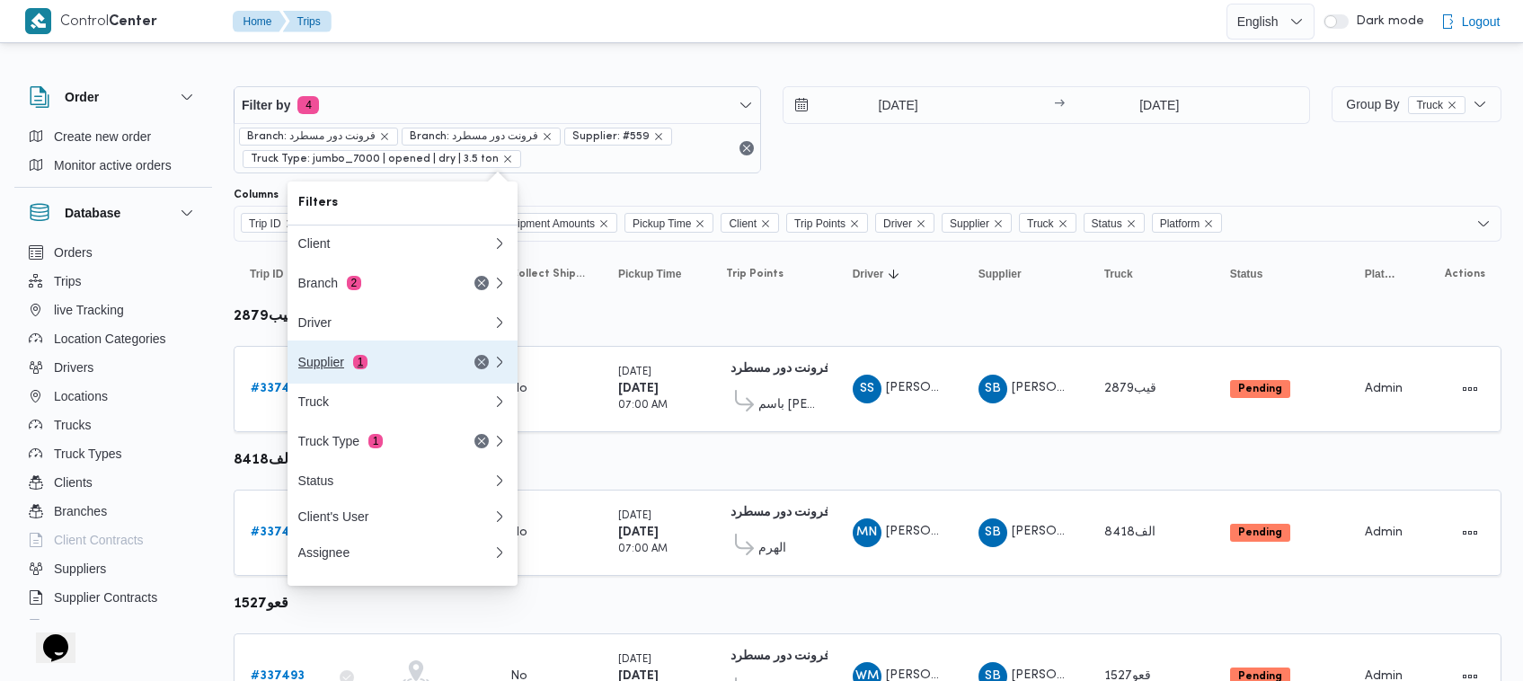
click at [405, 377] on div "Supplier 1" at bounding box center [396, 362] width 216 height 43
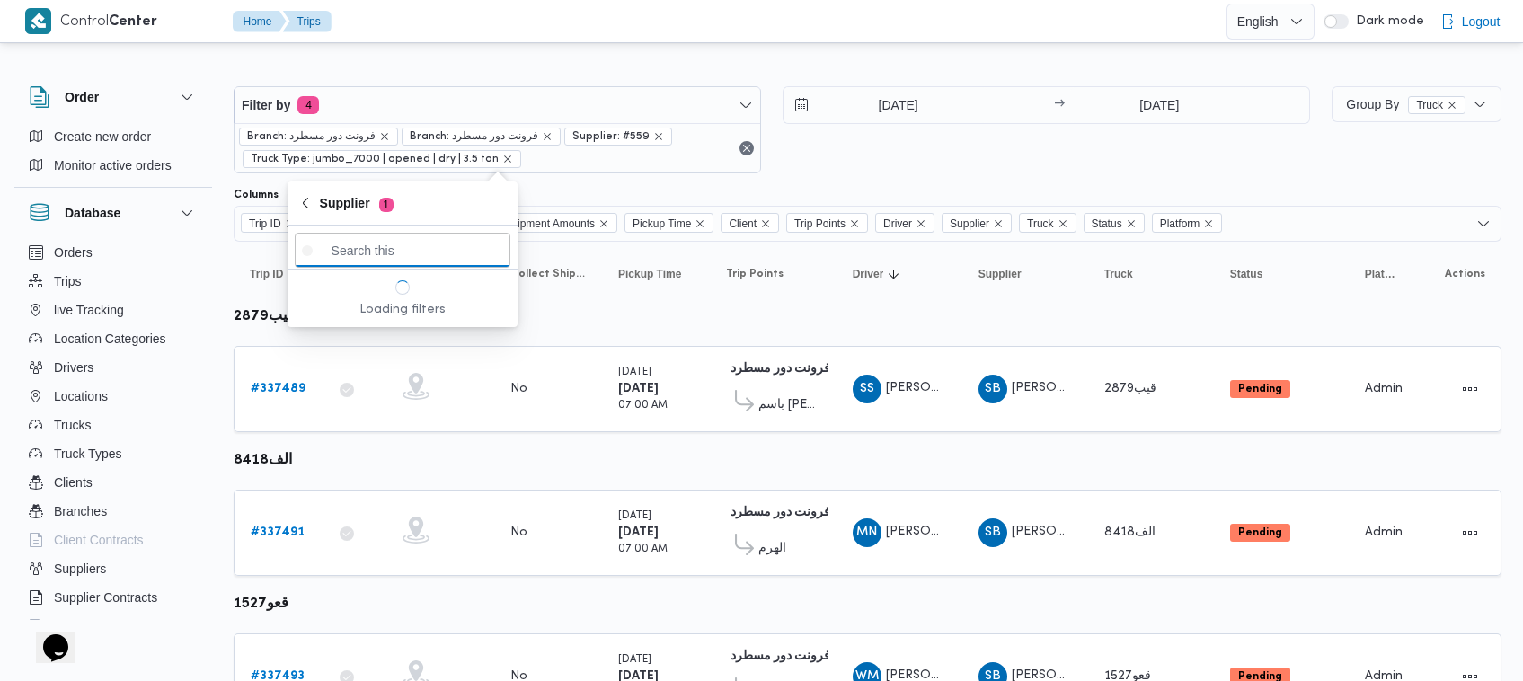
paste input "[PERSON_NAME][DATE] [PERSON_NAME]"
type input "[PERSON_NAME][DATE] [PERSON_NAME]"
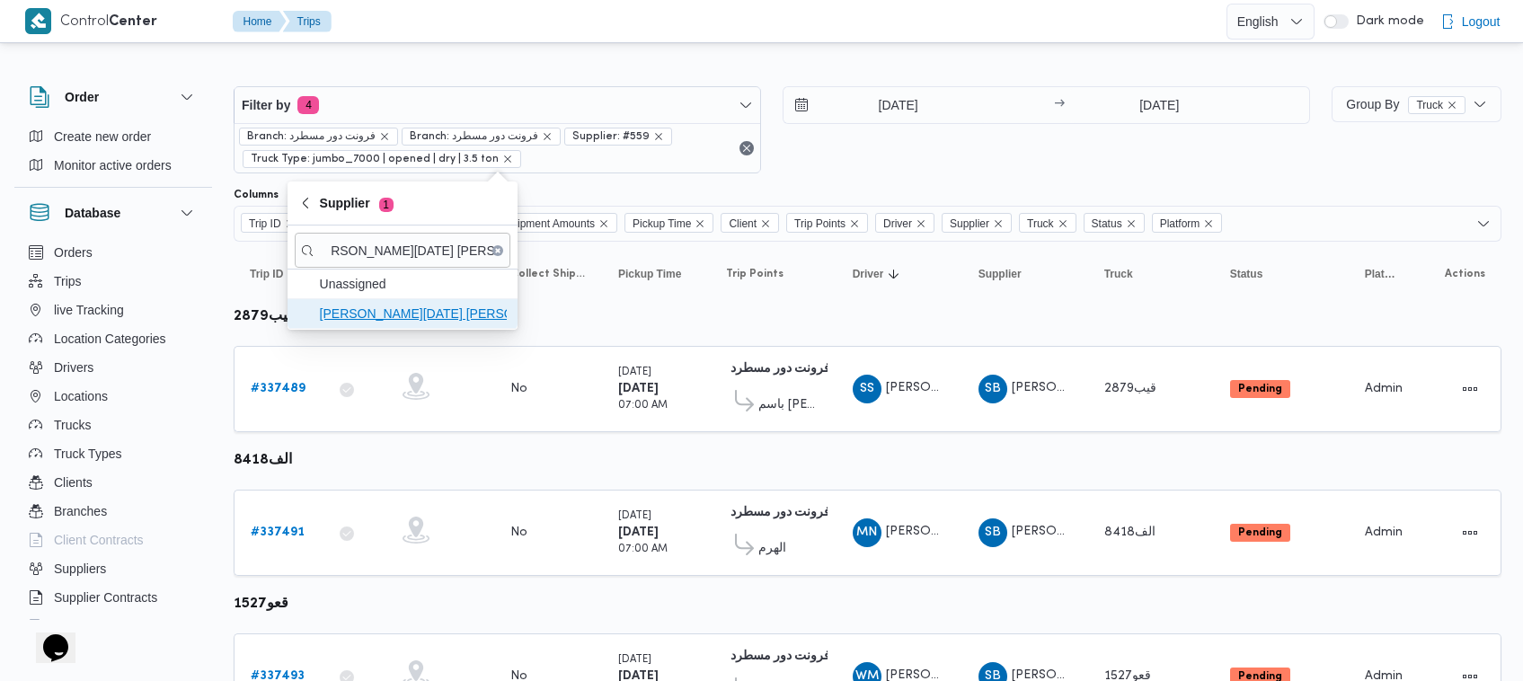
click at [407, 320] on span "[PERSON_NAME][DATE] [PERSON_NAME]" at bounding box center [413, 314] width 187 height 22
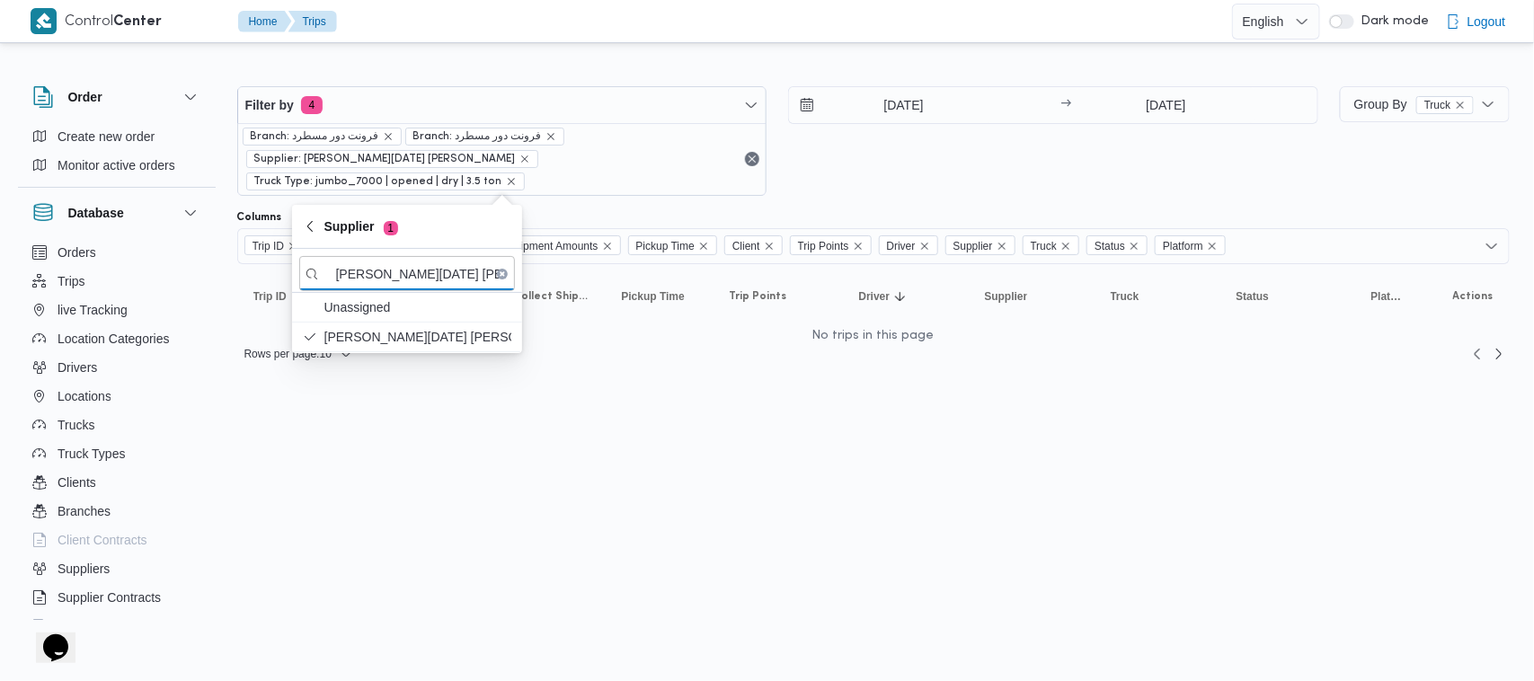
click at [867, 169] on div "[DATE] → [DATE]" at bounding box center [1053, 141] width 530 height 110
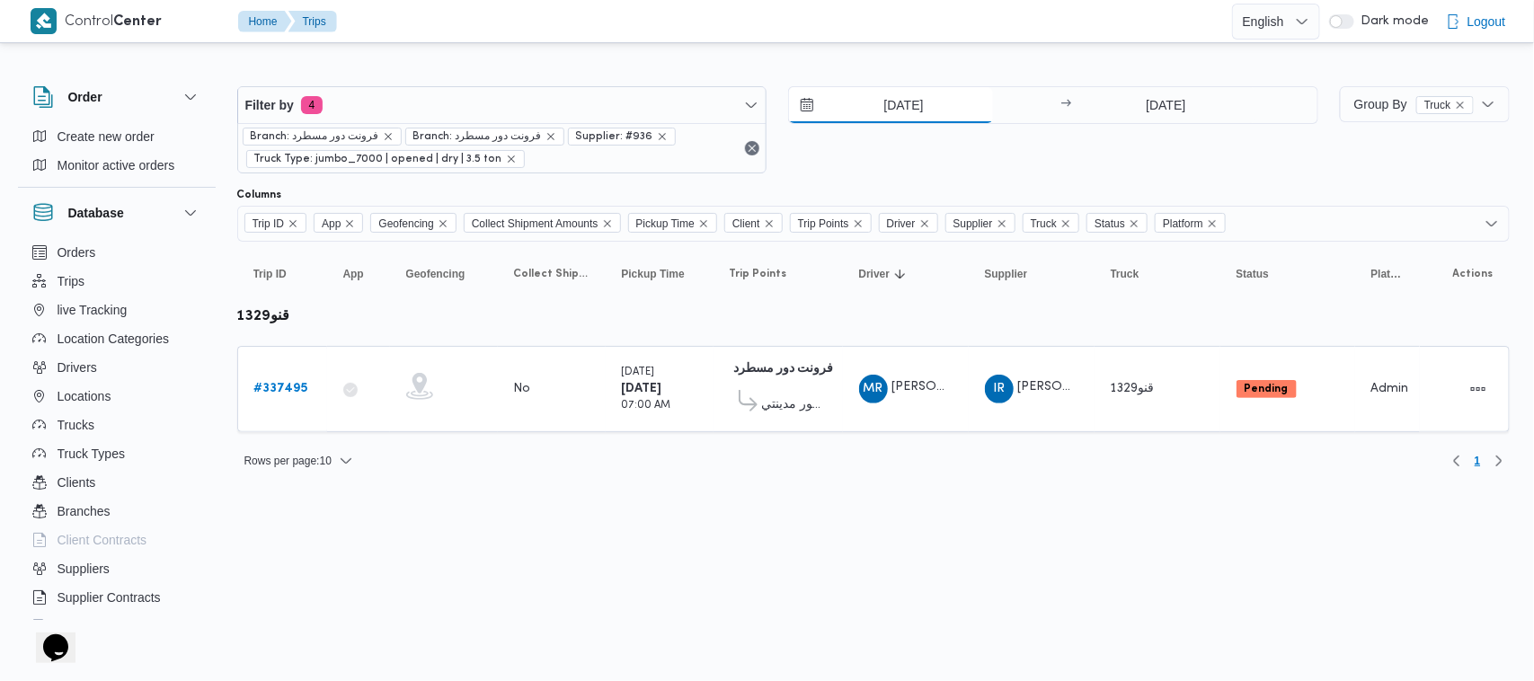
click at [912, 114] on input "[DATE]" at bounding box center [891, 105] width 204 height 36
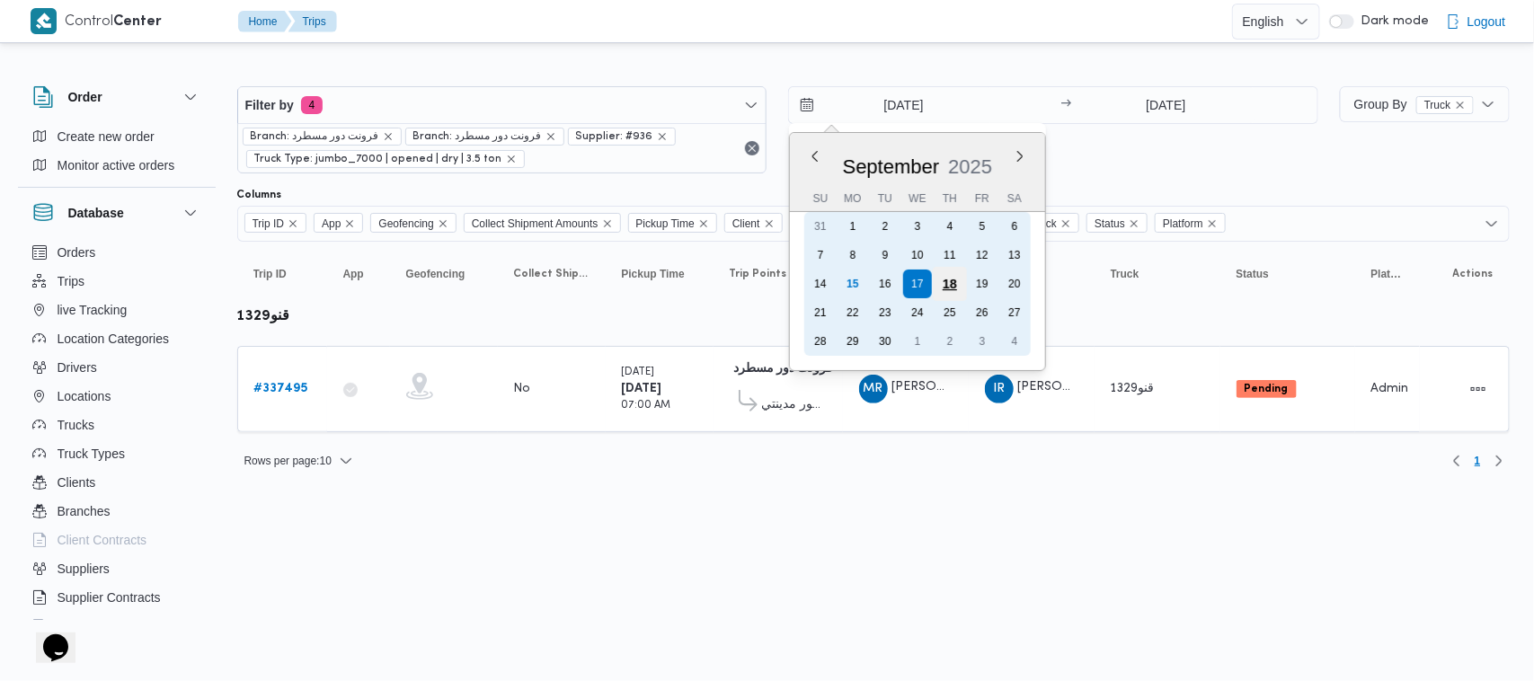
click at [955, 277] on div "18" at bounding box center [950, 284] width 34 height 34
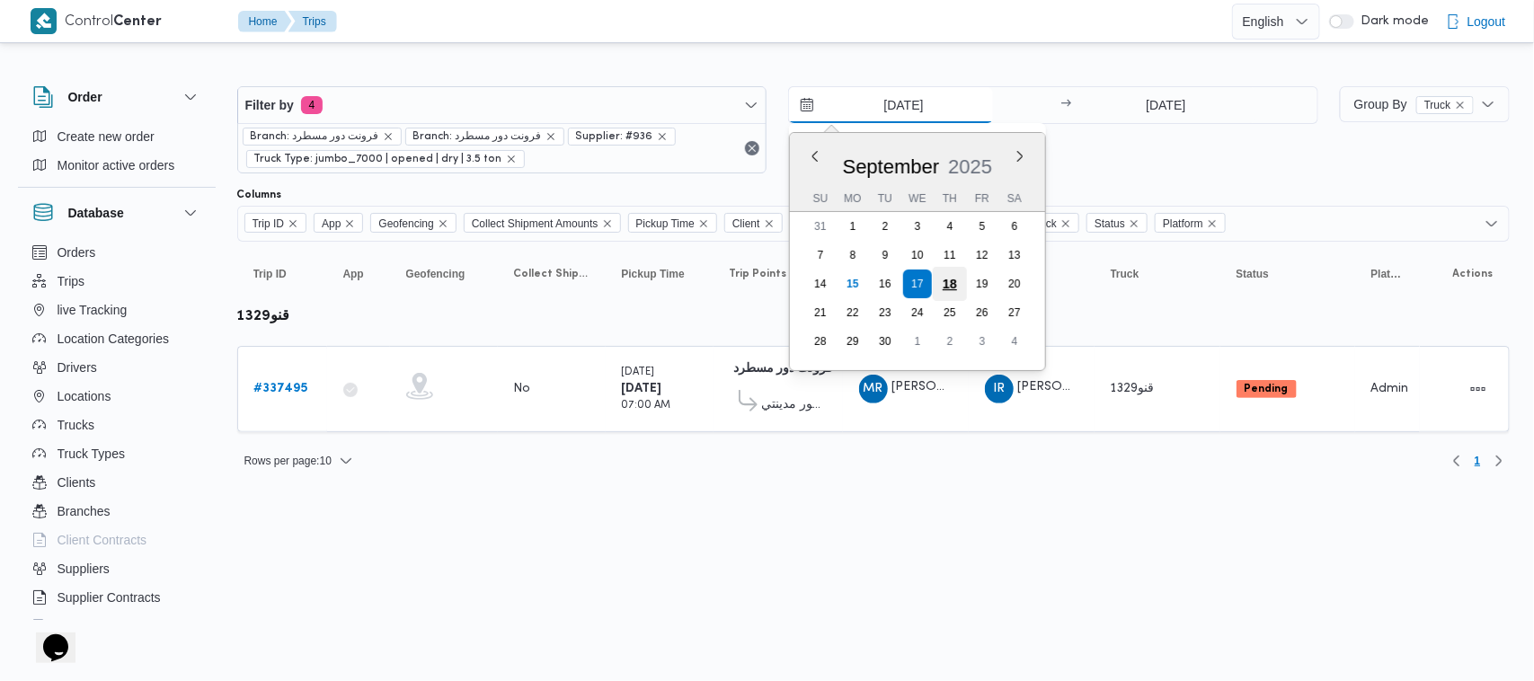
type input "[DATE]"
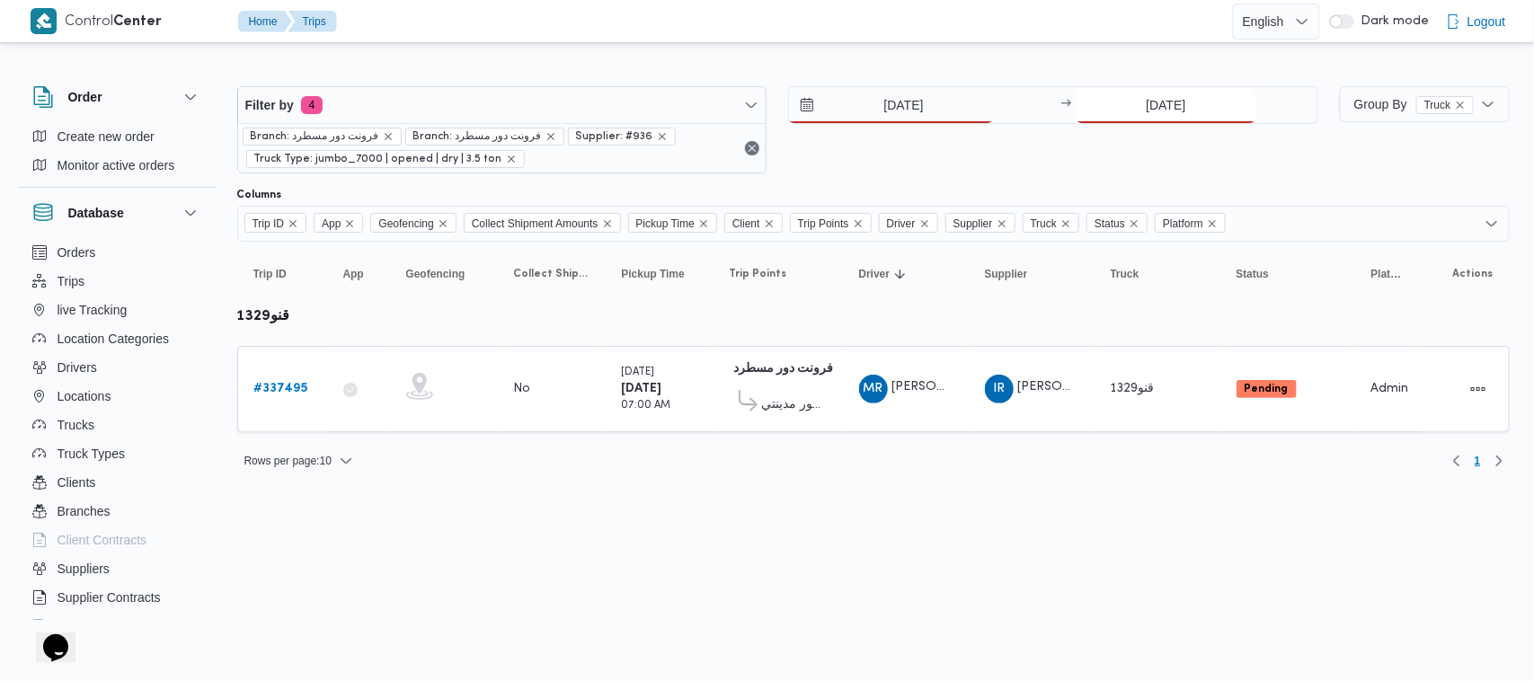
click at [1213, 97] on input "[DATE]" at bounding box center [1165, 105] width 179 height 36
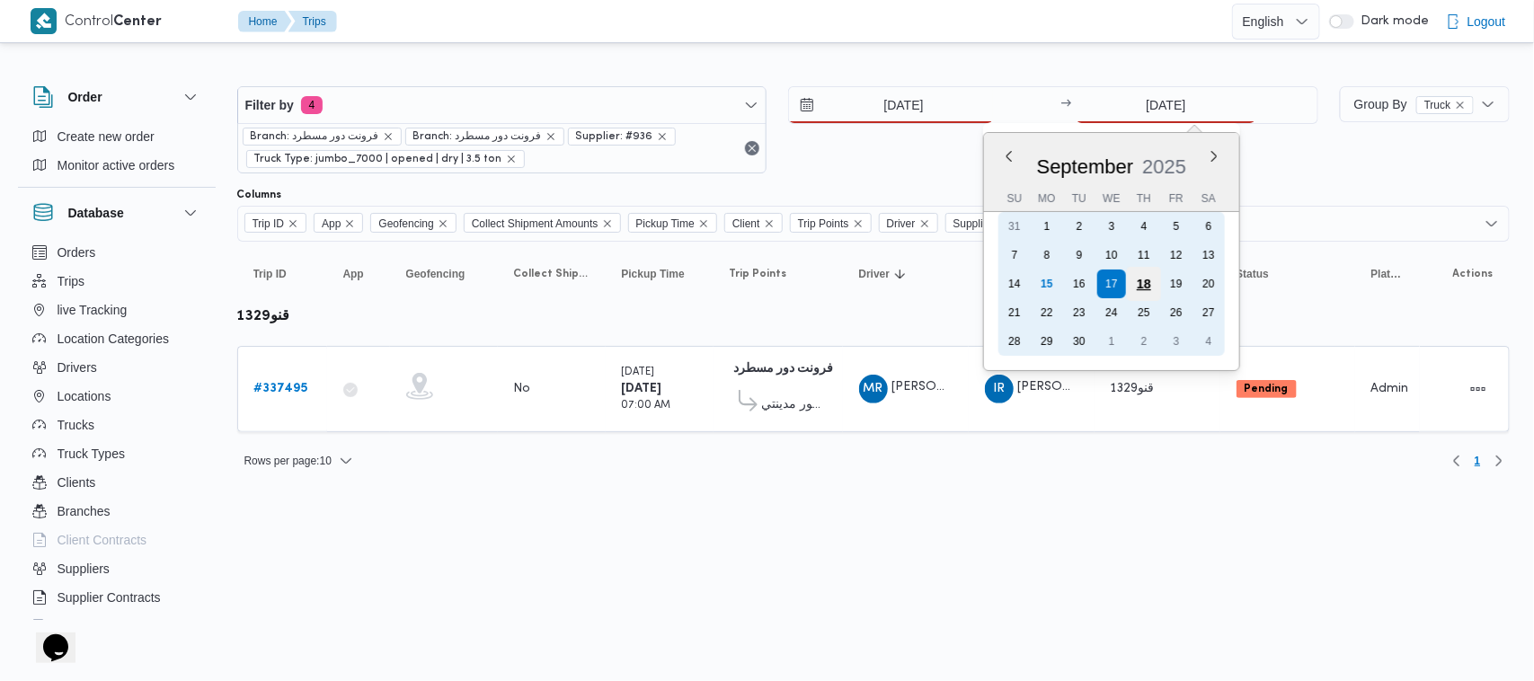
click at [1141, 281] on div "18" at bounding box center [1144, 284] width 34 height 34
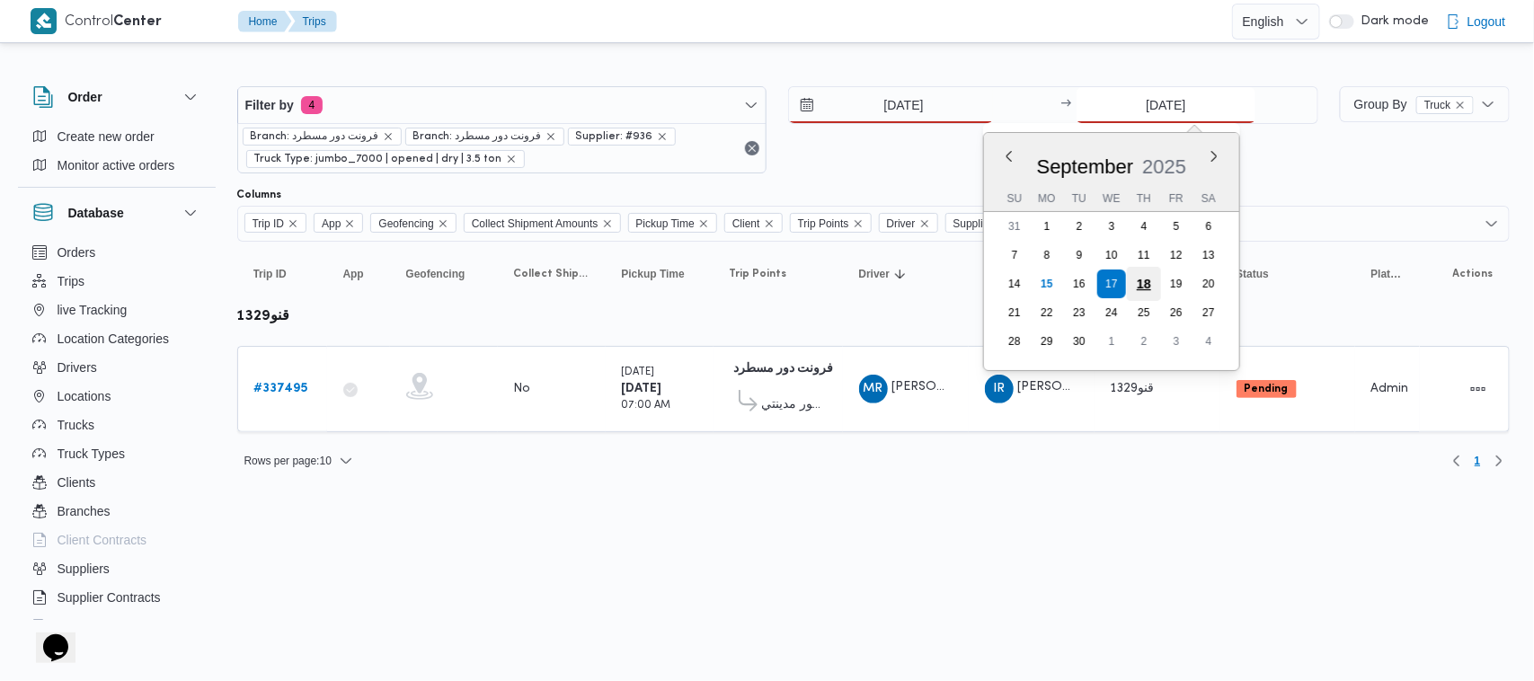
type input "[DATE]"
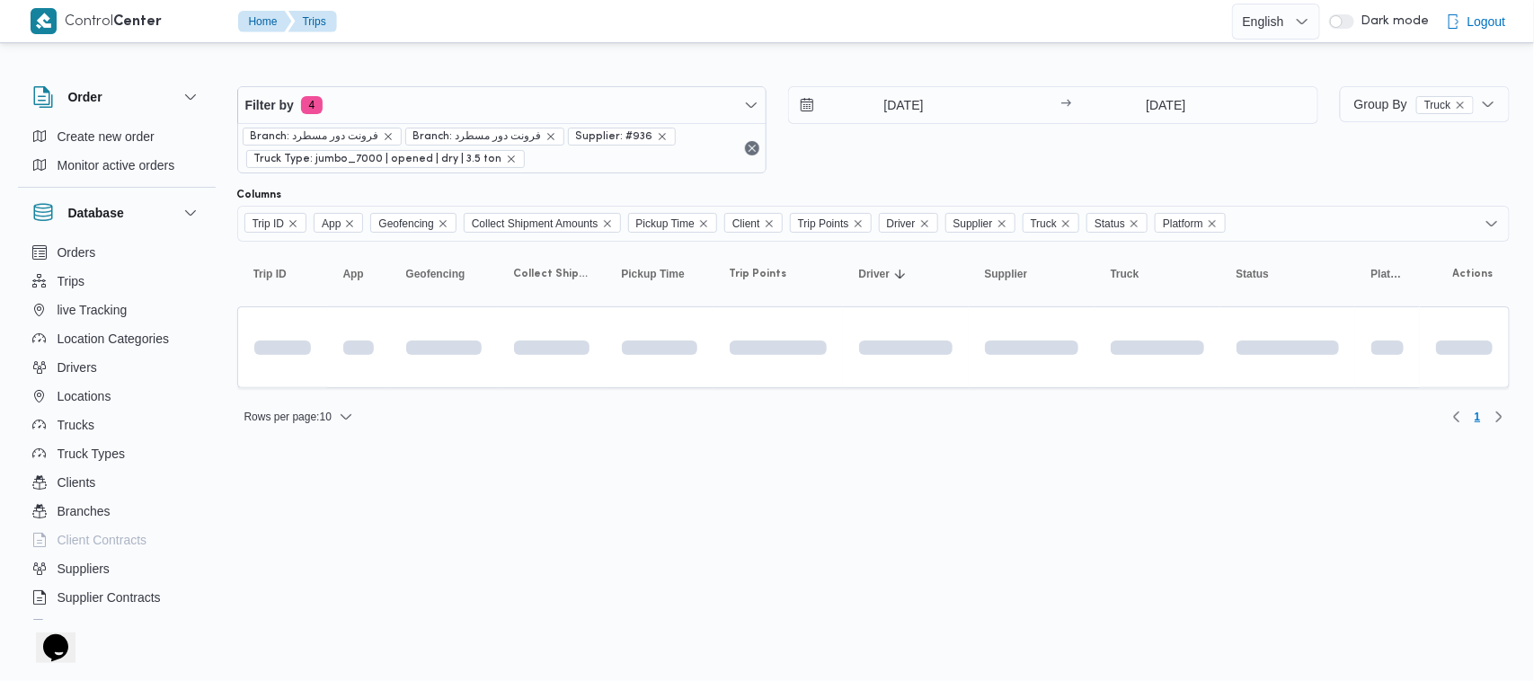
click at [1017, 157] on div "[DATE] → [DATE]" at bounding box center [1053, 129] width 530 height 87
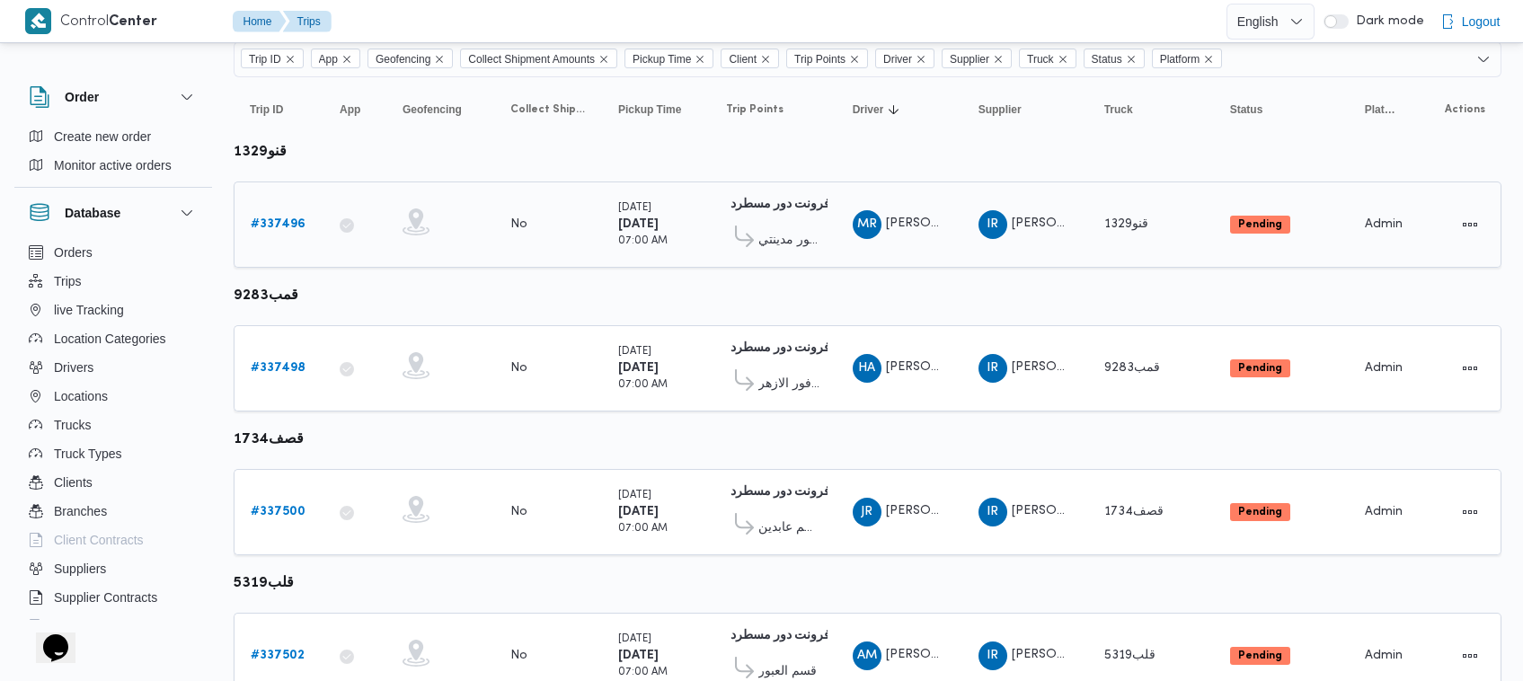
scroll to position [238, 0]
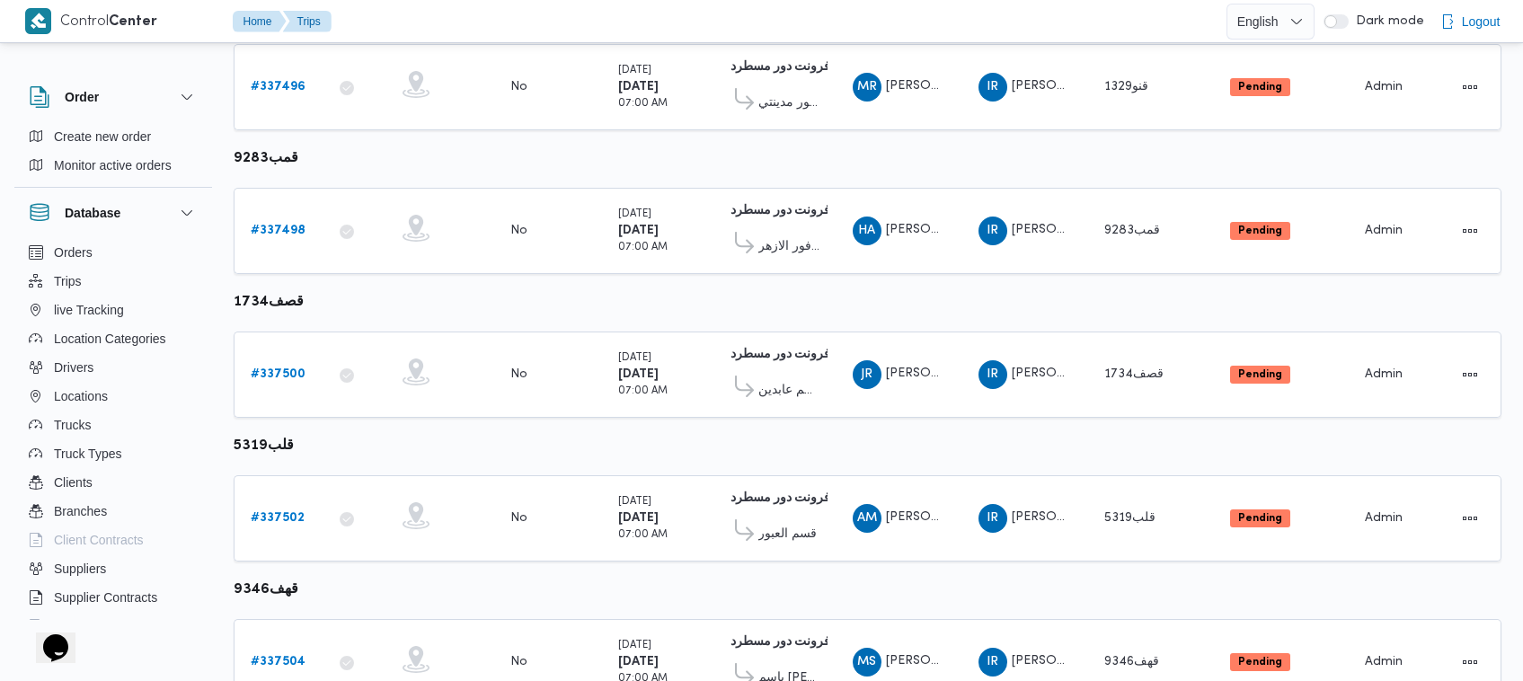
scroll to position [380, 0]
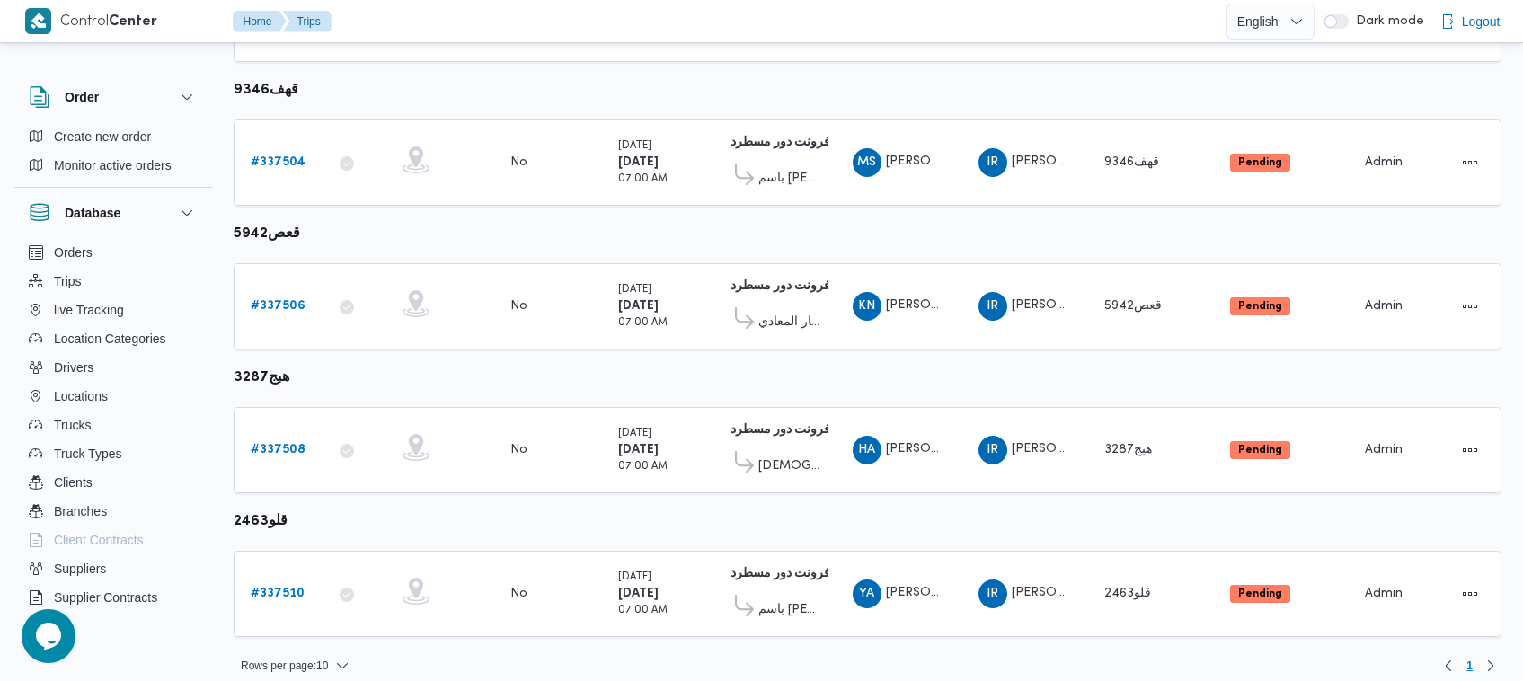
scroll to position [807, 0]
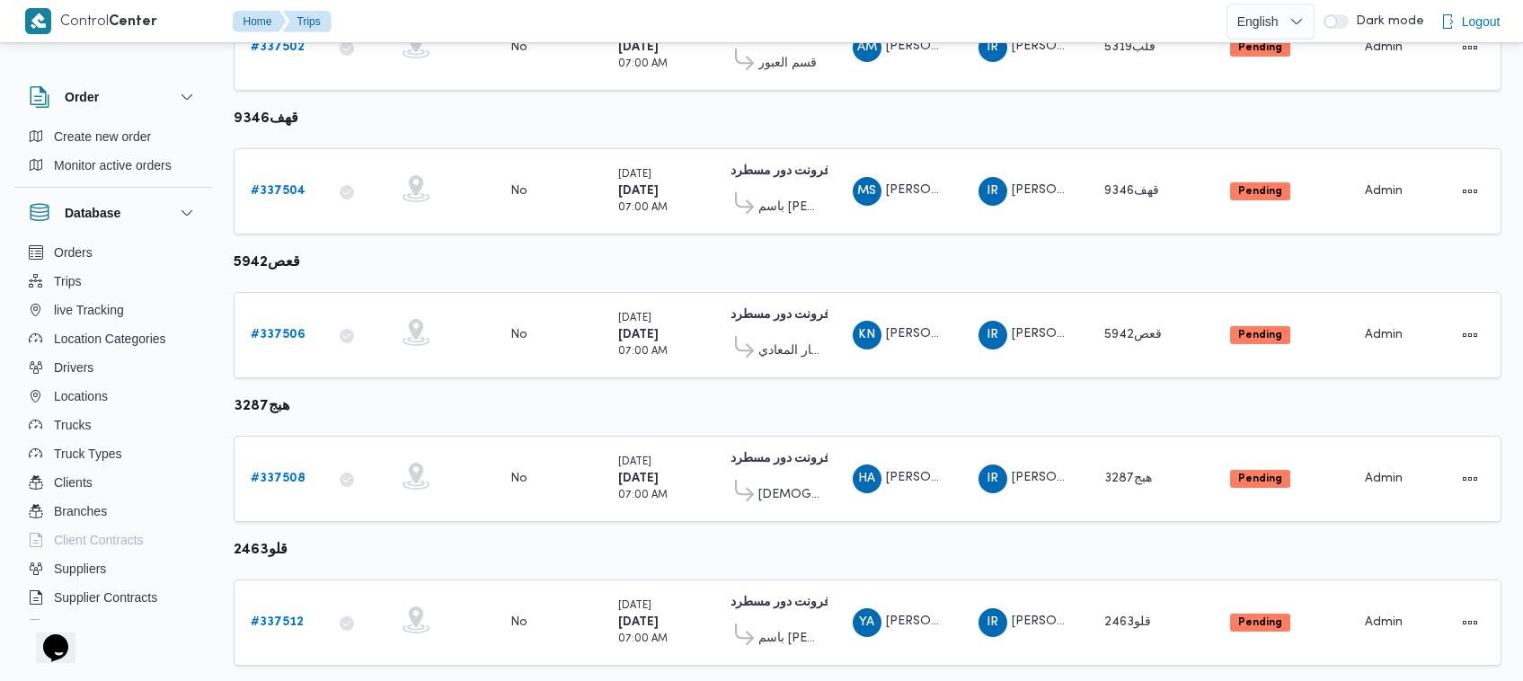
scroll to position [1052, 0]
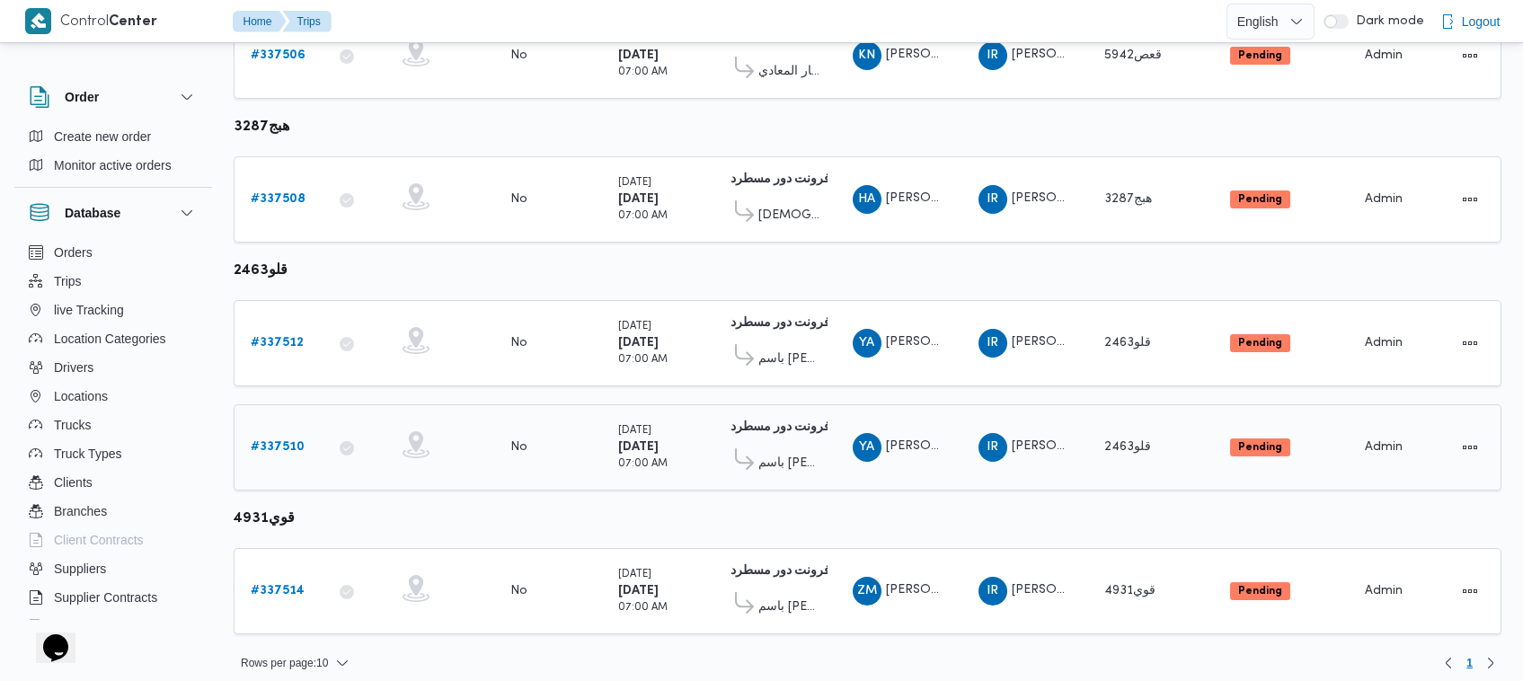
click at [274, 441] on b "# 337510" at bounding box center [278, 447] width 54 height 12
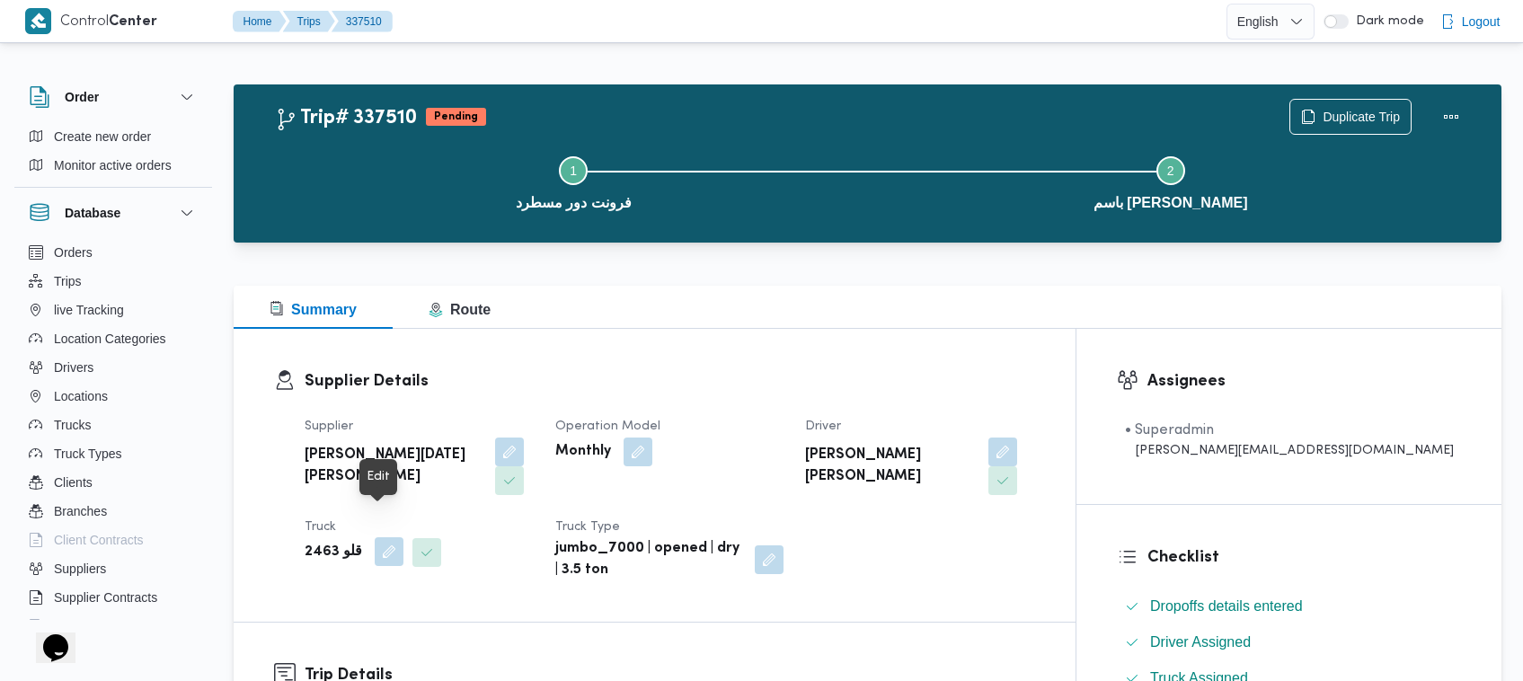
click at [375, 537] on button "button" at bounding box center [389, 551] width 29 height 29
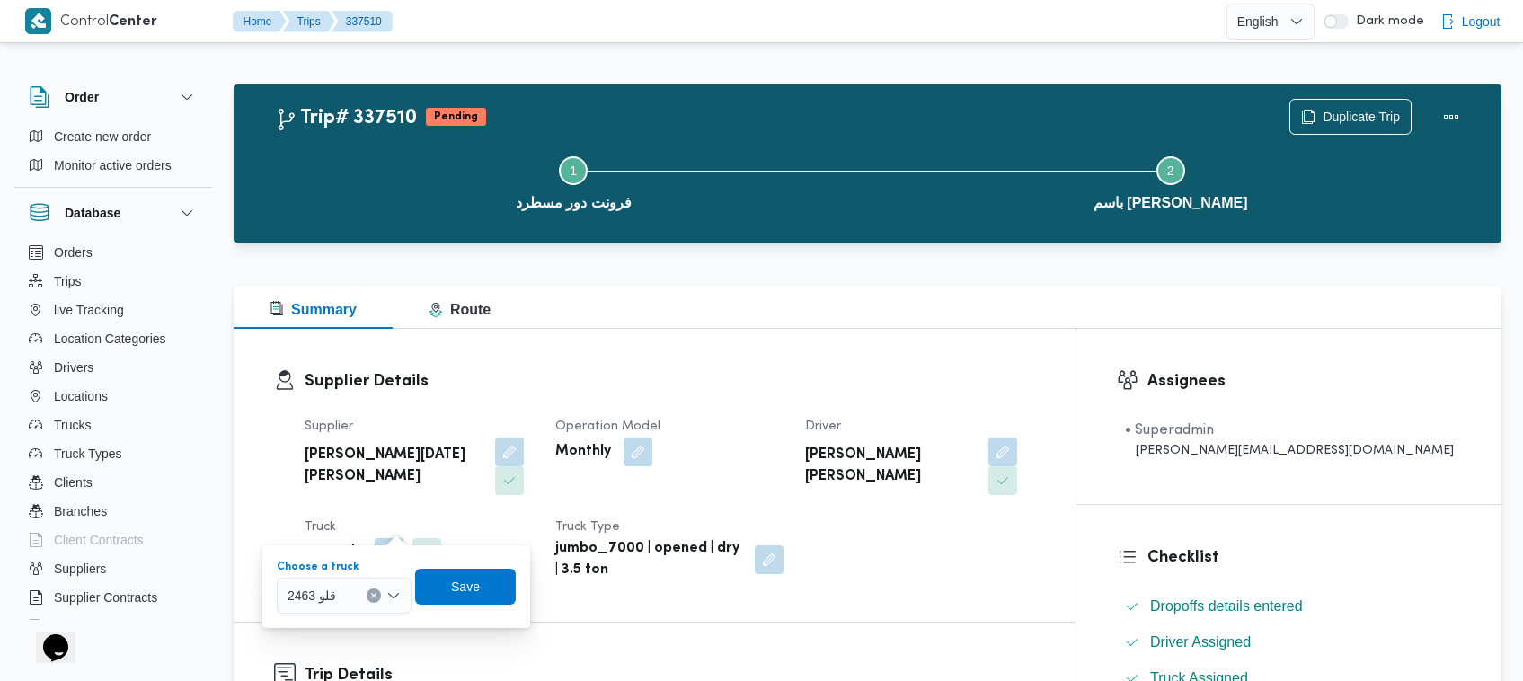
click at [353, 595] on div "قلو 2463" at bounding box center [344, 596] width 135 height 36
paste input "قيب6827"
type input "قيب6827"
click at [315, 621] on mark "قيب6827" at bounding box center [334, 628] width 50 height 14
click at [459, 590] on span "Save" at bounding box center [478, 586] width 101 height 36
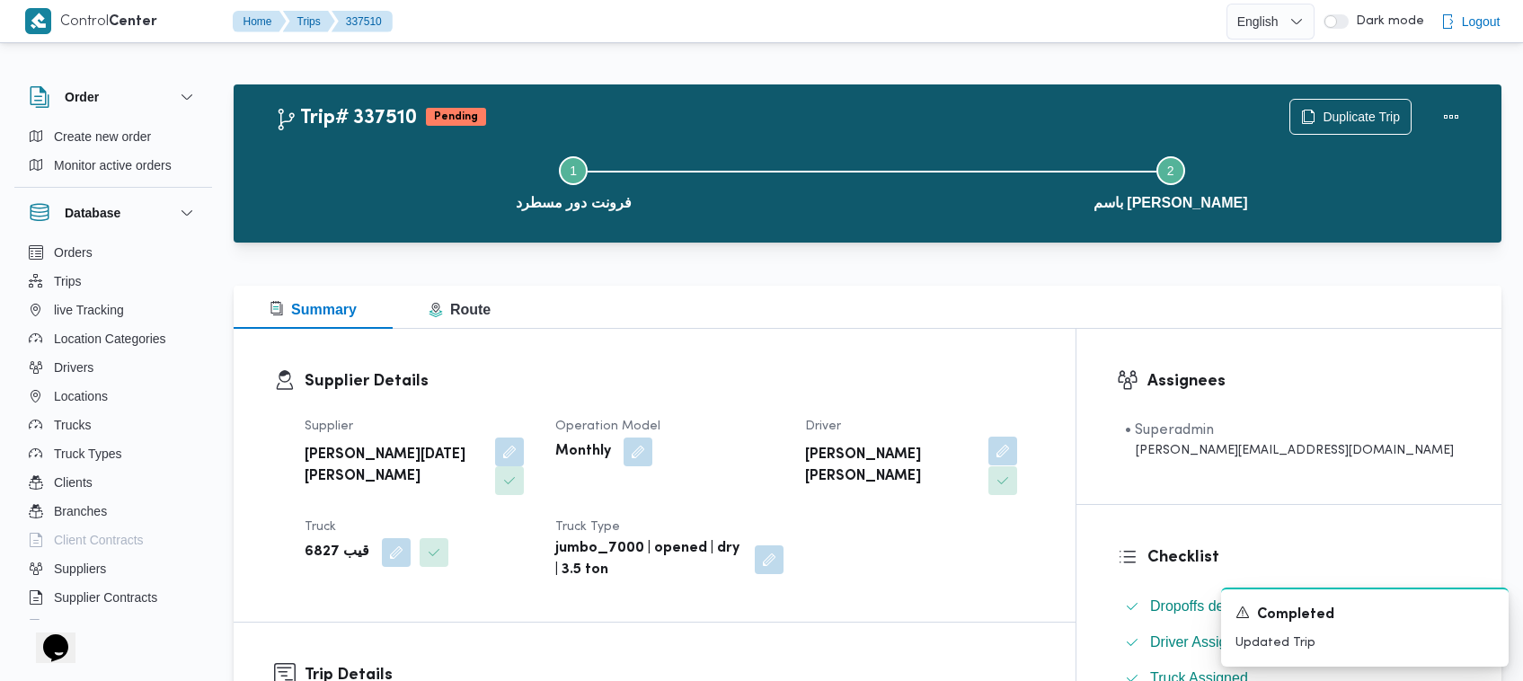
click at [1017, 443] on button "button" at bounding box center [1002, 451] width 29 height 29
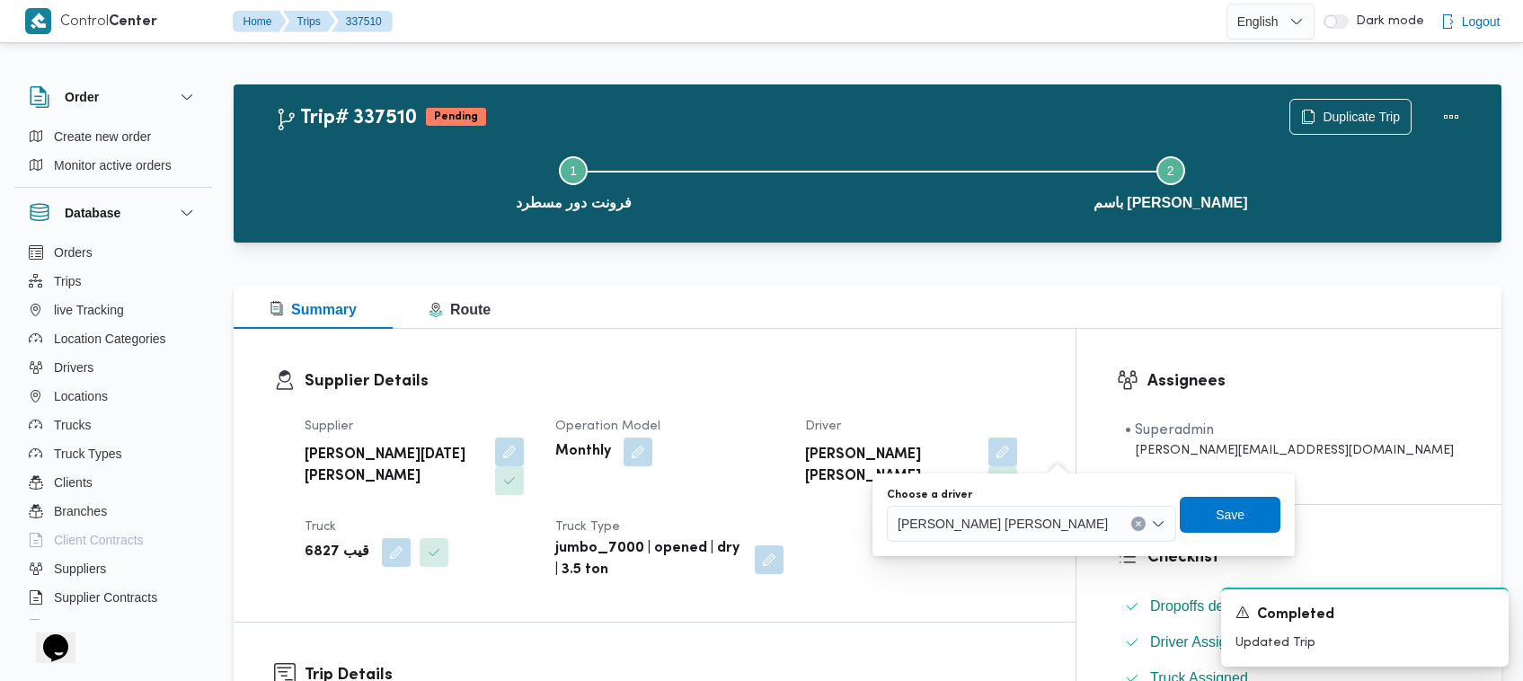
click at [988, 542] on div "Choose a driver ياسين عبدالعظيم محمد ابراهيم Save" at bounding box center [1083, 515] width 397 height 58
click at [988, 531] on span "ياسين عبدالعظيم محمد ابراهيم" at bounding box center [1003, 523] width 210 height 20
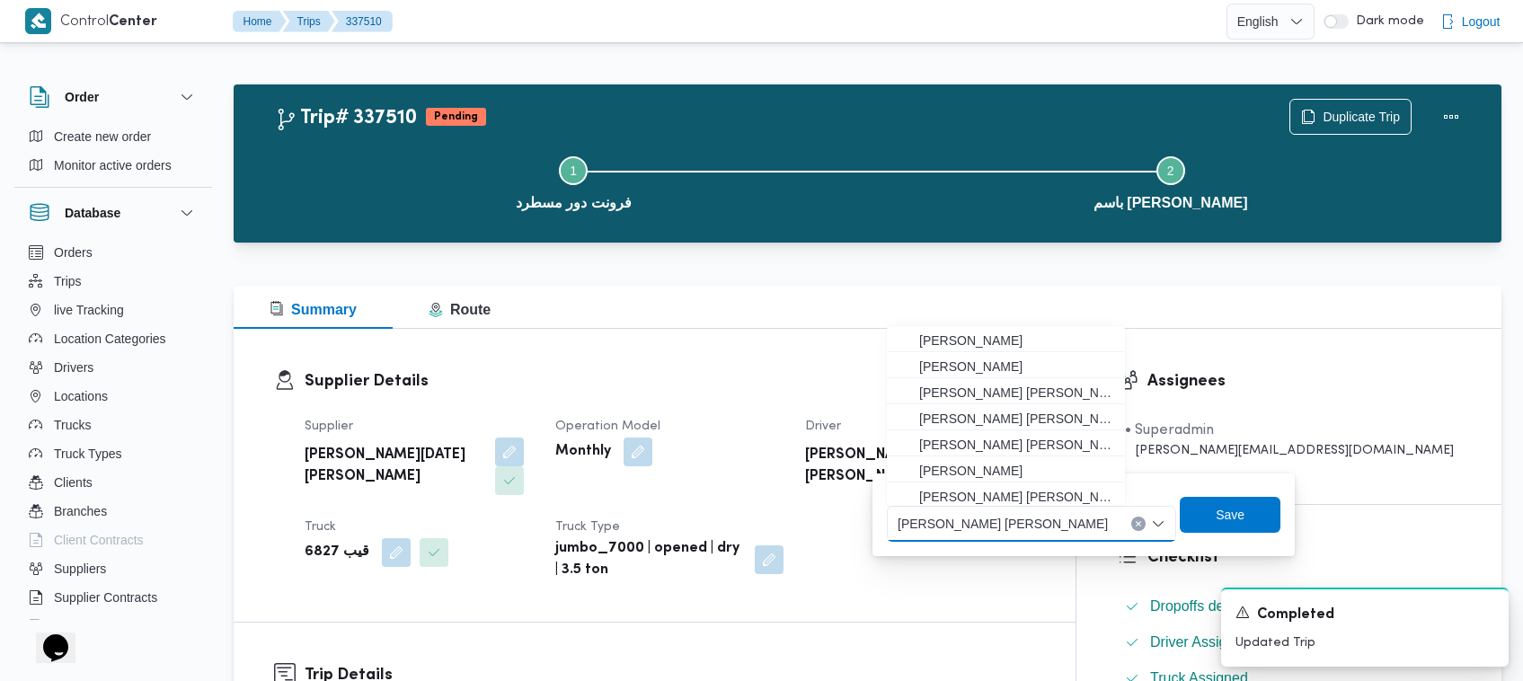
paste input "محمود ابراهيم سعيد ابراهيم"
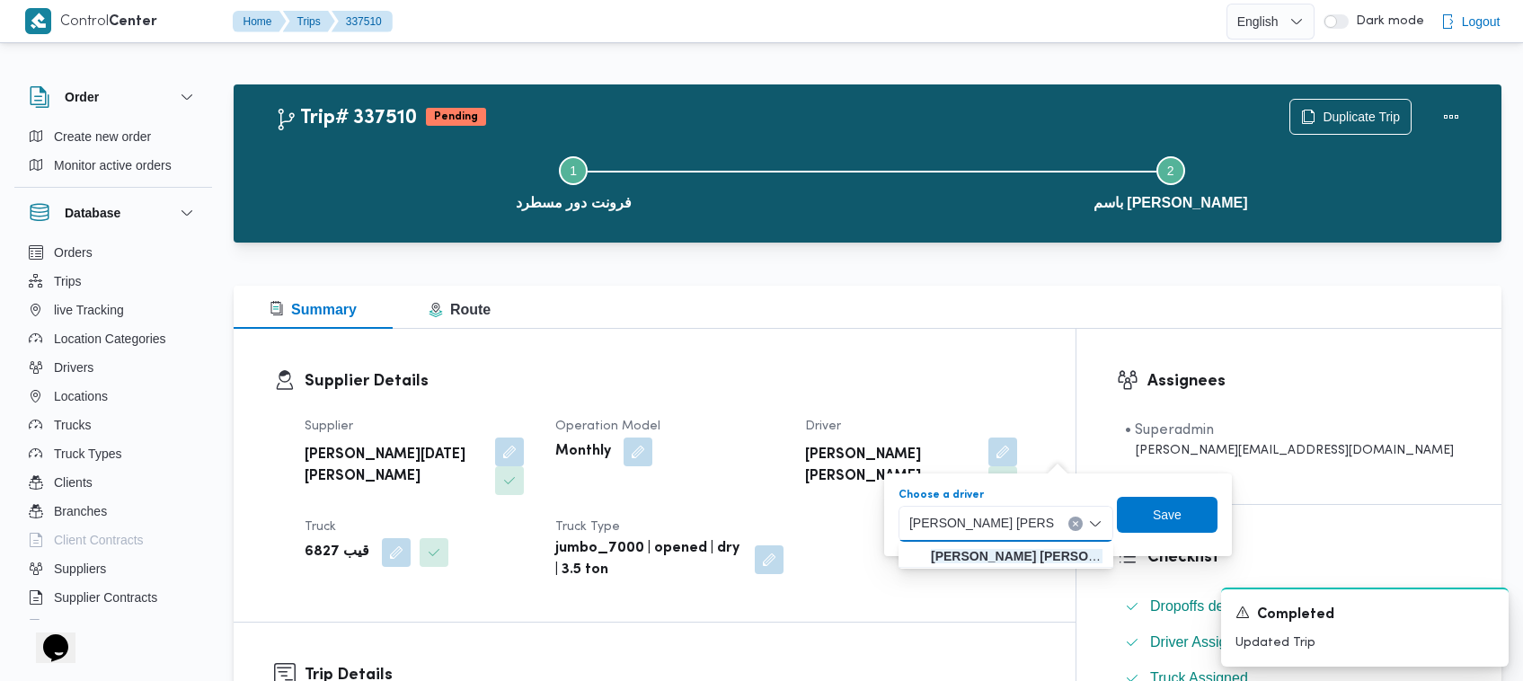
type input "محمود ابراهيم سعيد ابراهيم"
click at [967, 555] on mark "محمود ابراهيم سعيد ابراهيم" at bounding box center [1038, 556] width 215 height 14
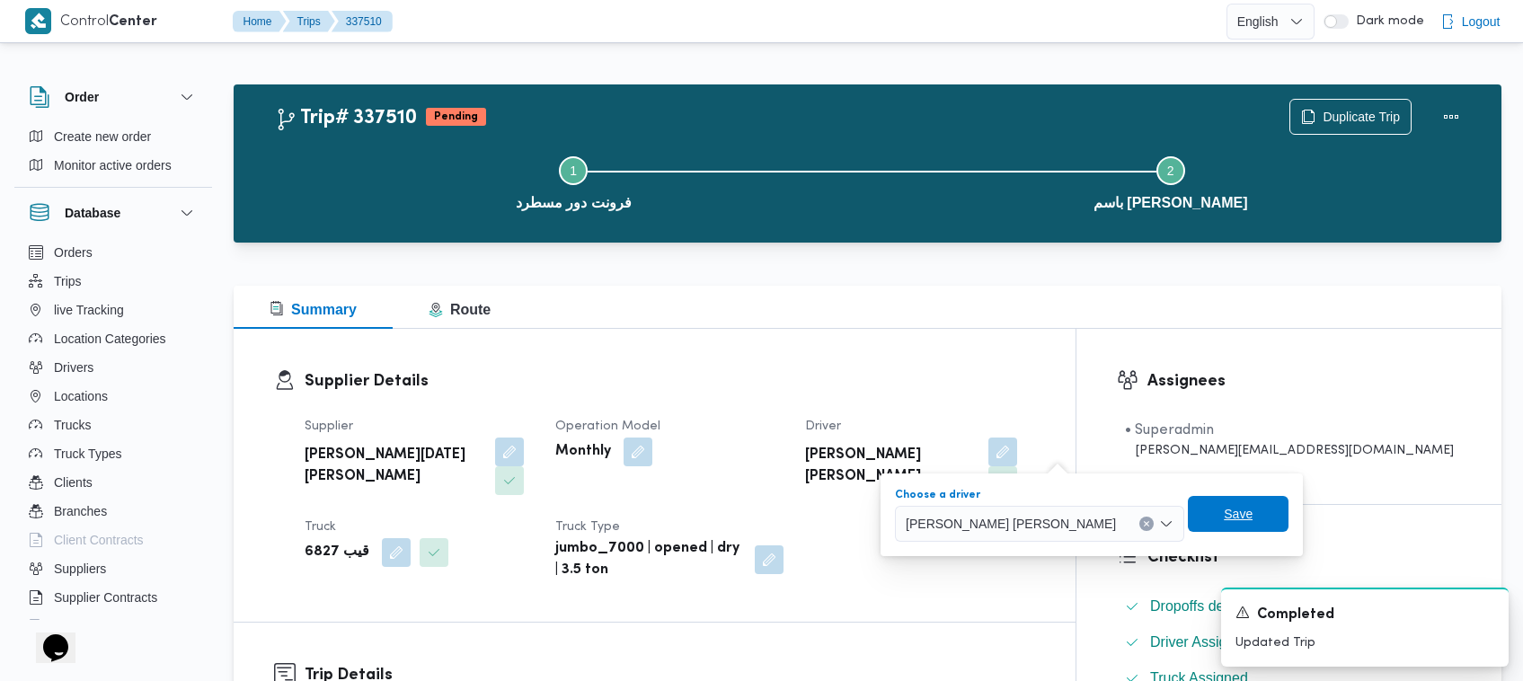
click at [1188, 509] on span "Save" at bounding box center [1238, 514] width 101 height 36
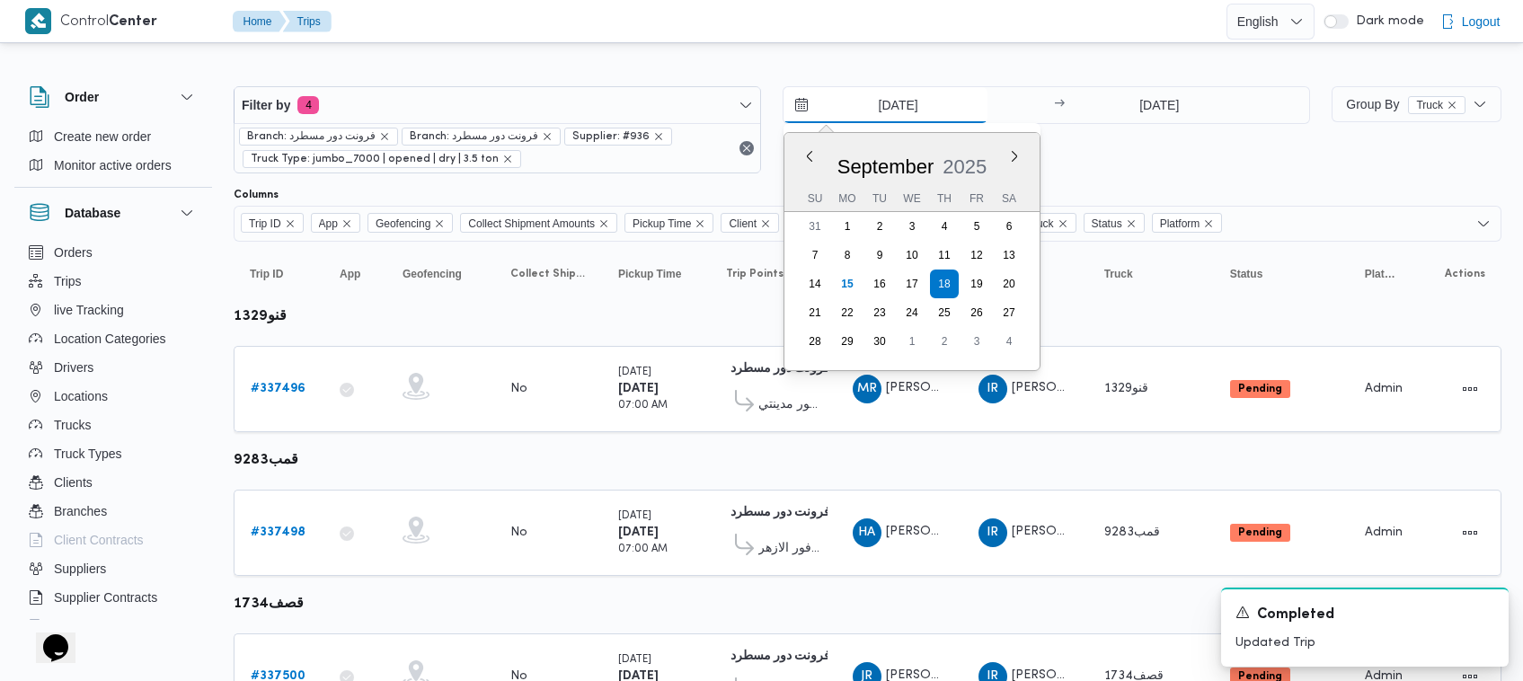
click at [899, 94] on input "18/9/2025" at bounding box center [886, 105] width 204 height 36
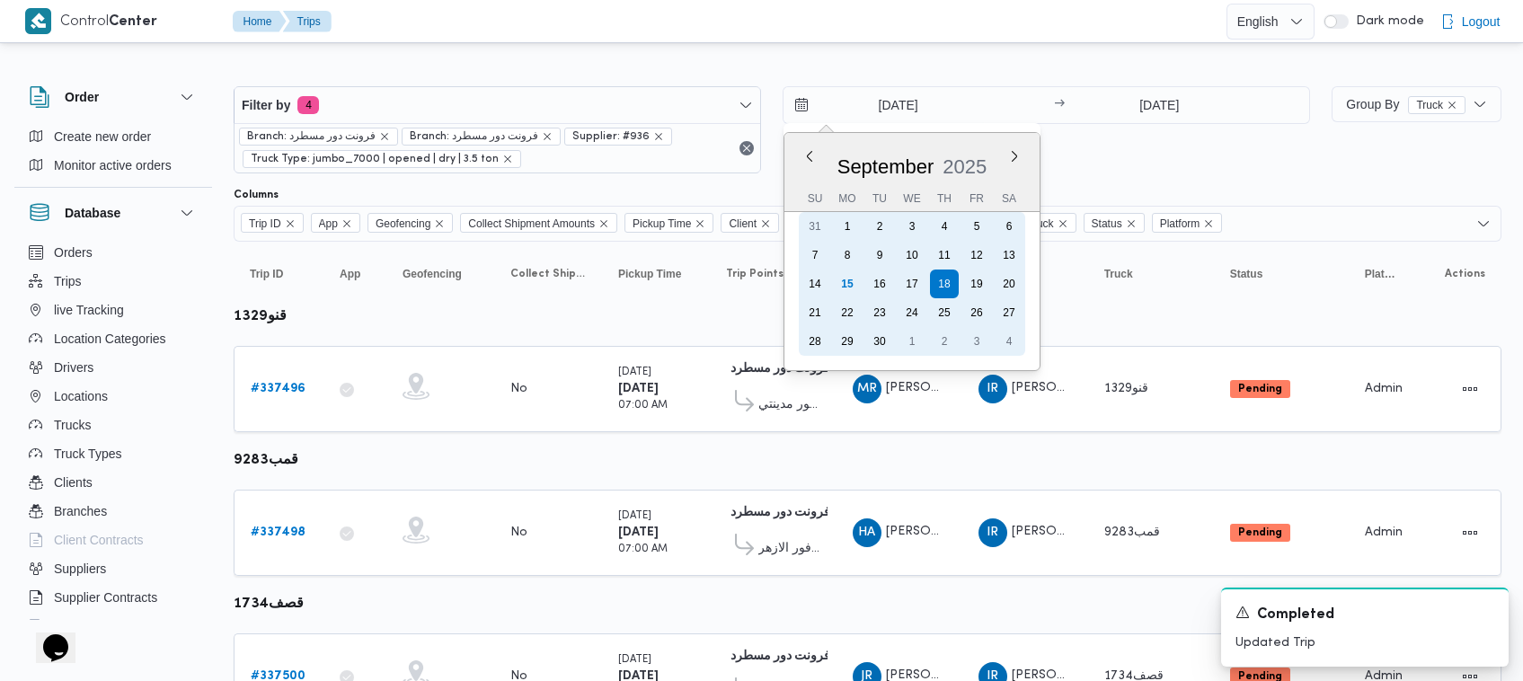
drag, startPoint x: 910, startPoint y: 281, endPoint x: 953, endPoint y: 262, distance: 47.1
click at [914, 285] on div "17" at bounding box center [912, 284] width 29 height 29
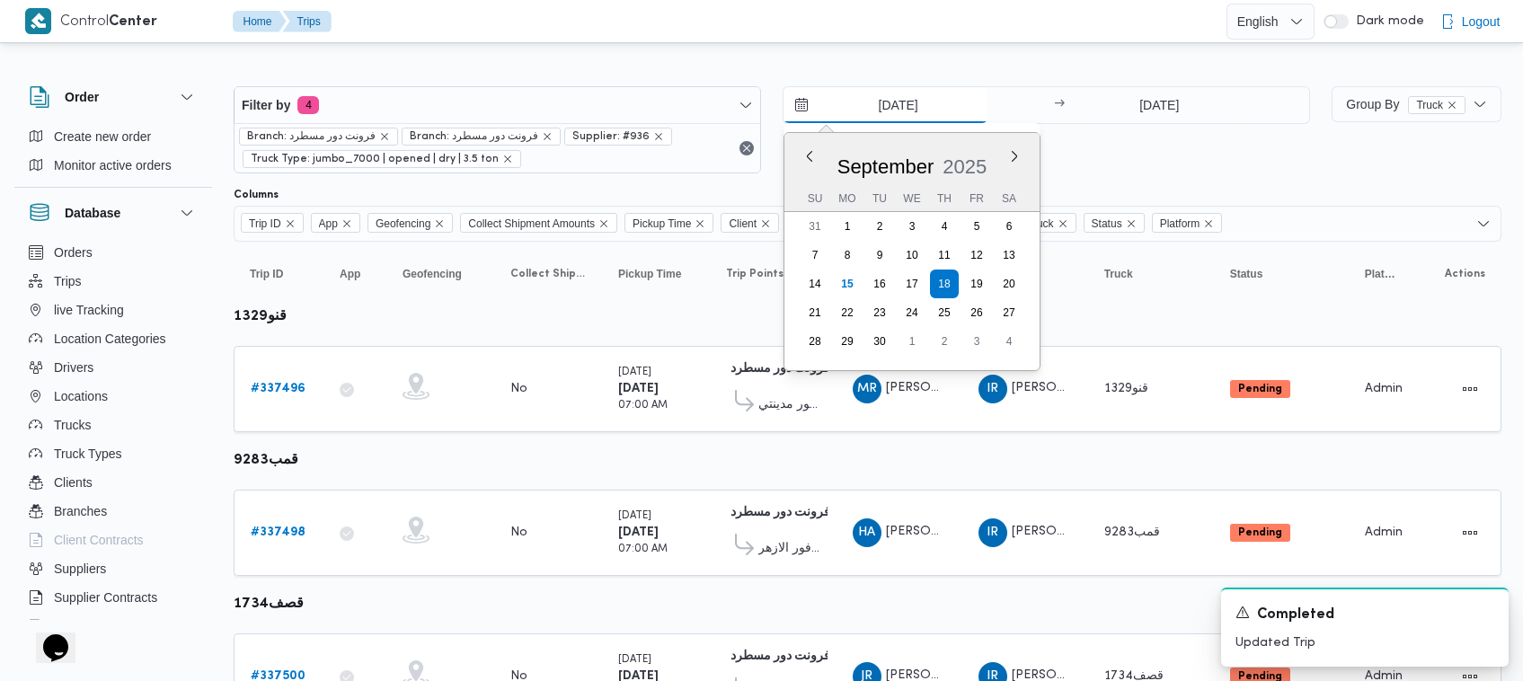
type input "17/9/2025"
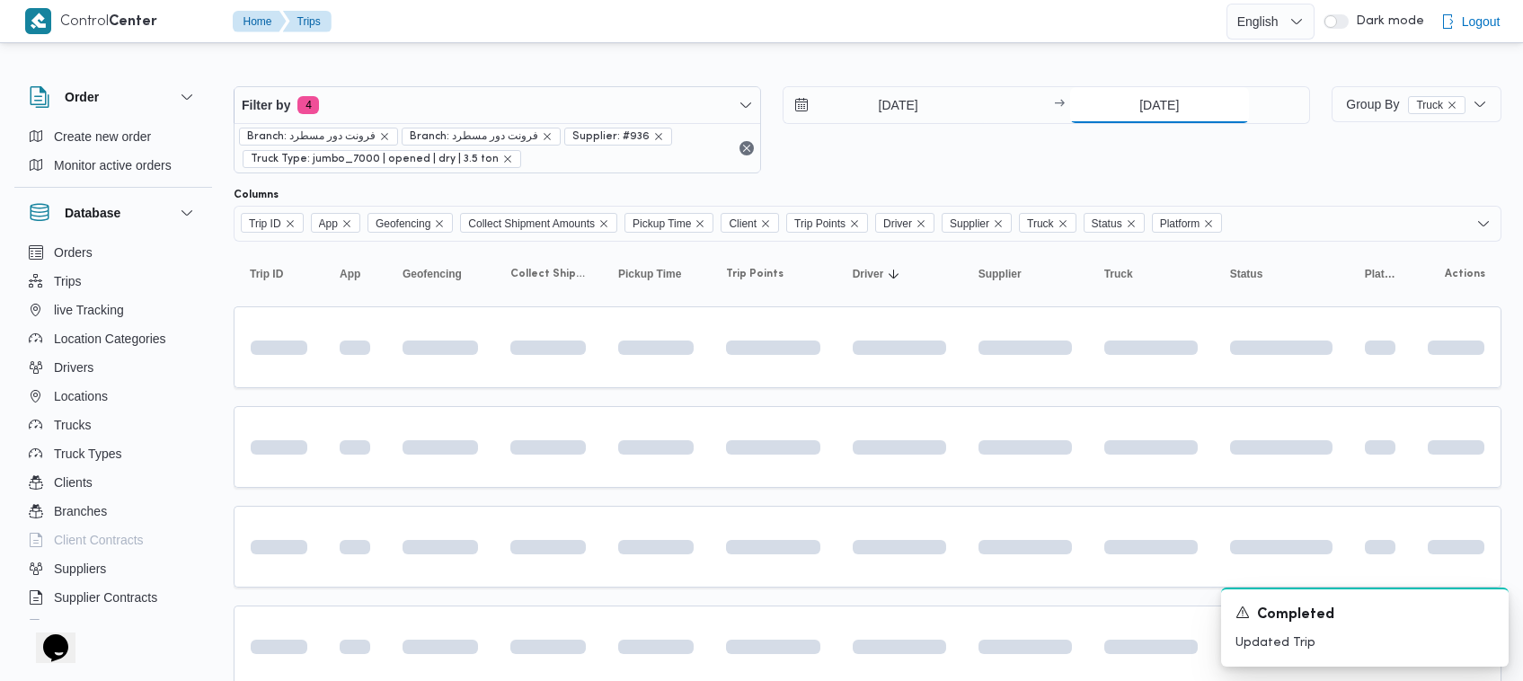
click at [1188, 105] on input "18/9/2025" at bounding box center [1159, 105] width 179 height 36
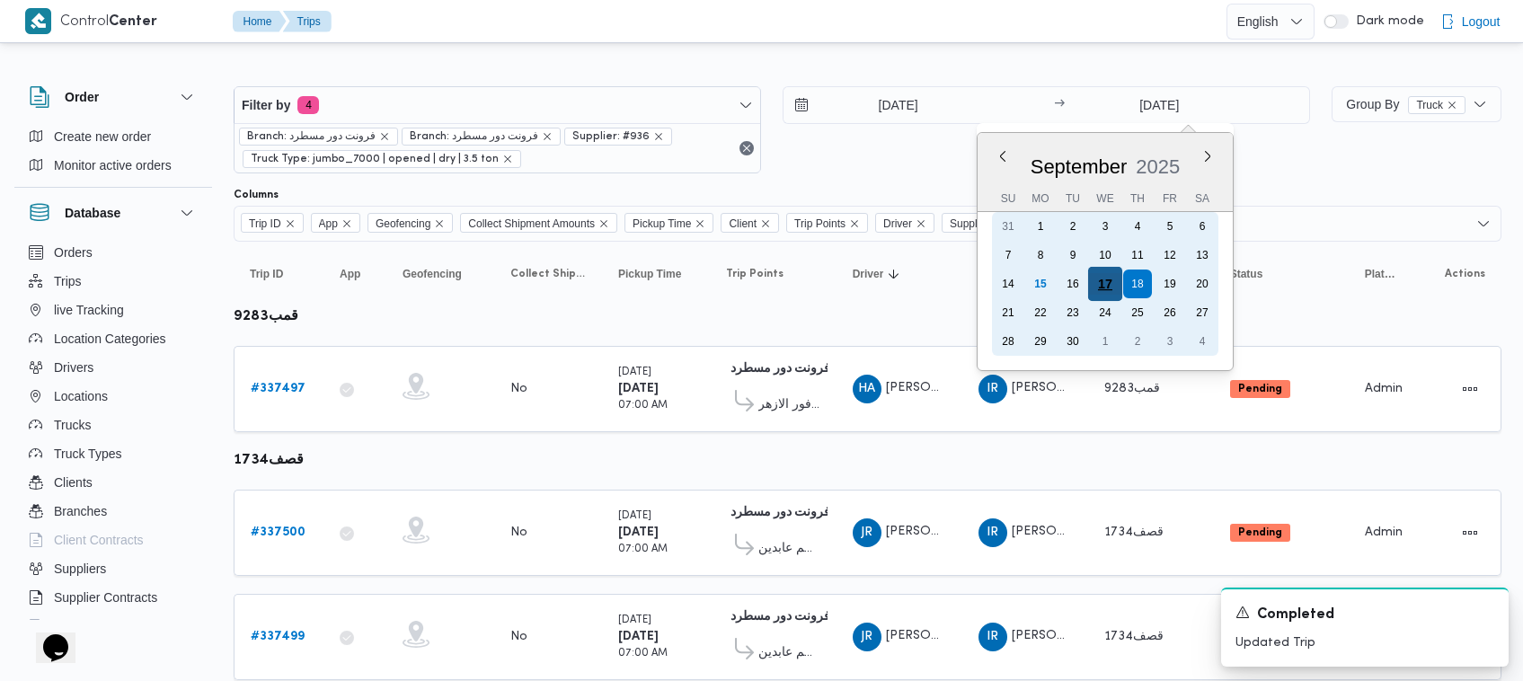
click at [1117, 288] on div "17" at bounding box center [1105, 284] width 34 height 34
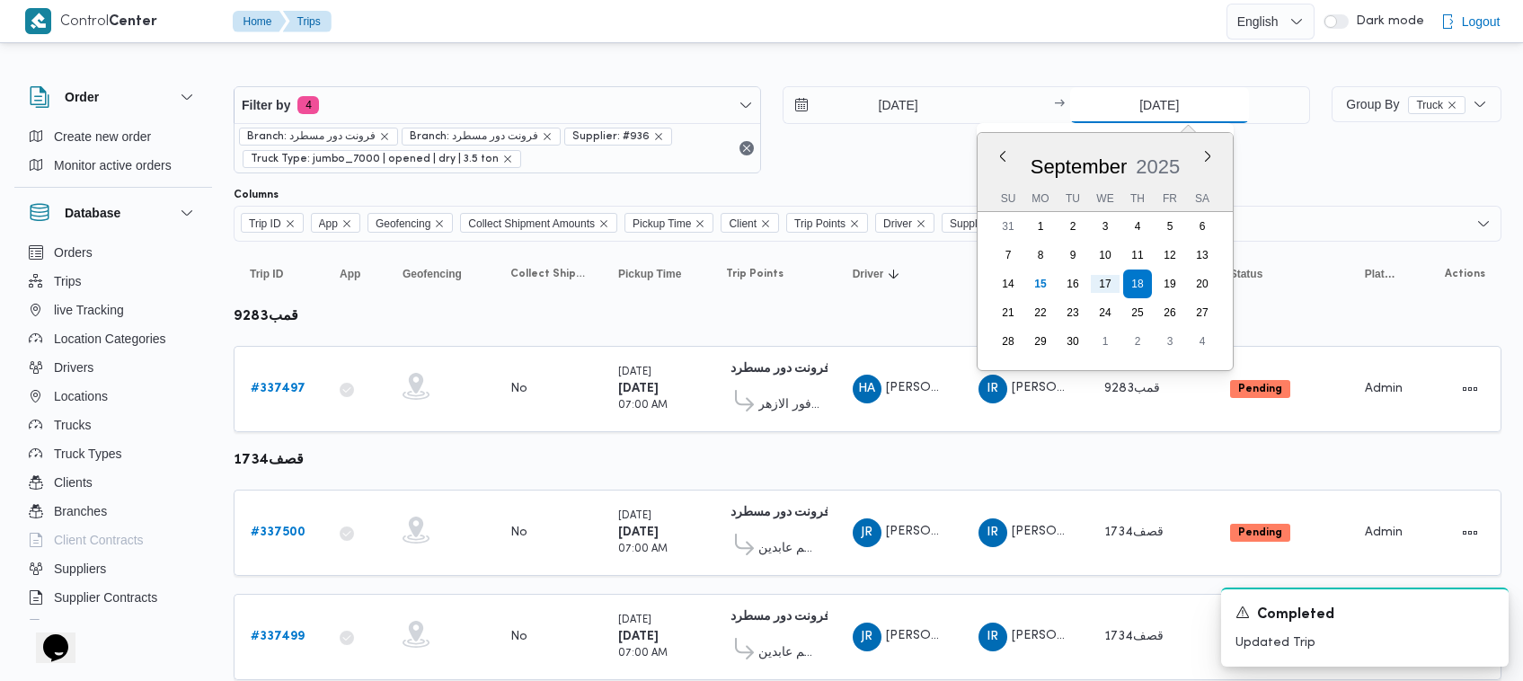
type input "17/9/2025"
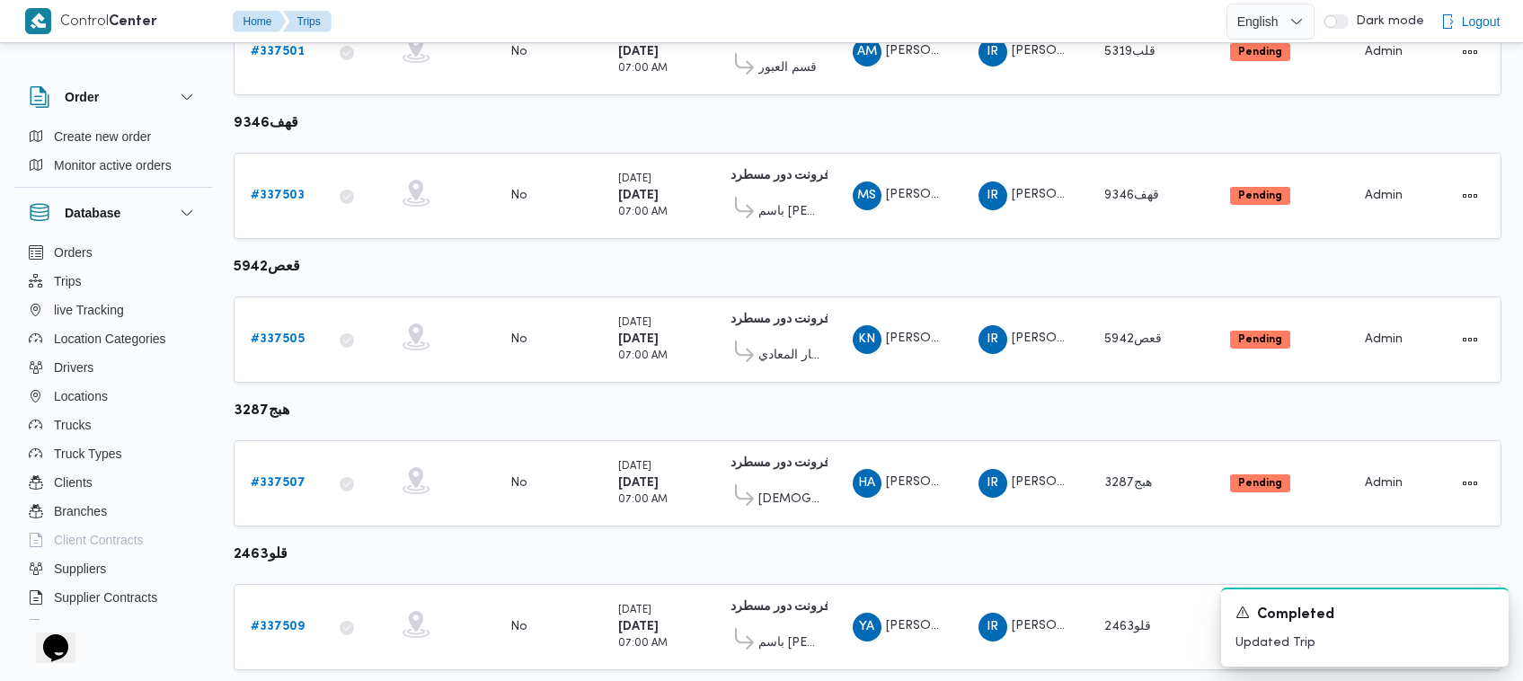
scroll to position [1052, 0]
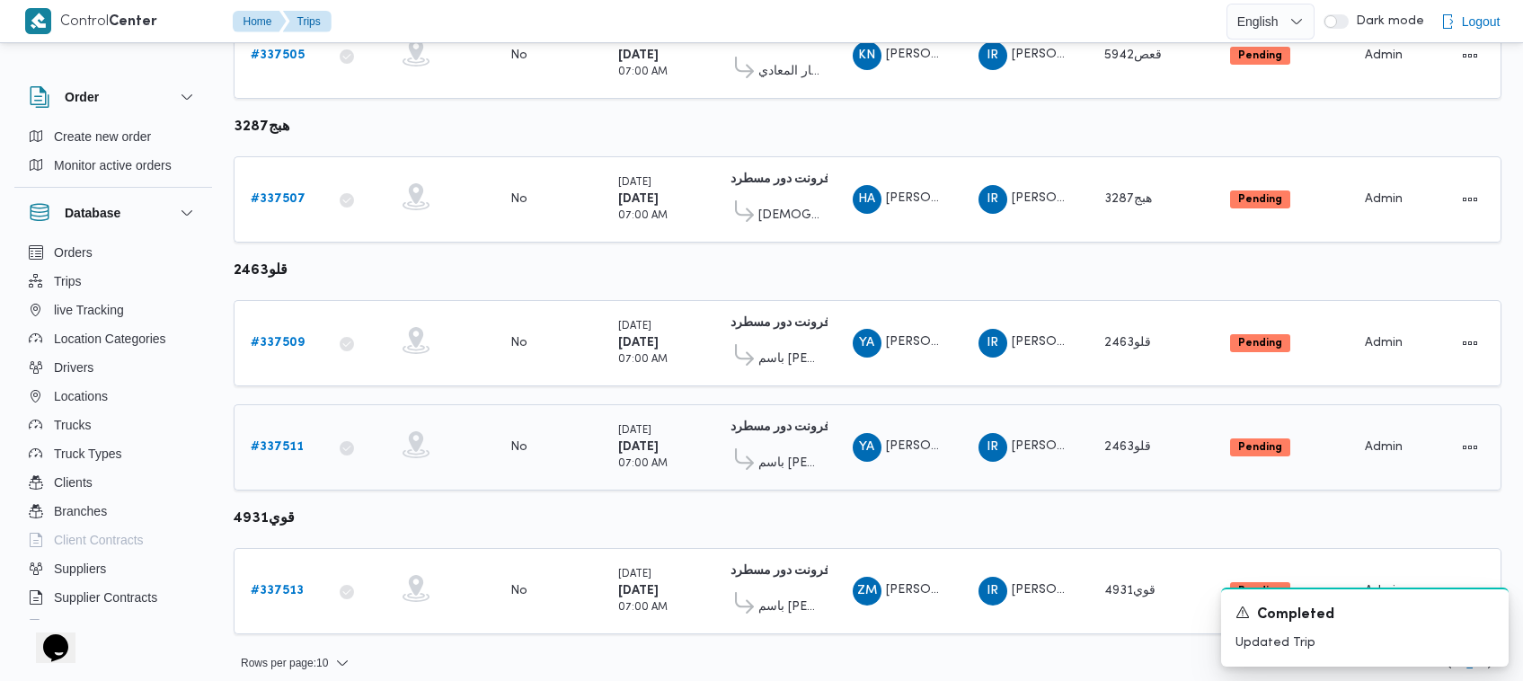
click at [293, 441] on b "# 337511" at bounding box center [277, 447] width 53 height 12
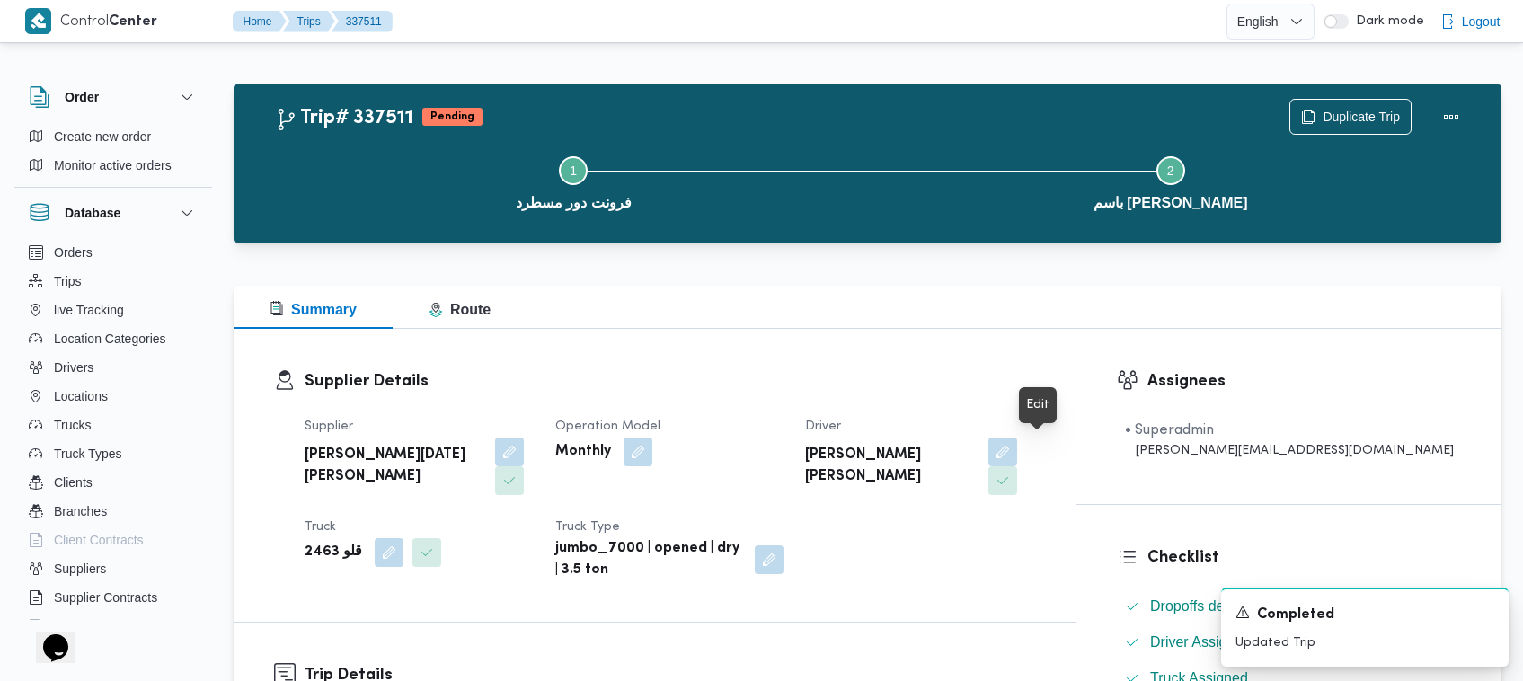
drag, startPoint x: 1047, startPoint y: 461, endPoint x: 1042, endPoint y: 473, distance: 12.5
click at [1017, 461] on button "button" at bounding box center [1002, 452] width 29 height 29
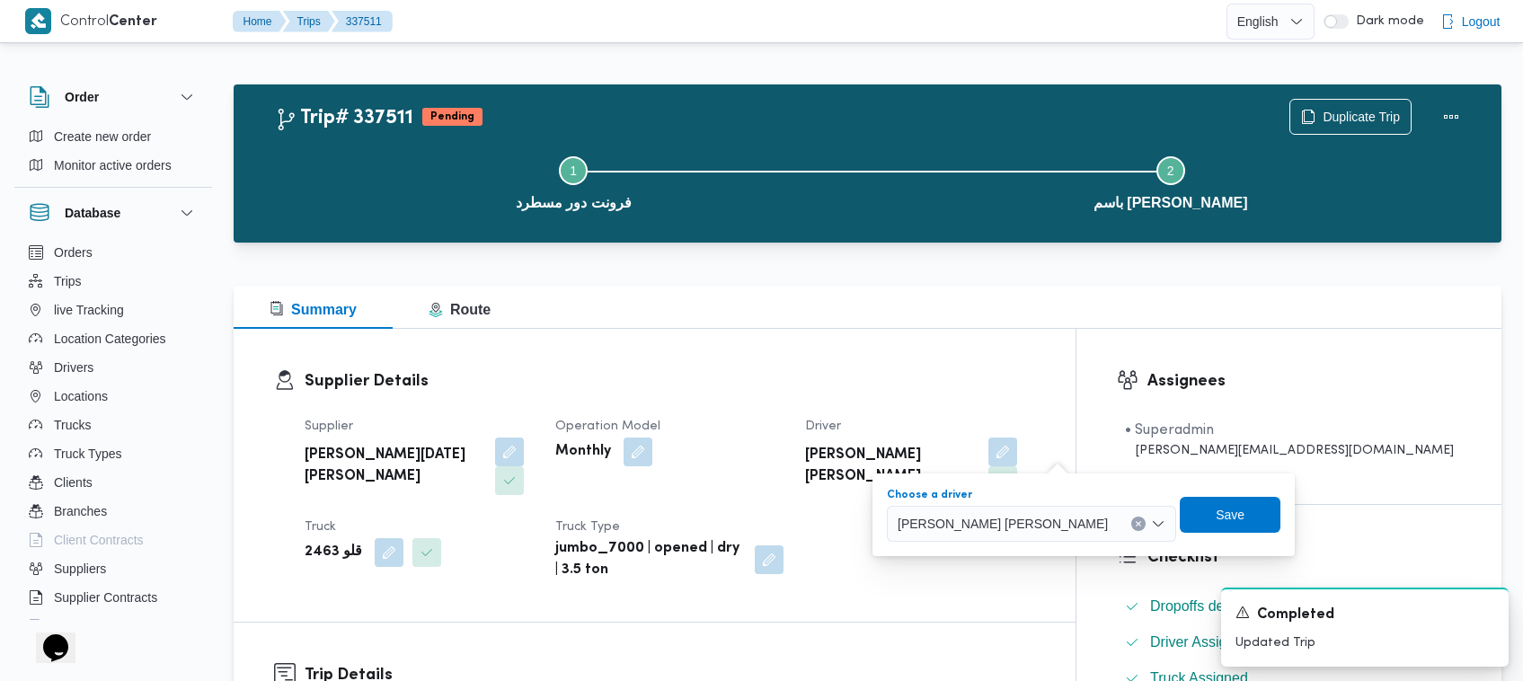
click at [1006, 531] on span "ياسين عبدالعظيم محمد ابراهيم" at bounding box center [1003, 523] width 210 height 20
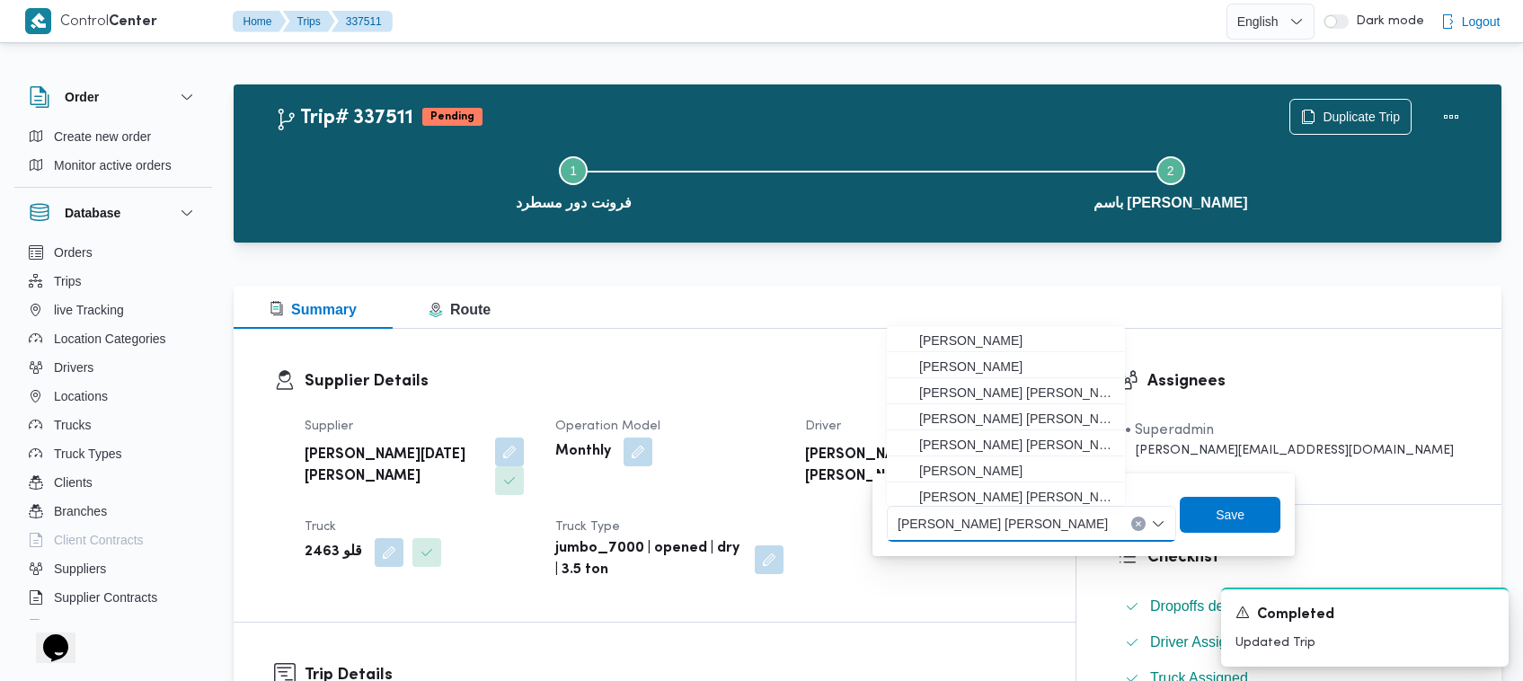
paste input "[PERSON_NAME] [PERSON_NAME]"
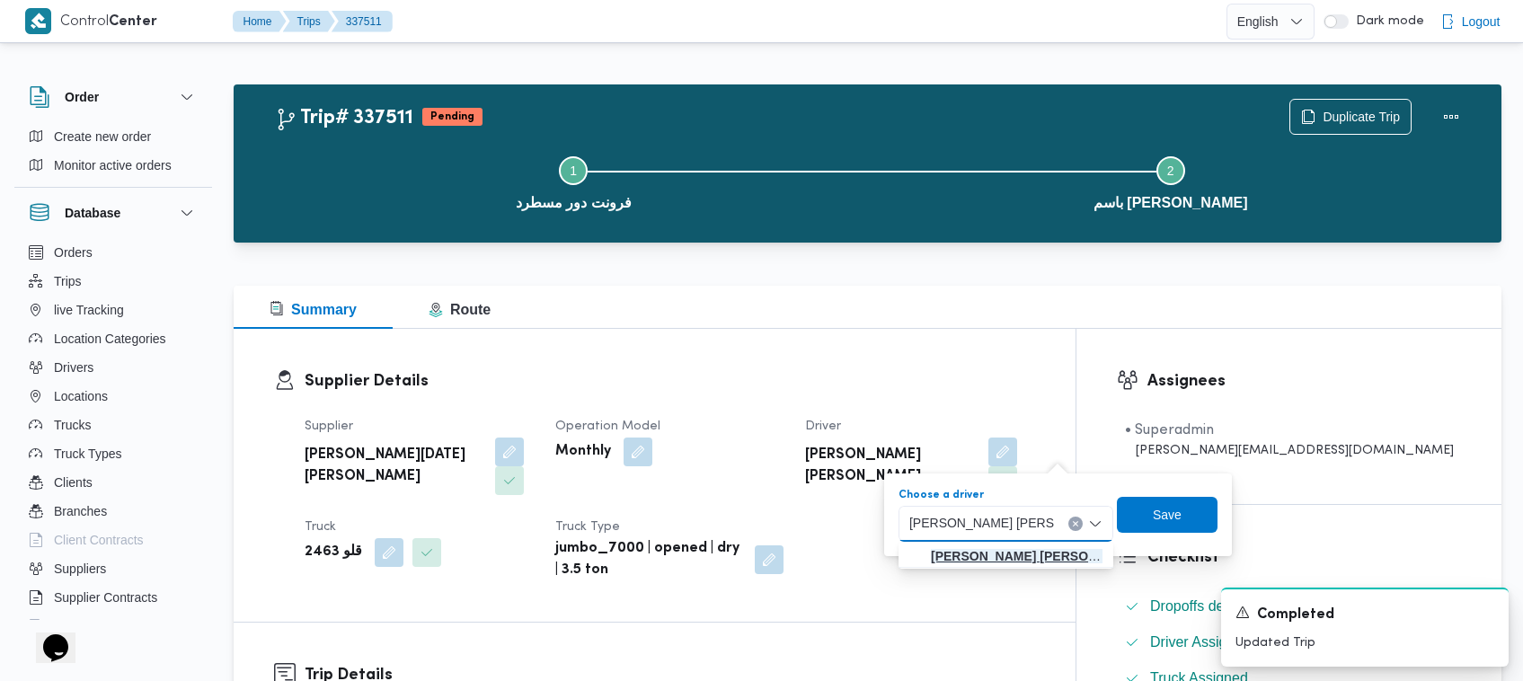
type input "[PERSON_NAME] [PERSON_NAME]"
drag, startPoint x: 1025, startPoint y: 557, endPoint x: 1040, endPoint y: 559, distance: 14.5
click at [1030, 559] on mark "[PERSON_NAME] [PERSON_NAME]" at bounding box center [1038, 556] width 215 height 14
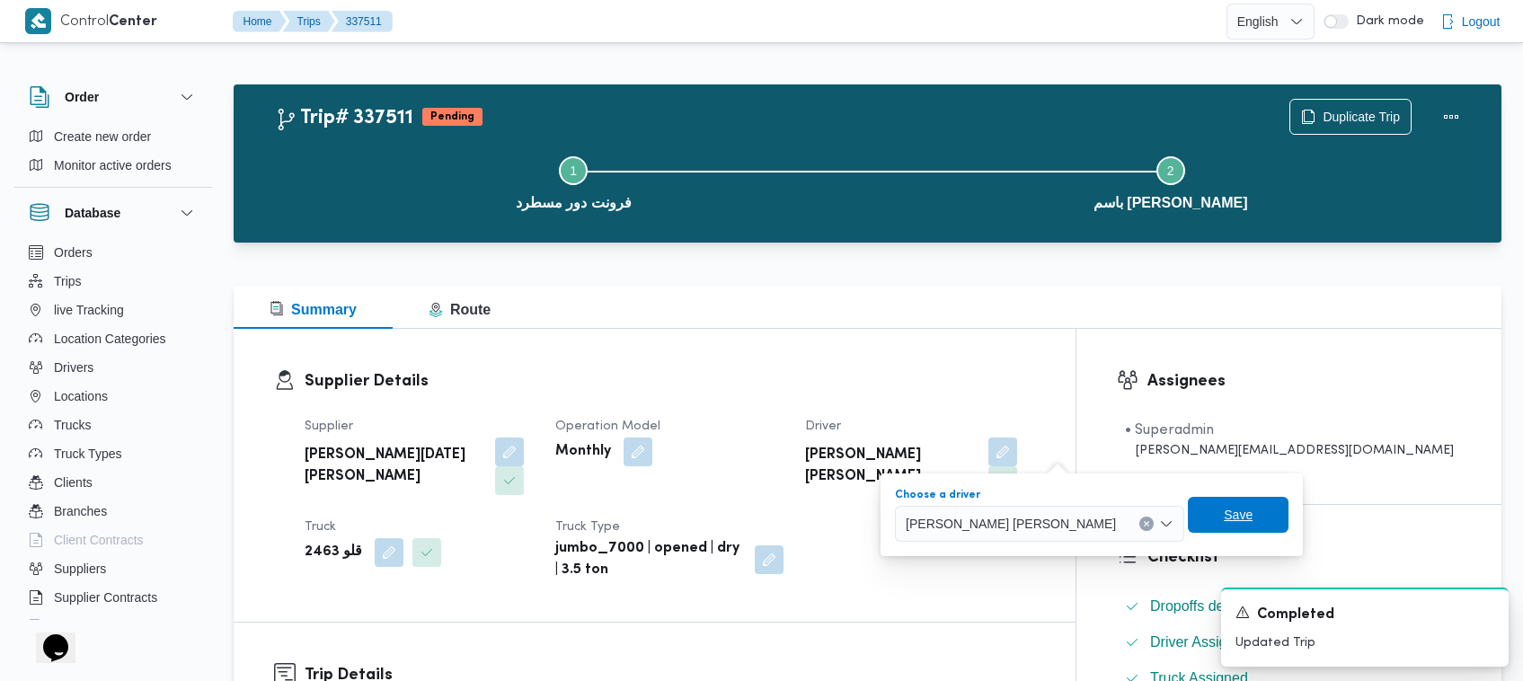
drag, startPoint x: 1170, startPoint y: 522, endPoint x: 1157, endPoint y: 519, distance: 12.9
click at [1224, 522] on span "Save" at bounding box center [1238, 515] width 29 height 22
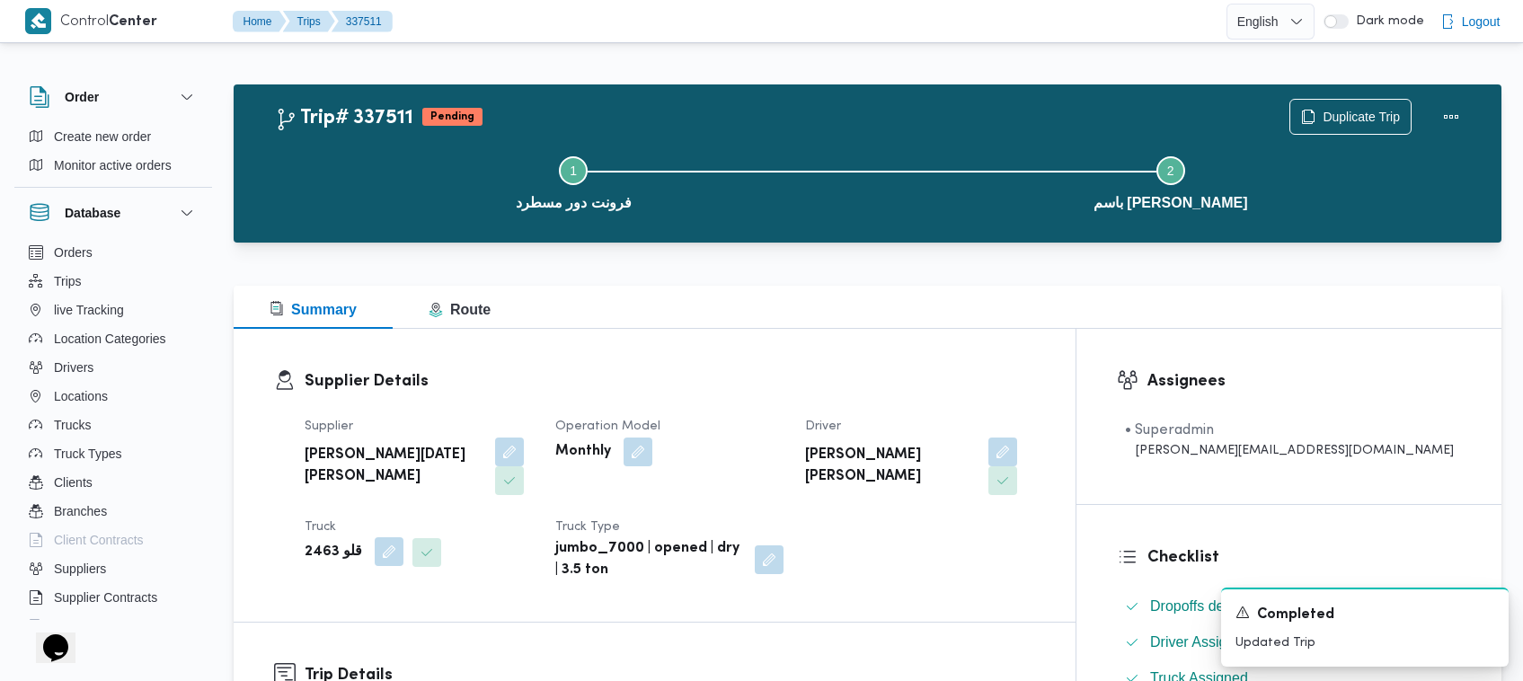
click at [385, 537] on button "button" at bounding box center [389, 551] width 29 height 29
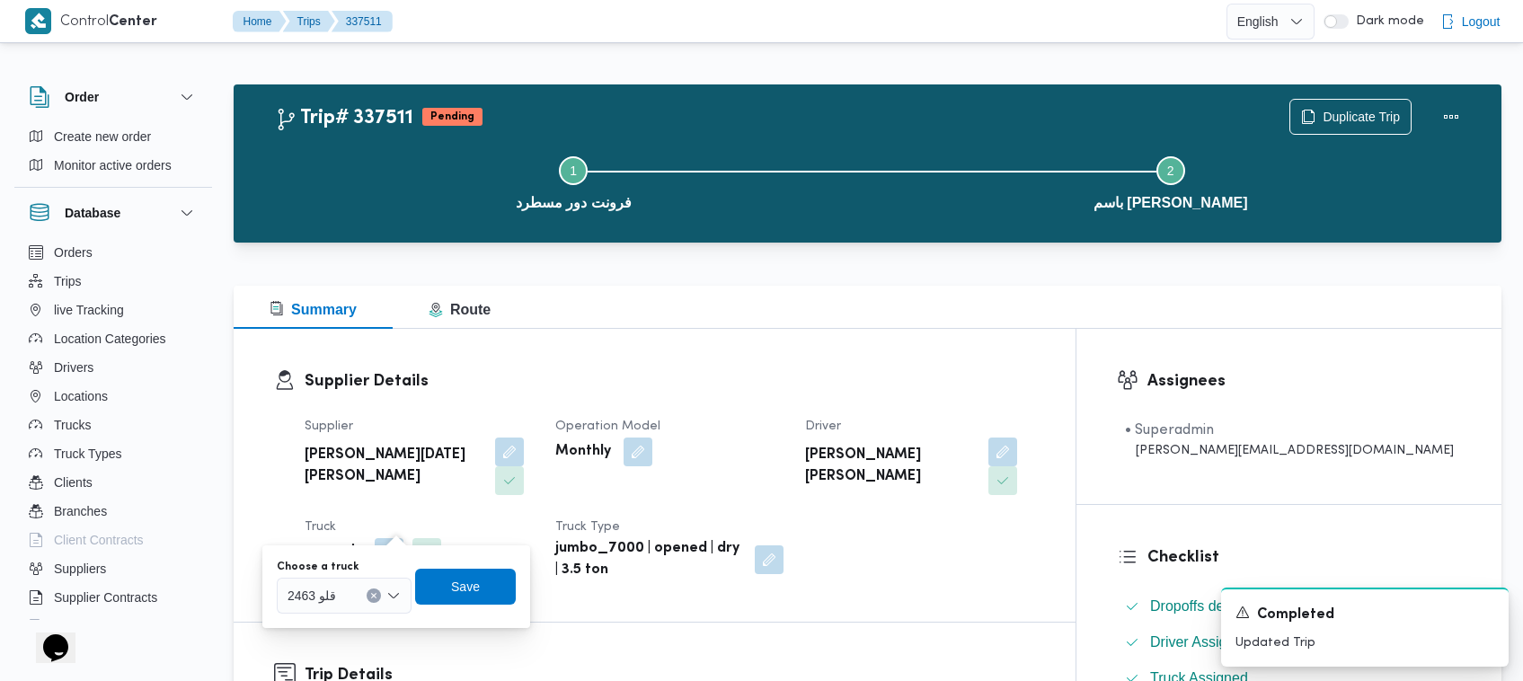
click at [360, 585] on div "قلو 2463" at bounding box center [344, 596] width 135 height 36
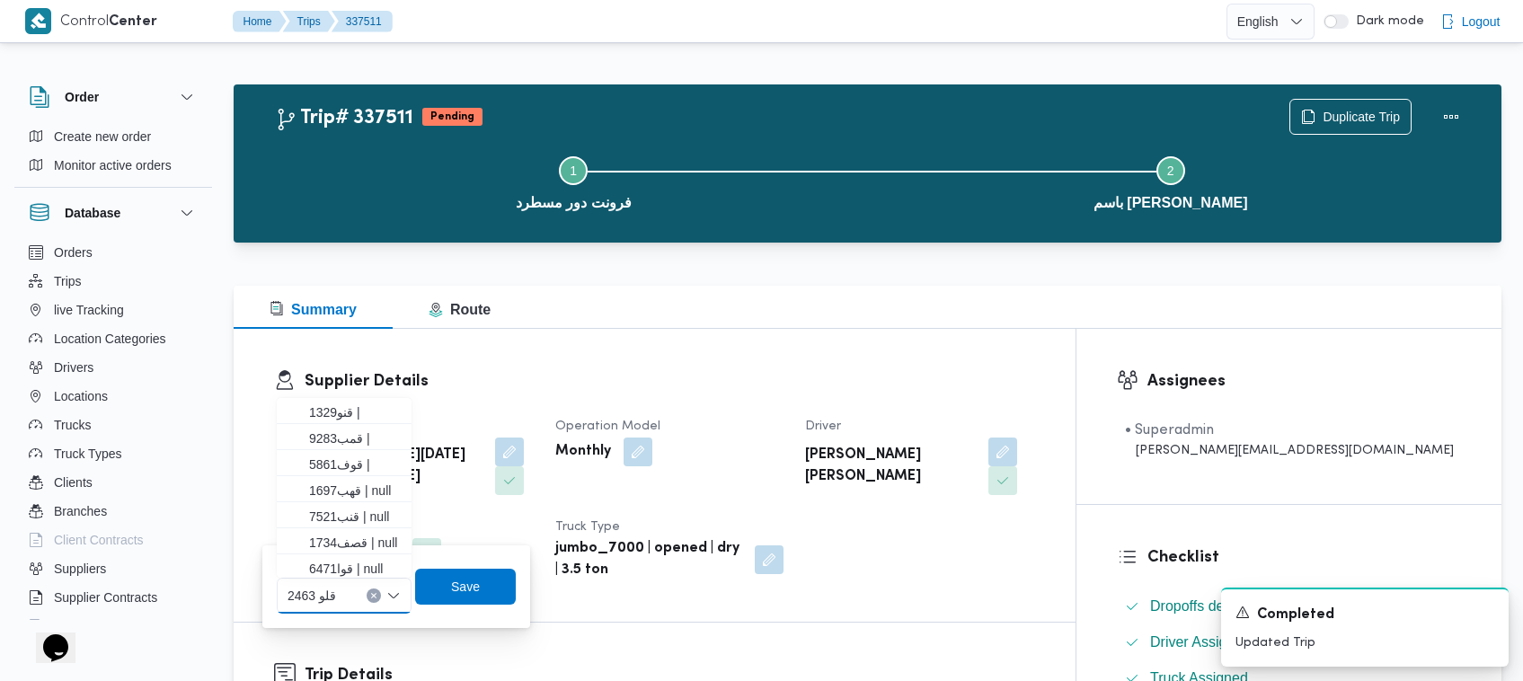
paste input "قيب6827"
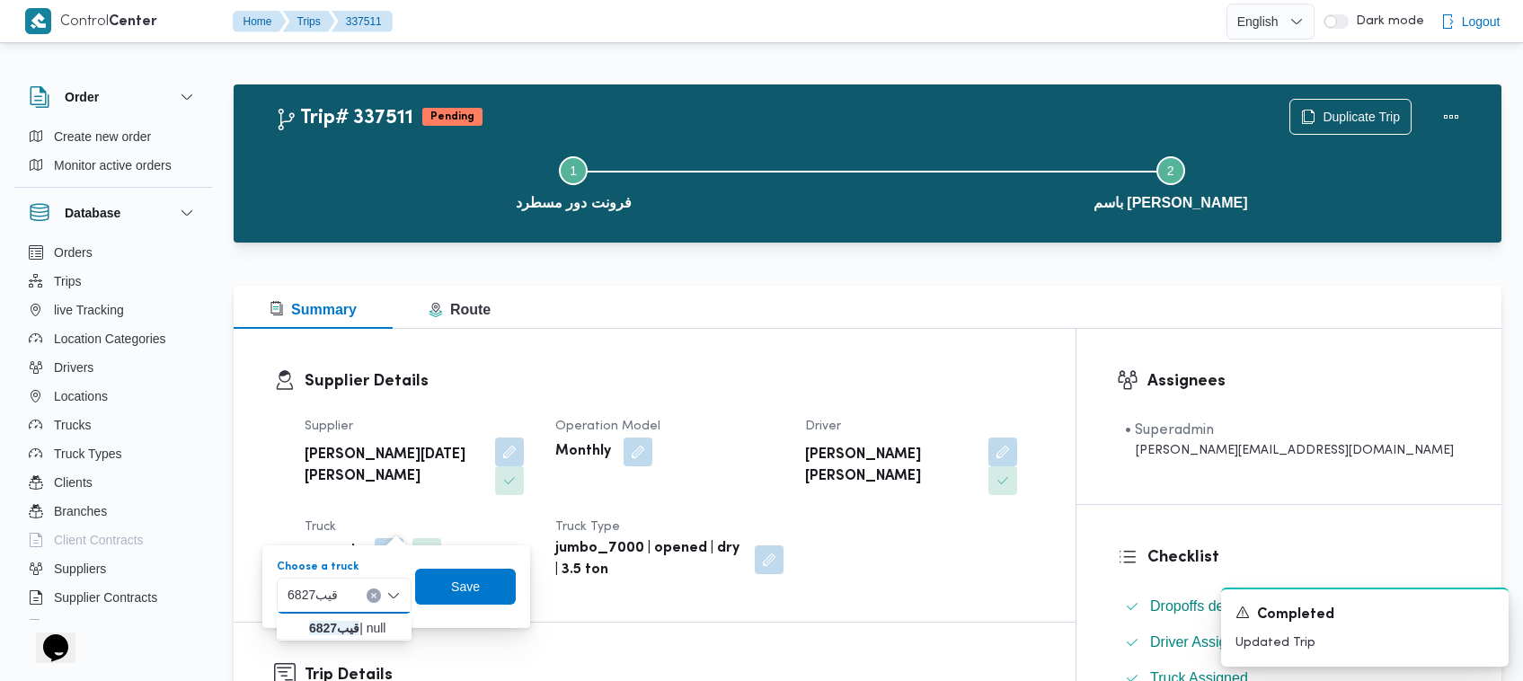
type input "قيب6827"
click at [320, 621] on mark "قيب6827" at bounding box center [334, 628] width 50 height 14
click at [451, 589] on span "Save" at bounding box center [478, 586] width 101 height 36
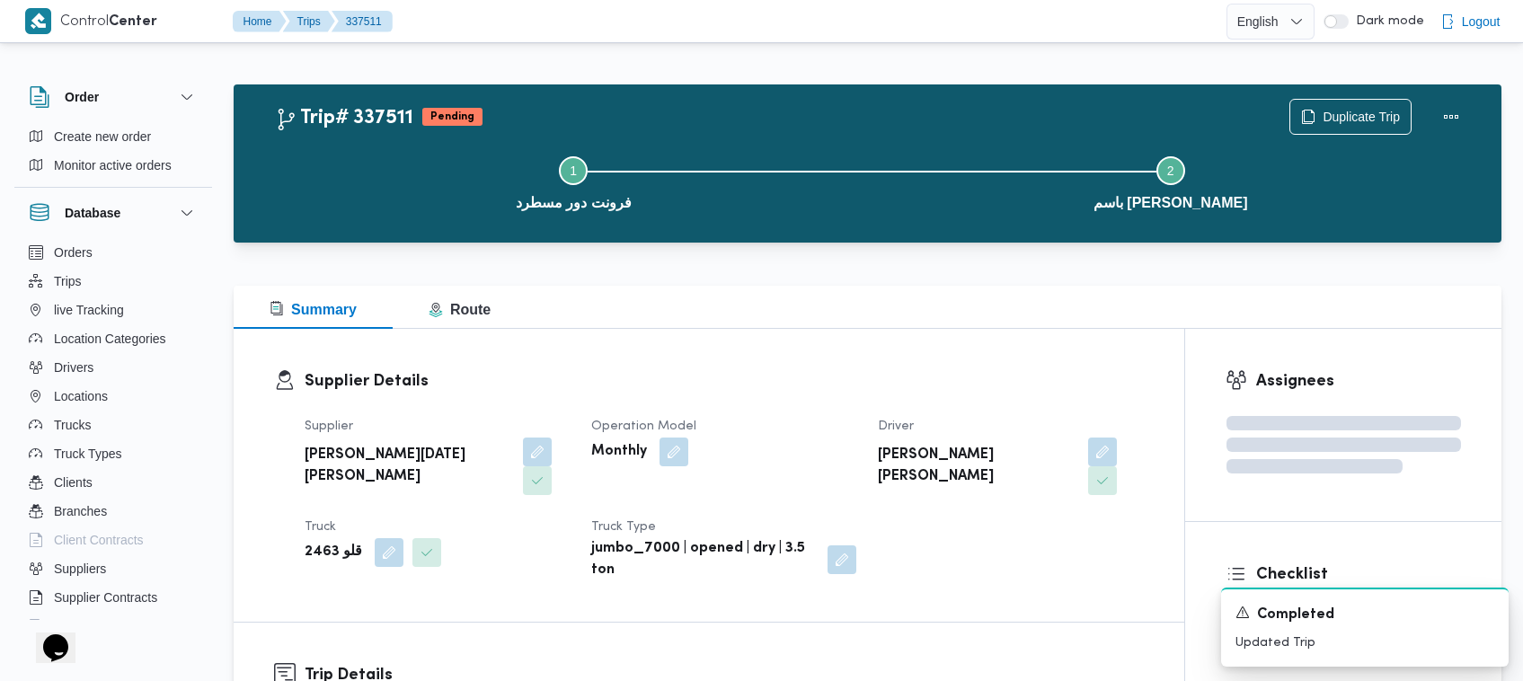
click at [647, 386] on h3 "Supplier Details" at bounding box center [724, 381] width 839 height 24
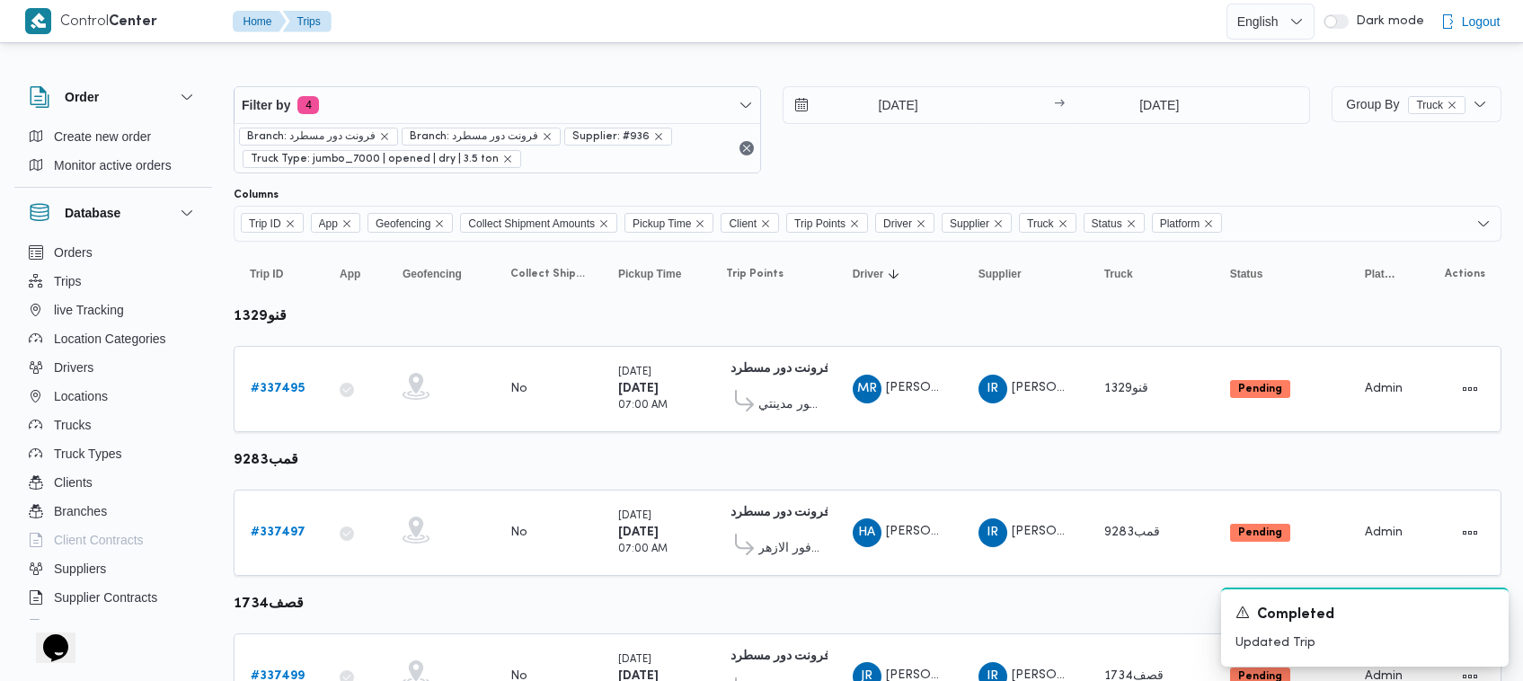
scroll to position [1092, 0]
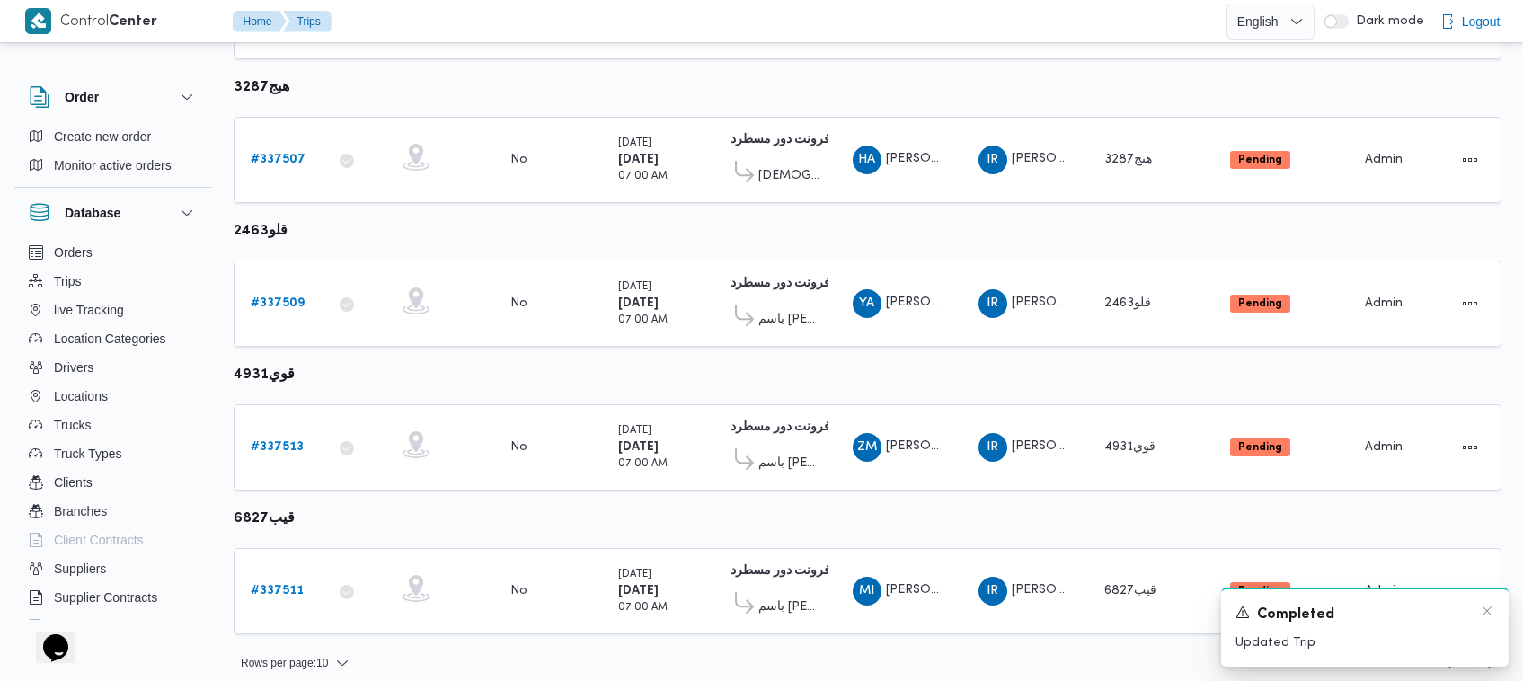
click at [1494, 611] on div "A new notification appears Completed Updated Trip" at bounding box center [1365, 627] width 288 height 79
click at [1489, 613] on icon "Dismiss toast" at bounding box center [1487, 611] width 14 height 14
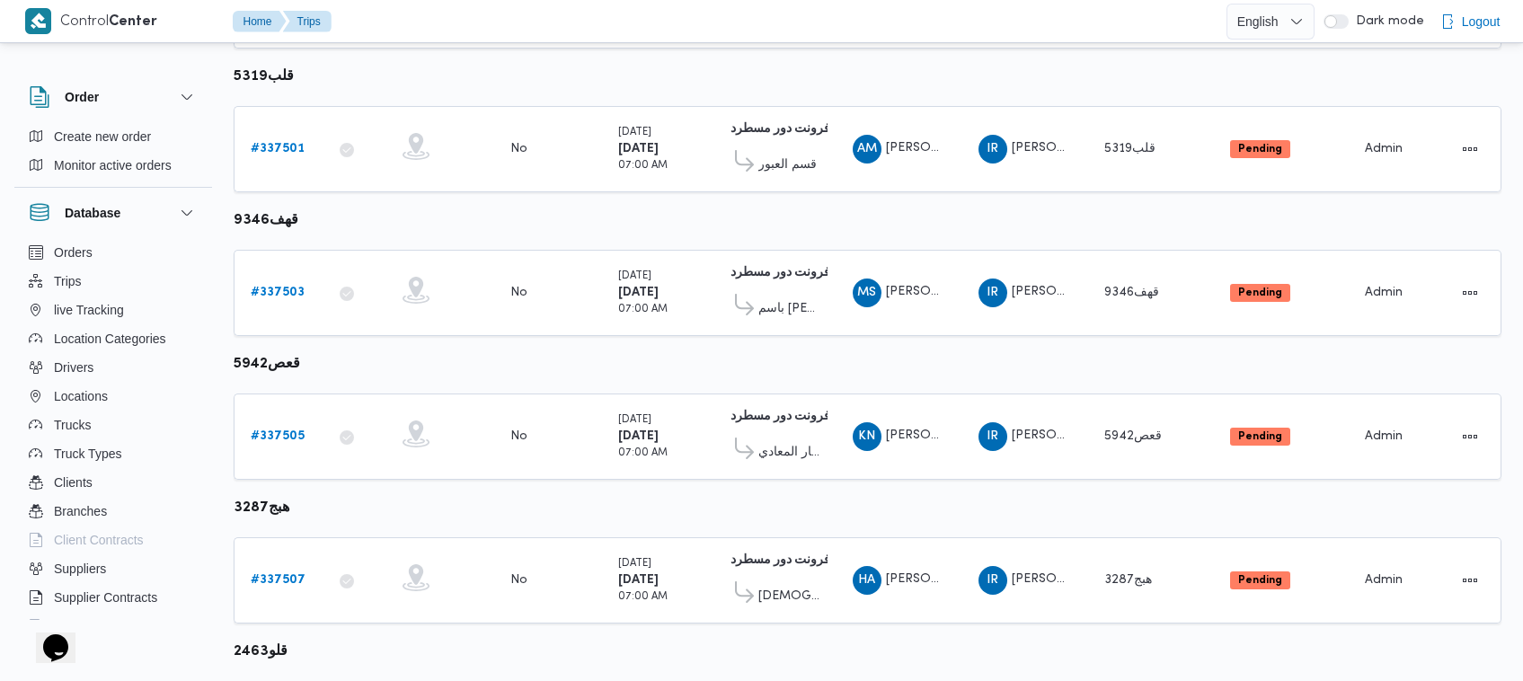
scroll to position [1092, 0]
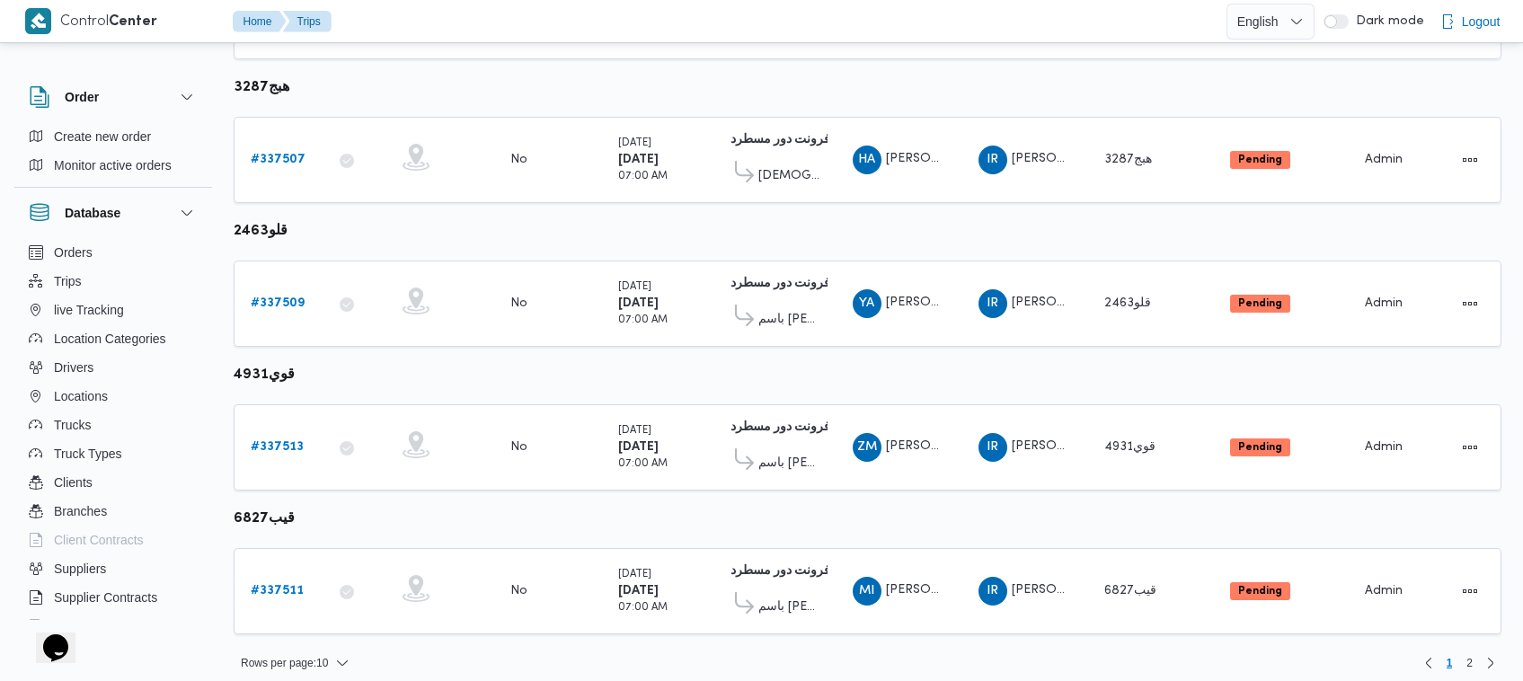
click at [1472, 661] on div "Rows per page : 10 1 2" at bounding box center [867, 663] width 1289 height 43
click at [1471, 656] on span "2" at bounding box center [1469, 663] width 6 height 22
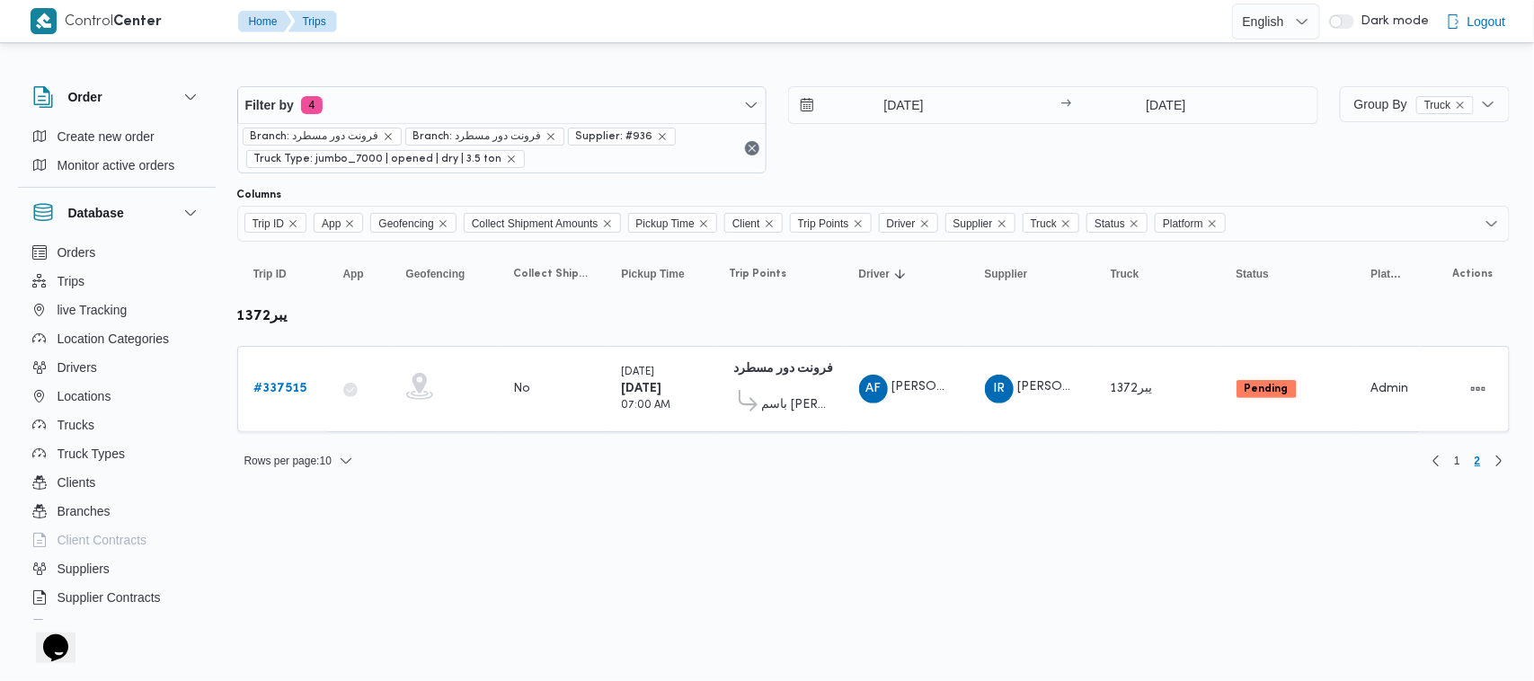
click at [1458, 553] on html "Control Center Home Trips English عربي Dark mode Logout Order Create new order …" at bounding box center [767, 340] width 1534 height 681
click at [1188, 144] on div "17/9/2025 → 17/9/2025" at bounding box center [1053, 129] width 530 height 87
click at [885, 112] on input "[DATE]" at bounding box center [891, 105] width 204 height 36
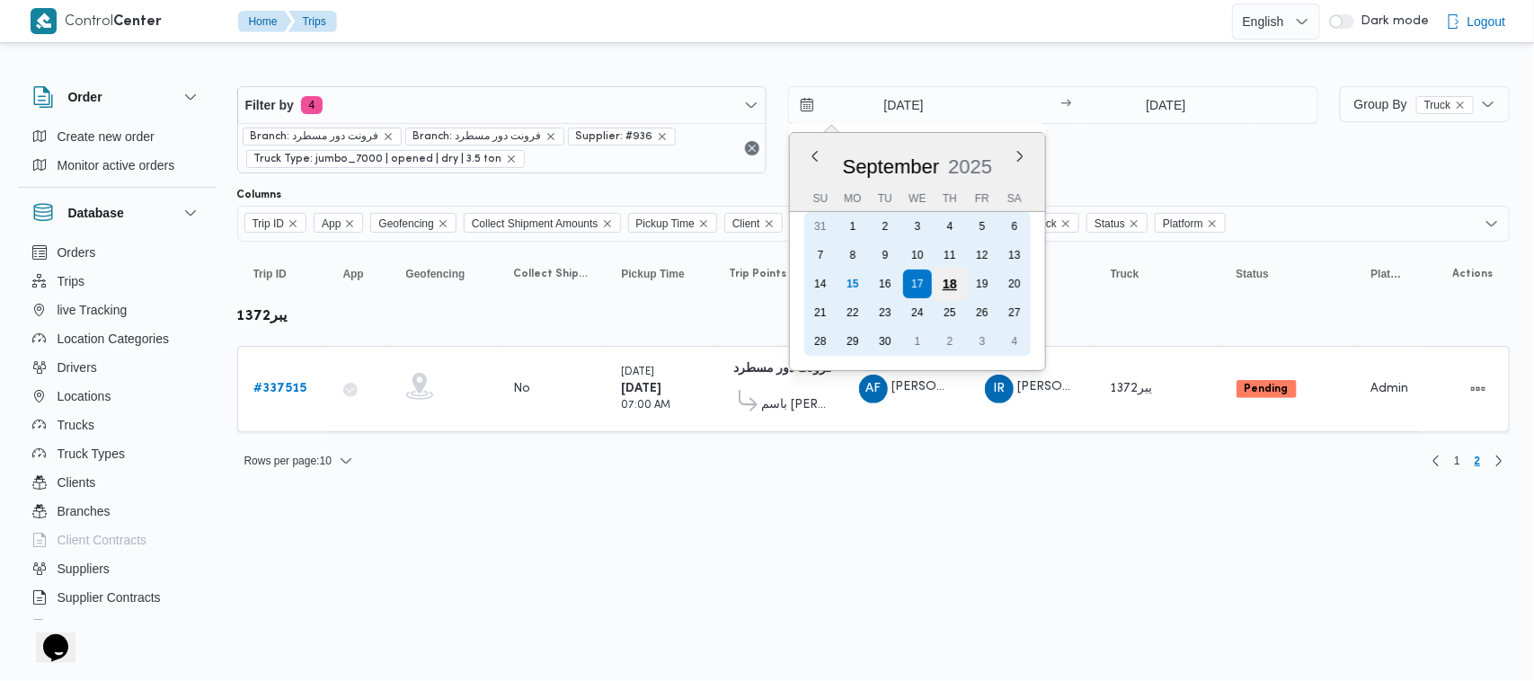
click at [946, 288] on div "18" at bounding box center [950, 284] width 34 height 34
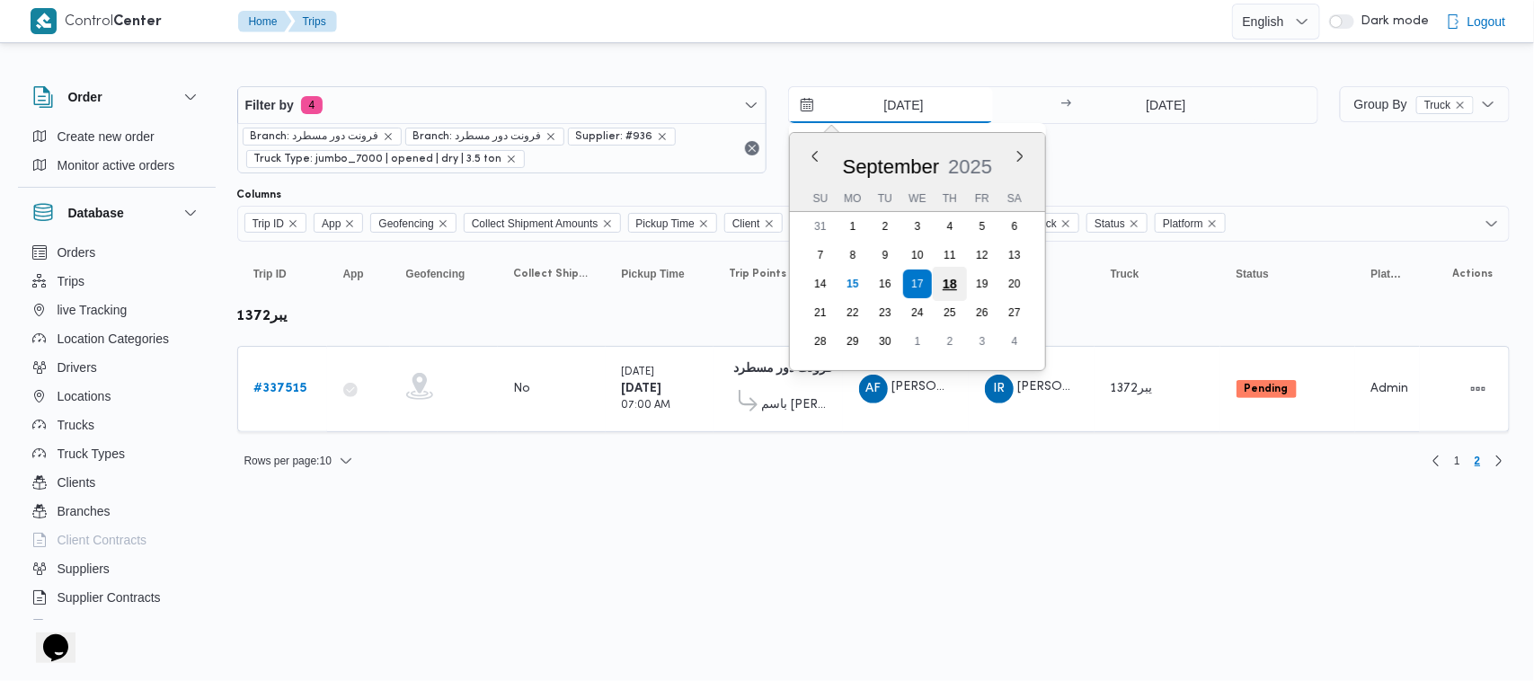
type input "[DATE]"
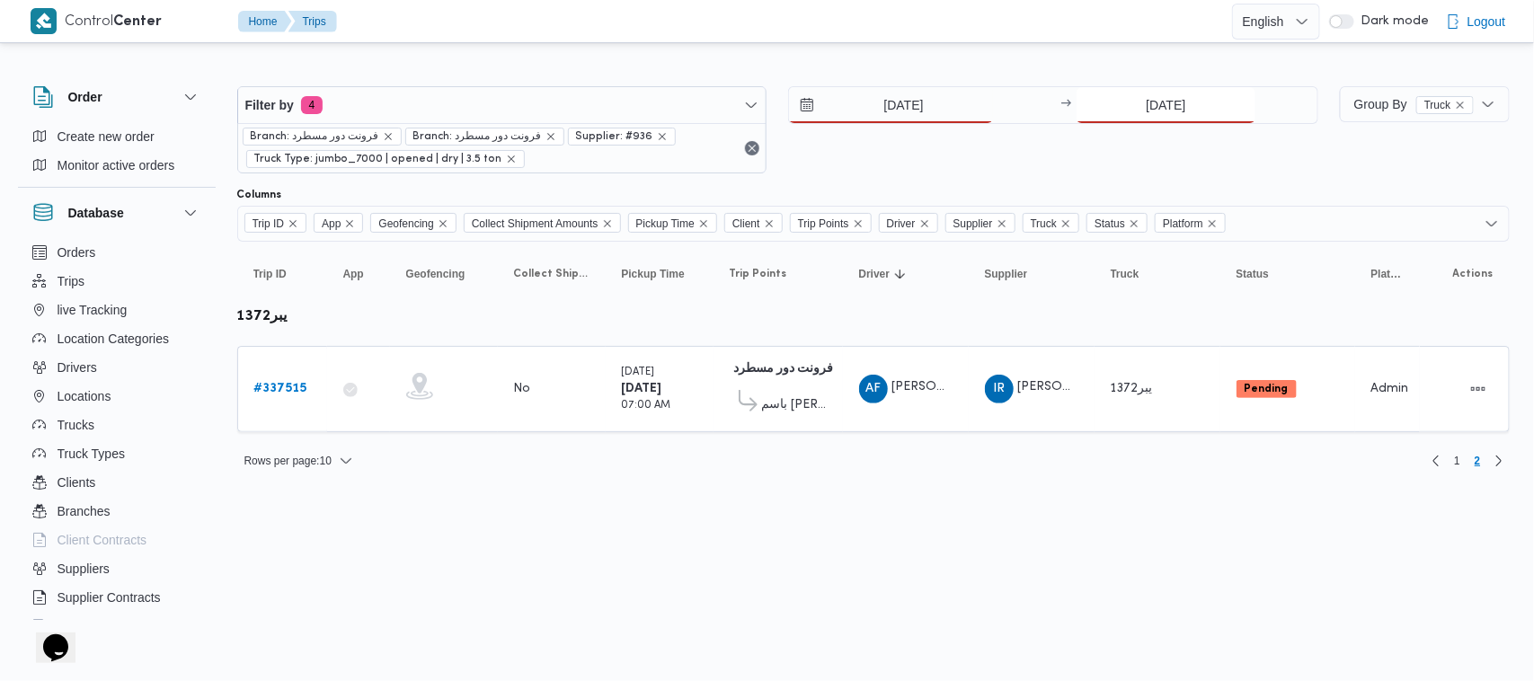
click at [1184, 102] on input "17/9/2025" at bounding box center [1165, 105] width 179 height 36
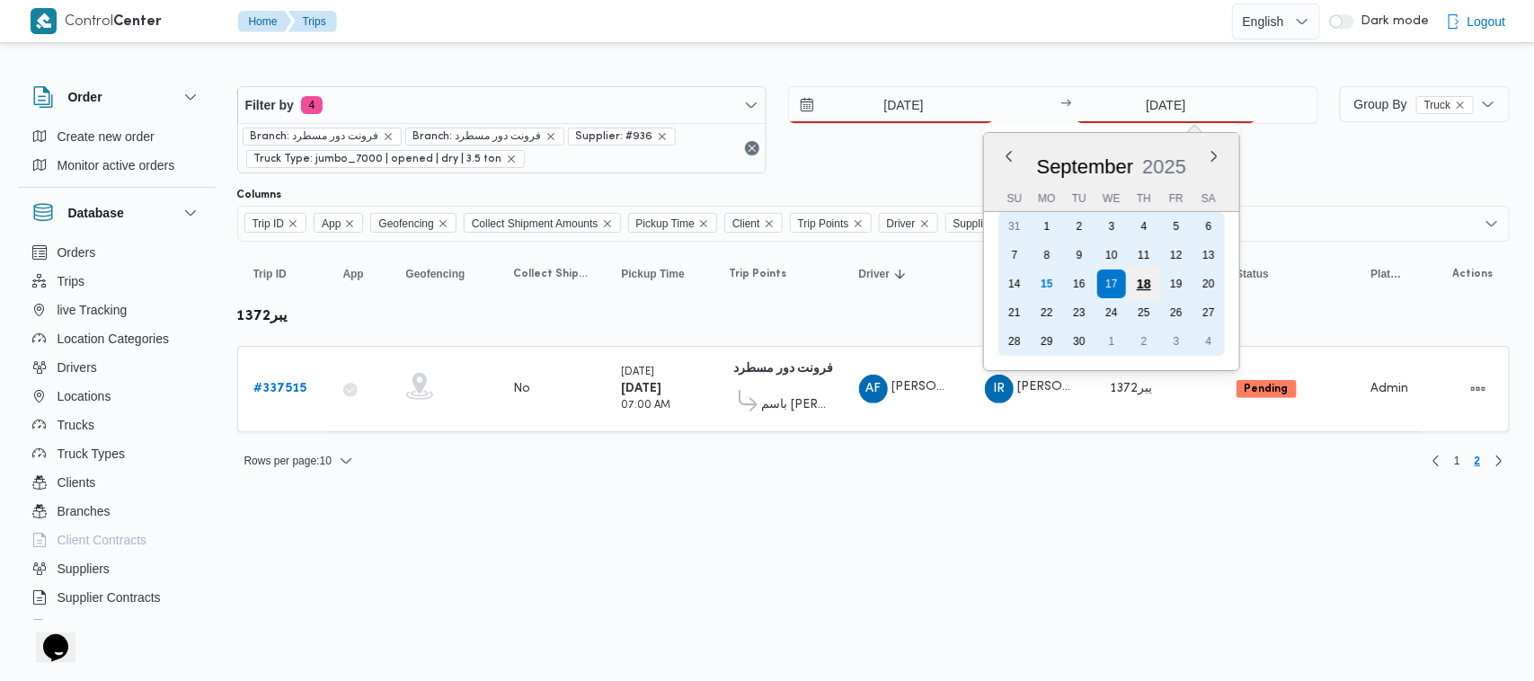
click at [1152, 284] on div "18" at bounding box center [1144, 284] width 34 height 34
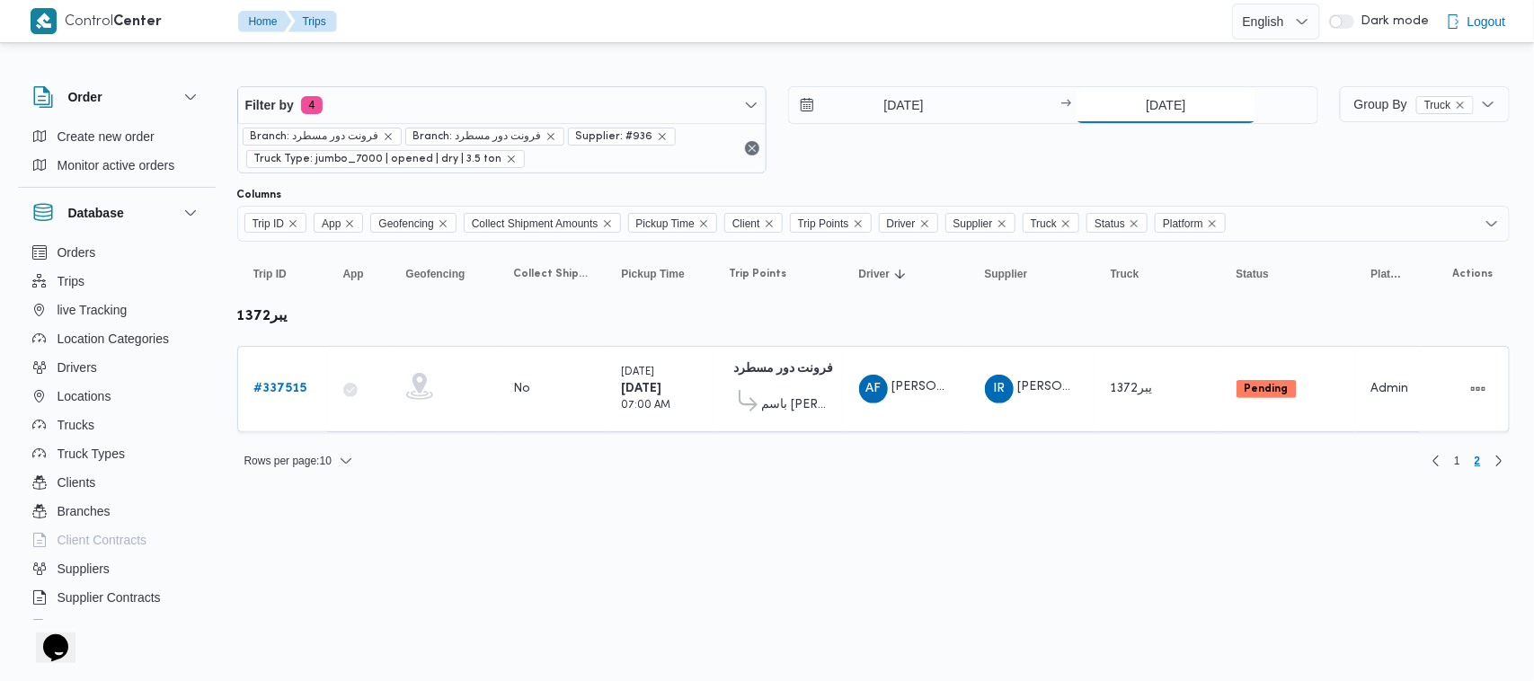
type input "[DATE]"
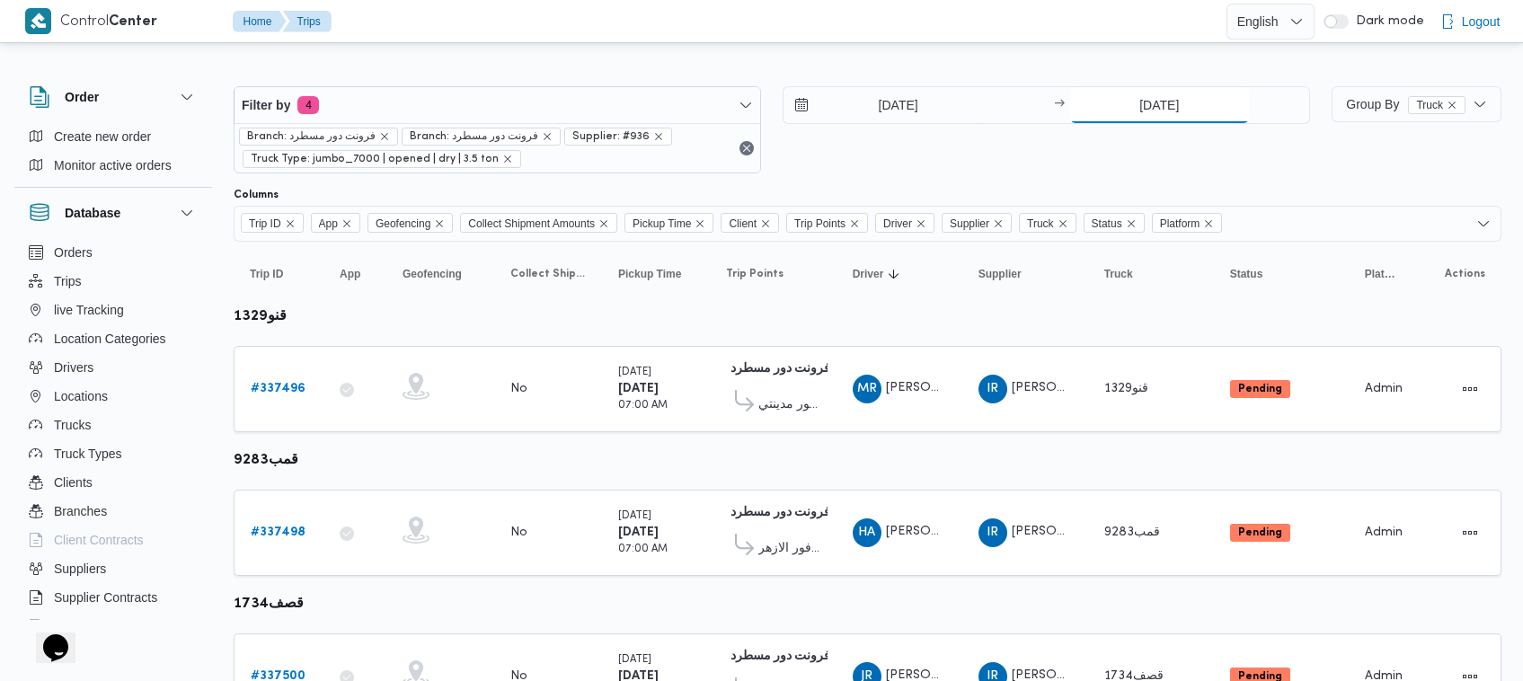
scroll to position [1092, 0]
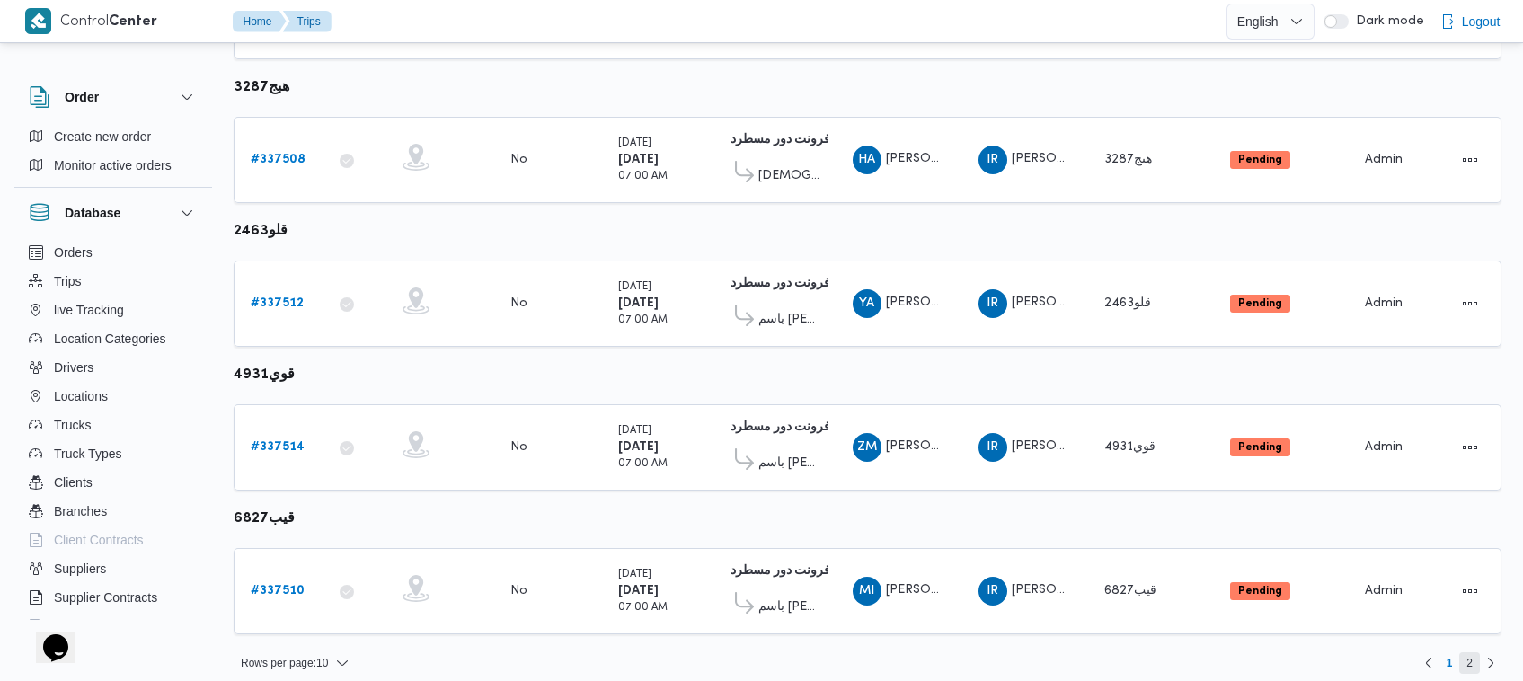
click at [1466, 652] on span "2" at bounding box center [1469, 663] width 6 height 22
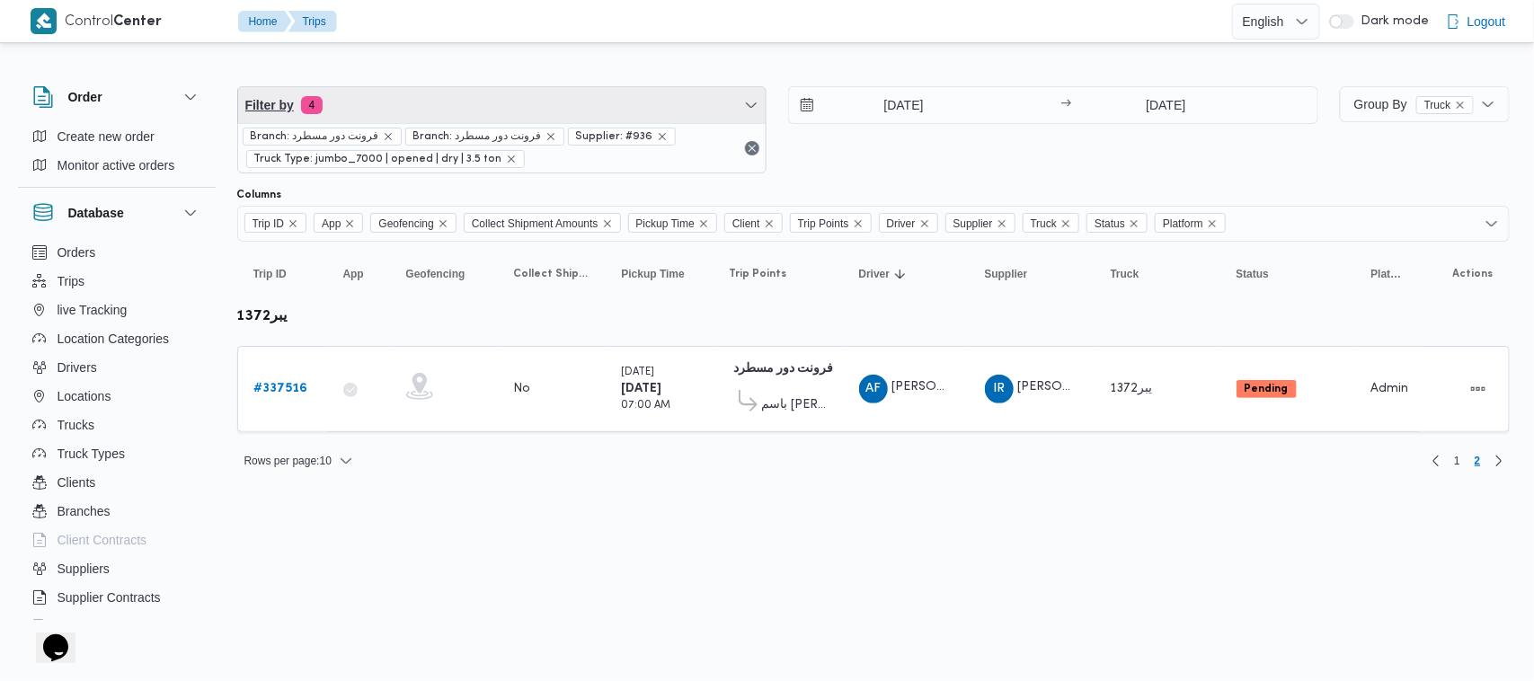
click at [515, 94] on span "Filter by 4" at bounding box center [502, 105] width 528 height 36
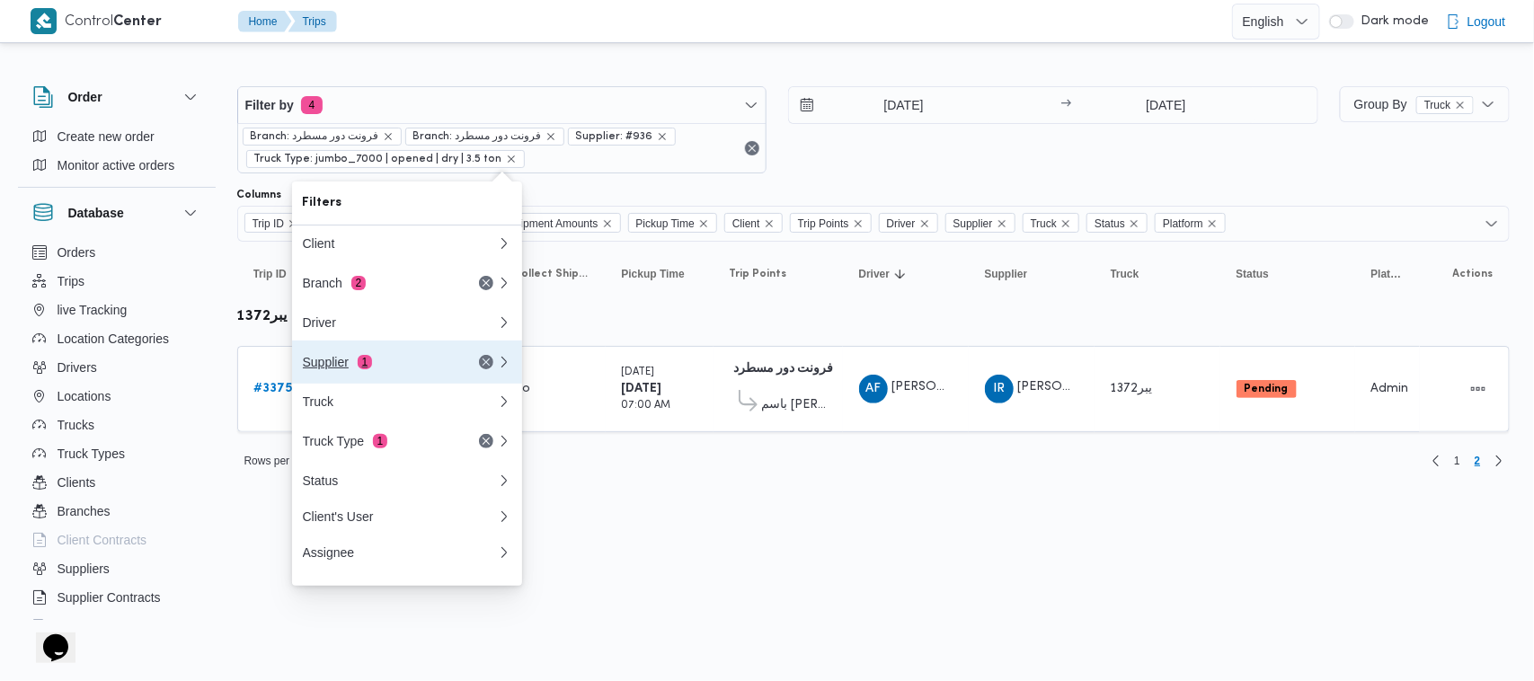
click at [441, 362] on div "Supplier 1" at bounding box center [378, 362] width 151 height 14
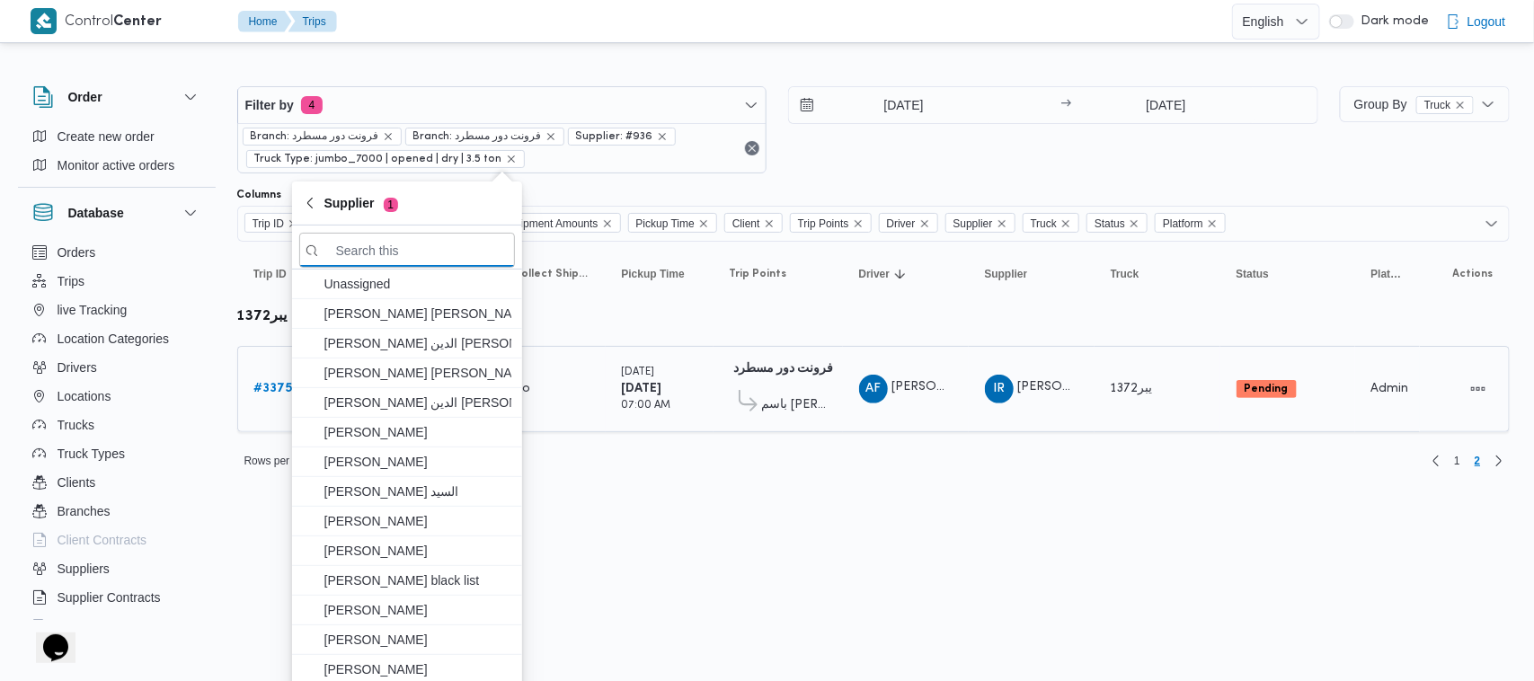
paste input "[PERSON_NAME]"
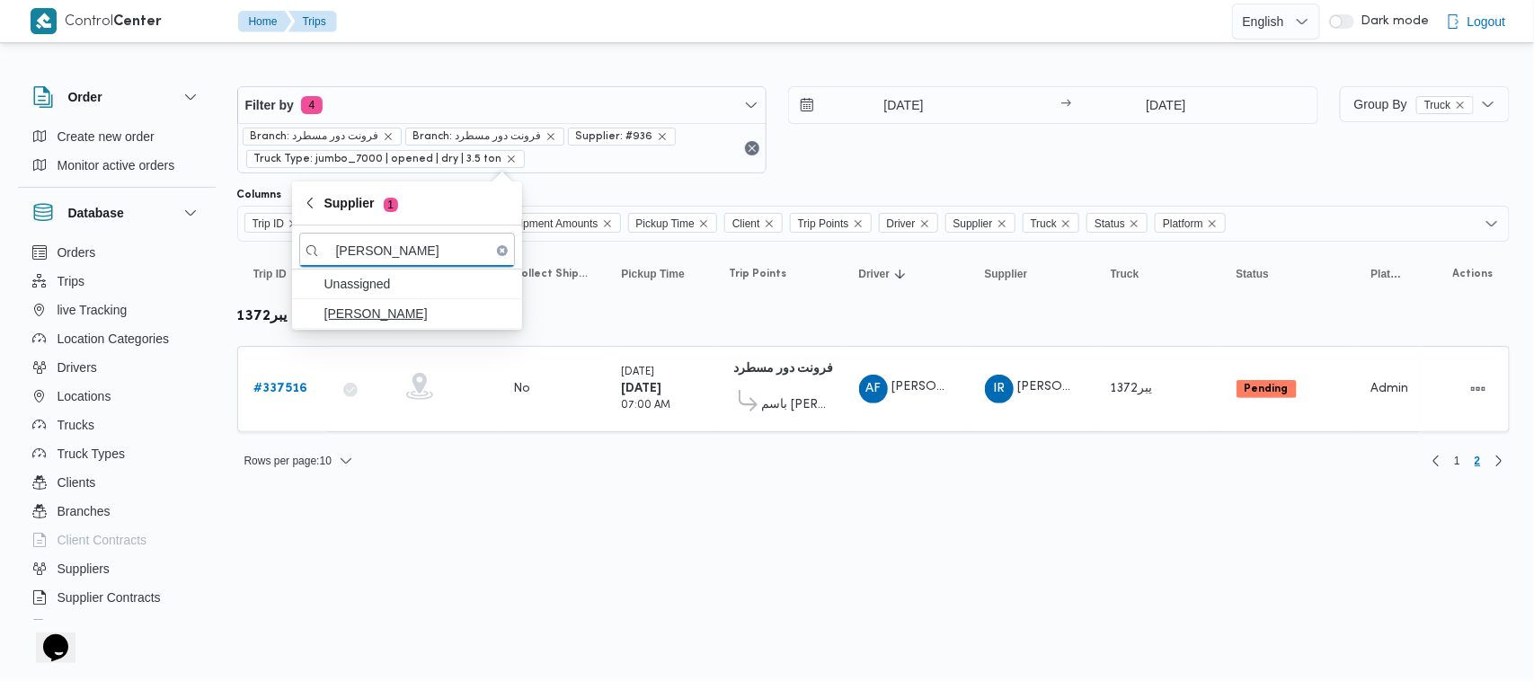
type input "[PERSON_NAME]"
click at [400, 315] on span "[PERSON_NAME]" at bounding box center [417, 314] width 187 height 22
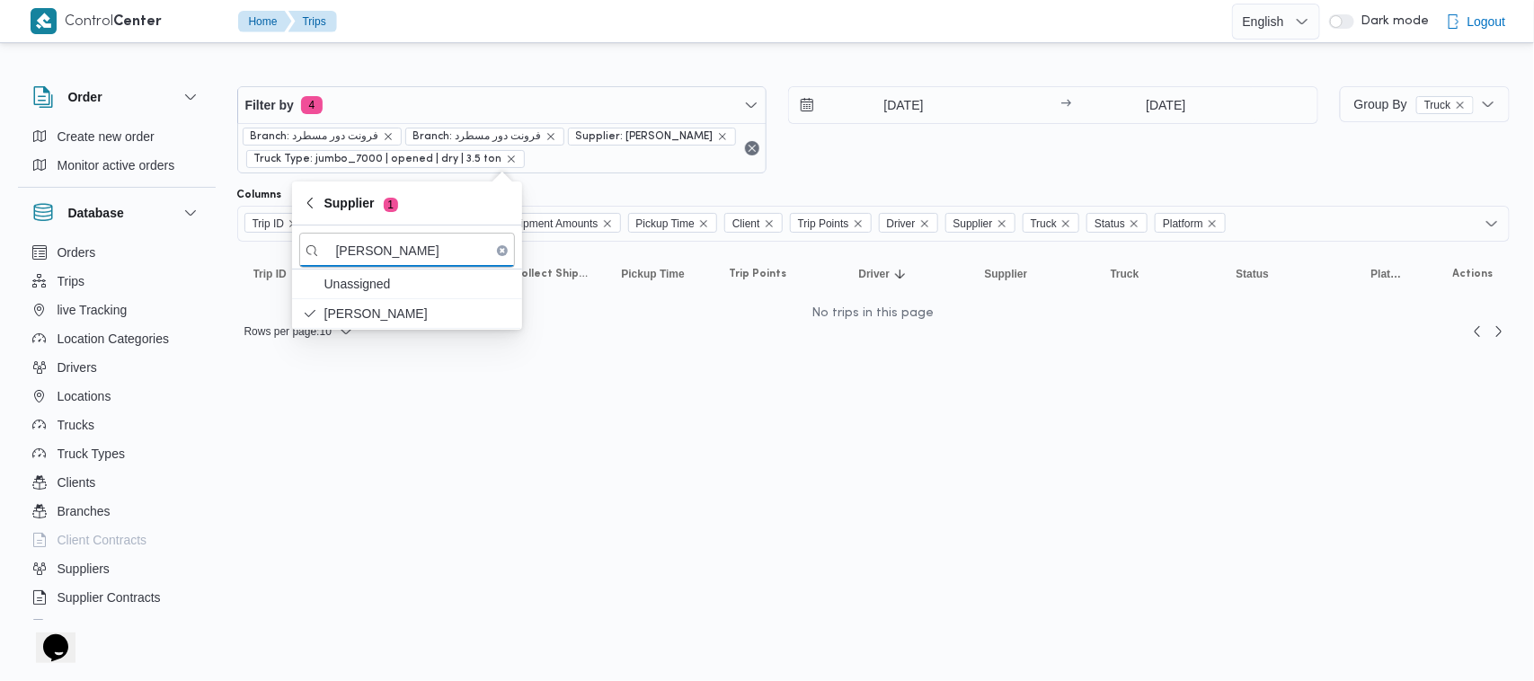
click at [961, 172] on div "18/9/2025 → 18/9/2025" at bounding box center [1053, 129] width 530 height 87
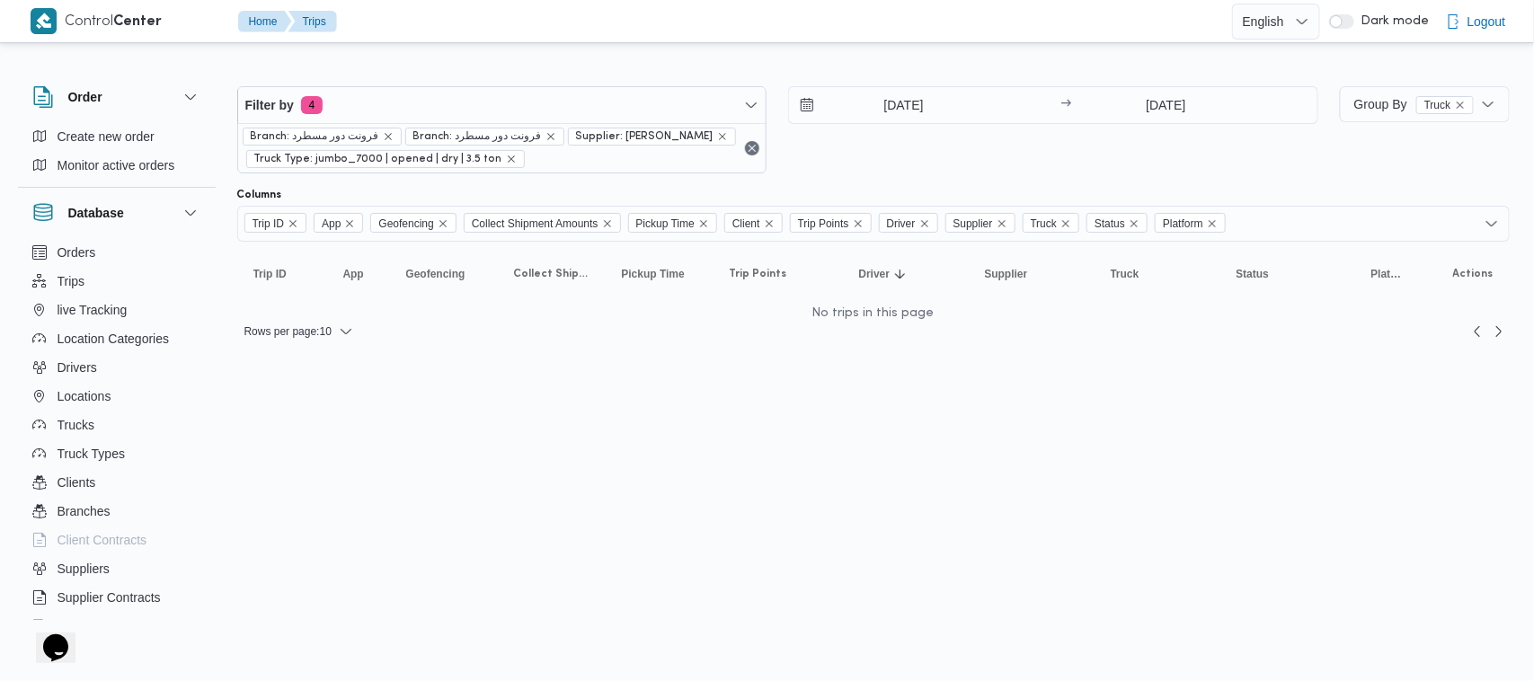
click at [977, 175] on div "Filter by 4 Branch: فرونت دور مسطرد Branch: فرونت دور مسطرد Supplier: علي عبدال…" at bounding box center [777, 129] width 1102 height 109
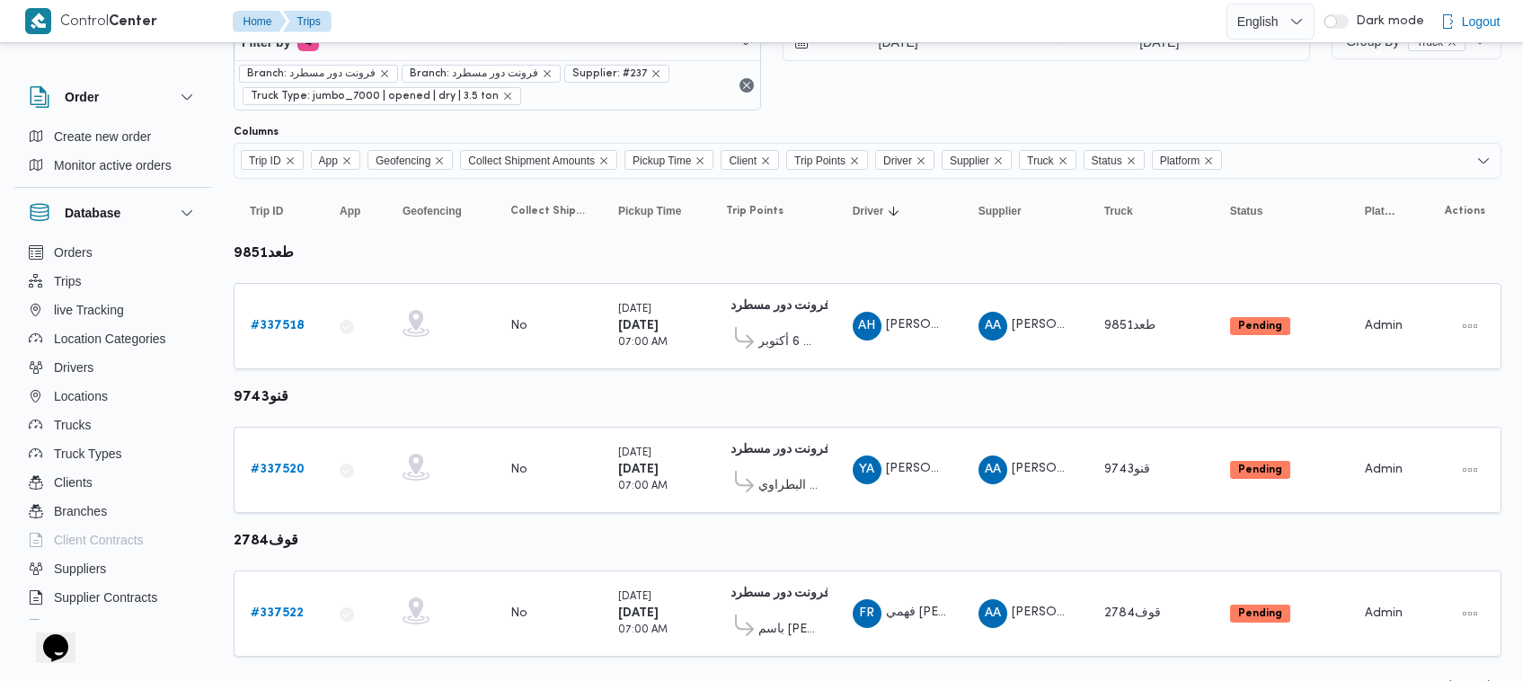
scroll to position [96, 0]
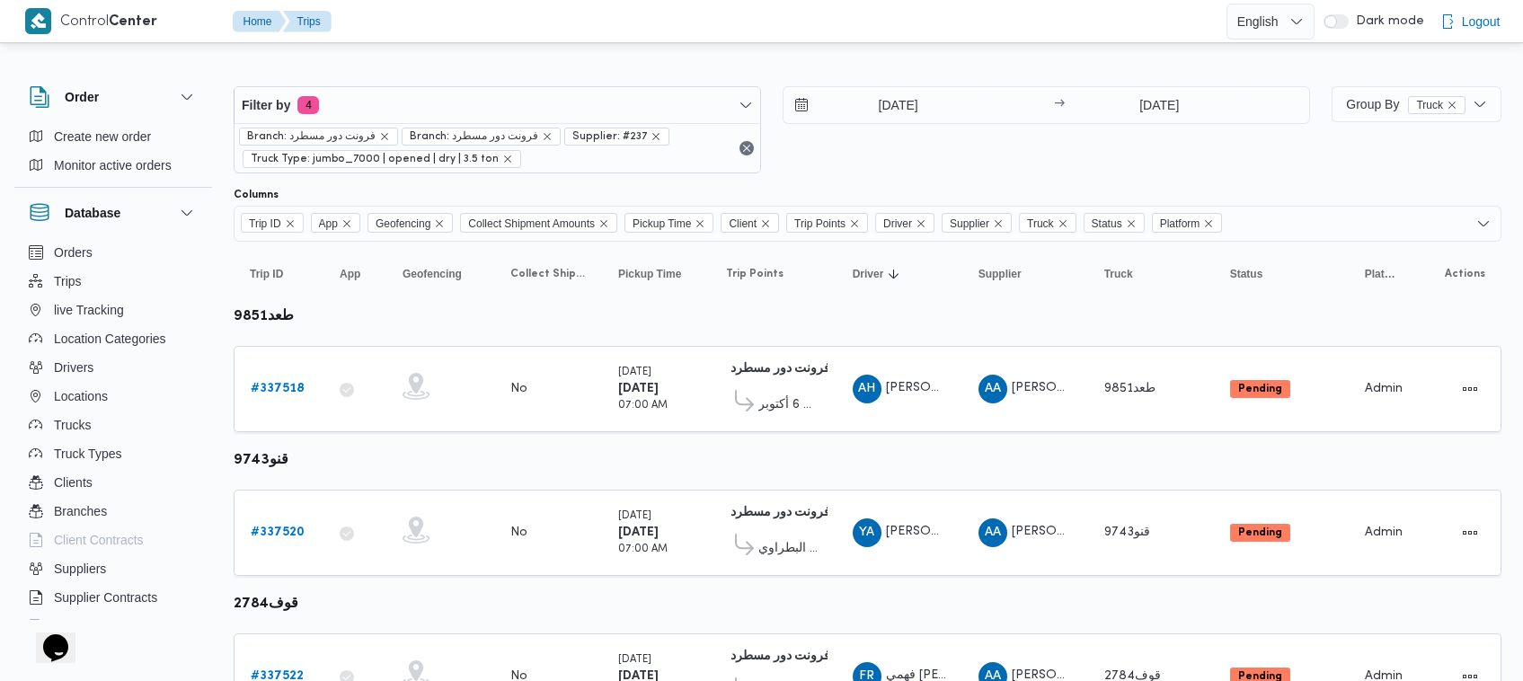
click at [969, 146] on div "[DATE] → [DATE]" at bounding box center [1046, 129] width 527 height 87
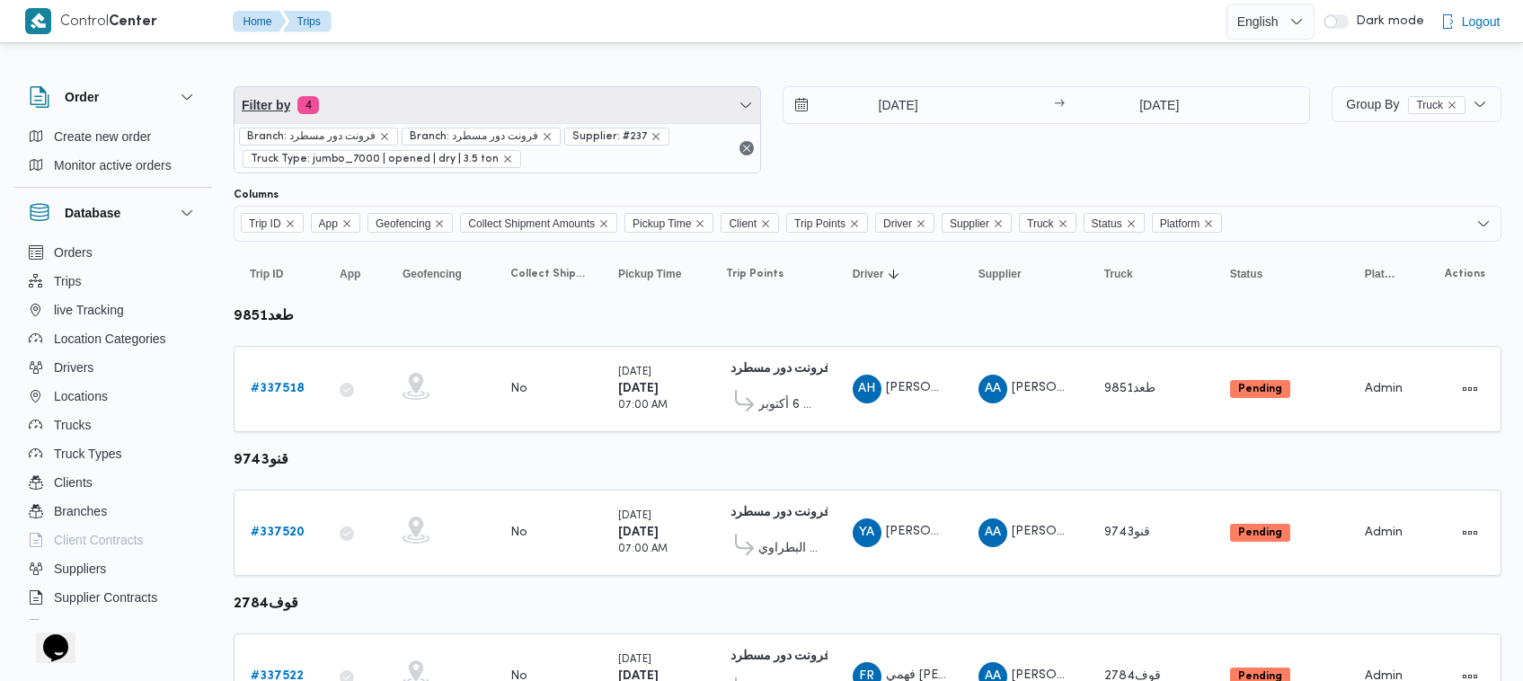
click at [469, 96] on span "Filter by 4" at bounding box center [498, 105] width 526 height 36
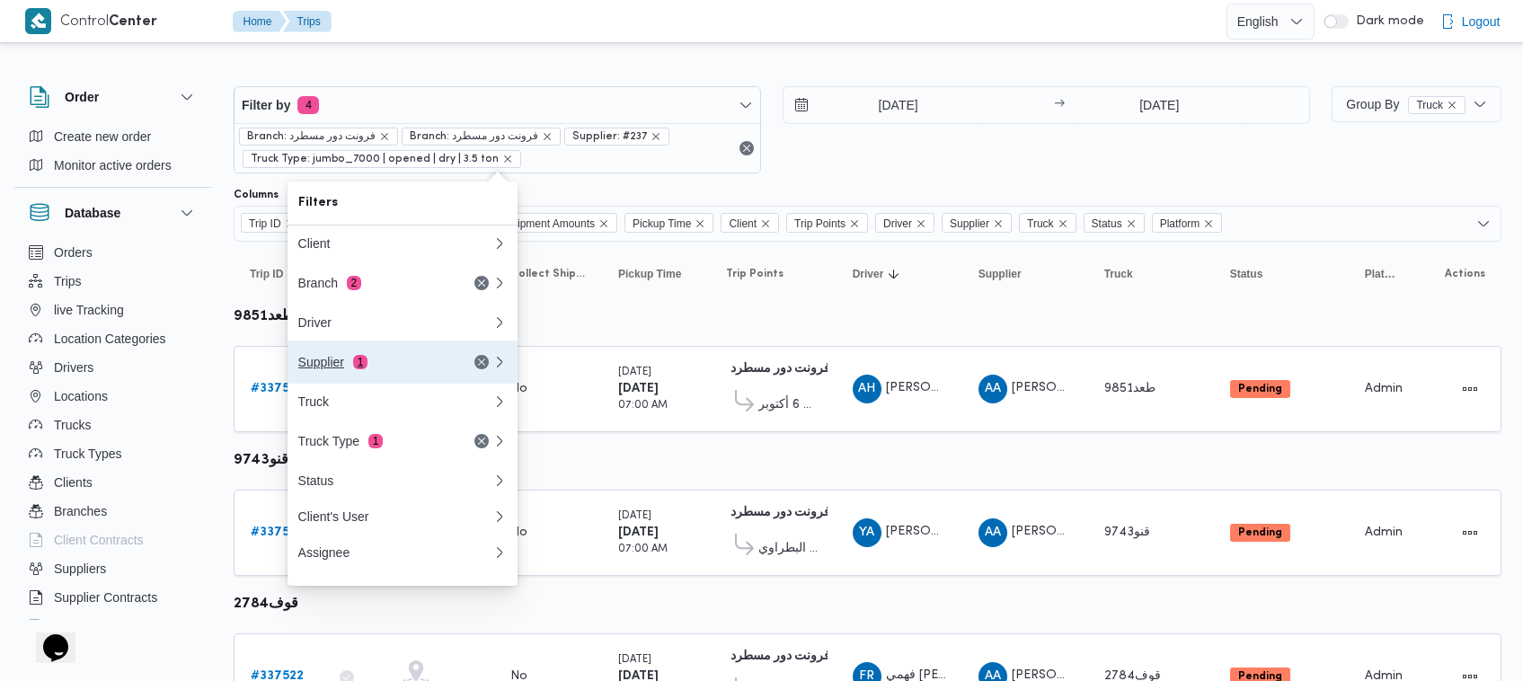
click at [411, 384] on button "Supplier 1" at bounding box center [403, 362] width 230 height 43
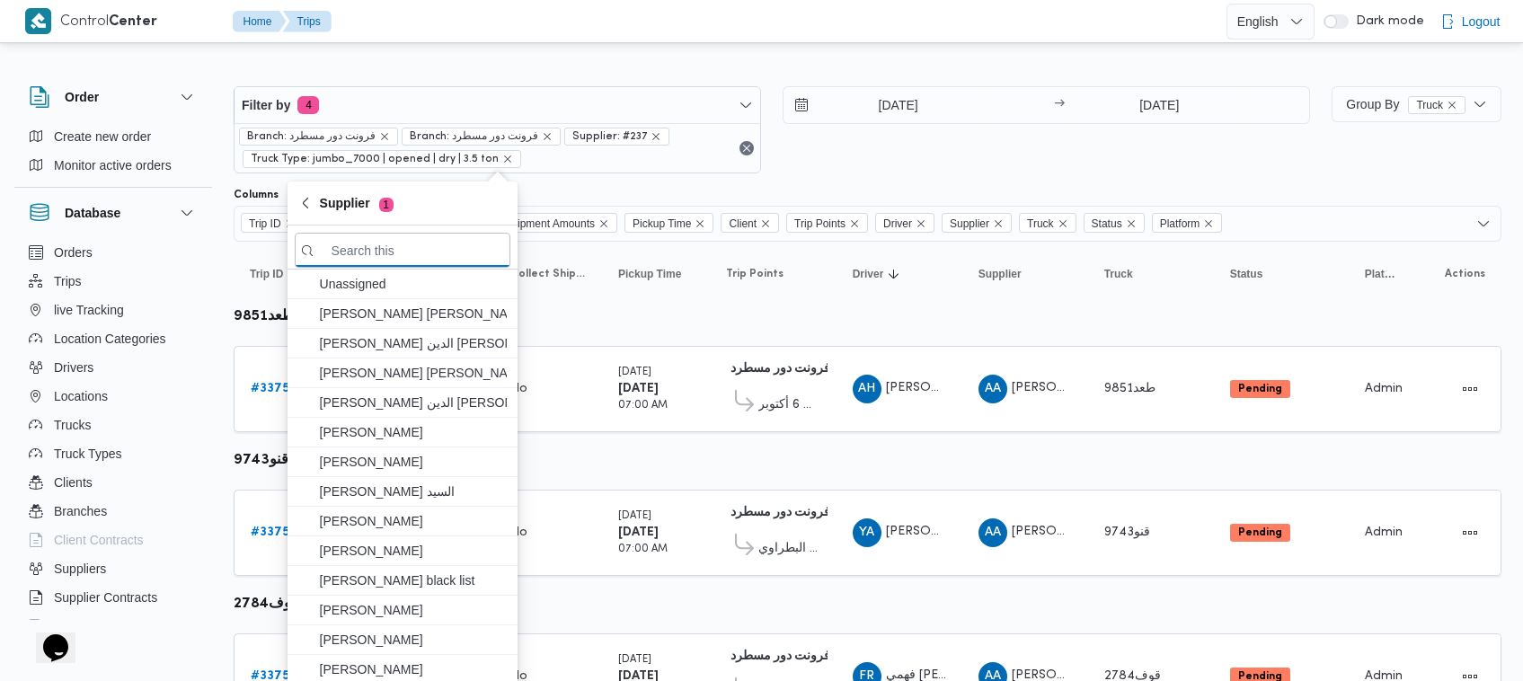
paste input "[PERSON_NAME] [PERSON_NAME]"
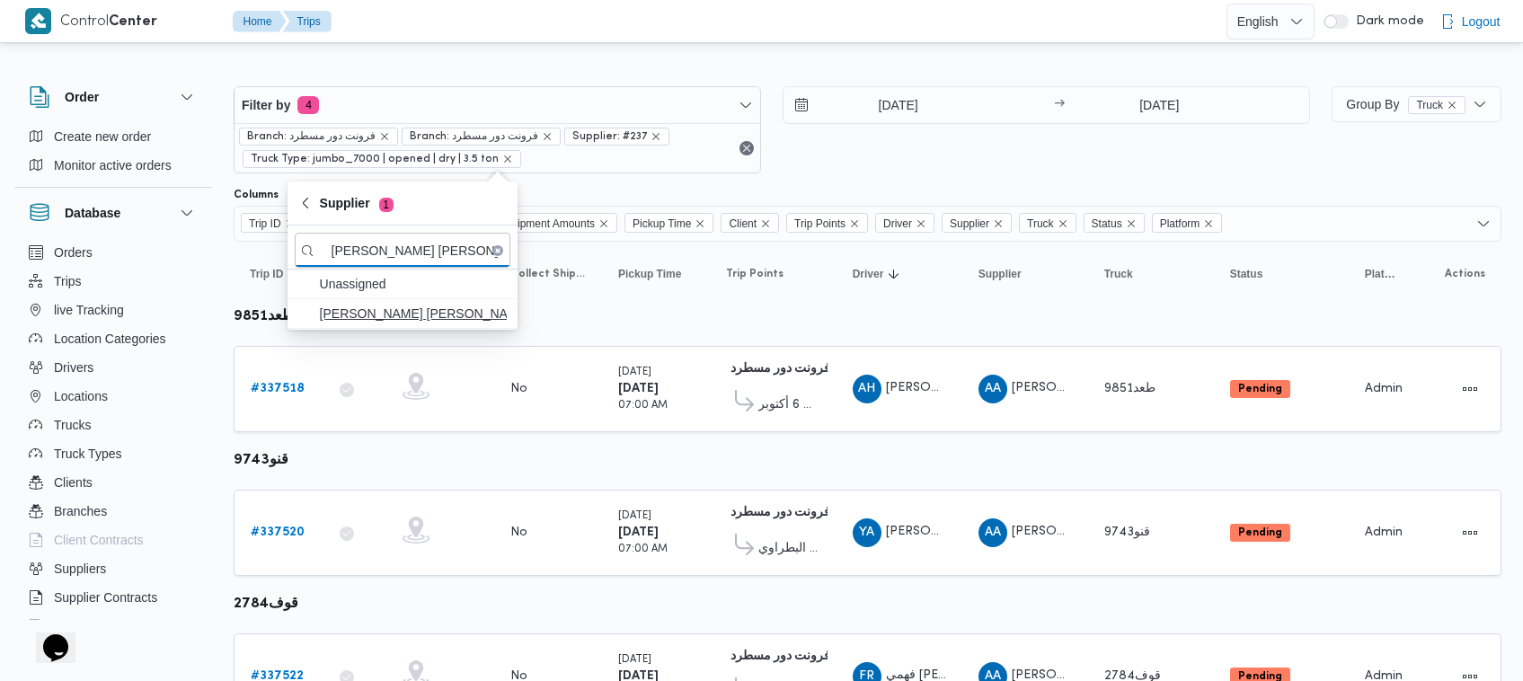
type input "[PERSON_NAME] [PERSON_NAME]"
click at [389, 321] on span "[PERSON_NAME] [PERSON_NAME]" at bounding box center [413, 314] width 187 height 22
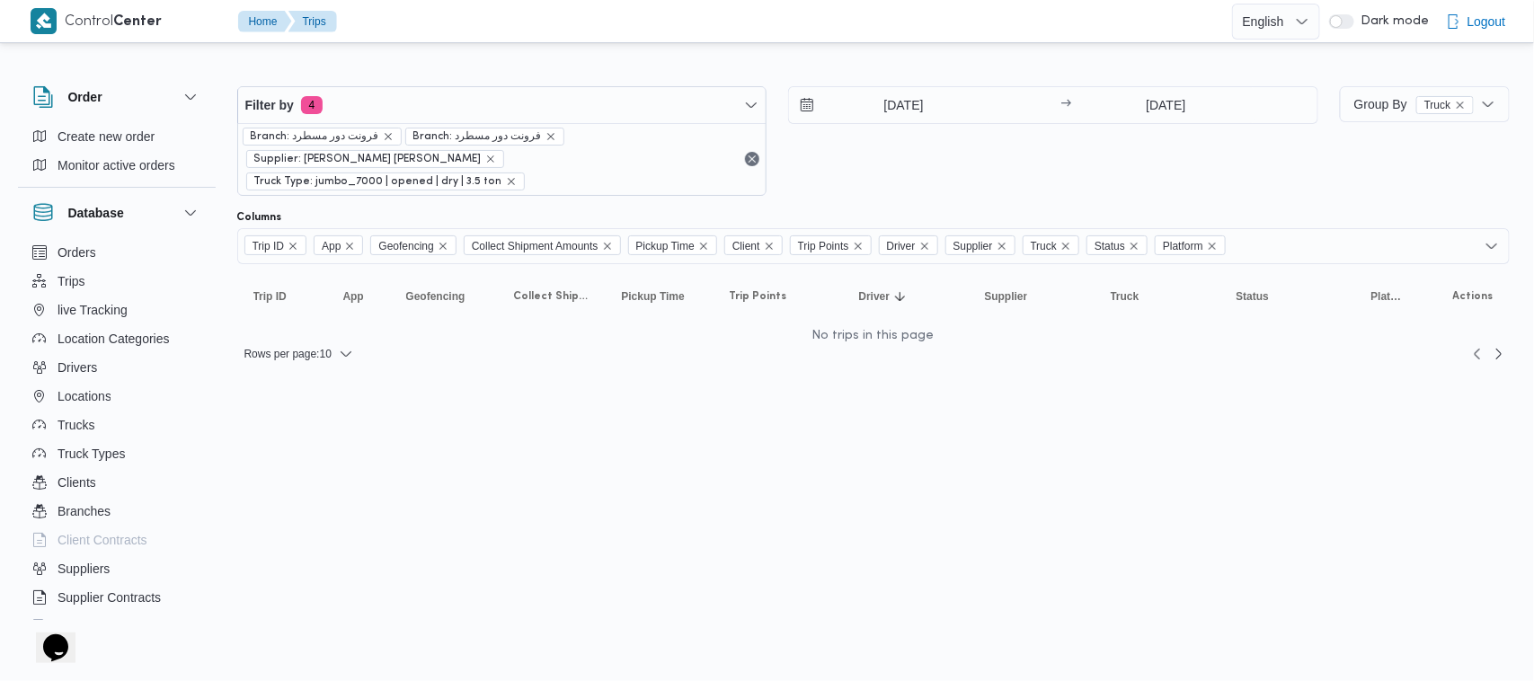
click at [975, 182] on div "Filter by 4 Branch: فرونت دور مسطرد Branch: فرونت دور مسطرد Supplier: [PERSON_N…" at bounding box center [777, 140] width 1102 height 131
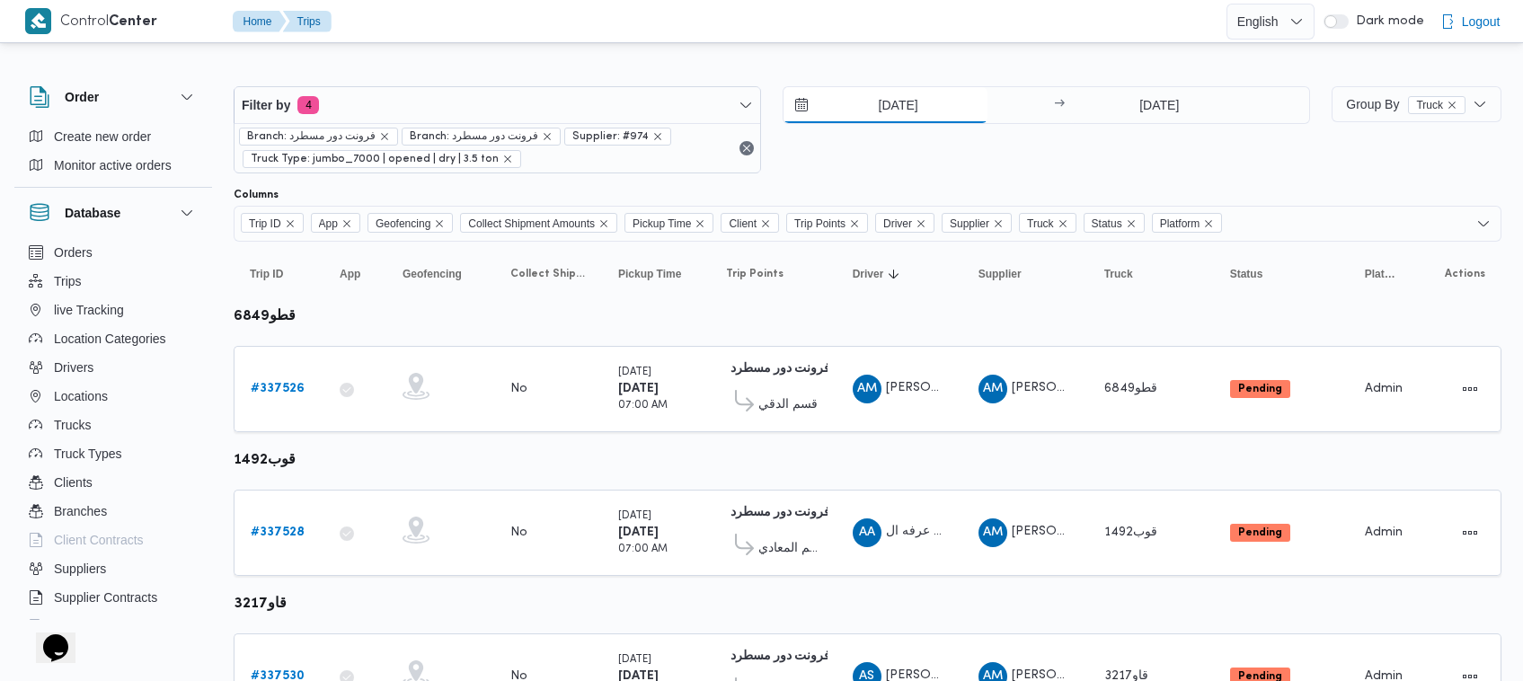
click at [928, 112] on input "[DATE]" at bounding box center [886, 105] width 204 height 36
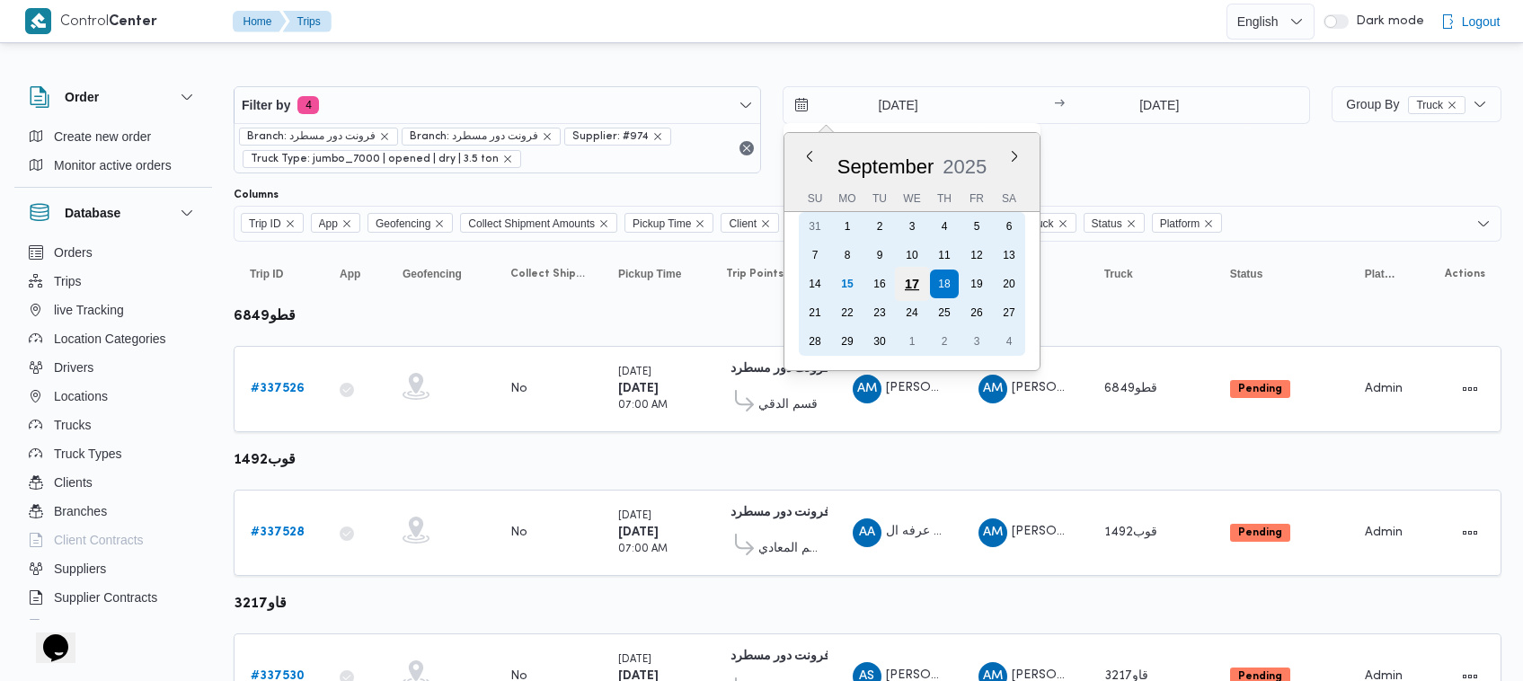
click at [923, 290] on div "17" at bounding box center [912, 284] width 34 height 34
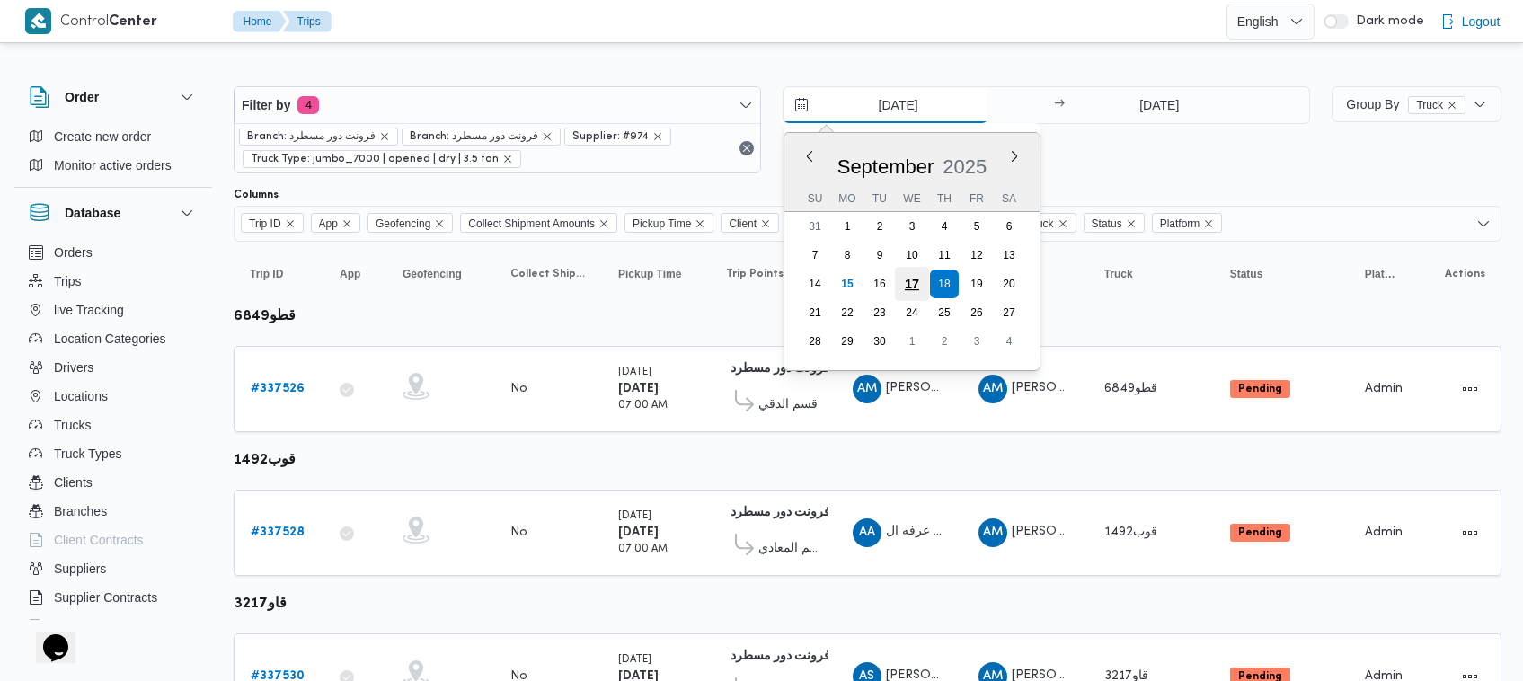
type input "[DATE]"
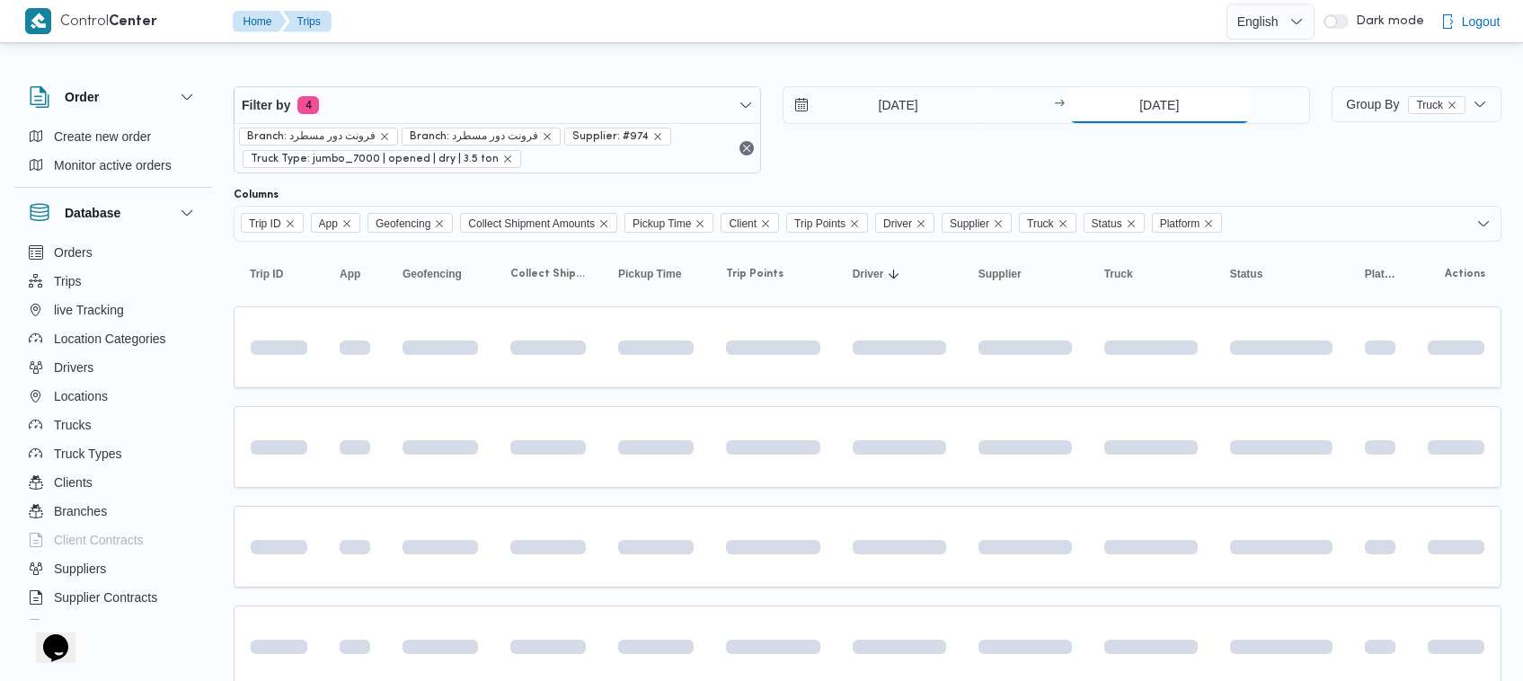
click at [1179, 114] on input "[DATE]" at bounding box center [1159, 105] width 179 height 36
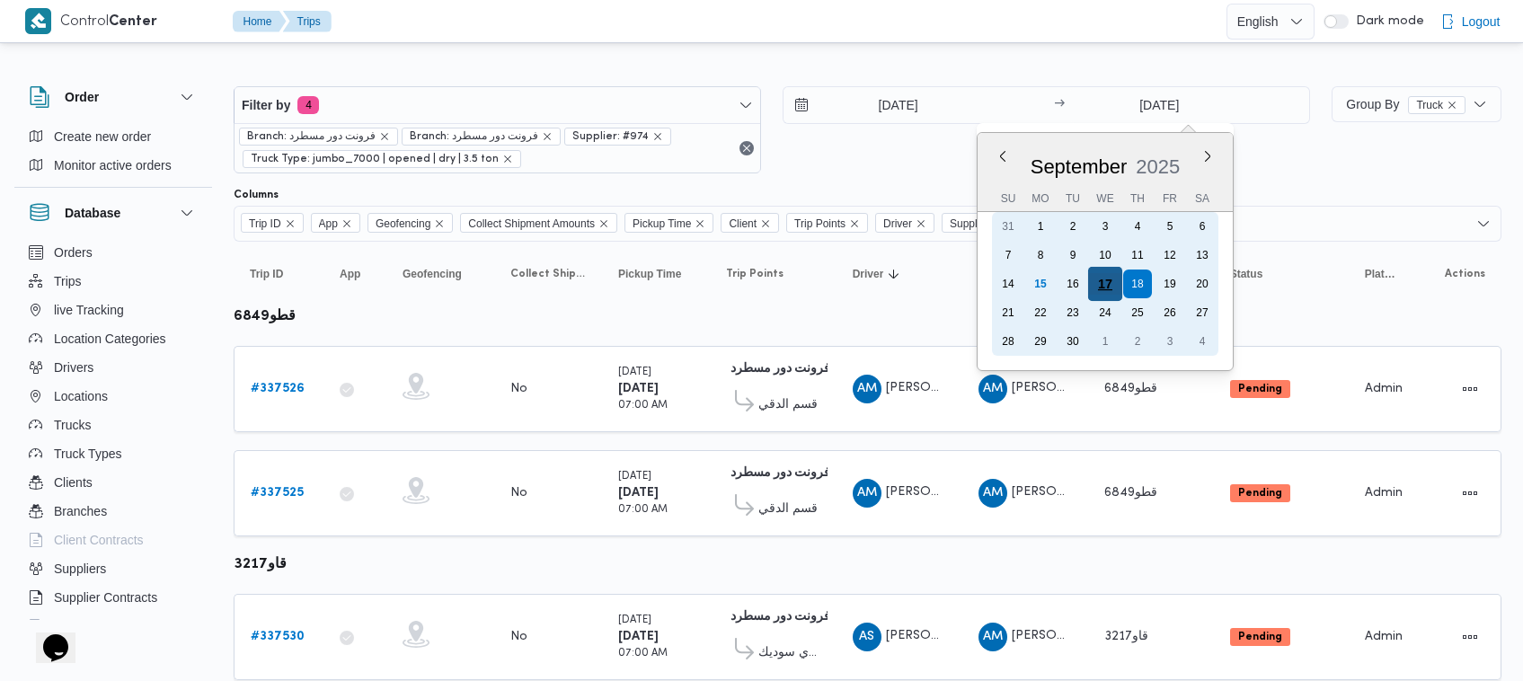
click at [1102, 281] on div "17" at bounding box center [1105, 284] width 34 height 34
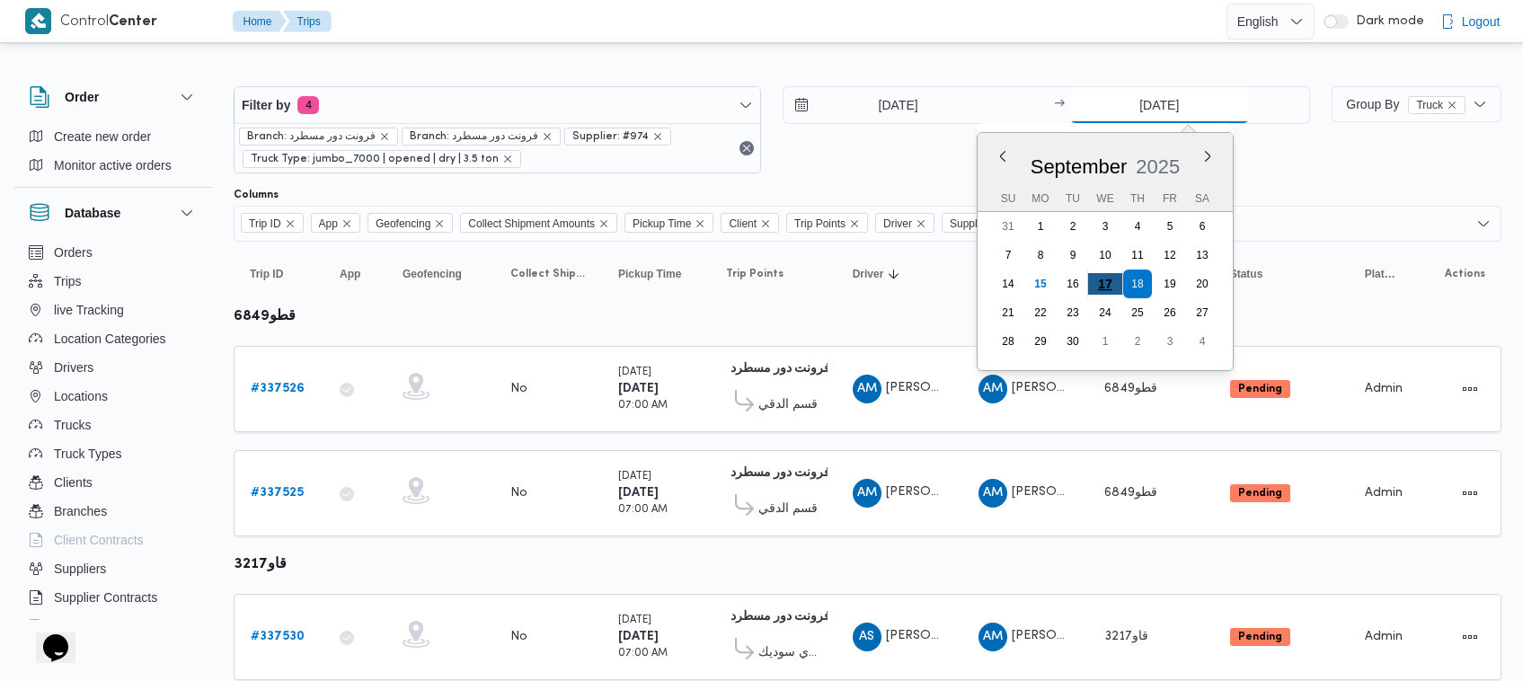
type input "[DATE]"
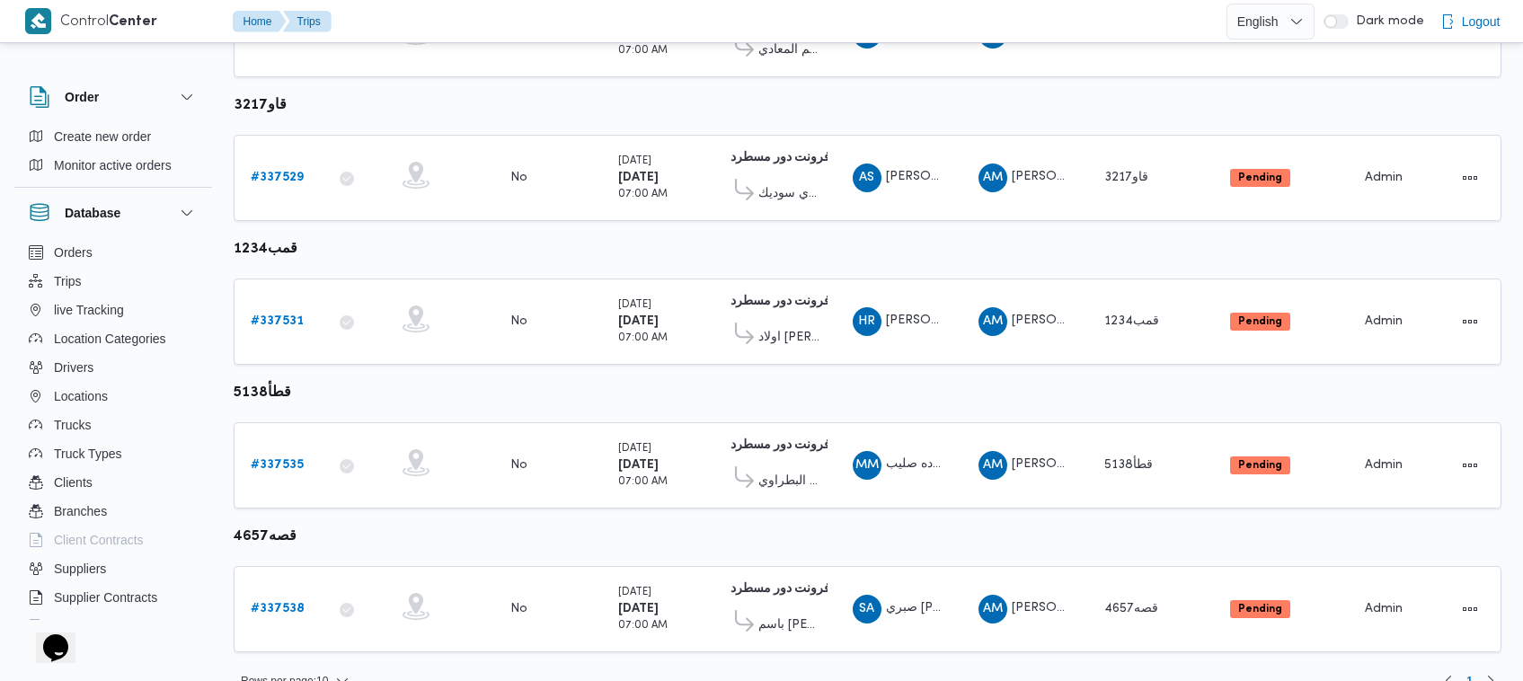
scroll to position [518, 0]
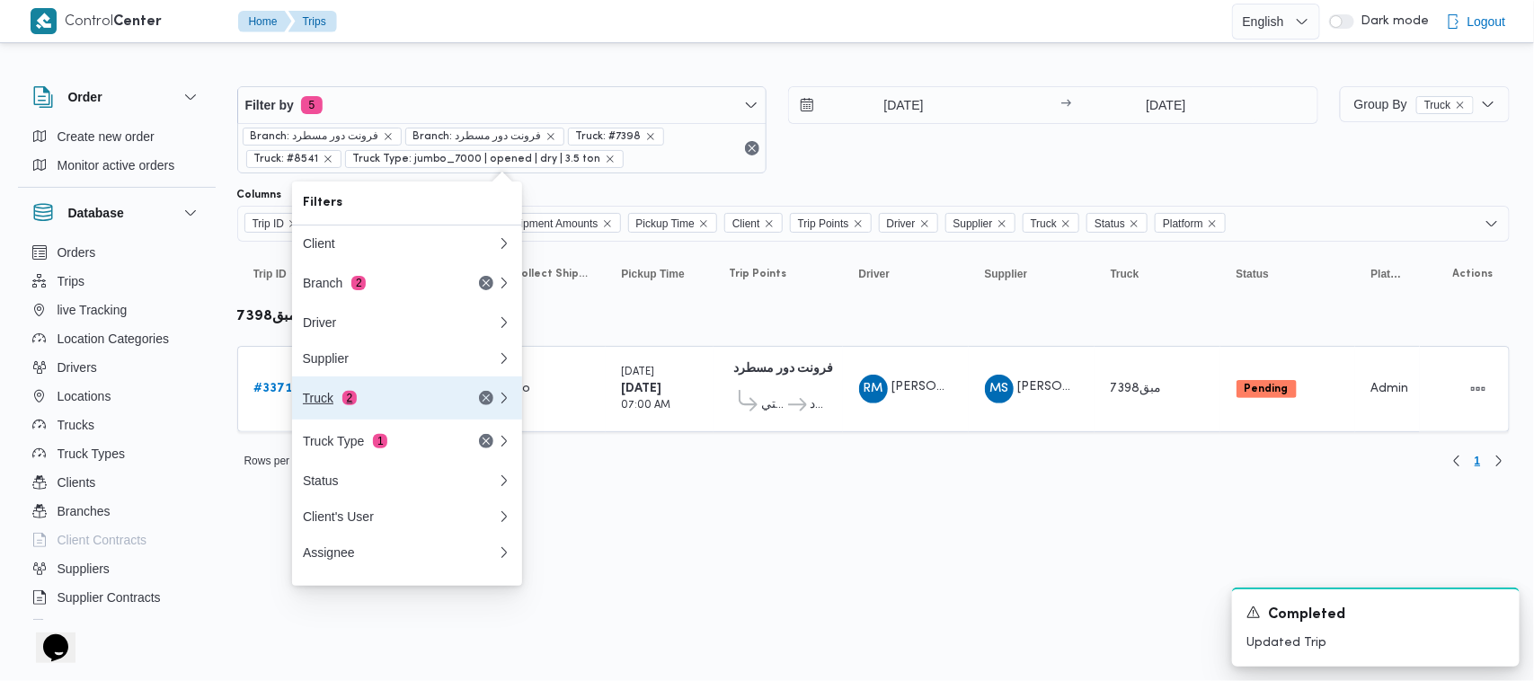
click at [364, 405] on div "Truck 2" at bounding box center [378, 398] width 151 height 14
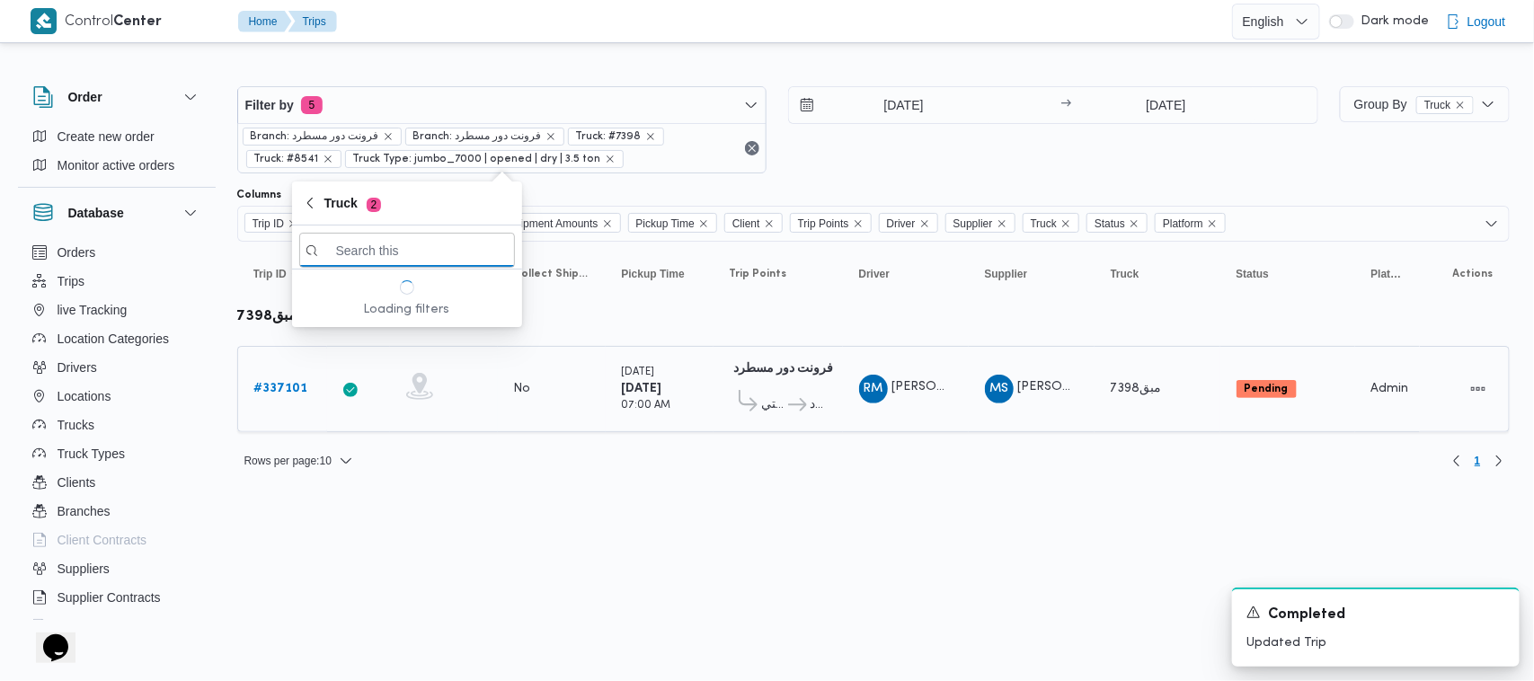
paste input "9465"
type input "9465"
click at [358, 316] on span "قطو9465" at bounding box center [417, 314] width 187 height 22
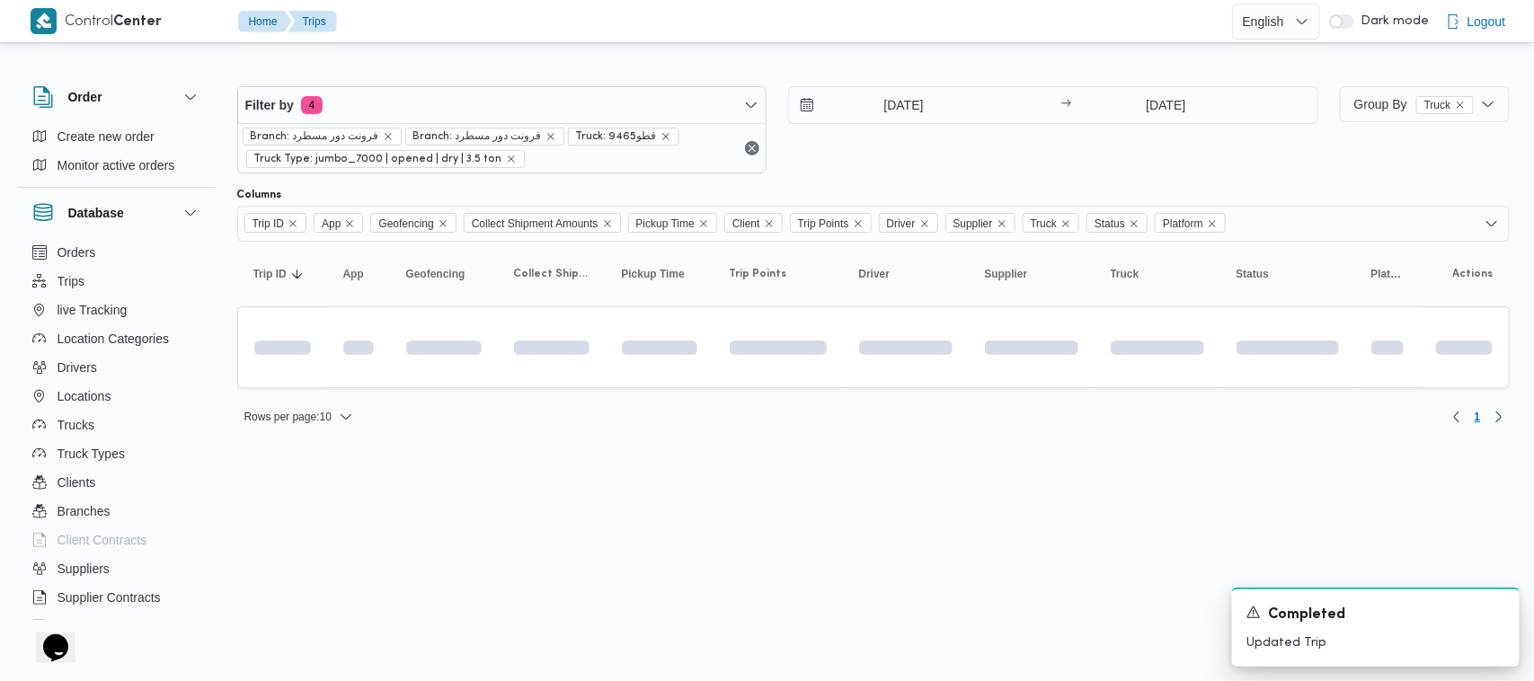
click at [455, 557] on html "Control Center Home Trips English عربي Dark mode Logout Order Create new order …" at bounding box center [767, 340] width 1534 height 681
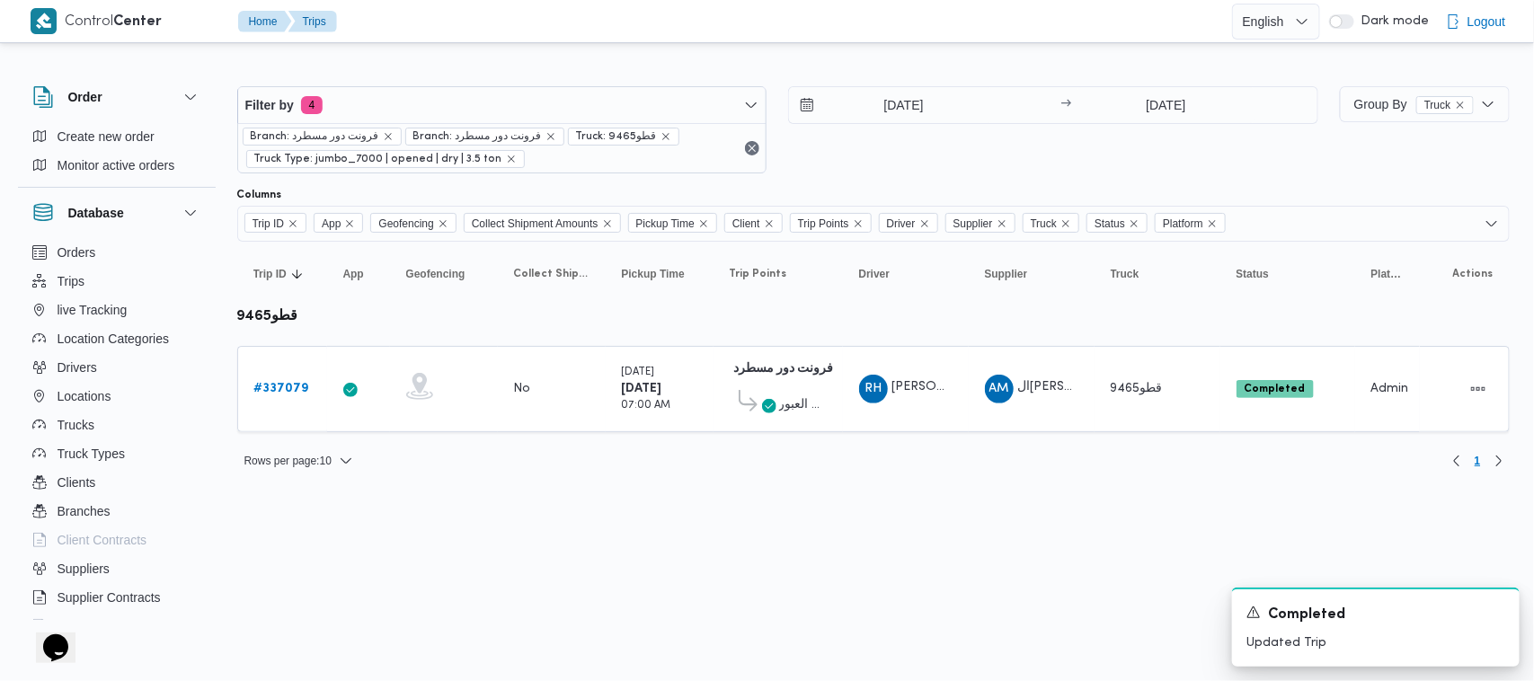
click at [681, 519] on html "Control Center Home Trips English عربي Dark mode Logout Order Create new order …" at bounding box center [767, 340] width 1534 height 681
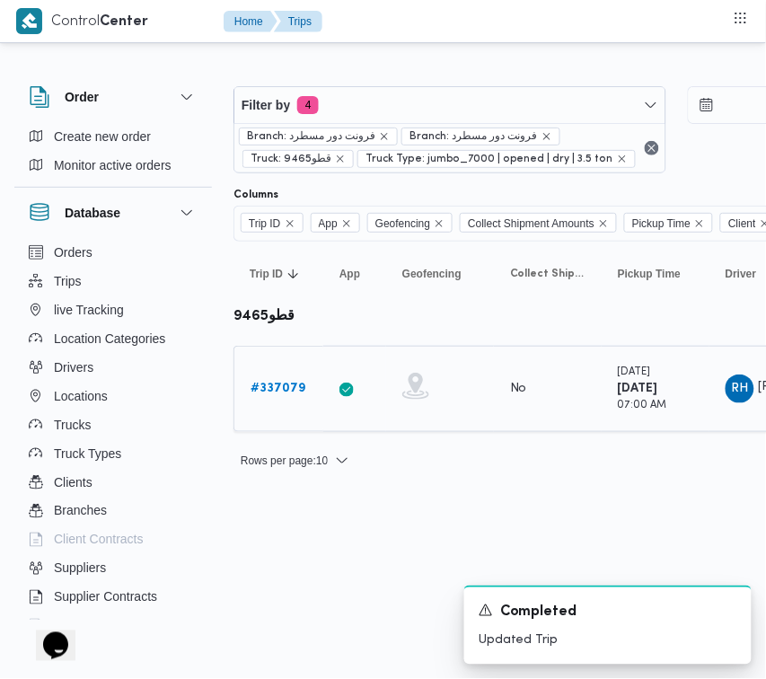
click at [270, 391] on b "# 337079" at bounding box center [278, 389] width 55 height 12
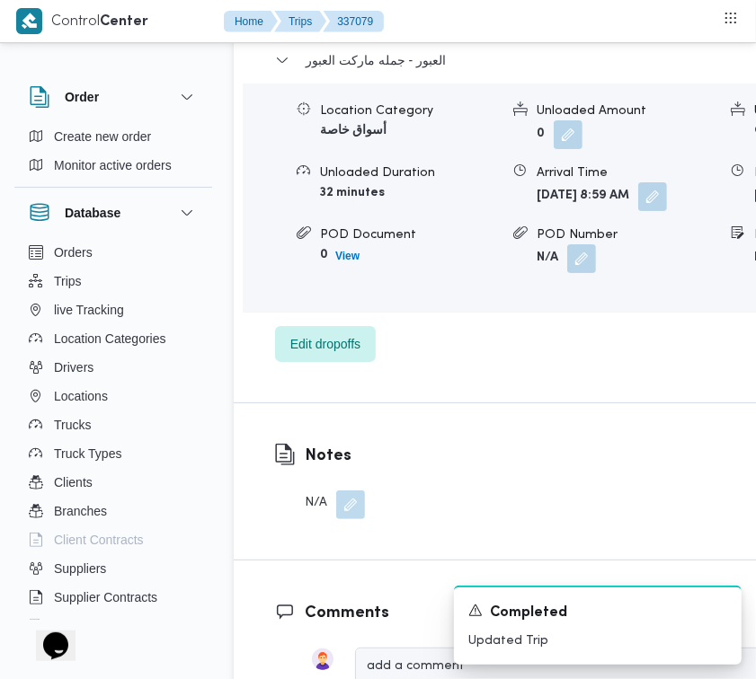
scroll to position [3156, 0]
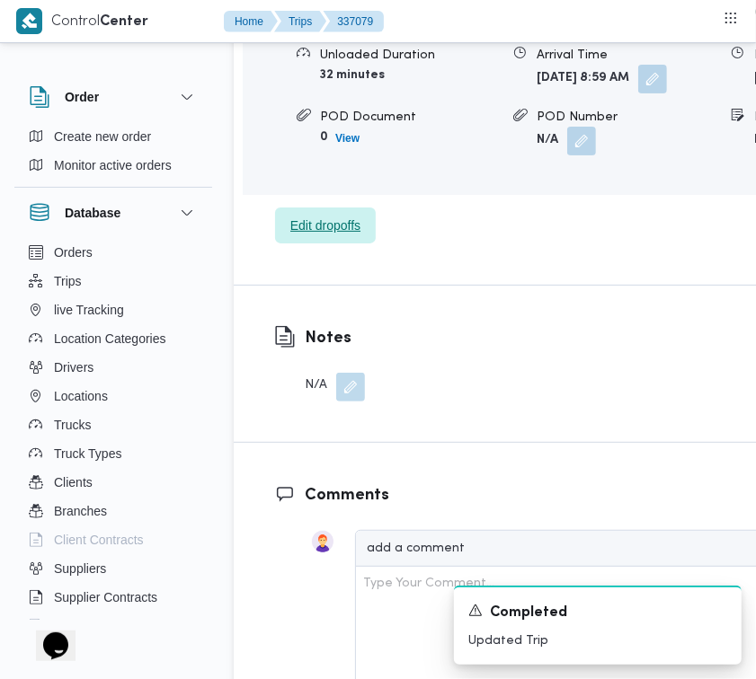
click at [364, 243] on span "Edit dropoffs" at bounding box center [325, 226] width 101 height 36
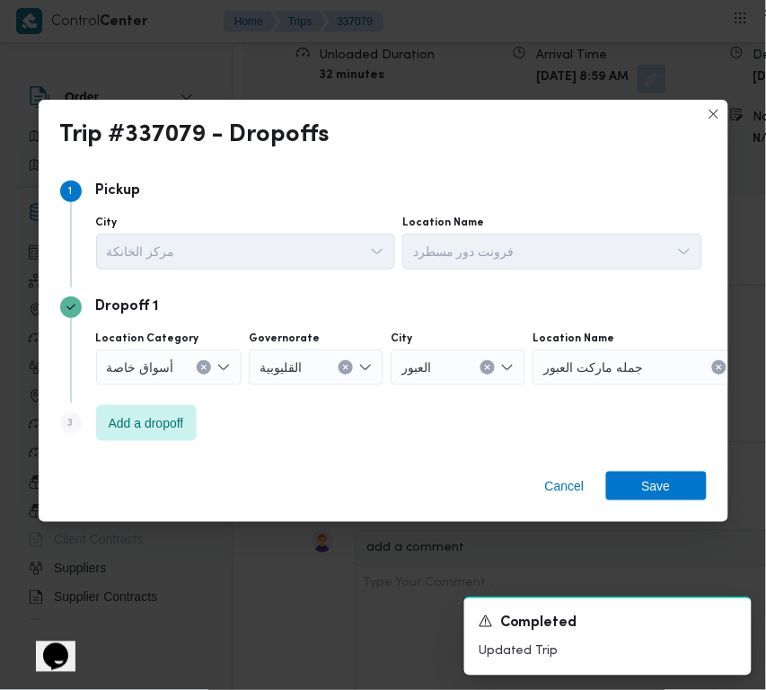
click at [200, 368] on icon "Clear input" at bounding box center [203, 367] width 7 height 7
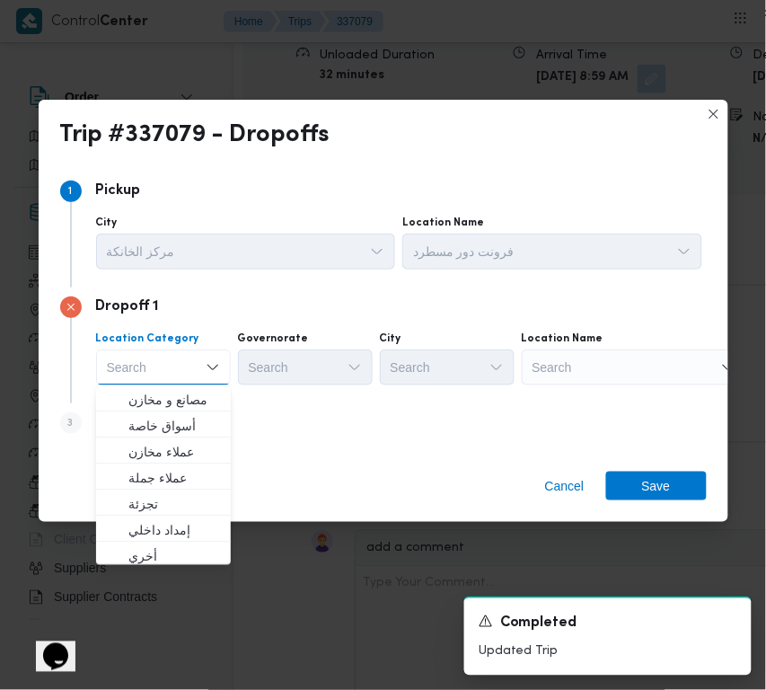
click at [582, 366] on div "Search" at bounding box center [634, 368] width 225 height 36
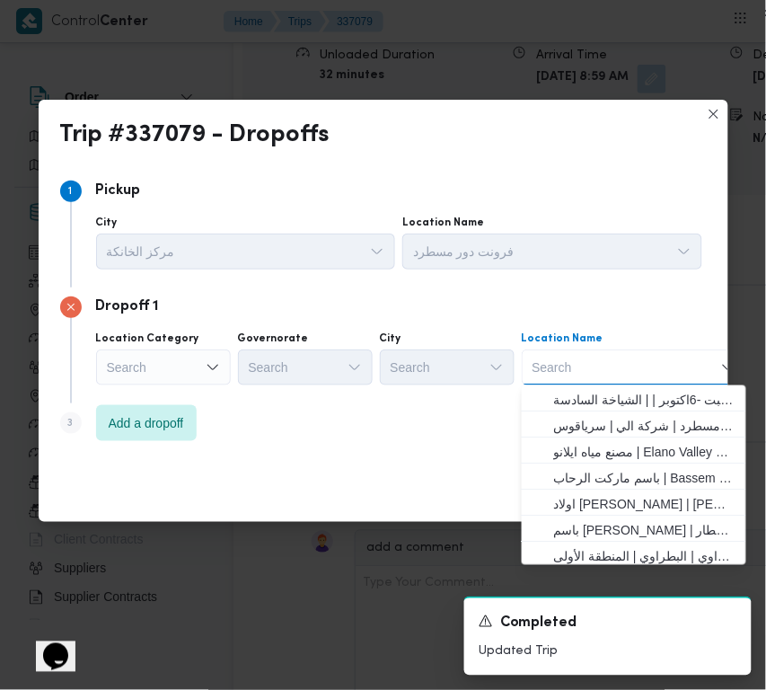
paste input "شبرامنت"
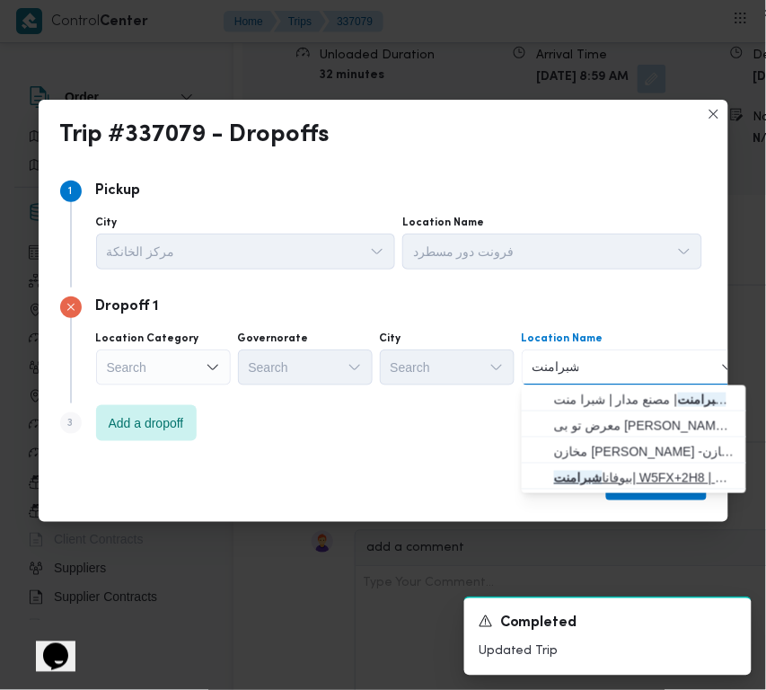
type input "شبرامنت"
click at [591, 474] on mark "شبرامنت" at bounding box center [578, 478] width 49 height 14
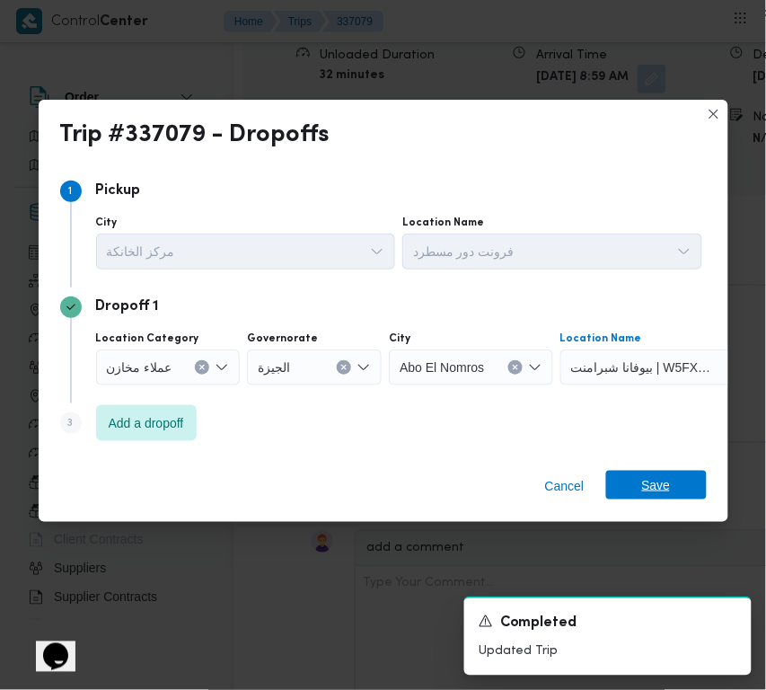
click at [672, 474] on span "Save" at bounding box center [656, 485] width 101 height 29
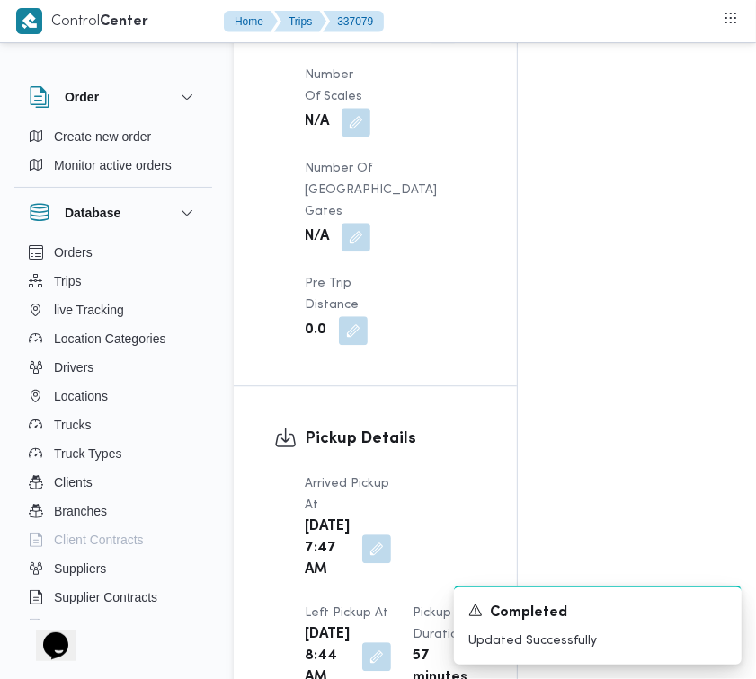
scroll to position [1373, 0]
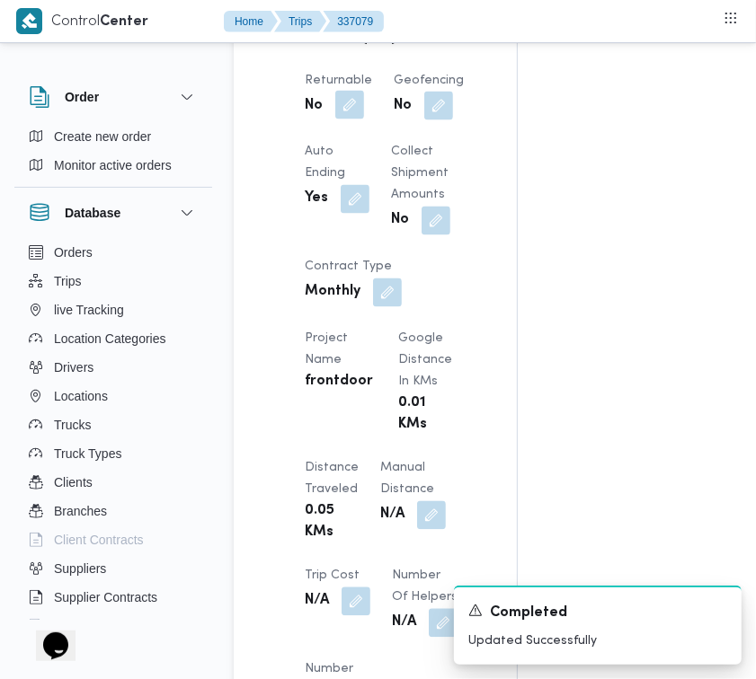
click at [353, 120] on button "button" at bounding box center [349, 105] width 29 height 29
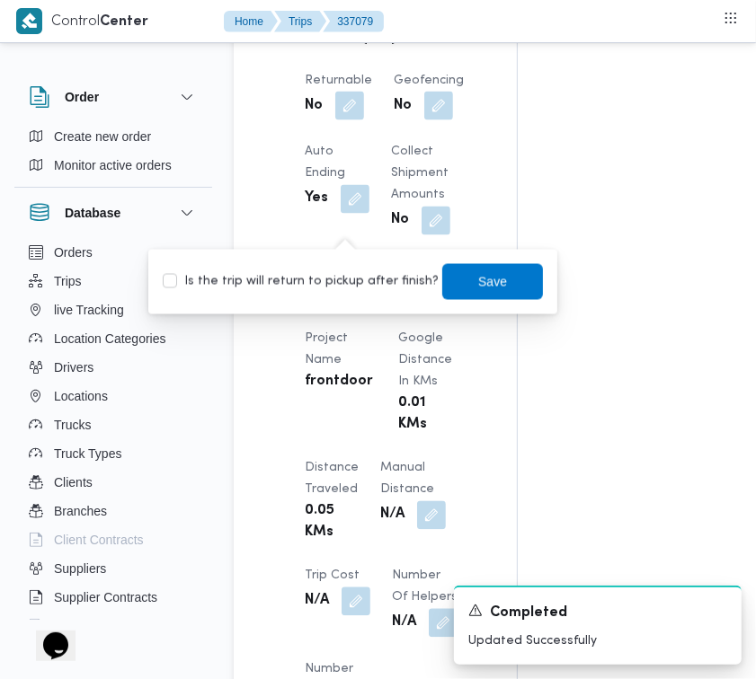
drag, startPoint x: 353, startPoint y: 270, endPoint x: 366, endPoint y: 279, distance: 15.5
click at [355, 271] on label "Is the trip will return to pickup after finish?" at bounding box center [301, 282] width 276 height 22
drag, startPoint x: 360, startPoint y: 283, endPoint x: 409, endPoint y: 288, distance: 48.8
click at [360, 284] on label "Is the trip will return to pickup after finish?" at bounding box center [301, 282] width 276 height 22
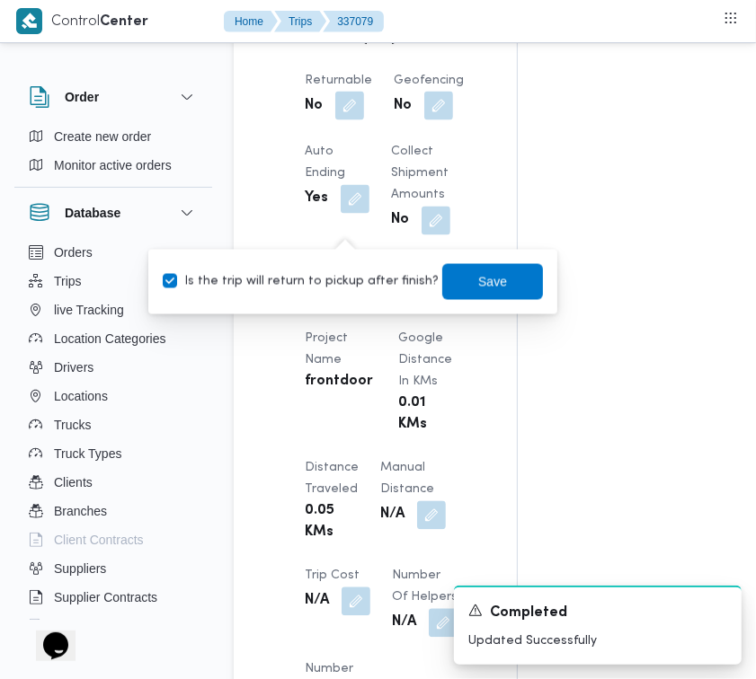
checkbox input "true"
click at [478, 288] on span "Save" at bounding box center [492, 281] width 29 height 22
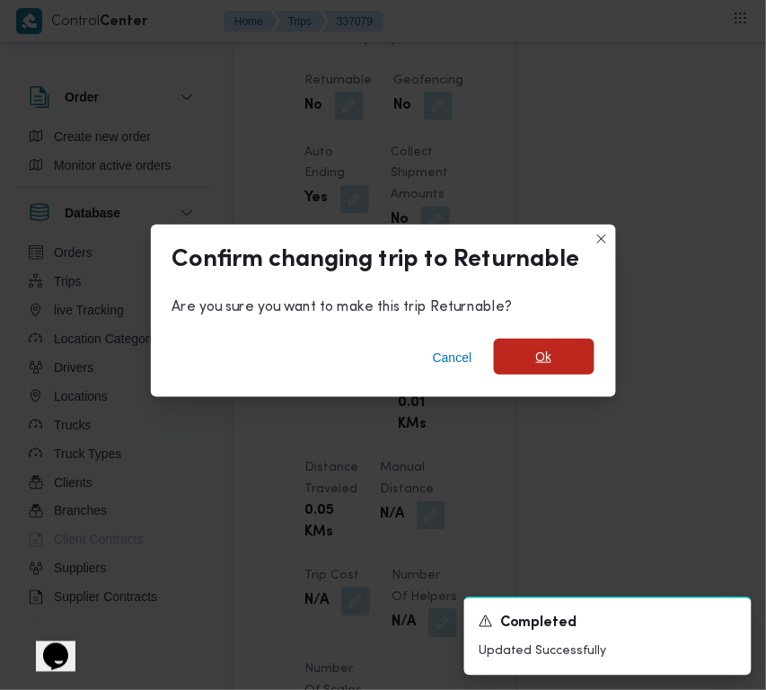
click at [554, 360] on span "Ok" at bounding box center [544, 357] width 101 height 36
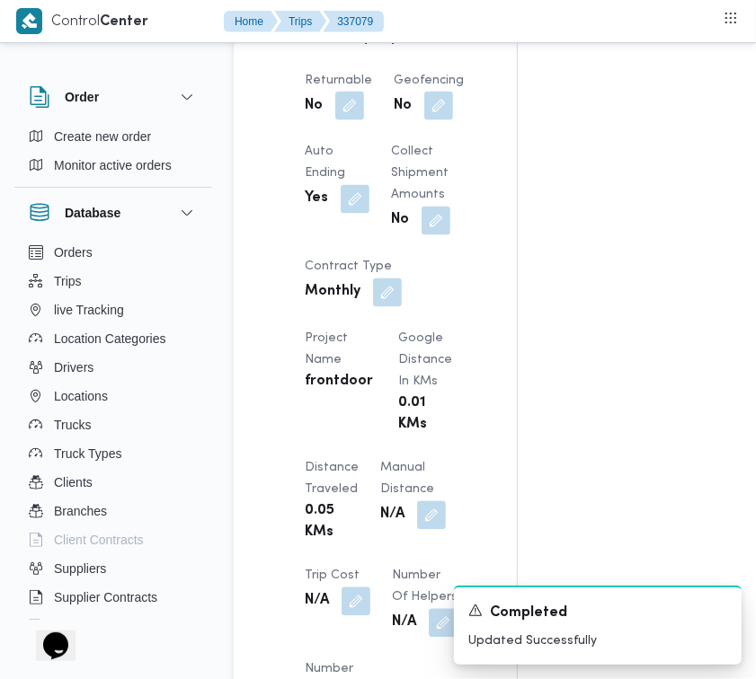
click at [531, 279] on div "Assignees Checklist Dropoffs details entered Driver Assigned Truck Assigned Doc…" at bounding box center [655, 291] width 274 height 2670
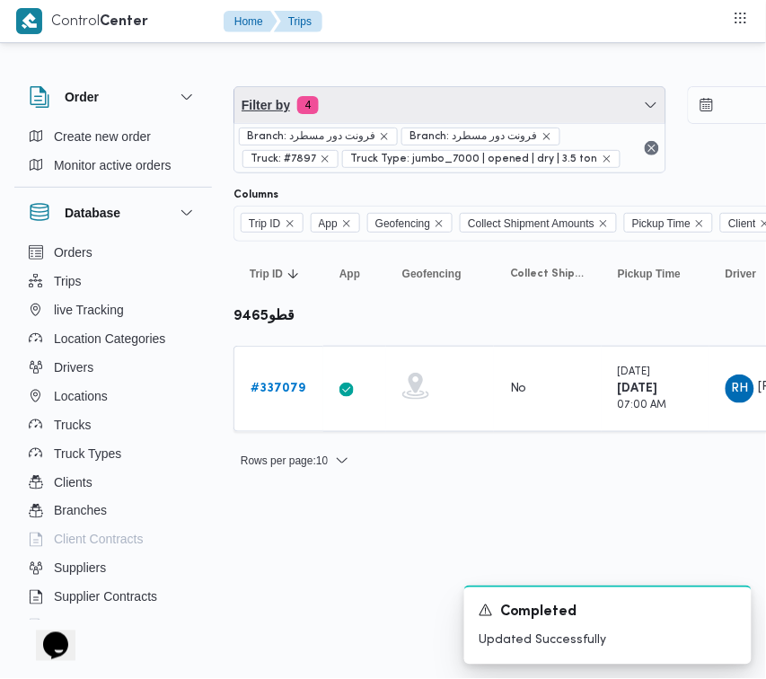
click at [384, 91] on span "Filter by 4" at bounding box center [450, 105] width 431 height 36
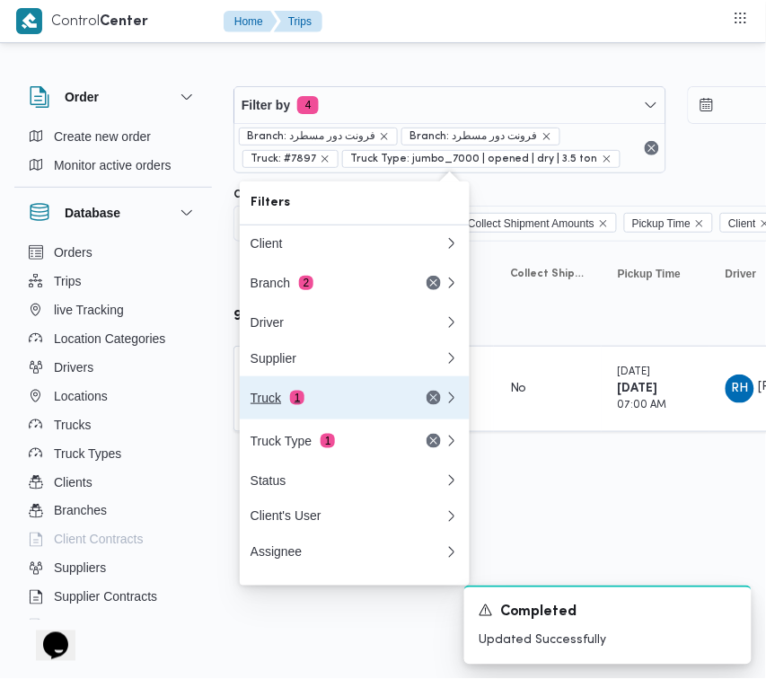
click at [347, 400] on div "Truck 1" at bounding box center [326, 398] width 151 height 14
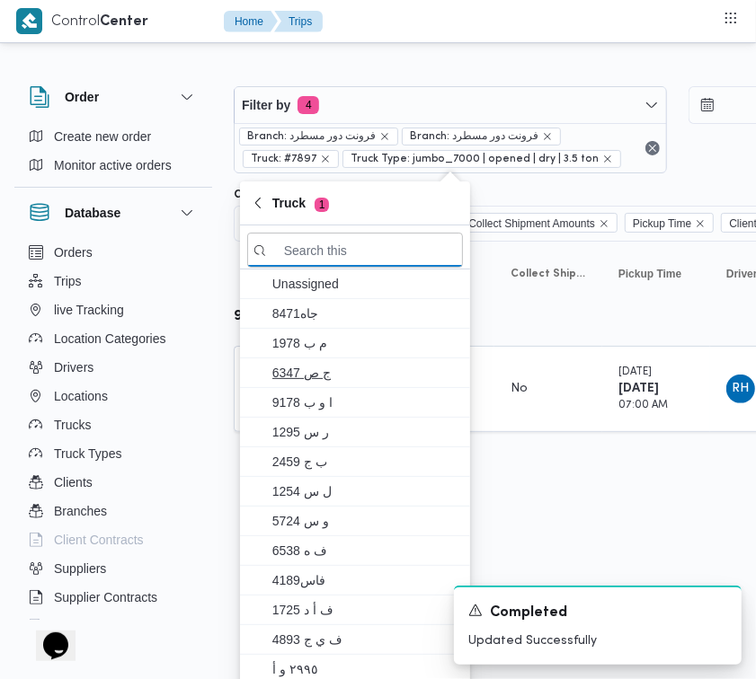
paste input "6827"
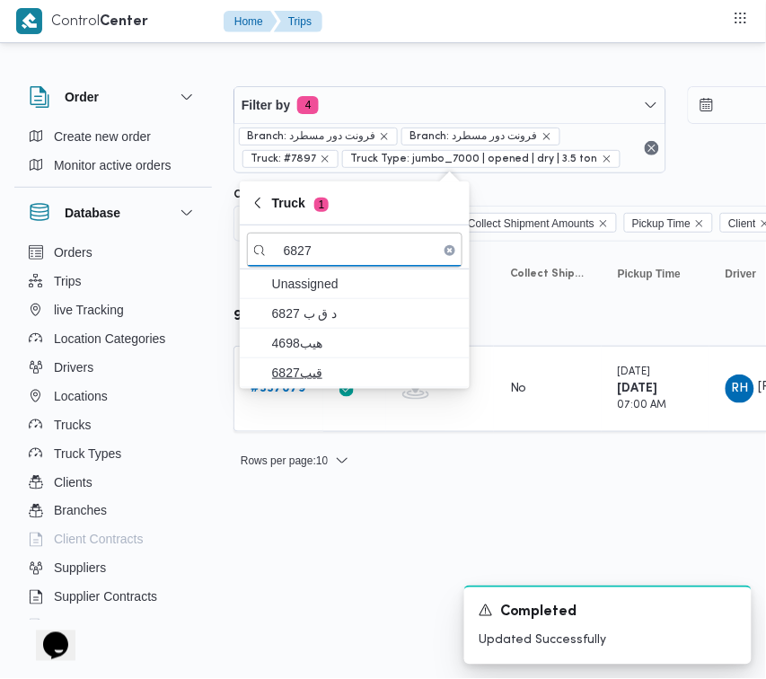
type input "6827"
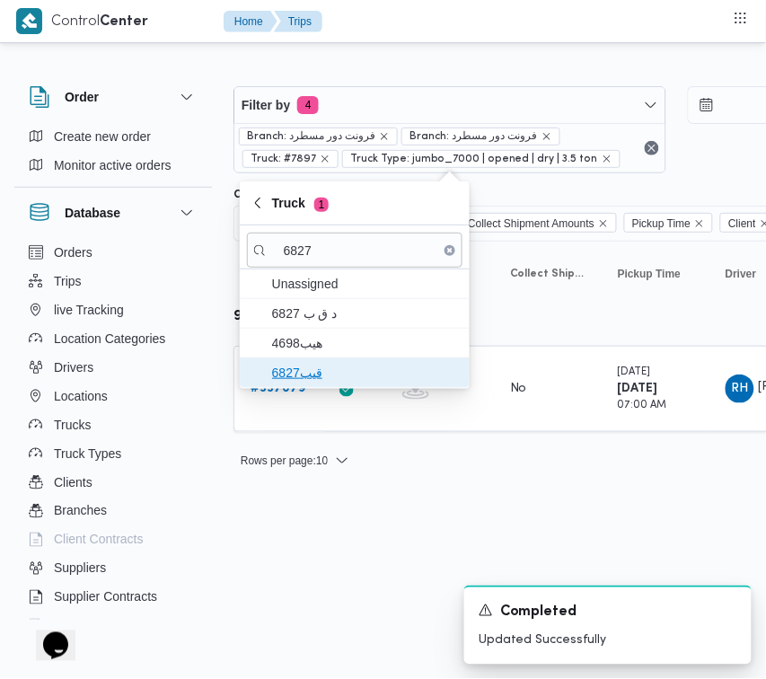
click at [366, 370] on span "قيب6827" at bounding box center [365, 373] width 187 height 22
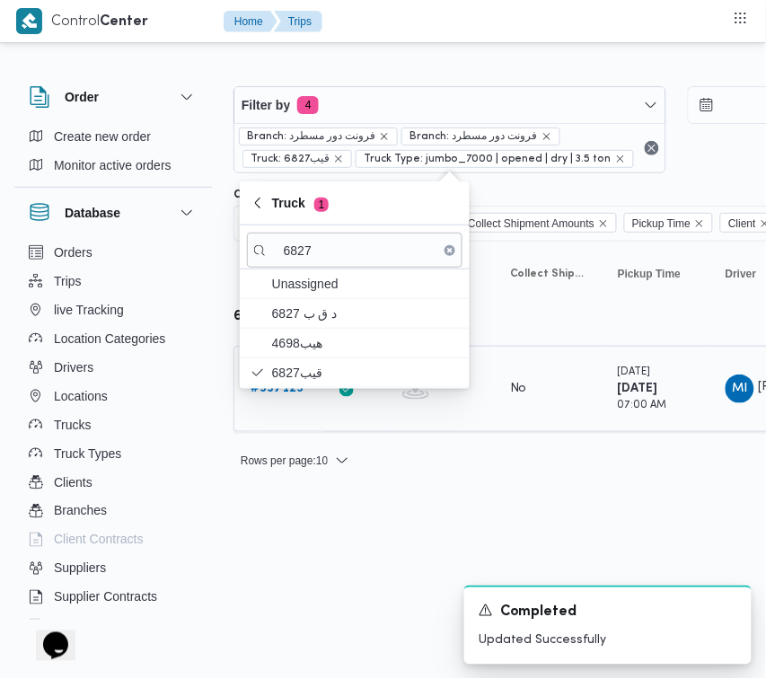
click at [297, 418] on td "Trip ID # 337123" at bounding box center [279, 389] width 90 height 86
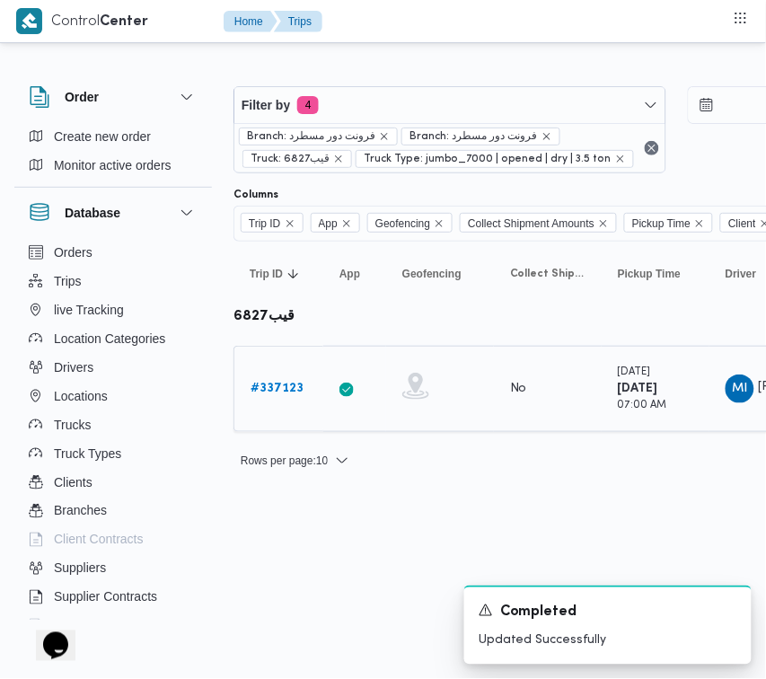
click at [280, 391] on b "# 337123" at bounding box center [277, 389] width 53 height 12
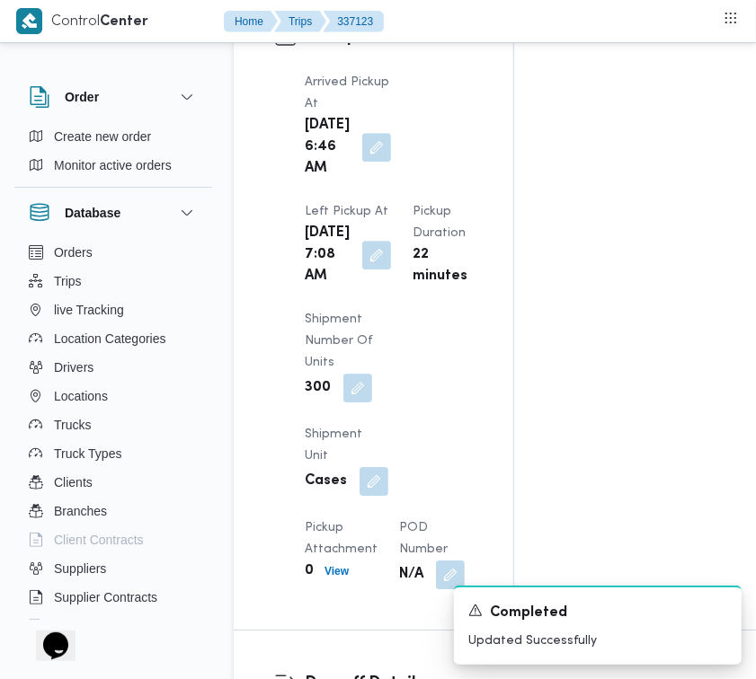
scroll to position [2970, 0]
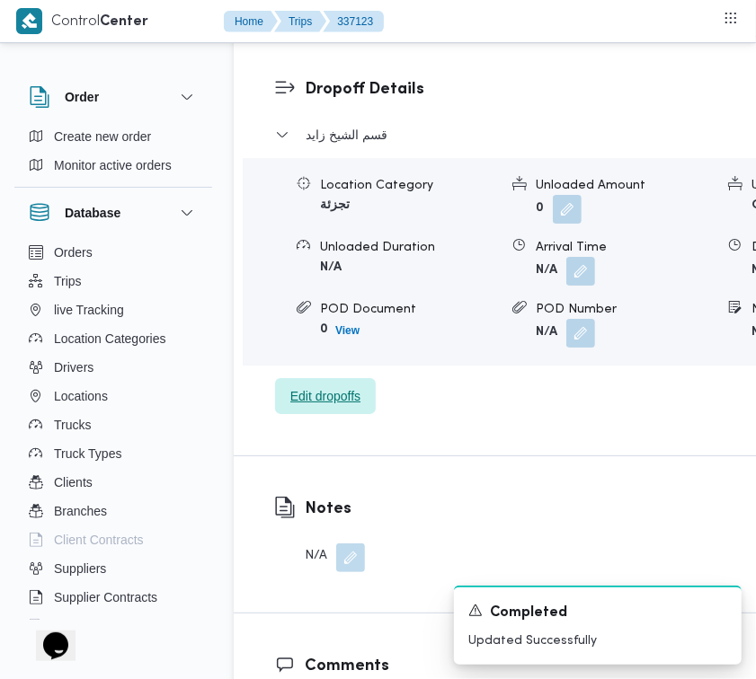
drag, startPoint x: 259, startPoint y: 572, endPoint x: 310, endPoint y: 575, distance: 51.3
click at [261, 456] on div "Dropoff Details قسم [PERSON_NAME] Category تجزئة Unloaded Amount 0 Unloaded Uni…" at bounding box center [586, 246] width 705 height 419
click at [326, 407] on span "Edit dropoffs" at bounding box center [325, 396] width 70 height 22
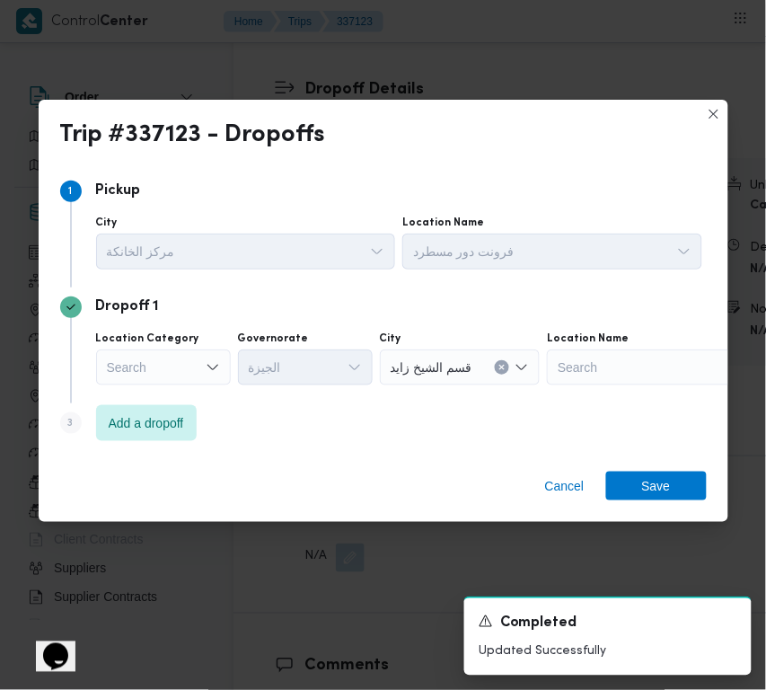
click at [211, 347] on div "Location Category Search" at bounding box center [163, 359] width 135 height 54
click at [203, 373] on div "Search" at bounding box center [163, 368] width 135 height 36
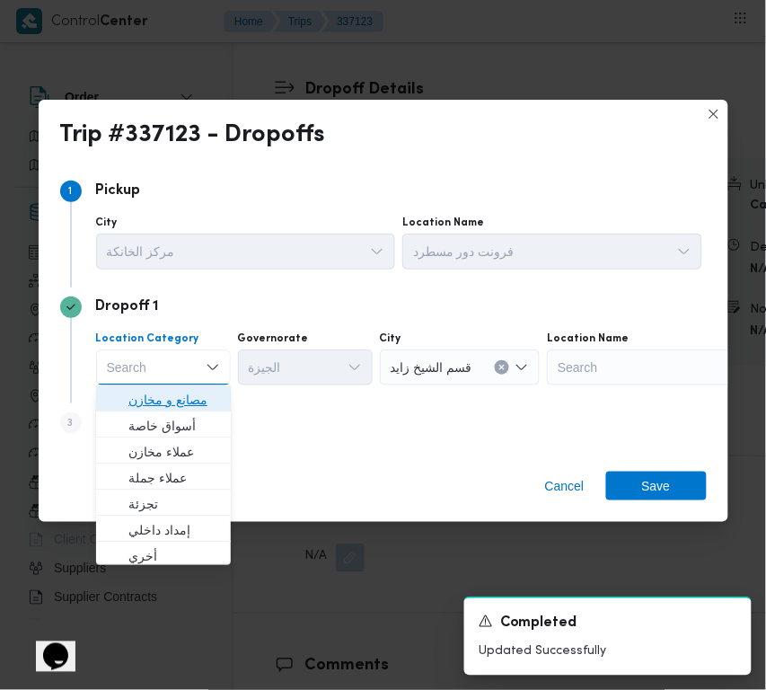
click at [199, 388] on span "مصانع و مخازن" at bounding box center [163, 399] width 120 height 29
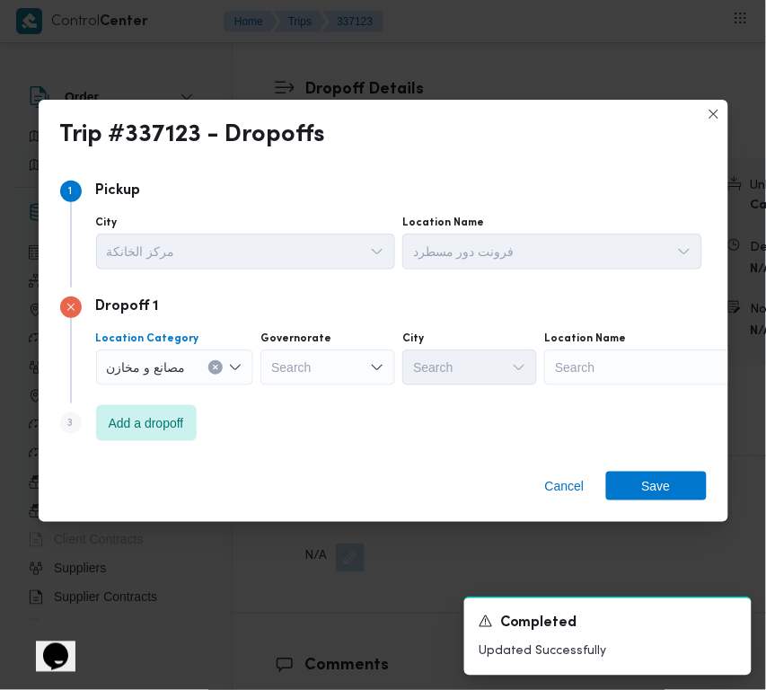
click at [214, 361] on button "Clear input" at bounding box center [215, 367] width 14 height 14
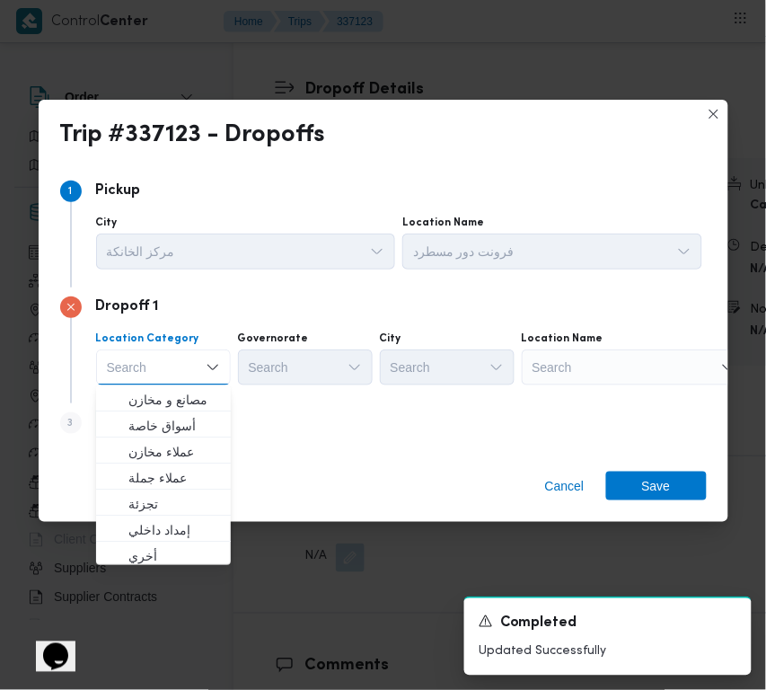
click at [564, 369] on div "Search" at bounding box center [634, 368] width 225 height 36
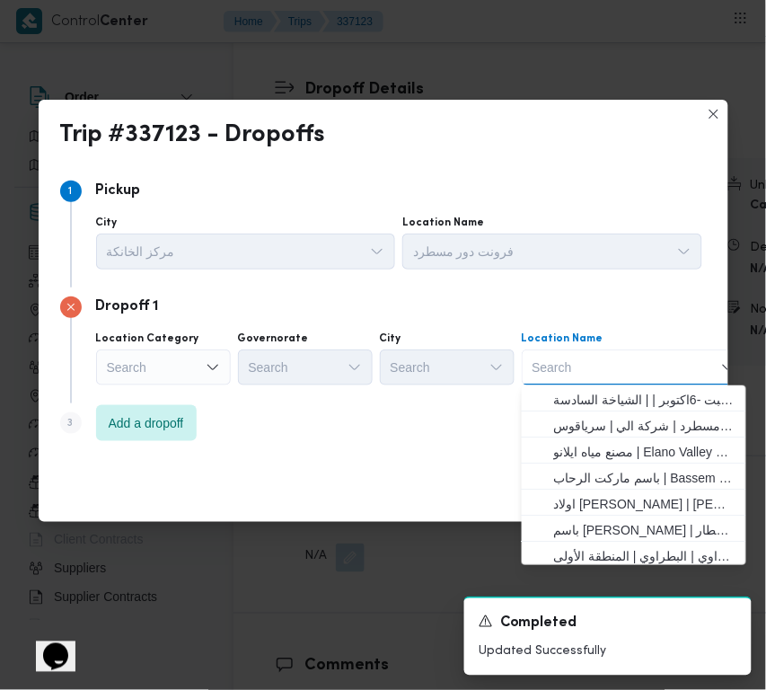
paste input "شبرامنت"
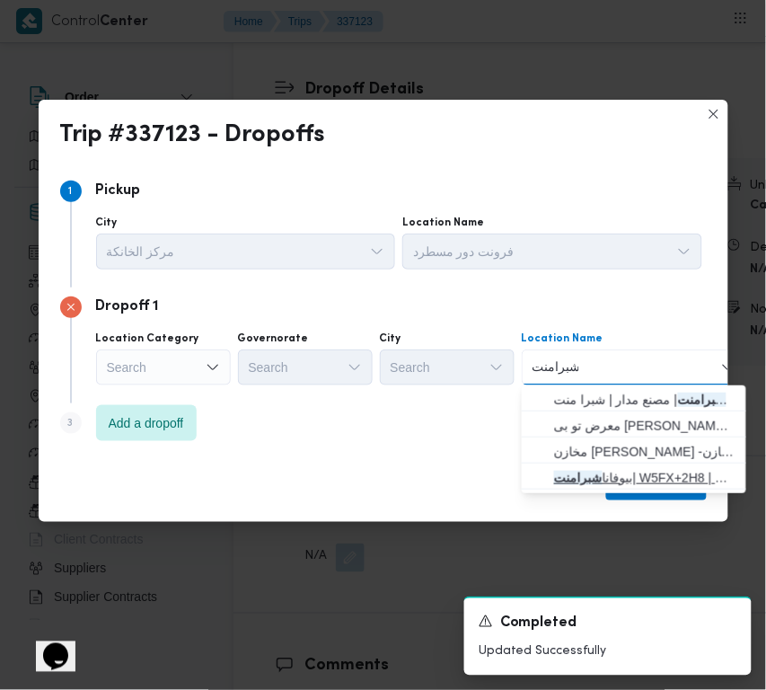
type input "شبرامنت"
click at [613, 472] on span "بيوفانا شبرامنت | W5FX+2H8 | شبرا منت" at bounding box center [645, 478] width 182 height 22
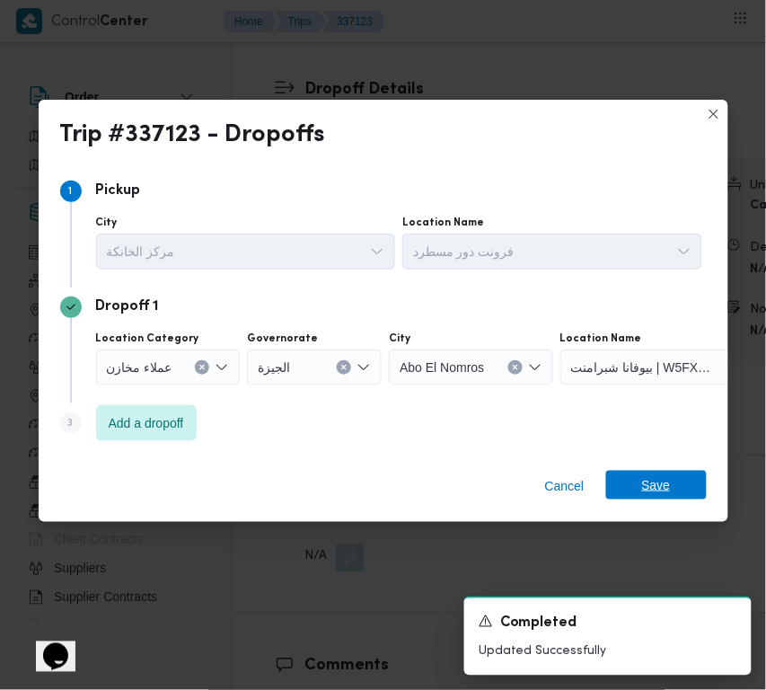
click at [656, 483] on span "Save" at bounding box center [656, 485] width 29 height 29
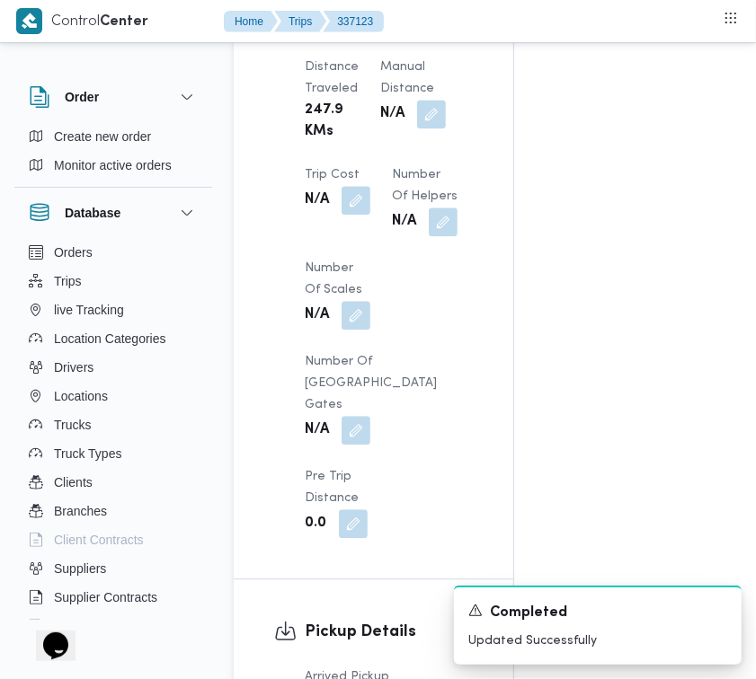
scroll to position [1188, 0]
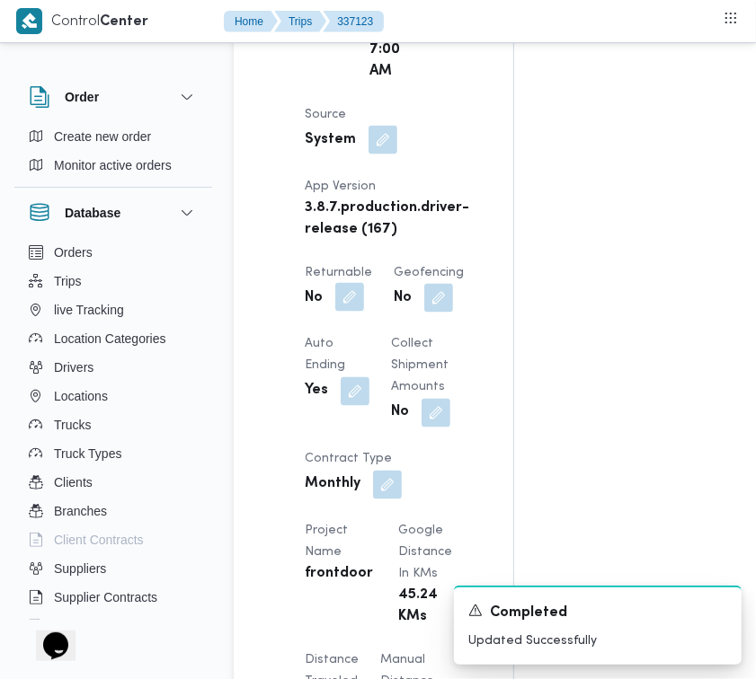
click at [352, 312] on button "button" at bounding box center [349, 297] width 29 height 29
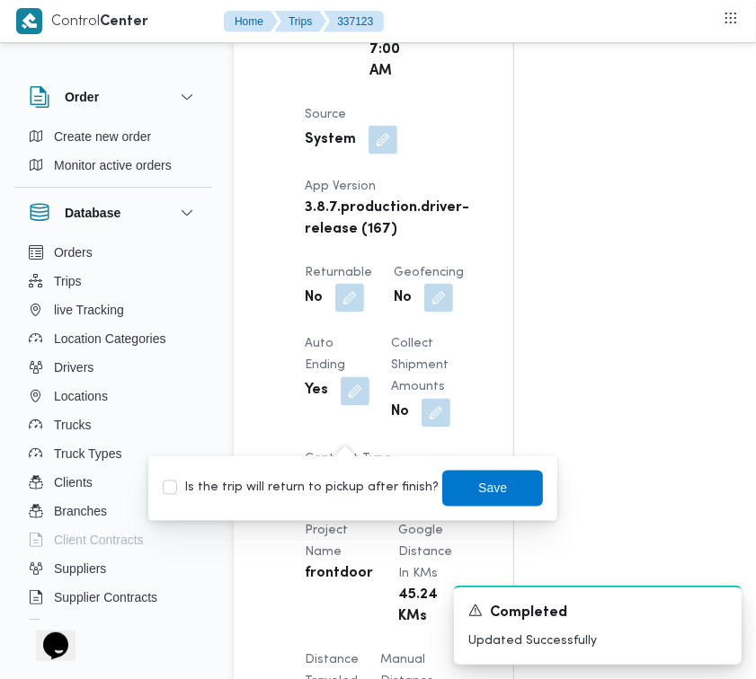
click at [346, 490] on label "Is the trip will return to pickup after finish?" at bounding box center [301, 489] width 276 height 22
checkbox input "true"
click at [449, 490] on span "Save" at bounding box center [492, 488] width 101 height 36
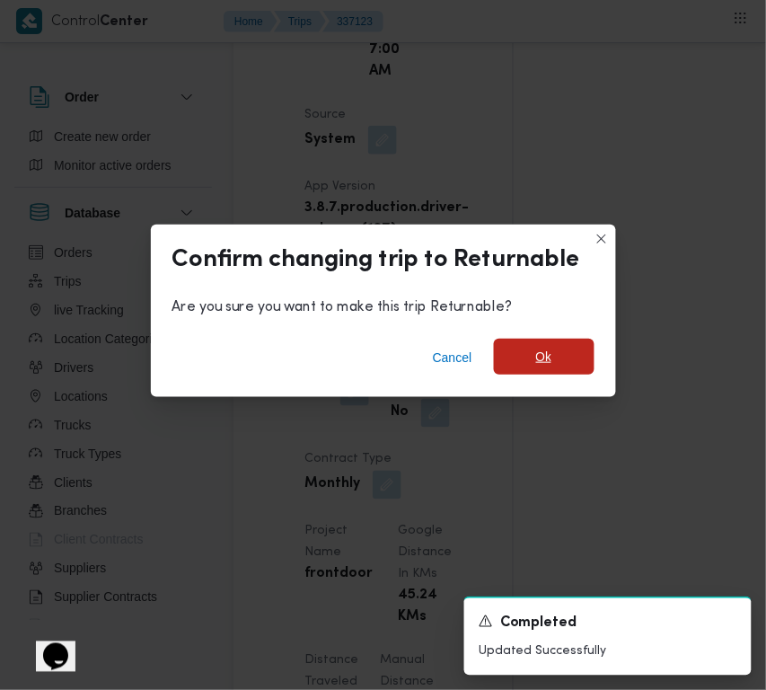
click at [523, 358] on span "Ok" at bounding box center [544, 357] width 101 height 36
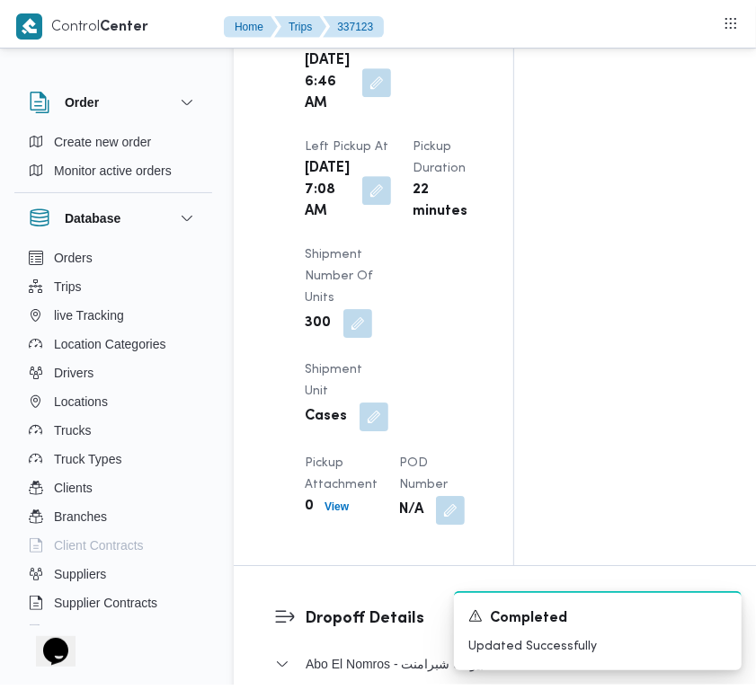
scroll to position [0, 0]
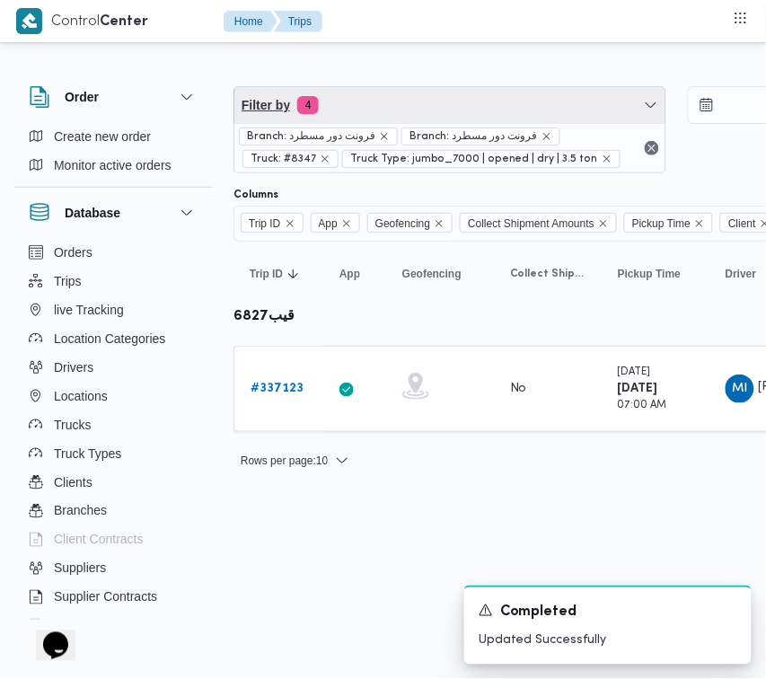
click at [433, 103] on span "Filter by 4" at bounding box center [450, 105] width 431 height 36
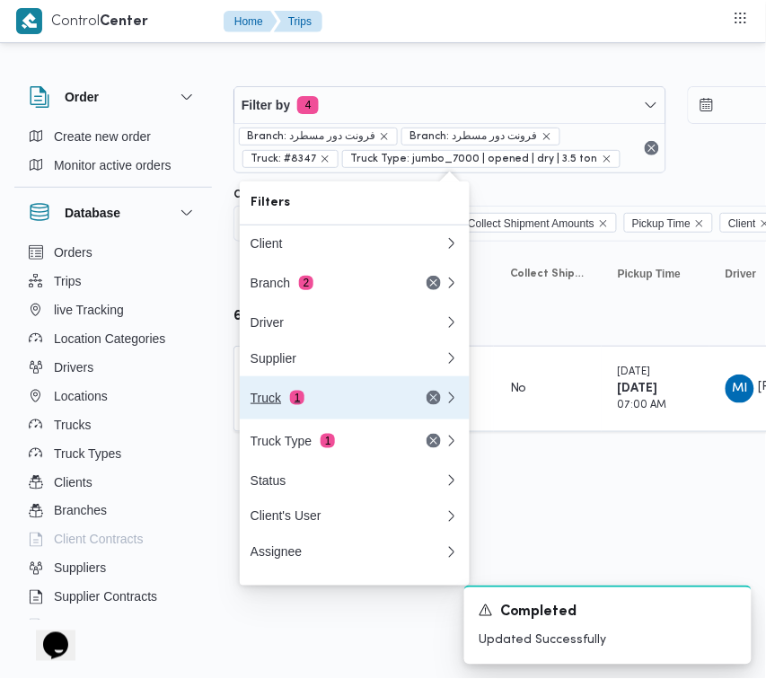
click at [325, 402] on div "Truck 1" at bounding box center [326, 398] width 151 height 14
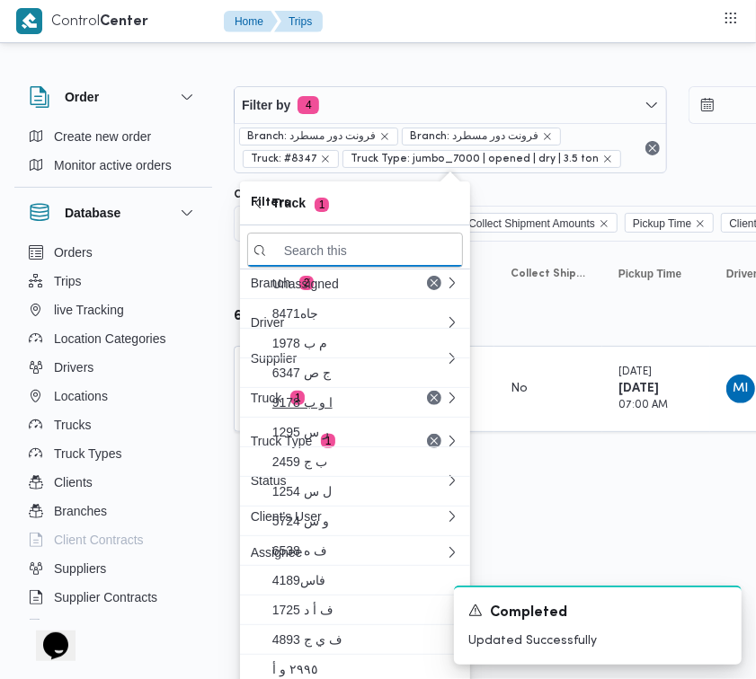
paste input "1497"
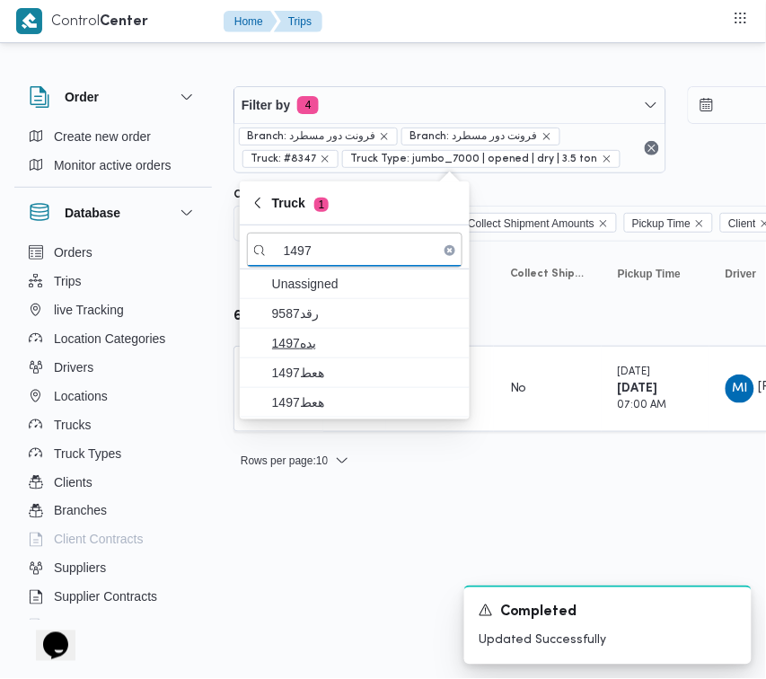
type input "1497"
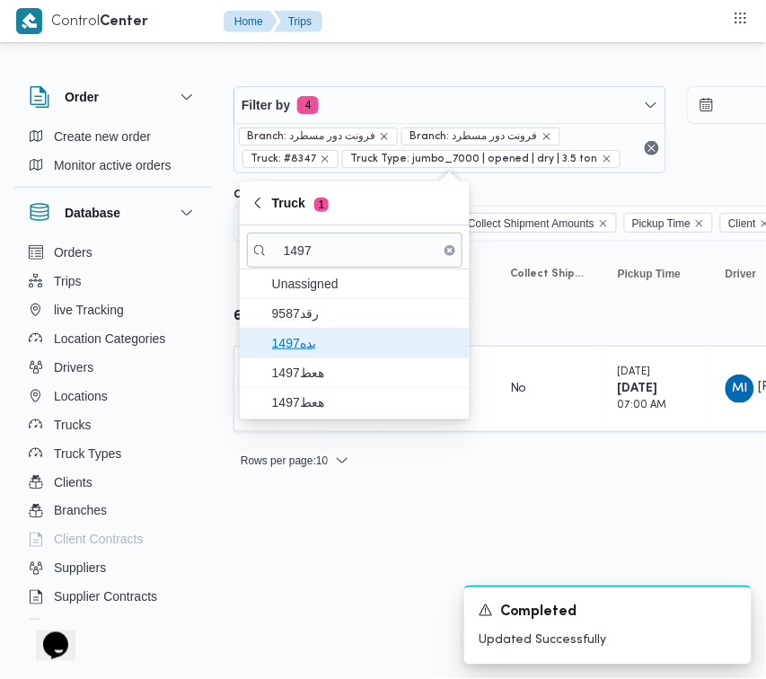
click at [322, 357] on span "بده1497" at bounding box center [355, 343] width 216 height 29
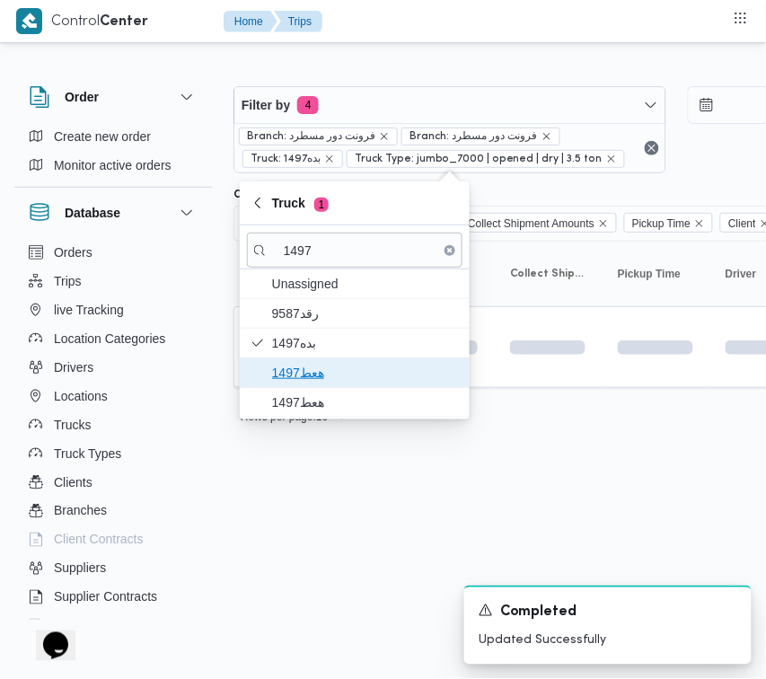
click at [321, 364] on span "هعط1497" at bounding box center [365, 373] width 187 height 22
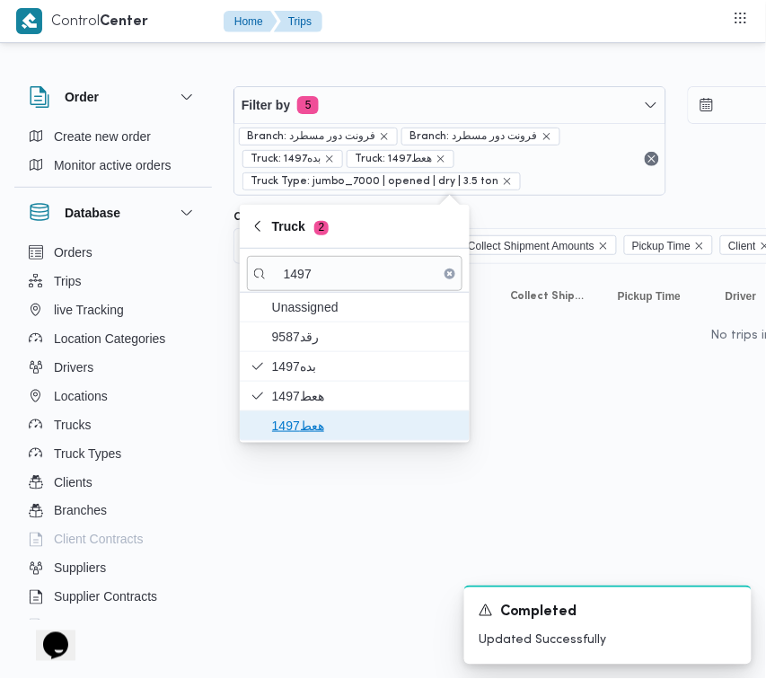
click at [312, 424] on span "هعط1497" at bounding box center [365, 426] width 187 height 22
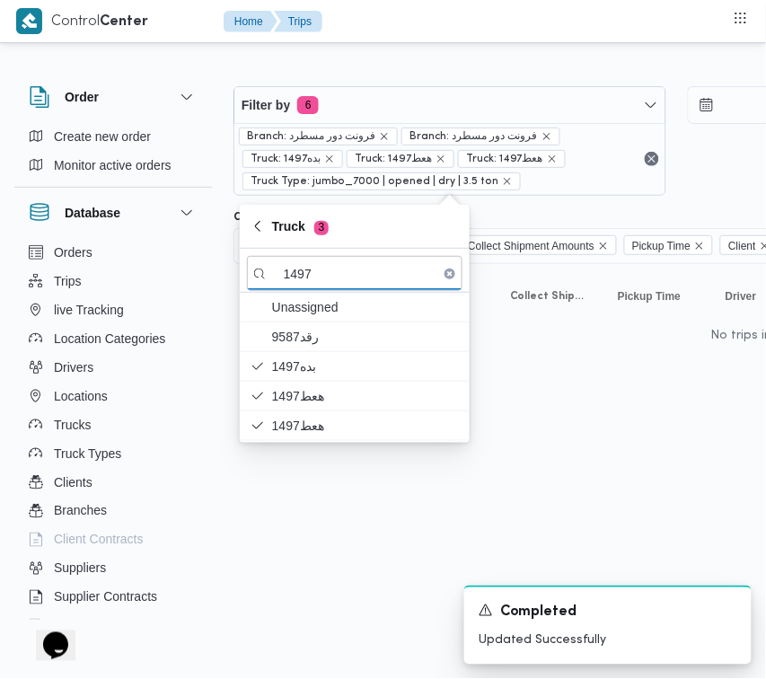
click at [299, 523] on html "Control Center Home Trips Order Create new order Monitor active orders Database…" at bounding box center [383, 339] width 766 height 679
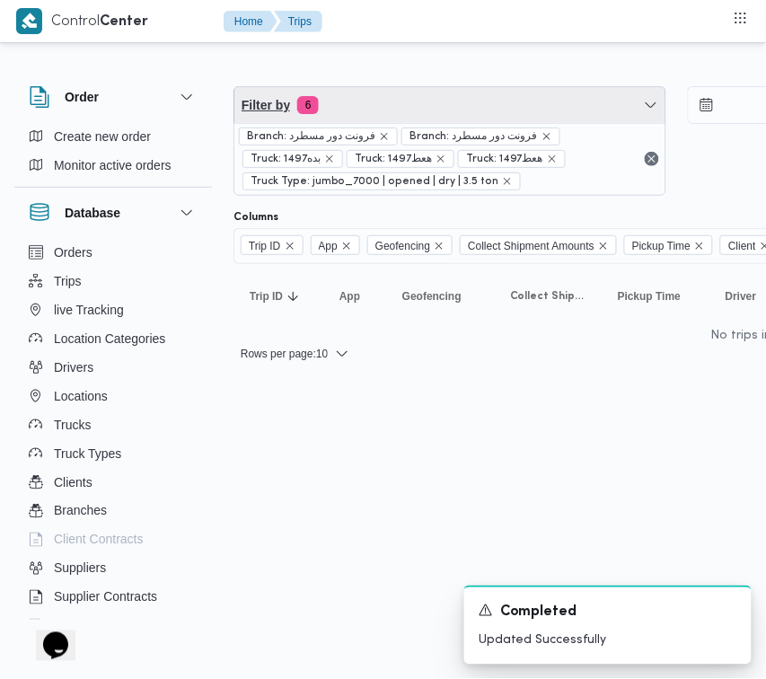
click at [447, 112] on span "Filter by 6" at bounding box center [450, 105] width 431 height 36
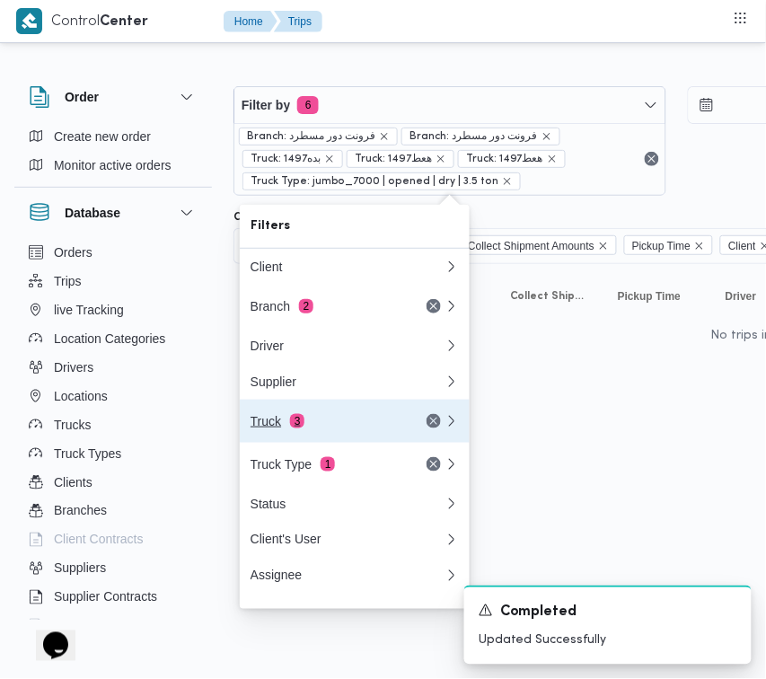
click at [341, 425] on div "Truck 3" at bounding box center [326, 421] width 151 height 14
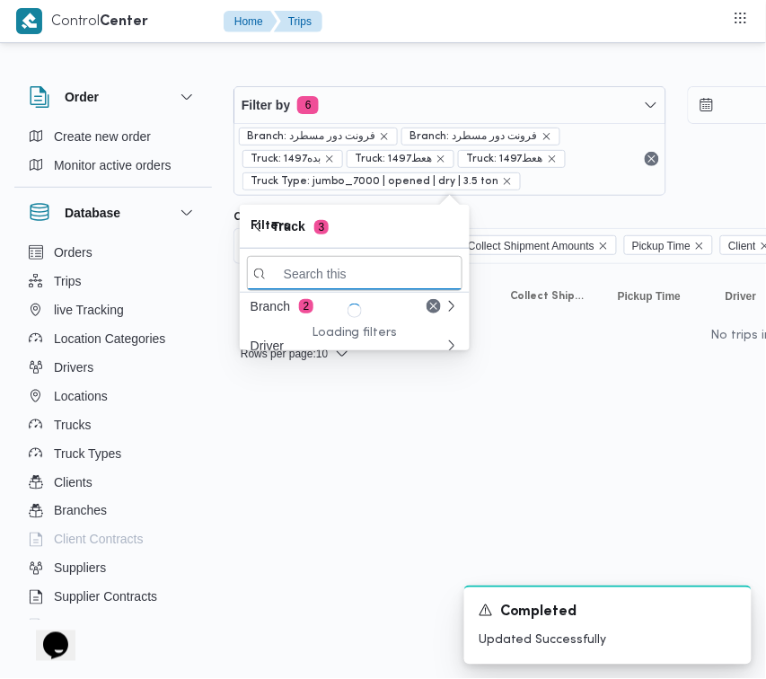
paste input "2419"
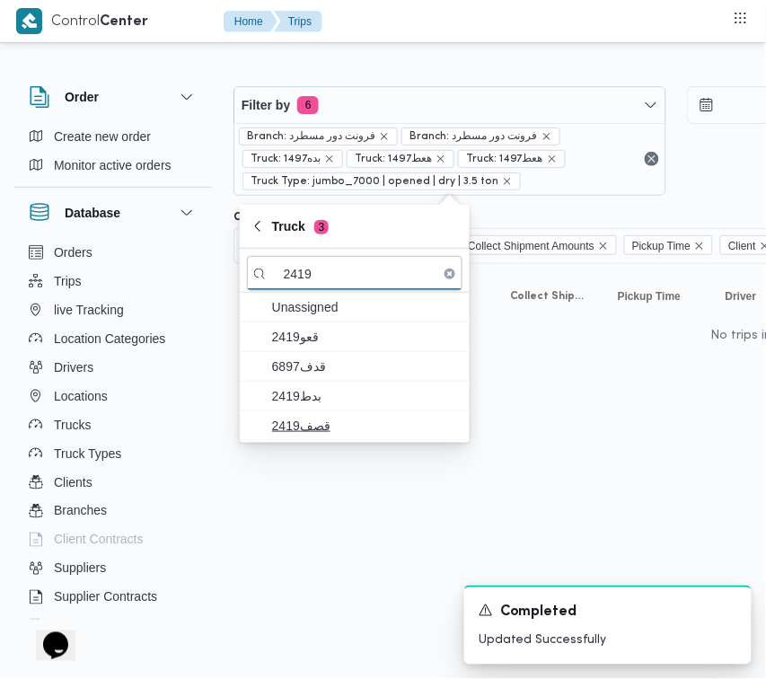
type input "2419"
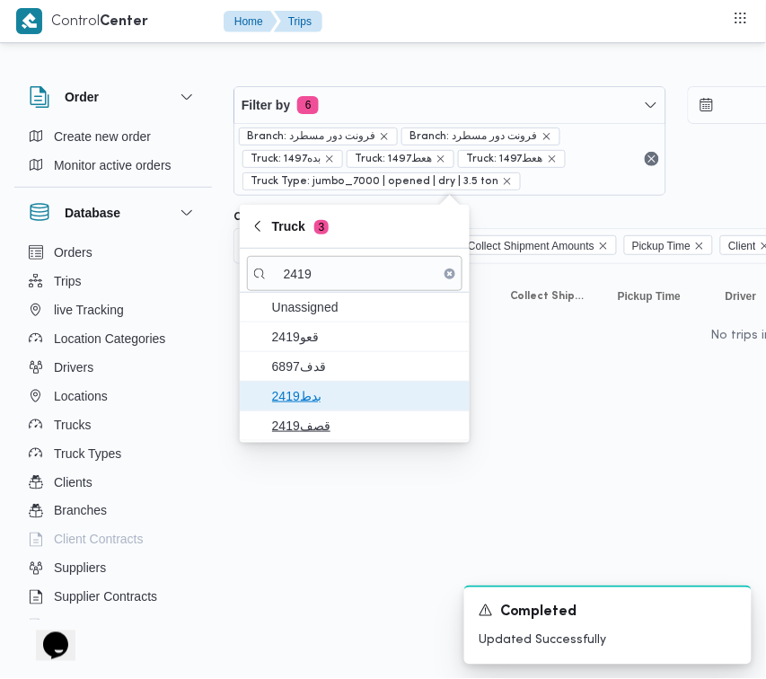
click at [329, 384] on span "بدط2419" at bounding box center [355, 396] width 216 height 29
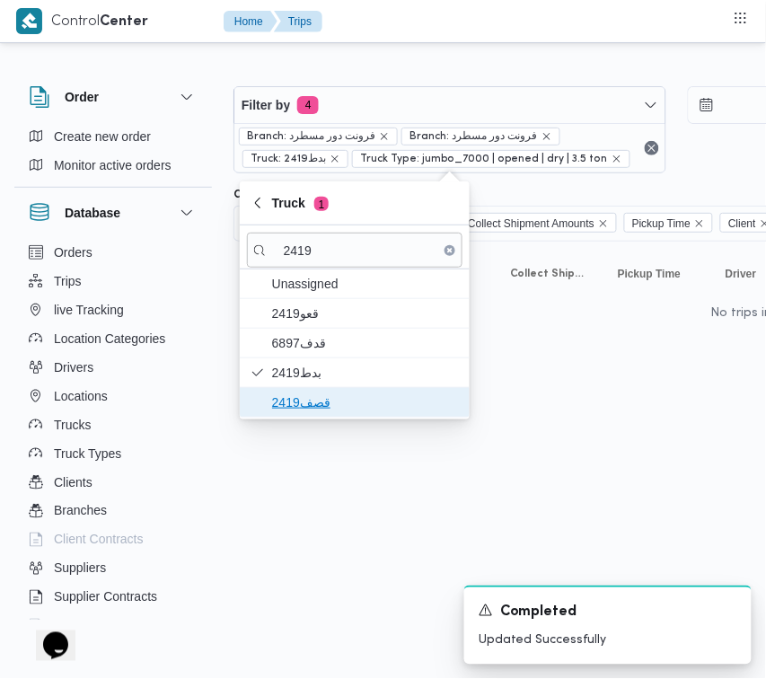
click at [320, 413] on span "قصف2419" at bounding box center [365, 403] width 187 height 22
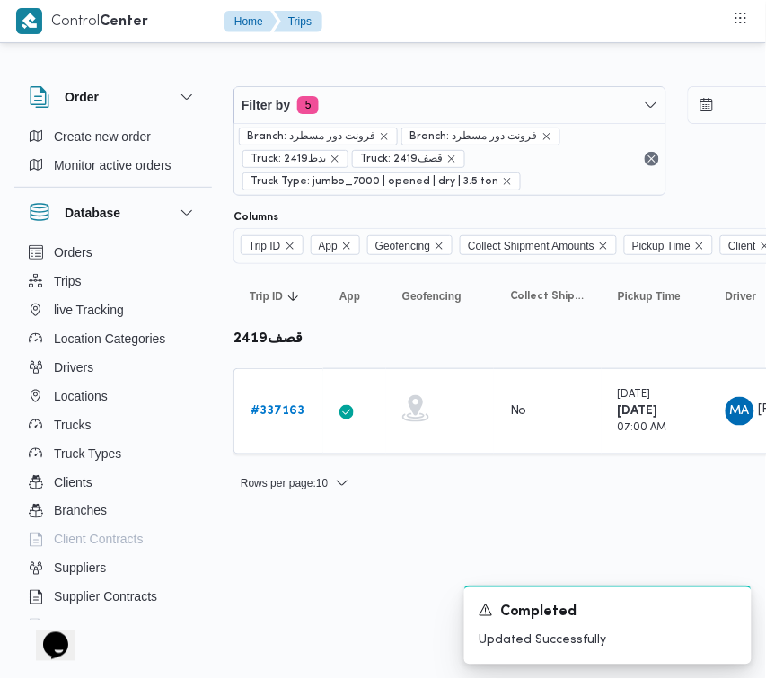
click at [533, 423] on table "Trip ID Click to sort in ascending order App Click to sort in ascending order G…" at bounding box center [773, 368] width 1078 height 208
click at [285, 405] on b "# 337163" at bounding box center [278, 411] width 54 height 12
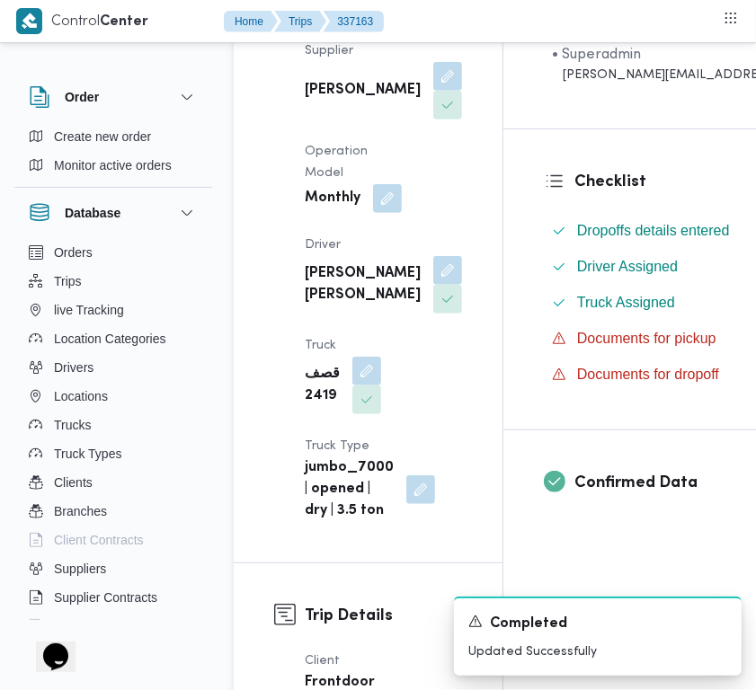
scroll to position [403, 0]
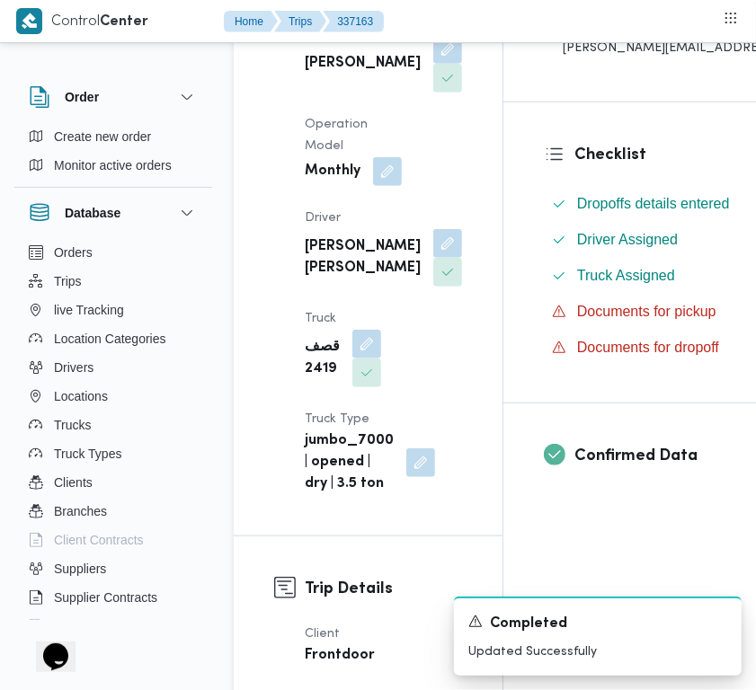
click at [389, 58] on div "[PERSON_NAME]" at bounding box center [383, 63] width 161 height 61
drag, startPoint x: 375, startPoint y: 57, endPoint x: 374, endPoint y: 69, distance: 12.6
click at [433, 63] on button "button" at bounding box center [447, 48] width 29 height 29
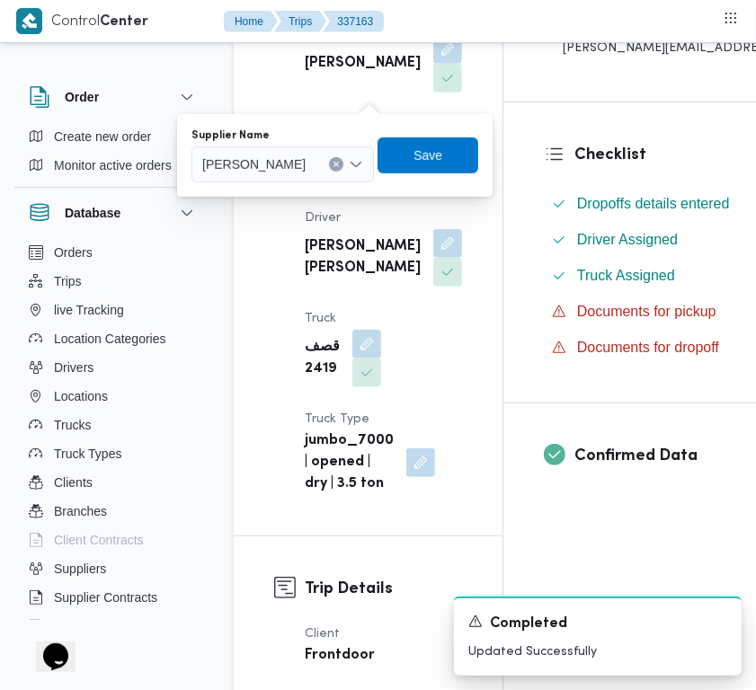
click at [305, 163] on span "[PERSON_NAME]" at bounding box center [253, 164] width 103 height 20
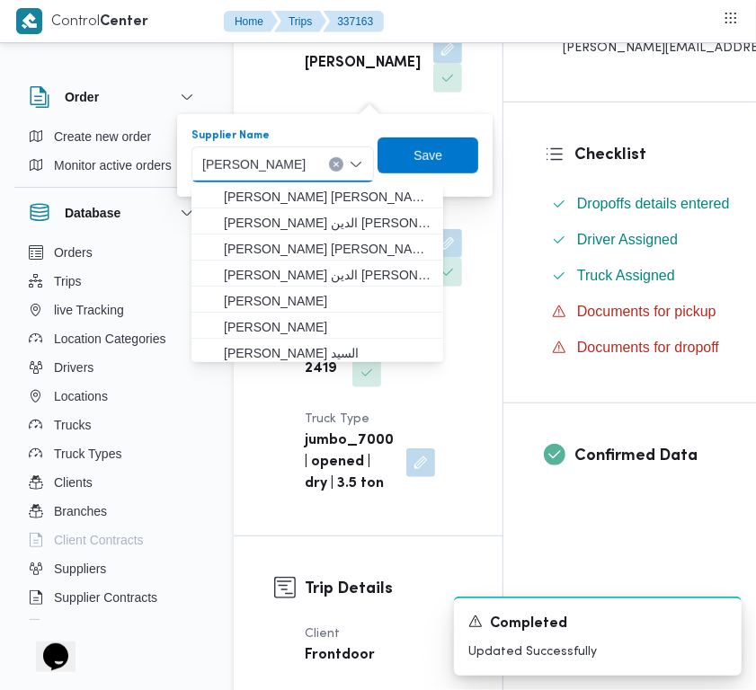
paste input "[PERSON_NAME]"
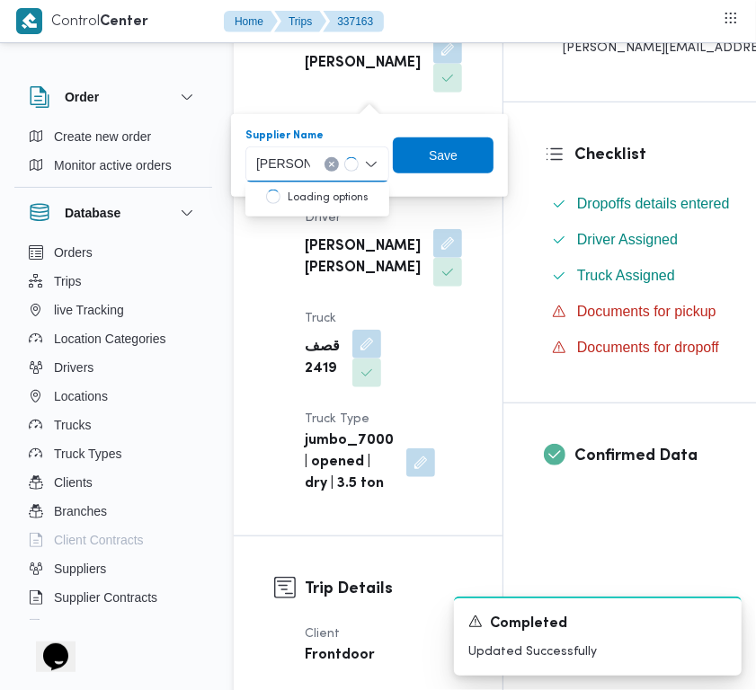
type input "علي [PERSON_NAME] [PERSON_NAME]"
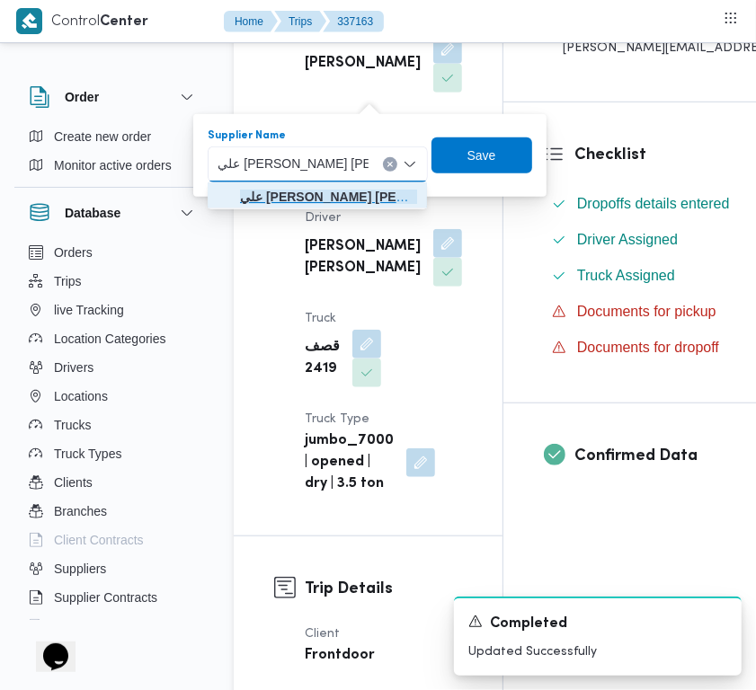
click at [265, 195] on mark "علي [PERSON_NAME] [PERSON_NAME]" at bounding box center [360, 197] width 241 height 14
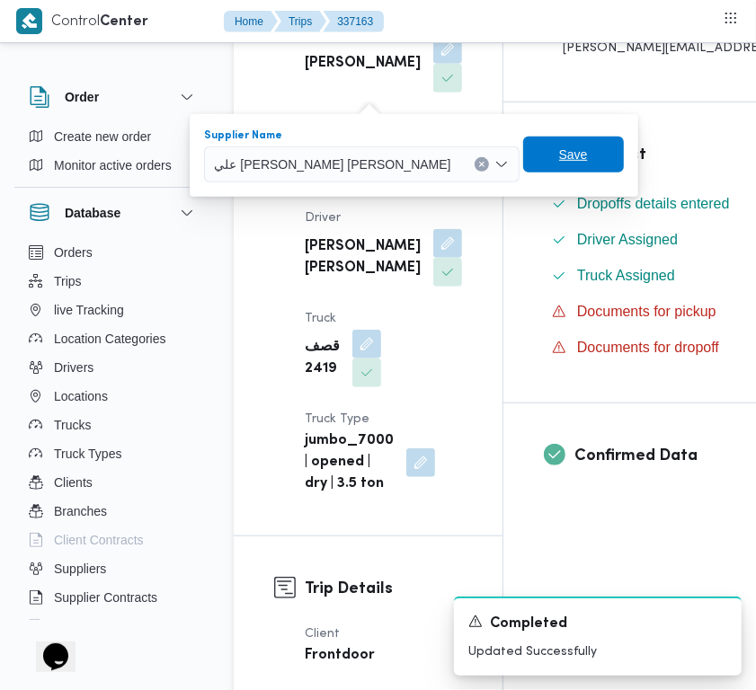
click at [523, 163] on span "Save" at bounding box center [573, 155] width 101 height 36
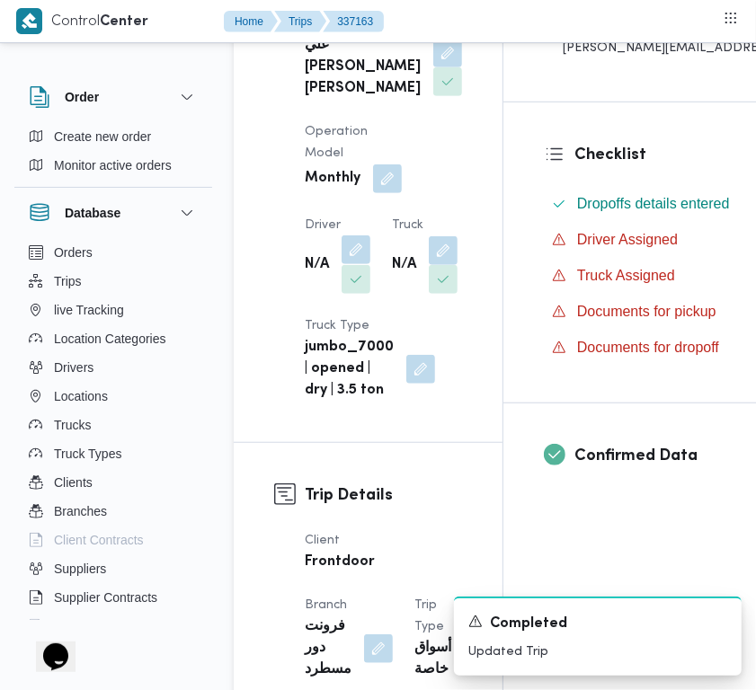
click at [364, 264] on button "button" at bounding box center [355, 249] width 29 height 29
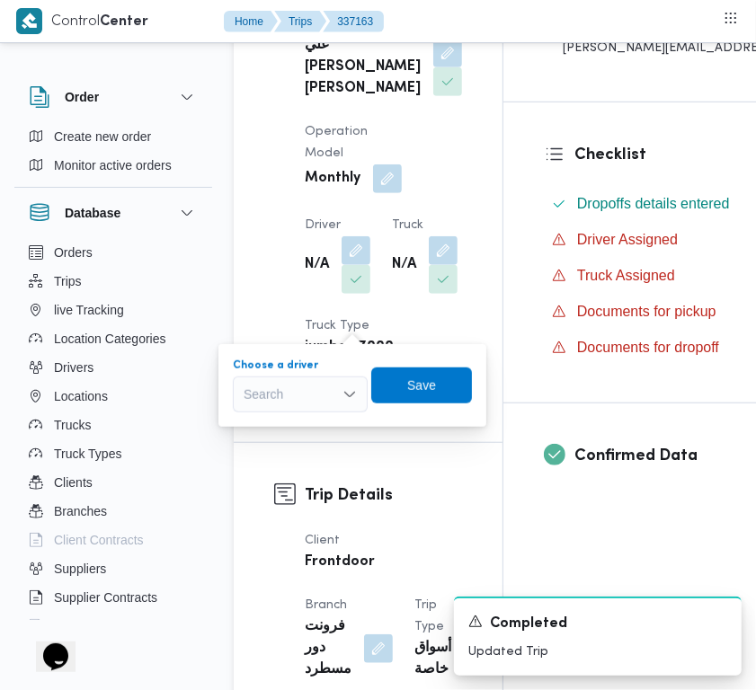
click at [331, 400] on div "Search" at bounding box center [300, 394] width 135 height 36
paste input "مد [PERSON_NAME]"
click at [283, 394] on input "مد [PERSON_NAME]" at bounding box center [266, 395] width 49 height 22
click at [283, 394] on input "مد [PERSON_NAME]" at bounding box center [267, 395] width 49 height 22
type input "مد [PERSON_NAME]"
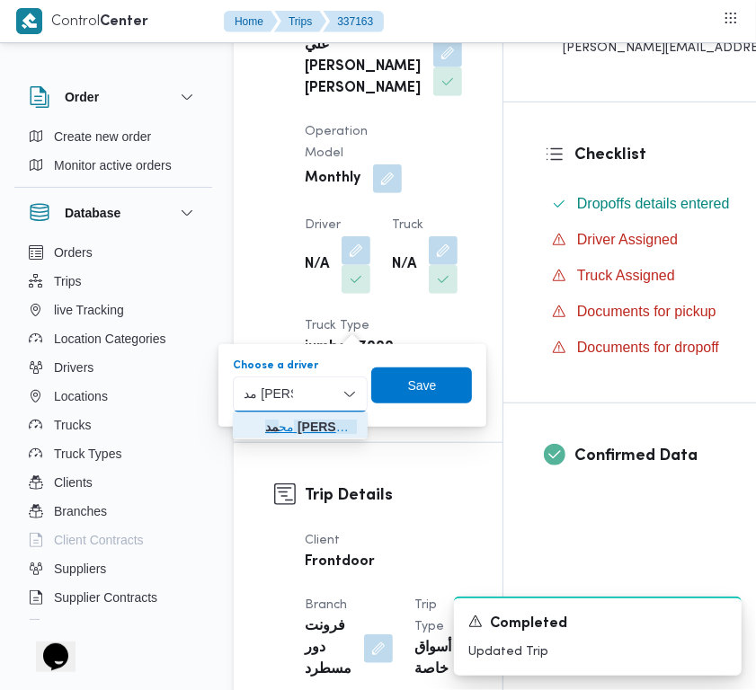
click at [307, 434] on span "مح مد [PERSON_NAME]" at bounding box center [311, 427] width 92 height 22
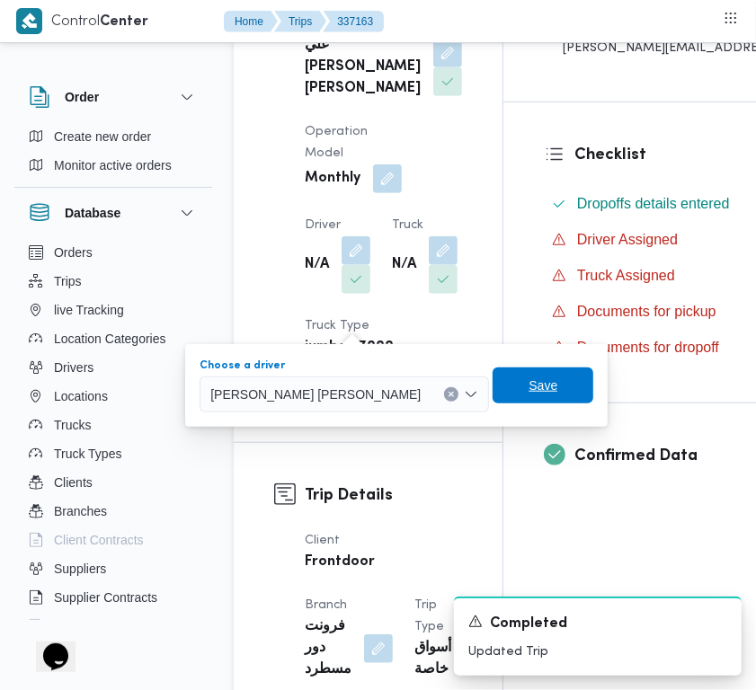
click at [528, 392] on span "Save" at bounding box center [542, 386] width 29 height 22
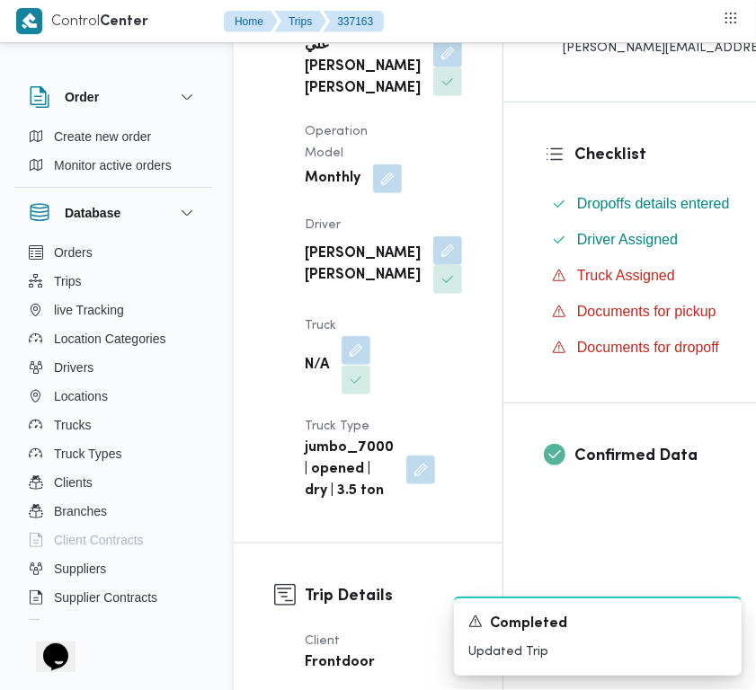
click at [355, 365] on button "button" at bounding box center [355, 350] width 29 height 29
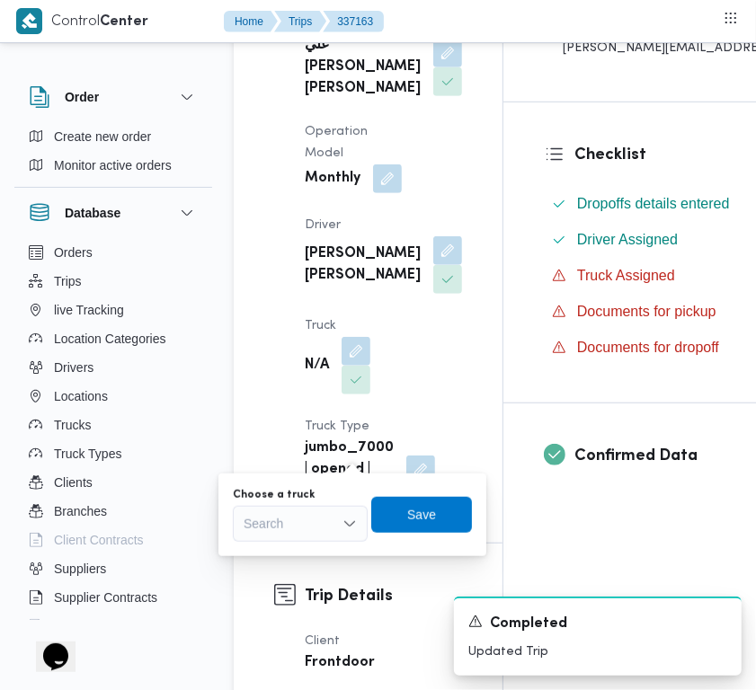
click at [279, 513] on div "Search" at bounding box center [300, 524] width 135 height 36
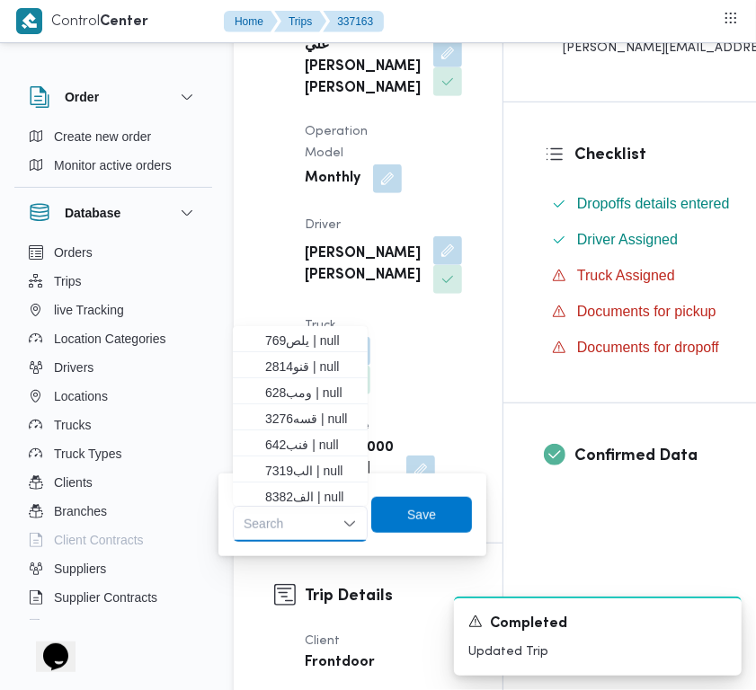
paste input "7319ا"
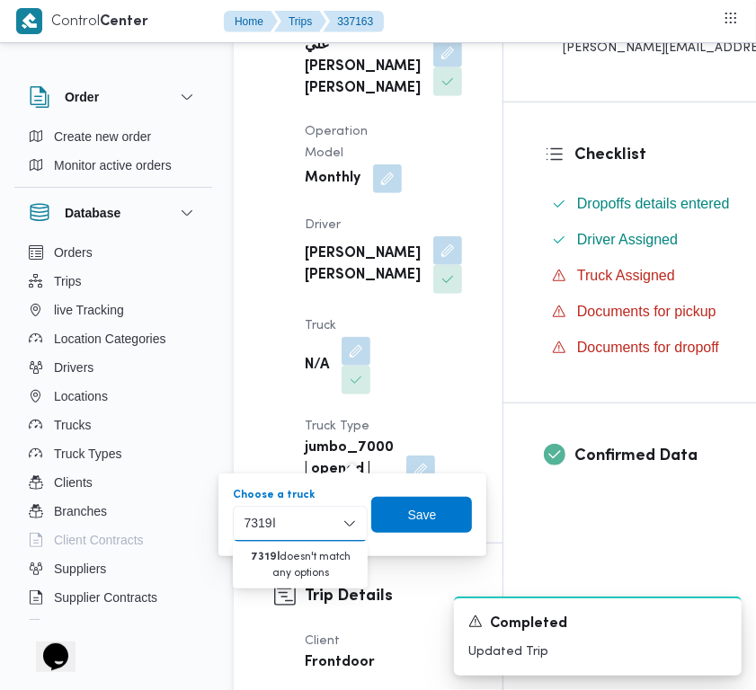
drag, startPoint x: 265, startPoint y: 526, endPoint x: 298, endPoint y: 521, distance: 33.5
click at [298, 521] on div "7319ا 7319ا Combo box. Selected. 7319ا. Selected. Combo box input. Search. Type…" at bounding box center [300, 524] width 135 height 36
type input "7319"
click at [256, 557] on icon "button" at bounding box center [250, 556] width 14 height 14
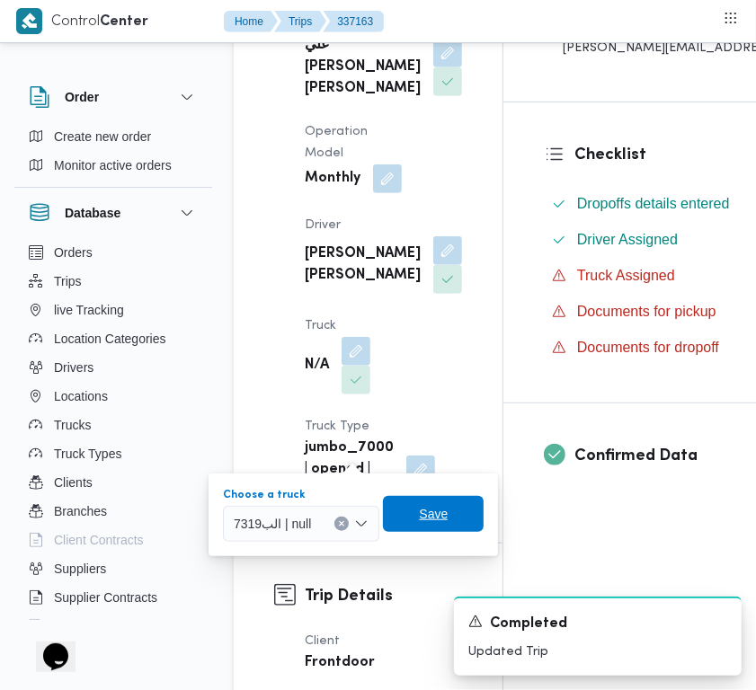
click at [420, 505] on span "Save" at bounding box center [433, 514] width 29 height 22
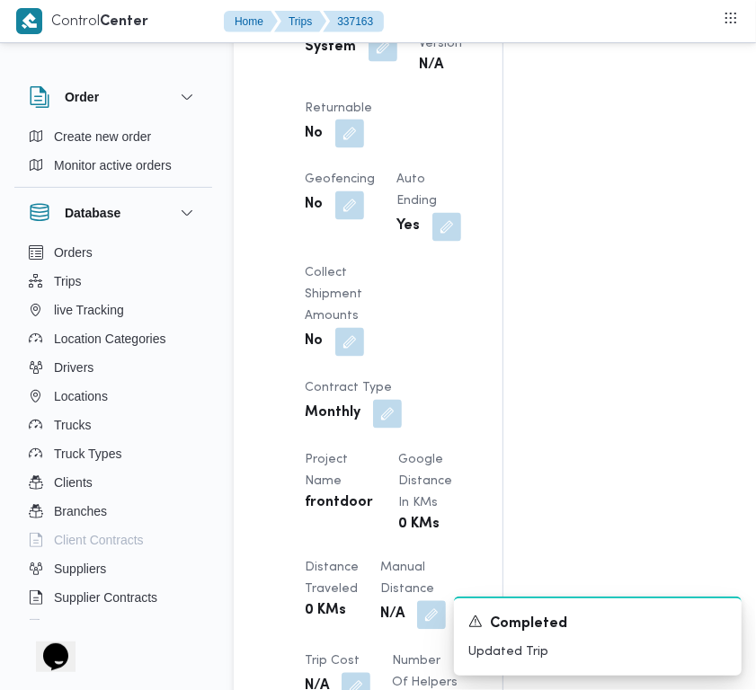
scroll to position [1355, 0]
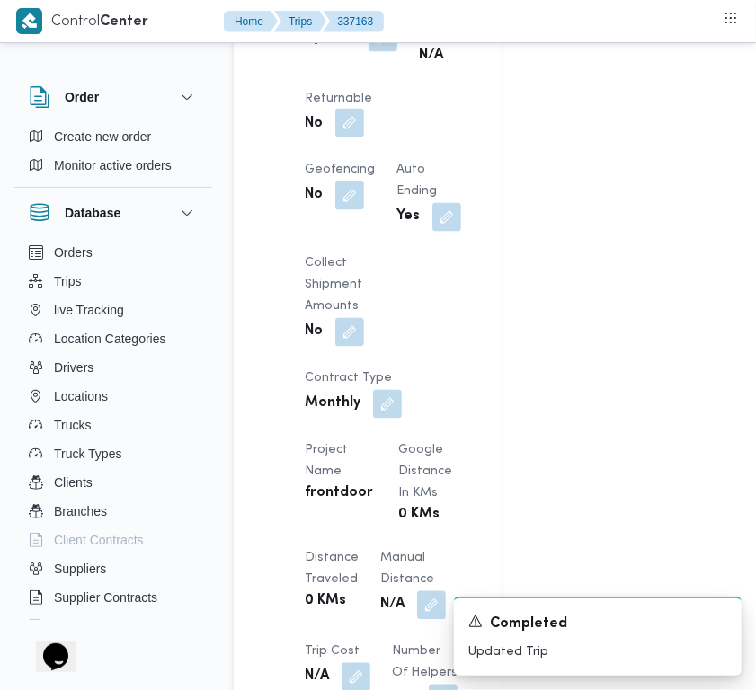
click at [364, 137] on button "button" at bounding box center [349, 123] width 29 height 29
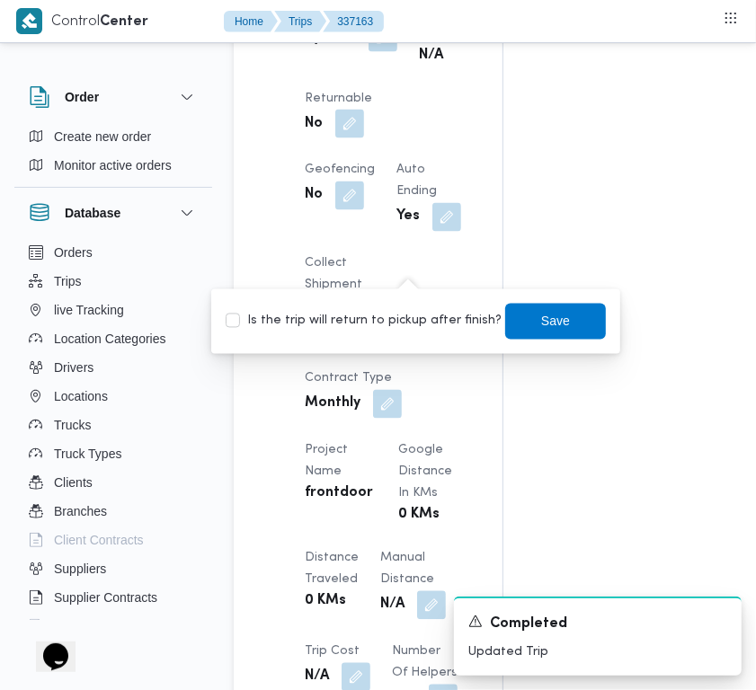
click at [398, 319] on label "Is the trip will return to pickup after finish?" at bounding box center [364, 322] width 276 height 22
checkbox input "true"
click at [553, 324] on span "Save" at bounding box center [555, 321] width 101 height 36
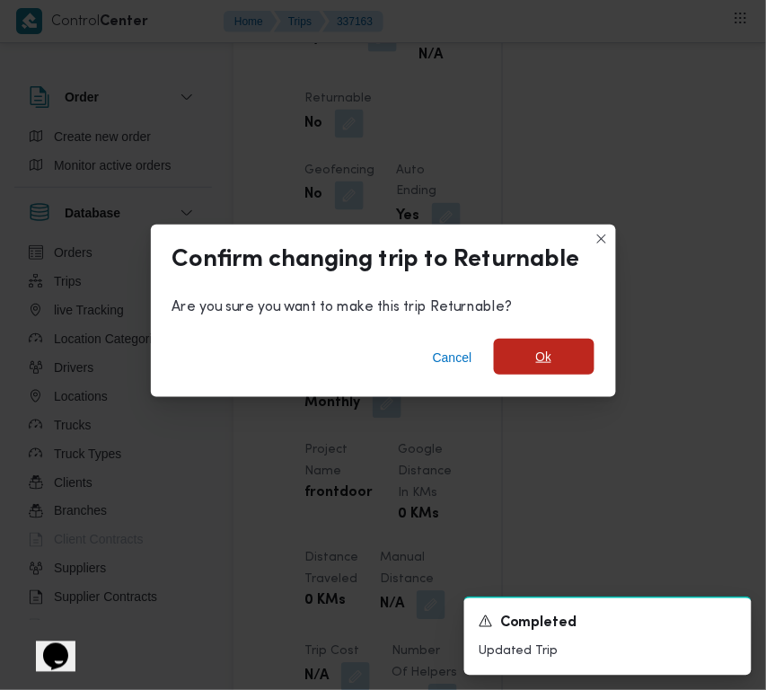
click at [553, 350] on span "Ok" at bounding box center [544, 357] width 101 height 36
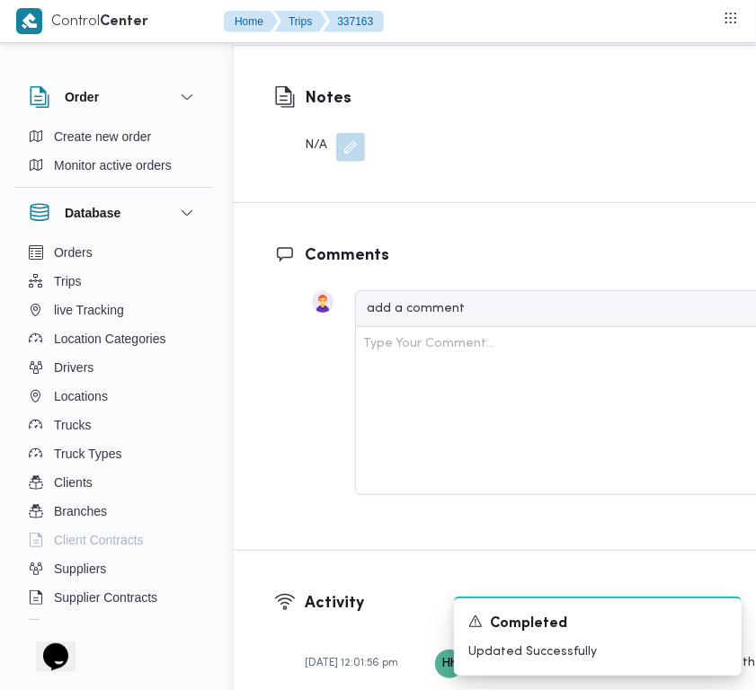
scroll to position [3482, 0]
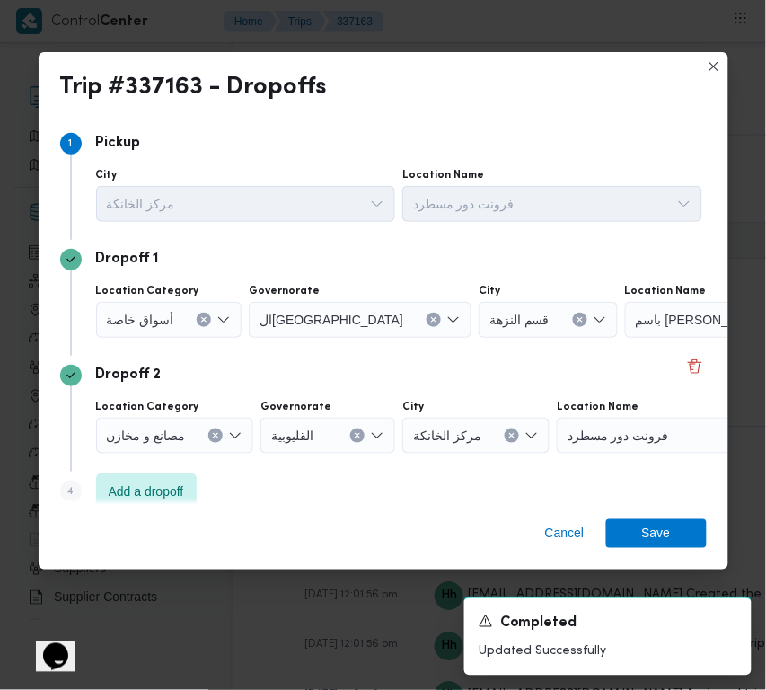
click at [168, 320] on span "أسواق خاصة" at bounding box center [140, 319] width 67 height 20
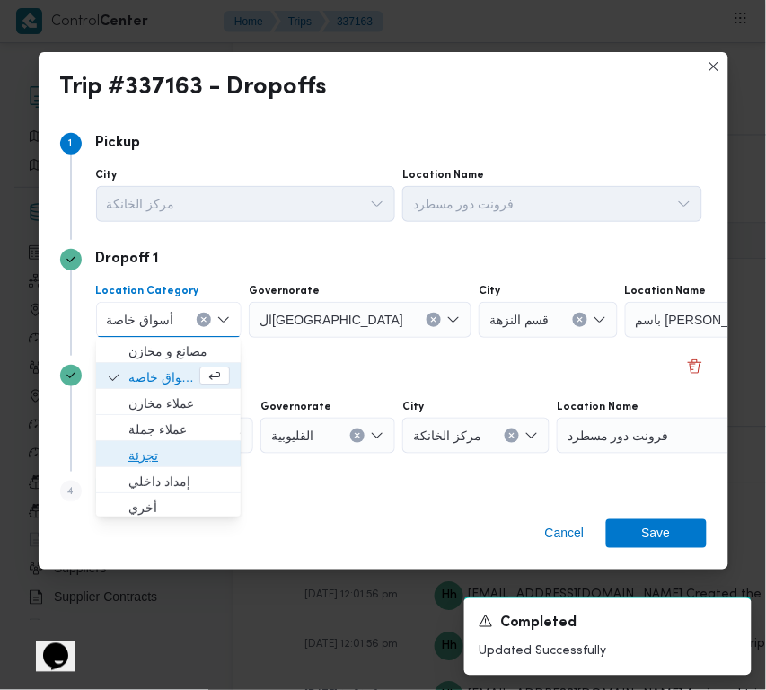
click at [153, 459] on span "تجزئة" at bounding box center [179, 457] width 102 height 22
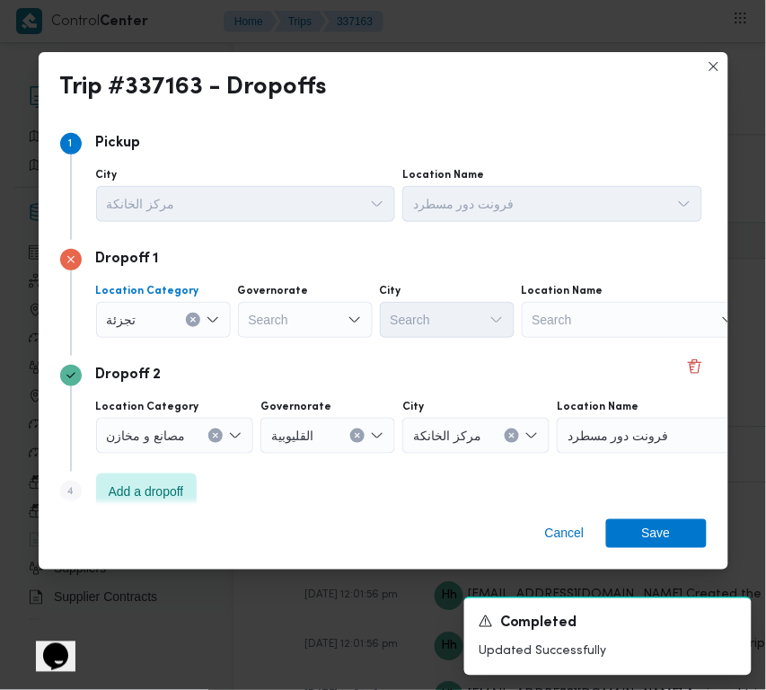
click at [303, 294] on div "Governorate" at bounding box center [305, 291] width 135 height 14
click at [304, 329] on div "Search" at bounding box center [305, 320] width 135 height 36
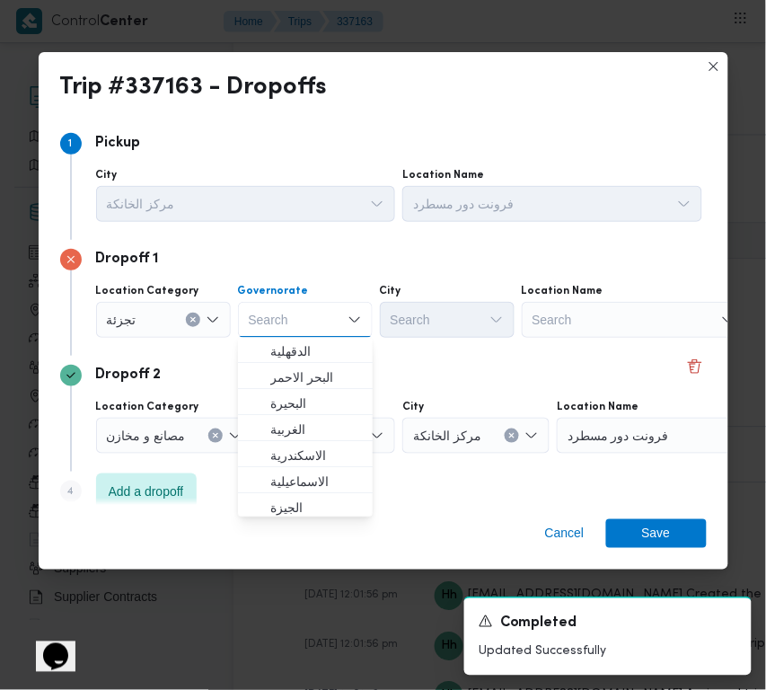
paste input "[GEOGRAPHIC_DATA]"
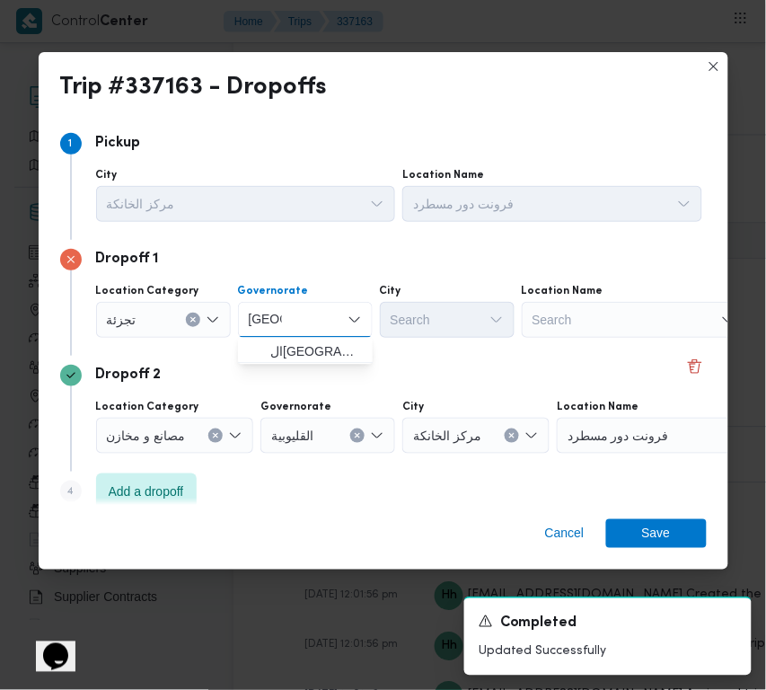
type input "[GEOGRAPHIC_DATA]"
click at [271, 342] on span "ال[GEOGRAPHIC_DATA]" at bounding box center [316, 352] width 92 height 22
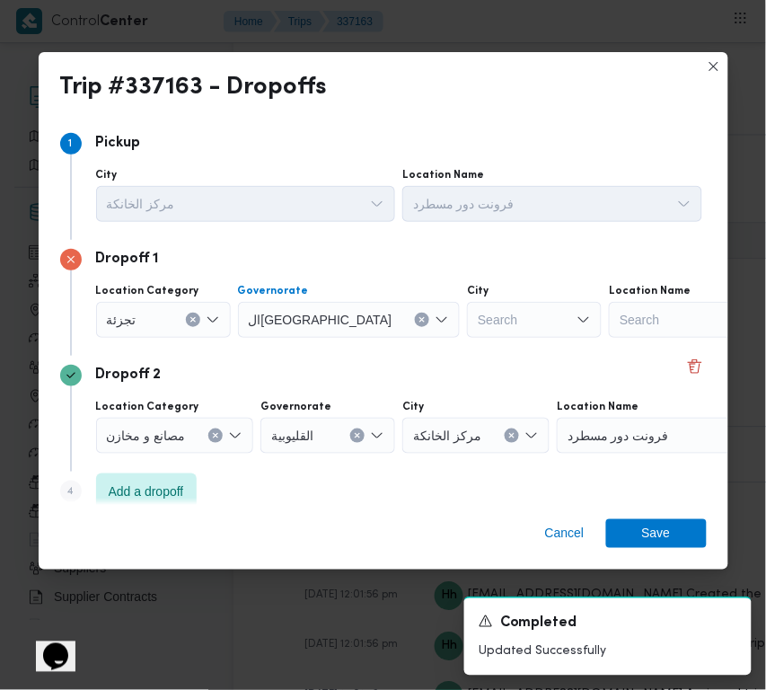
click at [467, 316] on div "Search" at bounding box center [534, 320] width 135 height 36
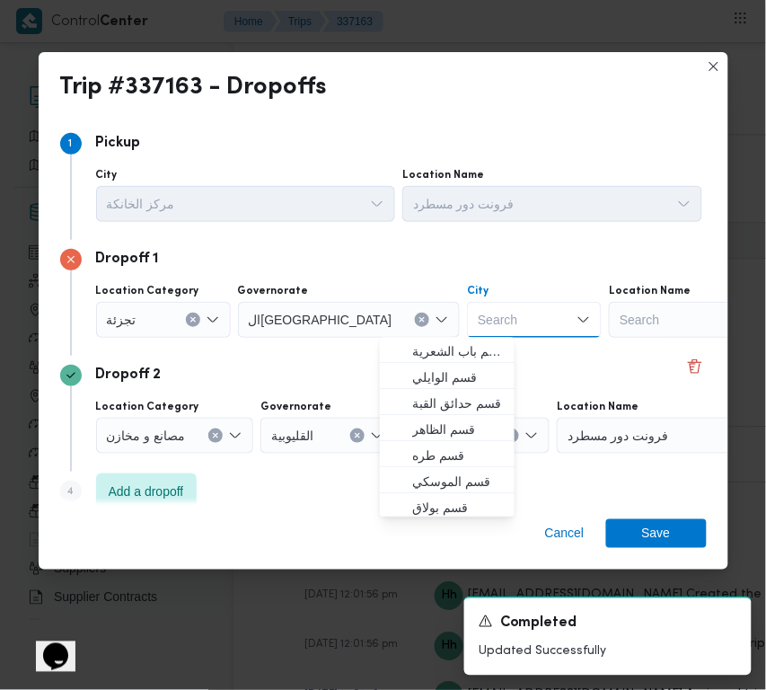
paste input "[GEOGRAPHIC_DATA]"
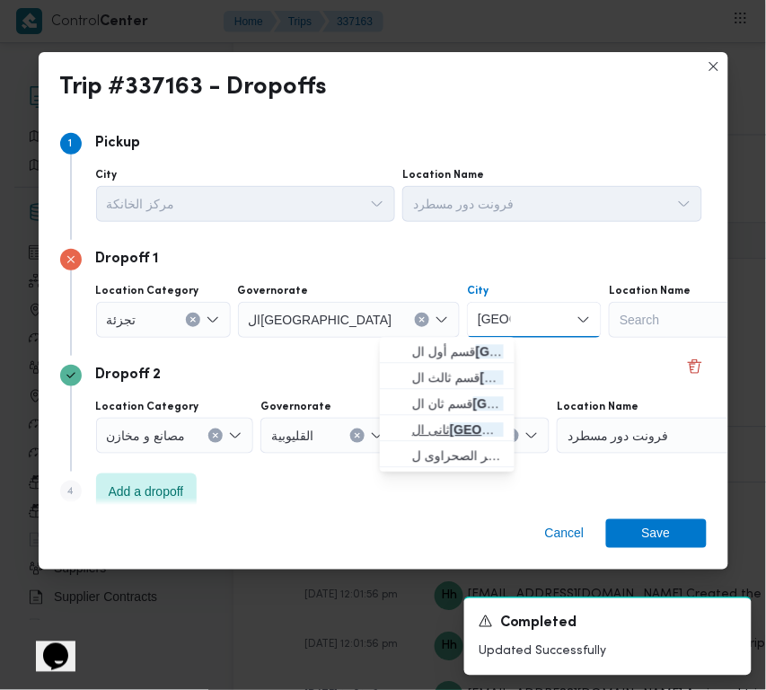
type input "[GEOGRAPHIC_DATA]"
click at [452, 431] on mark "[GEOGRAPHIC_DATA]" at bounding box center [517, 430] width 135 height 14
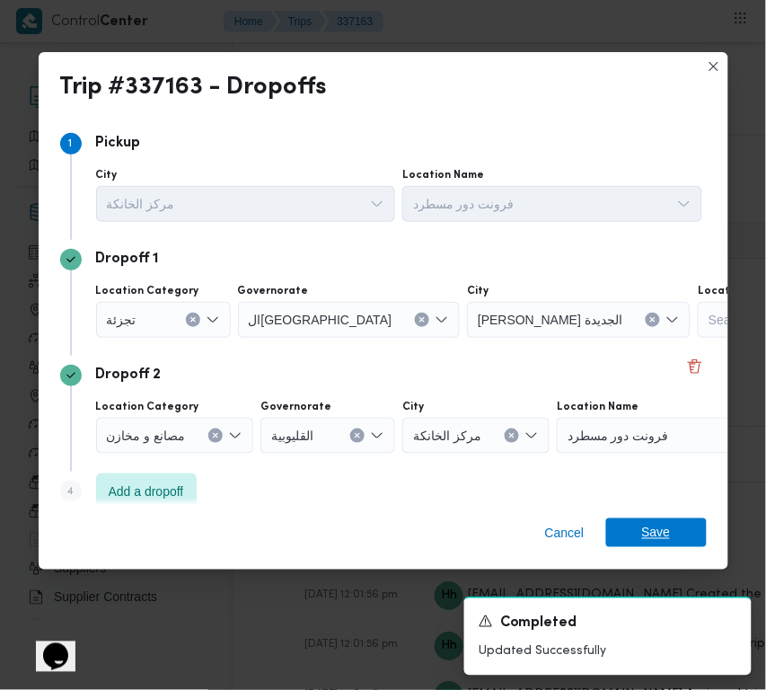
click at [633, 535] on span "Save" at bounding box center [656, 532] width 101 height 29
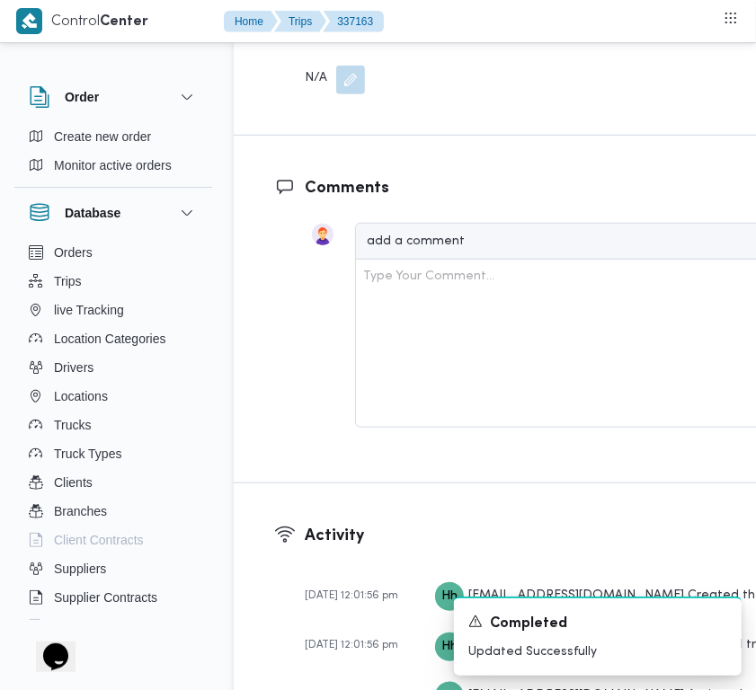
scroll to position [3460, 0]
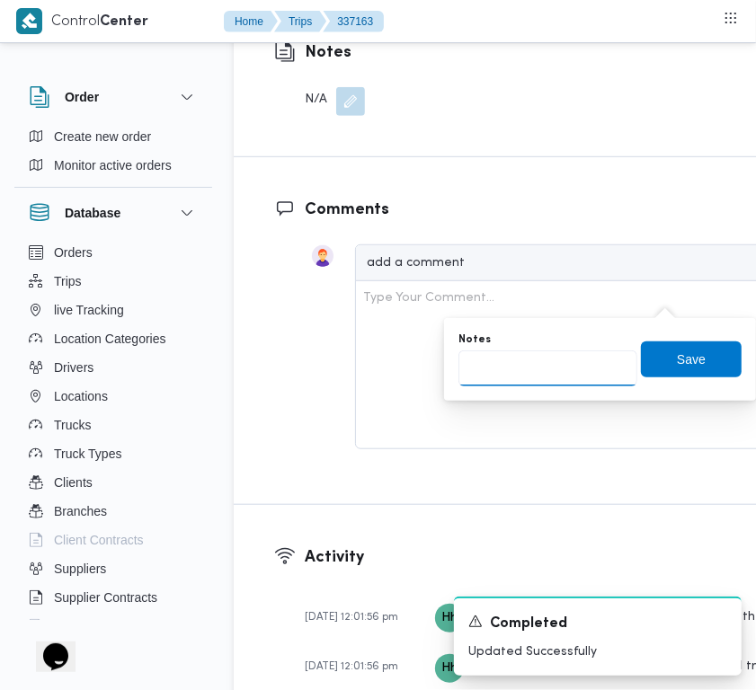
click at [490, 362] on input "Notes" at bounding box center [547, 368] width 179 height 36
paste input "الرحاب"
type input "الرحاب"
click at [677, 352] on span "Save" at bounding box center [691, 360] width 29 height 22
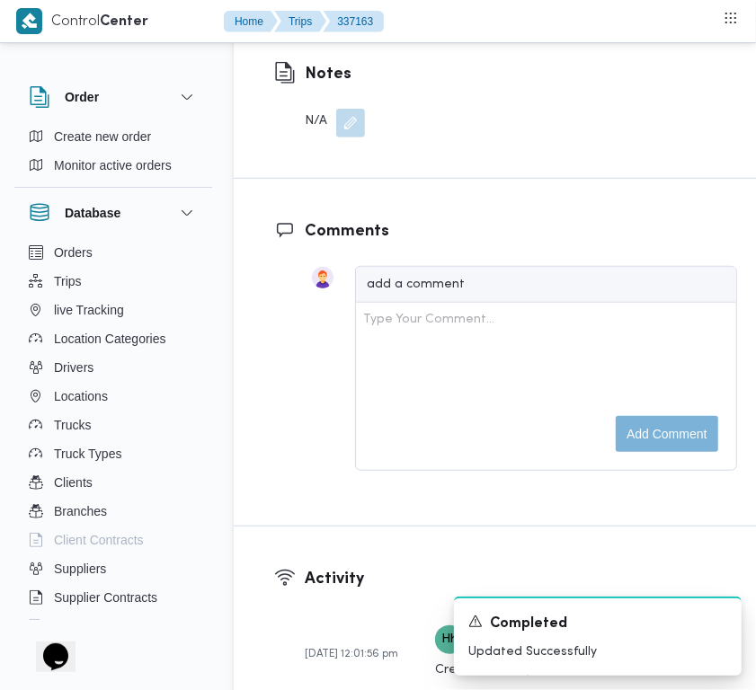
scroll to position [2855, 0]
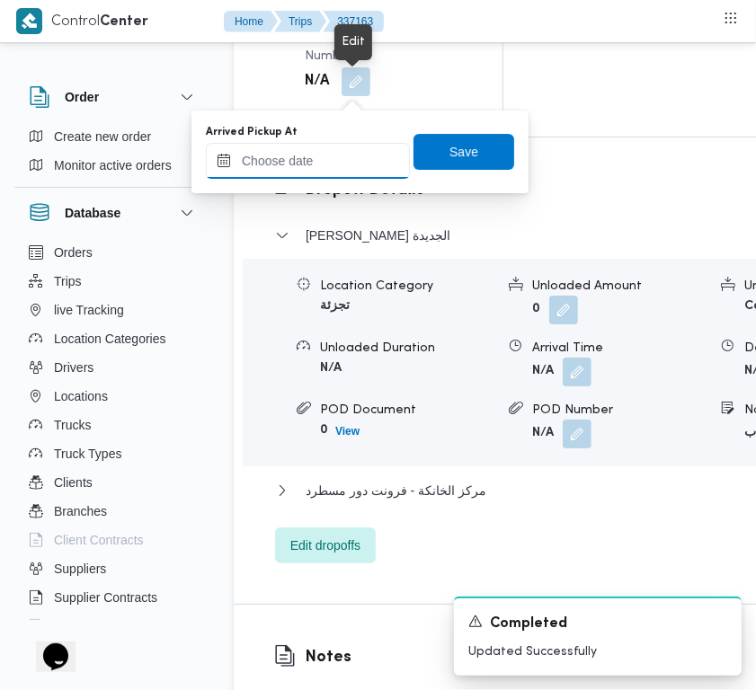
click at [315, 157] on input "Arrived Pickup At" at bounding box center [308, 161] width 204 height 36
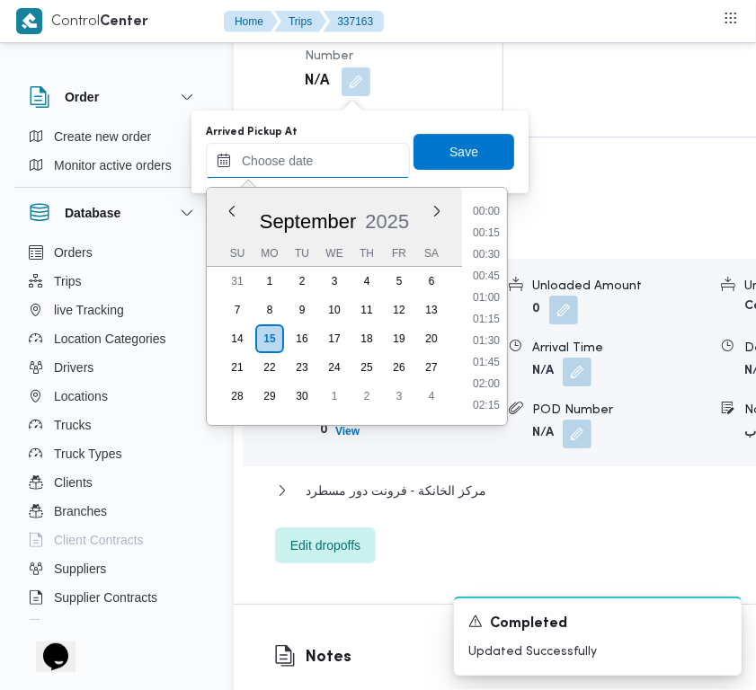
paste input "[DATE] 7:00:00 AM"
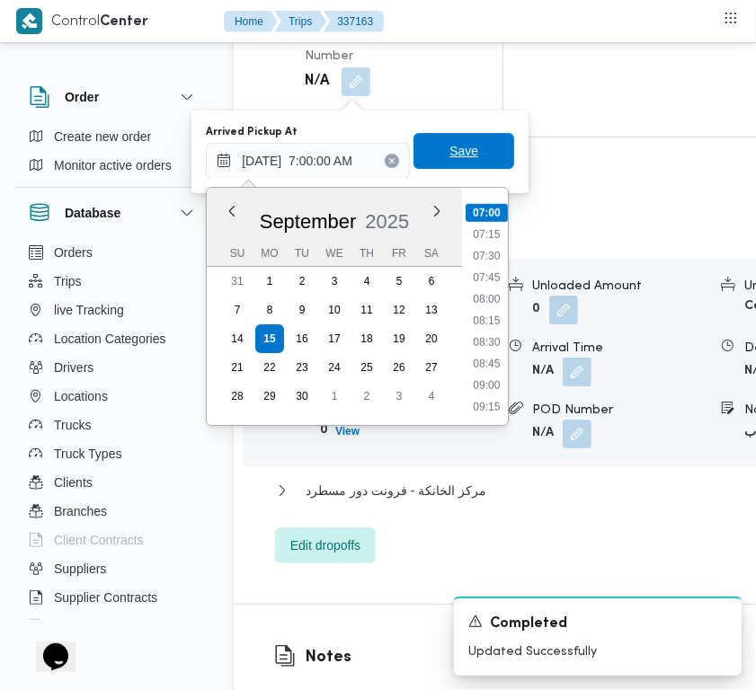
type input "[DATE] 07:00"
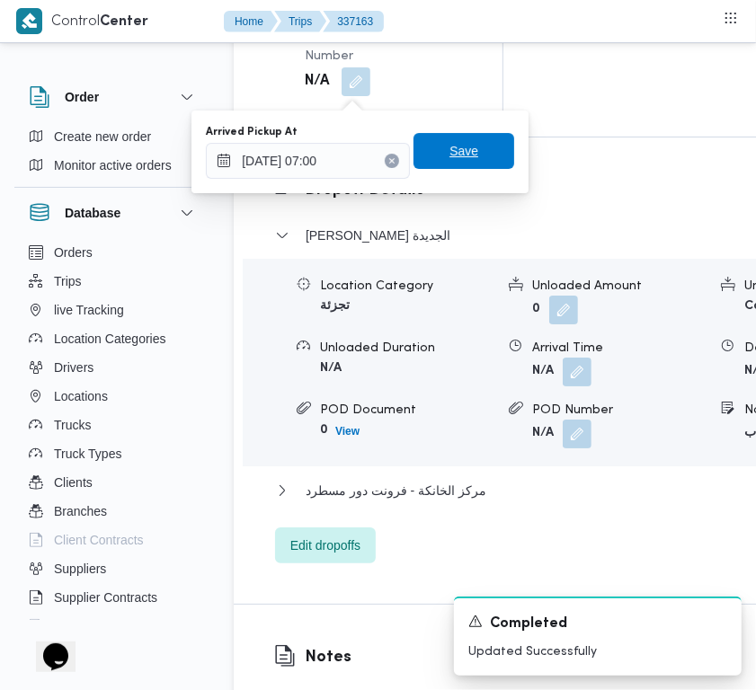
click at [454, 149] on span "Save" at bounding box center [463, 151] width 29 height 22
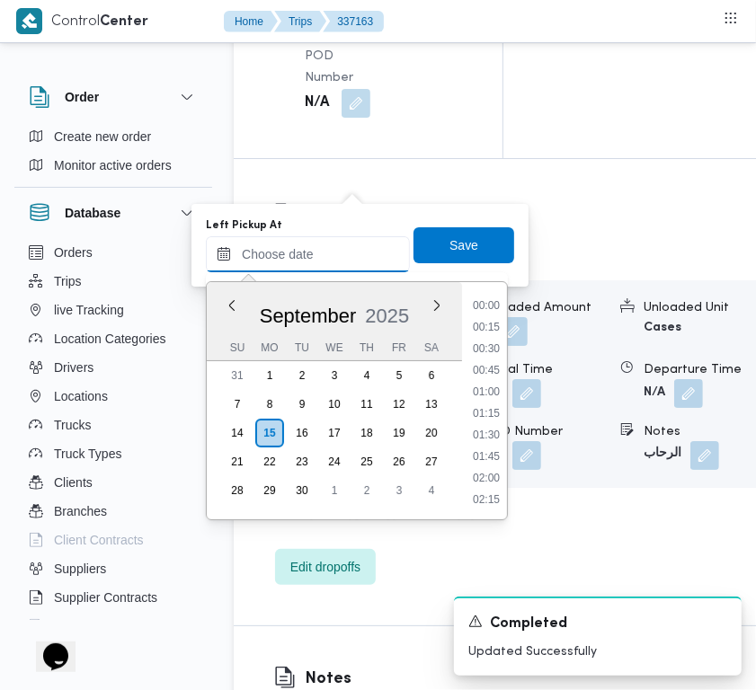
click at [338, 254] on input "Left Pickup At" at bounding box center [308, 254] width 204 height 36
paste input "[DATE] 7:00:00 AM"
click at [501, 394] on div "Time 00:00 00:15 00:30 00:45 01:00 01:15 01:30 01:45 02:00 02:15 02:30 02:45 03…" at bounding box center [485, 400] width 46 height 237
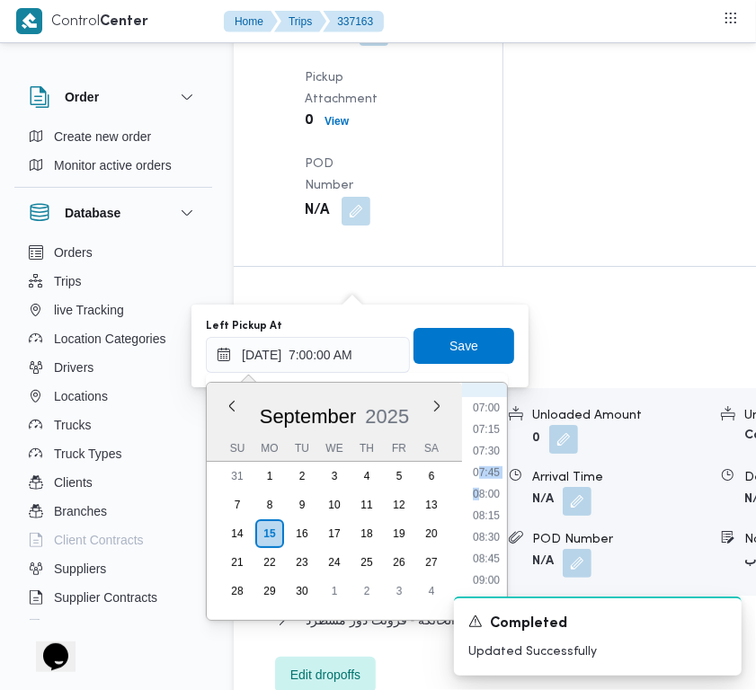
click at [477, 482] on ul "00:00 00:15 00:30 00:45 01:00 01:15 01:30 01:45 02:00 02:15 02:30 02:45 03:00 0…" at bounding box center [485, 501] width 41 height 208
click at [483, 491] on li "08:00" at bounding box center [485, 494] width 41 height 18
type input "[DATE] 08:00"
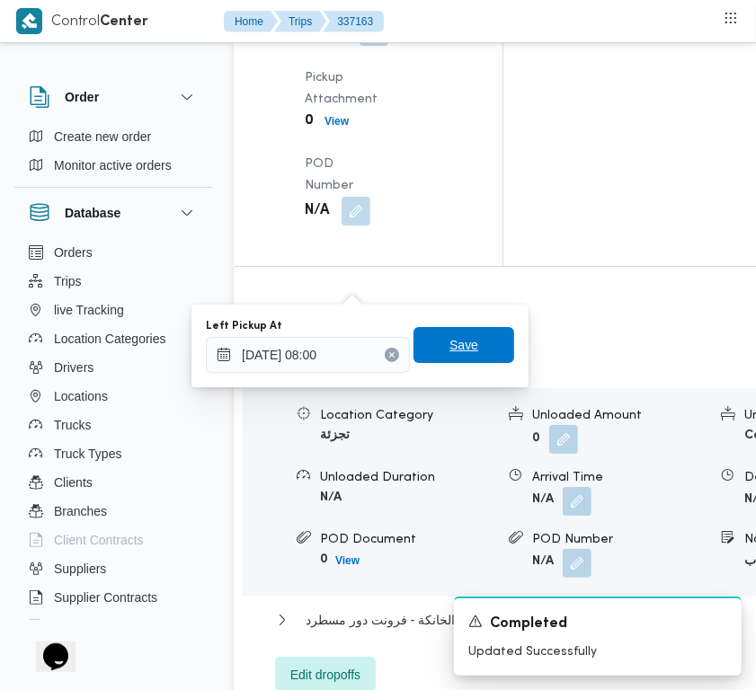
click at [465, 339] on span "Save" at bounding box center [463, 345] width 101 height 36
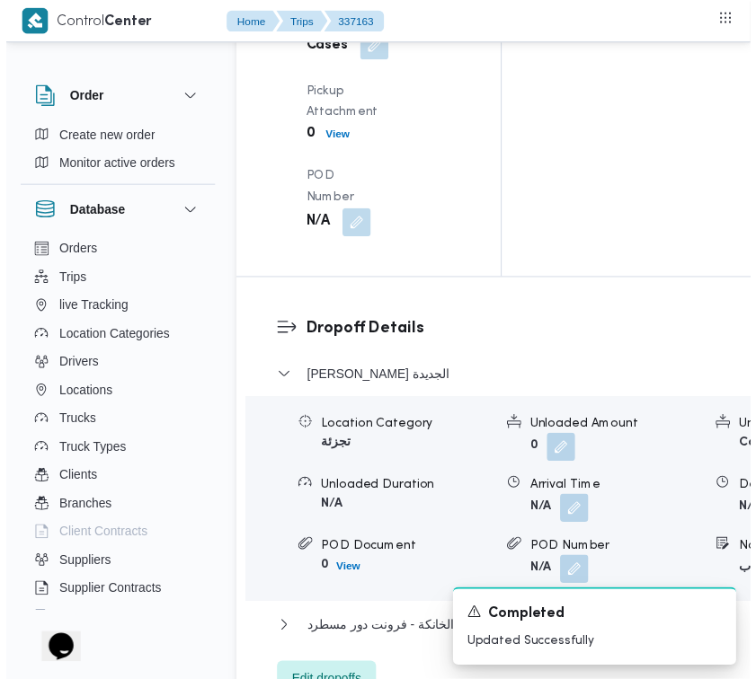
scroll to position [0, 0]
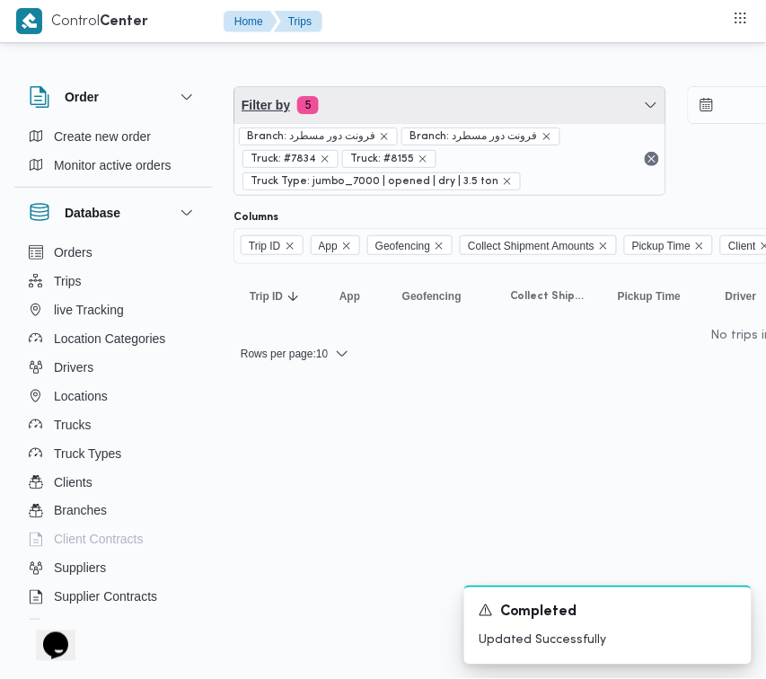
click at [375, 114] on span "Filter by 5" at bounding box center [450, 105] width 431 height 36
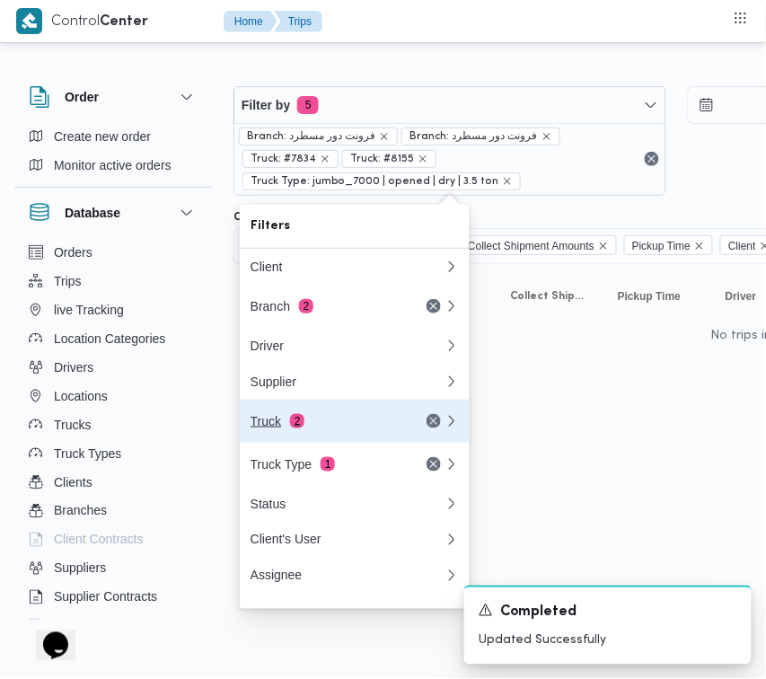
click at [315, 422] on div "Truck 2" at bounding box center [326, 421] width 151 height 14
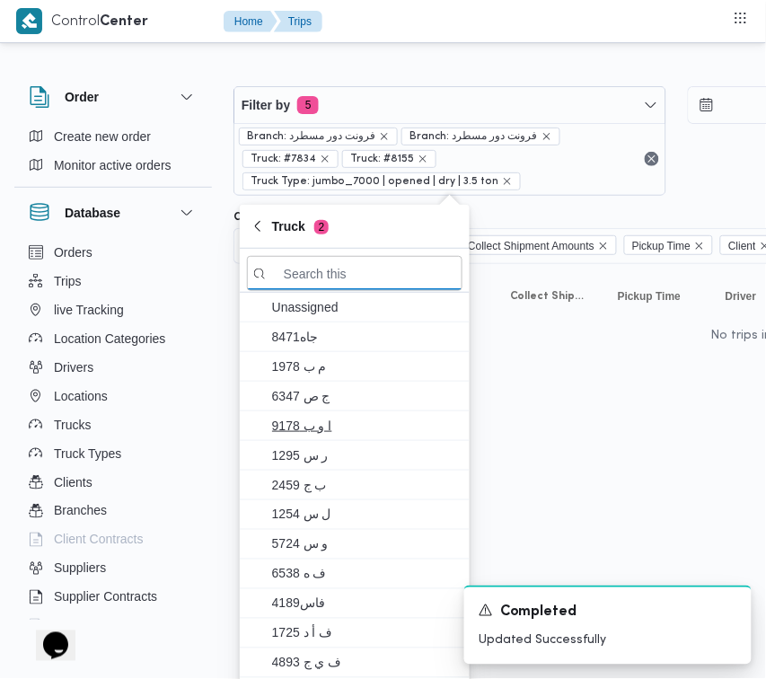
paste input "6574"
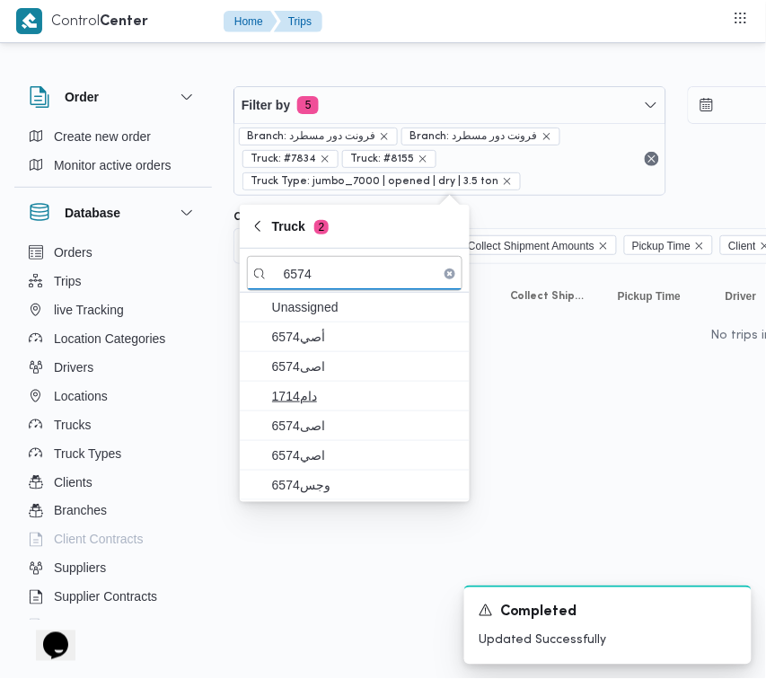
type input "6574"
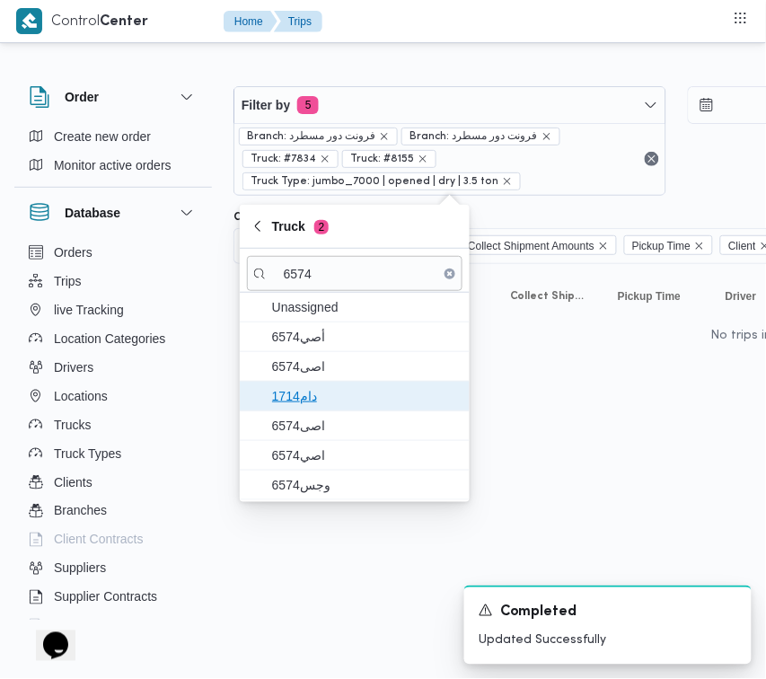
click at [311, 387] on span "دام1714" at bounding box center [365, 396] width 187 height 22
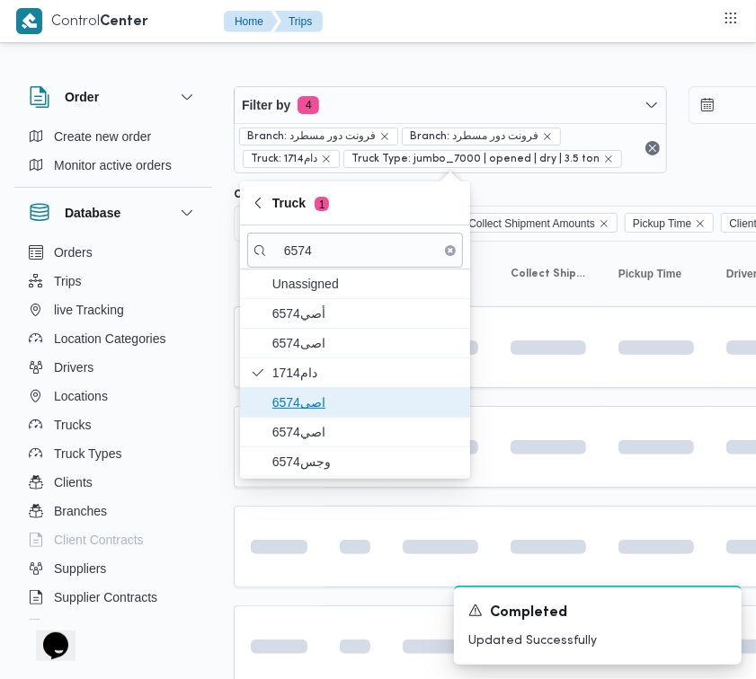
click at [314, 403] on span "اصى6574" at bounding box center [365, 403] width 187 height 22
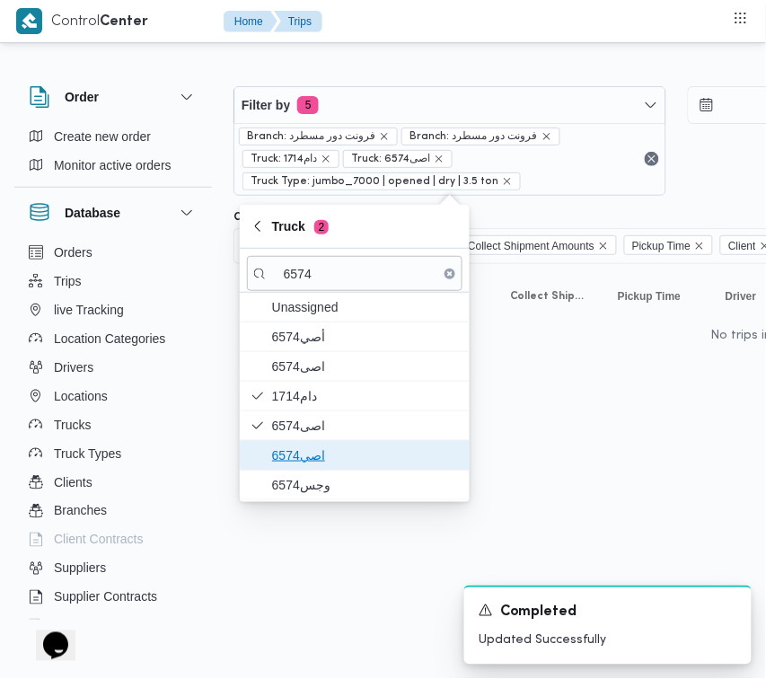
click at [312, 461] on span "اصي6574" at bounding box center [365, 456] width 187 height 22
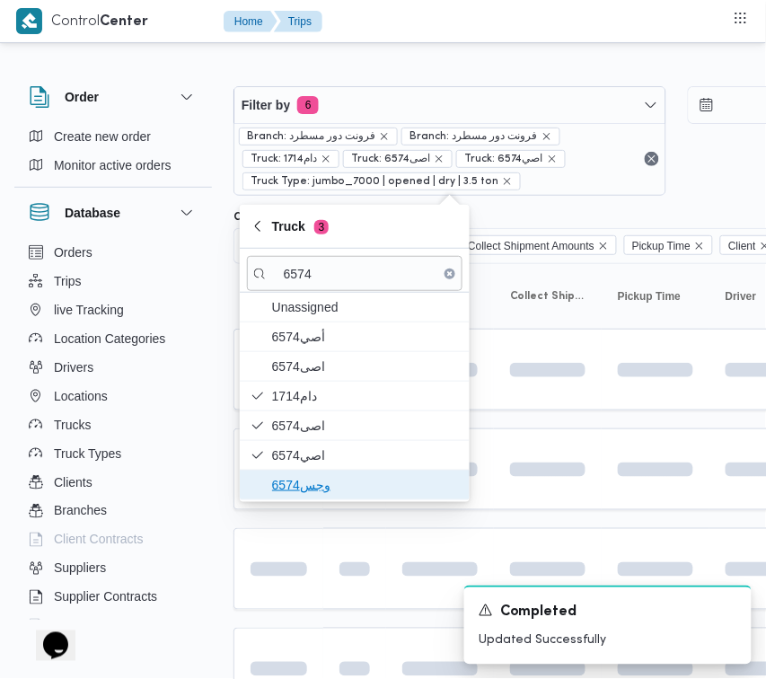
click at [304, 488] on span "وجس6574" at bounding box center [365, 485] width 187 height 22
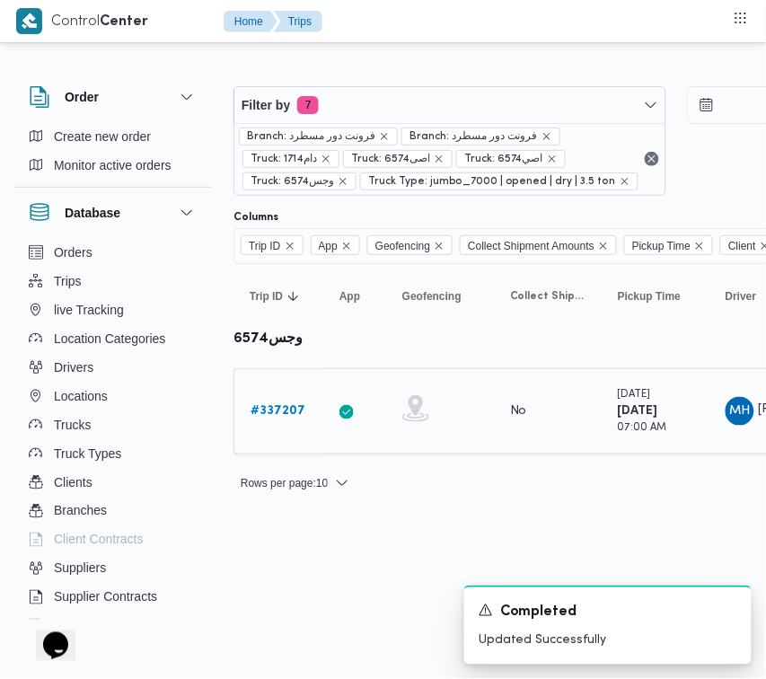
click at [263, 405] on b "# 337207" at bounding box center [278, 411] width 55 height 12
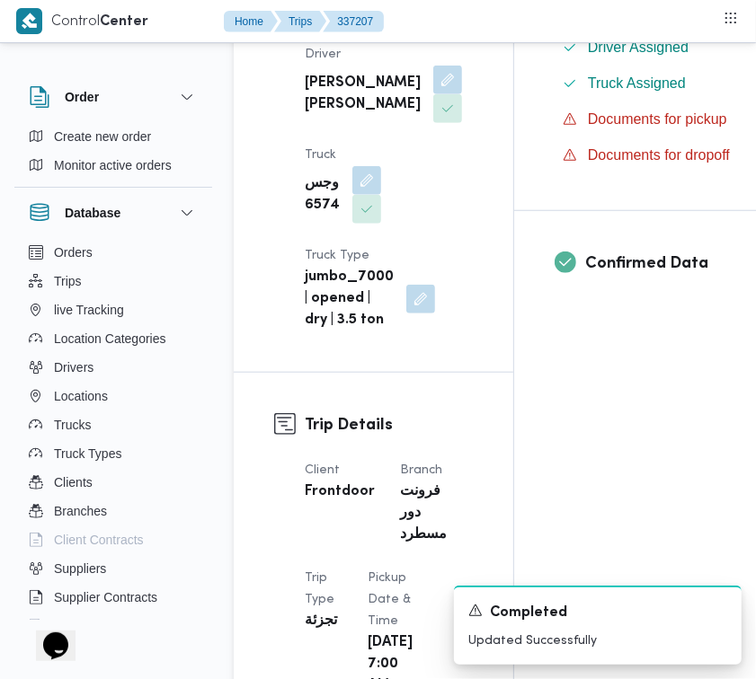
scroll to position [586, 0]
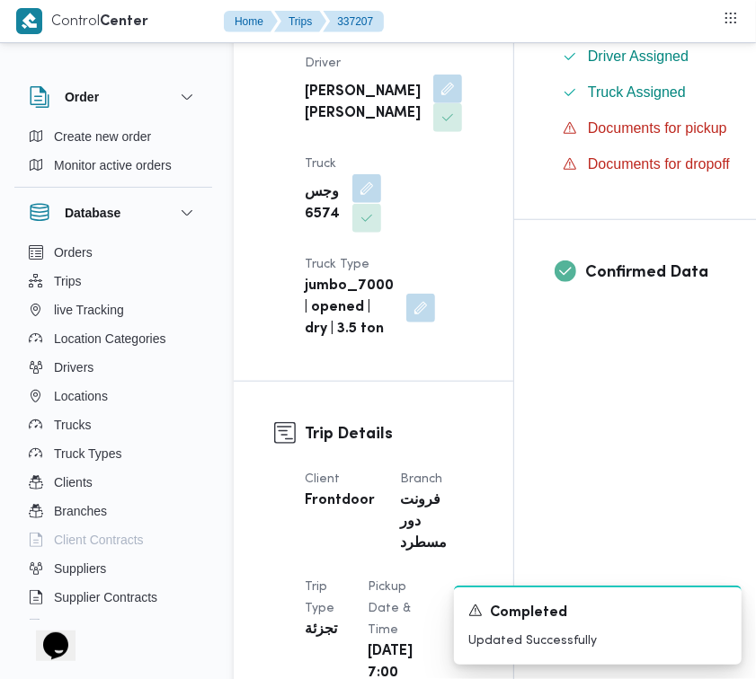
click at [360, 203] on button "button" at bounding box center [366, 188] width 29 height 29
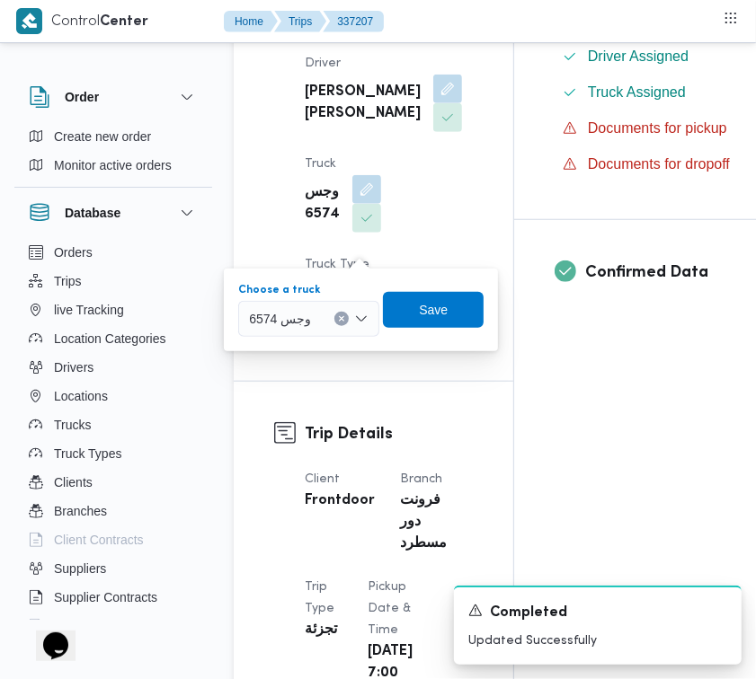
click at [306, 319] on span "وجس 6574" at bounding box center [280, 318] width 62 height 20
paste input "8584"
type input "8584"
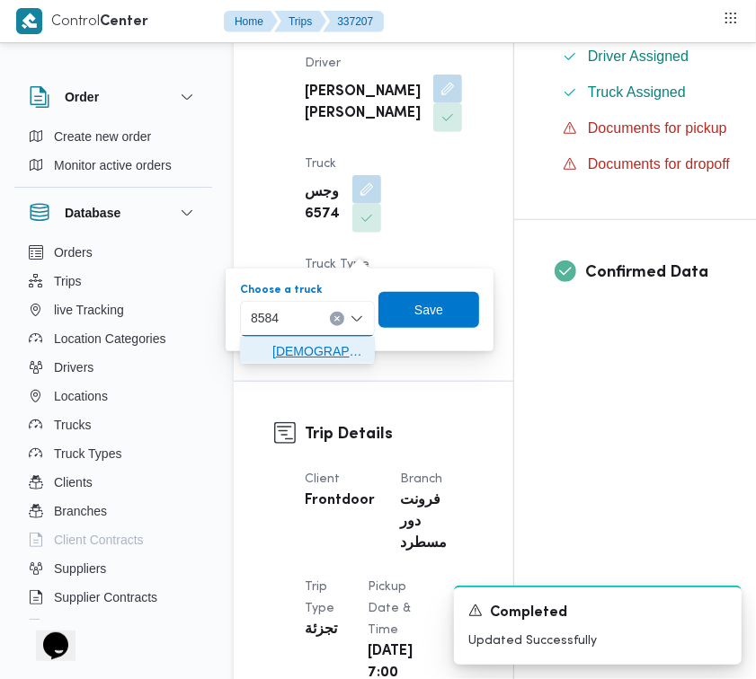
click at [261, 358] on span "الس 8584 | null" at bounding box center [307, 351] width 120 height 29
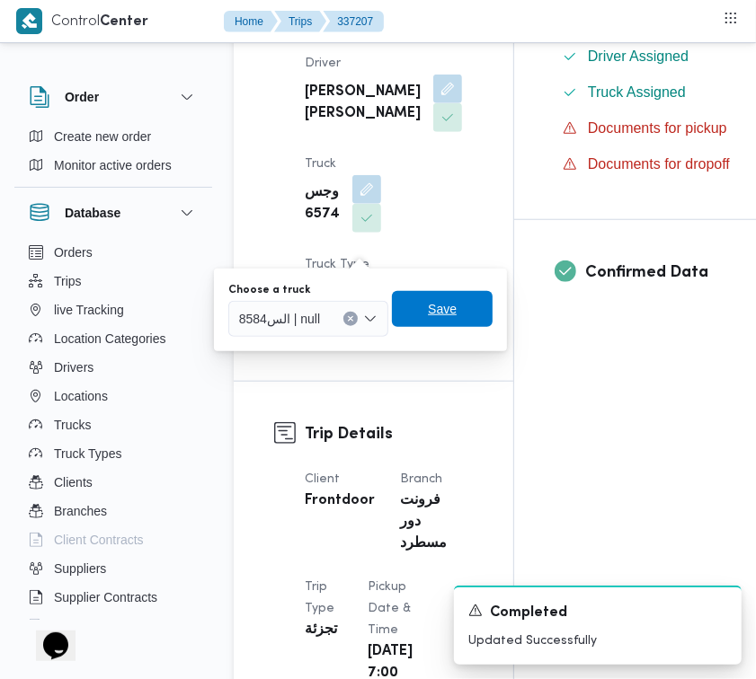
click at [488, 306] on span "Save" at bounding box center [442, 309] width 101 height 36
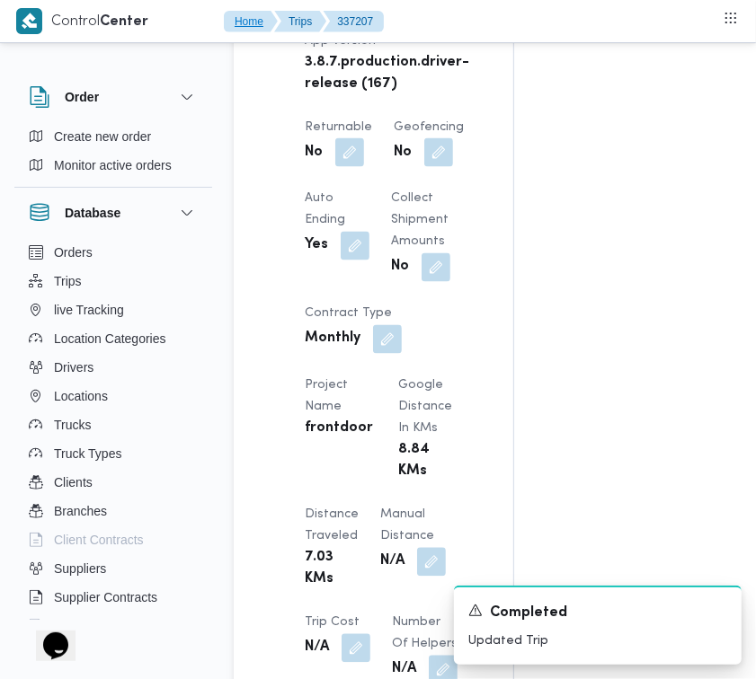
scroll to position [1364, 0]
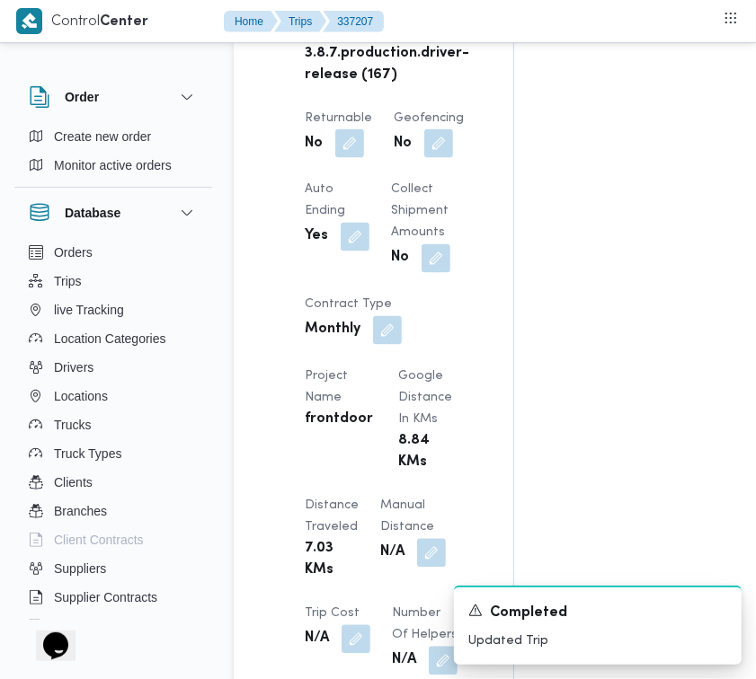
click at [333, 158] on span at bounding box center [345, 143] width 38 height 29
click at [343, 157] on button "button" at bounding box center [349, 142] width 29 height 29
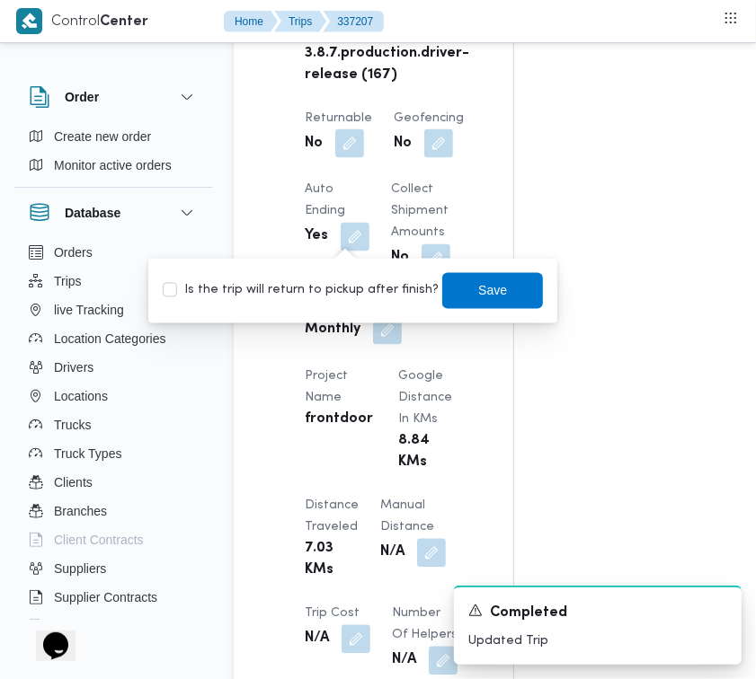
drag, startPoint x: 347, startPoint y: 281, endPoint x: 369, endPoint y: 289, distance: 23.9
click at [349, 288] on label "Is the trip will return to pickup after finish?" at bounding box center [301, 291] width 276 height 22
checkbox input "true"
click at [478, 289] on span "Save" at bounding box center [492, 290] width 29 height 22
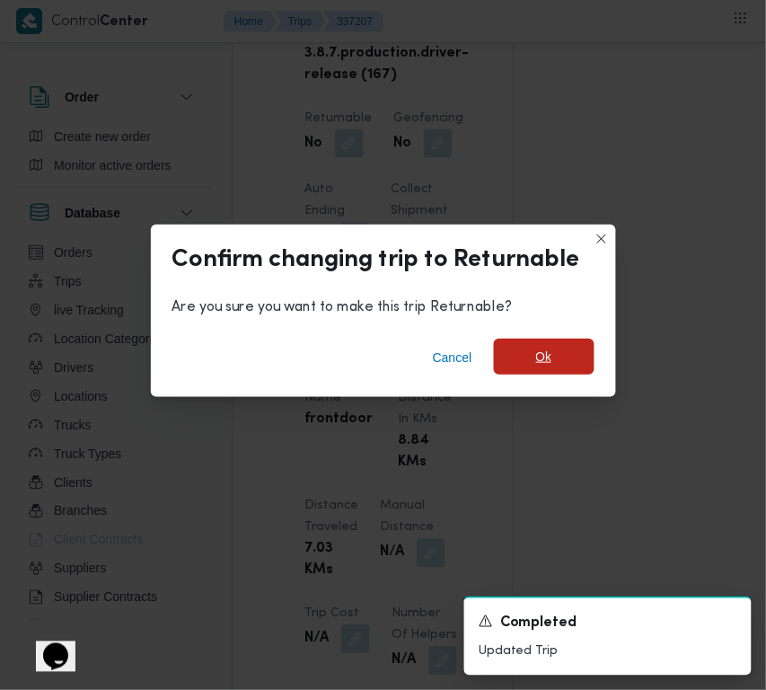
click at [526, 358] on span "Ok" at bounding box center [544, 357] width 101 height 36
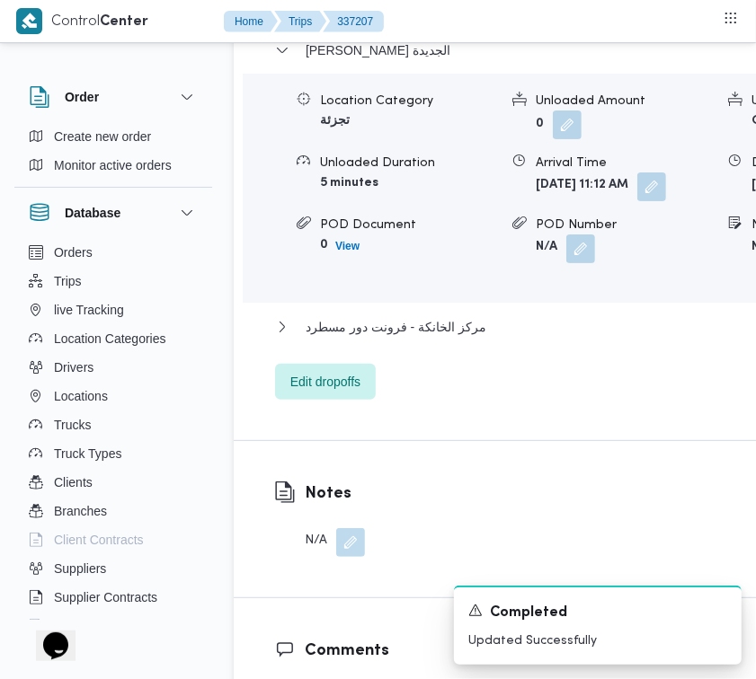
scroll to position [3129, 0]
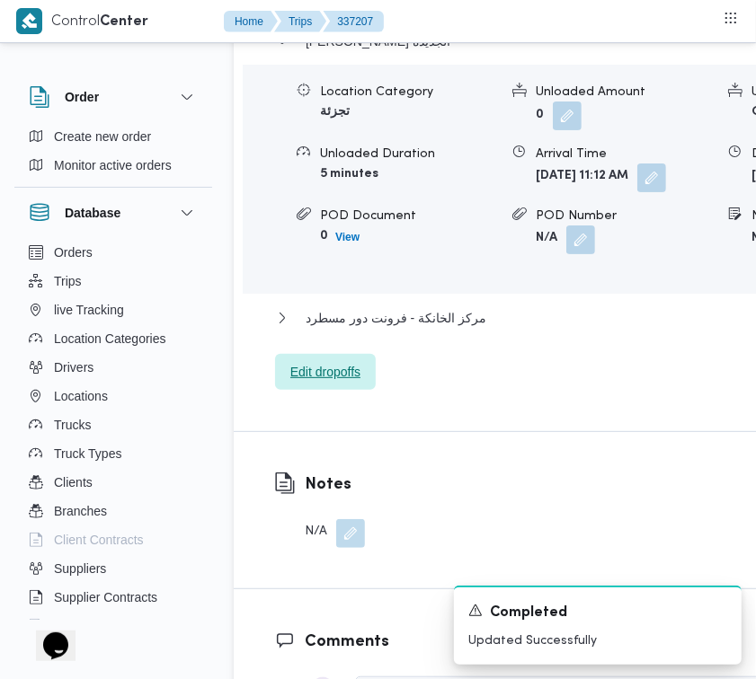
click at [307, 383] on span "Edit dropoffs" at bounding box center [325, 372] width 70 height 22
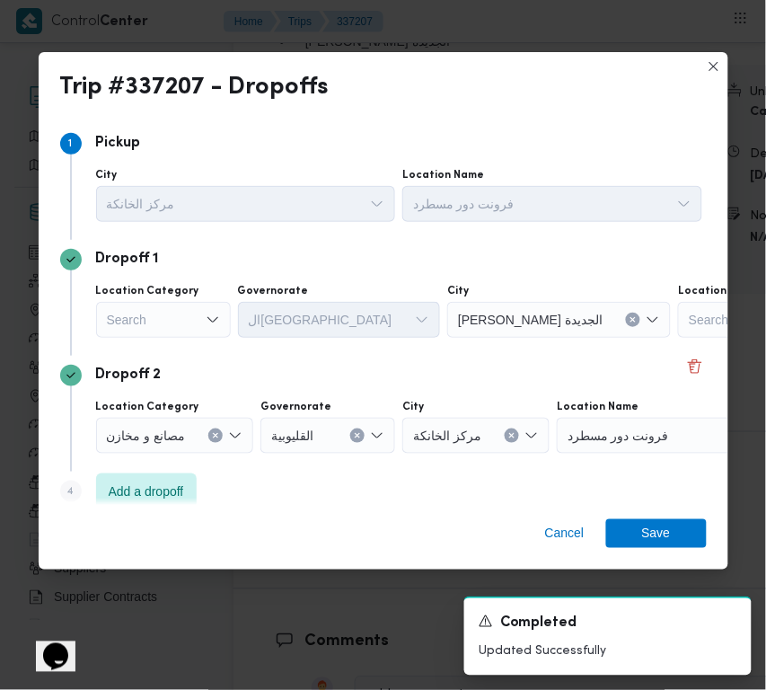
click at [194, 326] on div "Search" at bounding box center [163, 320] width 135 height 36
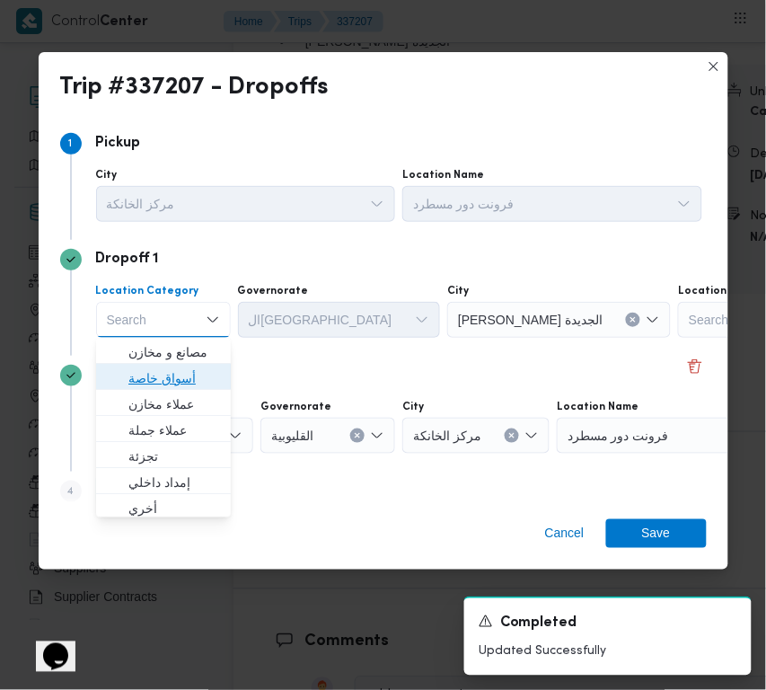
click at [205, 369] on span "أسواق خاصة" at bounding box center [174, 378] width 92 height 22
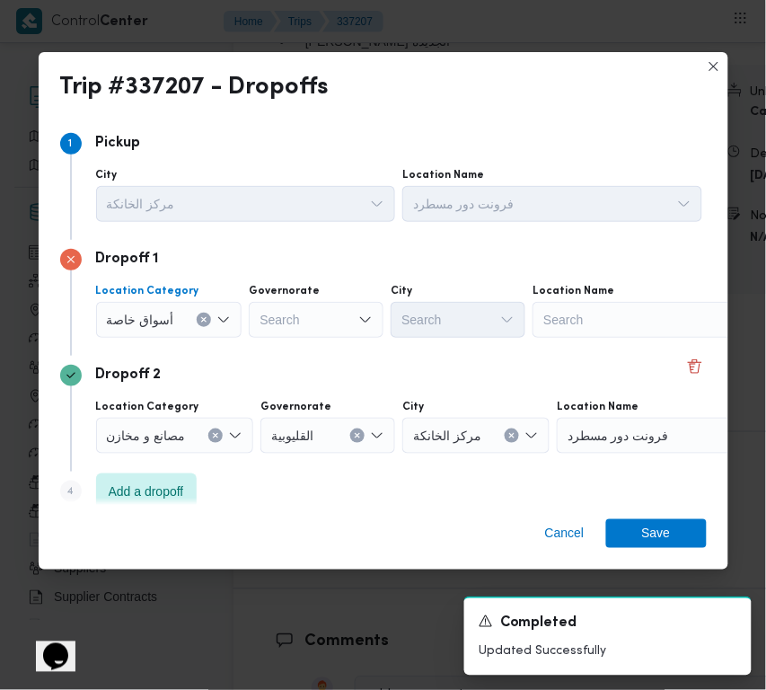
click at [702, 312] on div "Search" at bounding box center [645, 320] width 225 height 36
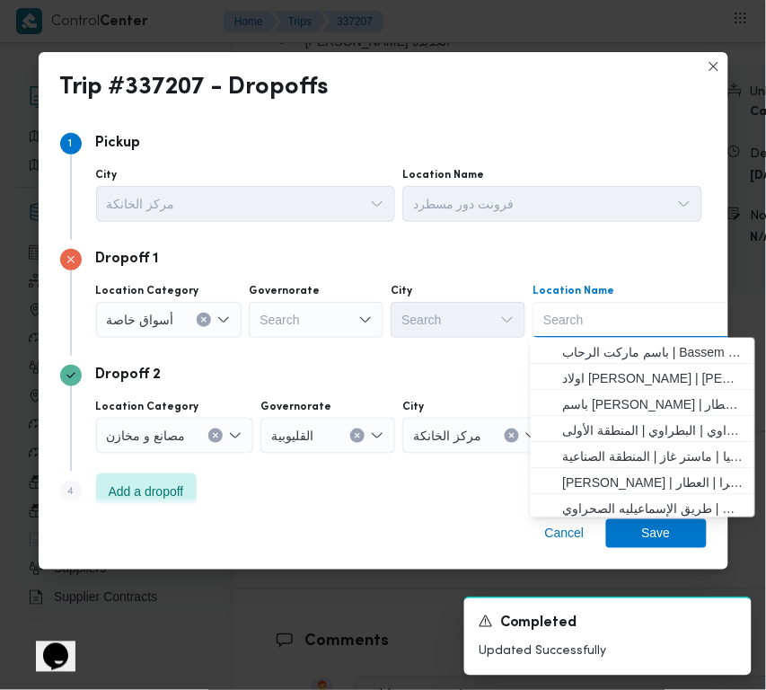
paste input "Sodic"
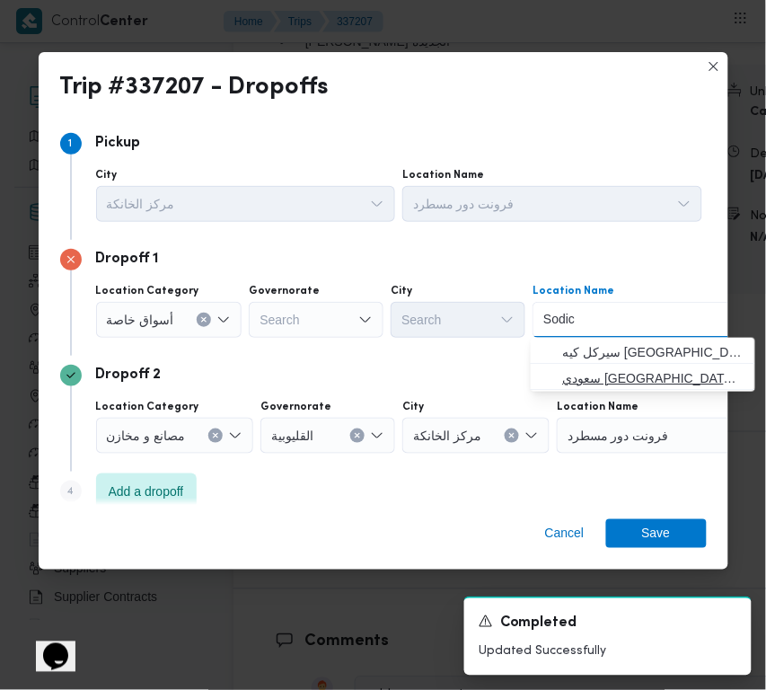
type input "Sodic"
click at [590, 369] on span "سعودي [GEOGRAPHIC_DATA] | سعودي سوبرماركت | null" at bounding box center [654, 378] width 182 height 22
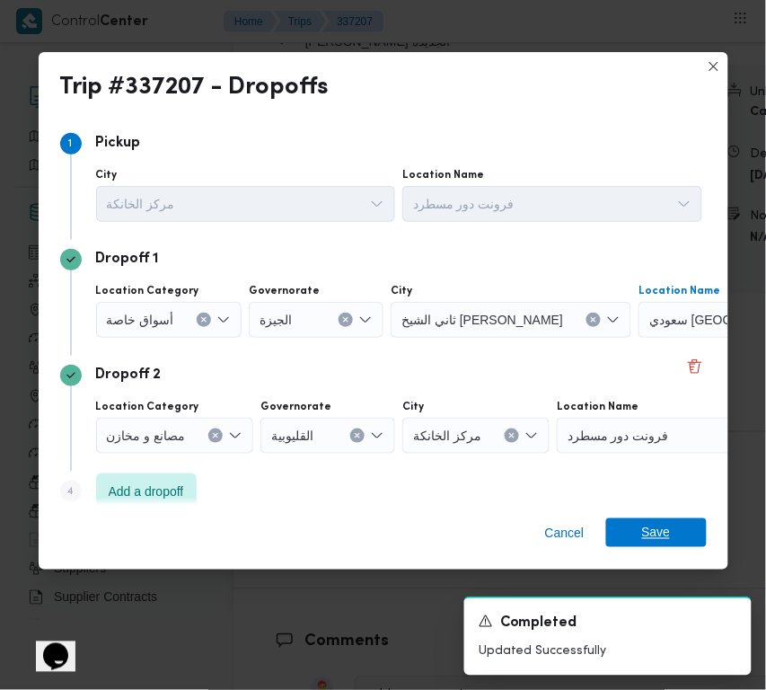
click at [653, 549] on div "Cancel Save" at bounding box center [384, 537] width 690 height 65
click at [658, 530] on span "Save" at bounding box center [656, 533] width 29 height 29
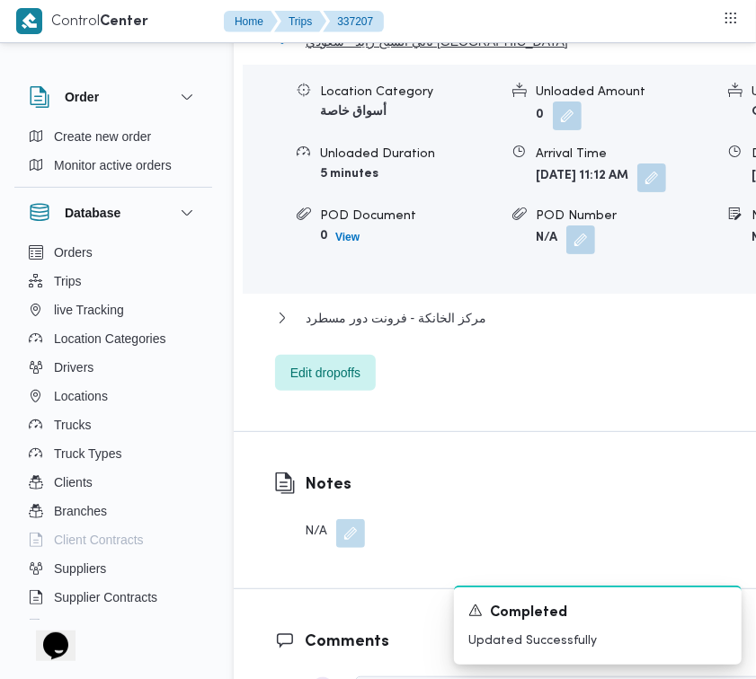
drag, startPoint x: 366, startPoint y: 126, endPoint x: 611, endPoint y: 124, distance: 245.3
click at [367, 52] on span "ثاني الشيخ زايد - سعودي [GEOGRAPHIC_DATA]" at bounding box center [436, 42] width 262 height 22
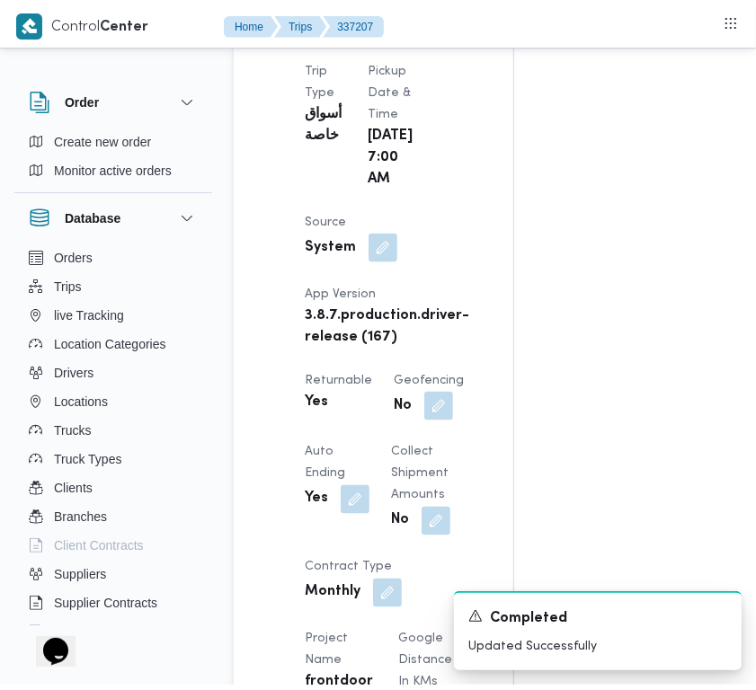
scroll to position [0, 0]
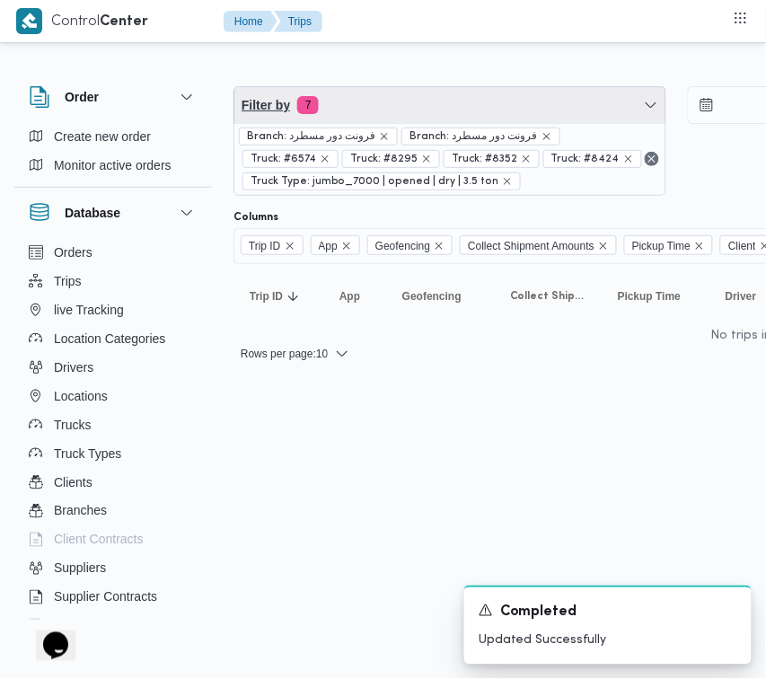
click at [486, 100] on span "Filter by 7" at bounding box center [450, 105] width 431 height 36
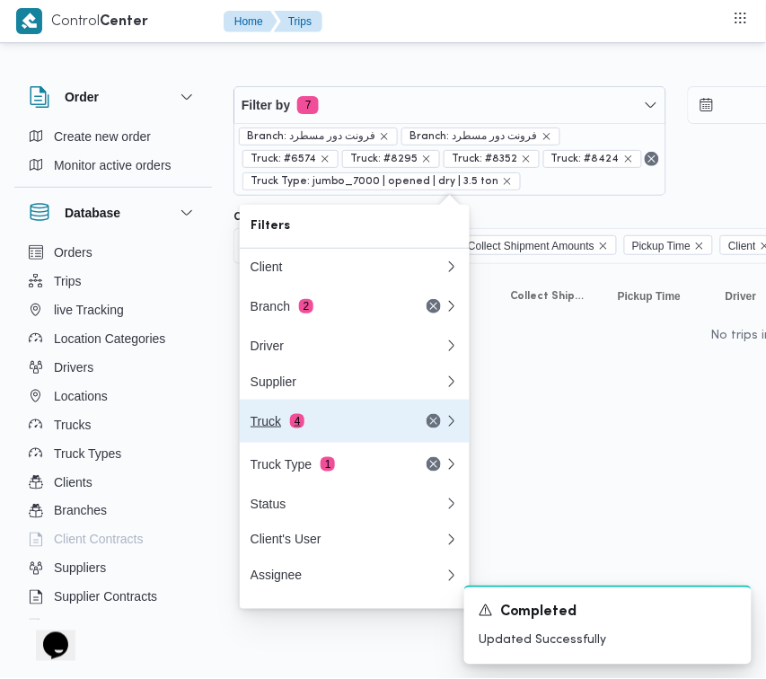
click at [314, 422] on div "Truck 4" at bounding box center [326, 421] width 151 height 14
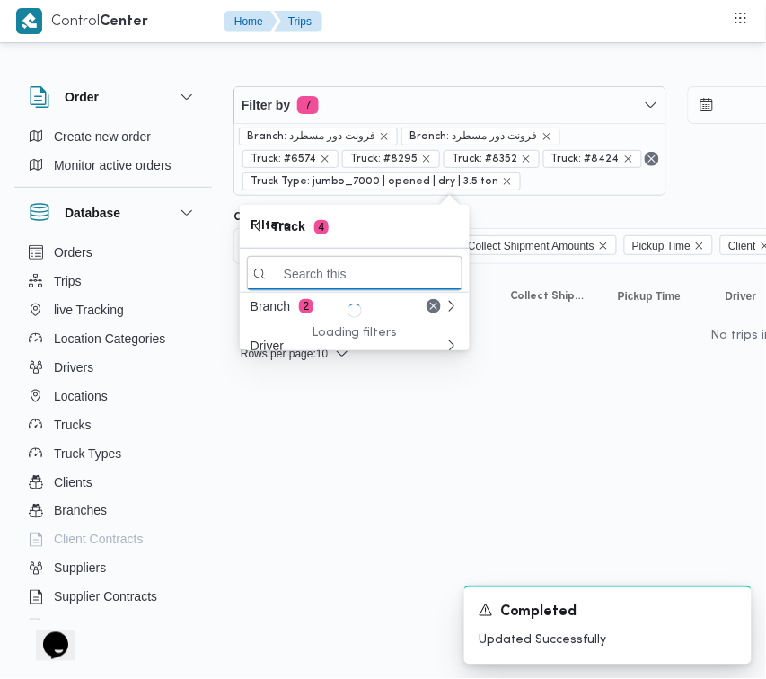
paste input "9346"
type input "9346"
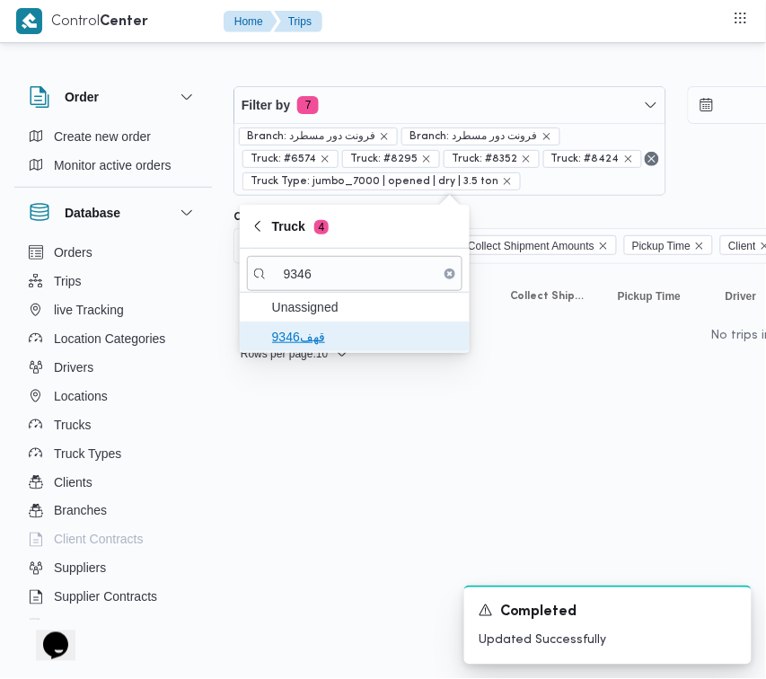
click at [341, 339] on span "قهف9346" at bounding box center [365, 337] width 187 height 22
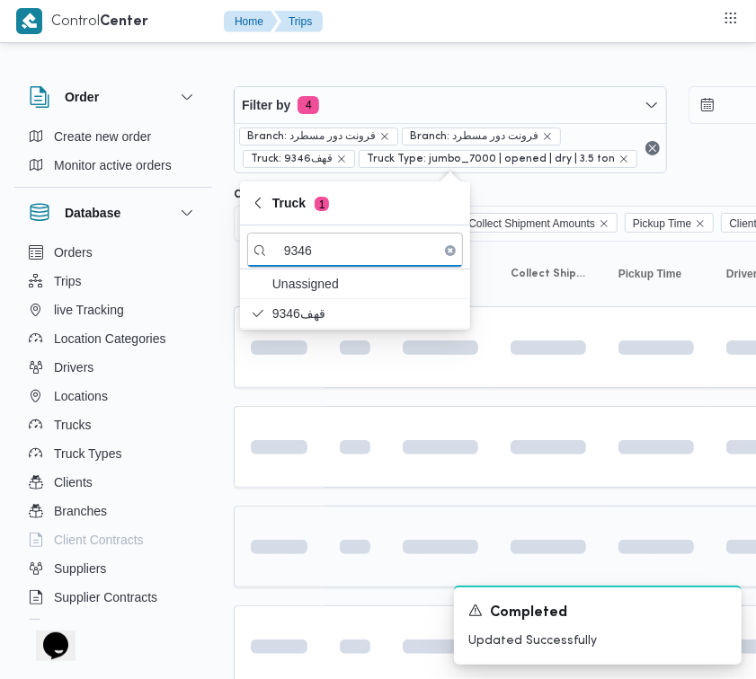
click at [310, 553] on div at bounding box center [278, 547] width 71 height 29
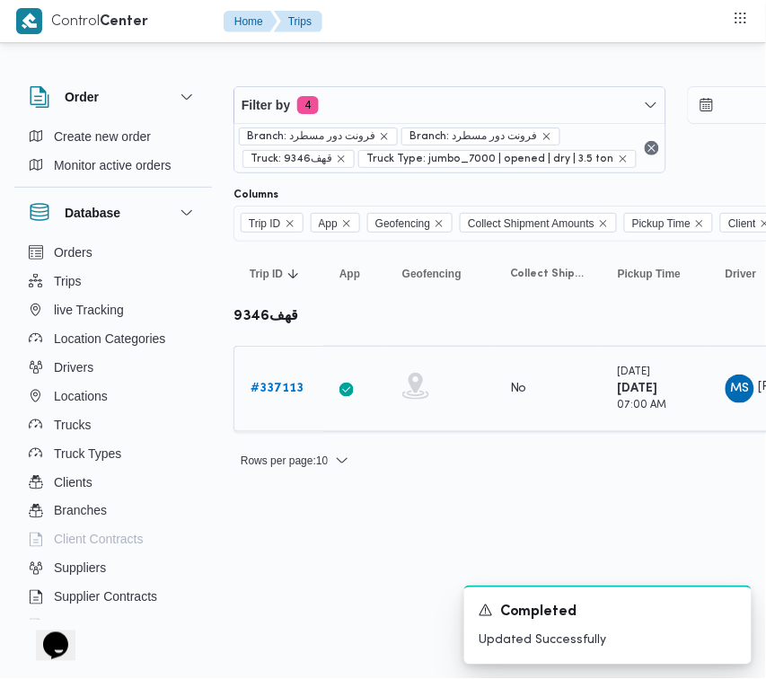
click at [279, 394] on b "# 337113" at bounding box center [277, 389] width 53 height 12
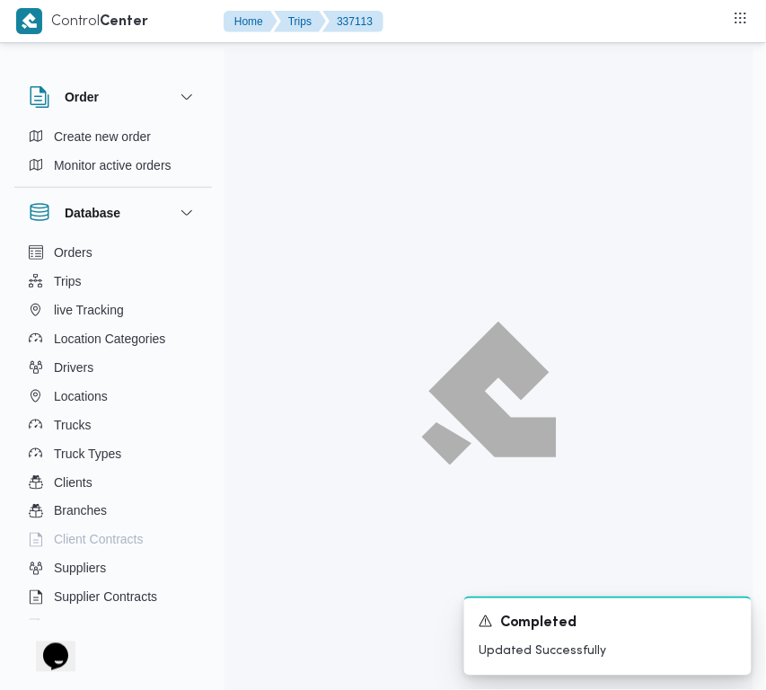
click at [276, 386] on div at bounding box center [489, 394] width 529 height 690
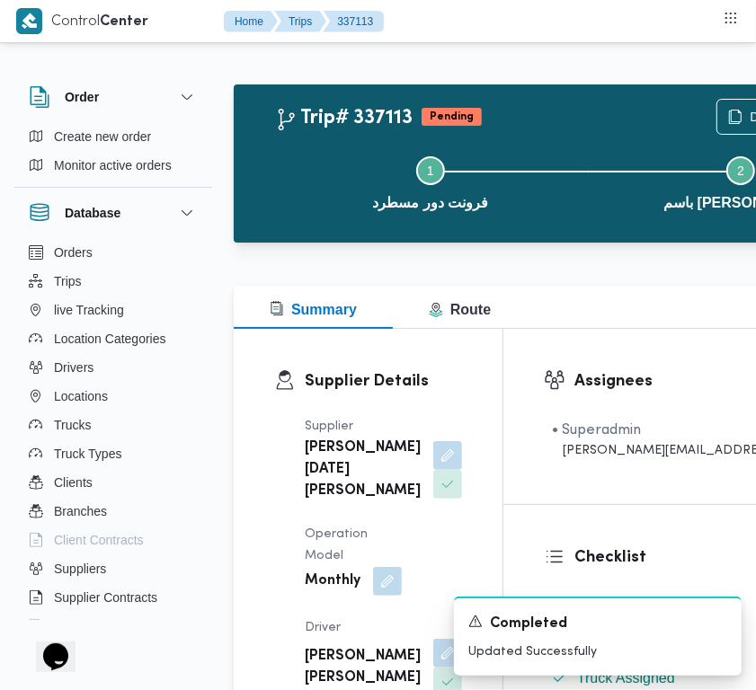
scroll to position [340, 0]
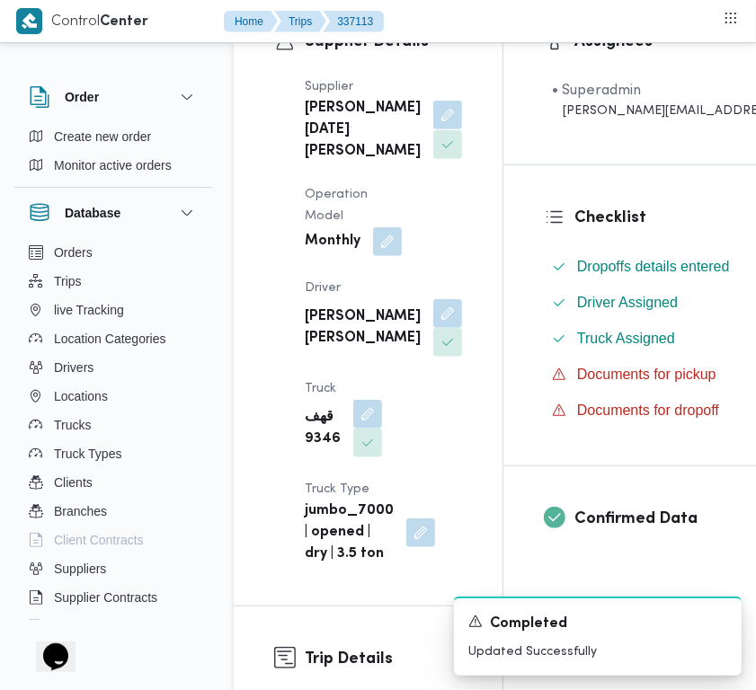
click at [433, 129] on button "button" at bounding box center [447, 115] width 29 height 29
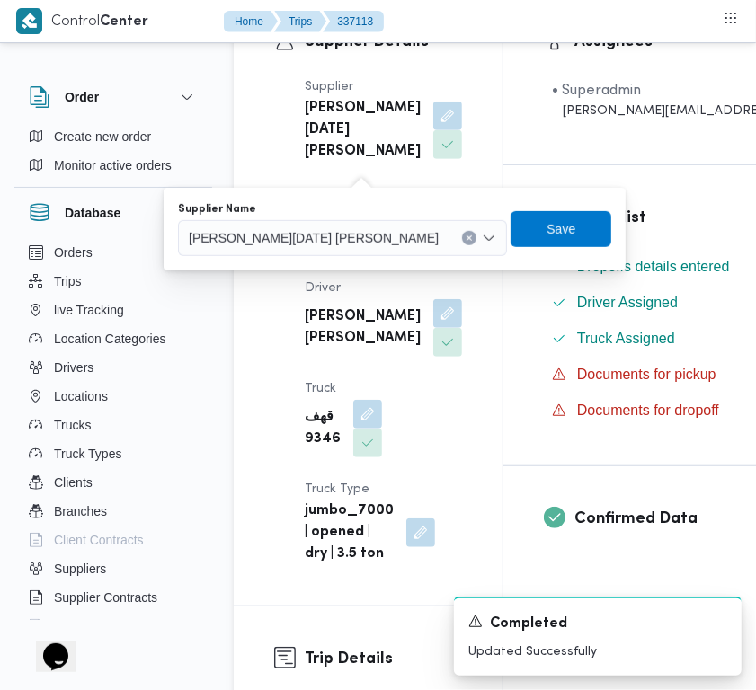
click at [332, 253] on div "[PERSON_NAME][DATE] [PERSON_NAME]" at bounding box center [342, 238] width 329 height 36
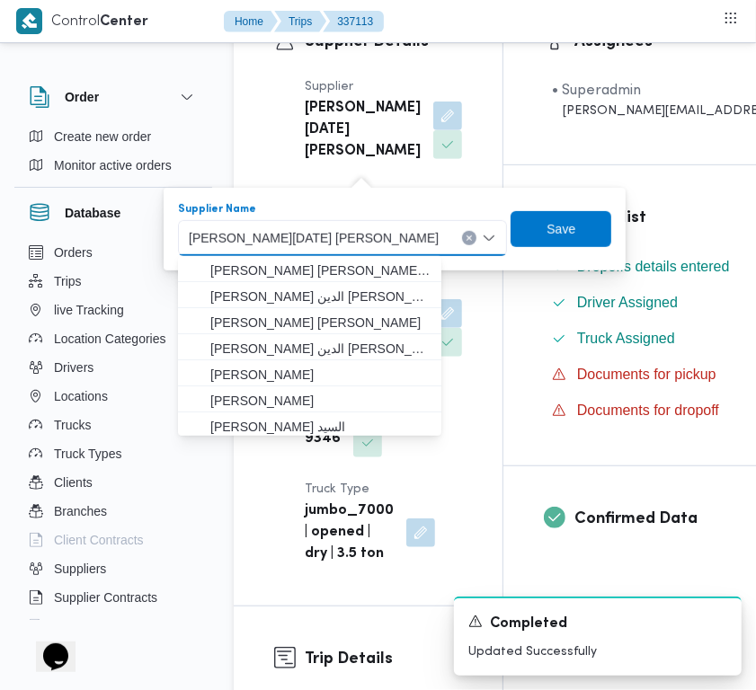
paste input "[PERSON_NAME]"
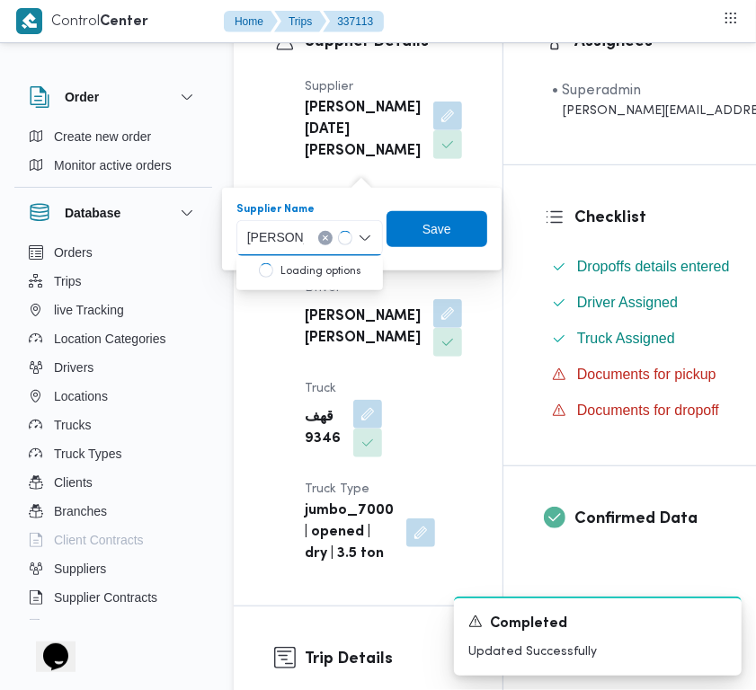
type input "[PERSON_NAME] [PERSON_NAME] [PERSON_NAME]"
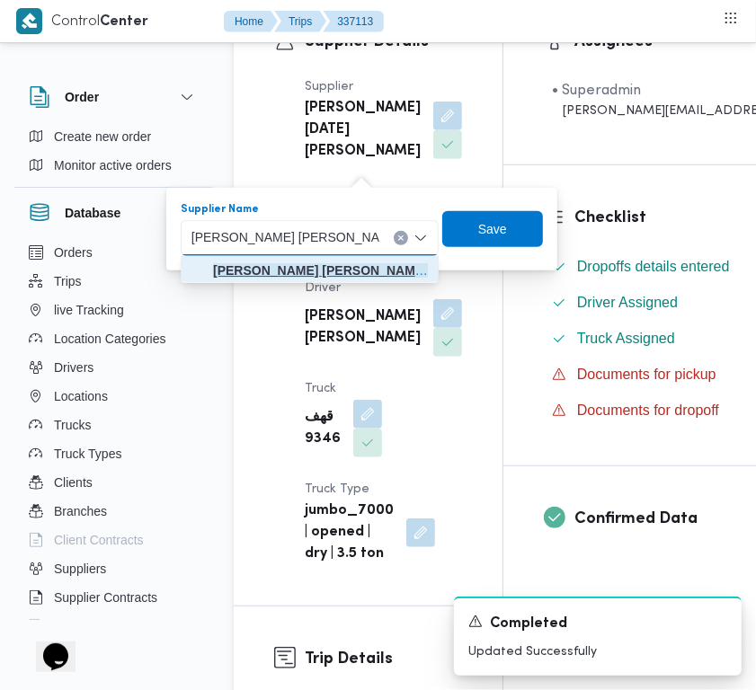
click at [335, 271] on mark "[PERSON_NAME] [PERSON_NAME] [PERSON_NAME]" at bounding box center [374, 270] width 323 height 14
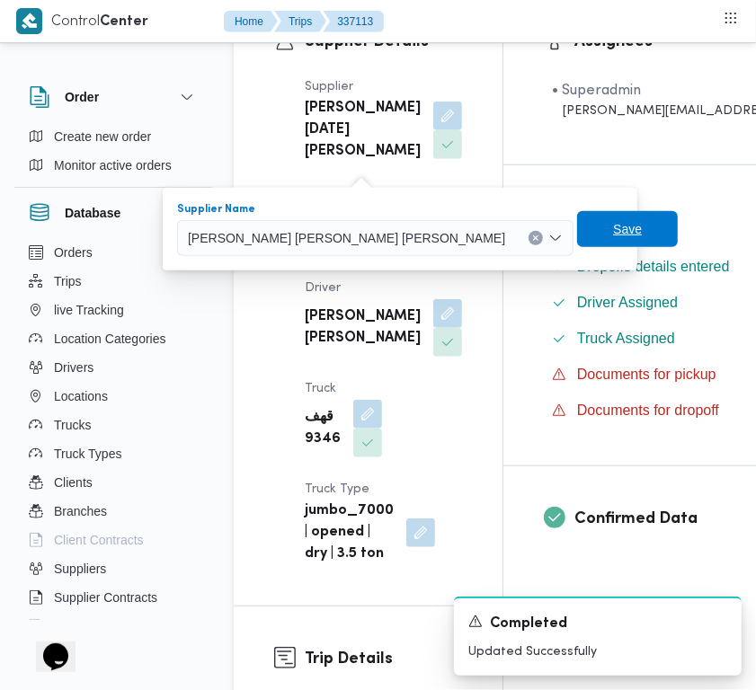
click at [613, 226] on span "Save" at bounding box center [627, 229] width 29 height 22
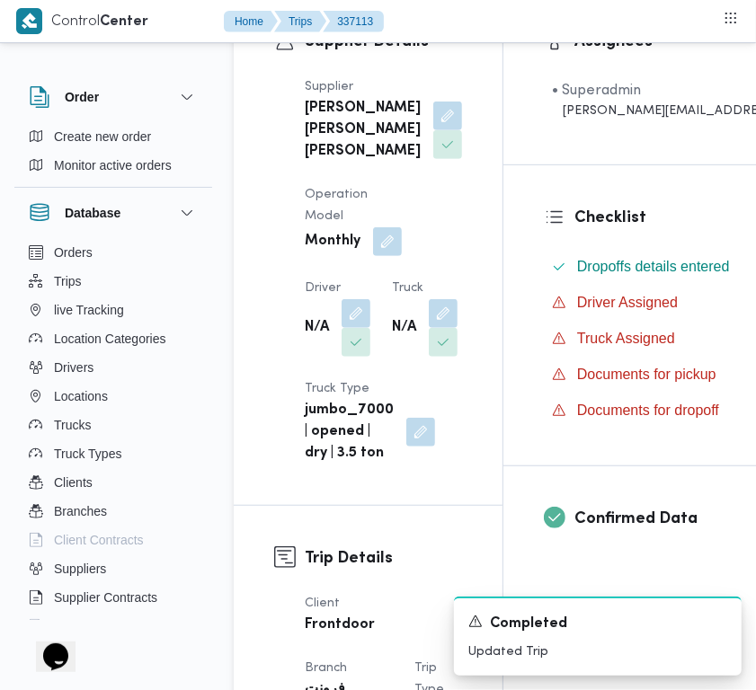
click at [340, 299] on dt "Driver" at bounding box center [338, 289] width 66 height 22
click at [352, 327] on button "button" at bounding box center [355, 312] width 29 height 29
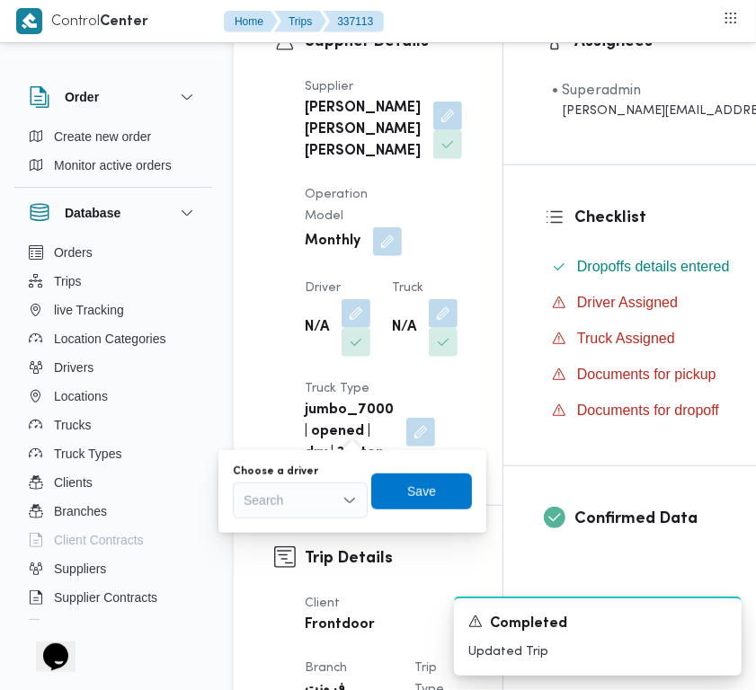
drag, startPoint x: 329, startPoint y: 470, endPoint x: 329, endPoint y: 485, distance: 15.3
click at [329, 478] on div "Choose a driver Search" at bounding box center [300, 492] width 135 height 54
click at [329, 485] on div "Search" at bounding box center [300, 501] width 135 height 36
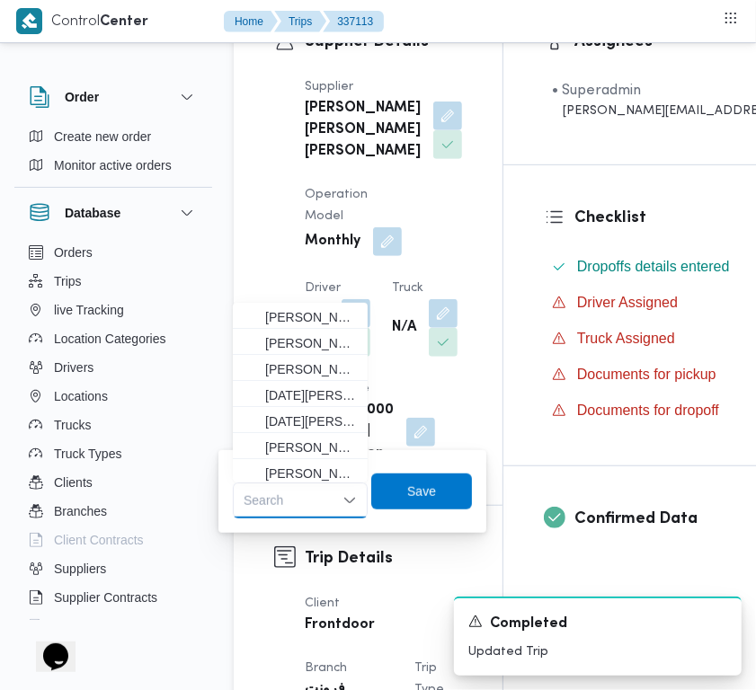
paste input "صالح"
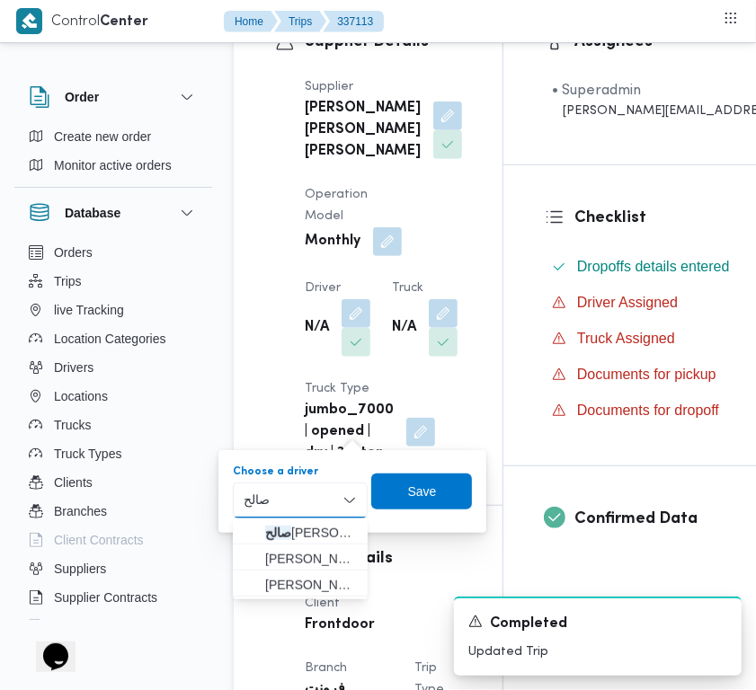
type input "[PERSON_NAME]"
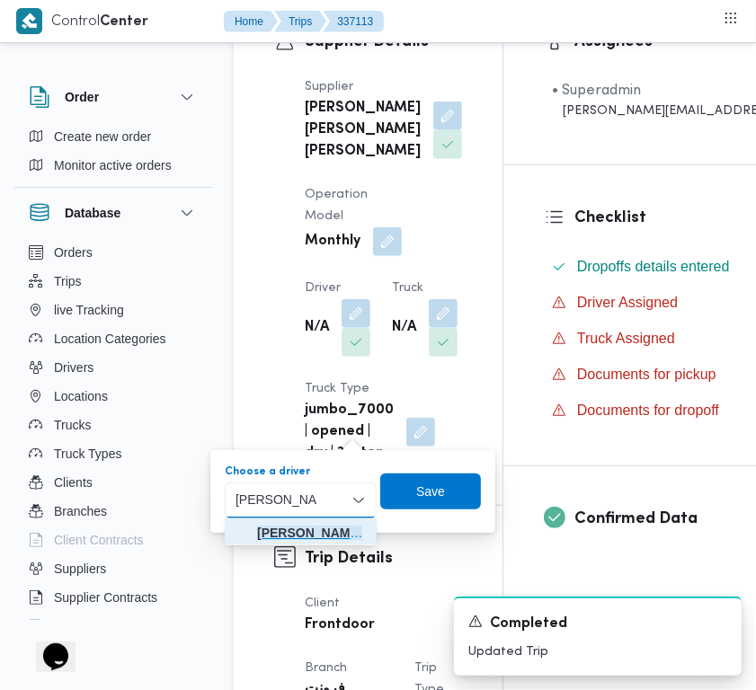
click at [288, 523] on span "[PERSON_NAME]" at bounding box center [311, 533] width 109 height 22
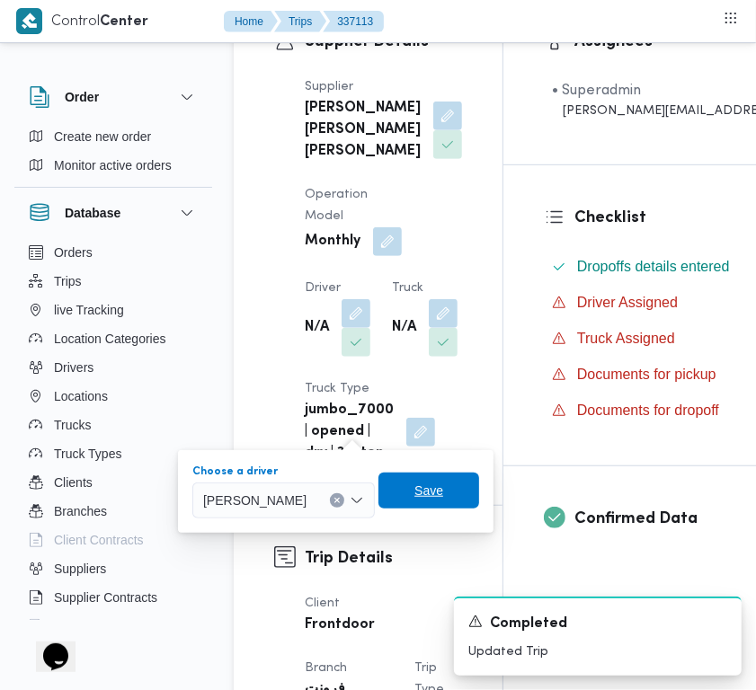
click at [479, 500] on span "Save" at bounding box center [428, 491] width 101 height 36
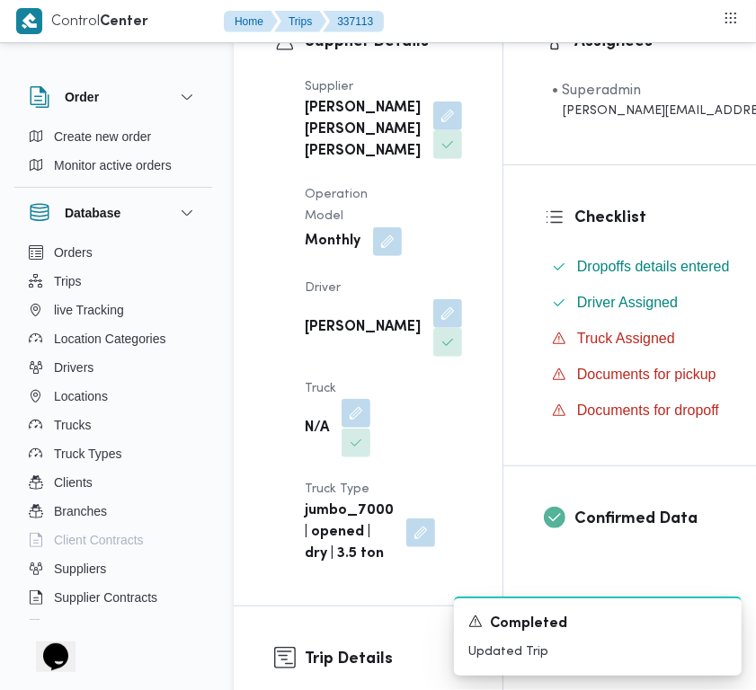
click at [360, 428] on button "button" at bounding box center [355, 413] width 29 height 29
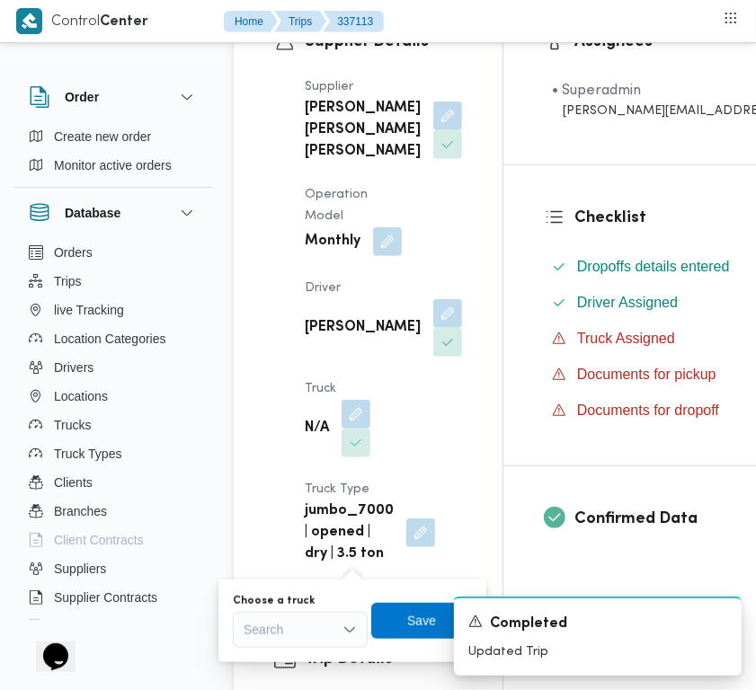
click at [297, 634] on div "Search" at bounding box center [300, 630] width 135 height 36
paste input "6862"
type input "6862"
click at [252, 655] on icon "button" at bounding box center [250, 662] width 14 height 14
click at [424, 616] on div "A new notification appears Completed Updated Trip" at bounding box center [575, 636] width 359 height 108
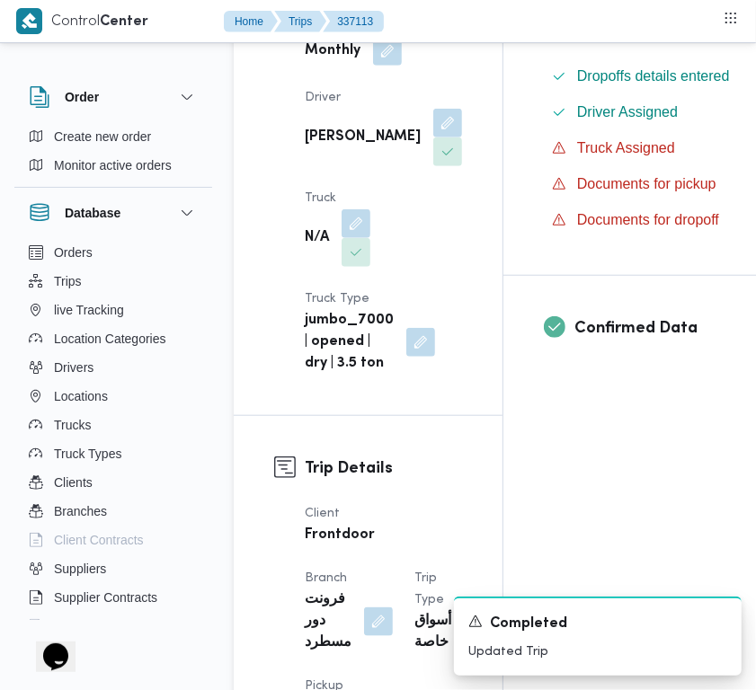
scroll to position [615, 0]
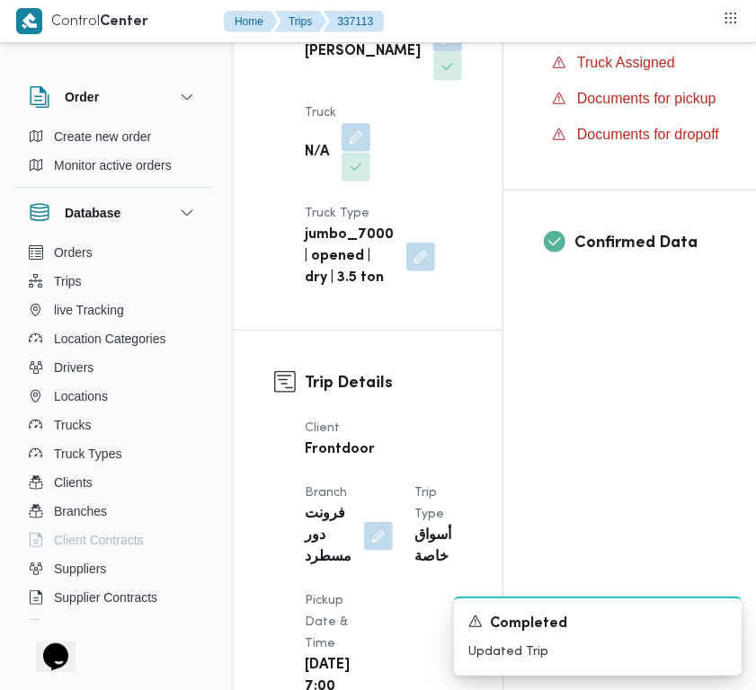
click at [362, 152] on button "button" at bounding box center [355, 137] width 29 height 29
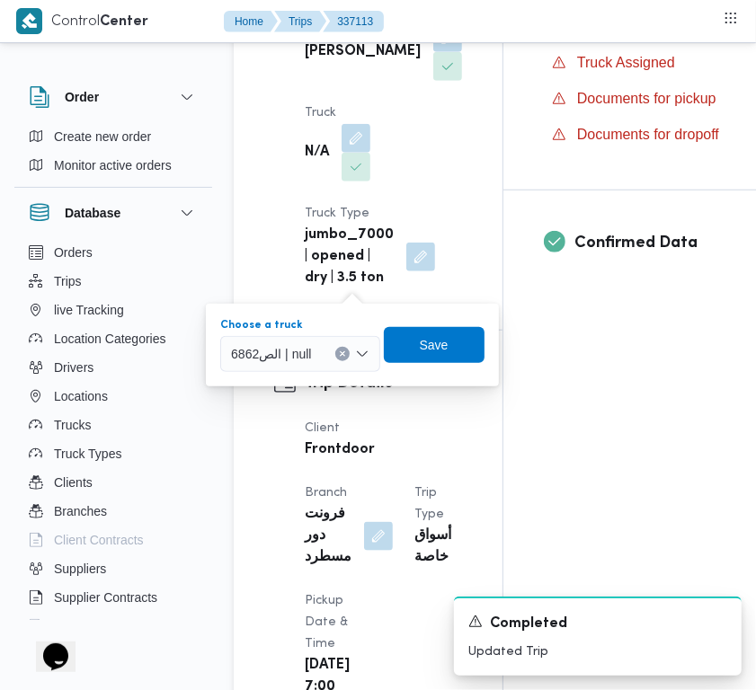
click at [349, 338] on div "الص6862 | null" at bounding box center [299, 354] width 159 height 36
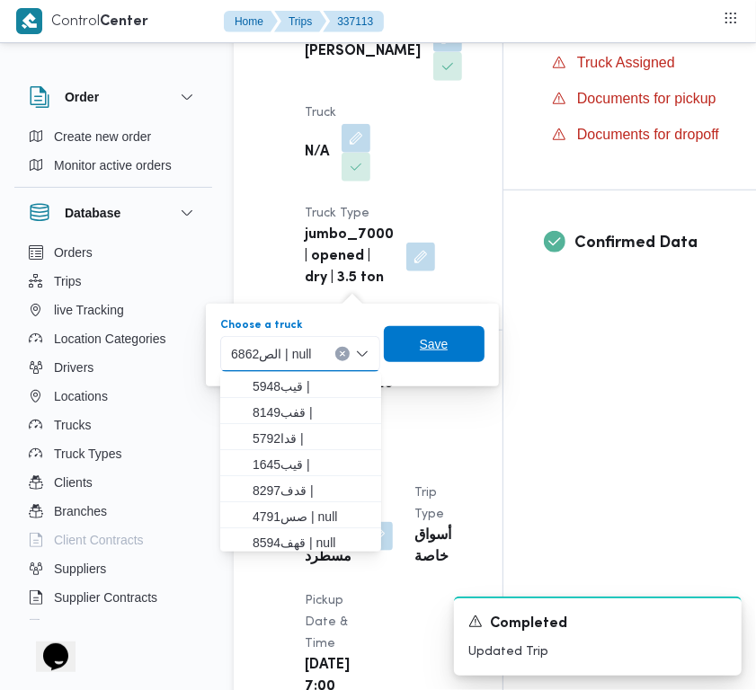
click at [447, 346] on span "Save" at bounding box center [434, 344] width 101 height 36
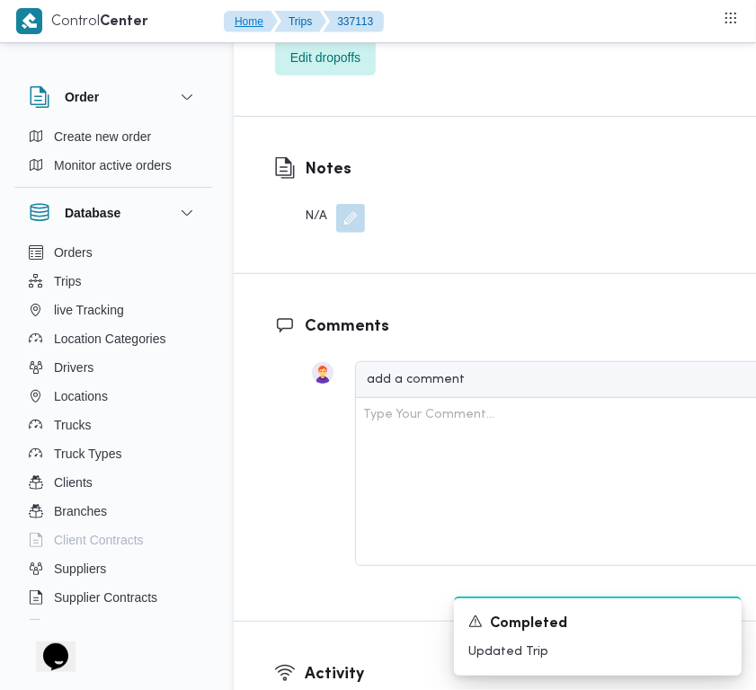
scroll to position [3370, 0]
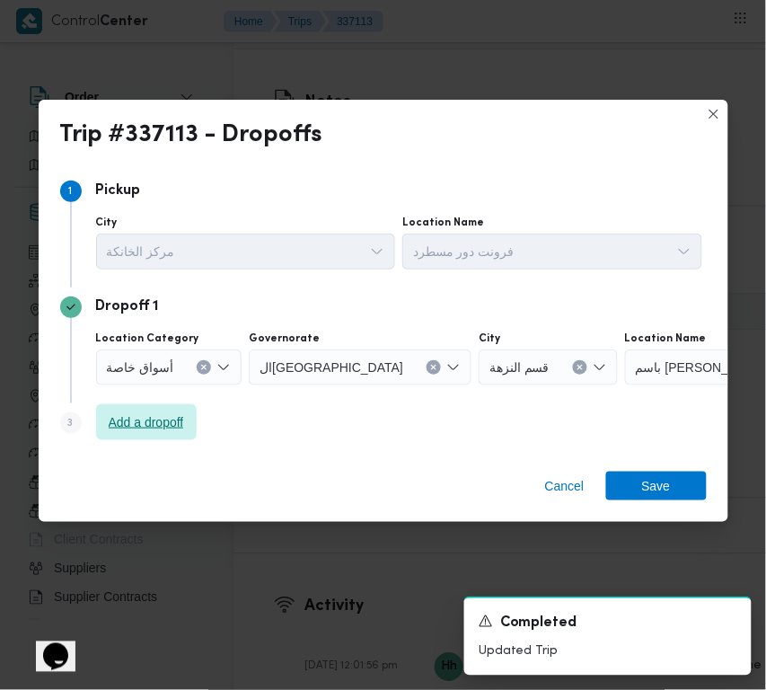
click at [171, 429] on span "Add a dropoff" at bounding box center [146, 423] width 75 height 22
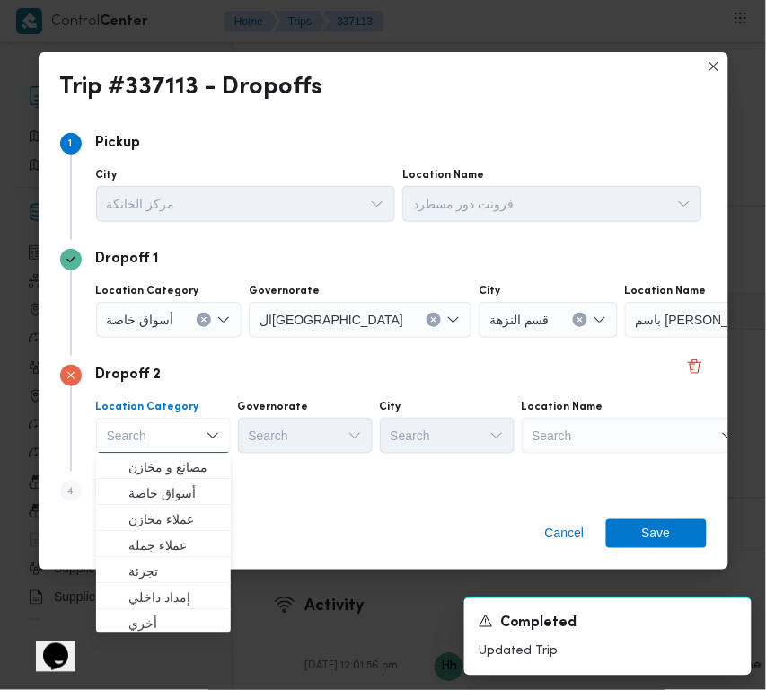
click at [573, 320] on button "Clear input" at bounding box center [580, 320] width 14 height 14
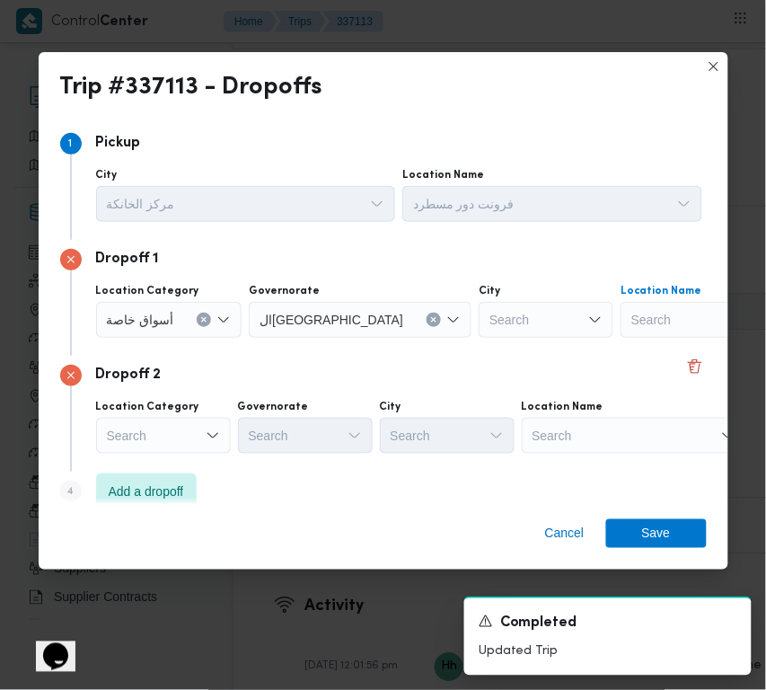
click at [621, 319] on div "Search" at bounding box center [733, 320] width 225 height 36
paste input "هايبر وان بدر"
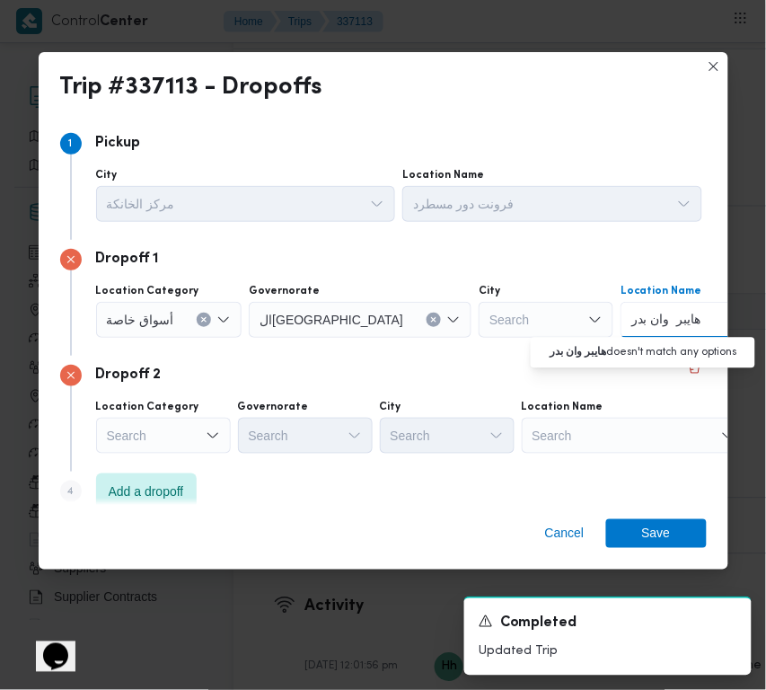
click at [632, 317] on input "هايبر وان بدر" at bounding box center [667, 320] width 71 height 22
click at [632, 320] on input "هايبر وان بدر" at bounding box center [667, 320] width 71 height 22
type input "هايبر وان بدر"
click at [604, 348] on span "هايبر وان بدر | هايبر وان - مدينة [GEOGRAPHIC_DATA] | null" at bounding box center [654, 352] width 182 height 22
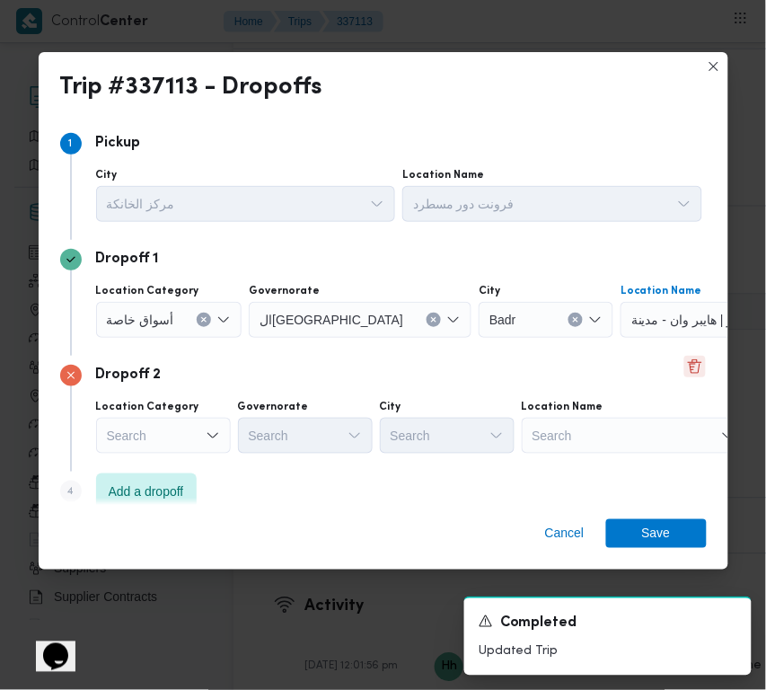
drag, startPoint x: 681, startPoint y: 367, endPoint x: 680, endPoint y: 412, distance: 44.9
click at [685, 369] on button "Delete" at bounding box center [696, 367] width 22 height 22
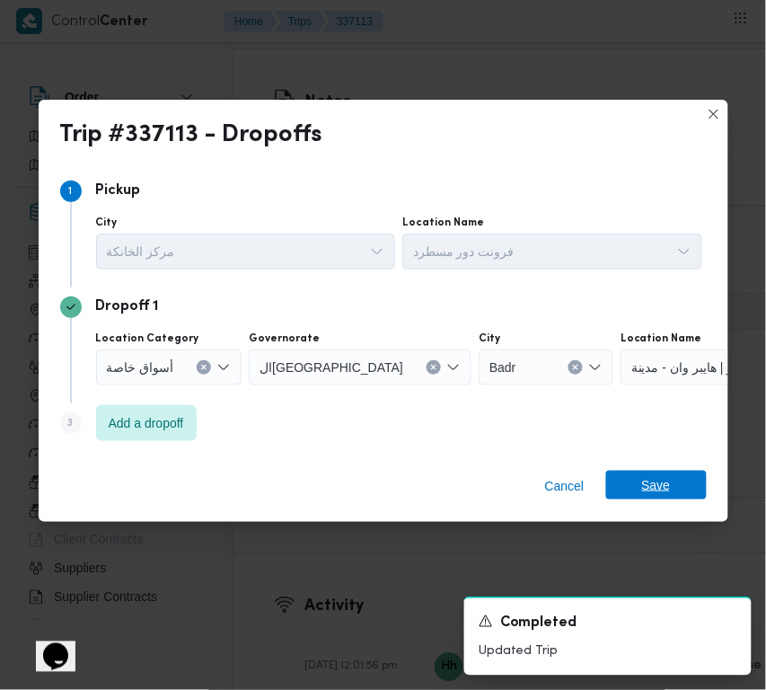
click at [660, 491] on span "Save" at bounding box center [656, 485] width 29 height 29
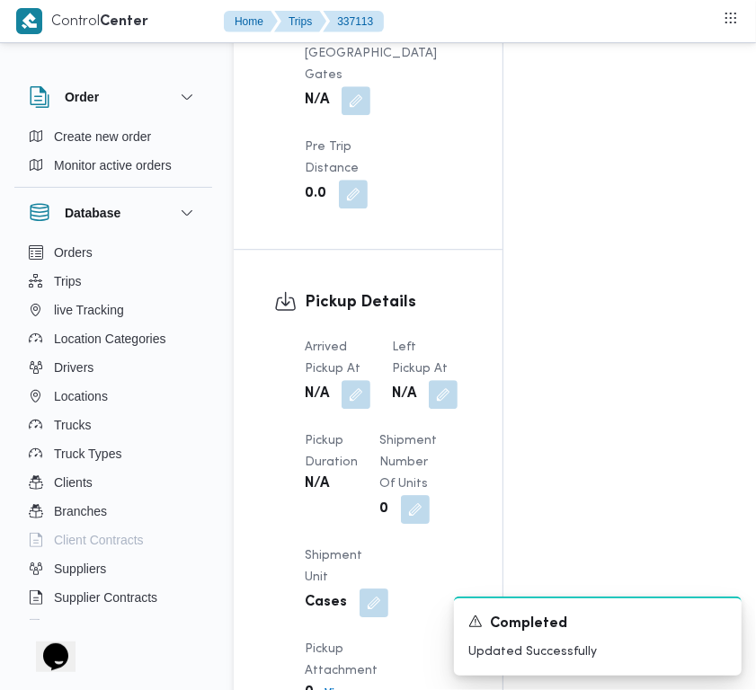
scroll to position [1557, 0]
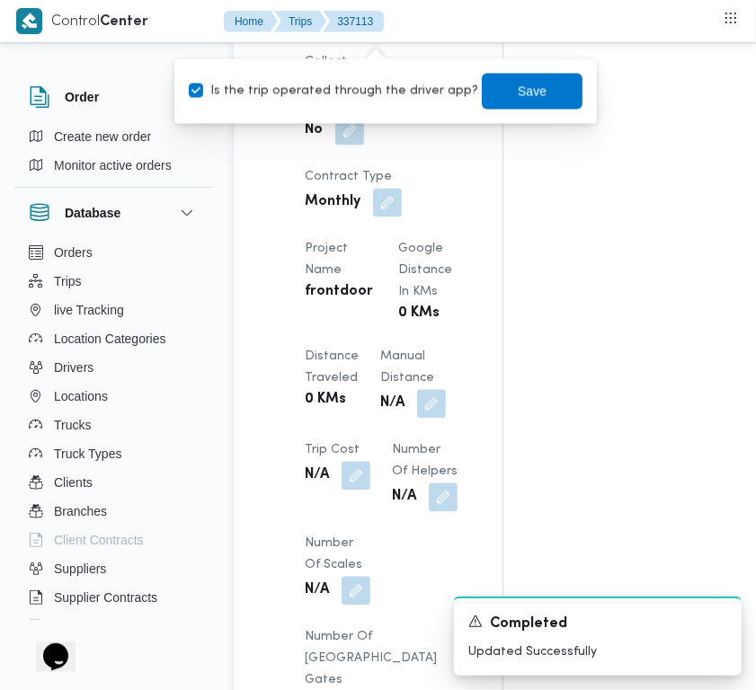
click at [379, 97] on label "Is the trip operated through the driver app?" at bounding box center [333, 91] width 289 height 22
checkbox input "false"
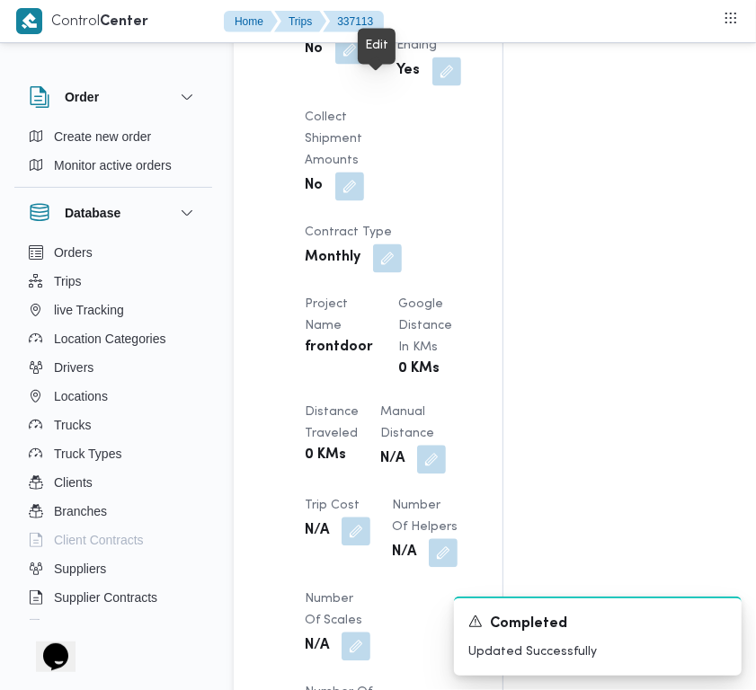
scroll to position [1452, 0]
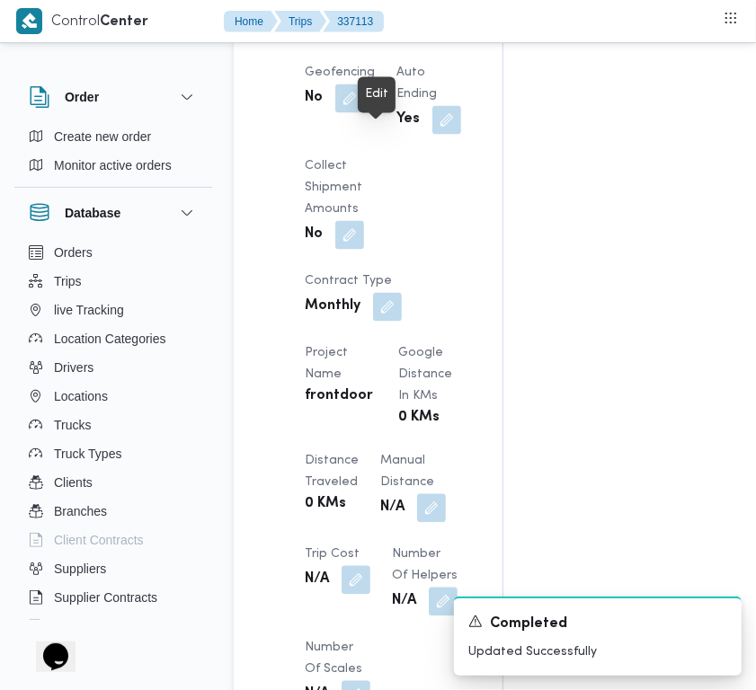
click at [364, 40] on button "button" at bounding box center [349, 26] width 29 height 29
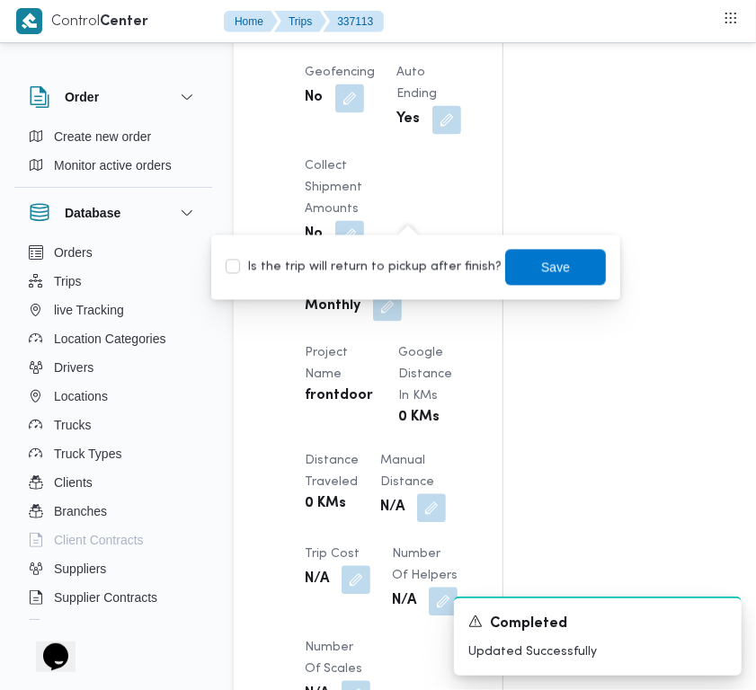
click at [404, 258] on label "Is the trip will return to pickup after finish?" at bounding box center [364, 268] width 276 height 22
checkbox input "true"
click at [513, 270] on span "Save" at bounding box center [555, 267] width 101 height 36
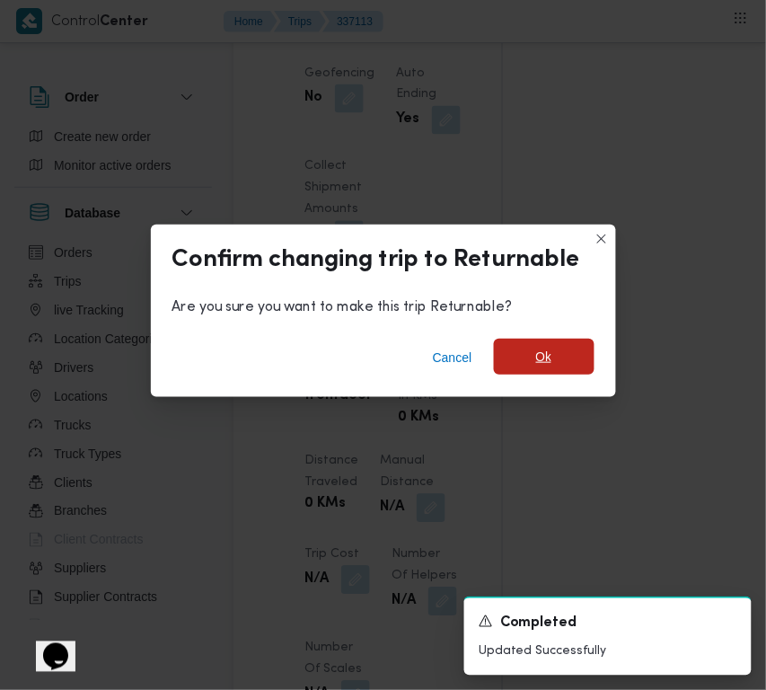
drag, startPoint x: 553, startPoint y: 355, endPoint x: 643, endPoint y: 338, distance: 91.5
click at [554, 356] on span "Ok" at bounding box center [544, 358] width 101 height 36
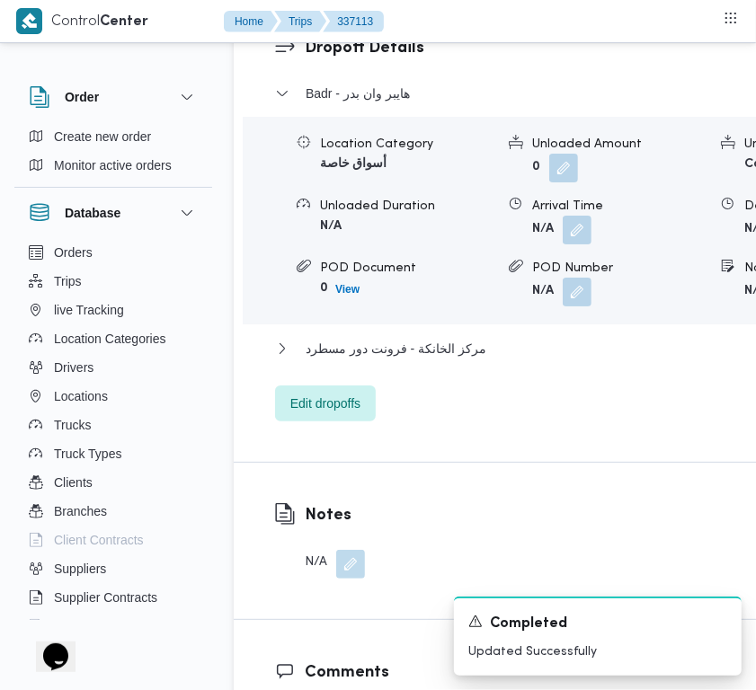
scroll to position [2988, 0]
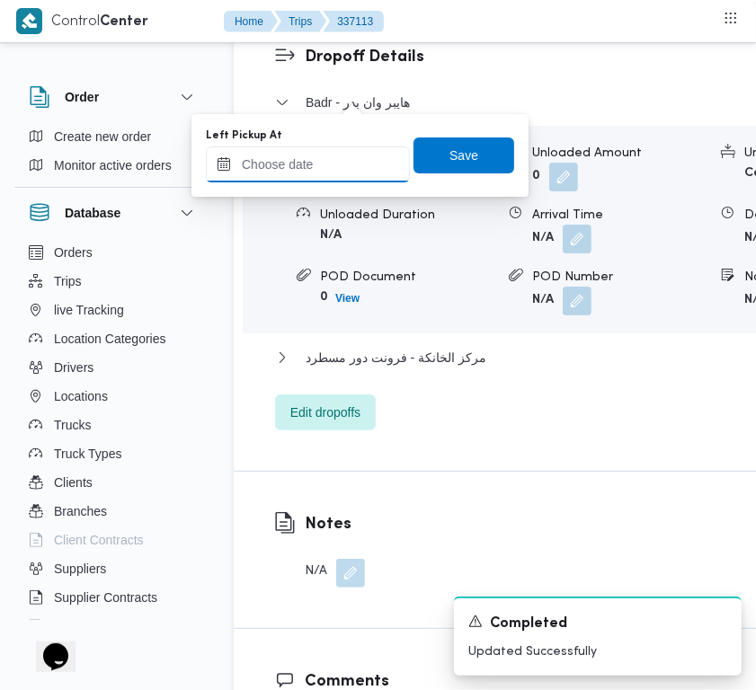
drag, startPoint x: 346, startPoint y: 176, endPoint x: 335, endPoint y: 180, distance: 11.4
click at [335, 180] on input "Left Pickup At" at bounding box center [308, 164] width 204 height 36
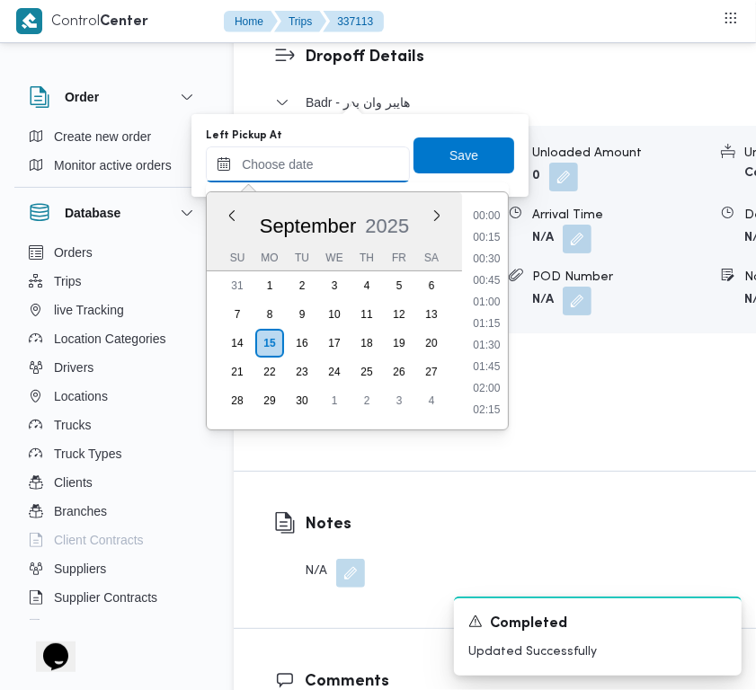
paste input "[DATE] 7:30:00 AM"
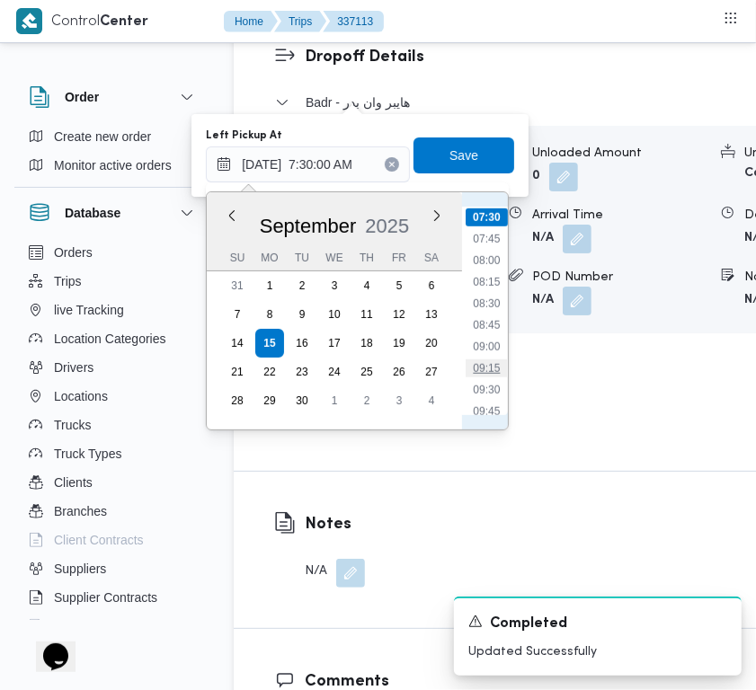
click at [500, 366] on li "09:15" at bounding box center [485, 368] width 41 height 18
type input "[DATE] 09:15"
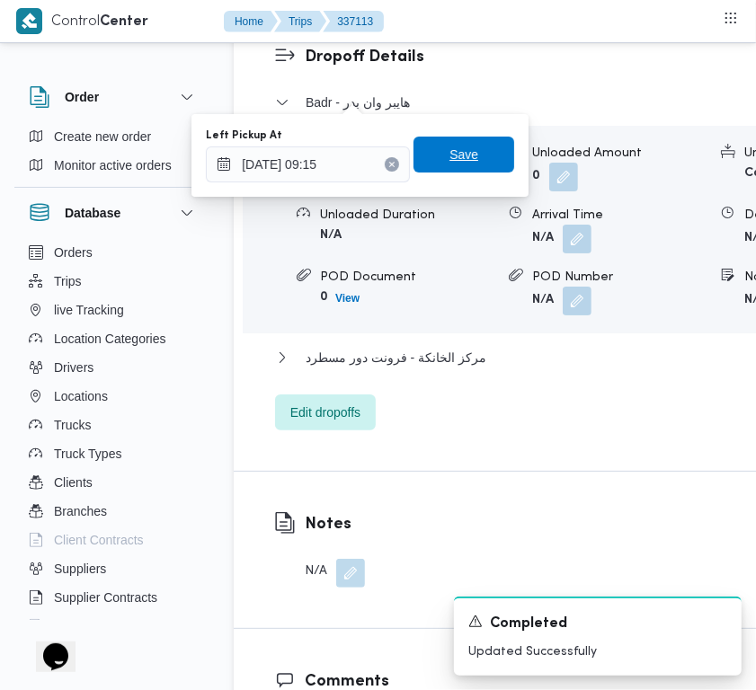
click at [458, 159] on span "Save" at bounding box center [463, 155] width 29 height 22
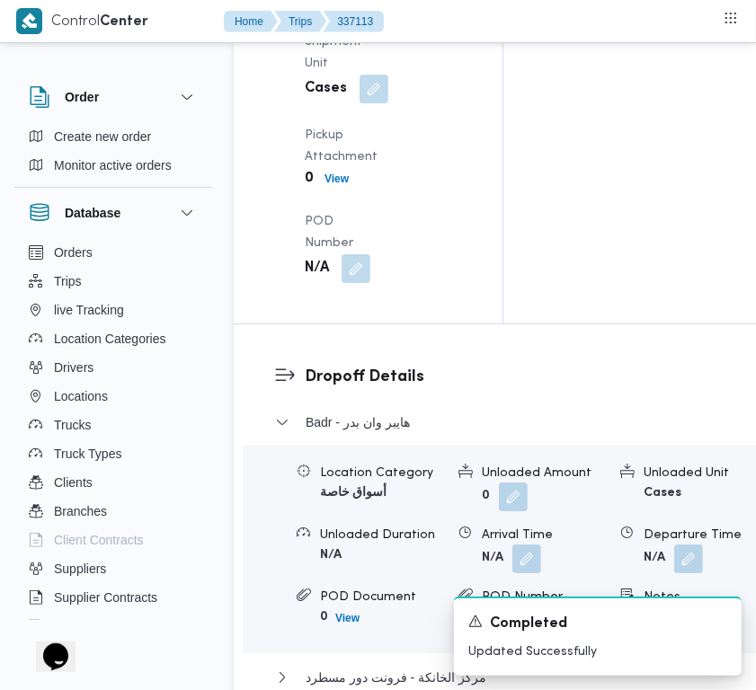
scroll to position [2660, 0]
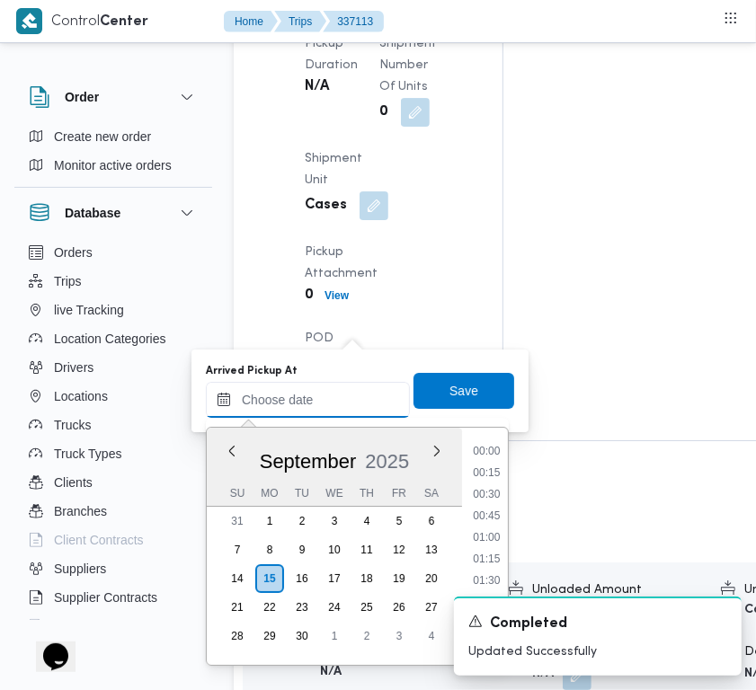
click at [352, 402] on input "Arrived Pickup At" at bounding box center [308, 400] width 204 height 36
paste input "[DATE] 7:30:00 AM"
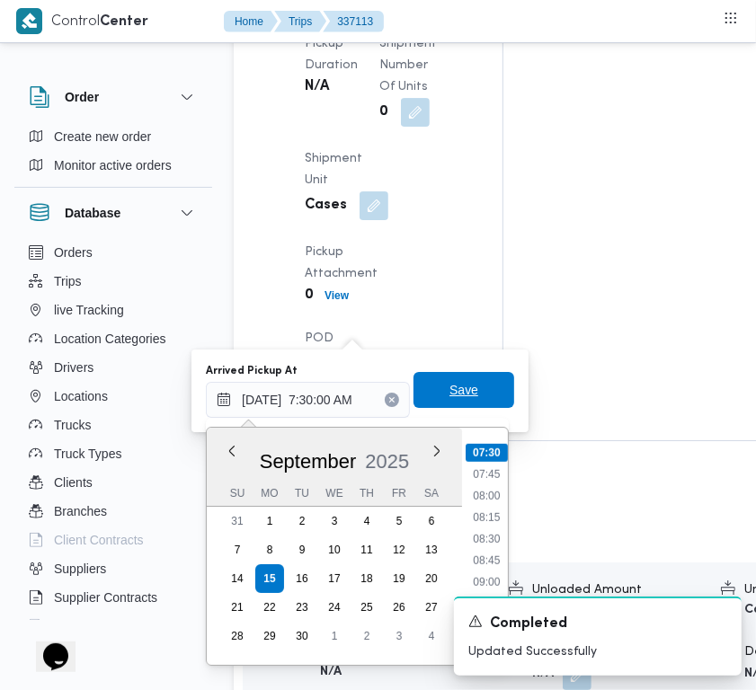
type input "[DATE] 07:30"
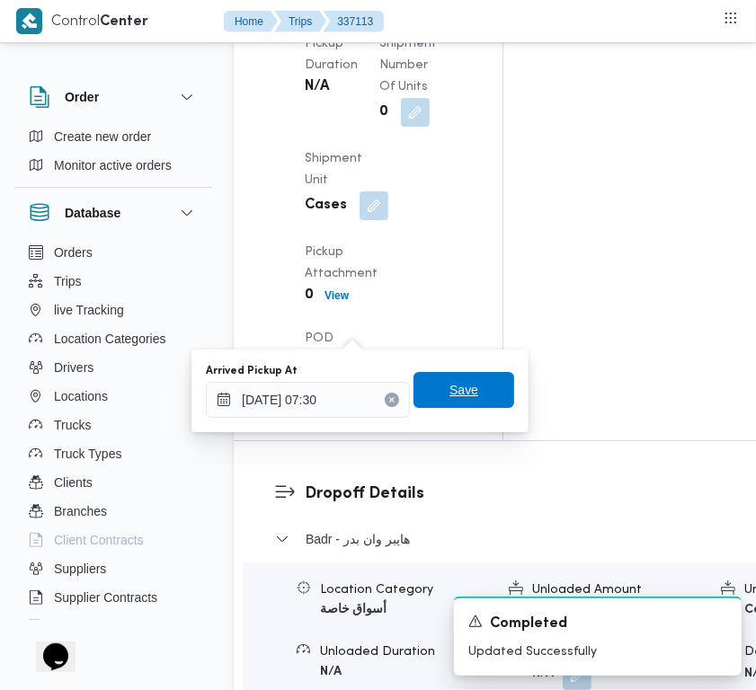
click at [481, 403] on span "Save" at bounding box center [463, 390] width 101 height 36
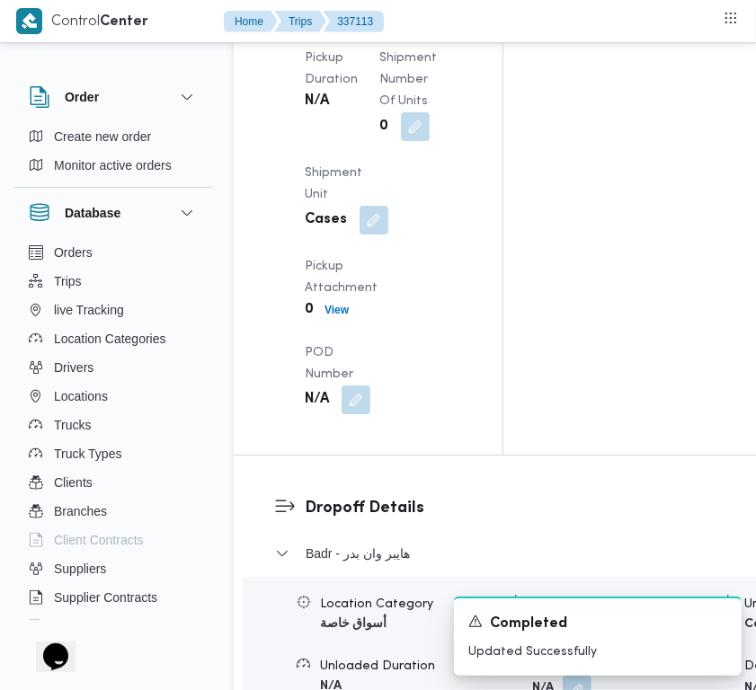
drag, startPoint x: 497, startPoint y: 360, endPoint x: 355, endPoint y: 391, distance: 145.2
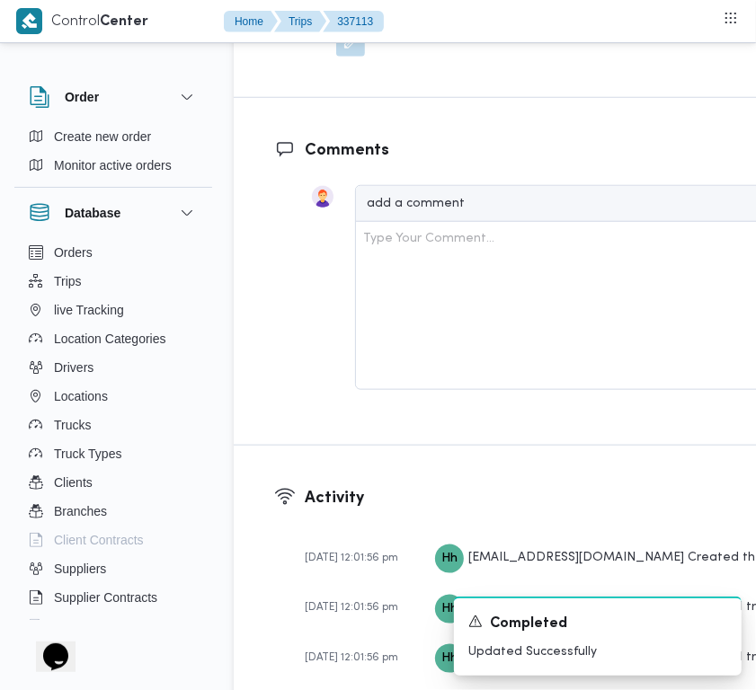
scroll to position [3657, 0]
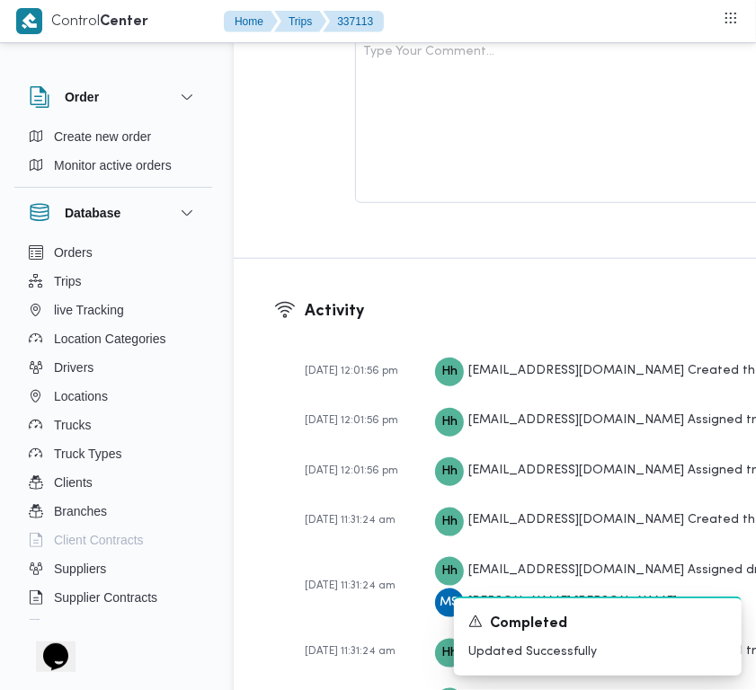
scroll to position [3052, 0]
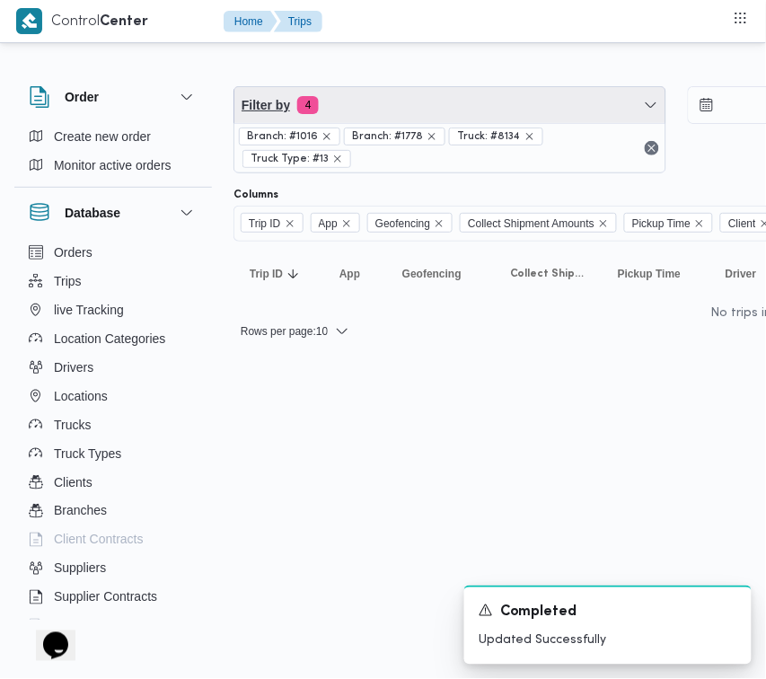
click at [362, 96] on span "Filter by 4" at bounding box center [450, 105] width 431 height 36
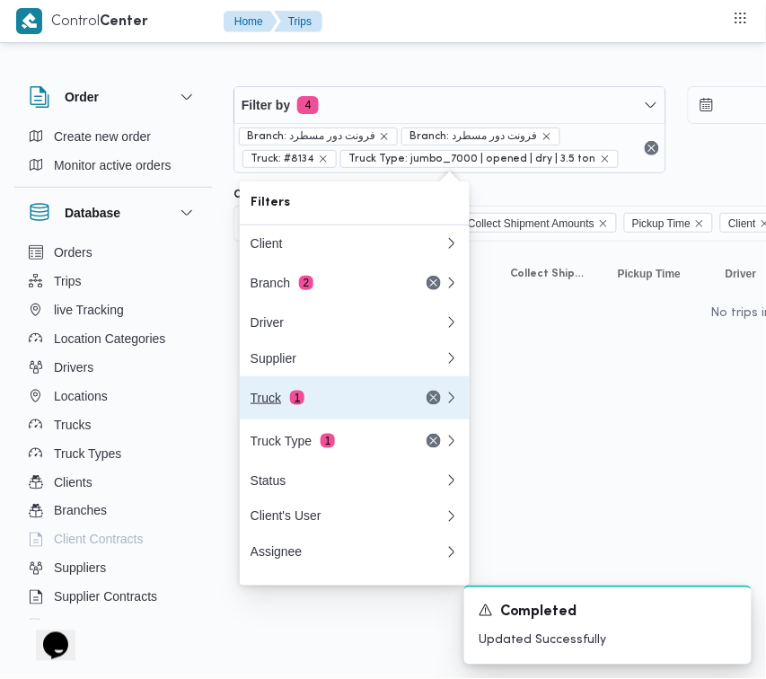
click at [295, 404] on span "1" at bounding box center [297, 398] width 14 height 14
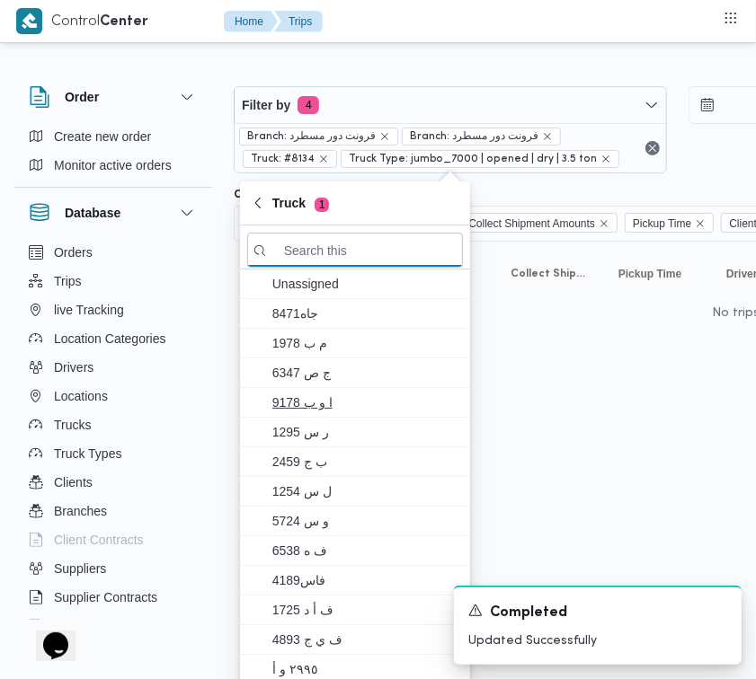
paste input "5942"
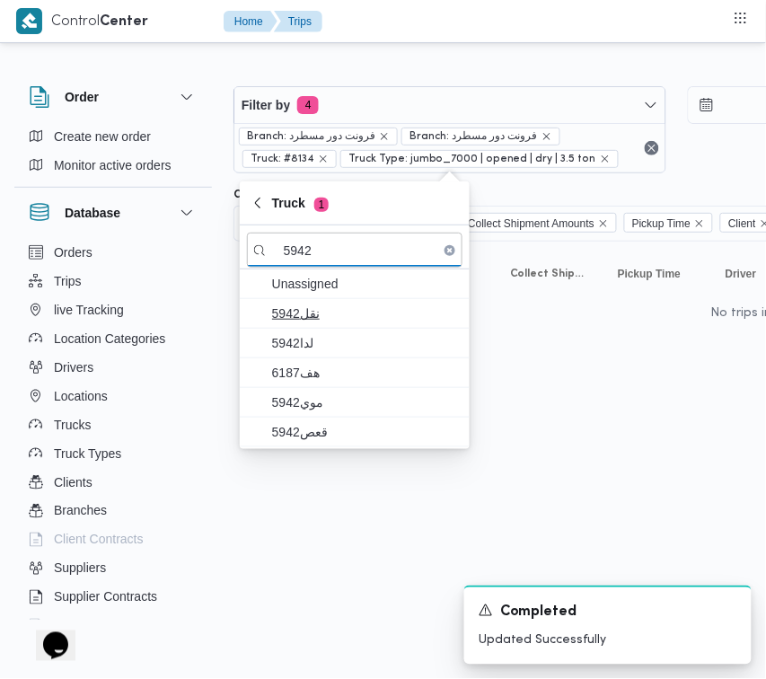
type input "5942"
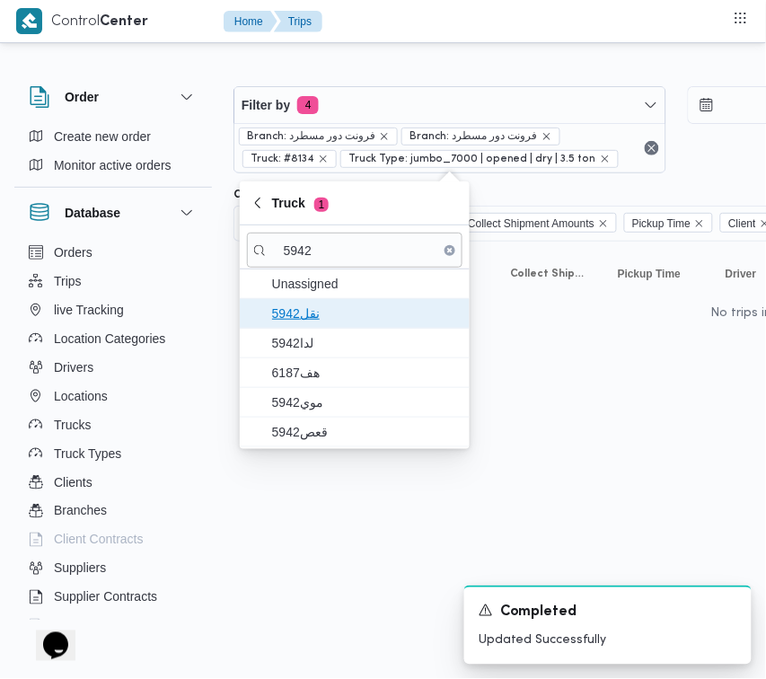
click at [310, 315] on span "نقل5942" at bounding box center [365, 314] width 187 height 22
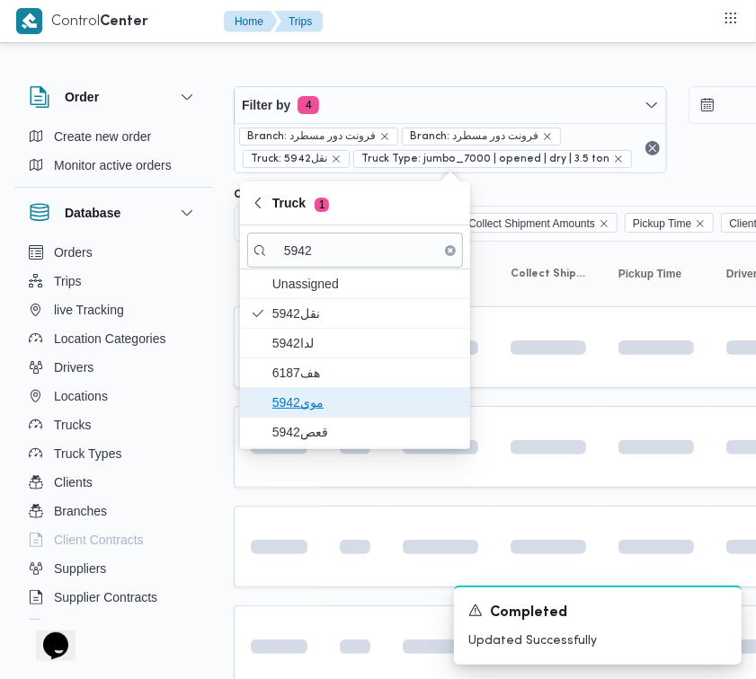
click at [312, 400] on span "موي5942" at bounding box center [365, 403] width 187 height 22
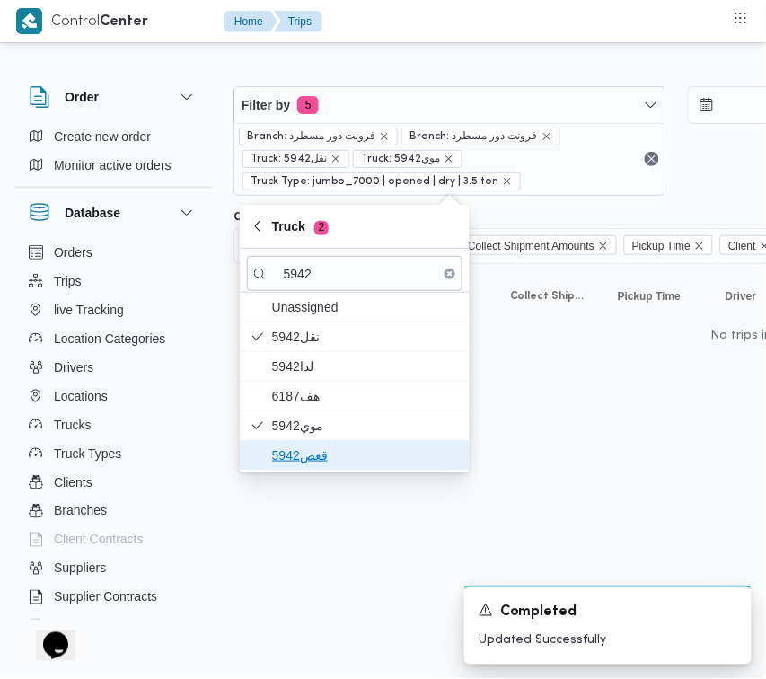
click at [314, 447] on span "قعص5942" at bounding box center [365, 456] width 187 height 22
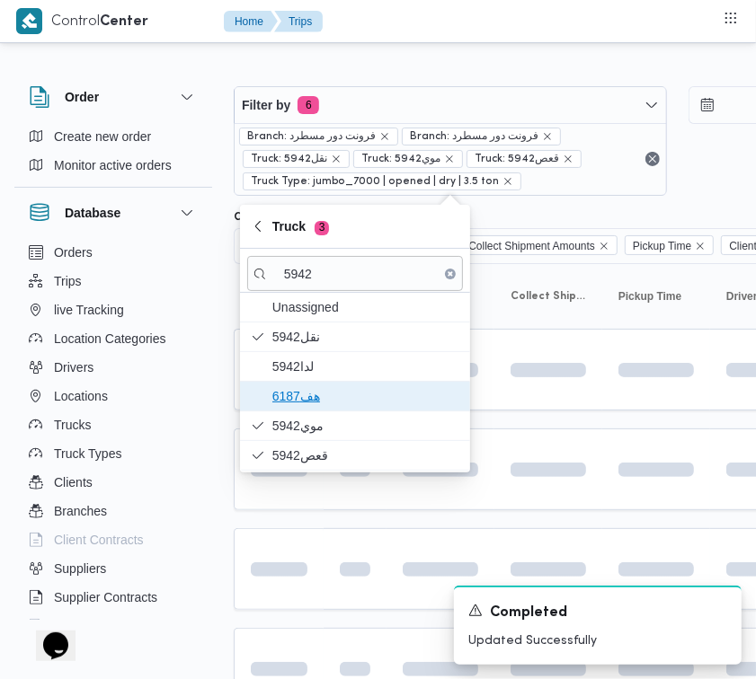
click at [324, 383] on span "هف6187" at bounding box center [355, 396] width 216 height 29
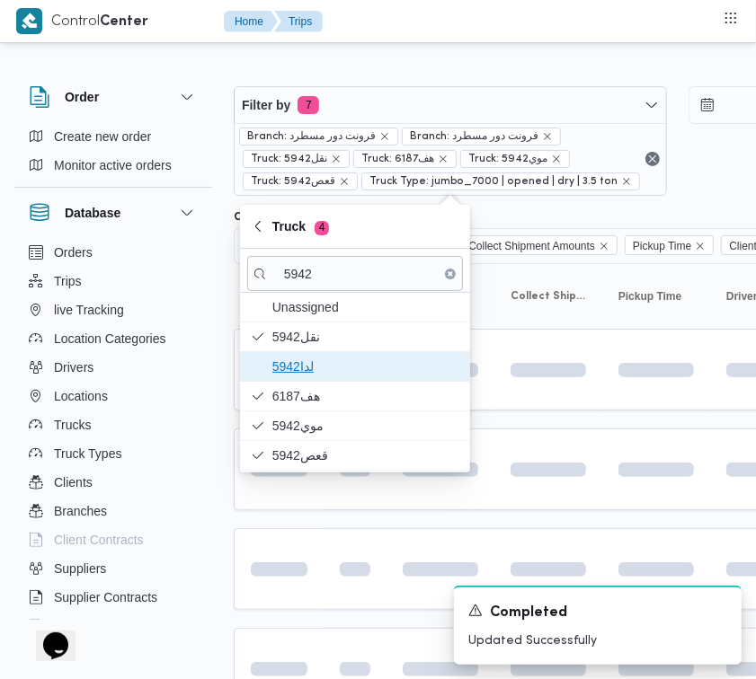
click at [320, 376] on span "5942لدا" at bounding box center [365, 367] width 187 height 22
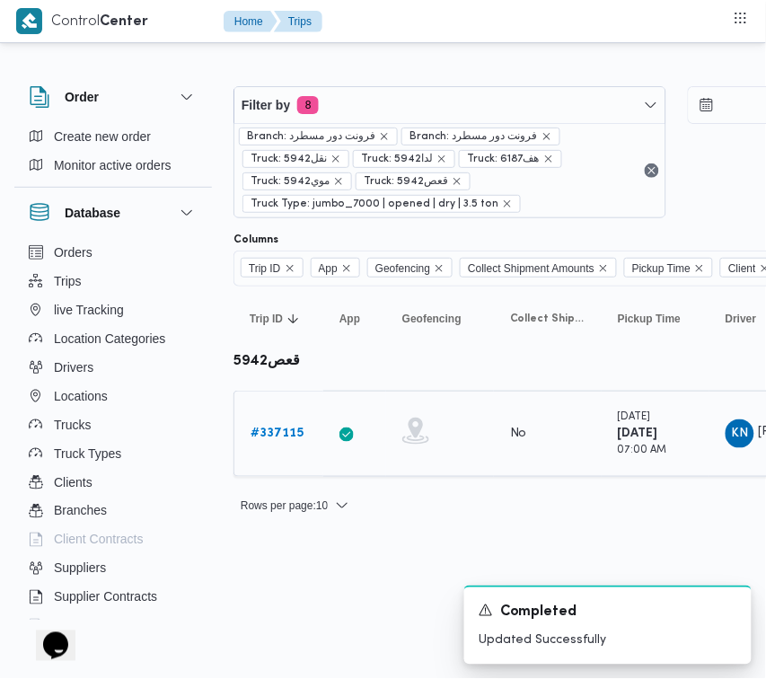
click at [277, 433] on b "# 337115" at bounding box center [277, 434] width 53 height 12
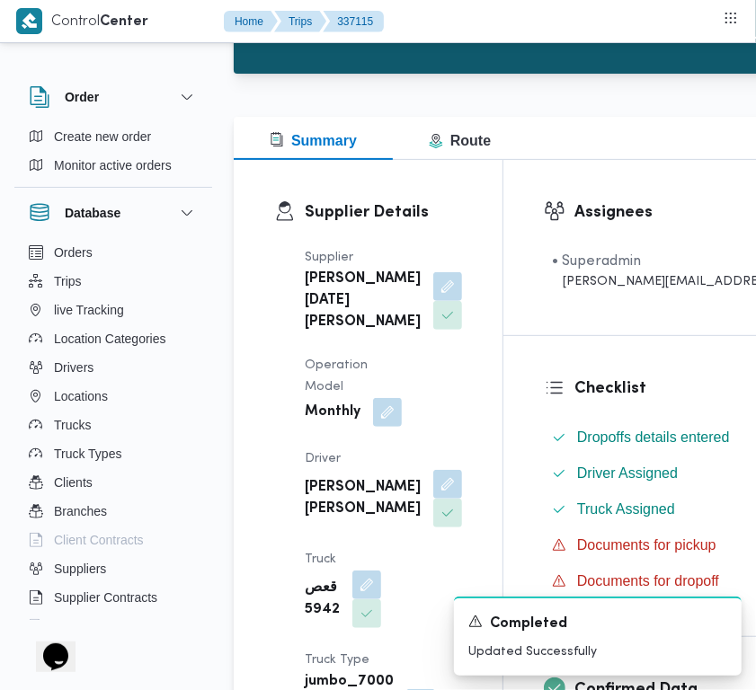
scroll to position [696, 0]
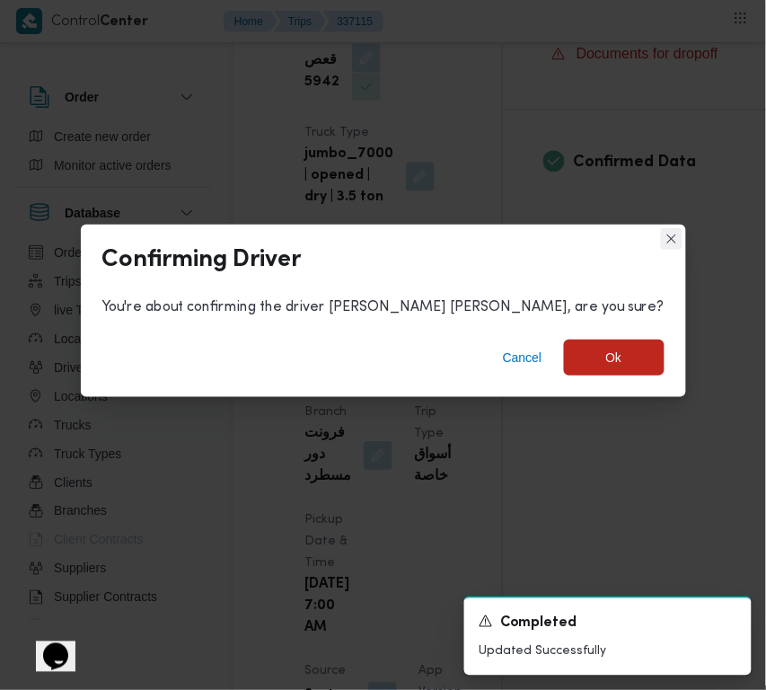
click at [661, 235] on button "Closes this modal window" at bounding box center [672, 239] width 22 height 22
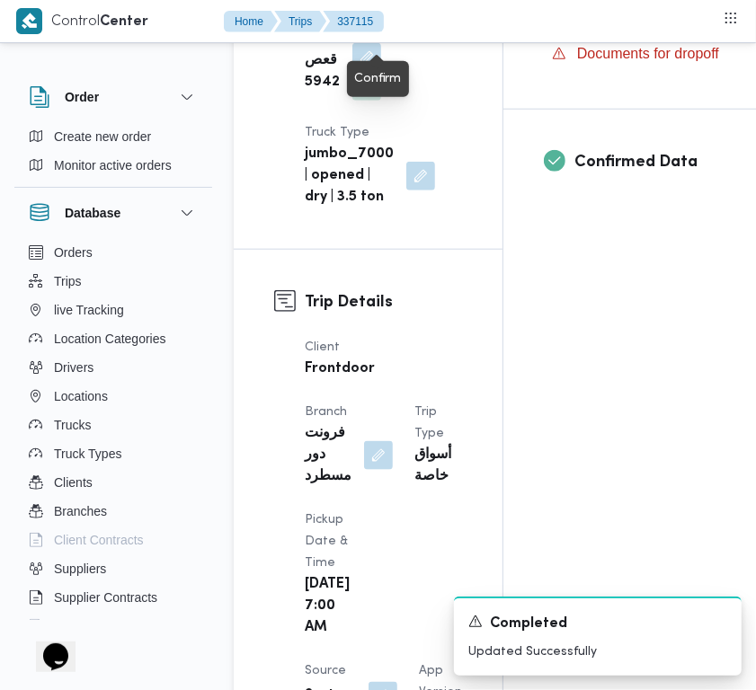
scroll to position [606, 0]
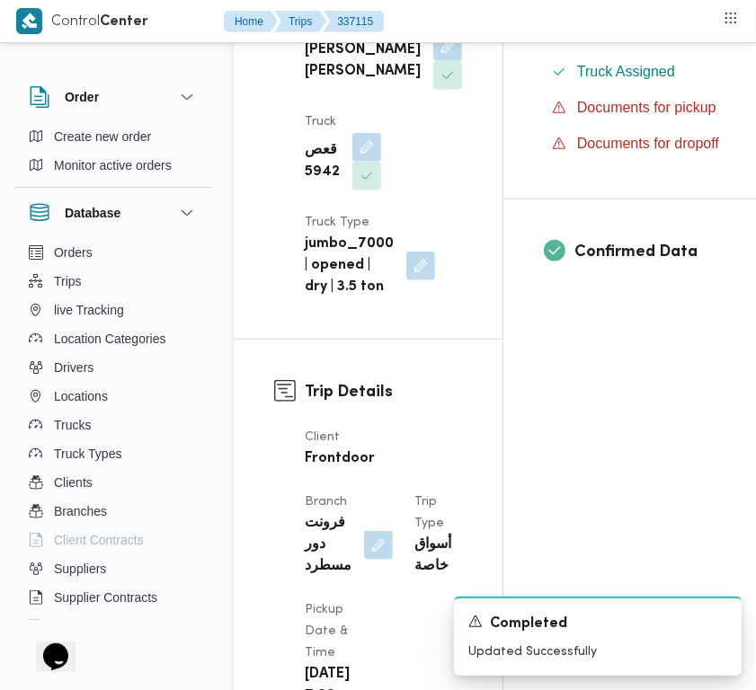
click at [400, 94] on div "Supplier [PERSON_NAME][DATE] [PERSON_NAME] Operation Model Monthly Driver [PERS…" at bounding box center [383, 54] width 179 height 510
click at [433, 60] on button "button" at bounding box center [447, 45] width 29 height 29
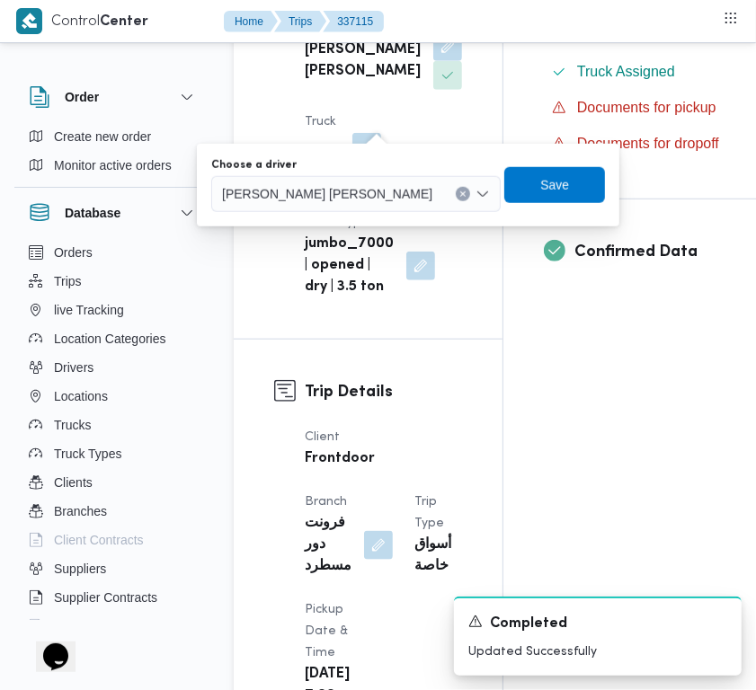
click at [353, 181] on div "[PERSON_NAME] [PERSON_NAME]" at bounding box center [355, 194] width 289 height 36
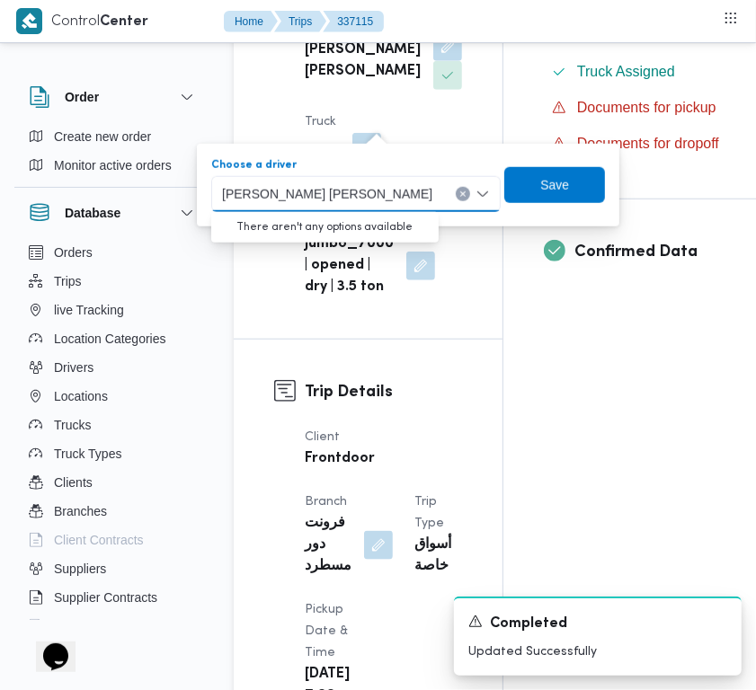
paste input "[PERSON_NAME]"
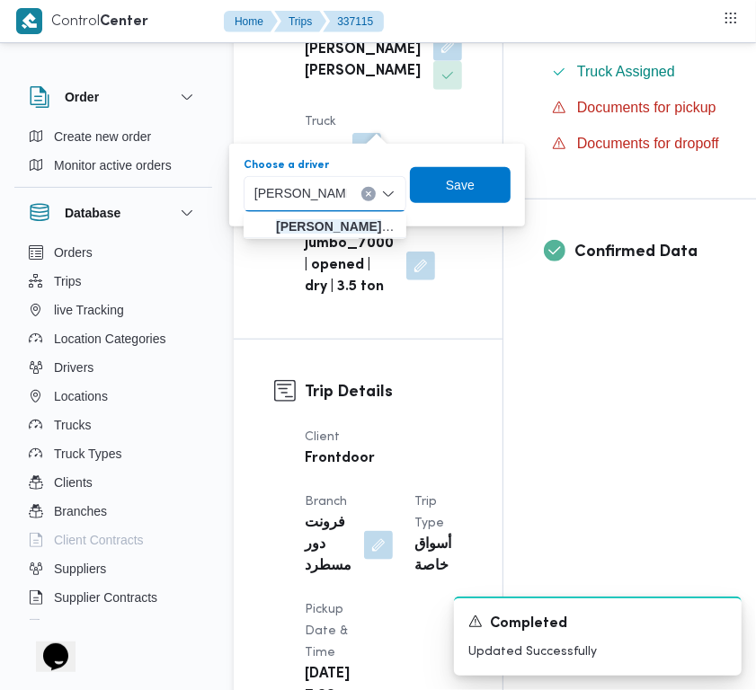
type input "[PERSON_NAME]"
click at [355, 193] on div "[PERSON_NAME] [PERSON_NAME]" at bounding box center [324, 194] width 163 height 36
click at [343, 226] on span "[PERSON_NAME]" at bounding box center [336, 227] width 120 height 22
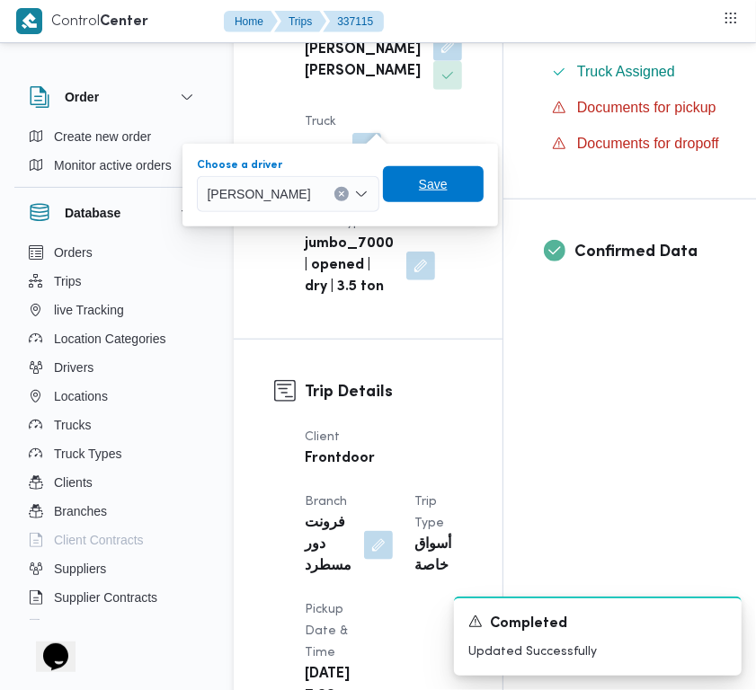
click at [483, 172] on span "Save" at bounding box center [433, 184] width 101 height 36
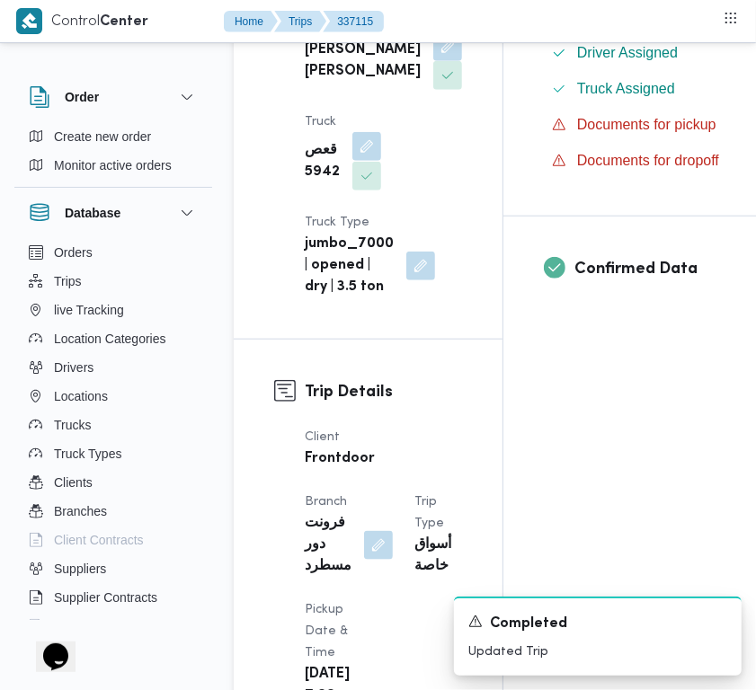
click at [370, 161] on button "button" at bounding box center [366, 146] width 29 height 29
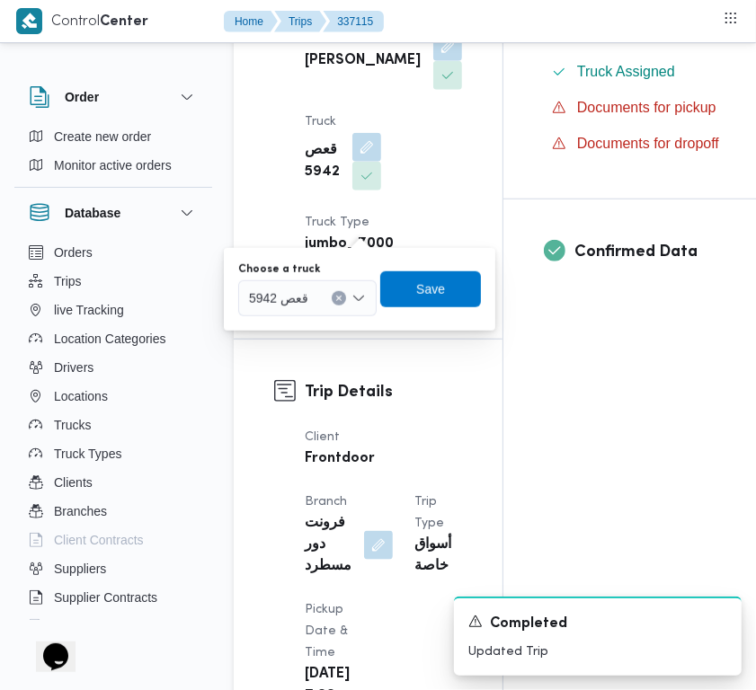
drag, startPoint x: 346, startPoint y: 303, endPoint x: 321, endPoint y: 301, distance: 25.2
click at [342, 303] on div "قعص 5942" at bounding box center [307, 298] width 138 height 36
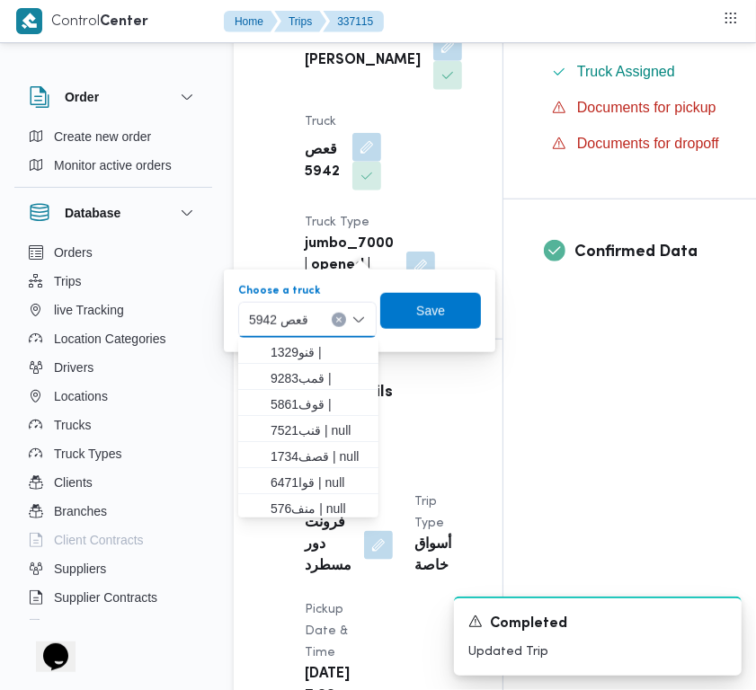
click at [297, 317] on span "قعص 5942" at bounding box center [278, 319] width 59 height 20
paste input "3695"
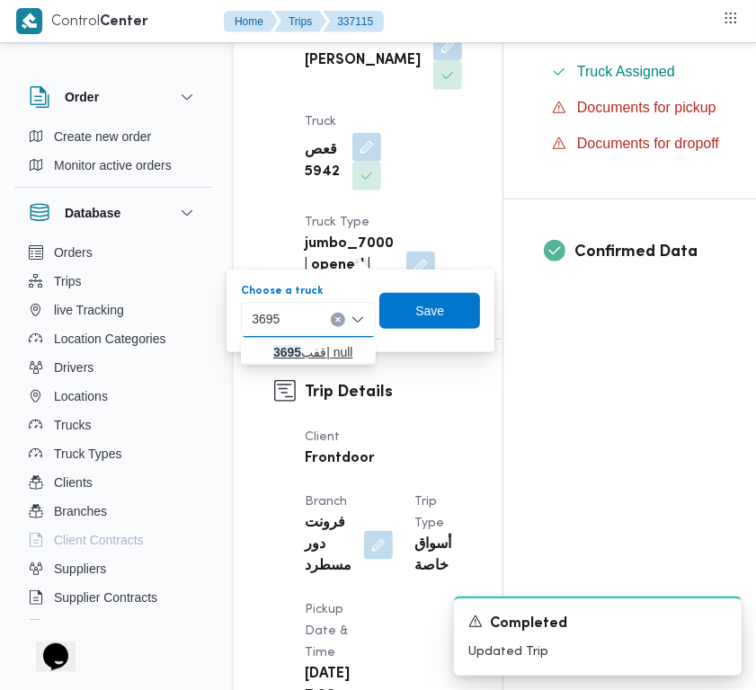
type input "3695"
click at [288, 350] on mark "3695" at bounding box center [287, 352] width 28 height 14
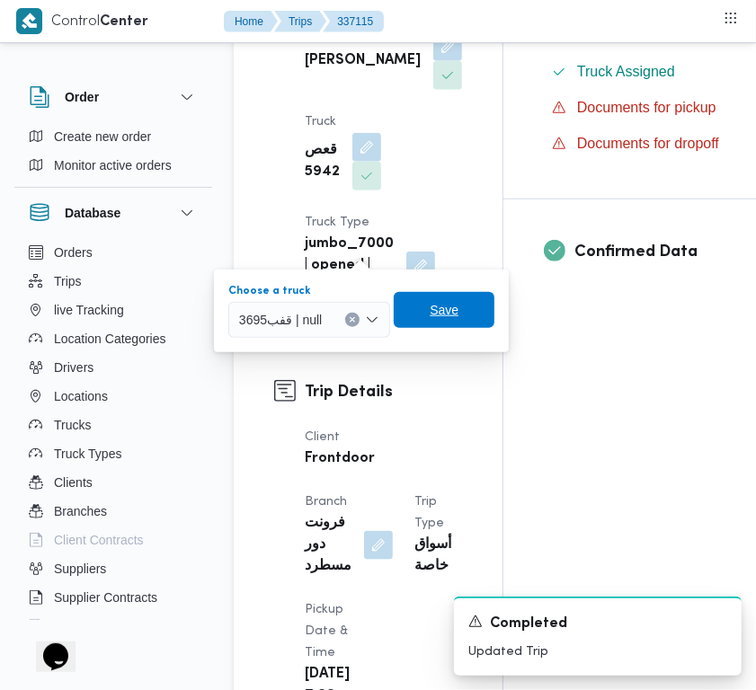
click at [459, 313] on span "Save" at bounding box center [444, 310] width 101 height 36
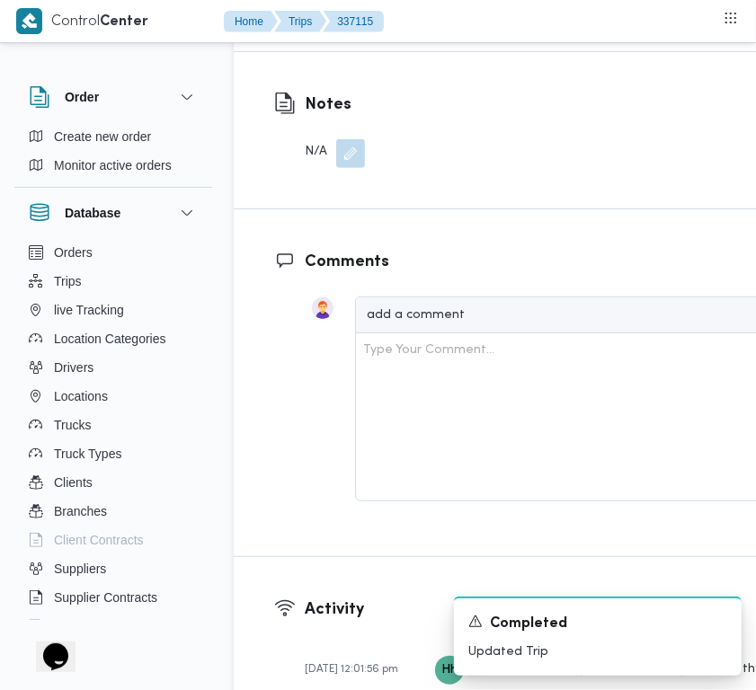
scroll to position [3377, 0]
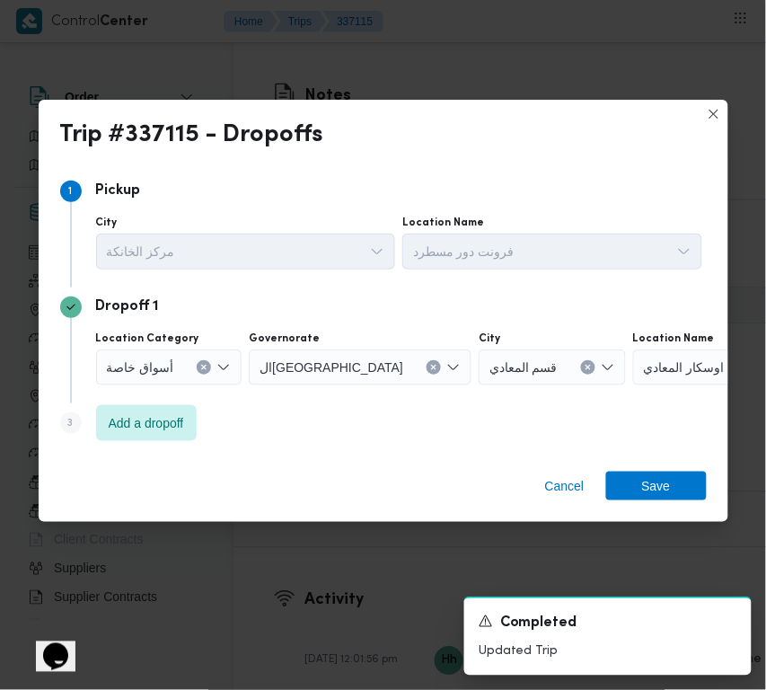
click at [518, 340] on div "City" at bounding box center [552, 339] width 147 height 14
click at [585, 368] on icon "Clear input" at bounding box center [588, 367] width 7 height 7
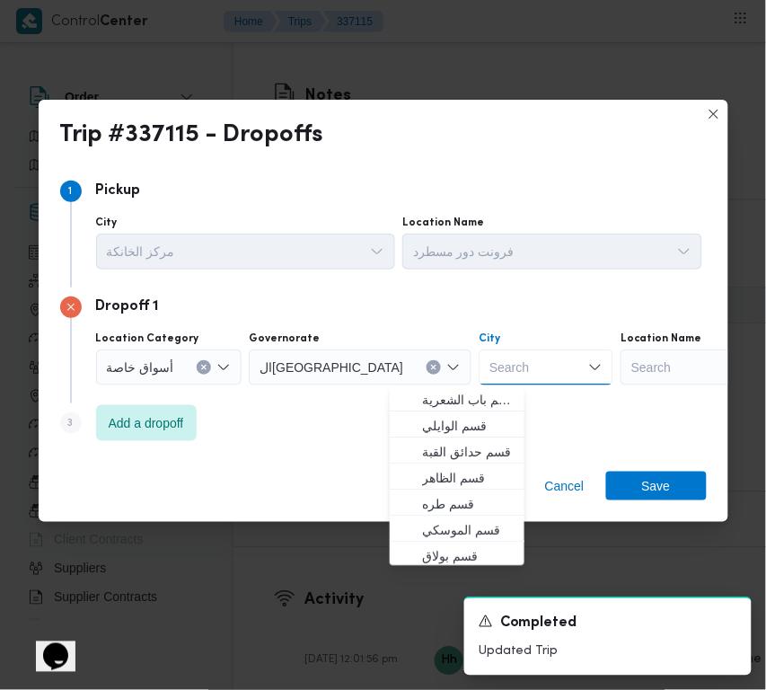
click at [621, 371] on div "Search" at bounding box center [733, 368] width 225 height 36
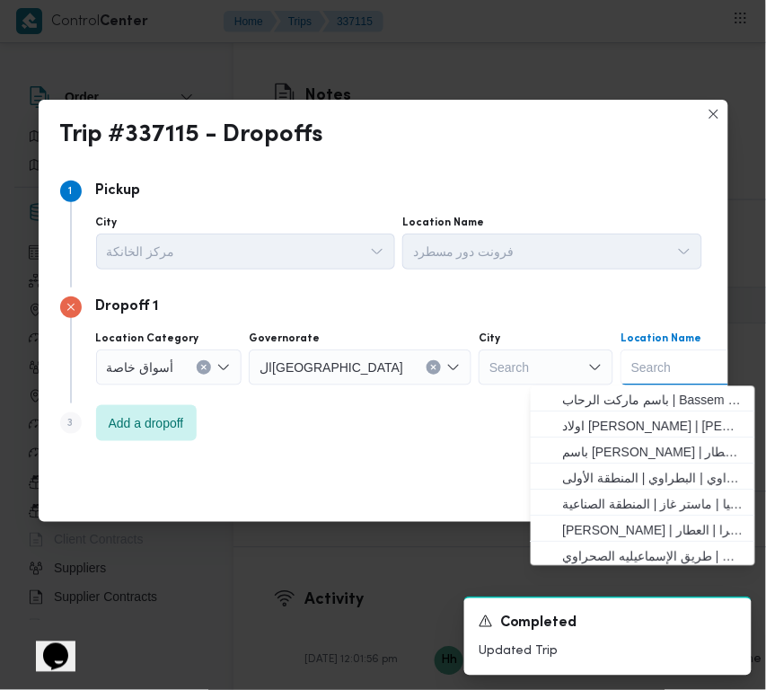
paste input "سيتي سنتر"
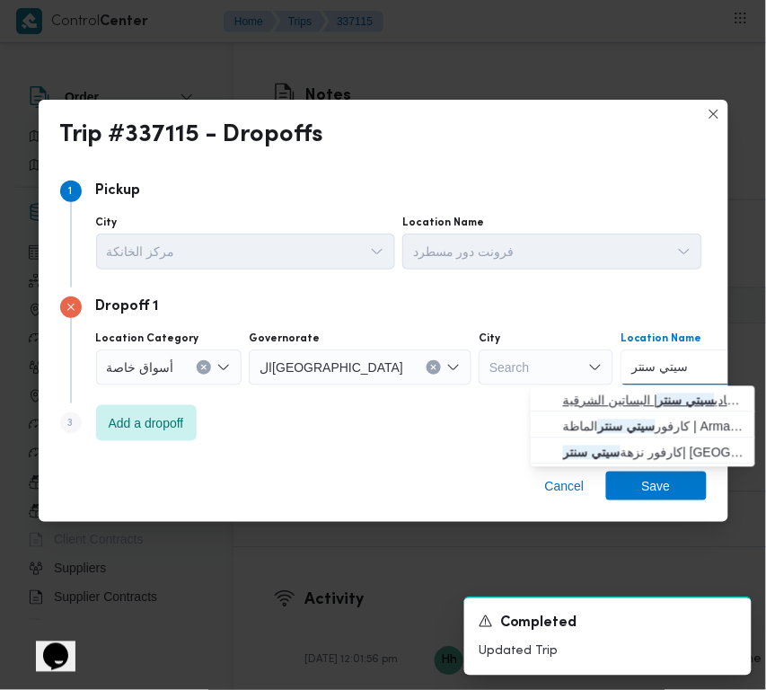
type input "سيتي سنتر"
click at [585, 393] on span "كارفور المعادي | كارفور المعادي سيتي سنتر | البساتين الشرقية" at bounding box center [654, 401] width 182 height 22
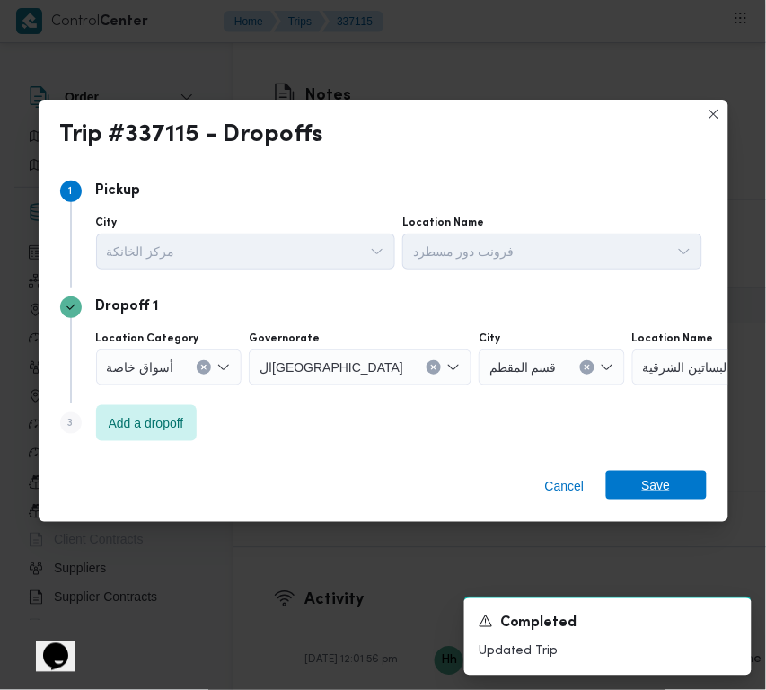
drag, startPoint x: 666, startPoint y: 486, endPoint x: 708, endPoint y: 387, distance: 107.5
click at [667, 483] on span "Save" at bounding box center [656, 485] width 29 height 29
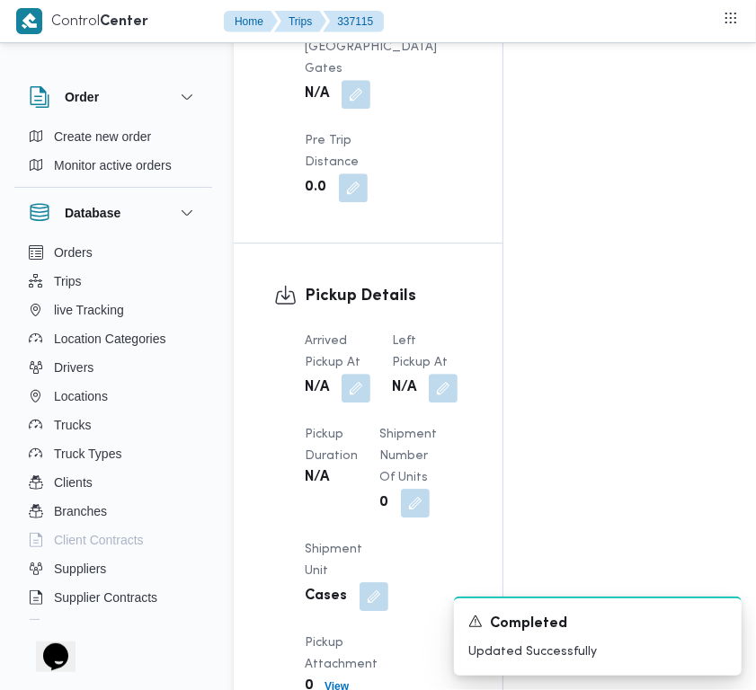
scroll to position [1564, 0]
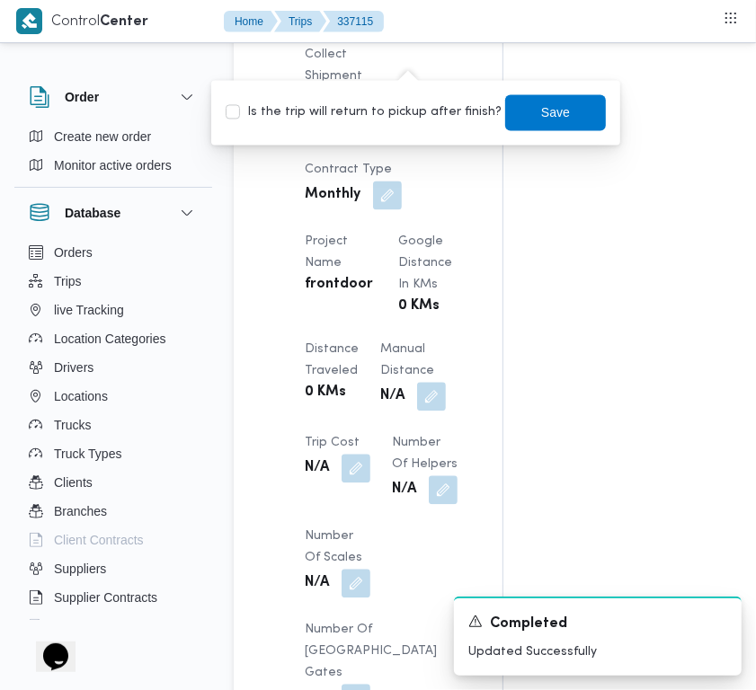
click at [409, 121] on label "Is the trip will return to pickup after finish?" at bounding box center [364, 113] width 276 height 22
checkbox input "true"
click at [541, 120] on span "Save" at bounding box center [555, 112] width 29 height 22
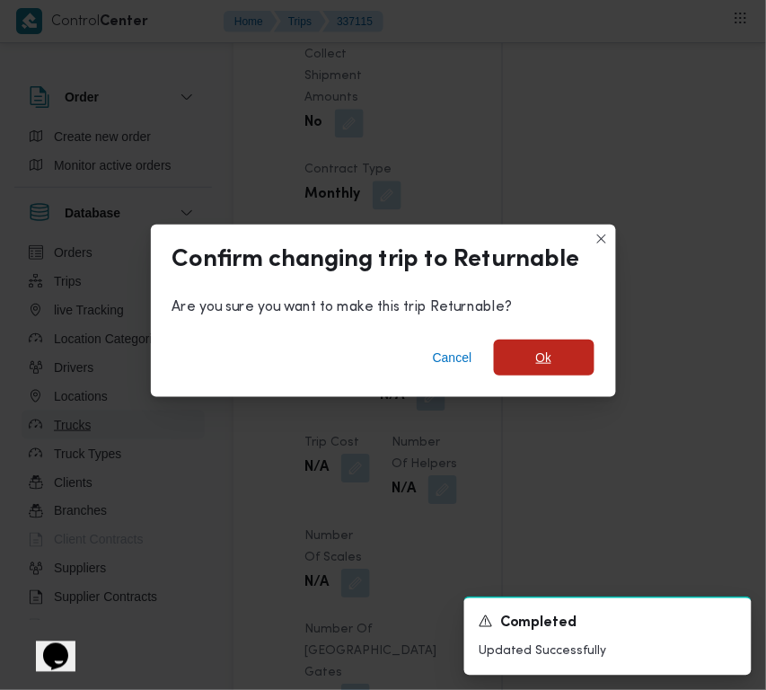
click at [544, 364] on span "Ok" at bounding box center [544, 358] width 16 height 22
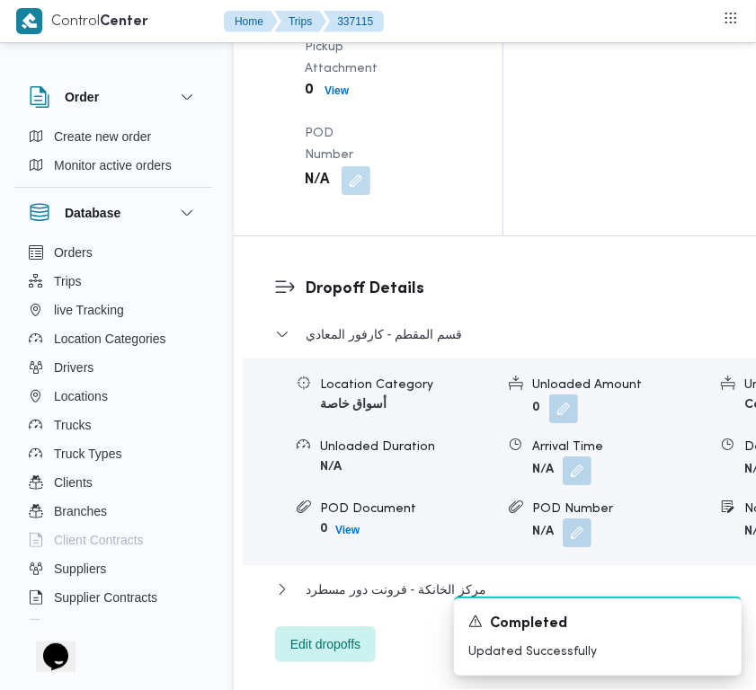
scroll to position [2822, 0]
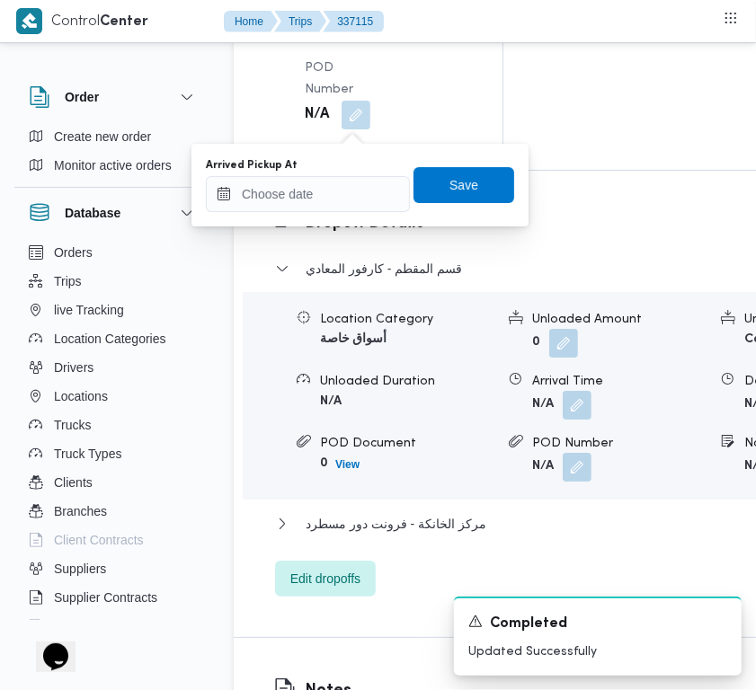
drag, startPoint x: 357, startPoint y: 130, endPoint x: 334, endPoint y: 196, distance: 69.3
click at [338, 173] on div "Arrived Pickup At" at bounding box center [308, 185] width 204 height 54
click at [351, 187] on input "Arrived Pickup At" at bounding box center [308, 194] width 204 height 36
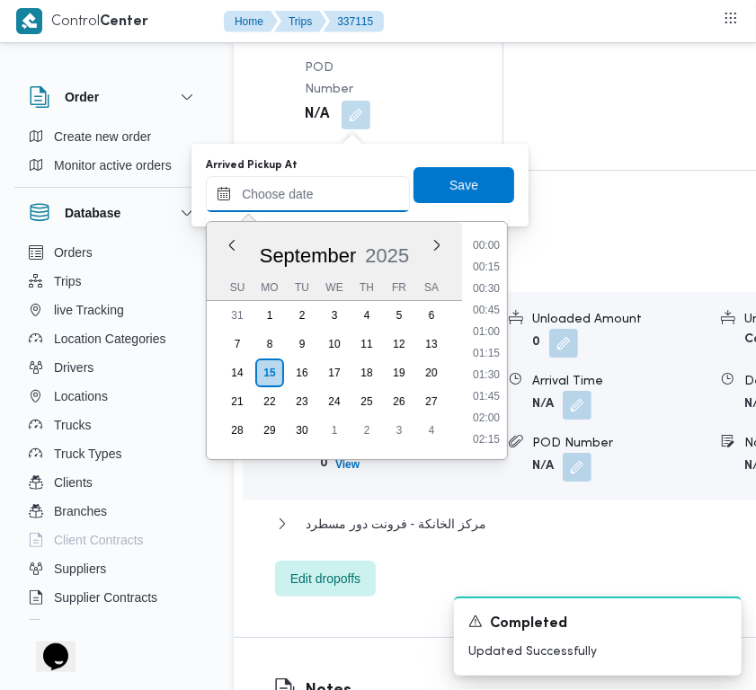
paste input "[DATE] 7:30:00 AM"
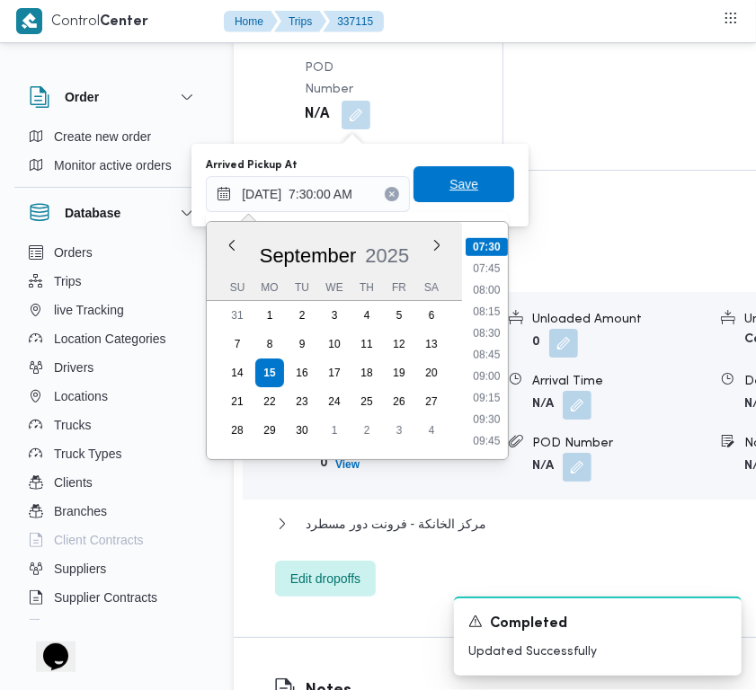
type input "[DATE] 07:30"
click at [431, 180] on span "Save" at bounding box center [463, 184] width 101 height 36
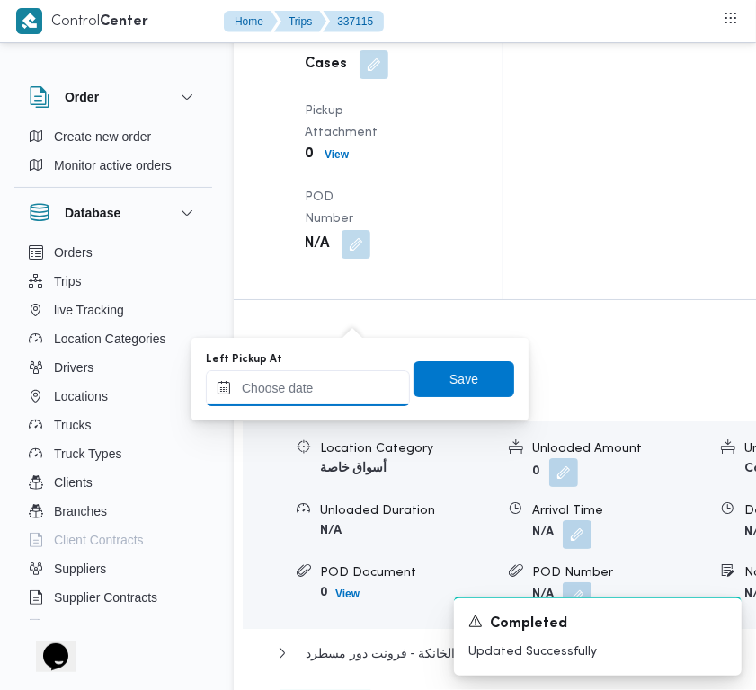
click at [341, 394] on input "Left Pickup At" at bounding box center [308, 388] width 204 height 36
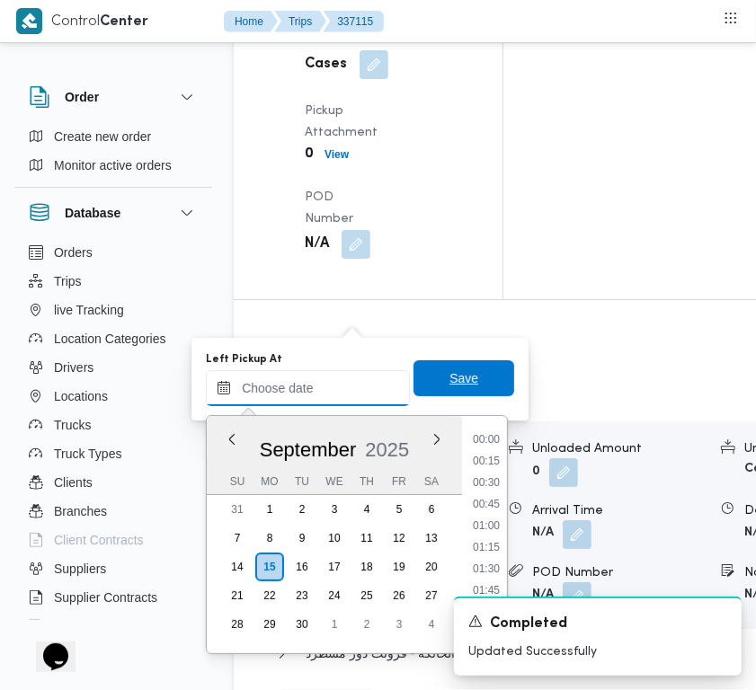
paste input "[DATE] 7:30:00 AM"
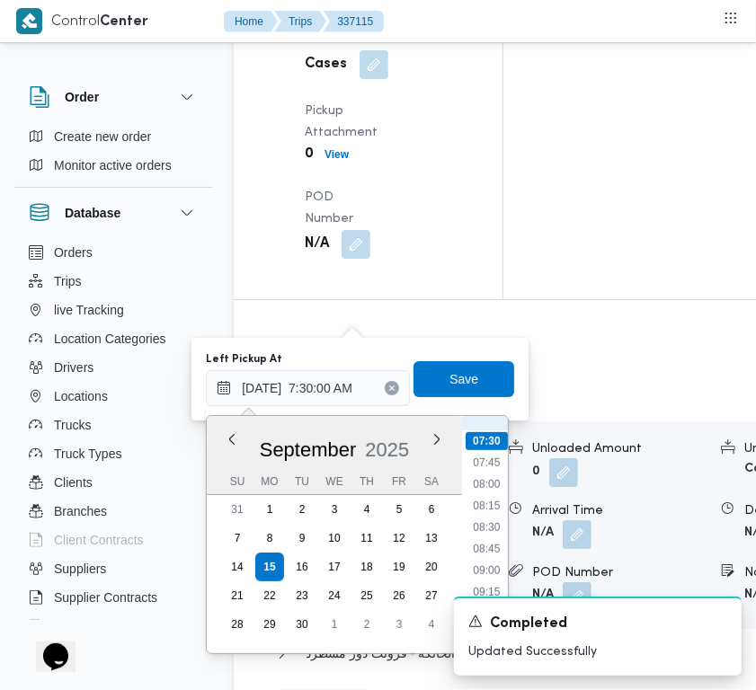
click at [497, 555] on ul "00:00 00:15 00:30 00:45 01:00 01:15 01:30 01:45 02:00 02:15 02:30 02:45 03:00 0…" at bounding box center [486, 534] width 42 height 208
click at [485, 541] on li "08:45" at bounding box center [485, 549] width 41 height 18
type input "[DATE] 08:45"
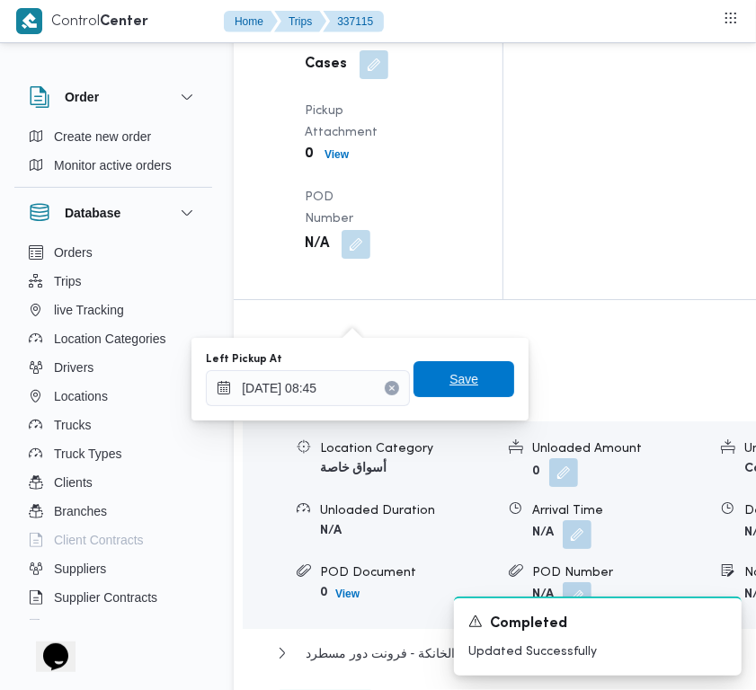
click at [452, 369] on span "Save" at bounding box center [463, 379] width 29 height 22
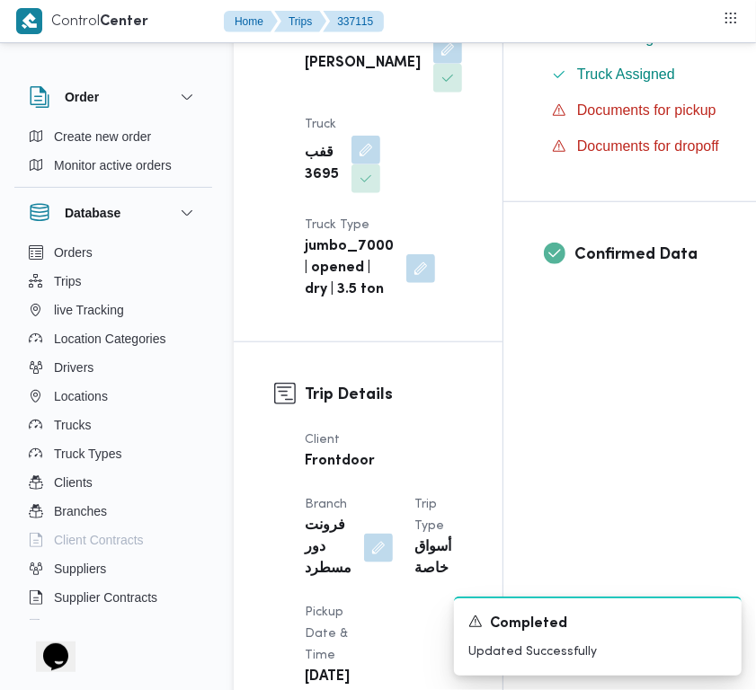
scroll to position [0, 0]
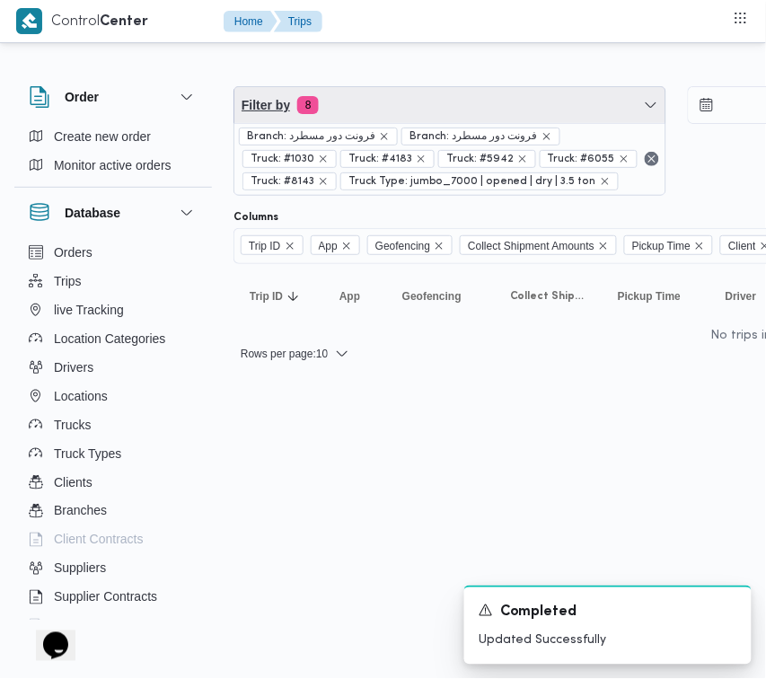
click at [463, 117] on span "Filter by 8" at bounding box center [450, 105] width 431 height 36
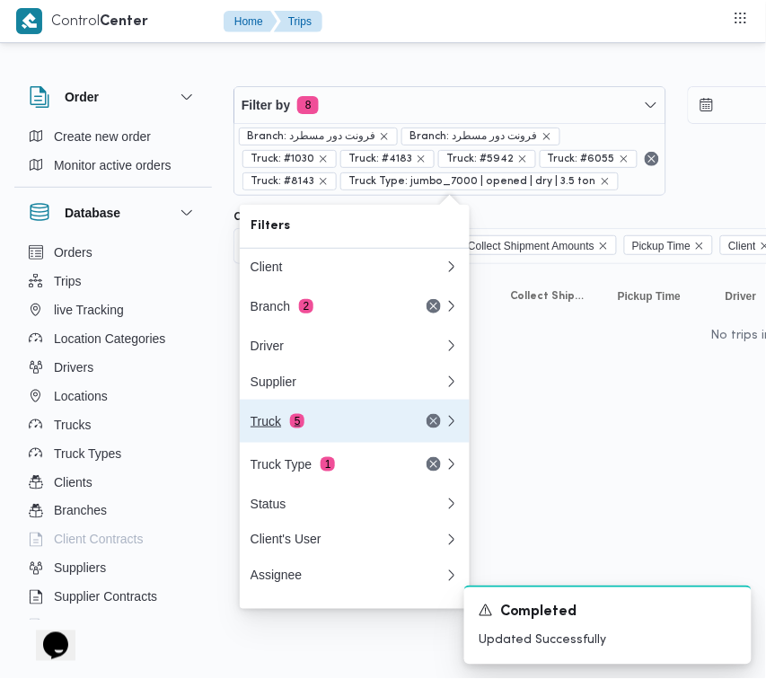
click at [289, 418] on div "Truck 5" at bounding box center [348, 421] width 216 height 43
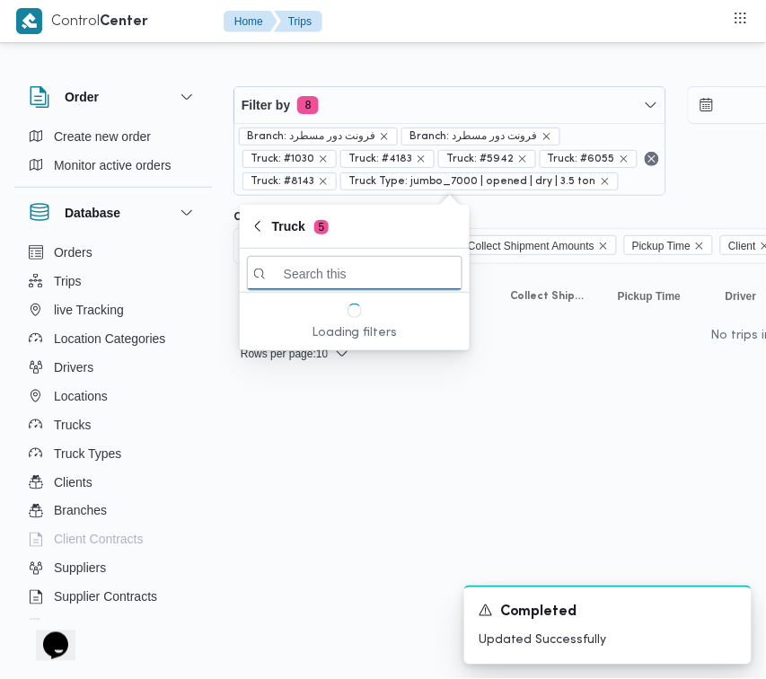
paste input "2784"
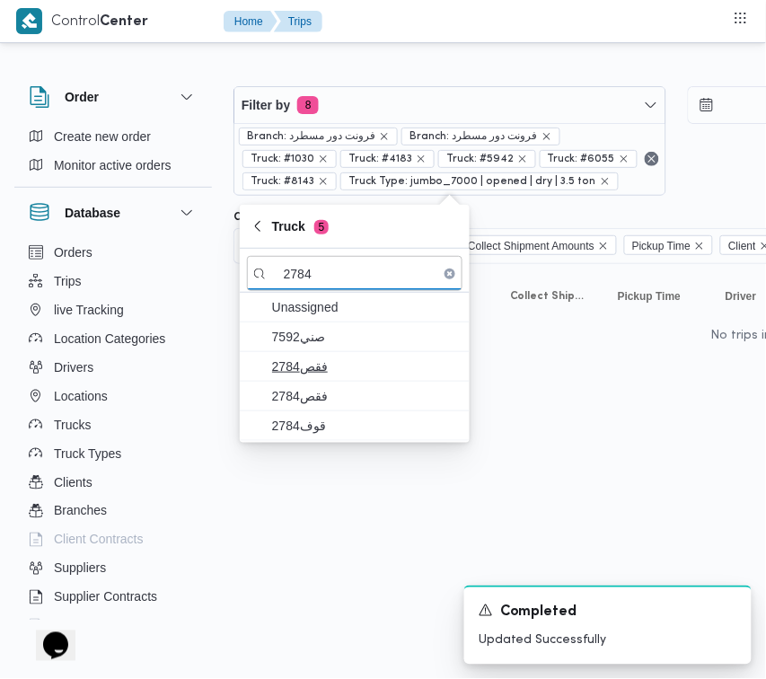
type input "2784"
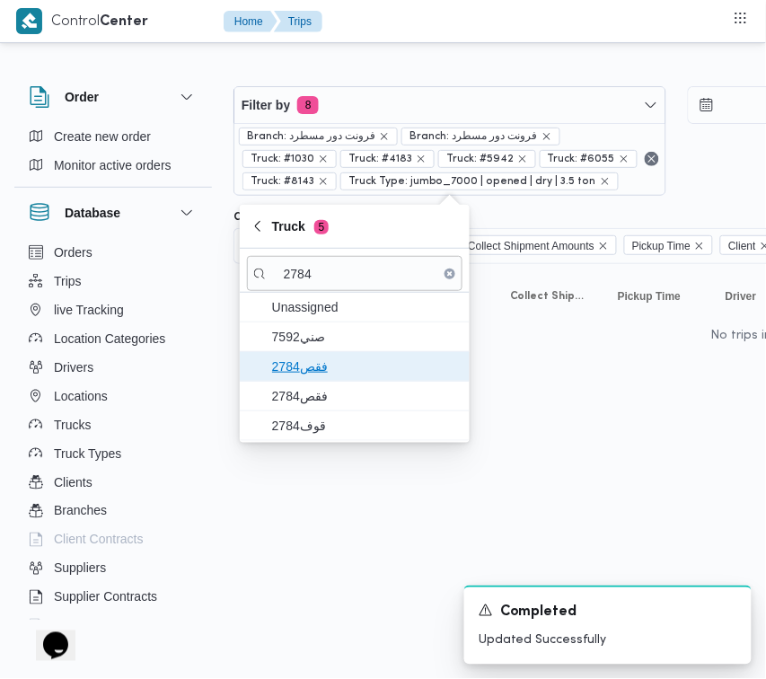
click at [310, 359] on span "فقص2784" at bounding box center [365, 367] width 187 height 22
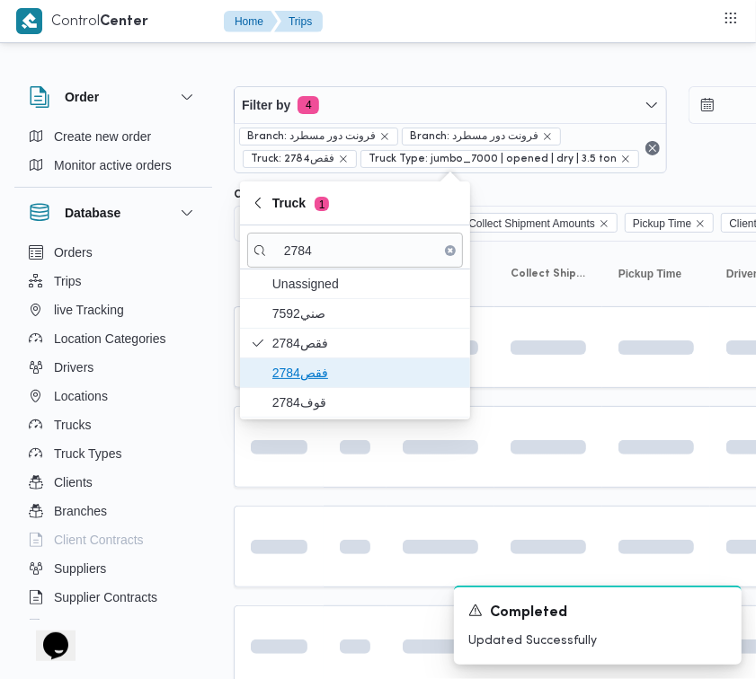
click at [311, 387] on span "فقص2784" at bounding box center [355, 373] width 216 height 29
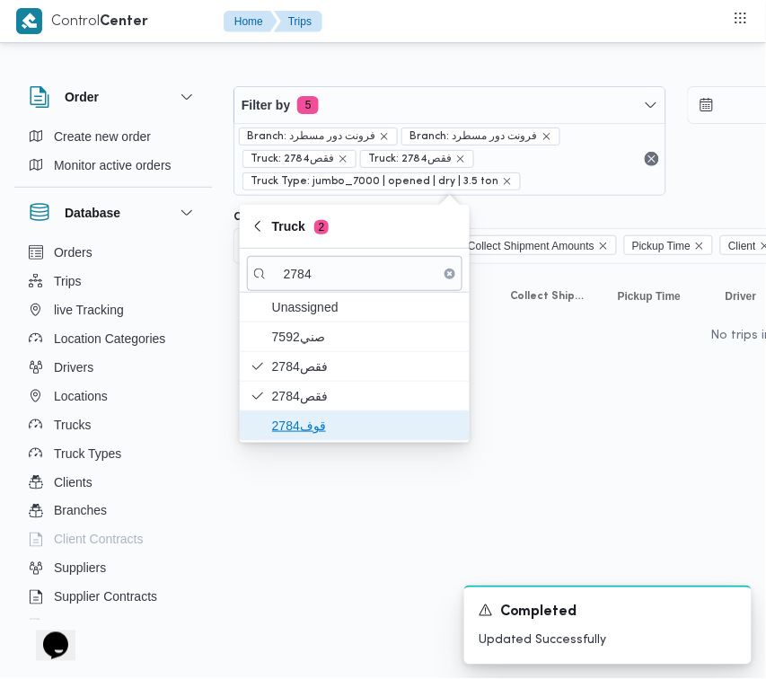
drag, startPoint x: 301, startPoint y: 421, endPoint x: 311, endPoint y: 428, distance: 12.2
click at [302, 423] on span "قوف2784" at bounding box center [365, 426] width 187 height 22
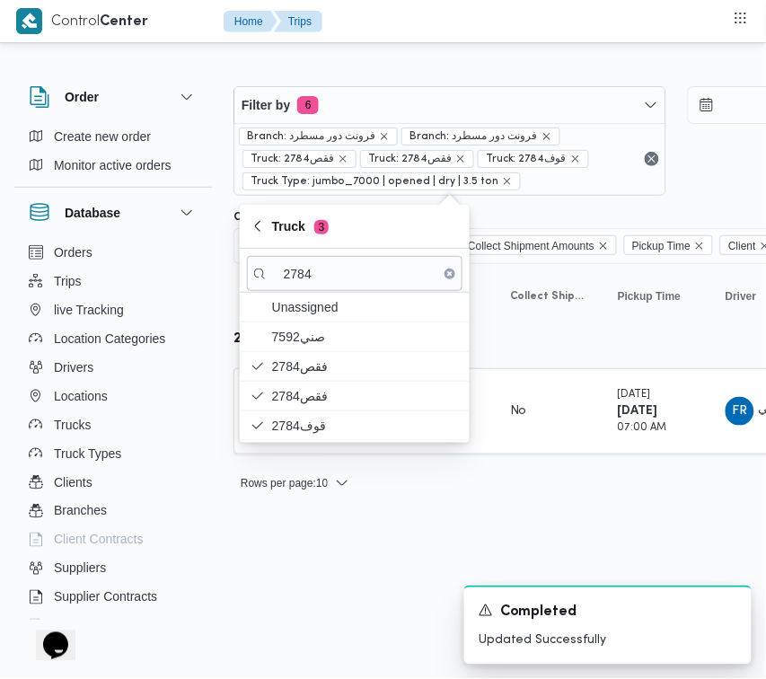
click at [308, 531] on html "Control Center Home Trips Order Create new order Monitor active orders Database…" at bounding box center [383, 339] width 766 height 679
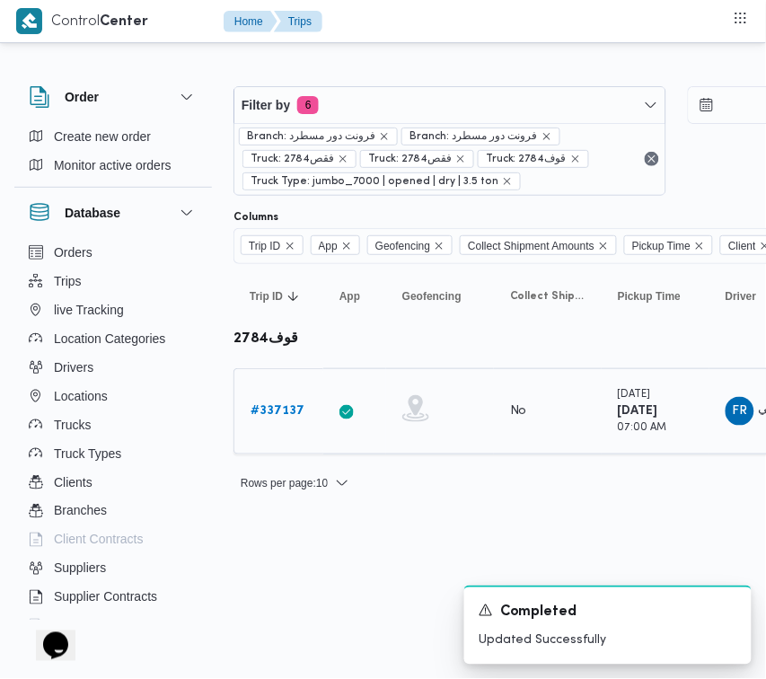
click at [279, 406] on b "# 337137" at bounding box center [278, 411] width 54 height 12
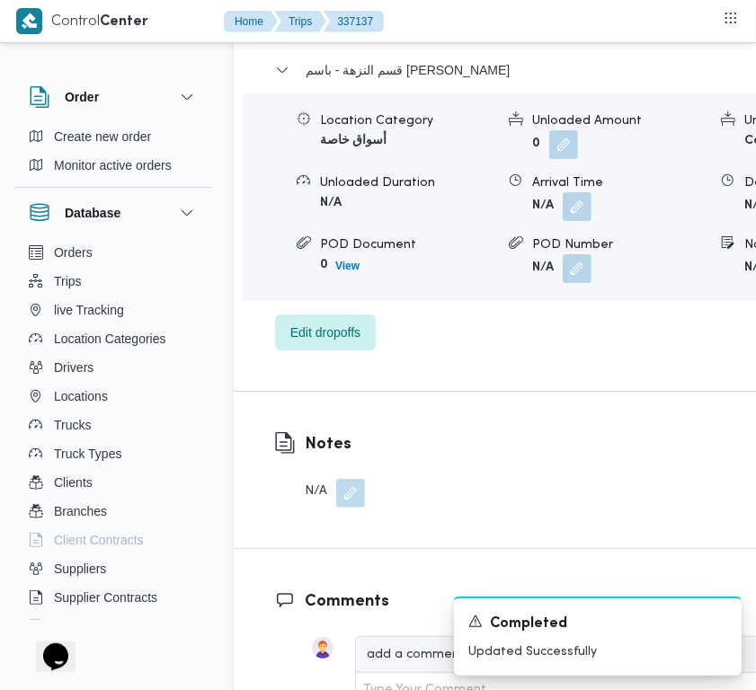
scroll to position [3626, 0]
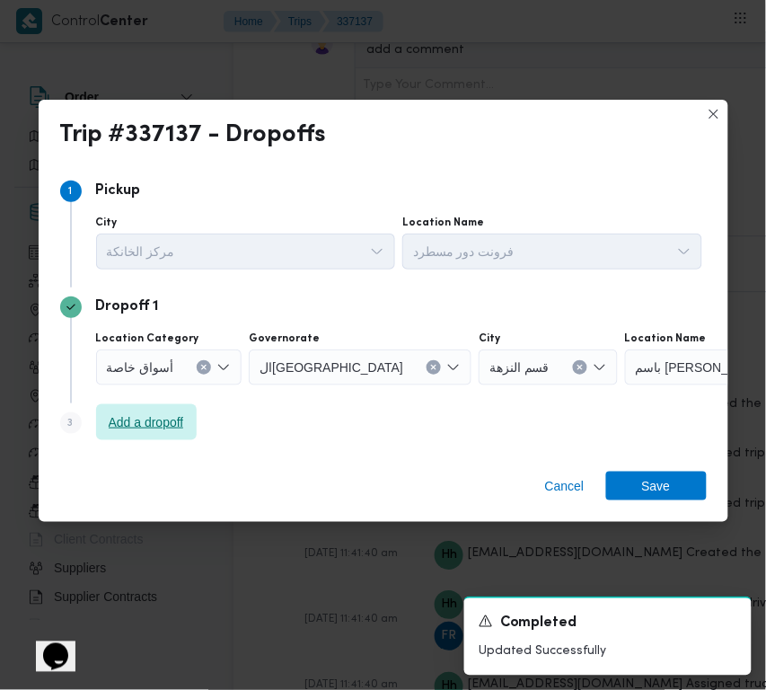
click at [151, 431] on span "Add a dropoff" at bounding box center [146, 423] width 75 height 22
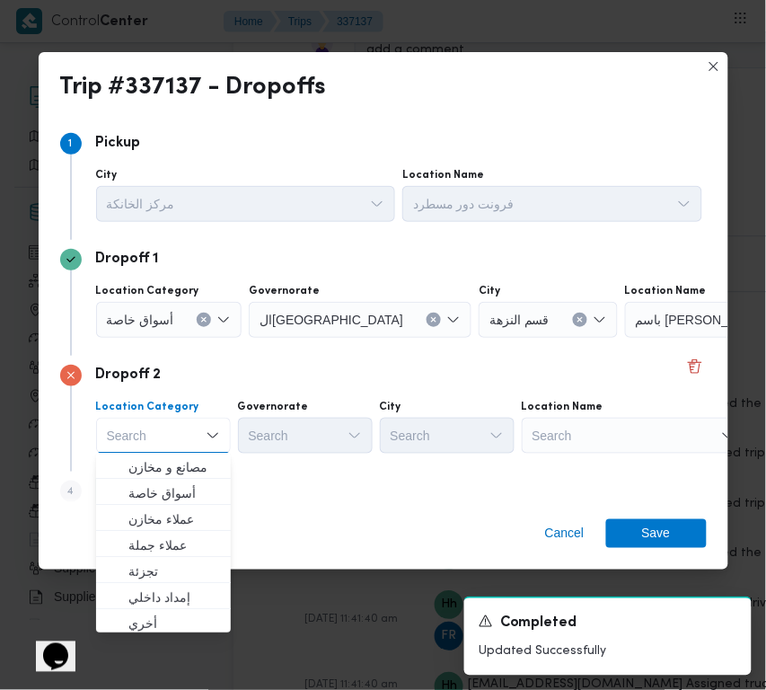
click at [369, 491] on div "Step 4 is disabled 4 Add a dropoff" at bounding box center [383, 495] width 647 height 47
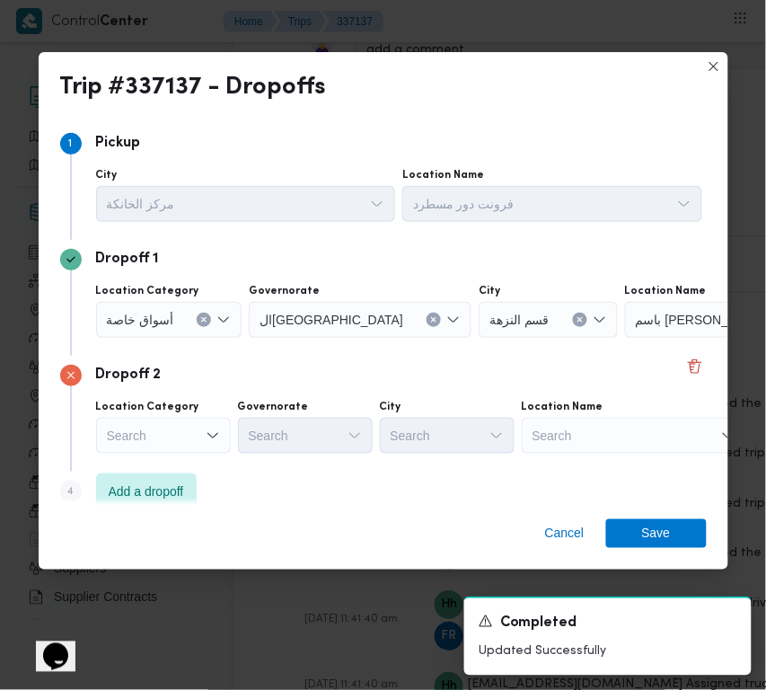
click at [167, 319] on span "أسواق خاصة" at bounding box center [140, 319] width 67 height 20
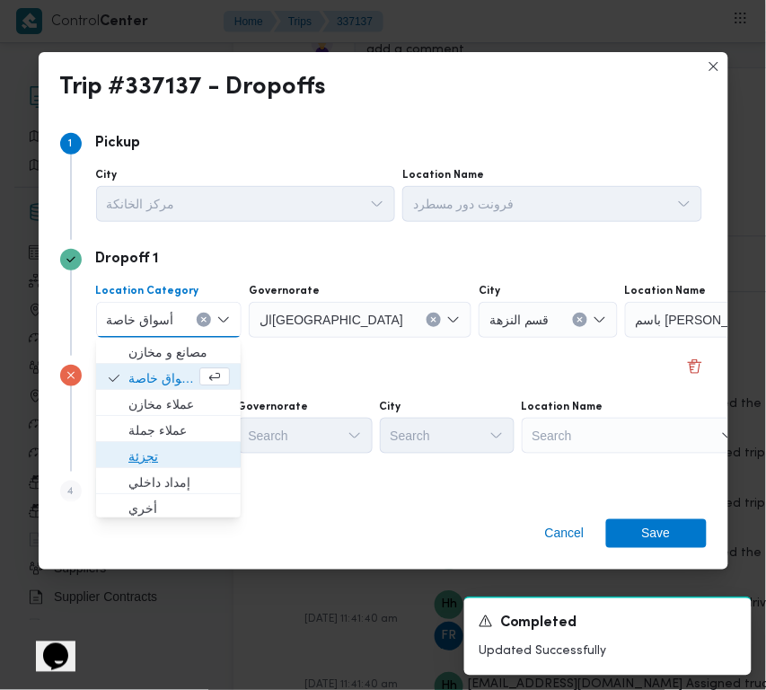
click at [181, 465] on span "تجزئة" at bounding box center [179, 457] width 102 height 22
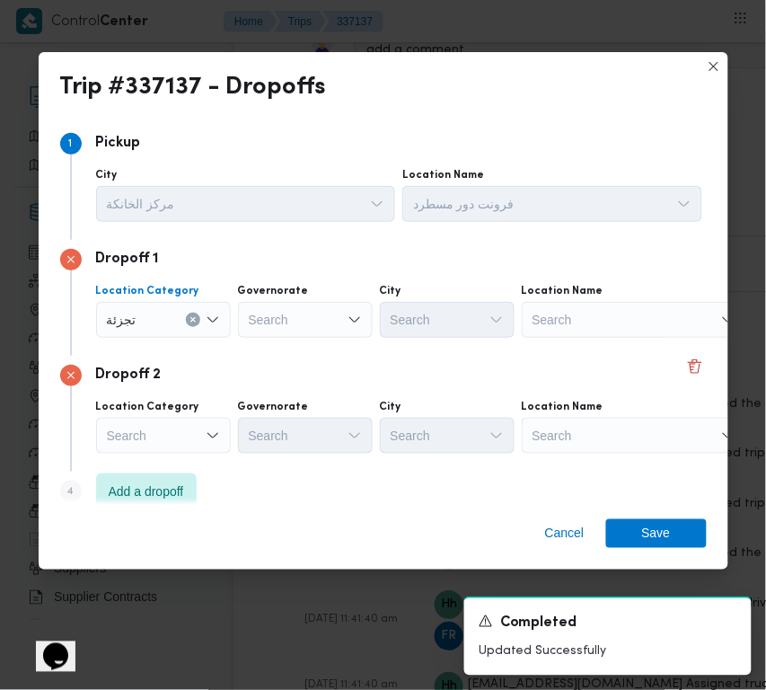
click at [158, 438] on div "Search" at bounding box center [163, 436] width 135 height 36
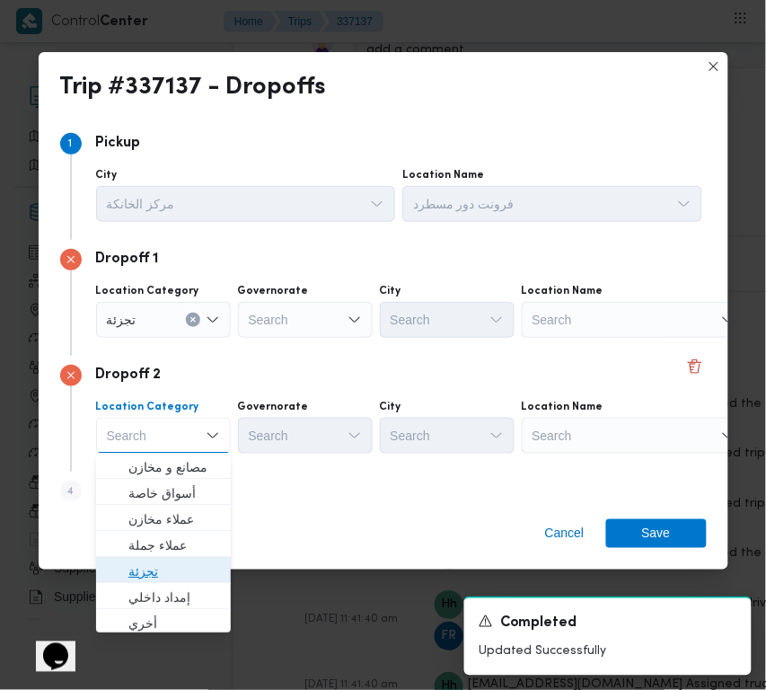
drag, startPoint x: 167, startPoint y: 569, endPoint x: 82, endPoint y: 557, distance: 86.2
click at [166, 571] on span "تجزئة" at bounding box center [174, 572] width 92 height 22
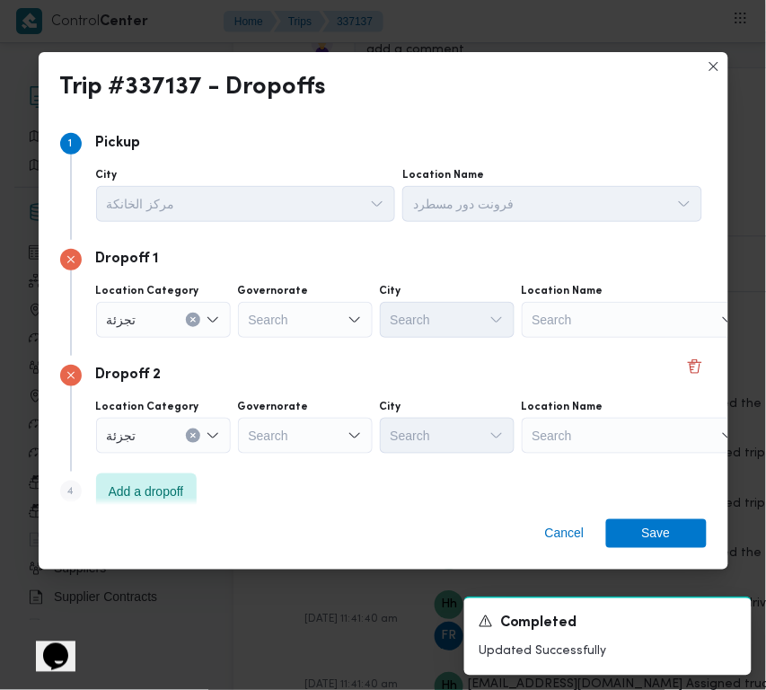
click at [341, 319] on div "Search" at bounding box center [305, 320] width 135 height 36
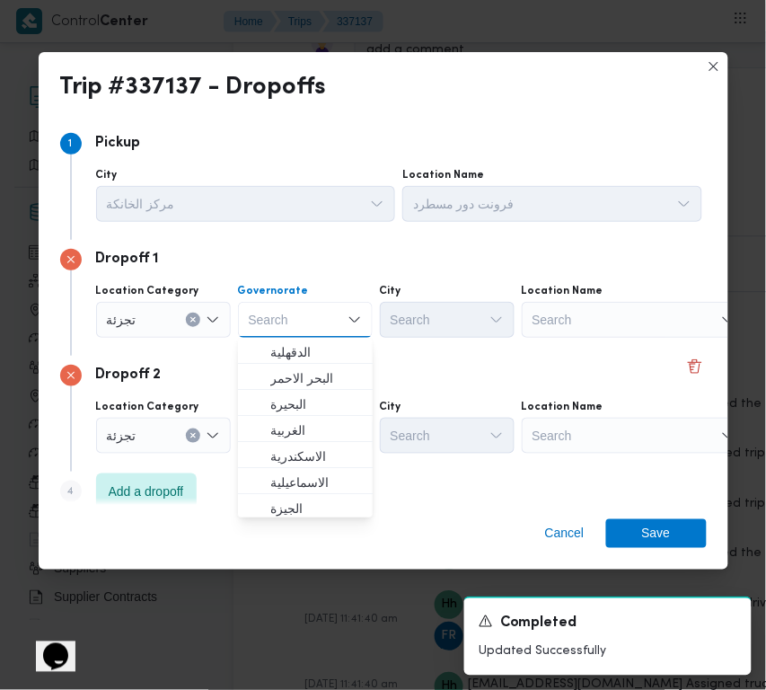
paste input "[GEOGRAPHIC_DATA]"
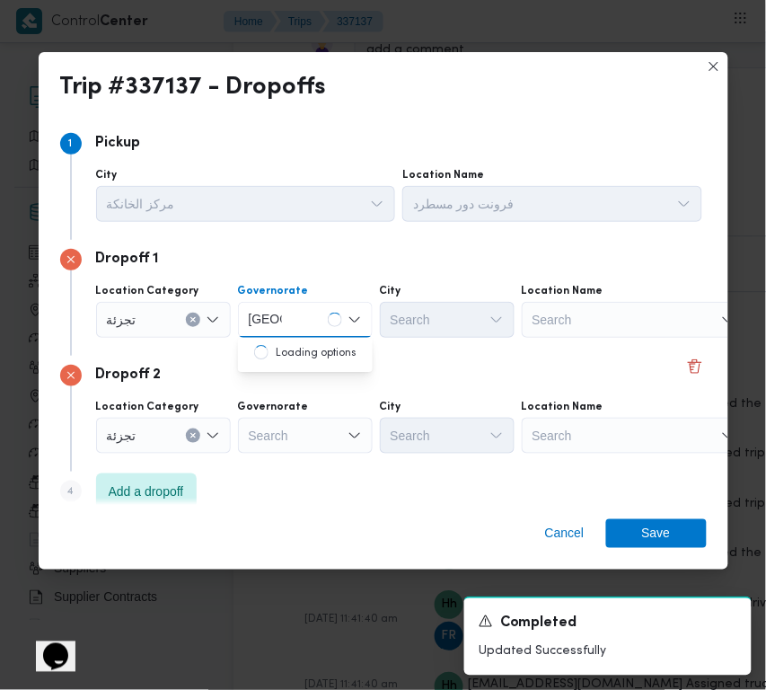
type input "[GEOGRAPHIC_DATA]"
drag, startPoint x: 321, startPoint y: 432, endPoint x: 319, endPoint y: 405, distance: 27.0
click at [321, 432] on div "Search" at bounding box center [305, 436] width 135 height 36
paste input "القليوبية"
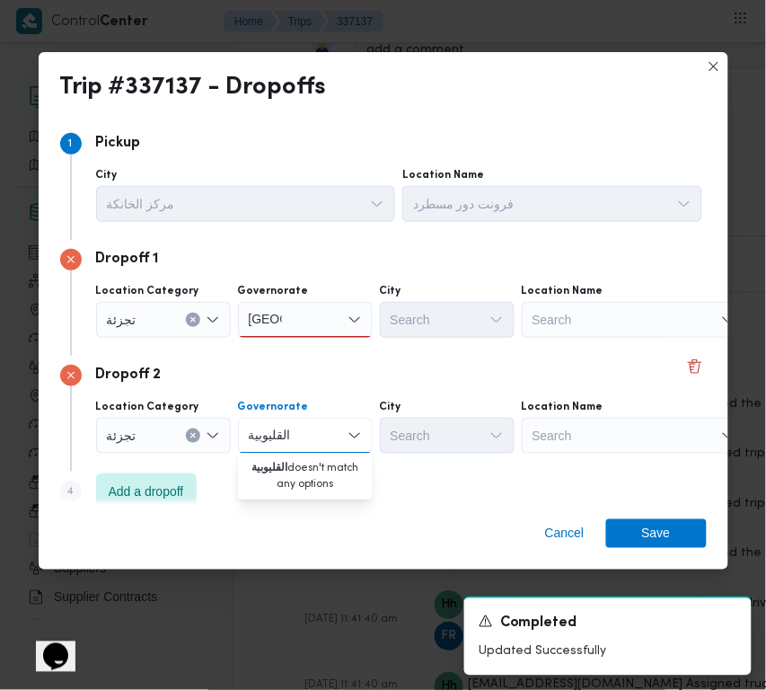
type input "القليوبية"
click at [325, 308] on div "[GEOGRAPHIC_DATA] [GEOGRAPHIC_DATA]" at bounding box center [305, 320] width 135 height 36
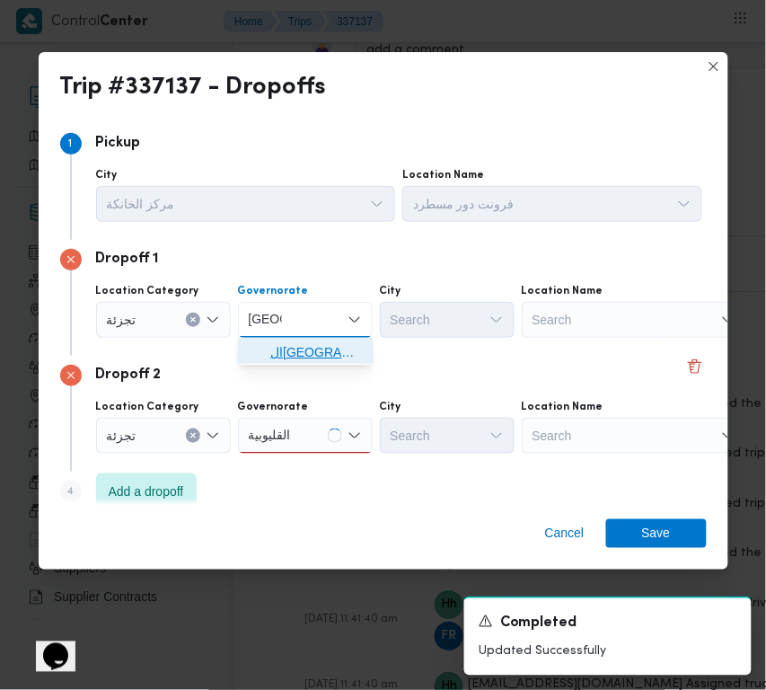
drag, startPoint x: 313, startPoint y: 344, endPoint x: 419, endPoint y: 334, distance: 106.5
click at [313, 347] on span "ال[GEOGRAPHIC_DATA]" at bounding box center [316, 352] width 92 height 22
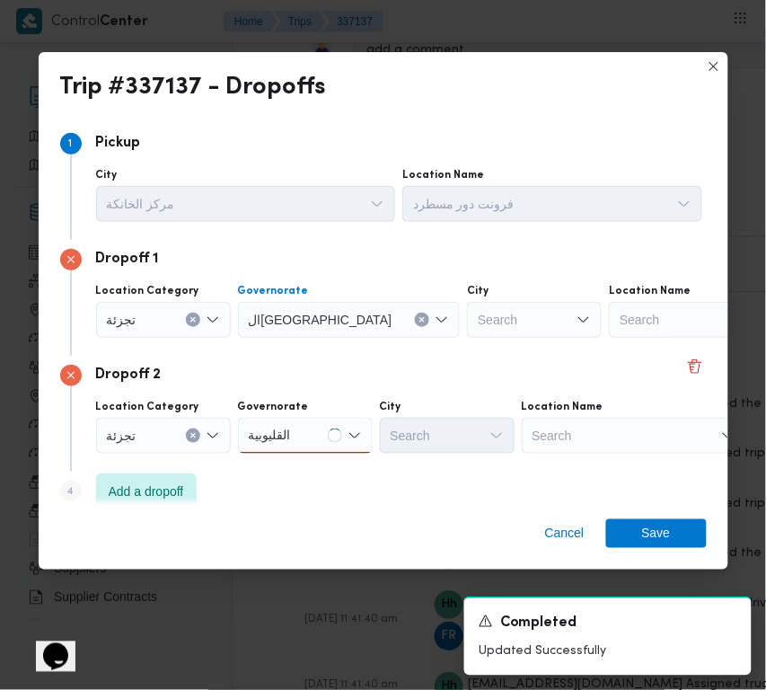
click at [467, 331] on div "Search" at bounding box center [534, 320] width 135 height 36
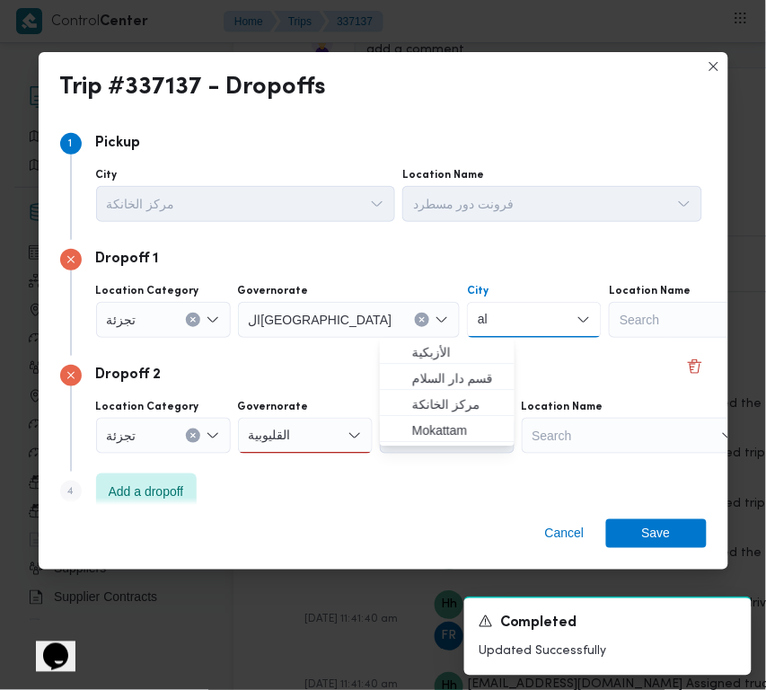
click at [478, 319] on input "al" at bounding box center [484, 320] width 12 height 22
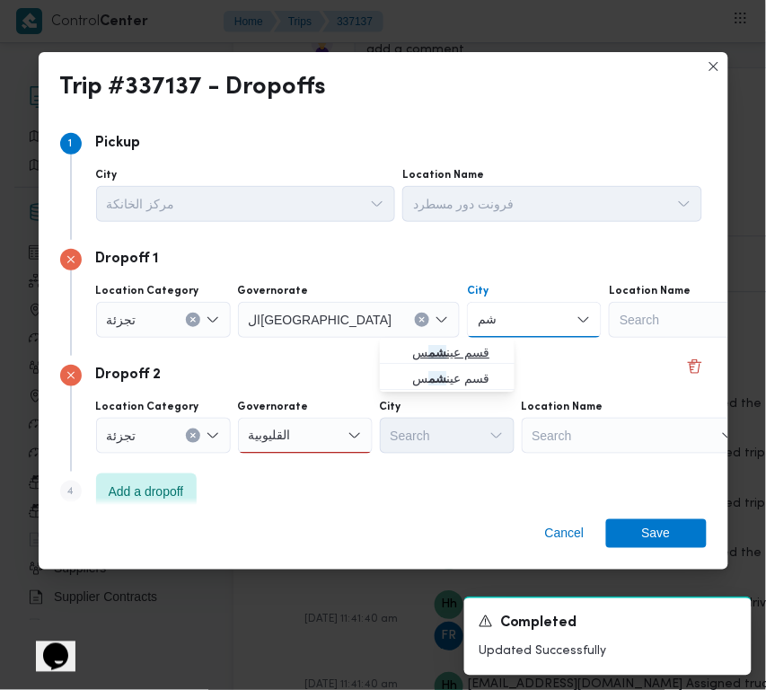
type input "شم"
click at [412, 357] on span "قسم عين شم س" at bounding box center [458, 352] width 92 height 22
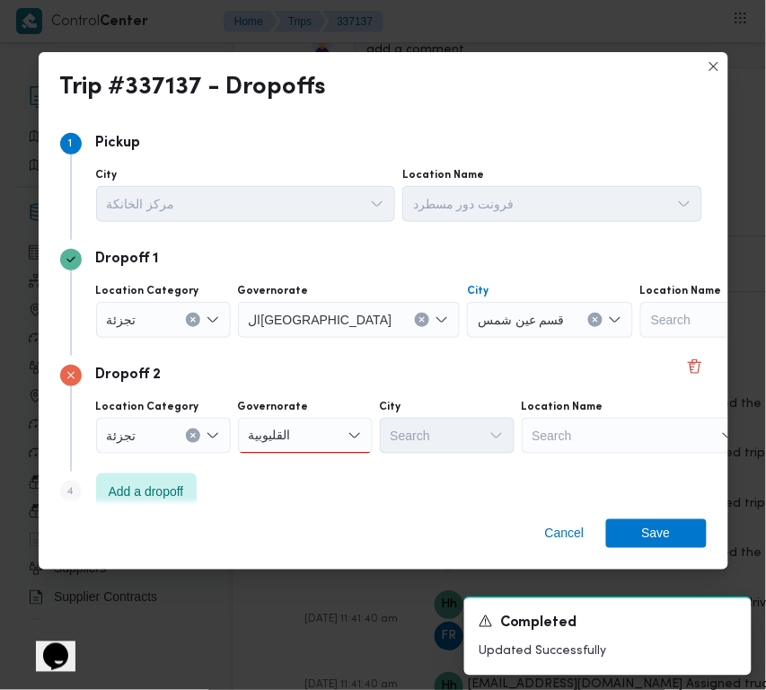
click at [321, 441] on div "القليوبية القليوبية" at bounding box center [305, 436] width 135 height 36
click at [326, 458] on span "القليوبية" at bounding box center [305, 467] width 120 height 29
click at [442, 445] on div "Search" at bounding box center [447, 436] width 135 height 36
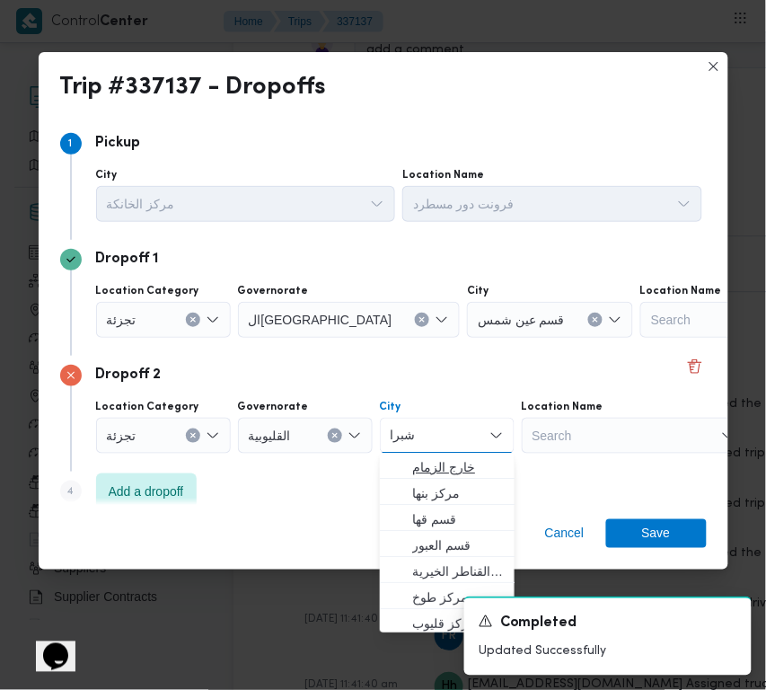
type input "شبرا الخيمة"
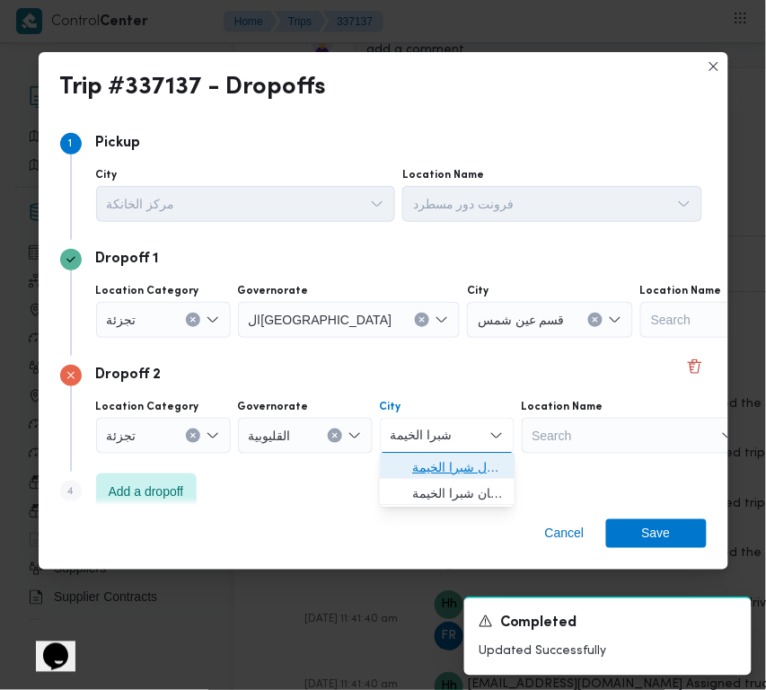
drag, startPoint x: 483, startPoint y: 461, endPoint x: 530, endPoint y: 495, distance: 57.9
click at [483, 464] on span "قسم أول شبرا الخيمة" at bounding box center [458, 467] width 92 height 22
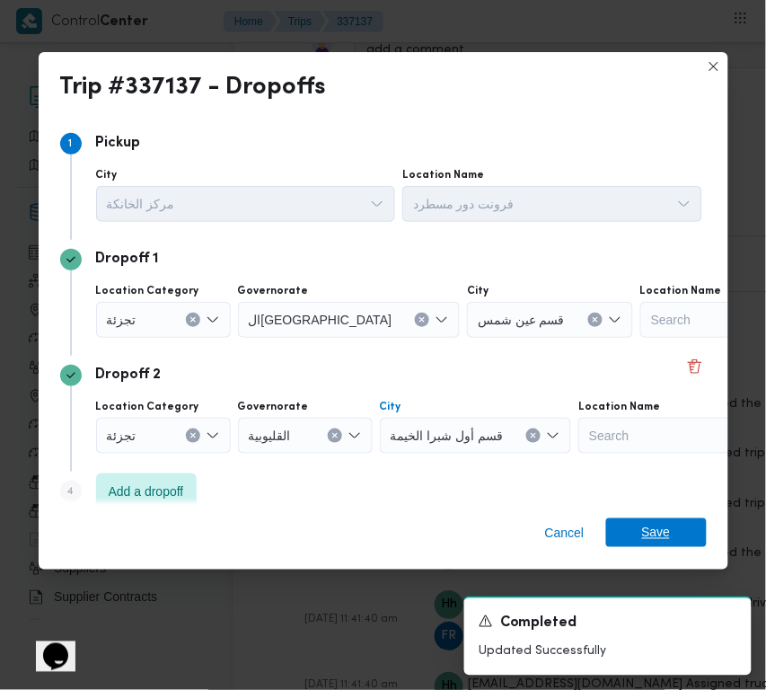
click at [693, 537] on span "Save" at bounding box center [656, 532] width 101 height 29
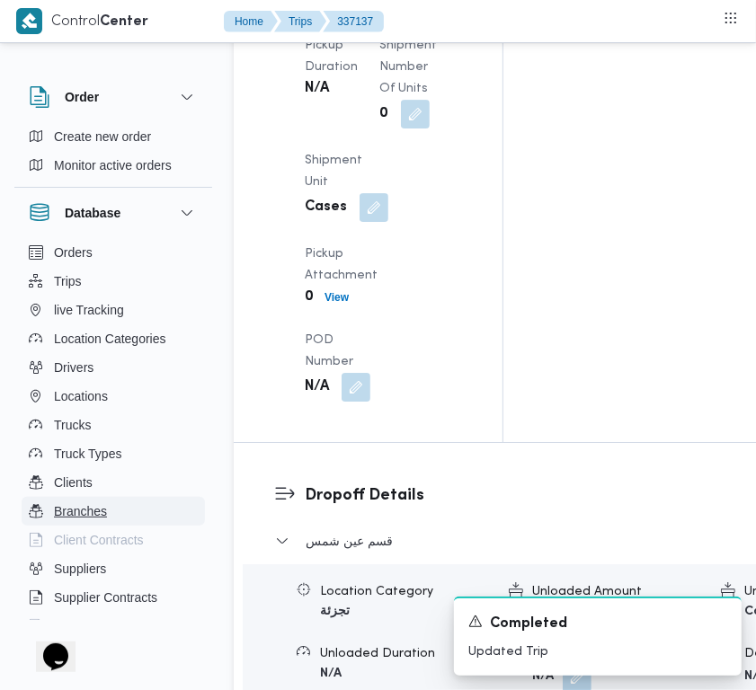
scroll to position [2572, 0]
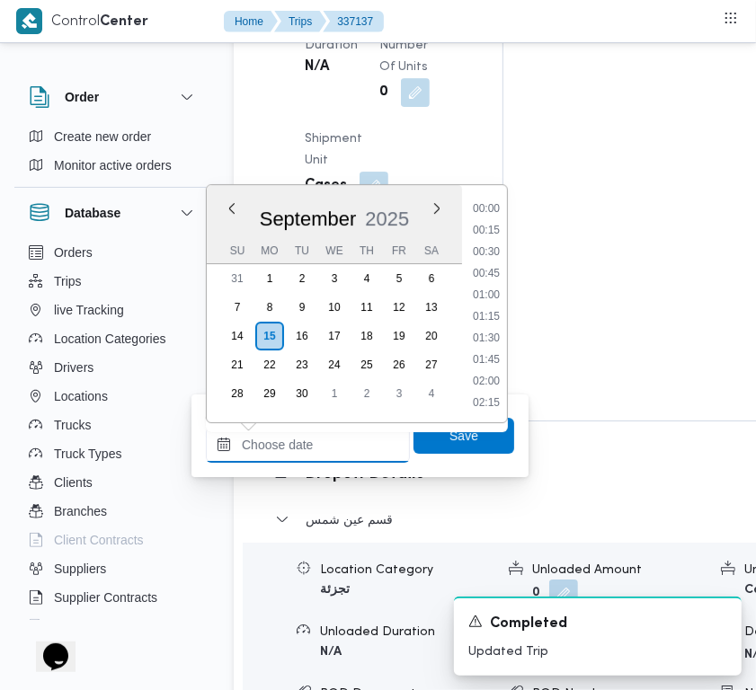
click at [332, 452] on input "Arrived Pickup At" at bounding box center [308, 445] width 204 height 36
paste input "[DATE] 7:00:00 AM"
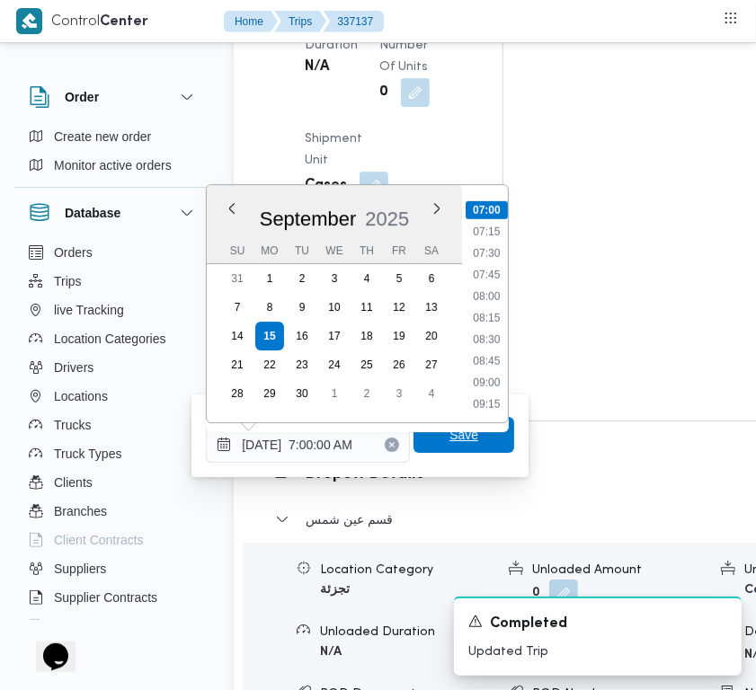
type input "[DATE] 07:00"
drag, startPoint x: 450, startPoint y: 440, endPoint x: 418, endPoint y: 438, distance: 32.5
click at [450, 438] on span "Save" at bounding box center [463, 436] width 29 height 22
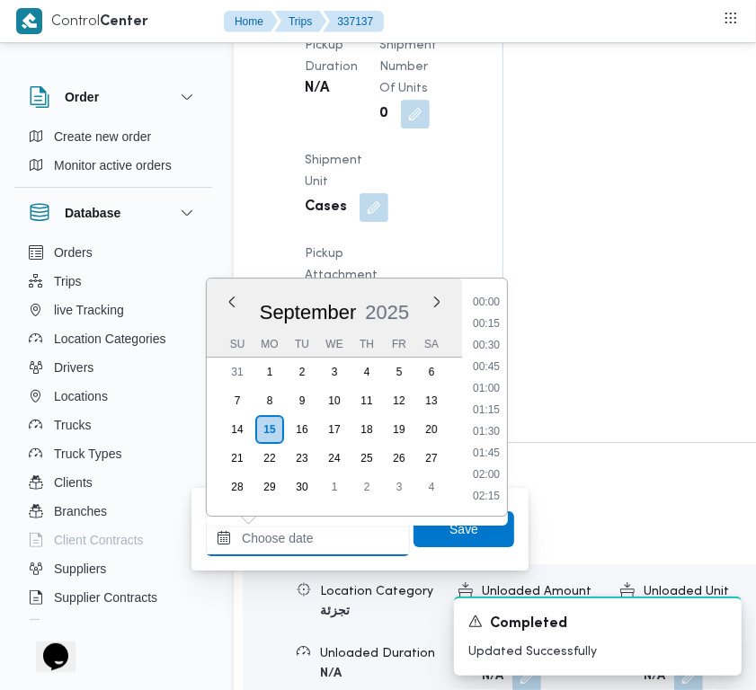
drag, startPoint x: 316, startPoint y: 527, endPoint x: 326, endPoint y: 527, distance: 9.9
click at [316, 530] on input "Left Pickup At" at bounding box center [308, 538] width 204 height 36
paste input "[DATE] 7:00:00 AM"
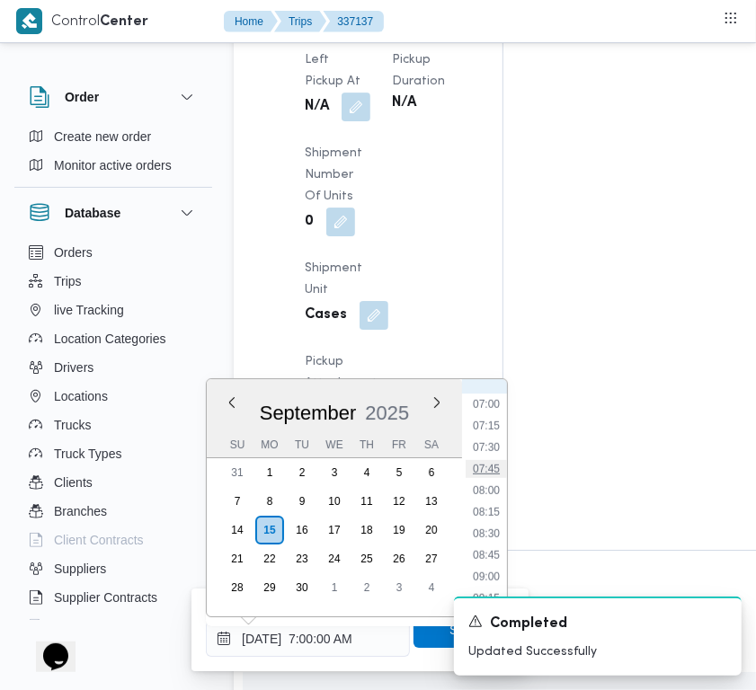
click at [491, 474] on li "07:45" at bounding box center [485, 469] width 41 height 18
type input "[DATE] 07:45"
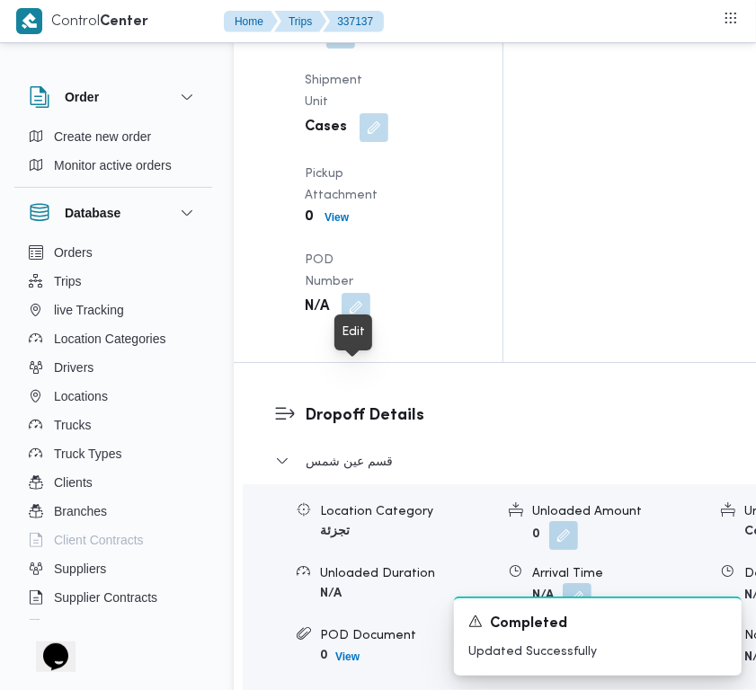
scroll to position [2768, 0]
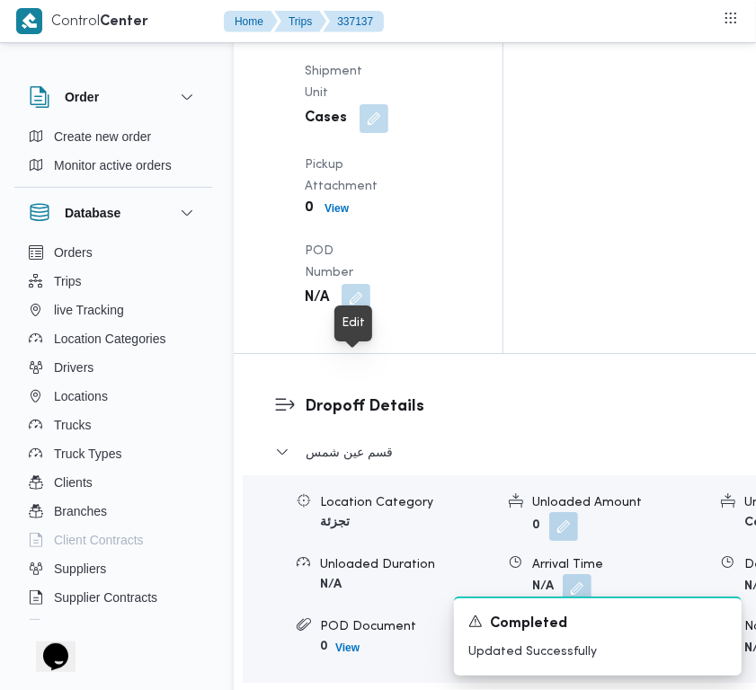
drag, startPoint x: 362, startPoint y: 350, endPoint x: 361, endPoint y: 365, distance: 14.4
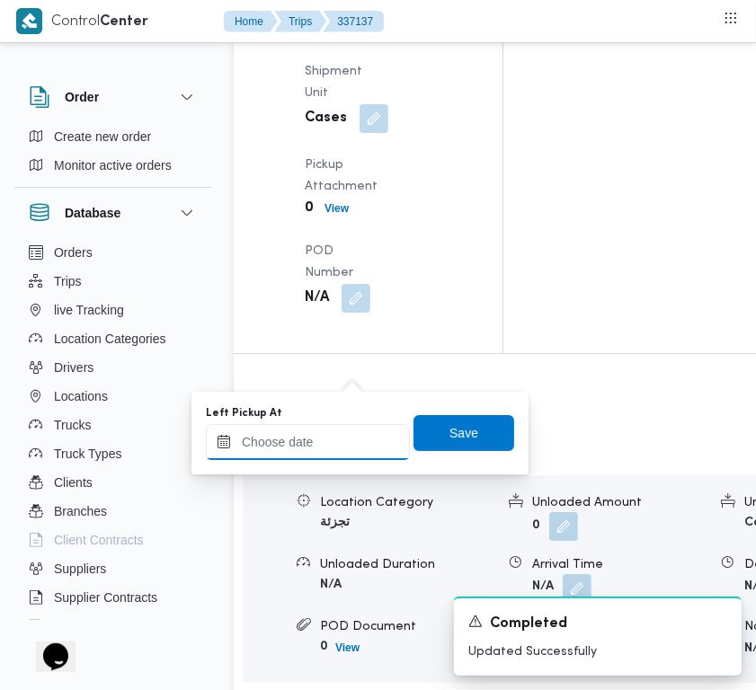
click at [329, 440] on input "Left Pickup At" at bounding box center [308, 442] width 204 height 36
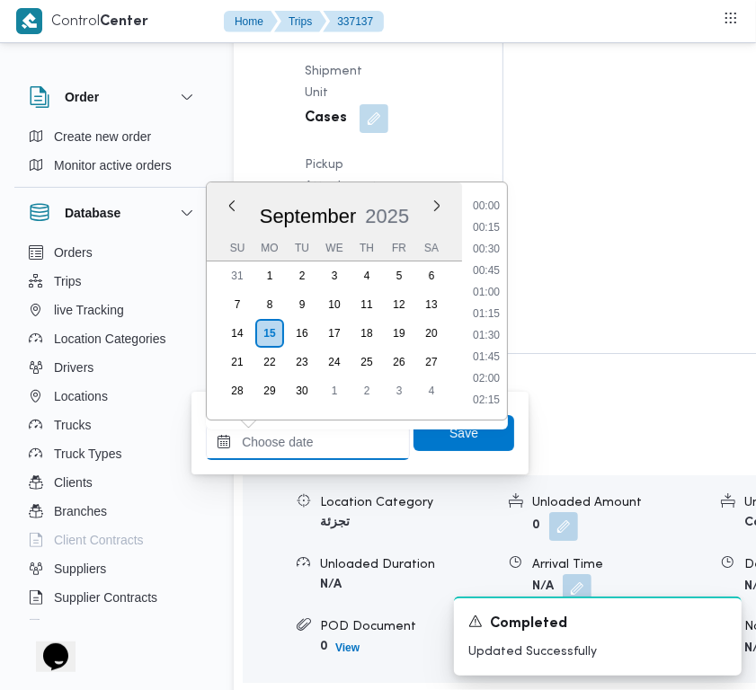
paste input "[DATE] 7:00:00 AM"
click at [482, 275] on li "07:45" at bounding box center [485, 272] width 41 height 18
type input "[DATE] 07:45"
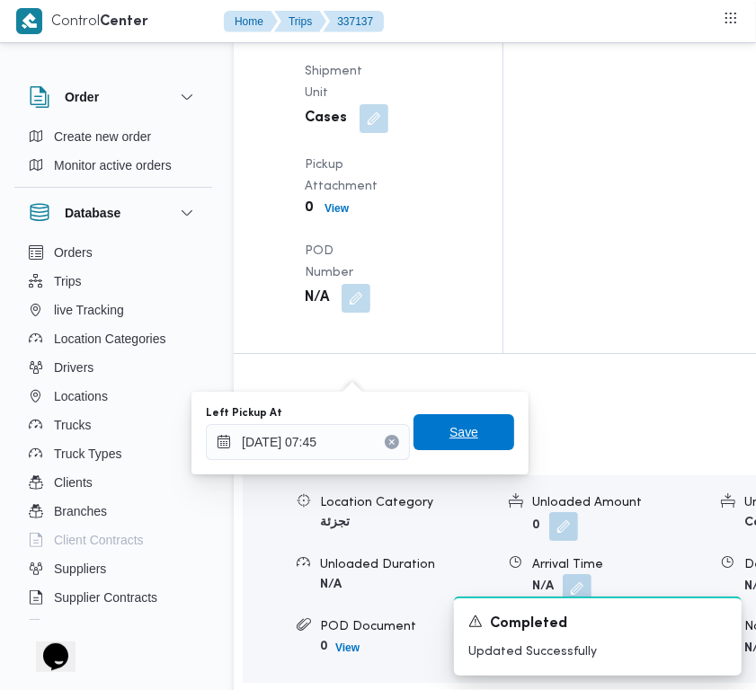
click at [449, 427] on span "Save" at bounding box center [463, 432] width 29 height 22
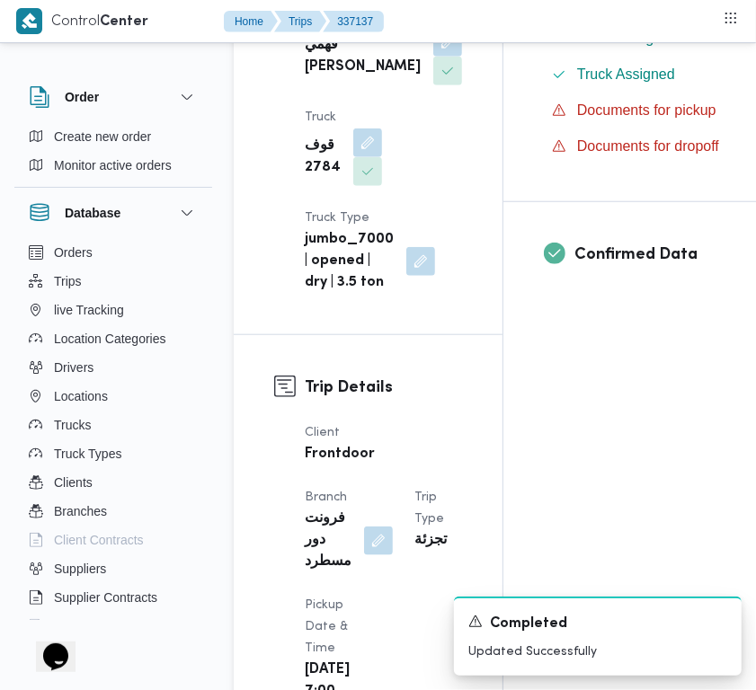
scroll to position [1209, 0]
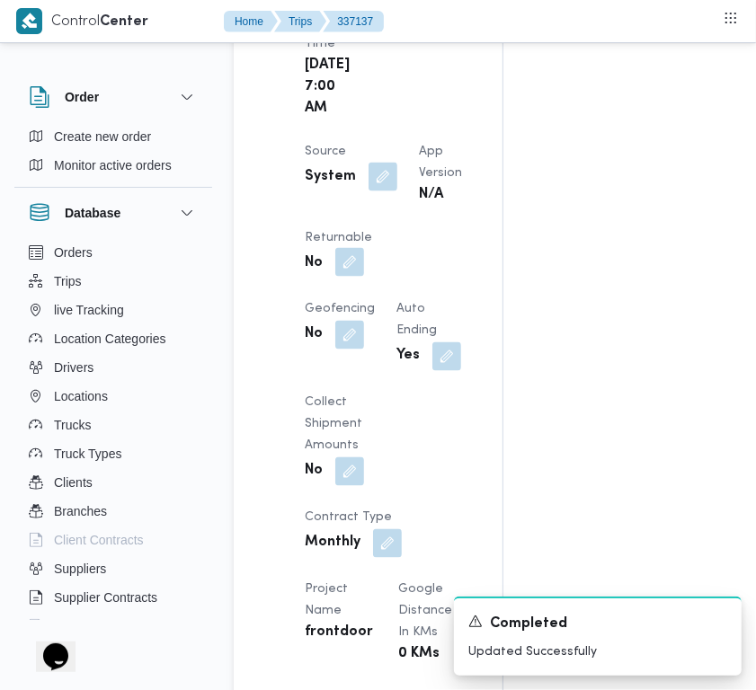
click at [364, 277] on button "button" at bounding box center [349, 262] width 29 height 29
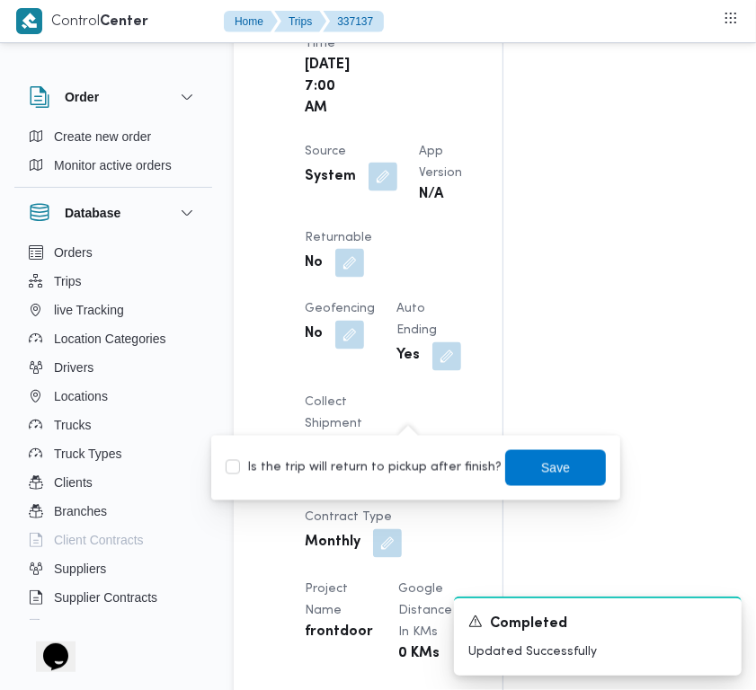
click at [393, 468] on label "Is the trip will return to pickup after finish?" at bounding box center [364, 468] width 276 height 22
checkbox input "true"
click at [551, 459] on span "Save" at bounding box center [555, 467] width 29 height 22
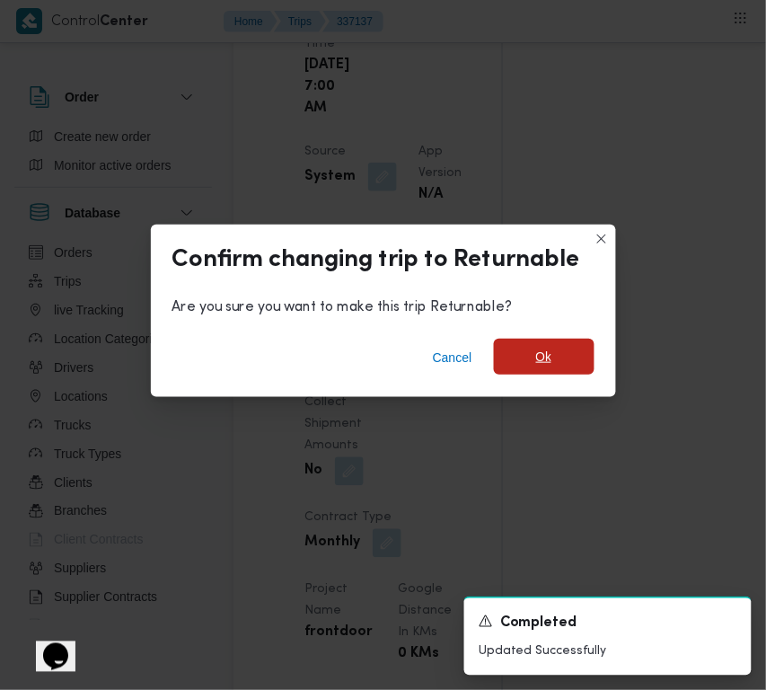
click at [560, 360] on span "Ok" at bounding box center [544, 357] width 101 height 36
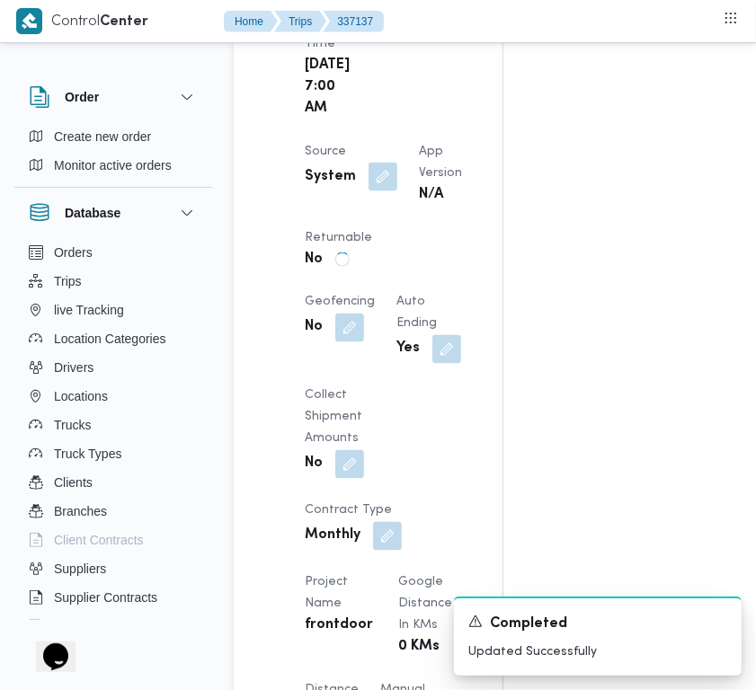
click at [554, 258] on div "Assignees • Superadmin [EMAIL_ADDRESS][DOMAIN_NAME] Checklist Dropoffs details …" at bounding box center [715, 520] width 425 height 2800
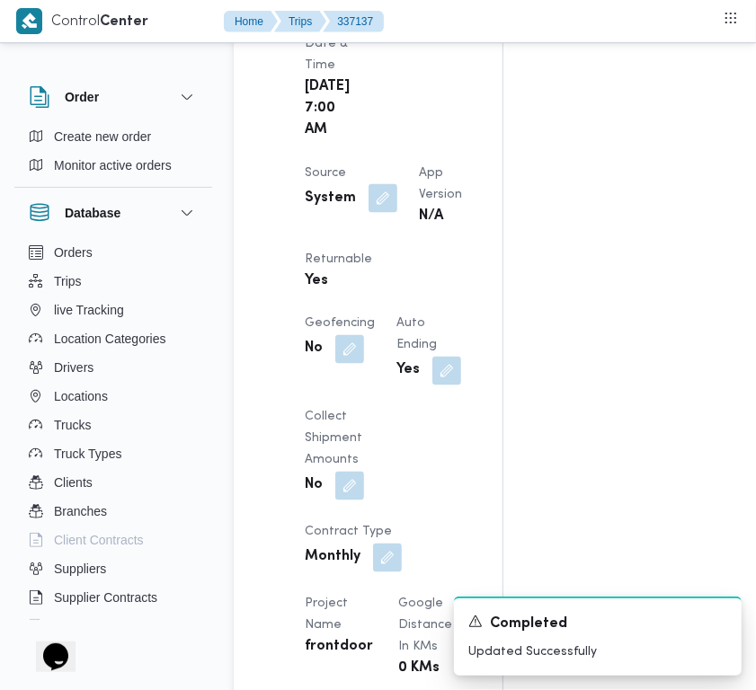
scroll to position [0, 0]
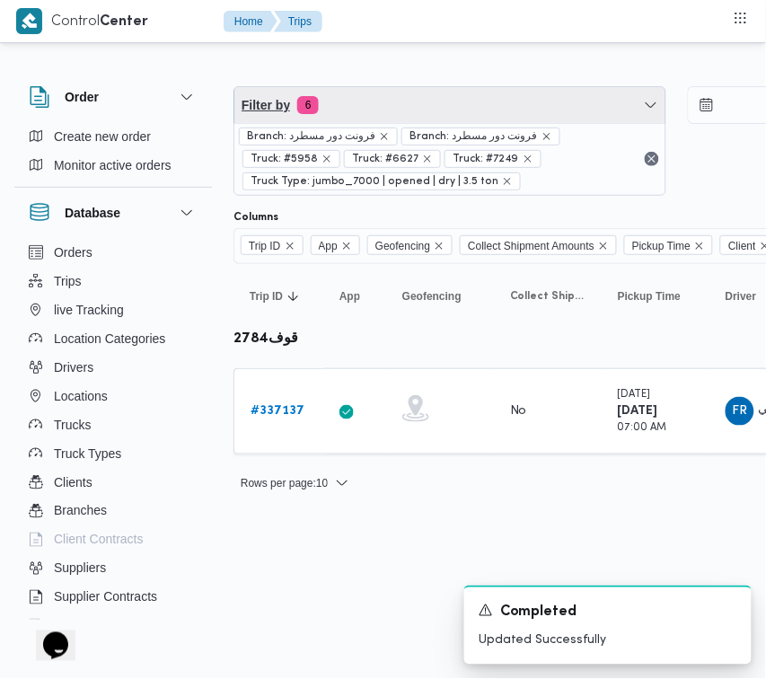
click at [416, 110] on span "Filter by 6" at bounding box center [450, 105] width 431 height 36
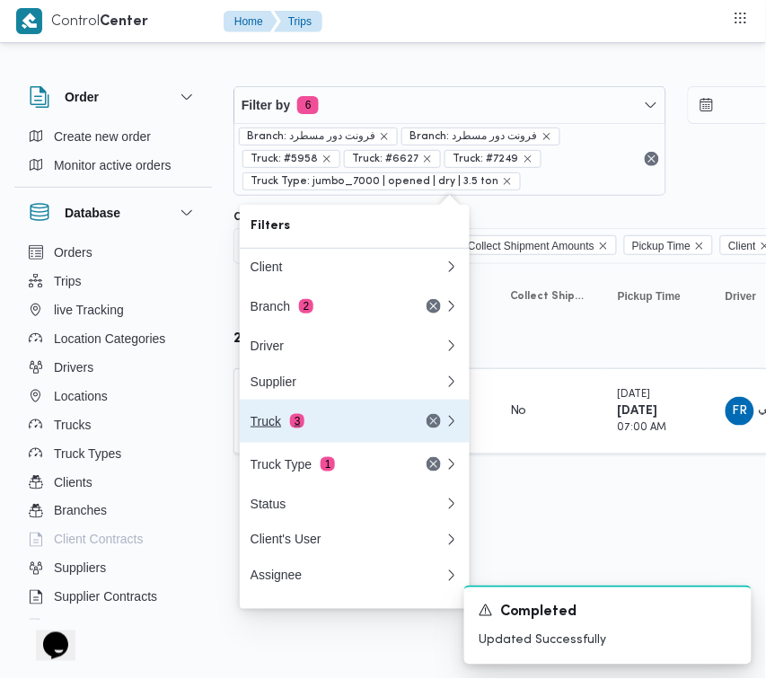
click at [302, 429] on div "Truck 3" at bounding box center [326, 421] width 151 height 14
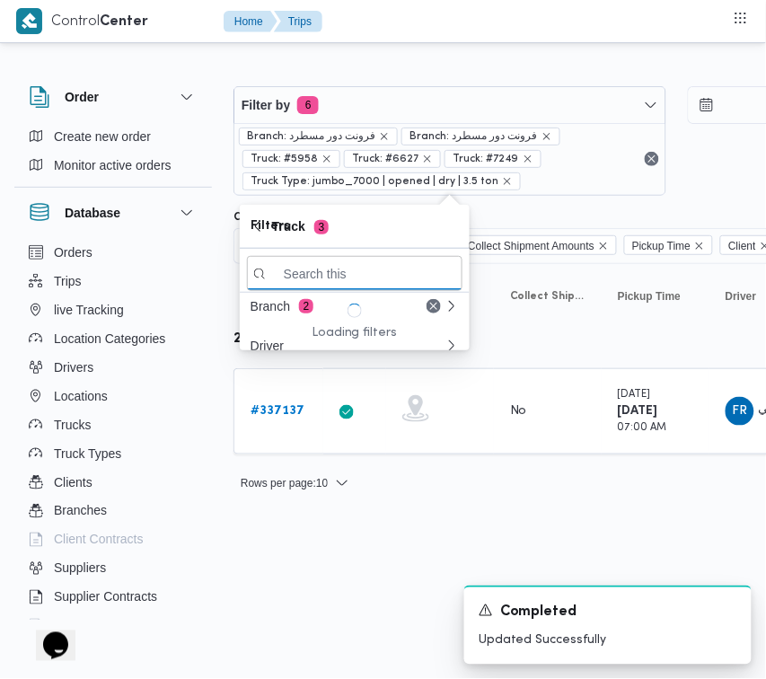
paste input "7869"
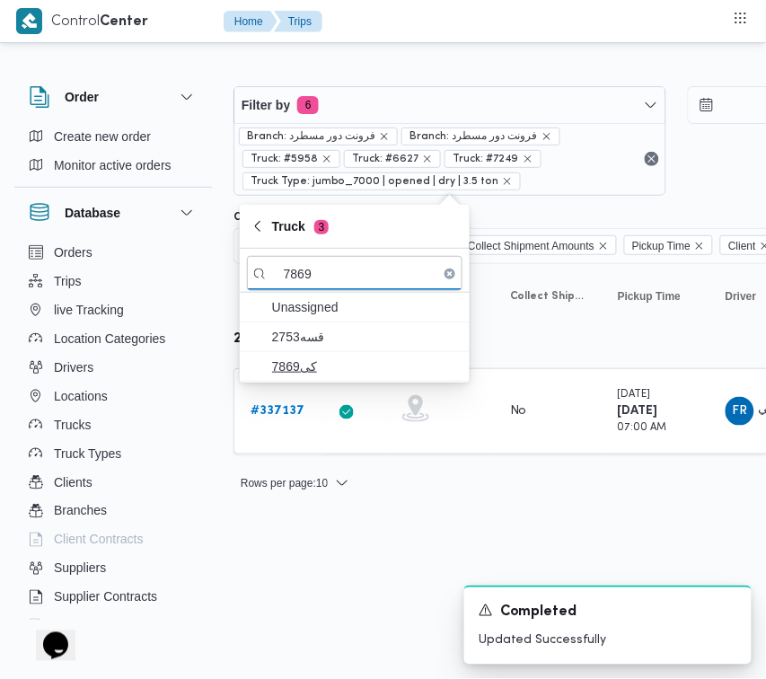
type input "7869"
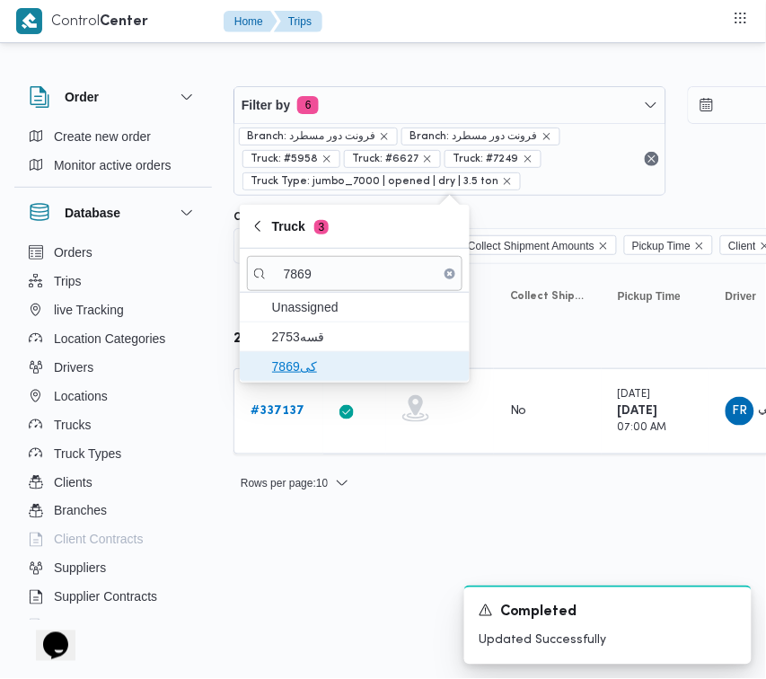
click at [279, 357] on span "كى7869" at bounding box center [365, 367] width 187 height 22
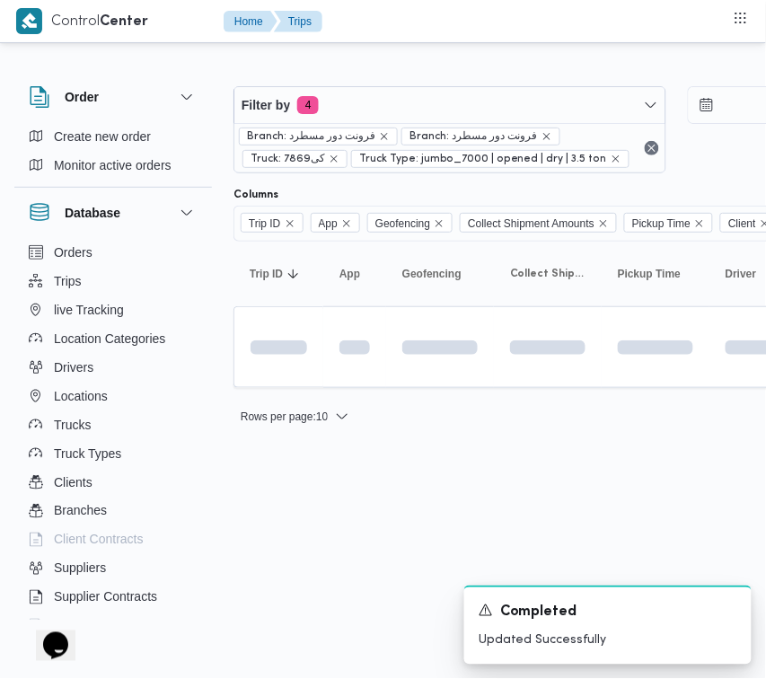
drag, startPoint x: 307, startPoint y: 598, endPoint x: 284, endPoint y: 481, distance: 120.0
click at [306, 599] on html "Control Center Home Trips Order Create new order Monitor active orders Database…" at bounding box center [383, 339] width 766 height 679
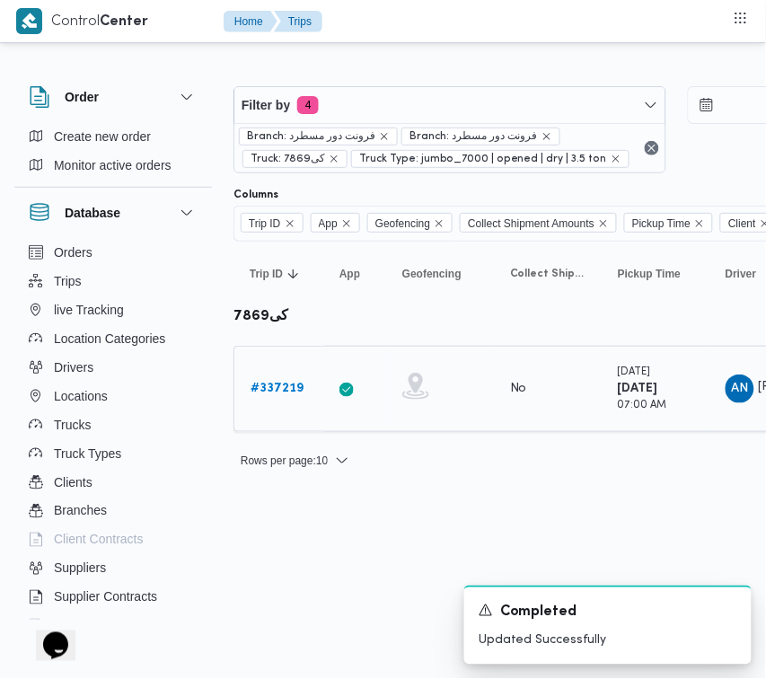
click at [285, 386] on b "# 337219" at bounding box center [277, 389] width 53 height 12
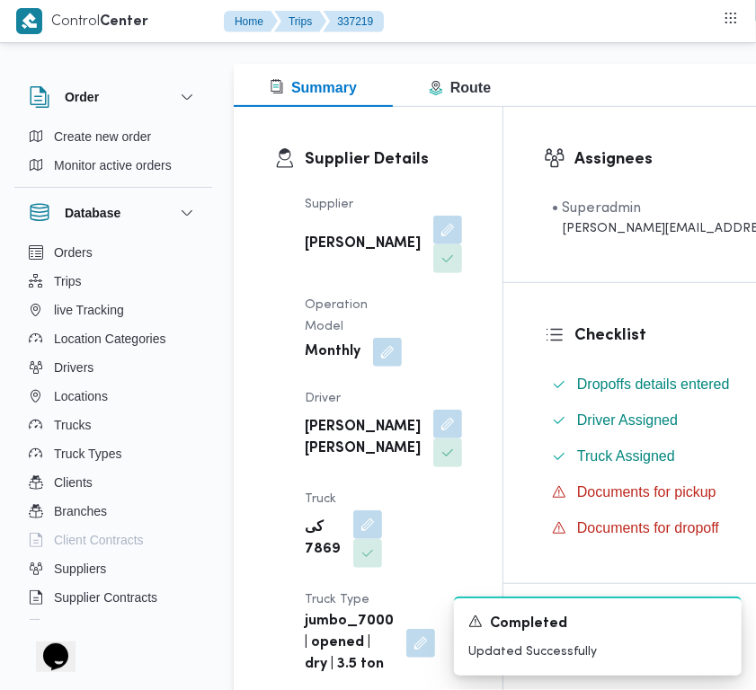
scroll to position [231, 0]
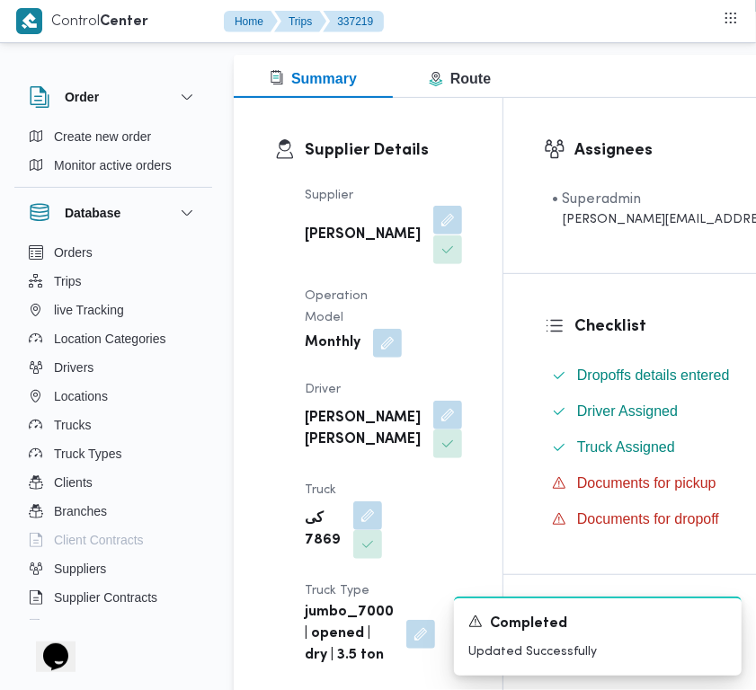
click at [433, 234] on button "button" at bounding box center [447, 220] width 29 height 29
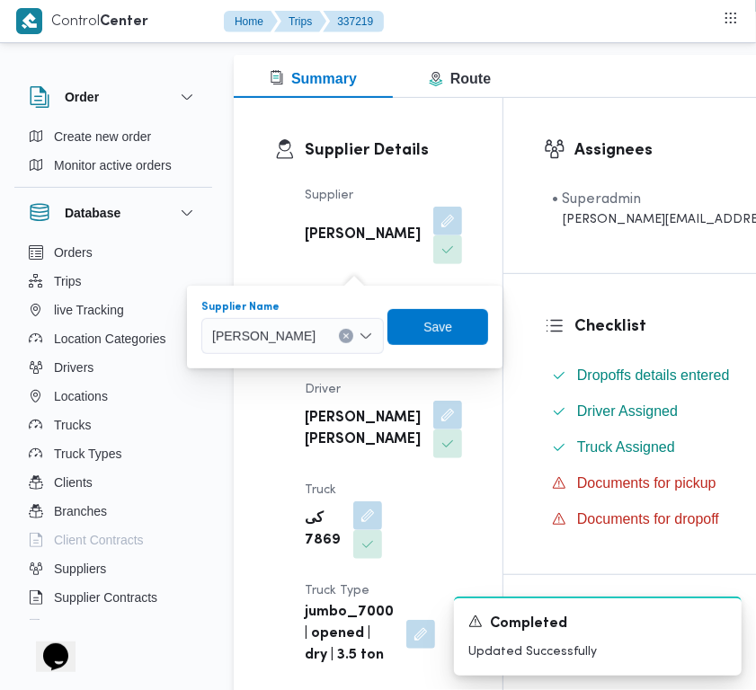
click at [310, 342] on span "[PERSON_NAME]" at bounding box center [263, 335] width 103 height 20
paste input "[PERSON_NAME]"
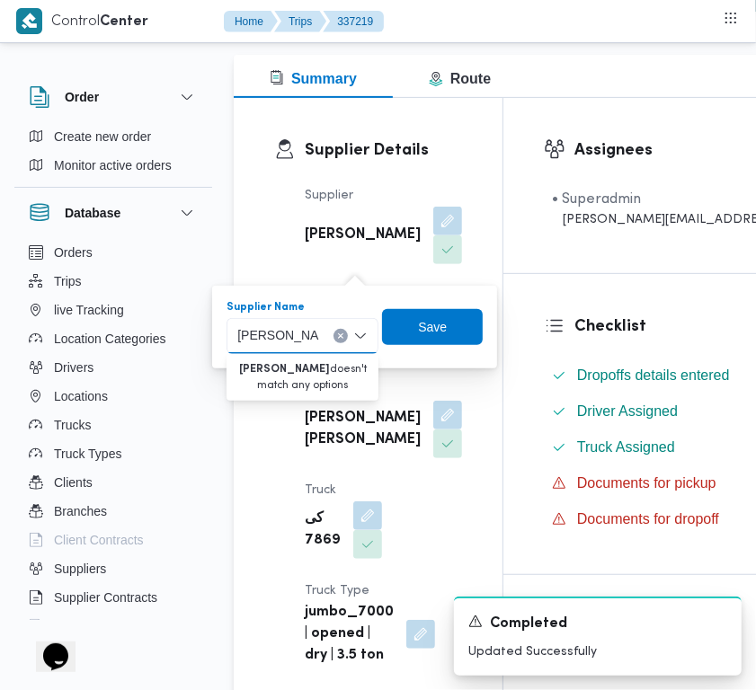
click at [304, 338] on input "[PERSON_NAME]" at bounding box center [278, 336] width 82 height 22
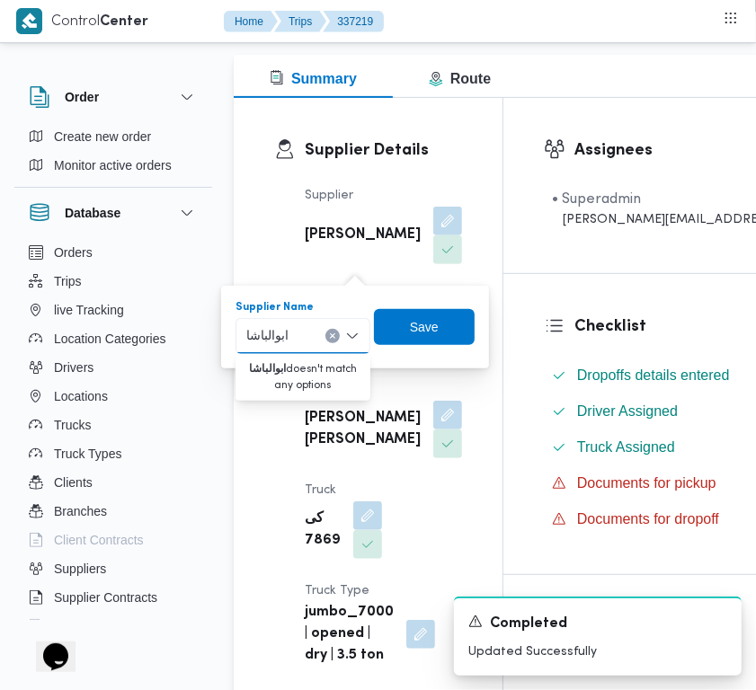
click at [270, 343] on input "ابوالباشا" at bounding box center [270, 336] width 48 height 22
paste input "[PERSON_NAME]"
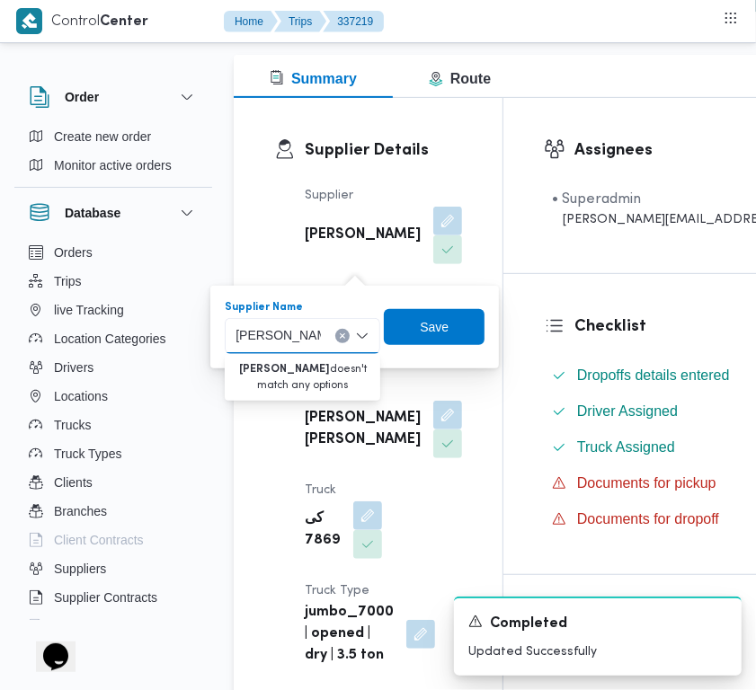
click at [271, 332] on input "[PERSON_NAME]" at bounding box center [277, 336] width 85 height 22
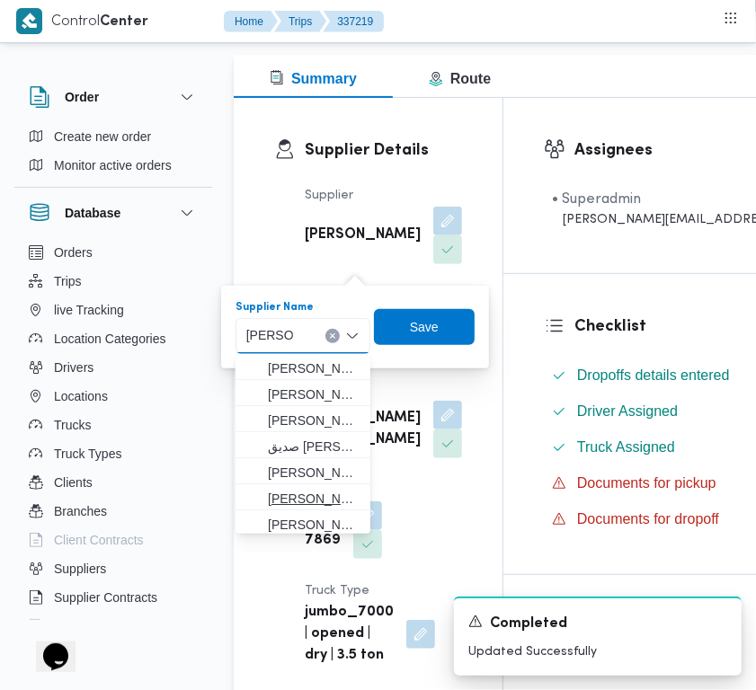
scroll to position [472, 0]
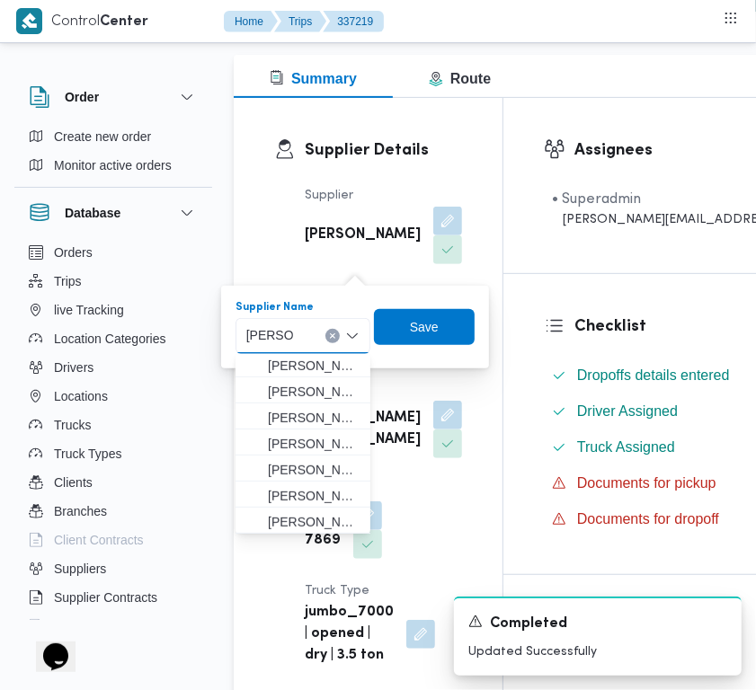
click at [267, 325] on input "[PERSON_NAME]" at bounding box center [269, 336] width 47 height 22
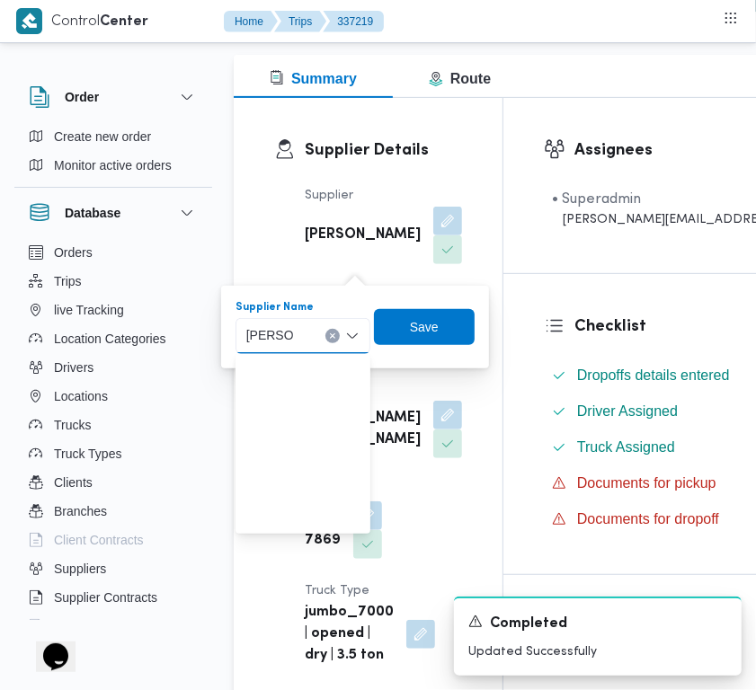
scroll to position [0, 0]
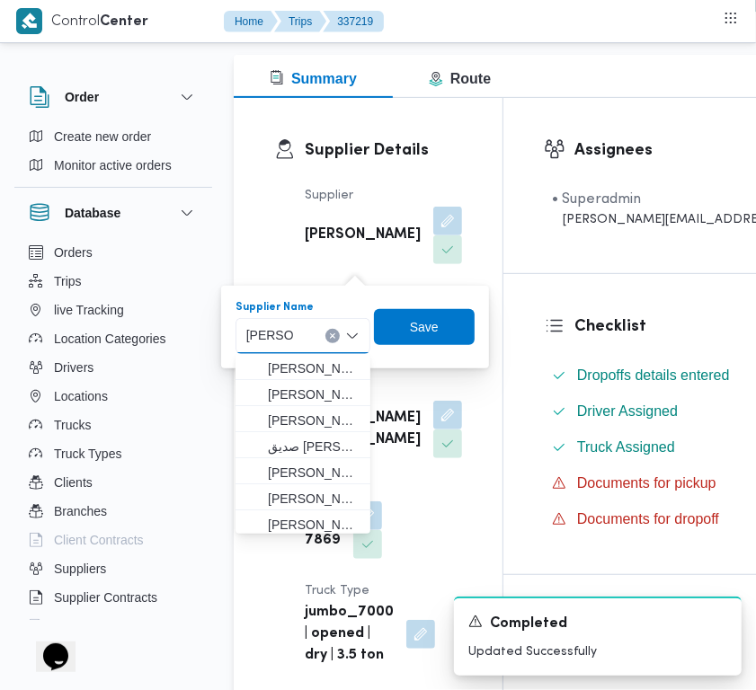
click at [267, 325] on input "[PERSON_NAME]" at bounding box center [269, 336] width 47 height 22
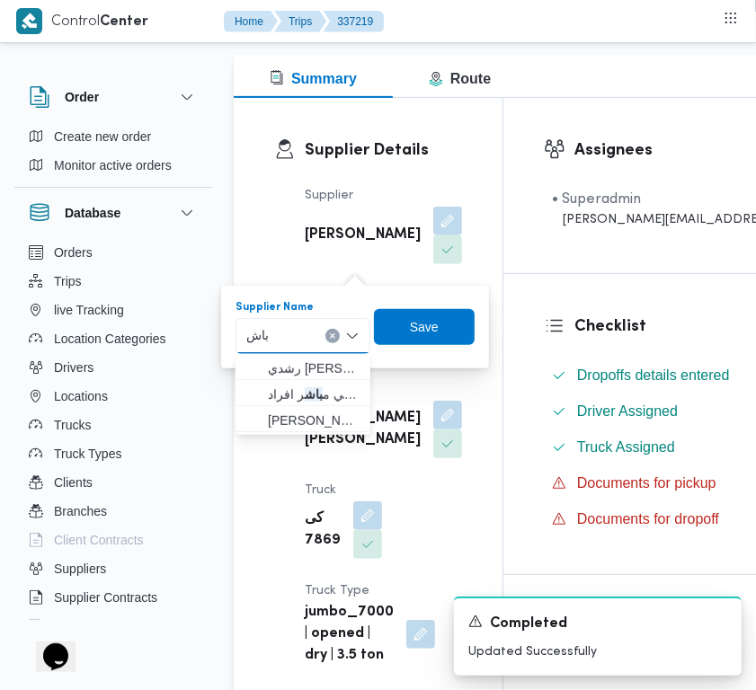
type input "[PERSON_NAME]"
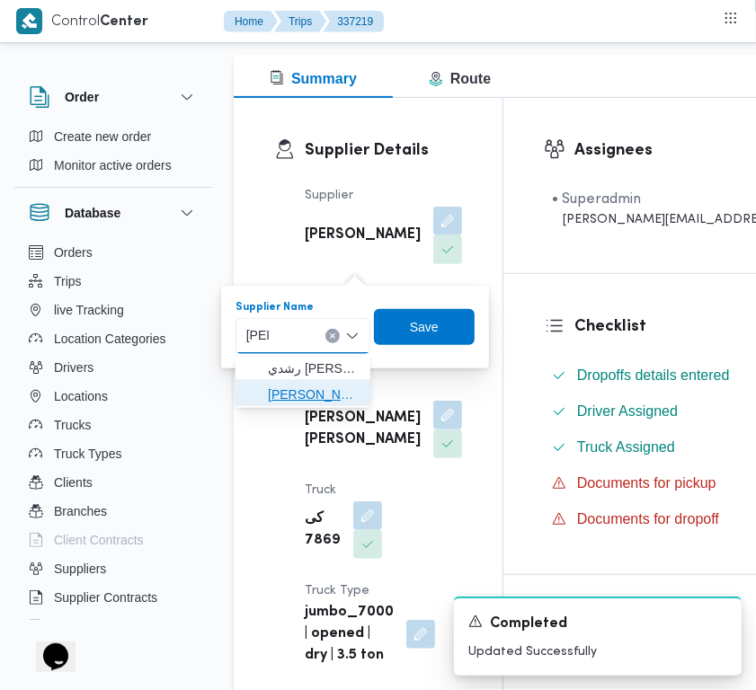
click at [302, 402] on span "[PERSON_NAME][DATE] [PERSON_NAME] باشا" at bounding box center [314, 395] width 92 height 22
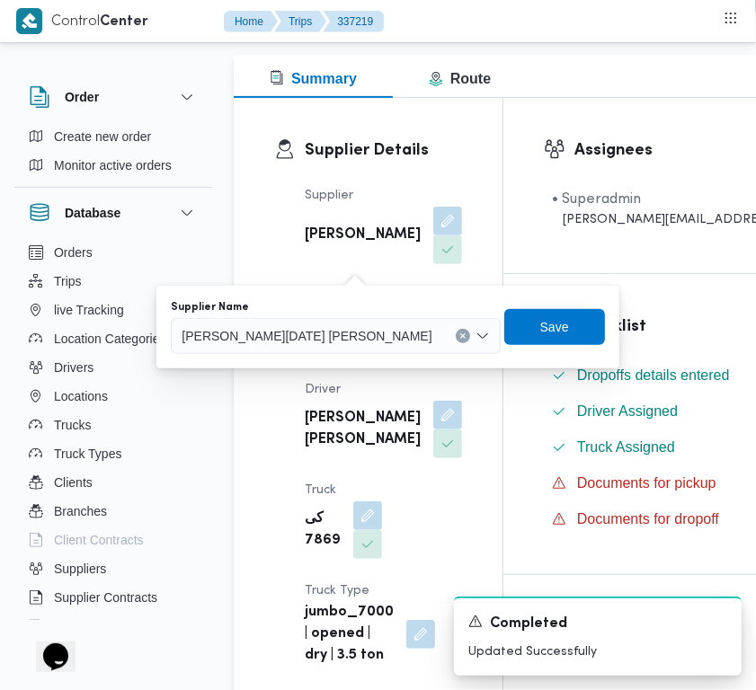
click at [544, 295] on div "You are in a dialog. To close this dialog, hit escape. Supplier Name [PERSON_NA…" at bounding box center [387, 327] width 462 height 83
click at [509, 320] on span "Save" at bounding box center [554, 326] width 101 height 36
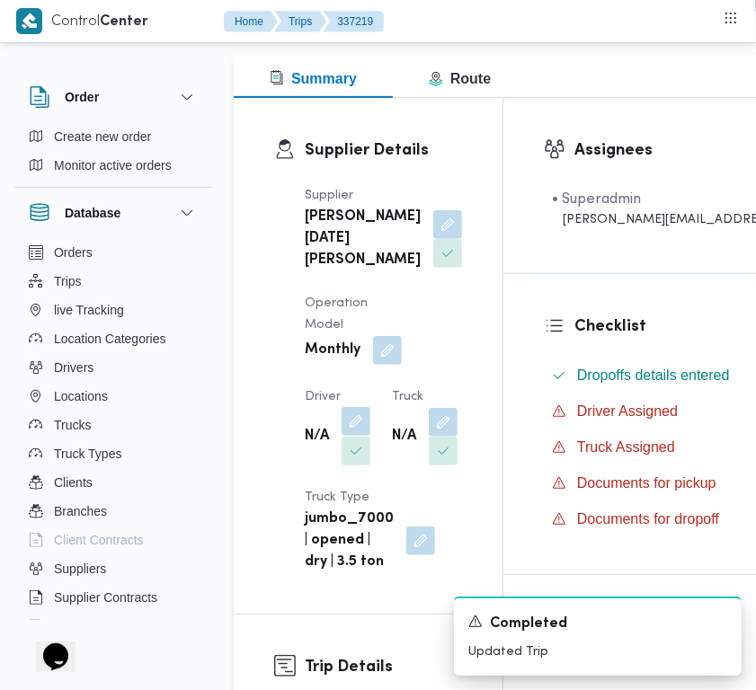
click at [348, 436] on button "button" at bounding box center [355, 421] width 29 height 29
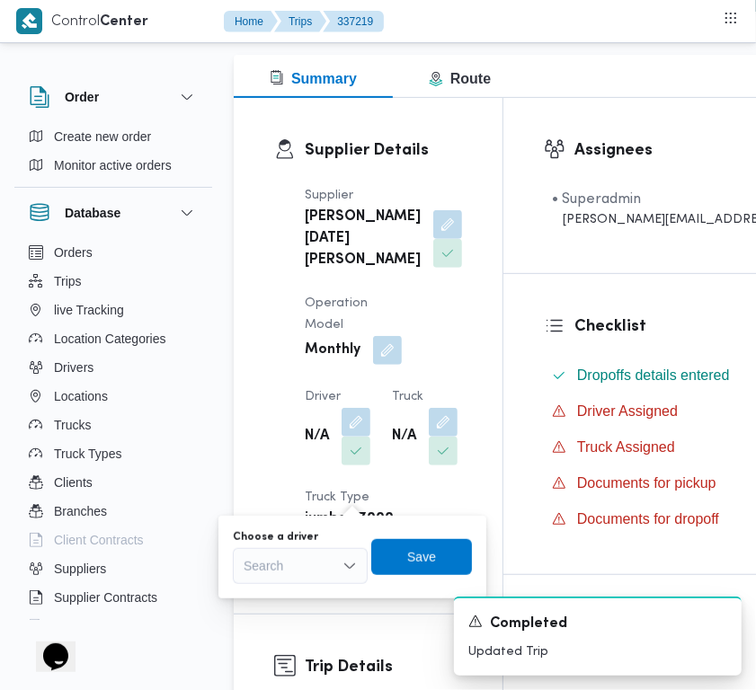
click at [313, 553] on div "Search" at bounding box center [300, 566] width 135 height 36
paste input "[PERSON_NAME]"
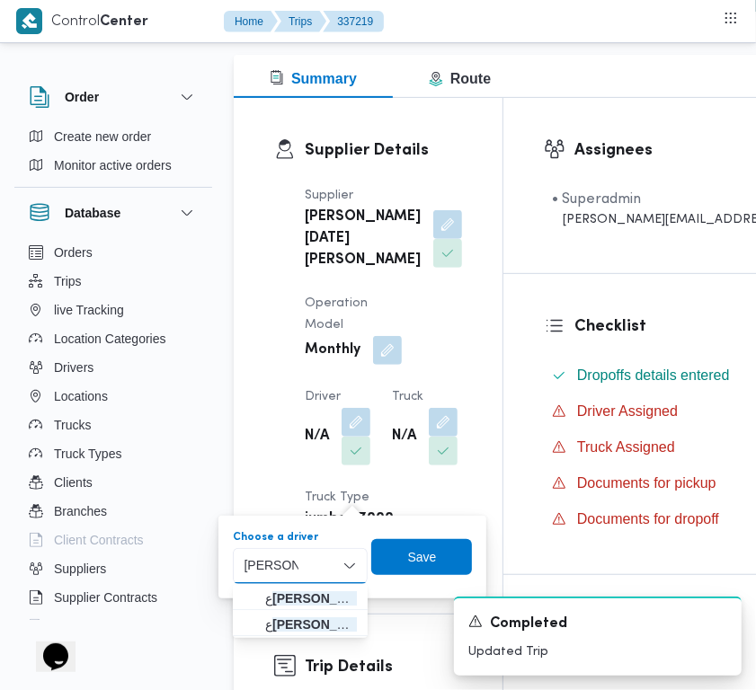
type input "[PERSON_NAME]"
click at [297, 541] on label "Choose a driver" at bounding box center [275, 537] width 85 height 14
click at [297, 555] on input "[PERSON_NAME]" at bounding box center [270, 566] width 55 height 22
click at [324, 591] on span "ع مرو [PERSON_NAME] [PERSON_NAME]" at bounding box center [311, 599] width 92 height 22
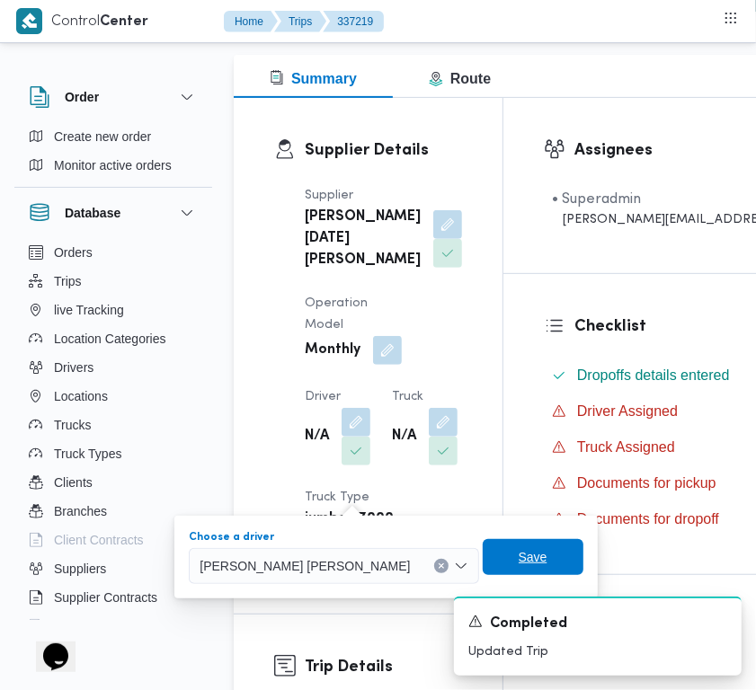
click at [518, 553] on span "Save" at bounding box center [532, 557] width 29 height 22
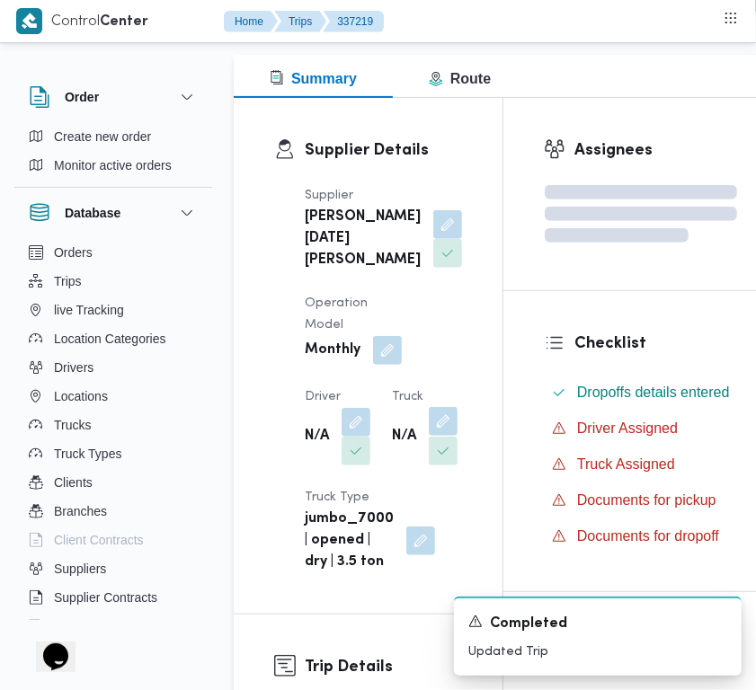
click at [429, 436] on button "button" at bounding box center [443, 421] width 29 height 29
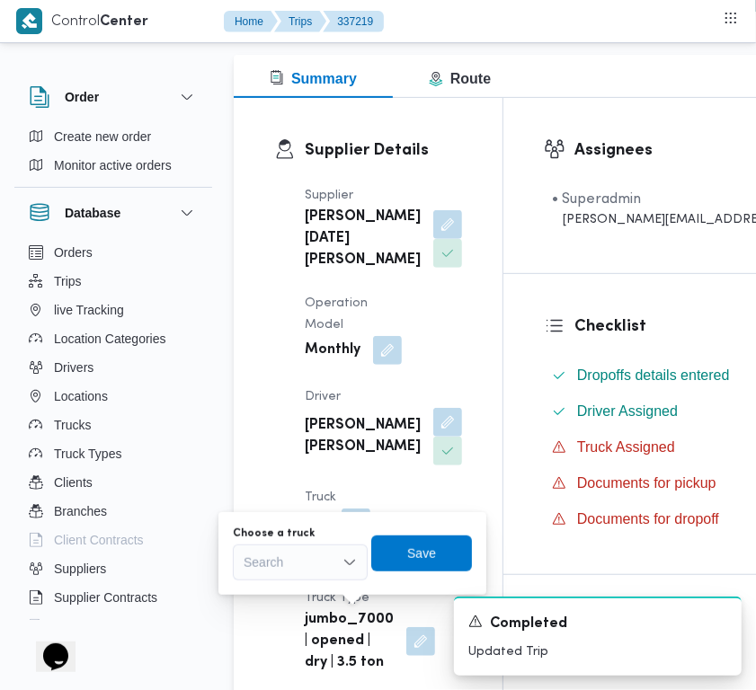
click at [274, 525] on div "Choose a truck Search Save" at bounding box center [352, 554] width 243 height 58
click at [299, 566] on div "Search" at bounding box center [300, 563] width 135 height 36
paste input "782"
type input "782"
click at [265, 589] on span "وطف 782 | null" at bounding box center [311, 595] width 92 height 22
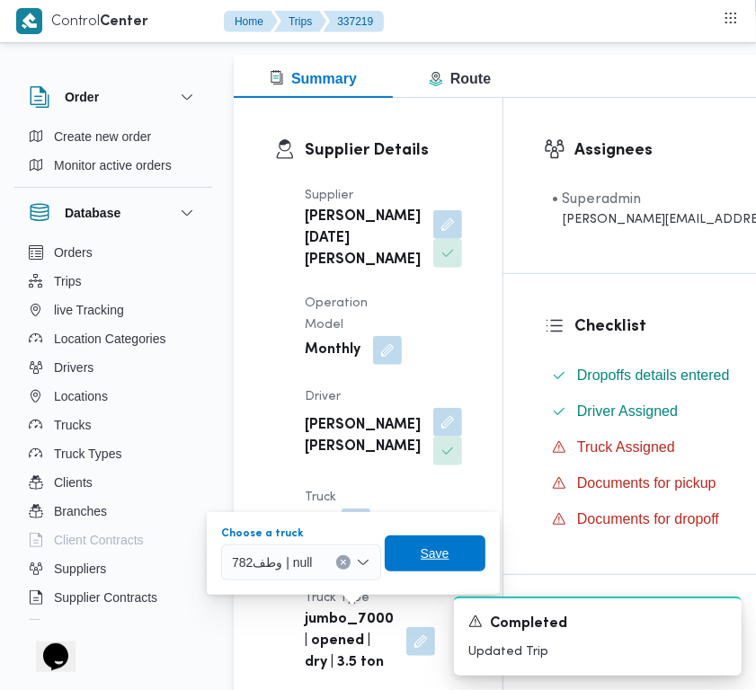
click at [438, 550] on span "Save" at bounding box center [435, 554] width 29 height 22
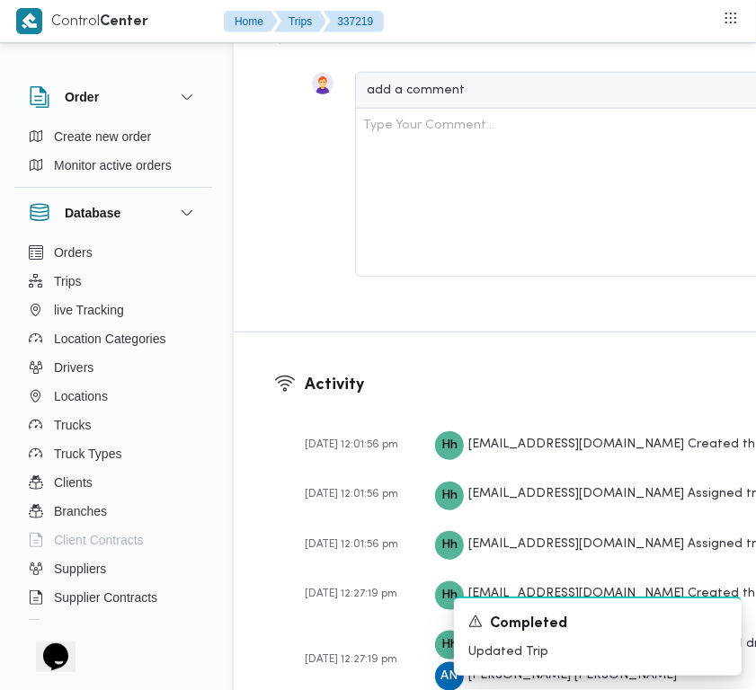
scroll to position [3582, 0]
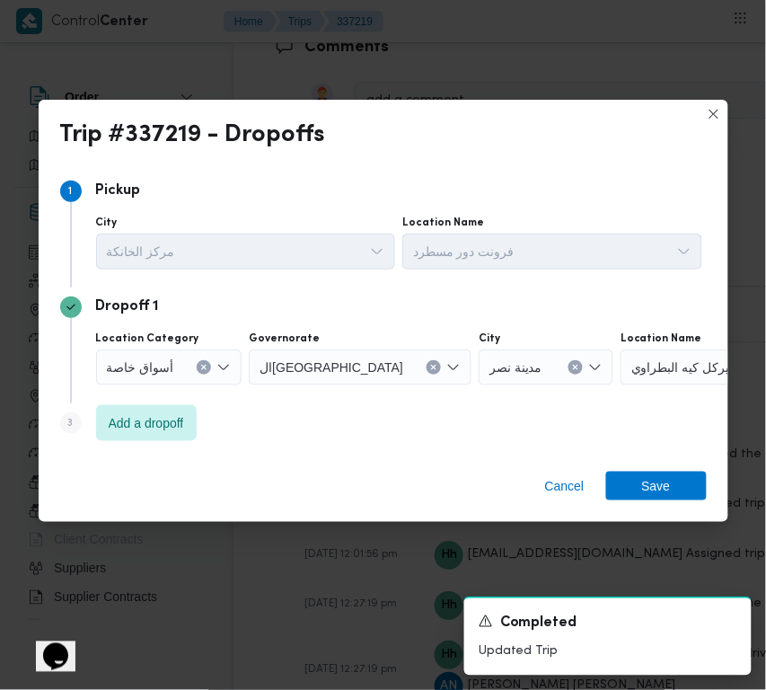
click at [198, 365] on button "Clear input" at bounding box center [204, 367] width 14 height 14
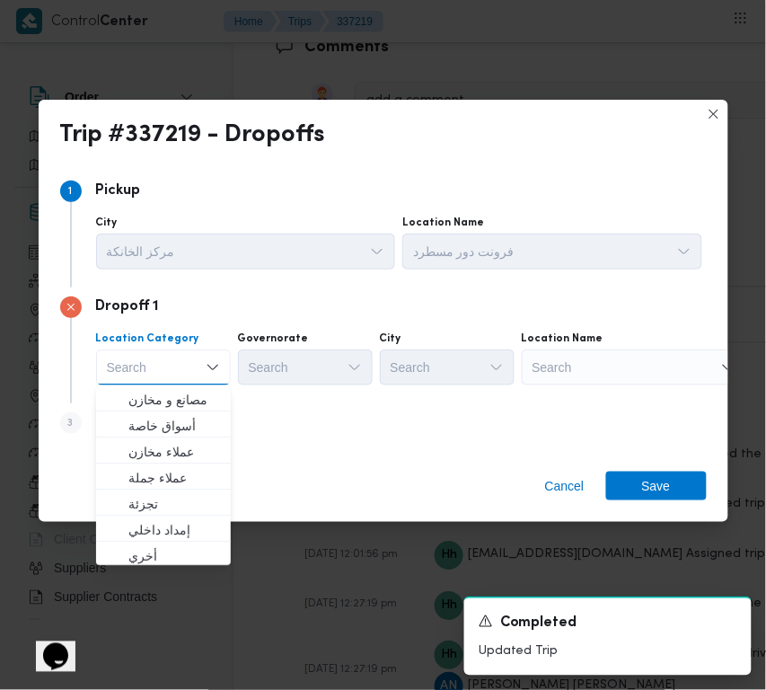
click at [604, 364] on div "Search" at bounding box center [634, 368] width 225 height 36
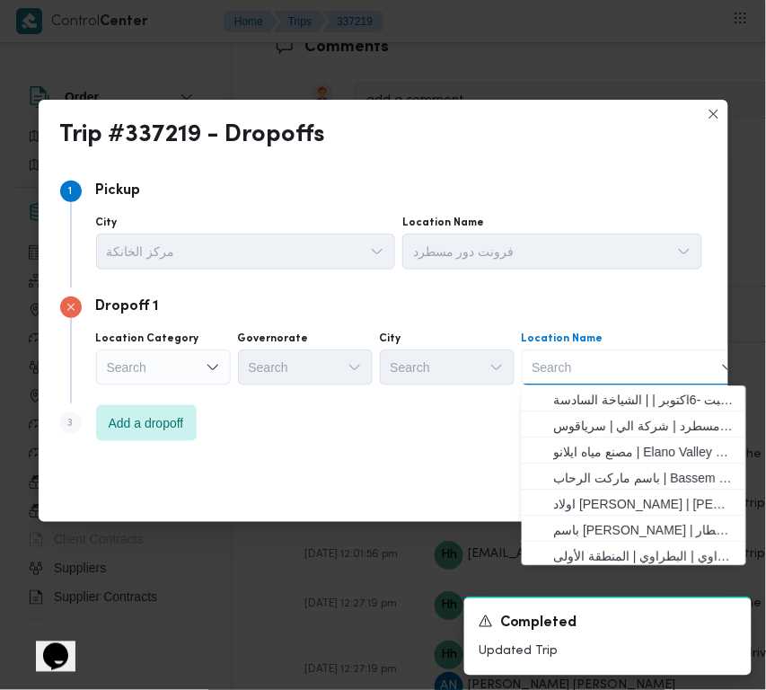
paste input "مخازن فتح الله الرحاب"
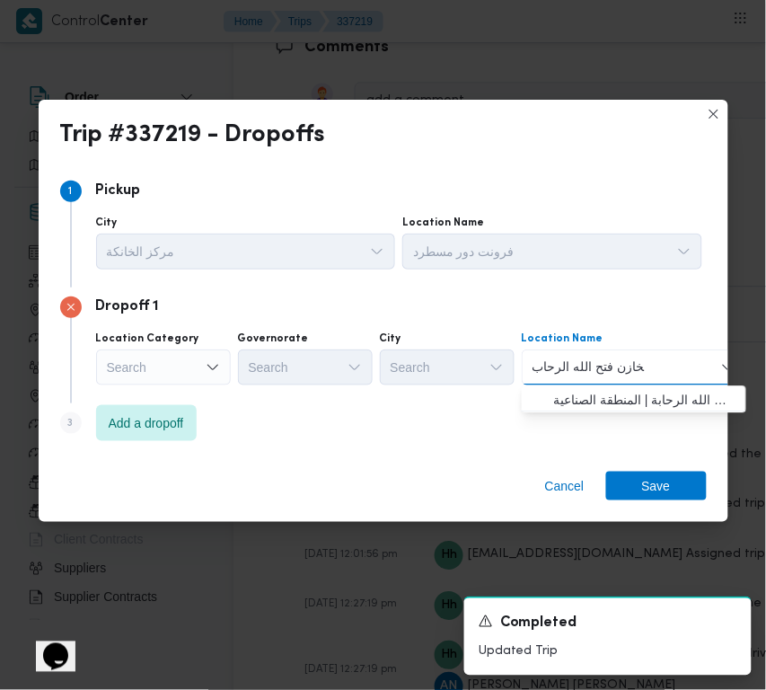
type input "مخازن فتح الله الرحاب"
click at [598, 394] on span "مخازن فتح الله الرحاب - الالف مصنع التجمع | مخازن اسواق فتح الله الرحابة | المن…" at bounding box center [645, 400] width 182 height 22
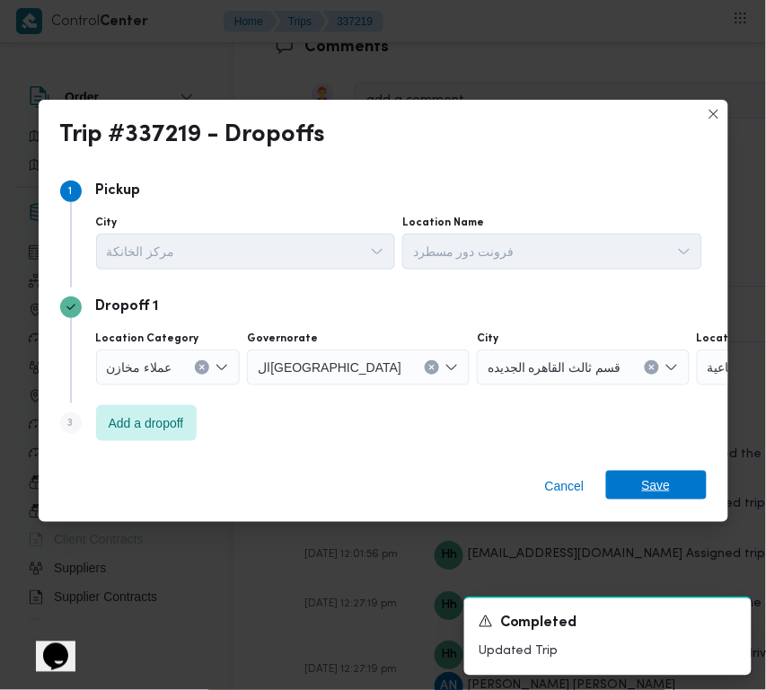
click at [634, 474] on span "Save" at bounding box center [656, 485] width 101 height 29
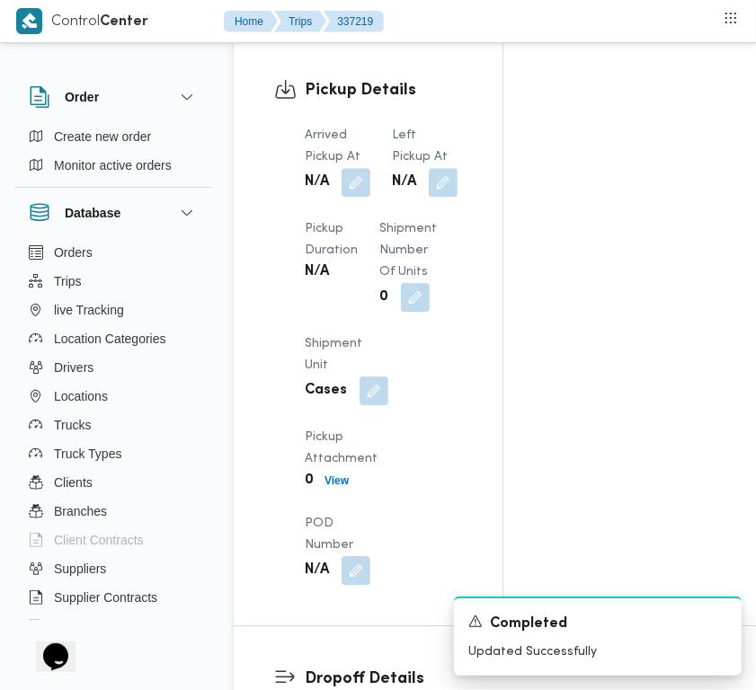
scroll to position [1791, 0]
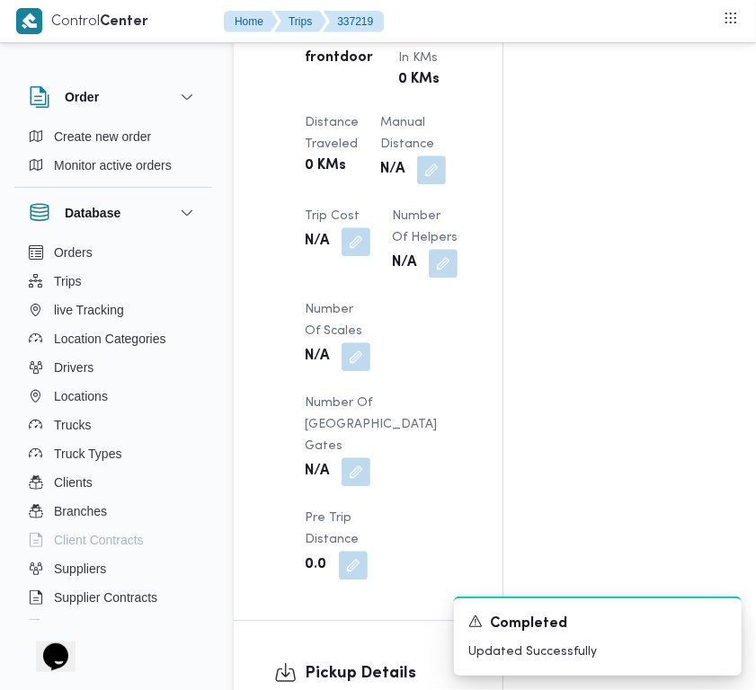
click at [361, 41] on nav "Home Trips 337219" at bounding box center [304, 23] width 160 height 46
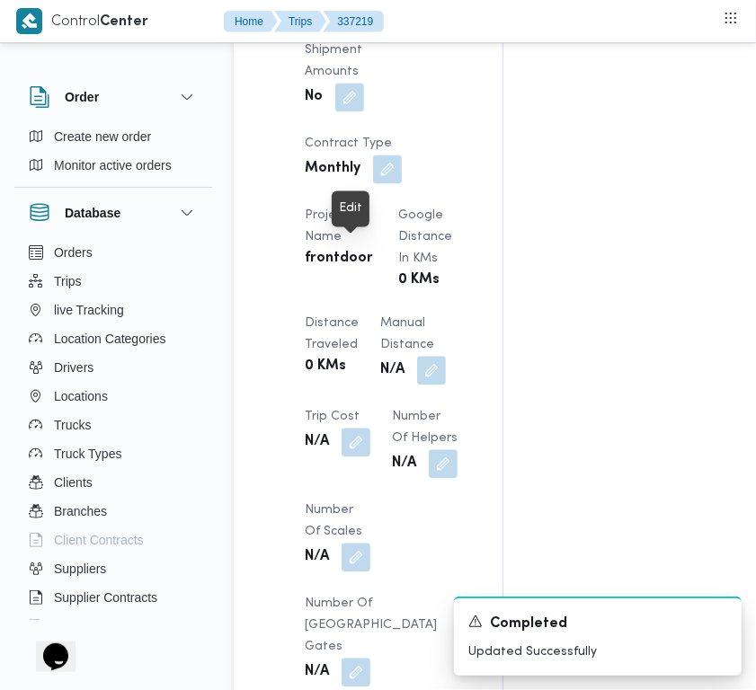
scroll to position [1561, 0]
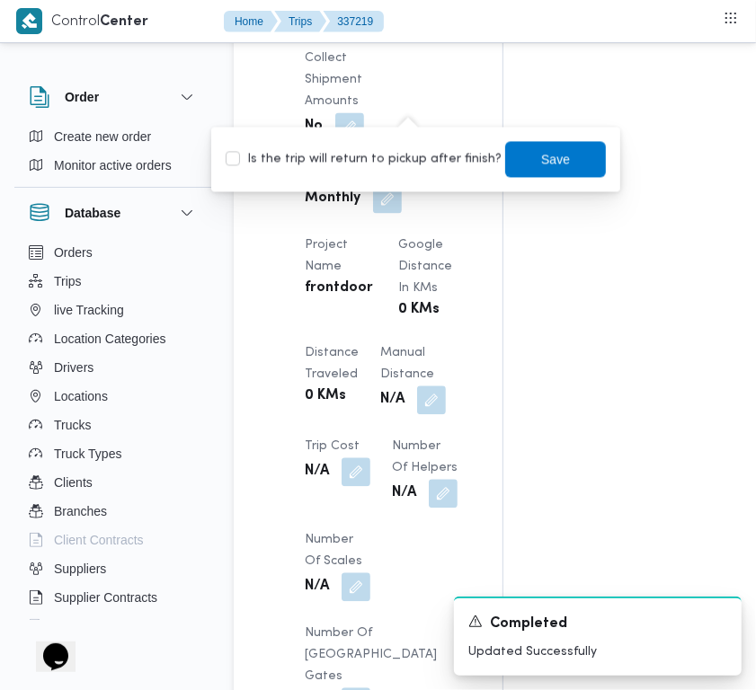
click at [389, 168] on label "Is the trip will return to pickup after finish?" at bounding box center [364, 159] width 276 height 22
checkbox input "true"
click at [518, 163] on span "Save" at bounding box center [555, 158] width 101 height 36
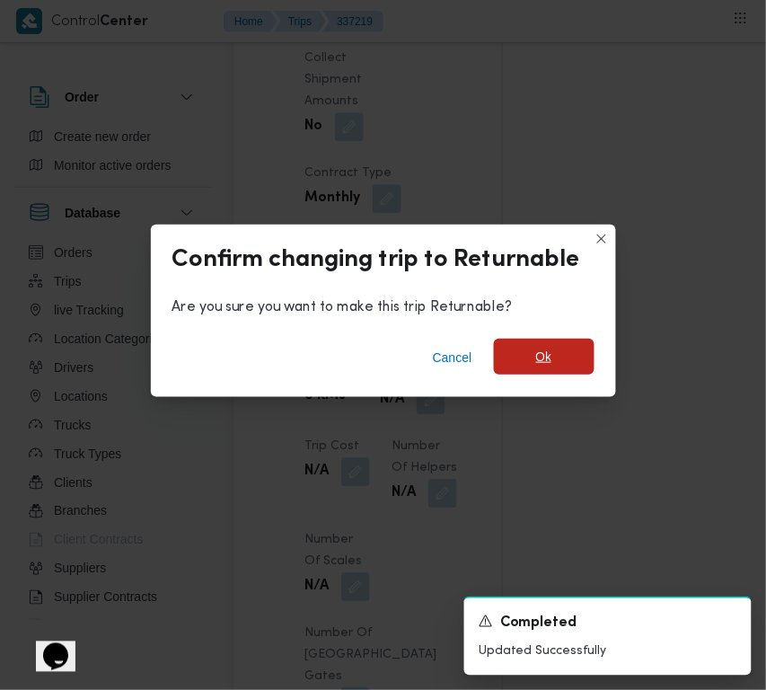
click at [536, 356] on span "Ok" at bounding box center [544, 357] width 16 height 22
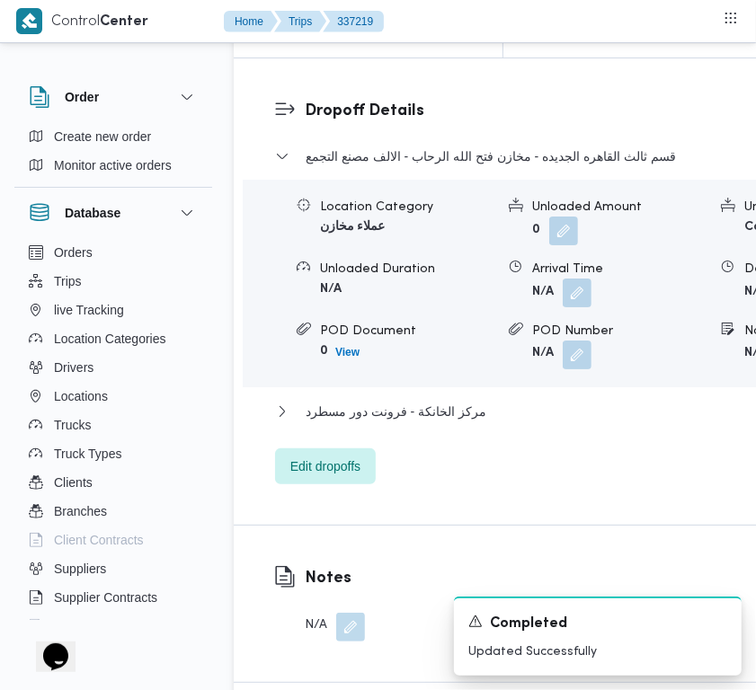
scroll to position [2926, 0]
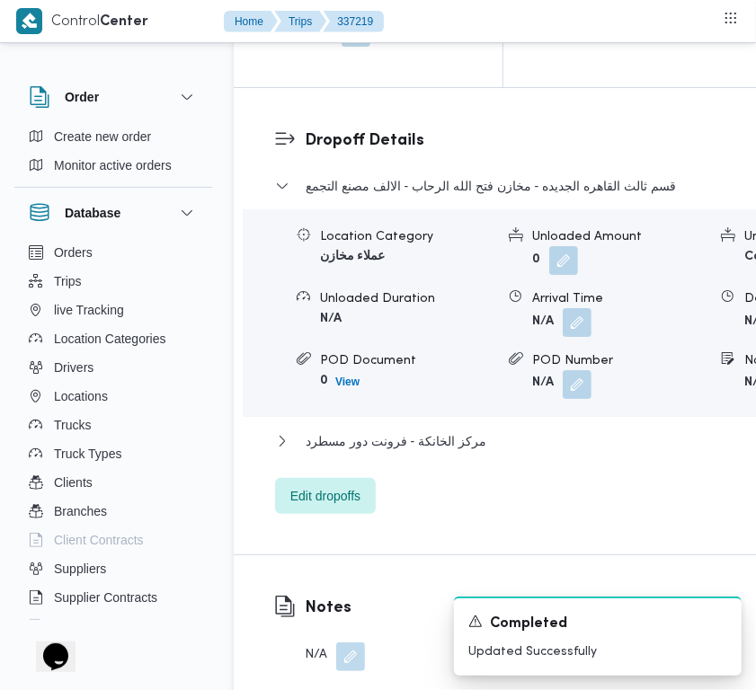
drag, startPoint x: 355, startPoint y: 72, endPoint x: 357, endPoint y: 83, distance: 10.9
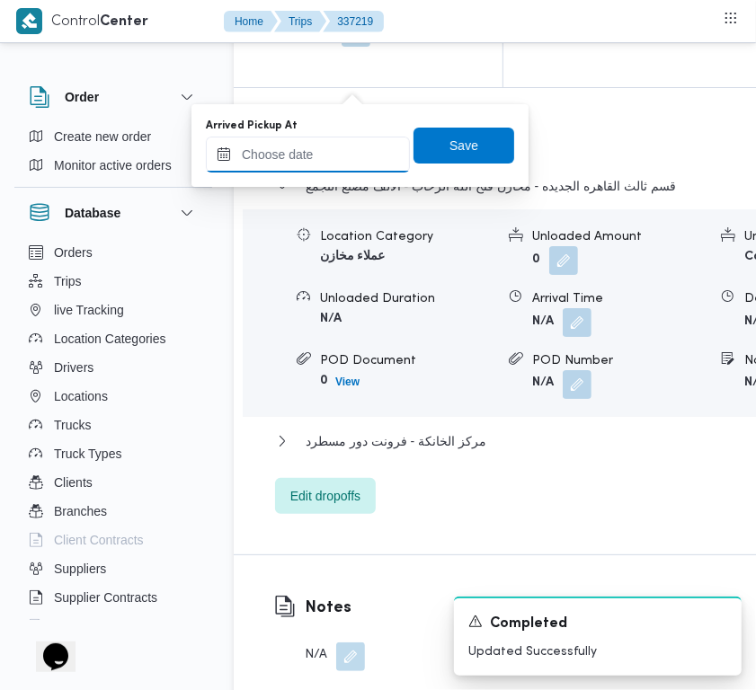
click at [333, 145] on input "Arrived Pickup At" at bounding box center [308, 155] width 204 height 36
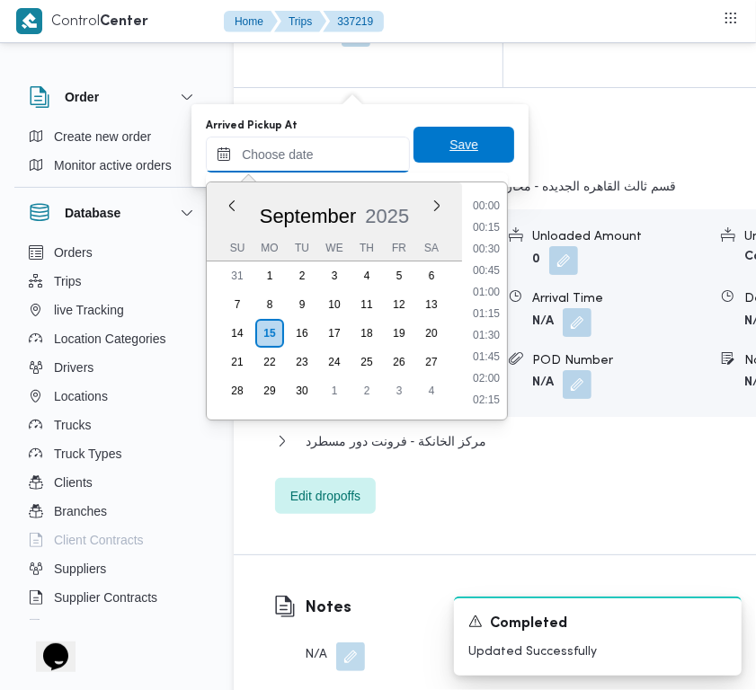
paste input "[DATE] 7:00:00 AM"
type input "[DATE] 7:00:00 AM"
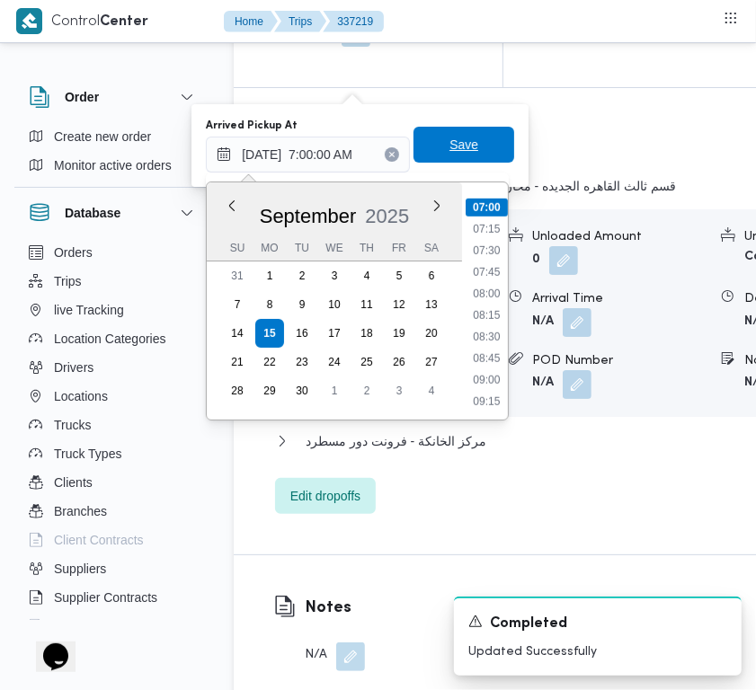
click at [449, 150] on span "Save" at bounding box center [463, 145] width 29 height 22
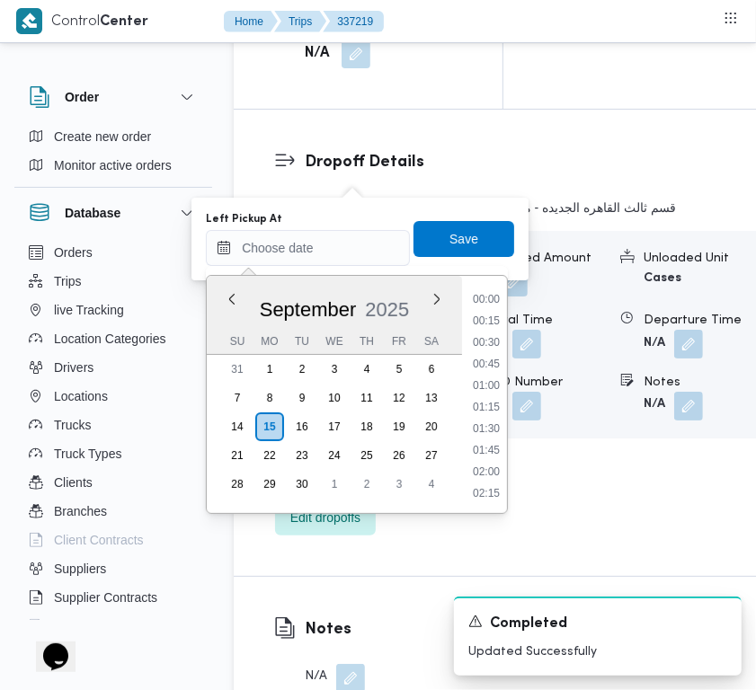
scroll to position [0, 0]
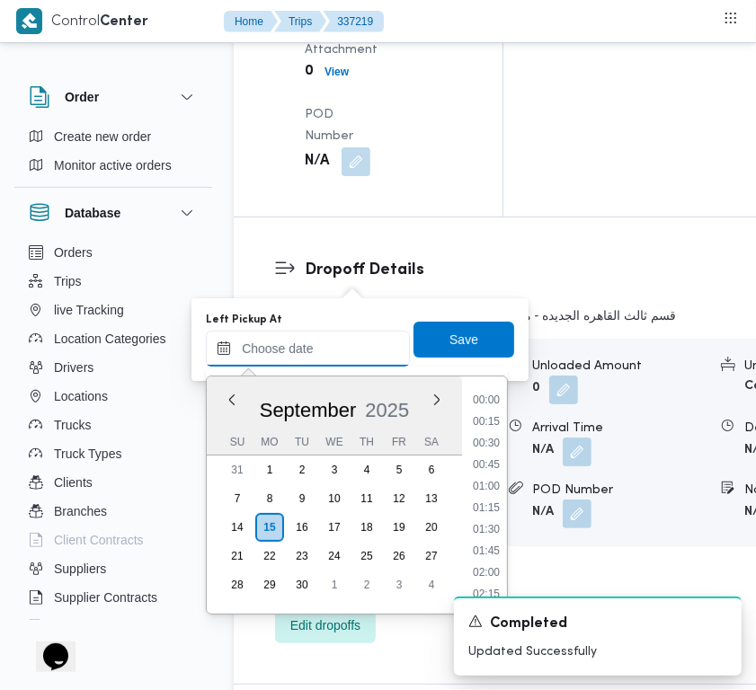
paste input "[DATE] 7:00:00 AM"
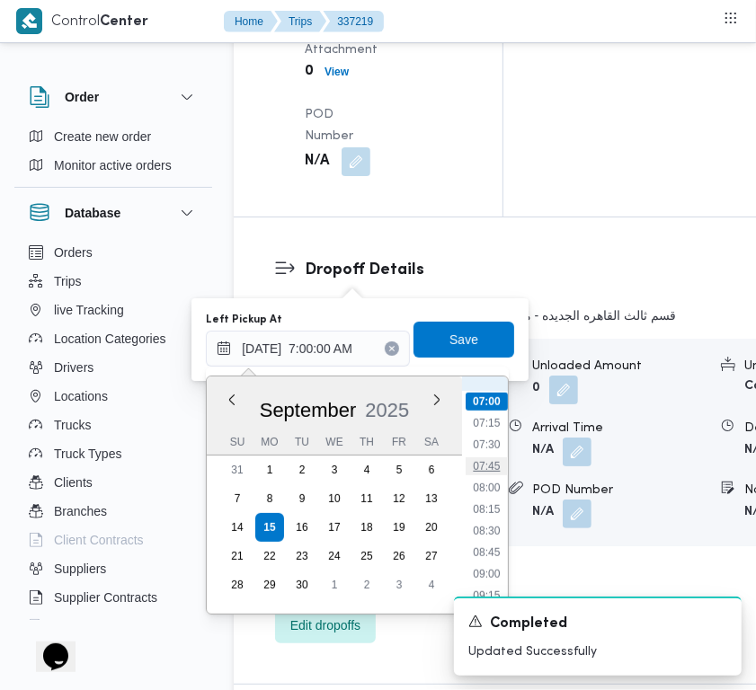
click at [499, 457] on li "07:45" at bounding box center [485, 466] width 41 height 18
type input "[DATE] 07:45"
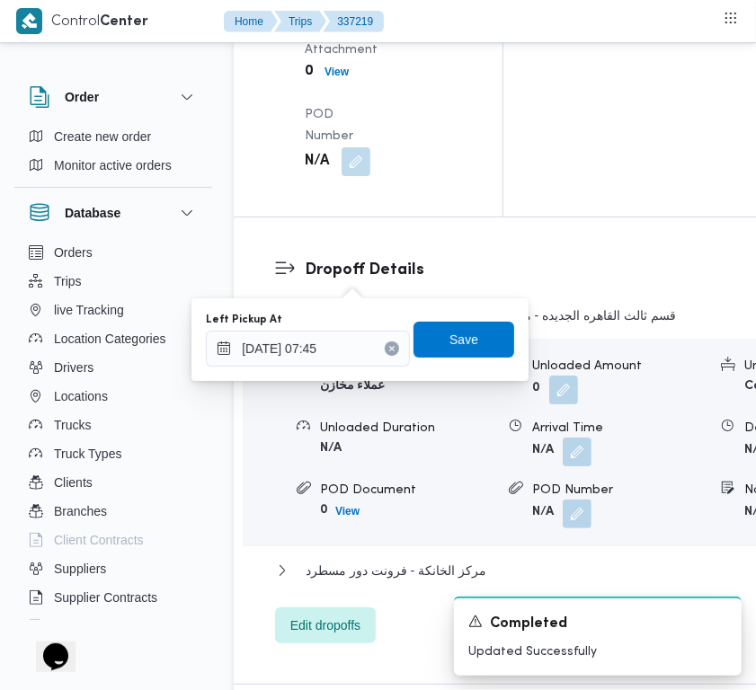
click at [477, 359] on div "Left Pickup At [DATE] 07:45 Save" at bounding box center [360, 340] width 312 height 58
click at [465, 331] on span "Save" at bounding box center [463, 339] width 101 height 36
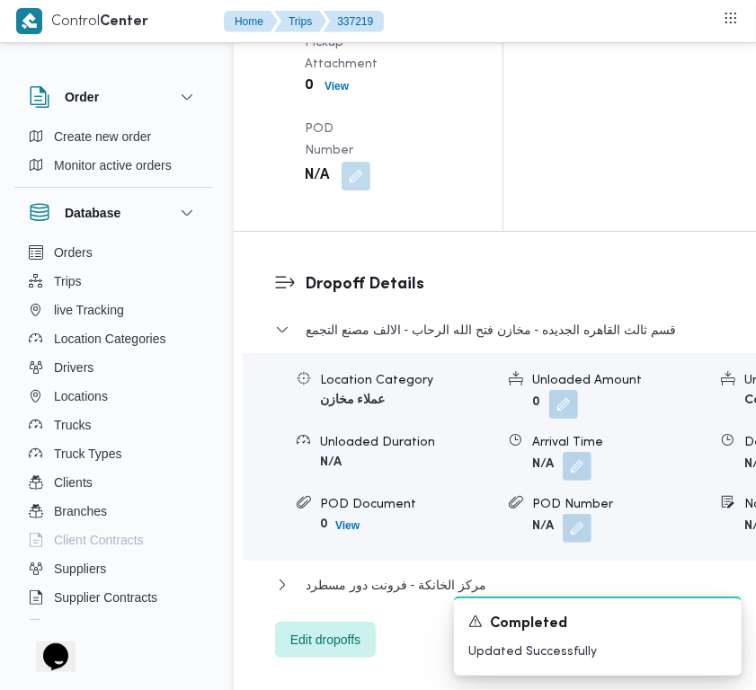
scroll to position [0, 0]
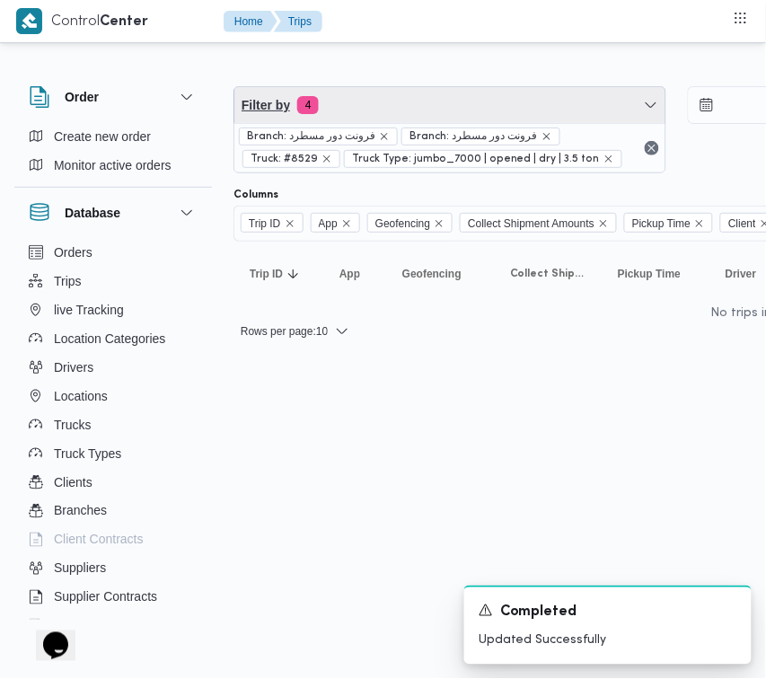
click at [402, 111] on span "Filter by 4" at bounding box center [450, 105] width 431 height 36
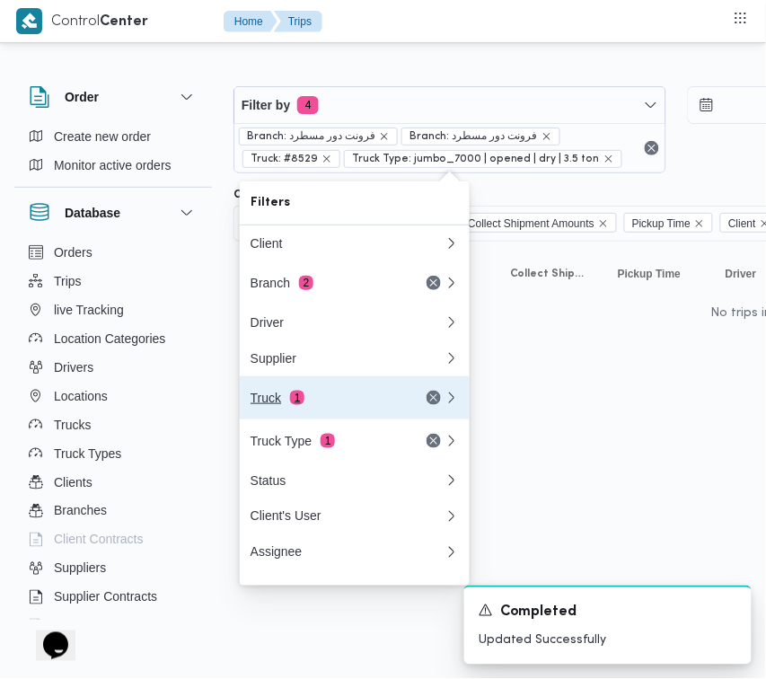
click at [297, 393] on button "Truck 1" at bounding box center [355, 397] width 230 height 43
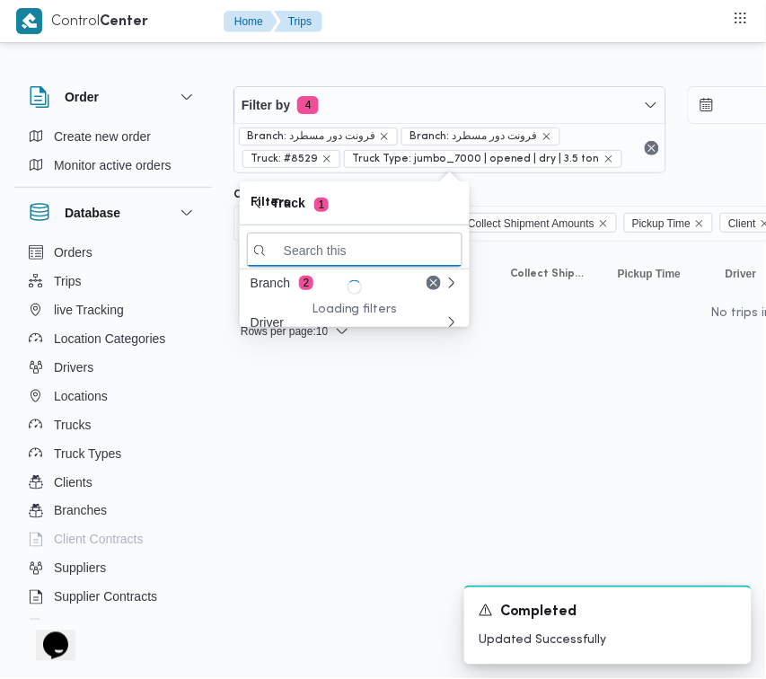
paste input "7836"
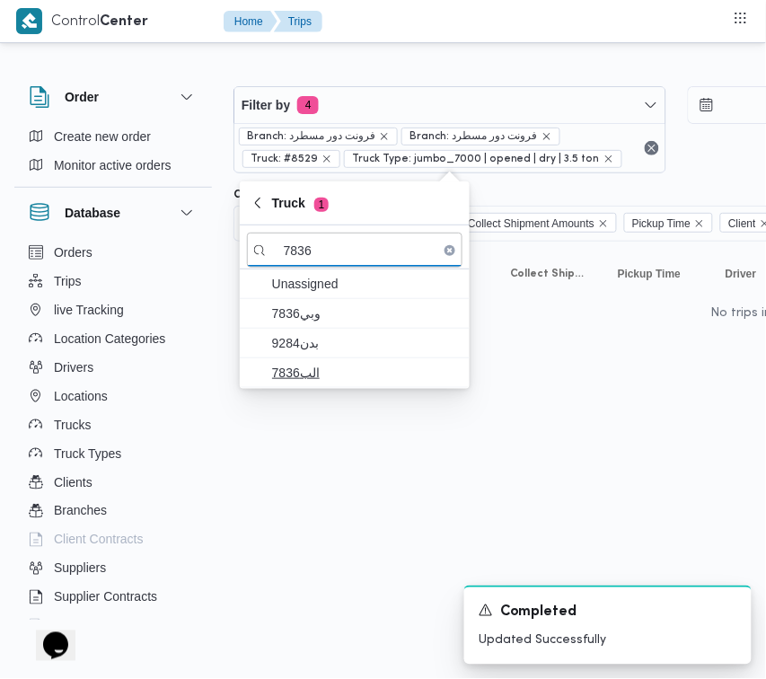
type input "7836"
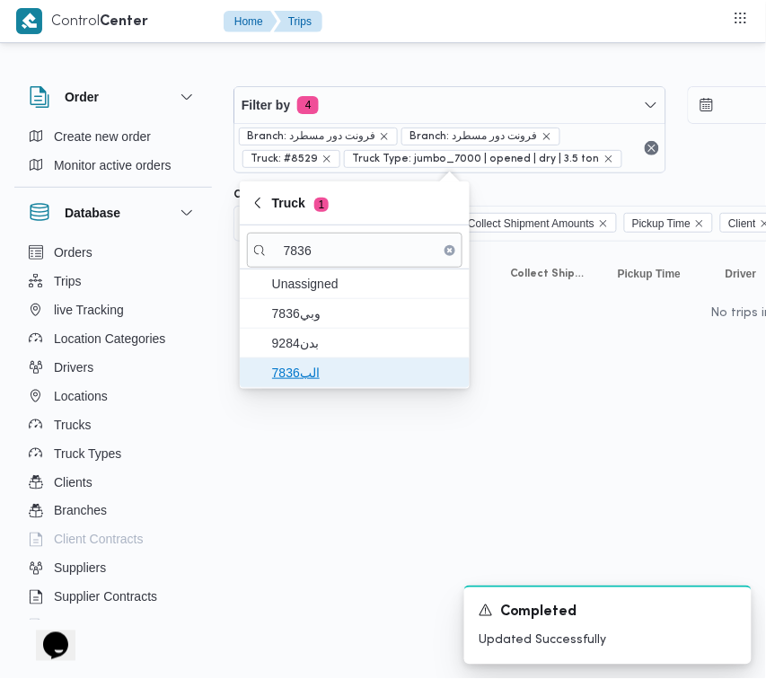
click at [322, 361] on span "الب7836" at bounding box center [355, 373] width 216 height 29
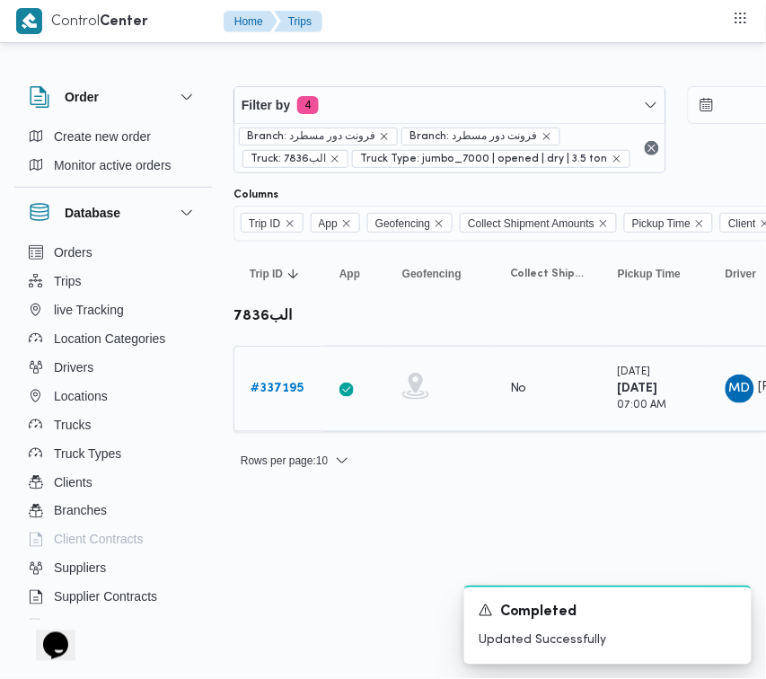
click at [272, 393] on b "# 337195" at bounding box center [277, 389] width 53 height 12
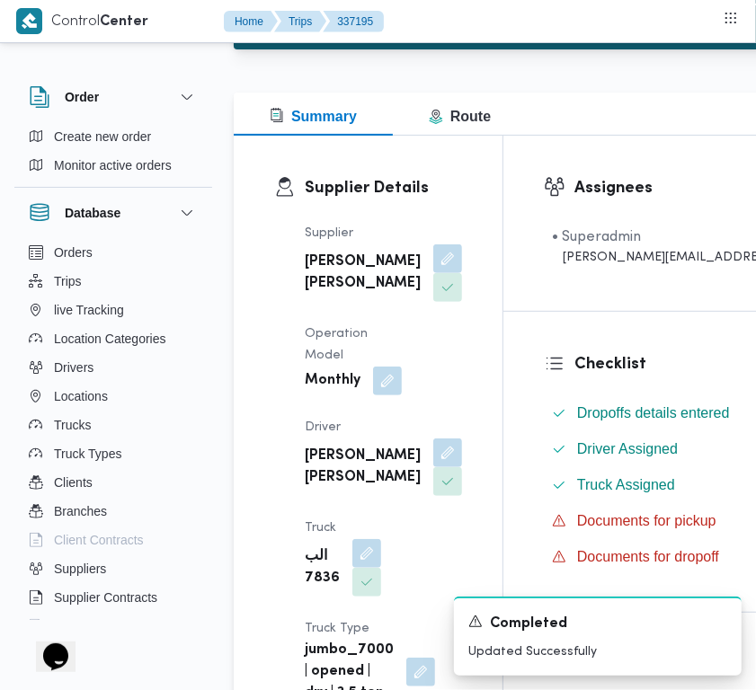
scroll to position [285, 0]
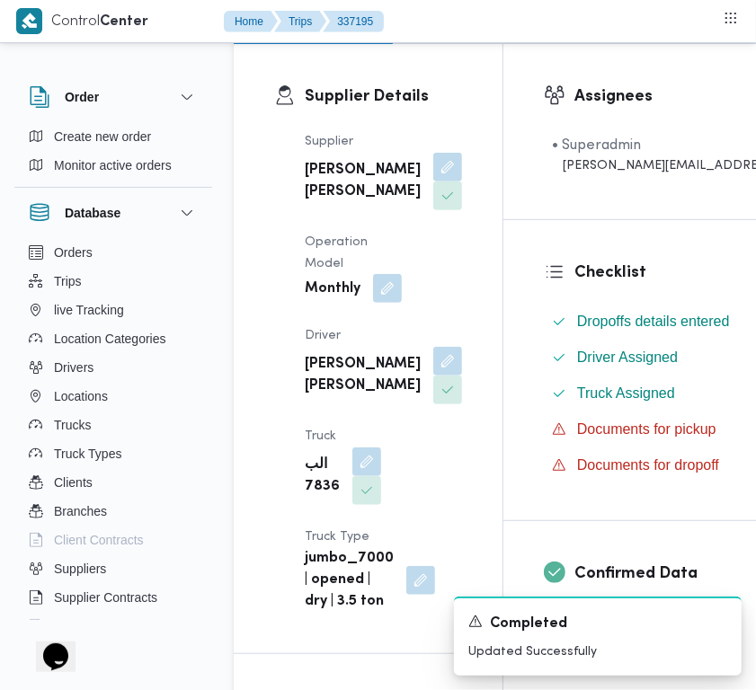
click at [389, 303] on button "button" at bounding box center [387, 288] width 29 height 29
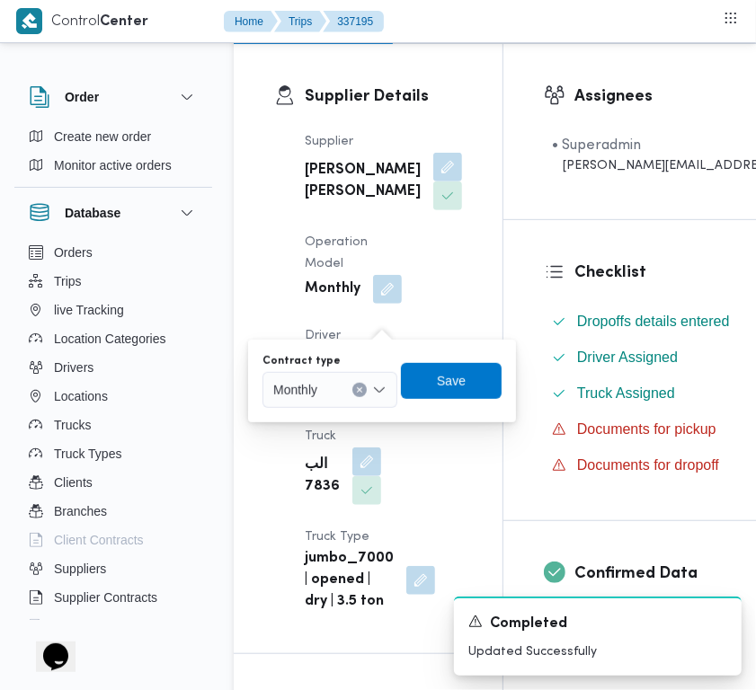
click at [348, 394] on div "Monthly" at bounding box center [329, 390] width 135 height 36
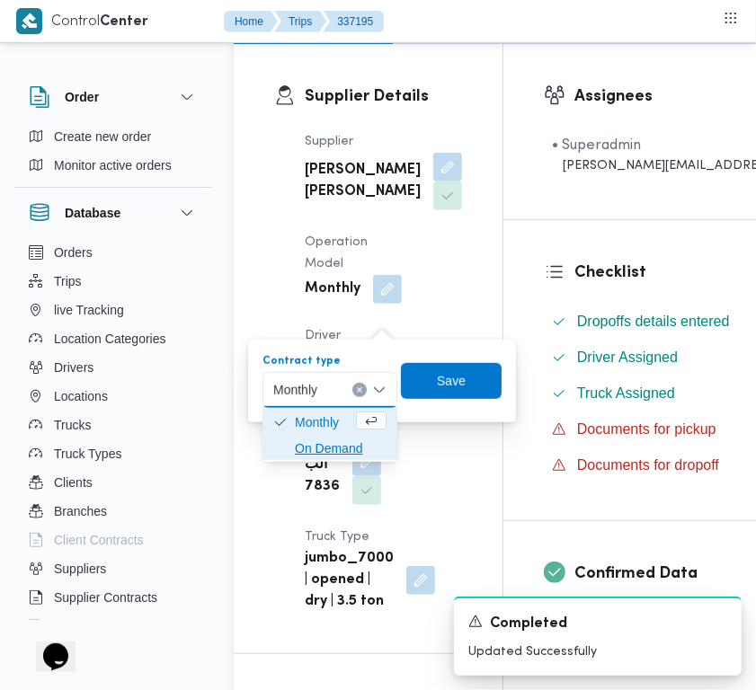
click at [325, 438] on span "On Demand" at bounding box center [341, 449] width 92 height 22
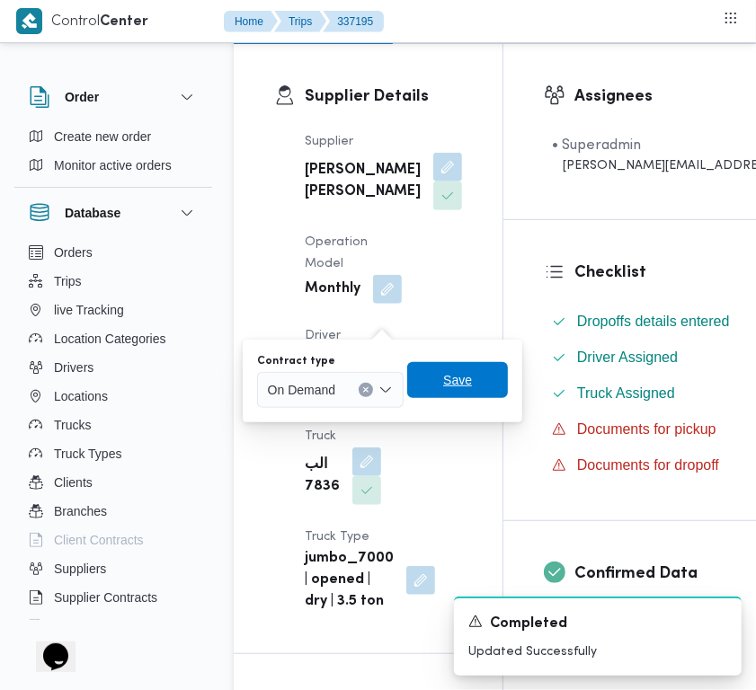
click at [452, 369] on span "Save" at bounding box center [457, 380] width 29 height 22
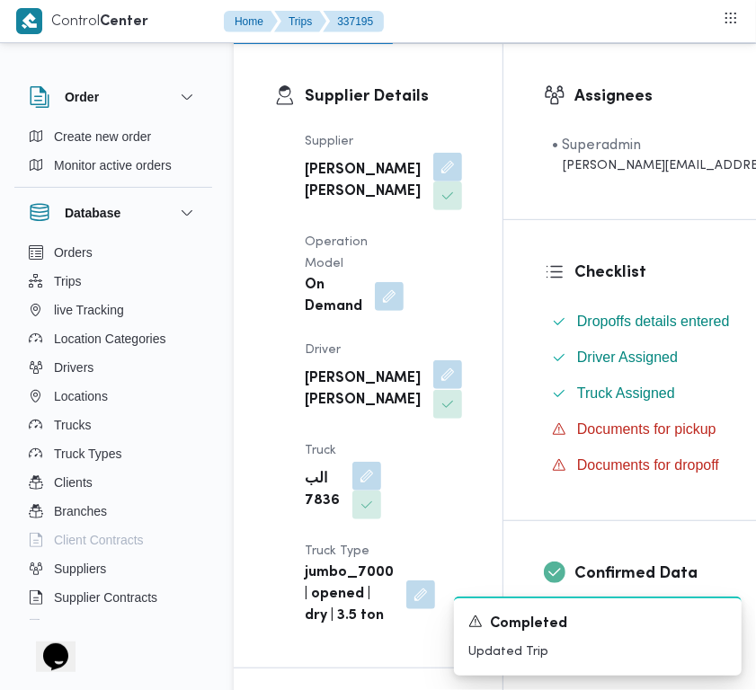
click at [433, 389] on button "button" at bounding box center [447, 374] width 29 height 29
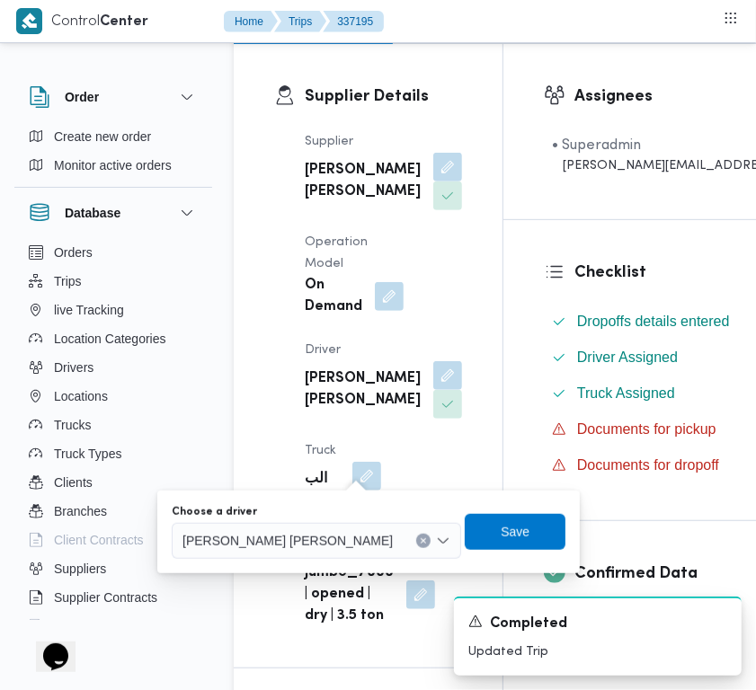
click at [311, 539] on span "[PERSON_NAME] [PERSON_NAME]" at bounding box center [287, 540] width 210 height 20
paste input "[PERSON_NAME]"
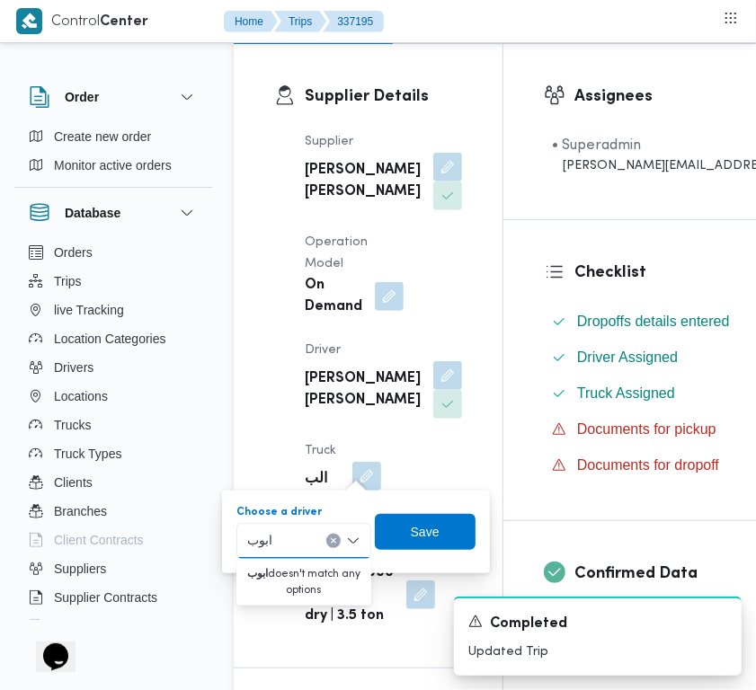
click at [261, 537] on input "ابوب" at bounding box center [262, 541] width 31 height 22
type input "ابوب"
drag, startPoint x: 374, startPoint y: 175, endPoint x: 362, endPoint y: 193, distance: 21.4
click at [433, 173] on button "button" at bounding box center [447, 166] width 29 height 29
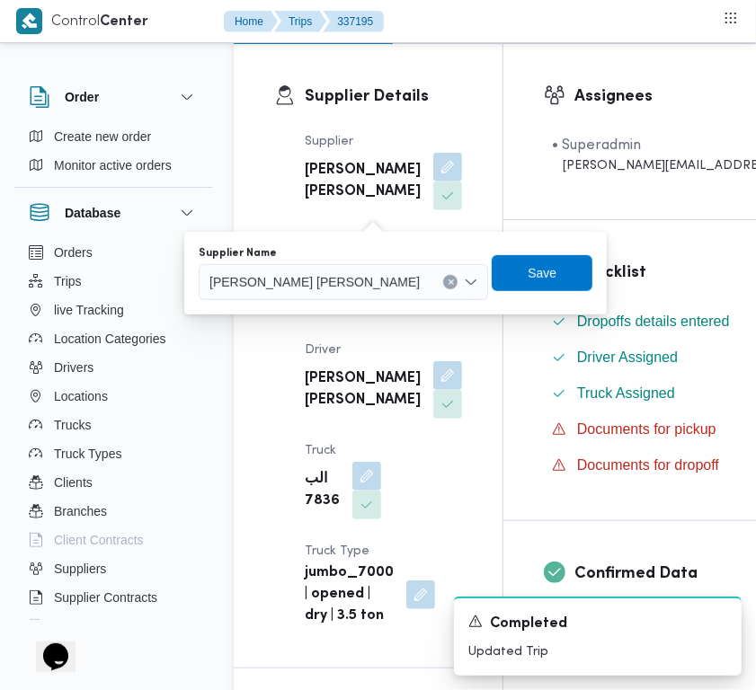
click at [343, 279] on span "[PERSON_NAME] [PERSON_NAME]" at bounding box center [314, 281] width 210 height 20
paste input "[PERSON_NAME][DATE]"
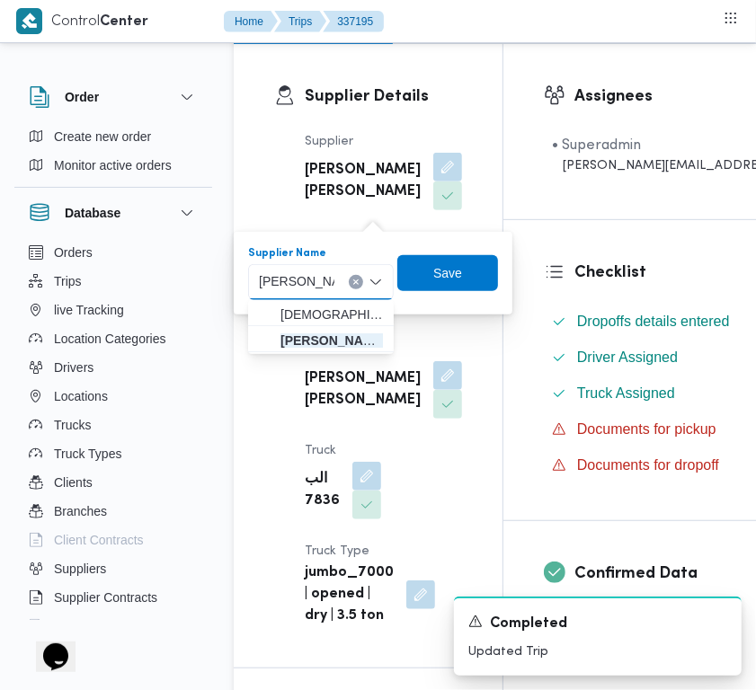
type input "[PERSON_NAME][DATE] [PERSON_NAME]"
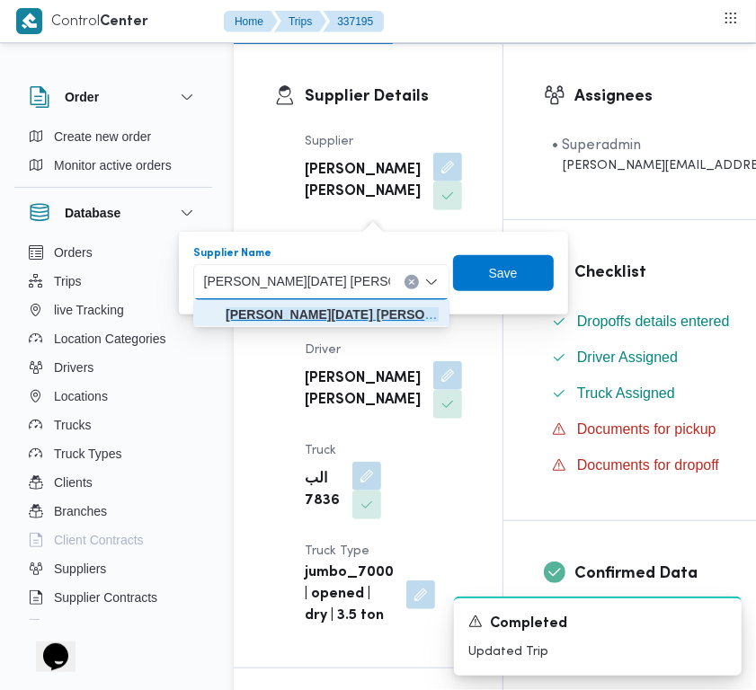
click at [320, 316] on mark "[PERSON_NAME][DATE] [PERSON_NAME]" at bounding box center [354, 314] width 256 height 14
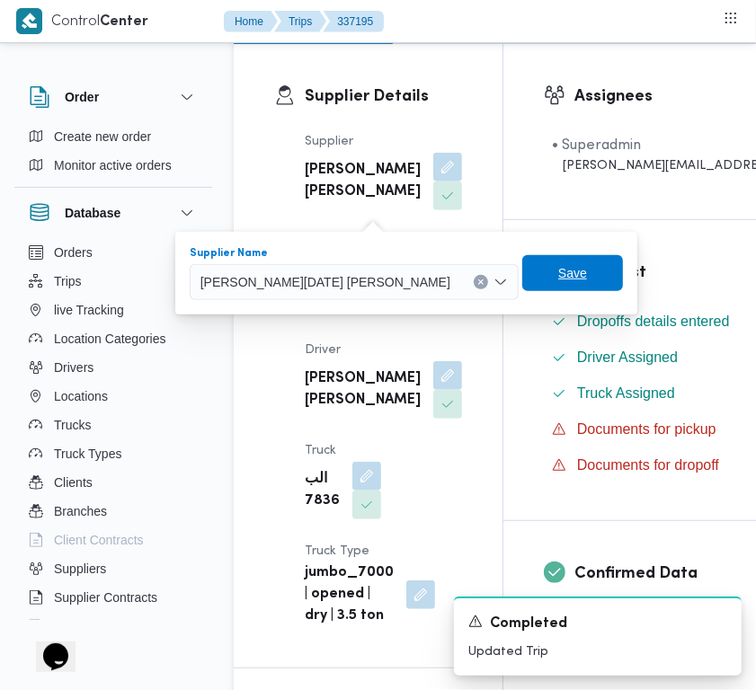
click at [522, 283] on span "Save" at bounding box center [572, 273] width 101 height 36
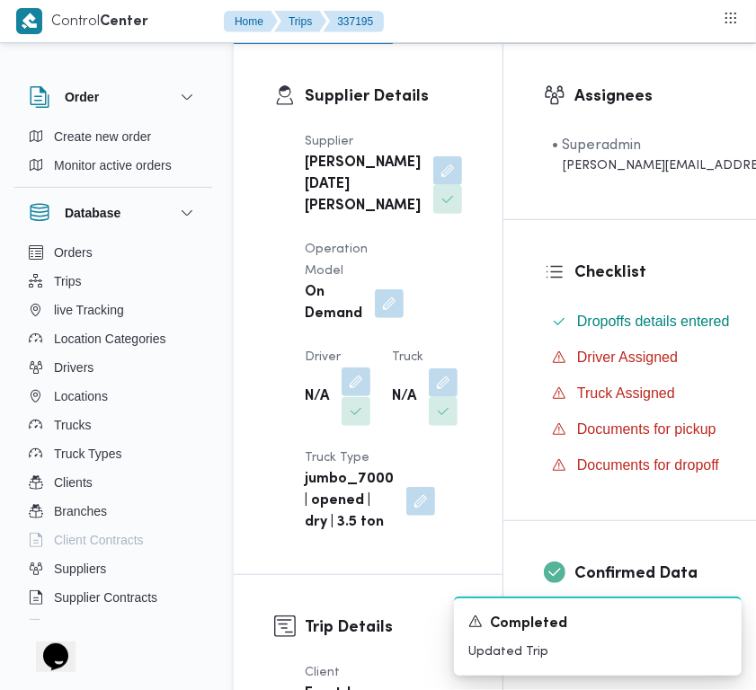
click at [353, 396] on button "button" at bounding box center [355, 381] width 29 height 29
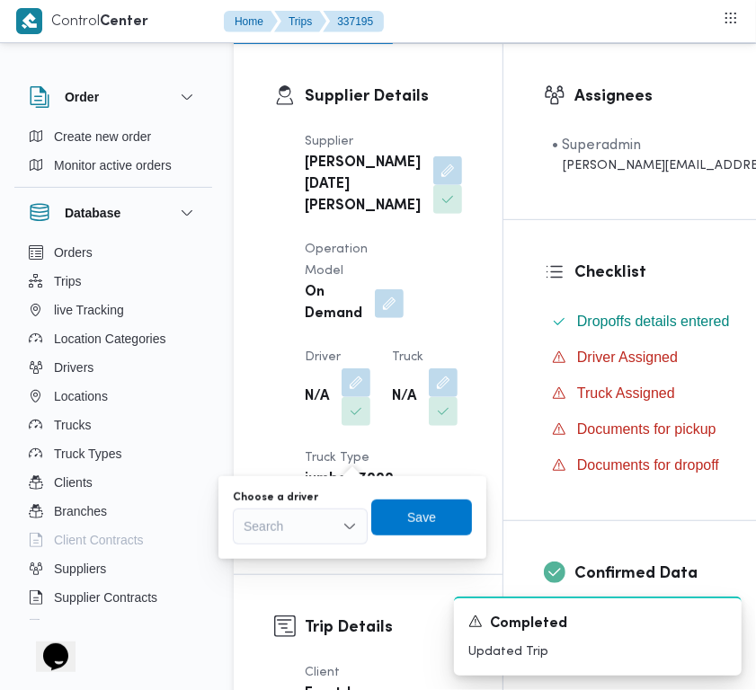
drag, startPoint x: 312, startPoint y: 521, endPoint x: 333, endPoint y: 486, distance: 41.1
click at [302, 518] on div "Search" at bounding box center [300, 527] width 135 height 36
paste input "[PERSON_NAME]"
type input "[PERSON_NAME]"
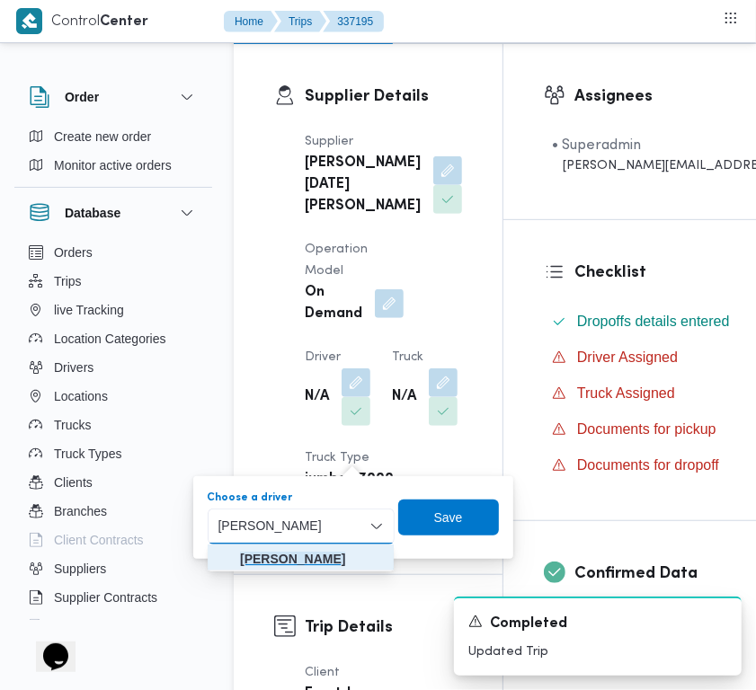
click at [286, 553] on mark "[PERSON_NAME]" at bounding box center [292, 559] width 105 height 14
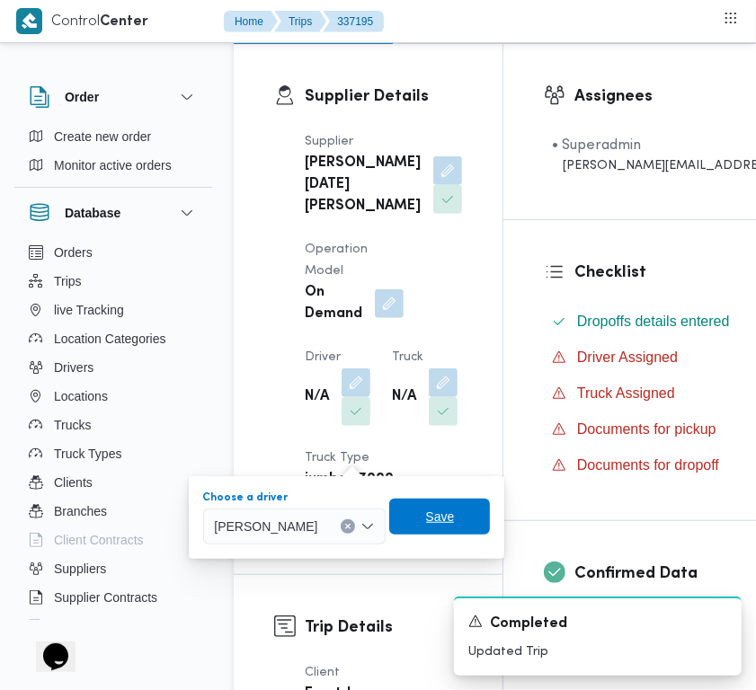
click at [490, 509] on span "Save" at bounding box center [439, 517] width 101 height 36
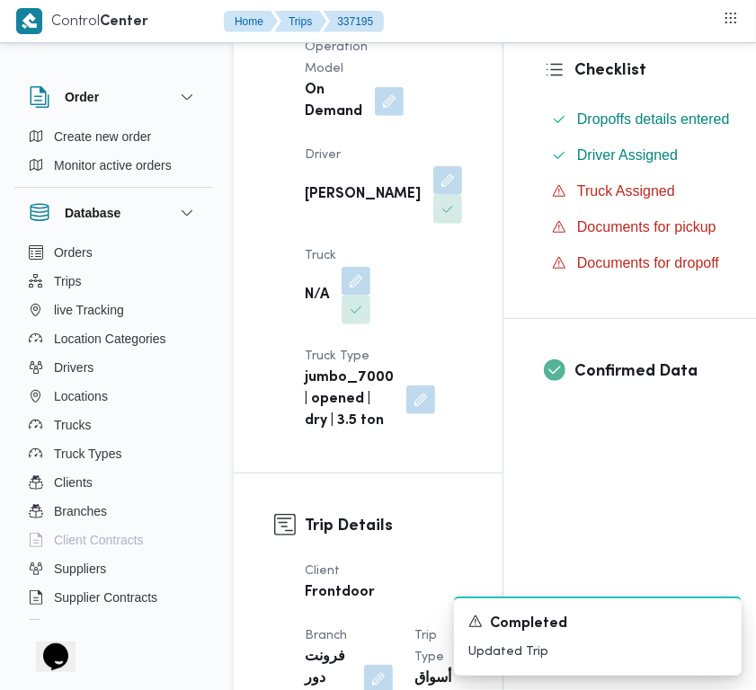
scroll to position [496, 0]
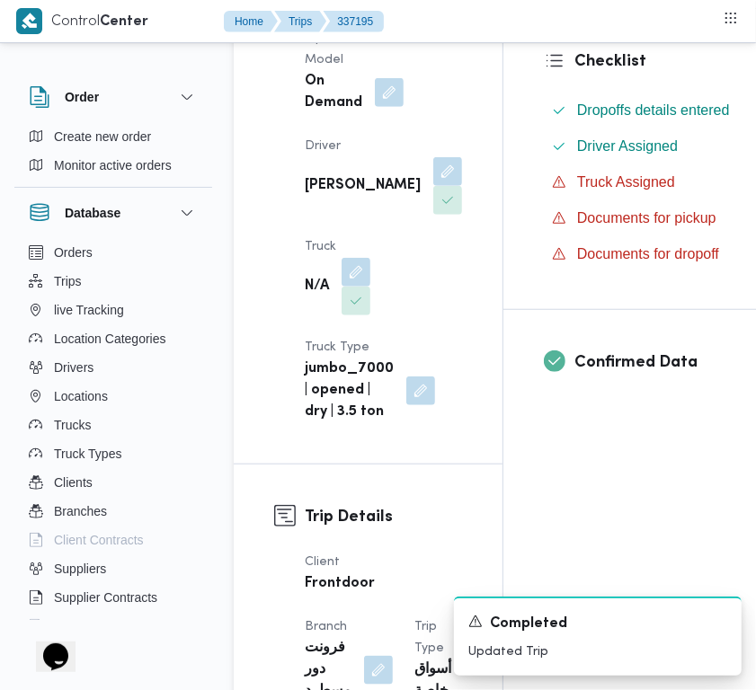
click at [335, 287] on span at bounding box center [351, 272] width 38 height 29
click at [355, 286] on button "button" at bounding box center [355, 271] width 29 height 29
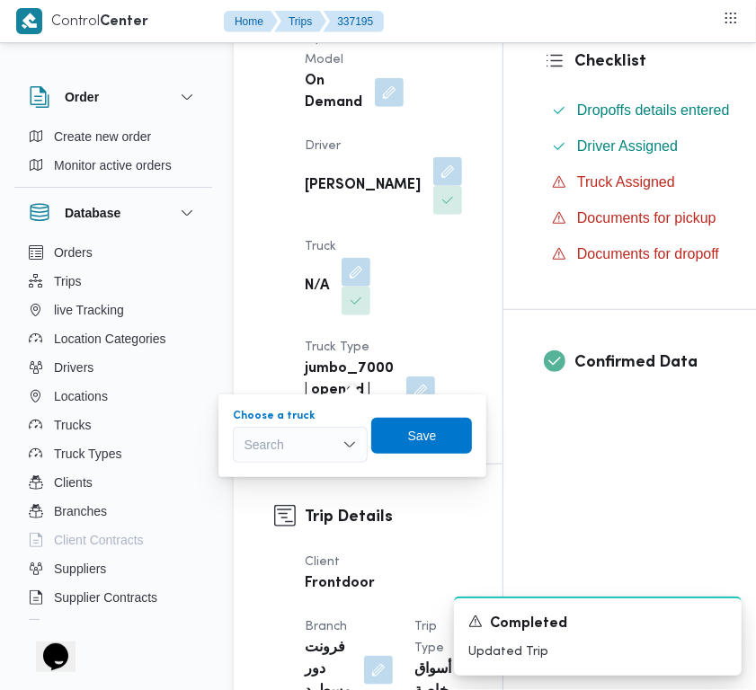
drag, startPoint x: 315, startPoint y: 431, endPoint x: 308, endPoint y: 446, distance: 16.1
click at [311, 438] on div "Search" at bounding box center [300, 445] width 135 height 36
paste input "1497"
type input "1497"
drag, startPoint x: 301, startPoint y: 467, endPoint x: 297, endPoint y: 477, distance: 10.9
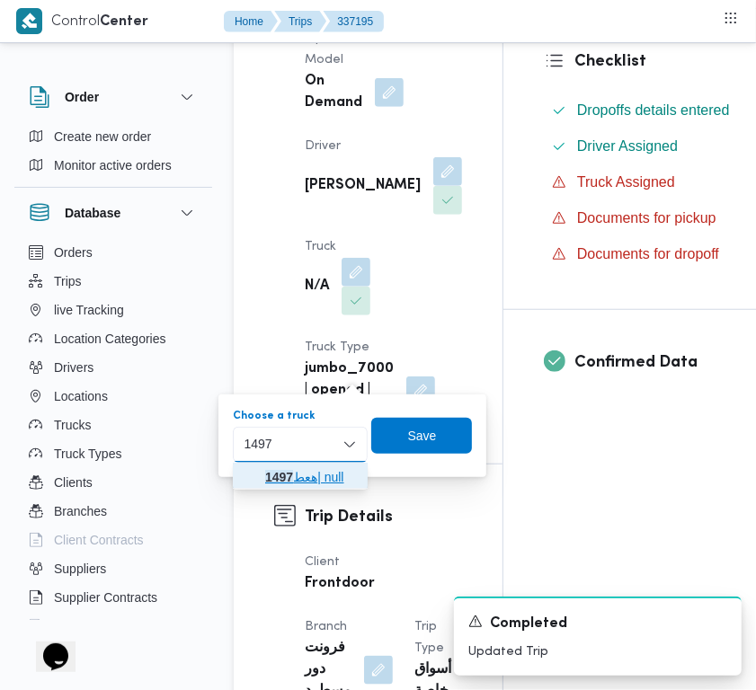
click at [297, 479] on span "هعط 1497 | null" at bounding box center [311, 477] width 92 height 22
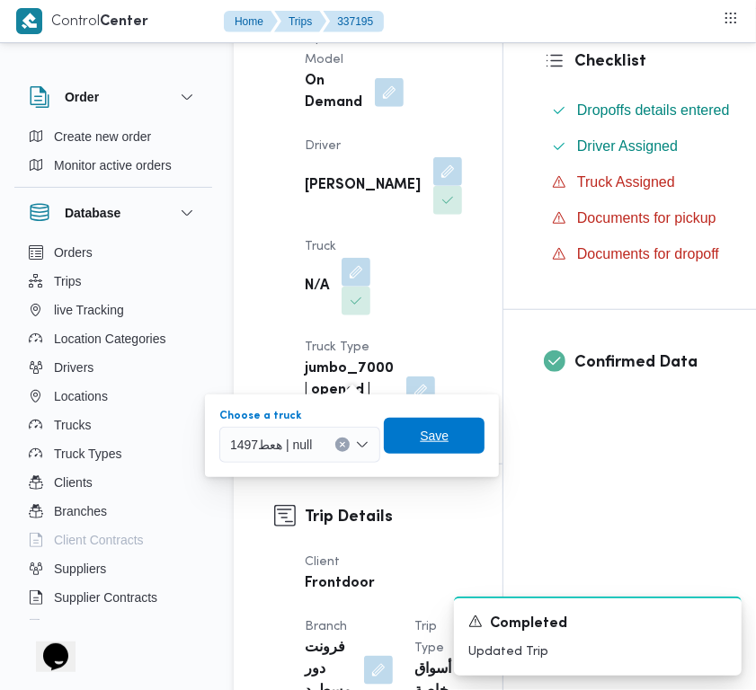
click at [437, 434] on span "Save" at bounding box center [434, 436] width 29 height 22
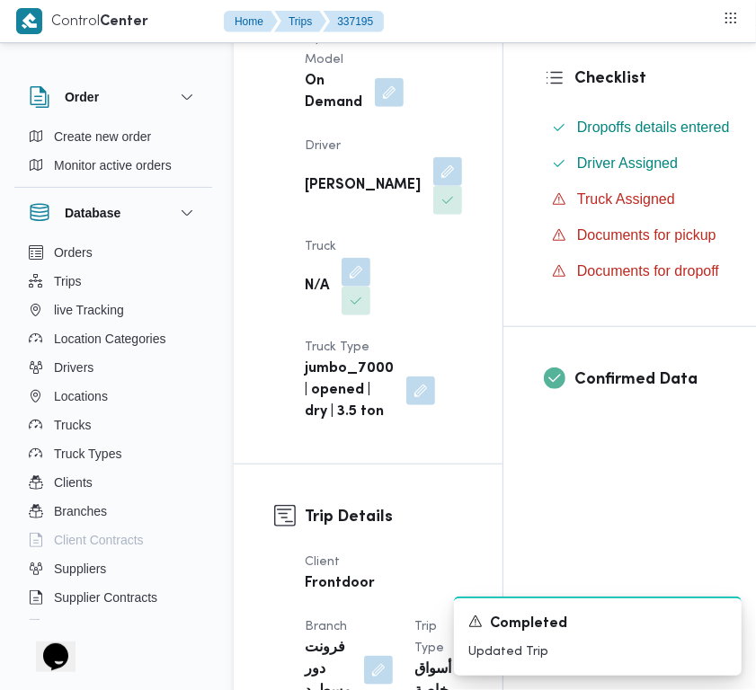
click at [397, 425] on div "jumbo_7000 | opened | dry | 3.5 ton" at bounding box center [370, 391] width 134 height 68
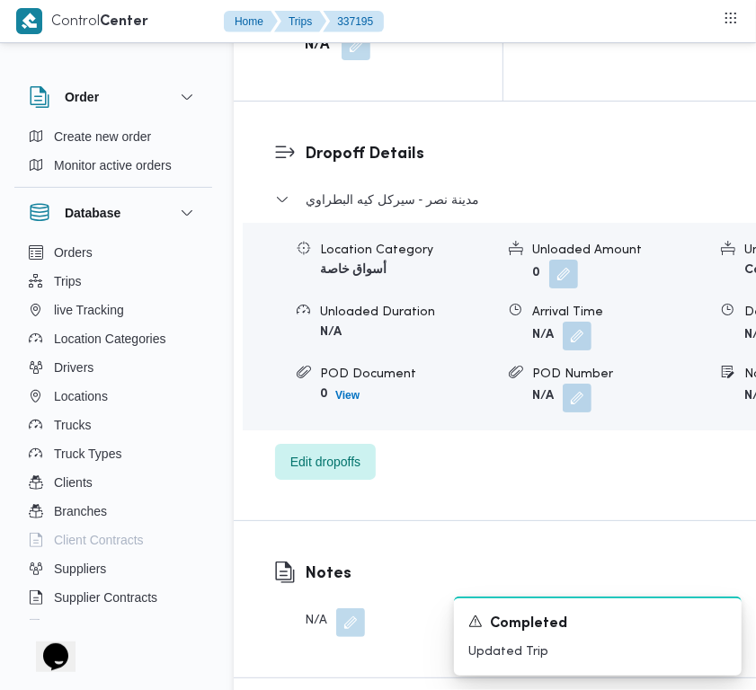
scroll to position [3518, 0]
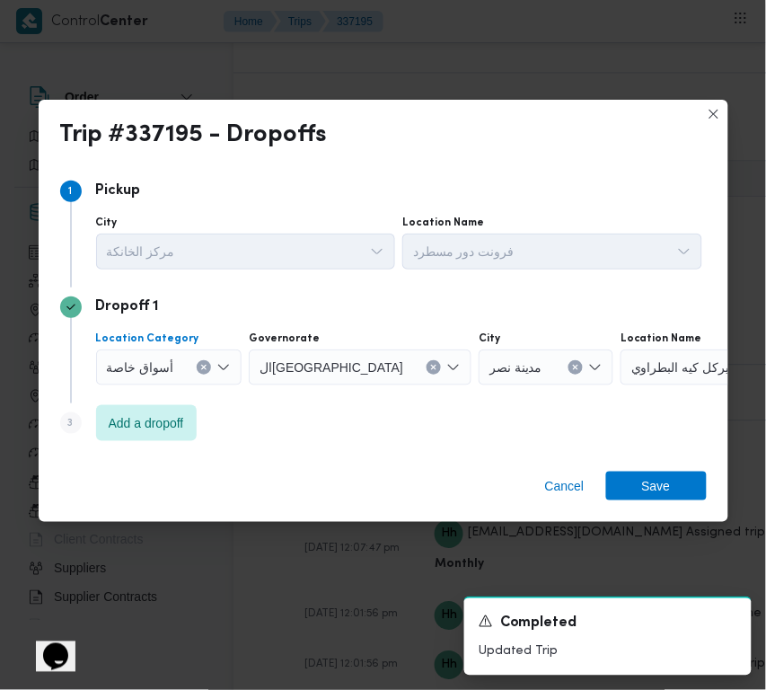
click at [203, 368] on icon "Clear input" at bounding box center [204, 367] width 4 height 4
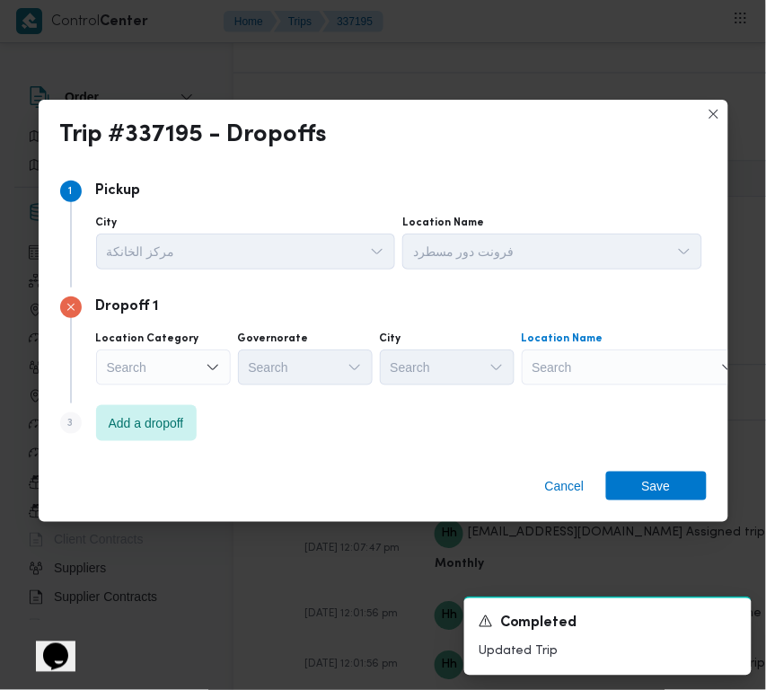
click at [640, 365] on div "Search" at bounding box center [634, 368] width 225 height 36
paste input "شبرامنت"
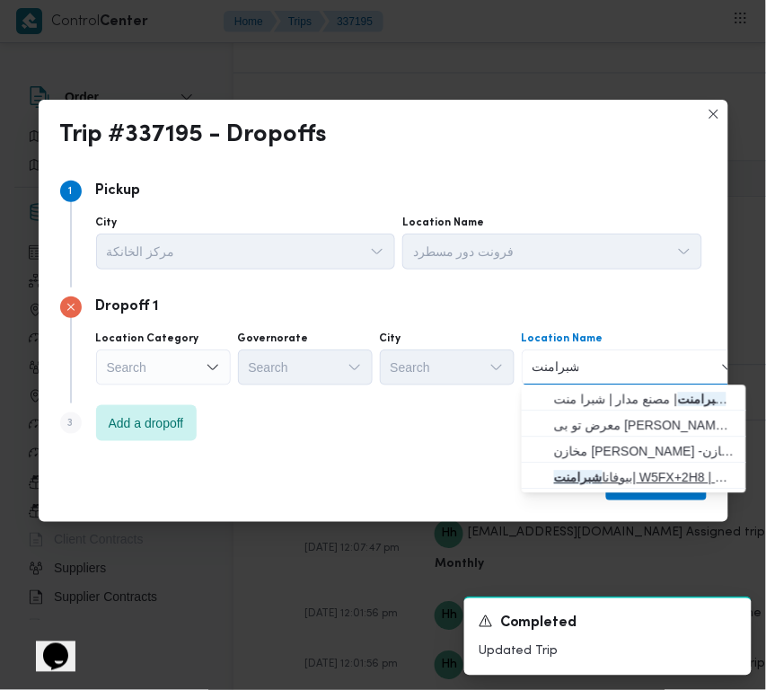
type input "شبرامنت"
click at [604, 473] on span "بيوفانا شبرامنت | W5FX+2H8 | شبرا منت" at bounding box center [645, 478] width 182 height 22
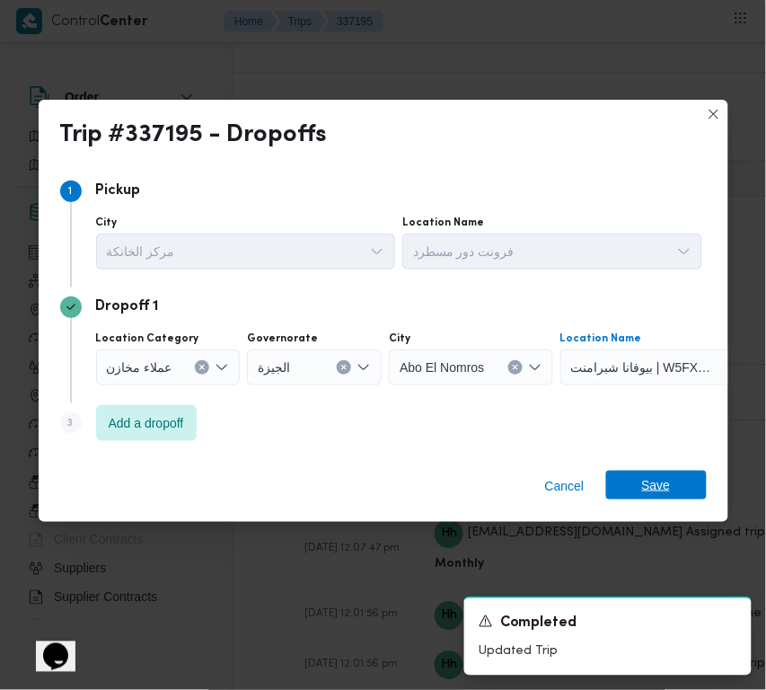
click at [649, 488] on span "Save" at bounding box center [656, 485] width 29 height 29
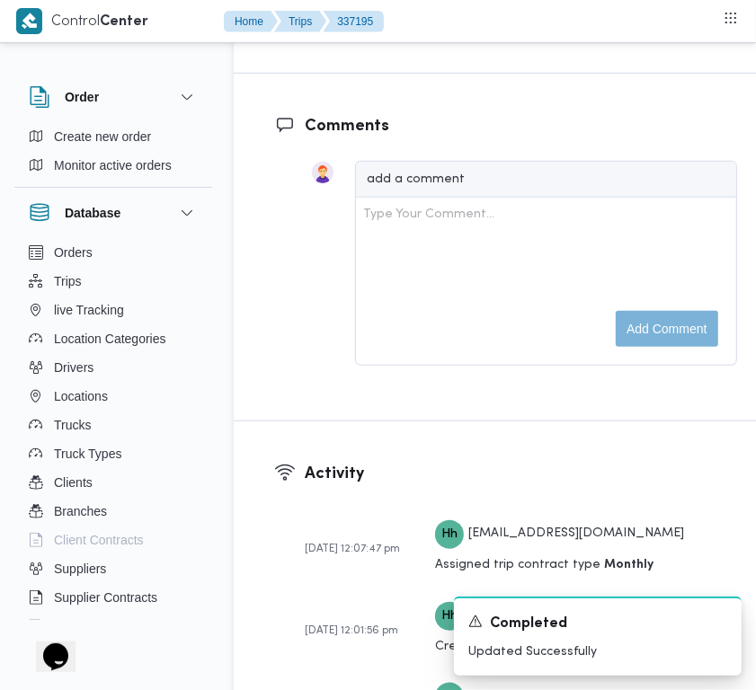
scroll to position [2913, 0]
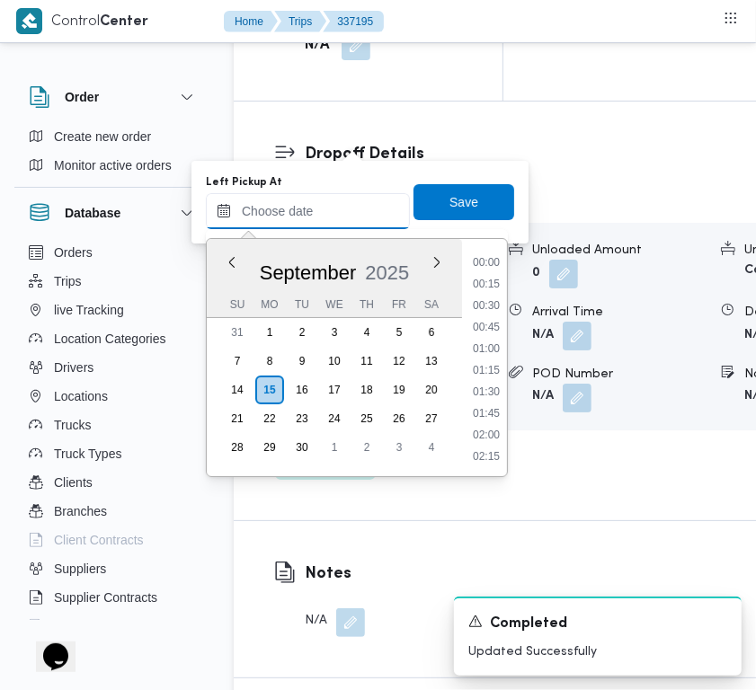
click at [339, 198] on input "Left Pickup At" at bounding box center [308, 211] width 204 height 36
click at [496, 276] on li "12:30" at bounding box center [485, 285] width 41 height 18
type input "[DATE] 12:30"
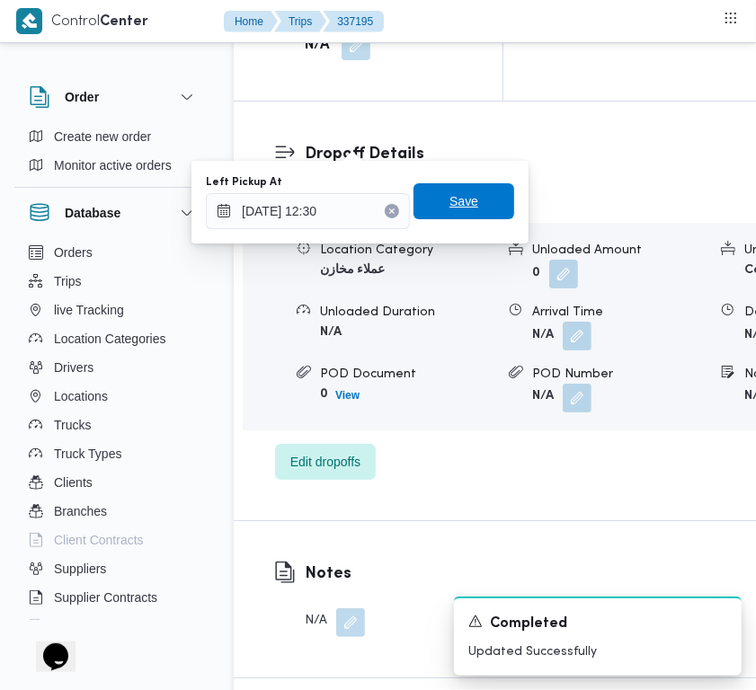
click at [465, 213] on span "Save" at bounding box center [463, 201] width 101 height 36
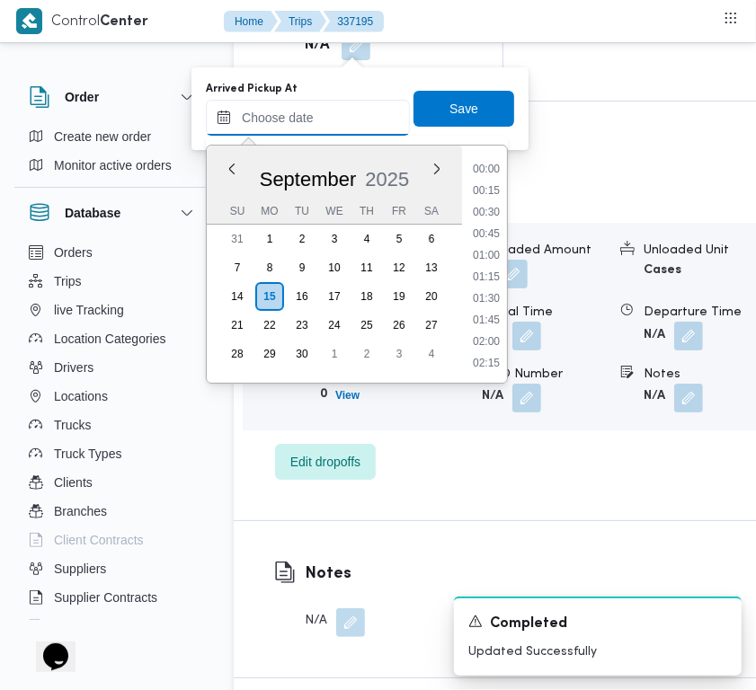
drag, startPoint x: 338, startPoint y: 111, endPoint x: 380, endPoint y: 126, distance: 44.9
click at [338, 111] on input "Arrived Pickup At" at bounding box center [308, 118] width 204 height 36
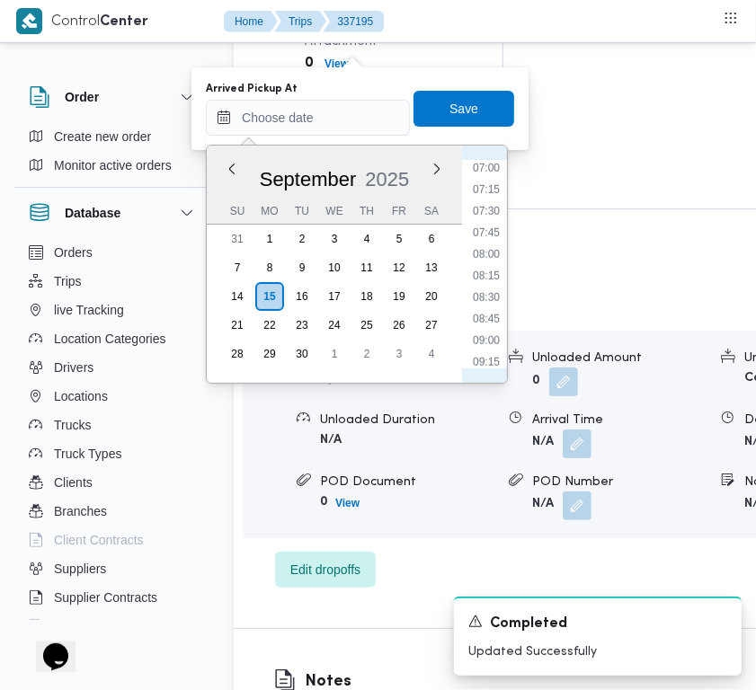
scroll to position [527, 0]
click at [491, 208] on li "06:30" at bounding box center [485, 203] width 41 height 18
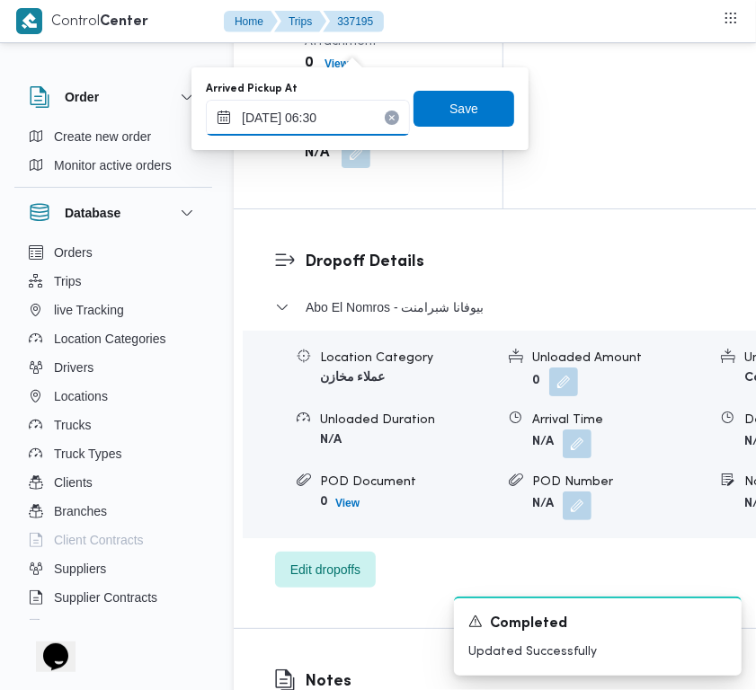
click at [353, 122] on input "[DATE] 06:30" at bounding box center [308, 118] width 204 height 36
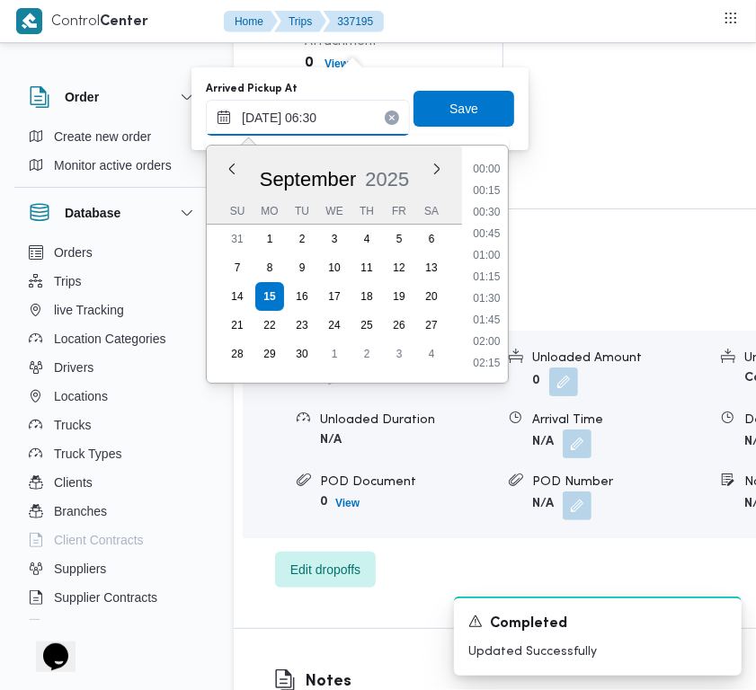
scroll to position [452, 0]
click at [477, 355] on li "07:30" at bounding box center [485, 364] width 41 height 18
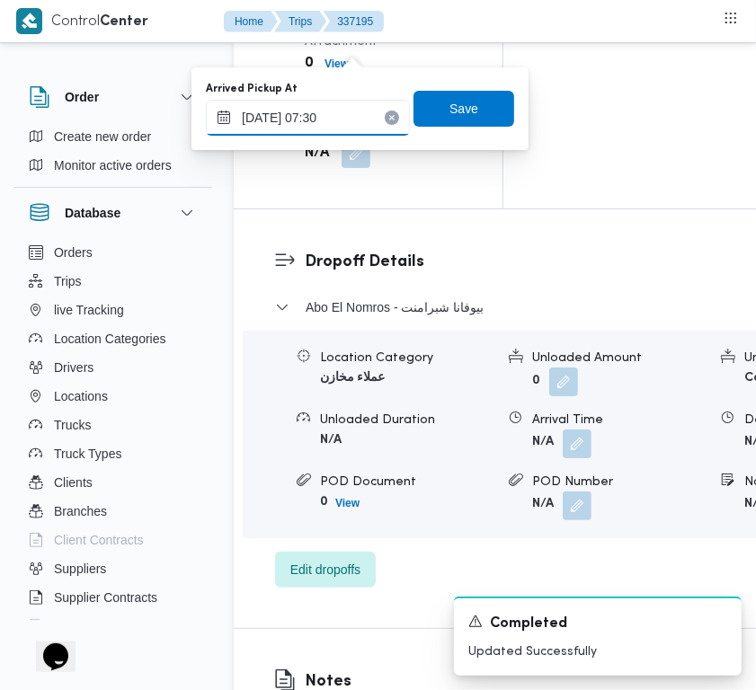
click at [358, 111] on input "[DATE] 07:30" at bounding box center [308, 118] width 204 height 36
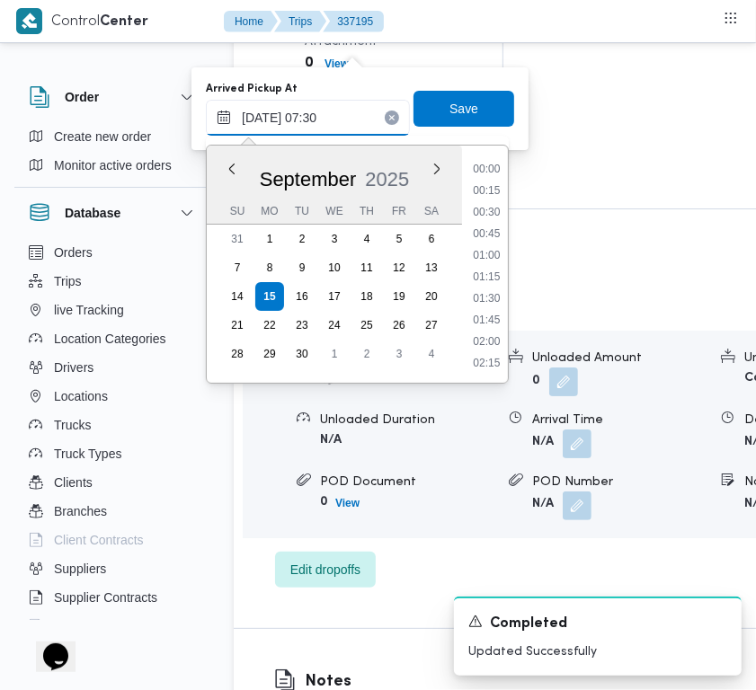
scroll to position [537, 0]
click at [495, 359] on li "08:30" at bounding box center [485, 365] width 41 height 18
type input "[DATE] 08:30"
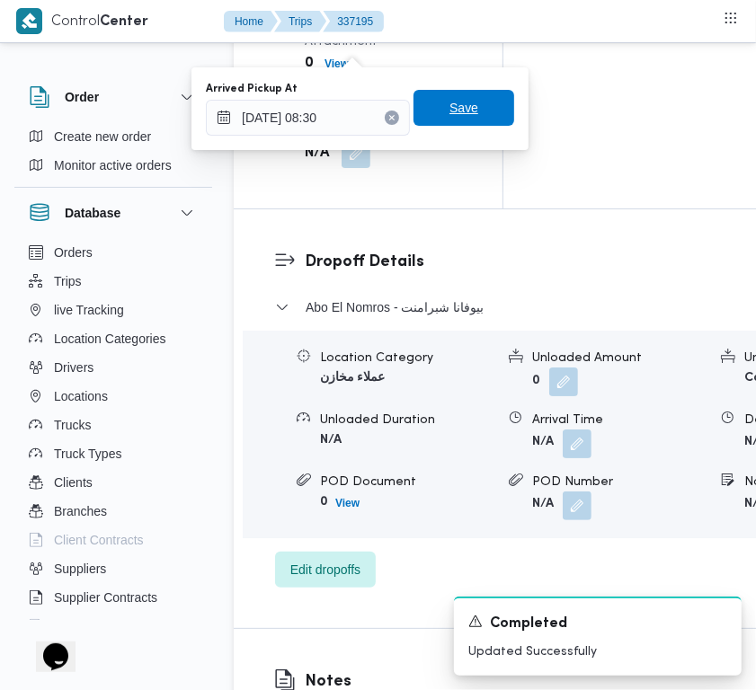
click at [455, 105] on span "Save" at bounding box center [463, 108] width 29 height 22
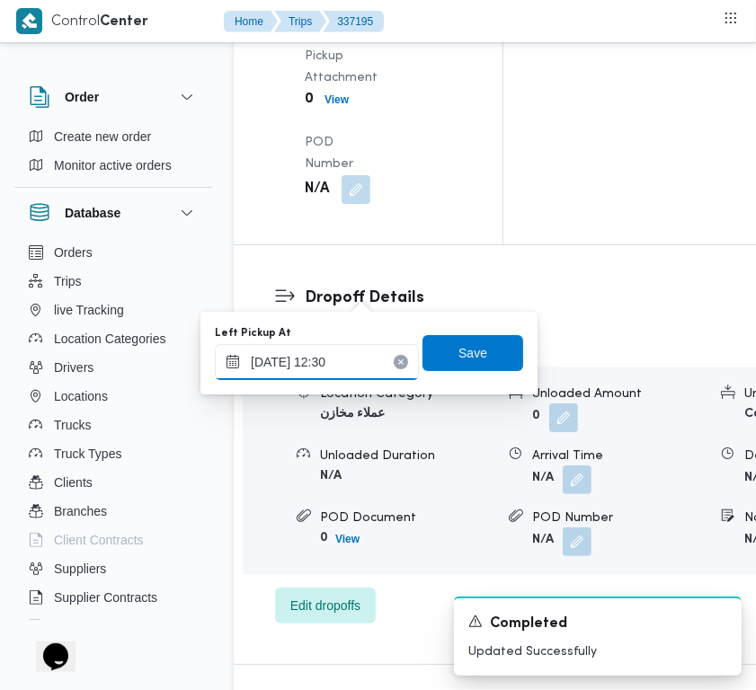
click at [366, 374] on input "[DATE] 12:30" at bounding box center [317, 362] width 204 height 36
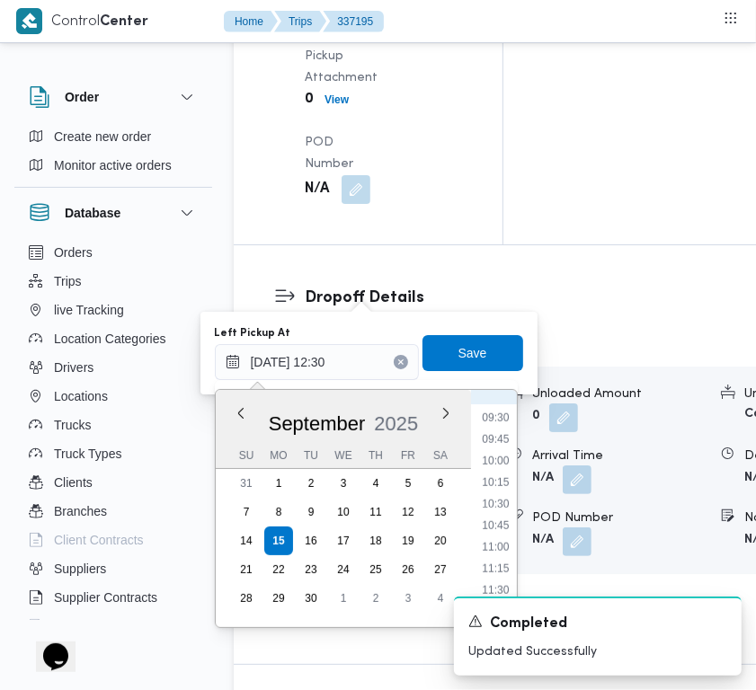
scroll to position [791, 0]
drag, startPoint x: 487, startPoint y: 445, endPoint x: 473, endPoint y: 420, distance: 29.0
click at [487, 443] on li "09:30" at bounding box center [494, 442] width 41 height 18
type input "[DATE] 12:30"
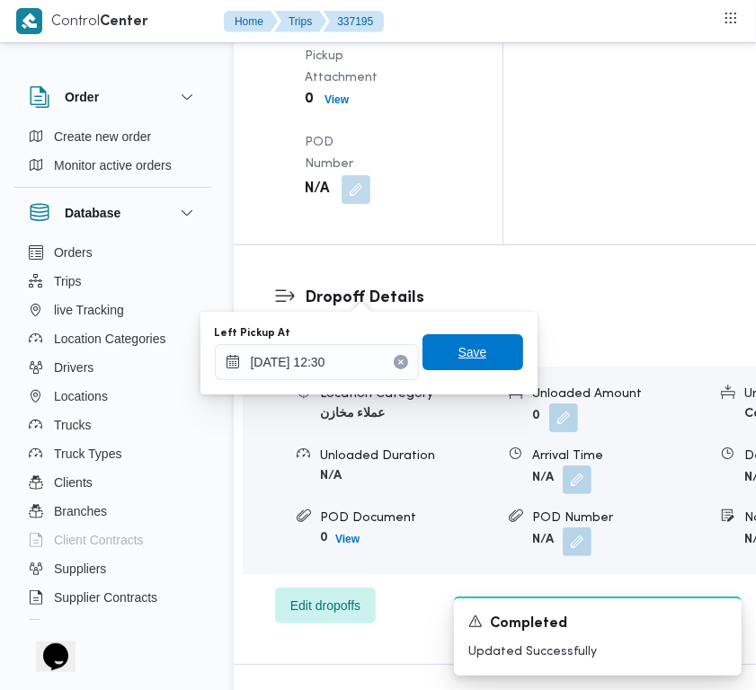
click at [463, 365] on span "Save" at bounding box center [472, 352] width 101 height 36
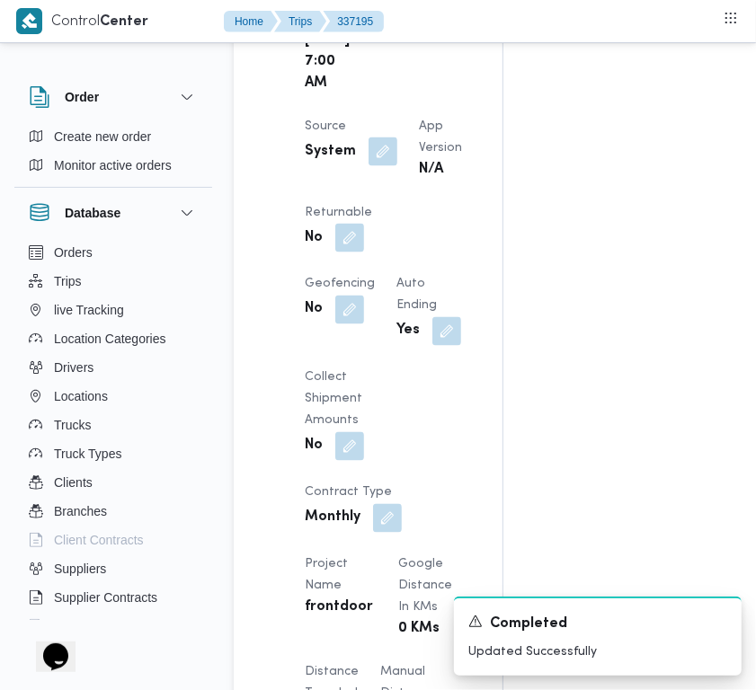
scroll to position [1308, 0]
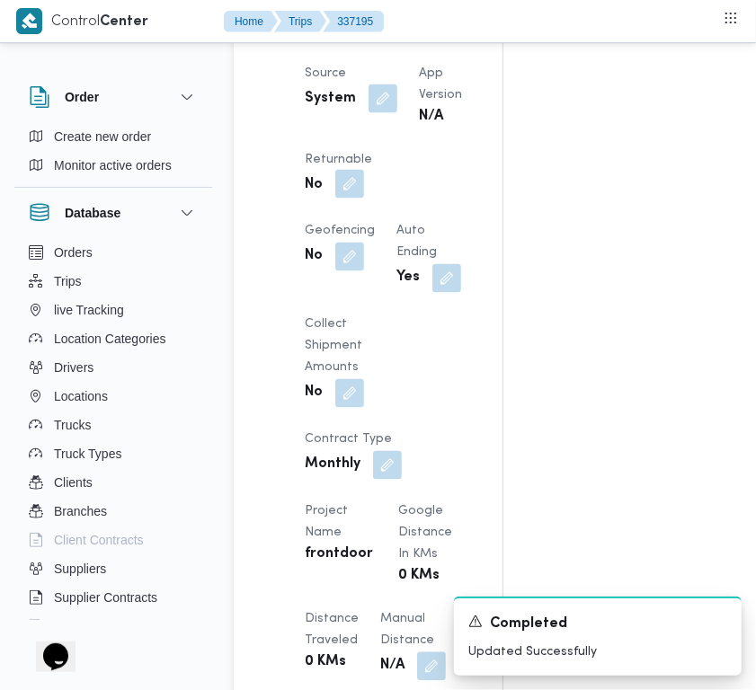
click at [372, 201] on dl "Returnable No" at bounding box center [338, 175] width 67 height 52
click at [364, 199] on button "button" at bounding box center [349, 184] width 29 height 29
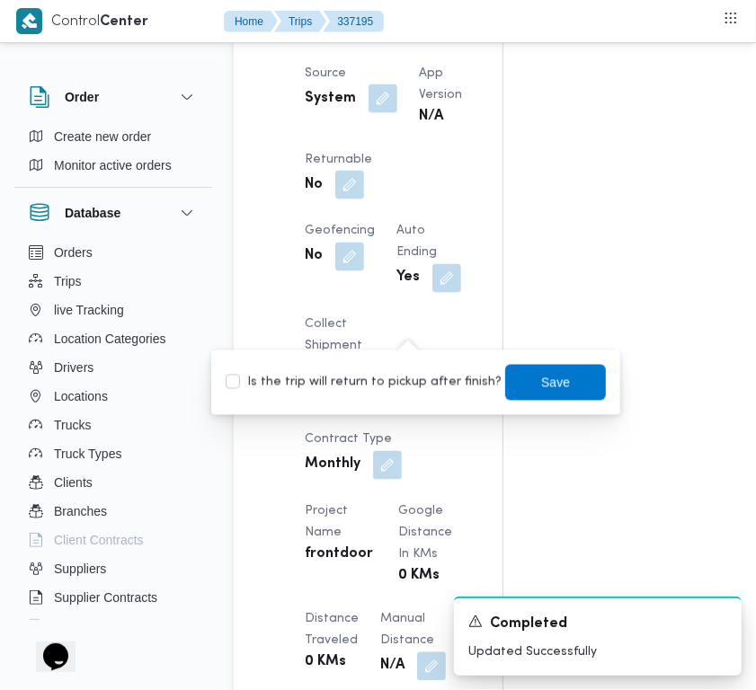
click at [373, 378] on label "Is the trip will return to pickup after finish?" at bounding box center [364, 383] width 276 height 22
checkbox input "true"
click at [536, 367] on span "Save" at bounding box center [555, 382] width 101 height 36
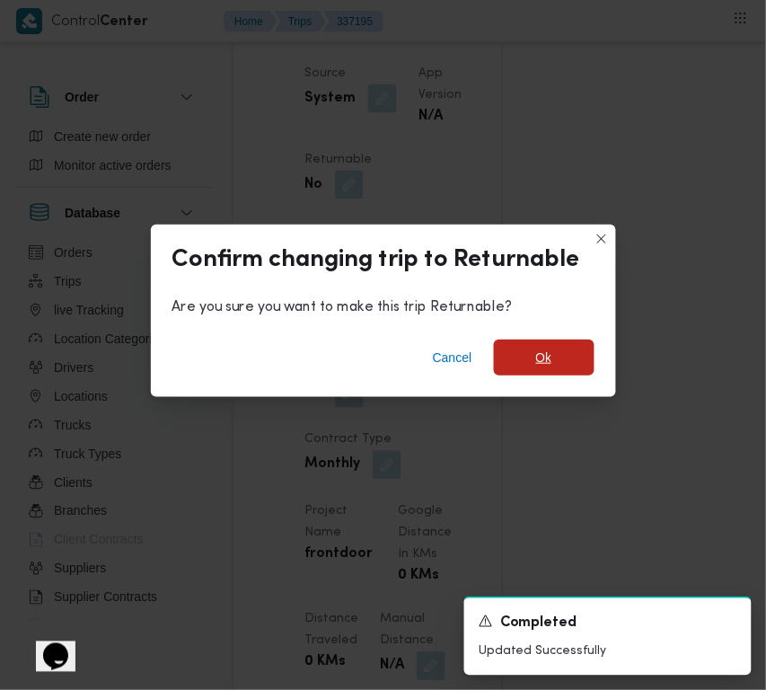
click at [562, 360] on span "Ok" at bounding box center [544, 358] width 101 height 36
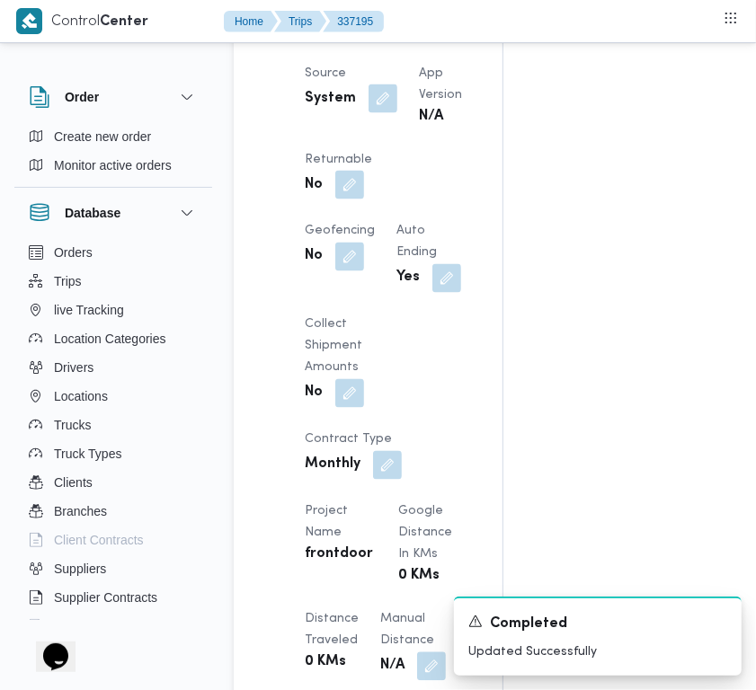
click at [542, 245] on div "Assignees Checklist Dropoffs details entered Driver Assigned Truck Assigned Doc…" at bounding box center [640, 435] width 274 height 2829
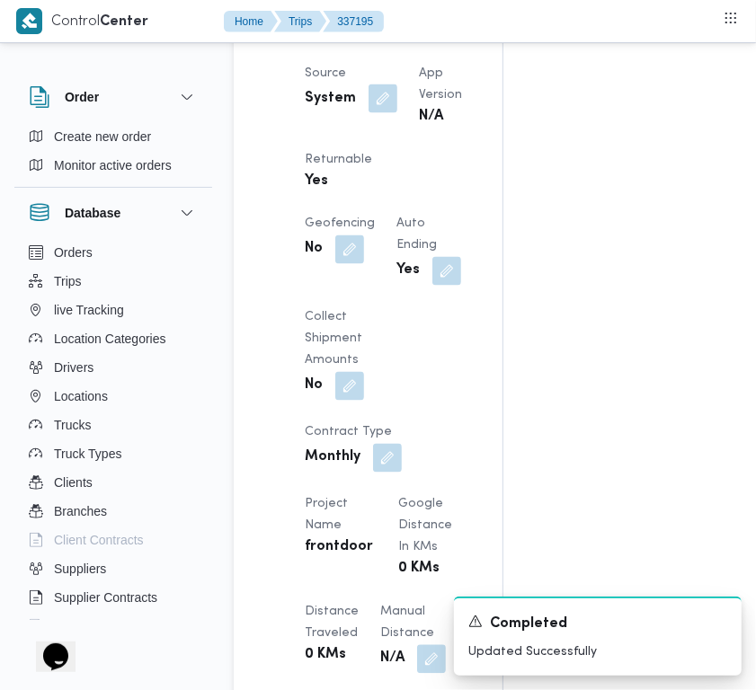
click at [510, 231] on div "Assignees • Superadmin [EMAIL_ADDRESS][DOMAIN_NAME] Checklist Dropoffs details …" at bounding box center [715, 431] width 425 height 2821
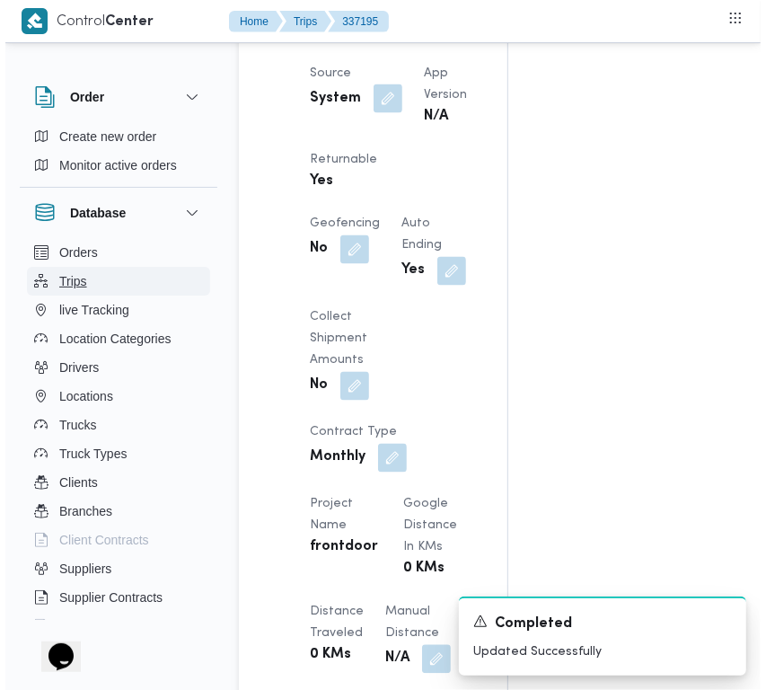
scroll to position [0, 0]
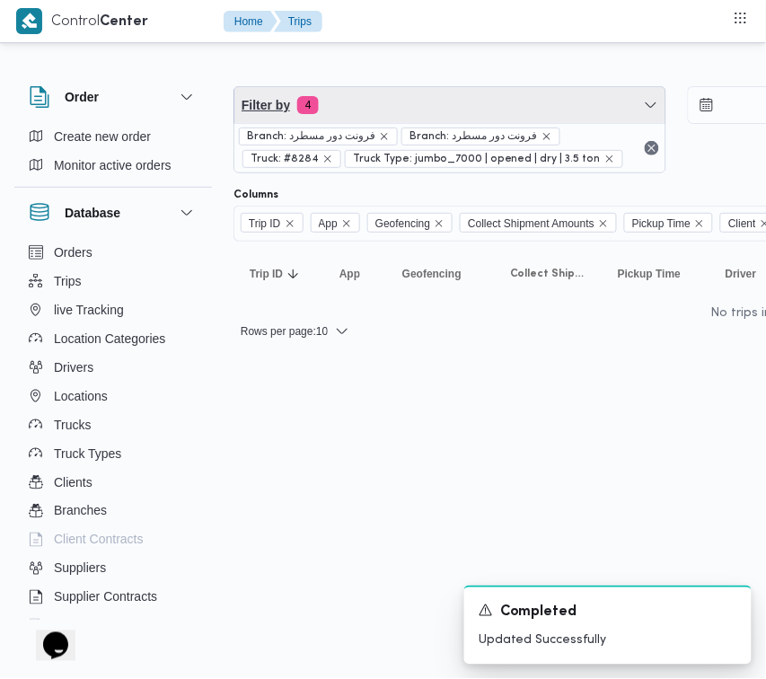
click at [337, 114] on span "Filter by 4" at bounding box center [450, 105] width 431 height 36
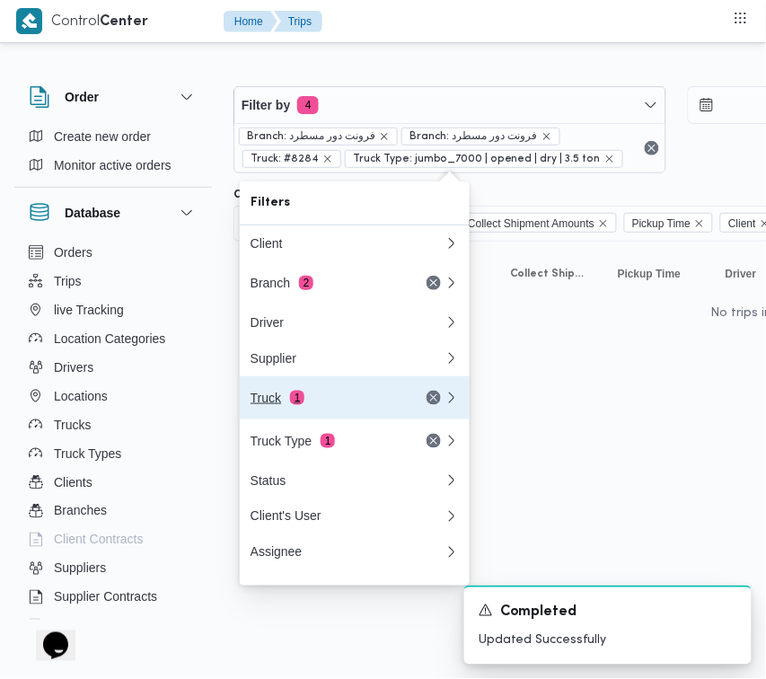
click at [355, 397] on div "Truck 1" at bounding box center [326, 398] width 151 height 14
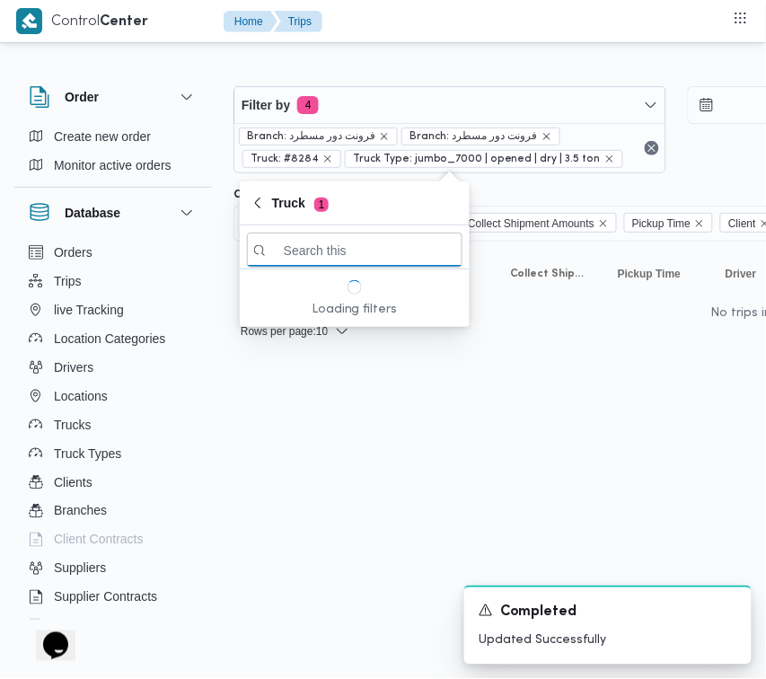
paste input "9851"
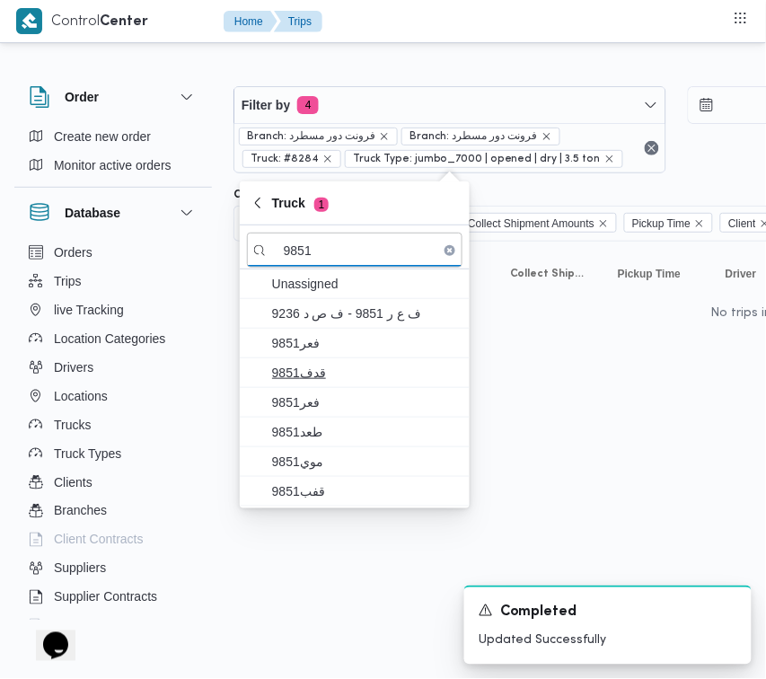
type input "9851"
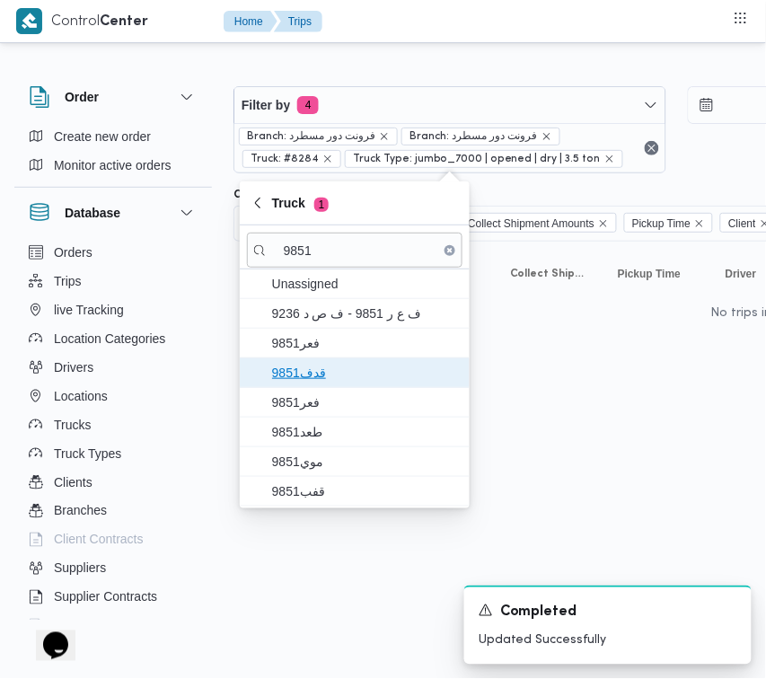
click at [310, 386] on span "9851قدف" at bounding box center [355, 373] width 216 height 29
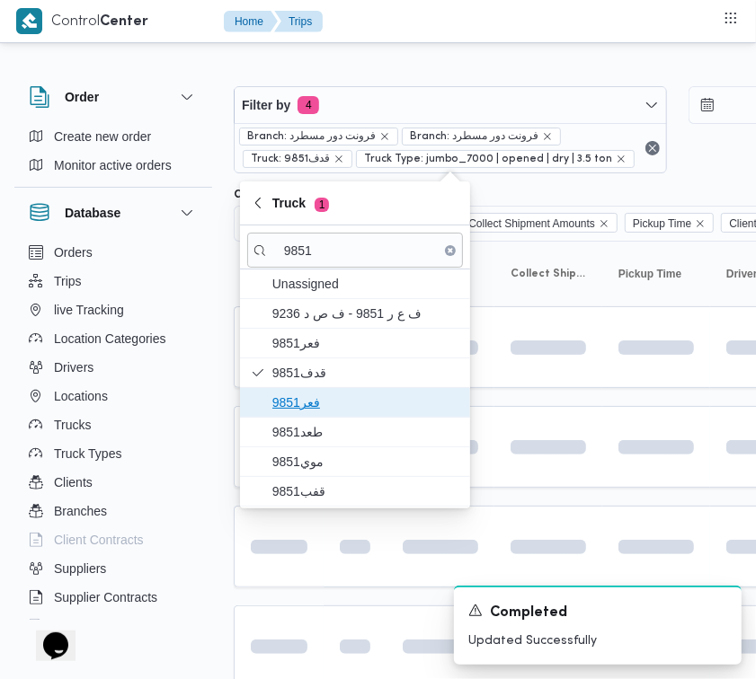
click at [314, 416] on span "فعر9851" at bounding box center [355, 402] width 216 height 29
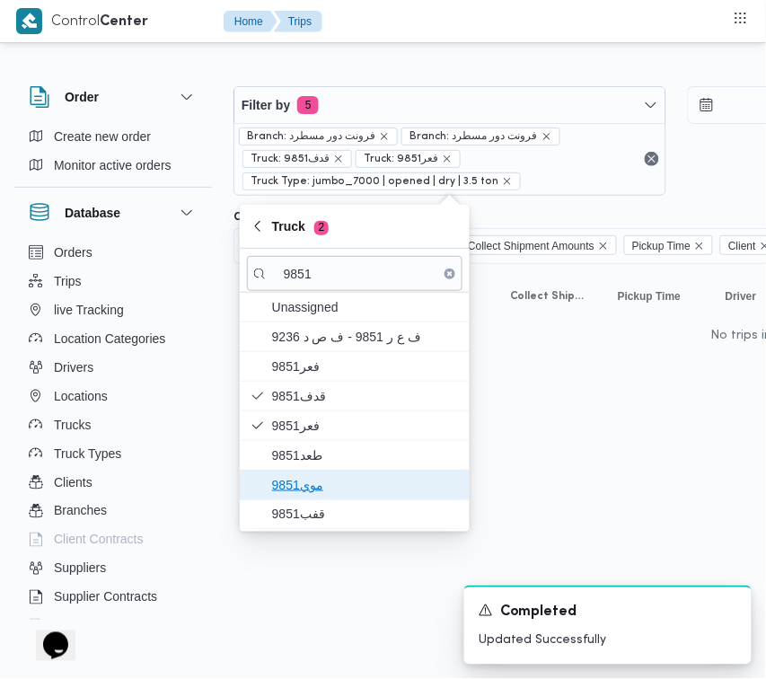
click at [311, 474] on span "موي9851" at bounding box center [355, 485] width 216 height 29
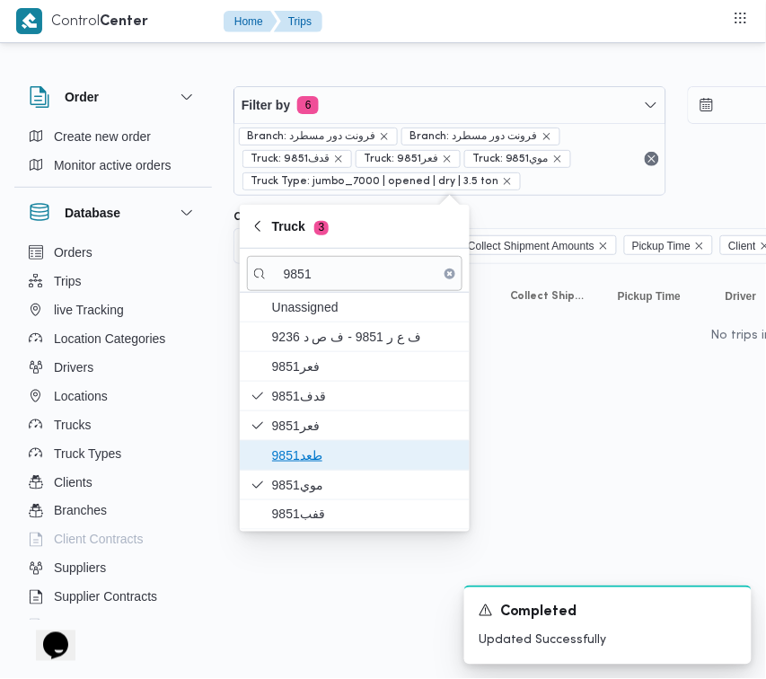
click at [297, 465] on span "طعد9851" at bounding box center [365, 456] width 187 height 22
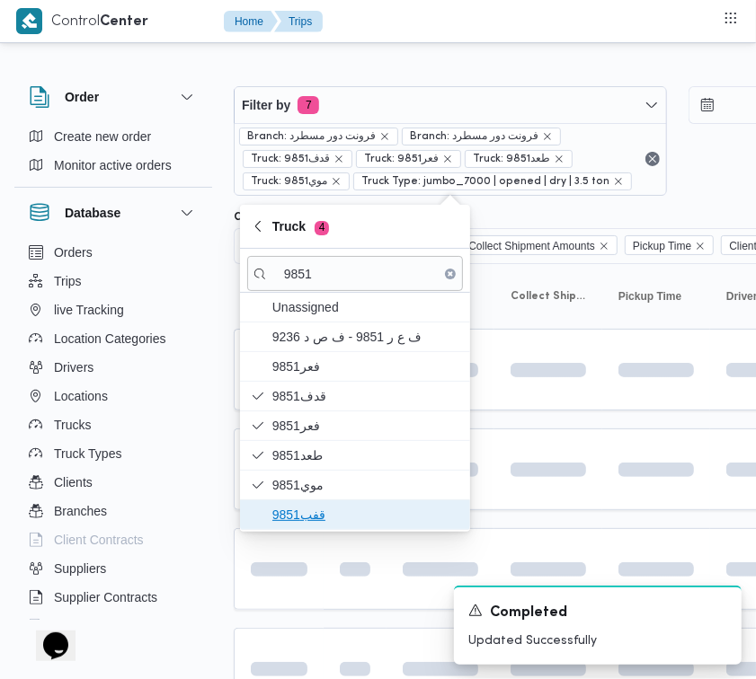
click at [298, 519] on span "قفب9851" at bounding box center [365, 515] width 187 height 22
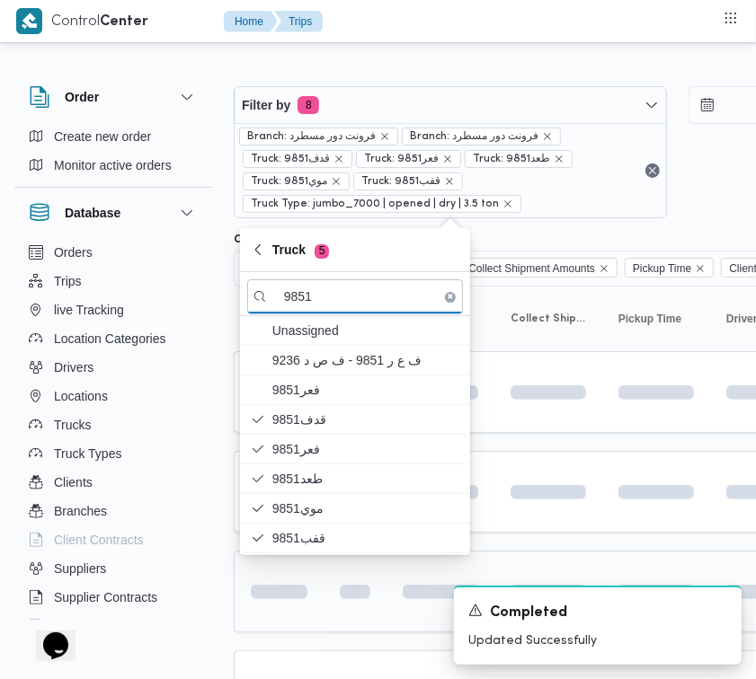
click at [310, 615] on td at bounding box center [279, 592] width 90 height 82
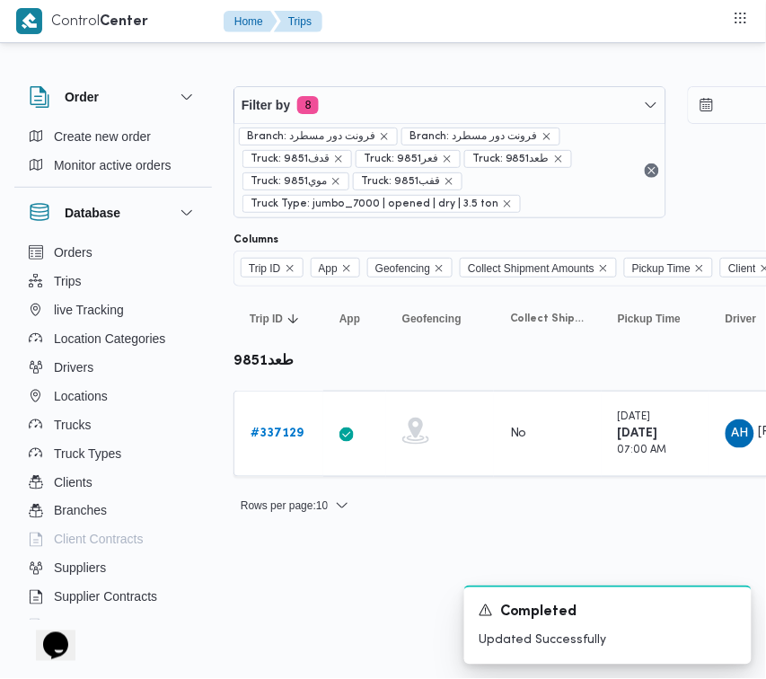
click at [281, 428] on b "# 337129" at bounding box center [277, 434] width 53 height 12
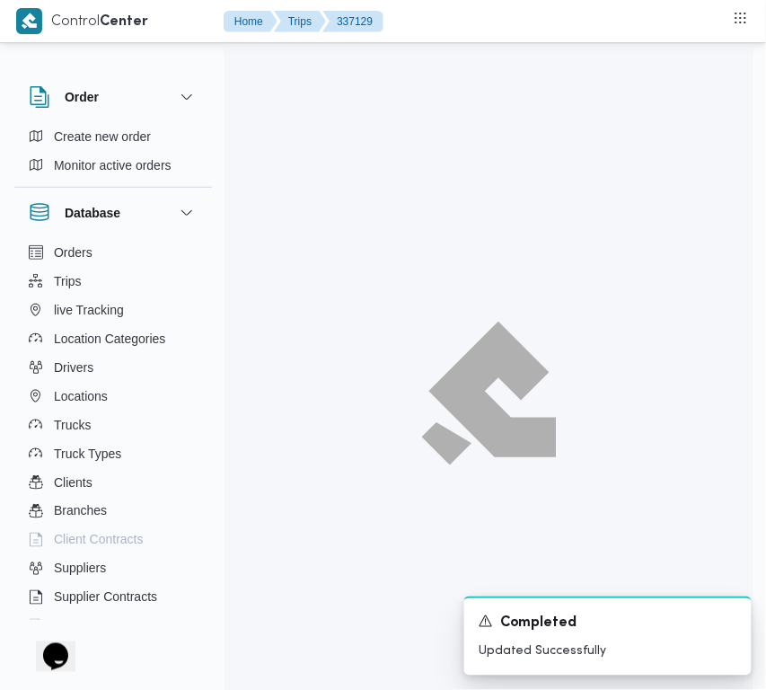
click at [766, 468] on html "Control Center Home Trips 337129 Order Create new order Monitor active orders D…" at bounding box center [383, 345] width 766 height 690
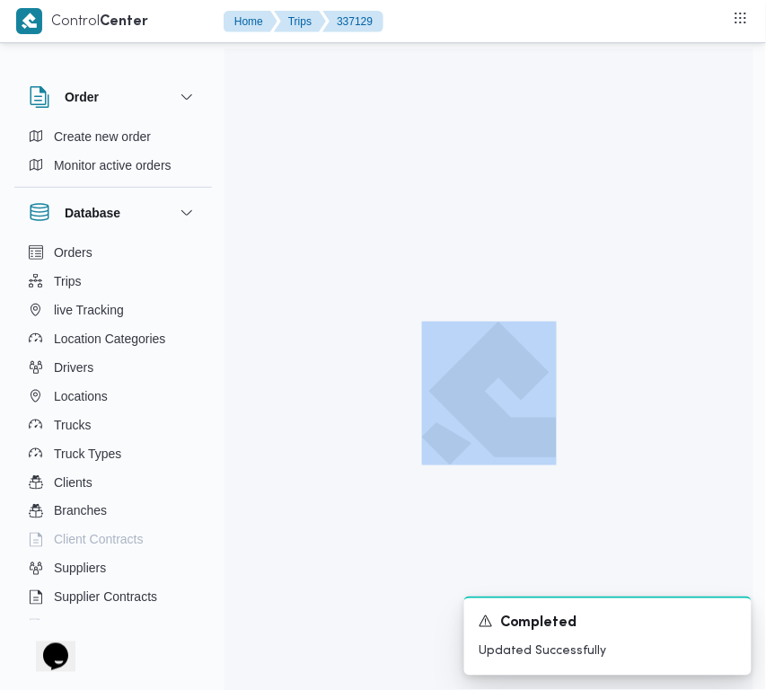
click at [766, 468] on html "Control Center Home Trips 337129 Order Create new order Monitor active orders D…" at bounding box center [383, 345] width 766 height 690
click at [757, 469] on html "Control Center Home Trips 337129 Order Create new order Monitor active orders D…" at bounding box center [383, 345] width 766 height 690
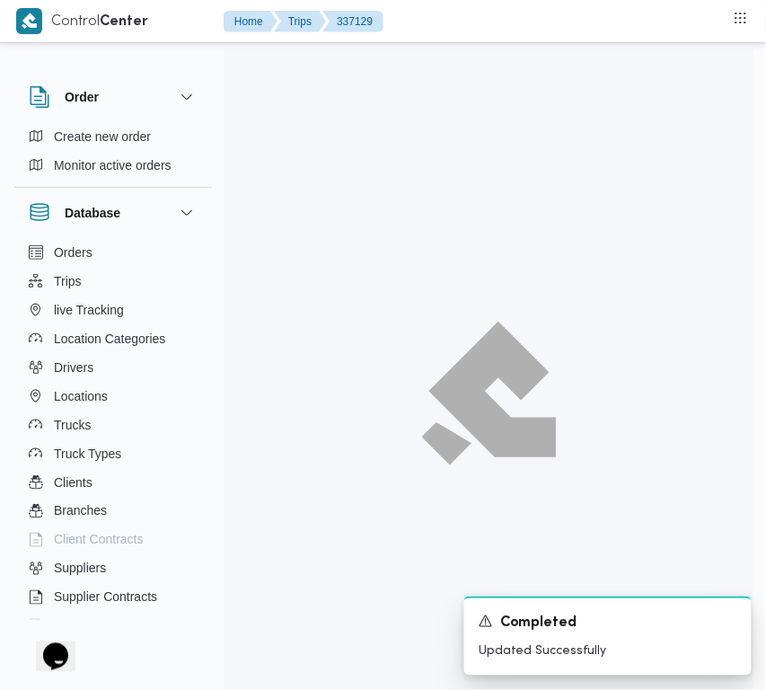
click at [761, 469] on html "Control Center Home Trips 337129 Order Create new order Monitor active orders D…" at bounding box center [383, 345] width 766 height 690
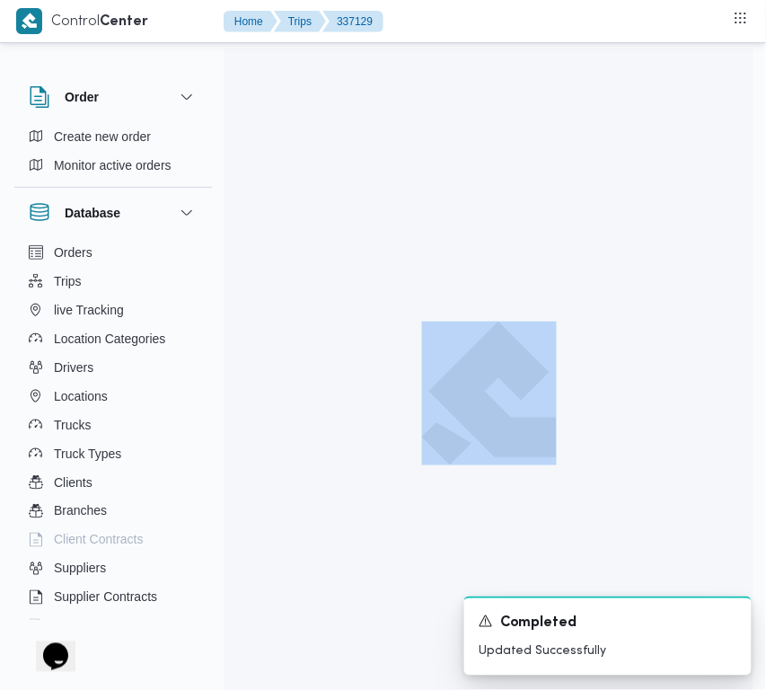
click at [762, 470] on html "Control Center Home Trips 337129 Order Create new order Monitor active orders D…" at bounding box center [383, 345] width 766 height 690
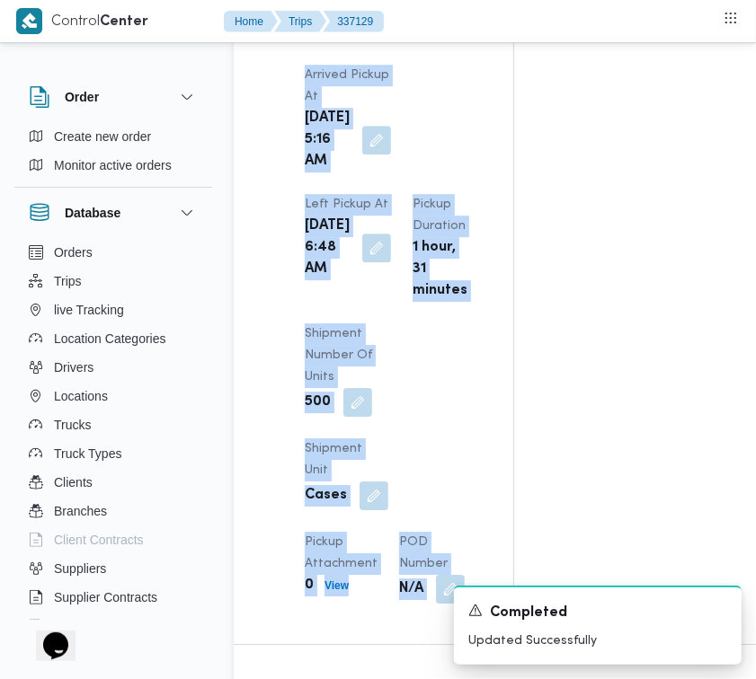
scroll to position [2970, 0]
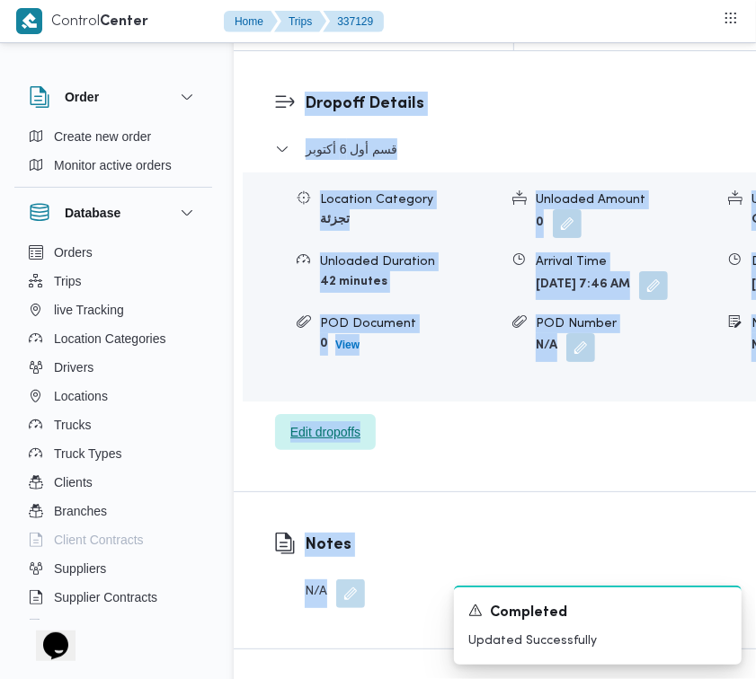
click at [328, 450] on span "Edit dropoffs" at bounding box center [325, 432] width 101 height 36
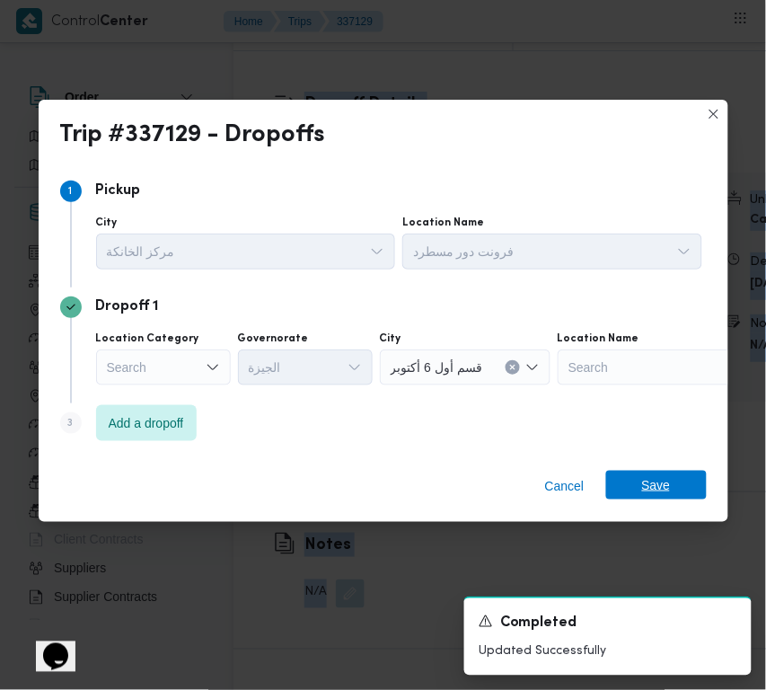
click at [625, 491] on span "Save" at bounding box center [656, 485] width 101 height 29
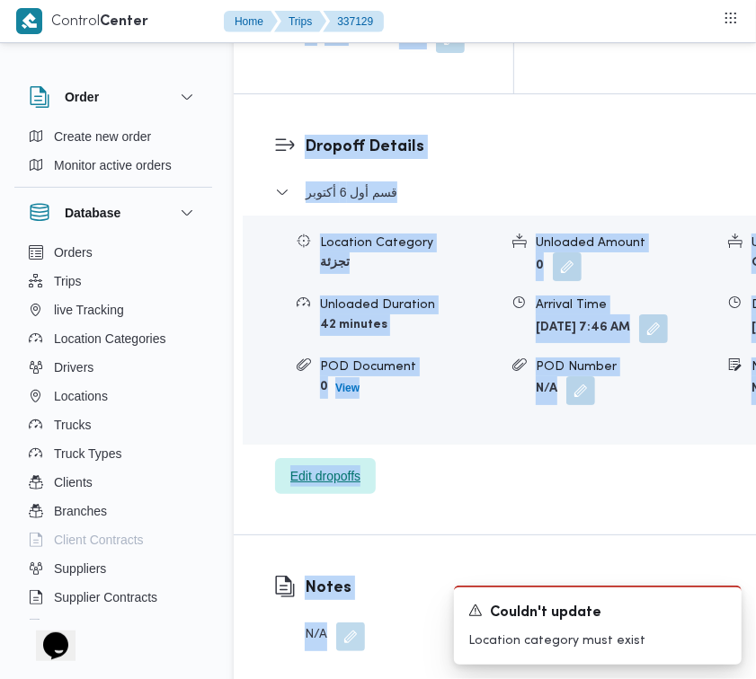
scroll to position [2377, 0]
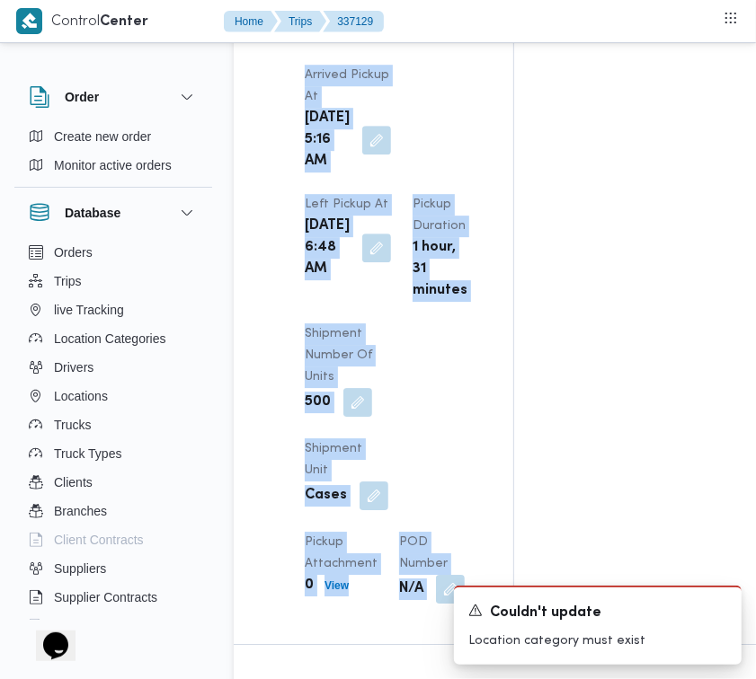
click at [385, 231] on div "Arrived Pickup At [DATE] 5:16 AM Left Pickup At [GEOGRAPHIC_DATA][DATE] 6:48 AM…" at bounding box center [389, 334] width 190 height 561
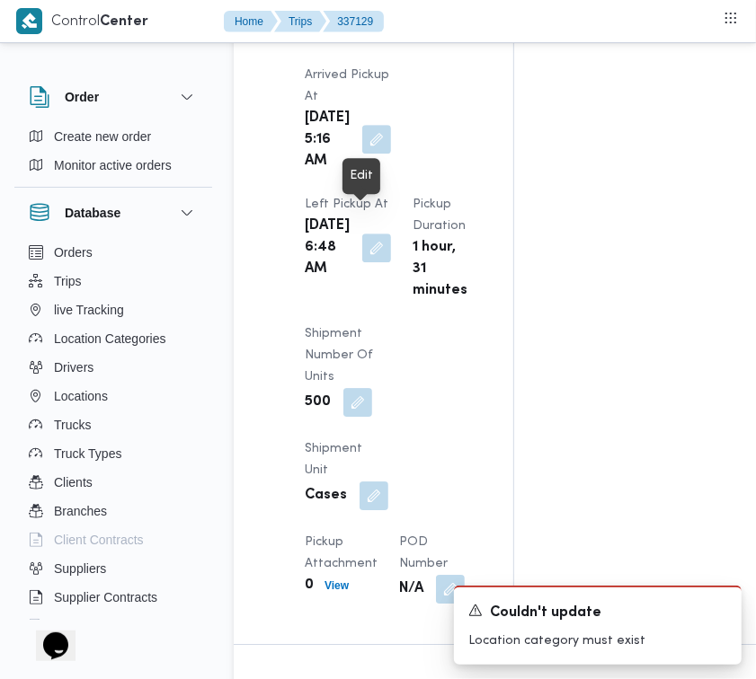
click at [371, 154] on button "button" at bounding box center [376, 139] width 29 height 29
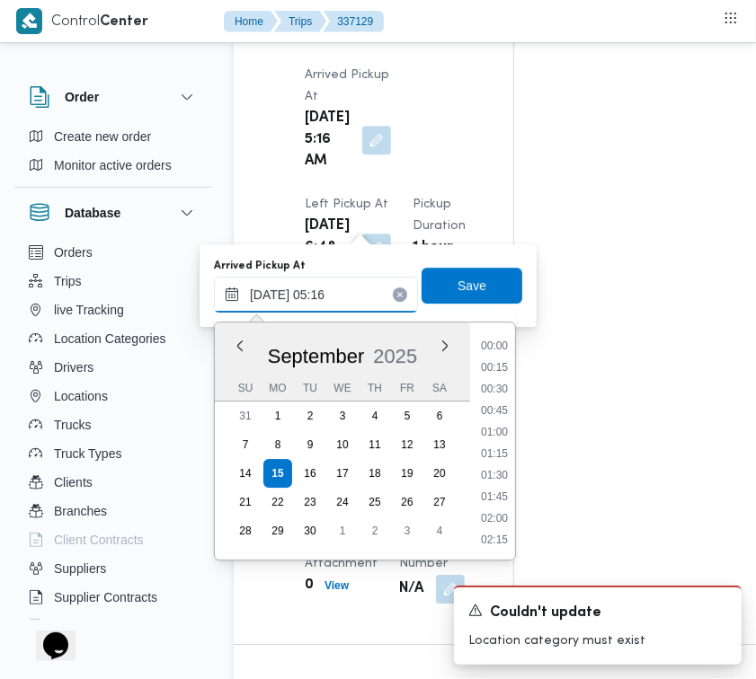
drag, startPoint x: 355, startPoint y: 288, endPoint x: 421, endPoint y: 339, distance: 83.2
click at [355, 288] on input "[DATE] 05:16" at bounding box center [316, 295] width 204 height 36
click at [494, 388] on li "06:30" at bounding box center [494, 385] width 41 height 18
type input "[DATE] 06:30"
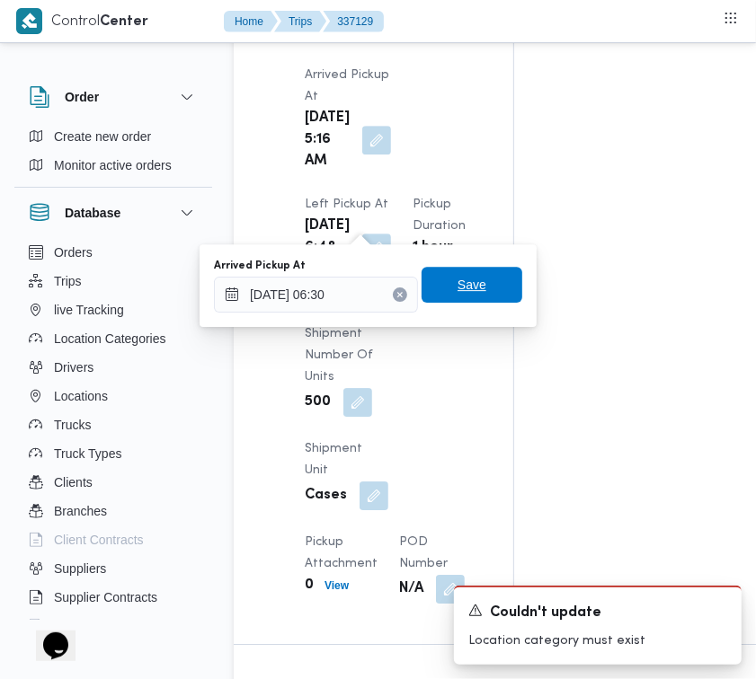
click at [460, 289] on span "Save" at bounding box center [471, 285] width 29 height 22
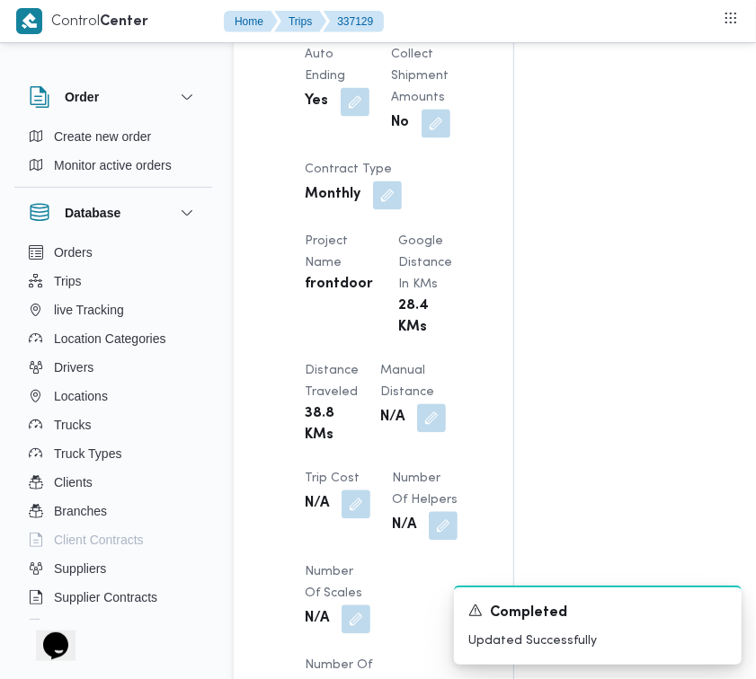
scroll to position [1424, 0]
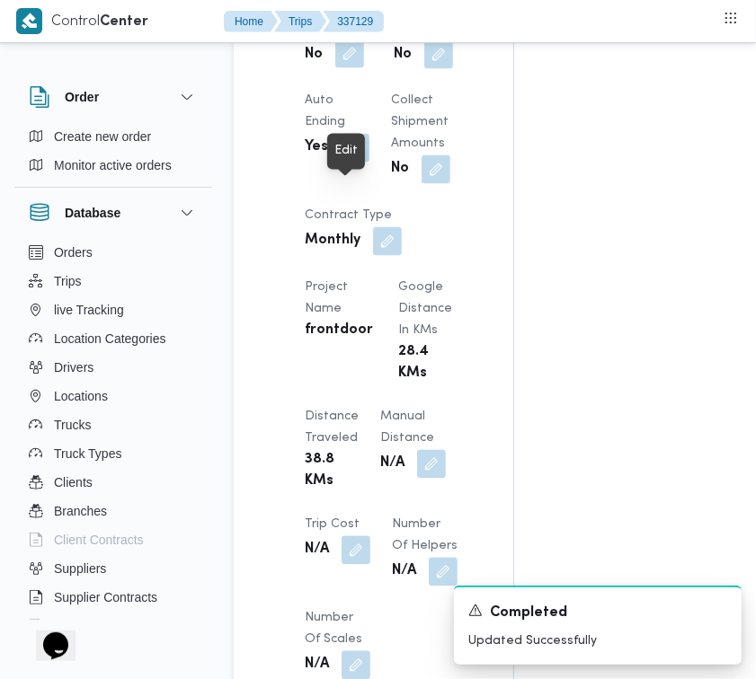
drag, startPoint x: 346, startPoint y: 195, endPoint x: 347, endPoint y: 207, distance: 11.7
click at [347, 68] on button "button" at bounding box center [349, 54] width 29 height 29
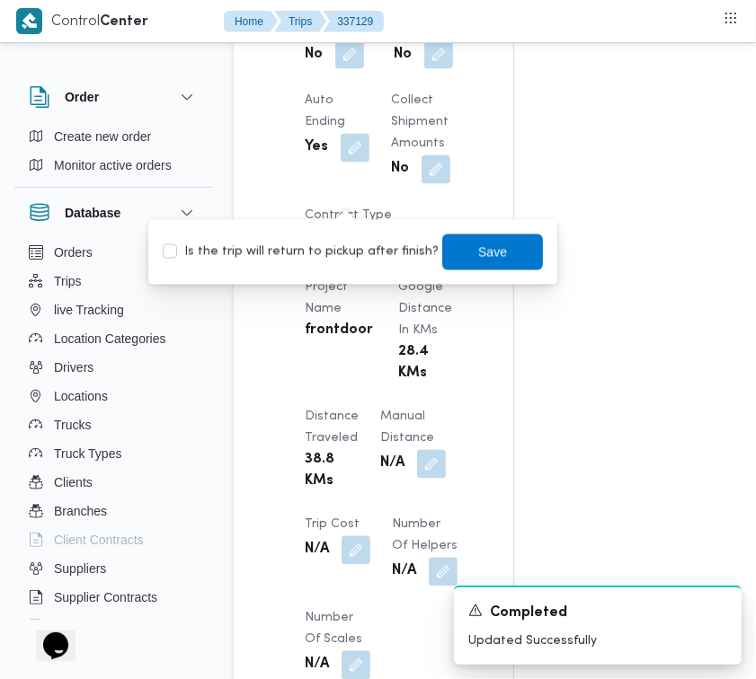
drag, startPoint x: 341, startPoint y: 267, endPoint x: 321, endPoint y: 247, distance: 28.6
click at [337, 267] on div "Is the trip will return to pickup after finish? Save" at bounding box center [353, 253] width 384 height 40
click at [320, 245] on label "Is the trip will return to pickup after finish?" at bounding box center [301, 253] width 276 height 22
checkbox input "true"
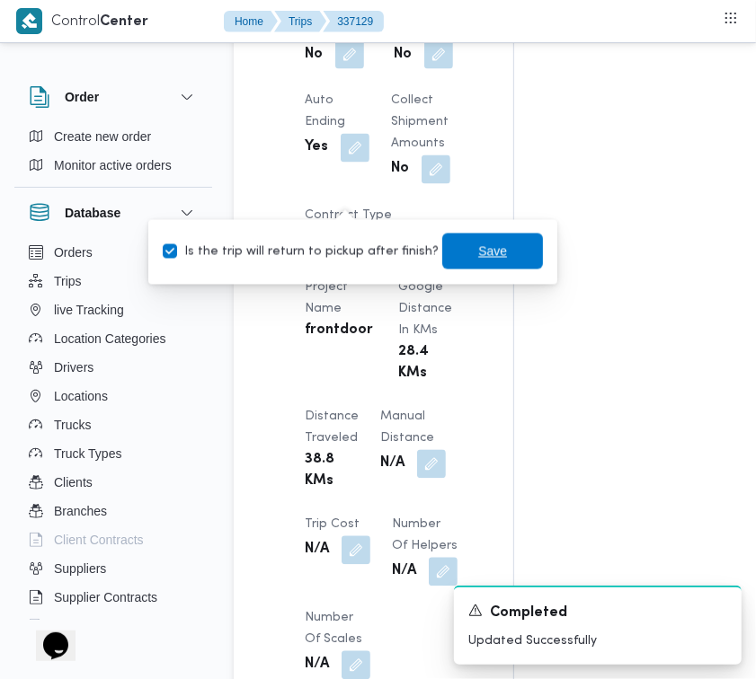
click at [496, 252] on span "Save" at bounding box center [492, 252] width 101 height 36
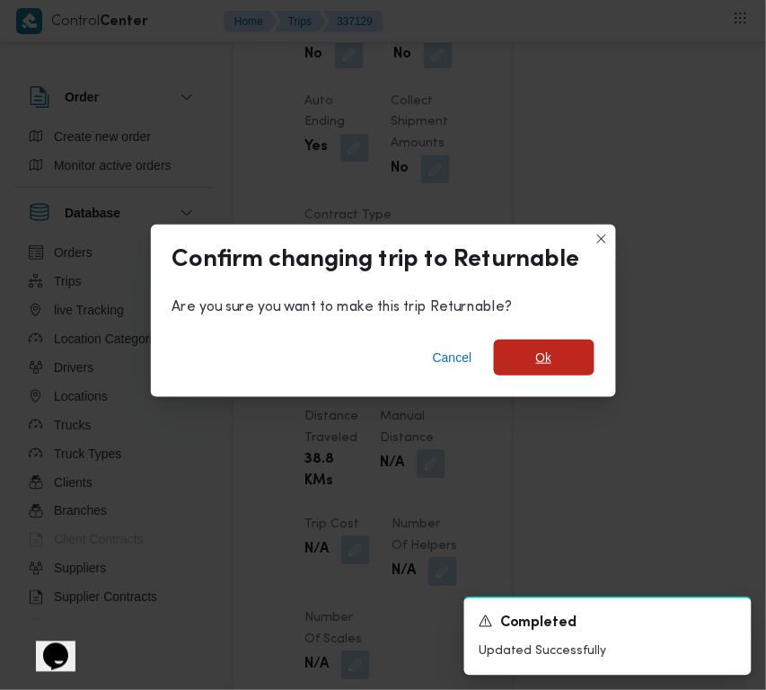
drag, startPoint x: 589, startPoint y: 370, endPoint x: 573, endPoint y: 366, distance: 15.9
click at [582, 370] on span "Ok" at bounding box center [544, 358] width 101 height 36
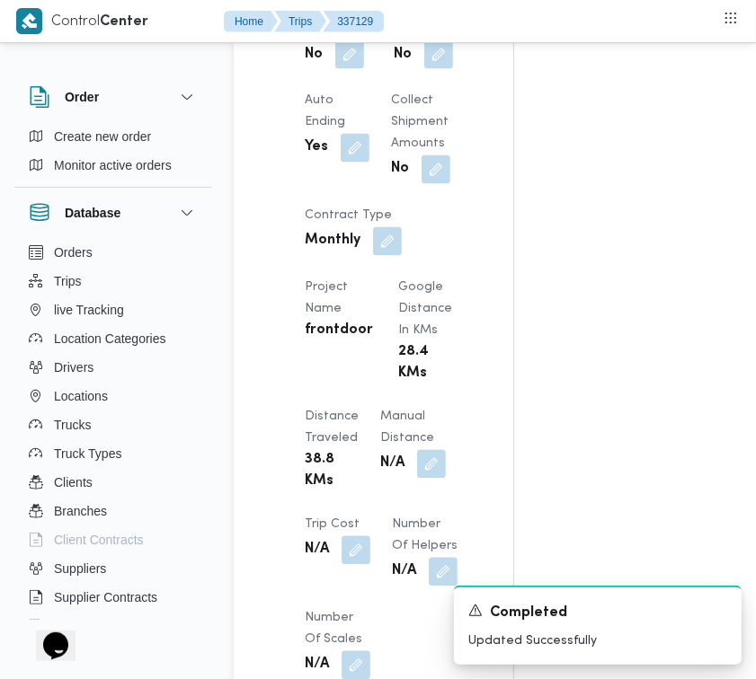
click at [568, 324] on div "Assignees Checklist Dropoffs details entered Driver Assigned Truck Assigned Doc…" at bounding box center [651, 240] width 274 height 2670
